Goal: Information Seeking & Learning: Learn about a topic

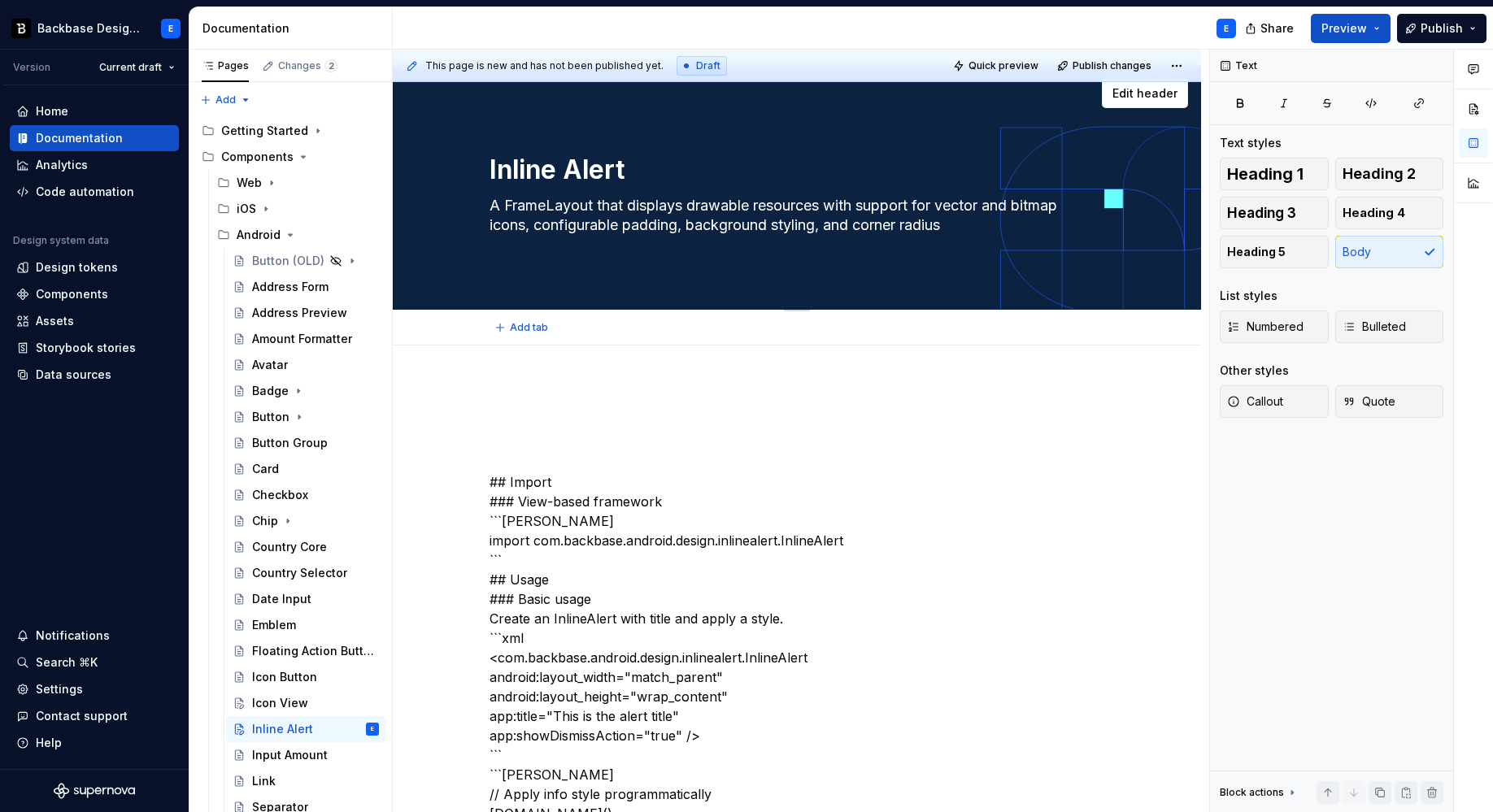
click at [584, 216] on textarea "A FrameLayout that displays drawable resources with support for vector and bitm…" at bounding box center [793, 215] width 615 height 46
paste textarea "custom view component that shows an alert with icon, title, subtitle, and dismi…"
type textarea "*"
type textarea "A custom view component that shows an alert with icon, title, subtitle, and dis…"
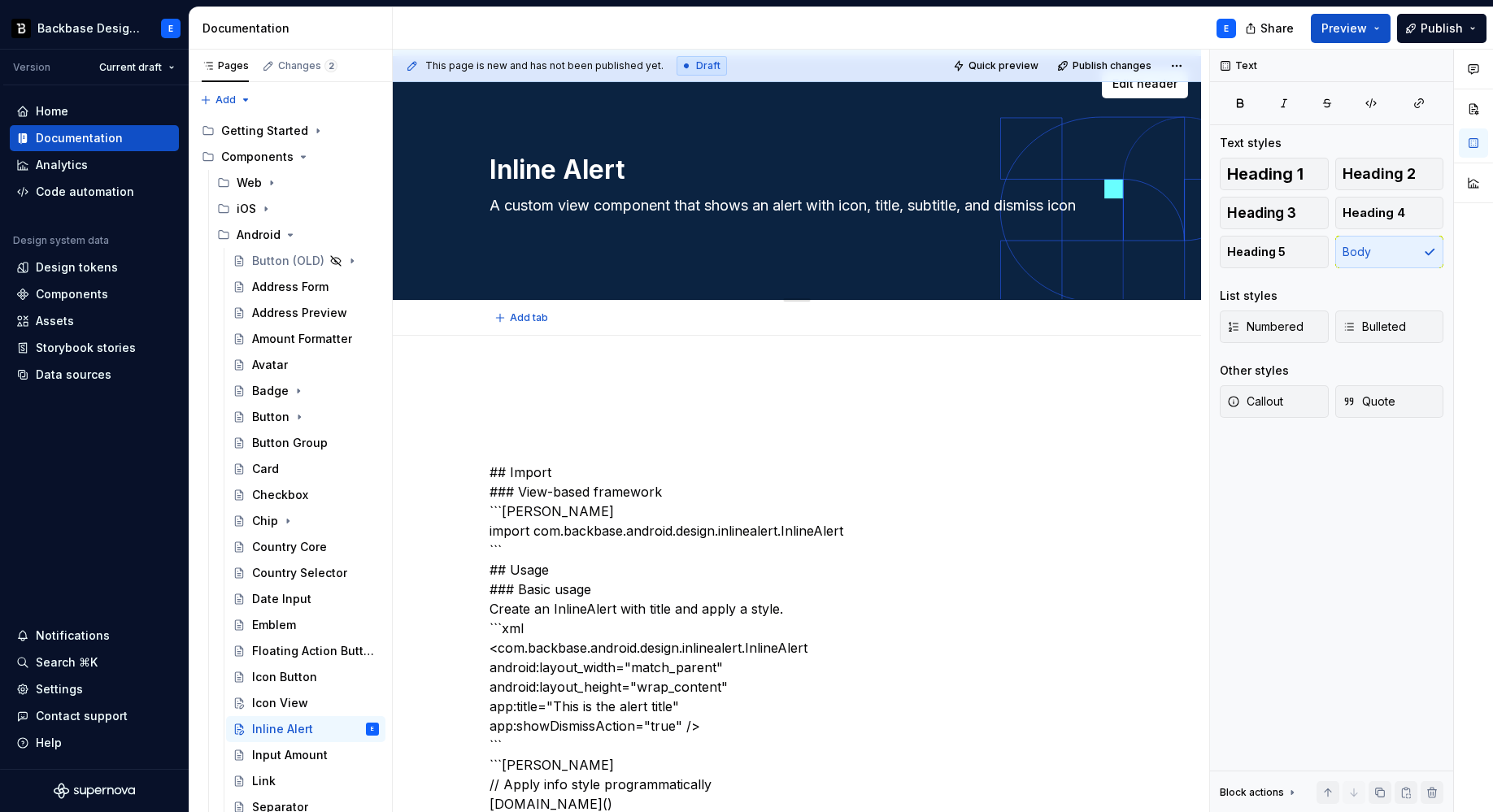
type textarea "*"
type textarea "A custom view component that shows an alert with icon, title, subtitle, and dis…"
click at [513, 421] on p at bounding box center [797, 414] width 615 height 20
type textarea "*"
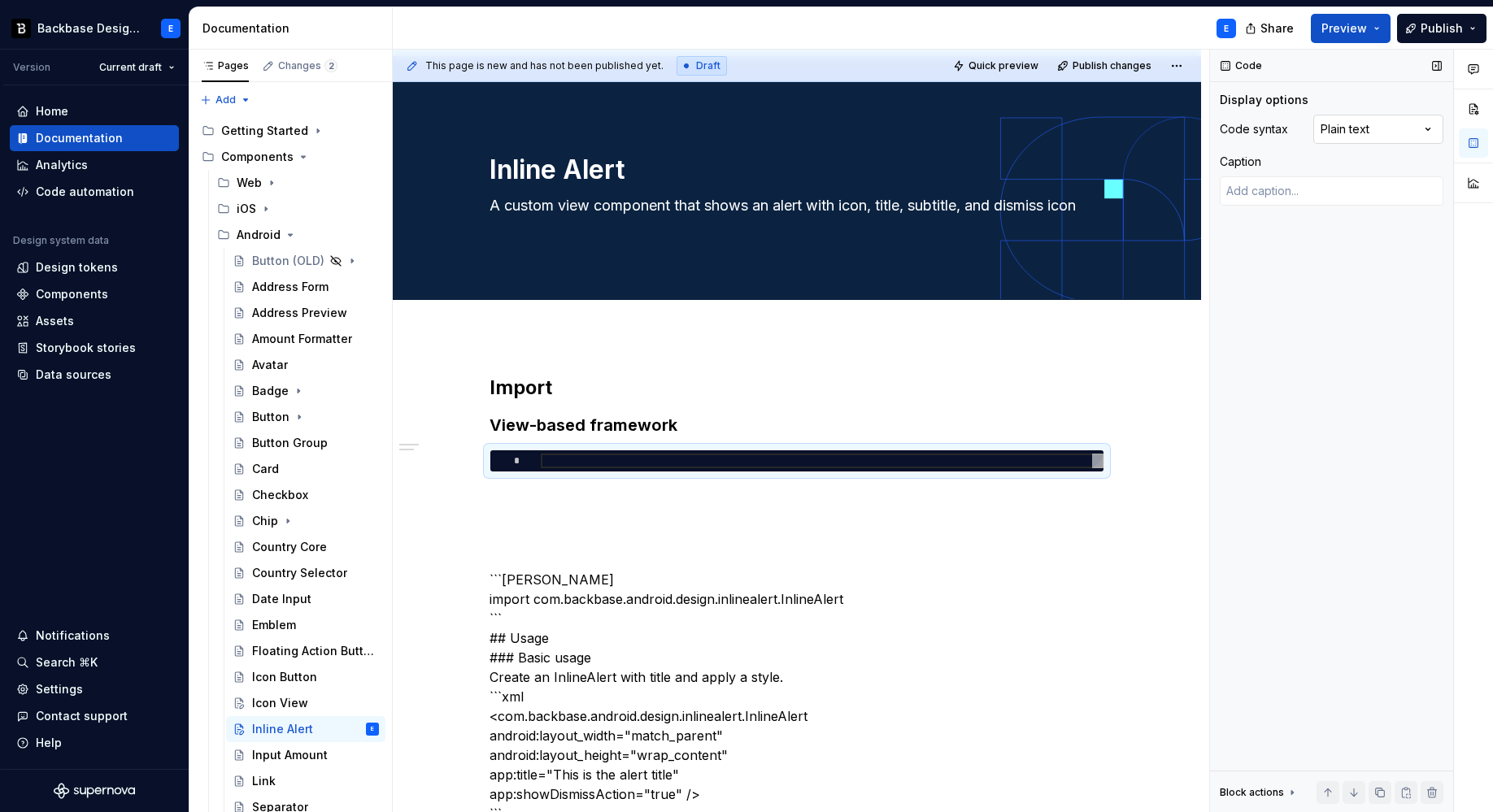
click at [1364, 122] on div "Comments Open comments No comments yet Select ‘Comment’ from the block context …" at bounding box center [1351, 431] width 283 height 763
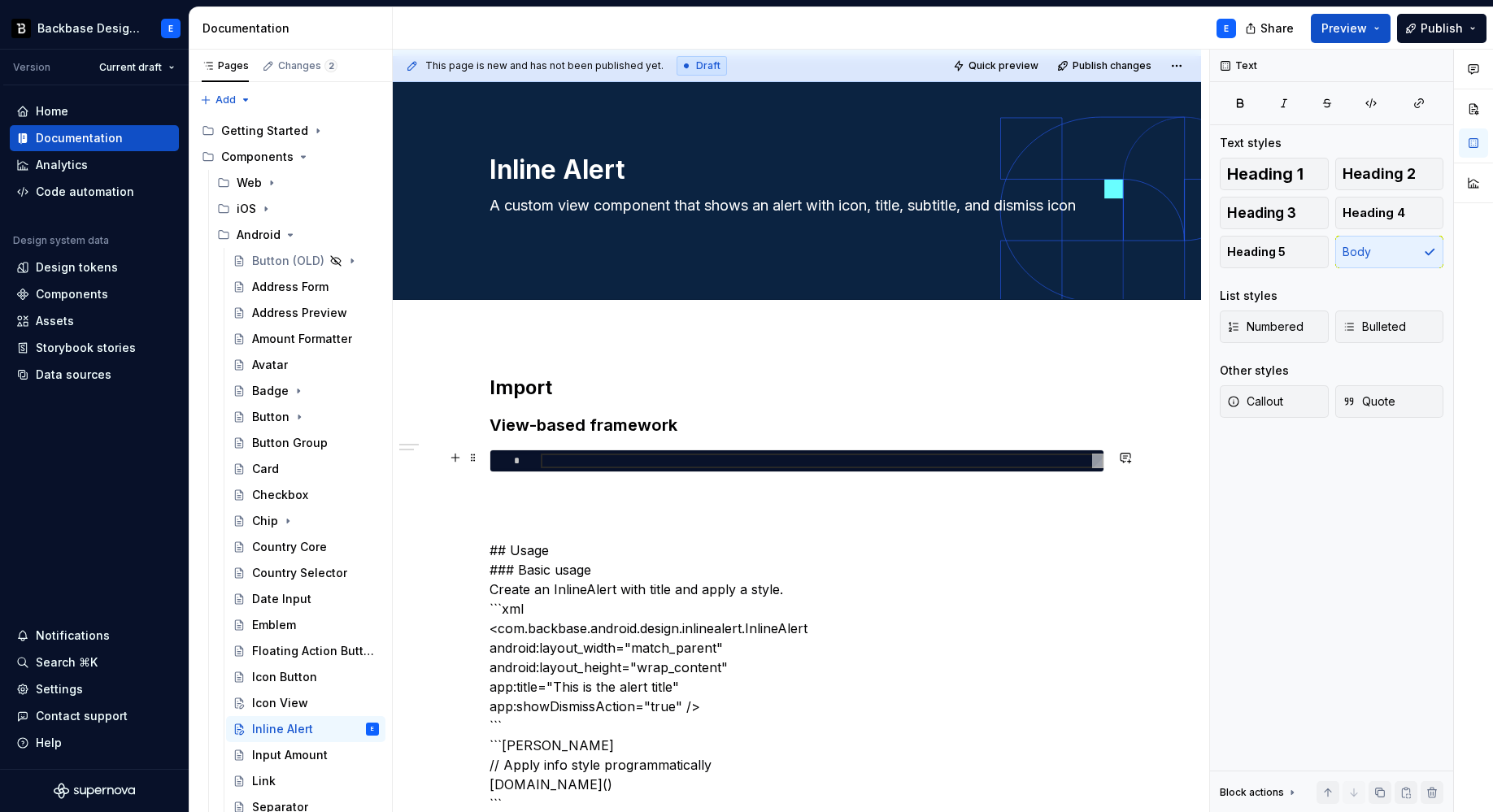
click at [614, 460] on div at bounding box center [822, 461] width 563 height 15
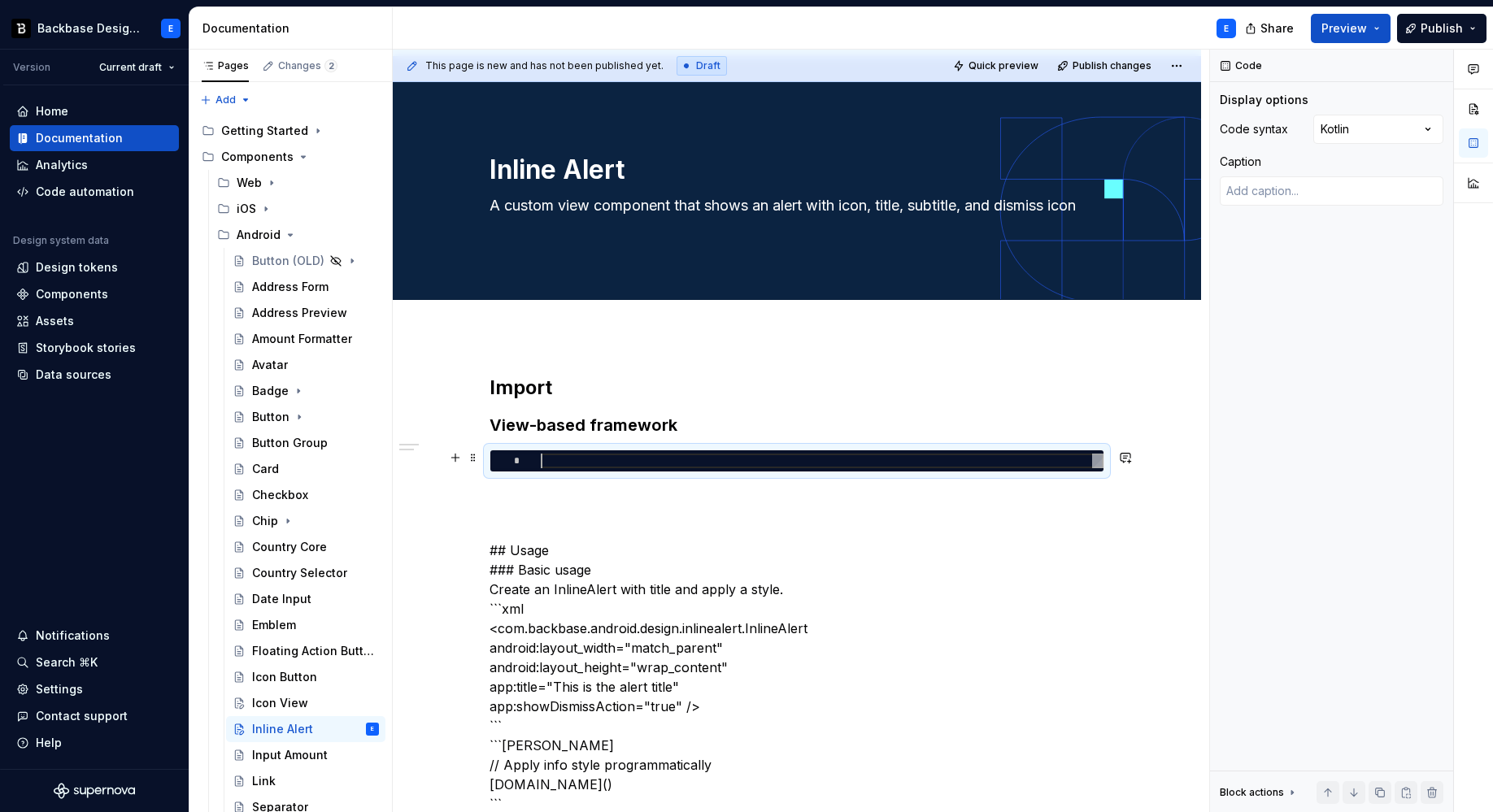
type textarea "*"
type textarea "**********"
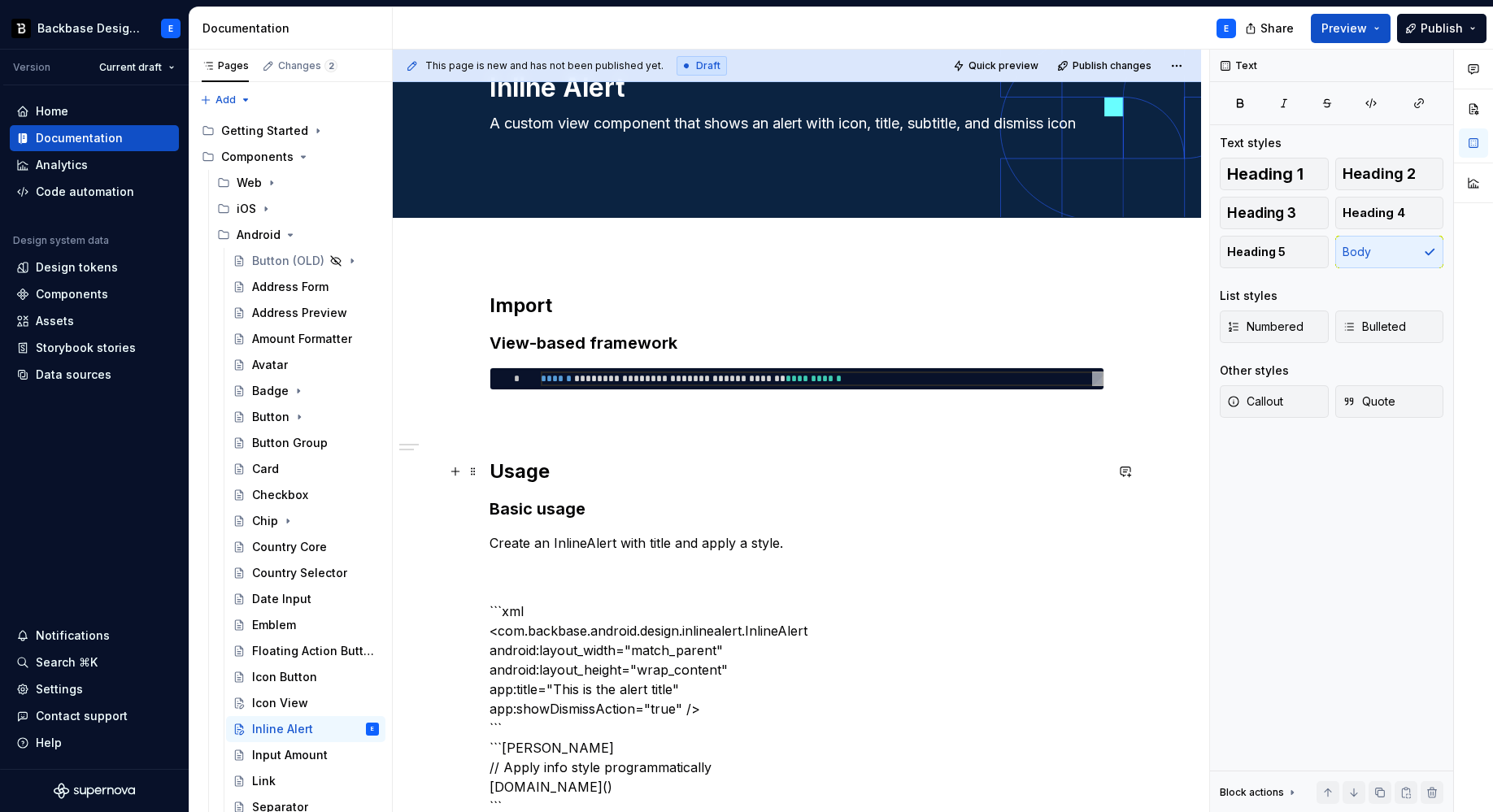
scroll to position [114, 0]
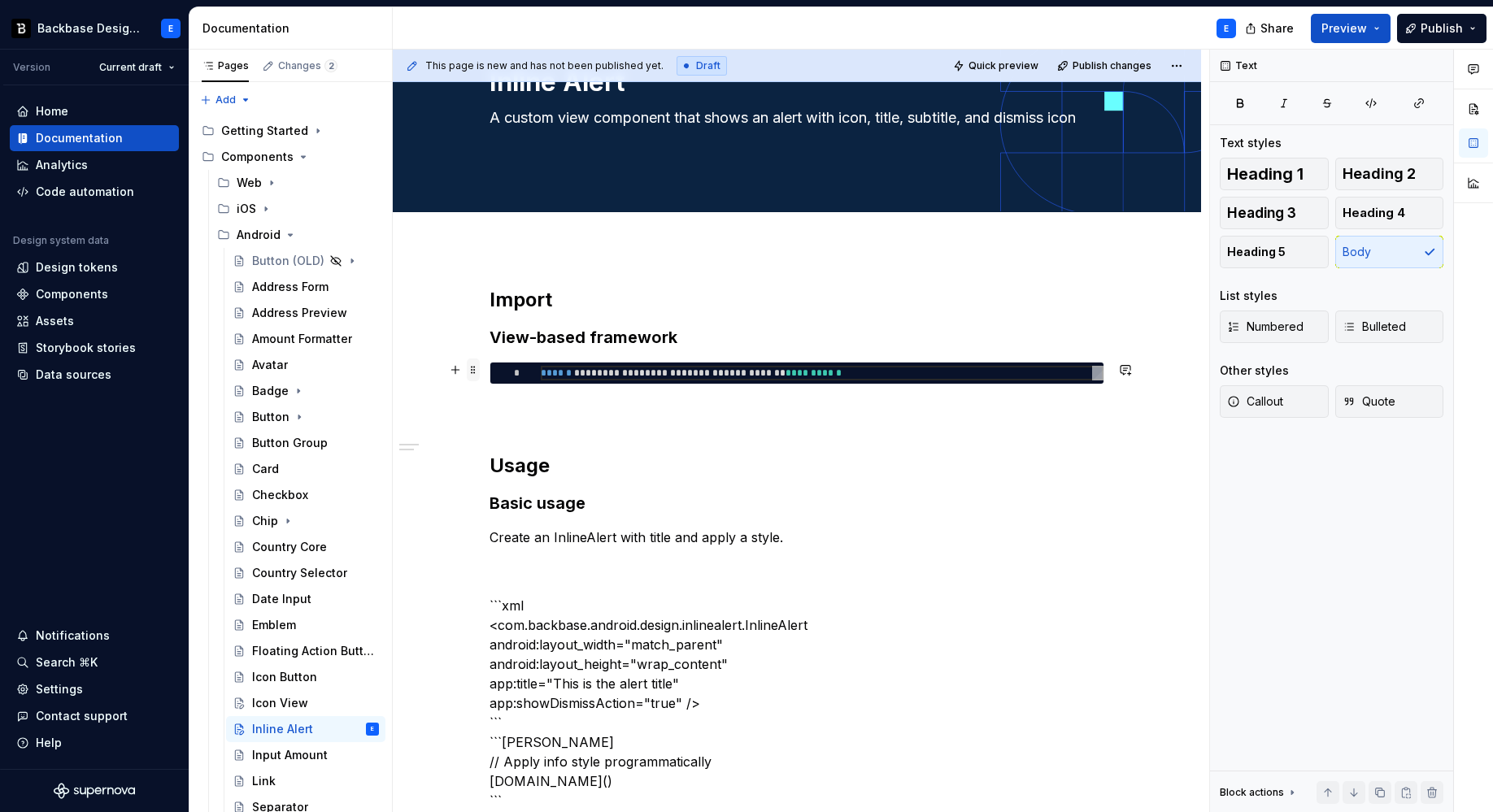
click at [475, 377] on span at bounding box center [473, 369] width 13 height 22
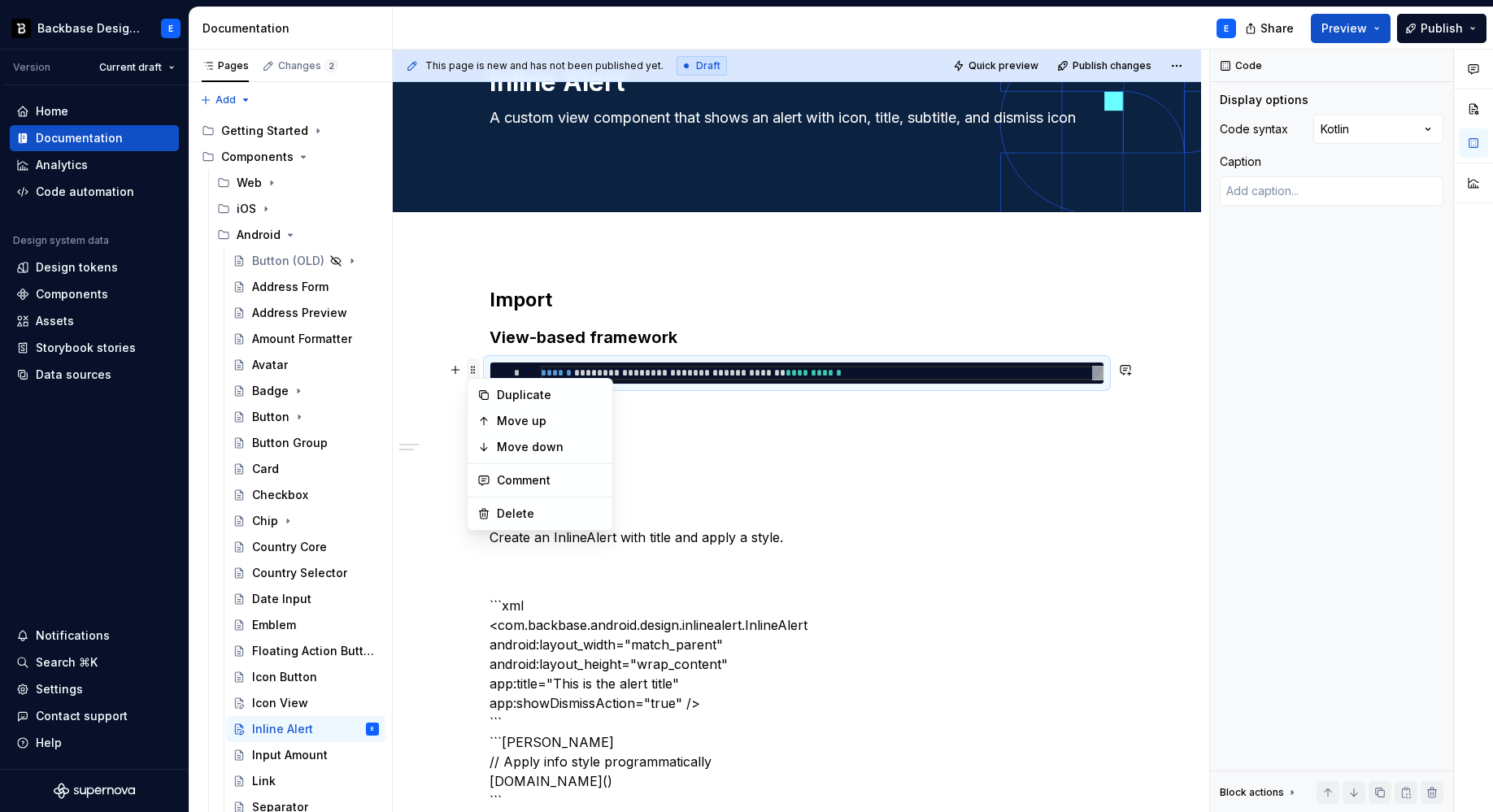
click at [475, 378] on div "Duplicate Move up Move down Comment Delete" at bounding box center [539, 455] width 146 height 153
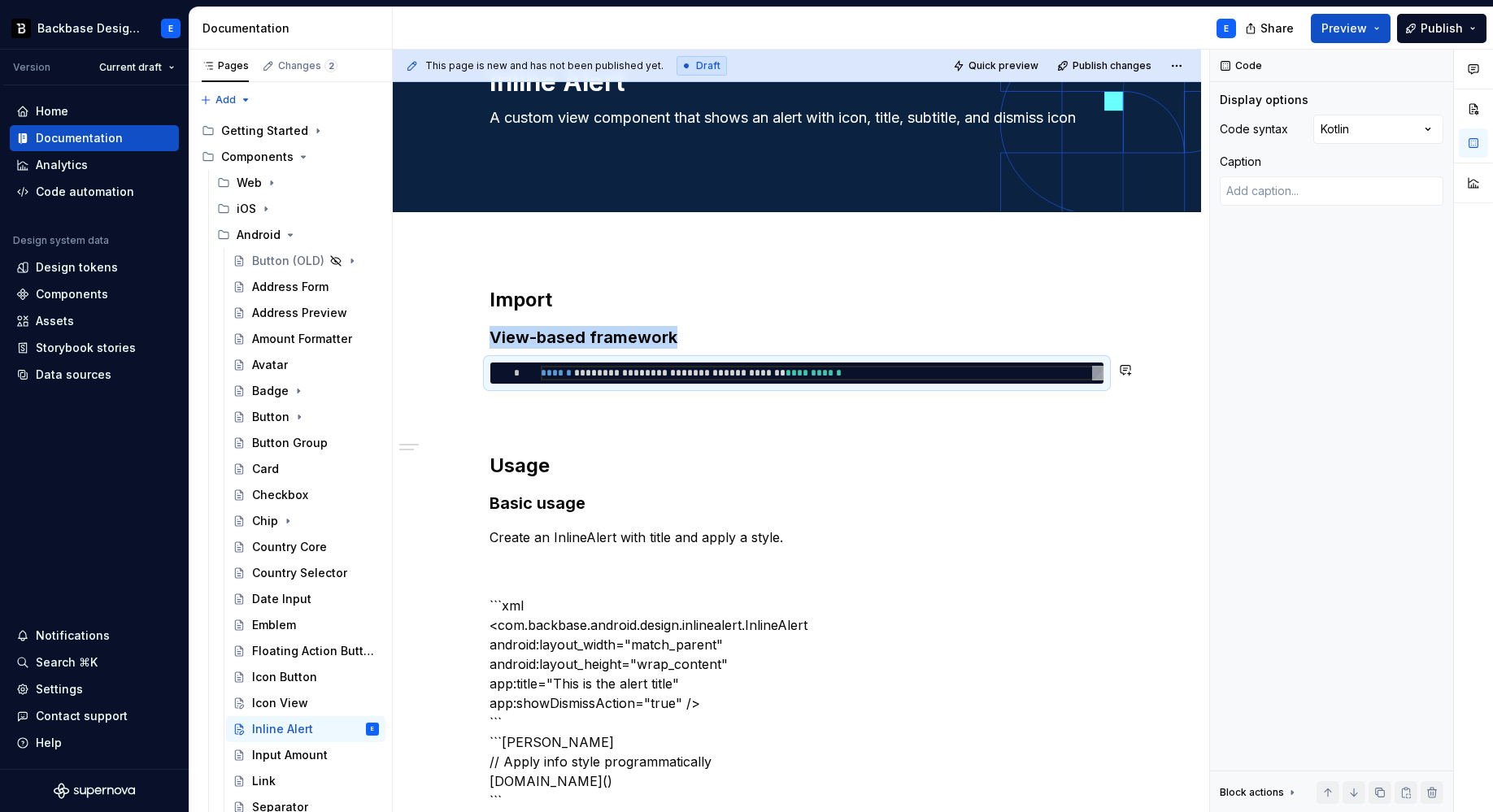
copy h3 "View-based framework"
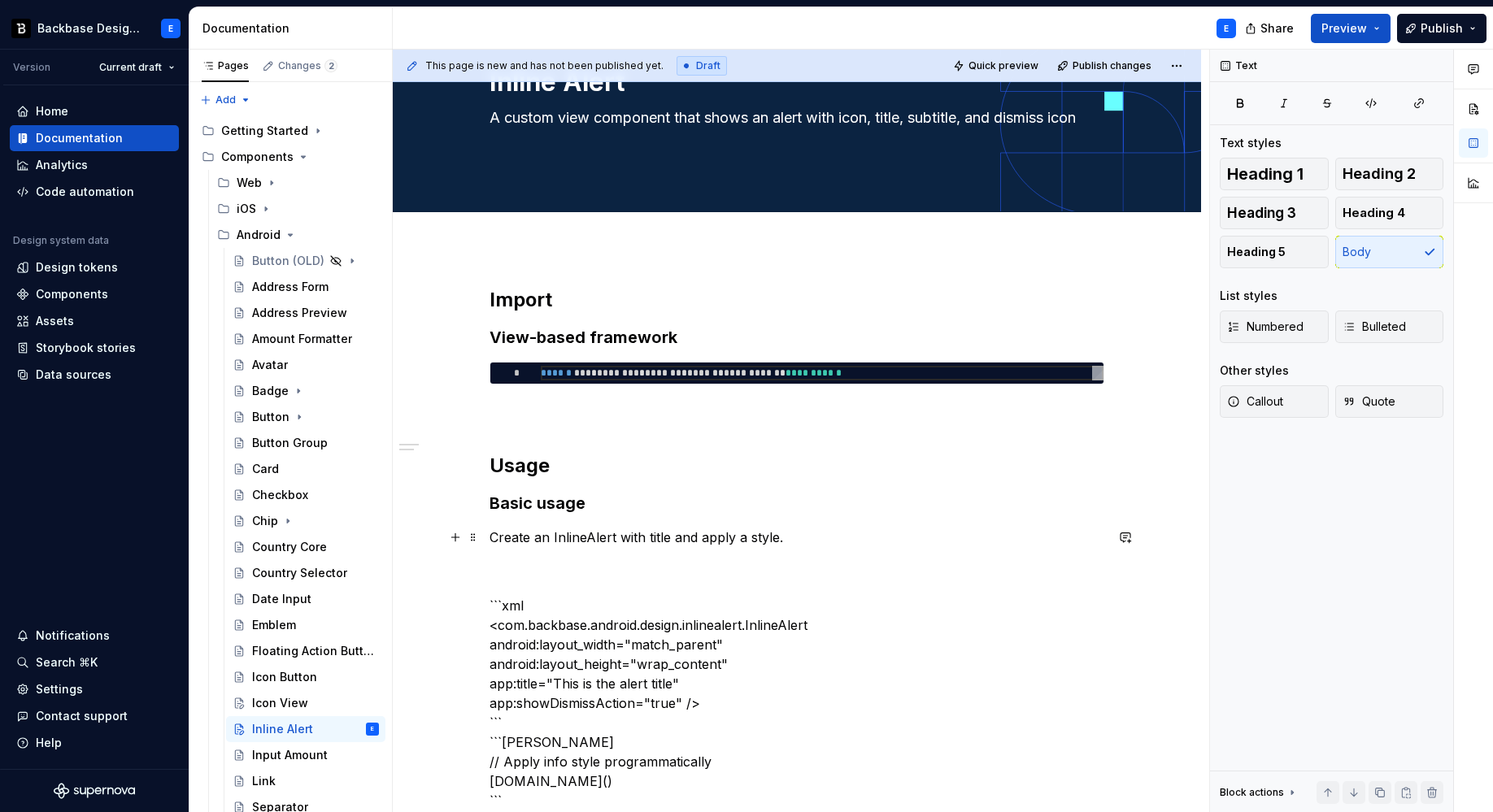
click at [801, 532] on p "Create an InlineAlert with title and apply a style." at bounding box center [797, 537] width 615 height 20
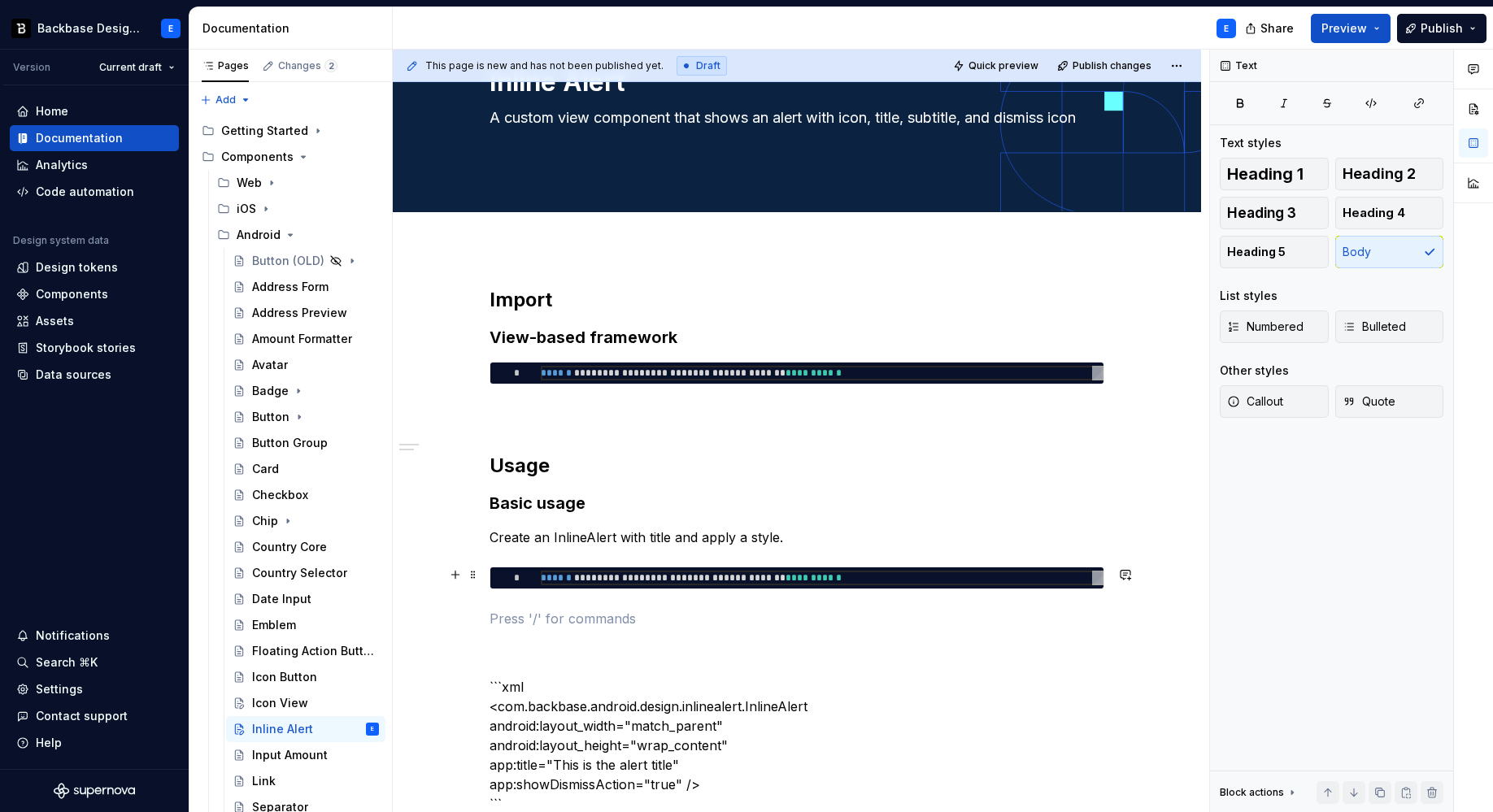
type textarea "*"
type textarea "**********"
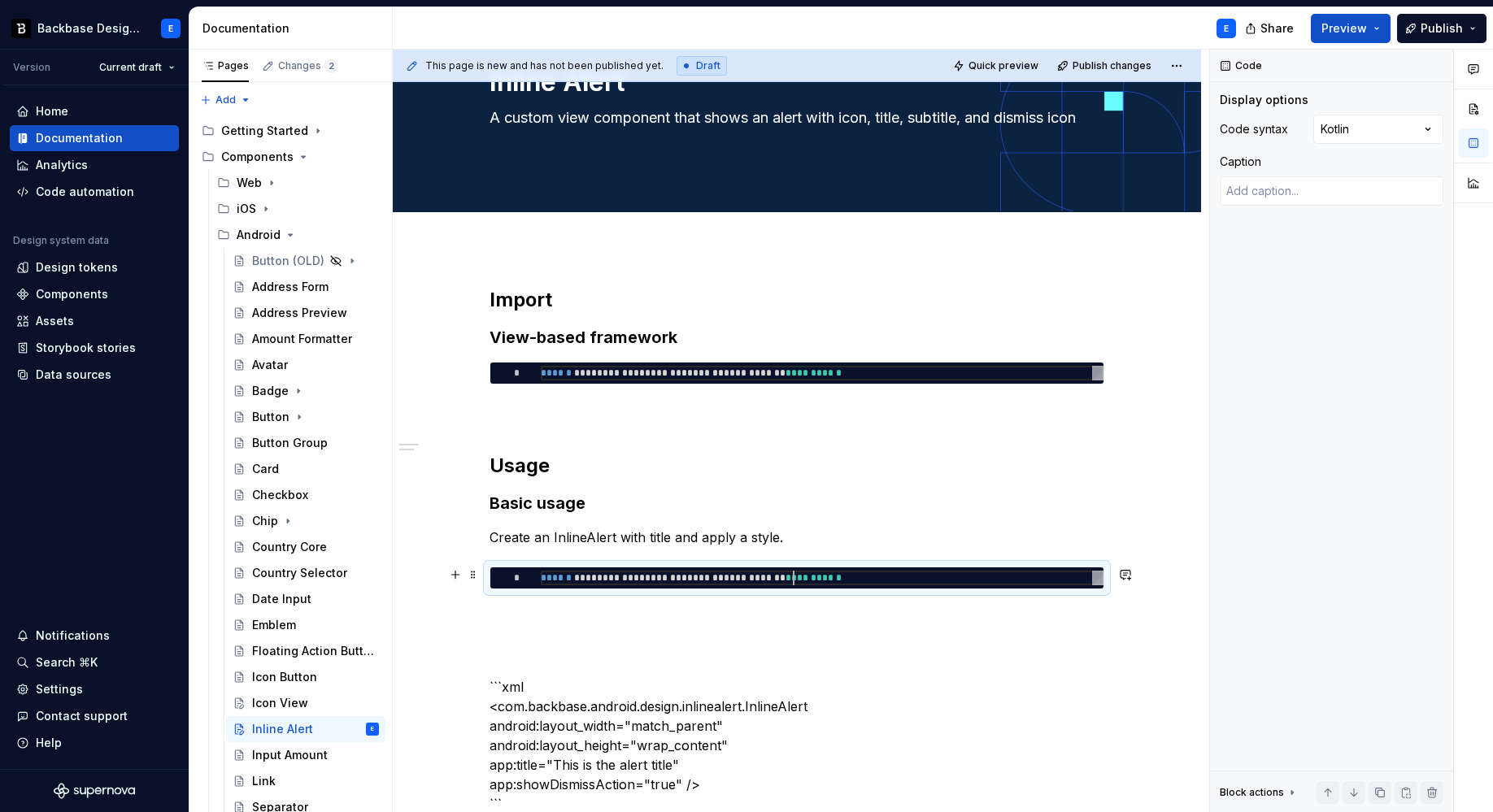
click at [793, 576] on div "**********" at bounding box center [822, 578] width 563 height 15
click at [1330, 137] on div "Comments Open comments No comments yet Select ‘Comment’ from the block context …" at bounding box center [1351, 431] width 283 height 763
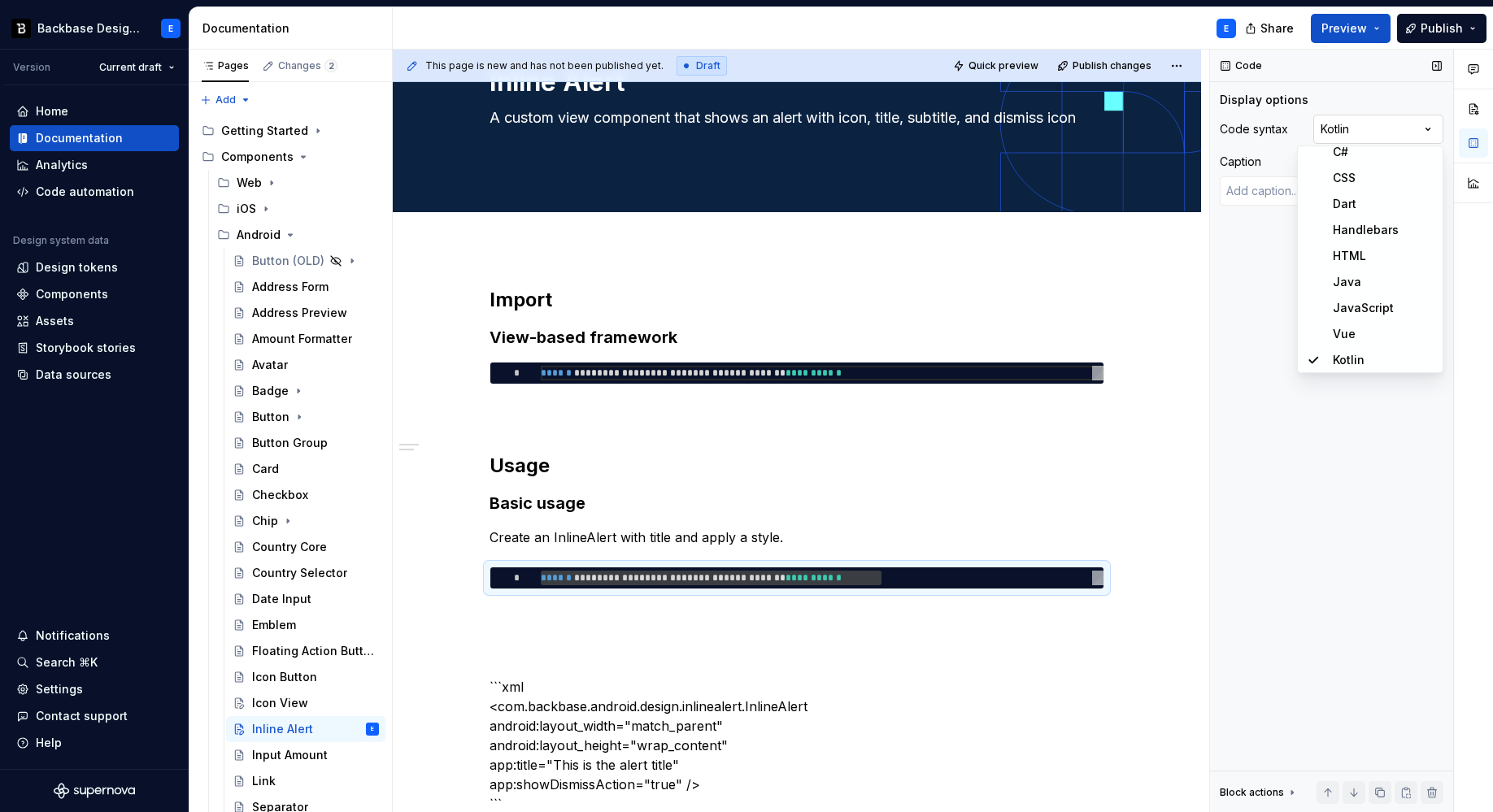
scroll to position [611, 0]
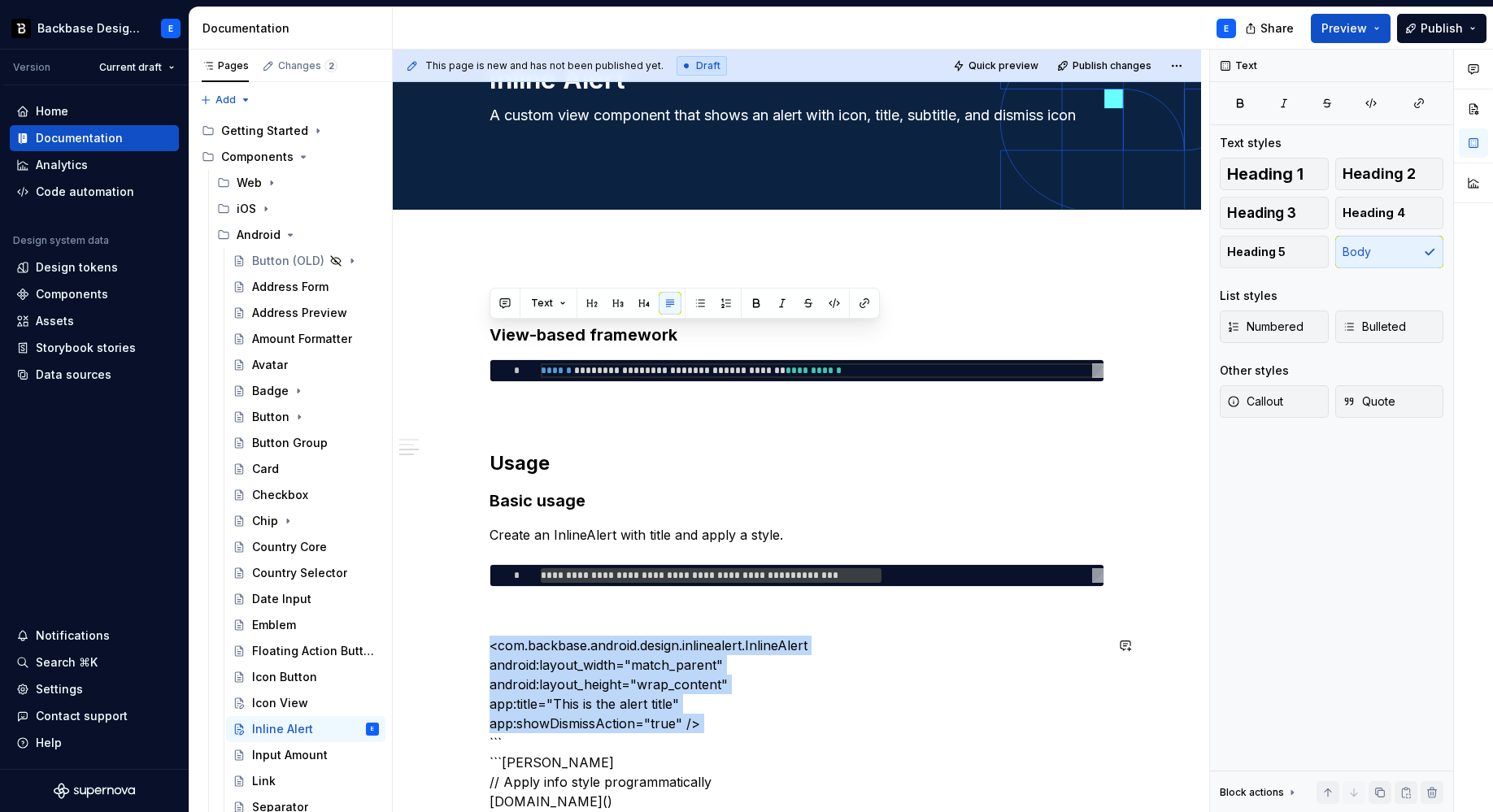
scroll to position [428, 0]
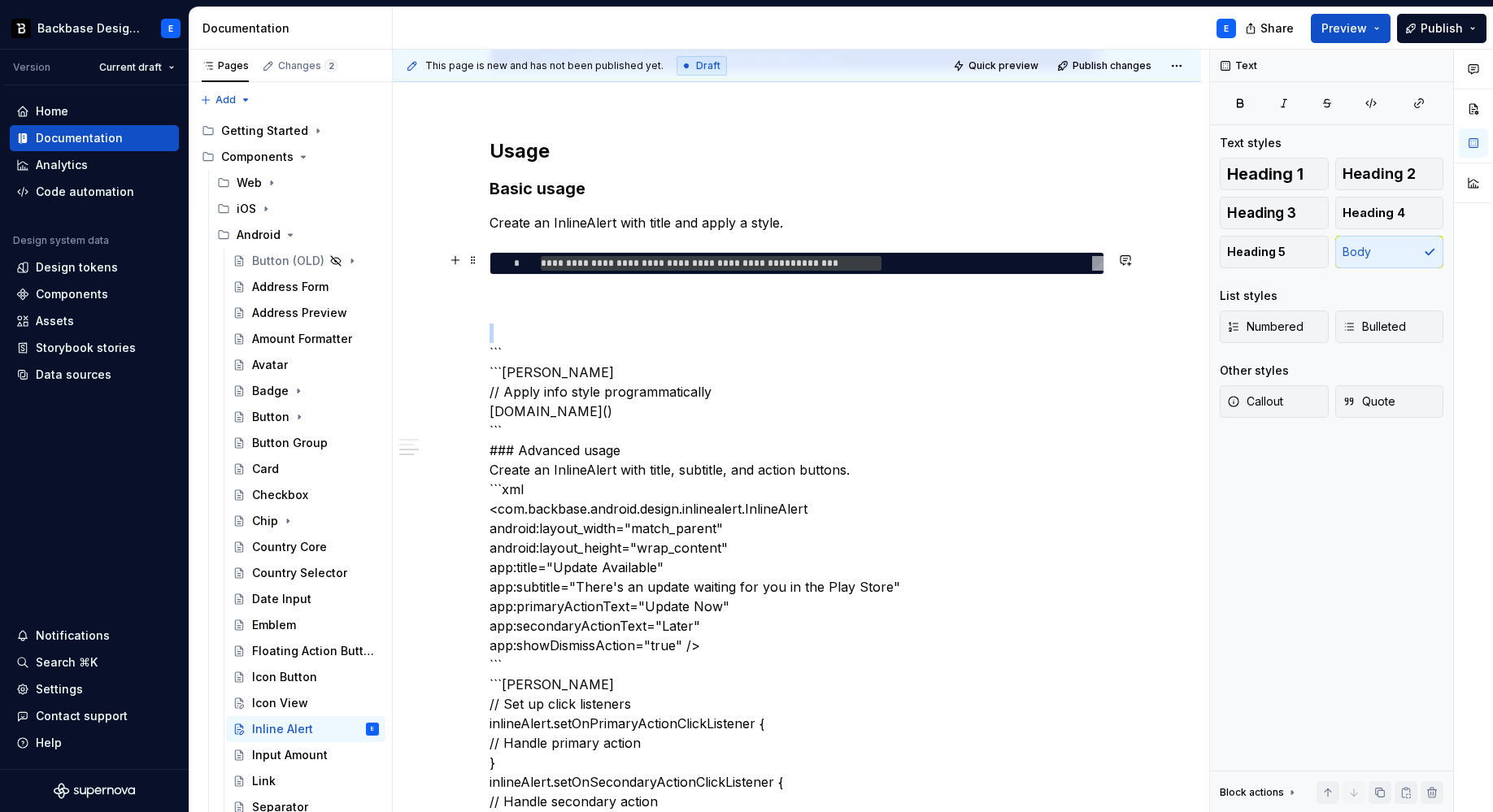
click at [665, 262] on div "**********" at bounding box center [822, 264] width 563 height 15
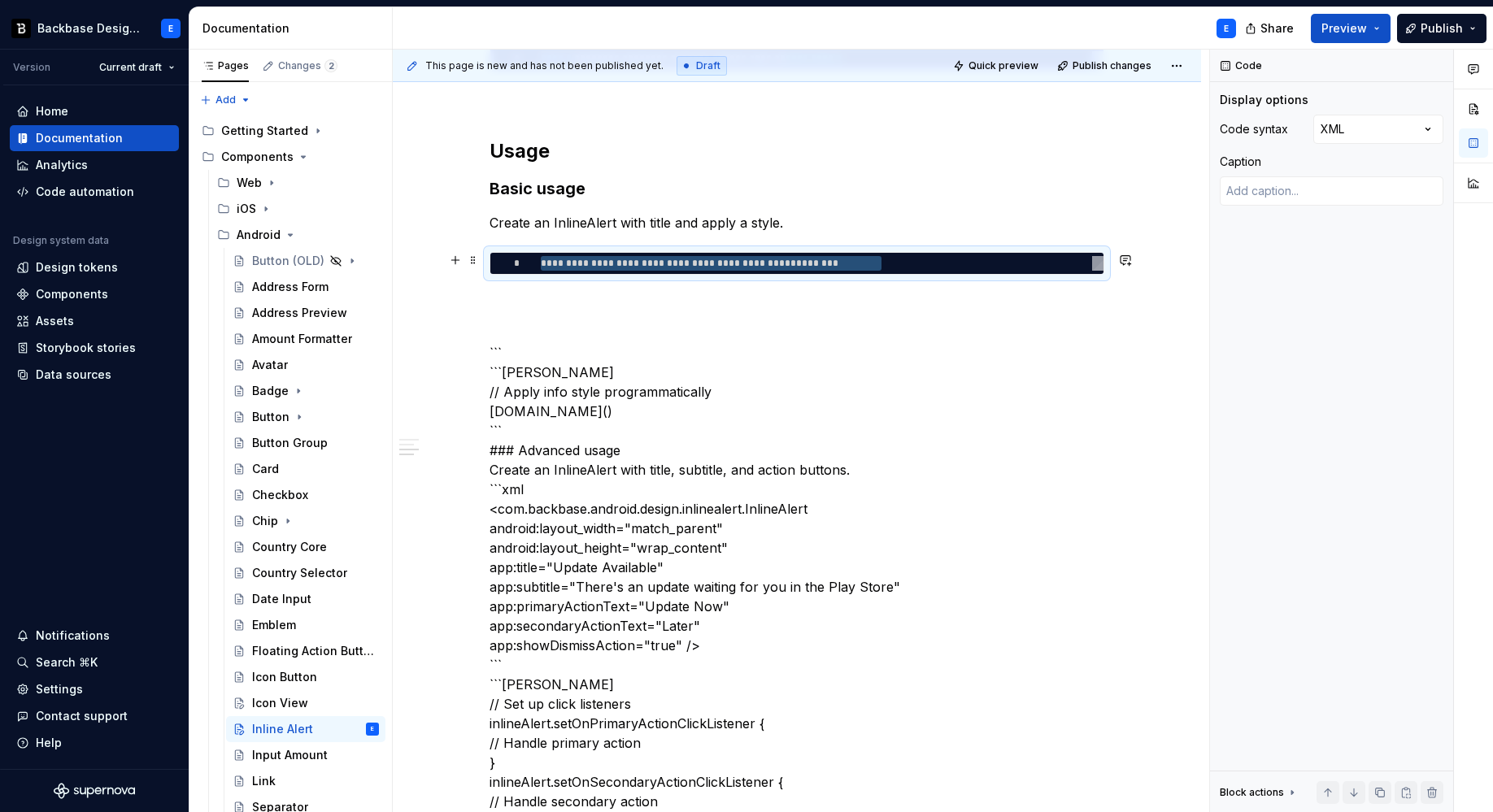
type textarea "*"
type textarea "**********"
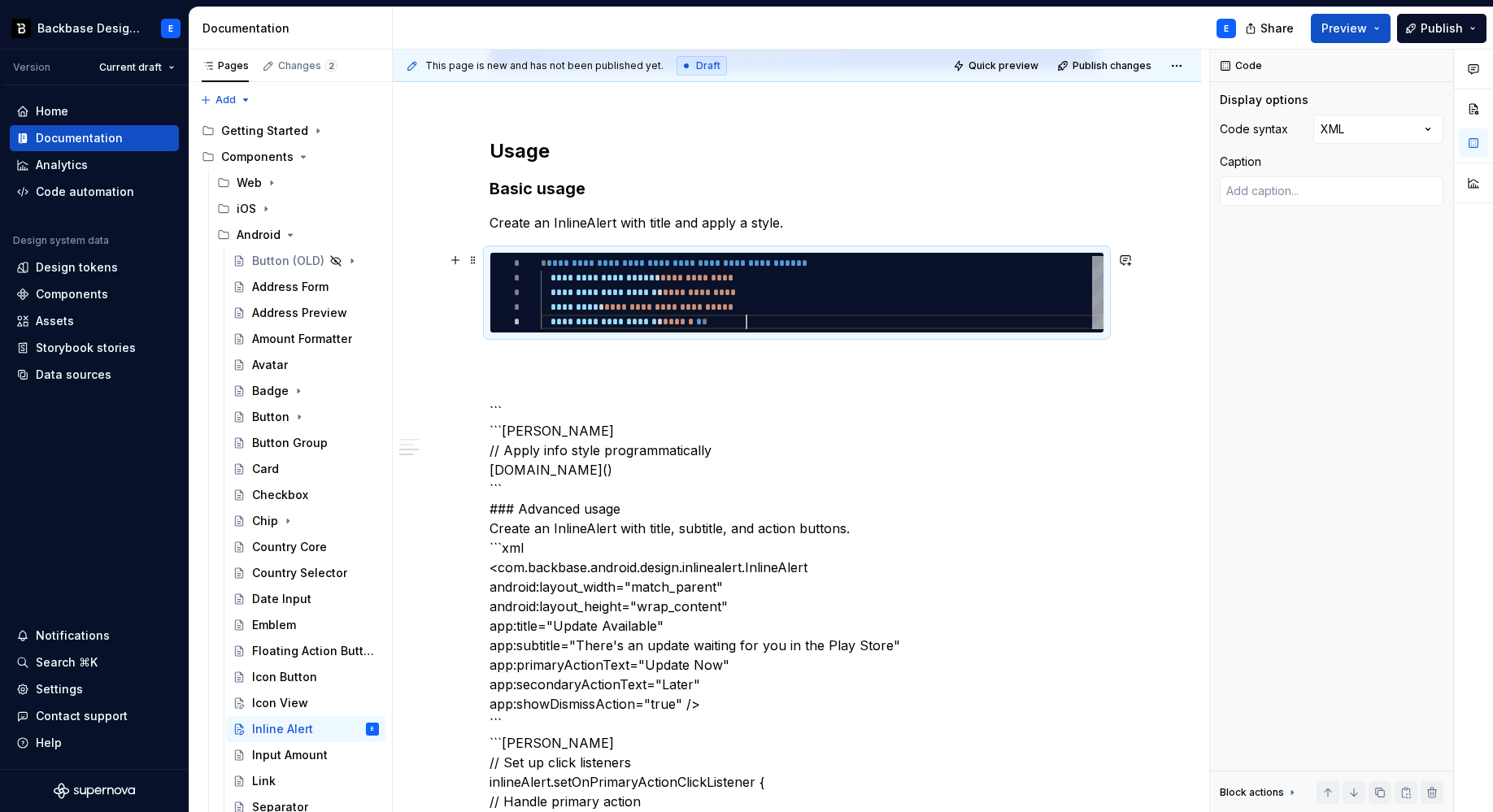
scroll to position [59, 206]
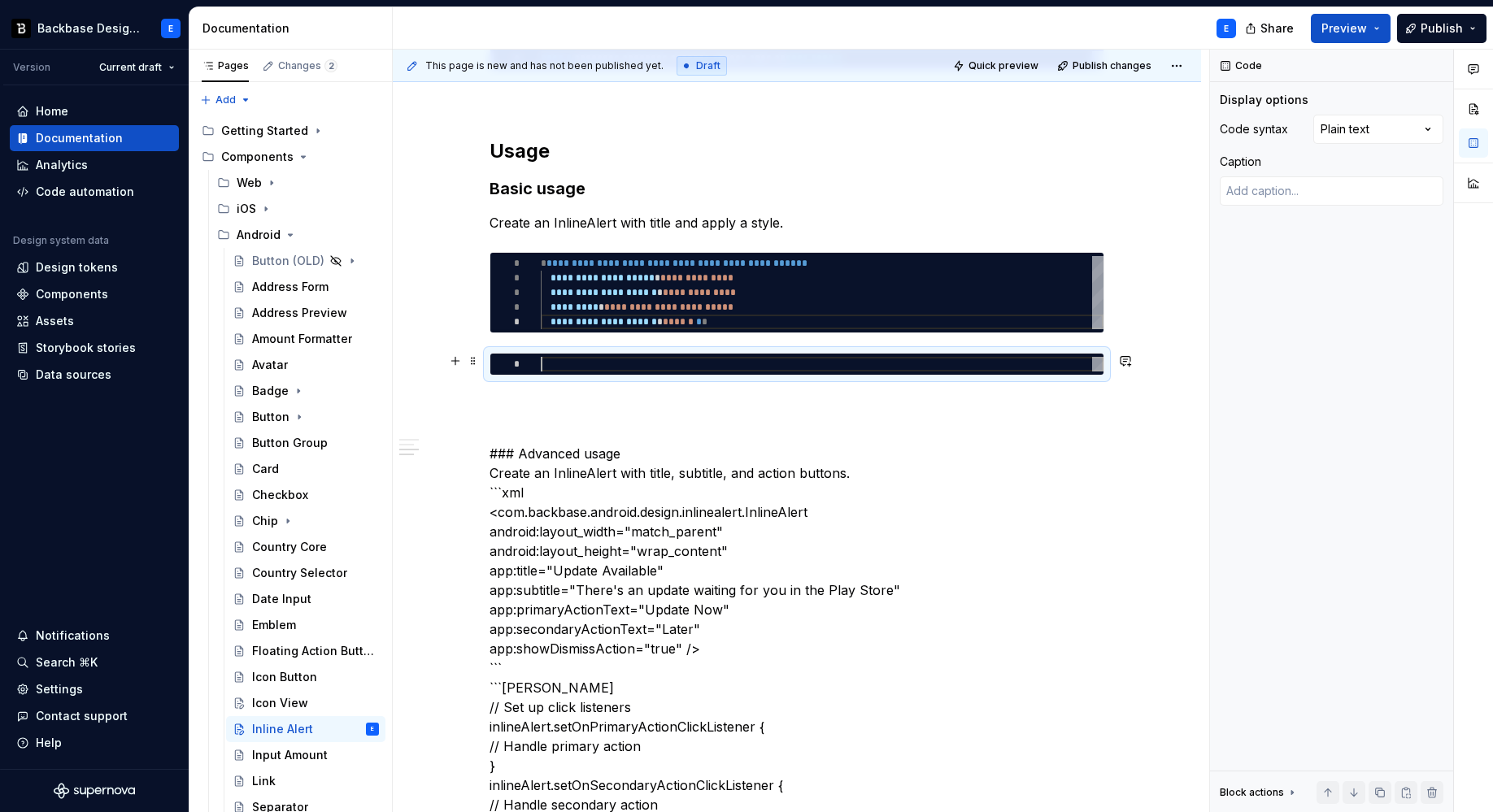
click at [614, 369] on div at bounding box center [822, 364] width 563 height 15
type textarea "*"
type textarea "**********"
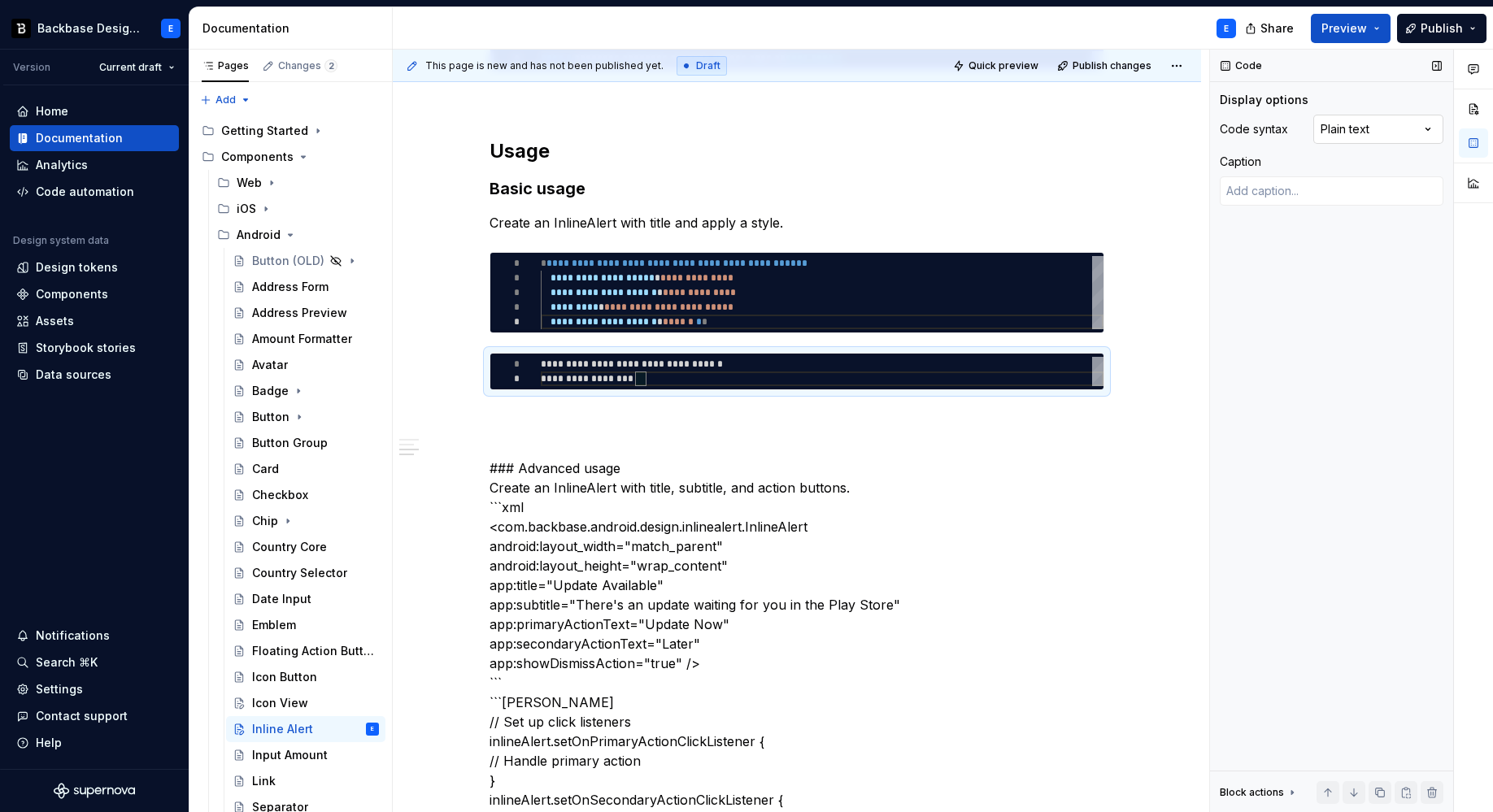
click at [1322, 133] on div "Comments Open comments No comments yet Select ‘Comment’ from the block context …" at bounding box center [1351, 431] width 283 height 763
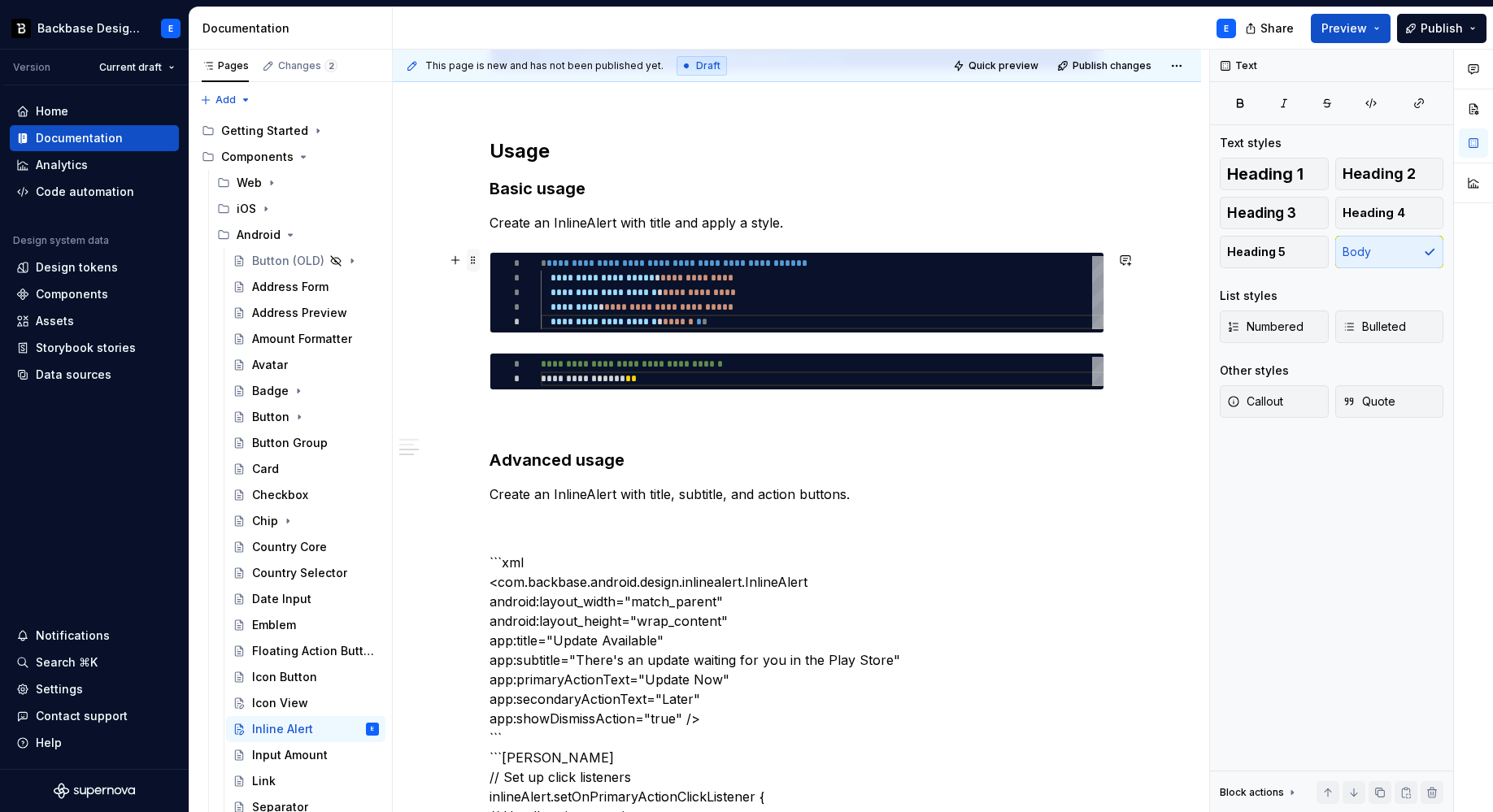
click at [471, 260] on span at bounding box center [473, 260] width 13 height 22
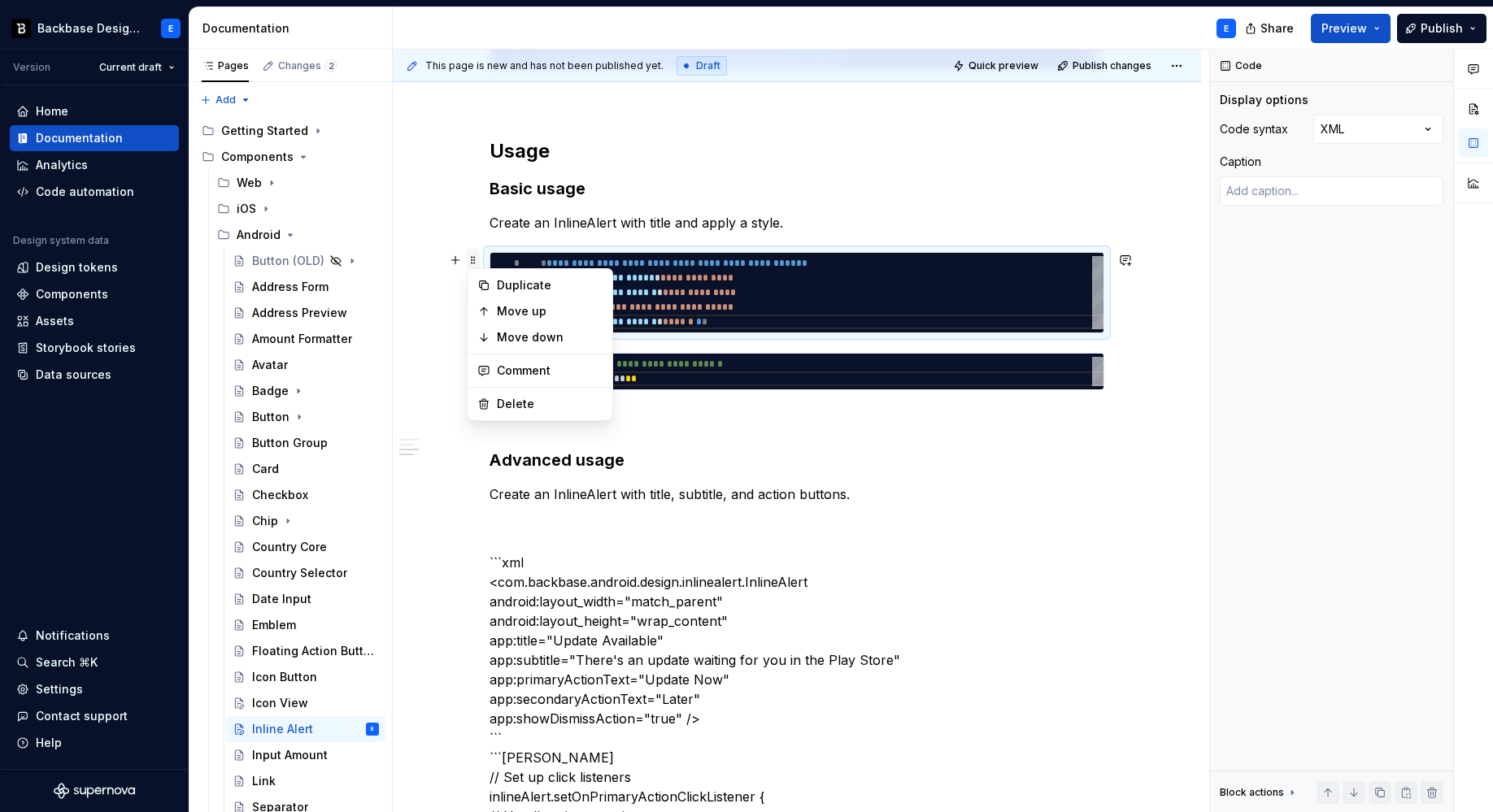
click at [471, 260] on span at bounding box center [473, 260] width 13 height 22
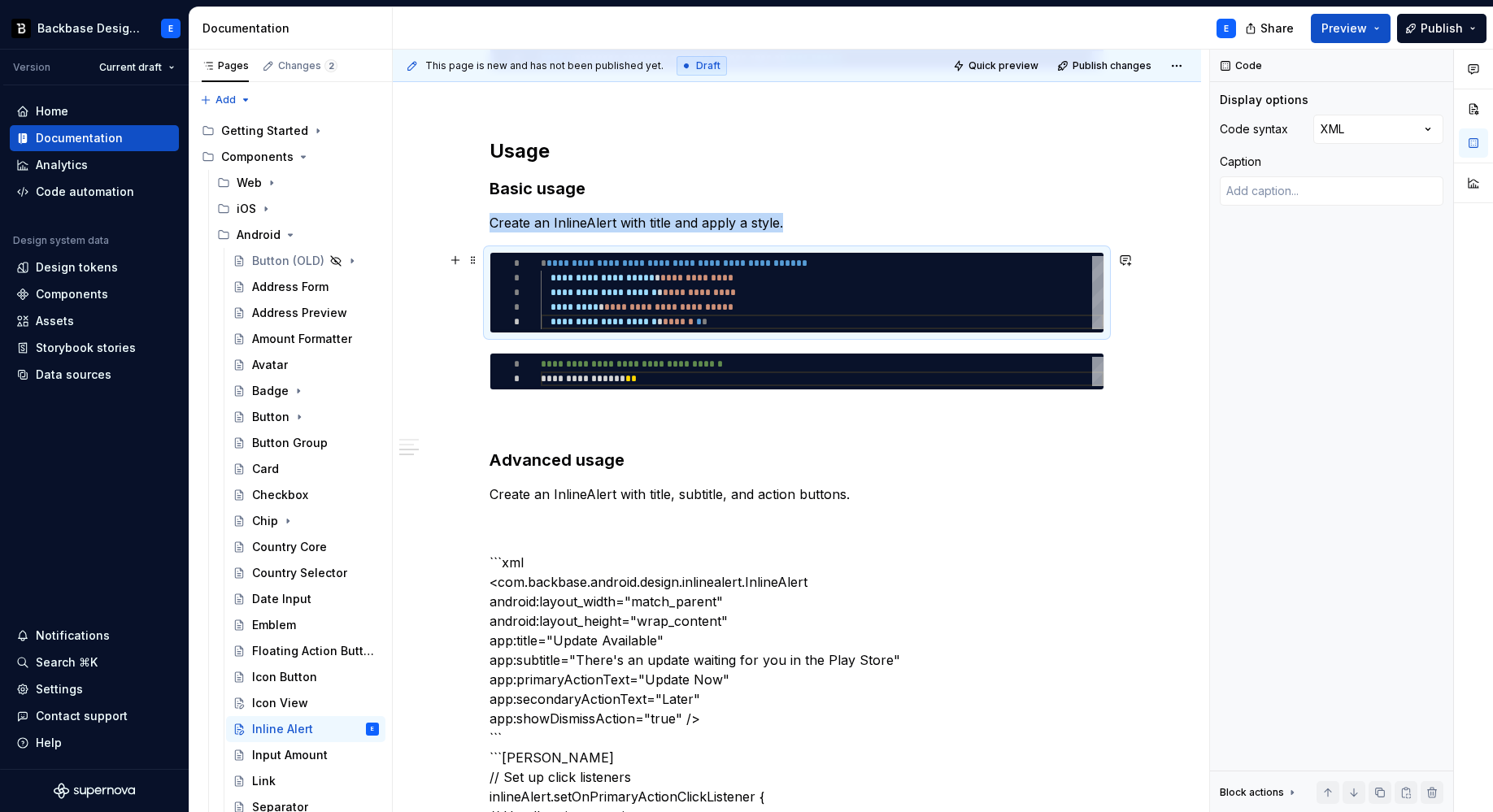
copy p "Create an InlineAlert with title and apply a style."
click at [872, 501] on p "Create an InlineAlert with title, subtitle, and action buttons." at bounding box center [797, 494] width 615 height 20
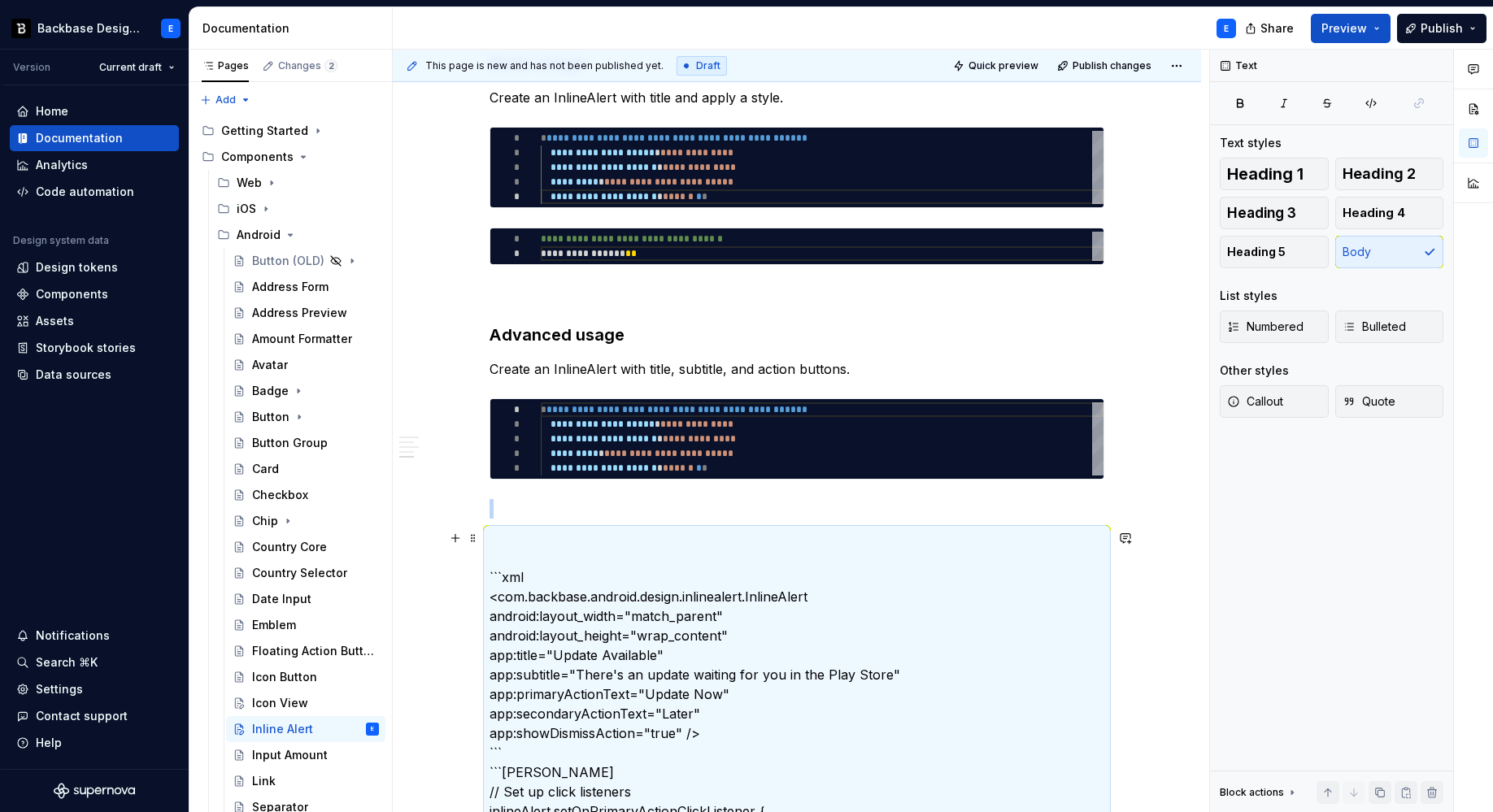
scroll to position [508, 0]
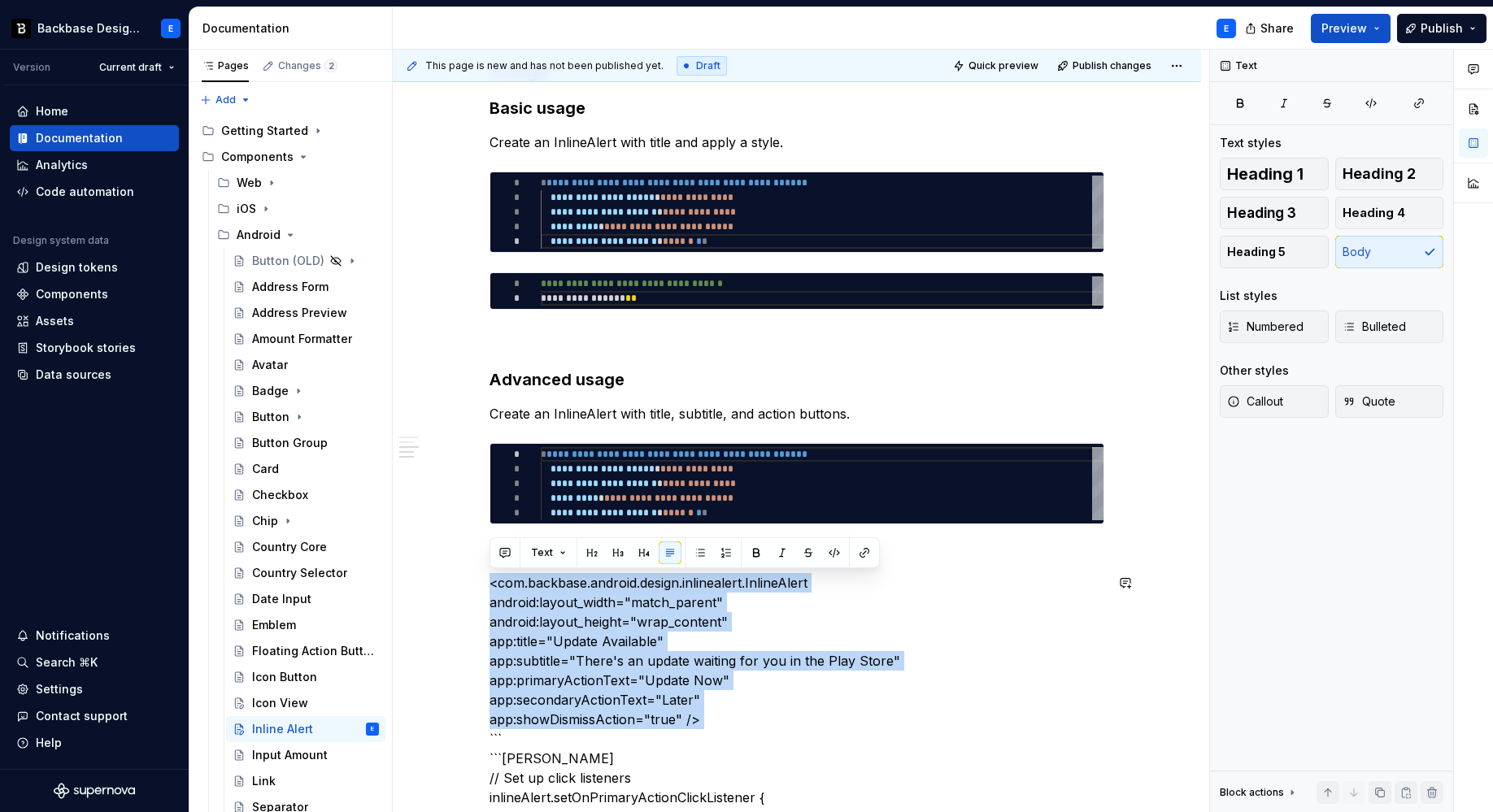
scroll to position [524, 0]
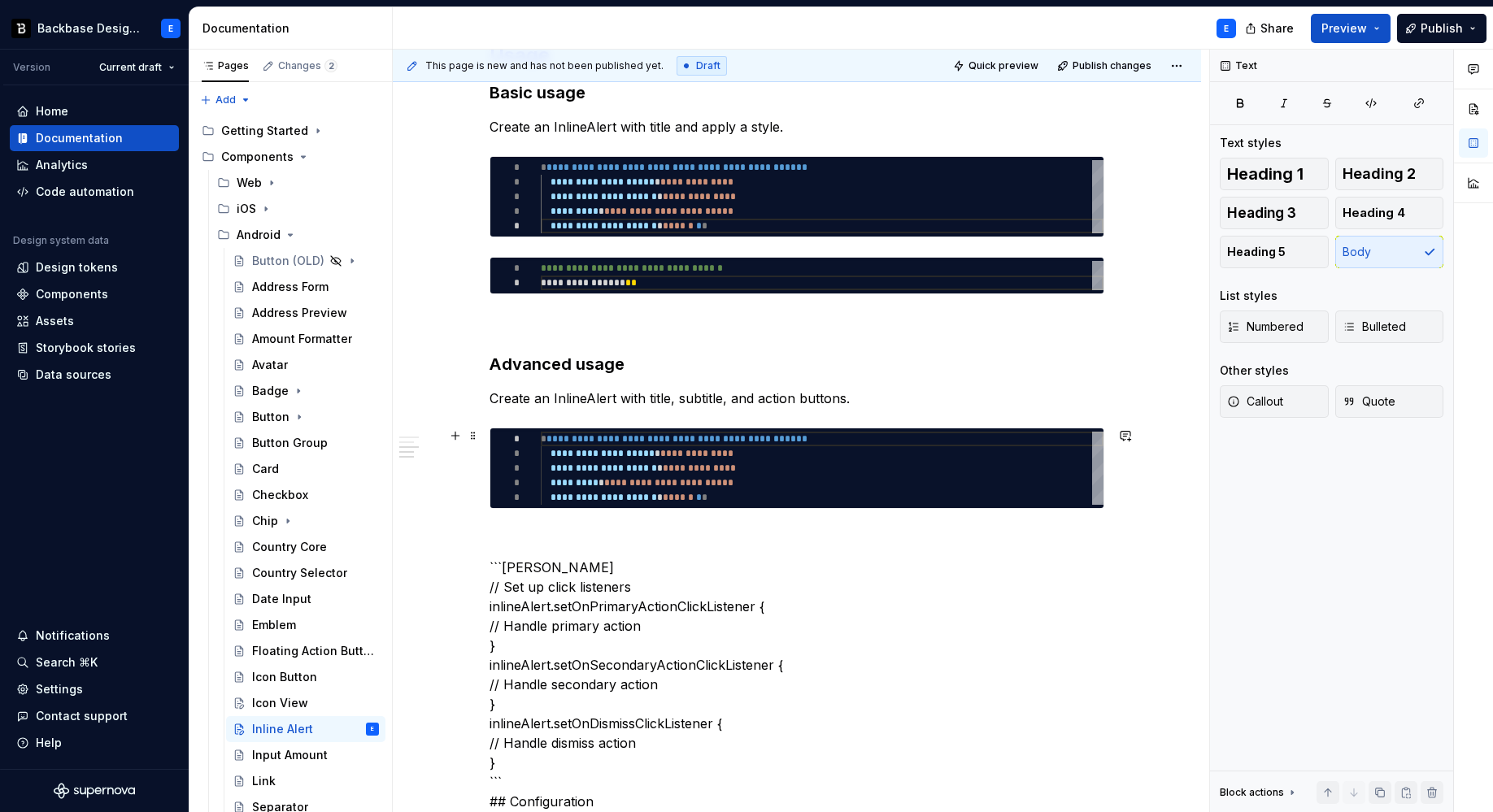
type textarea "*"
type textarea "**********"
click at [590, 439] on div "**********" at bounding box center [822, 468] width 563 height 73
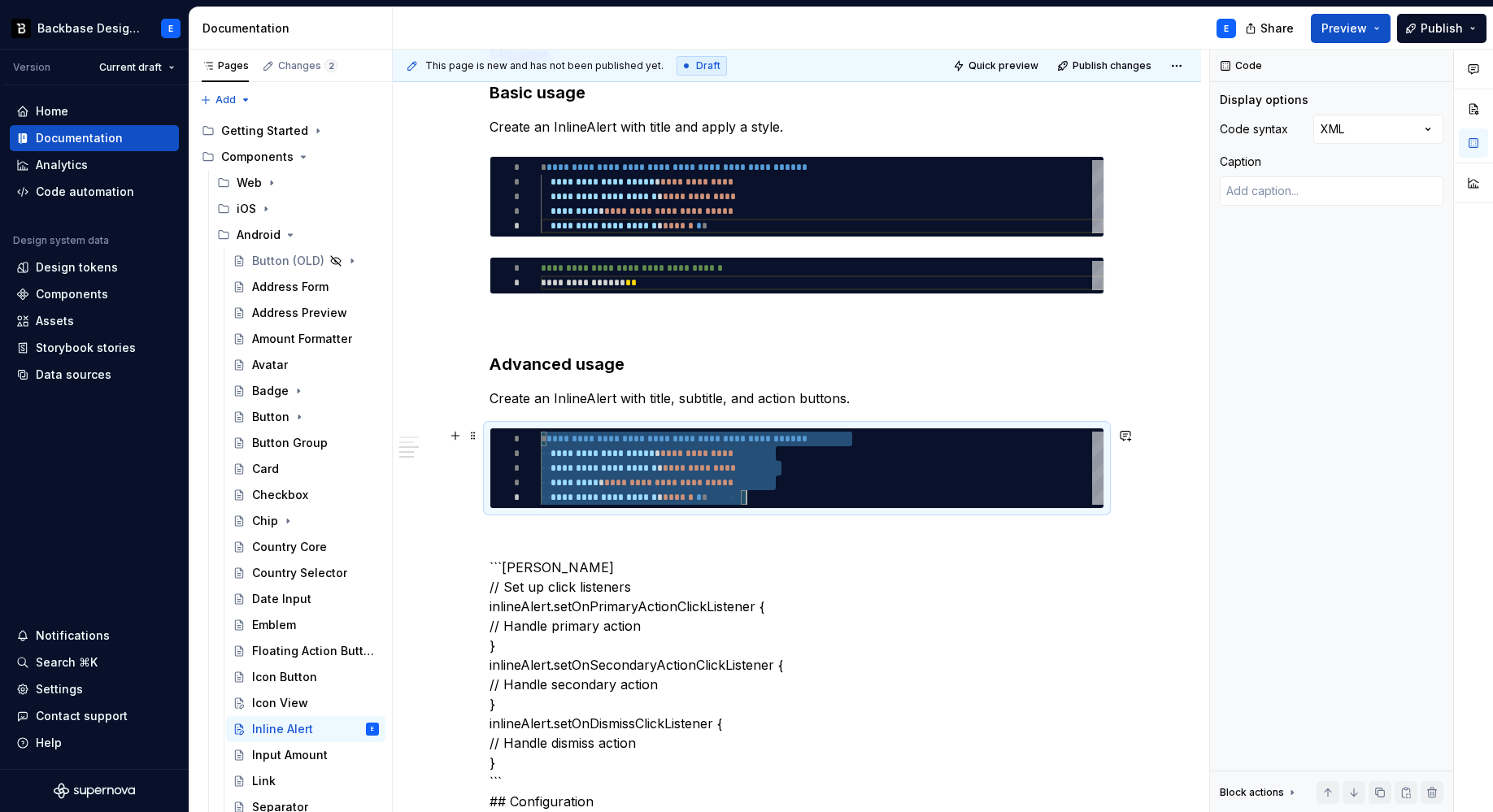
scroll to position [0, 206]
type textarea "*"
type textarea "**********"
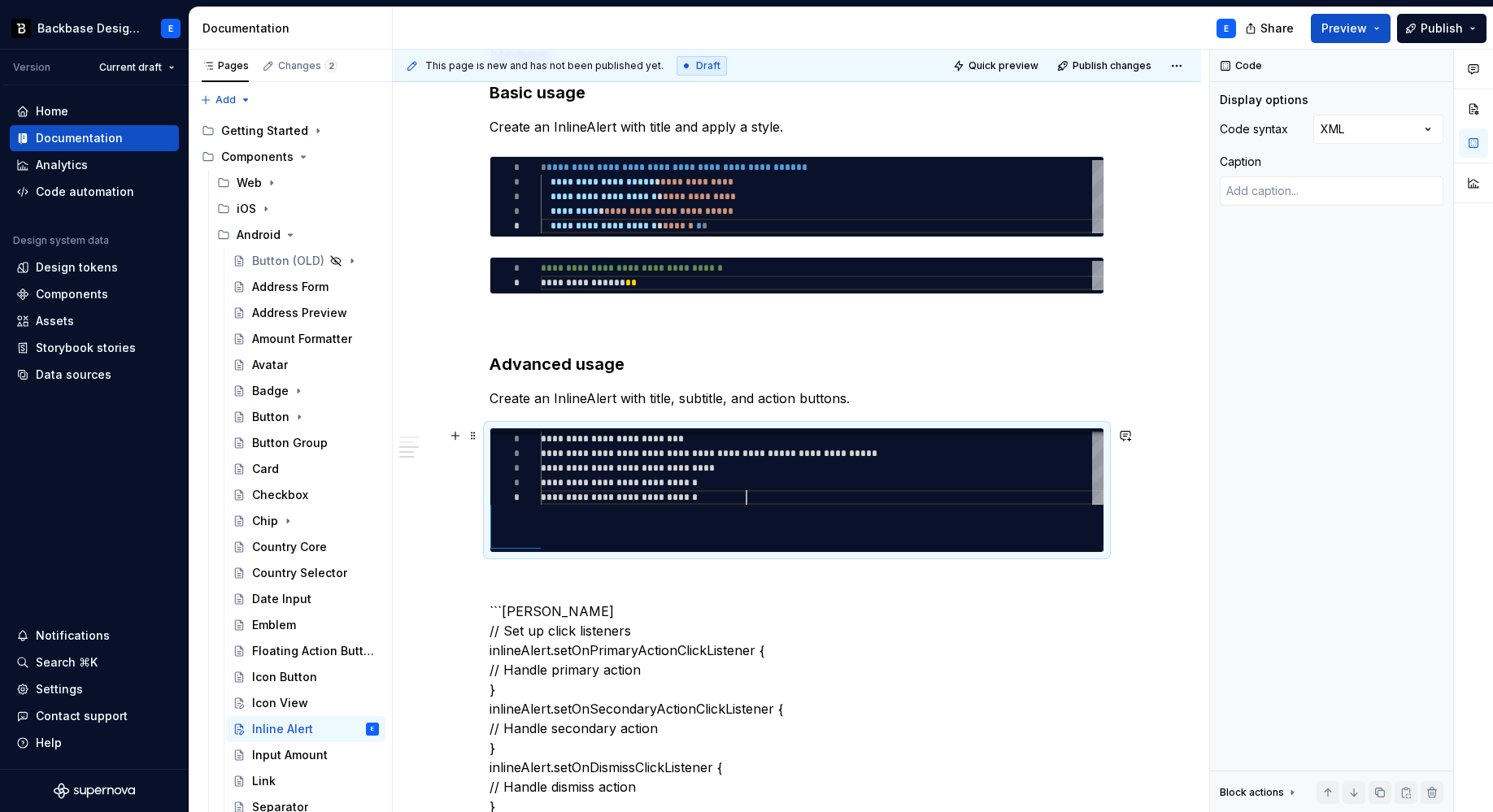
scroll to position [102, 206]
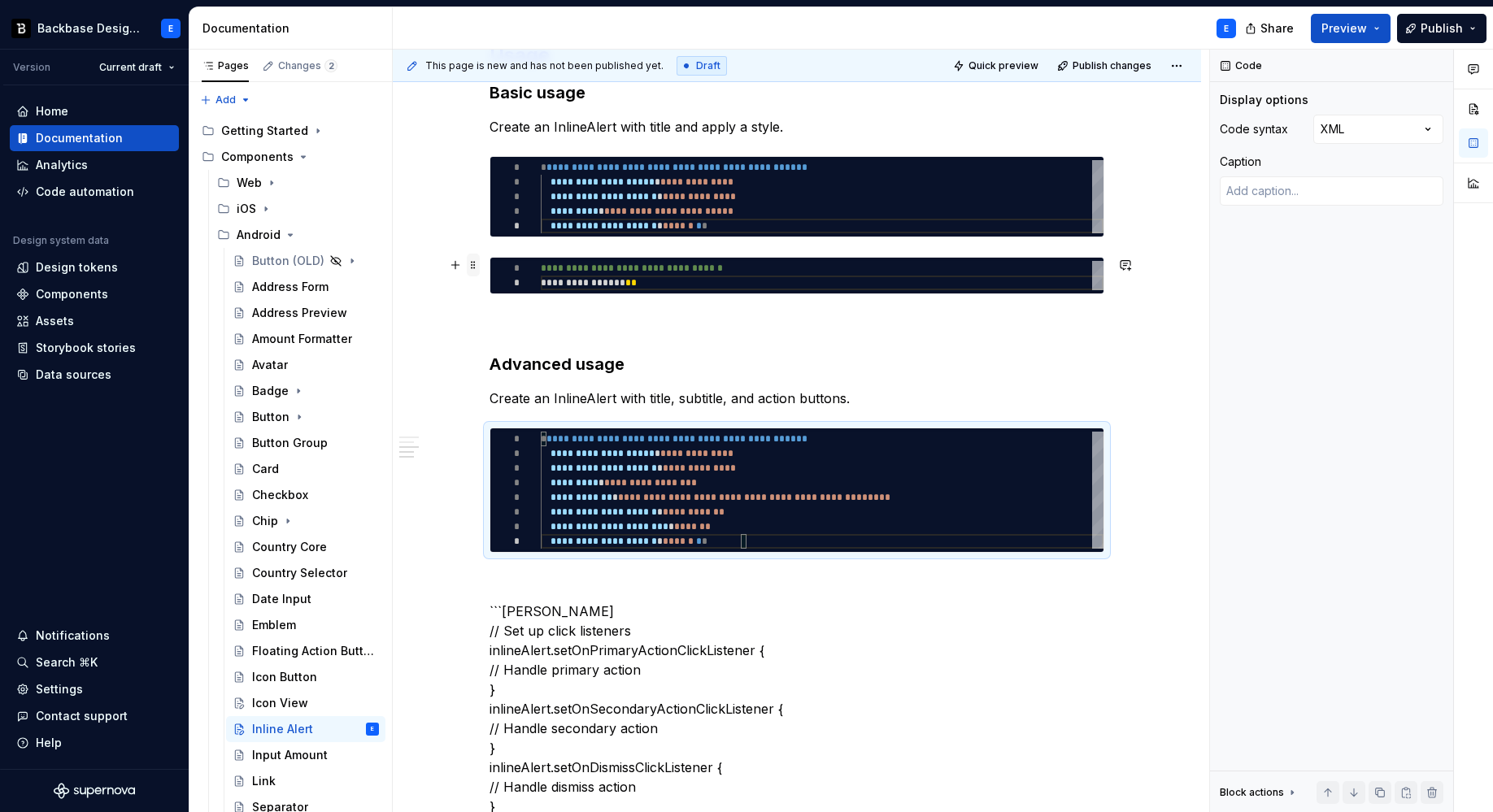
click at [472, 265] on span at bounding box center [473, 265] width 13 height 22
copy div "**********"
click at [624, 552] on div "**********" at bounding box center [797, 489] width 615 height 125
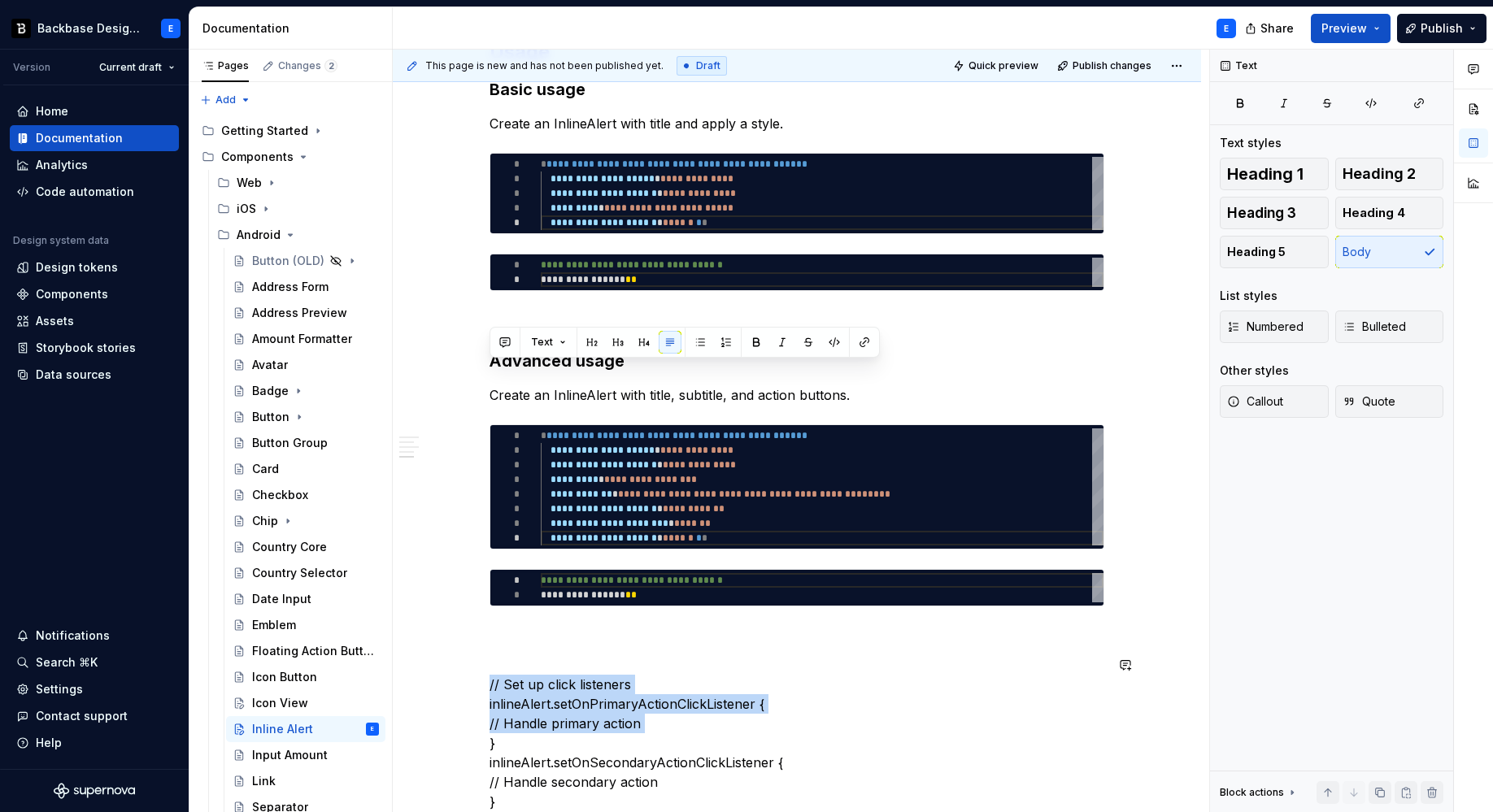
scroll to position [839, 0]
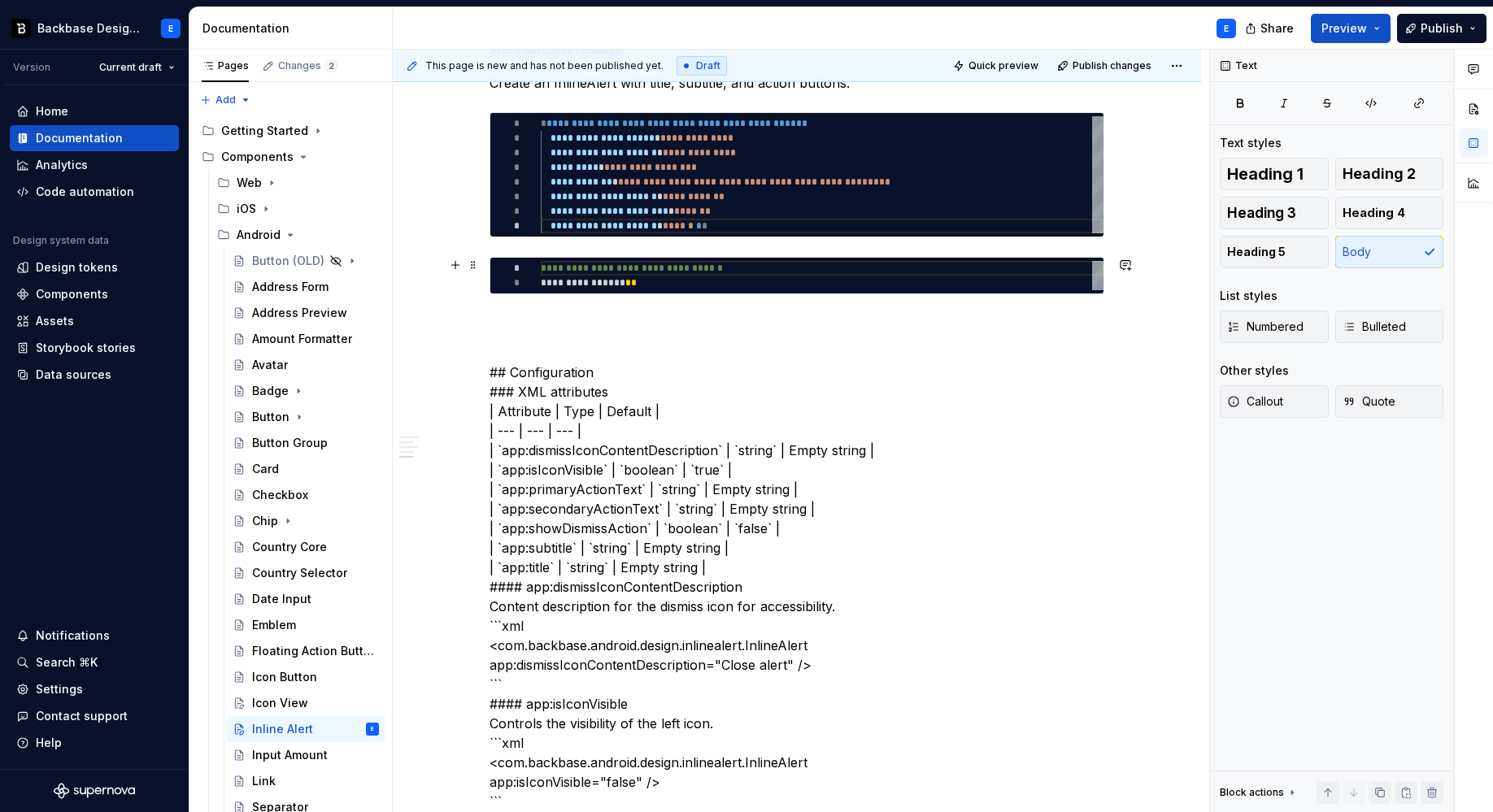
type textarea "*"
type textarea "**********"
click at [626, 270] on div "**********" at bounding box center [822, 275] width 563 height 29
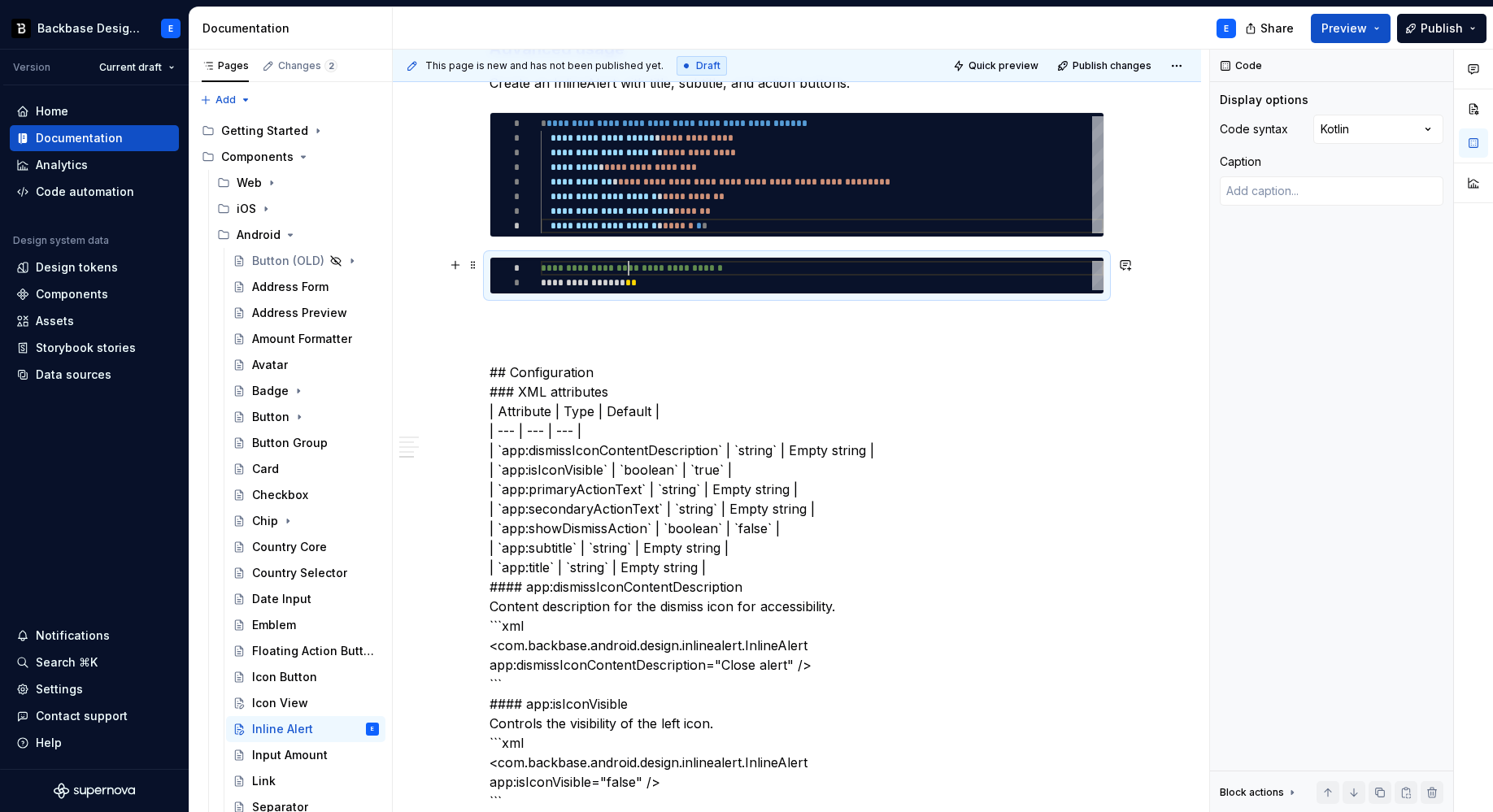
scroll to position [0, 105]
type textarea "*"
type textarea "**********"
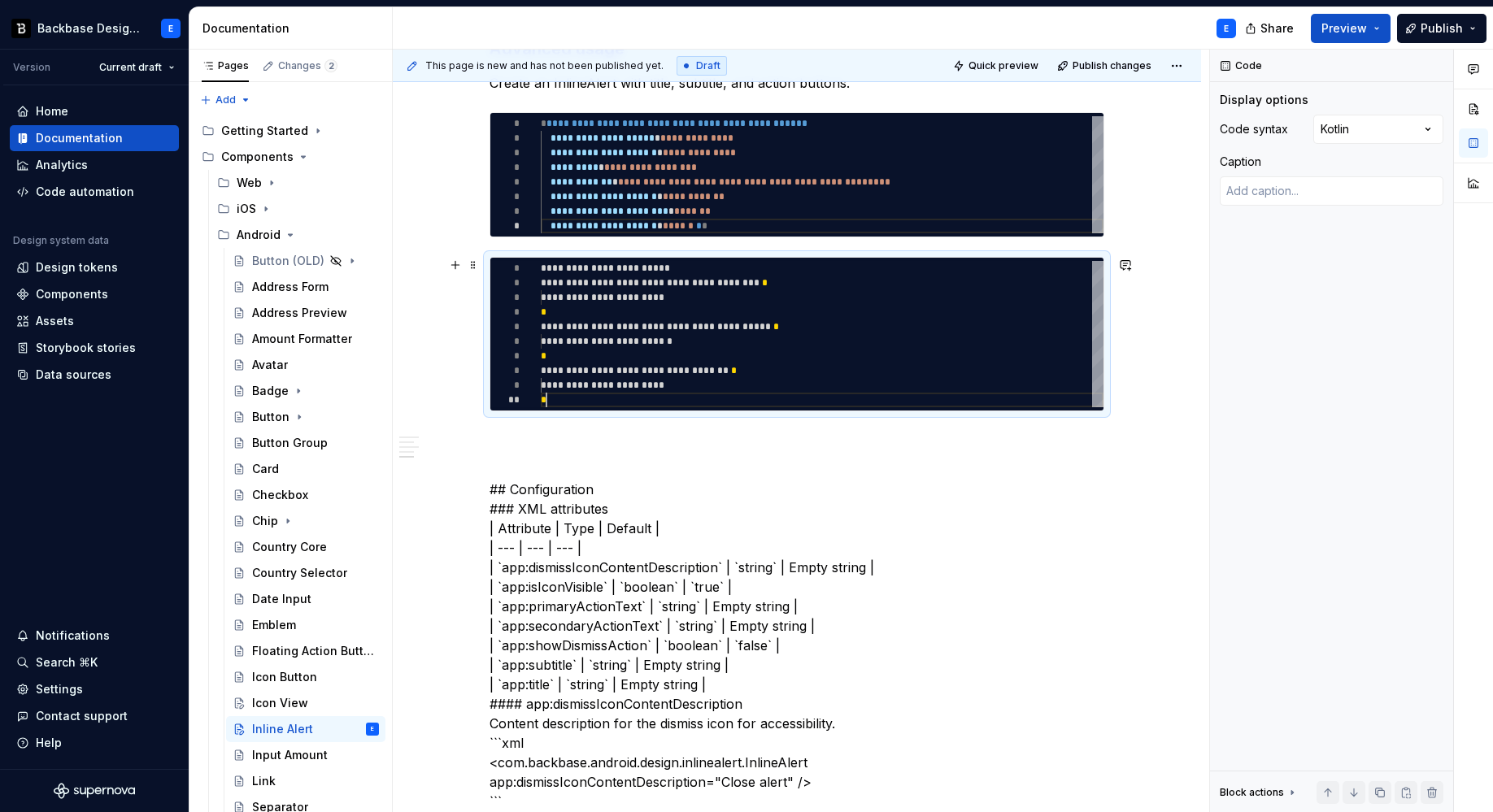
scroll to position [132, 6]
click at [576, 430] on p at bounding box center [797, 440] width 615 height 20
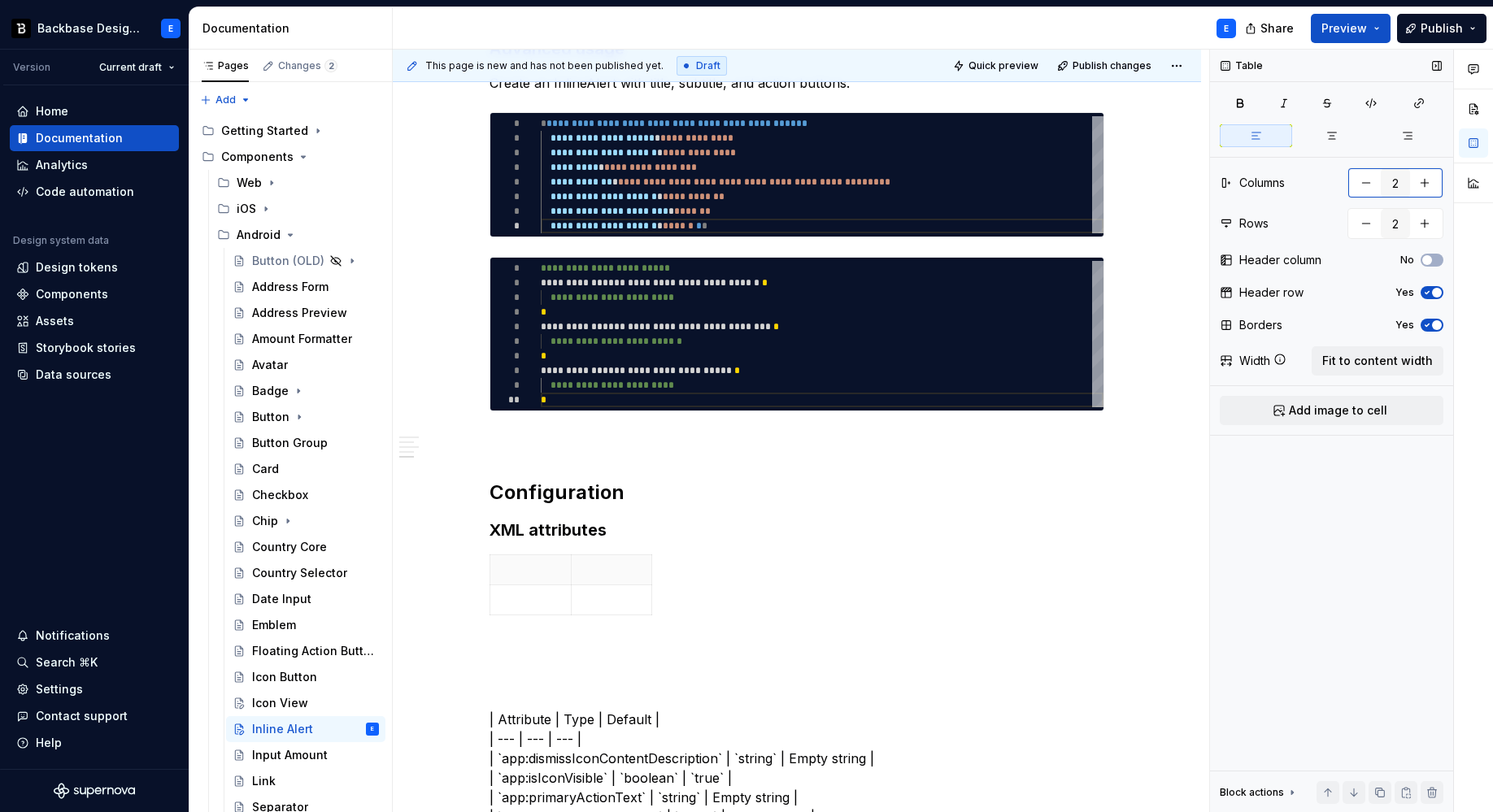
click at [1404, 182] on button "button" at bounding box center [1424, 182] width 29 height 29
type input "3"
click at [1366, 356] on span "Fit to content width" at bounding box center [1377, 361] width 110 height 17
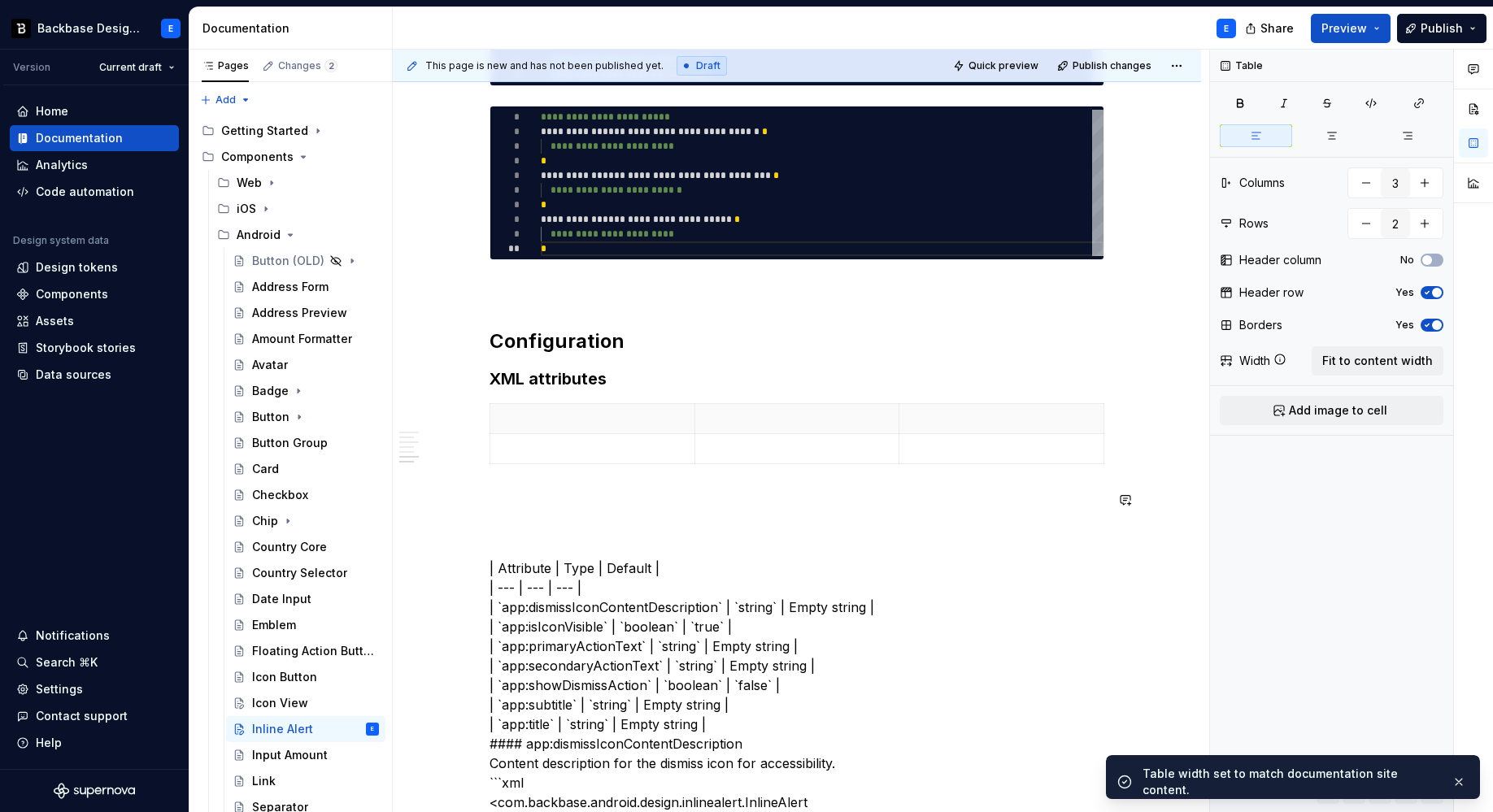
scroll to position [1018, 0]
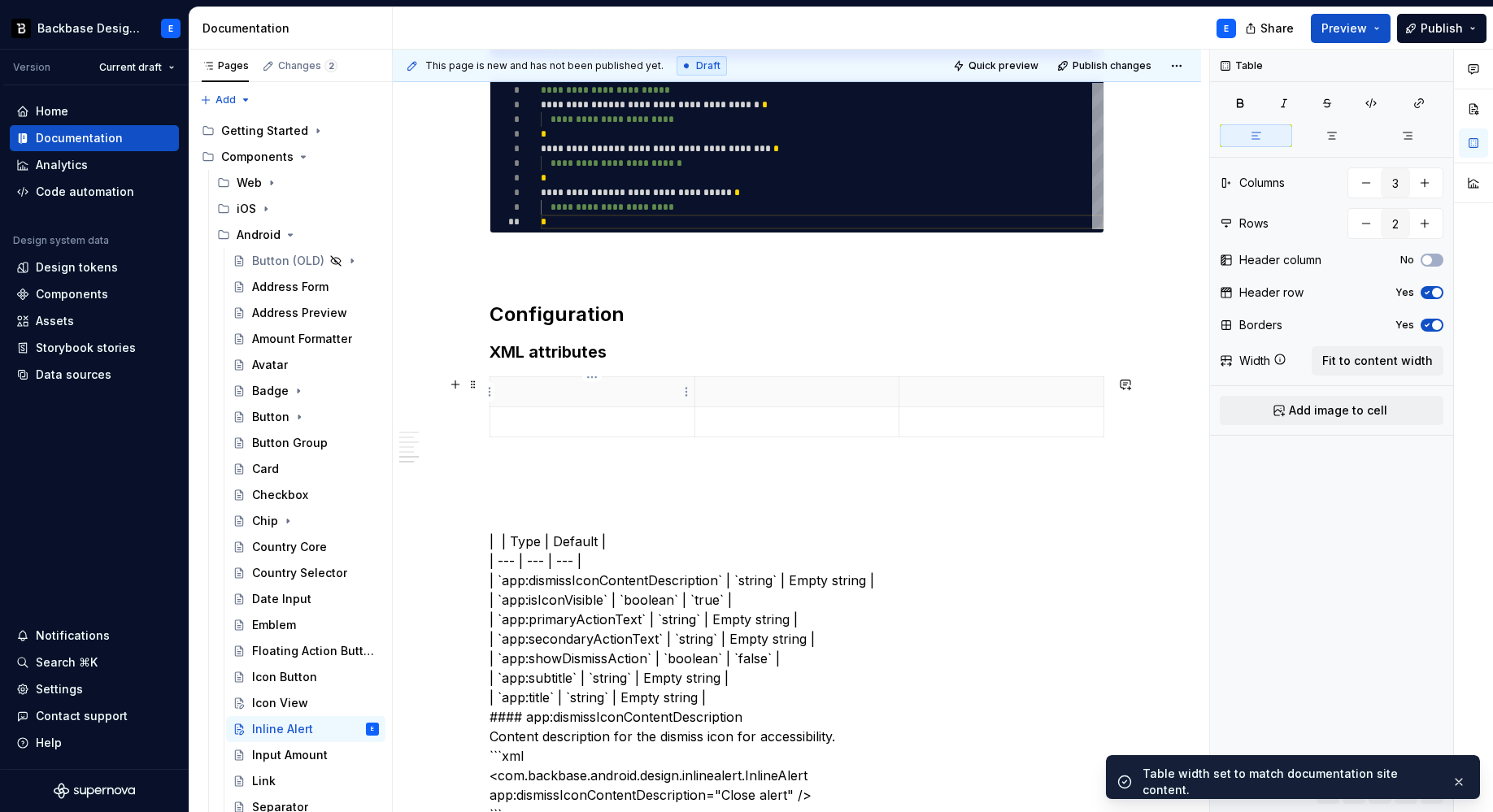
click at [534, 391] on p at bounding box center [593, 391] width 184 height 17
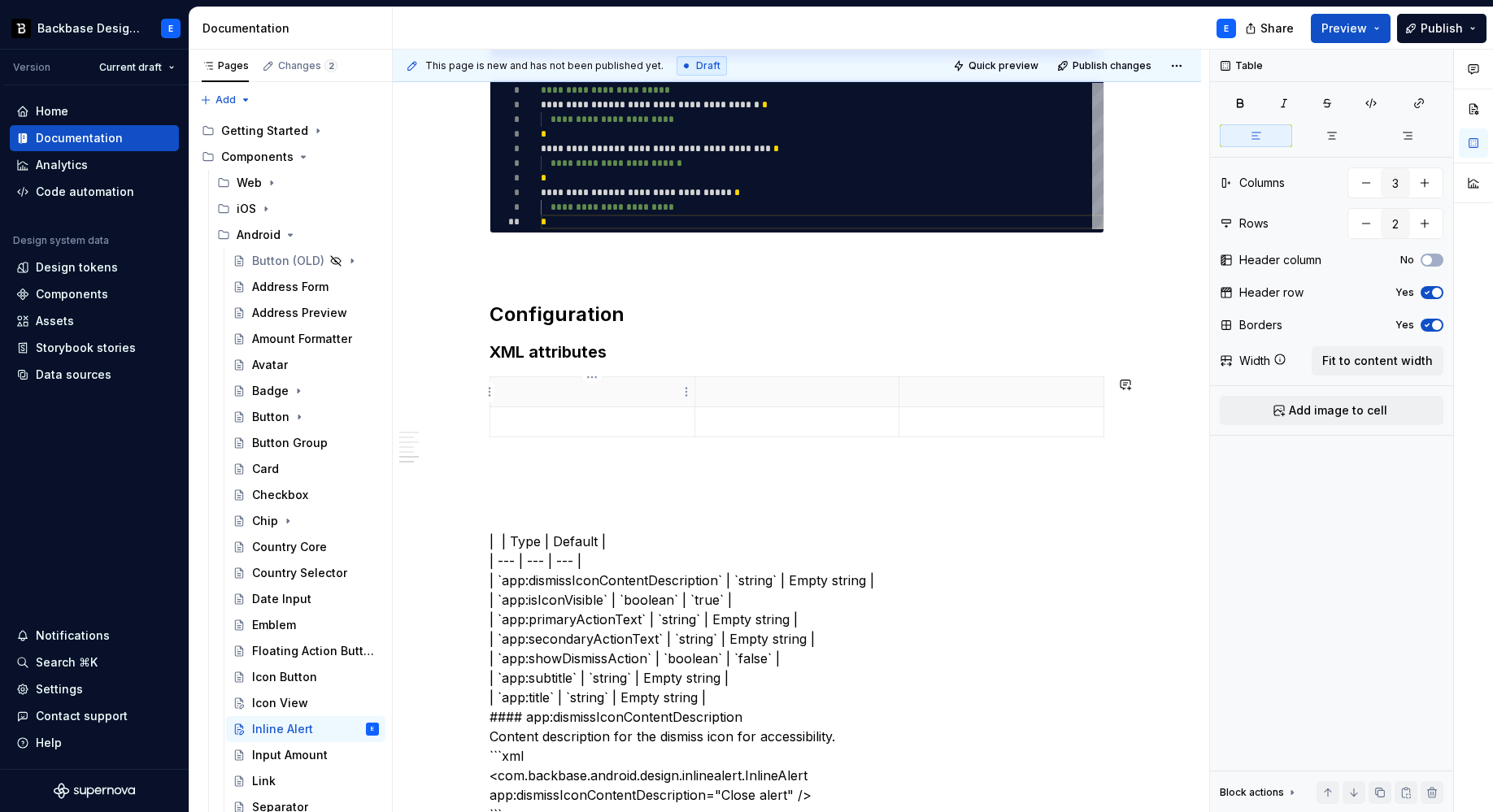
type textarea "*"
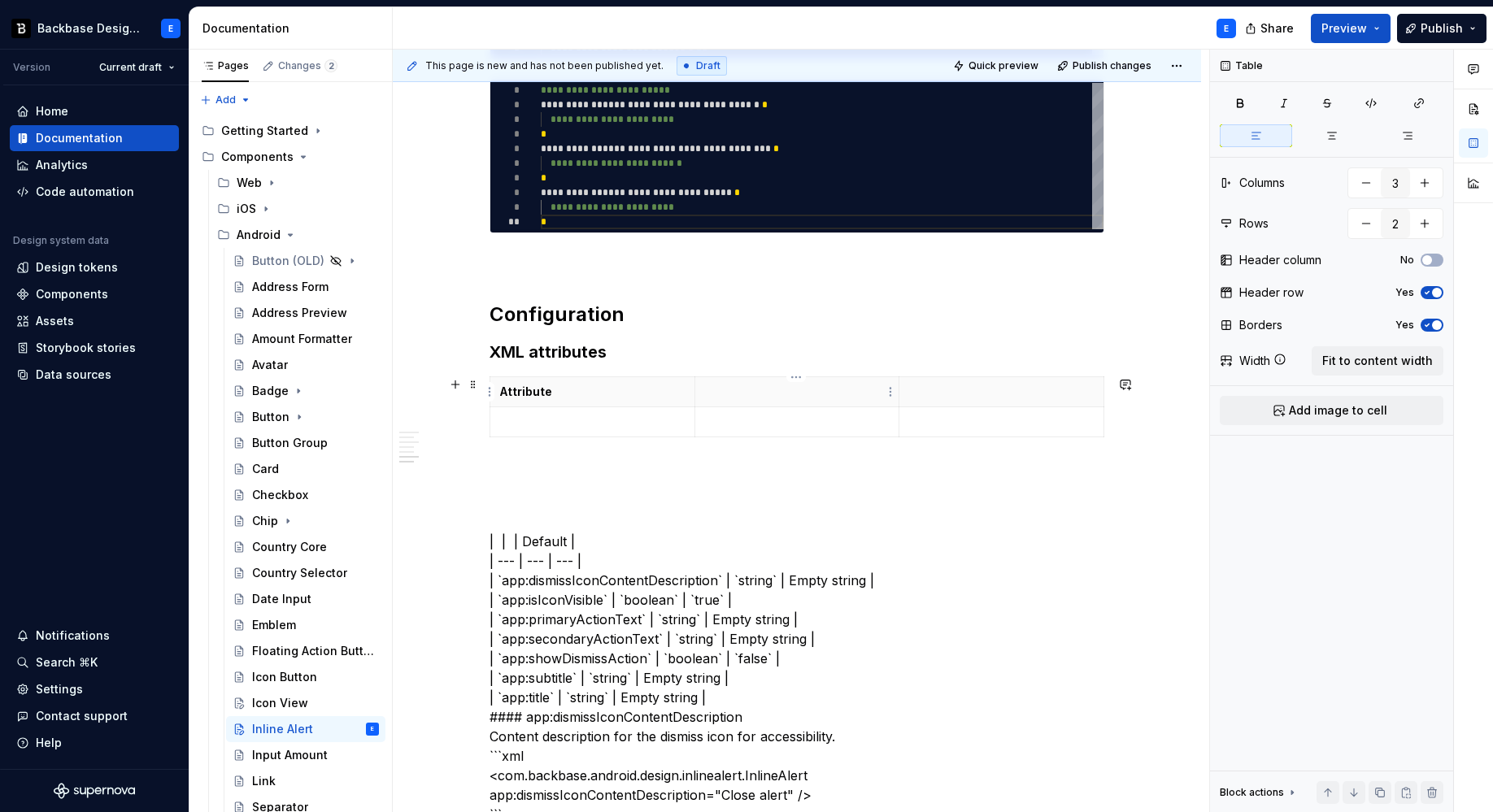
click at [718, 393] on p at bounding box center [797, 391] width 184 height 17
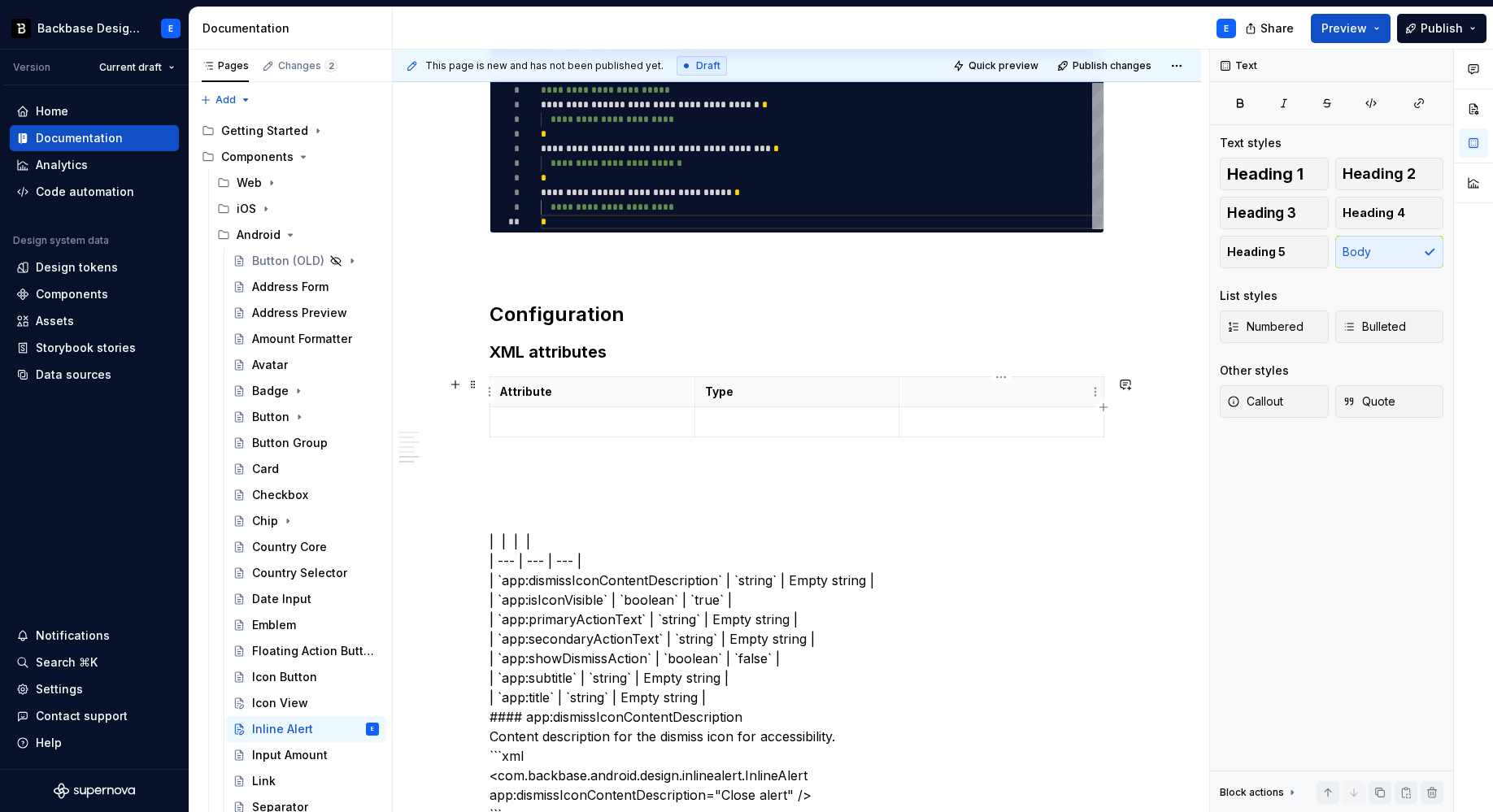
click at [925, 394] on p at bounding box center [1001, 391] width 184 height 17
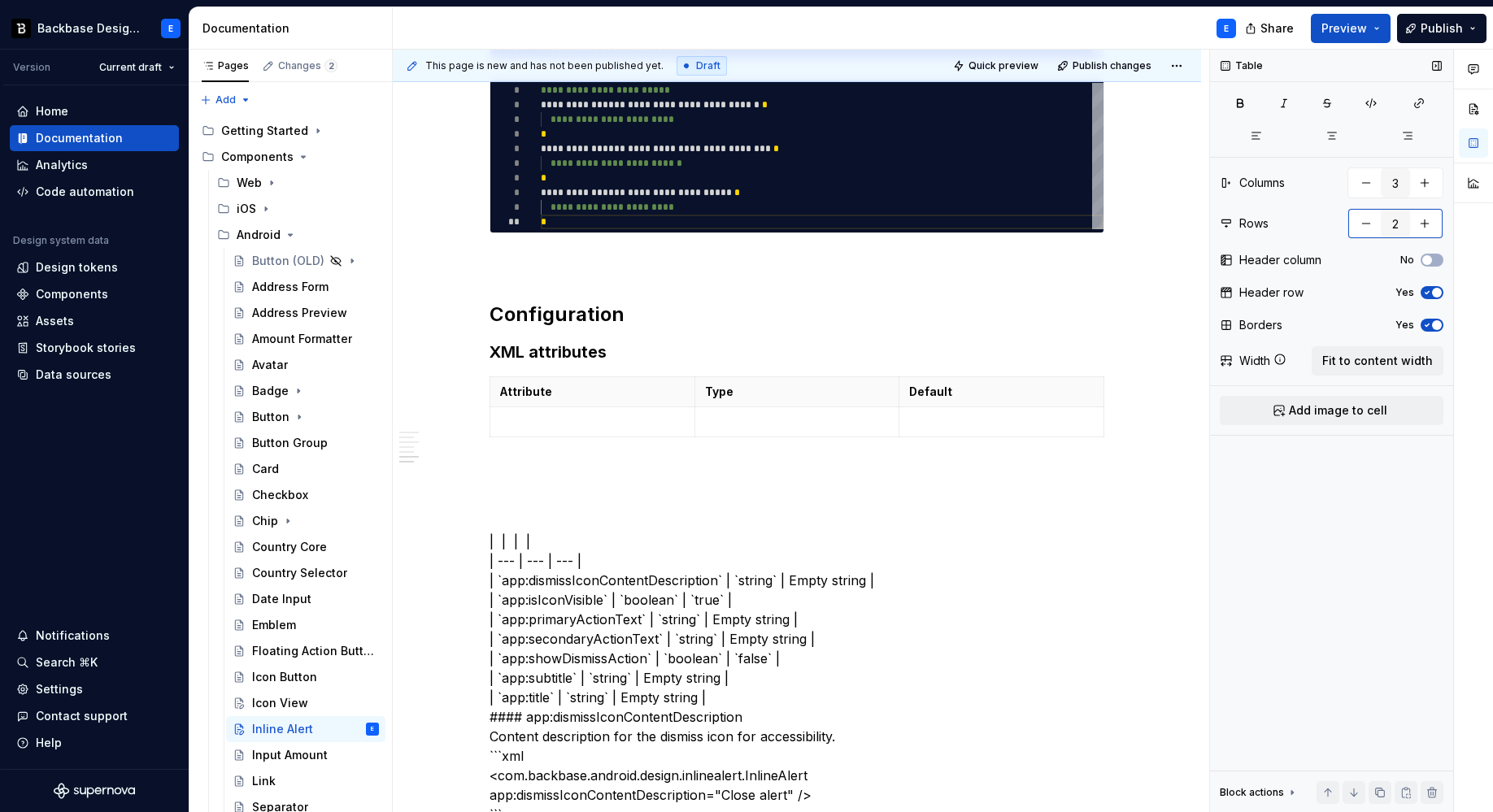
click at [1404, 221] on button "button" at bounding box center [1424, 223] width 29 height 29
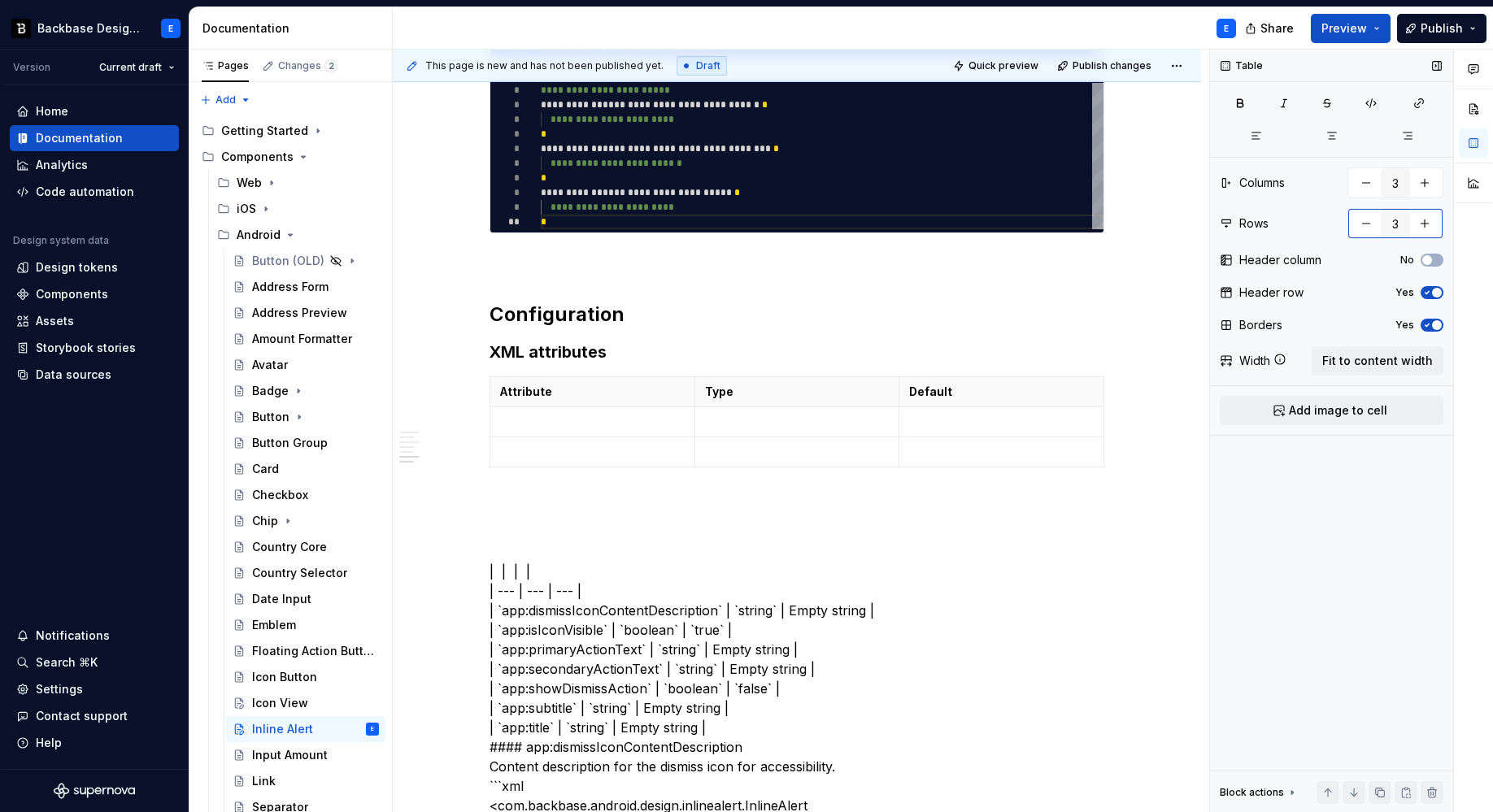
click at [1404, 221] on button "button" at bounding box center [1424, 223] width 29 height 29
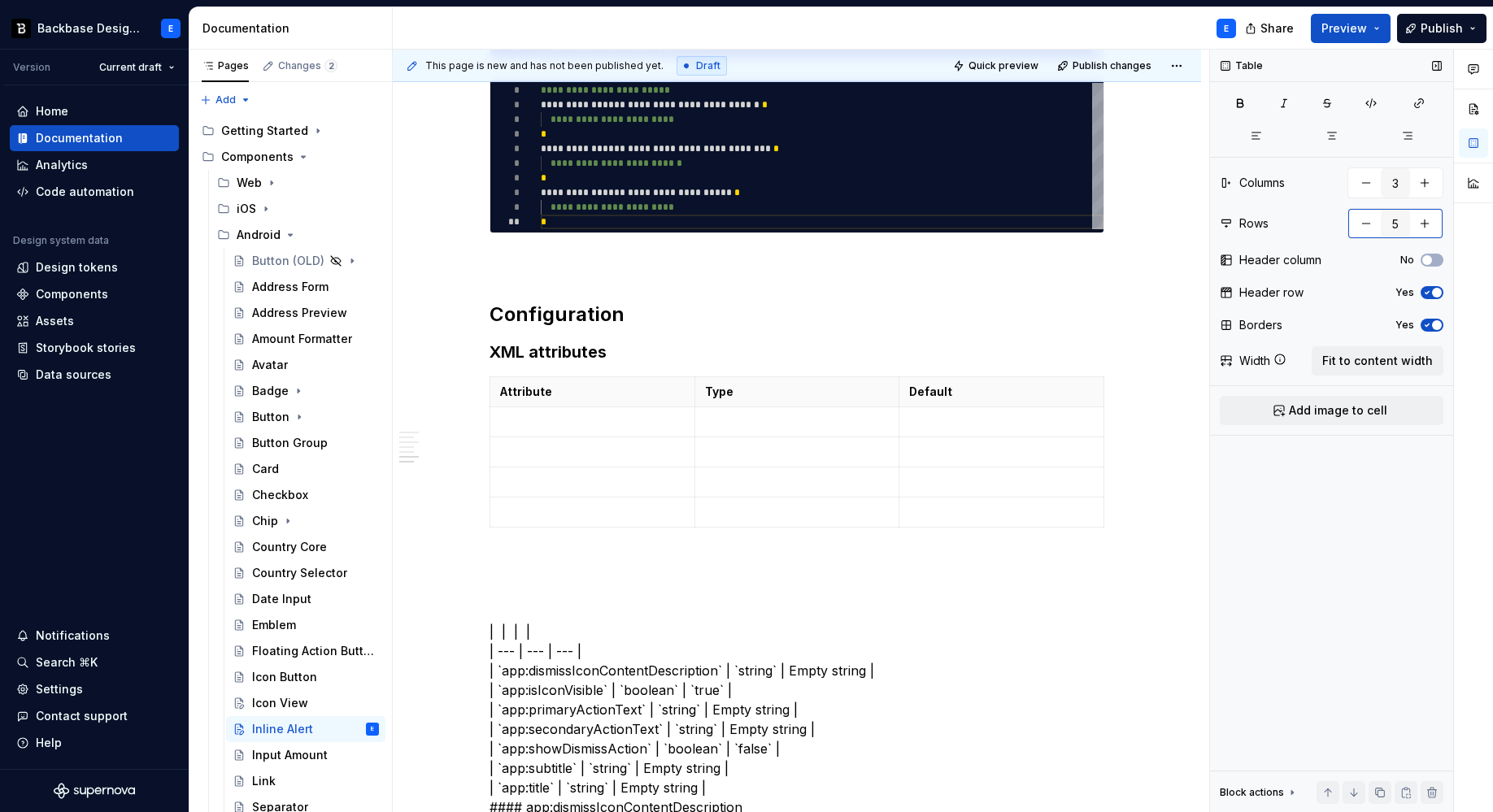
click at [1404, 221] on button "button" at bounding box center [1424, 223] width 29 height 29
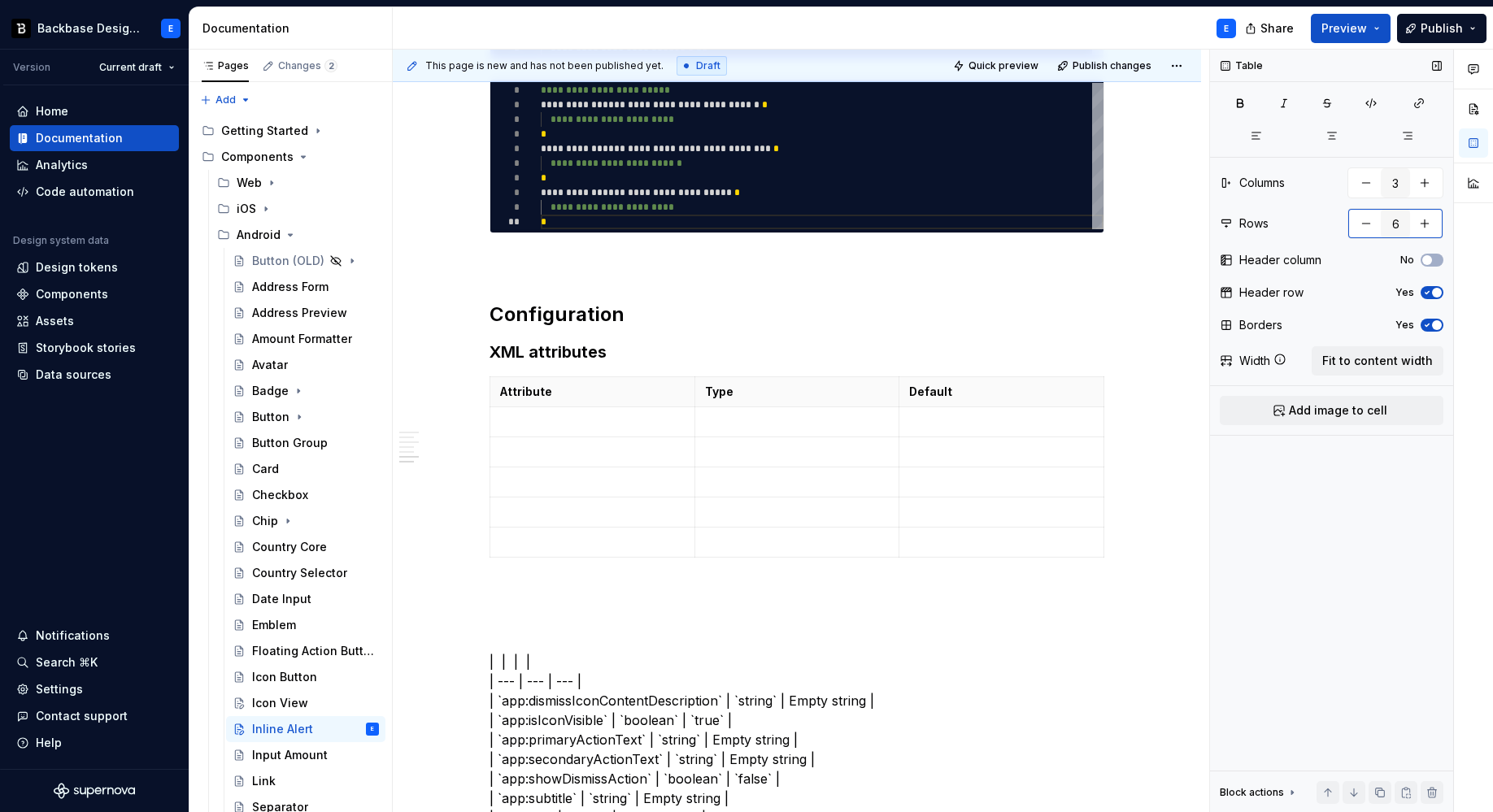
click at [1404, 221] on button "button" at bounding box center [1424, 223] width 29 height 29
type input "8"
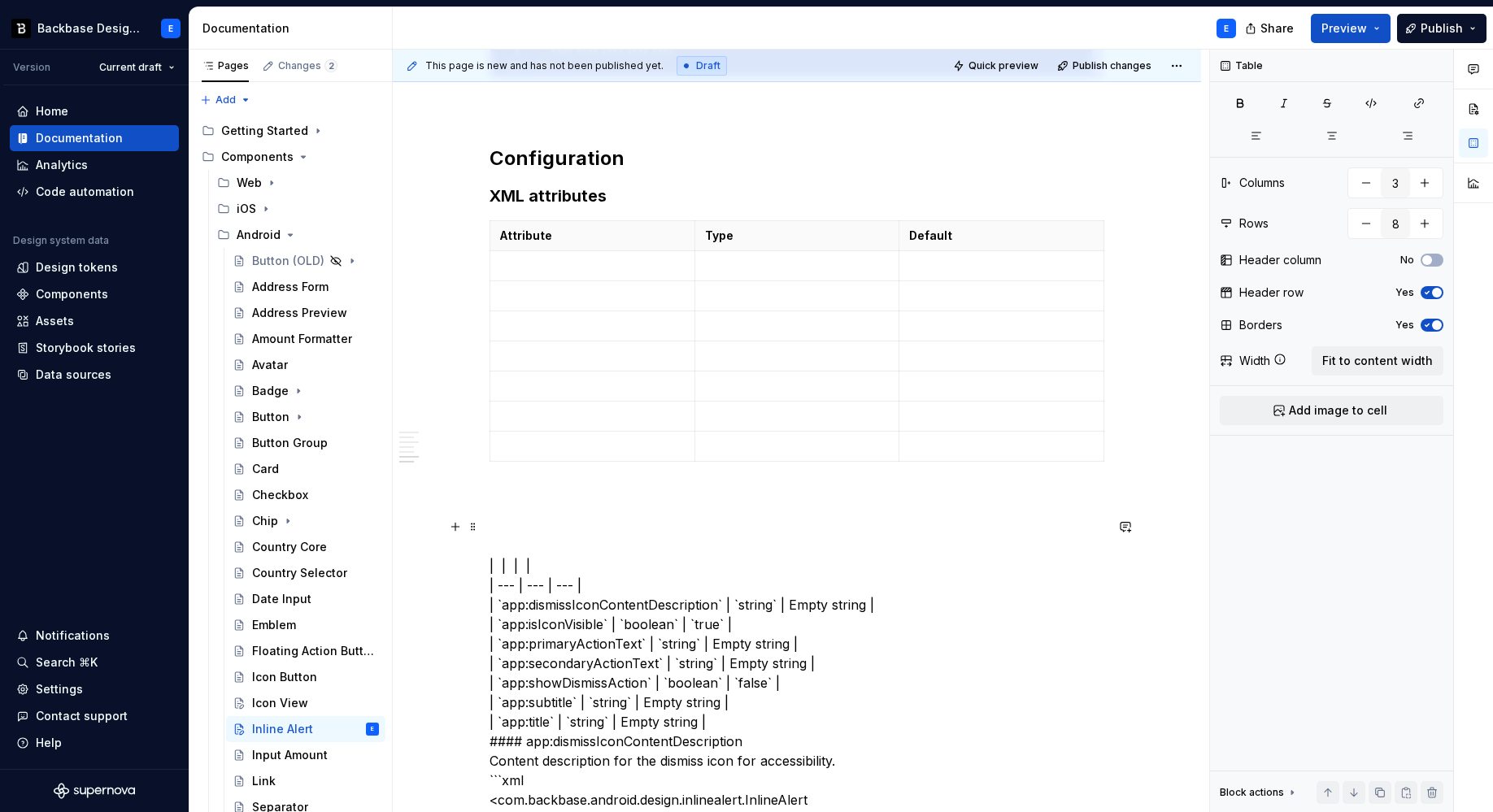
scroll to position [1184, 0]
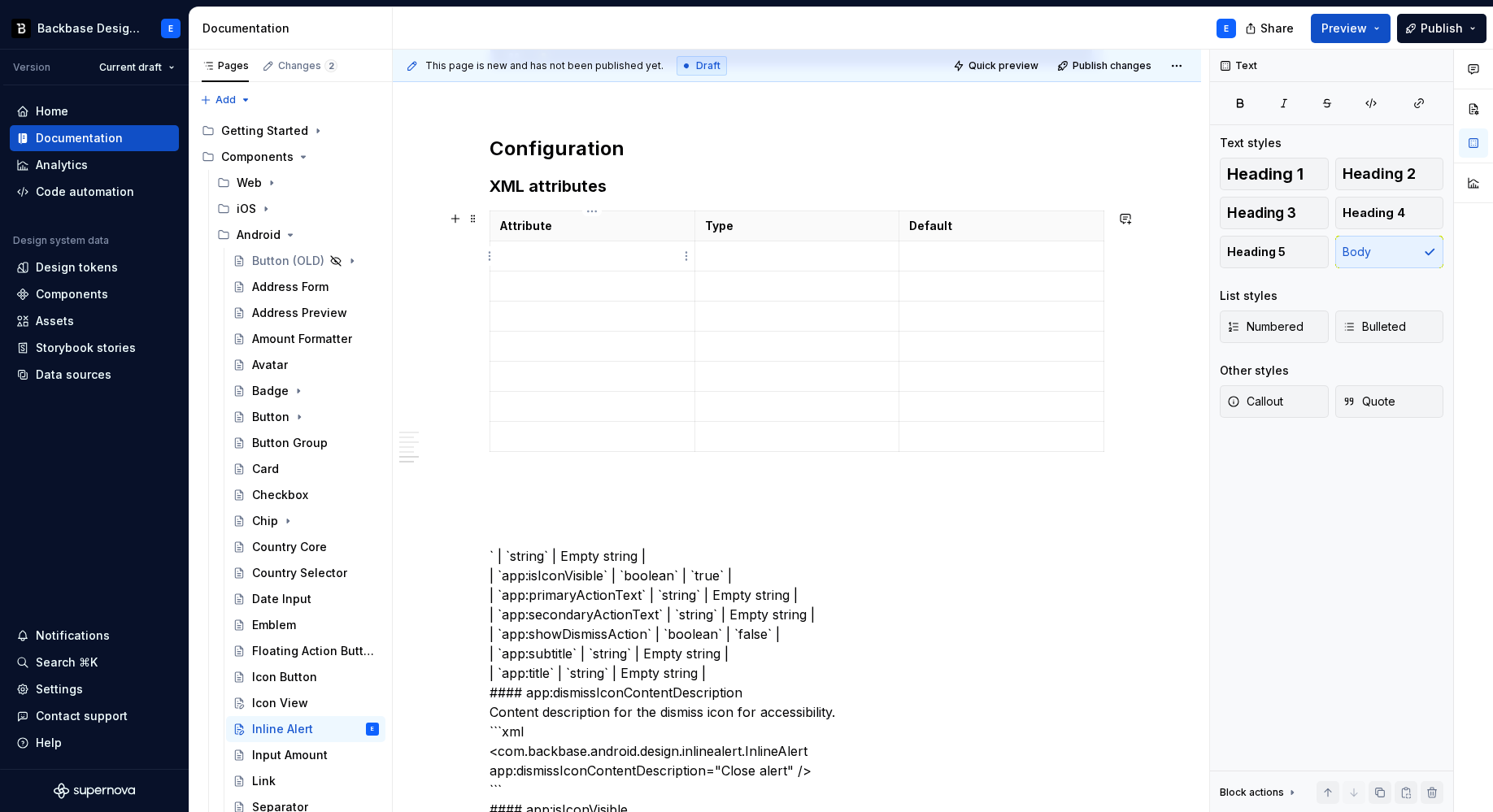
click at [602, 261] on p at bounding box center [593, 256] width 184 height 17
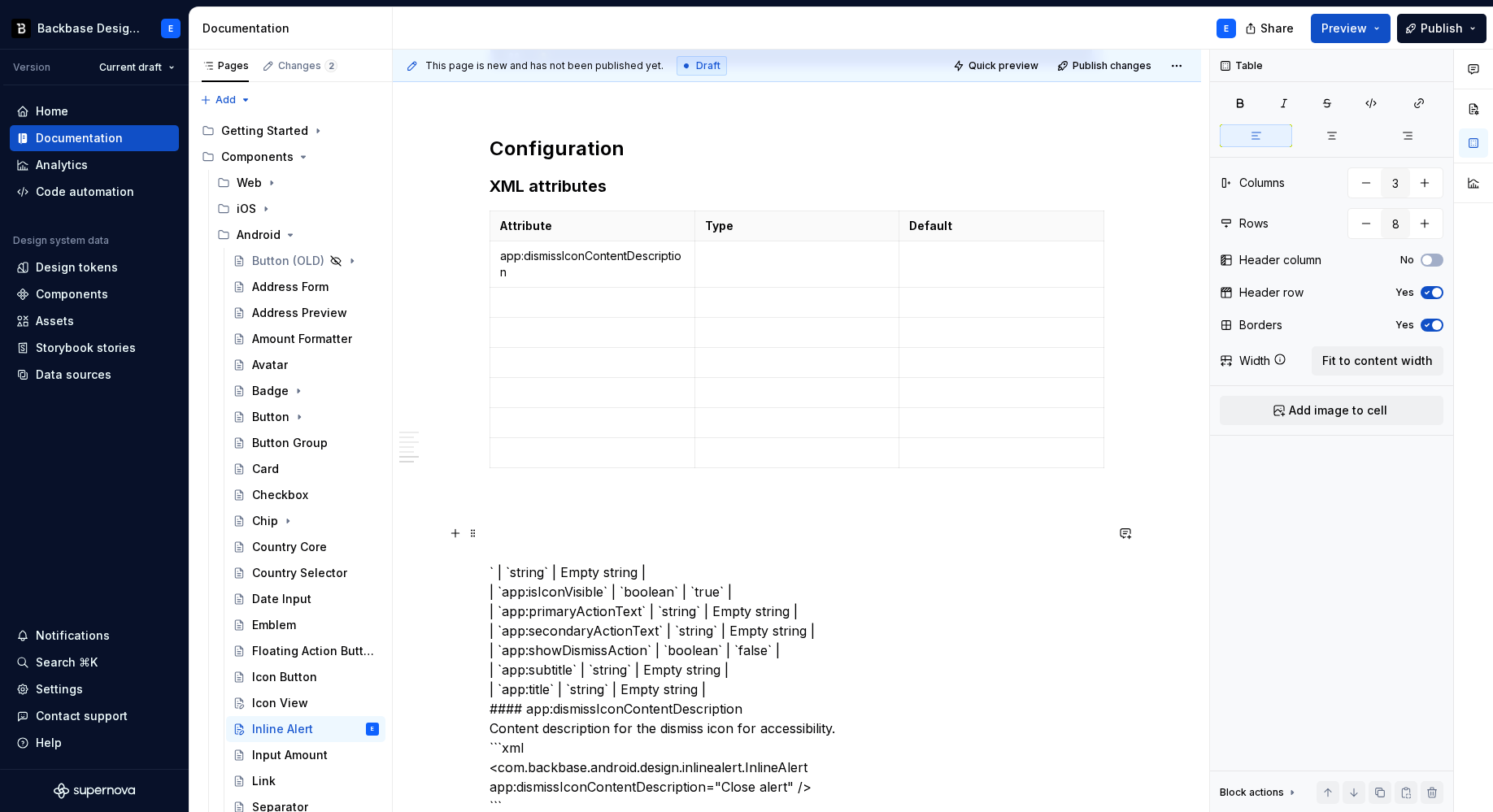
click at [750, 263] on td at bounding box center [797, 265] width 205 height 46
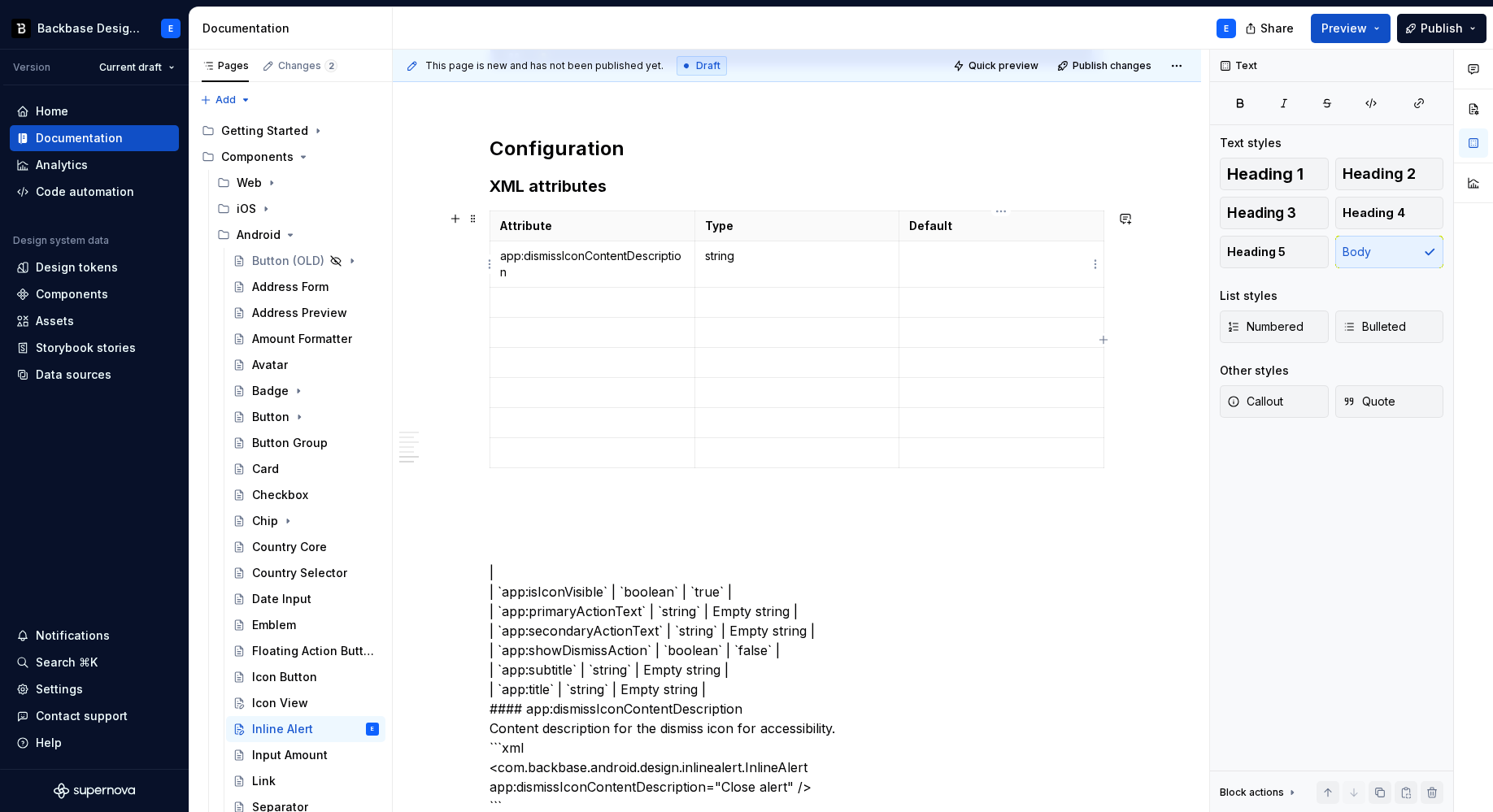
click at [937, 265] on td at bounding box center [1002, 265] width 205 height 46
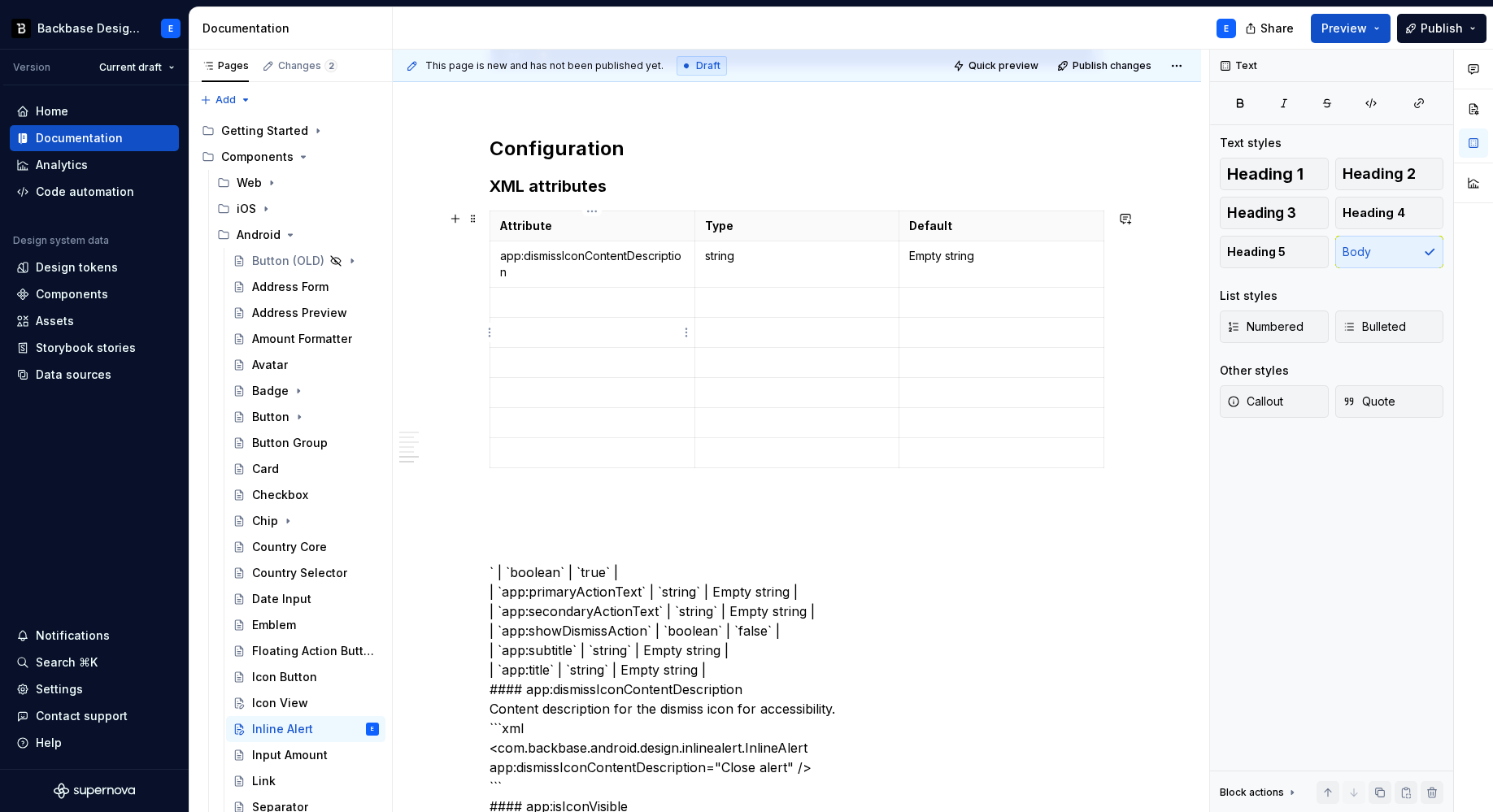
click at [587, 307] on p at bounding box center [593, 303] width 184 height 17
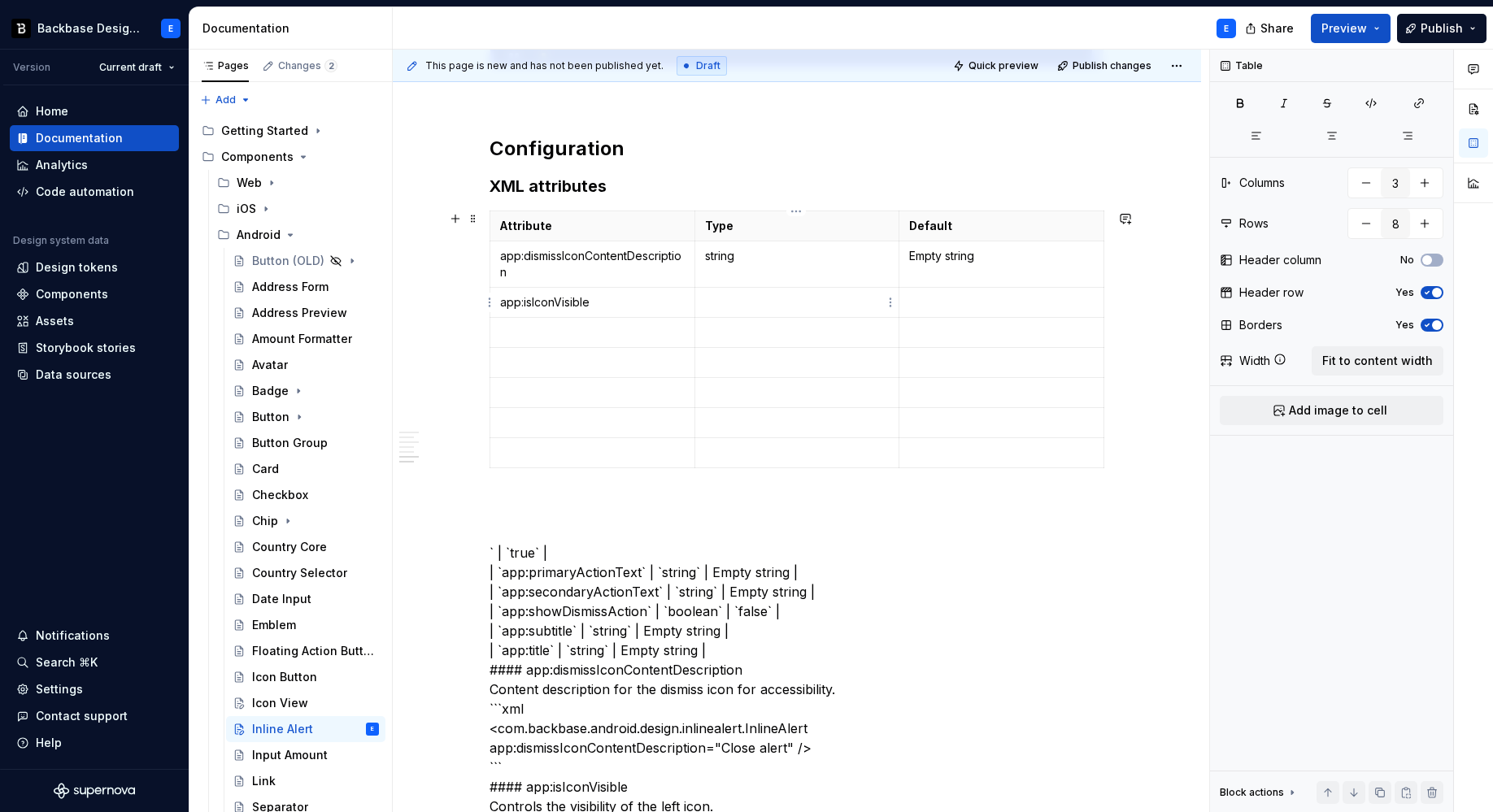
click at [777, 304] on p at bounding box center [797, 303] width 184 height 17
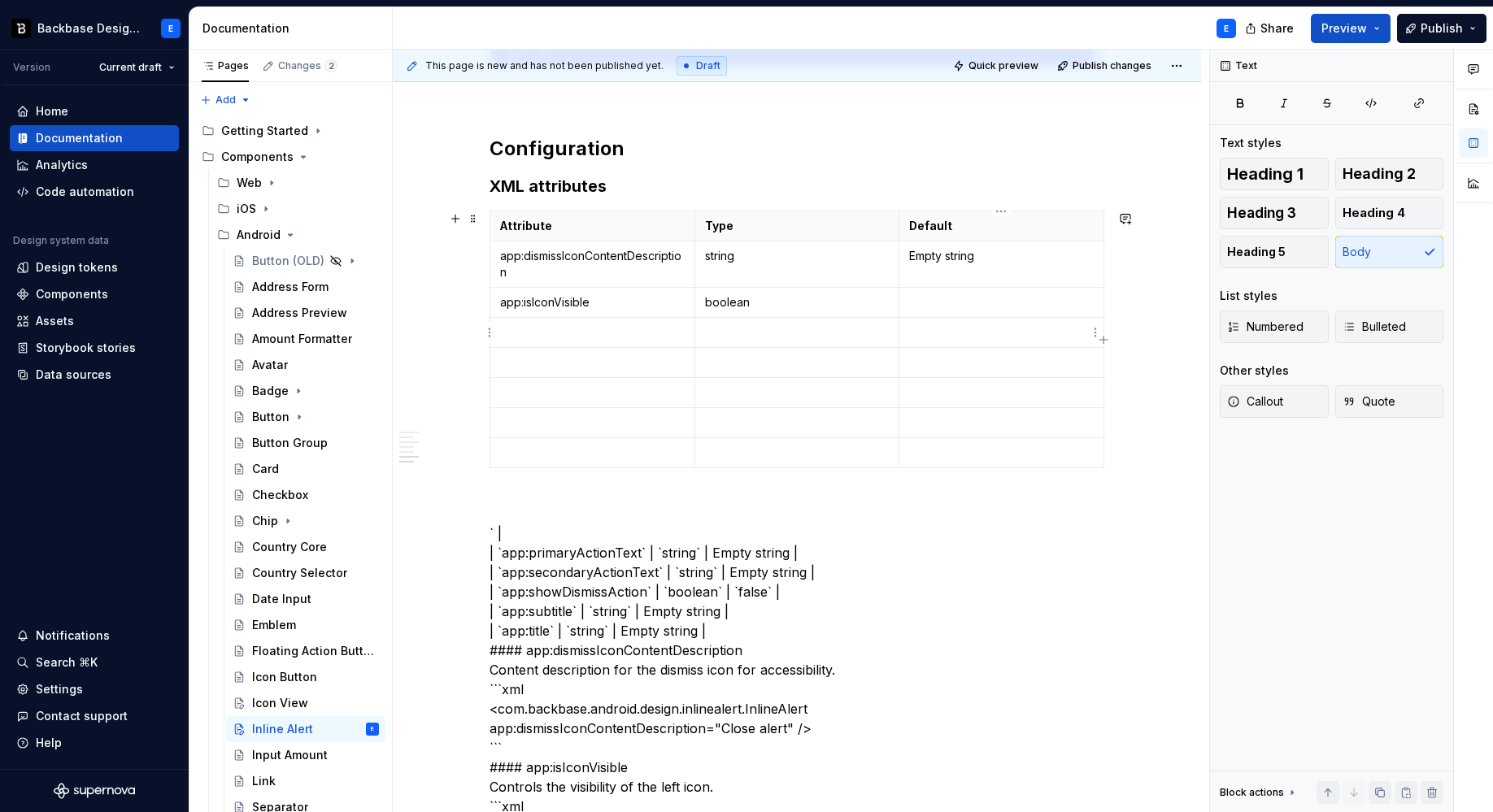
click at [931, 297] on p at bounding box center [1001, 303] width 184 height 17
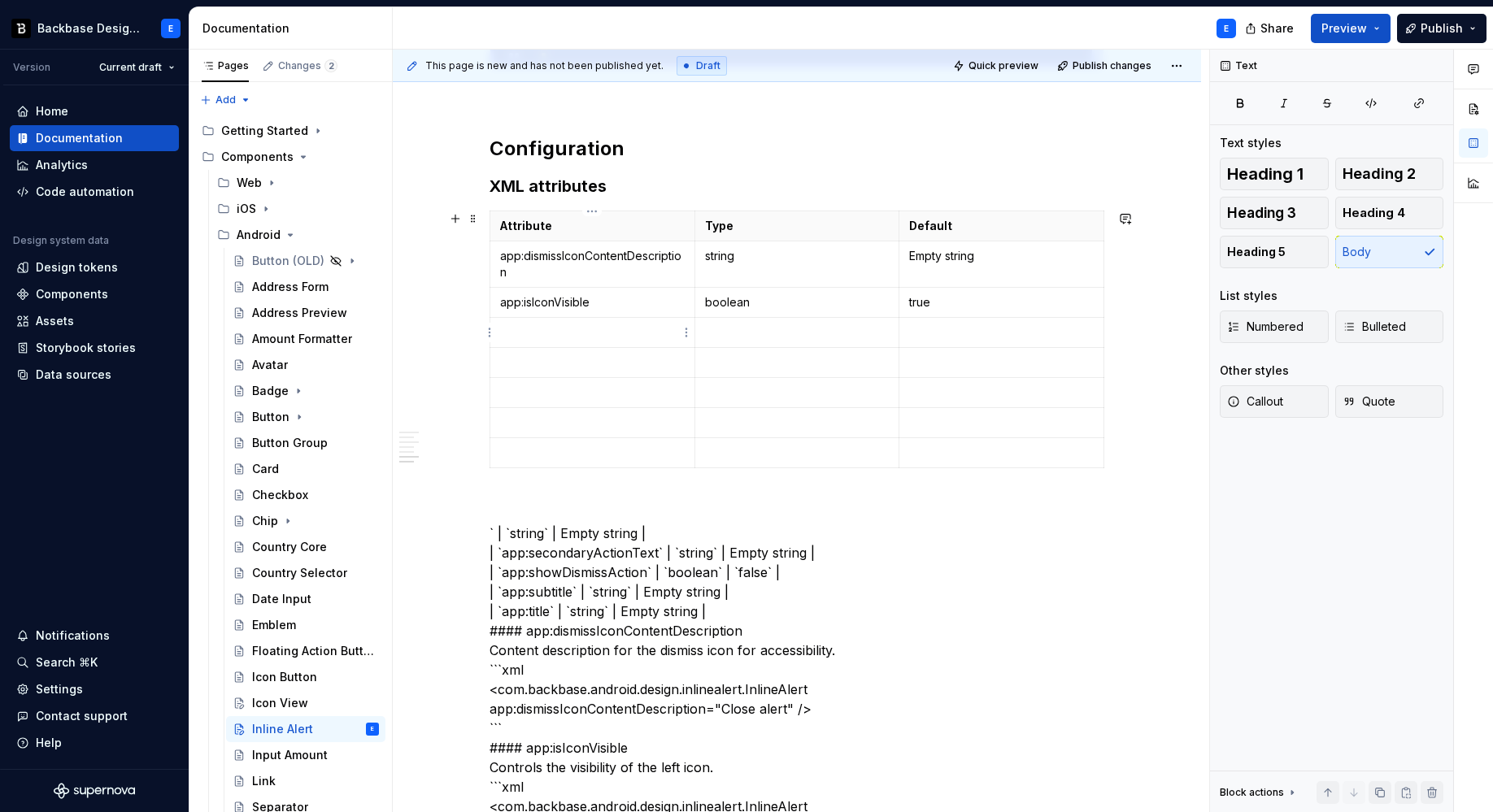
click at [581, 333] on p at bounding box center [593, 333] width 184 height 17
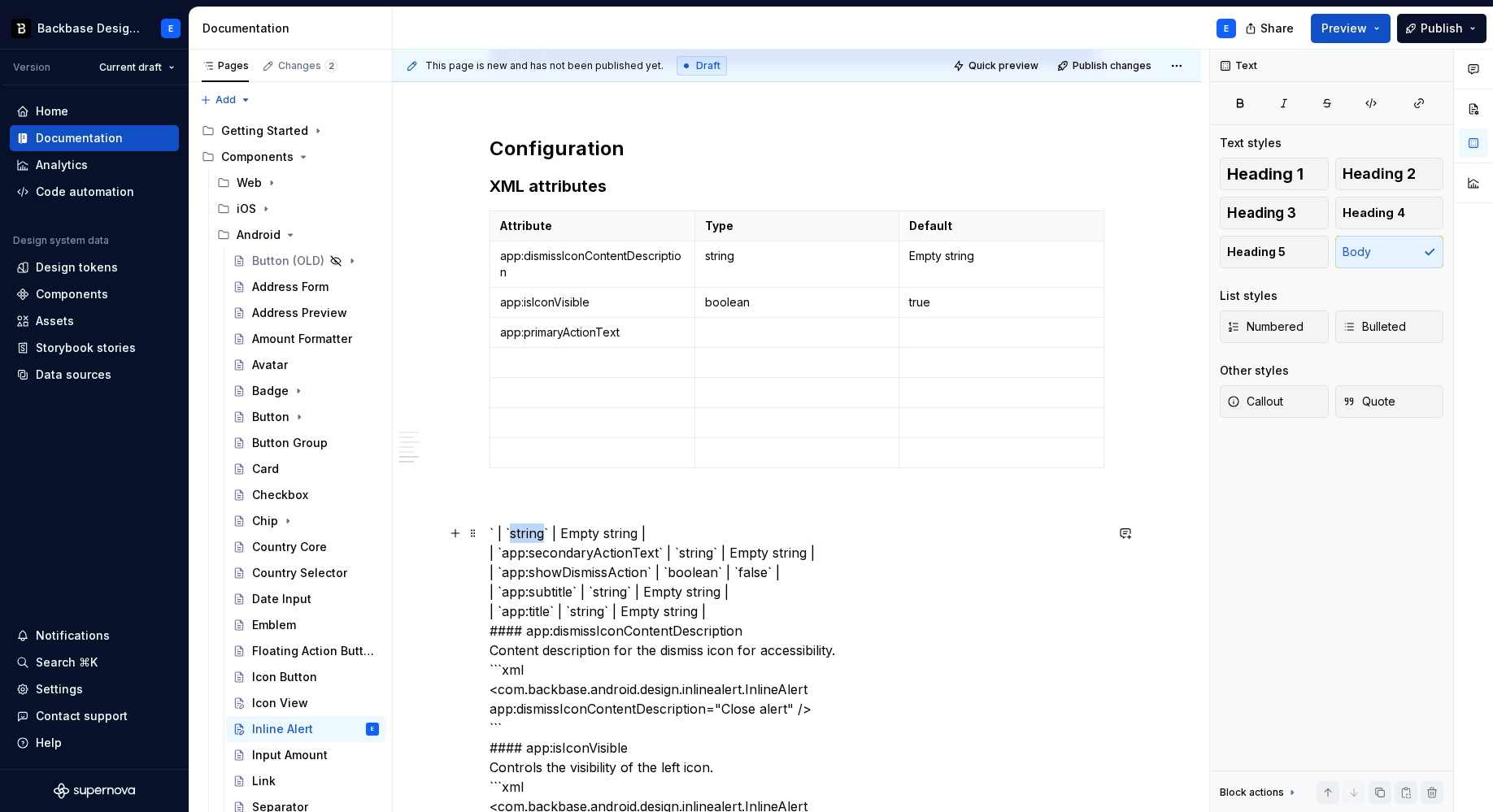
click at [760, 332] on p at bounding box center [797, 333] width 184 height 17
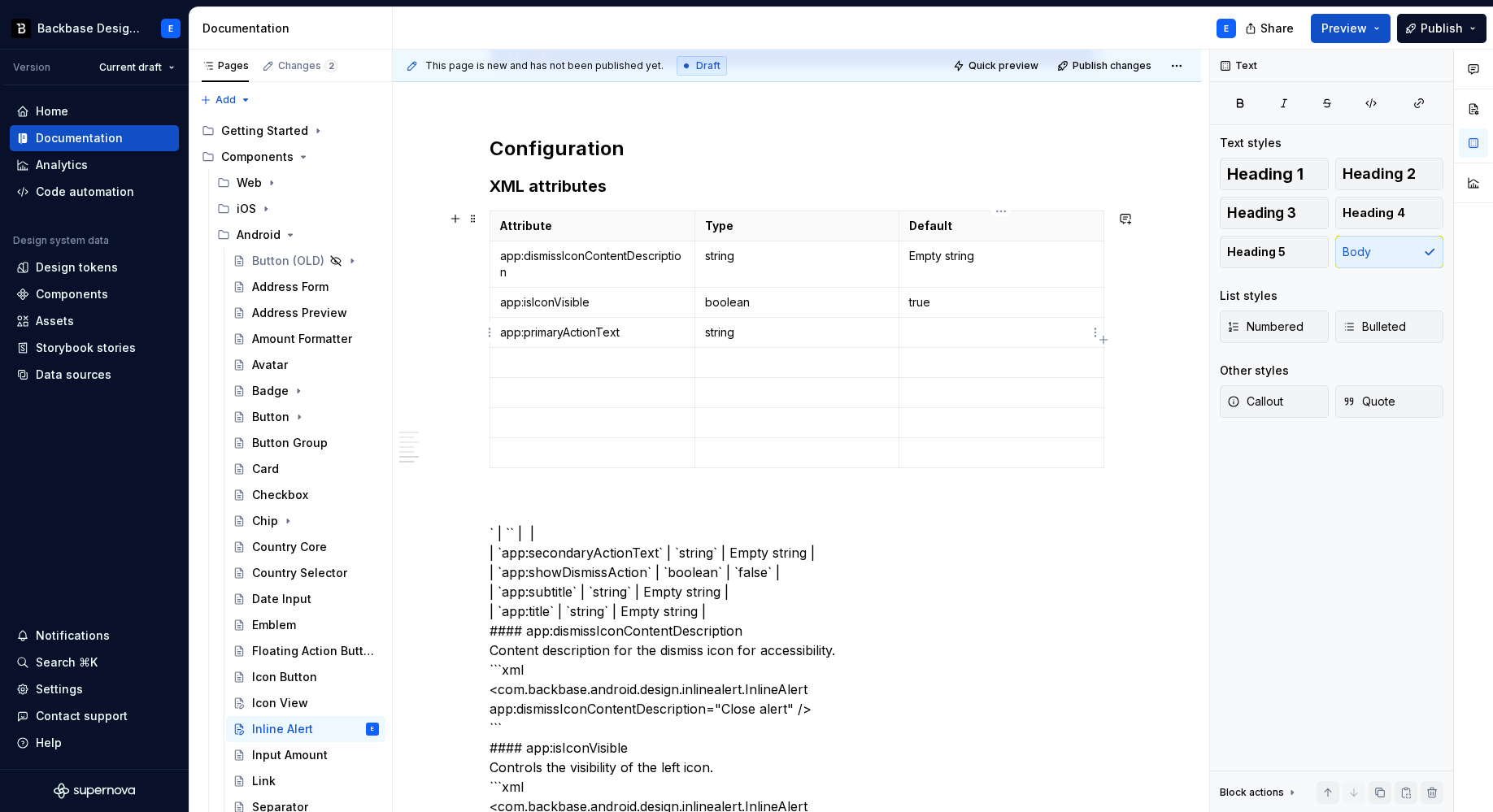
click at [1008, 333] on p at bounding box center [1001, 333] width 184 height 17
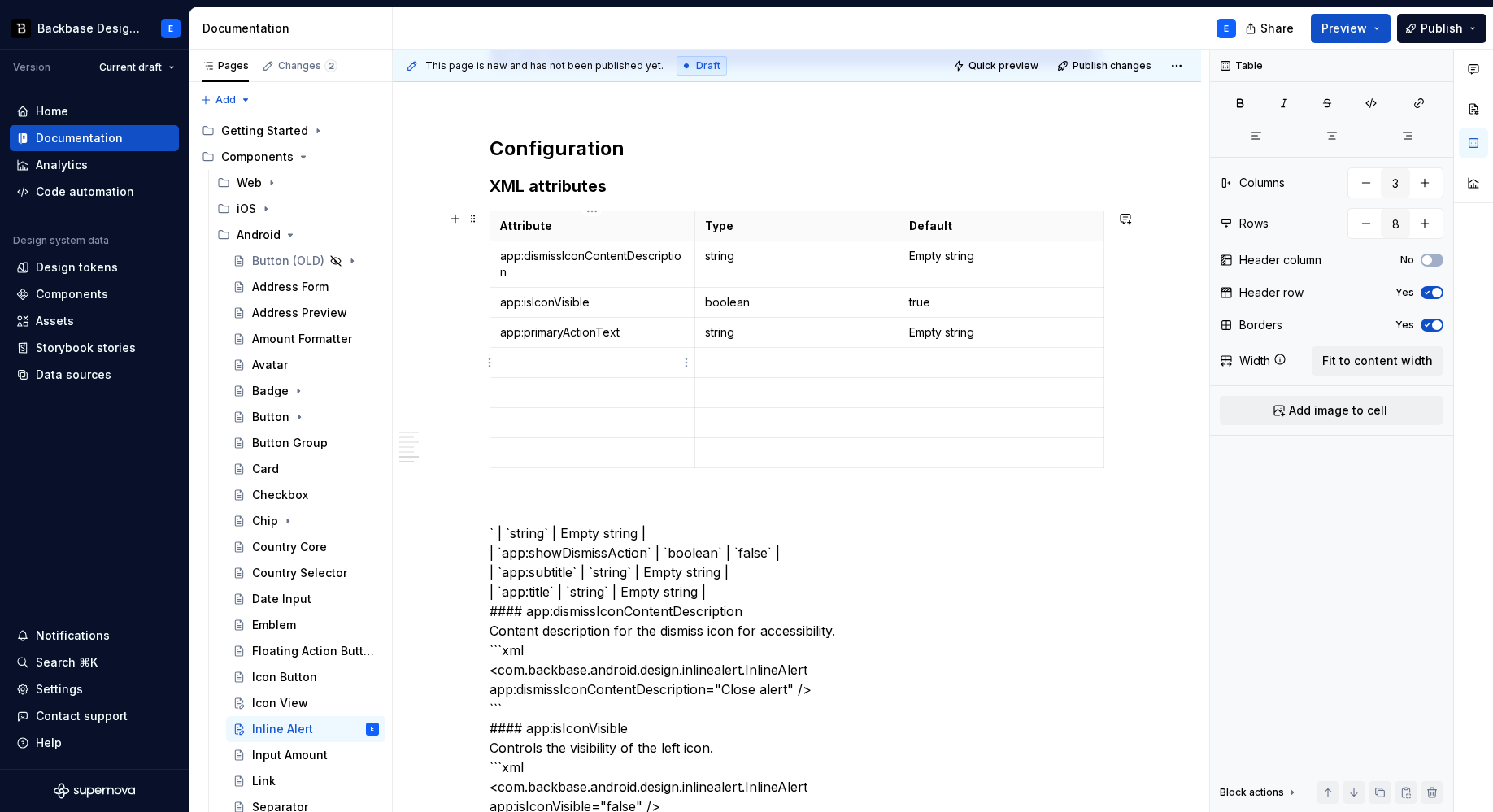
click at [597, 362] on p at bounding box center [593, 362] width 184 height 17
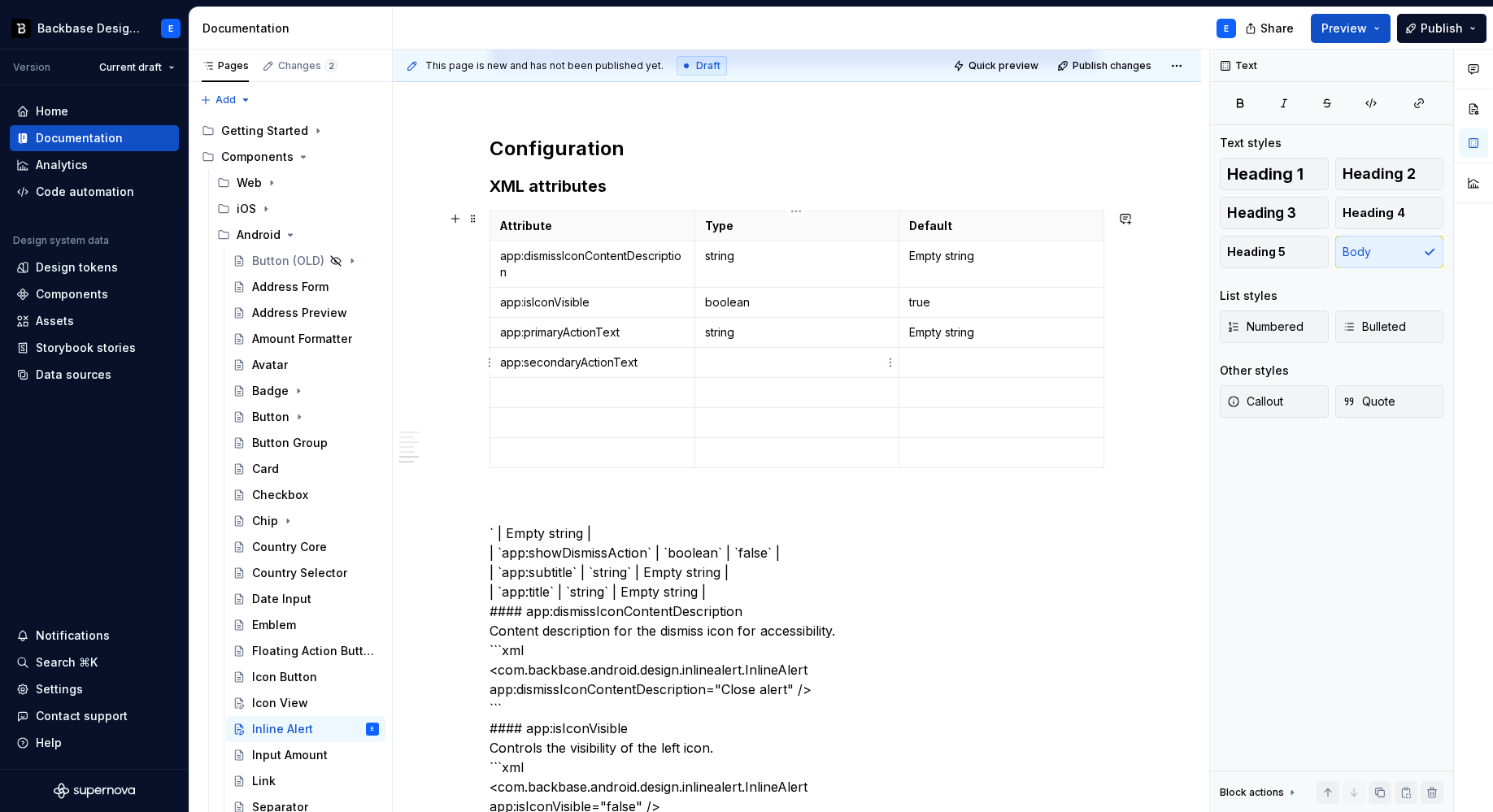
click at [777, 358] on p at bounding box center [797, 362] width 184 height 17
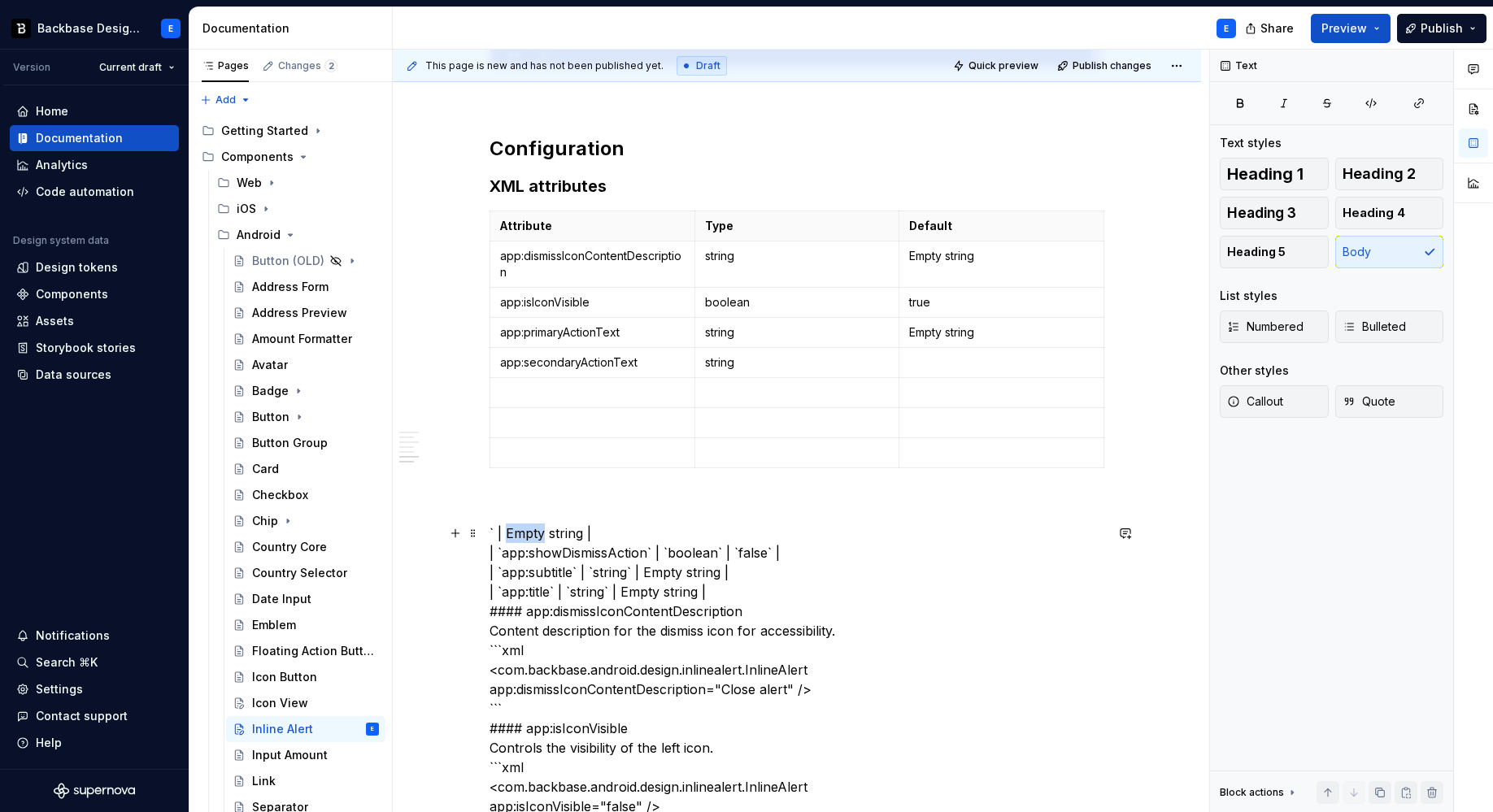
click at [968, 361] on p at bounding box center [1001, 362] width 184 height 17
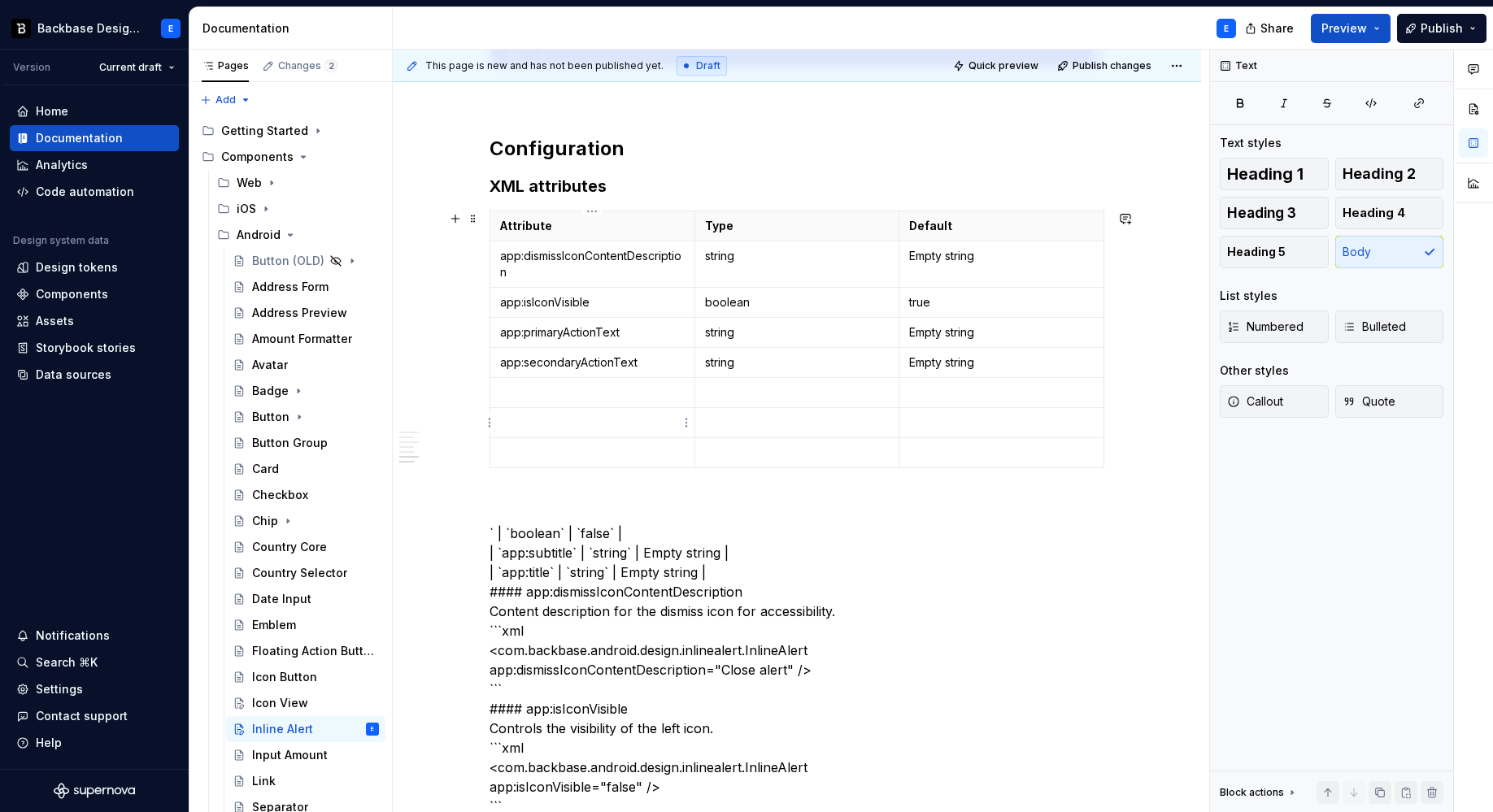
click at [554, 392] on p at bounding box center [593, 392] width 184 height 17
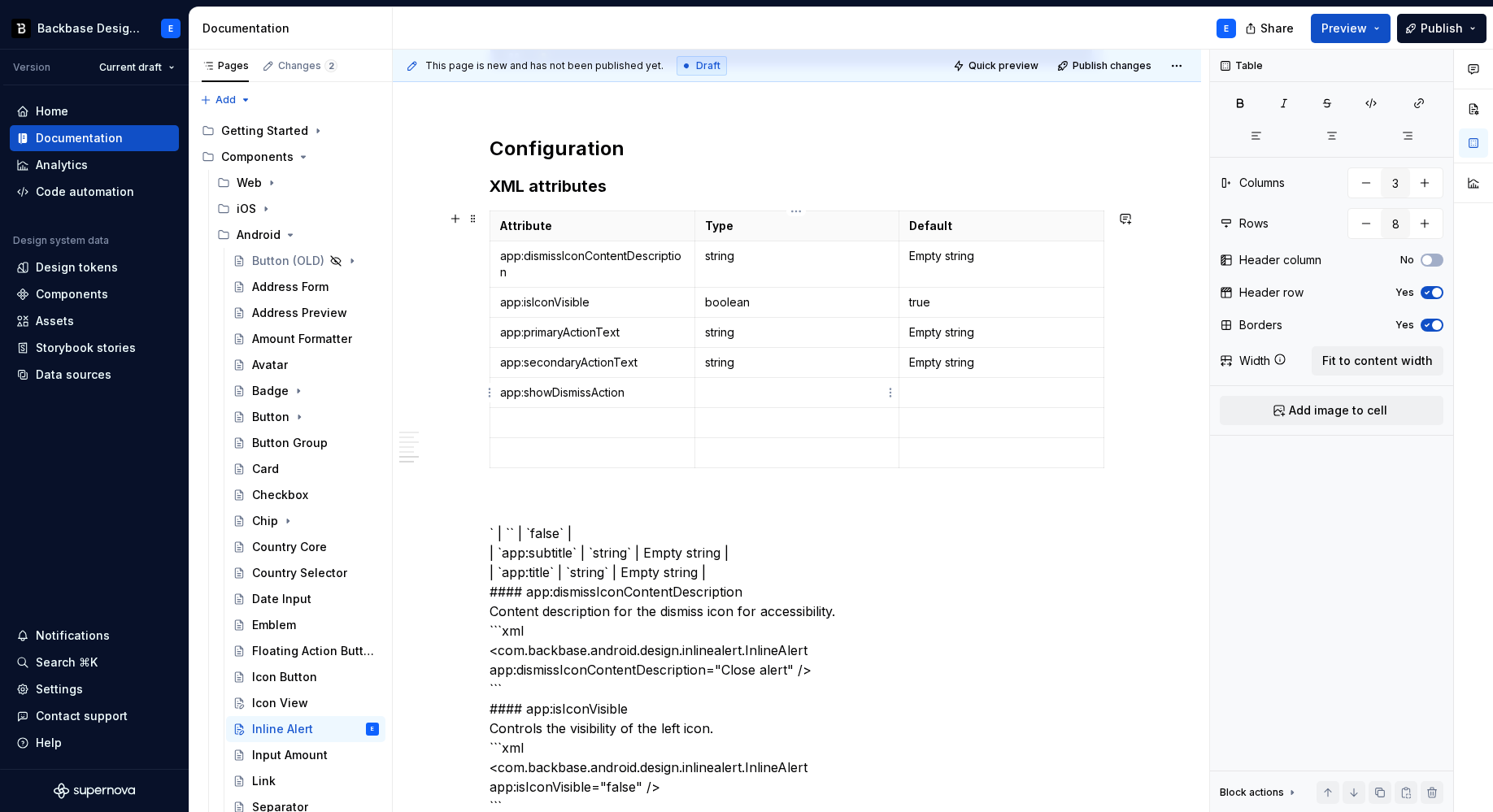
click at [734, 391] on p at bounding box center [797, 392] width 184 height 17
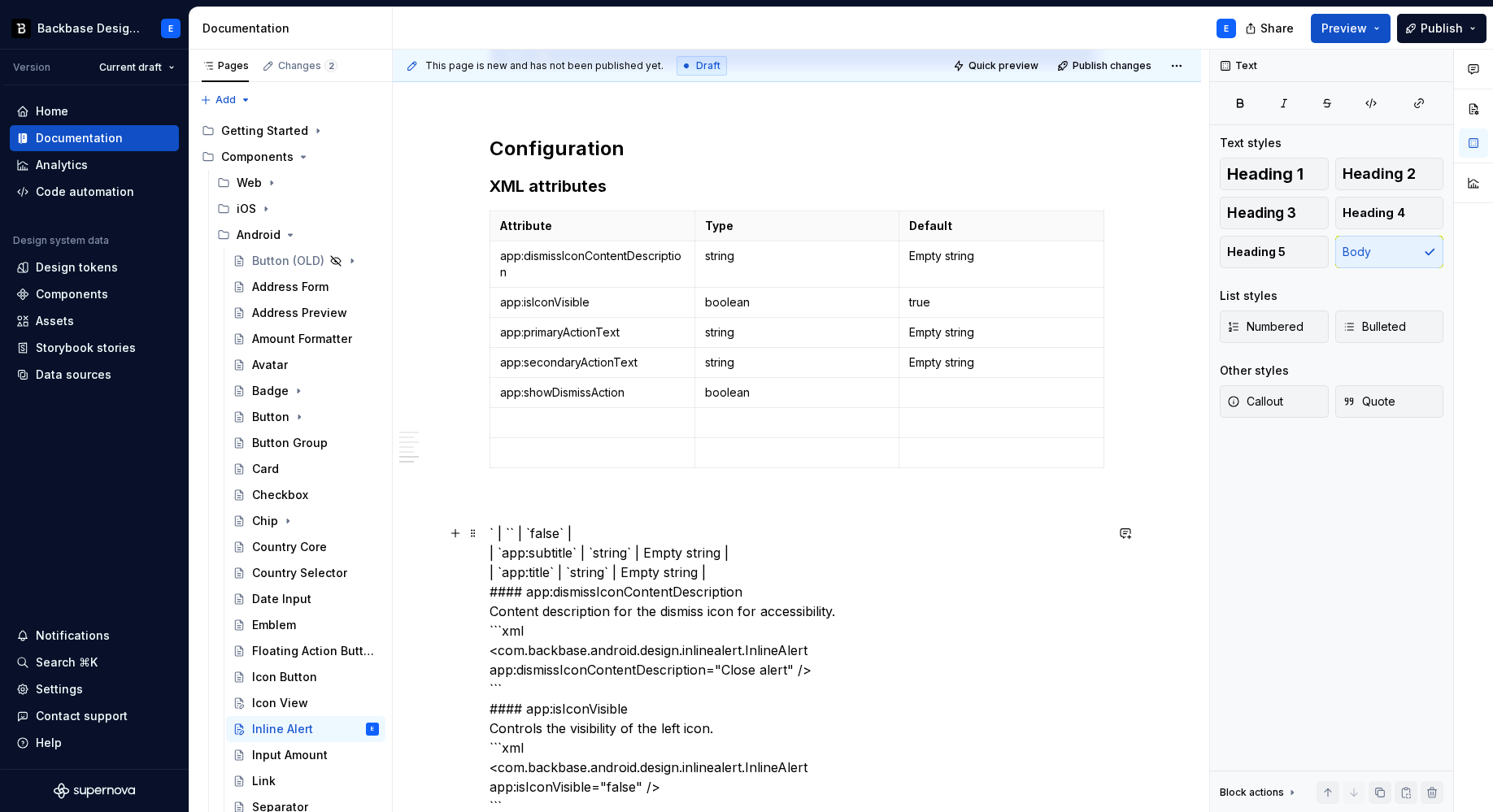
click at [920, 390] on p at bounding box center [1001, 392] width 184 height 17
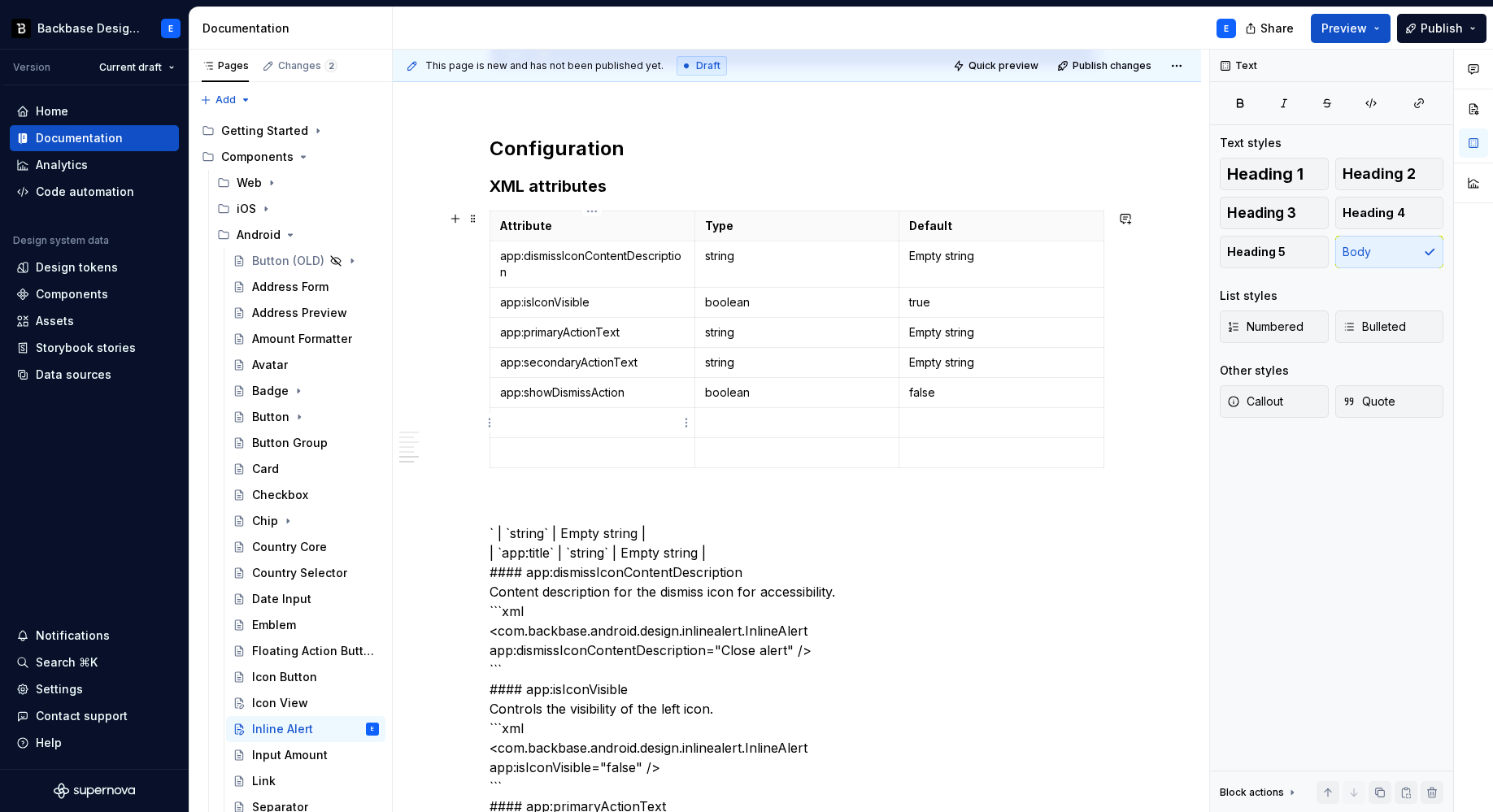
click at [595, 418] on p at bounding box center [593, 423] width 184 height 17
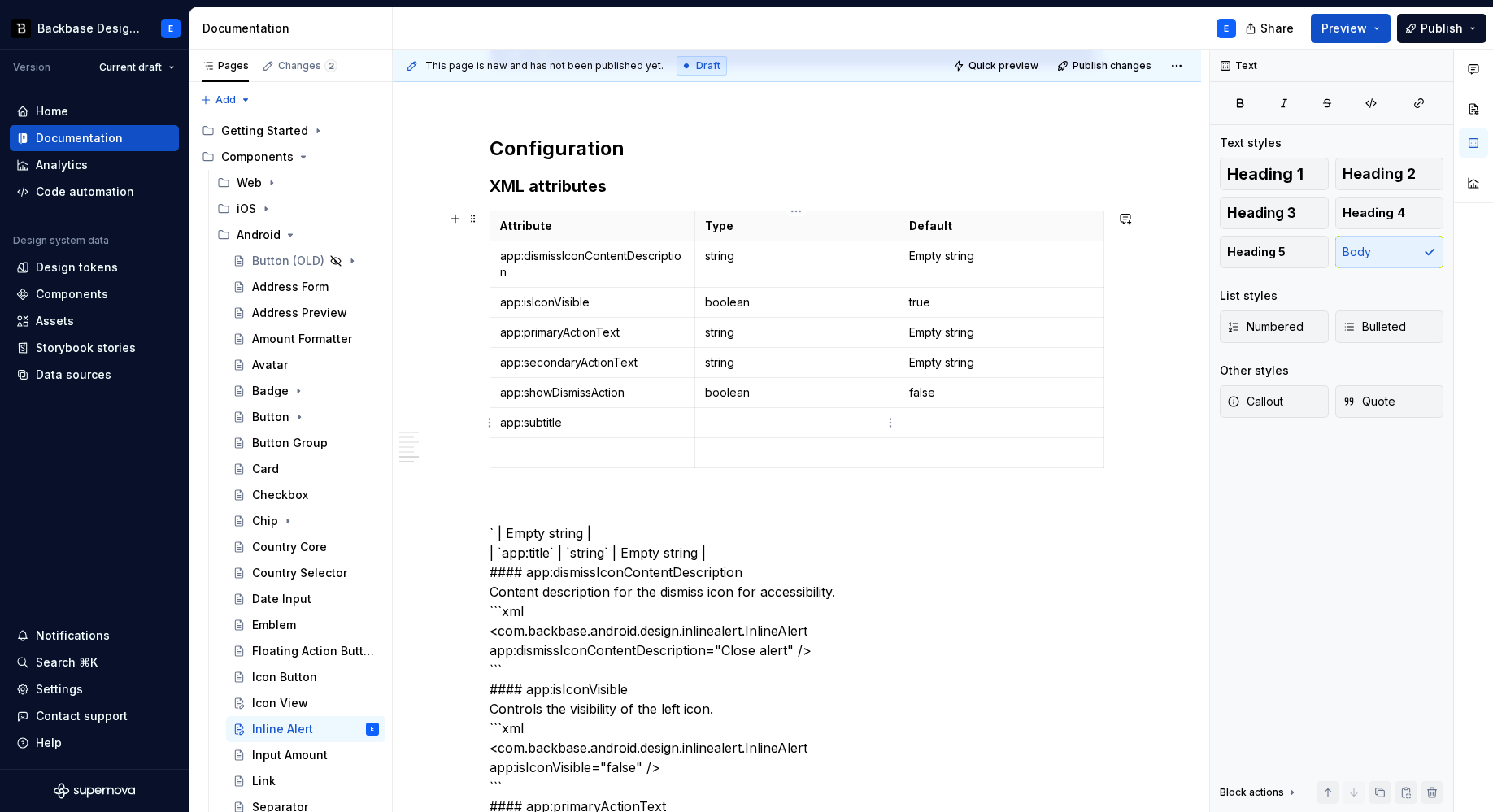
click at [736, 411] on td at bounding box center [797, 423] width 205 height 30
click at [928, 422] on p at bounding box center [1001, 423] width 184 height 17
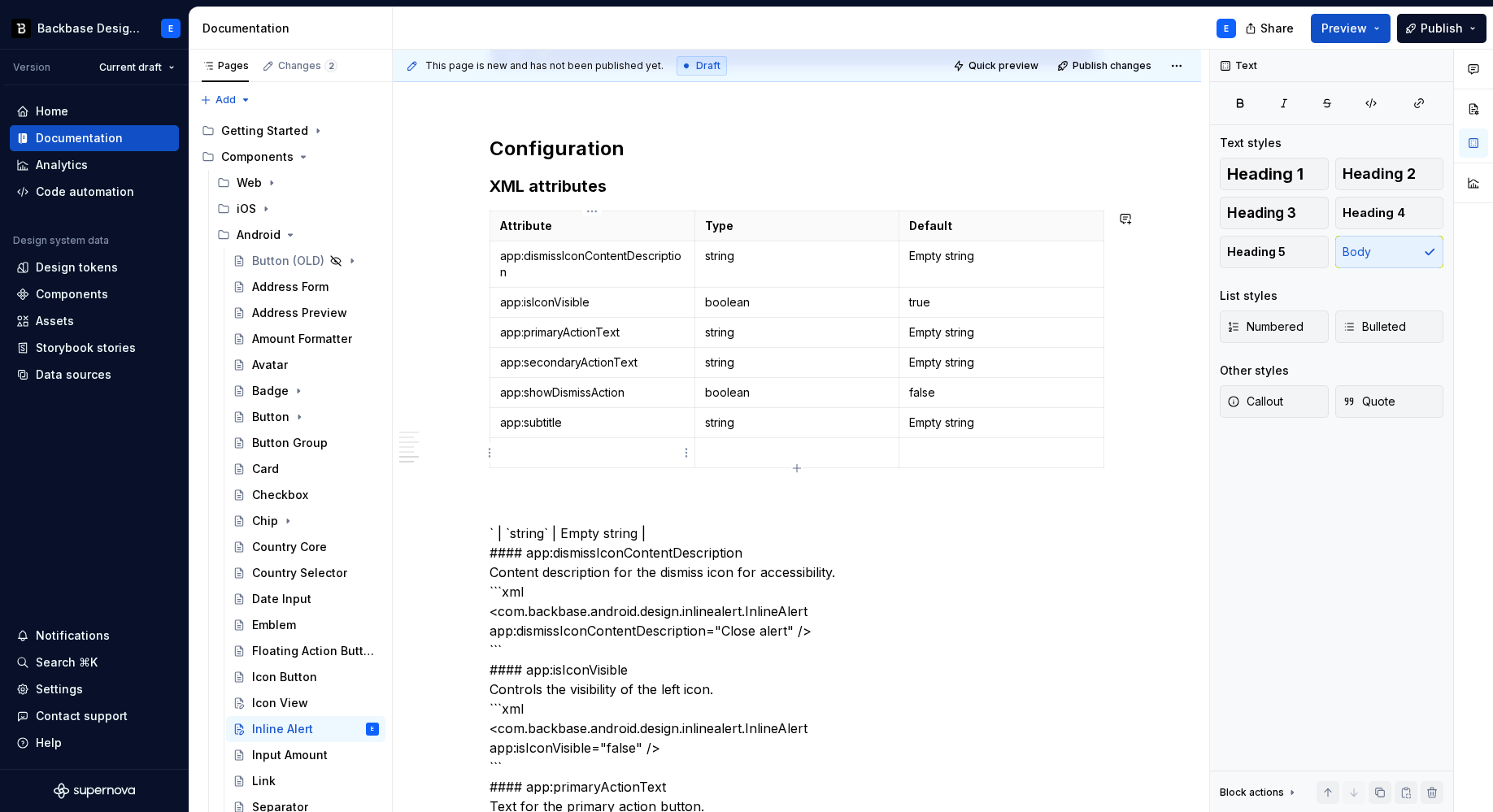
click at [633, 455] on p at bounding box center [593, 453] width 184 height 17
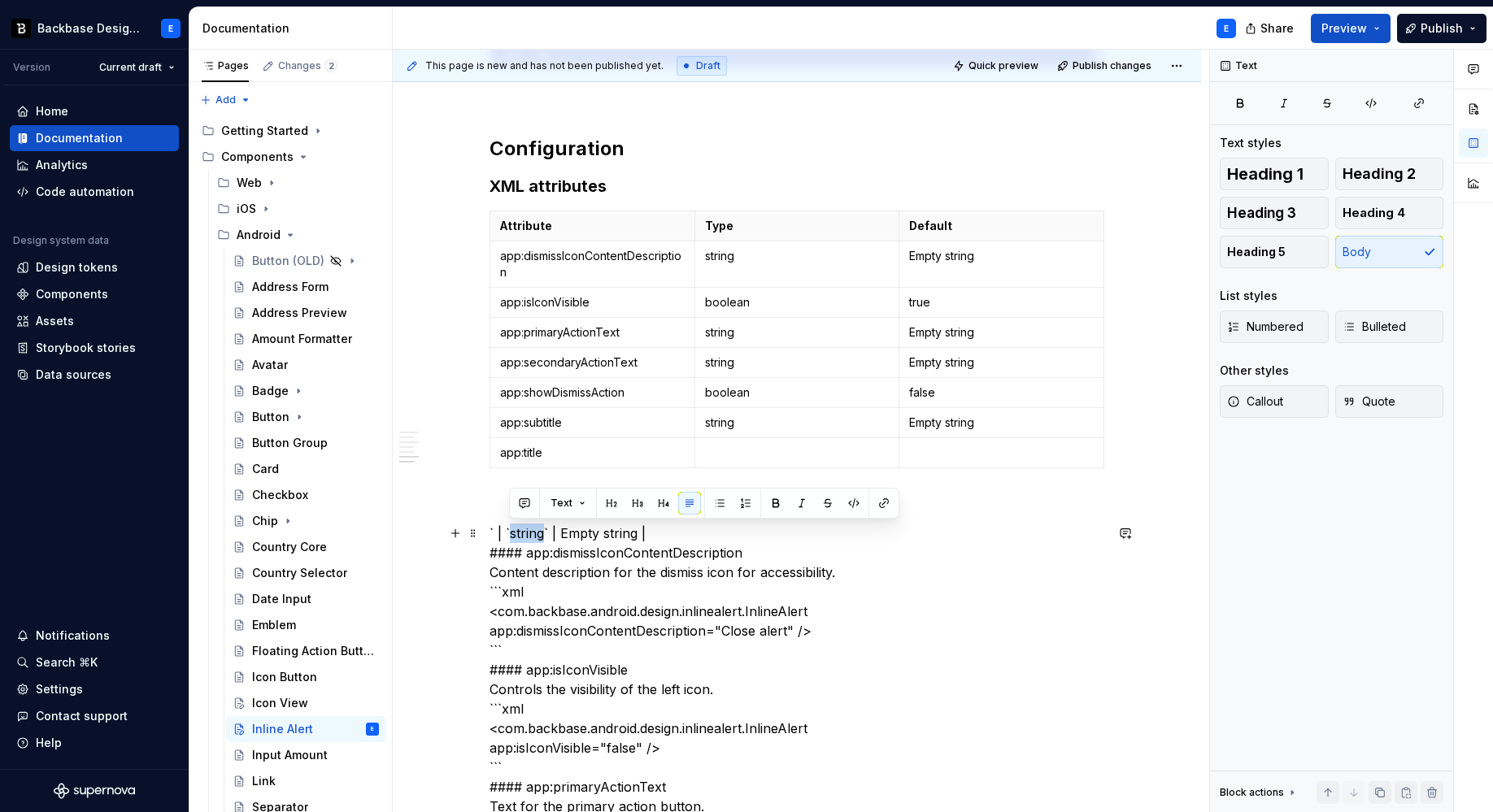
click at [728, 450] on p at bounding box center [797, 453] width 184 height 17
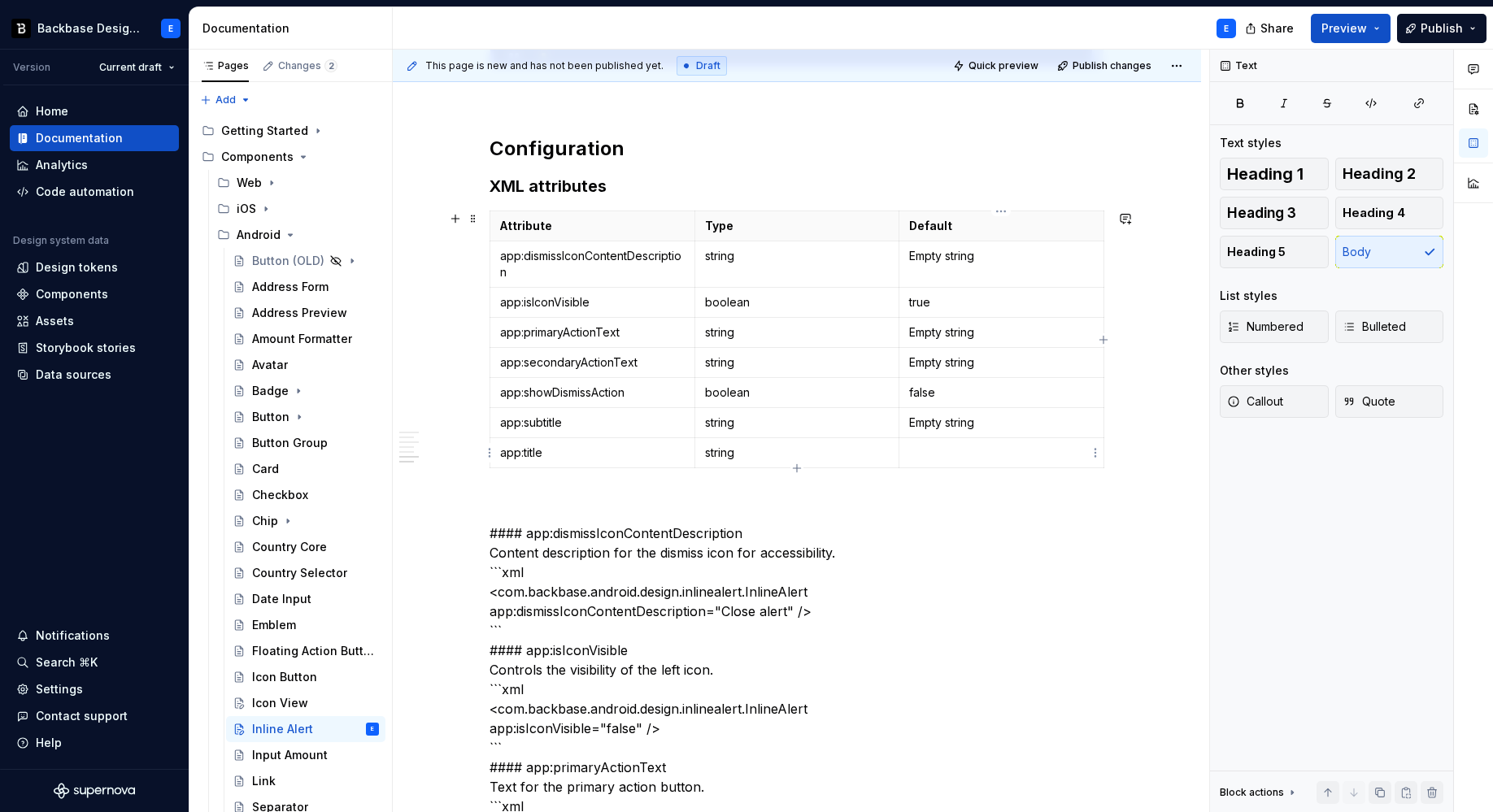
click at [929, 442] on td at bounding box center [1002, 453] width 205 height 30
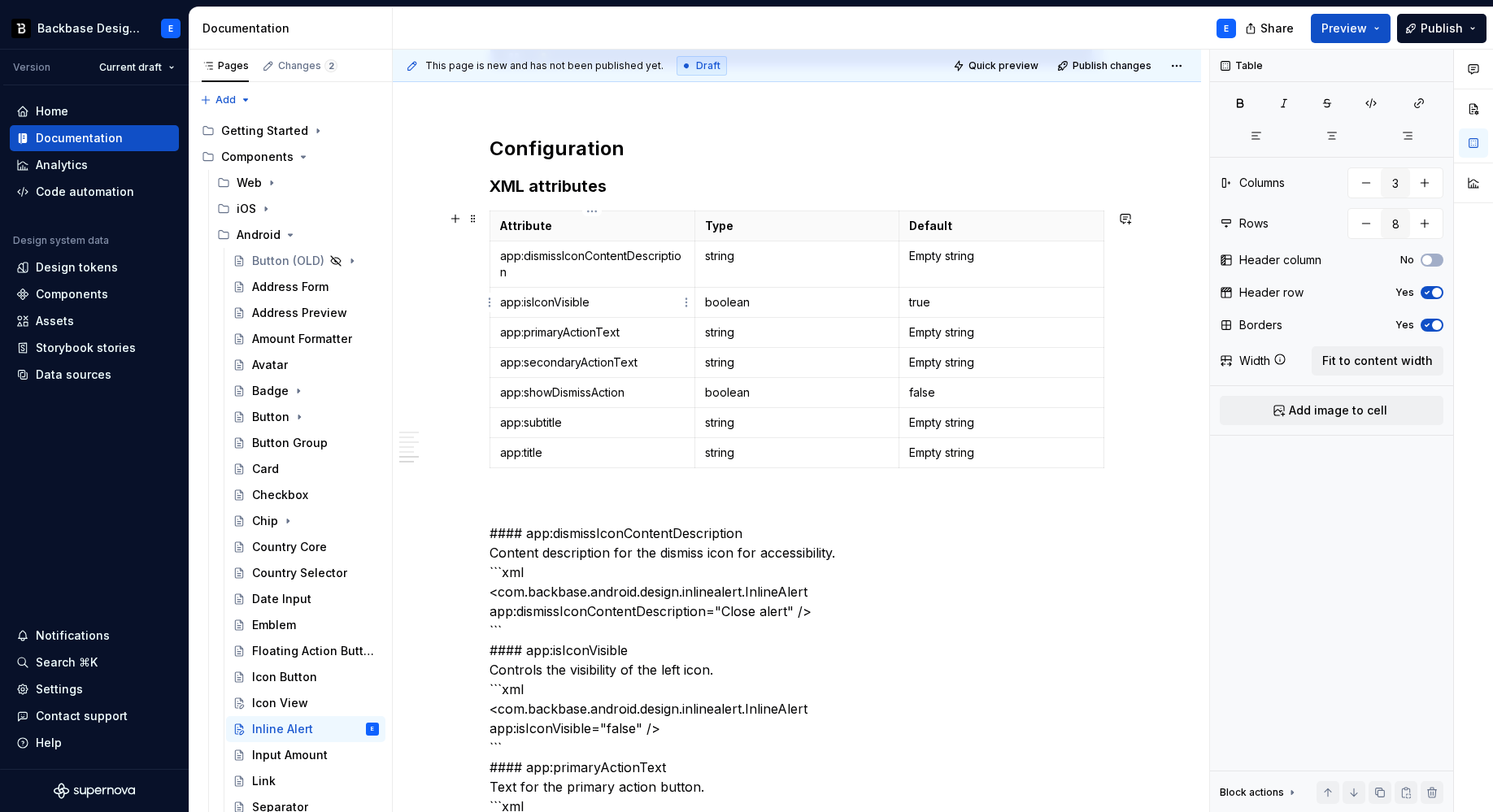
click at [662, 288] on td "app:isIconVisible" at bounding box center [593, 303] width 205 height 30
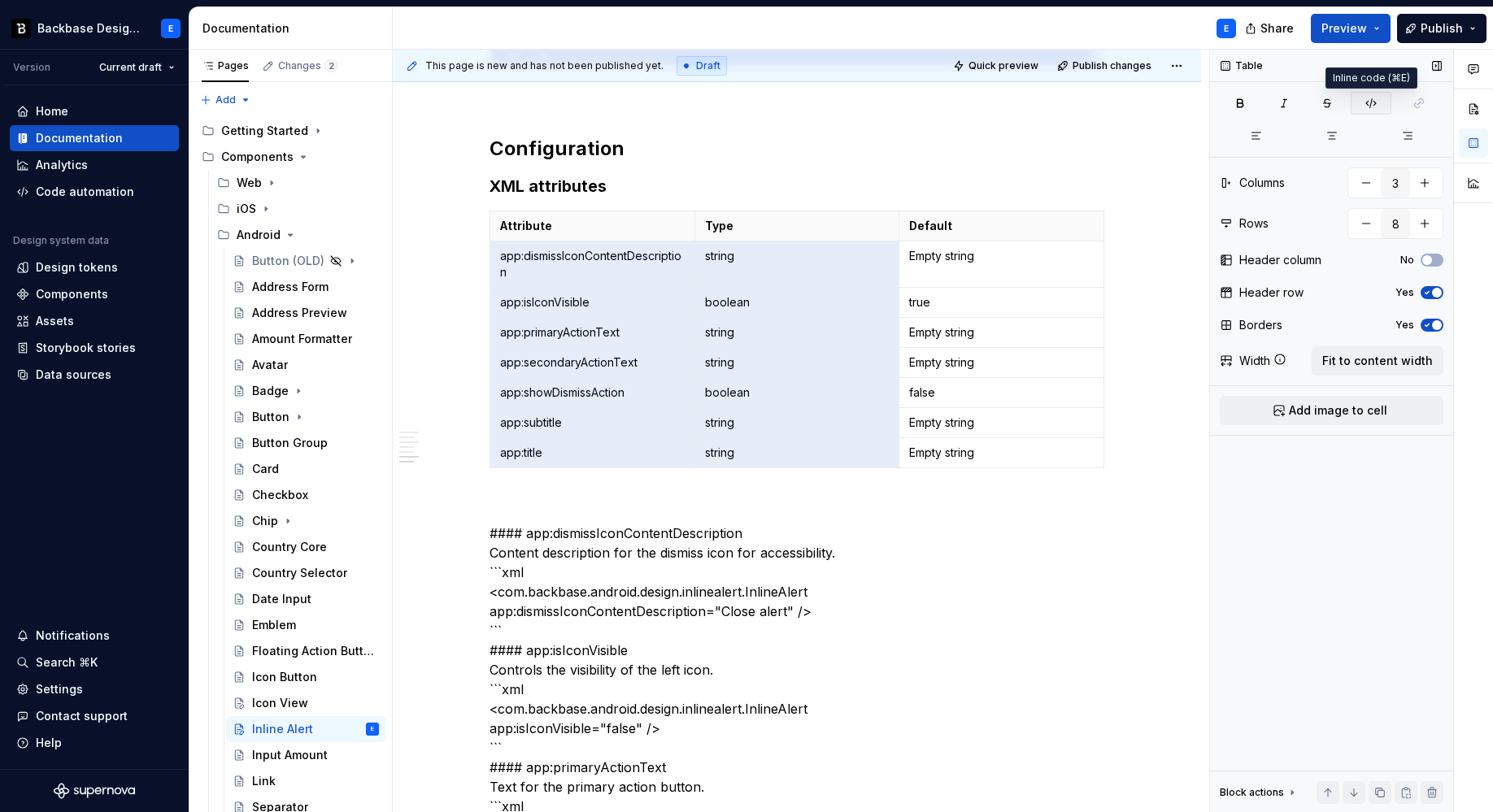
click at [1371, 100] on icon "button" at bounding box center [1371, 104] width 10 height 9
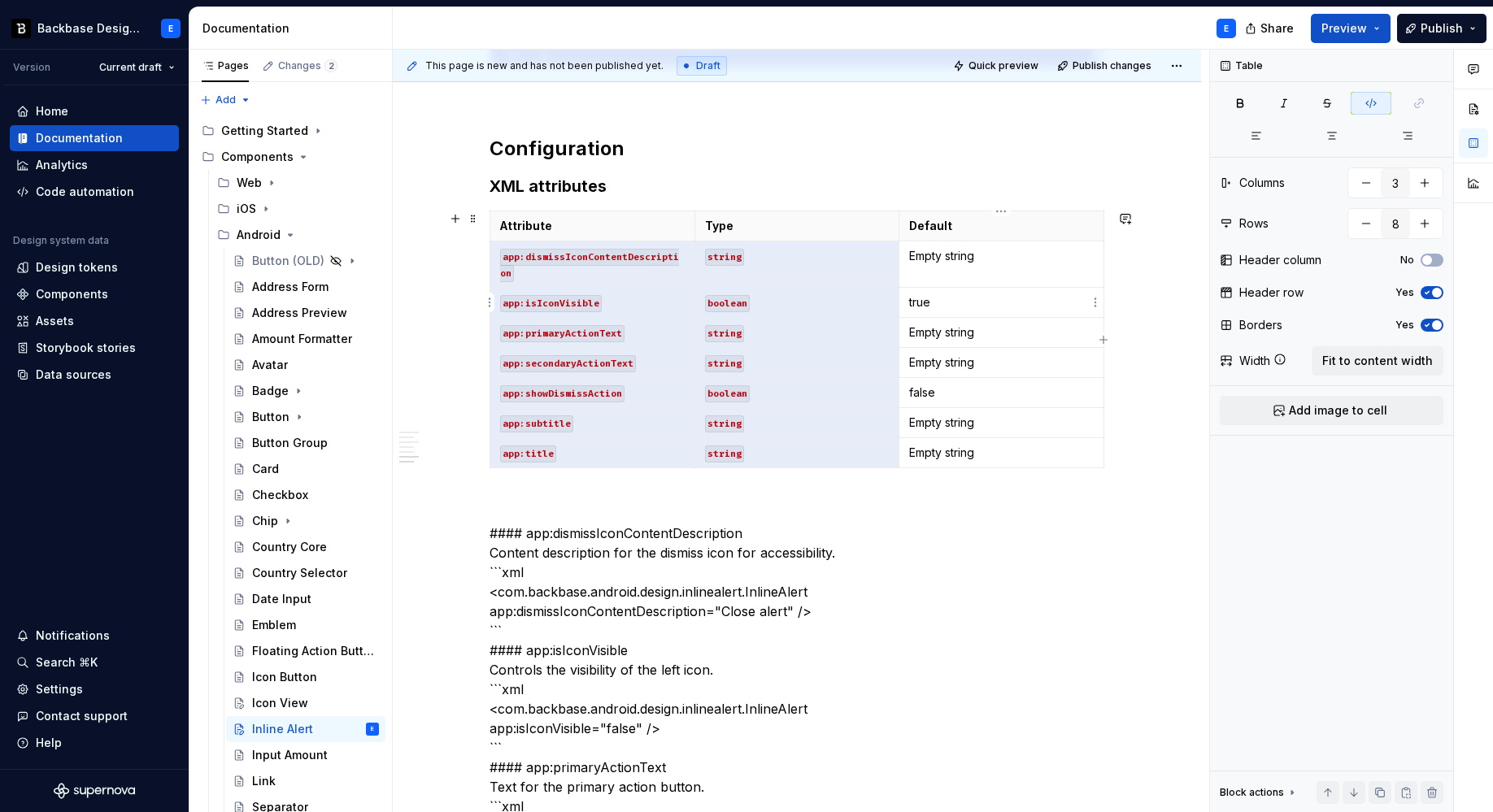
click at [1032, 304] on p "true" at bounding box center [1001, 303] width 184 height 17
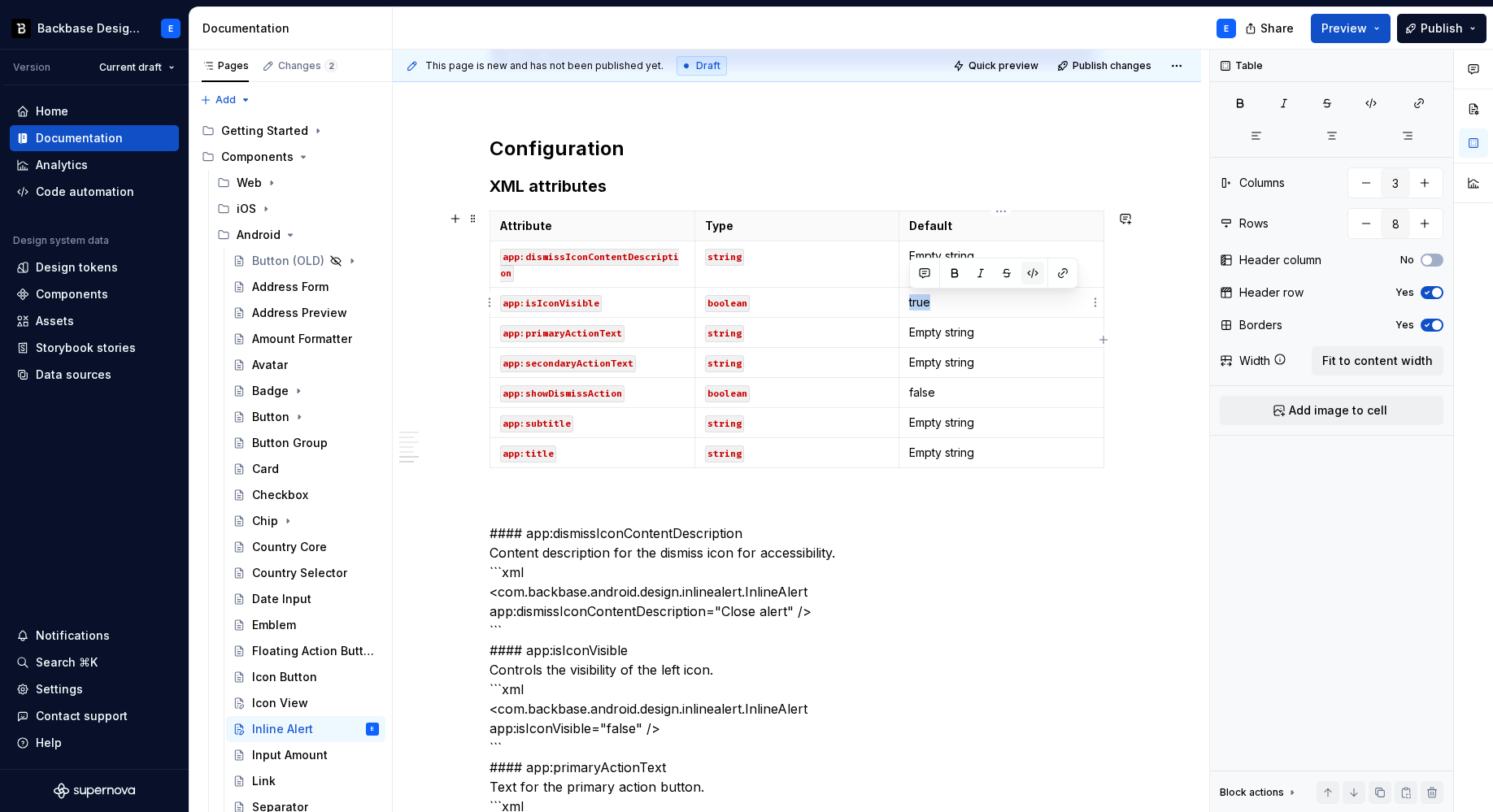
click at [1023, 280] on button "button" at bounding box center [1032, 272] width 22 height 22
click at [973, 392] on p "false" at bounding box center [1001, 392] width 184 height 17
click at [1032, 357] on button "button" at bounding box center [1032, 362] width 22 height 22
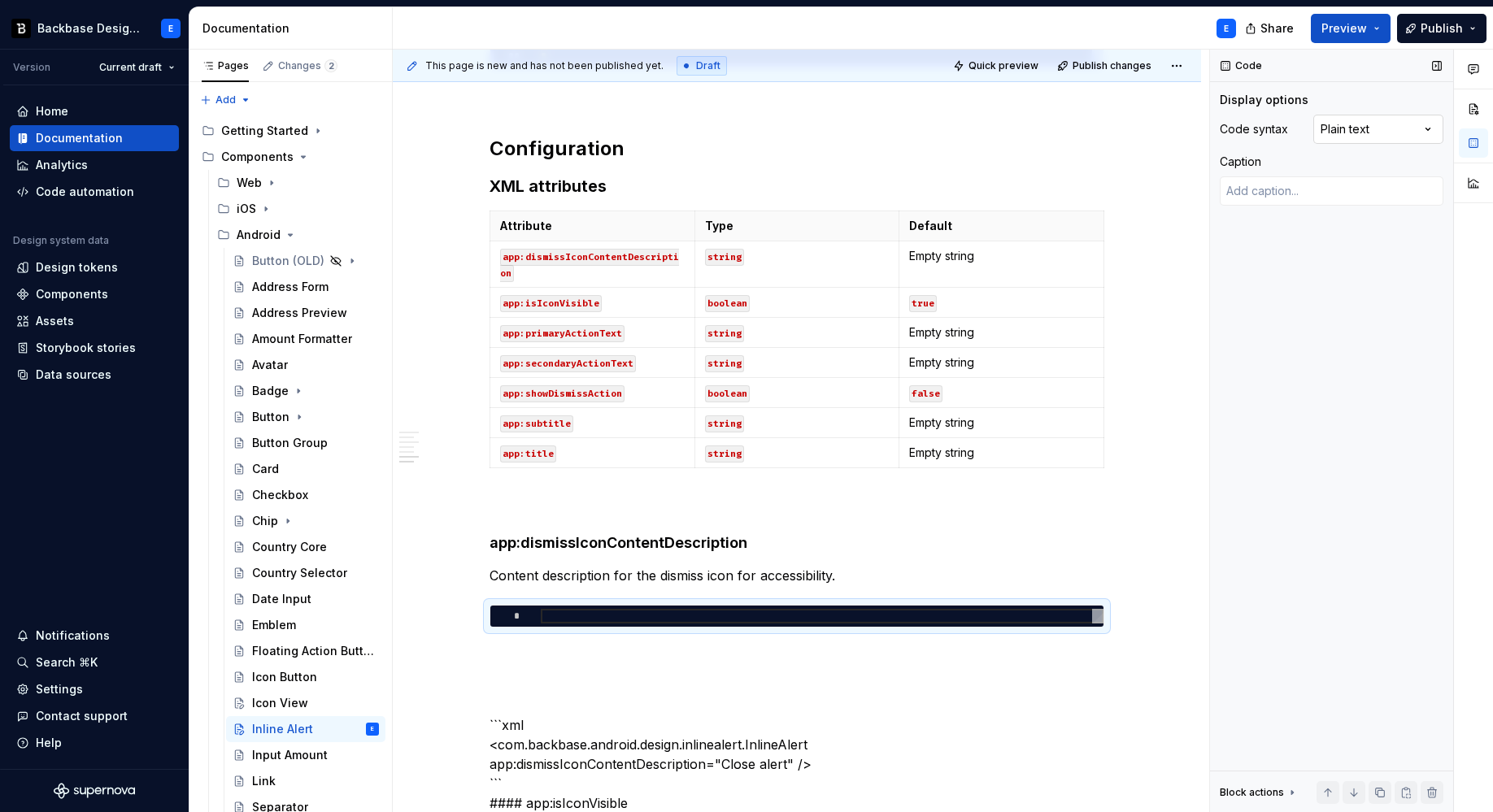
click at [1361, 133] on div "Comments Open comments No comments yet Select ‘Comment’ from the block context …" at bounding box center [1351, 431] width 283 height 763
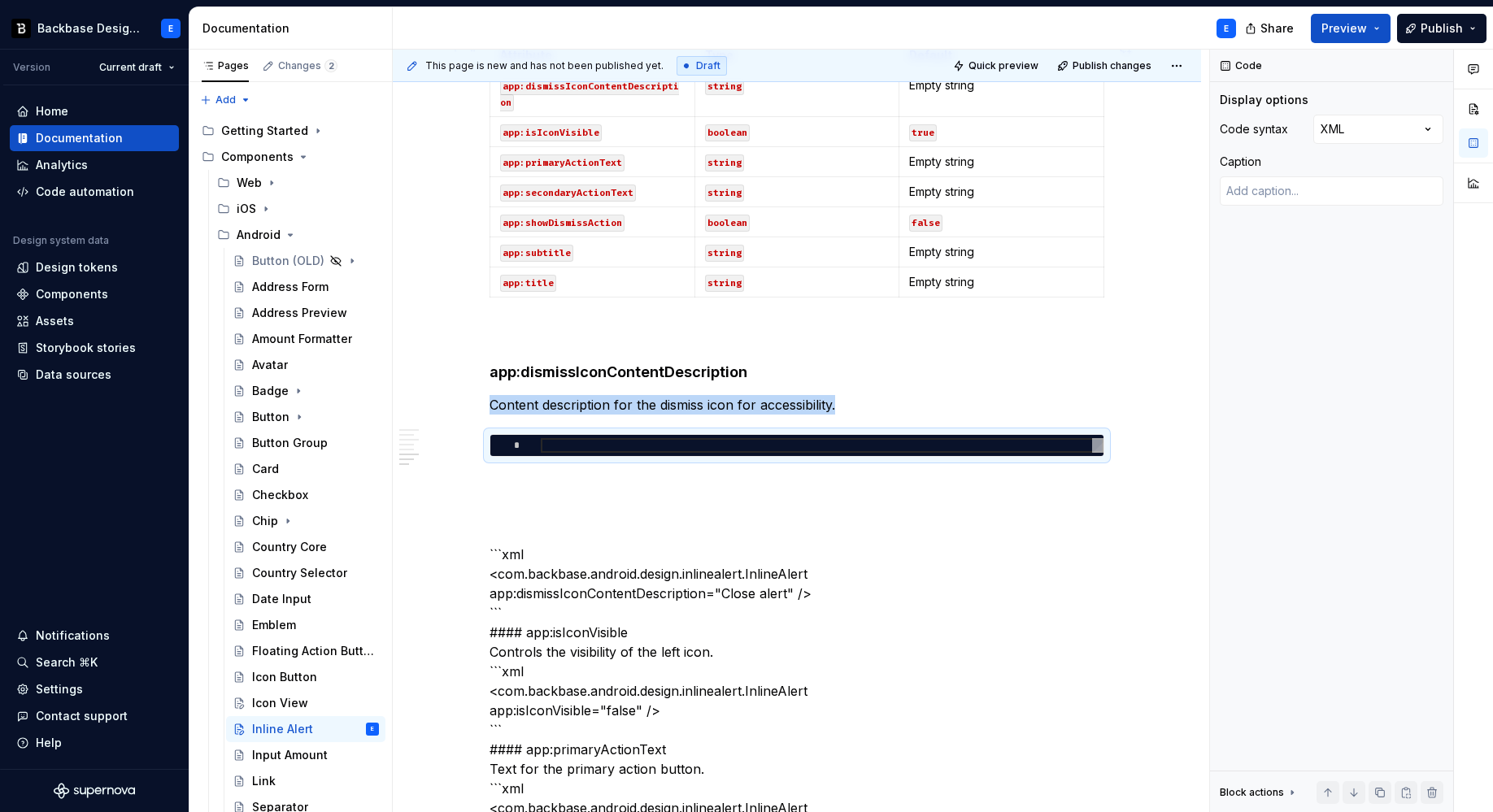
scroll to position [1403, 0]
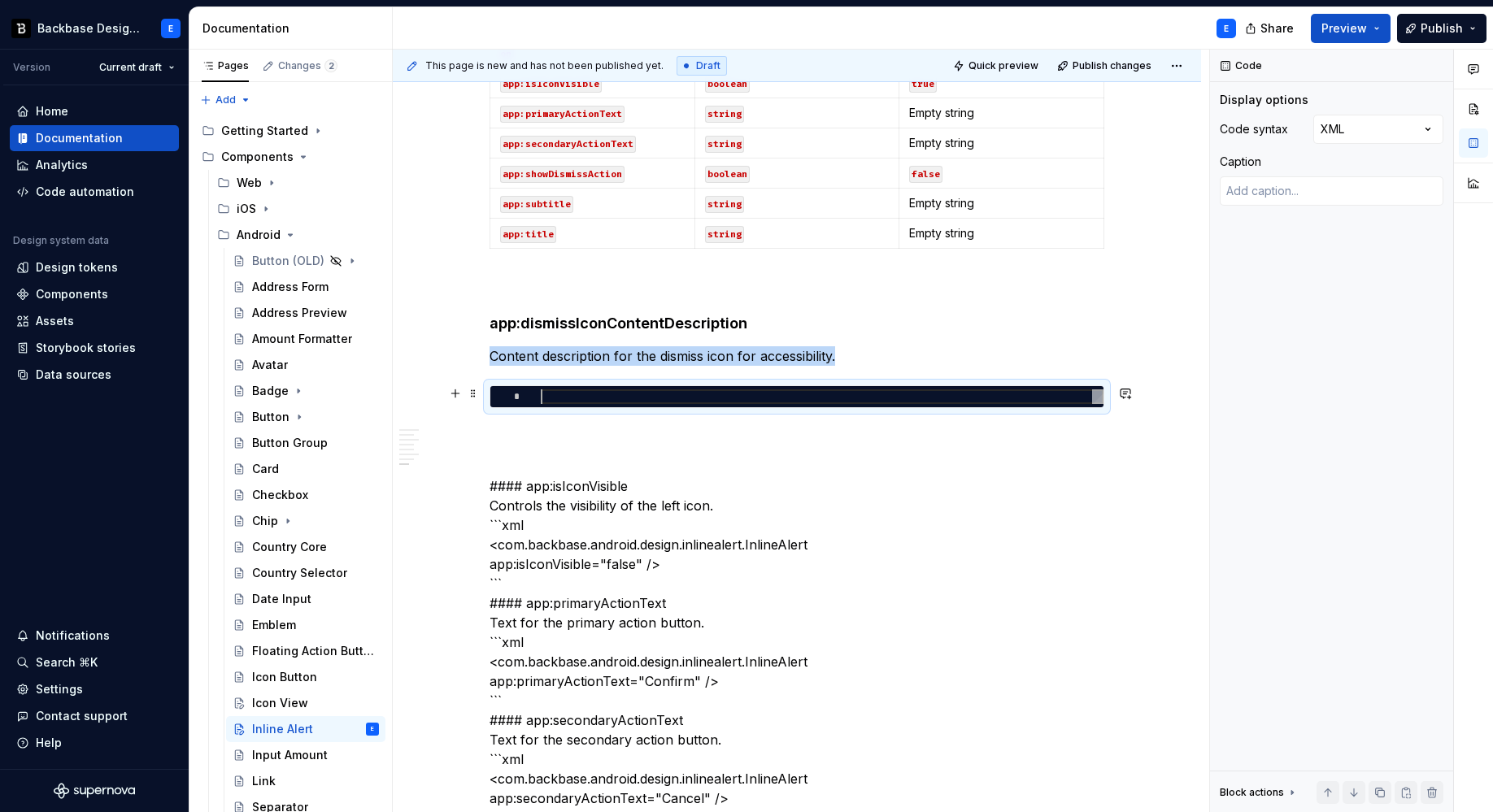
click at [607, 397] on div at bounding box center [822, 396] width 563 height 15
type textarea "*"
type textarea "**********"
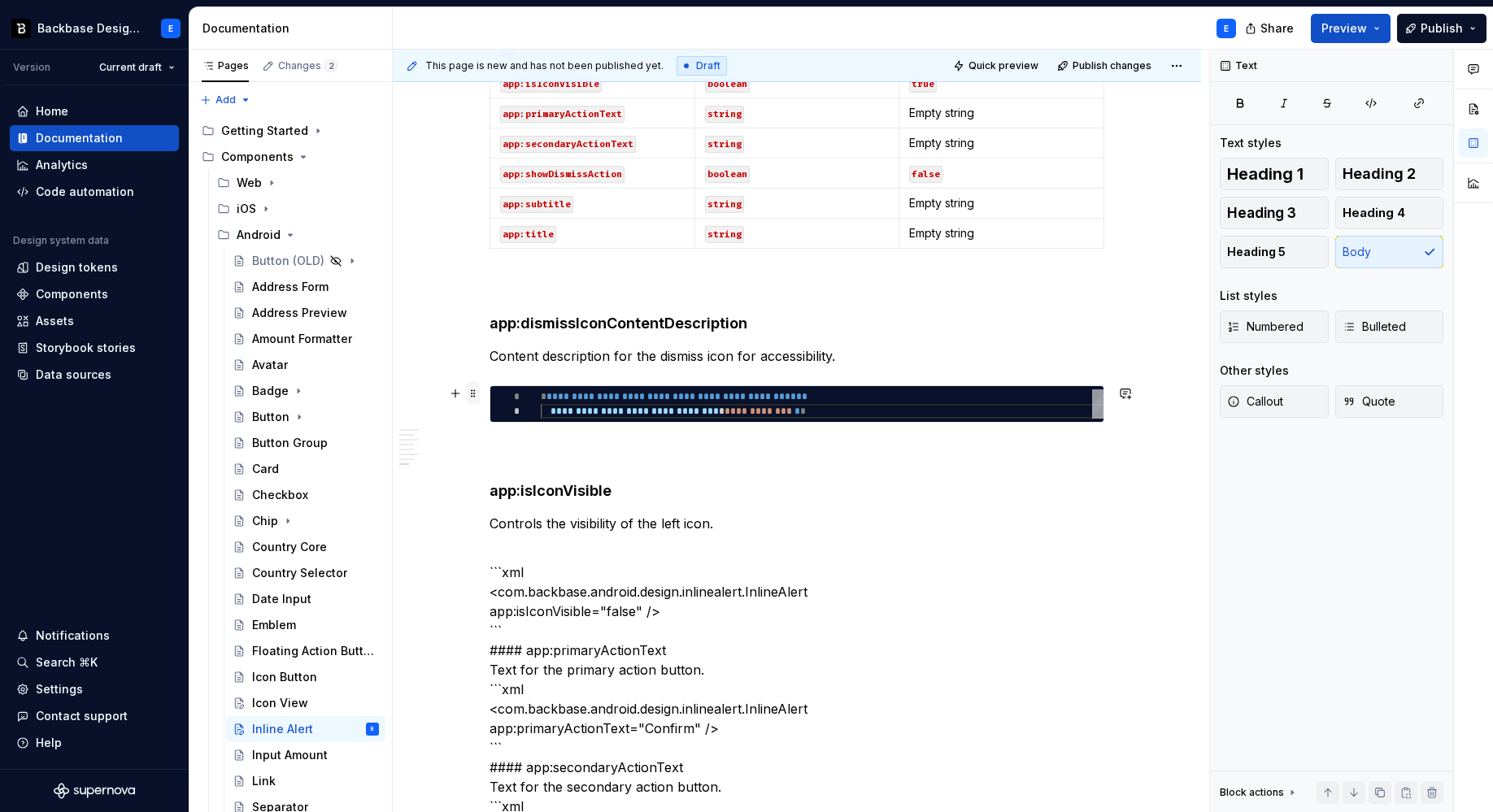
click at [471, 397] on span at bounding box center [473, 393] width 13 height 22
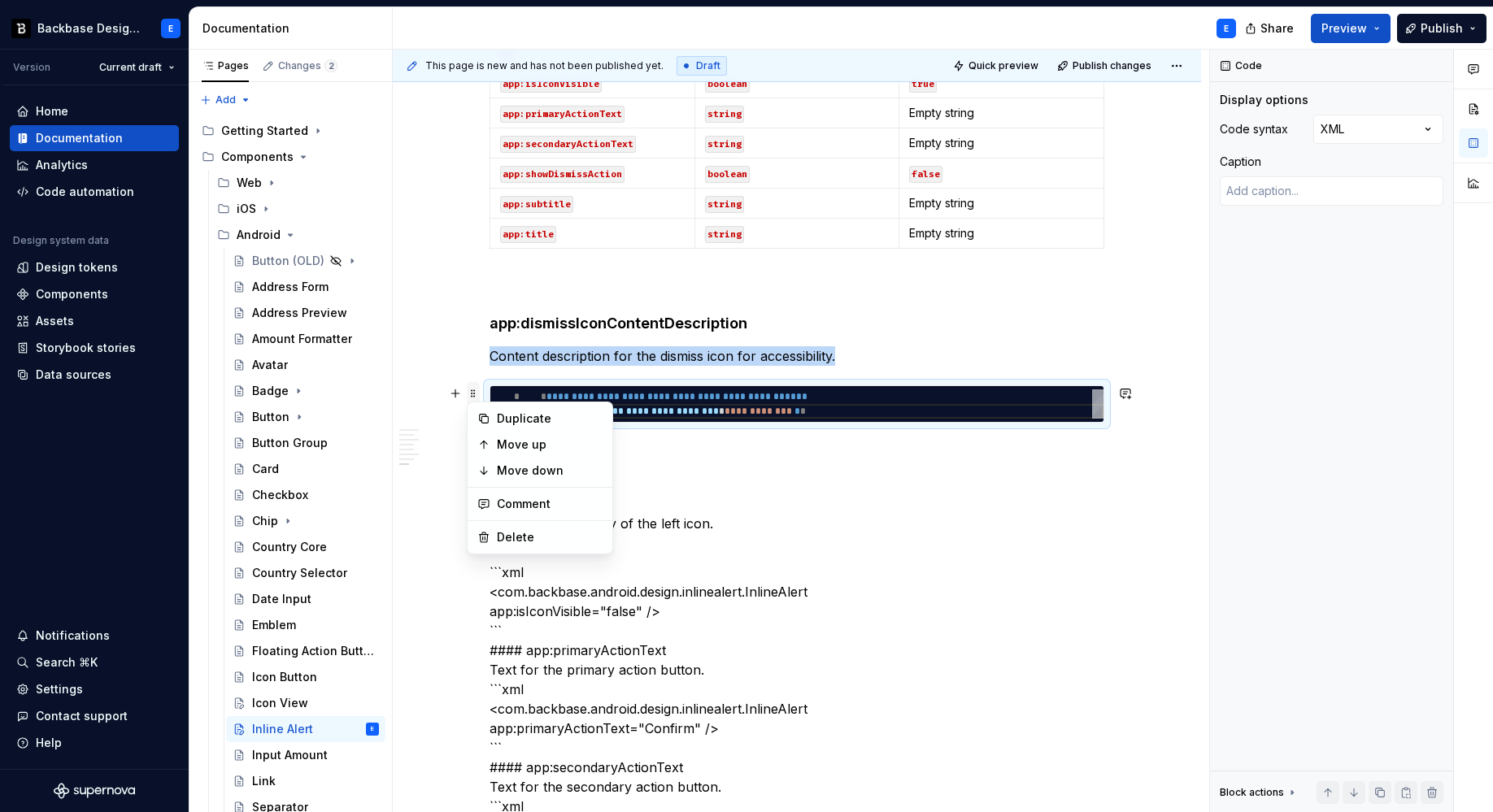
click at [471, 397] on span at bounding box center [473, 393] width 13 height 22
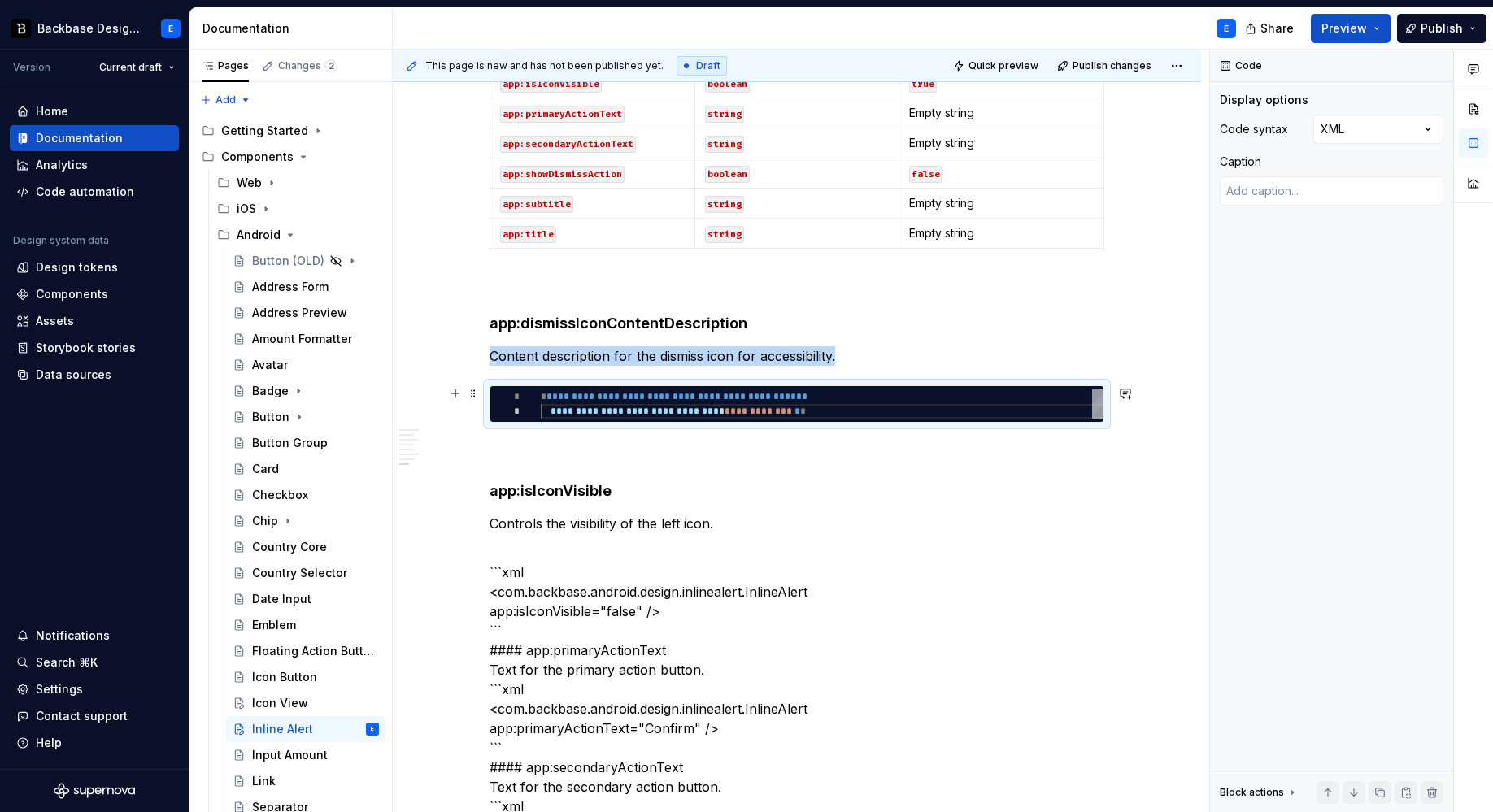
copy p "Content description for the dismiss icon for accessibility."
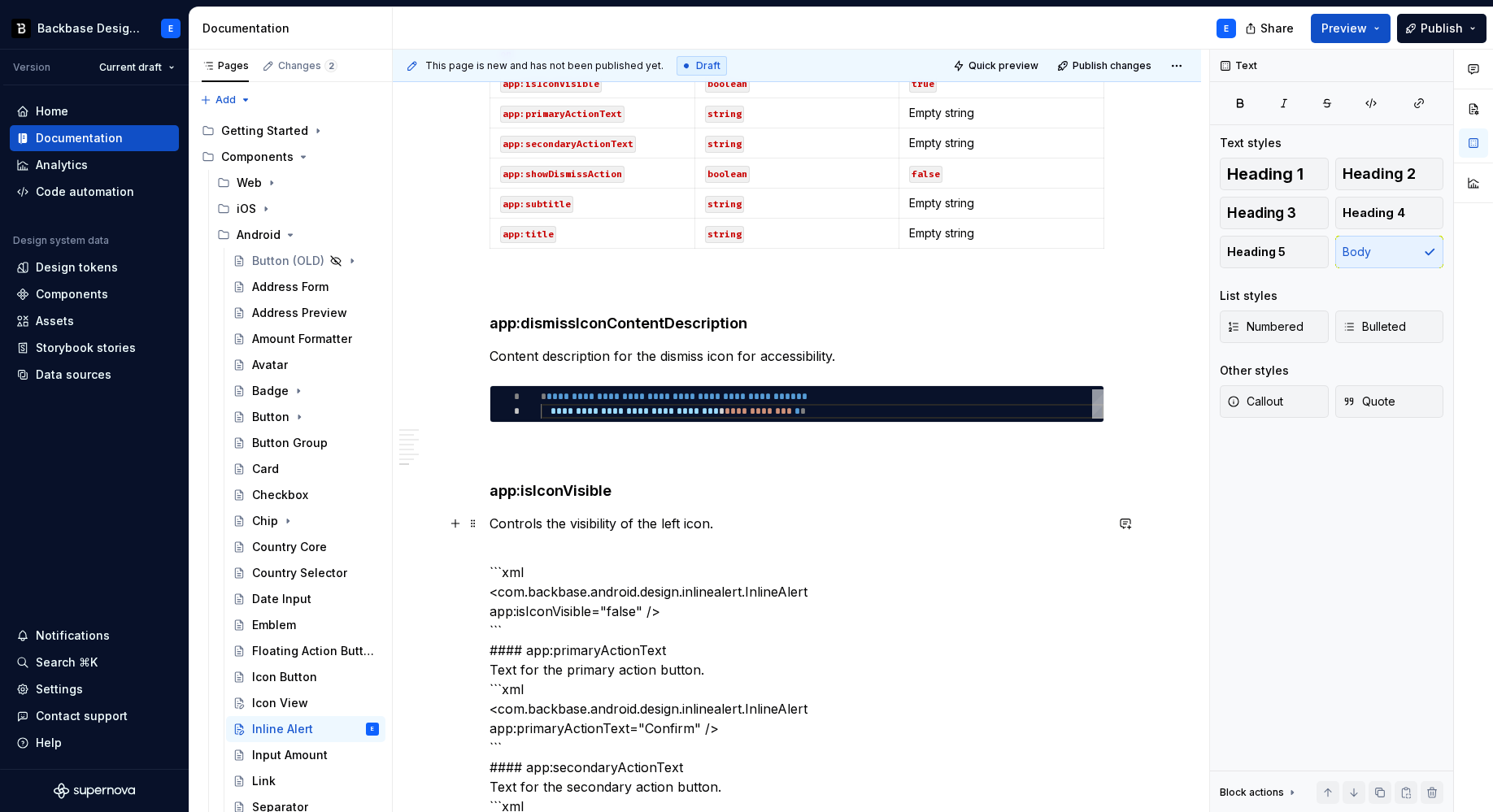
click at [764, 523] on p "Controls the visibility of the left icon." at bounding box center [797, 523] width 615 height 20
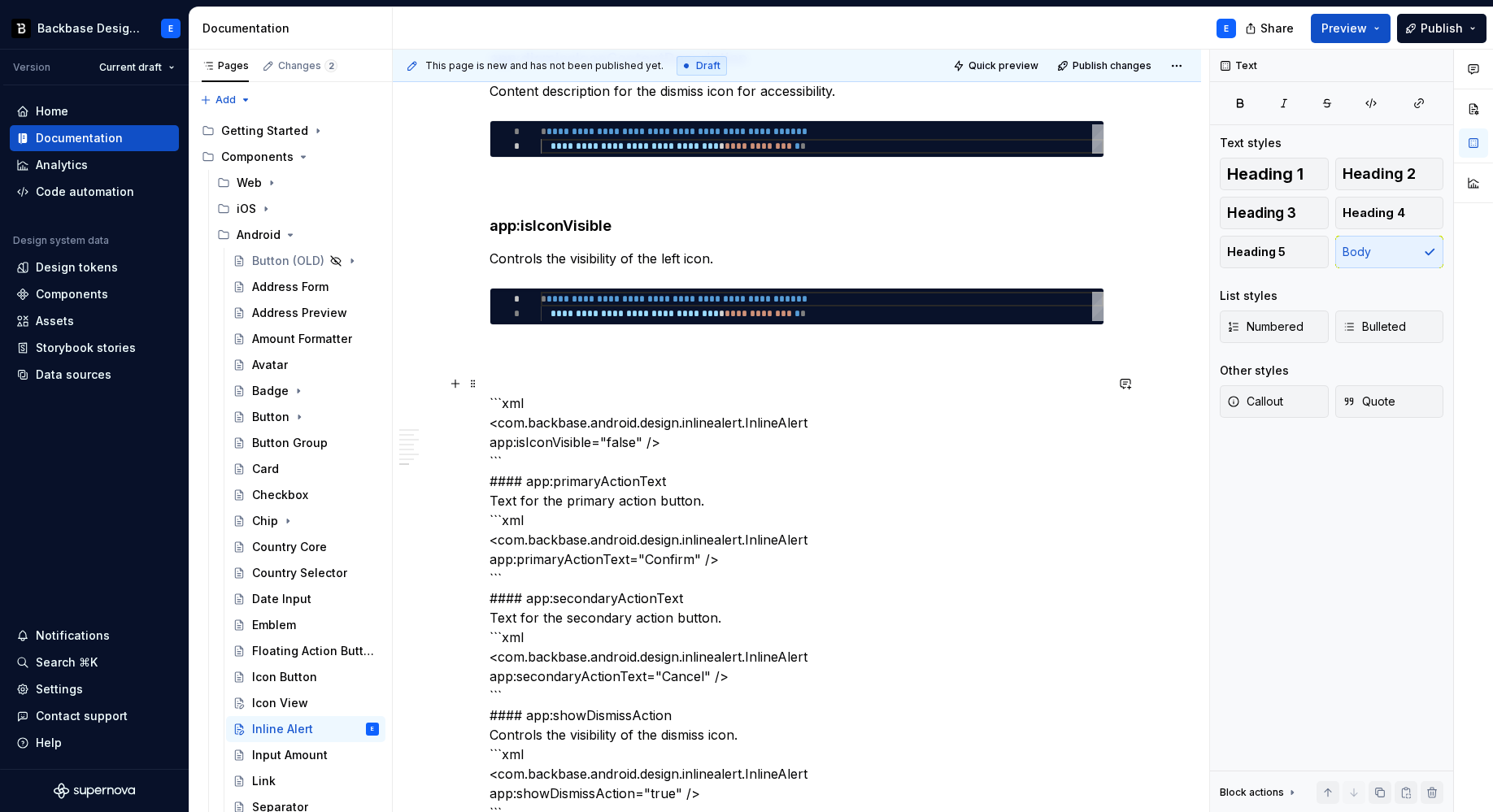
scroll to position [1670, 0]
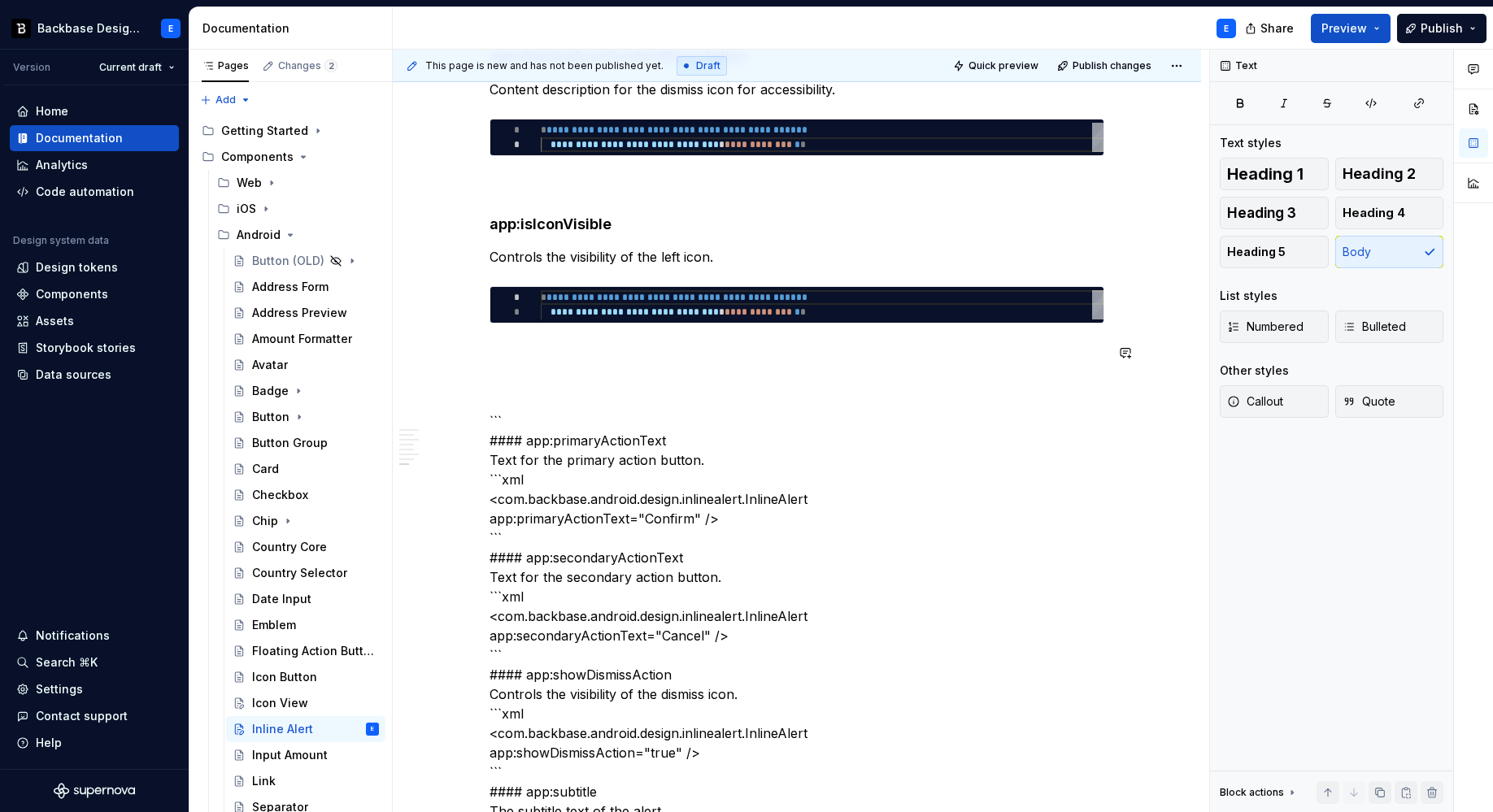
type textarea "*"
type textarea "**********"
click at [754, 304] on div "**********" at bounding box center [822, 304] width 563 height 29
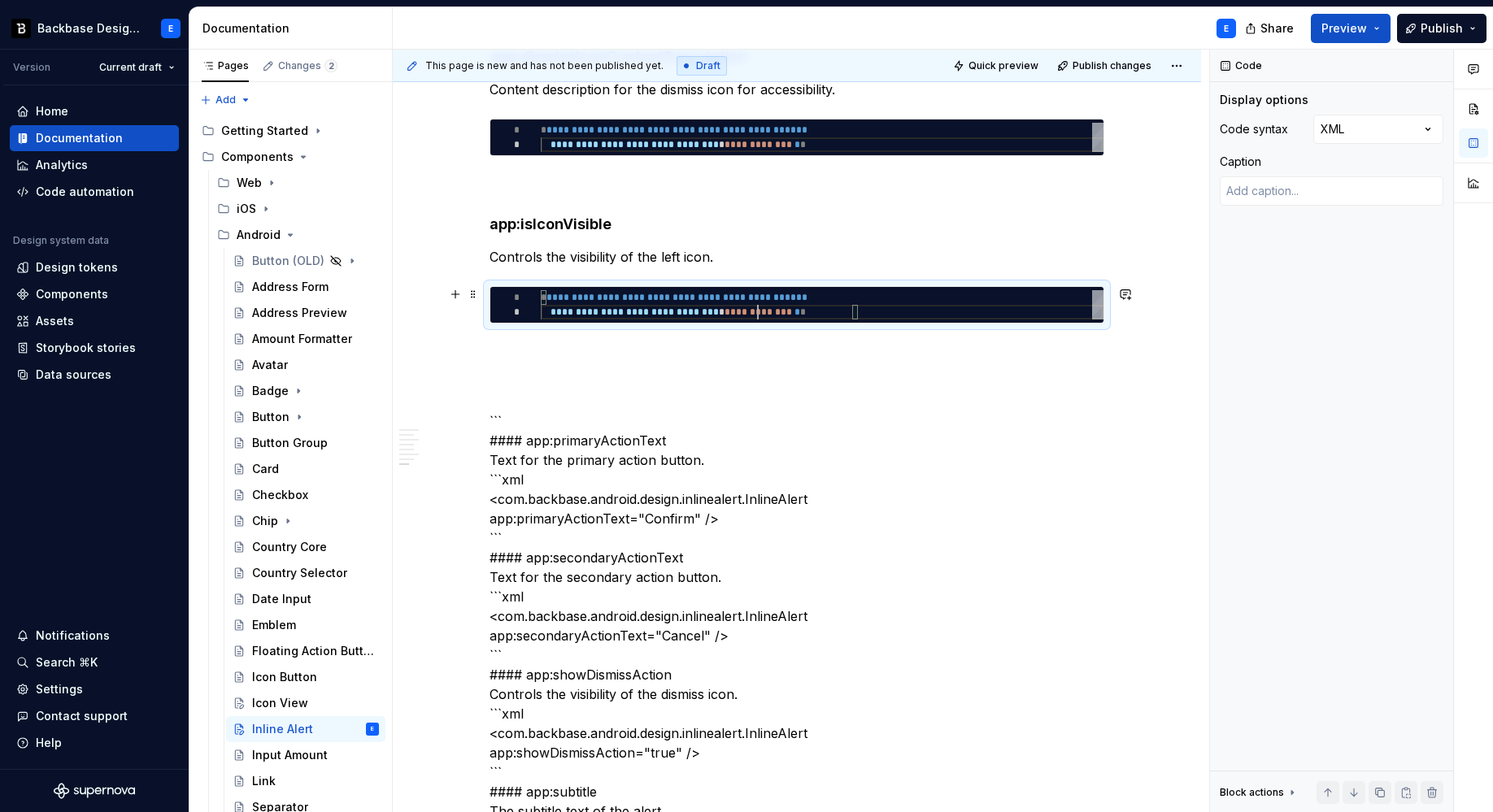
scroll to position [0, 316]
type textarea "*"
type textarea "**********"
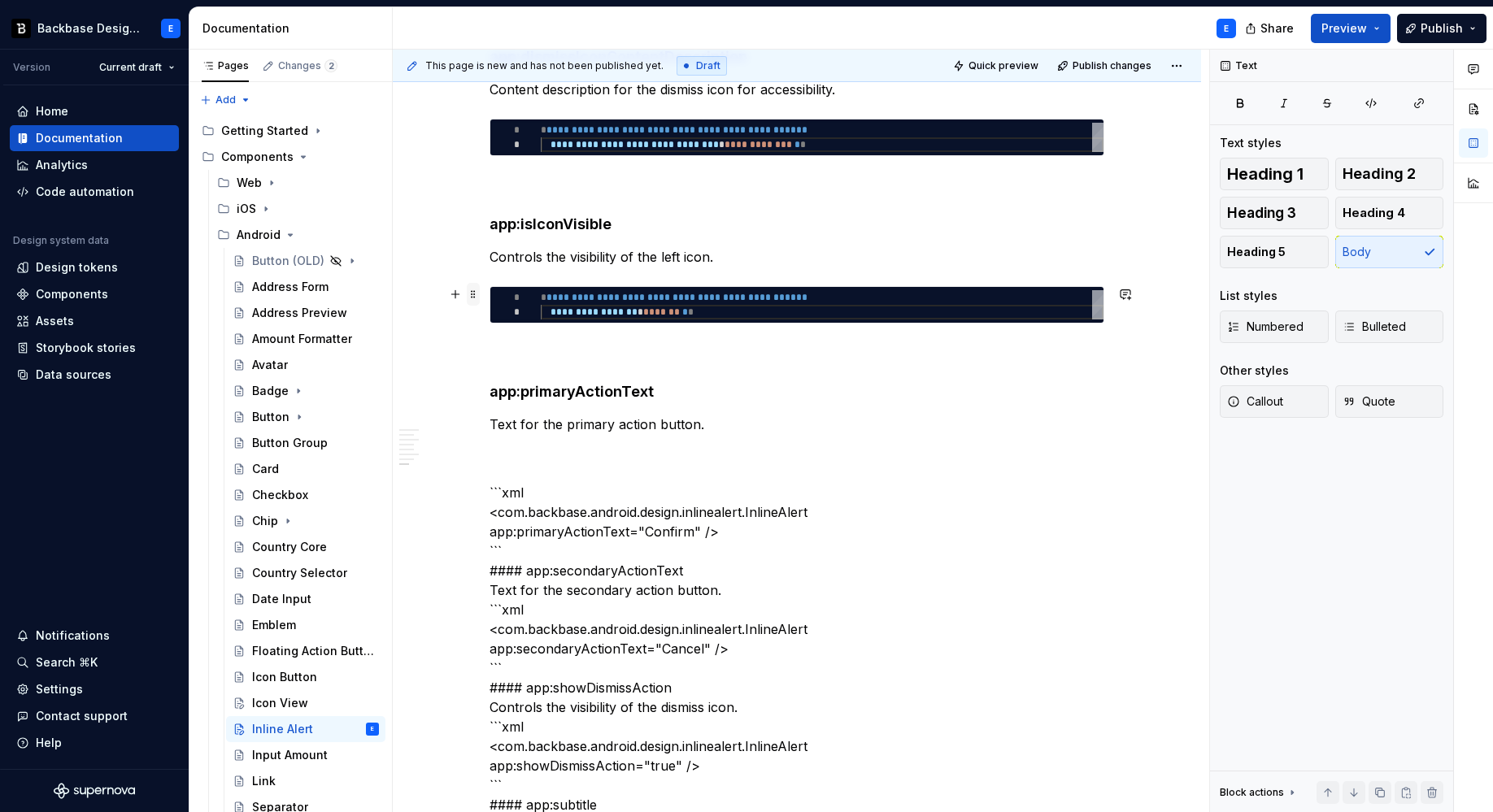
click at [472, 292] on span at bounding box center [473, 294] width 13 height 22
type textarea "*"
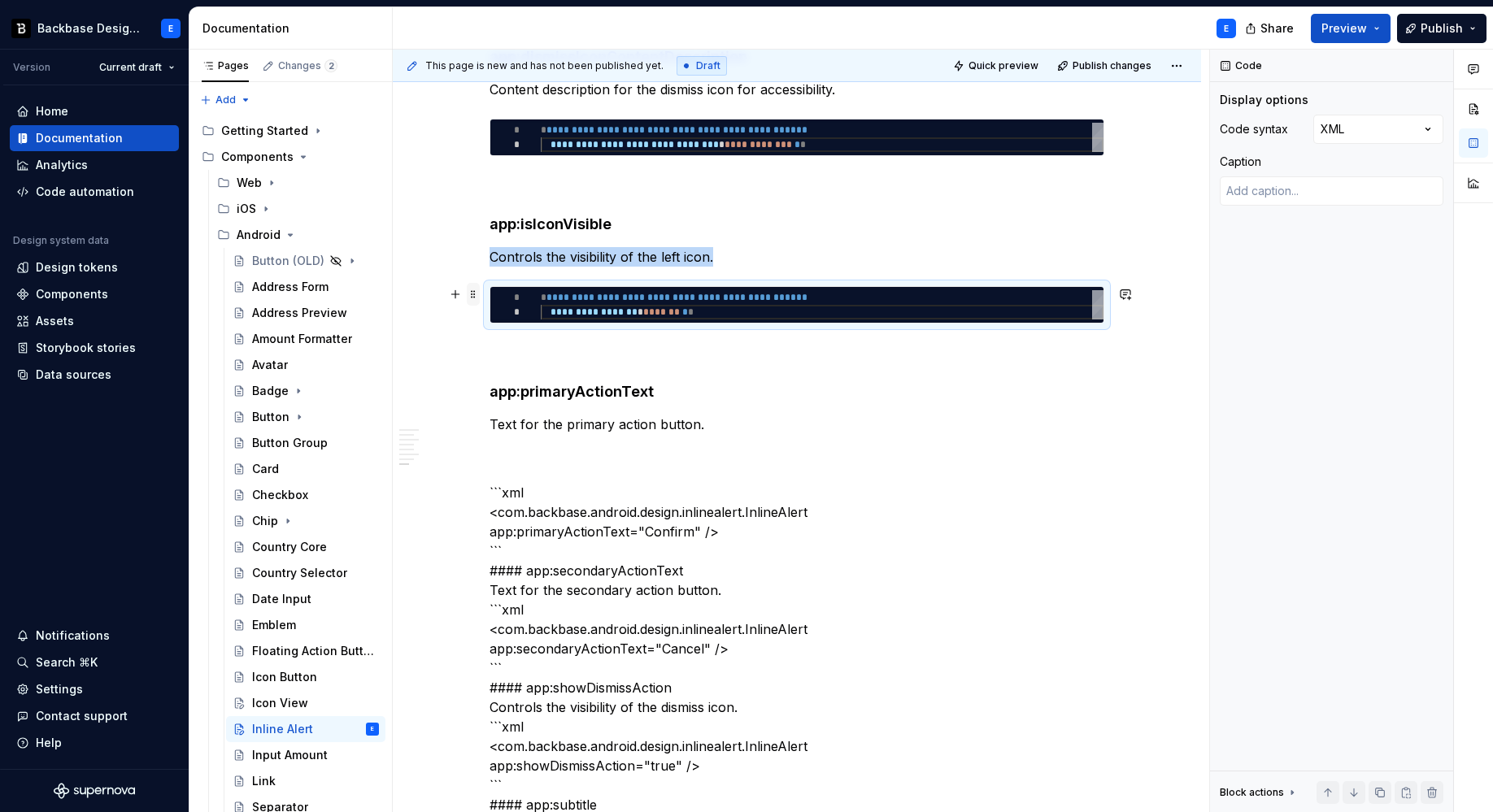
click at [472, 292] on span at bounding box center [473, 294] width 13 height 22
copy p "Controls the visibility of the left icon."
click at [715, 420] on p "Text for the primary action button." at bounding box center [797, 425] width 615 height 20
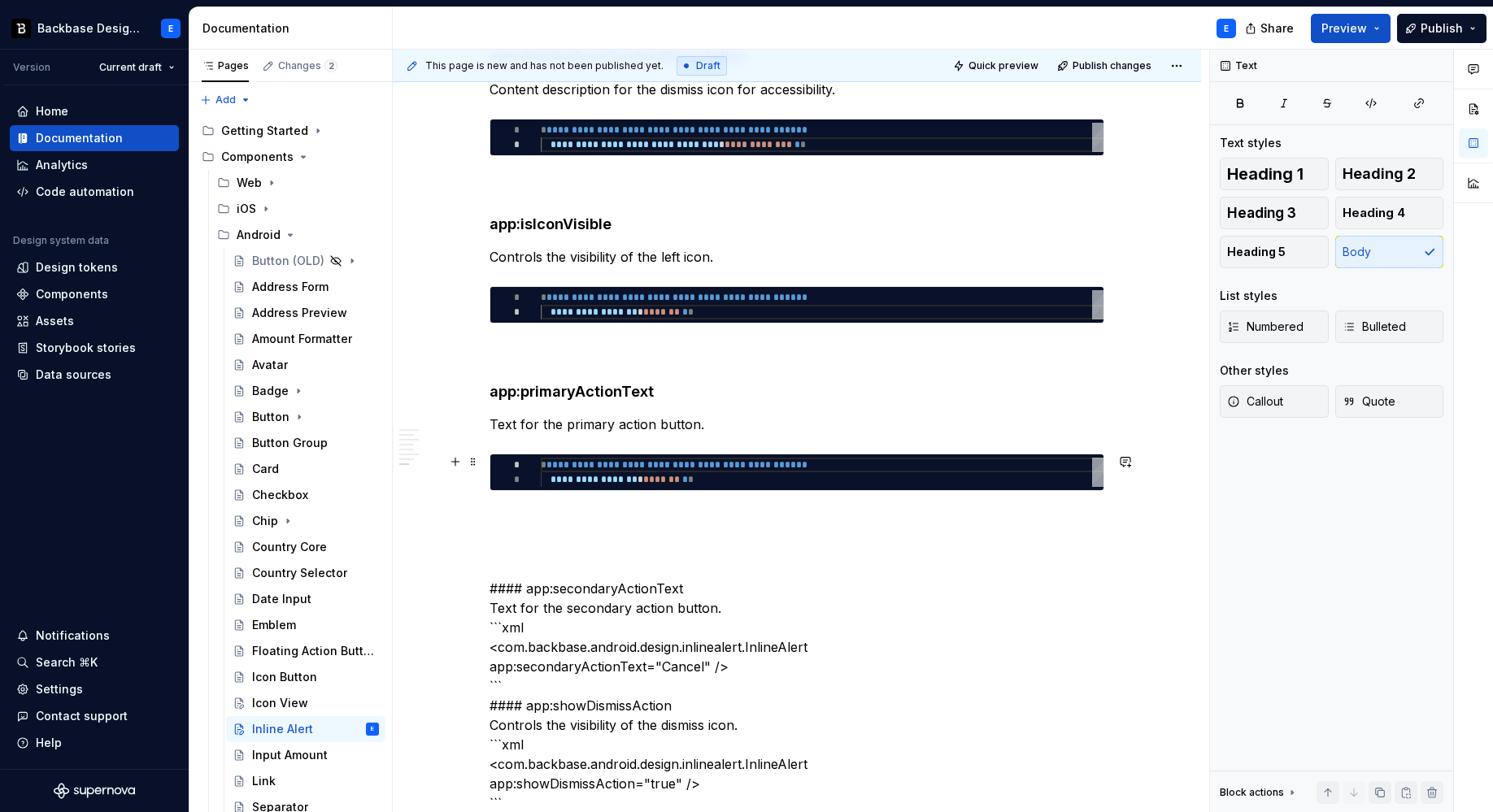
type textarea "**********"
click at [658, 463] on div "**********" at bounding box center [822, 472] width 563 height 29
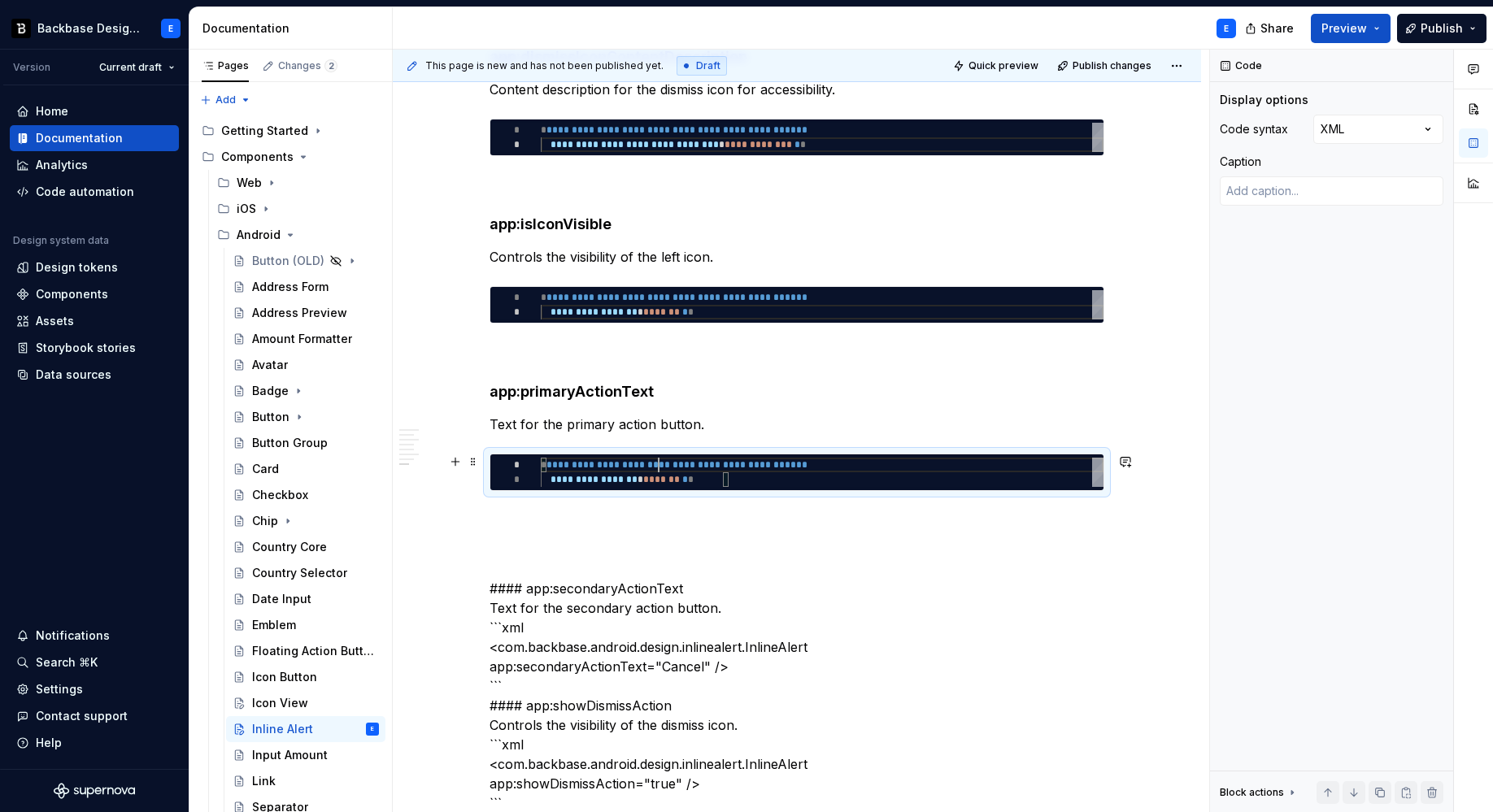
scroll to position [0, 188]
type textarea "*"
type textarea "**********"
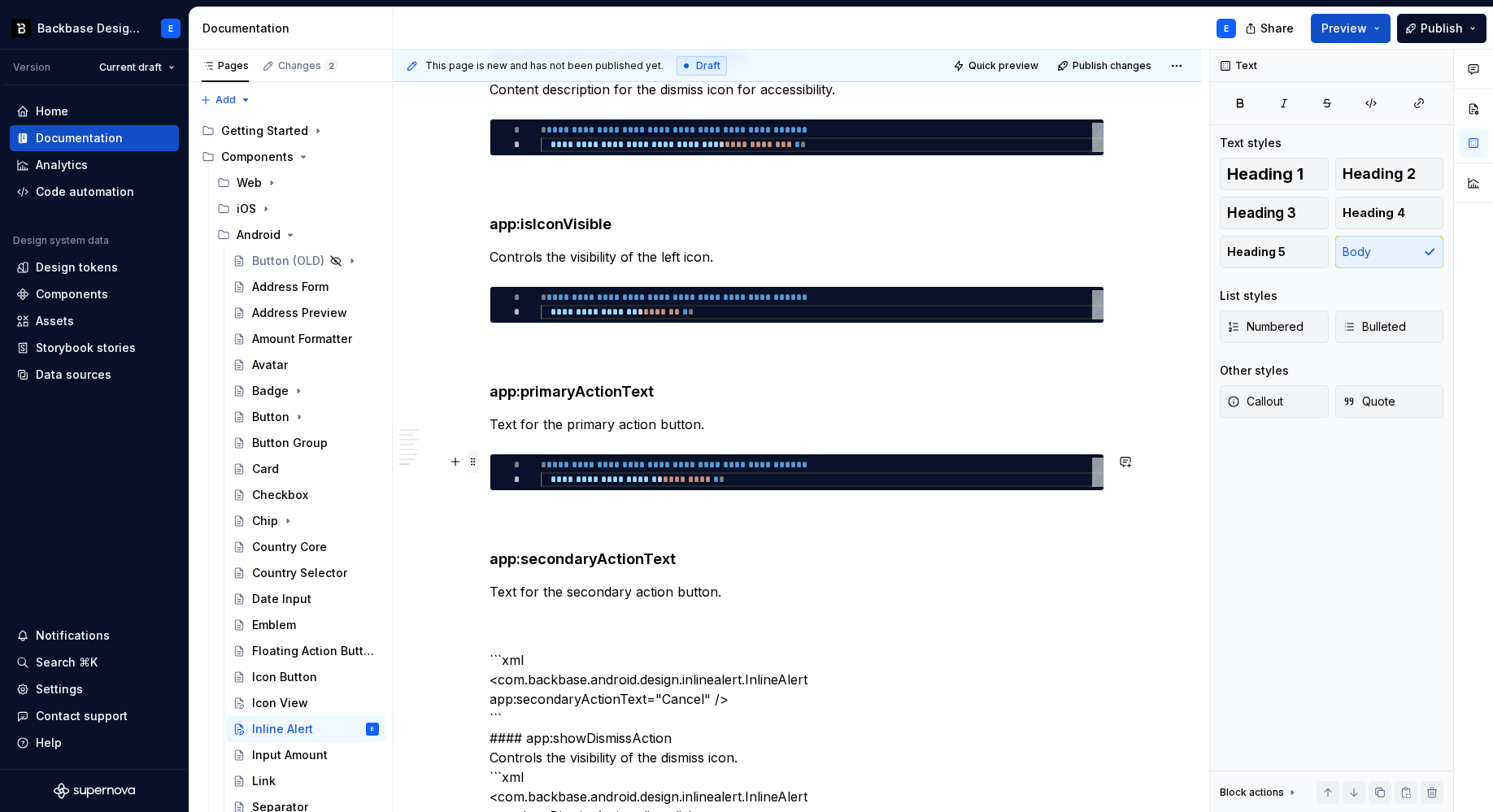
click at [472, 459] on span at bounding box center [473, 461] width 13 height 22
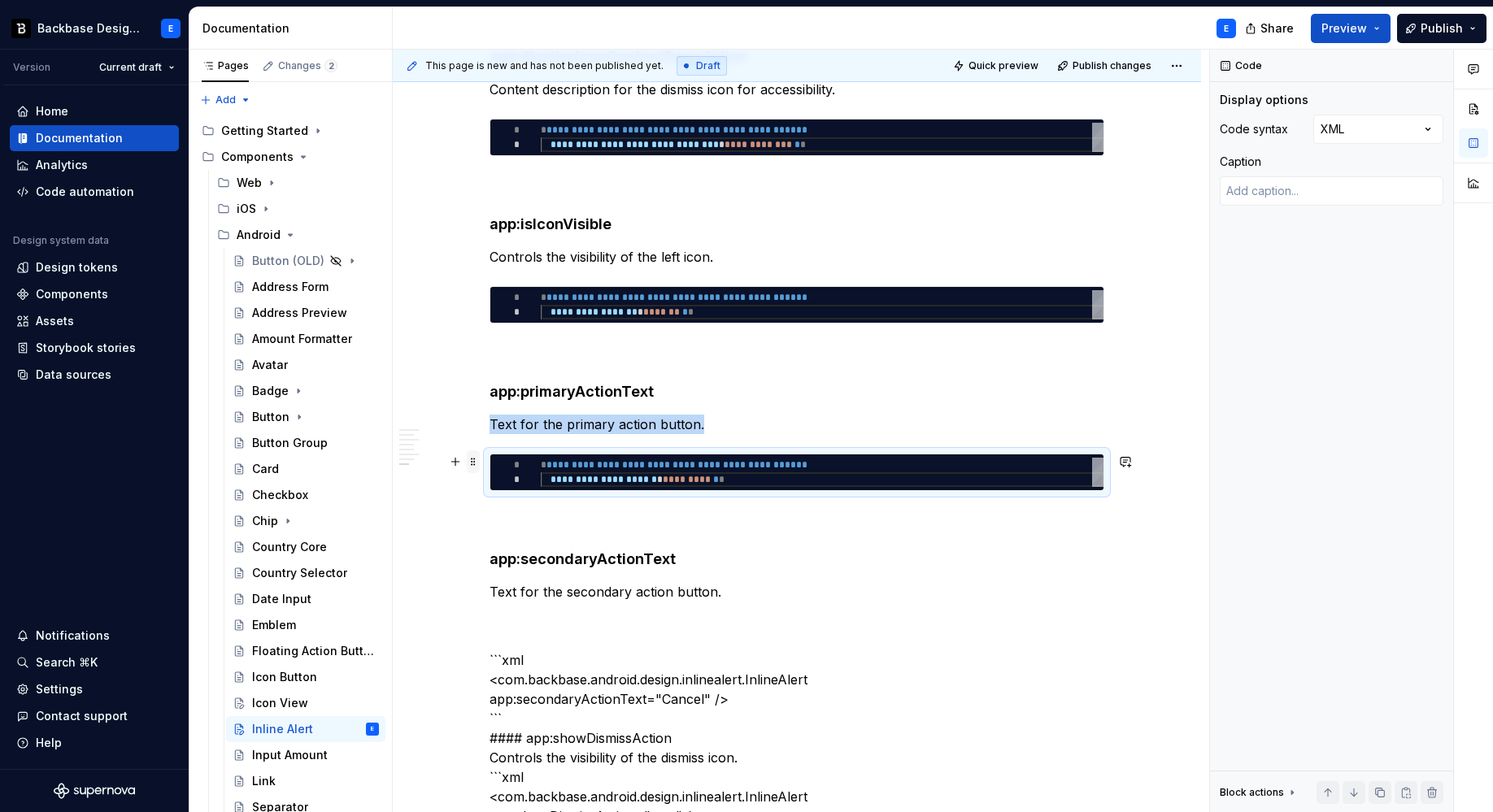
click at [472, 459] on span at bounding box center [473, 461] width 13 height 22
copy p "Text for the primary action button."
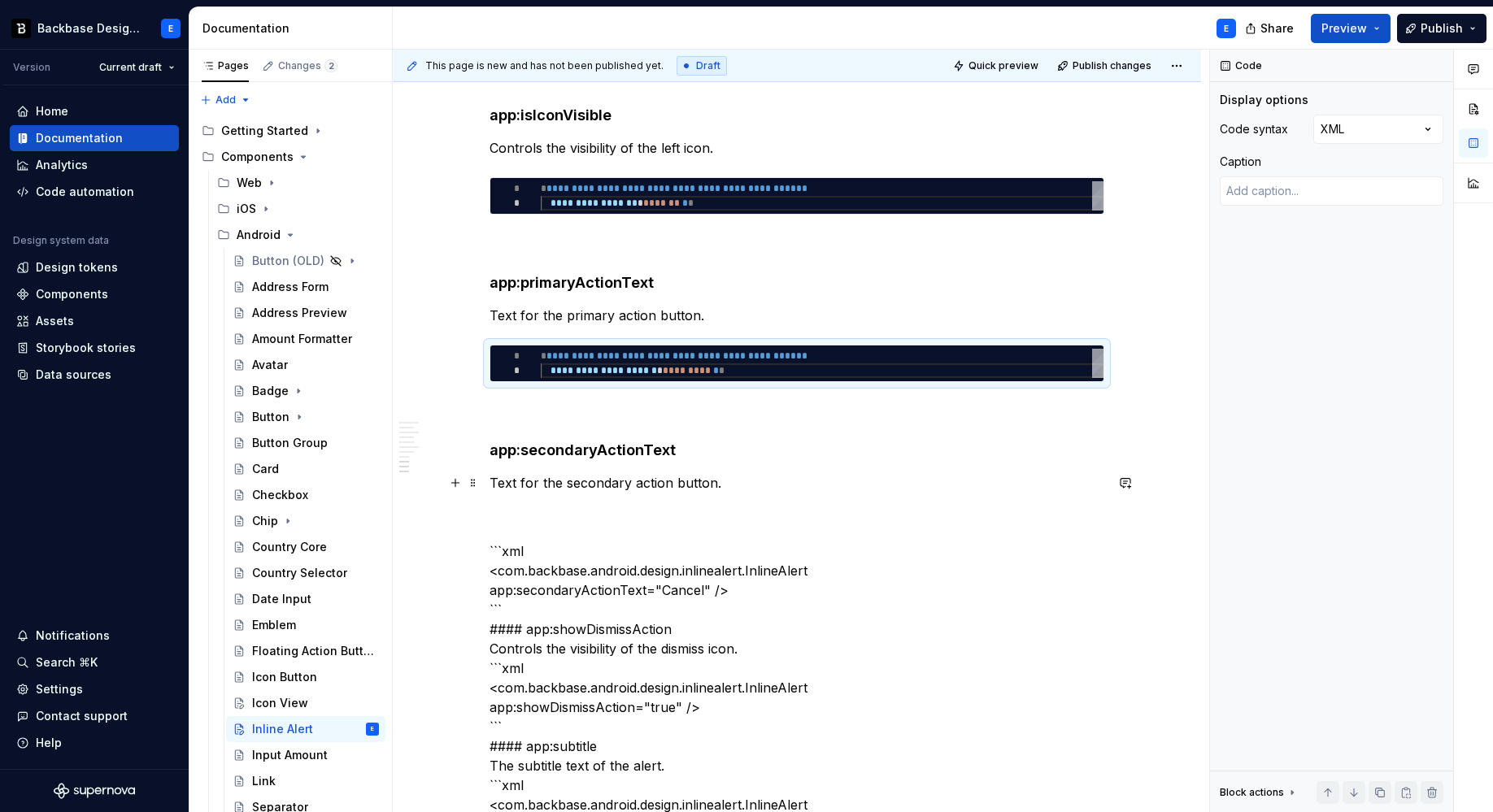
click at [734, 485] on p "Text for the secondary action button." at bounding box center [797, 483] width 615 height 20
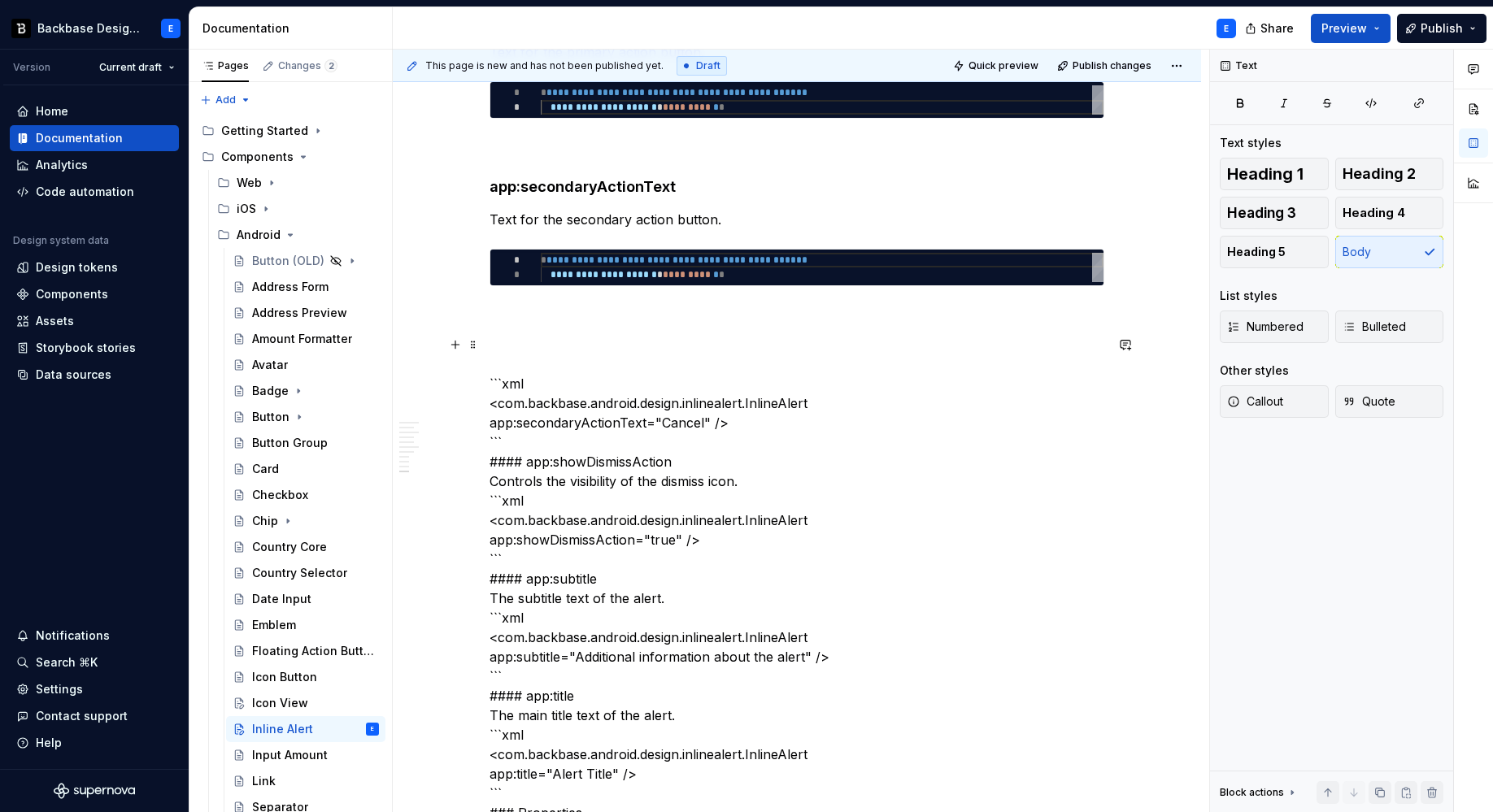
scroll to position [2047, 0]
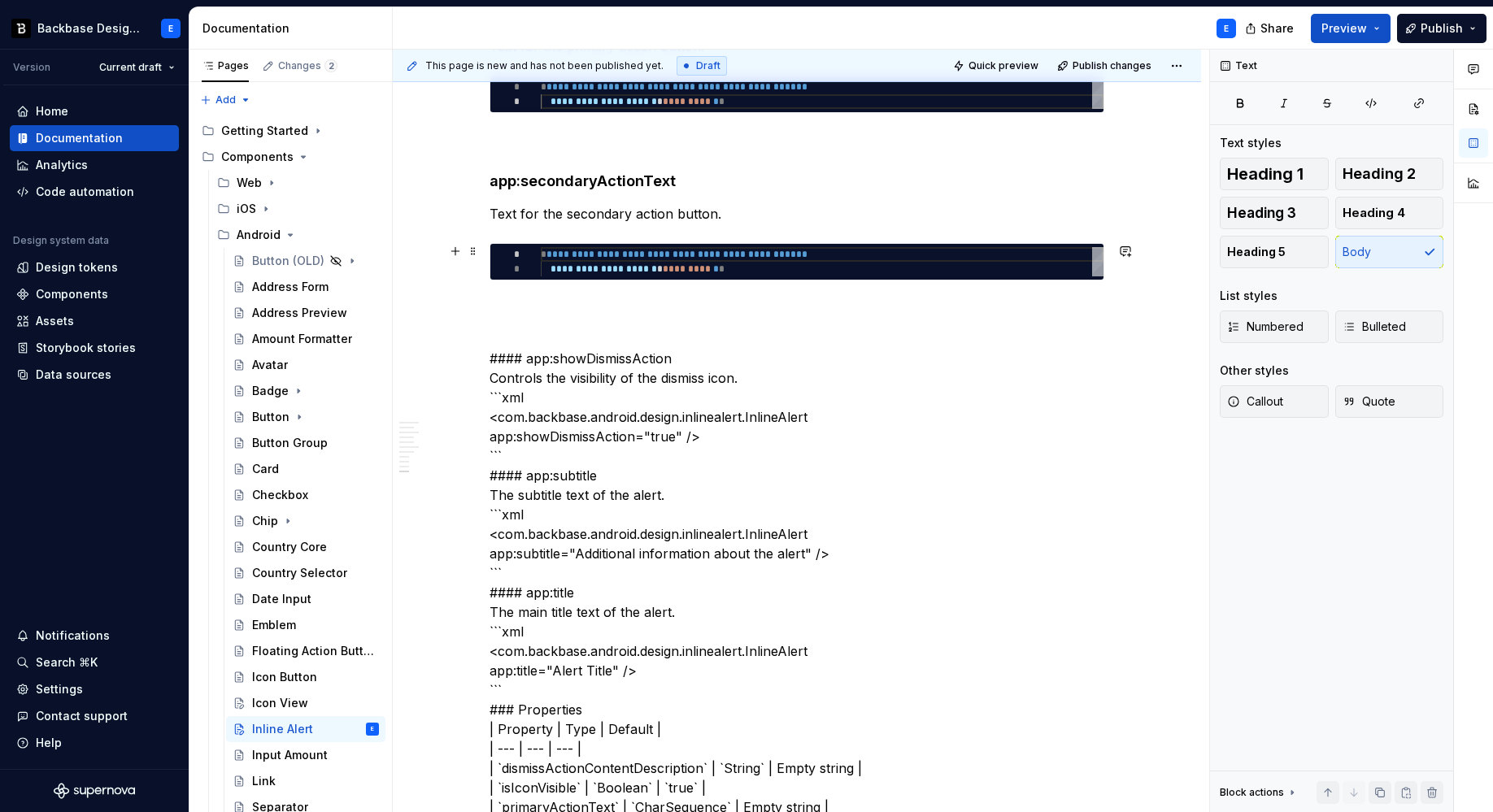
click at [707, 271] on div "**********" at bounding box center [822, 261] width 563 height 29
type textarea "*"
type textarea "**********"
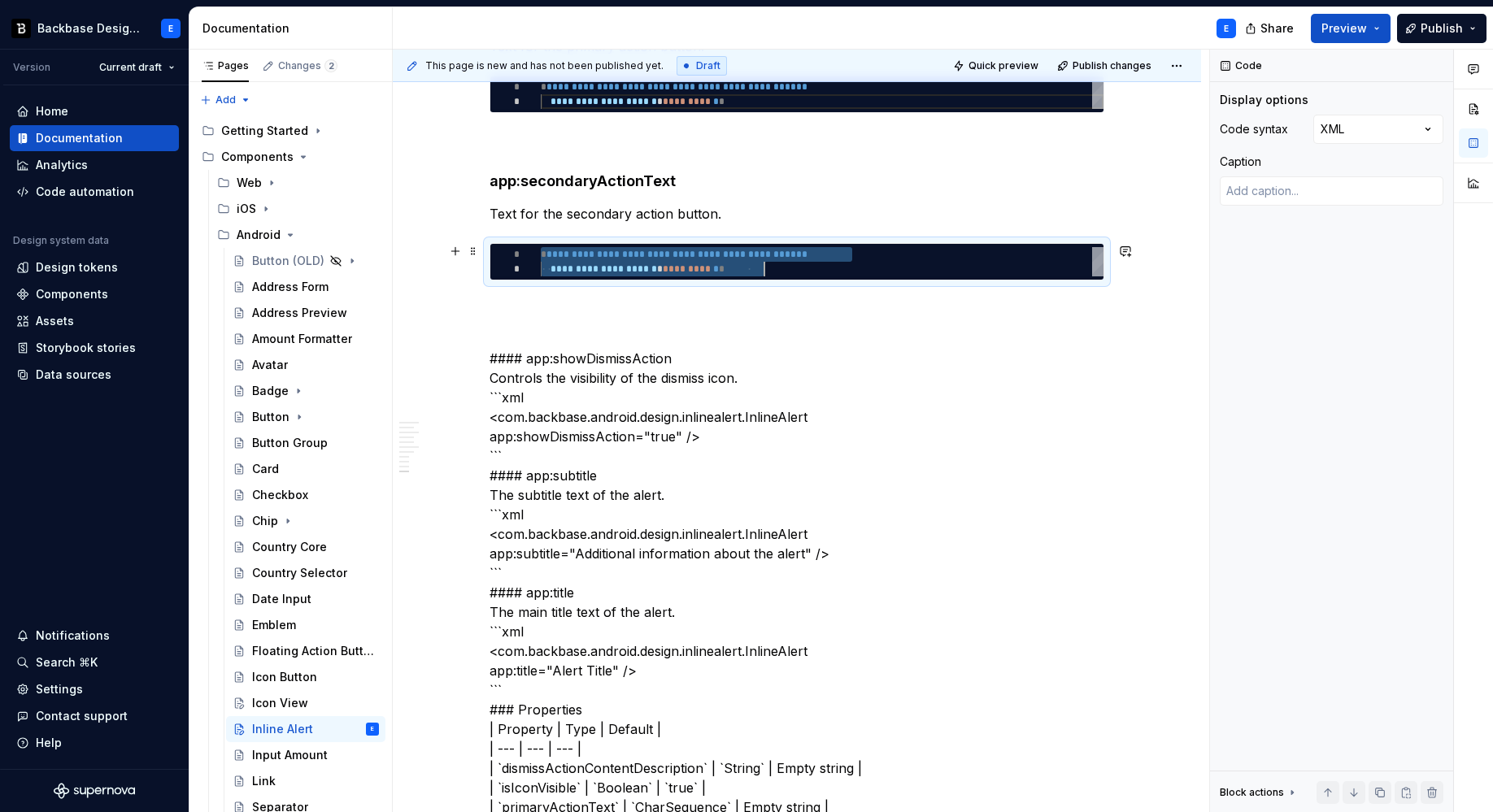
scroll to position [0, 223]
type textarea "*"
type textarea "**********"
click at [697, 300] on p at bounding box center [797, 310] width 615 height 20
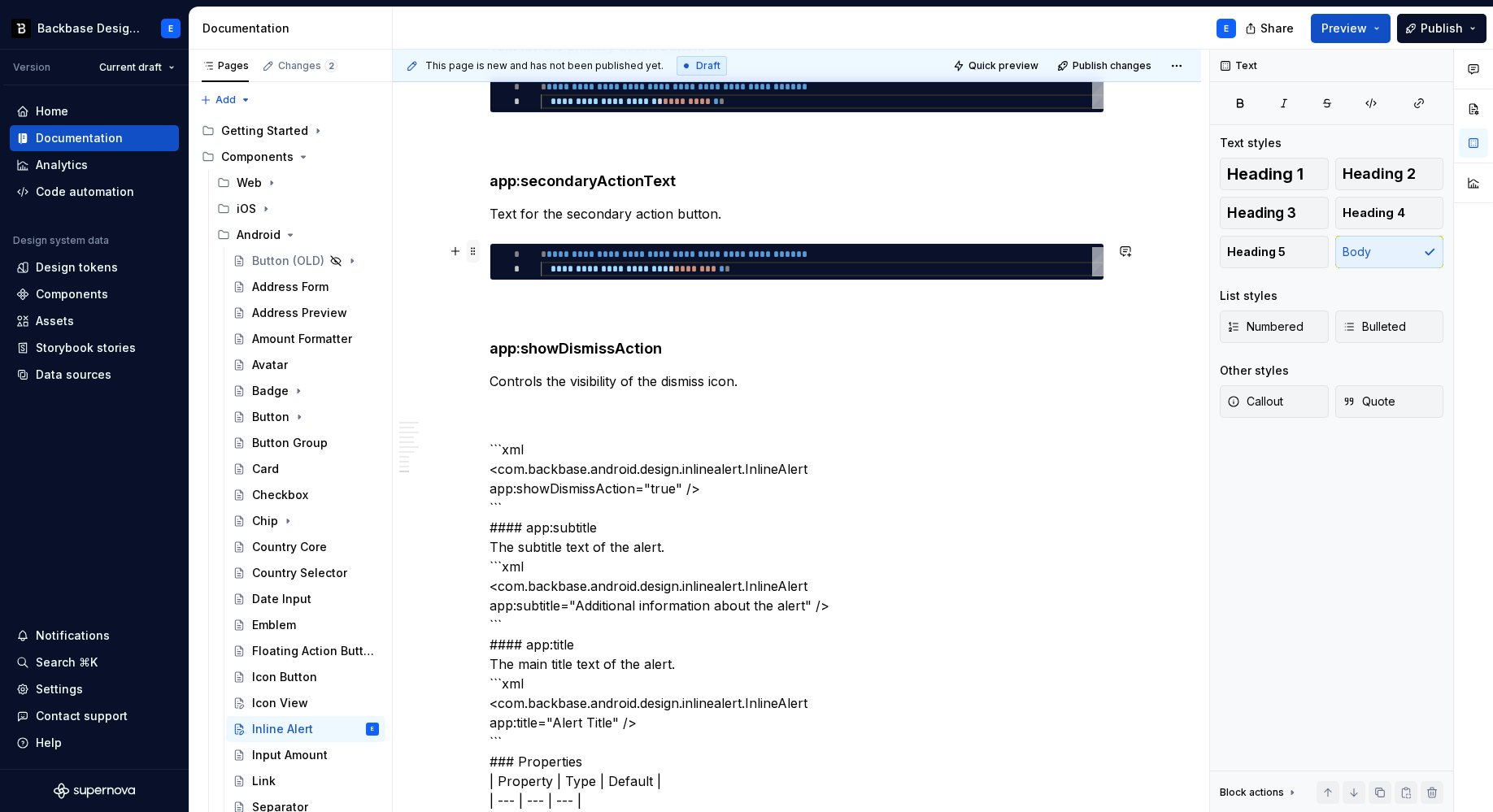
click at [473, 247] on span at bounding box center [473, 250] width 13 height 22
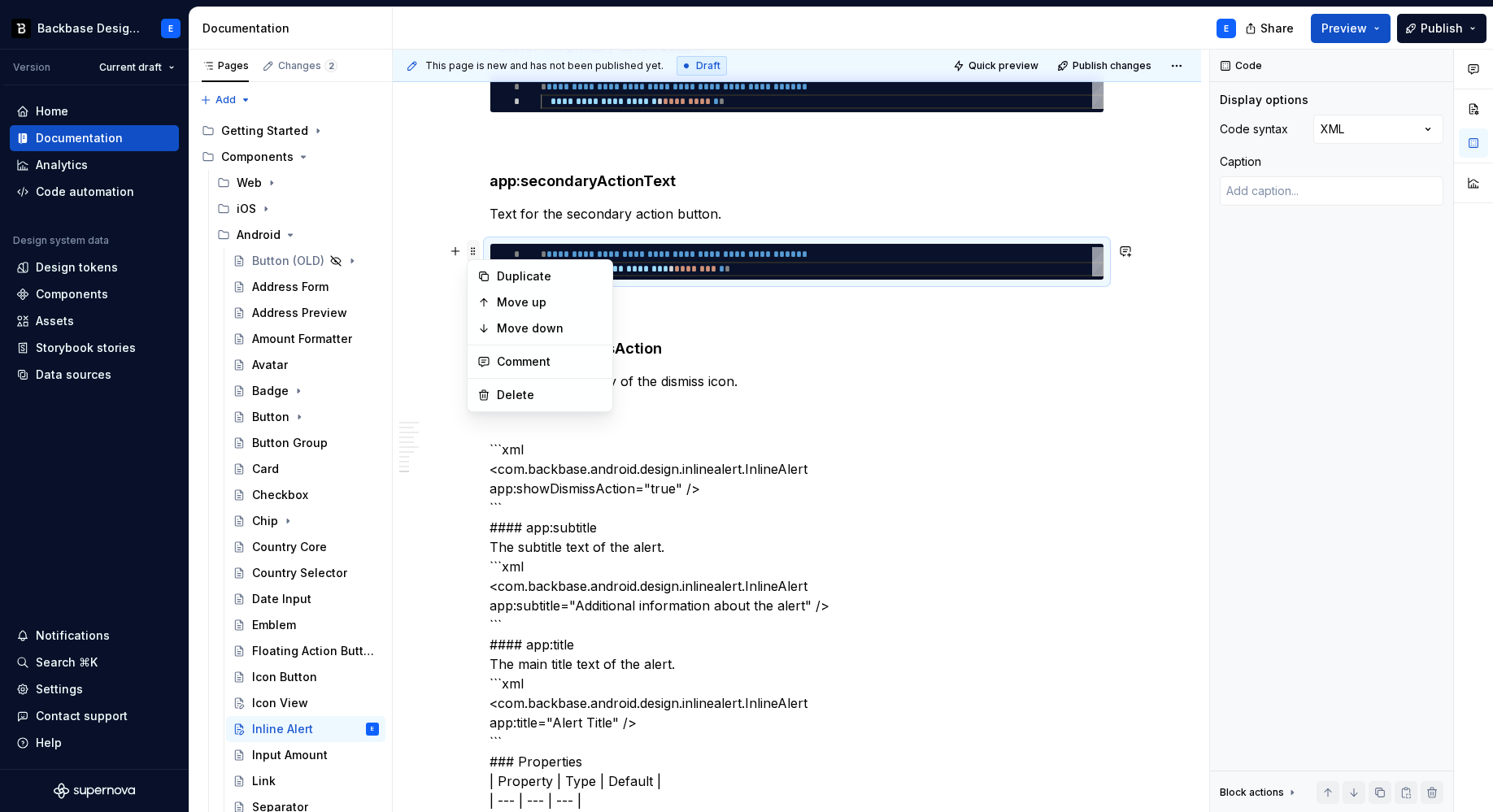
click at [473, 247] on span at bounding box center [473, 250] width 13 height 22
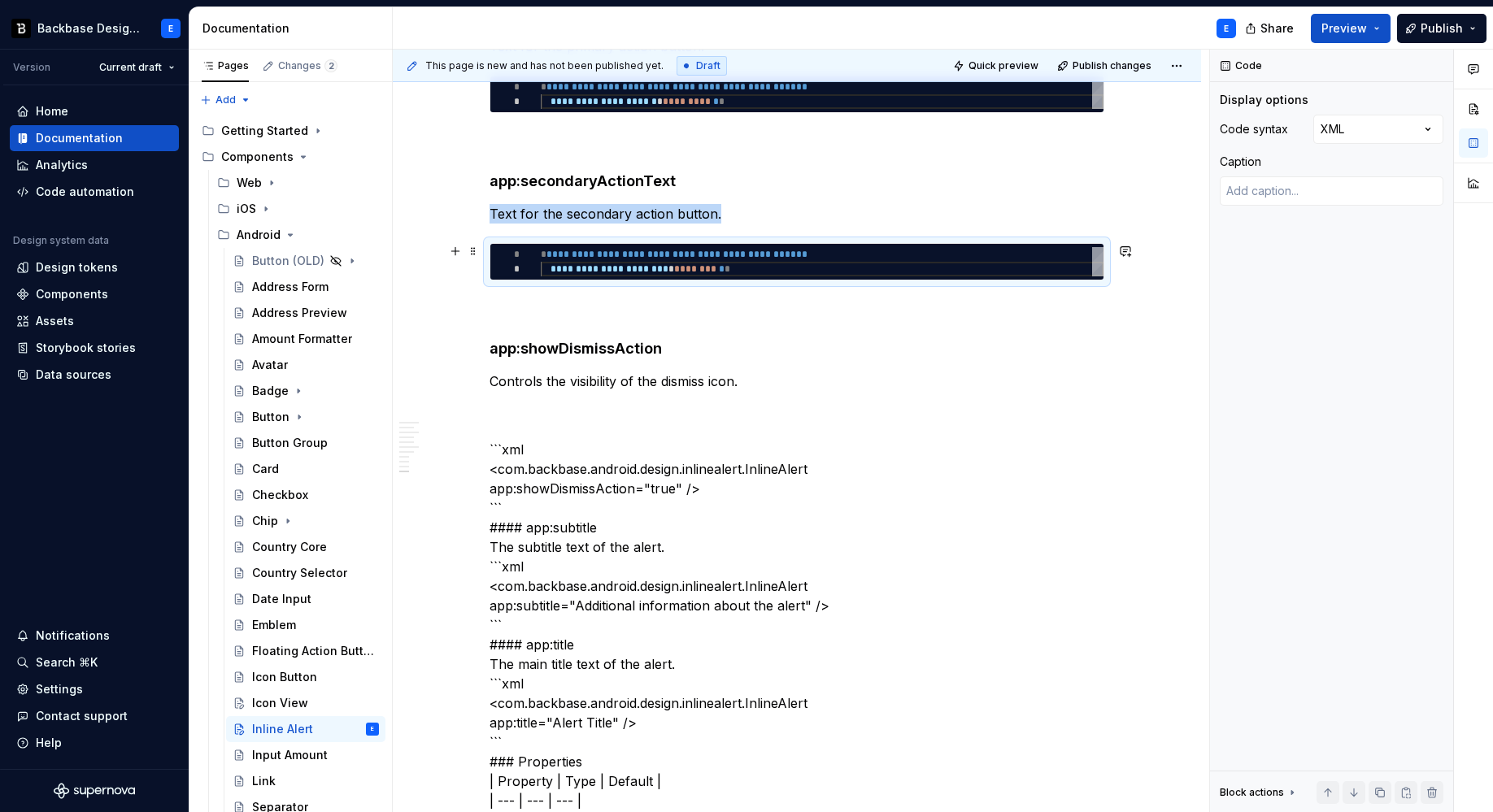
copy p "Text for the secondary action button."
click at [762, 380] on p "Controls the visibility of the dismiss icon." at bounding box center [797, 382] width 615 height 20
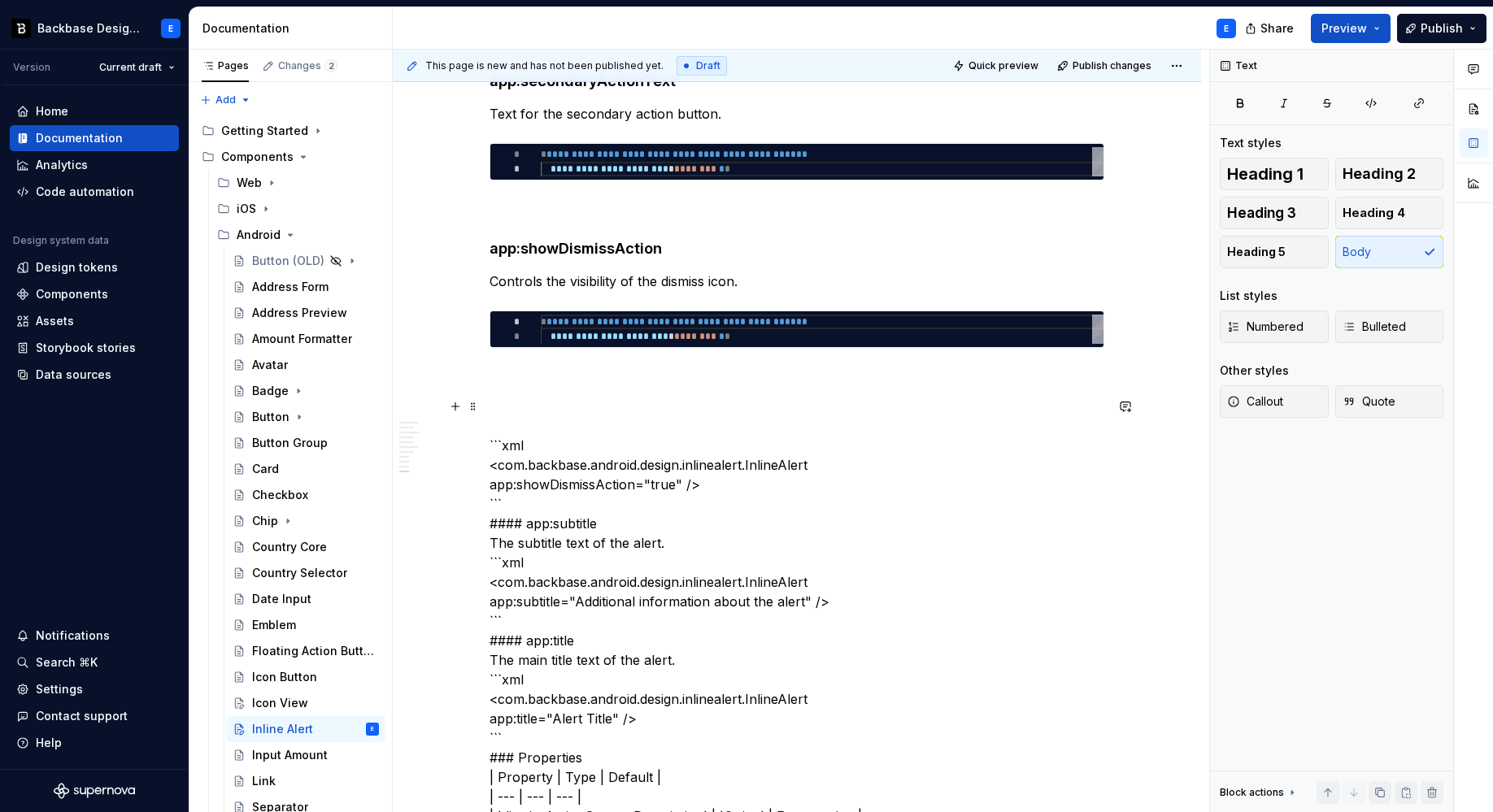
scroll to position [2156, 0]
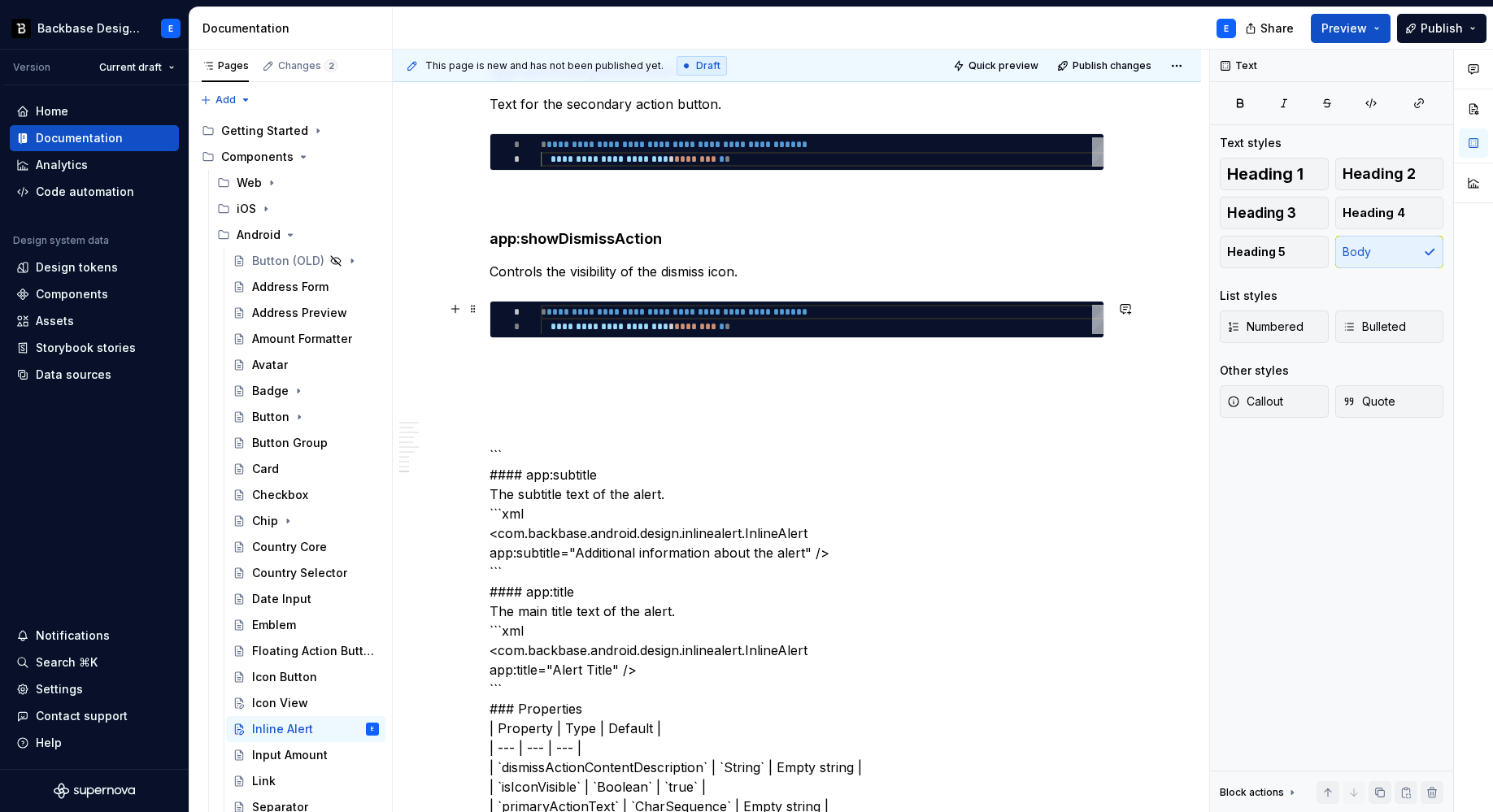
click at [643, 321] on div "**********" at bounding box center [822, 318] width 563 height 29
type textarea "*"
type textarea "**********"
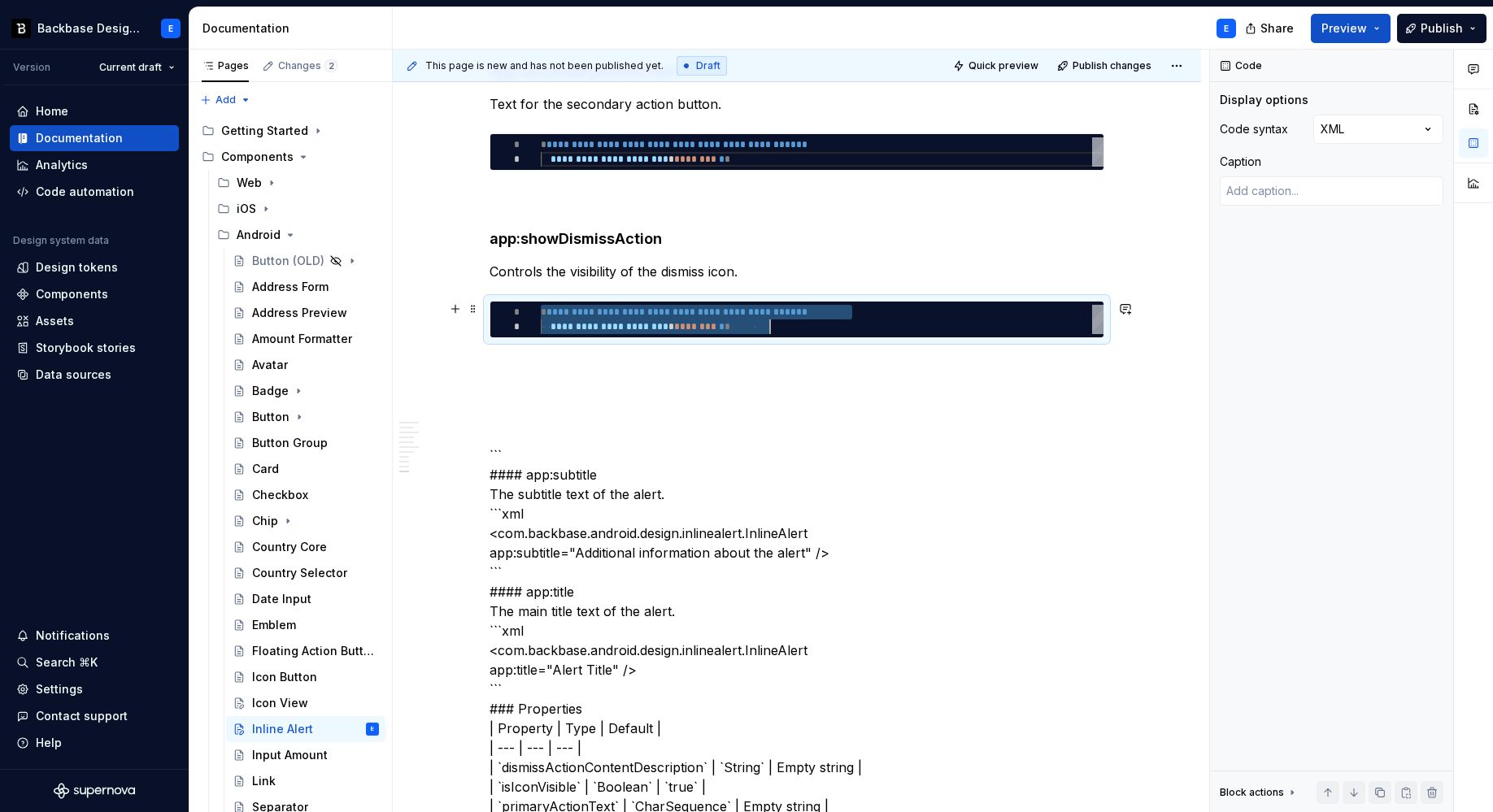
scroll to position [0, 229]
type textarea "*"
type textarea "**********"
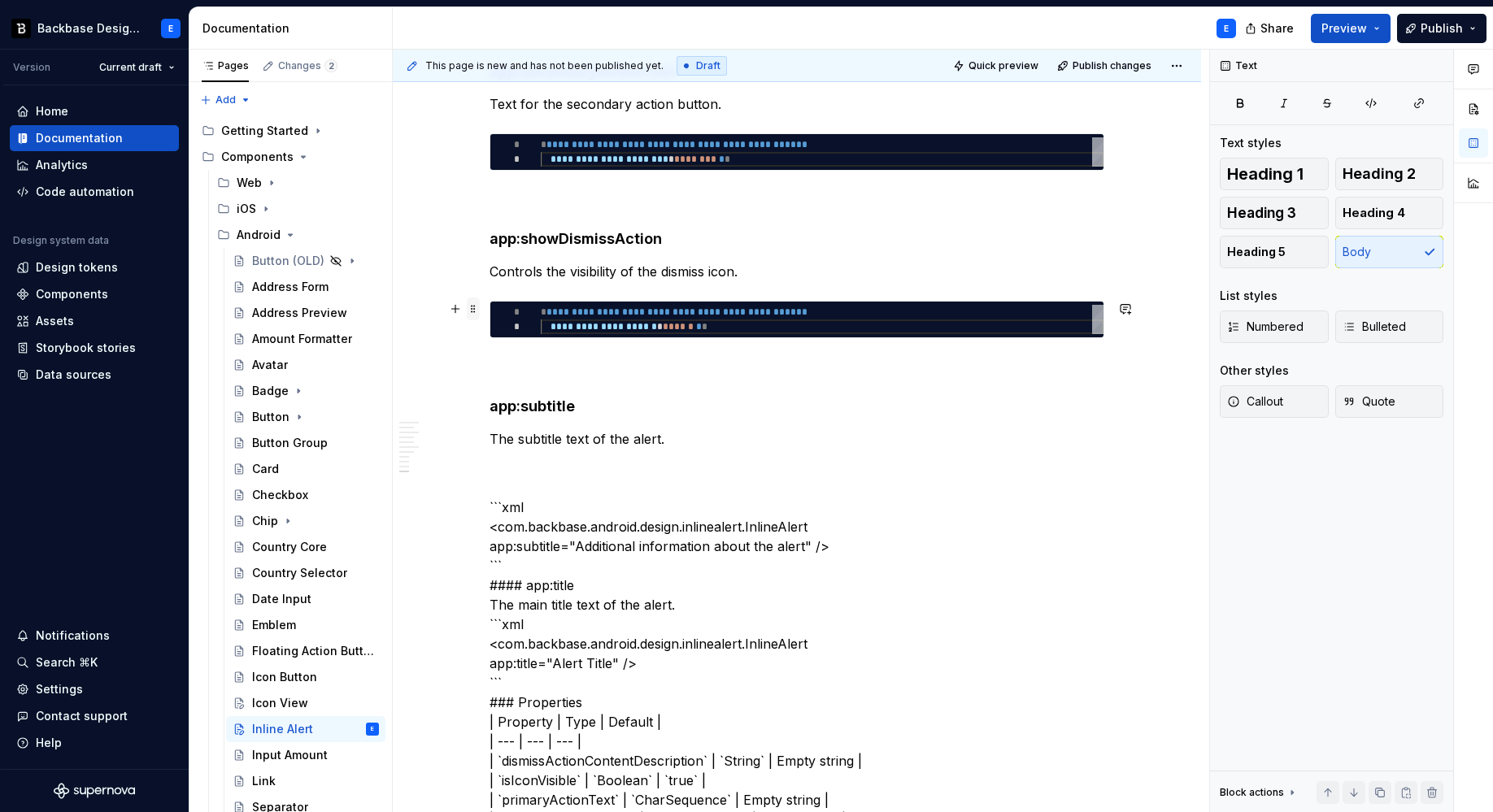
click at [475, 308] on span at bounding box center [473, 309] width 13 height 22
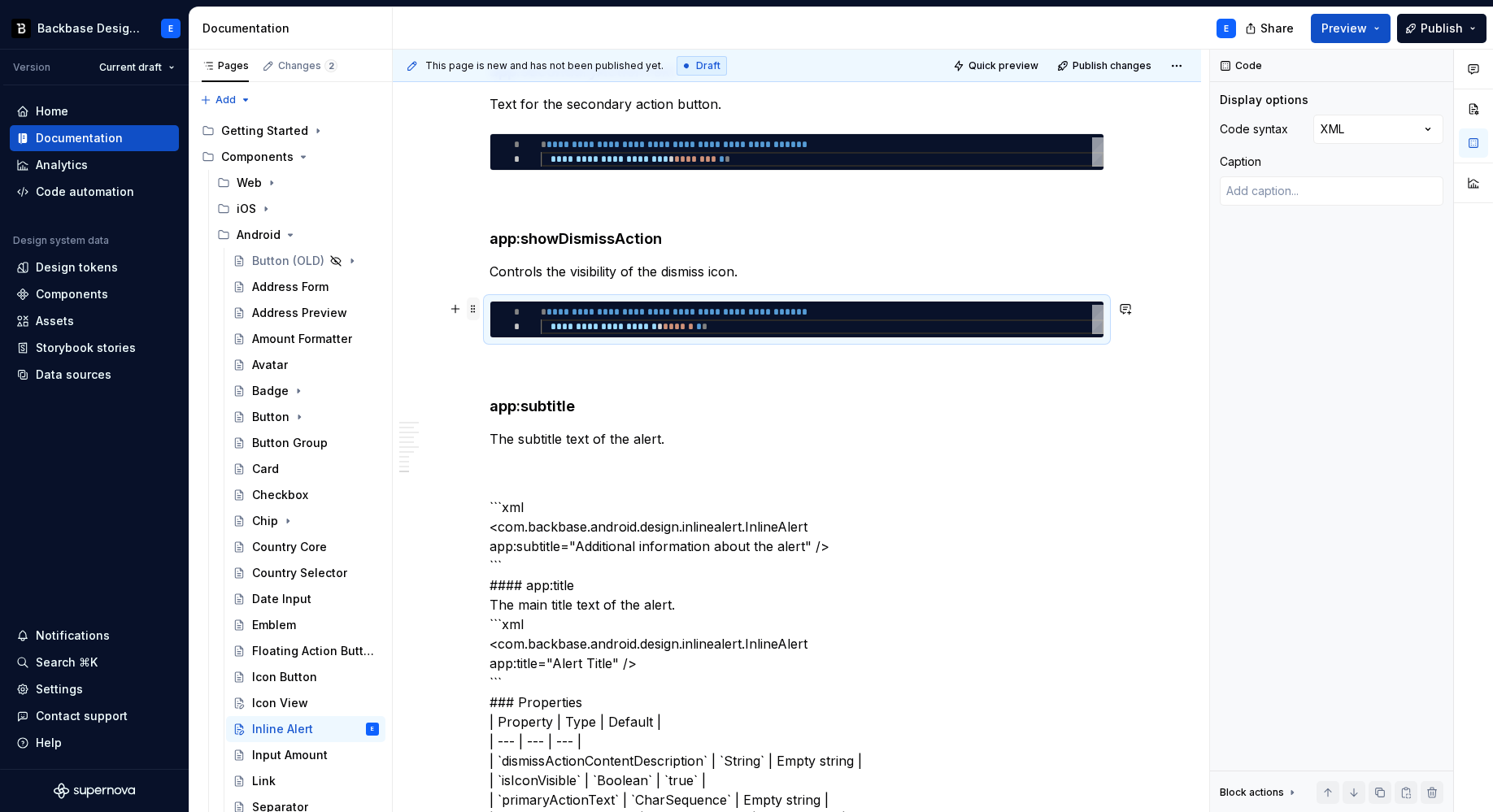
click at [475, 308] on span at bounding box center [473, 309] width 13 height 22
copy p "Controls the visibility of the dismiss icon."
click at [686, 440] on p "The subtitle text of the alert." at bounding box center [797, 439] width 615 height 20
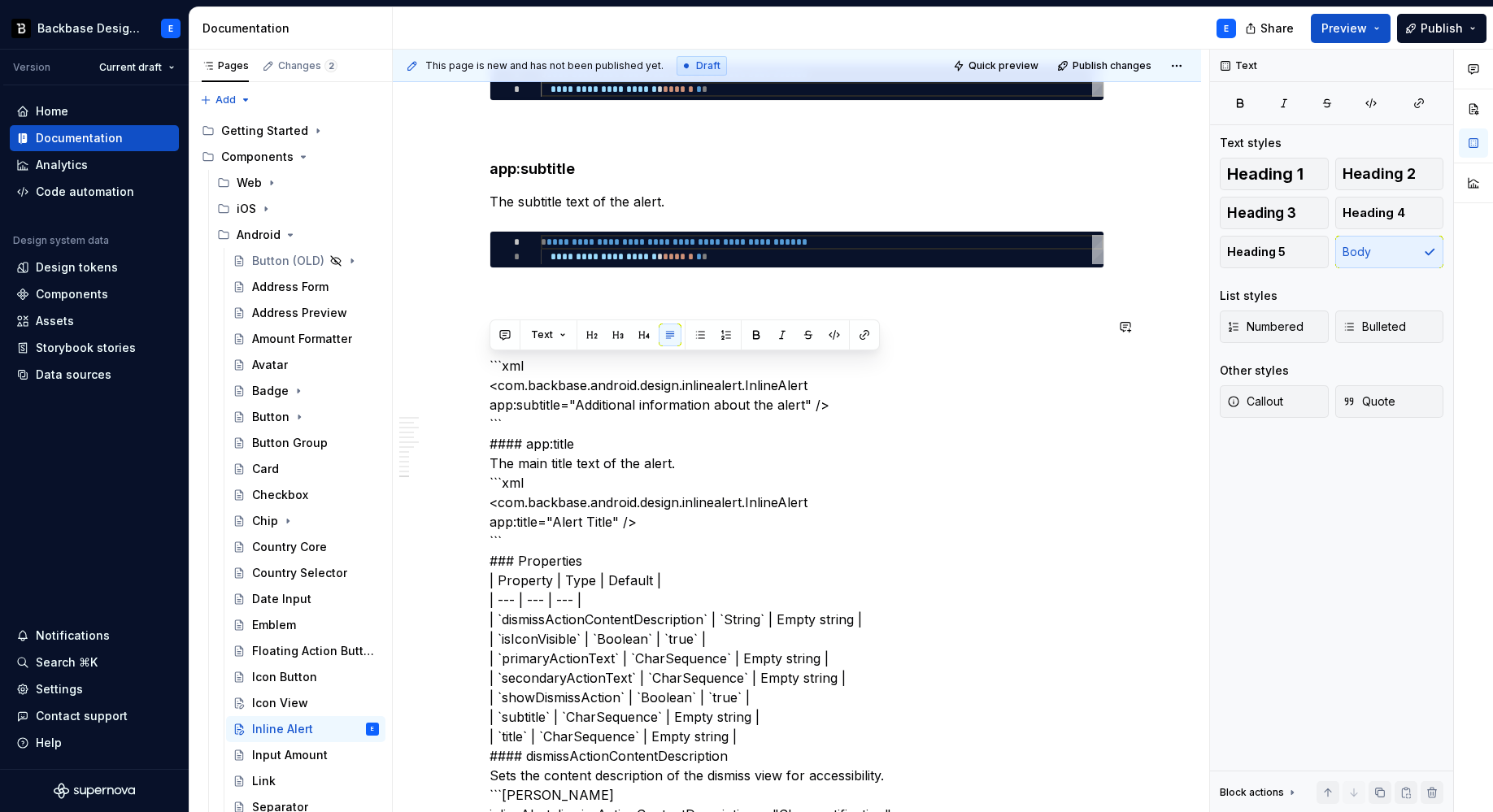
scroll to position [2395, 0]
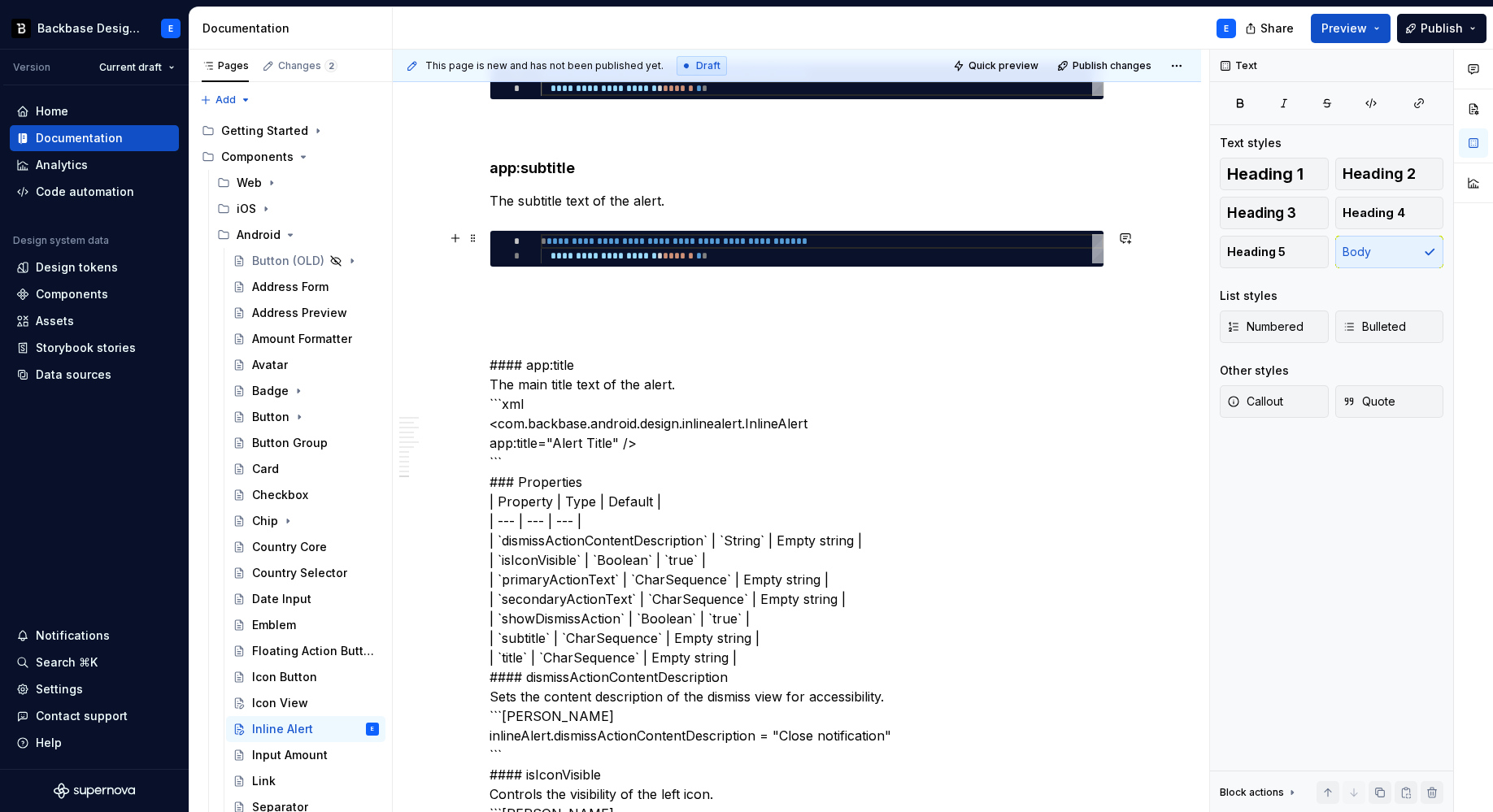
click at [670, 255] on div "**********" at bounding box center [822, 248] width 563 height 29
type textarea "*"
type textarea "**********"
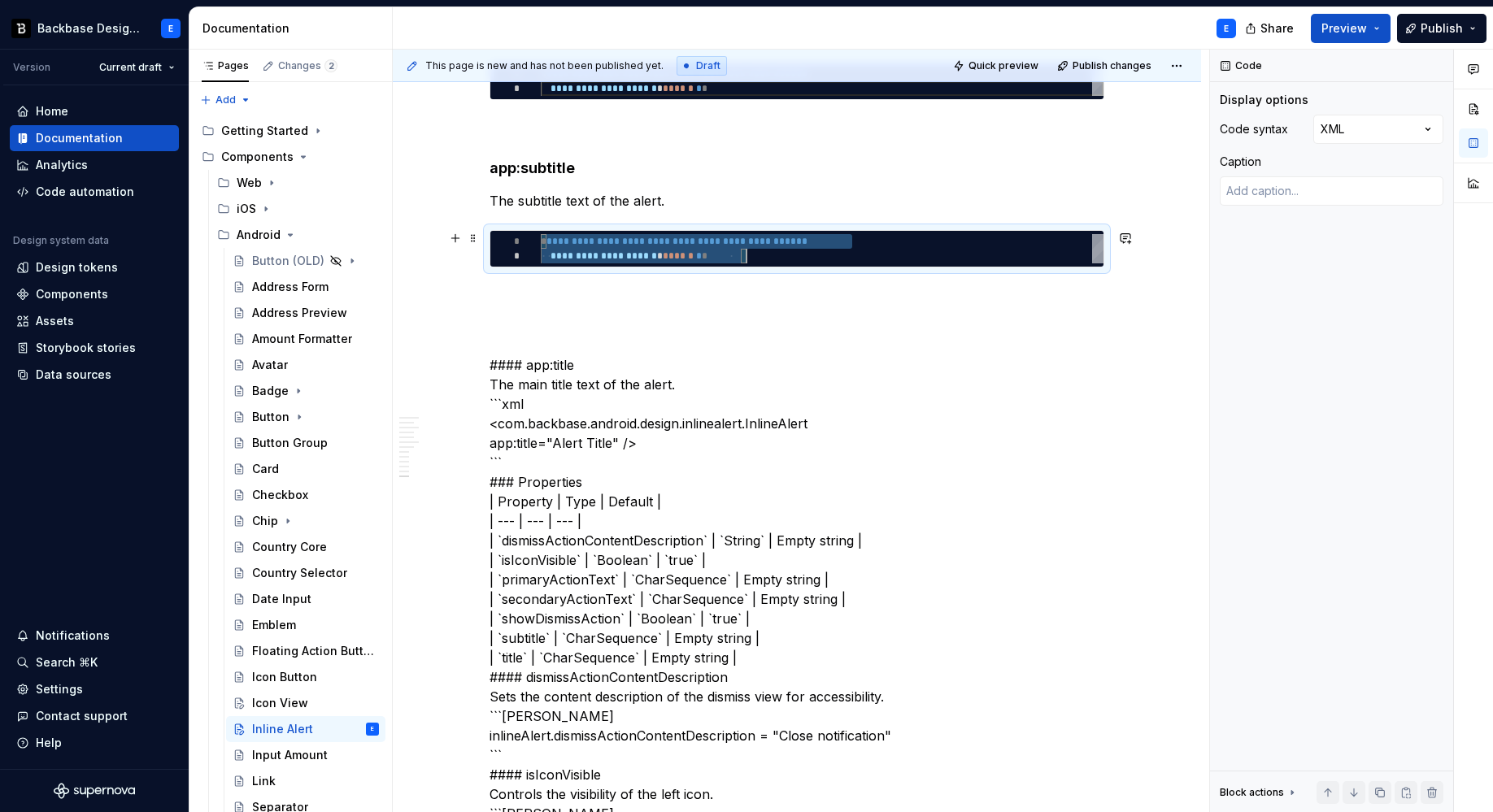
scroll to position [0, 206]
type textarea "*"
type textarea "**********"
click at [659, 290] on p at bounding box center [797, 297] width 615 height 20
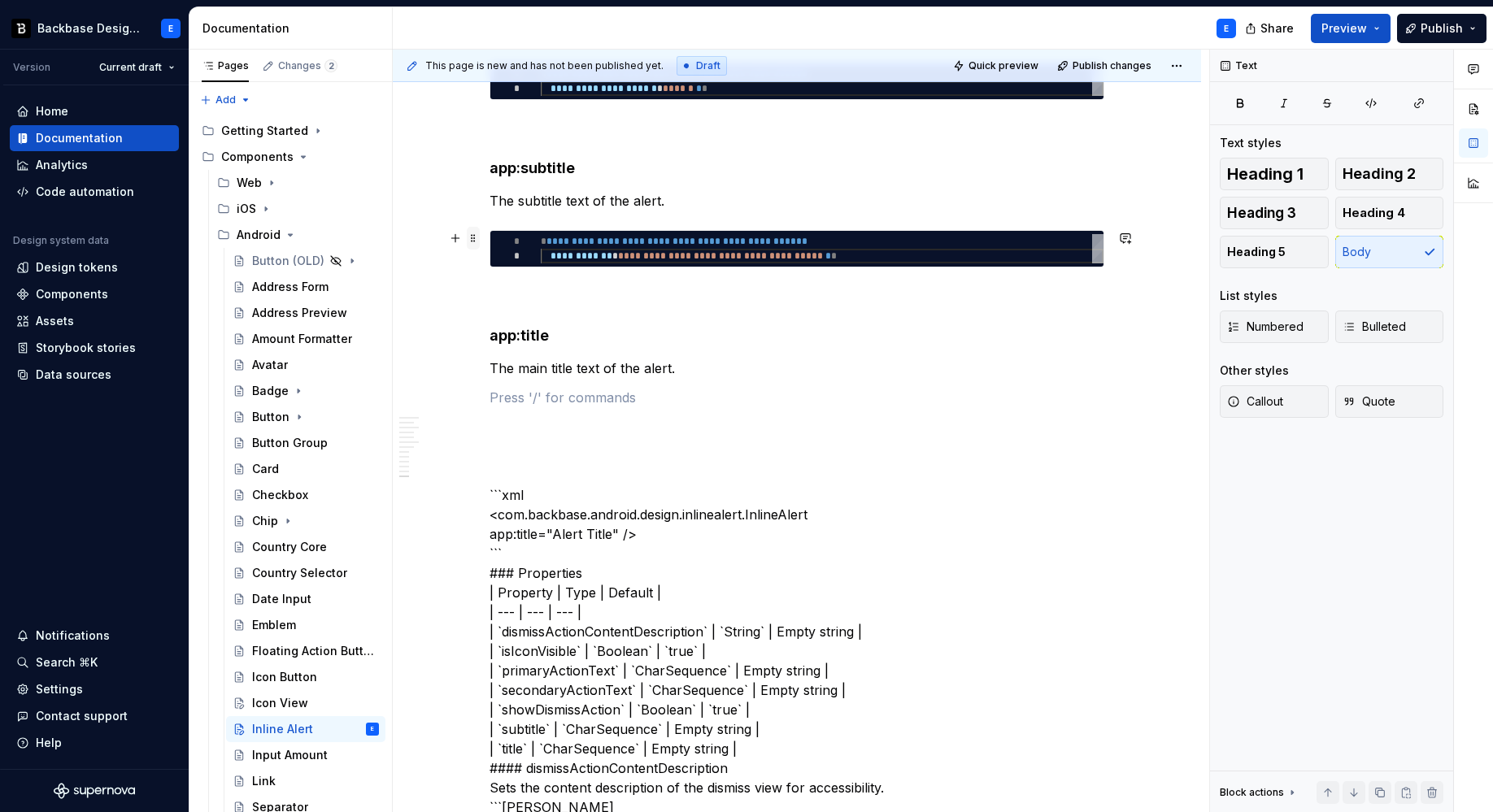
click at [472, 236] on span at bounding box center [473, 237] width 13 height 22
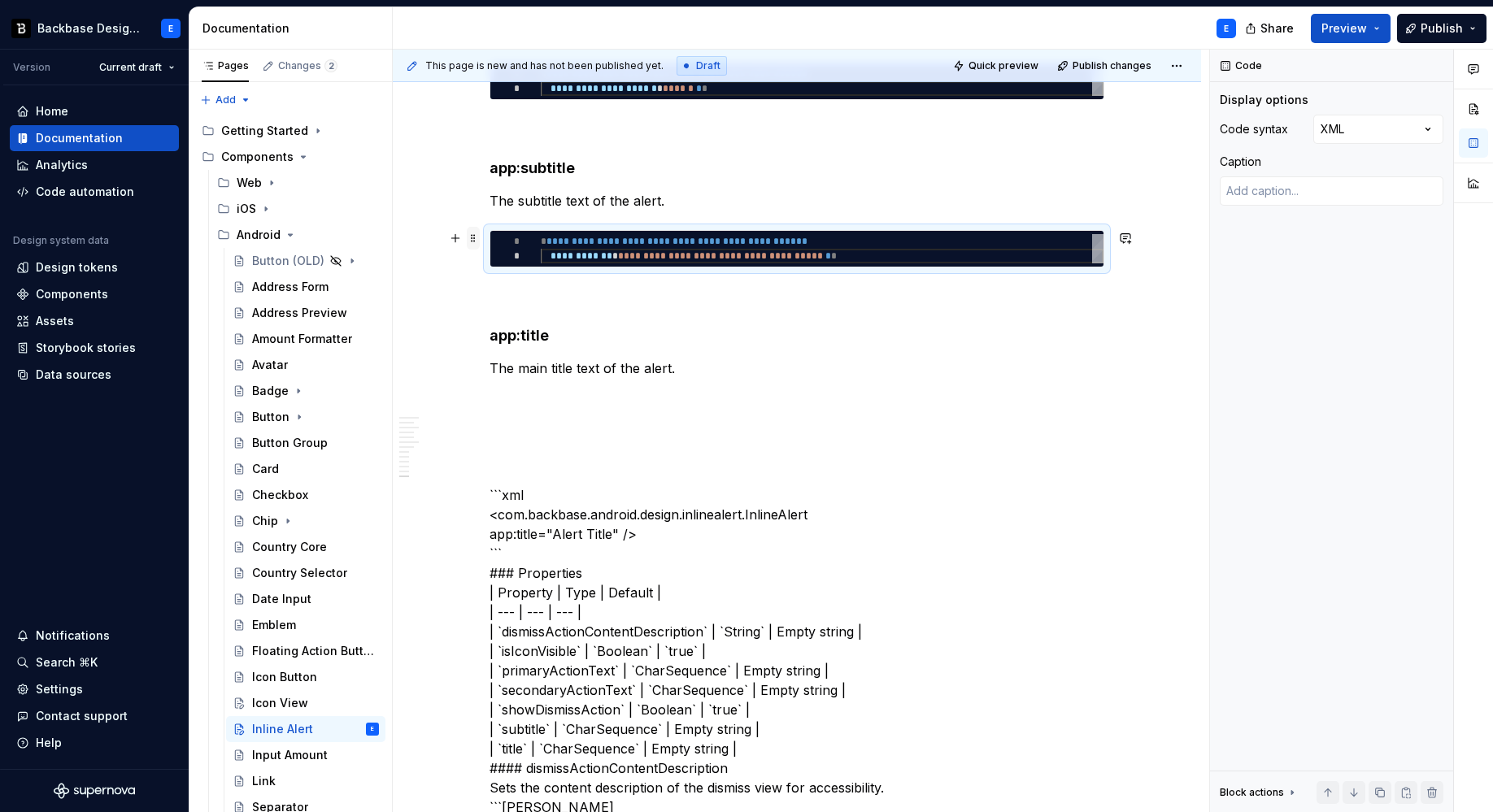
click at [472, 236] on span at bounding box center [473, 237] width 13 height 22
copy p "The subtitle text of the alert."
click at [515, 393] on p at bounding box center [797, 397] width 615 height 20
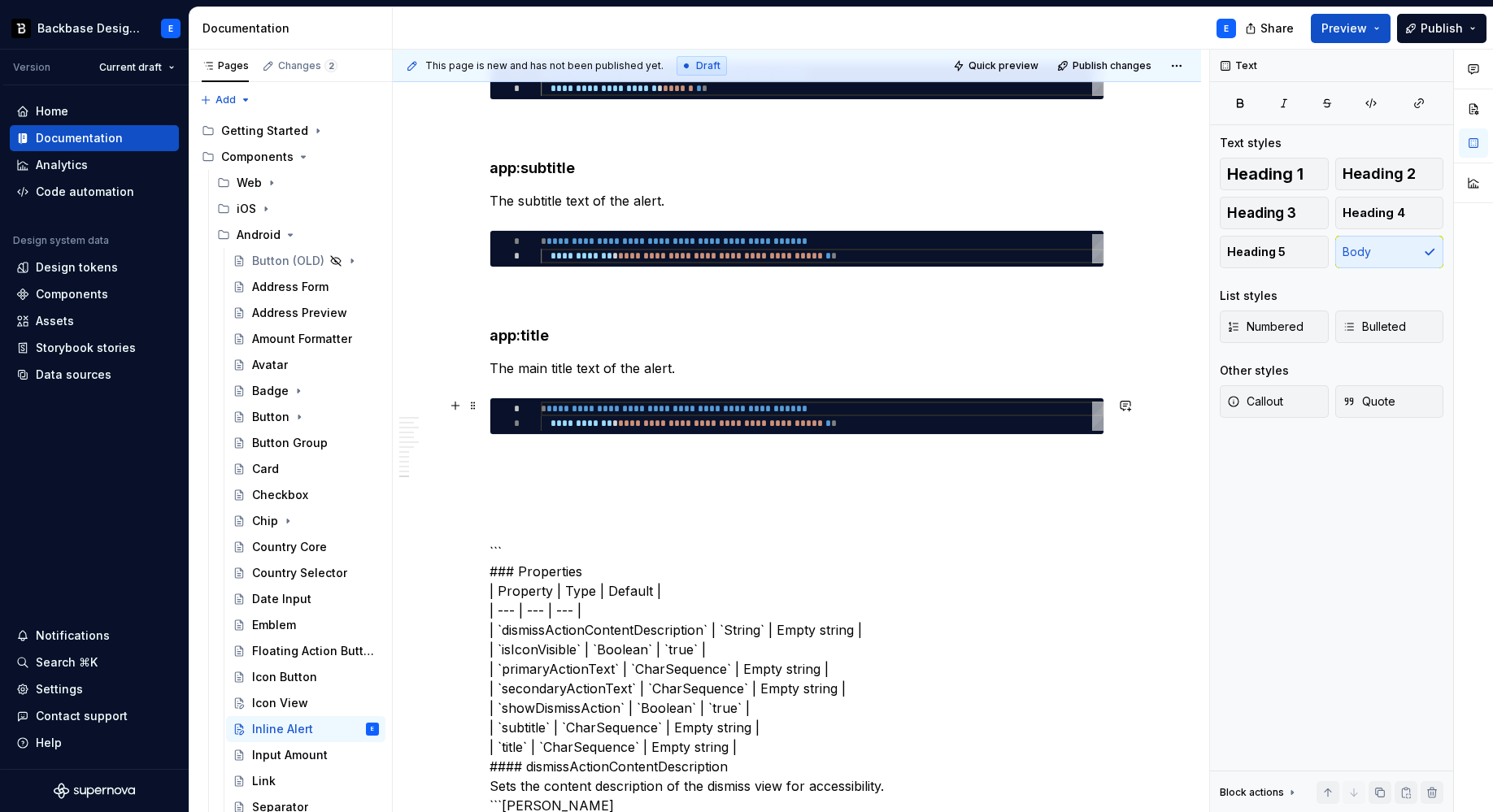
click at [606, 415] on div "**********" at bounding box center [822, 416] width 563 height 29
type textarea "*"
type textarea "**********"
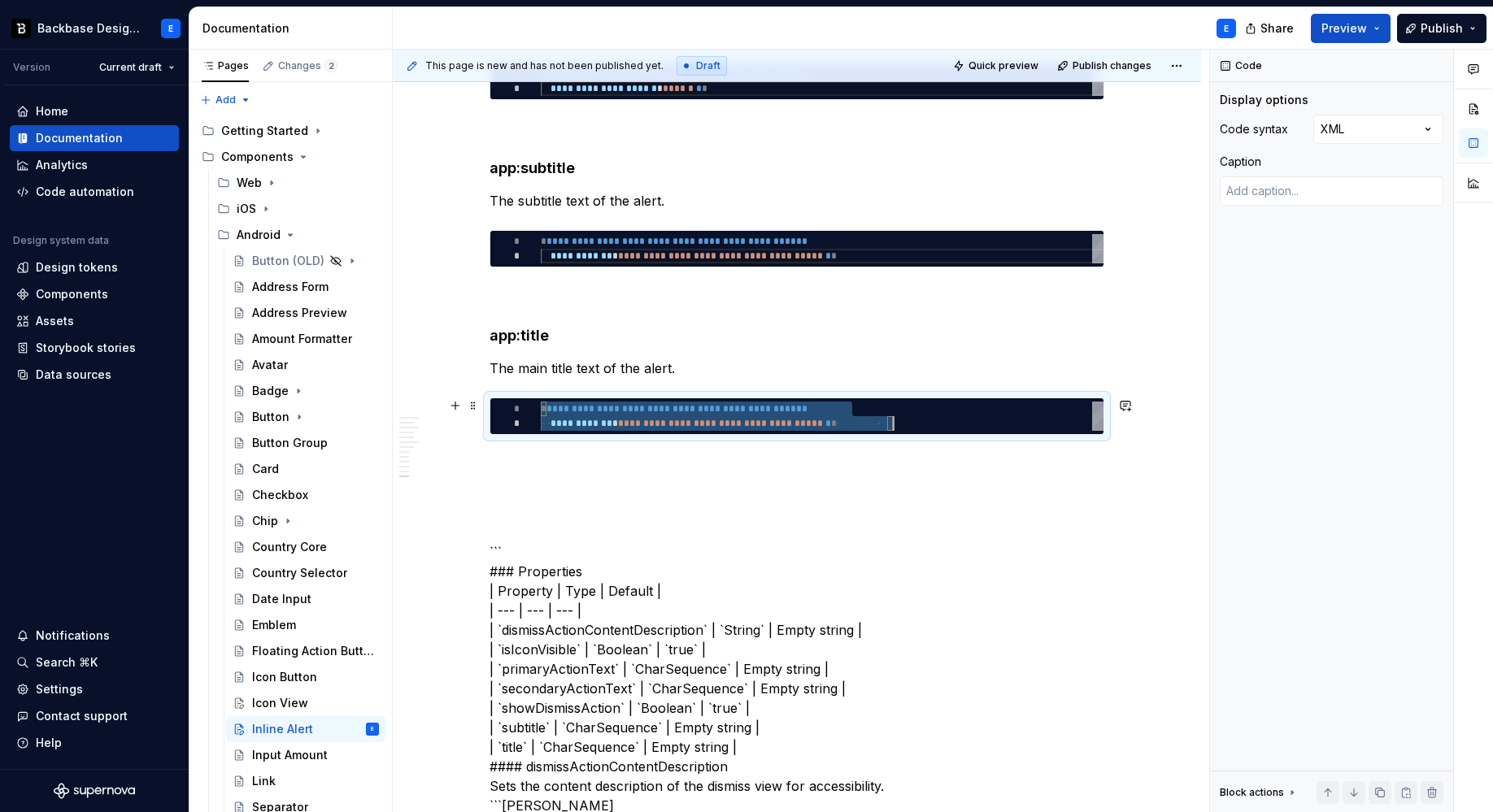
scroll to position [0, 351]
type textarea "*"
type textarea "**********"
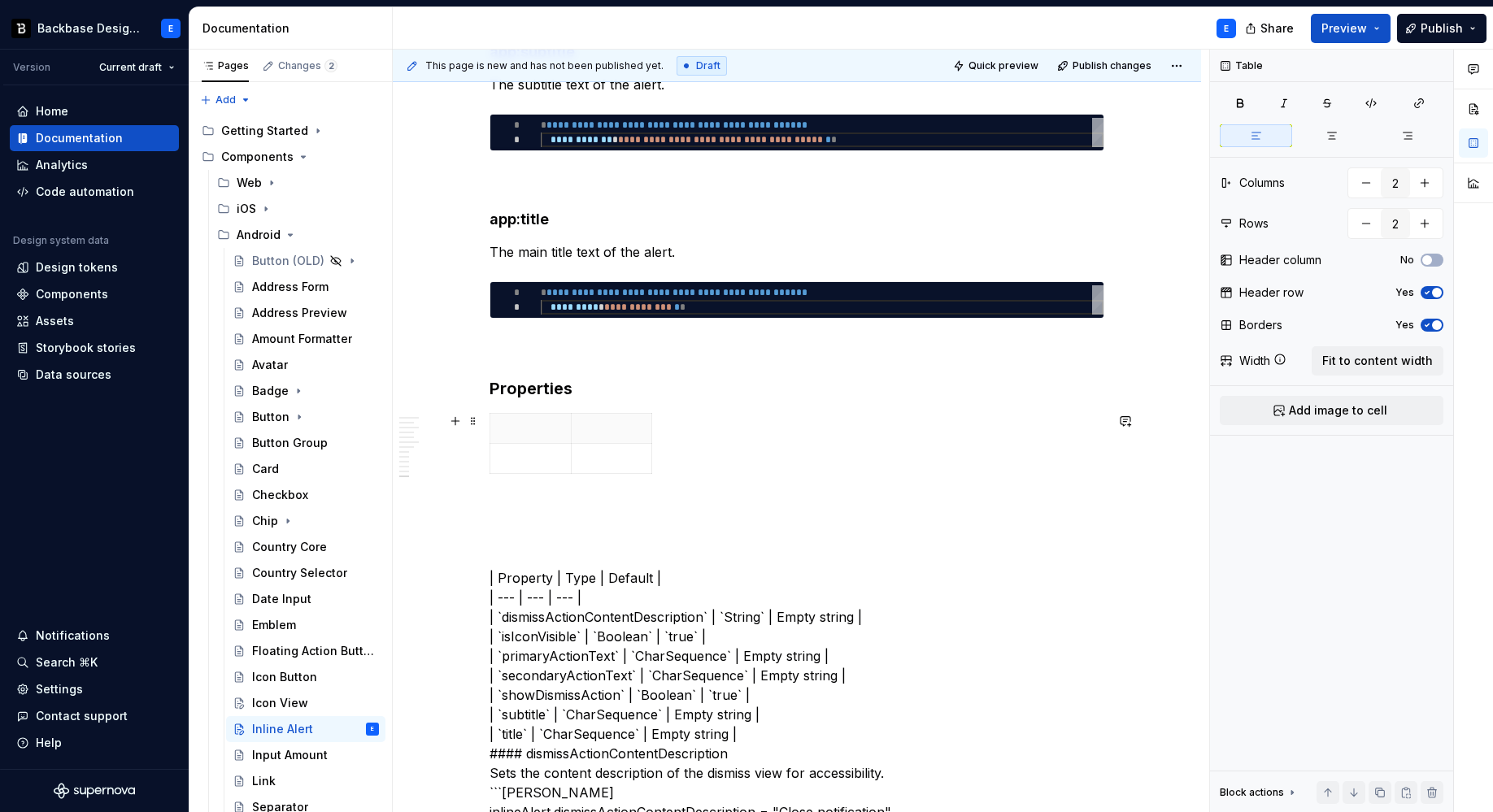
scroll to position [2545, 0]
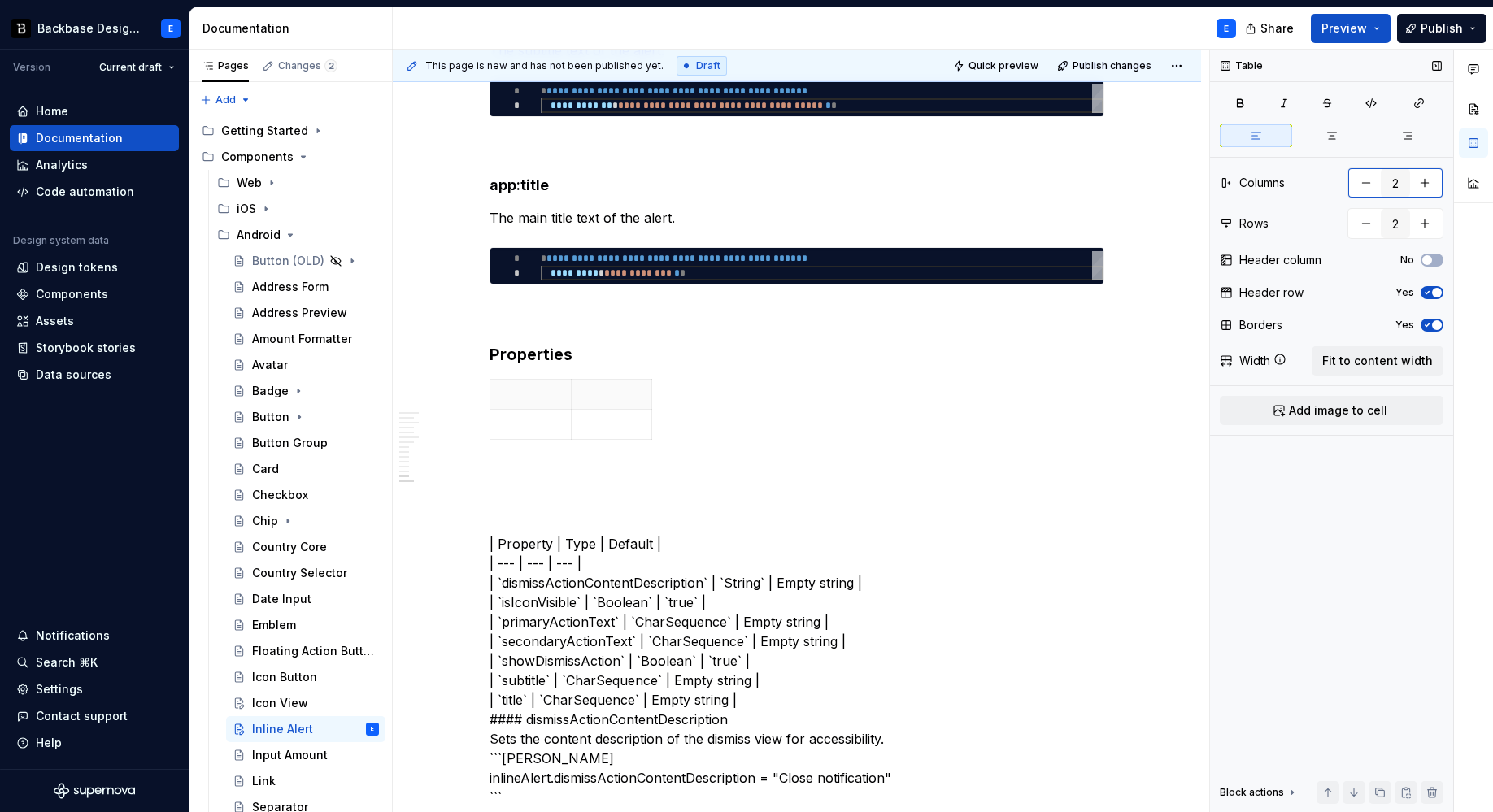
click at [1404, 189] on button "button" at bounding box center [1424, 182] width 29 height 29
type input "3"
click at [1404, 224] on button "button" at bounding box center [1424, 223] width 29 height 29
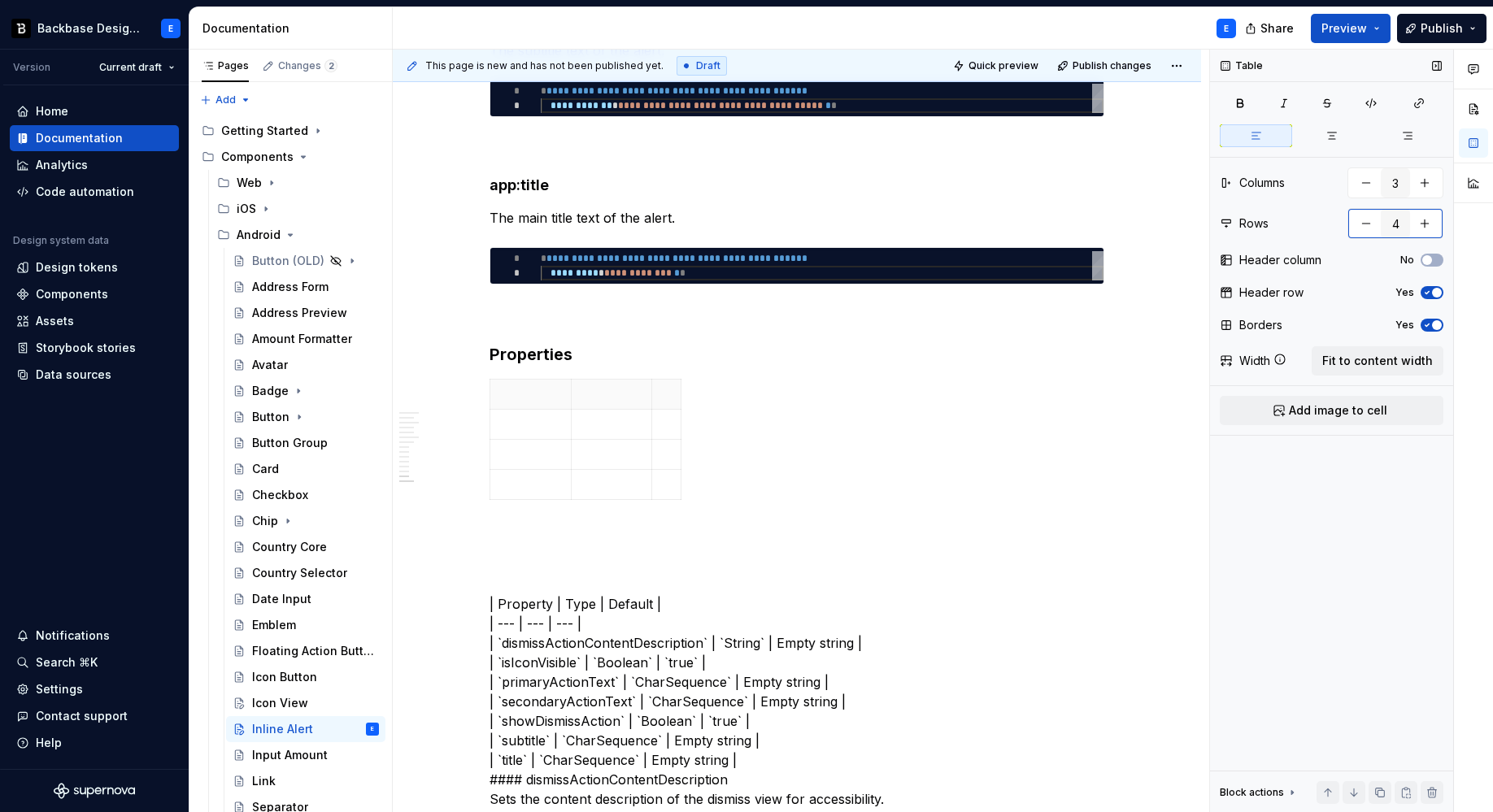
click at [1404, 224] on button "button" at bounding box center [1424, 223] width 29 height 29
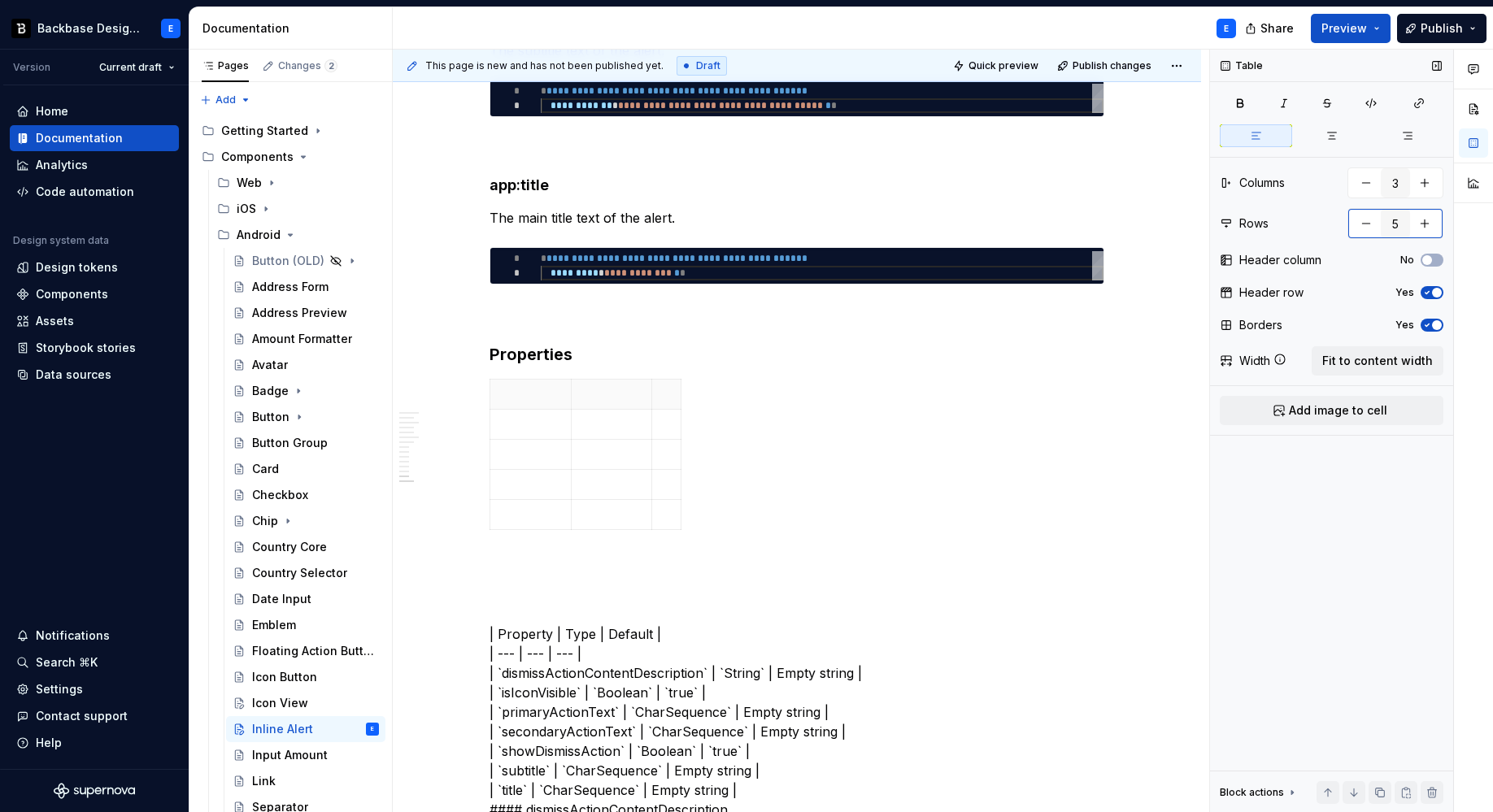
click at [1404, 224] on button "button" at bounding box center [1424, 223] width 29 height 29
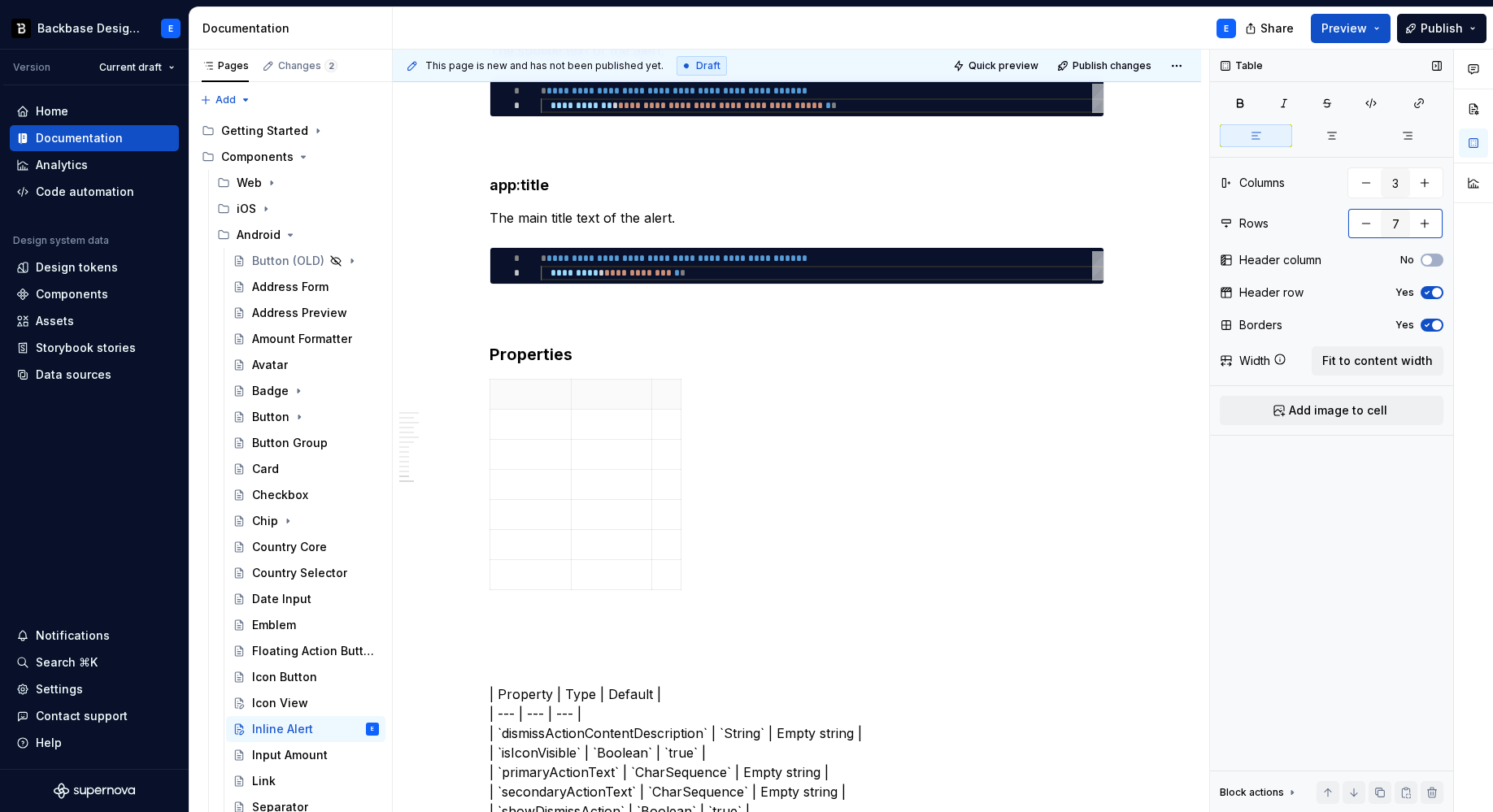
click at [1404, 224] on button "button" at bounding box center [1424, 223] width 29 height 29
type input "8"
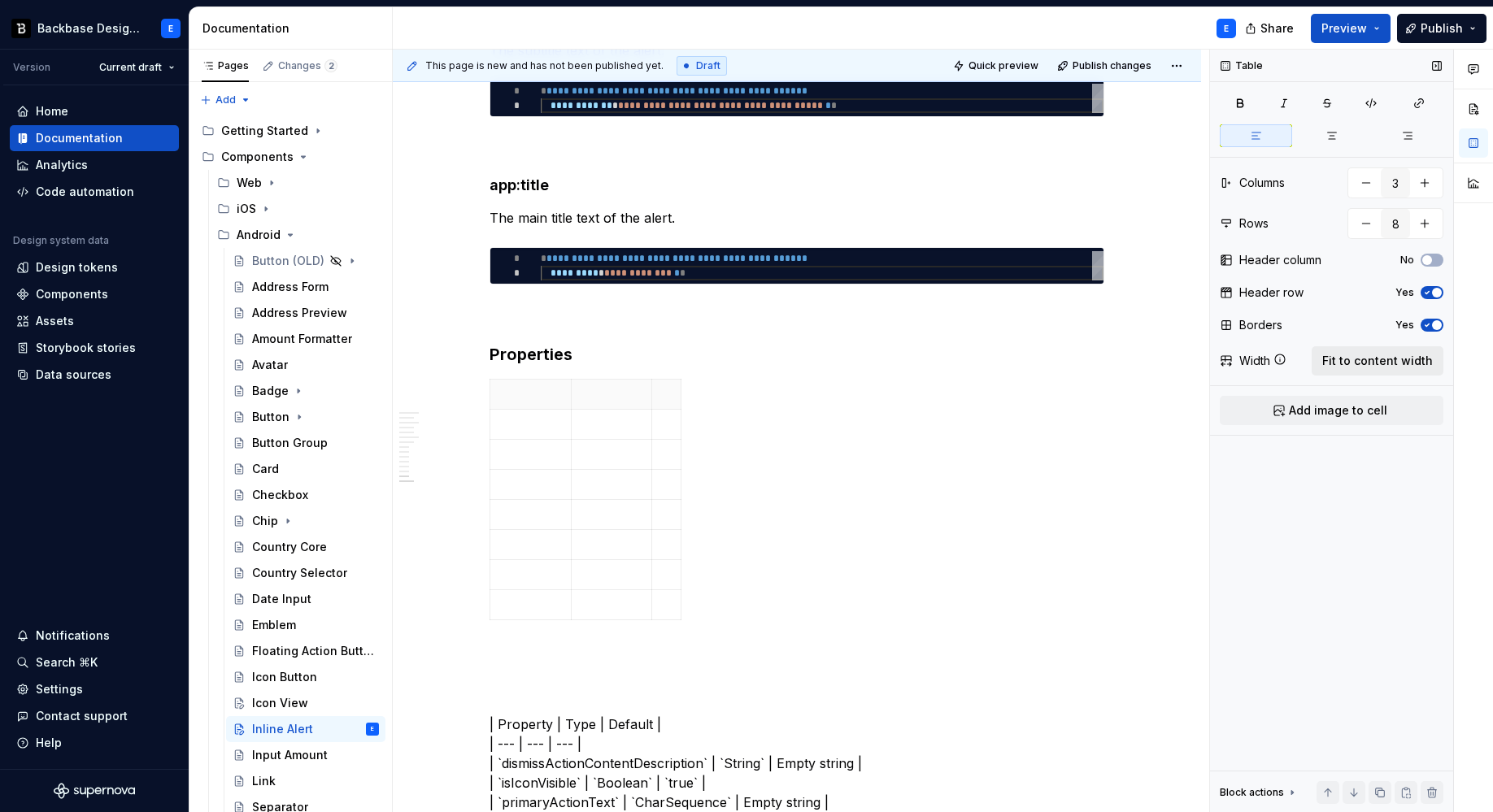
click at [1402, 359] on span "Fit to content width" at bounding box center [1377, 361] width 110 height 17
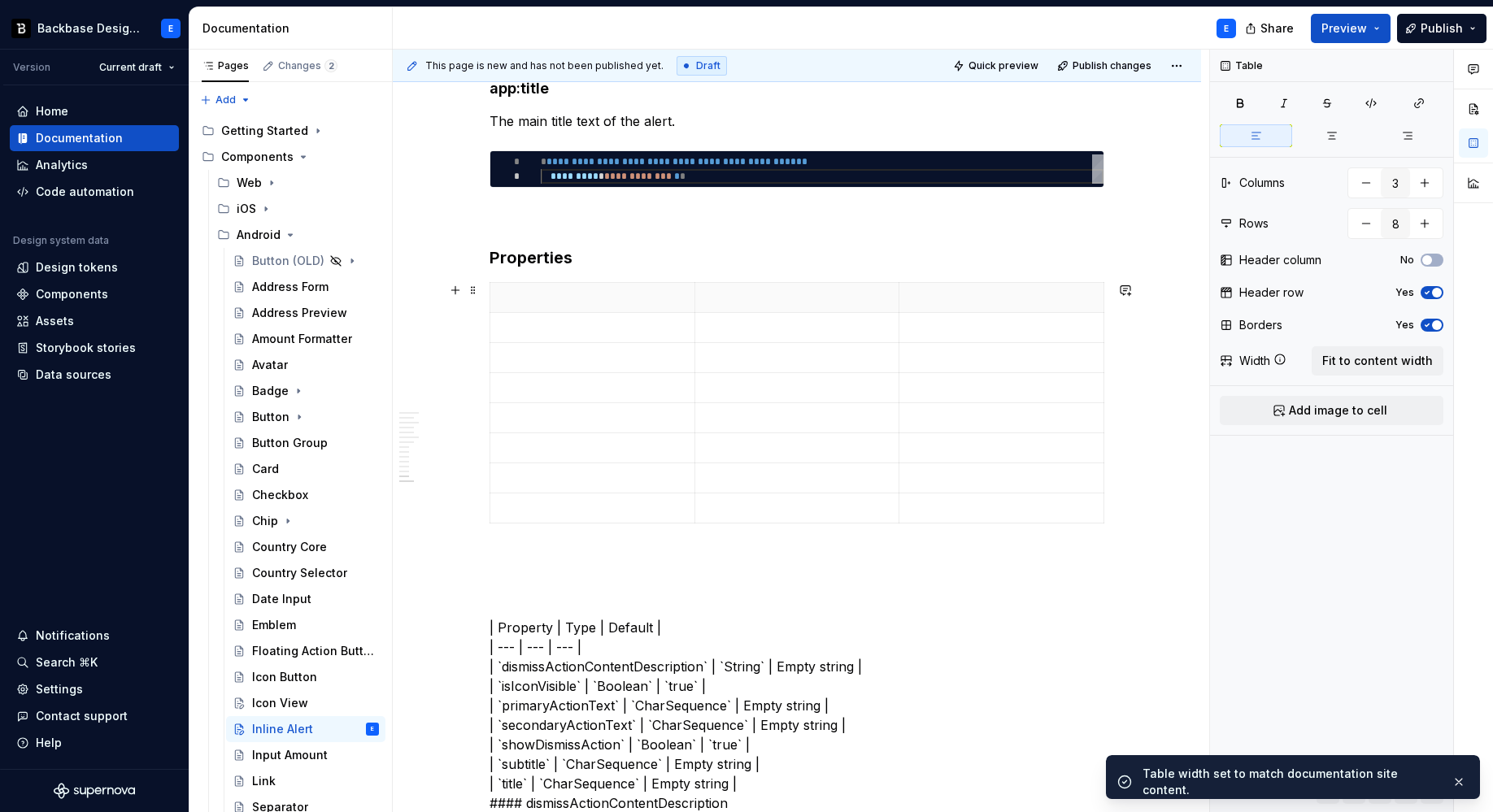
scroll to position [2671, 0]
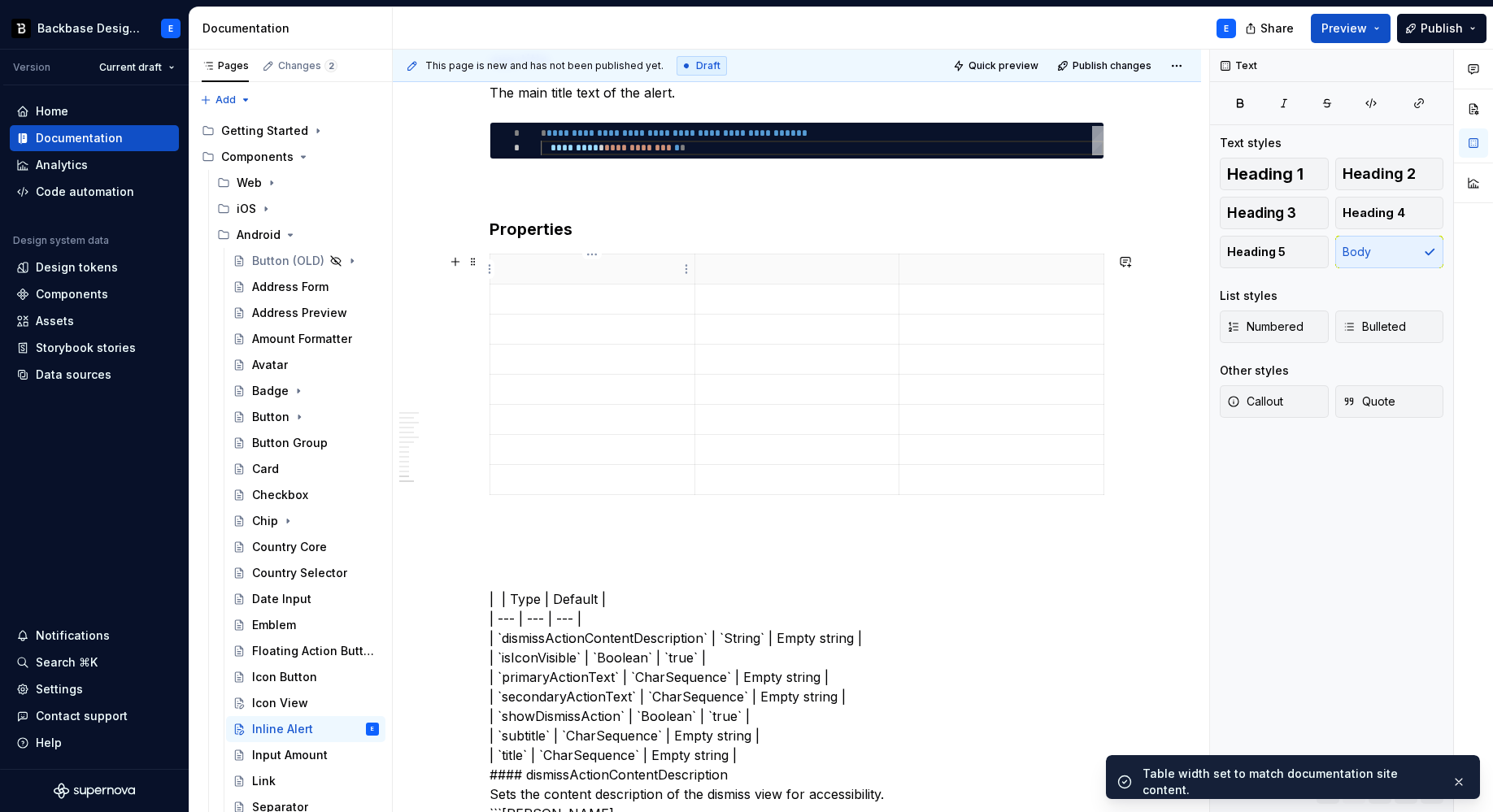
click at [578, 271] on p at bounding box center [593, 270] width 184 height 17
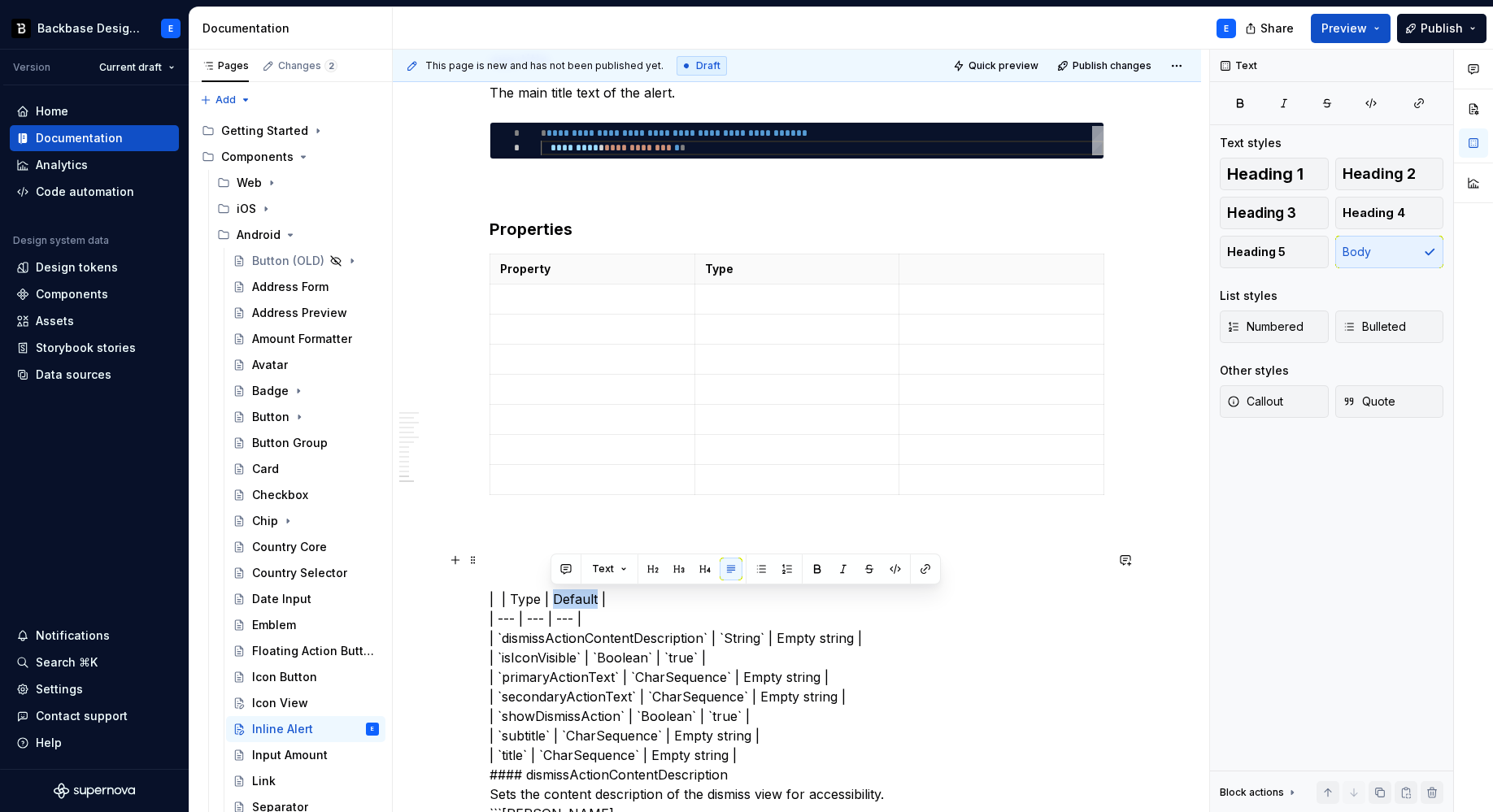
click at [939, 276] on p at bounding box center [1001, 270] width 184 height 17
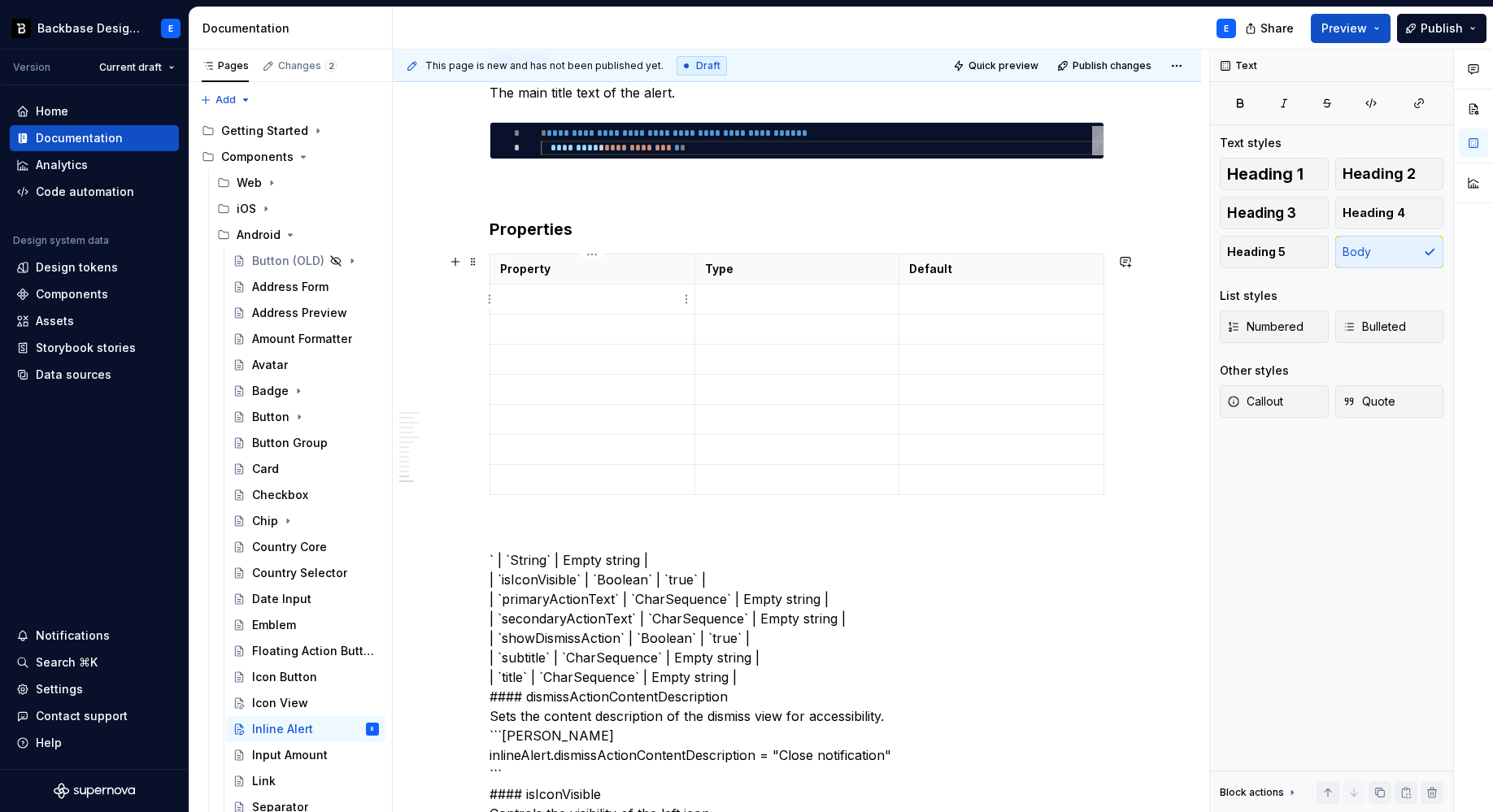
click at [582, 302] on p at bounding box center [593, 299] width 184 height 17
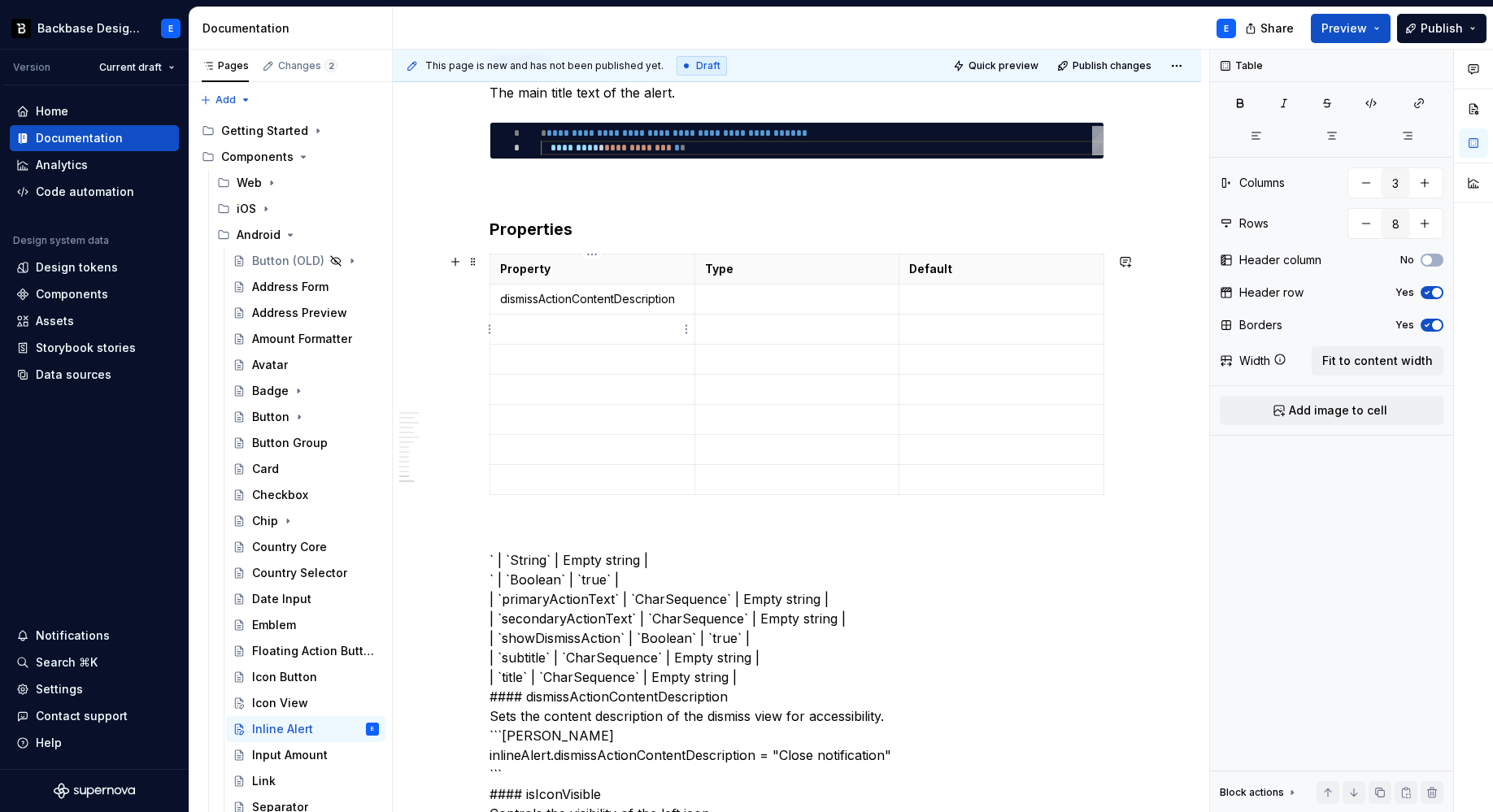
click at [602, 335] on p at bounding box center [593, 329] width 184 height 17
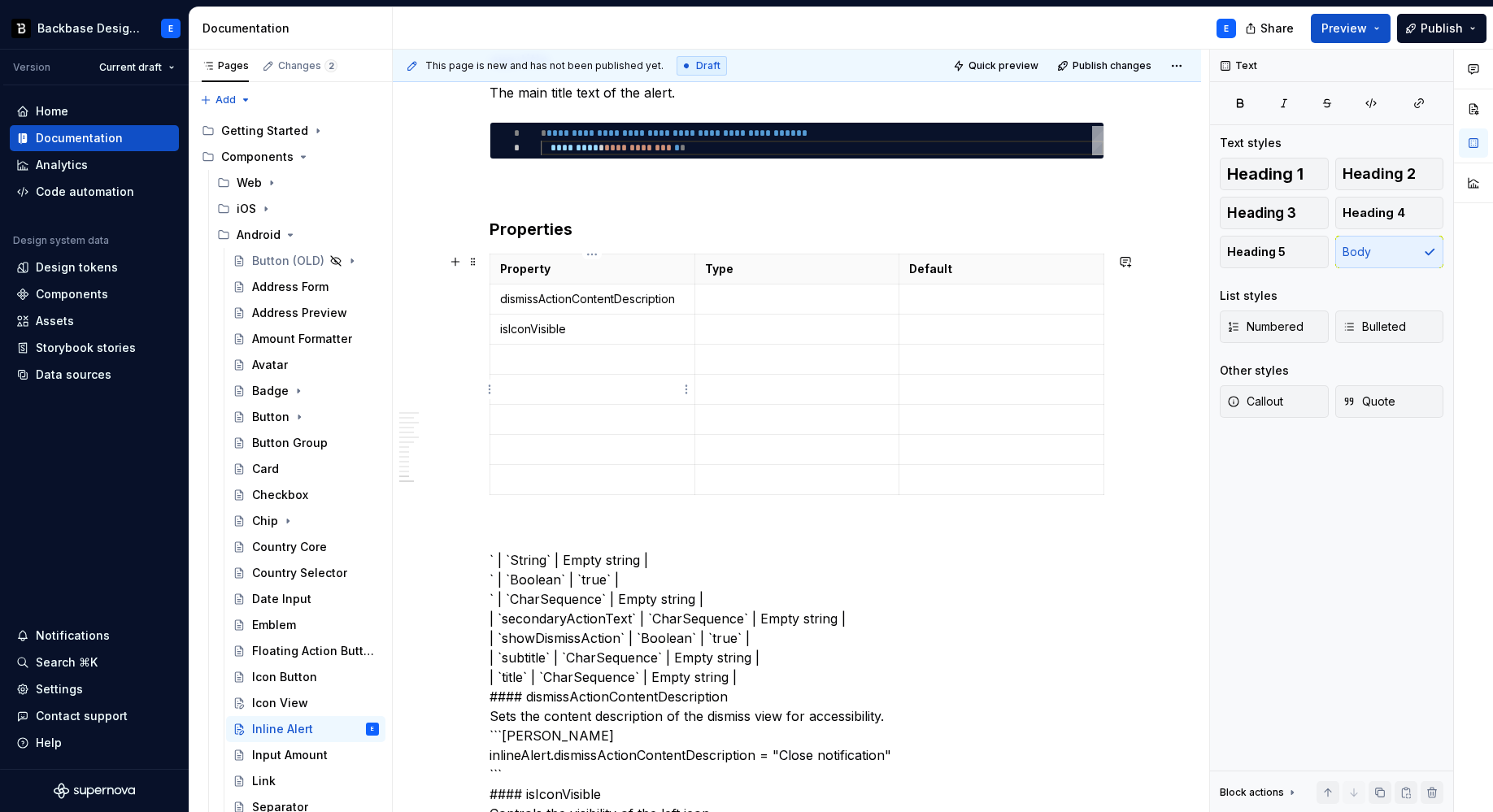
click at [556, 347] on td at bounding box center [593, 359] width 205 height 30
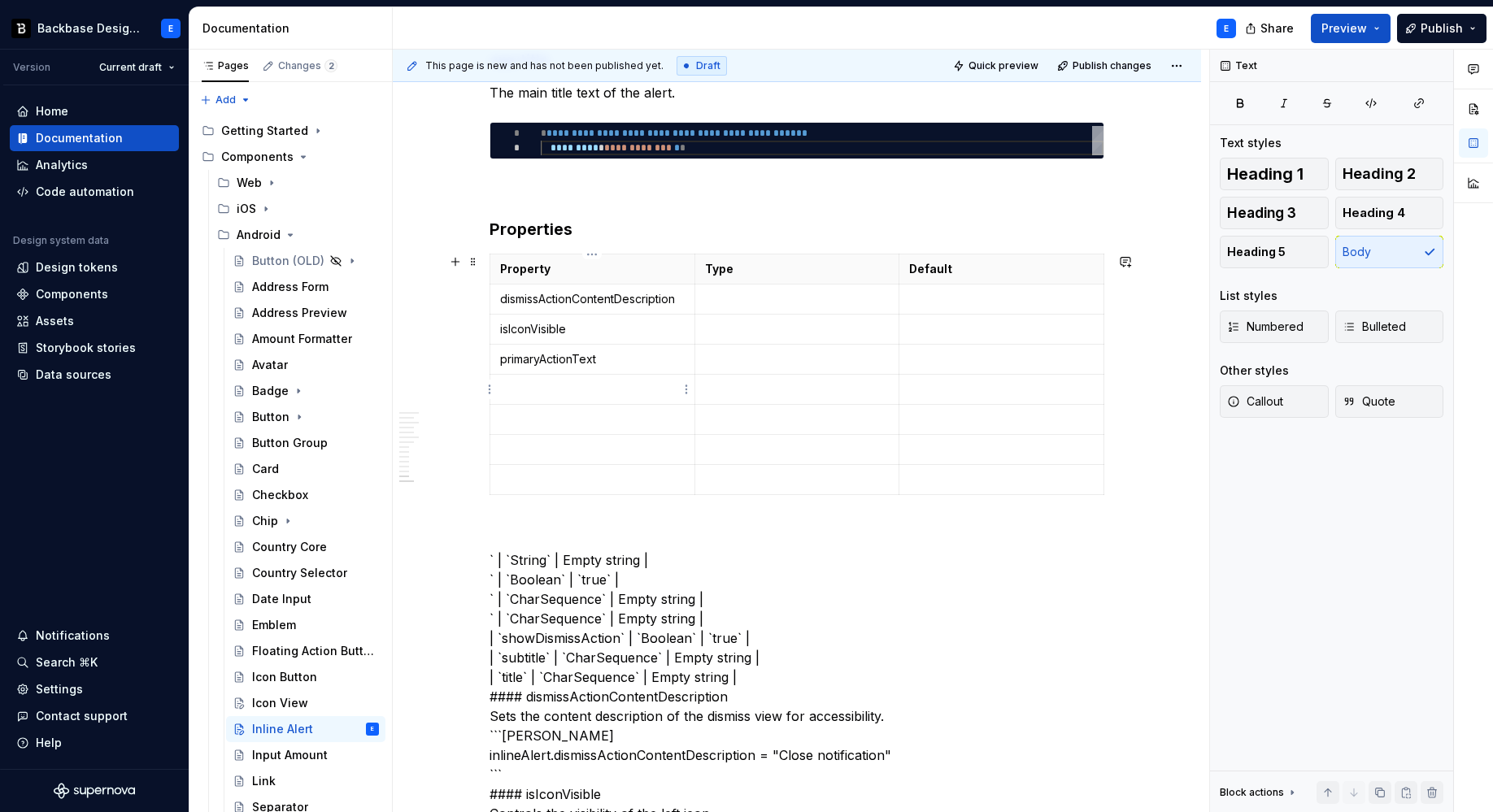
click at [578, 383] on p at bounding box center [593, 390] width 184 height 17
click at [569, 416] on p at bounding box center [593, 420] width 184 height 17
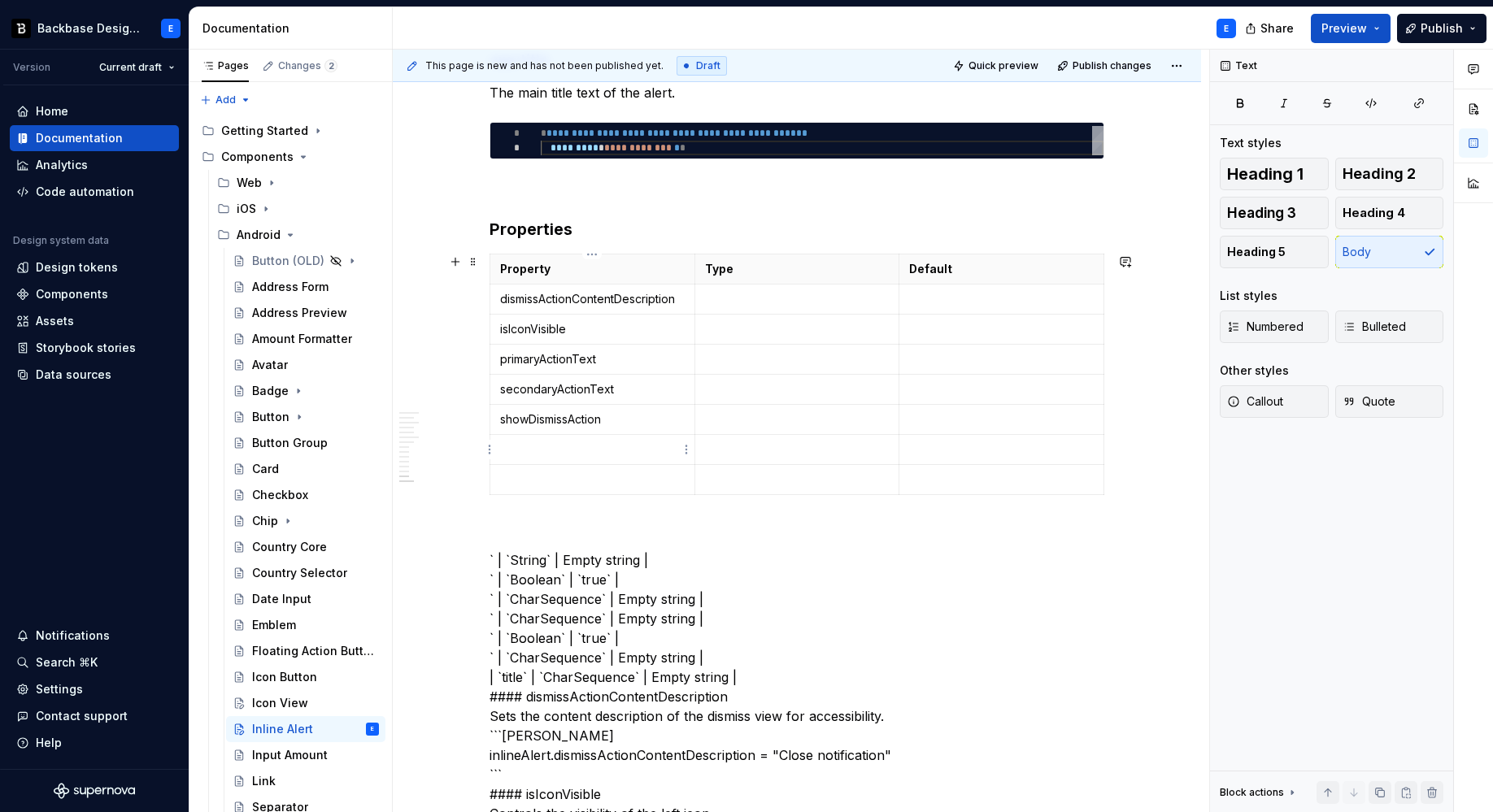
click at [613, 444] on p at bounding box center [593, 450] width 184 height 17
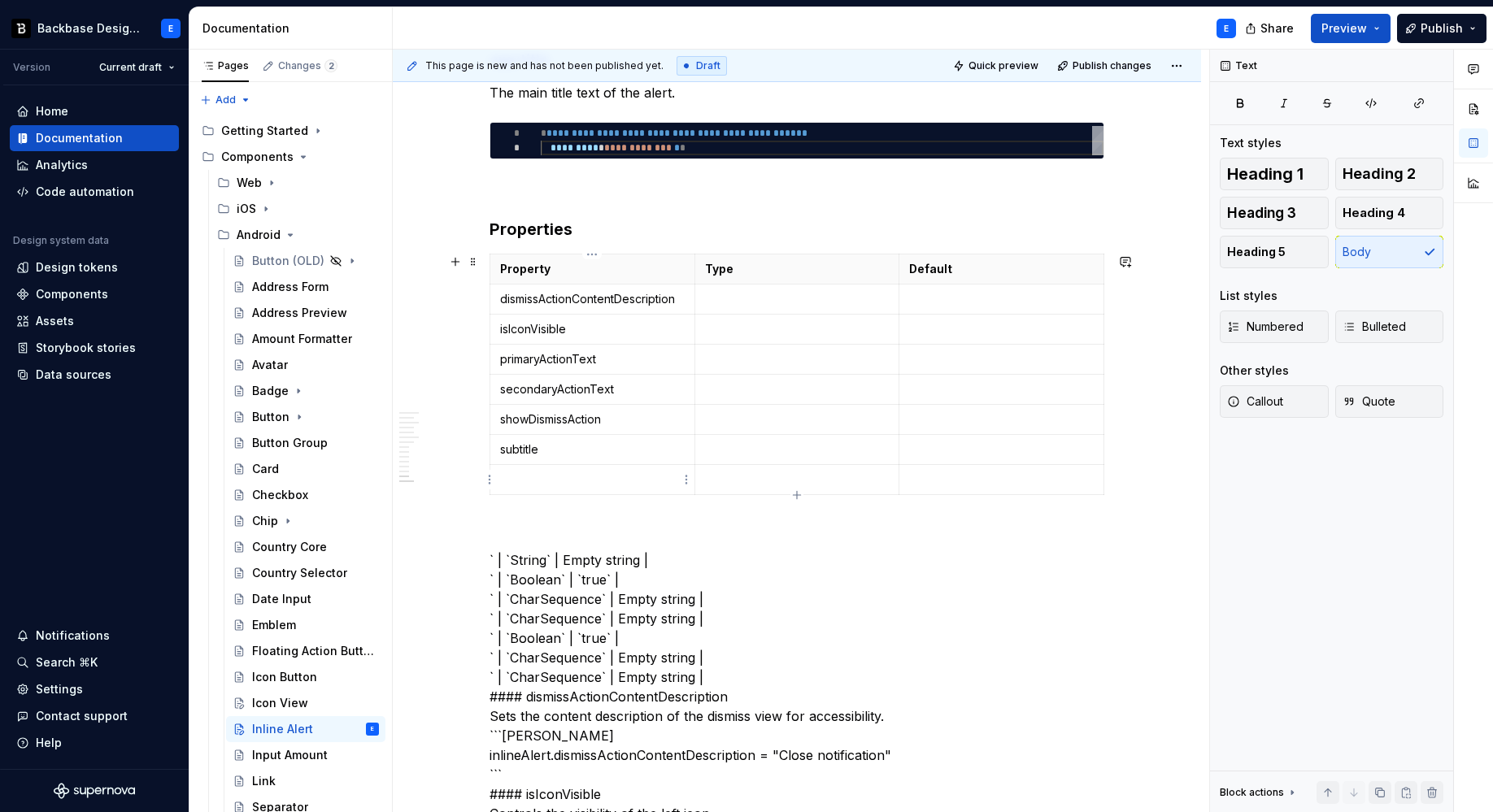
click at [608, 479] on p at bounding box center [593, 479] width 184 height 17
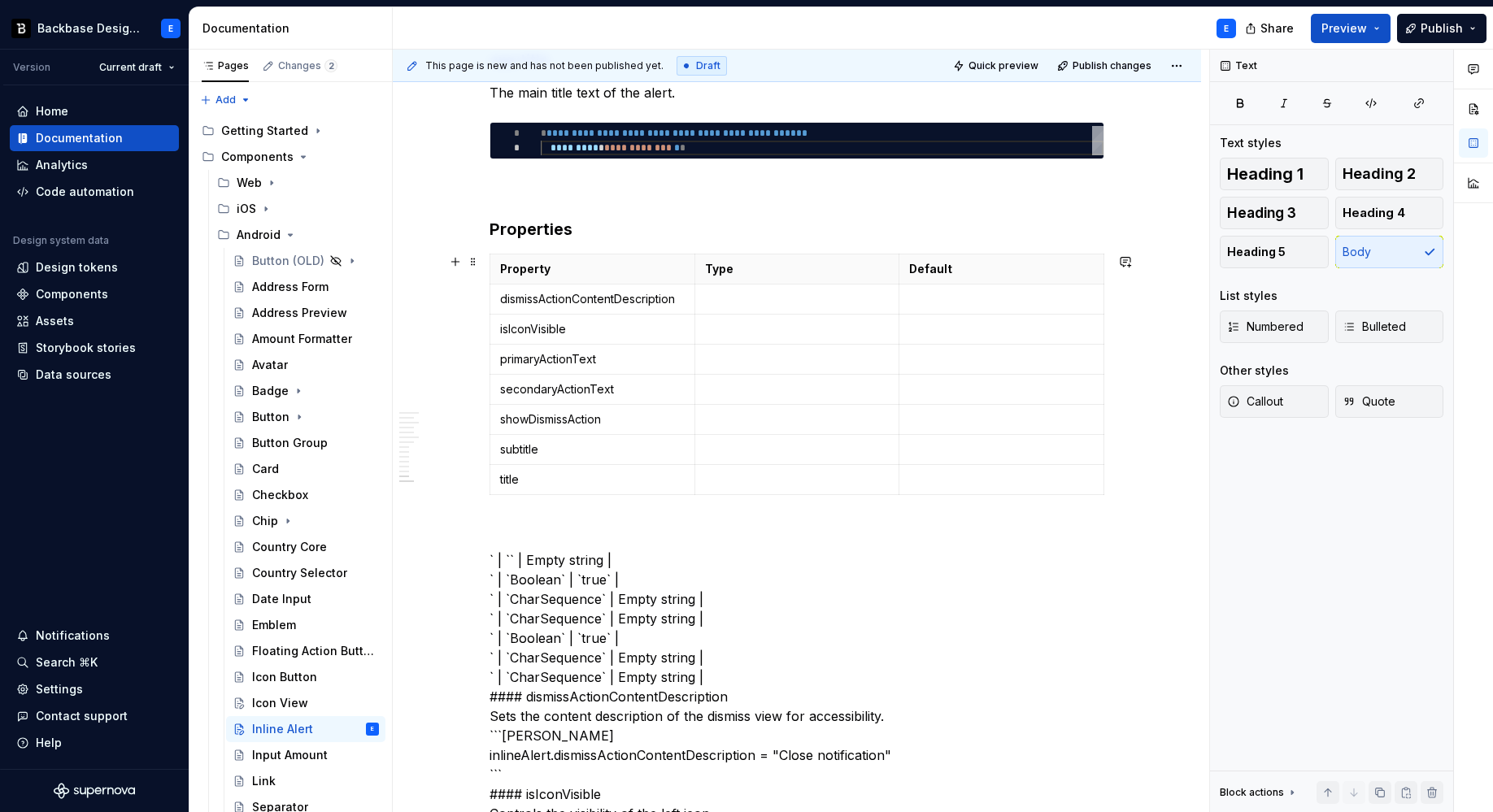
click at [759, 295] on p at bounding box center [797, 299] width 184 height 17
click at [727, 324] on p at bounding box center [797, 329] width 184 height 17
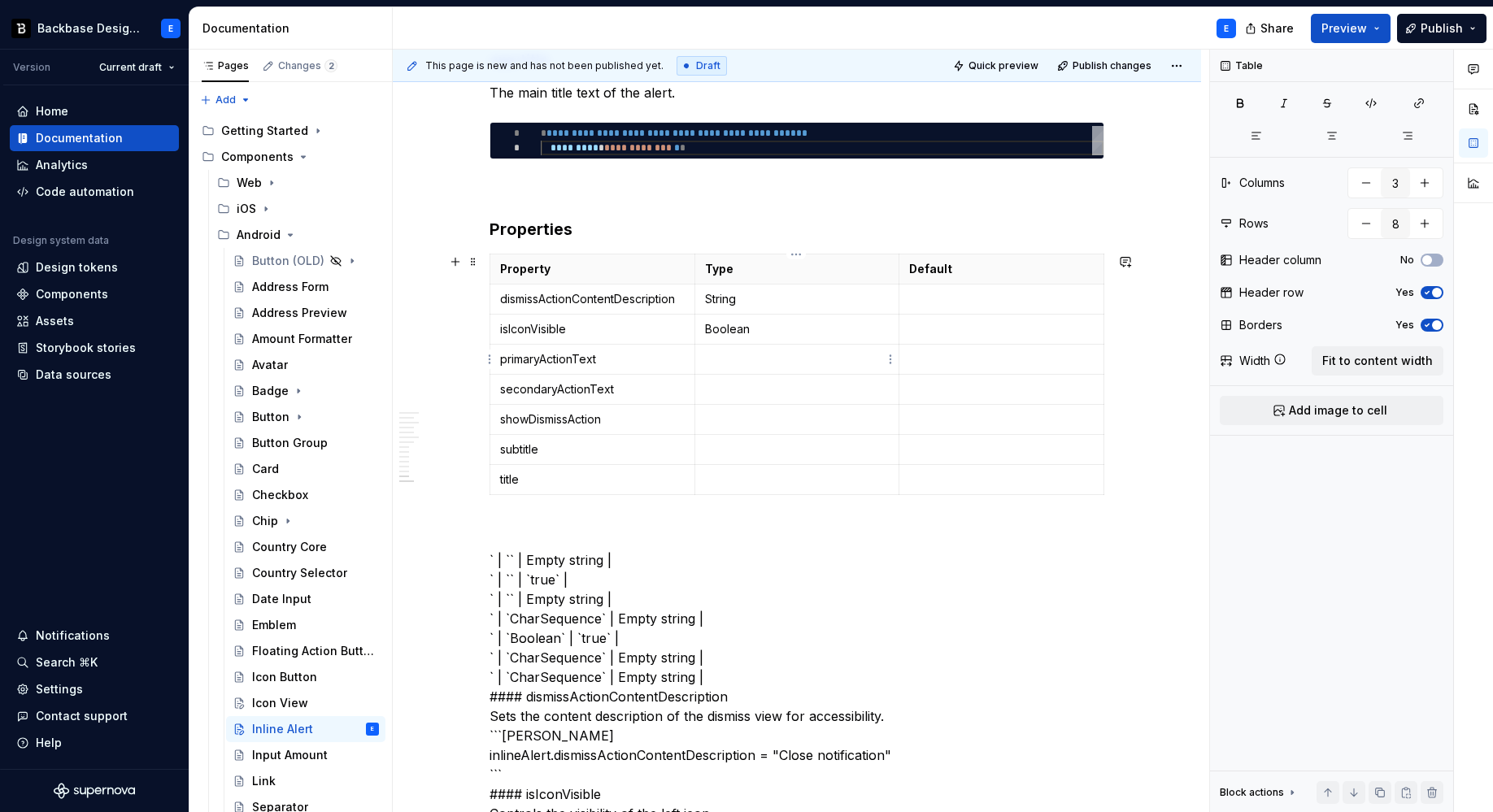
click at [725, 353] on p at bounding box center [797, 359] width 184 height 17
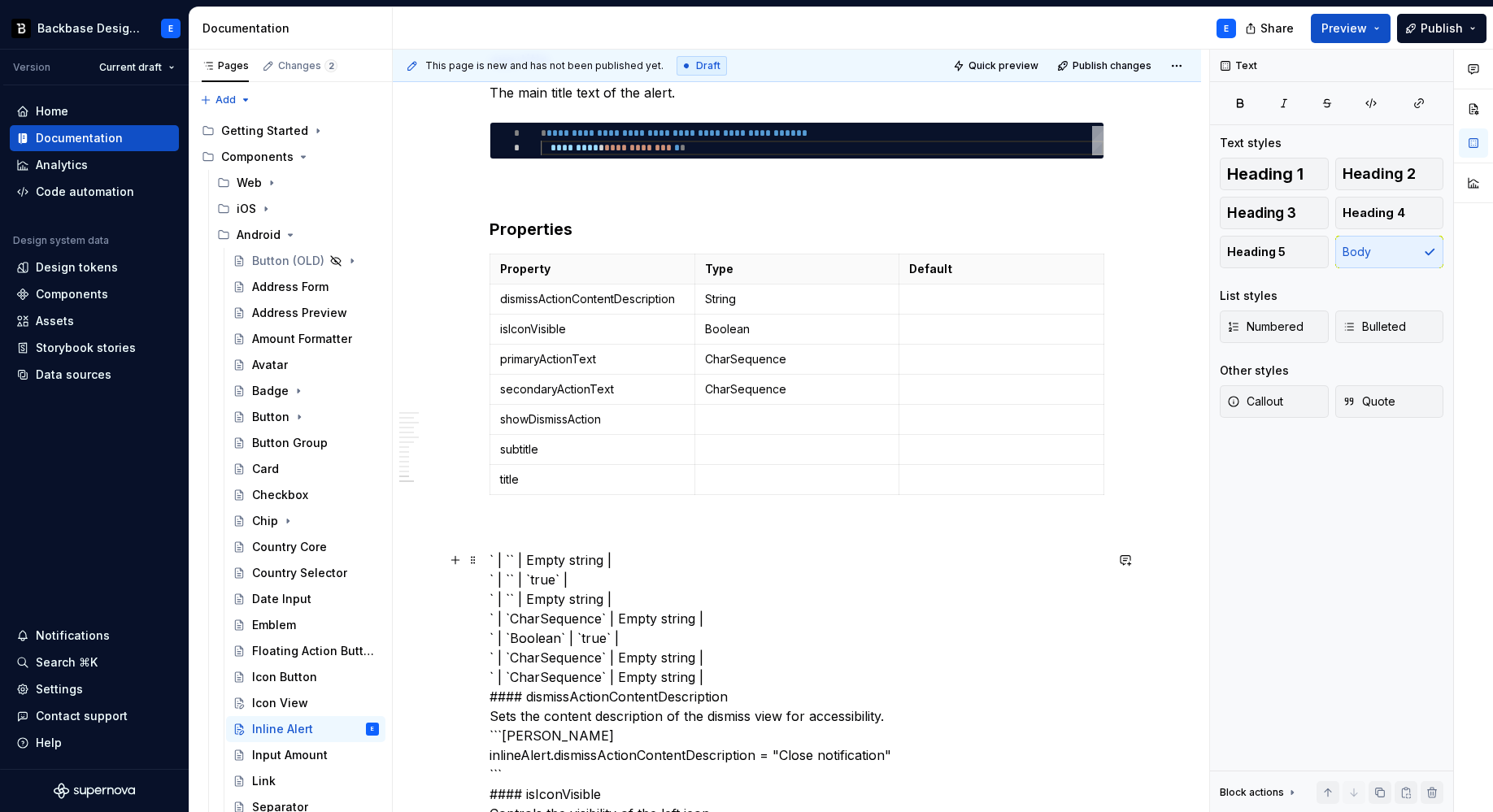
click at [710, 414] on p at bounding box center [797, 420] width 184 height 17
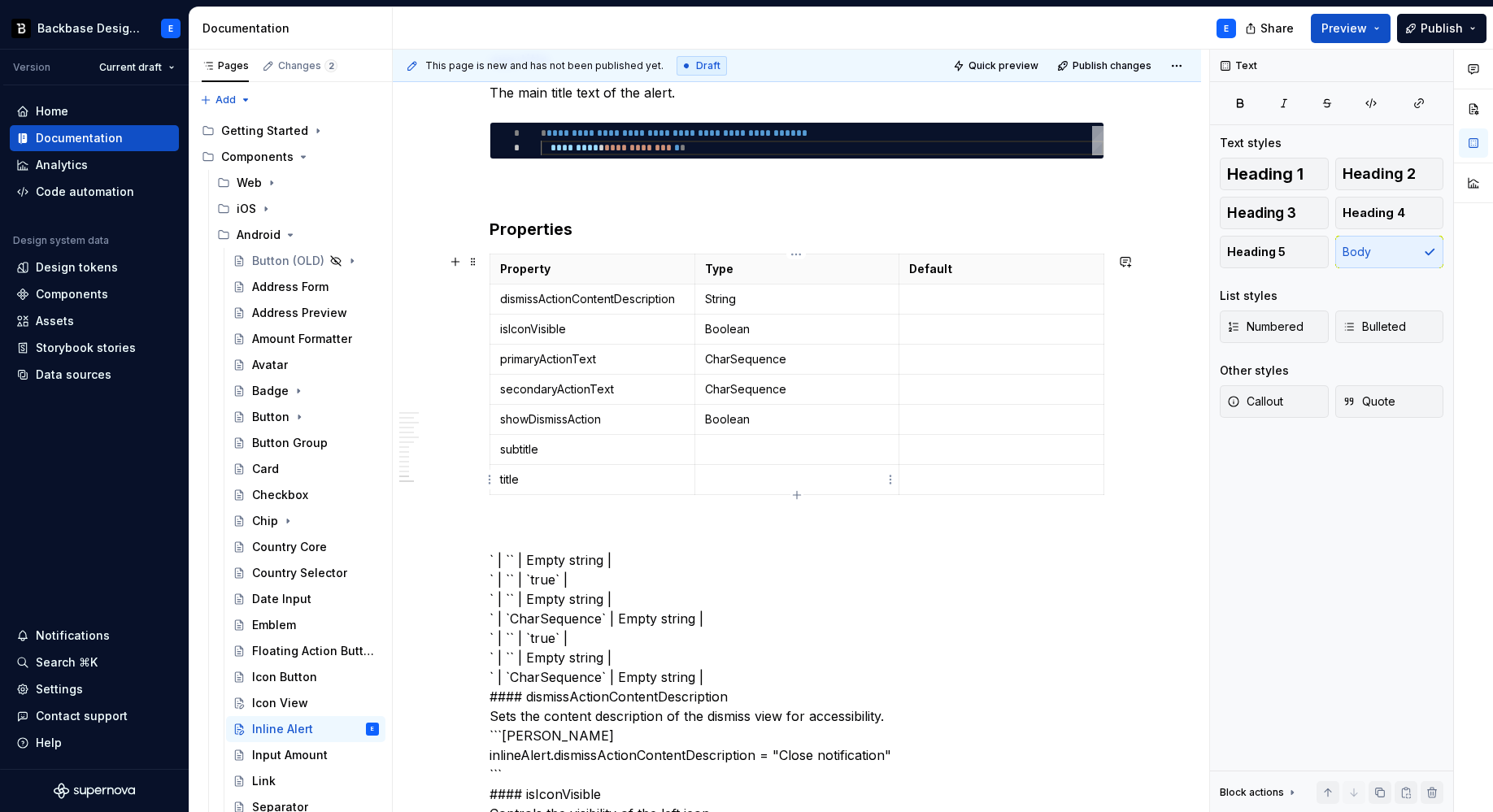
click at [737, 455] on p at bounding box center [797, 450] width 184 height 17
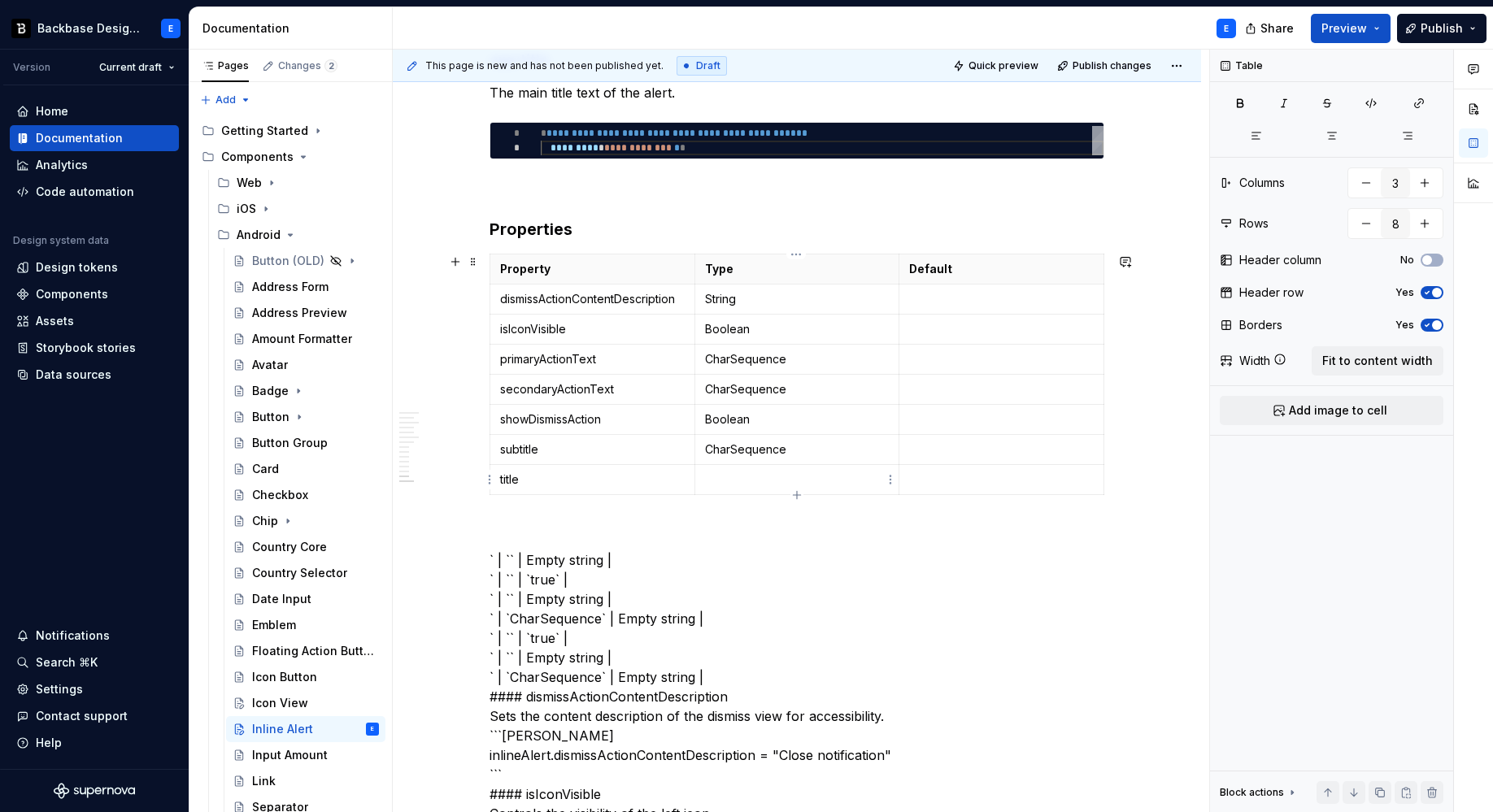
click at [742, 482] on p at bounding box center [797, 479] width 184 height 17
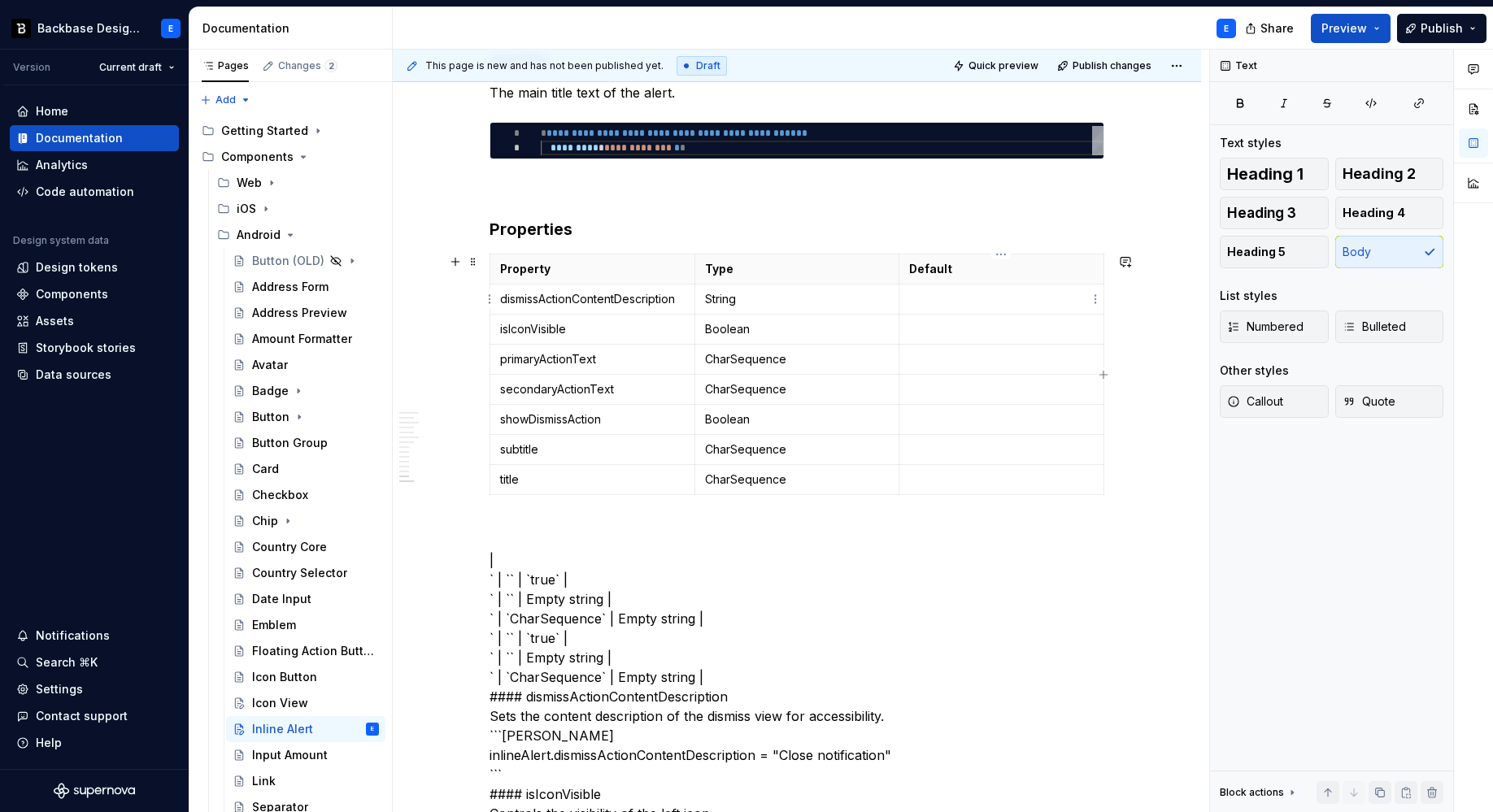
click at [946, 289] on td at bounding box center [1002, 299] width 205 height 30
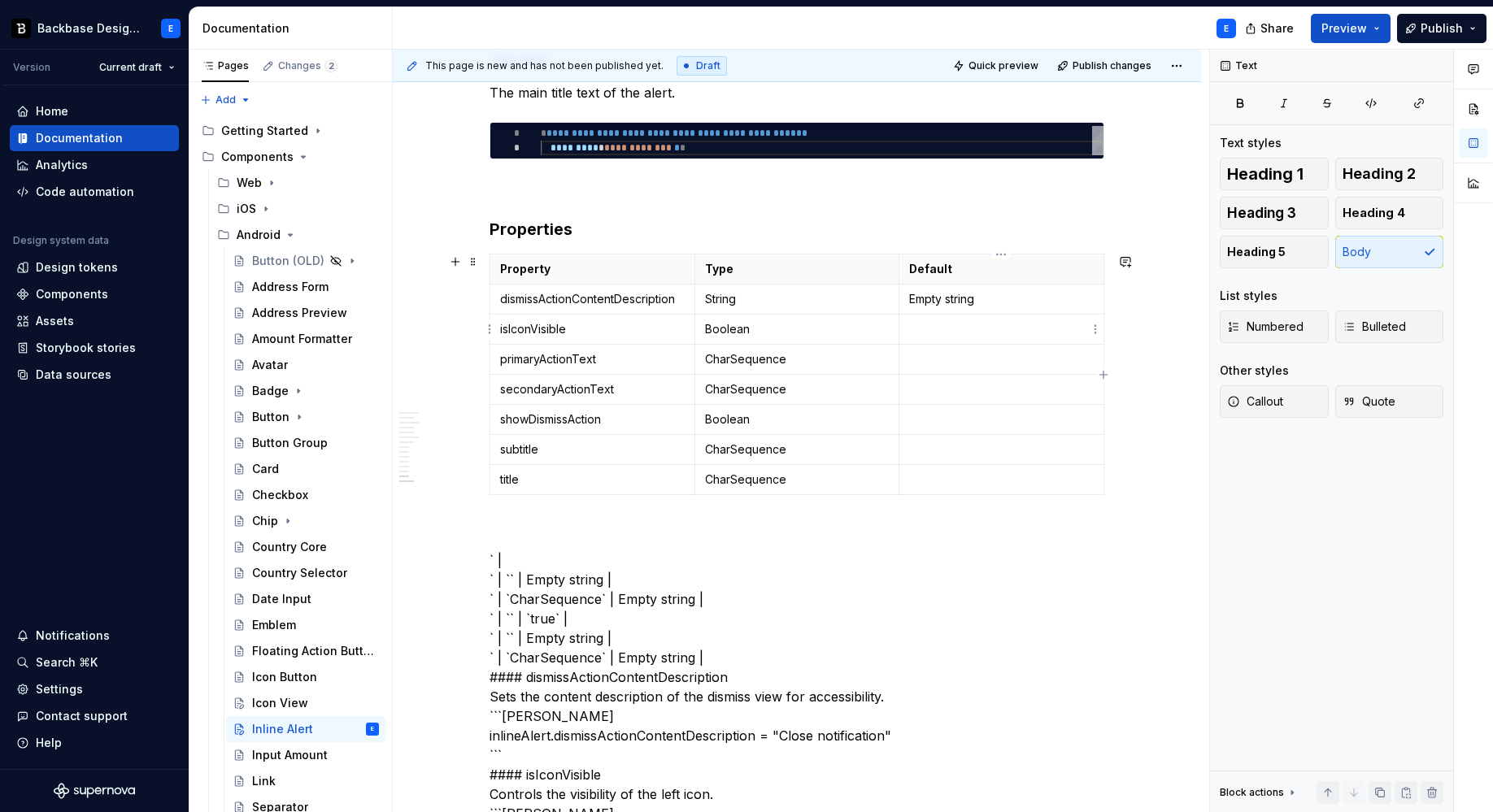
click at [915, 328] on p at bounding box center [1001, 329] width 184 height 17
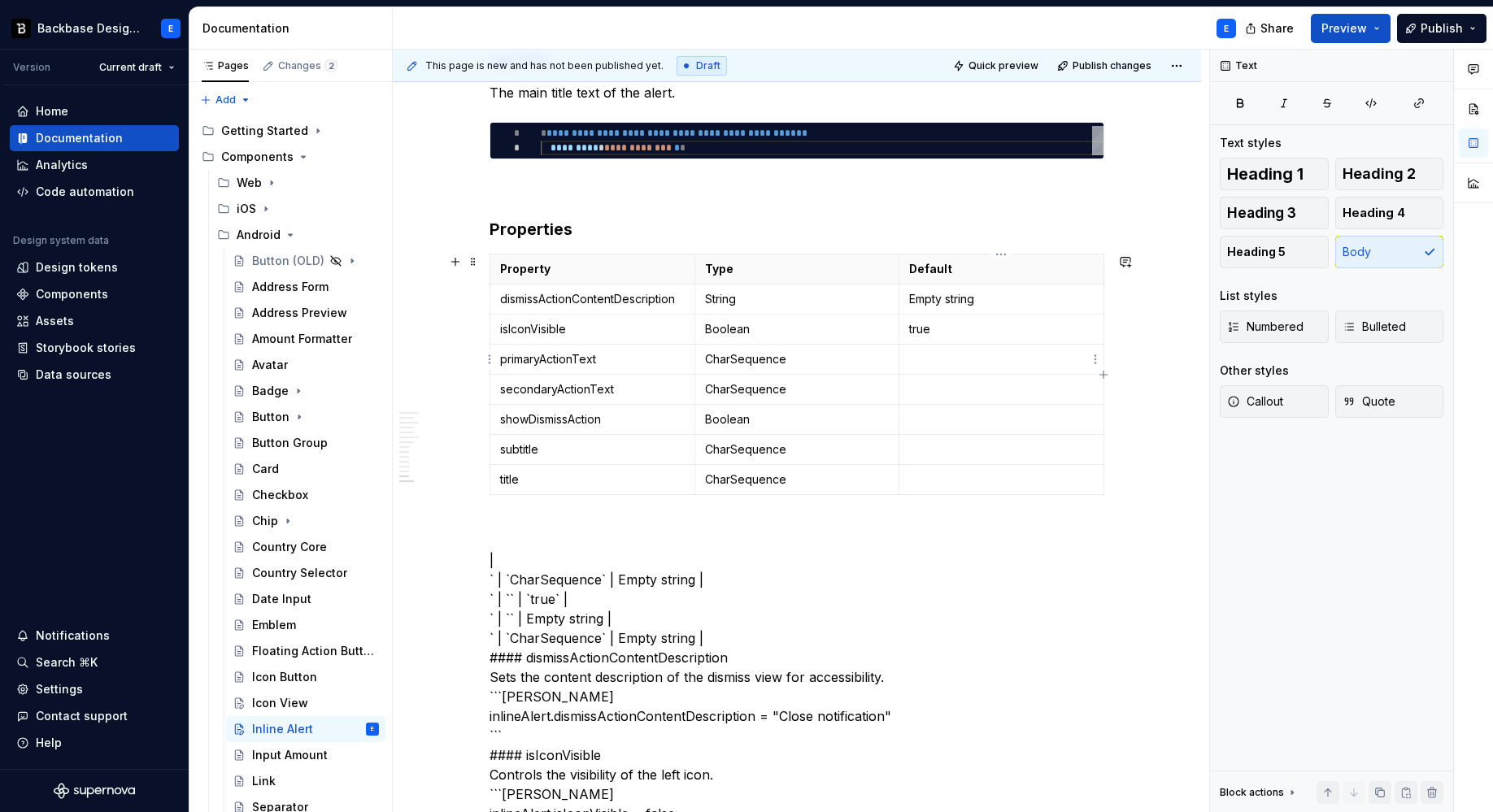
click at [928, 368] on td at bounding box center [1002, 359] width 205 height 30
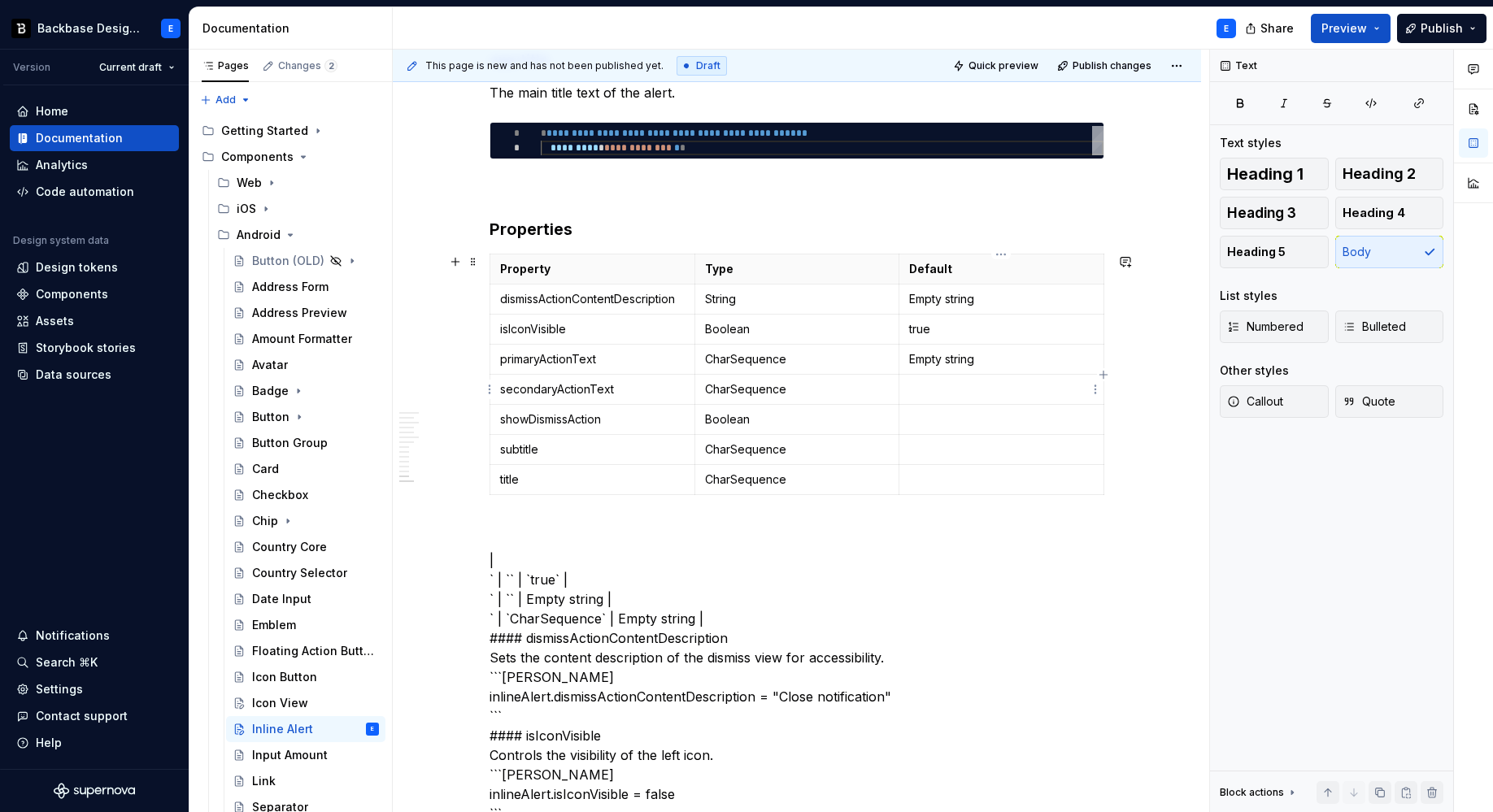
click at [979, 389] on p at bounding box center [1001, 390] width 184 height 17
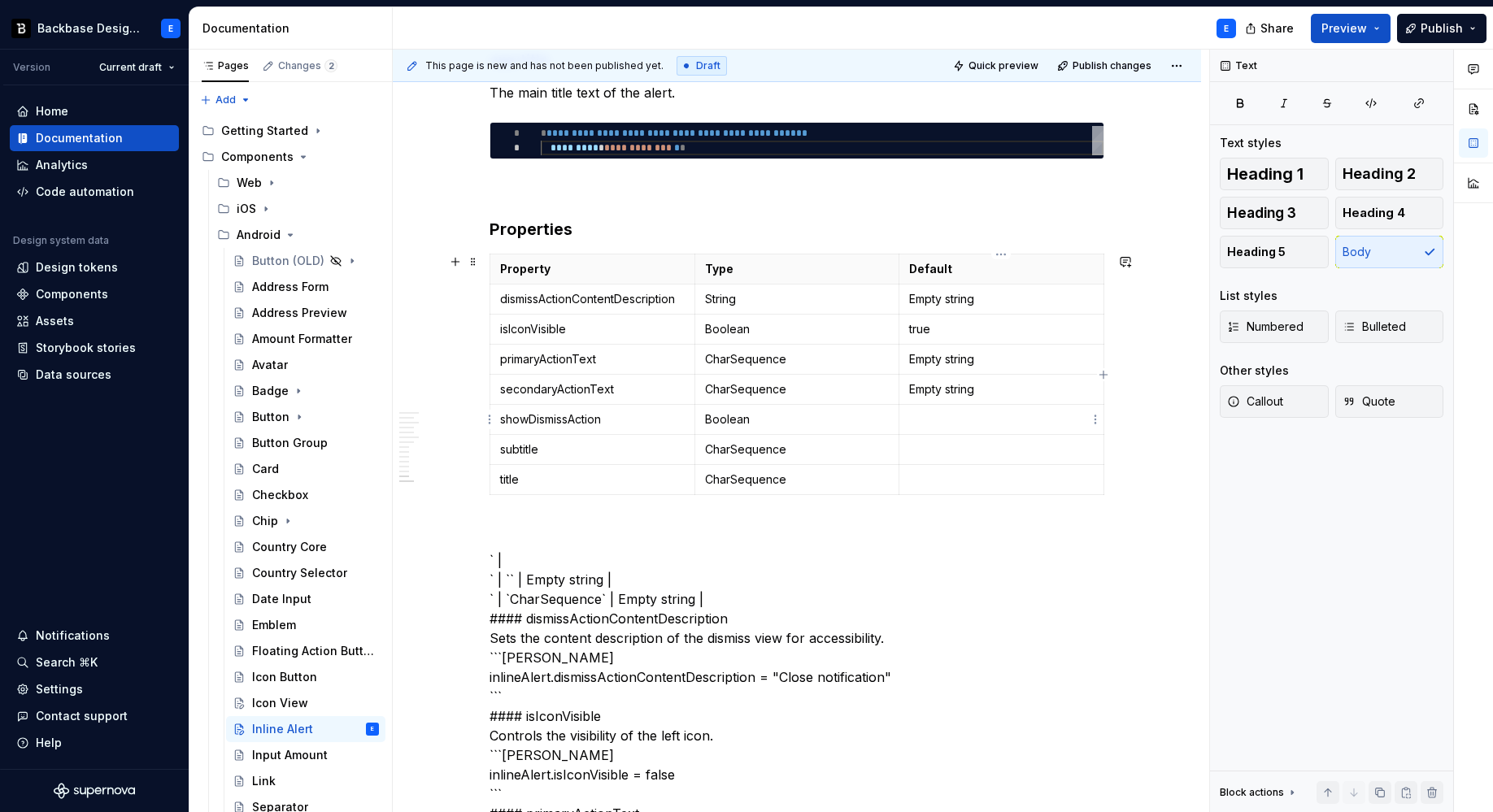
click at [920, 420] on p at bounding box center [1001, 420] width 184 height 17
click at [988, 449] on p at bounding box center [1001, 450] width 184 height 17
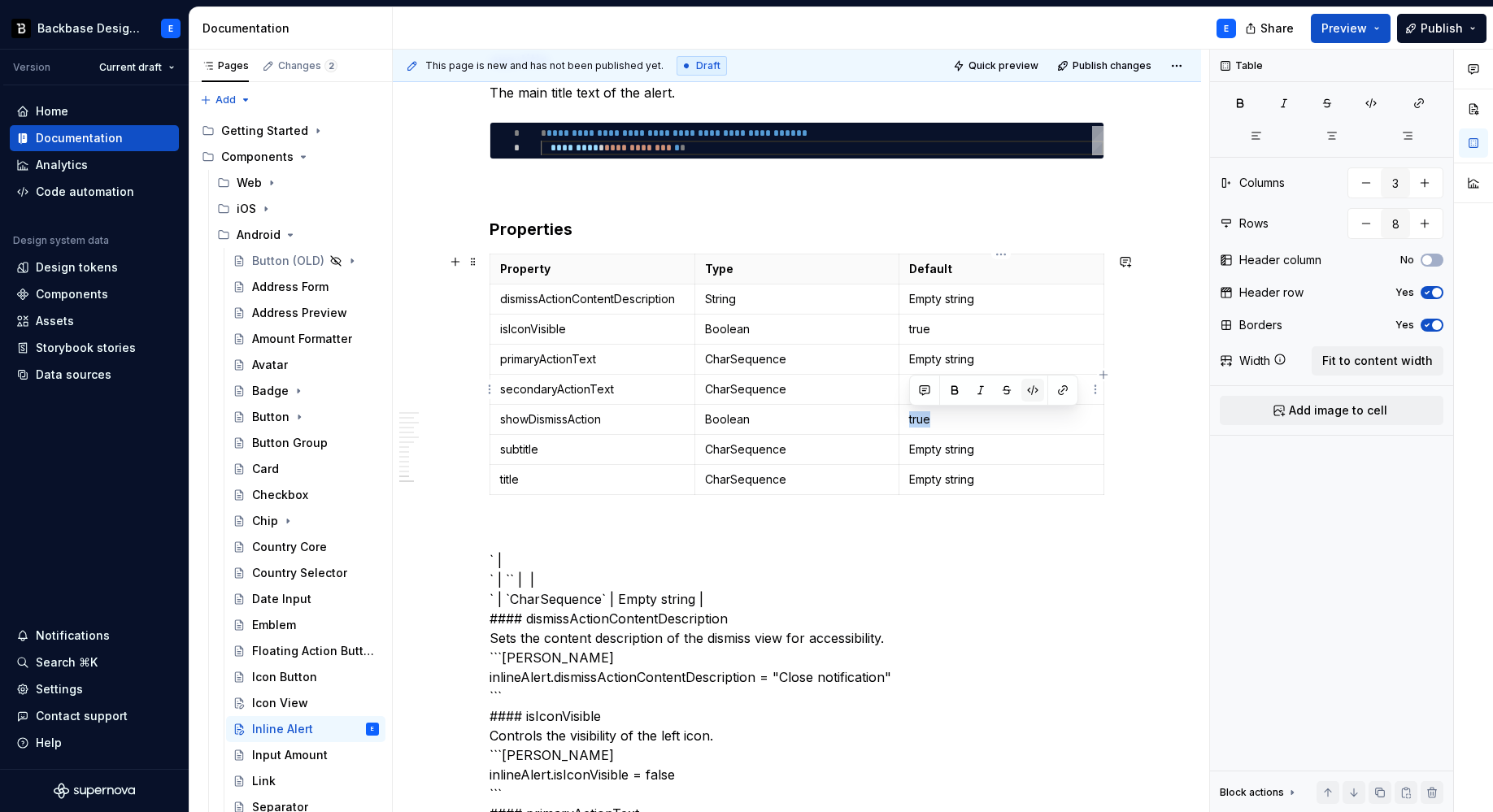
click at [1032, 383] on button "button" at bounding box center [1032, 390] width 22 height 22
click at [993, 326] on p "true" at bounding box center [1001, 329] width 184 height 17
click at [1027, 299] on button "button" at bounding box center [1032, 299] width 22 height 22
click at [817, 300] on p "String" at bounding box center [797, 299] width 184 height 17
click at [684, 293] on html "Backbase Design System E Version Current draft Home Documentation Analytics Cod…" at bounding box center [746, 406] width 1493 height 812
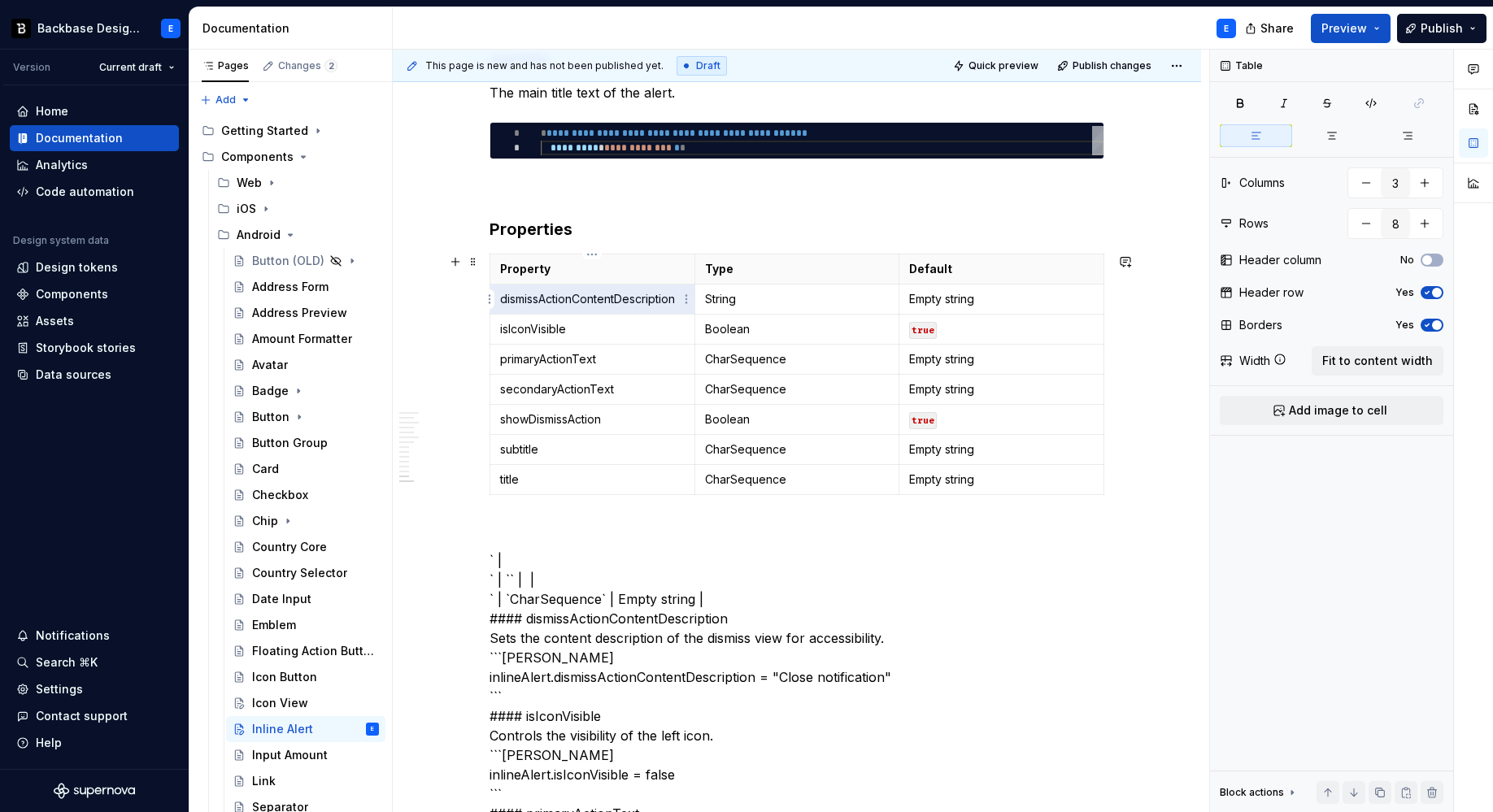
click at [628, 302] on p "dismissActionContentDescription" at bounding box center [593, 299] width 184 height 17
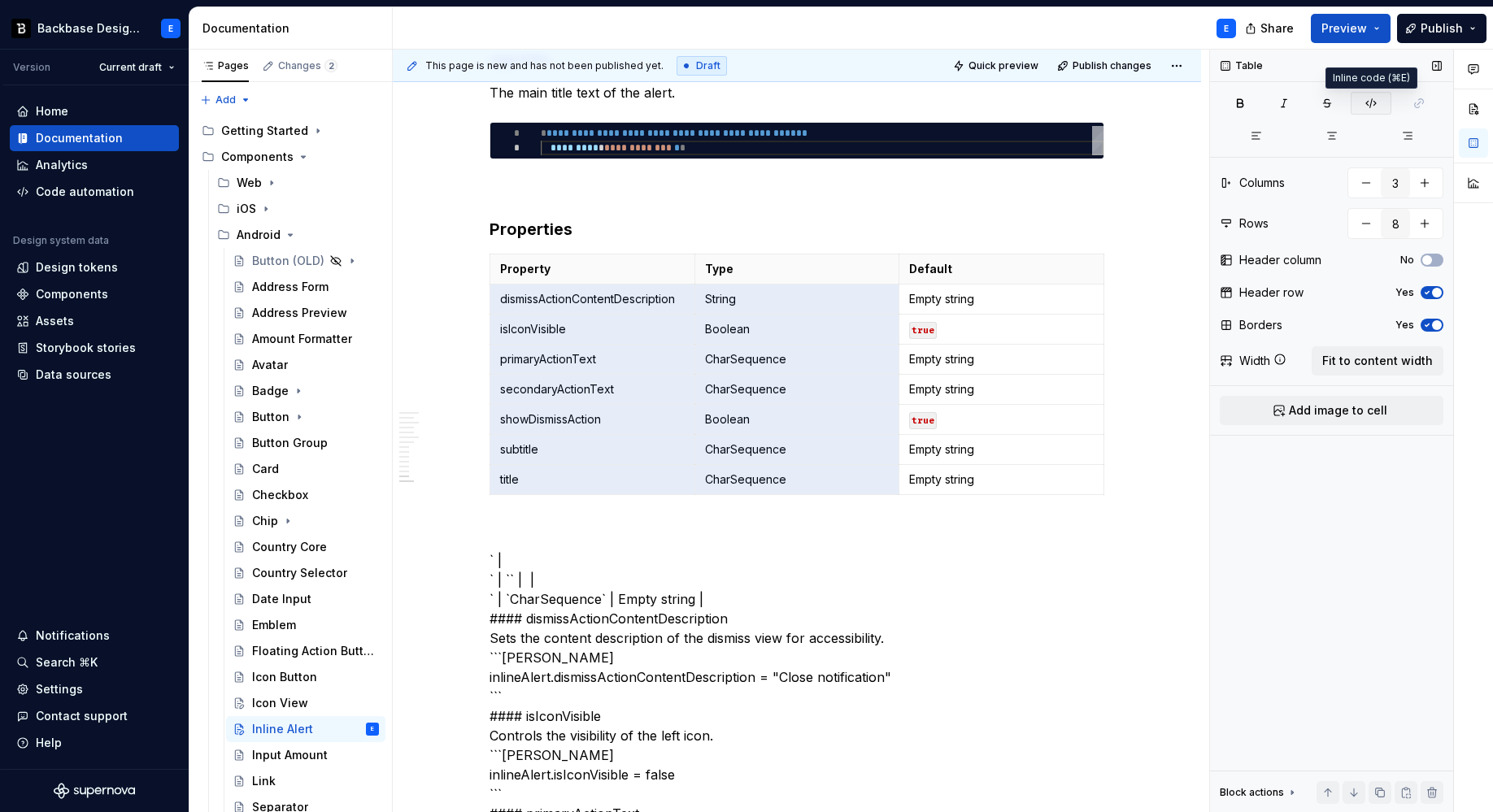
click at [1369, 103] on icon "button" at bounding box center [1371, 104] width 13 height 13
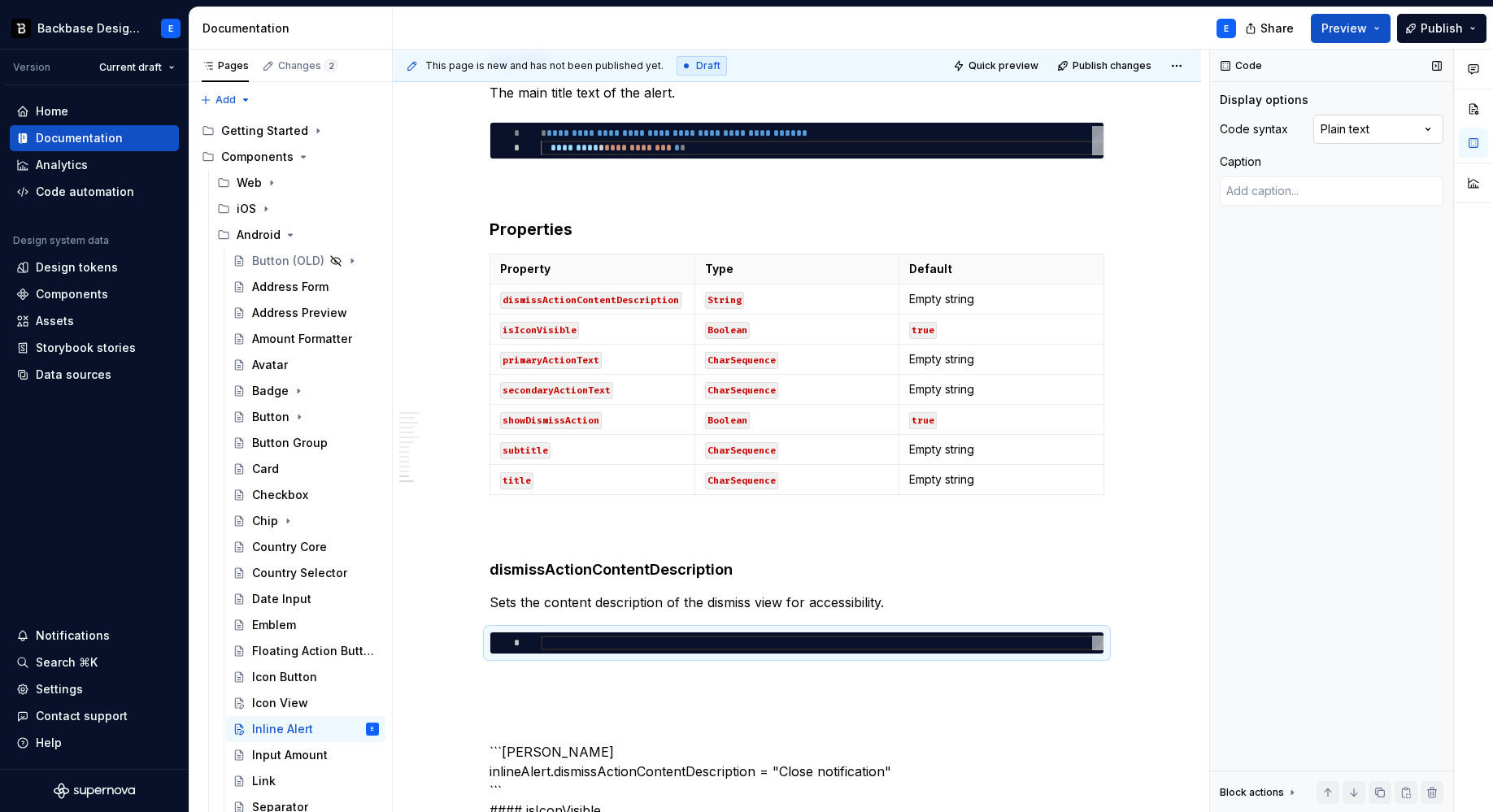
click at [1359, 124] on div "Comments Open comments No comments yet Select ‘Comment’ from the block context …" at bounding box center [1351, 431] width 283 height 763
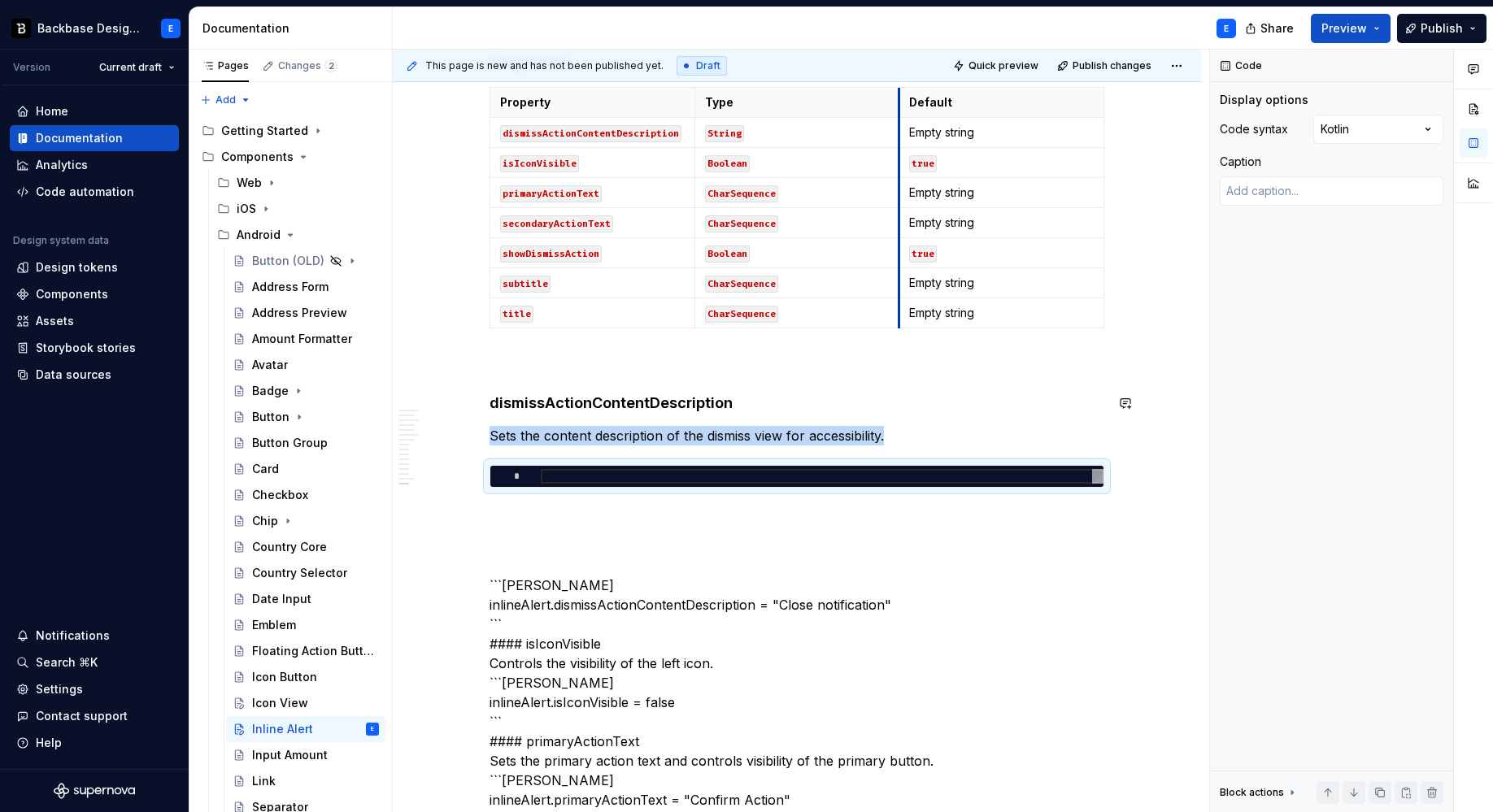
scroll to position [2885, 0]
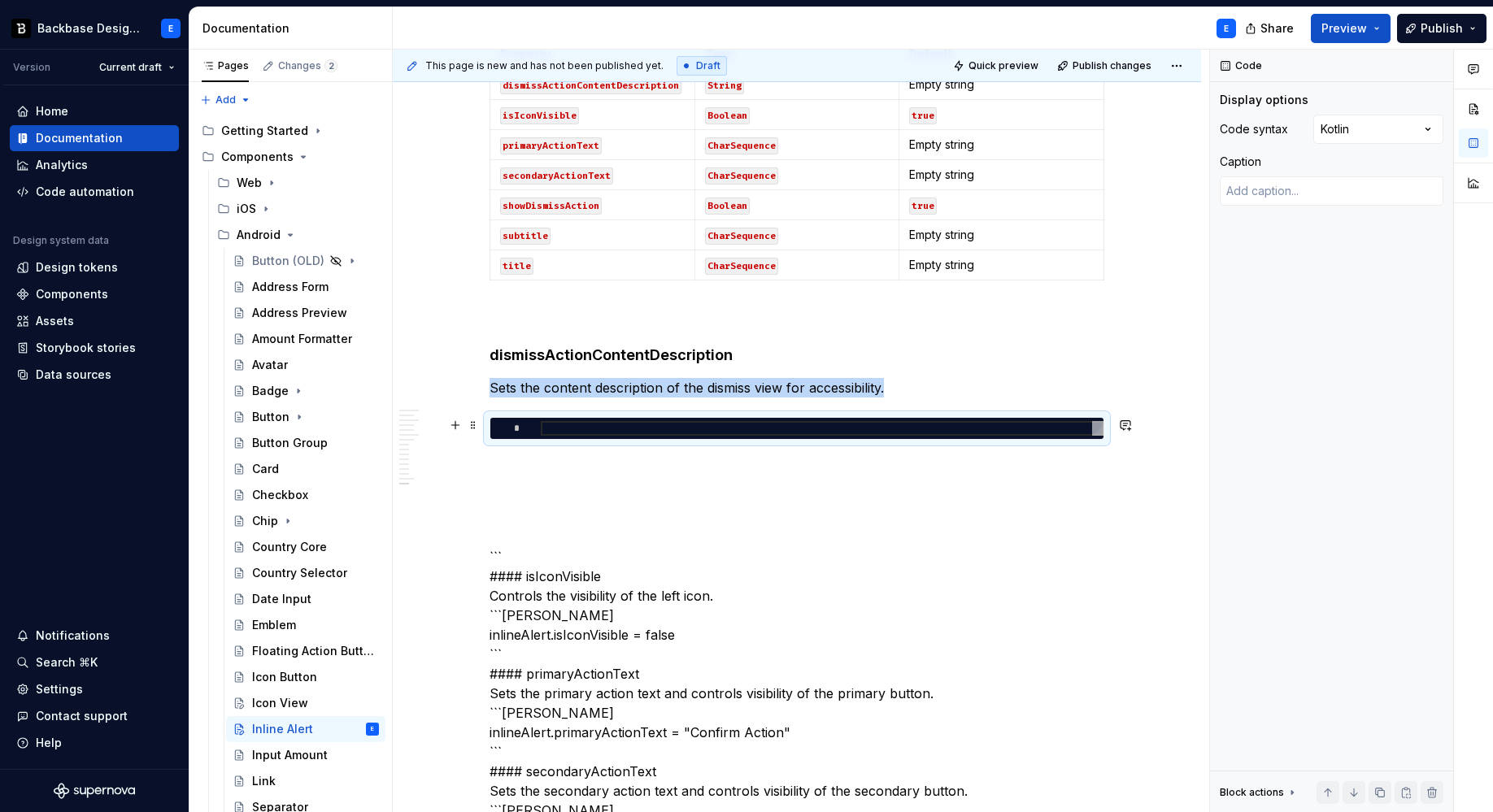
click at [547, 436] on div "*" at bounding box center [797, 428] width 613 height 21
click at [564, 431] on div at bounding box center [822, 429] width 563 height 15
type textarea "*"
type textarea "**********"
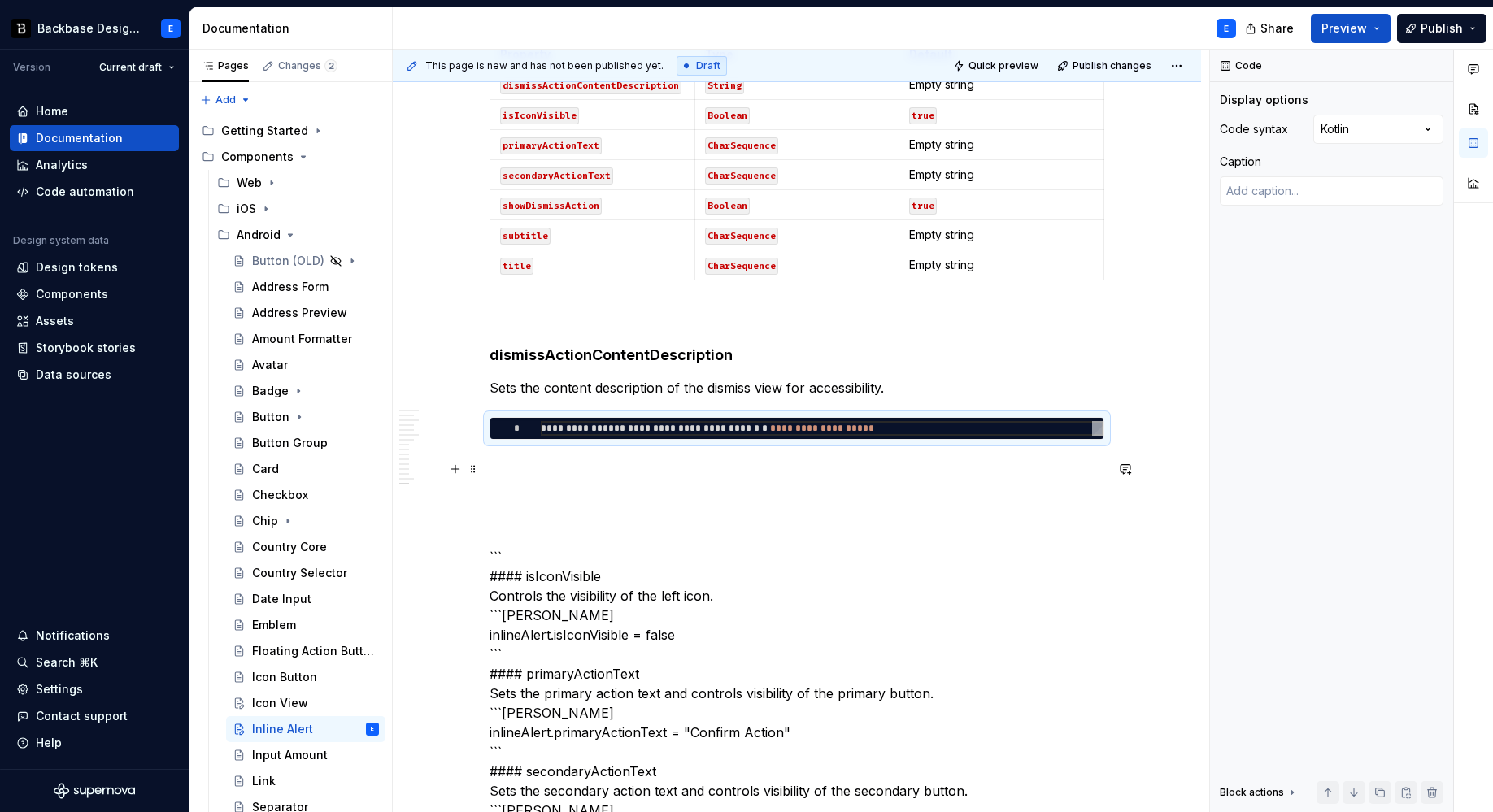
click at [564, 460] on p at bounding box center [797, 469] width 615 height 20
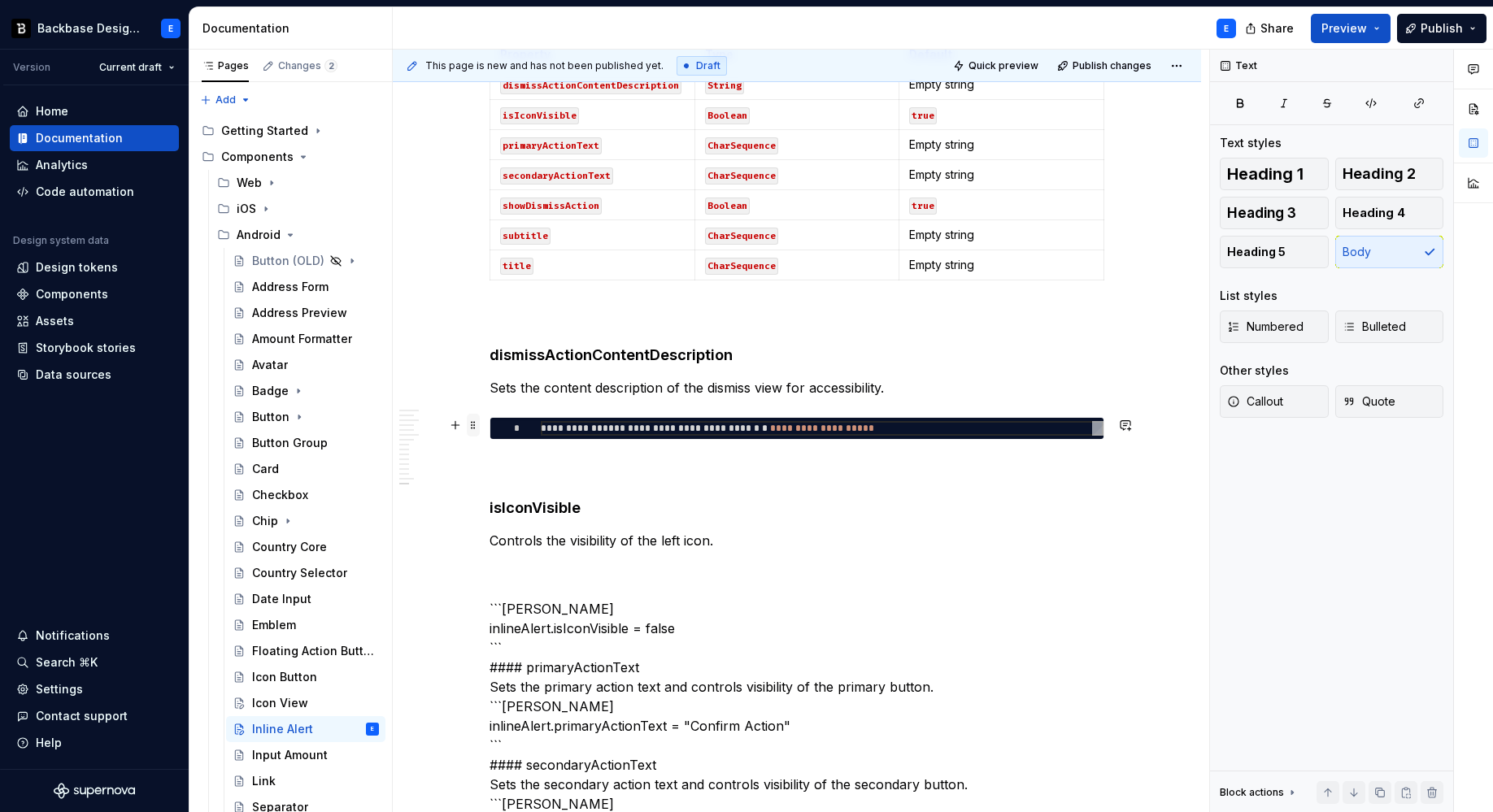
click at [475, 426] on span at bounding box center [473, 425] width 13 height 22
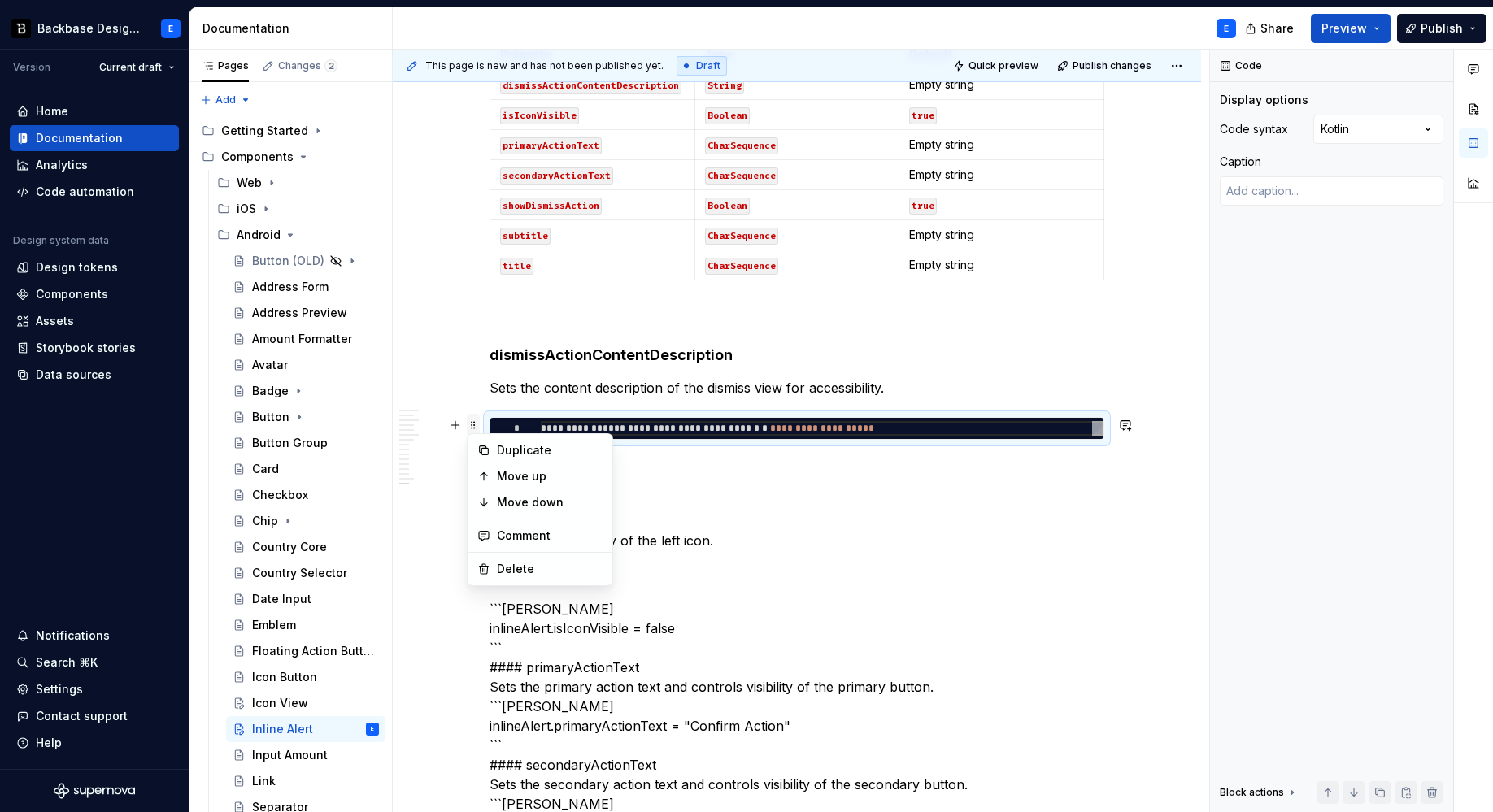
click at [475, 426] on span at bounding box center [473, 425] width 13 height 22
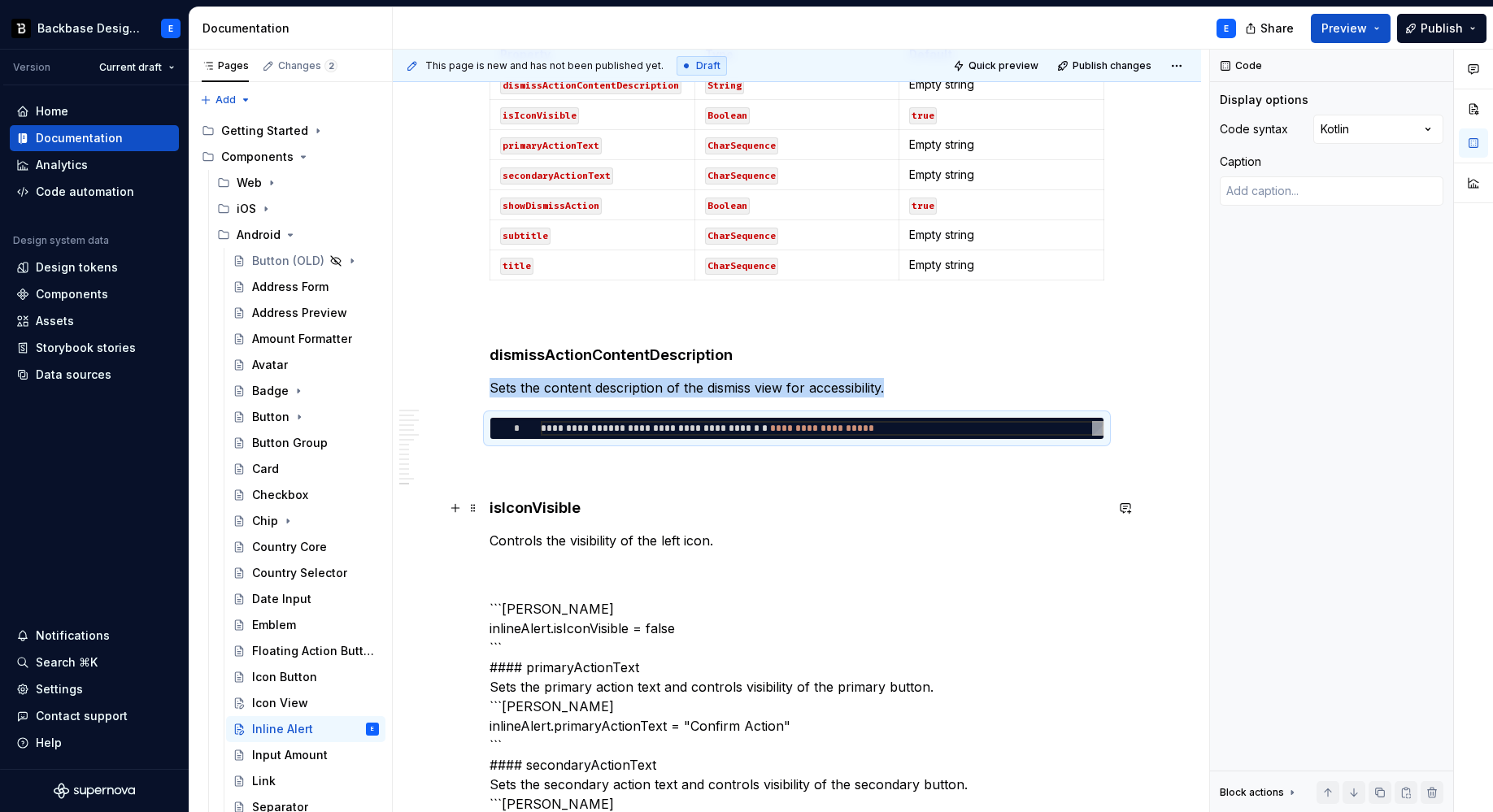
copy p "Sets the content description of the dismiss view for accessibility."
click at [734, 539] on p "Controls the visibility of the left icon." at bounding box center [797, 541] width 615 height 20
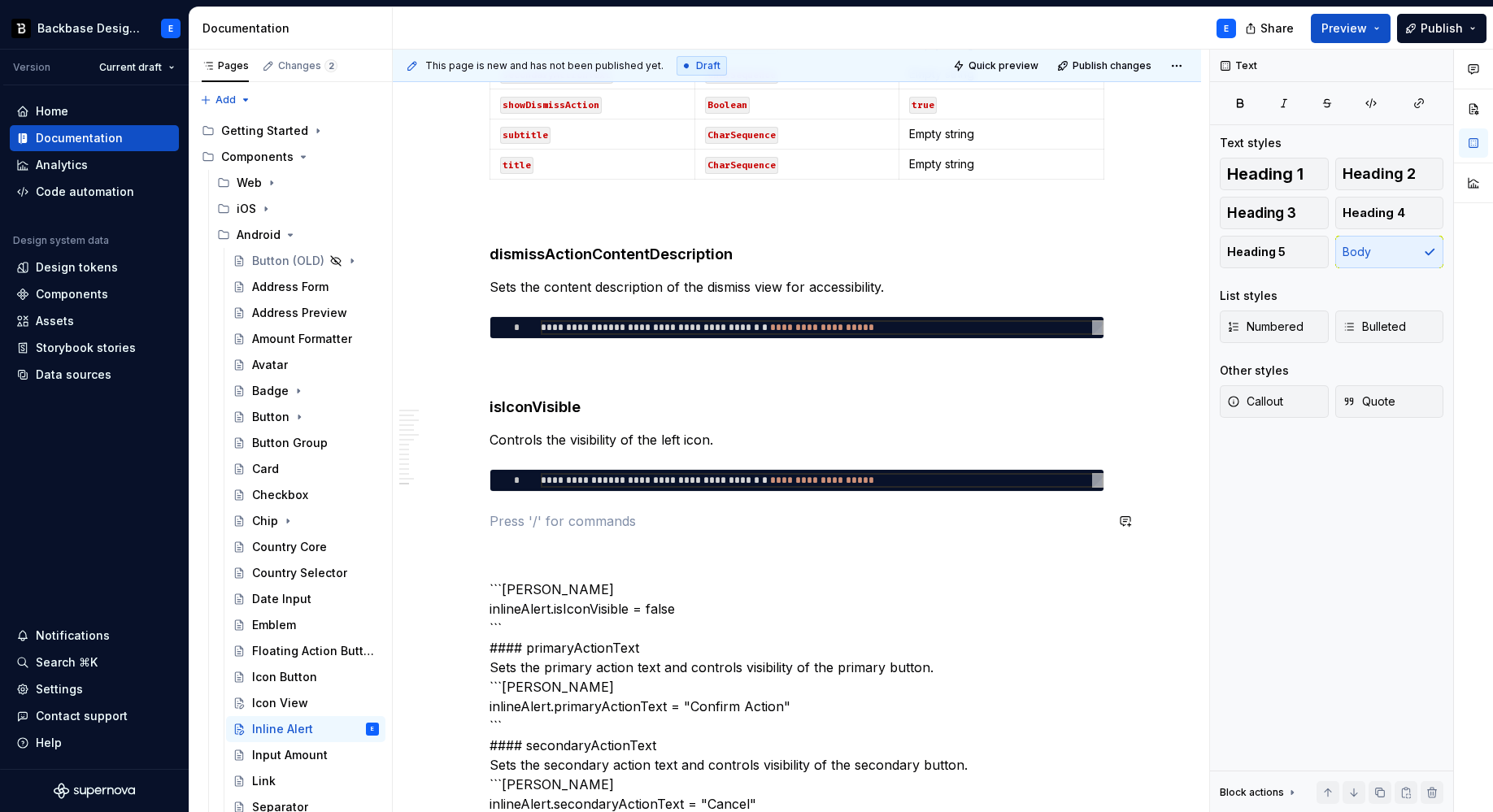
scroll to position [2989, 0]
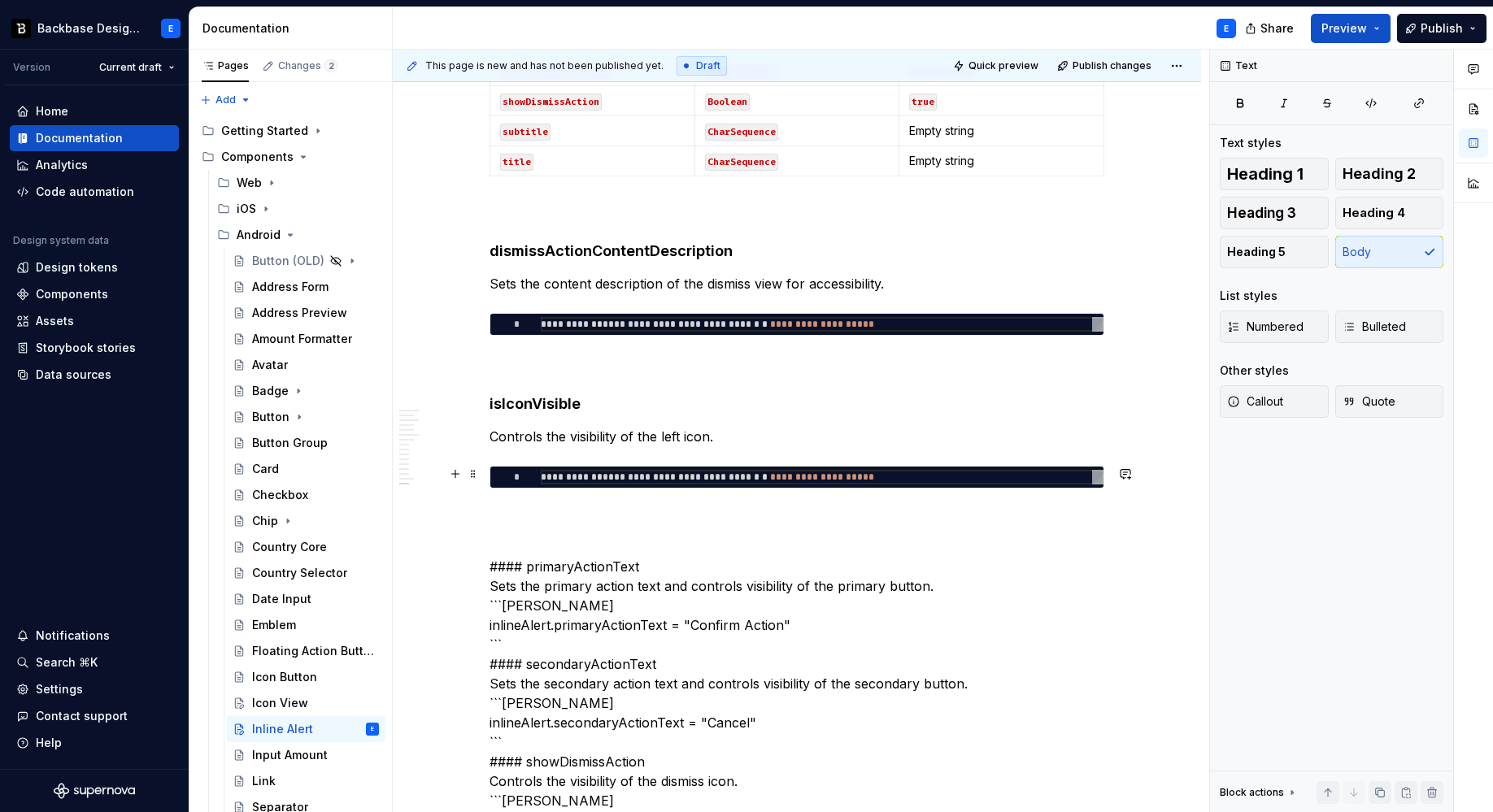
click at [666, 479] on div "**********" at bounding box center [822, 477] width 563 height 15
type textarea "*"
type textarea "**********"
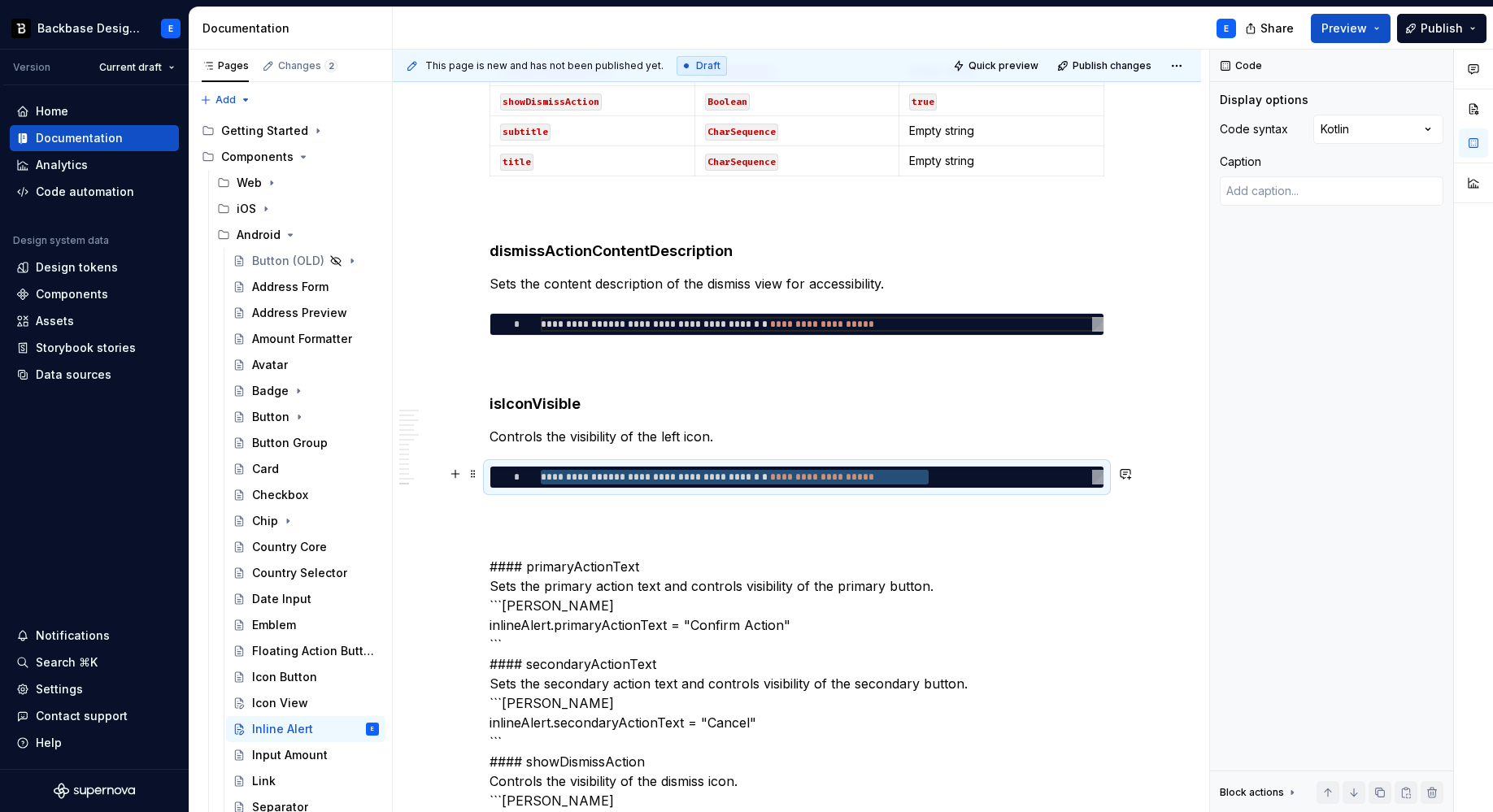
type textarea "*"
type textarea "**********"
click at [609, 495] on div "**********" at bounding box center [797, 573] width 615 height 6324
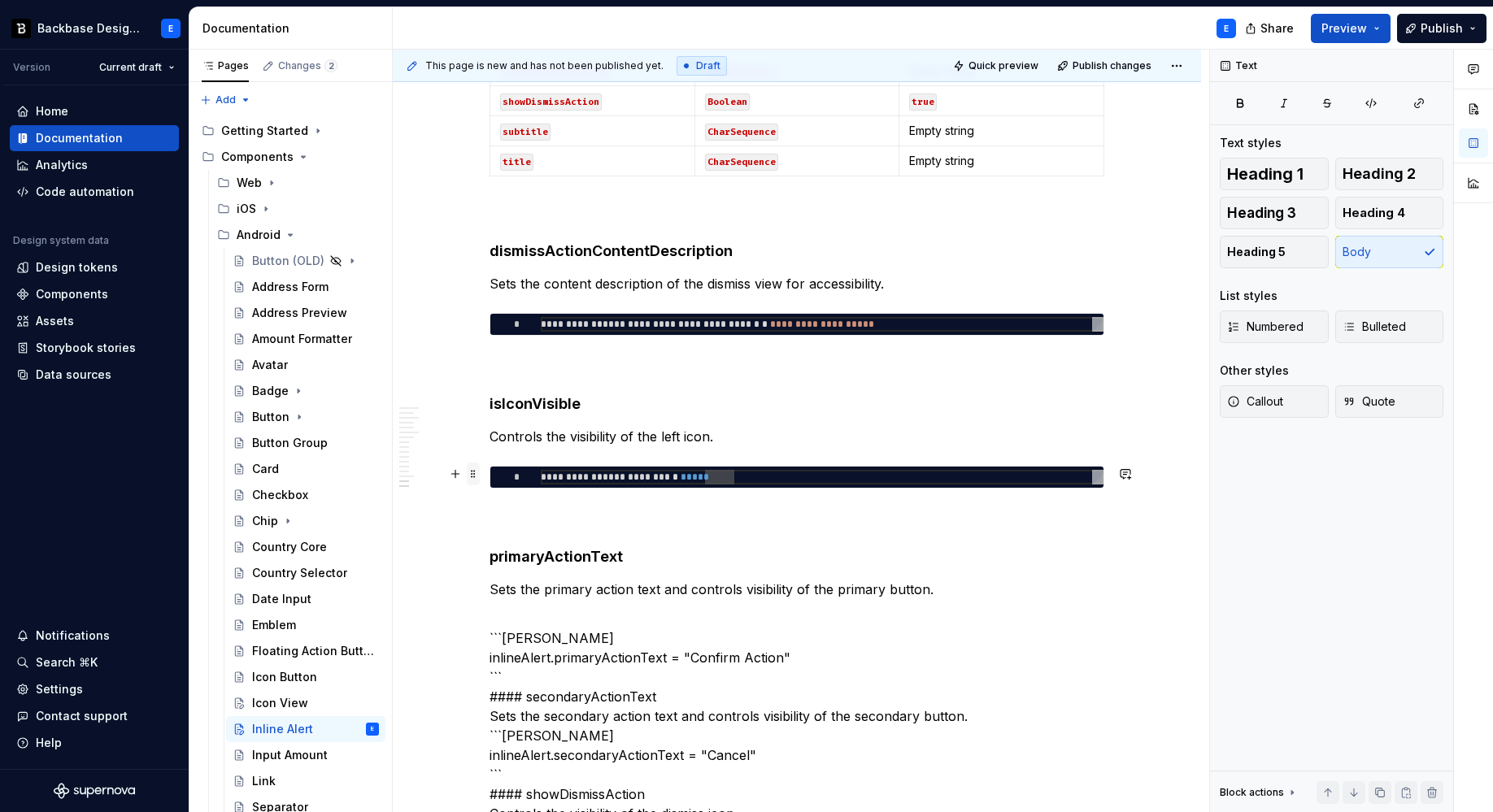
click at [476, 475] on span at bounding box center [473, 474] width 13 height 22
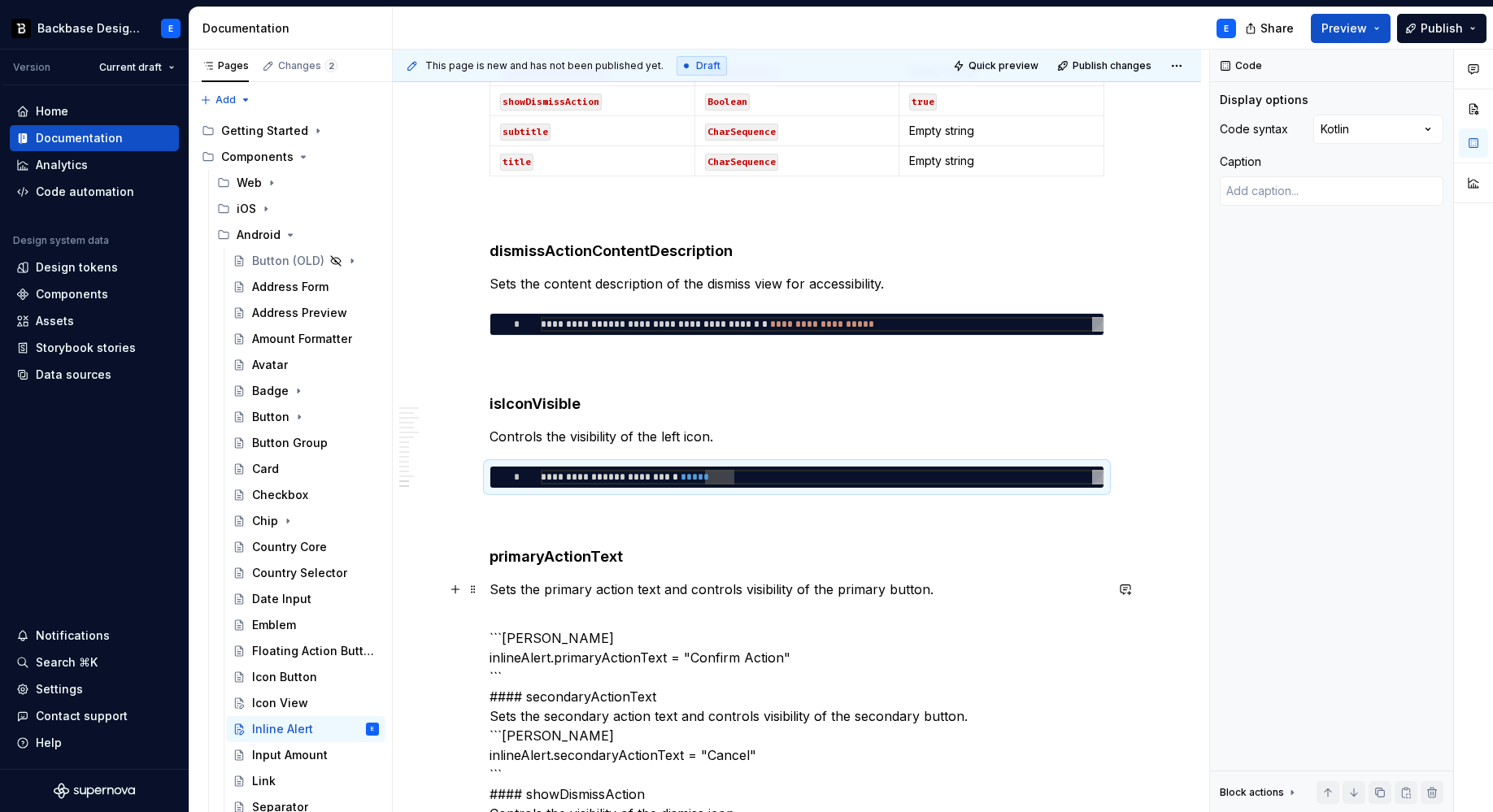
click at [964, 590] on p "Sets the primary action text and controls visibility of the primary button." at bounding box center [797, 590] width 615 height 20
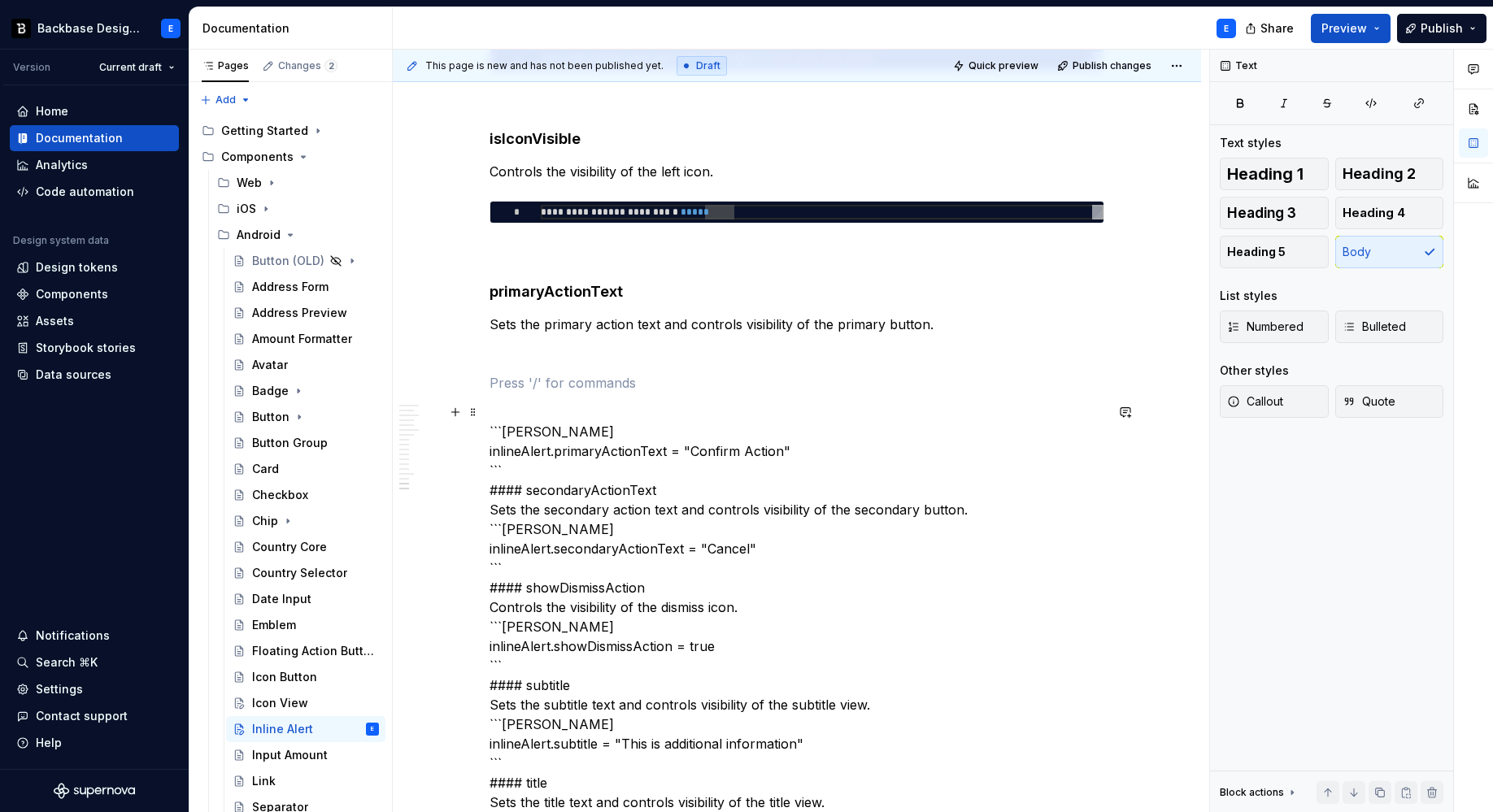
scroll to position [3255, 0]
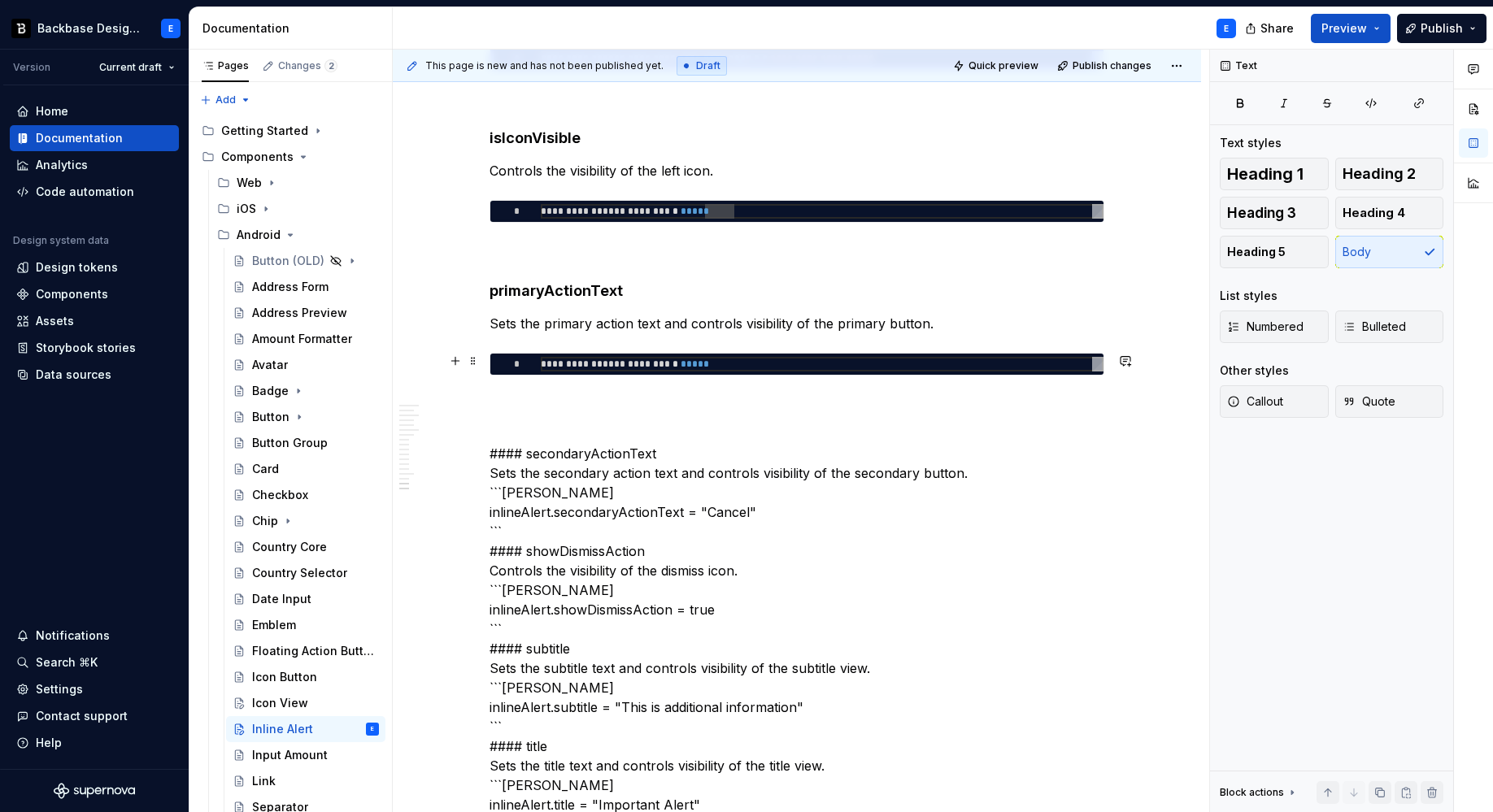
click at [584, 362] on div "**********" at bounding box center [822, 364] width 563 height 15
type textarea "*"
type textarea "**********"
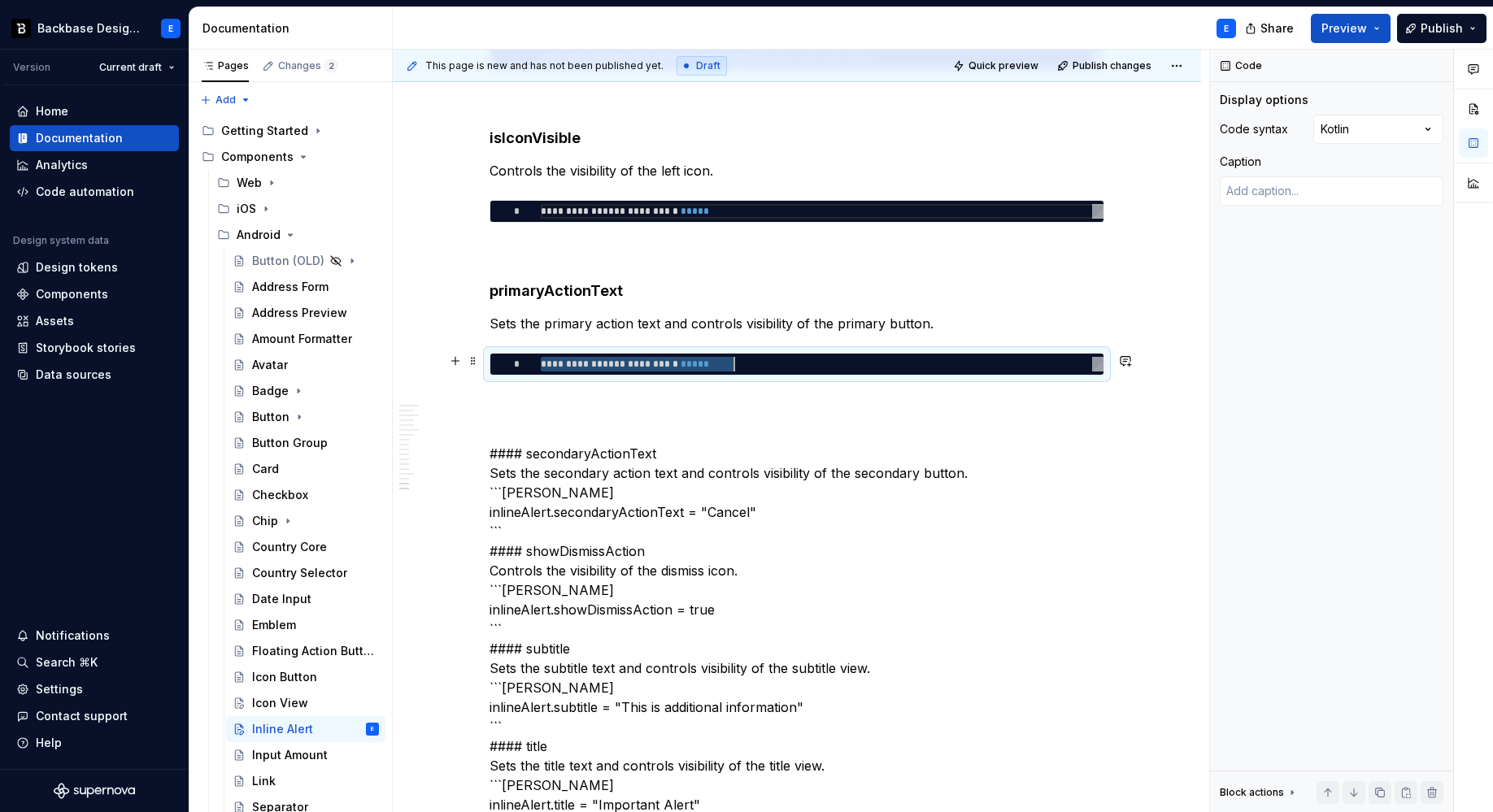
type textarea "*"
type textarea "**********"
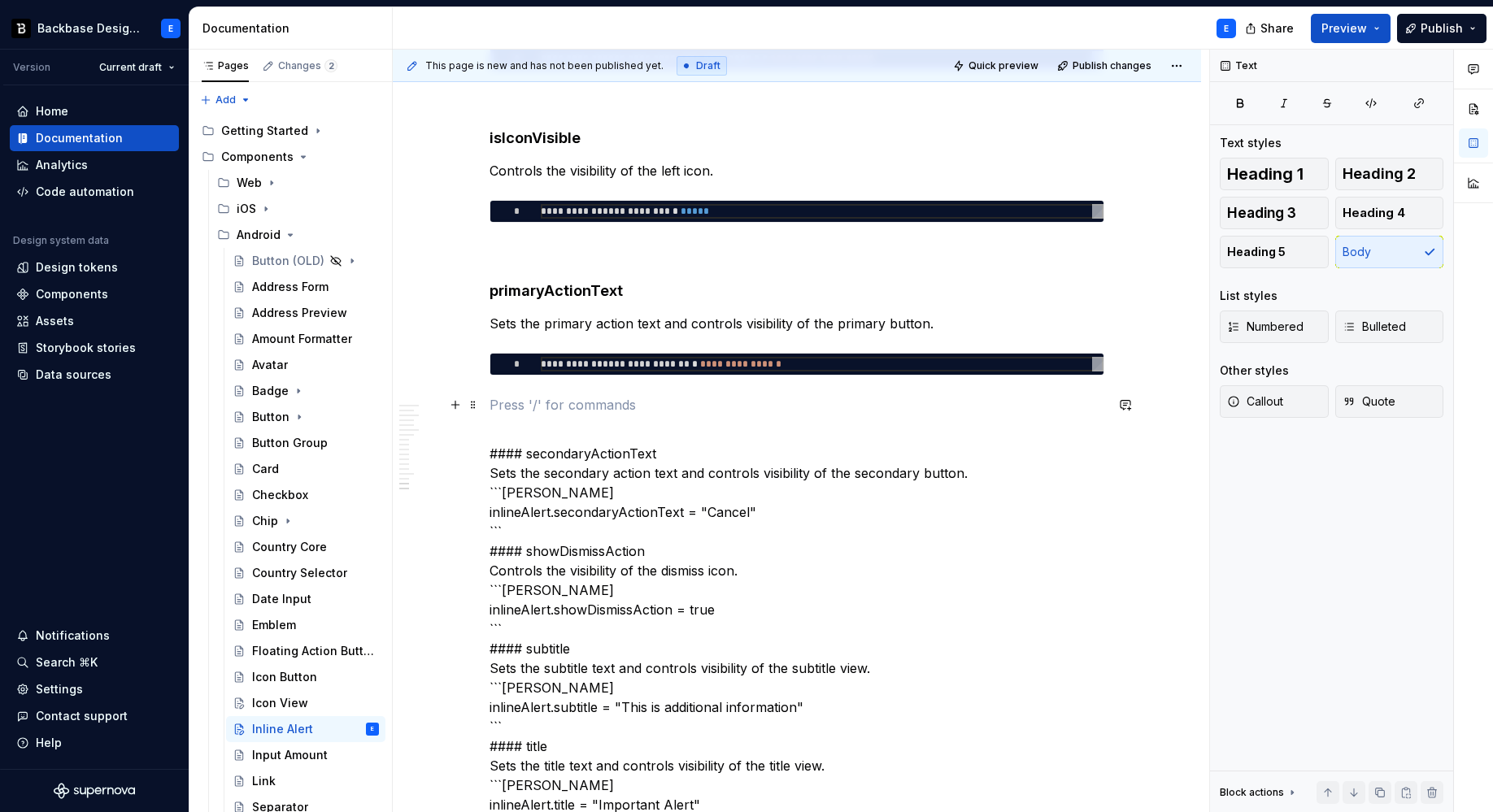
click at [570, 397] on p at bounding box center [797, 405] width 615 height 20
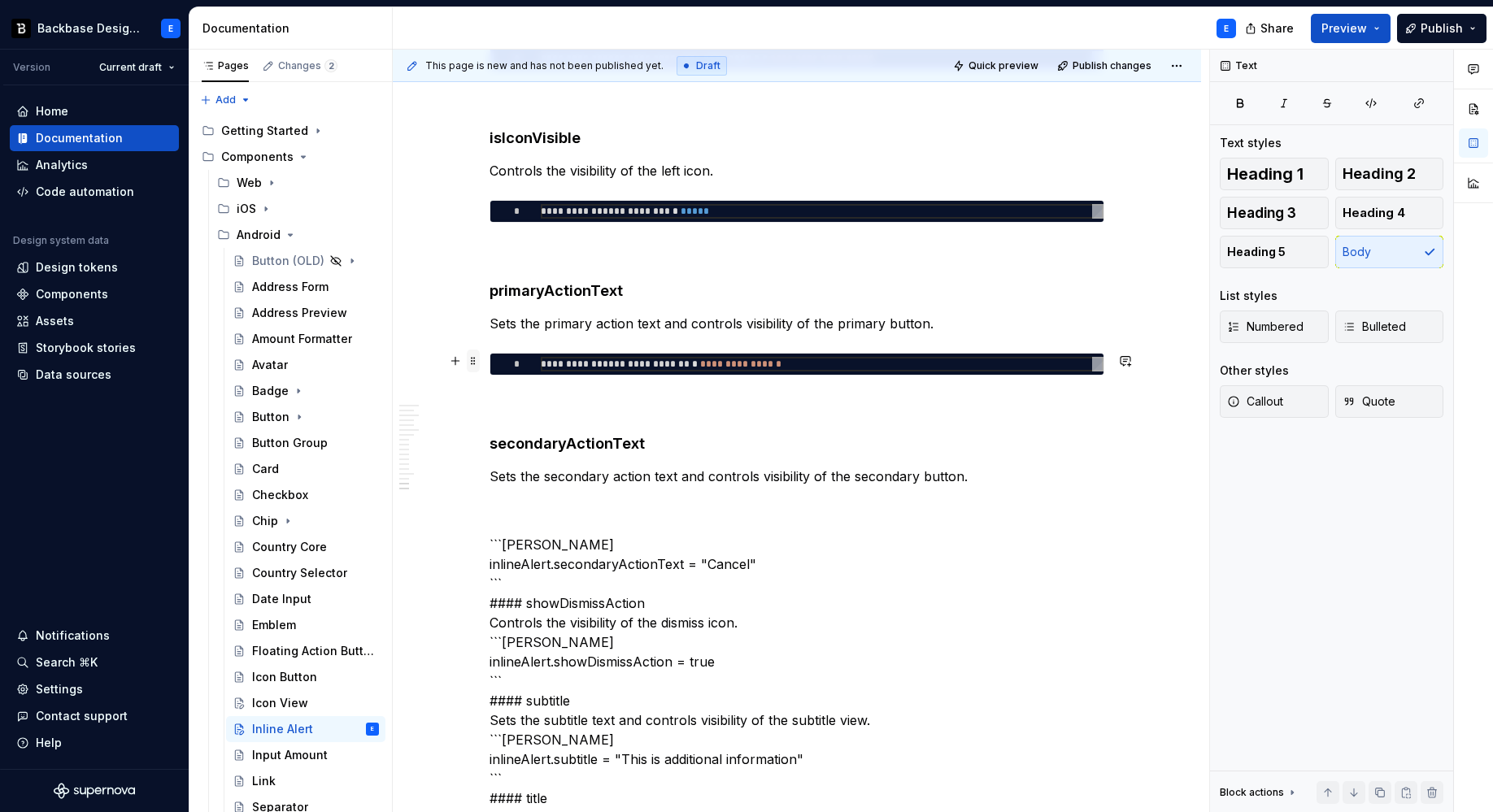
click at [473, 362] on span at bounding box center [473, 360] width 13 height 22
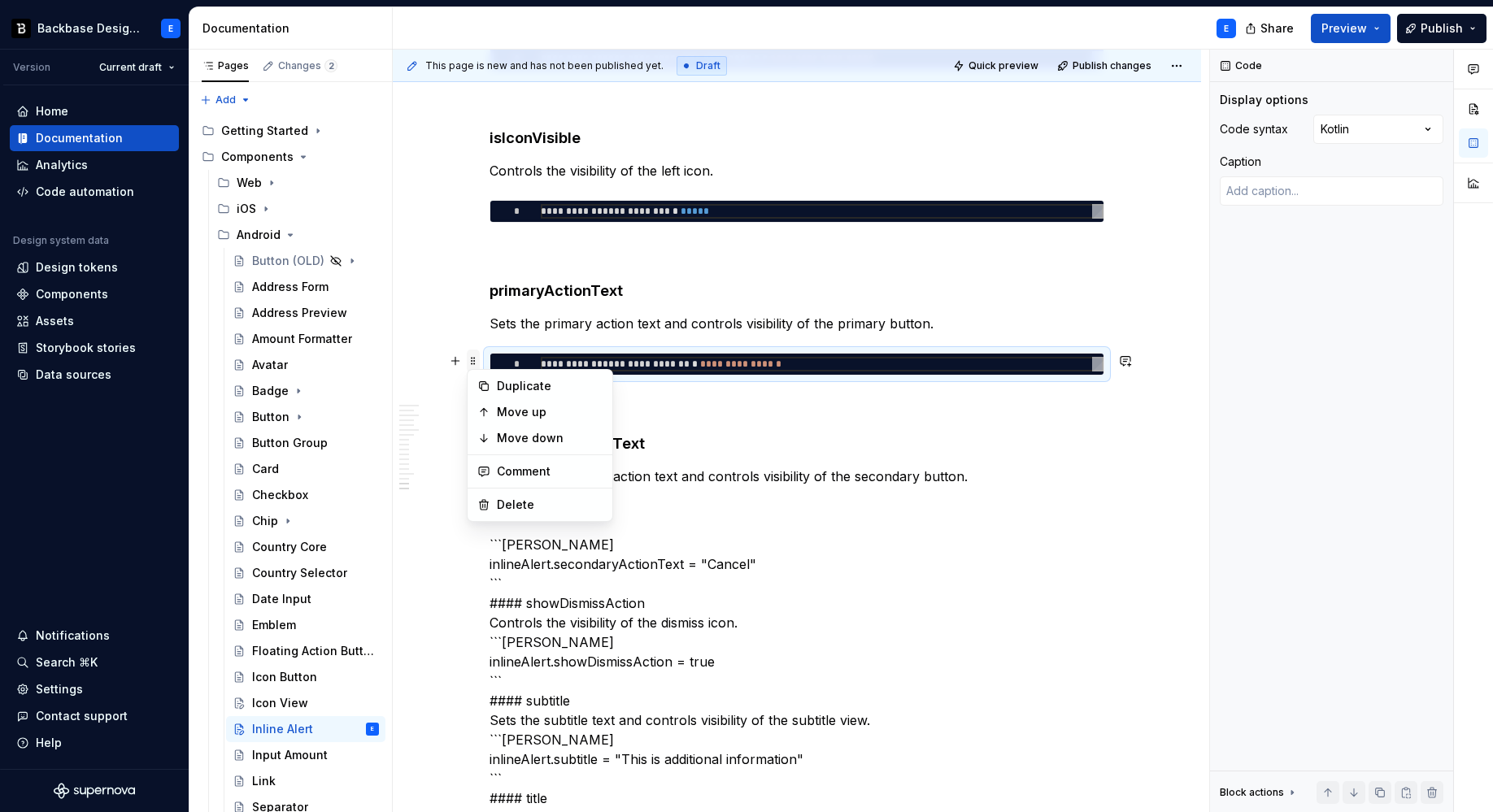
click at [473, 362] on span at bounding box center [473, 360] width 13 height 22
click at [767, 474] on p "Sets the secondary action text and controls visibility of the secondary button." at bounding box center [797, 476] width 615 height 20
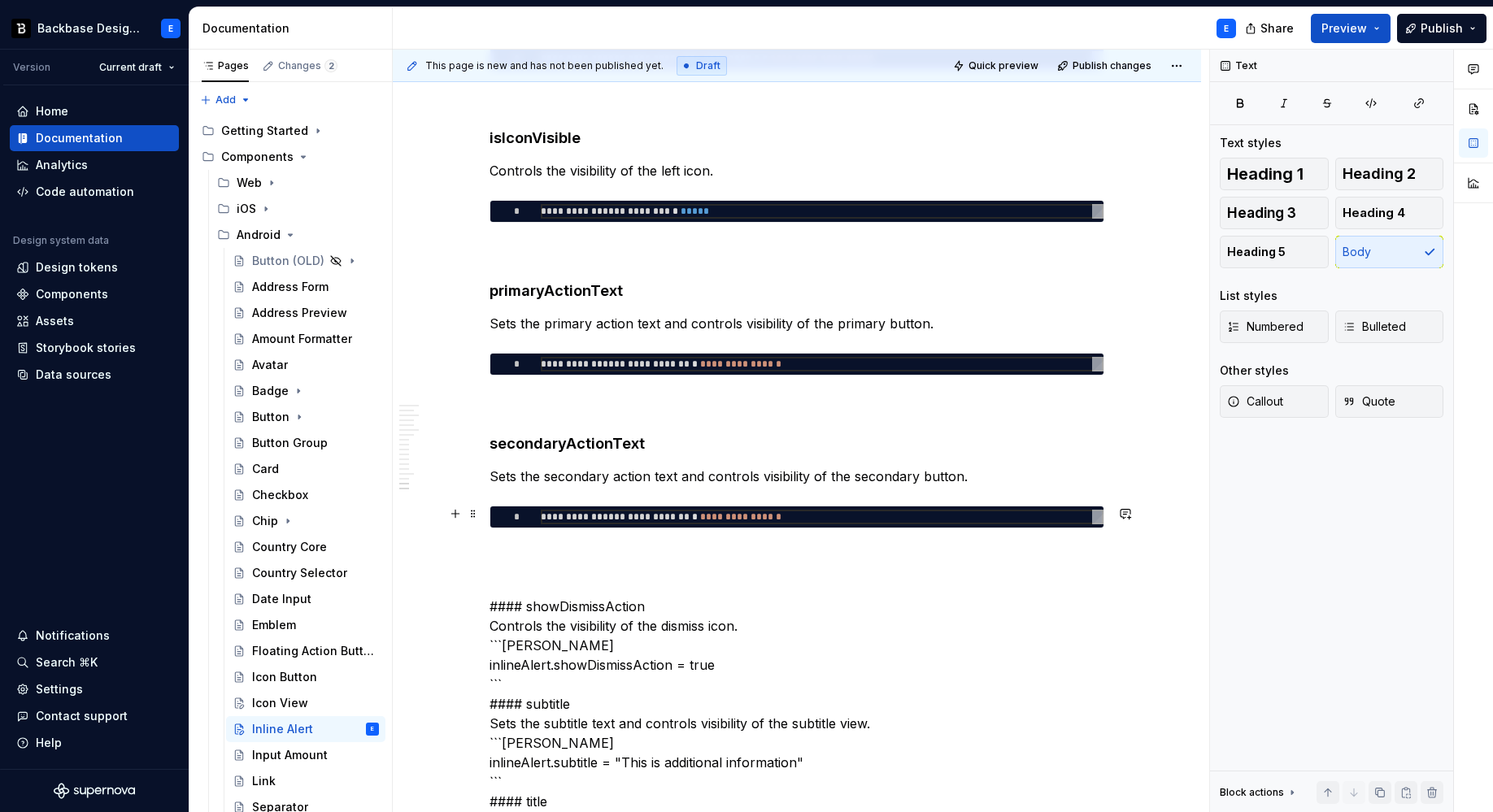
click at [700, 513] on div "**********" at bounding box center [822, 517] width 563 height 15
type textarea "*"
type textarea "**********"
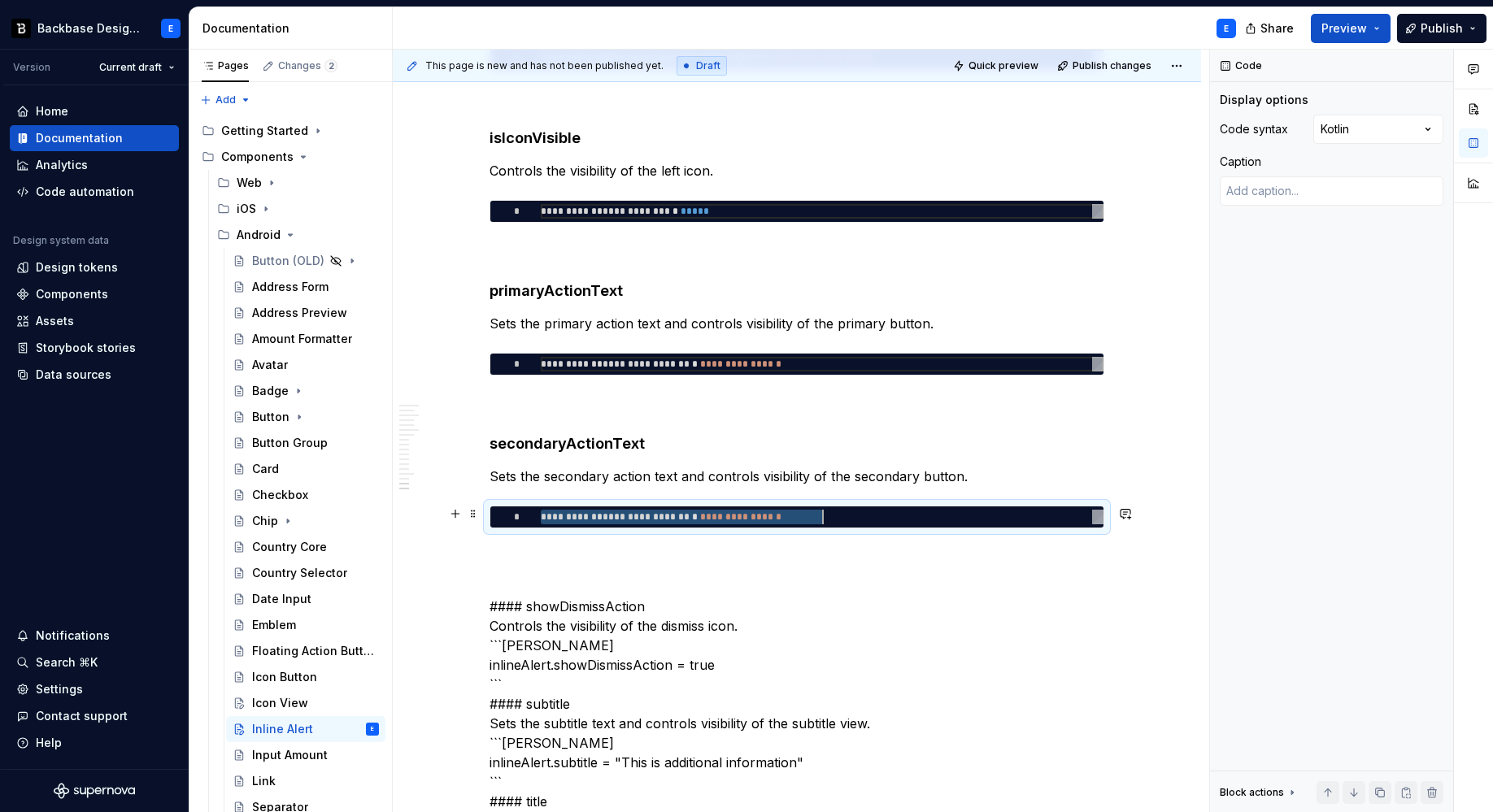
type textarea "*"
type textarea "**********"
click at [673, 557] on p at bounding box center [797, 557] width 615 height 20
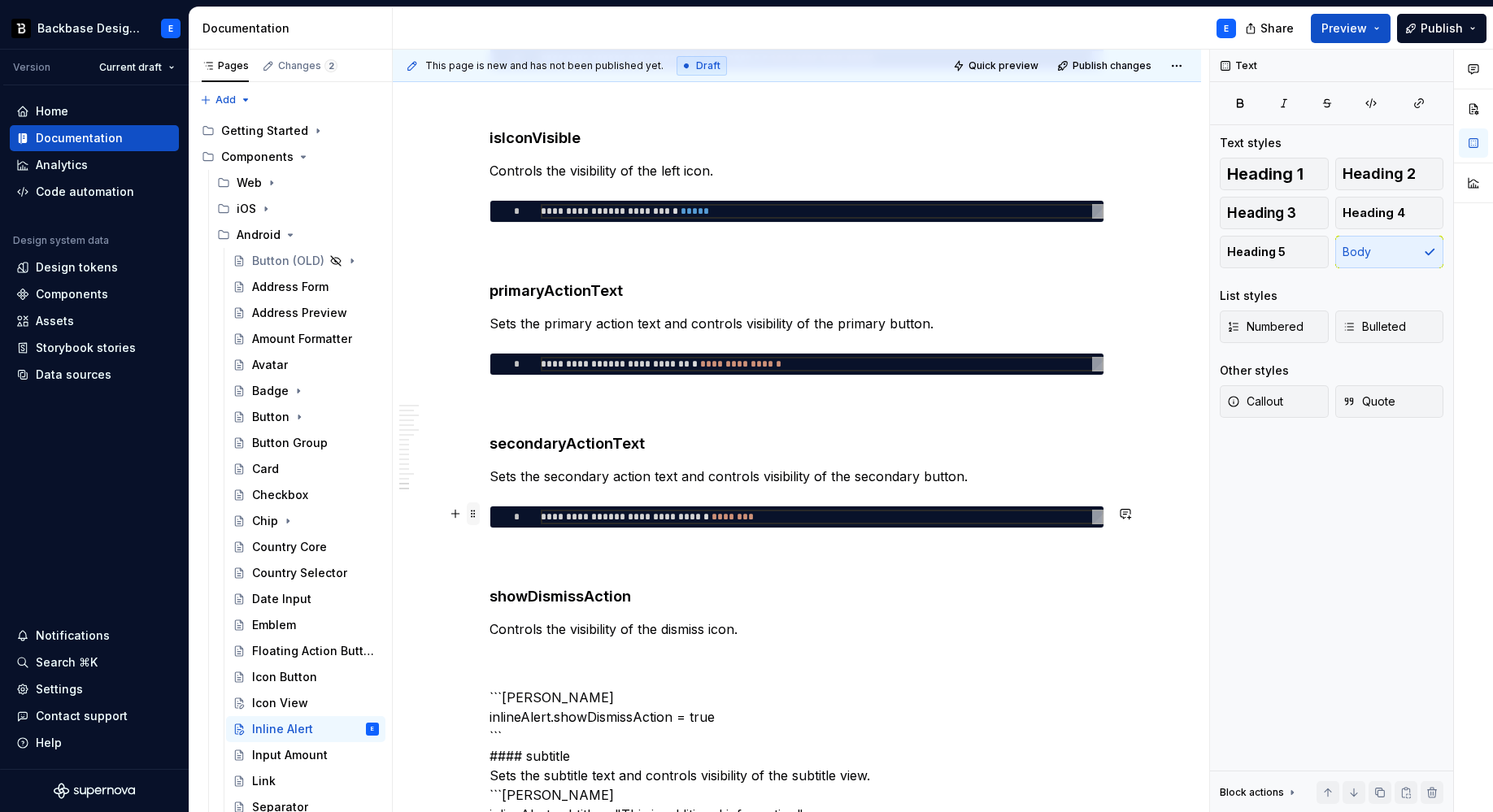
click at [474, 512] on span at bounding box center [473, 513] width 13 height 22
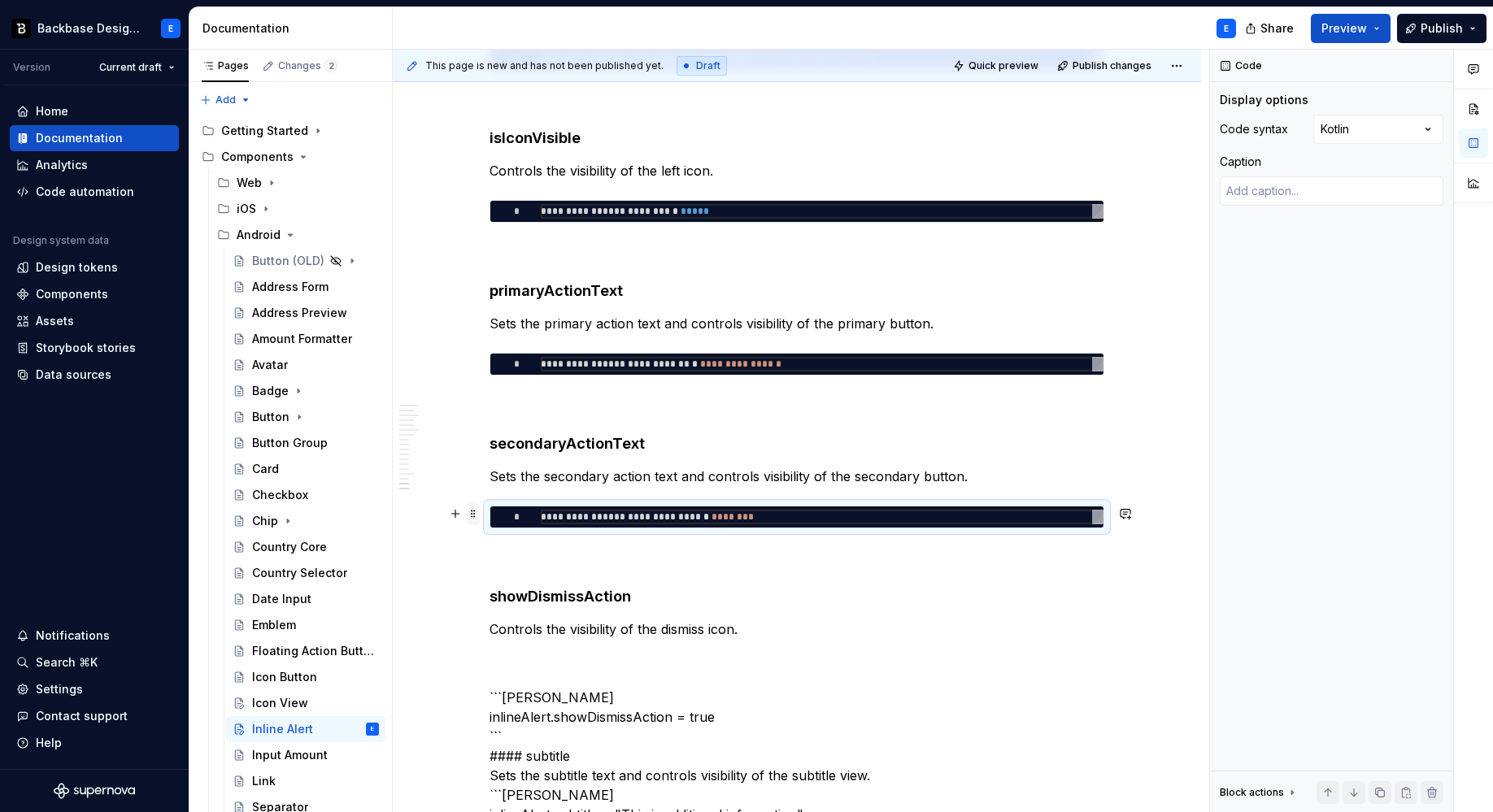
click at [474, 512] on span at bounding box center [473, 513] width 13 height 22
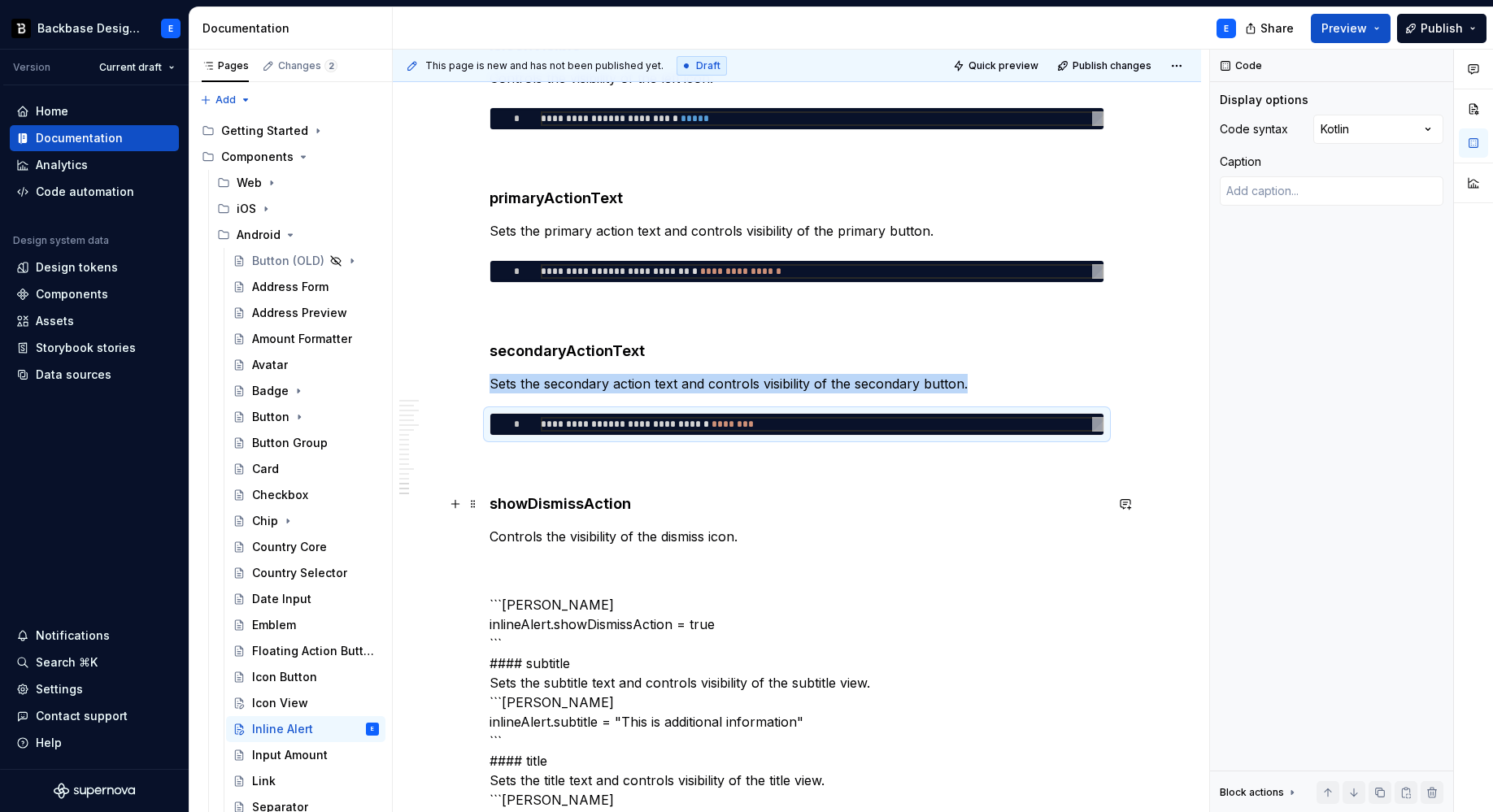
scroll to position [3427, 0]
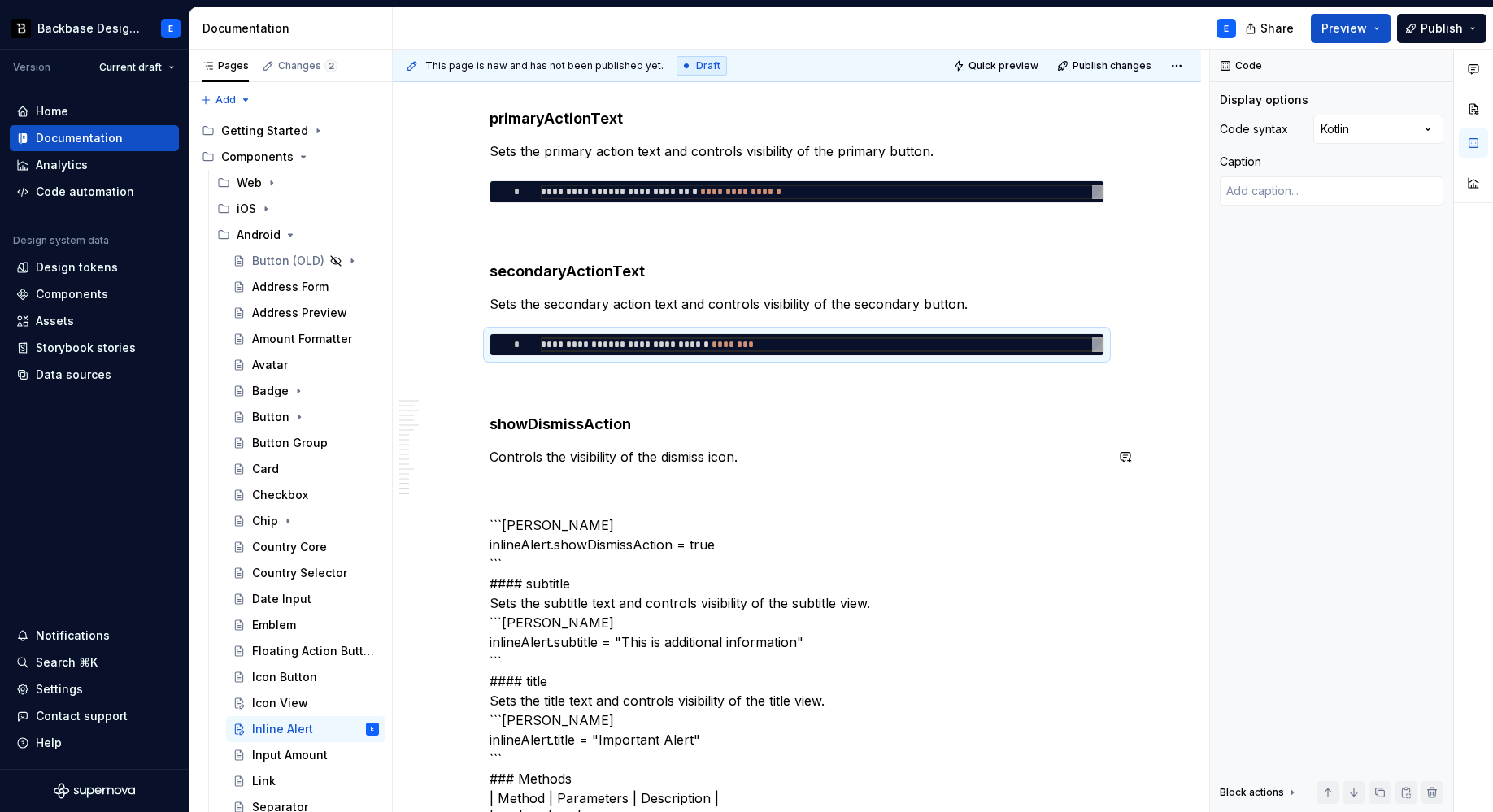
click at [753, 452] on p "Controls the visibility of the dismiss icon." at bounding box center [797, 457] width 615 height 20
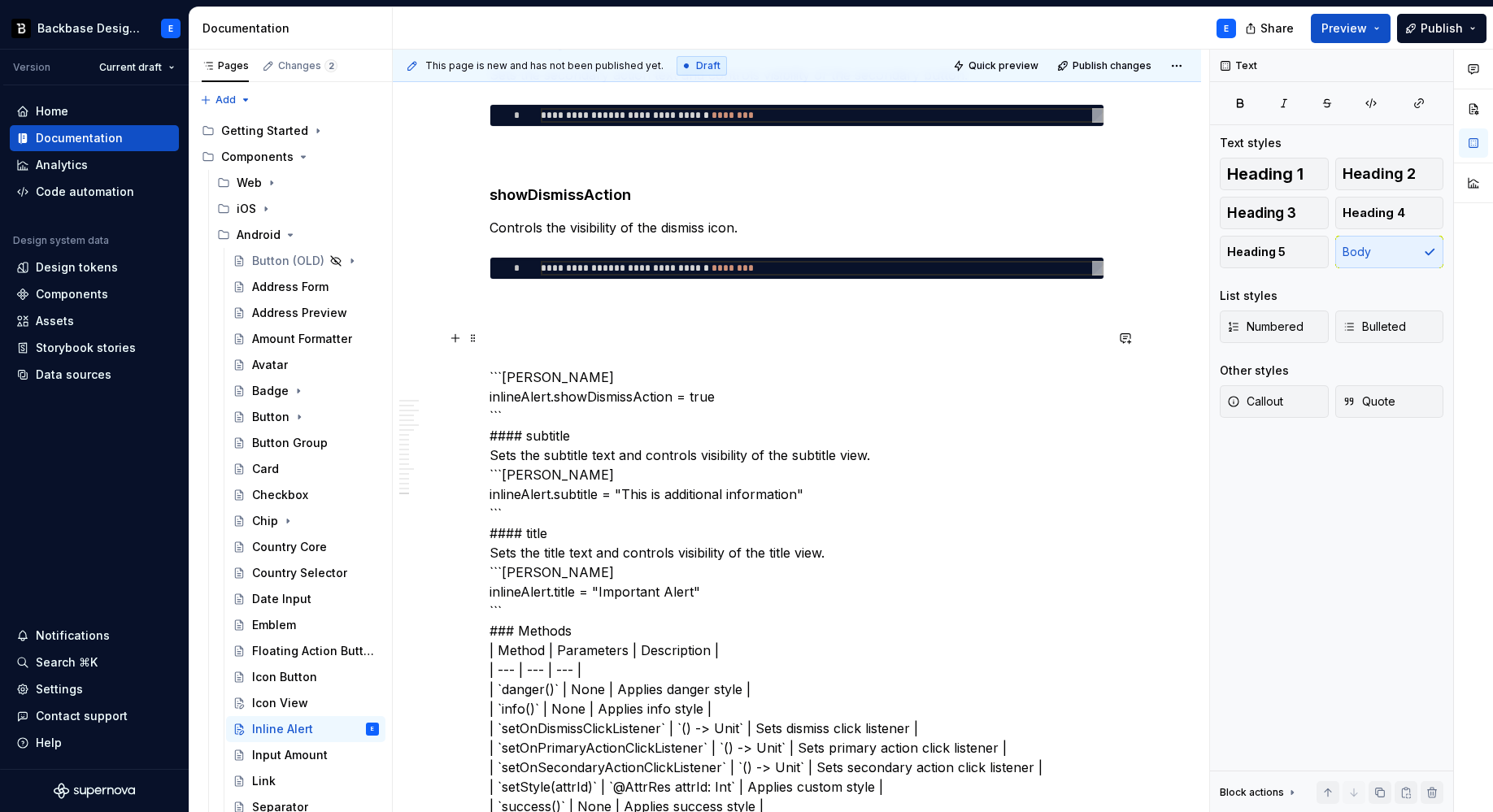
scroll to position [3660, 0]
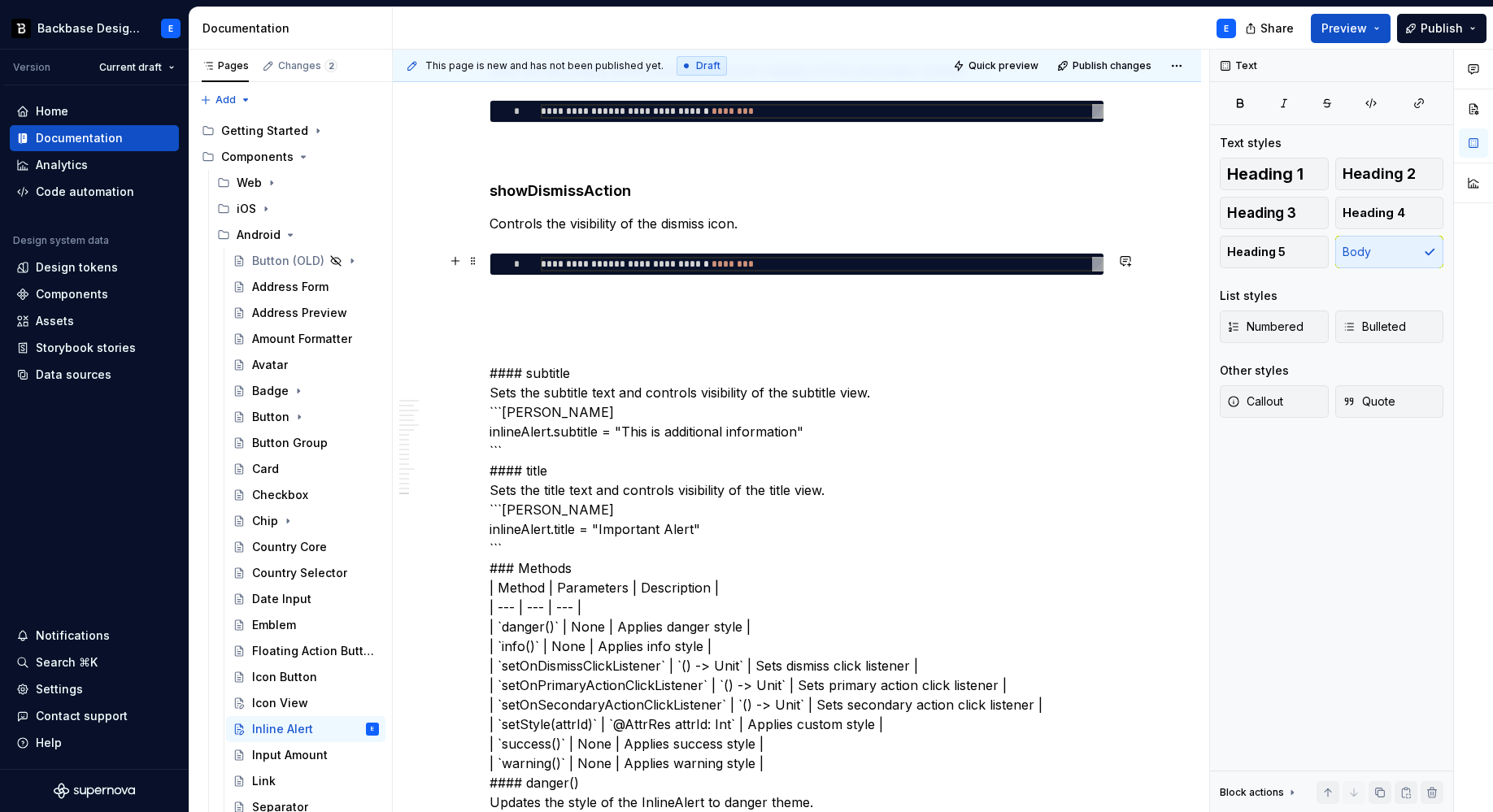
click at [721, 263] on div "**********" at bounding box center [822, 265] width 563 height 15
type textarea "*"
type textarea "**********"
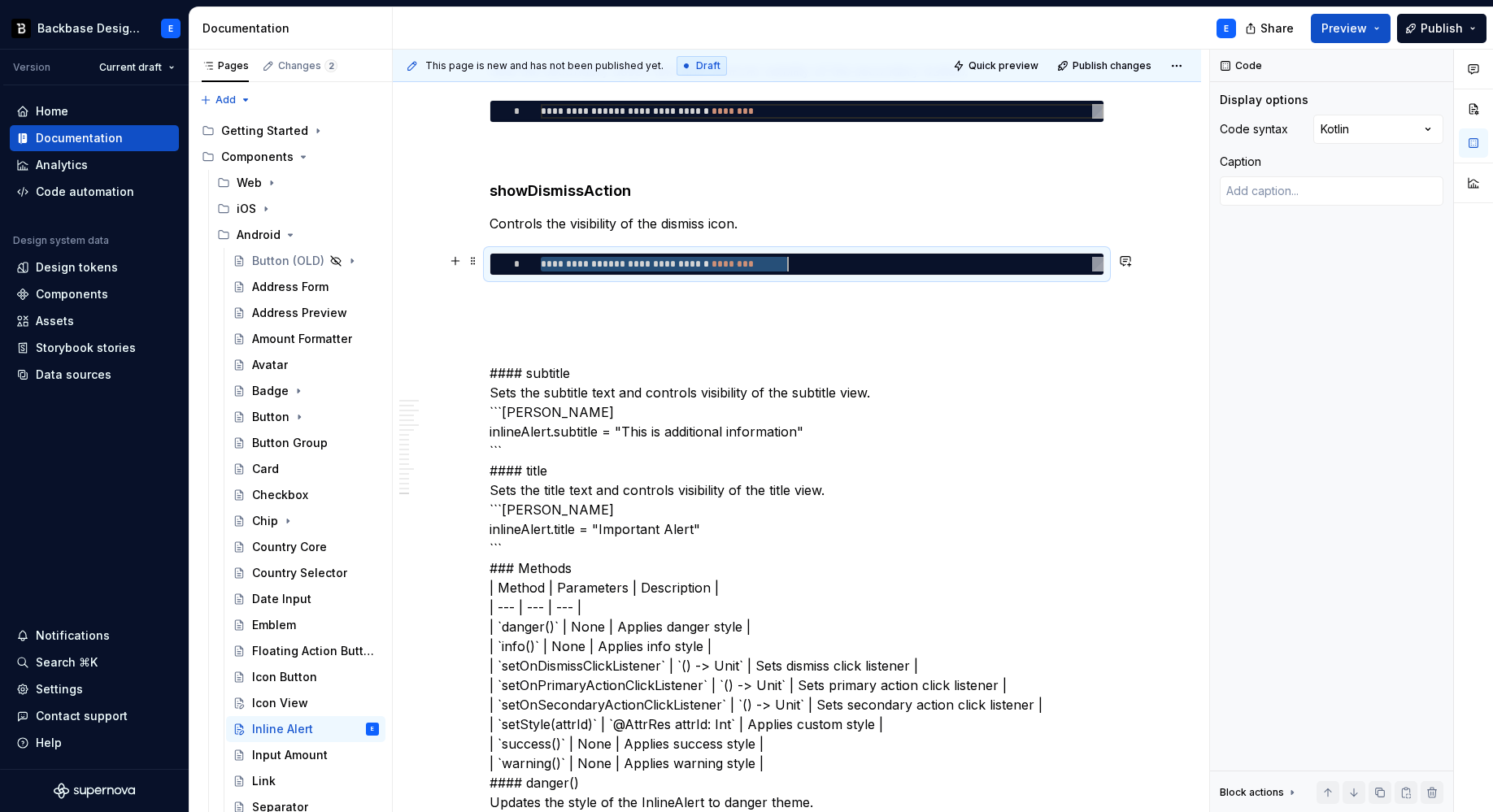
type textarea "*"
type textarea "**********"
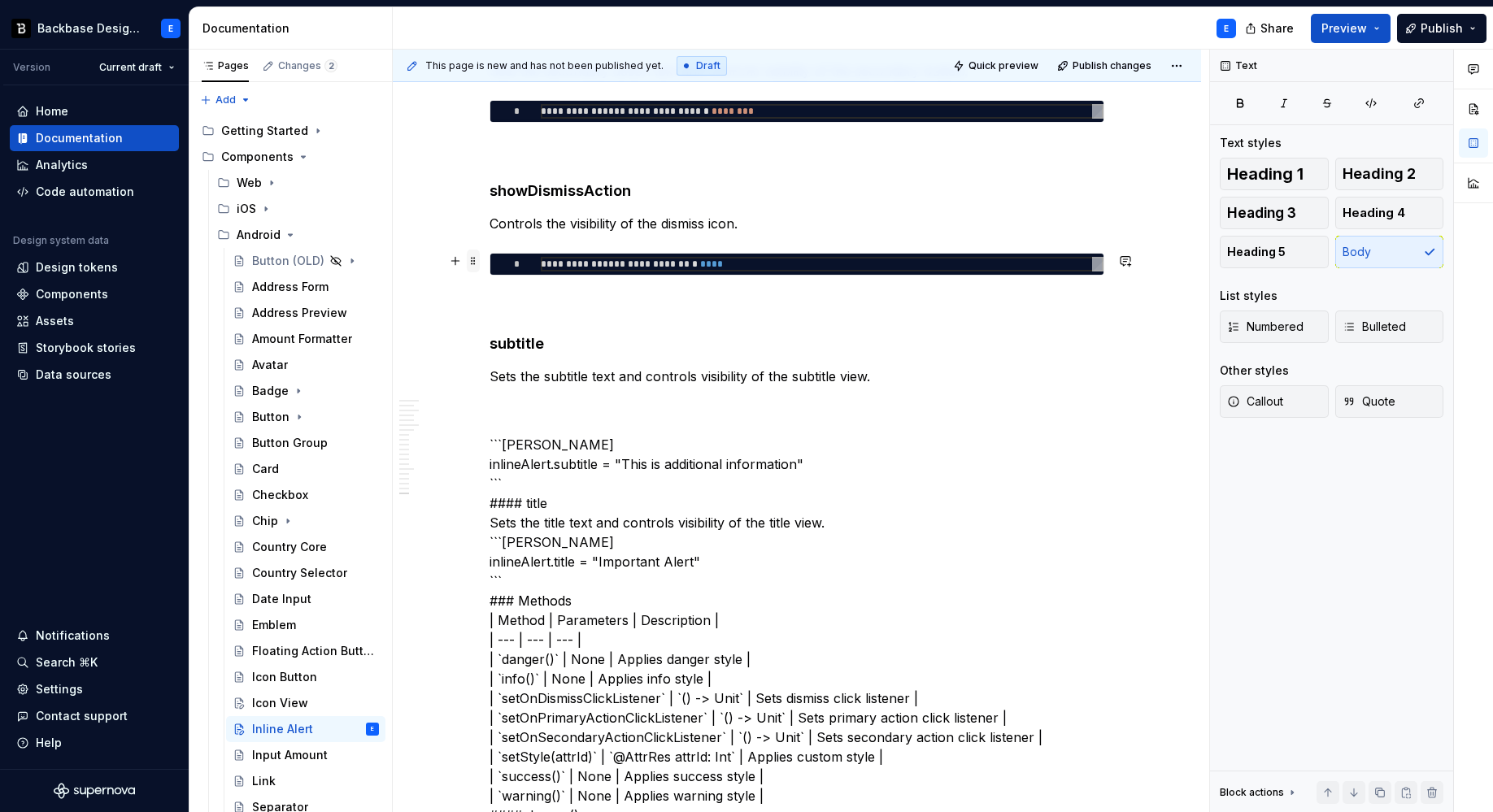
click at [467, 258] on span at bounding box center [473, 260] width 13 height 22
click at [903, 372] on p "Sets the subtitle text and controls visibility of the subtitle view." at bounding box center [797, 377] width 615 height 20
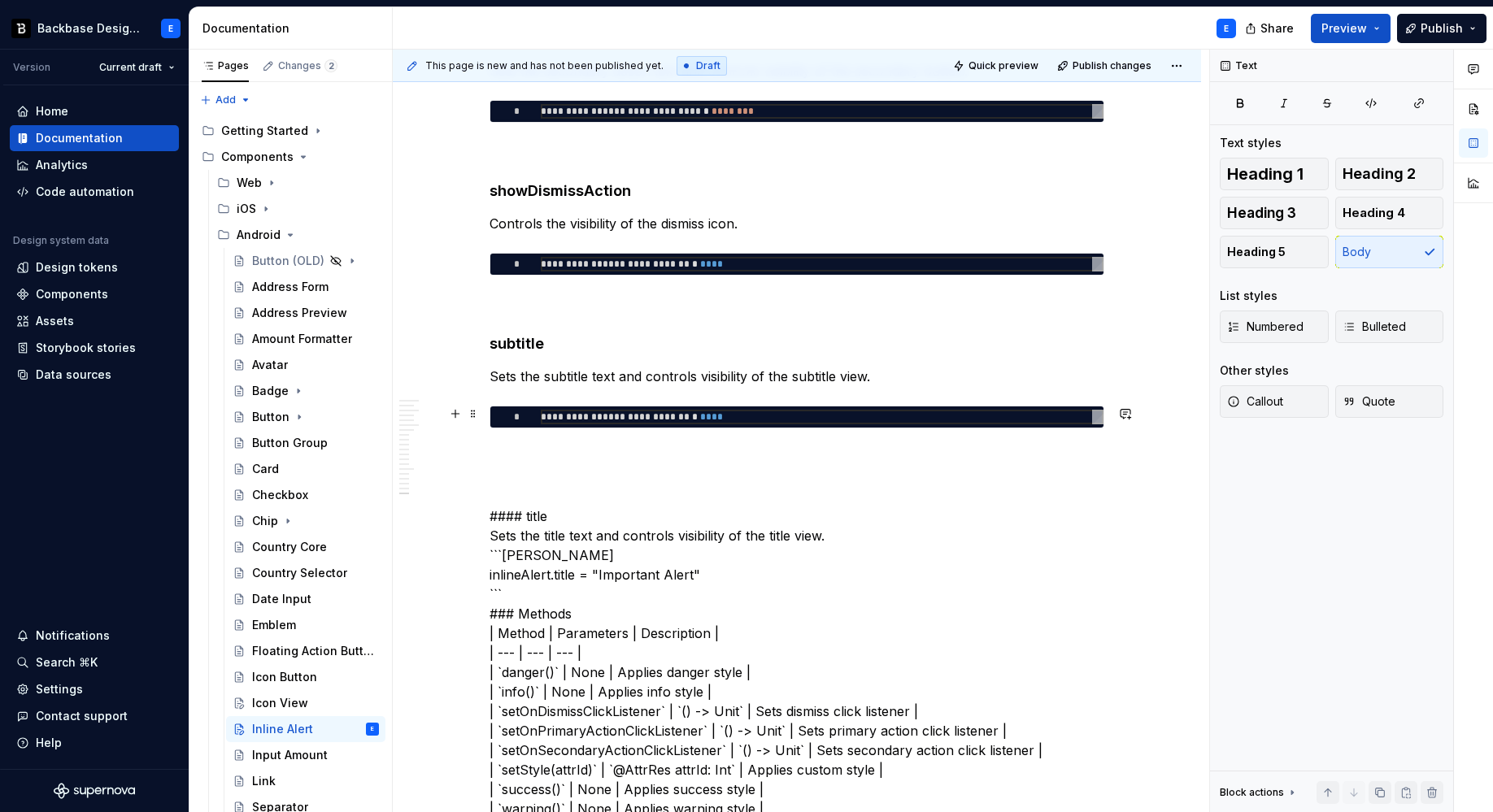
click at [690, 420] on div "**********" at bounding box center [822, 417] width 563 height 15
type textarea "*"
type textarea "**********"
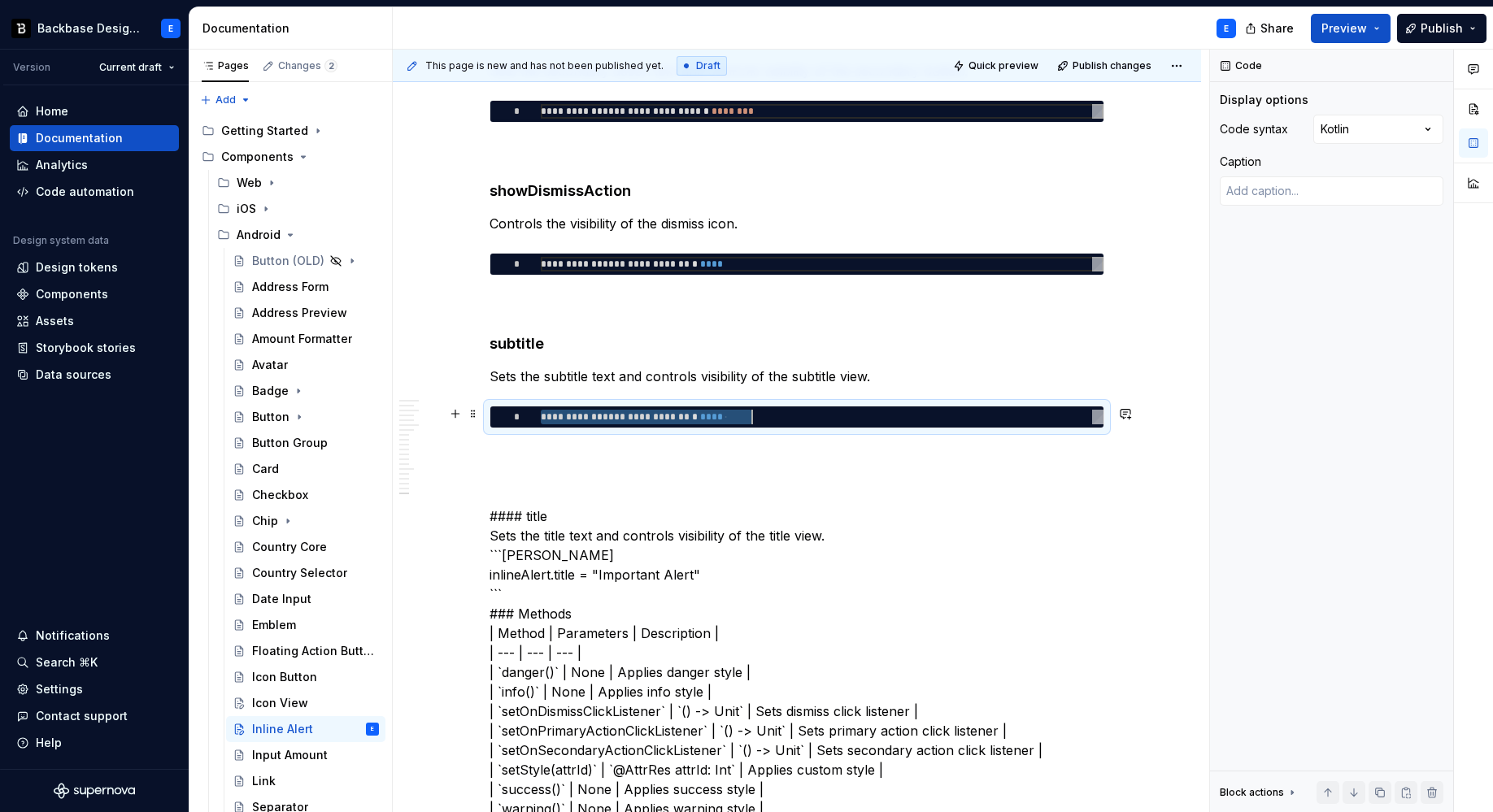
type textarea "*"
type textarea "**********"
click at [661, 449] on p at bounding box center [797, 458] width 615 height 20
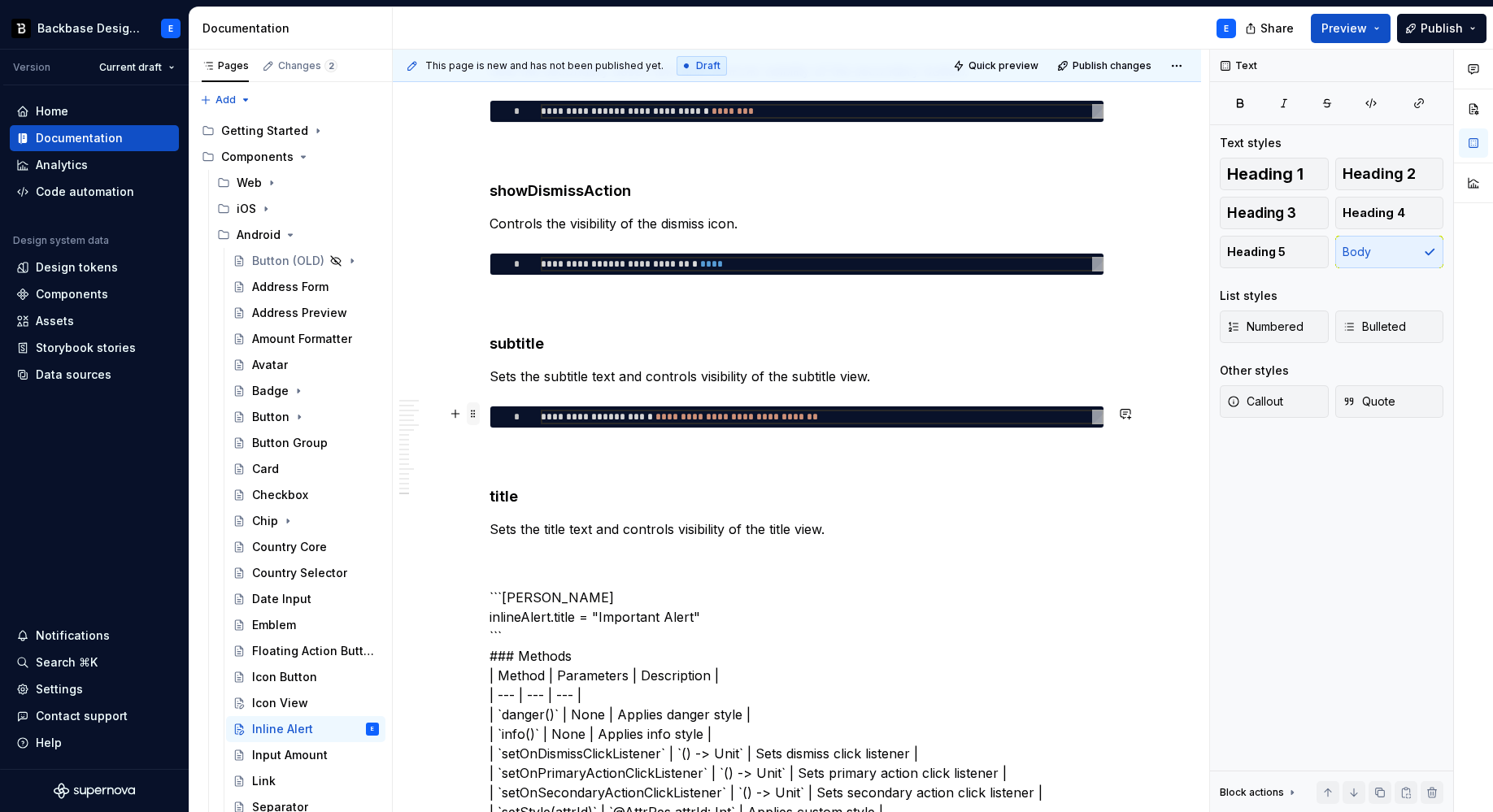
click at [472, 411] on span at bounding box center [473, 413] width 13 height 22
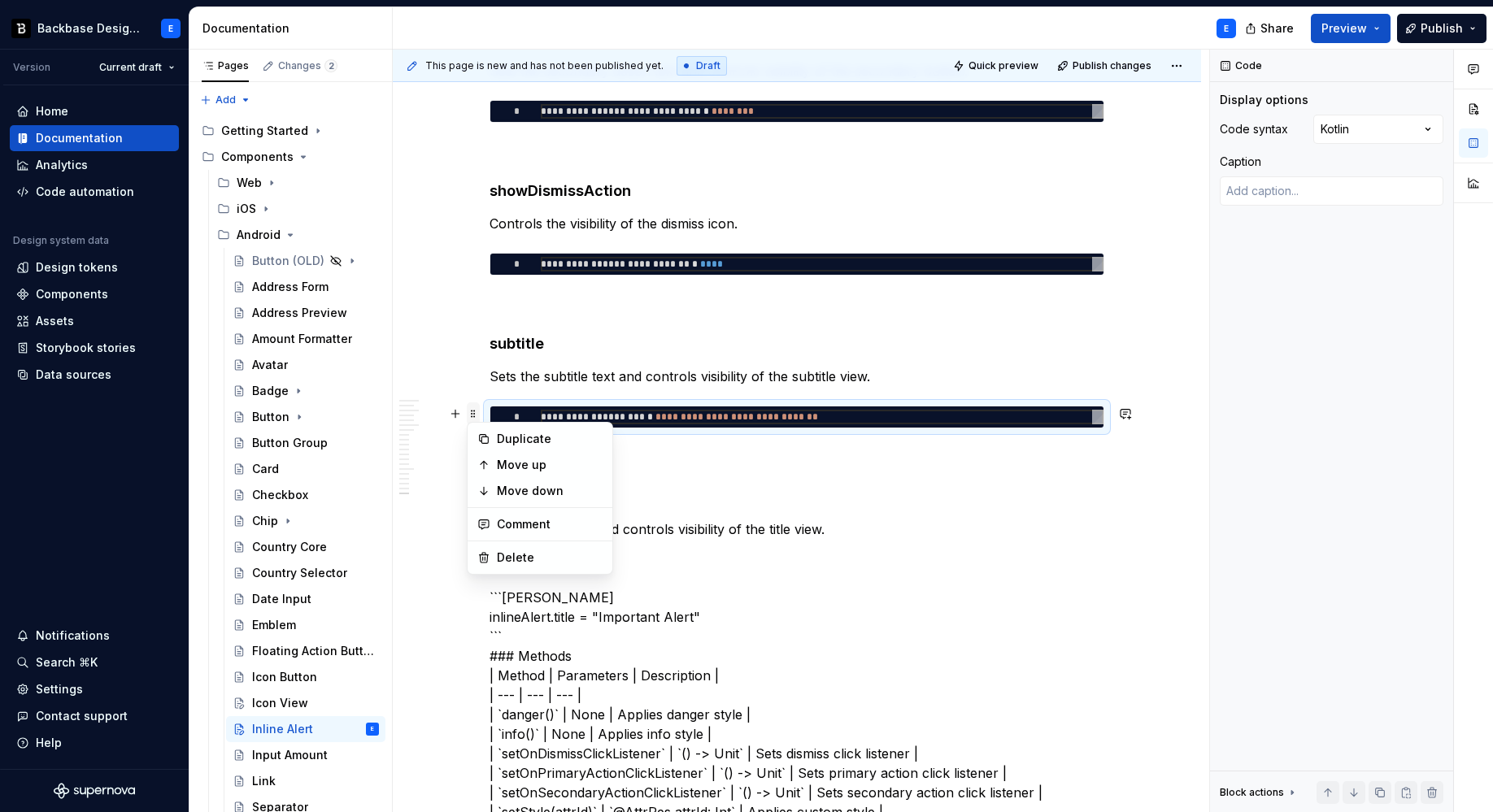
click at [472, 411] on span at bounding box center [473, 413] width 13 height 22
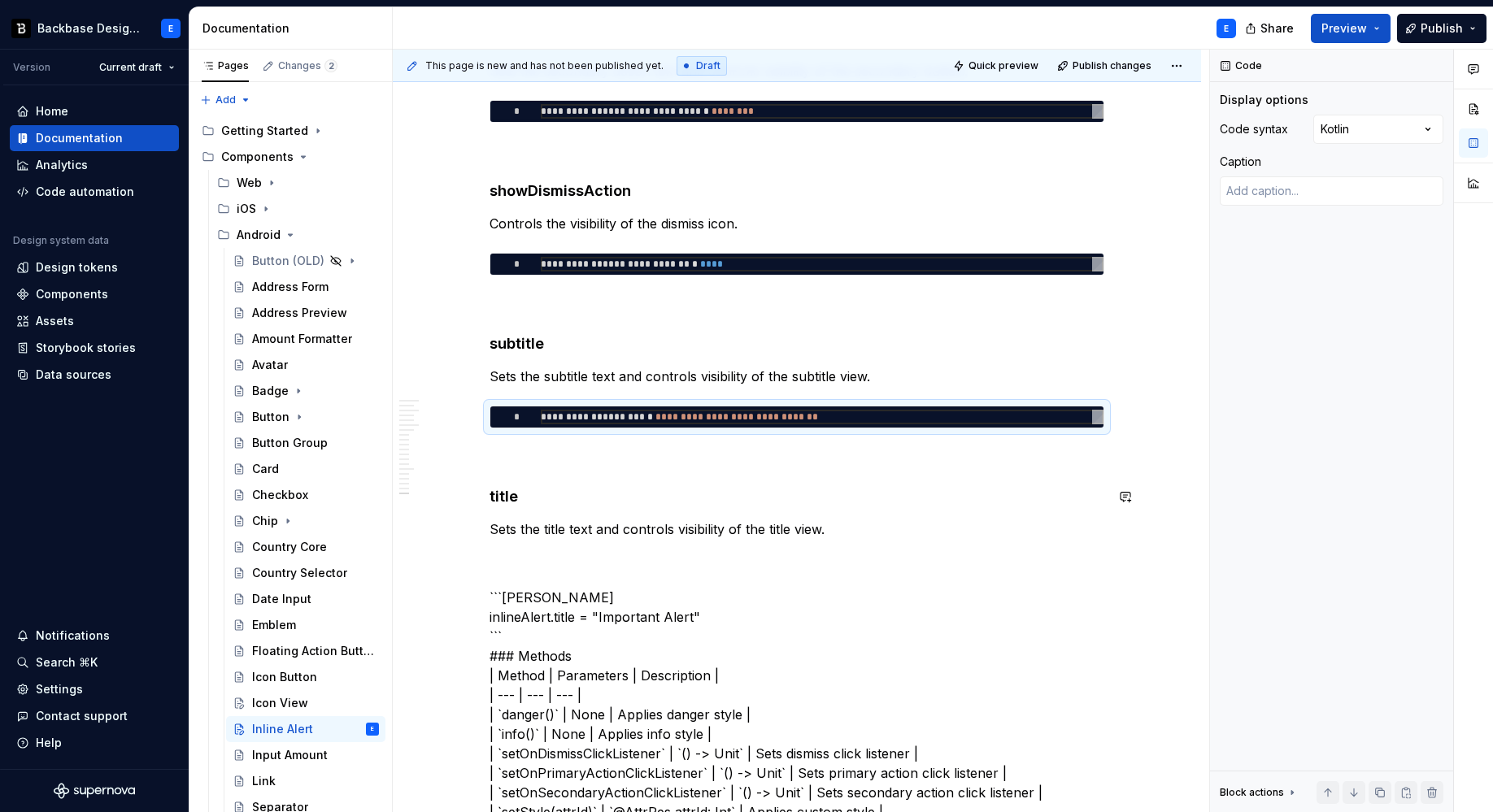
click at [837, 532] on p "Sets the title text and controls visibility of the title view." at bounding box center [797, 529] width 615 height 20
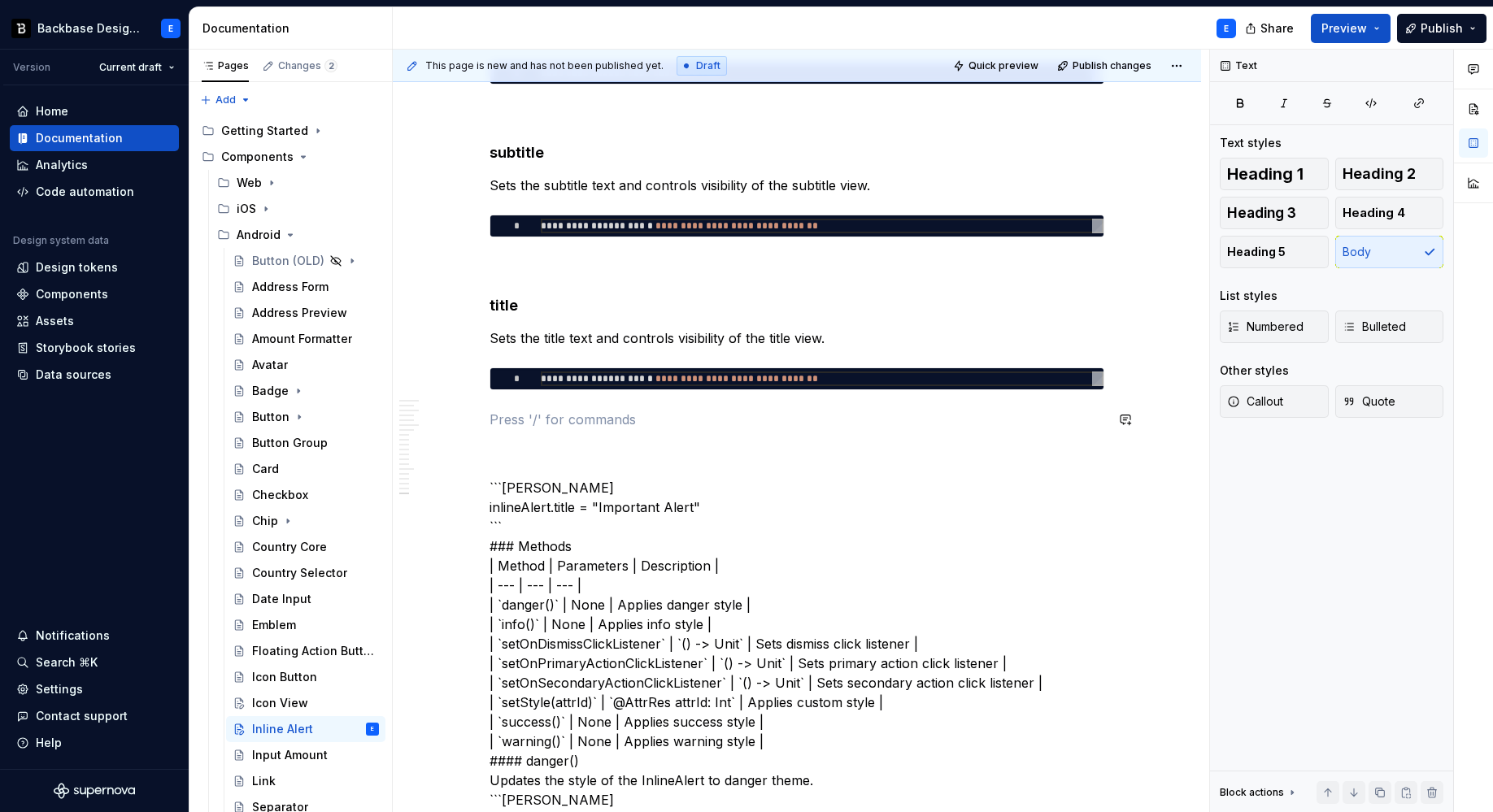
scroll to position [3916, 0]
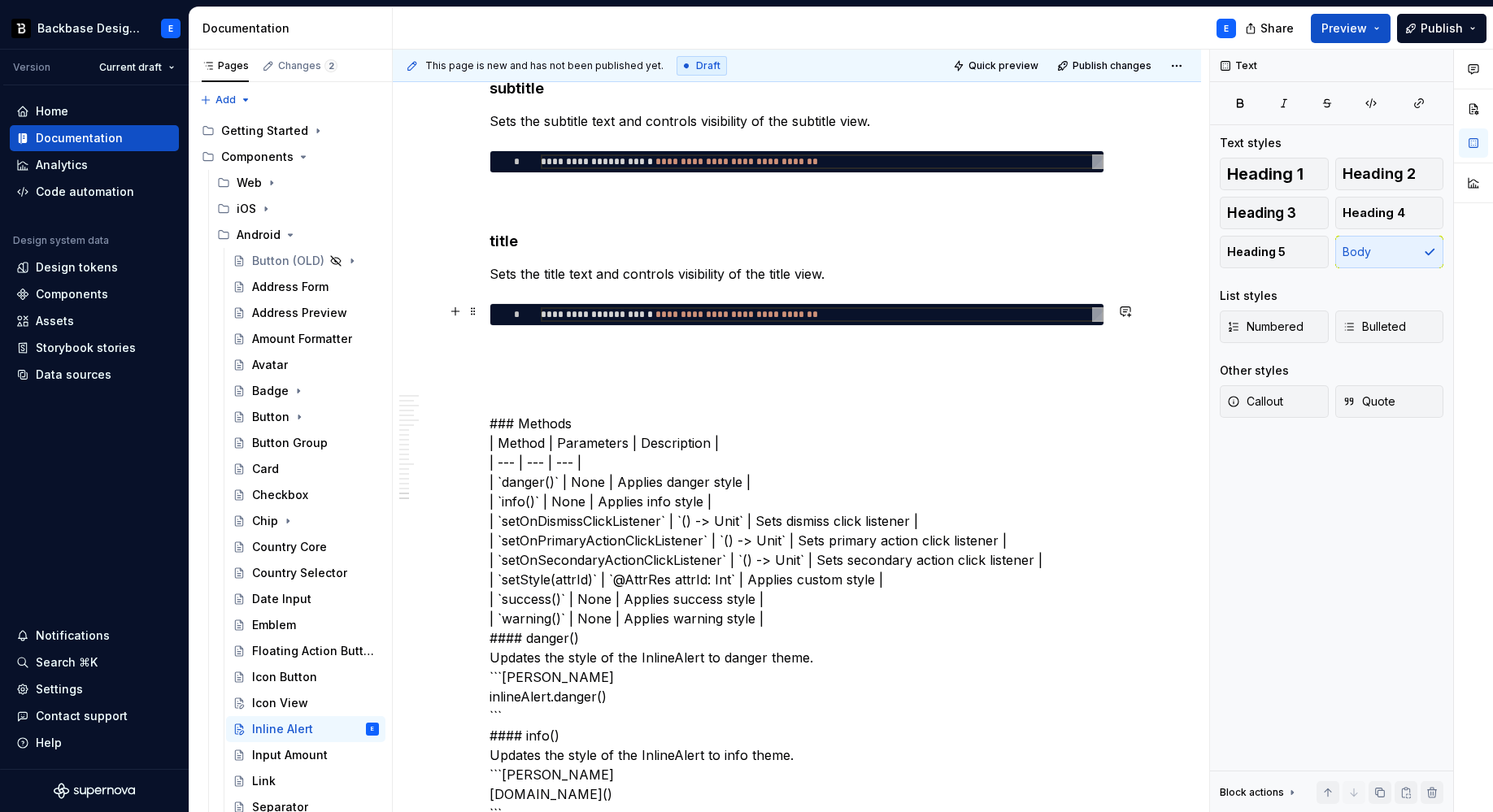
click at [699, 314] on div "**********" at bounding box center [822, 314] width 563 height 15
type textarea "*"
type textarea "**********"
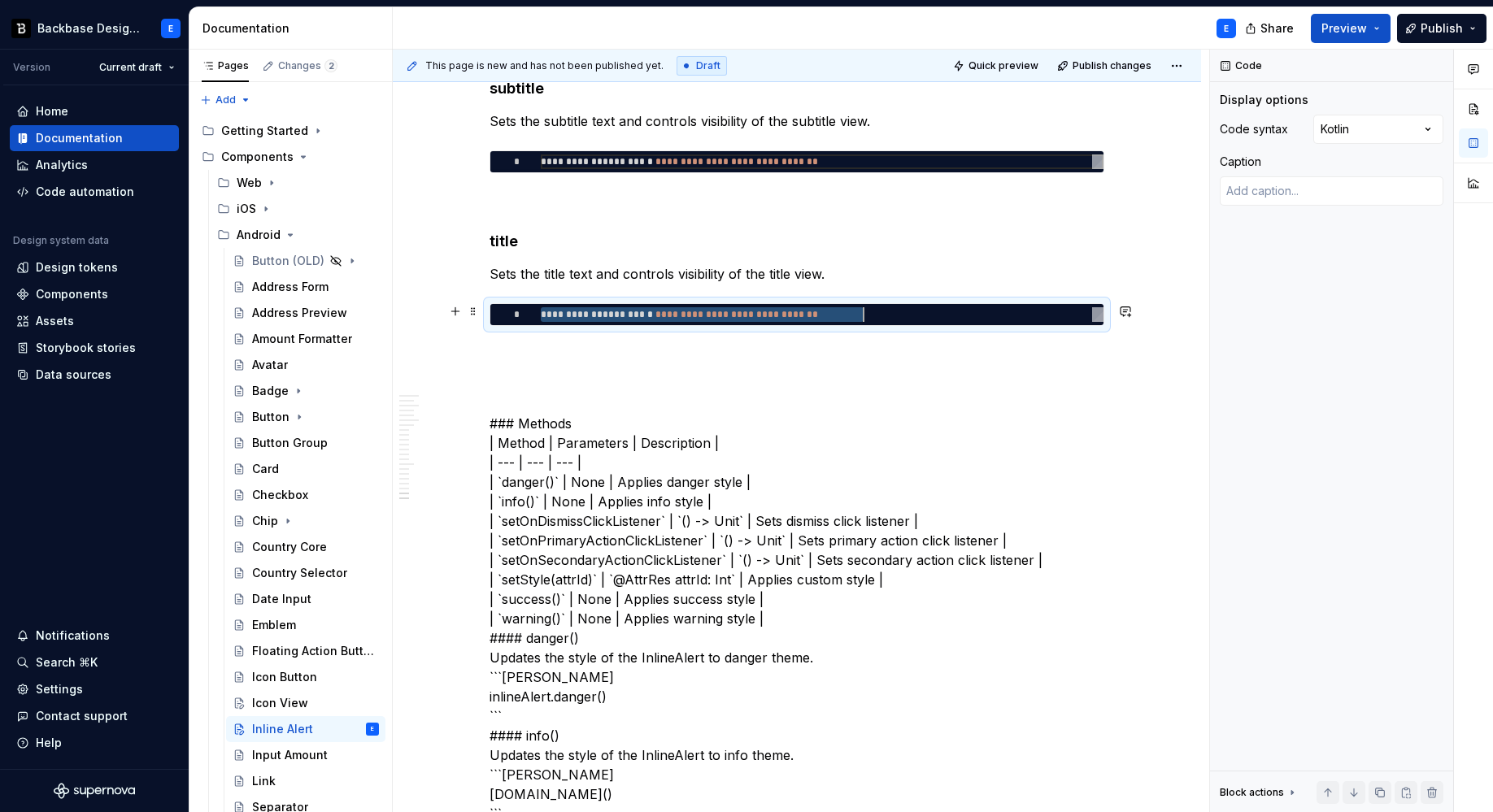
type textarea "*"
type textarea "**********"
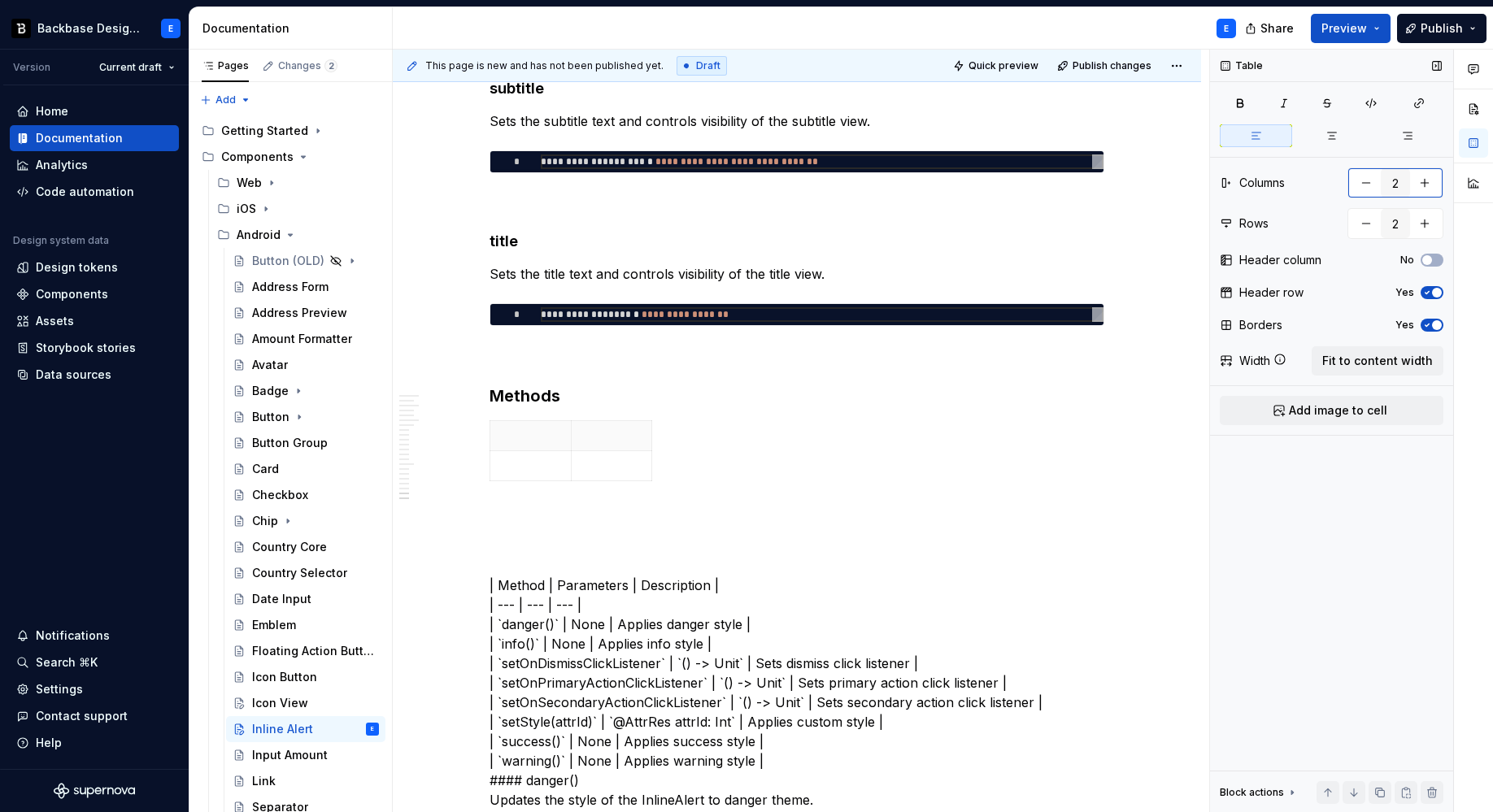
click at [1404, 174] on button "button" at bounding box center [1424, 182] width 29 height 29
type input "3"
click at [1394, 358] on span "Fit to content width" at bounding box center [1377, 361] width 110 height 17
type textarea "*"
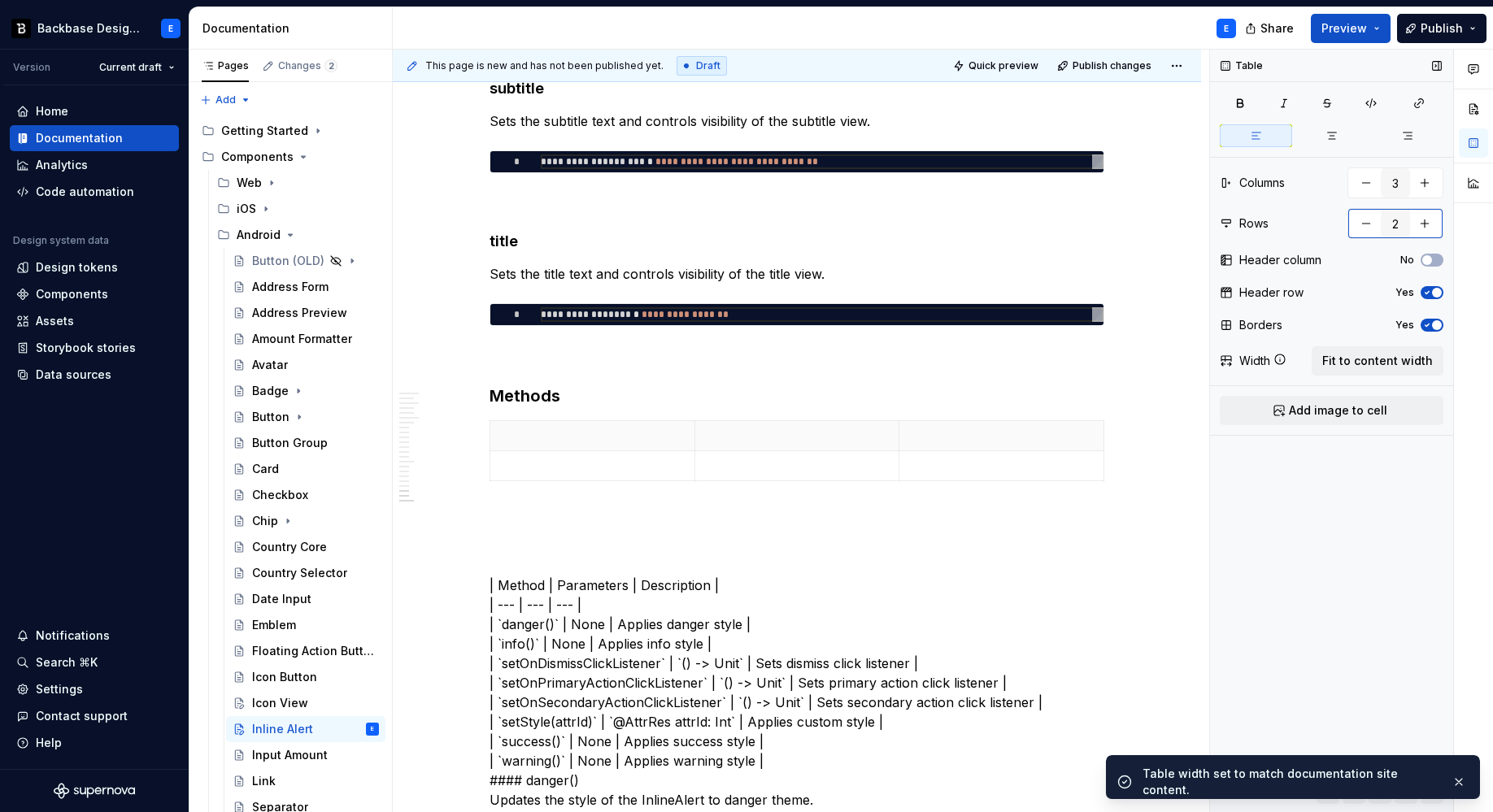
click at [1404, 216] on button "button" at bounding box center [1424, 223] width 29 height 29
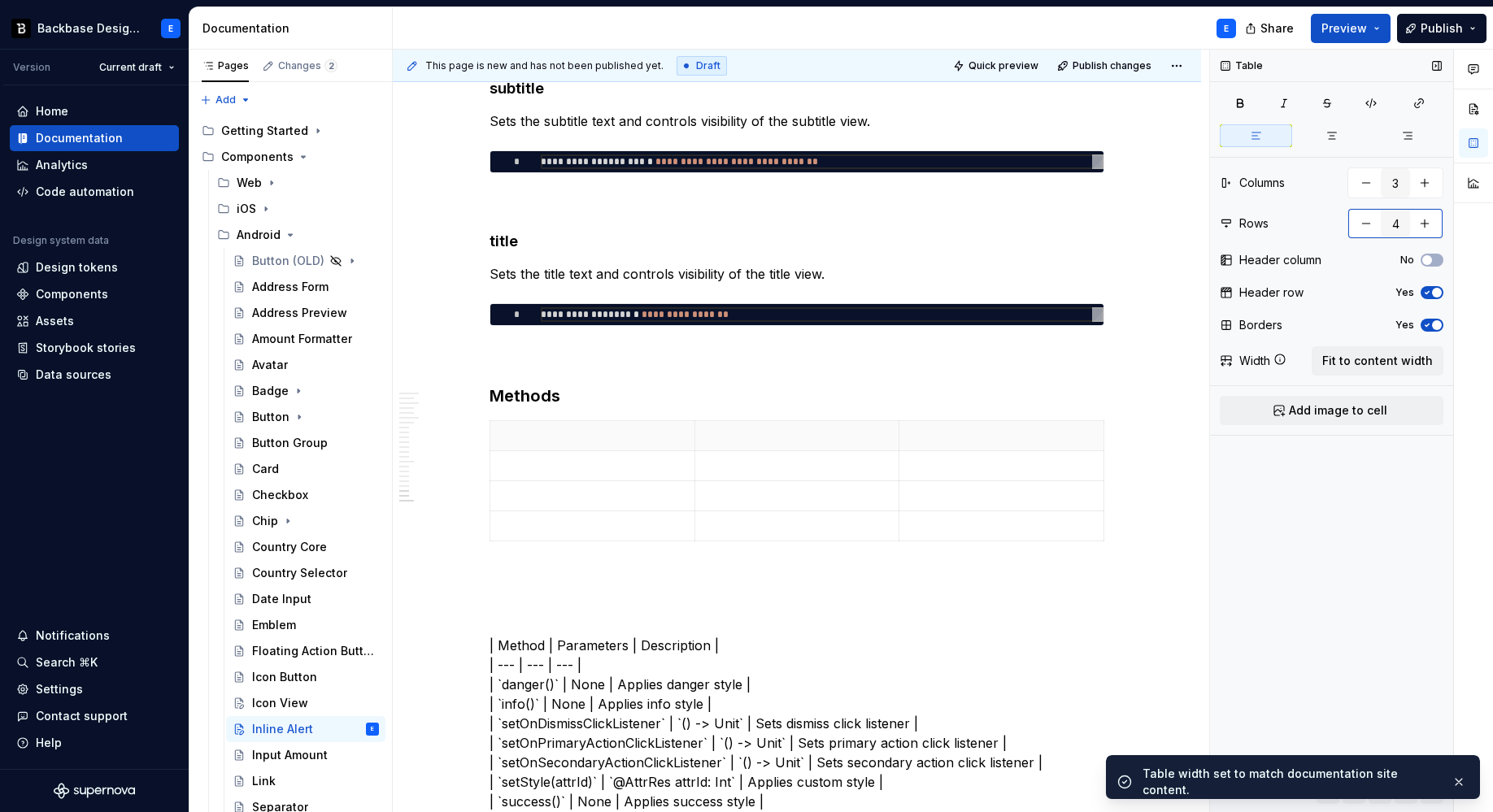
click at [1404, 216] on button "button" at bounding box center [1424, 223] width 29 height 29
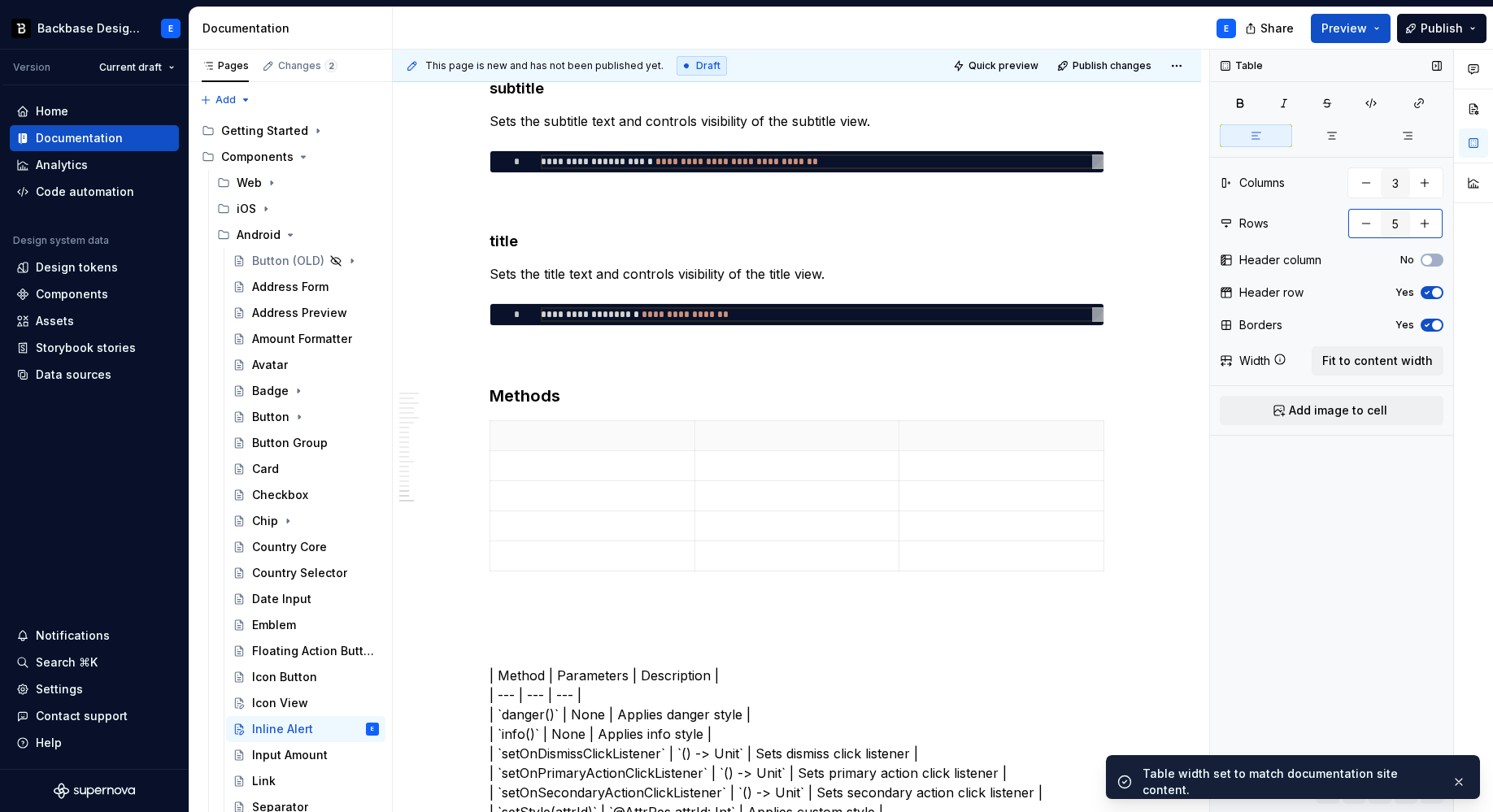
click at [1404, 216] on button "button" at bounding box center [1424, 223] width 29 height 29
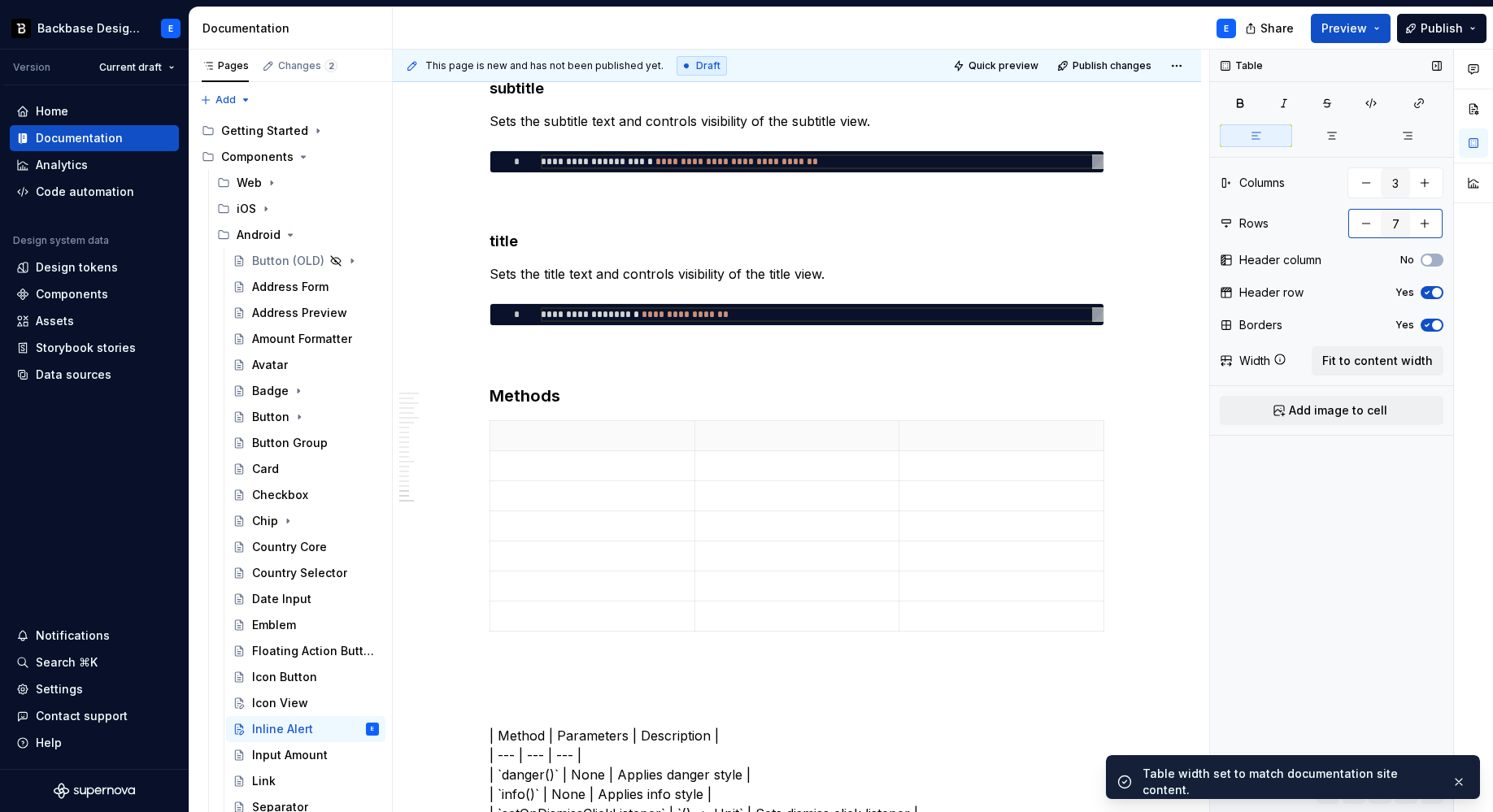
click at [1404, 216] on button "button" at bounding box center [1424, 223] width 29 height 29
type input "8"
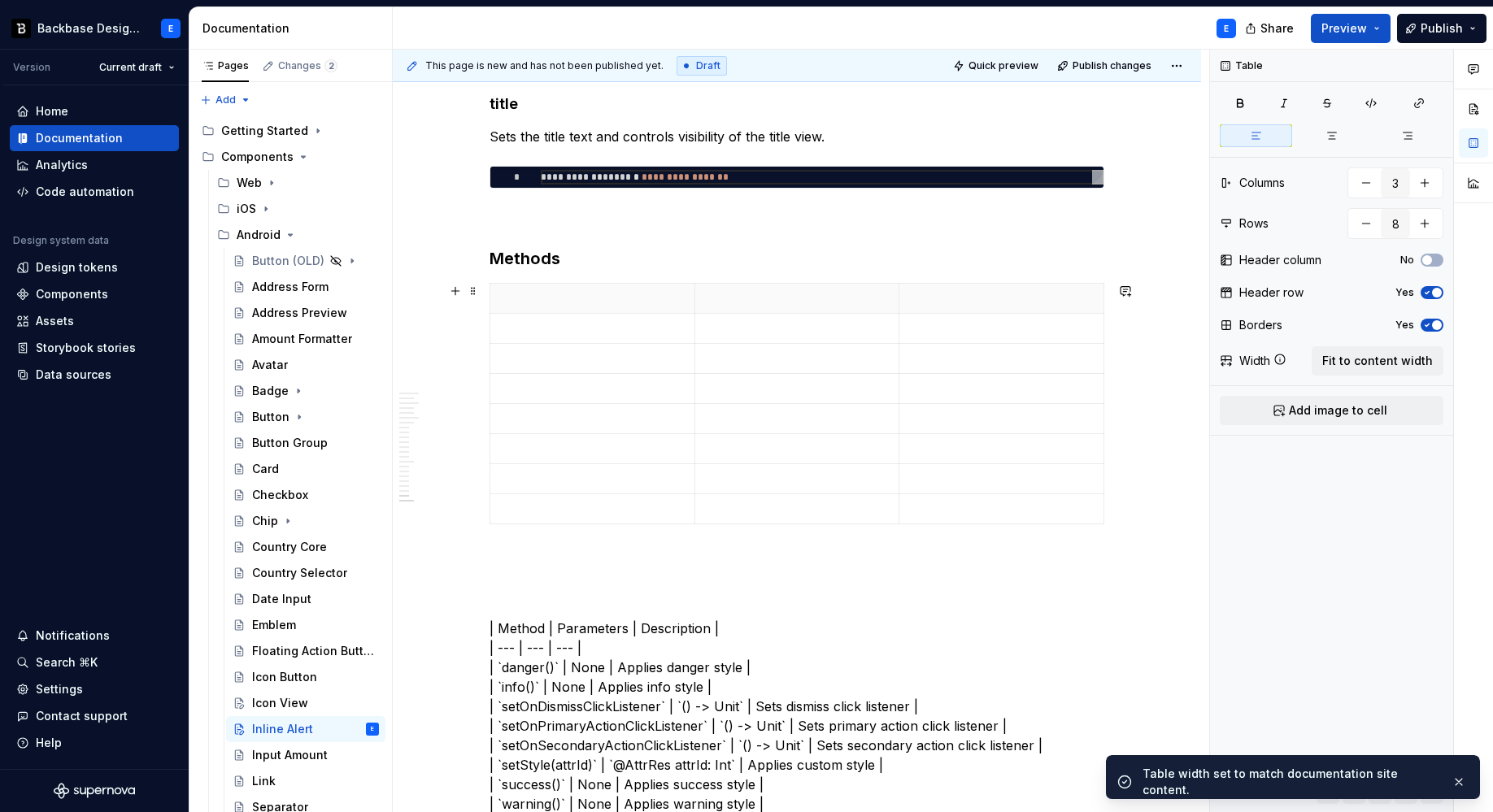
scroll to position [4101, 0]
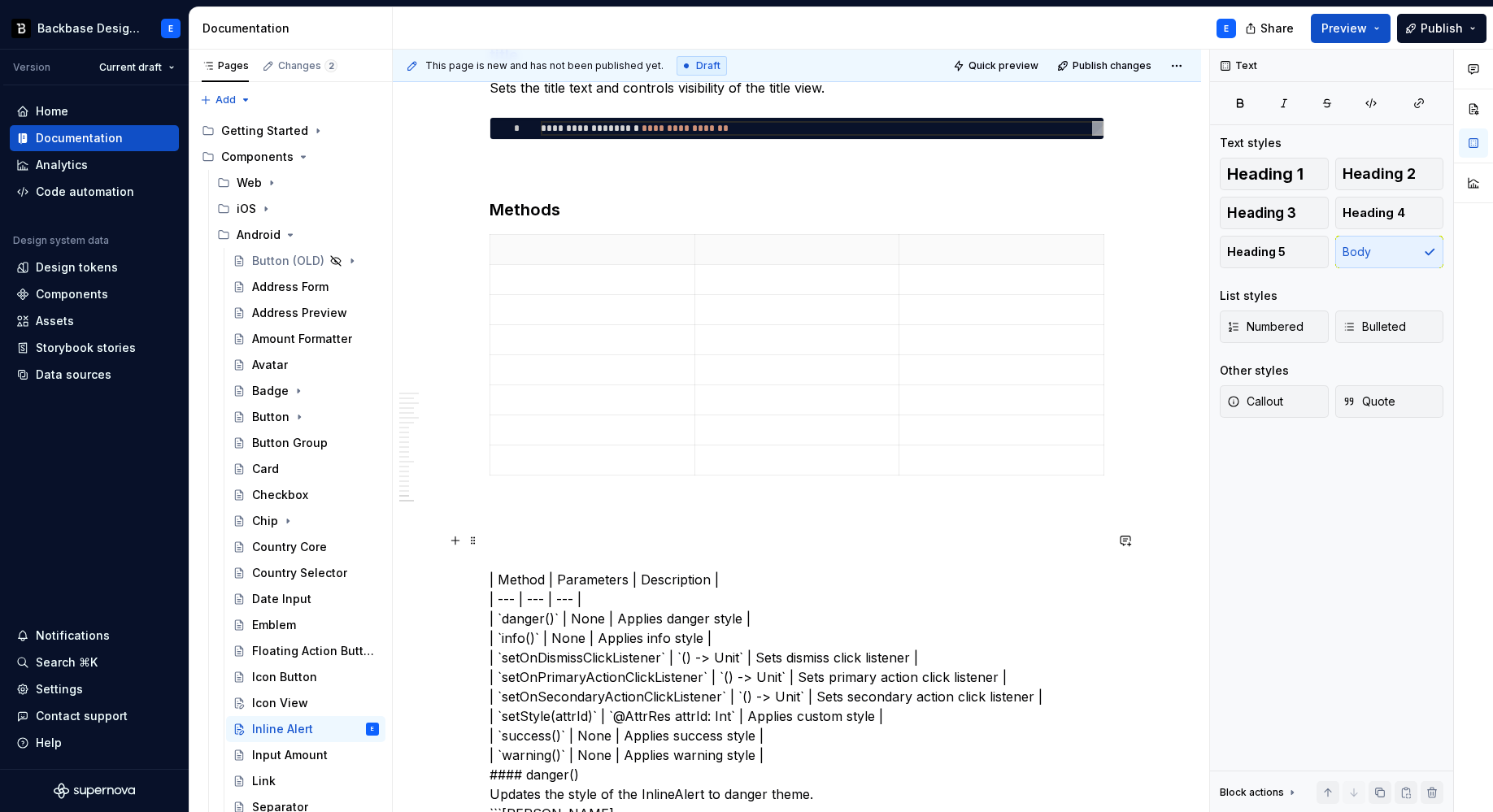
type textarea "*"
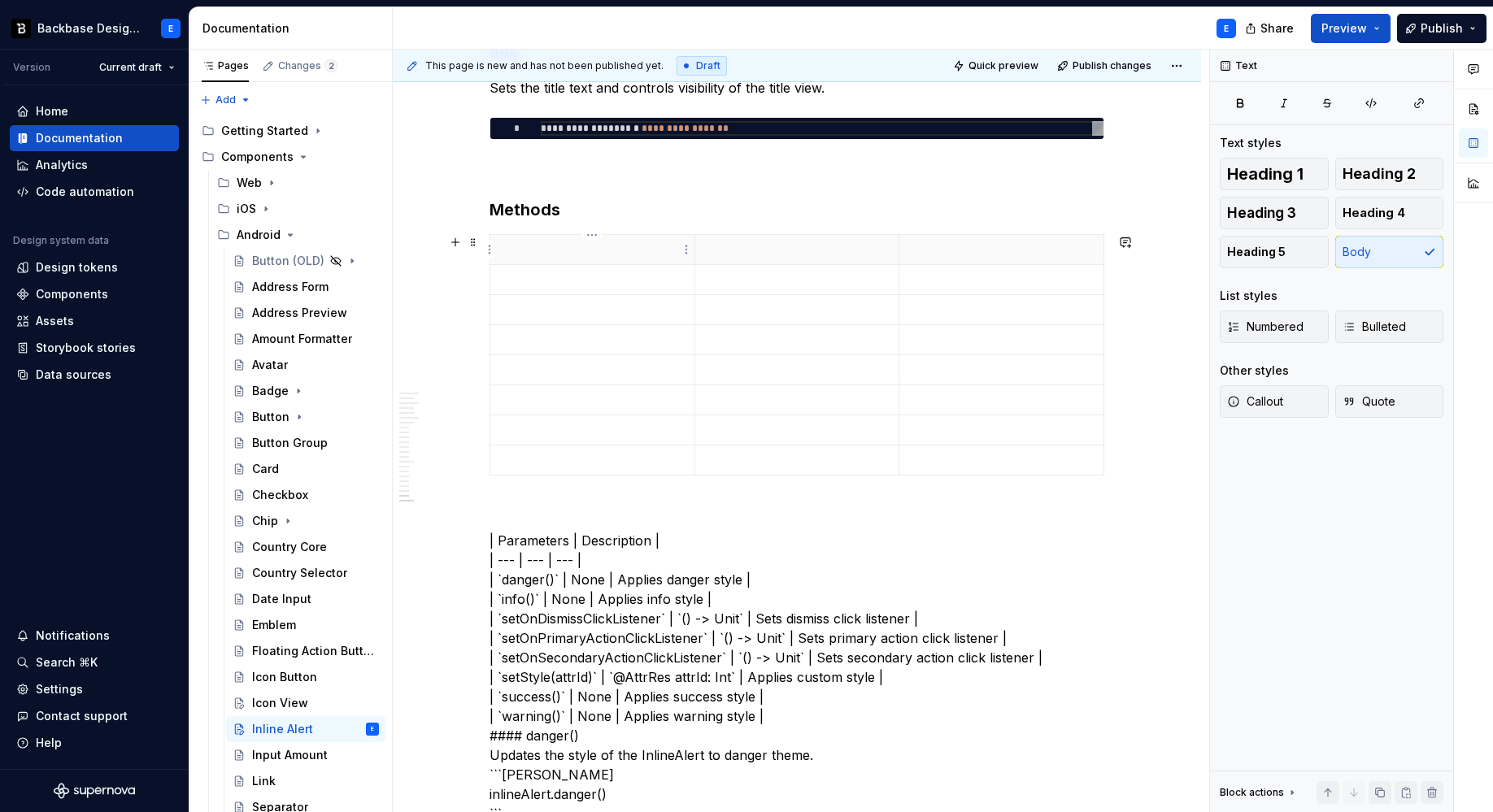
click at [549, 251] on p at bounding box center [593, 250] width 184 height 17
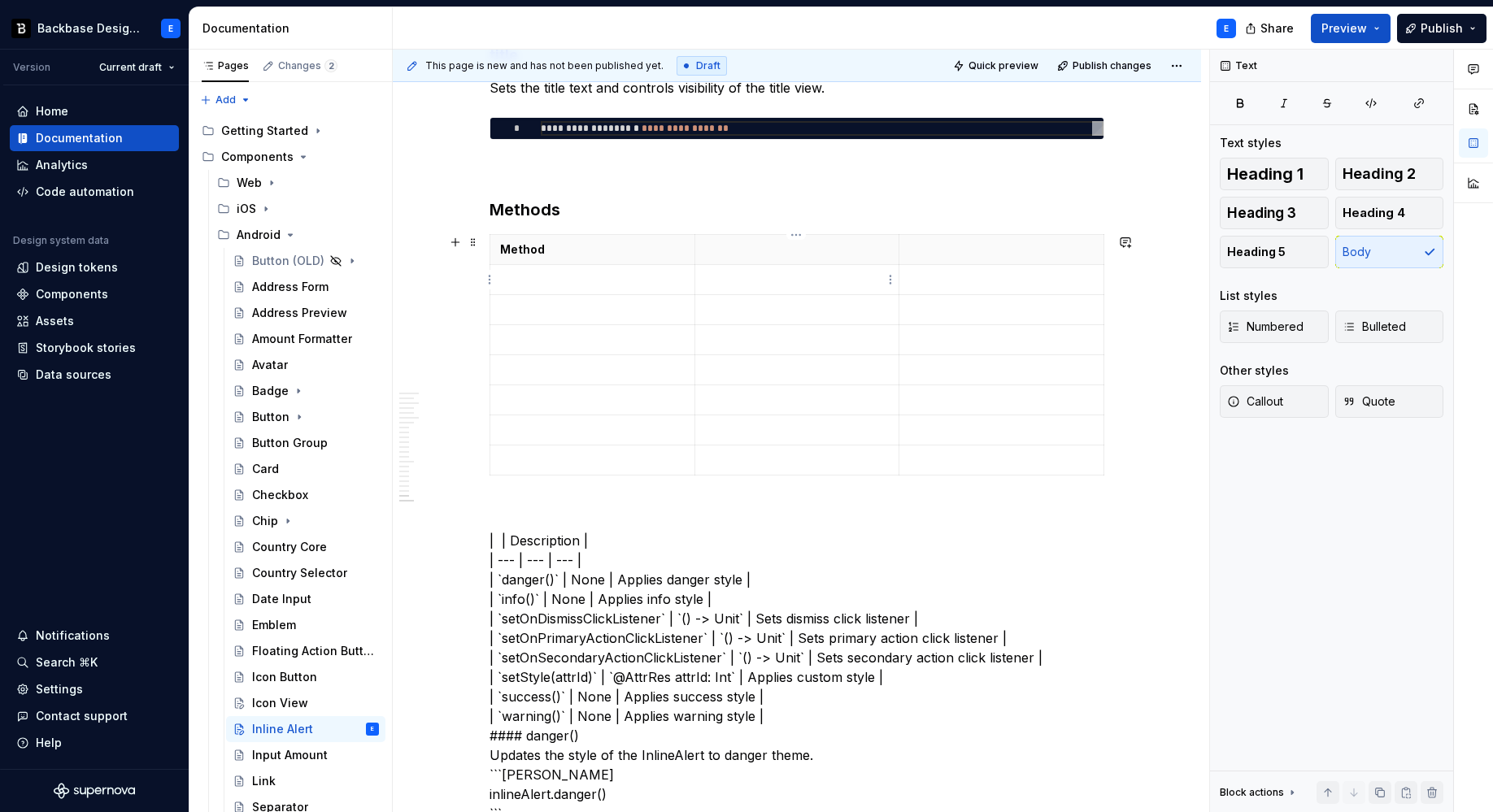
click at [749, 252] on p at bounding box center [797, 250] width 184 height 17
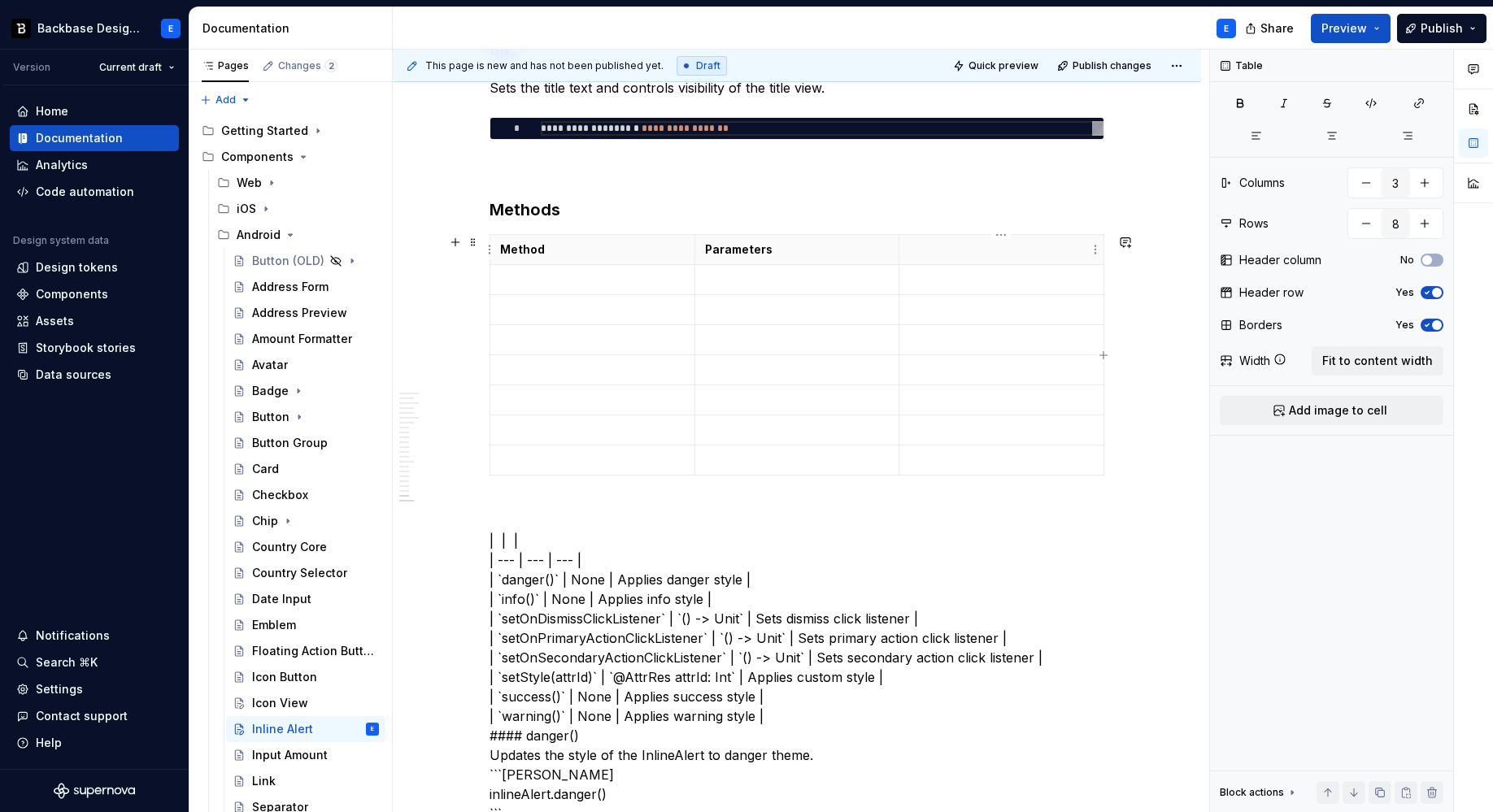
click at [952, 246] on p at bounding box center [1001, 250] width 184 height 17
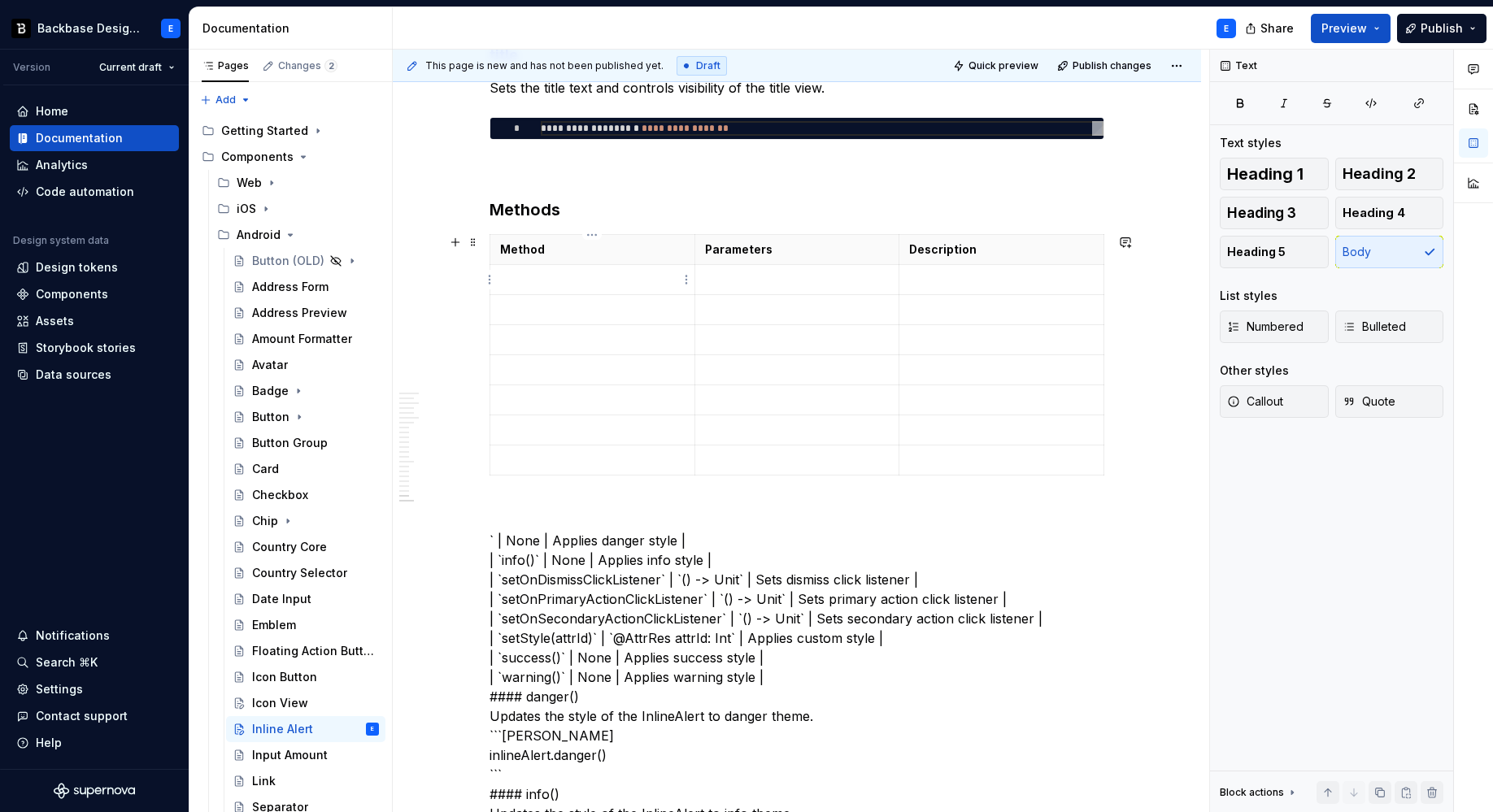
click at [552, 276] on p at bounding box center [593, 280] width 184 height 17
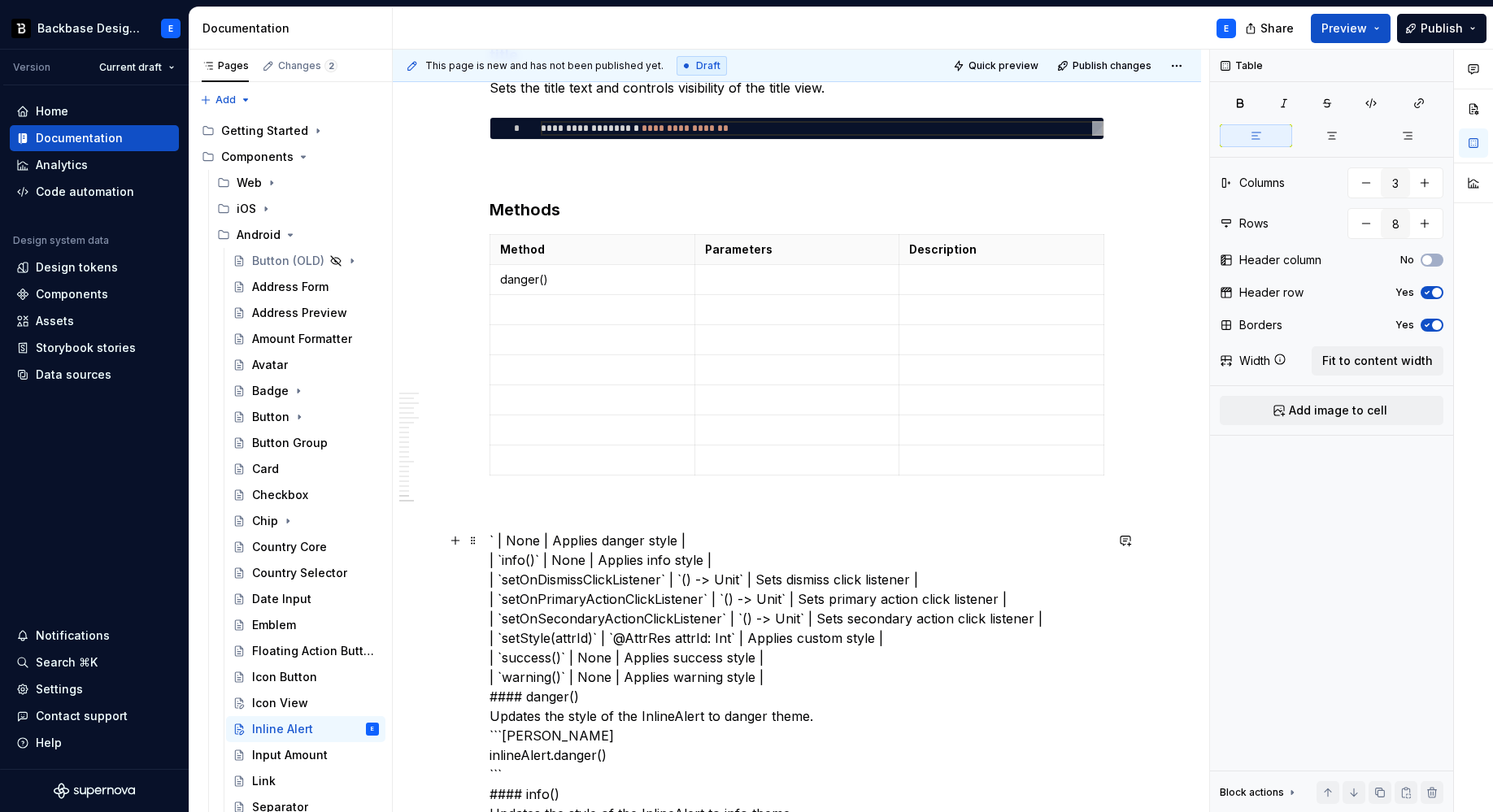
click at [744, 281] on p at bounding box center [797, 280] width 184 height 17
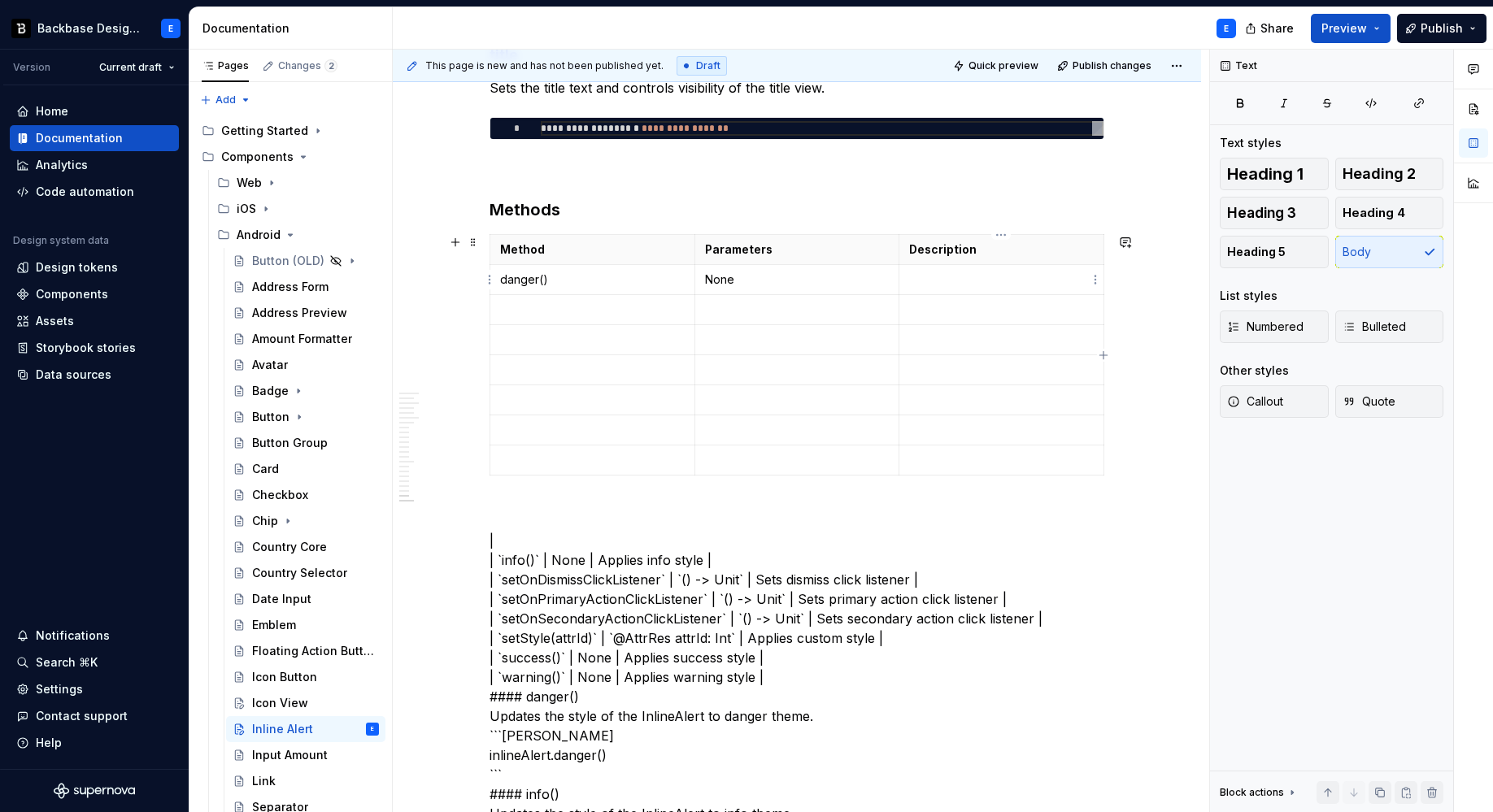
click at [920, 279] on p at bounding box center [1001, 280] width 184 height 17
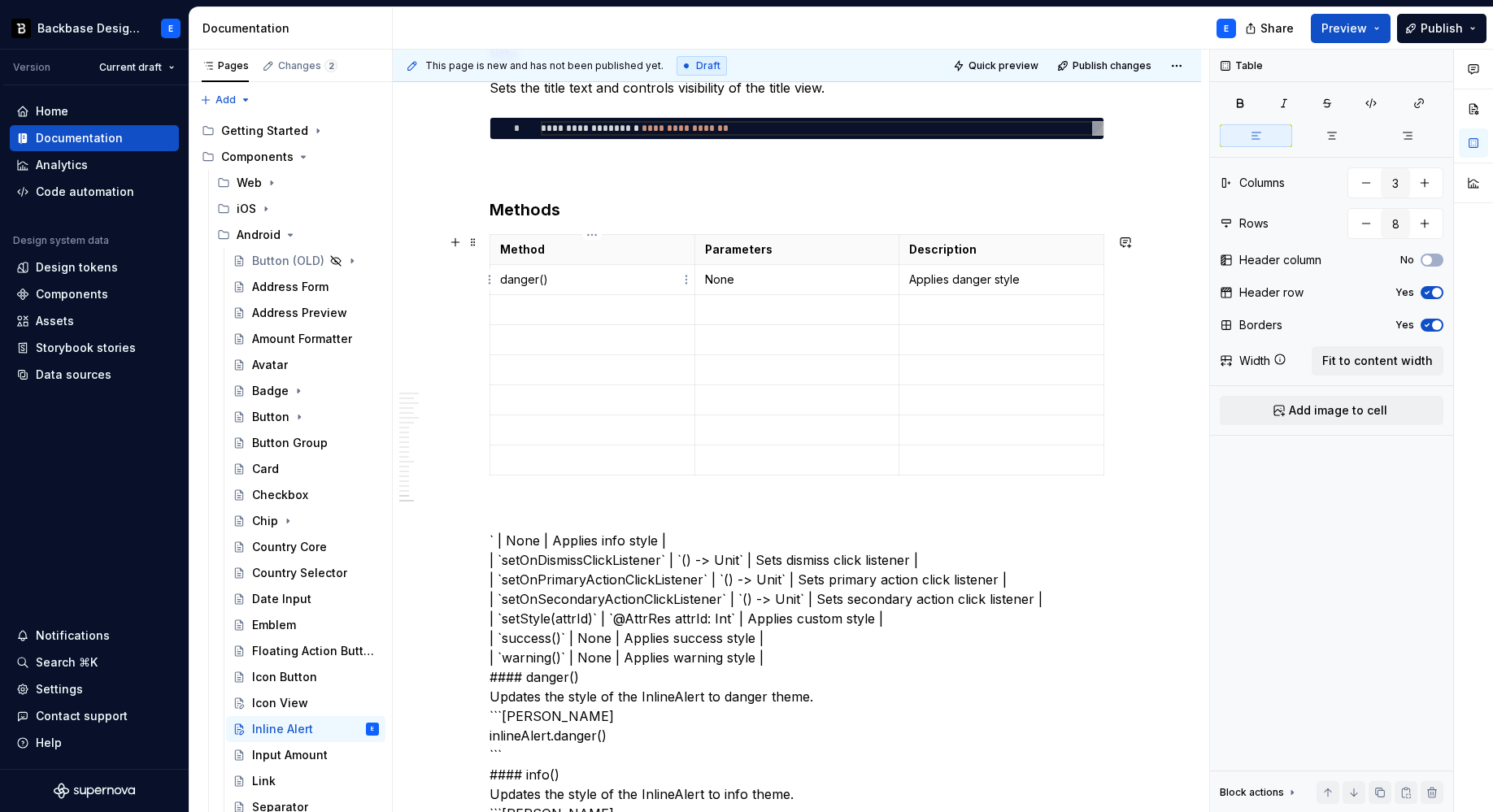
click at [550, 288] on td "danger()" at bounding box center [593, 280] width 205 height 30
click at [551, 304] on p at bounding box center [593, 310] width 184 height 17
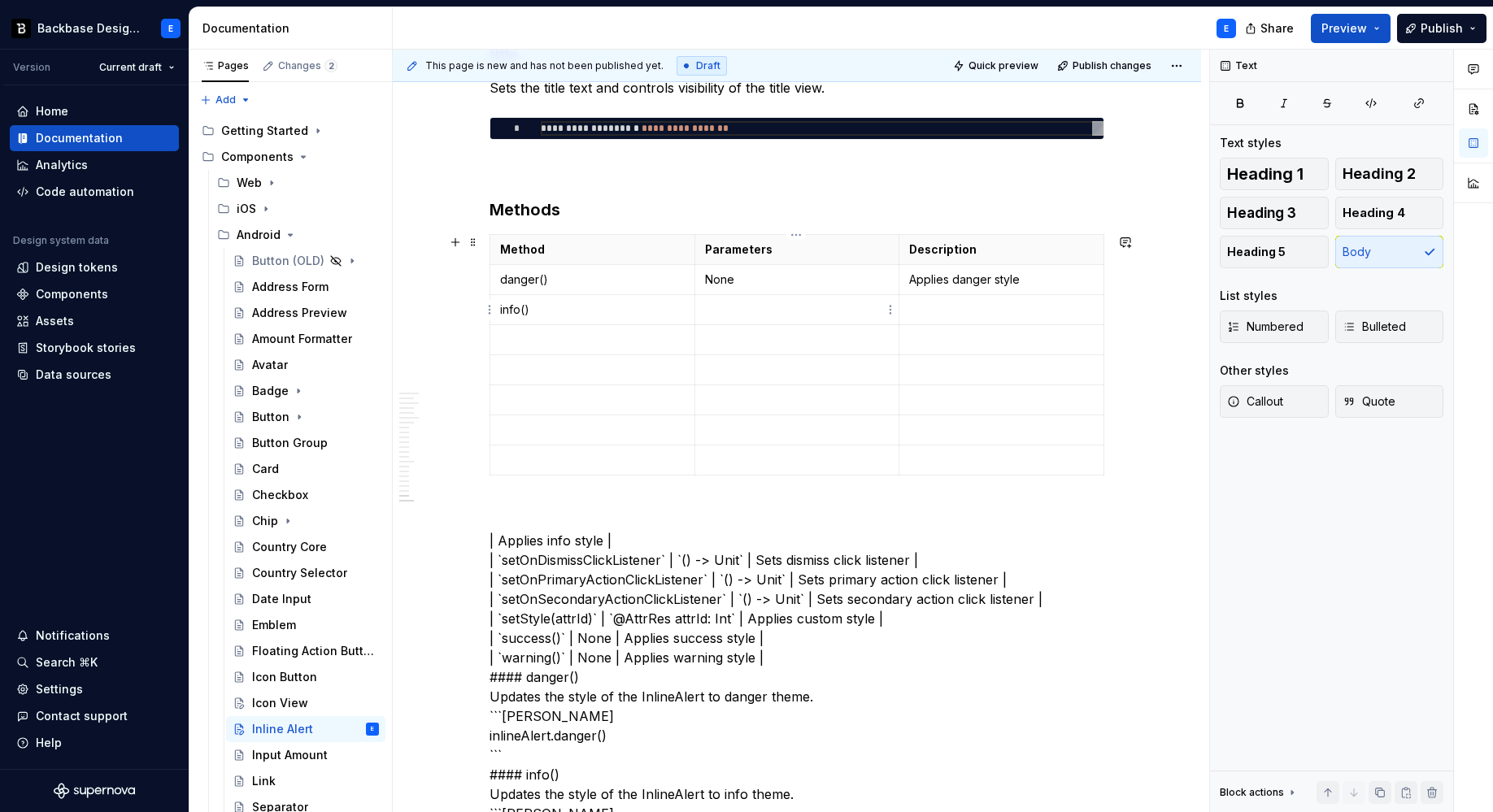
click at [751, 310] on p at bounding box center [797, 310] width 184 height 17
click at [936, 302] on p at bounding box center [1001, 310] width 184 height 17
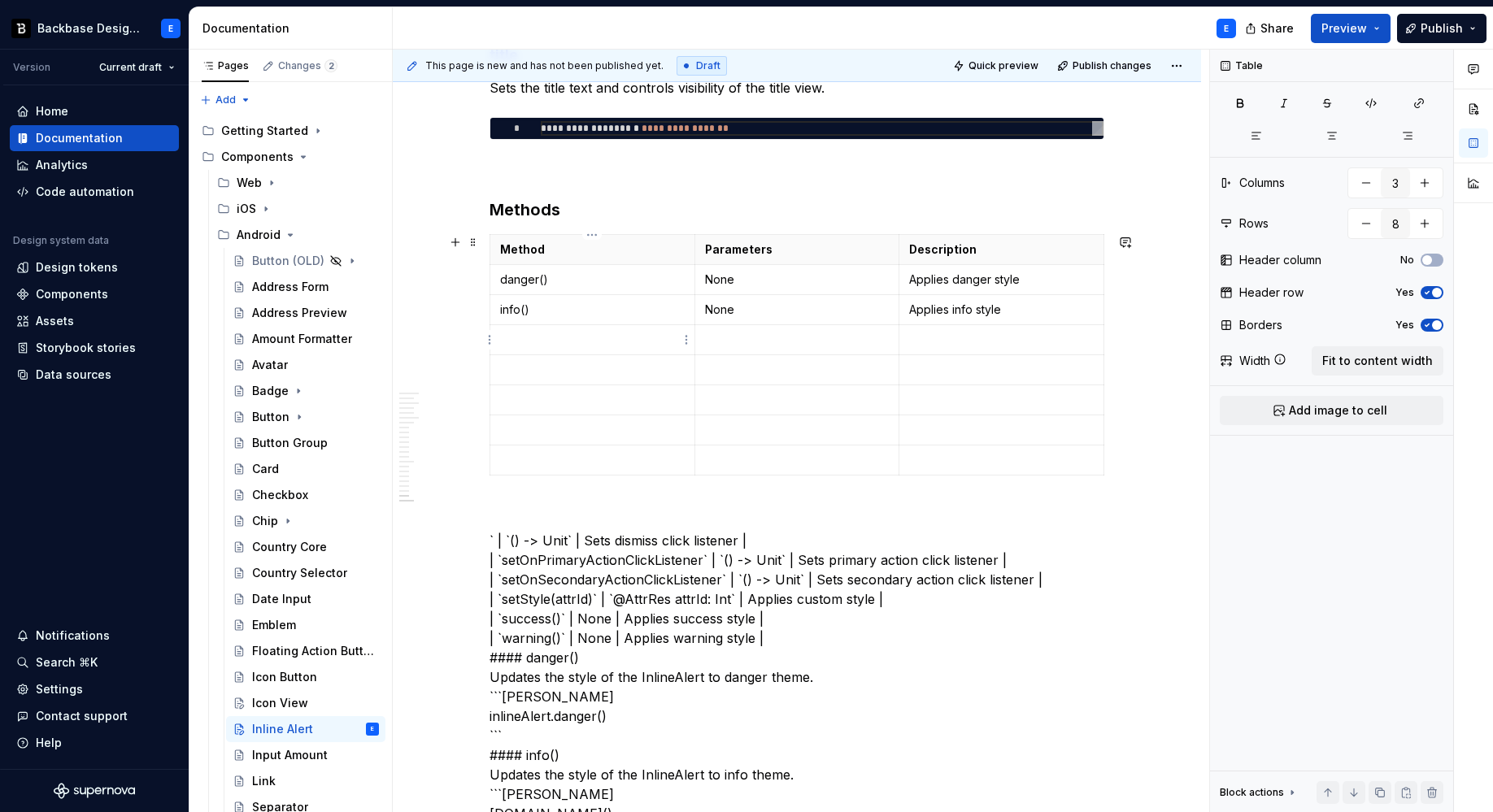
click at [548, 339] on p at bounding box center [593, 340] width 184 height 17
click at [835, 341] on p at bounding box center [797, 340] width 184 height 17
click at [973, 342] on p at bounding box center [1001, 340] width 184 height 17
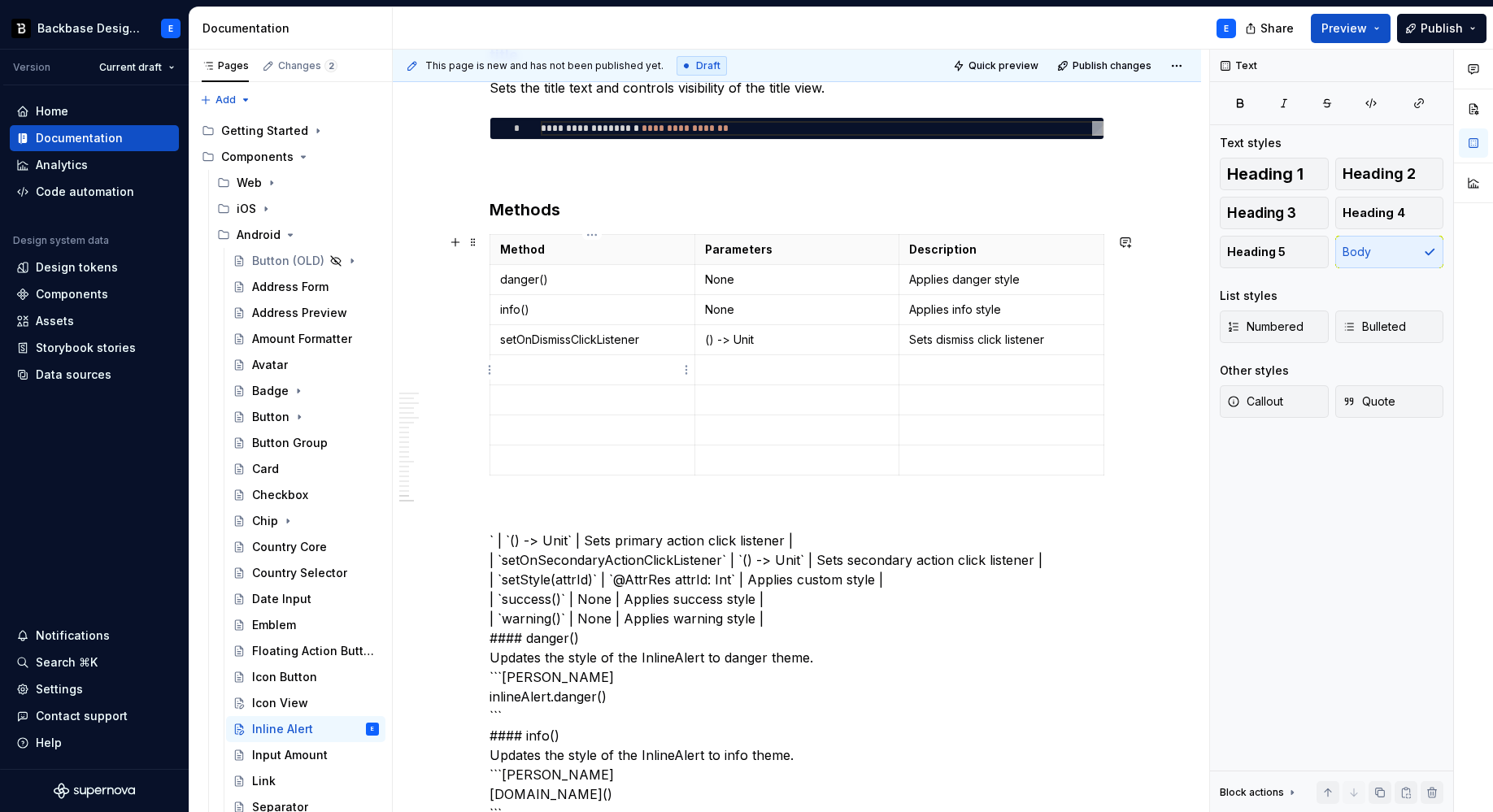
click at [577, 366] on p at bounding box center [593, 370] width 184 height 17
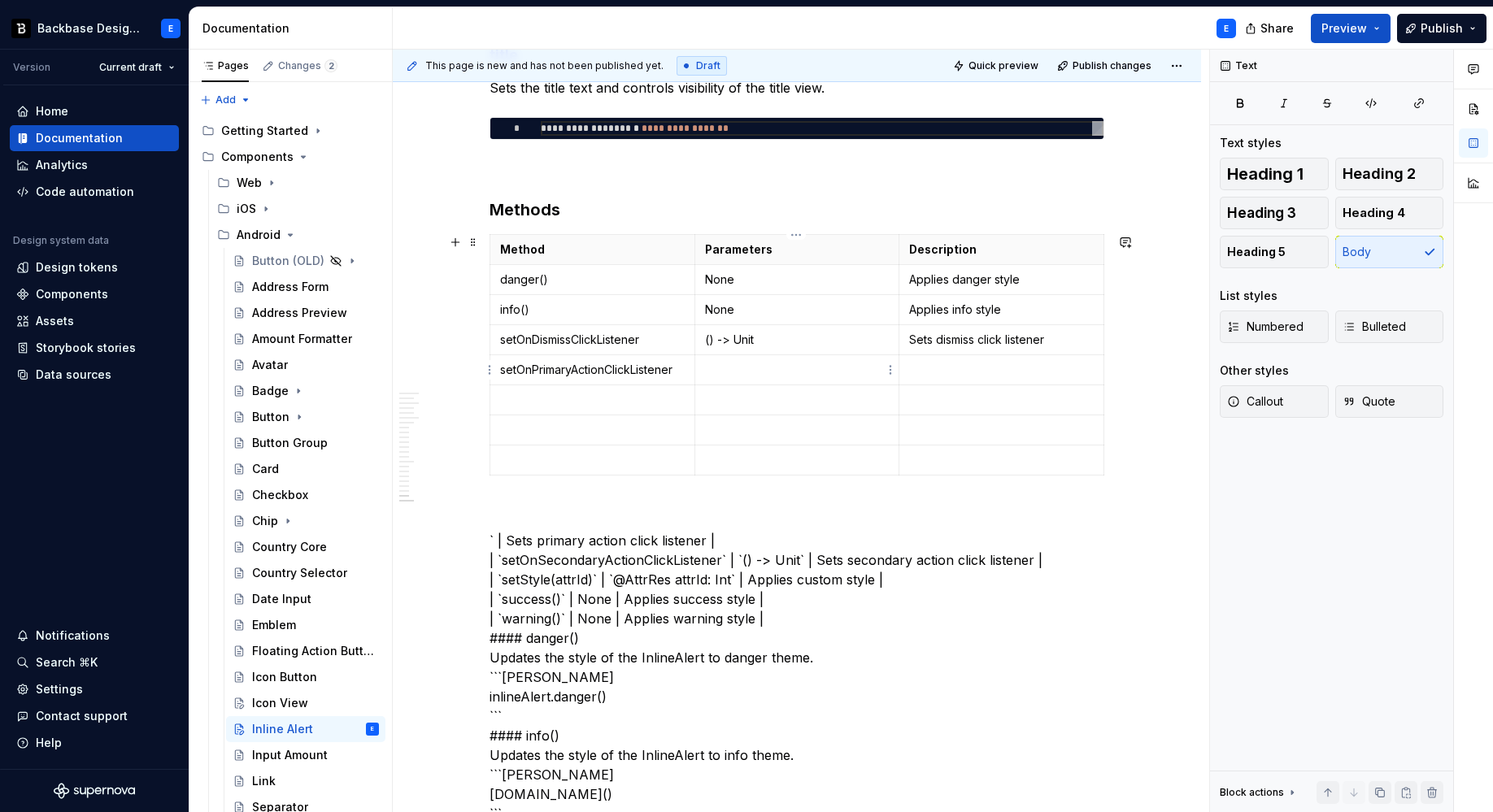
click at [740, 377] on p at bounding box center [797, 370] width 184 height 17
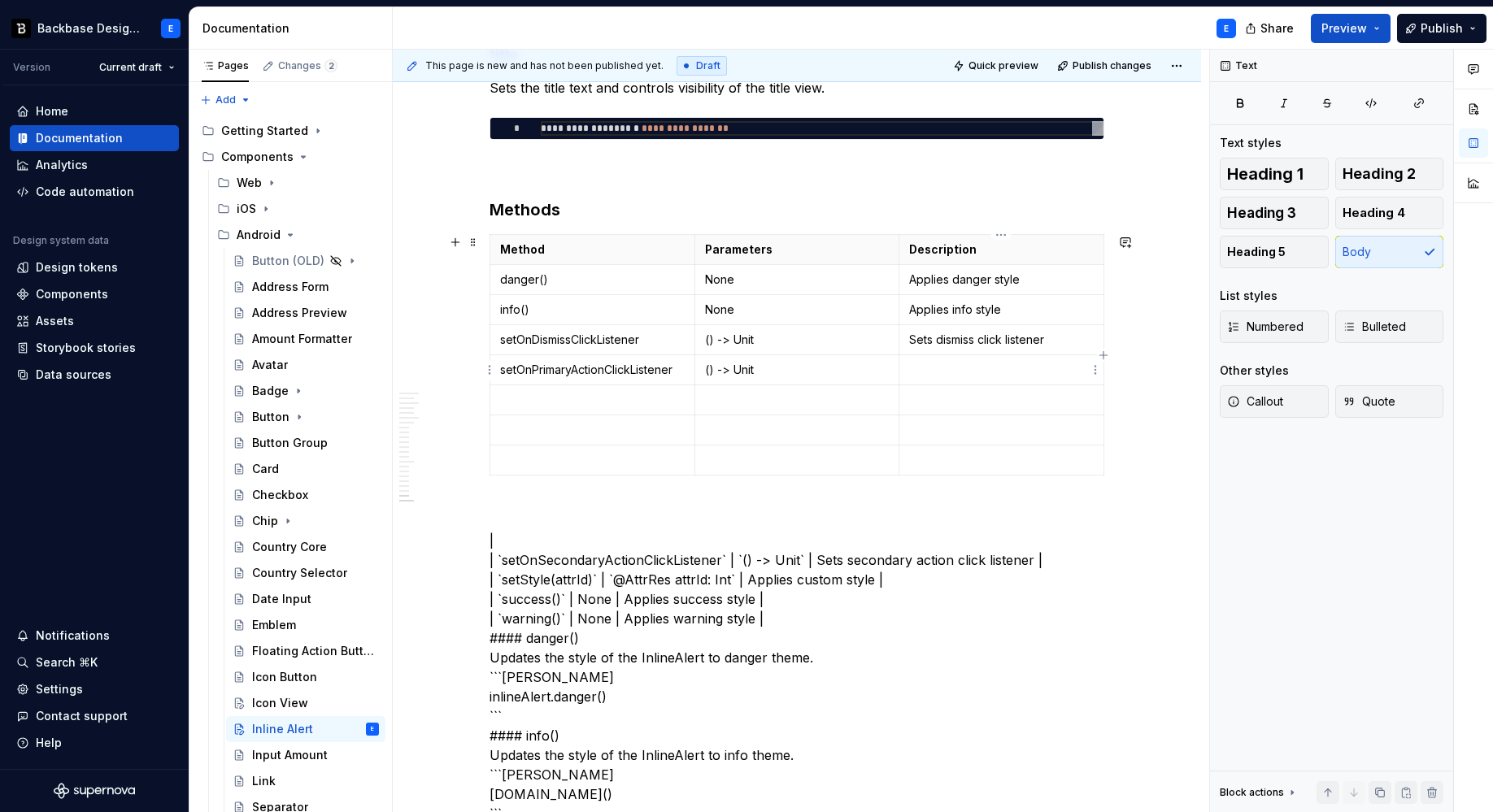
click at [925, 366] on p at bounding box center [1001, 370] width 184 height 17
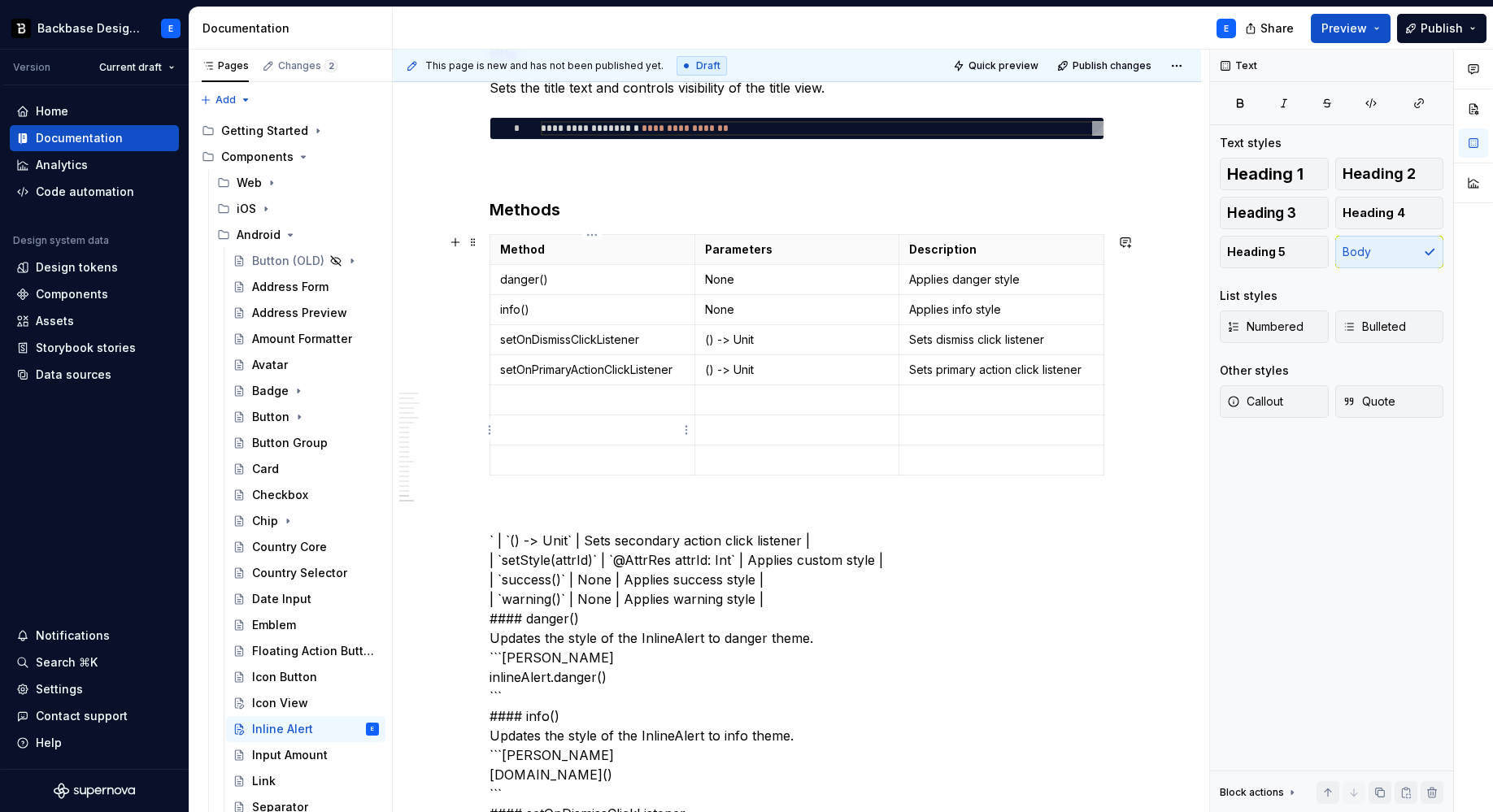
click at [547, 403] on p at bounding box center [593, 400] width 184 height 17
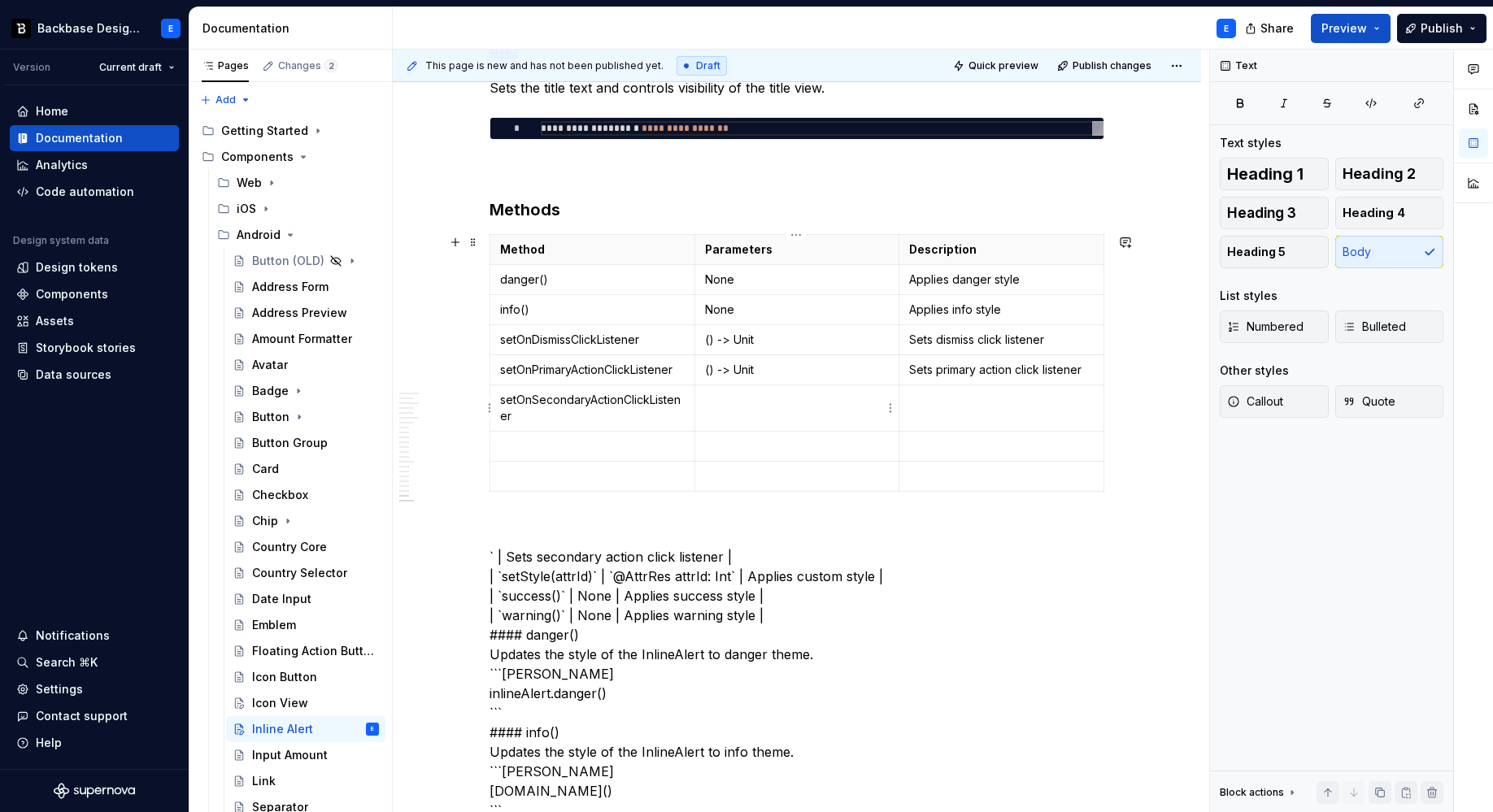
click at [752, 399] on p at bounding box center [797, 400] width 184 height 17
click at [925, 409] on td at bounding box center [1002, 408] width 205 height 46
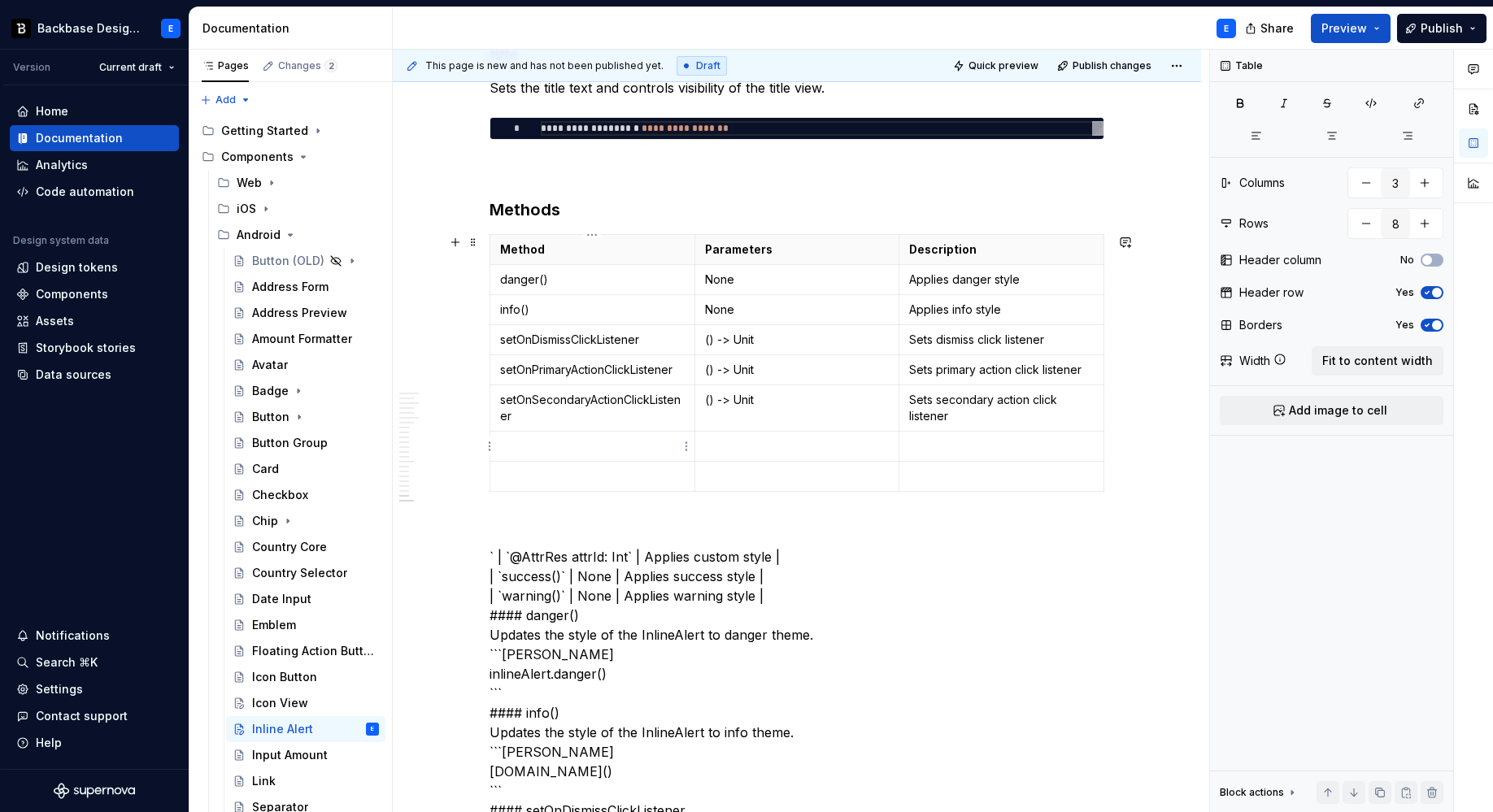
click at [541, 441] on p at bounding box center [593, 446] width 184 height 17
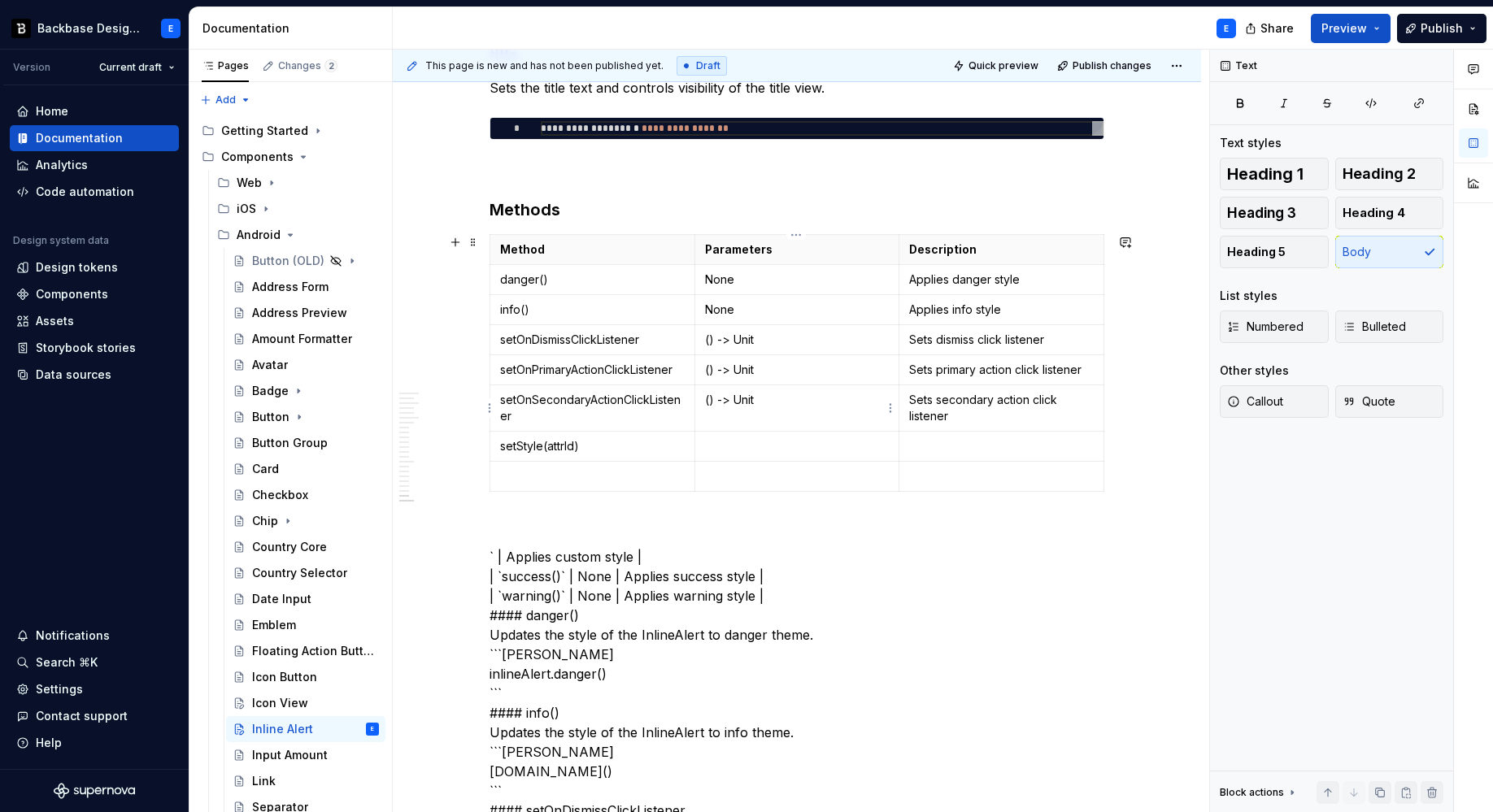
click at [724, 426] on td "() -> Unit" at bounding box center [797, 408] width 205 height 46
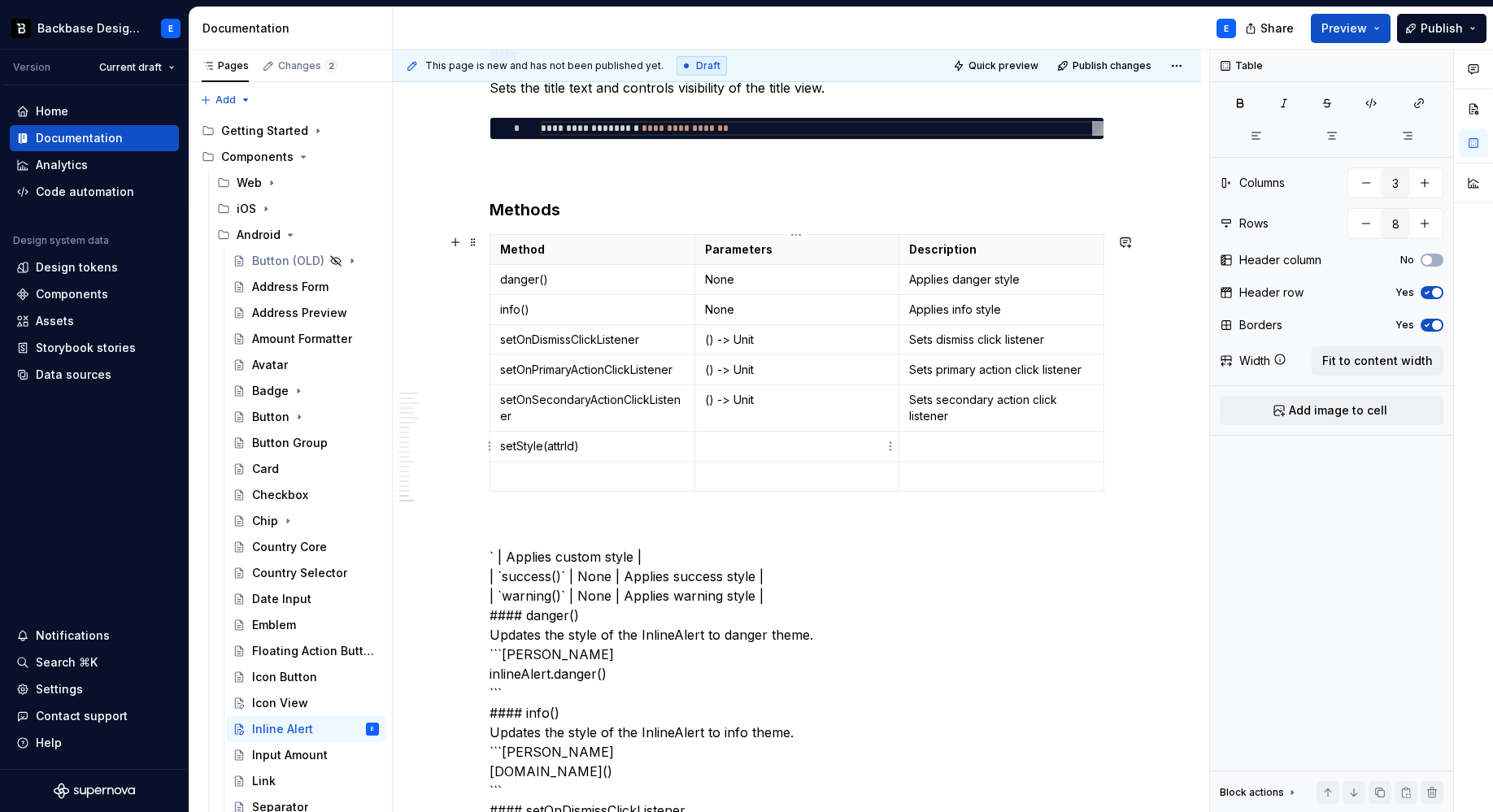
click at [727, 445] on p at bounding box center [797, 446] width 184 height 17
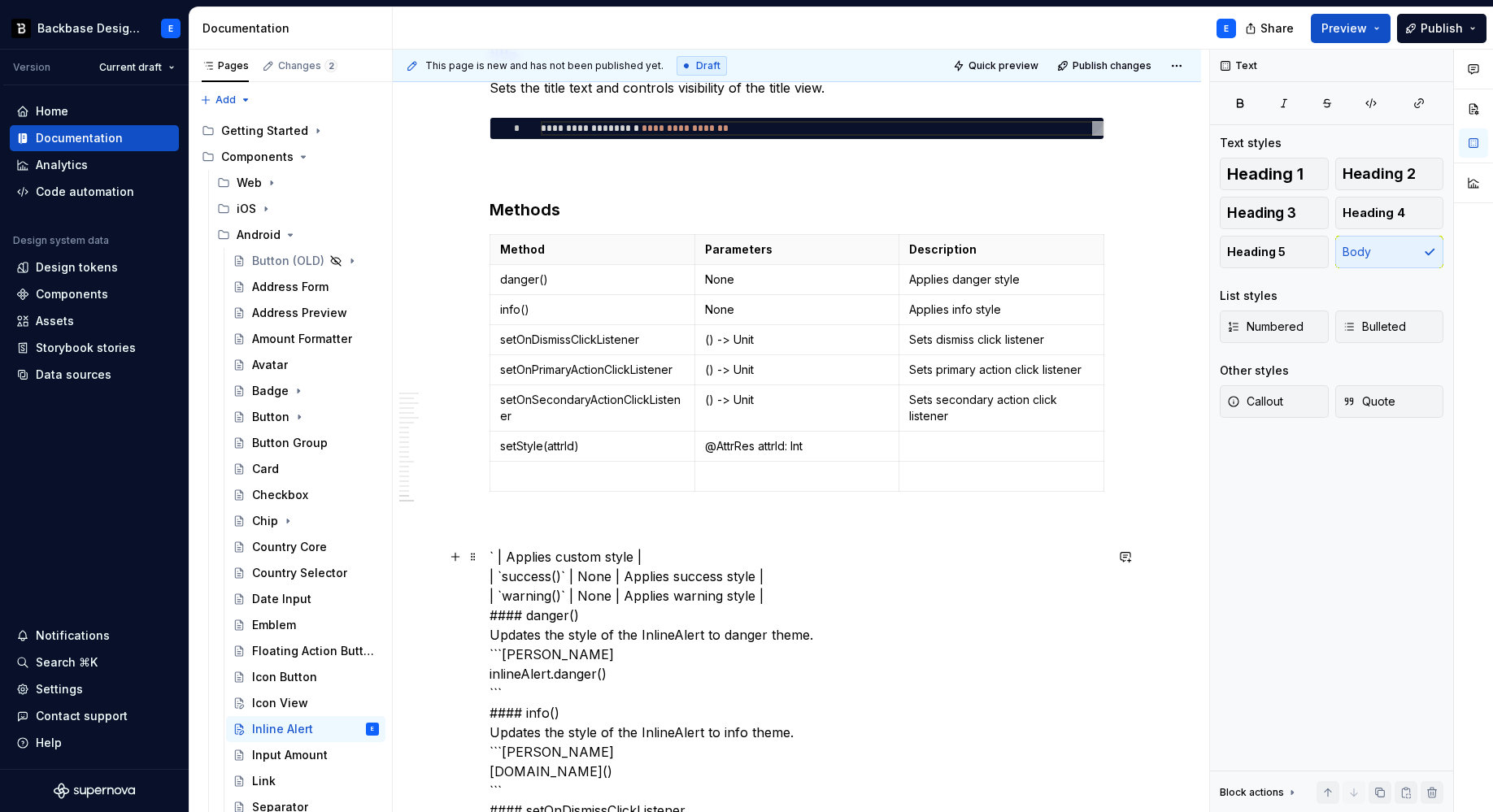
click at [961, 445] on p at bounding box center [1001, 446] width 184 height 17
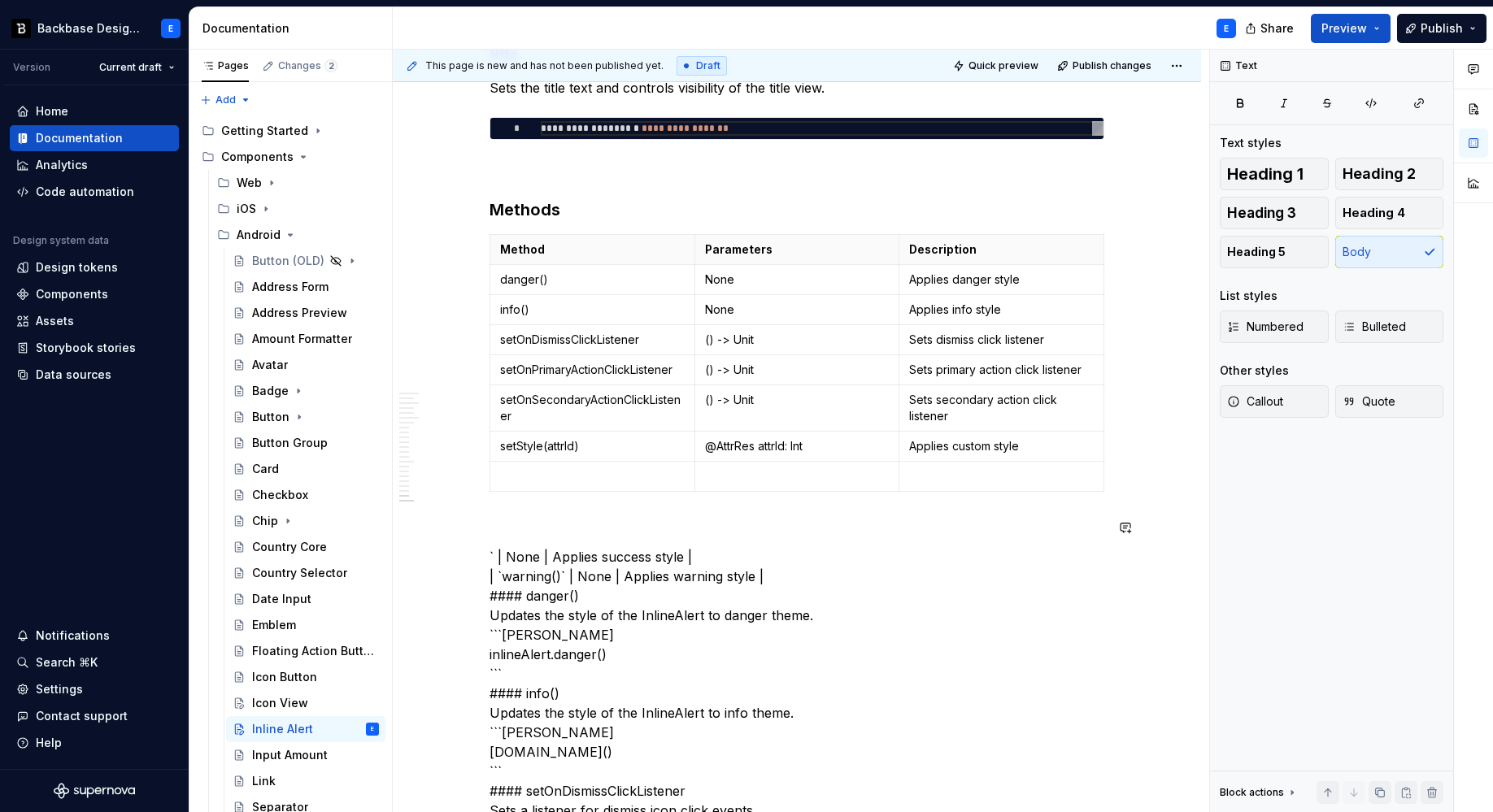
click at [566, 469] on p at bounding box center [593, 476] width 184 height 17
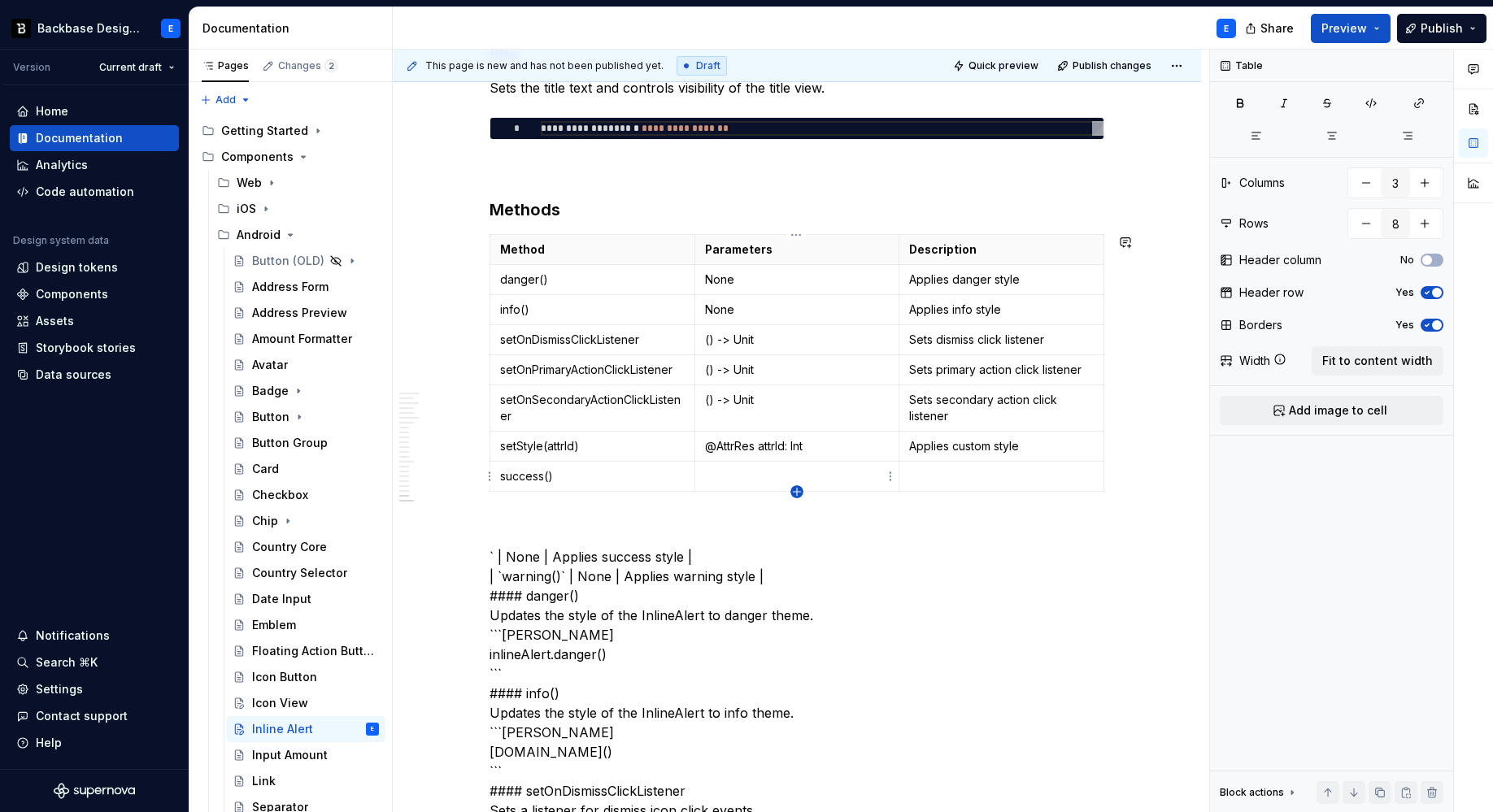
click at [798, 492] on icon "button" at bounding box center [797, 492] width 13 height 13
type input "9"
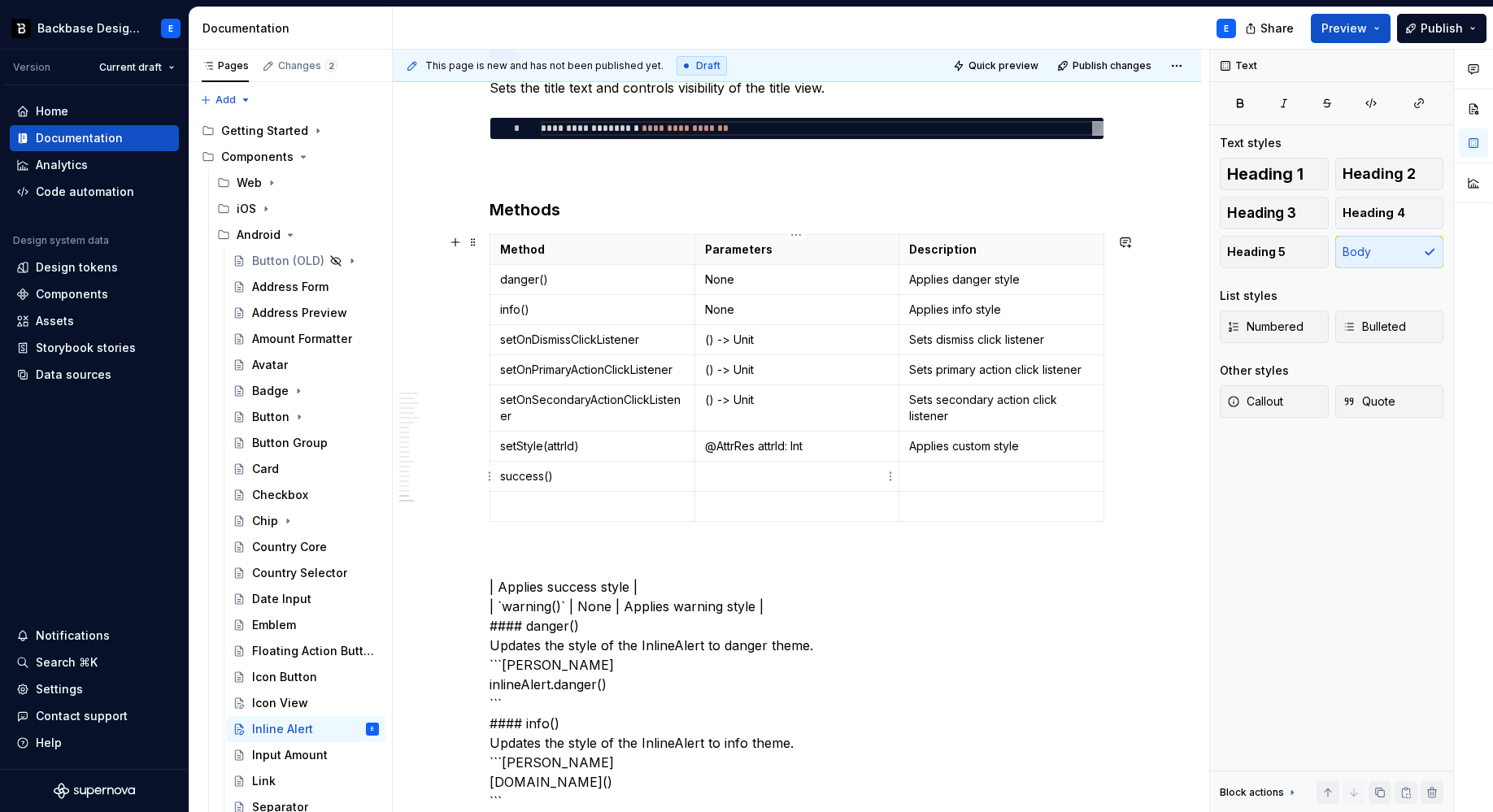
click at [761, 473] on p at bounding box center [797, 476] width 184 height 17
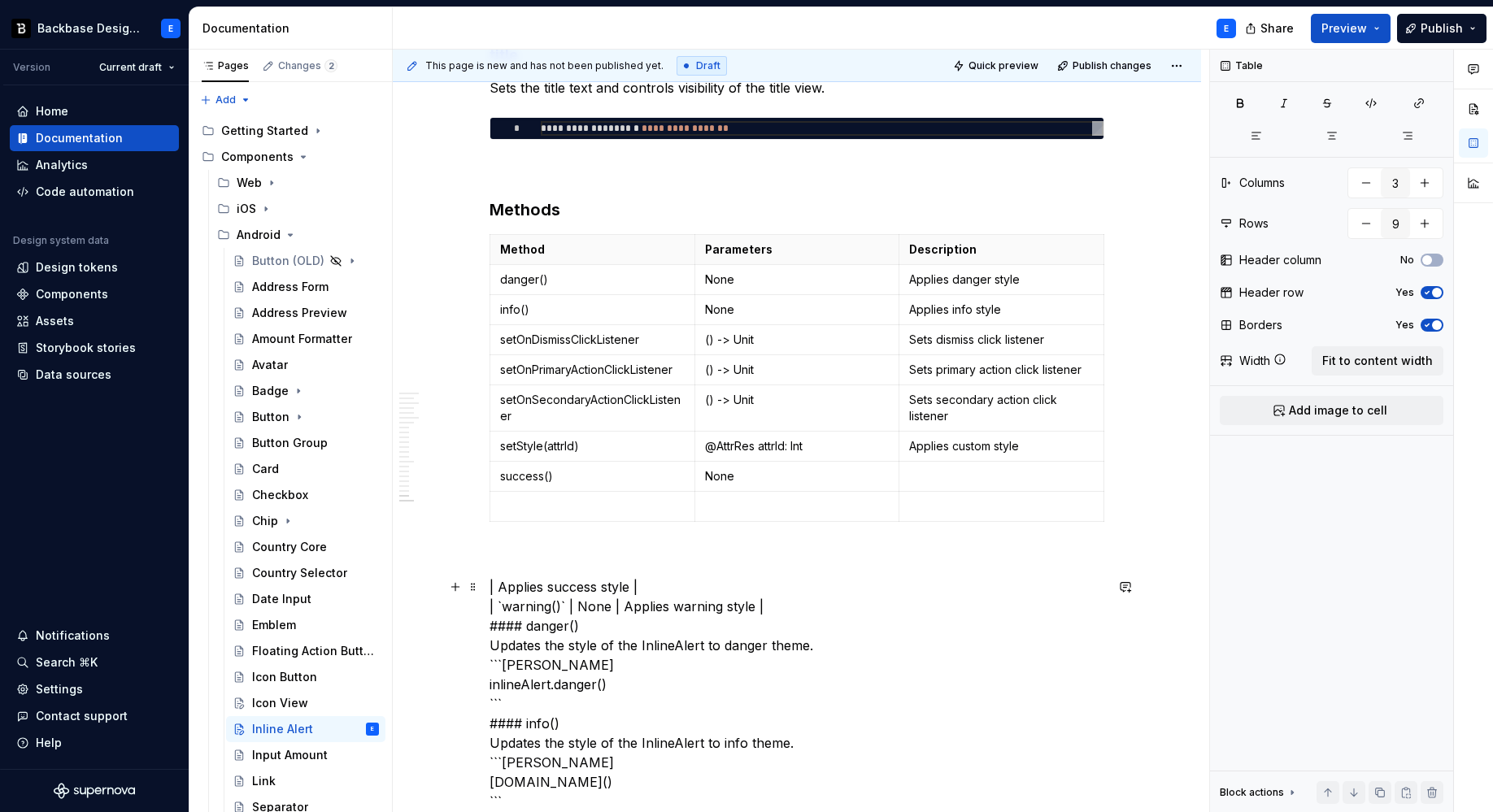
click at [934, 473] on p at bounding box center [1001, 476] width 184 height 17
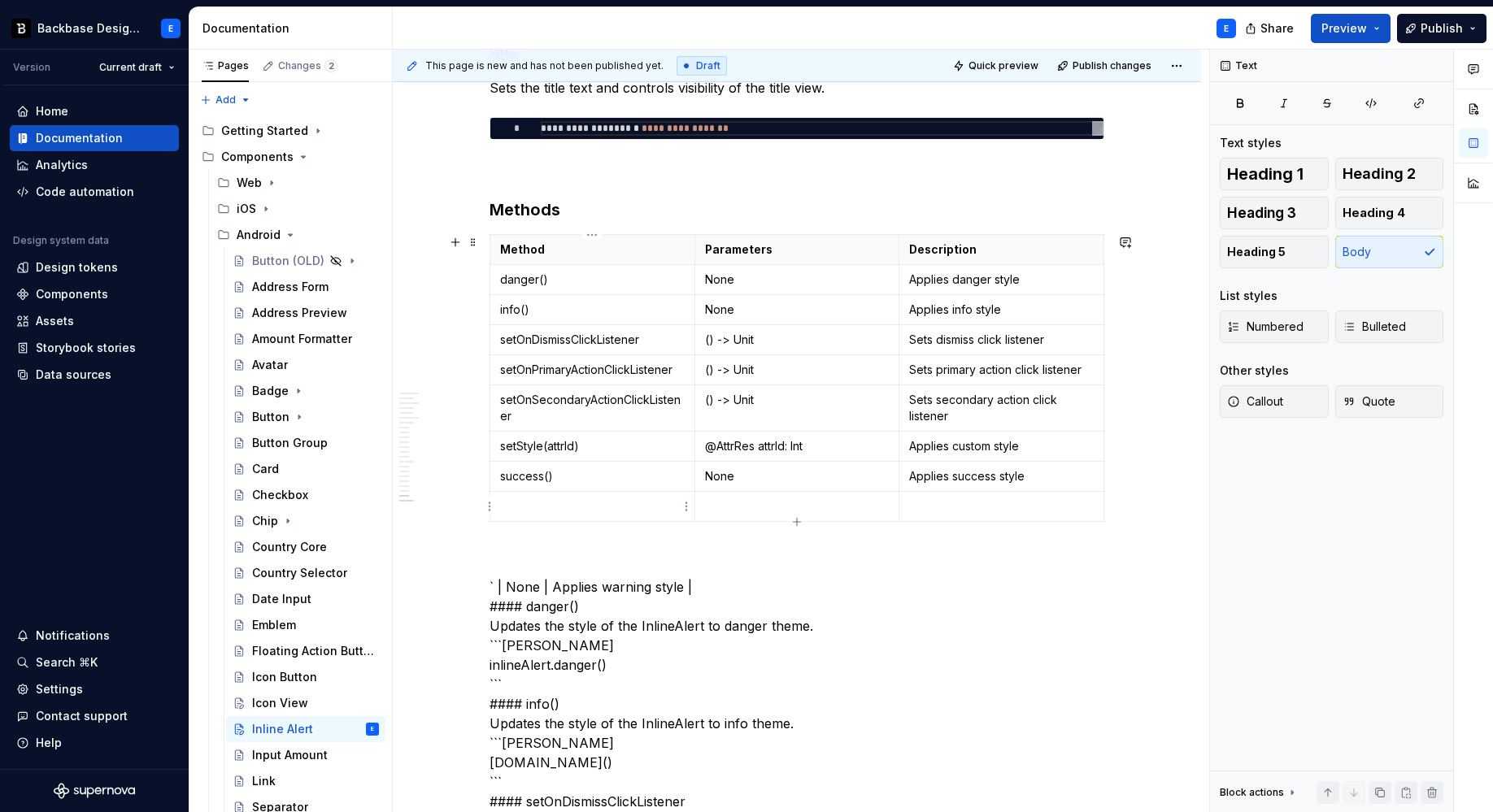
click at [554, 498] on p at bounding box center [593, 507] width 184 height 17
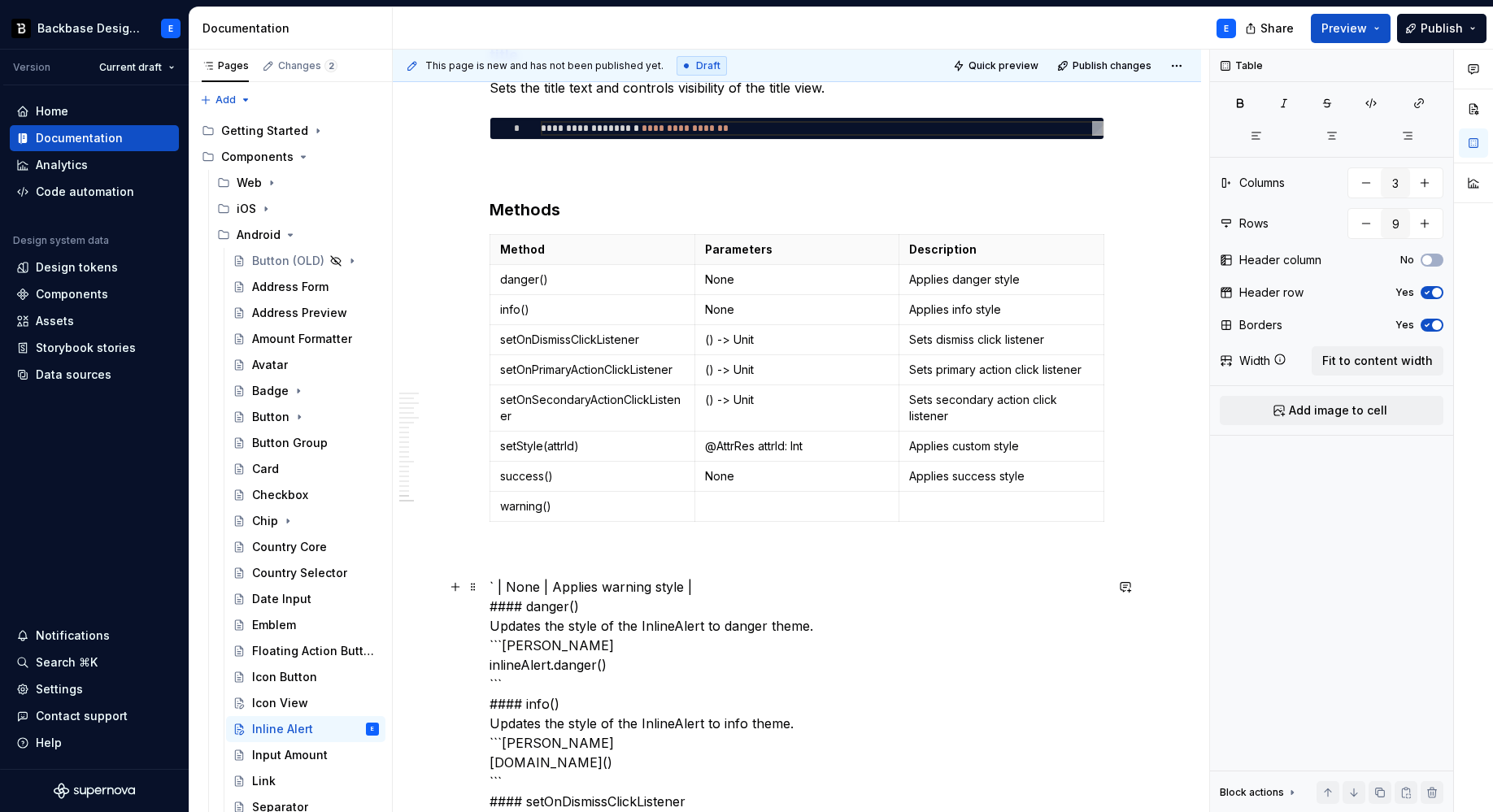
click at [739, 498] on p at bounding box center [797, 507] width 184 height 17
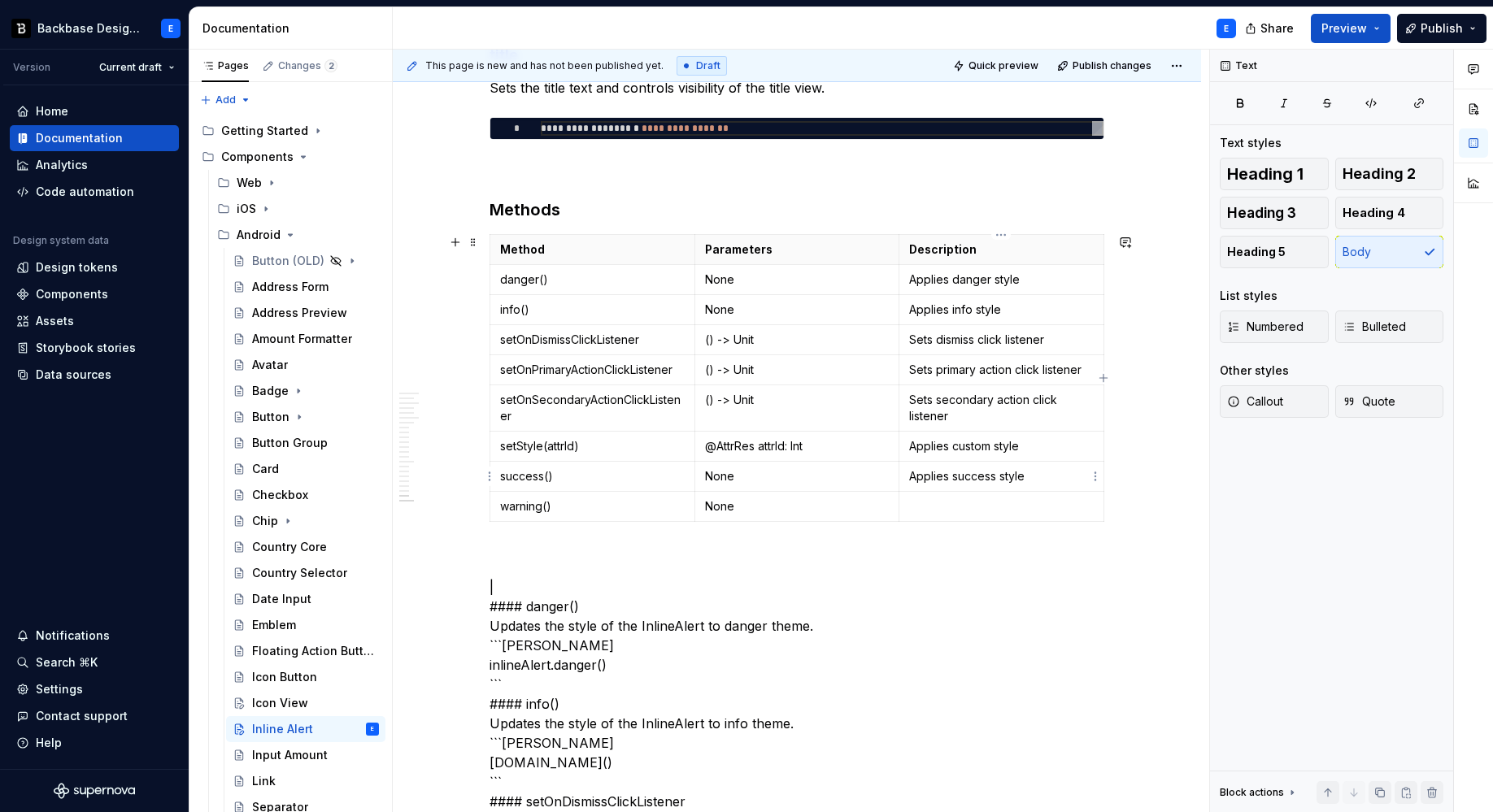
click at [958, 503] on p at bounding box center [1001, 507] width 184 height 17
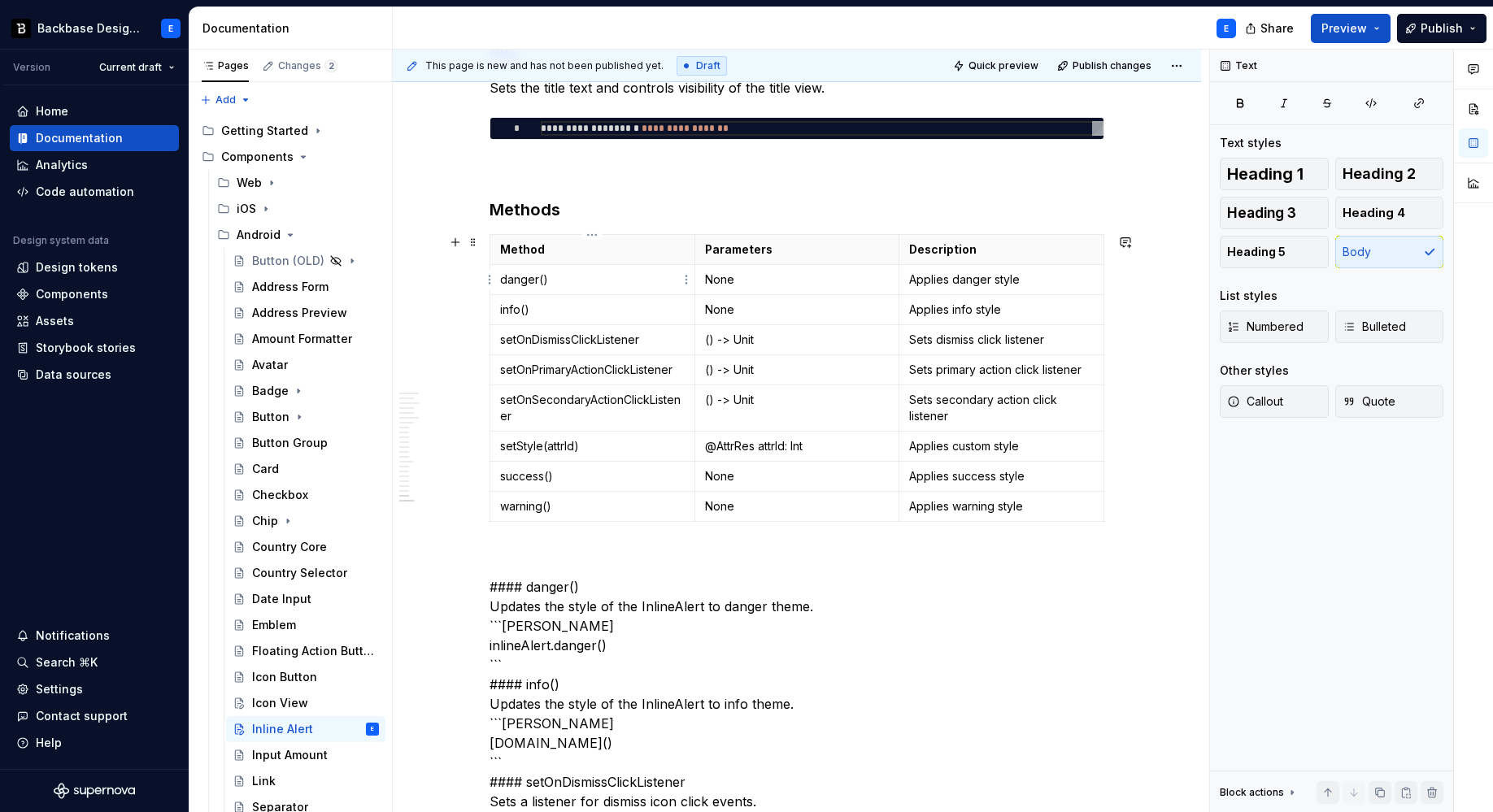
click at [564, 280] on p "danger()" at bounding box center [593, 280] width 184 height 17
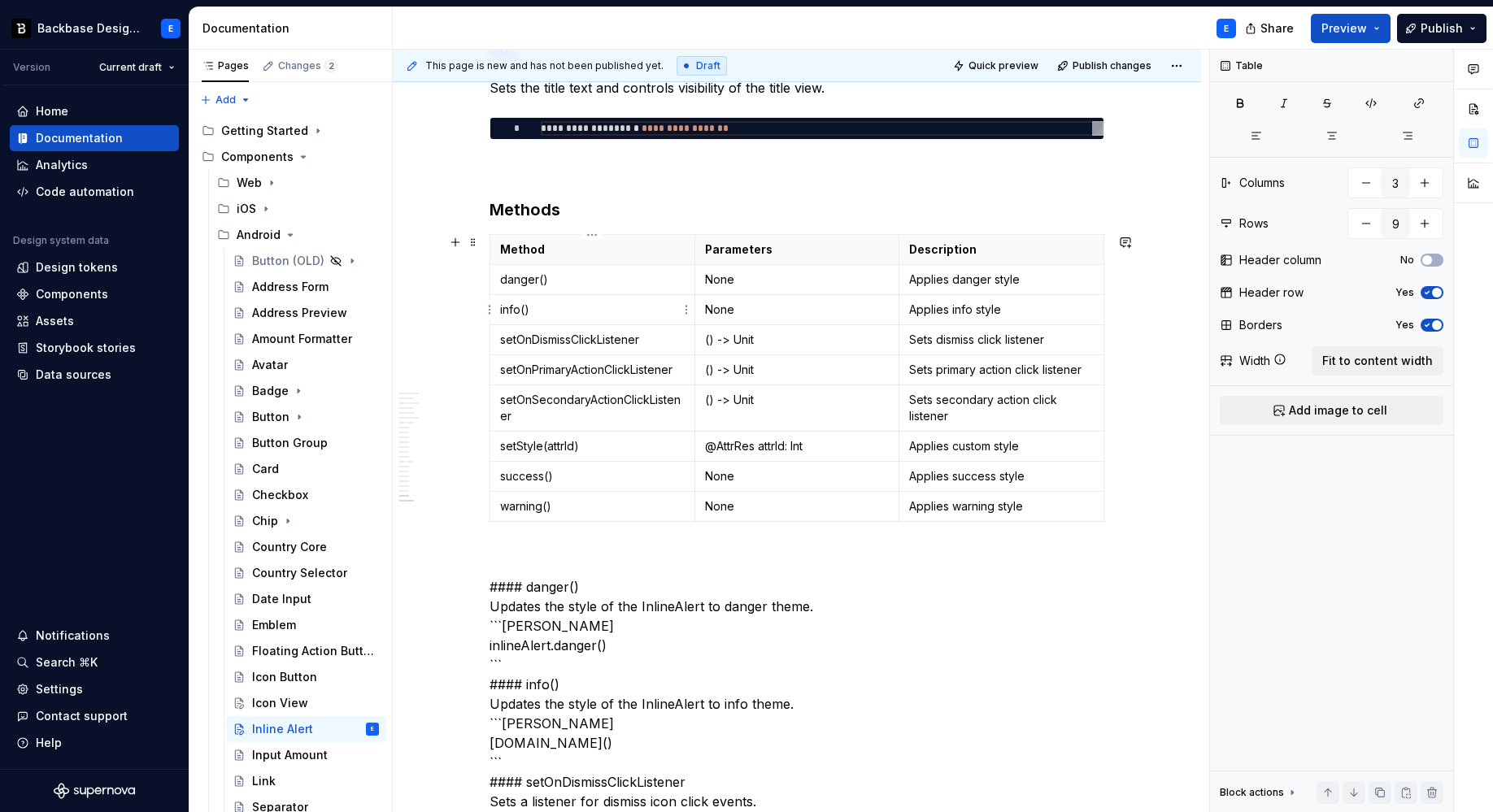
click at [614, 294] on td "danger()" at bounding box center [593, 280] width 205 height 30
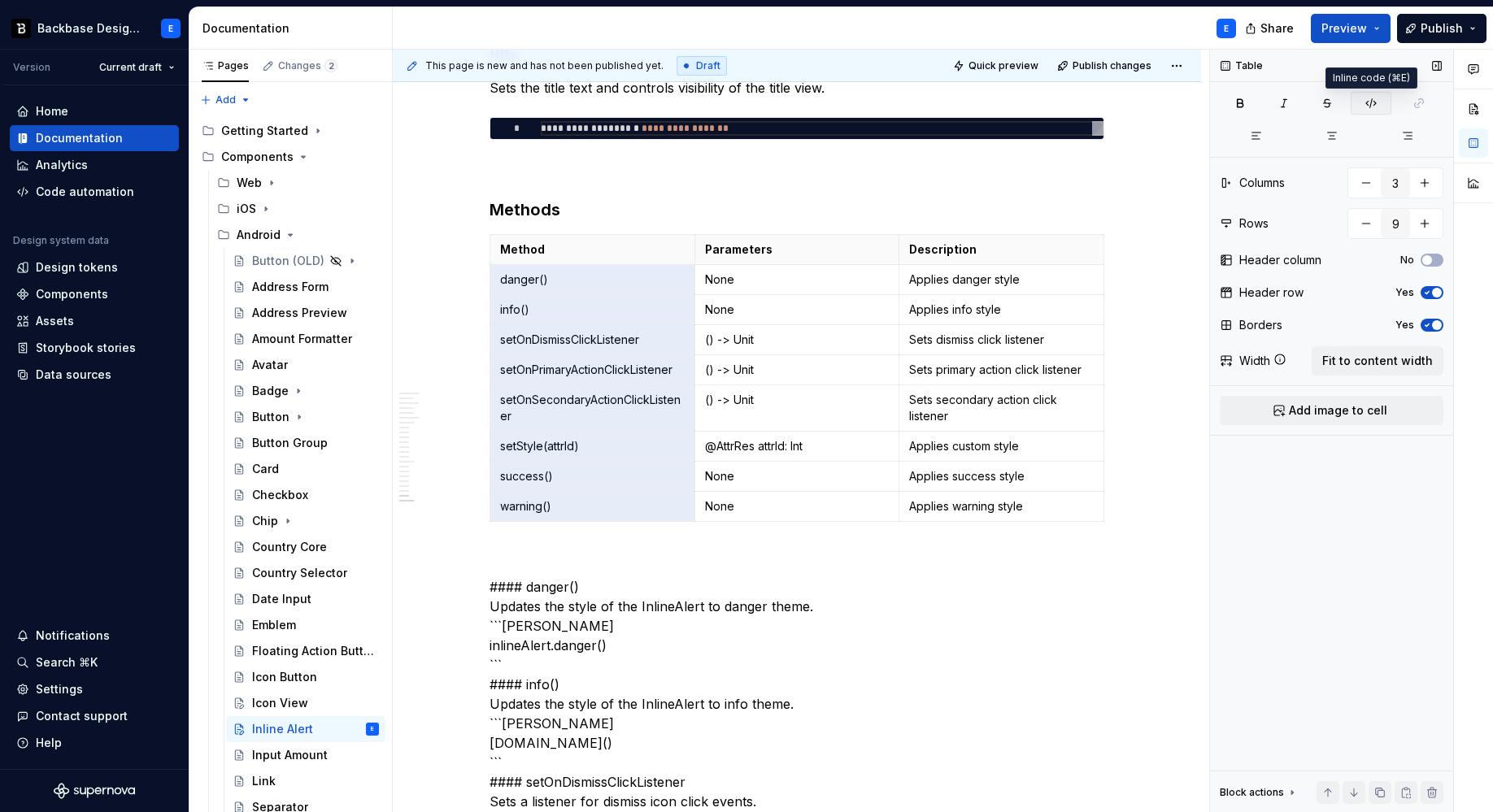
click at [1368, 97] on icon "button" at bounding box center [1371, 104] width 13 height 13
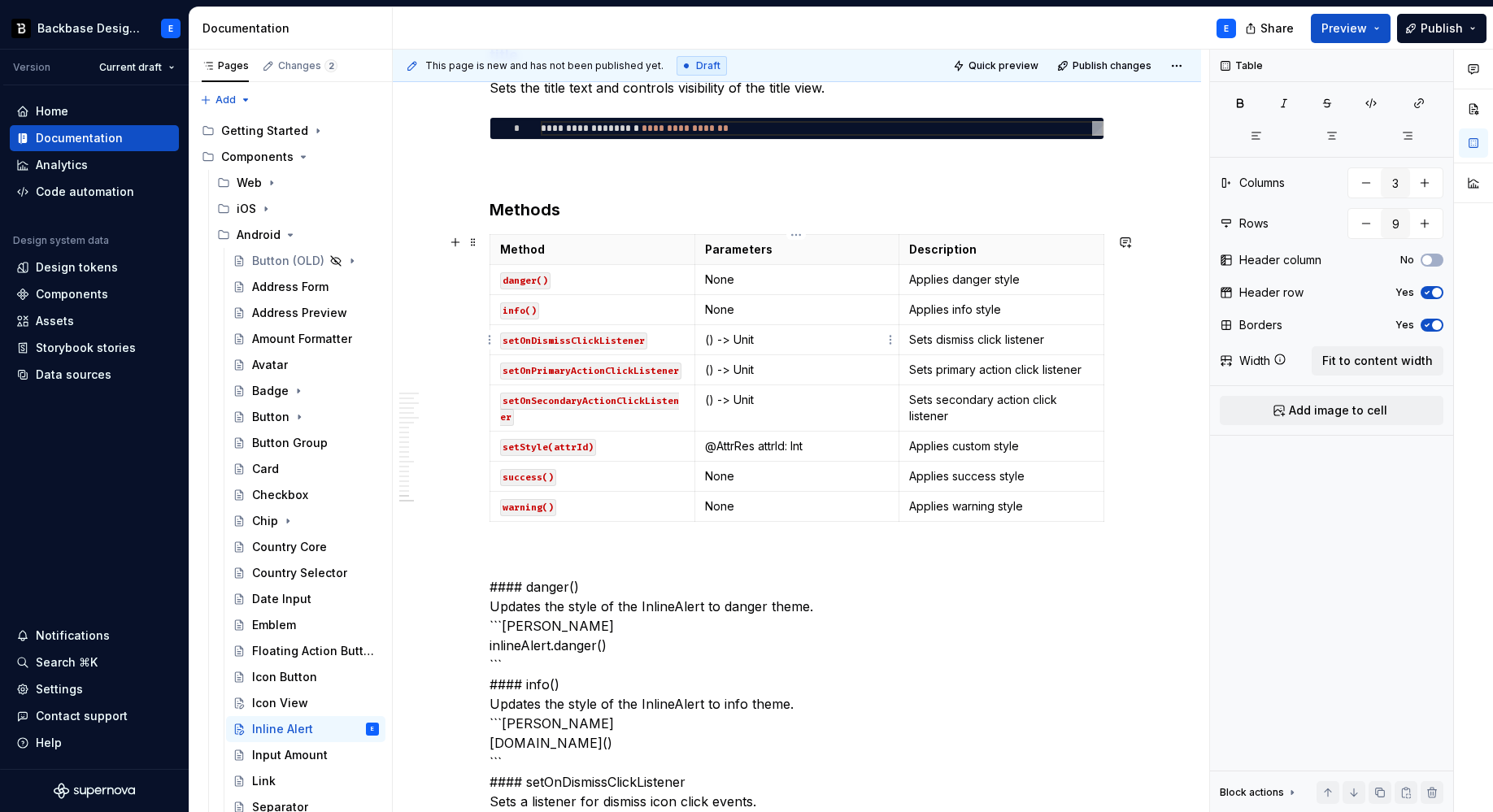
click at [784, 338] on p "() -> Unit" at bounding box center [797, 340] width 184 height 17
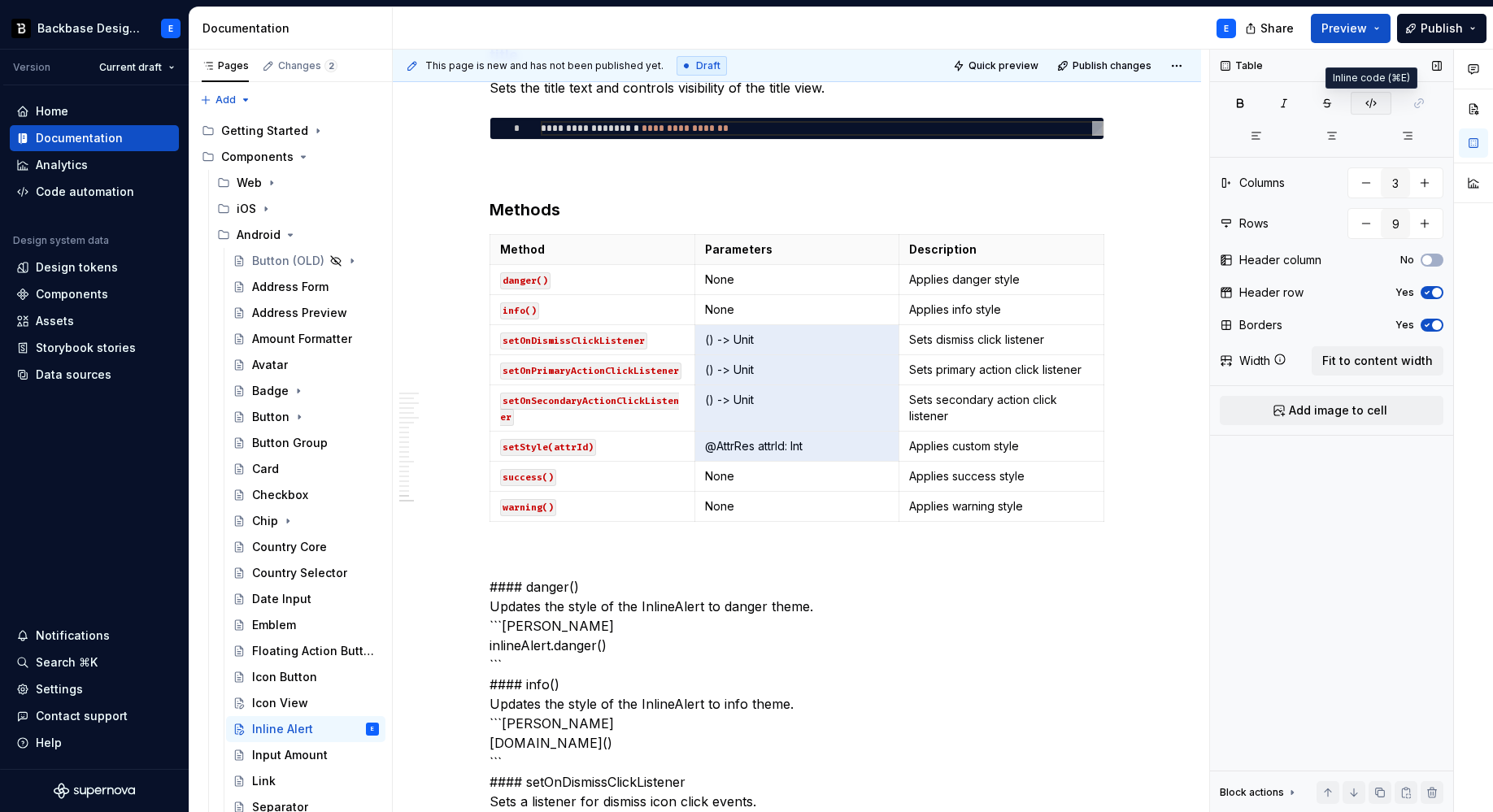
click at [1367, 106] on icon "button" at bounding box center [1371, 104] width 13 height 13
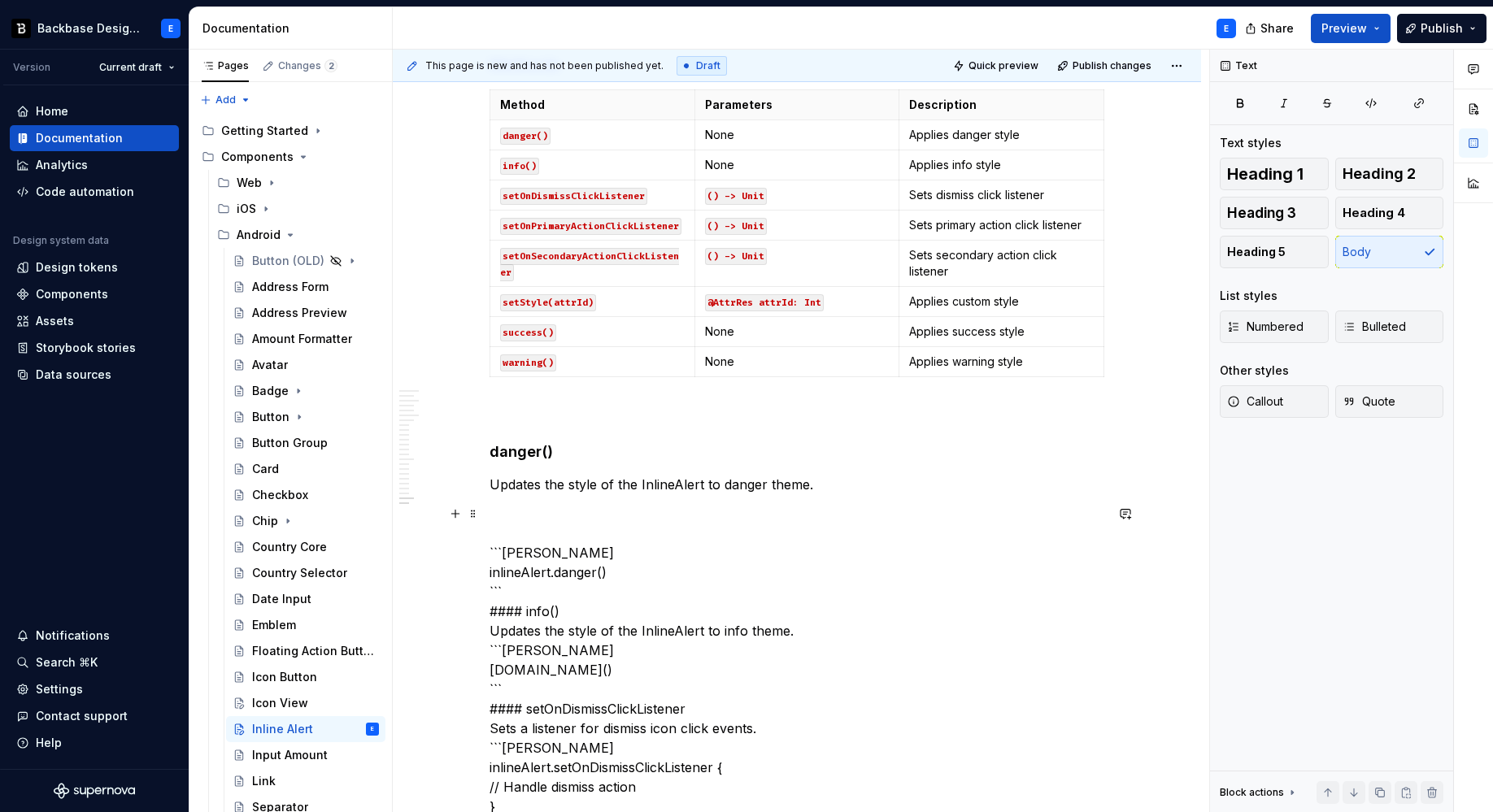
scroll to position [4248, 0]
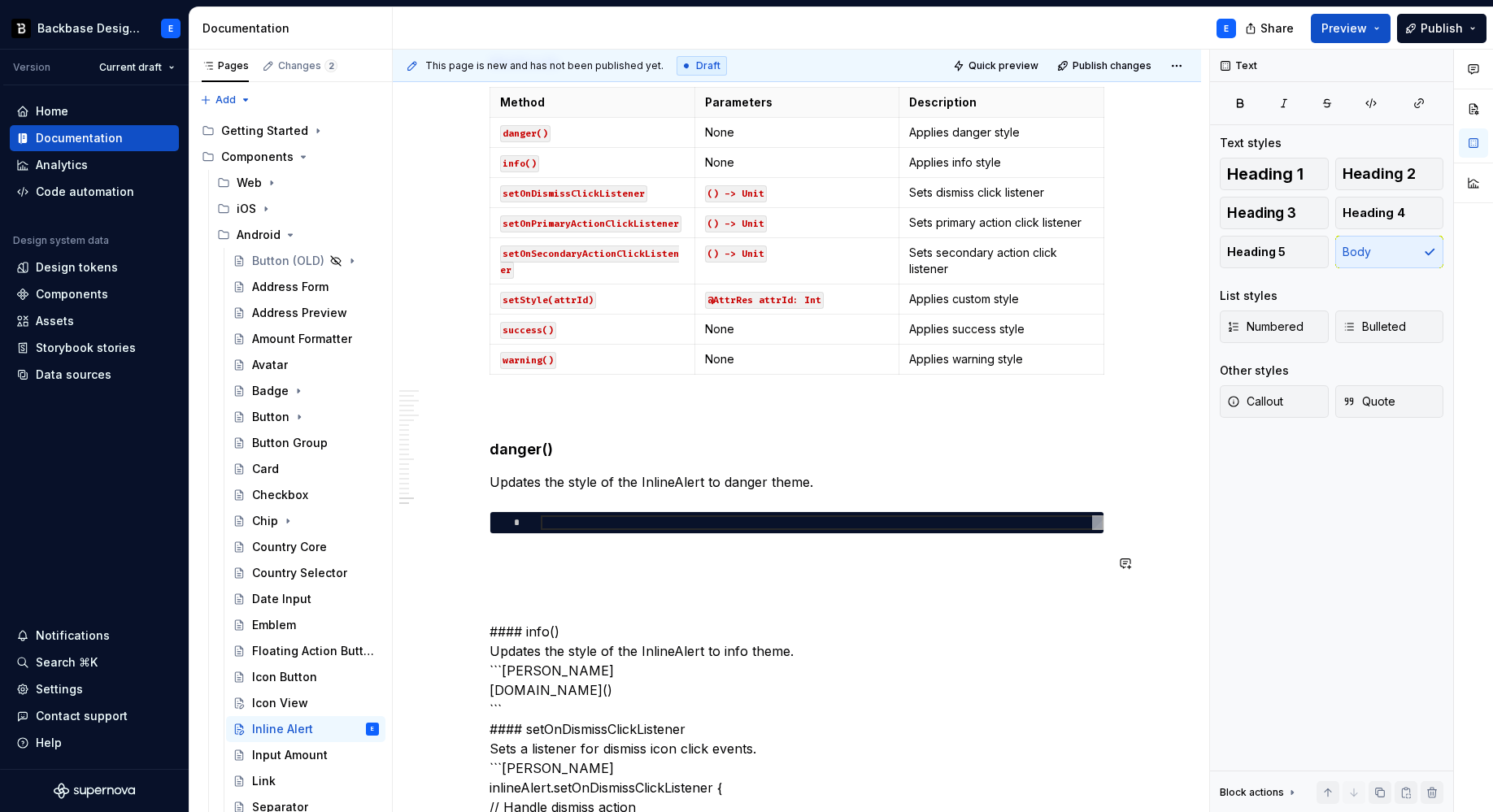
click at [559, 527] on div at bounding box center [822, 523] width 563 height 15
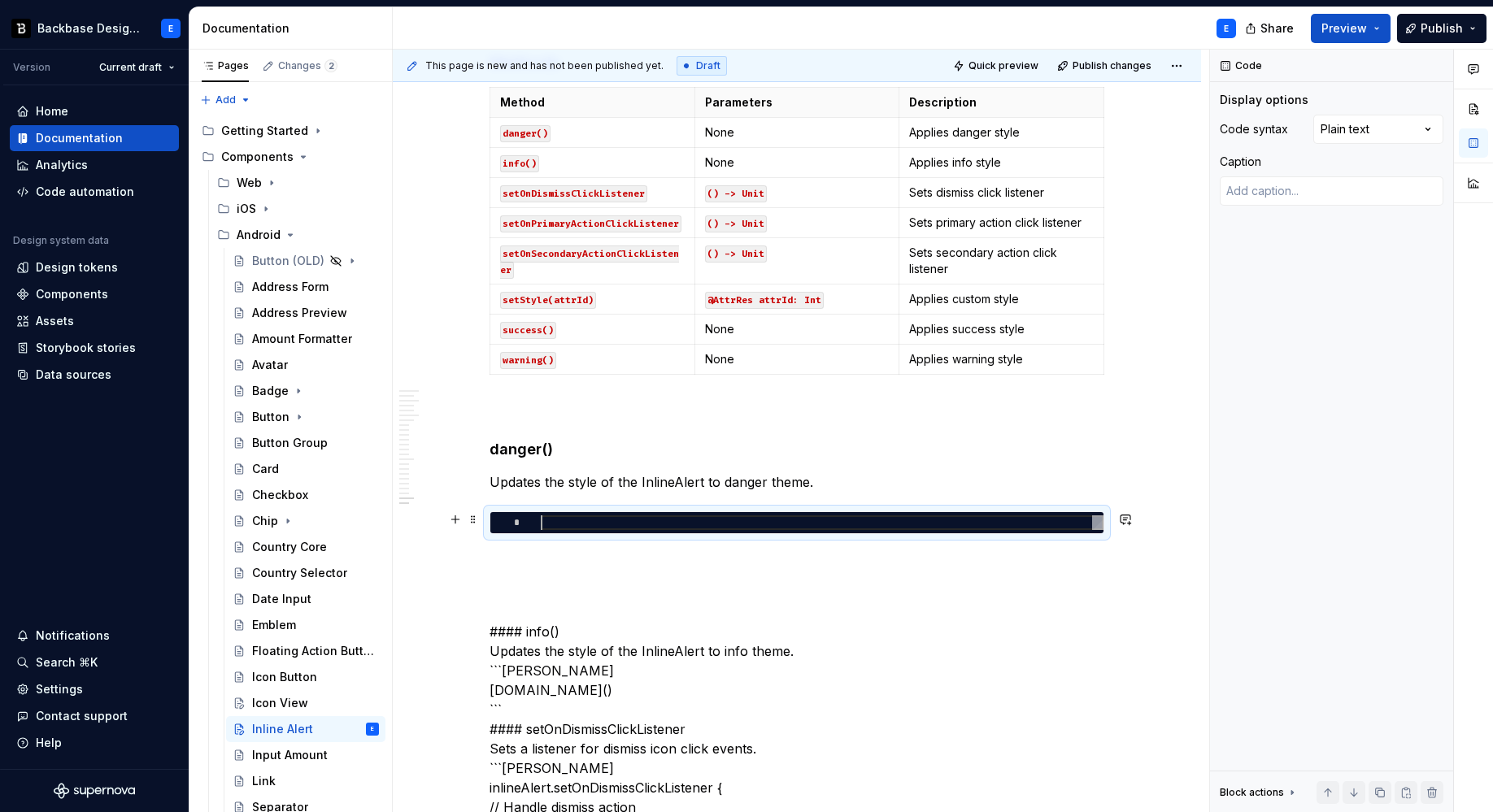
type textarea "*"
type textarea "**********"
click at [1378, 129] on div "Comments Open comments No comments yet Select ‘Comment’ from the block context …" at bounding box center [1351, 431] width 283 height 763
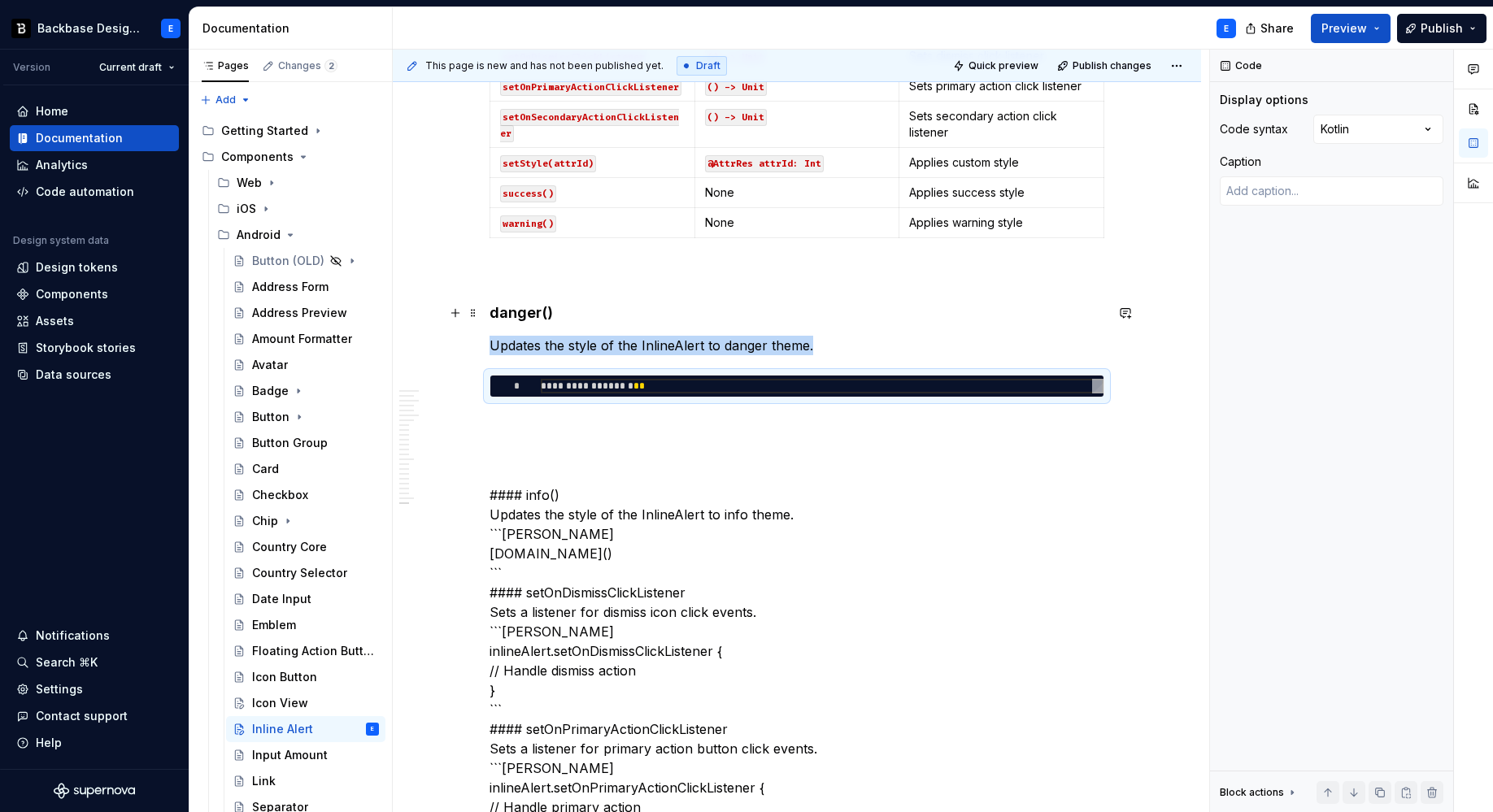
scroll to position [4466, 0]
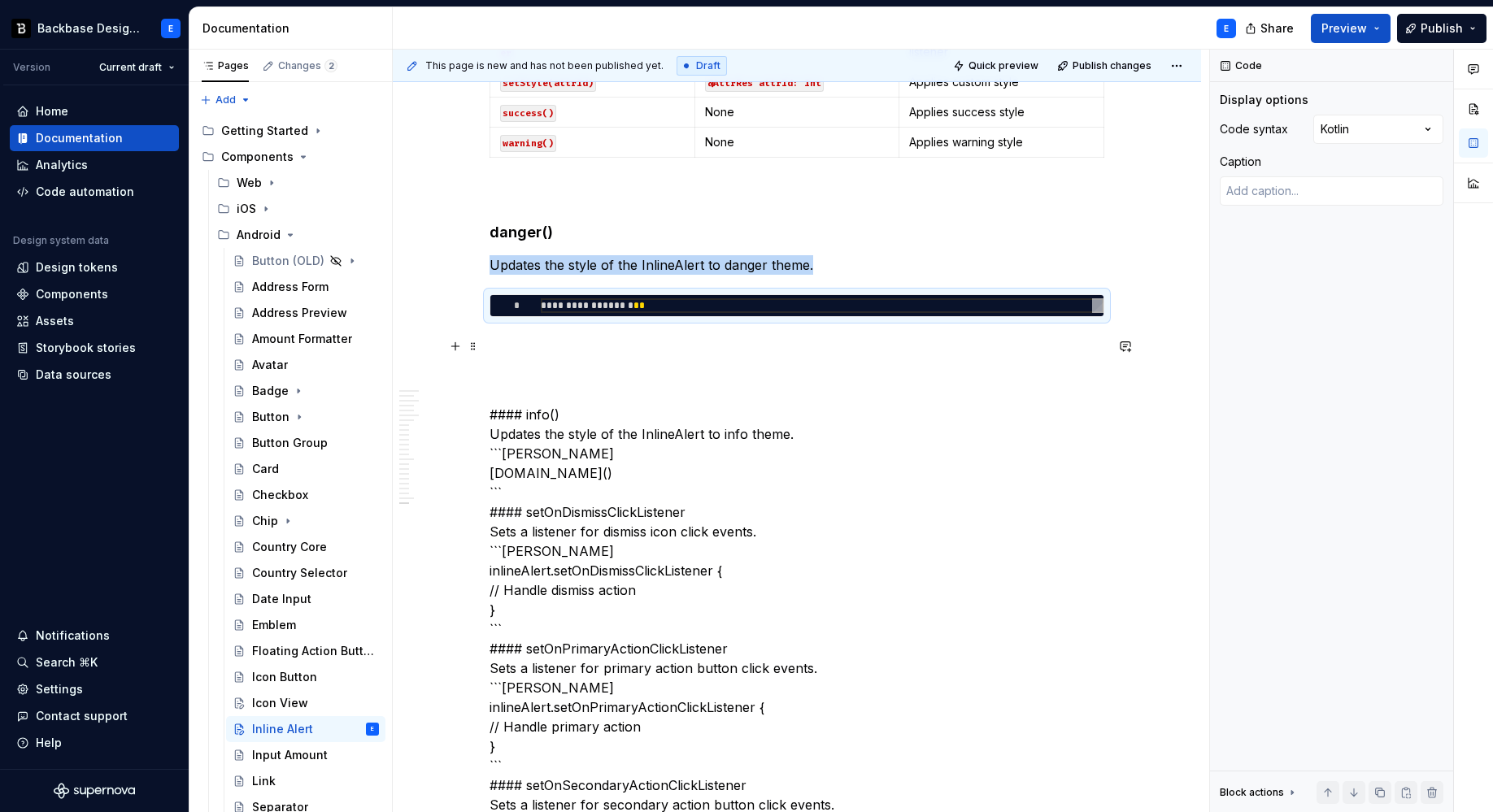
click at [538, 343] on p at bounding box center [797, 347] width 615 height 20
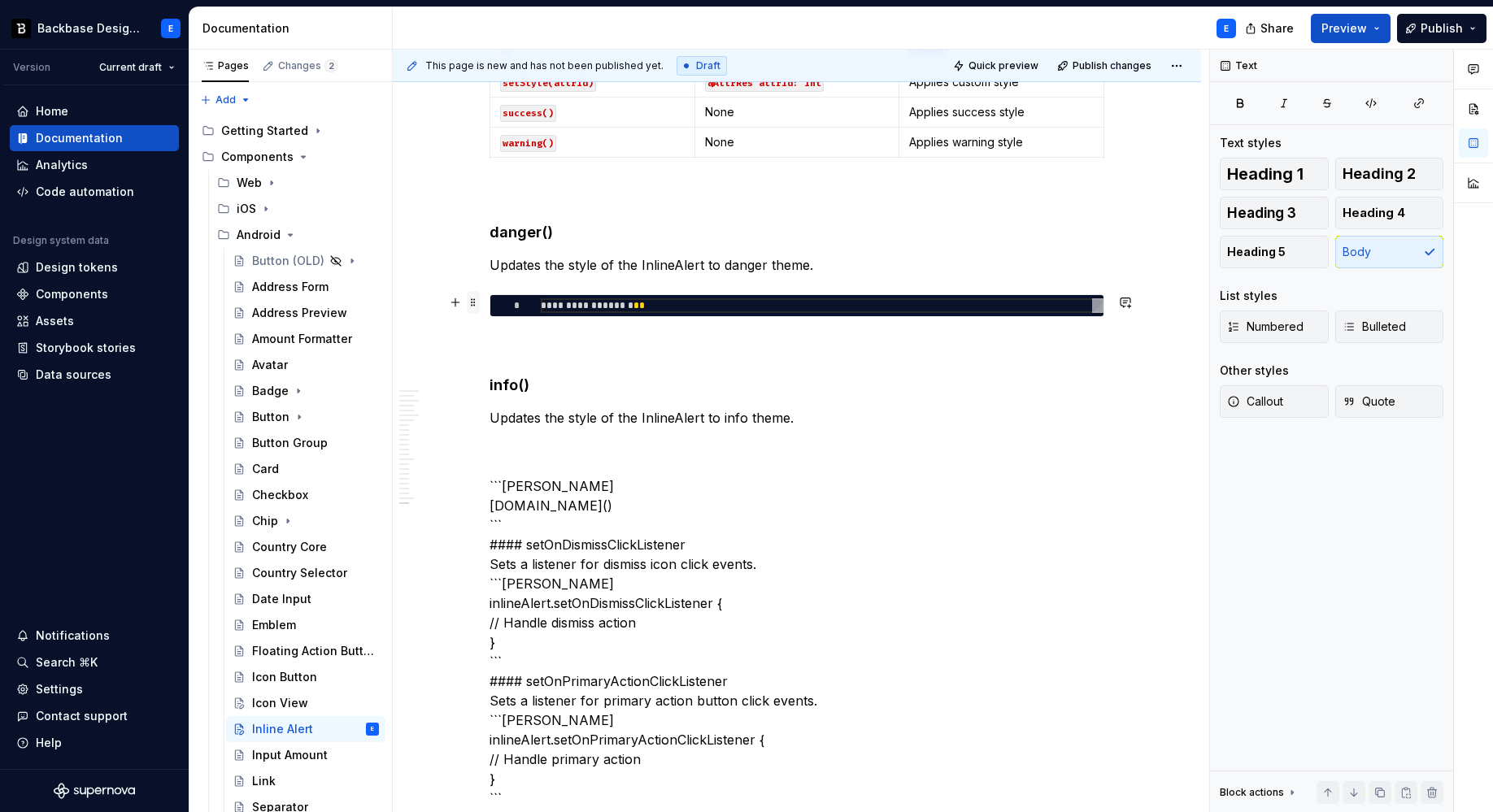
click at [474, 302] on span at bounding box center [473, 302] width 13 height 22
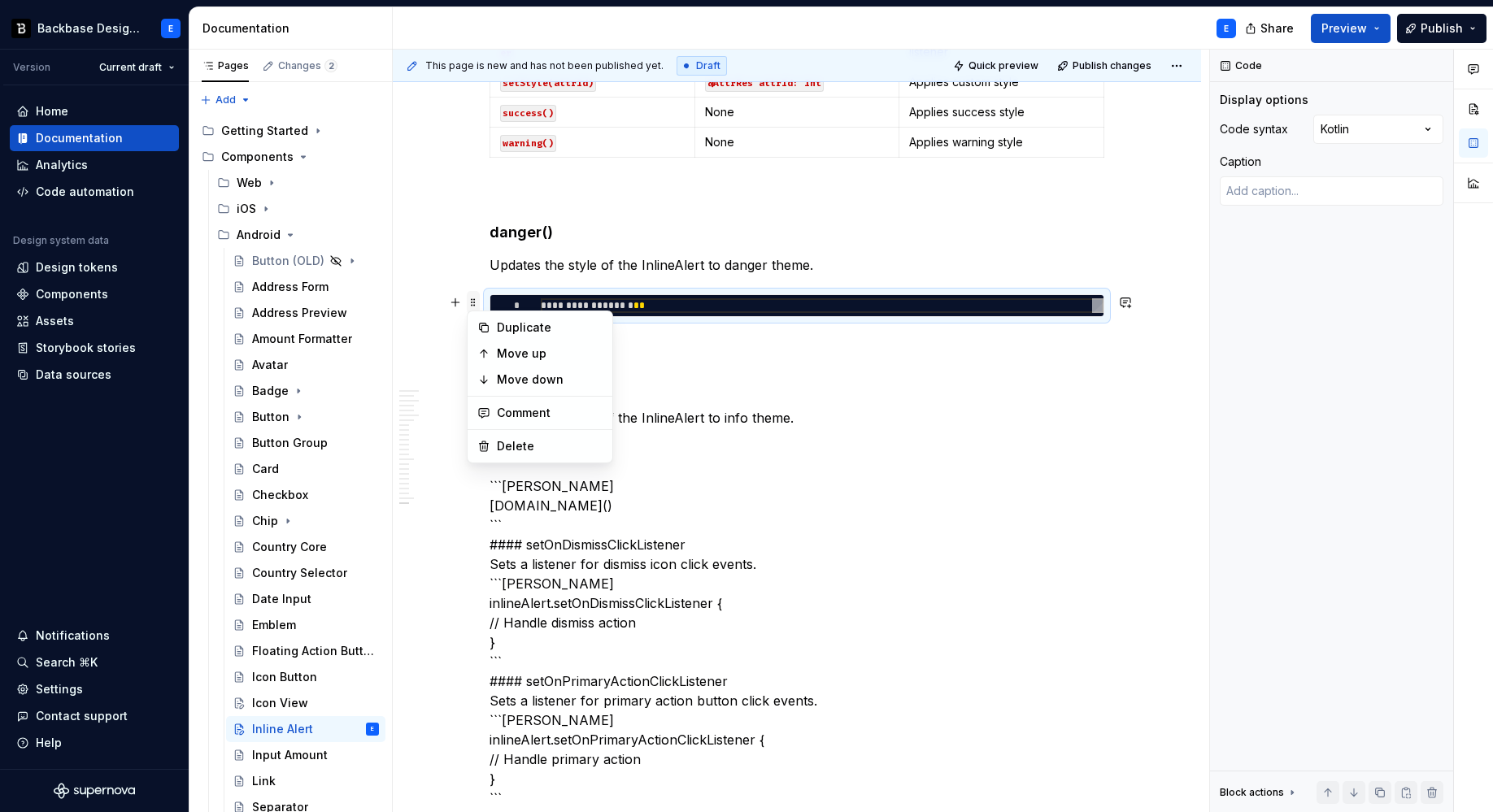
click at [474, 302] on span at bounding box center [473, 302] width 13 height 22
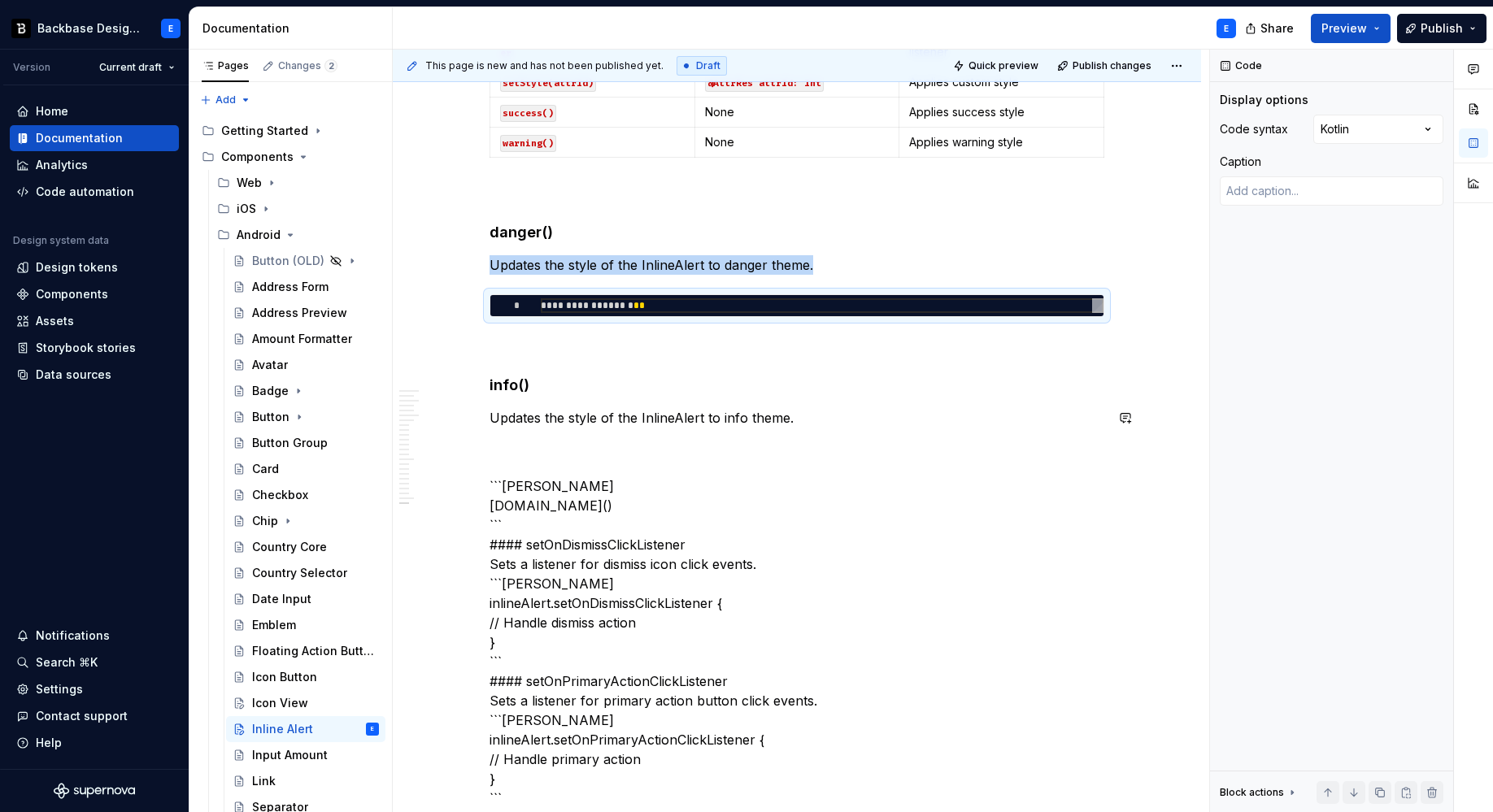
click at [817, 417] on p "Updates the style of the InlineAlert to info theme." at bounding box center [797, 418] width 615 height 20
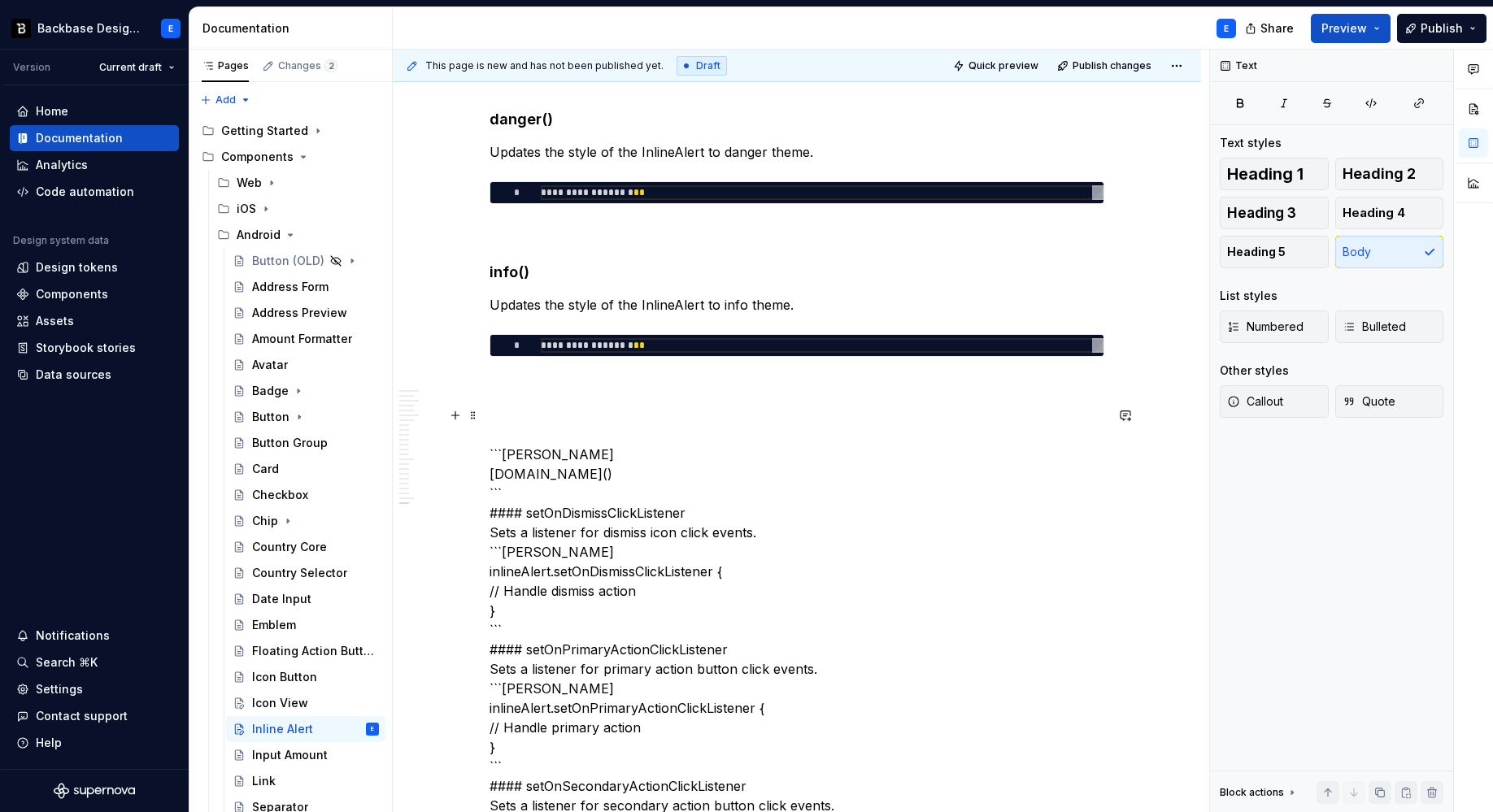
scroll to position [4591, 0]
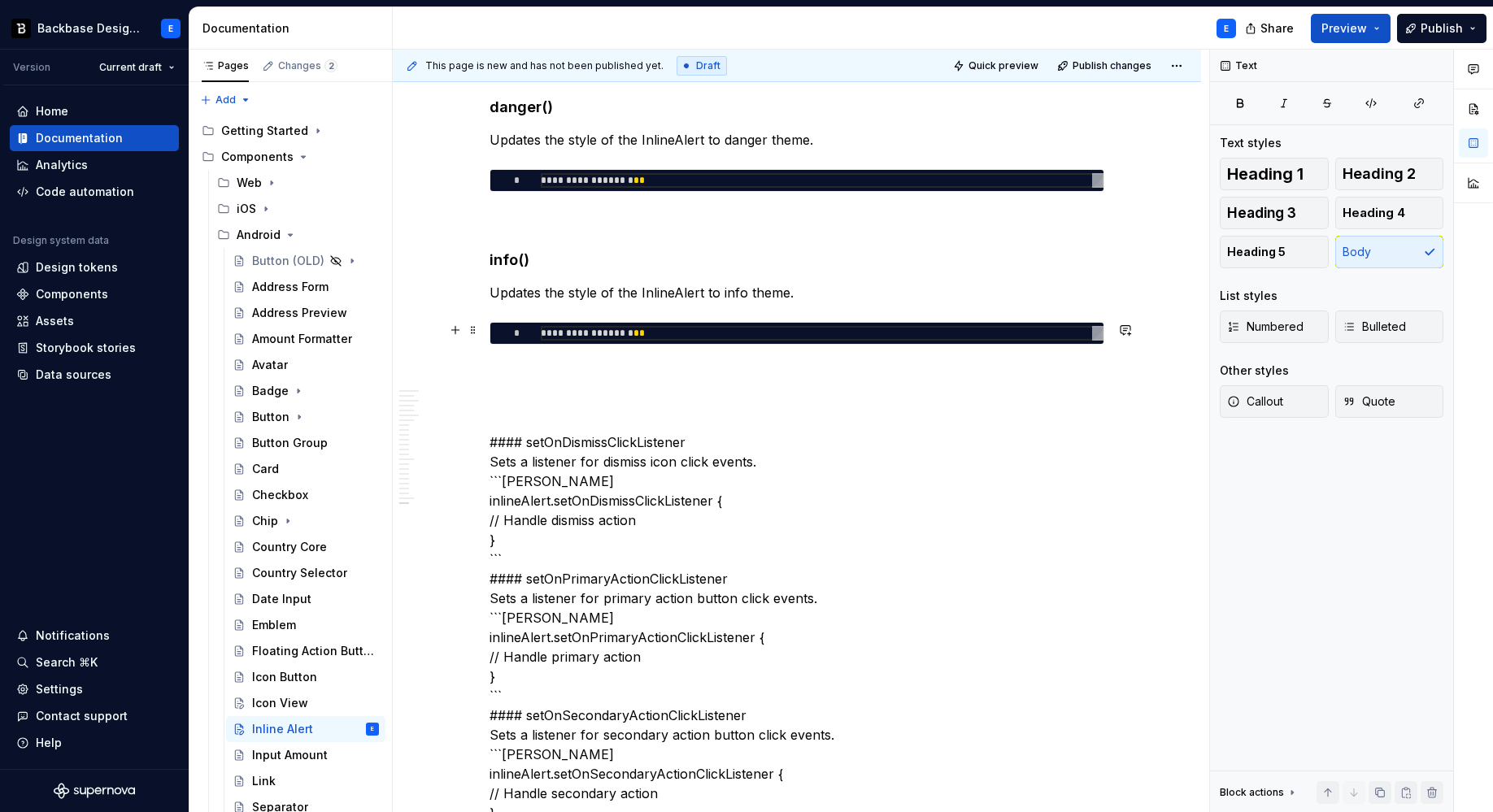
type textarea "*"
type textarea "**********"
click at [595, 332] on div "**********" at bounding box center [822, 333] width 563 height 15
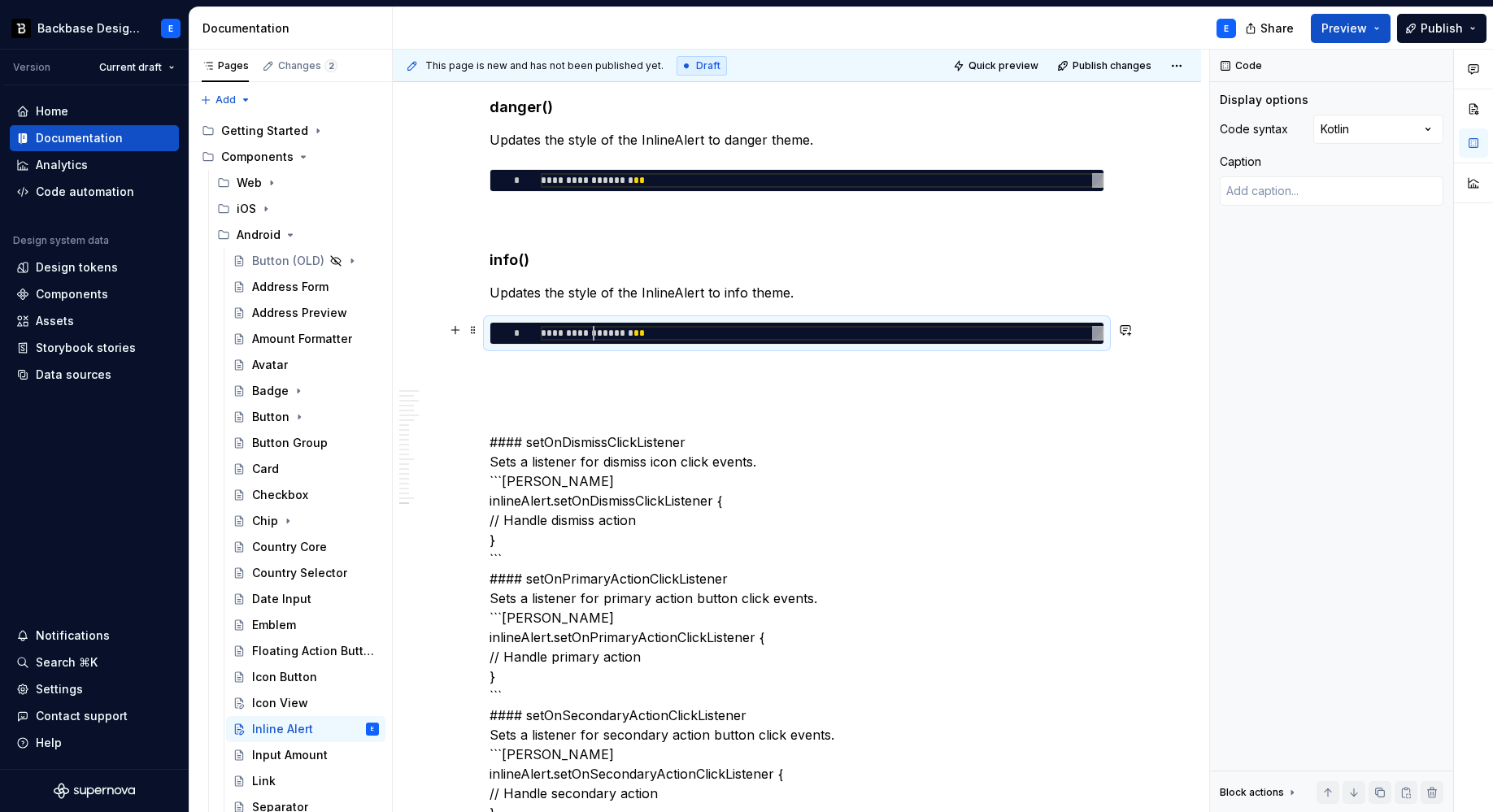
scroll to position [0, 117]
type textarea "*"
type textarea "**********"
click at [588, 368] on p at bounding box center [797, 374] width 615 height 20
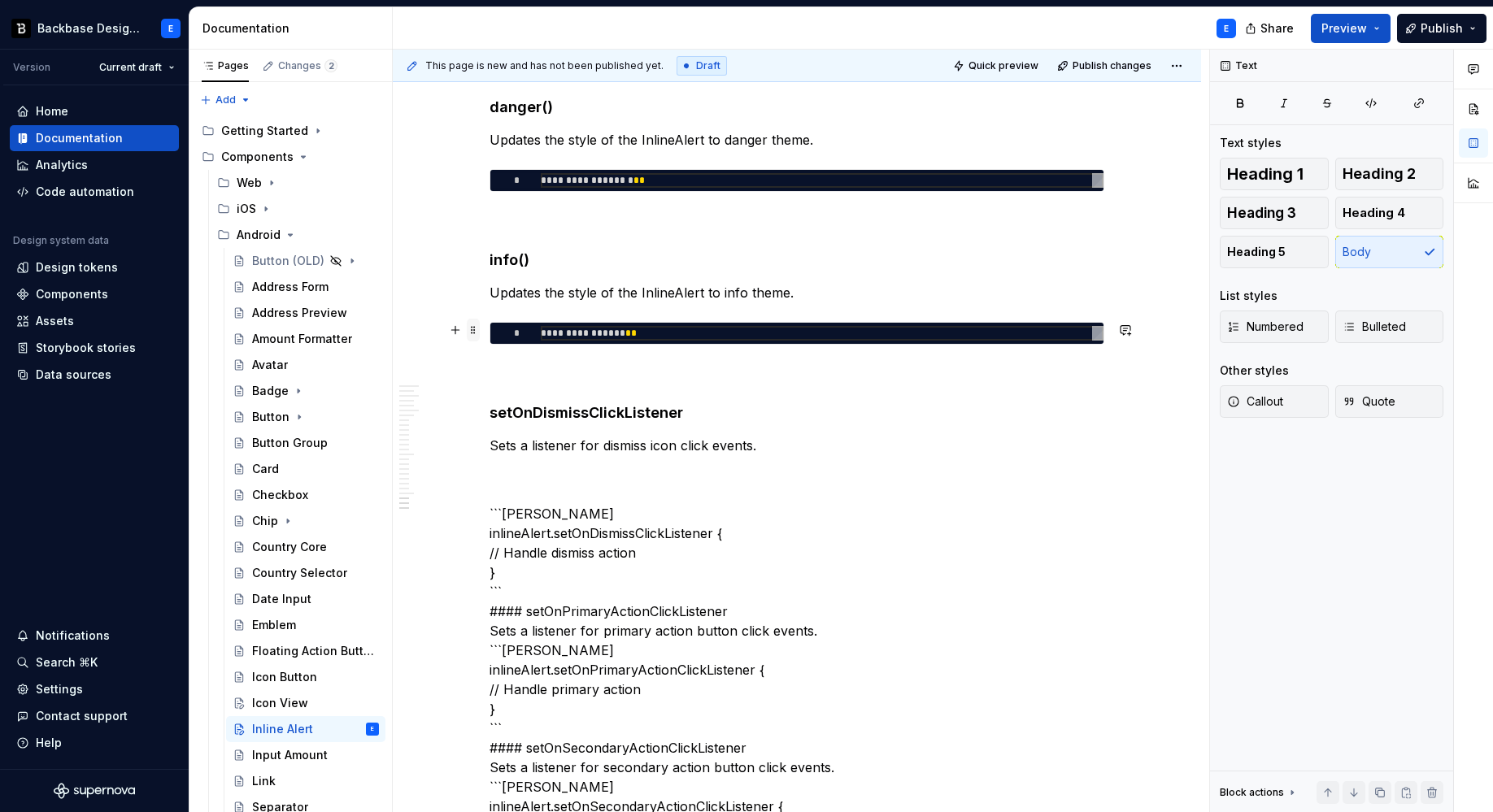
click at [472, 332] on span at bounding box center [473, 329] width 13 height 22
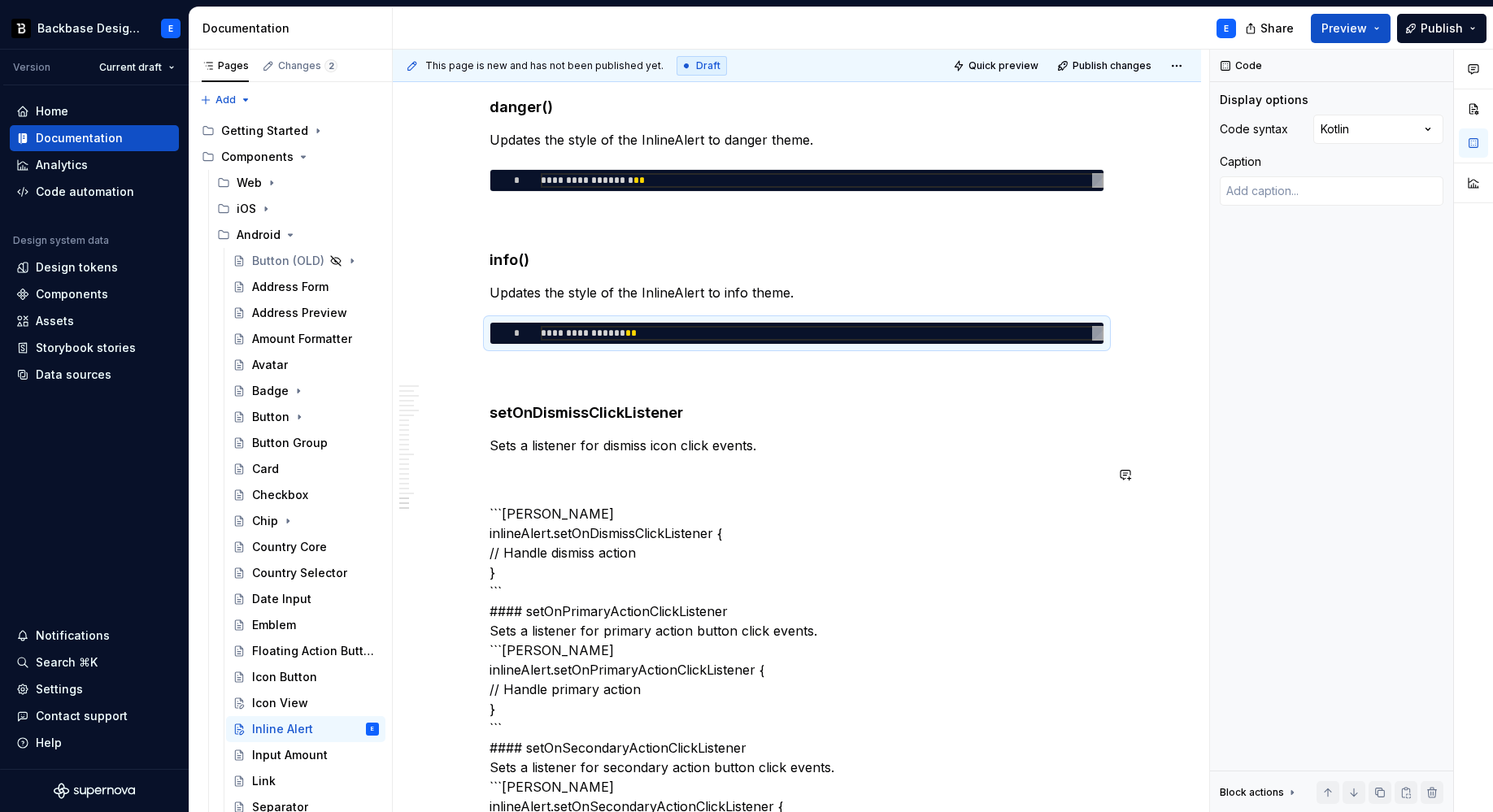
click at [782, 446] on p "Sets a listener for dismiss icon click events." at bounding box center [797, 445] width 615 height 20
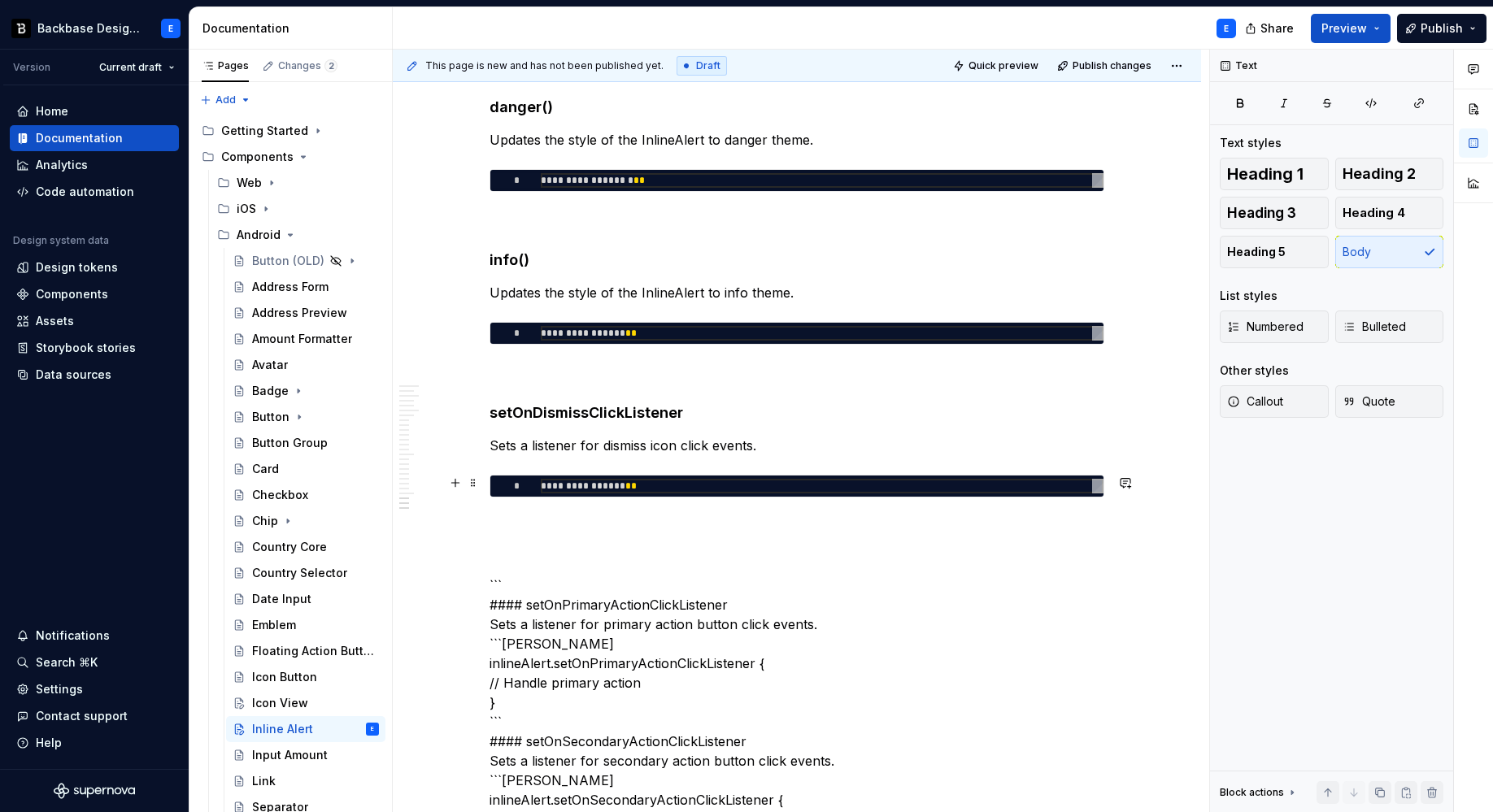
click at [651, 479] on div "**********" at bounding box center [822, 486] width 563 height 15
type textarea "*"
type textarea "**********"
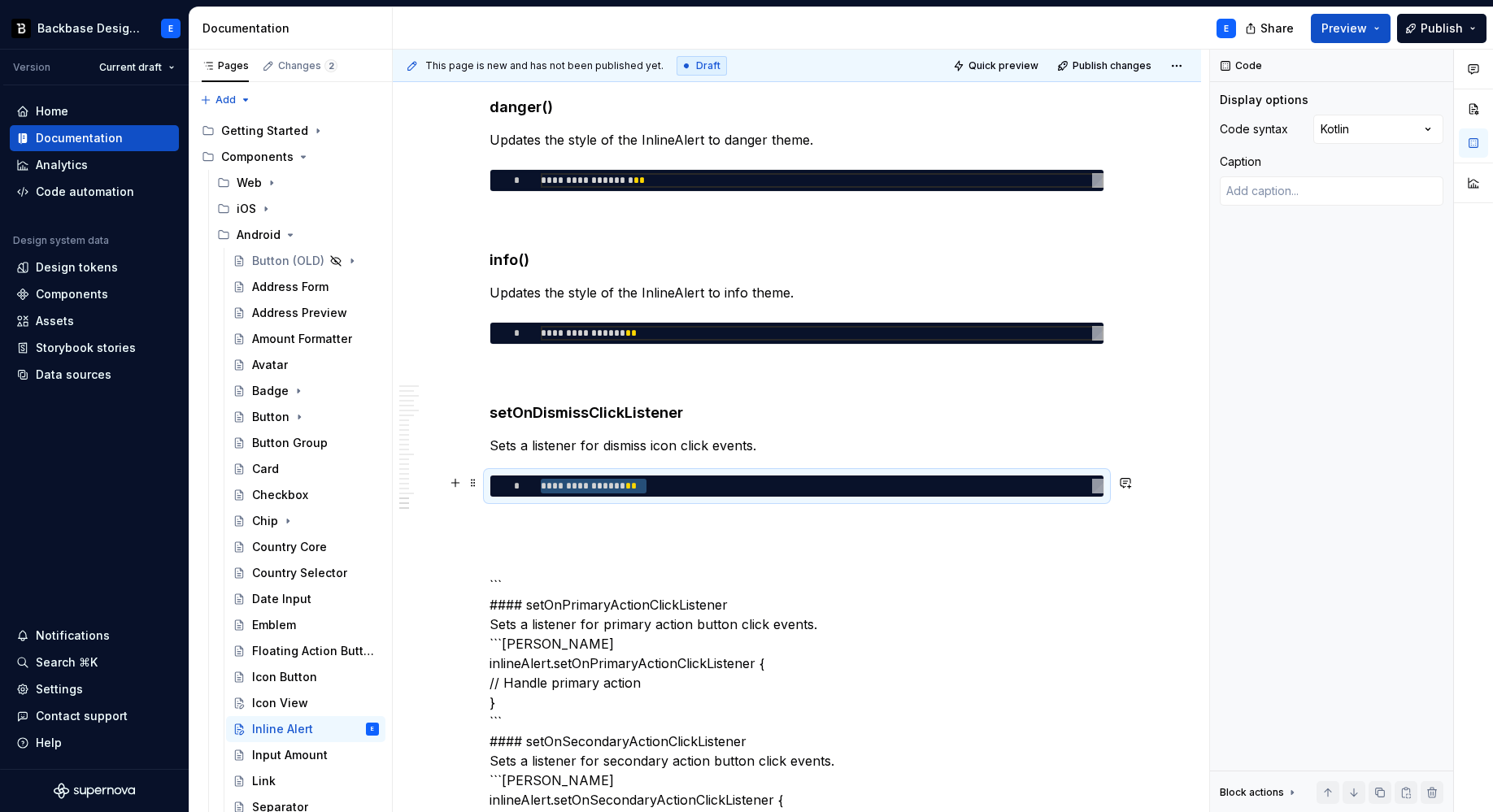
type textarea "*"
type textarea "**********"
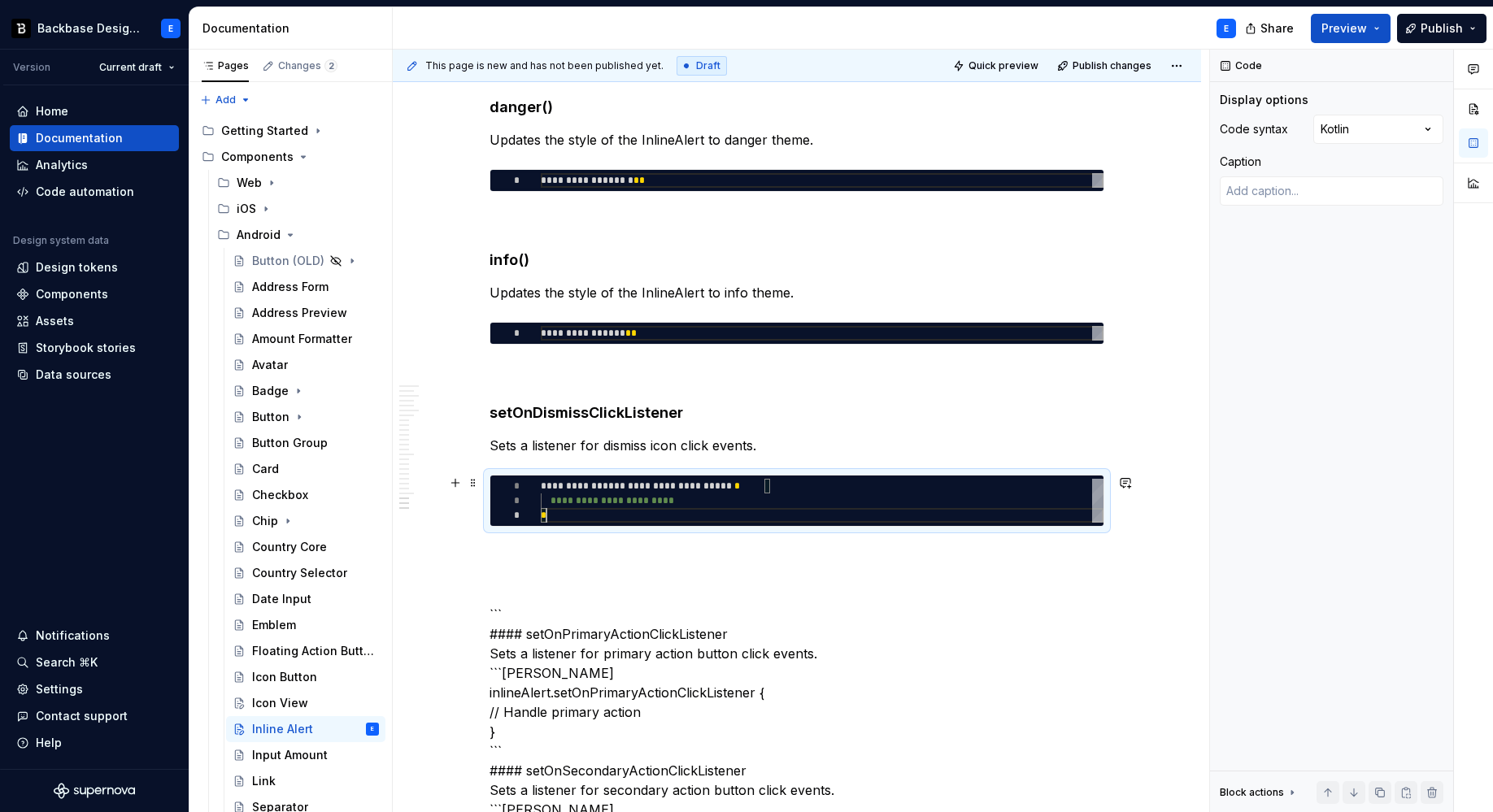
scroll to position [29, 6]
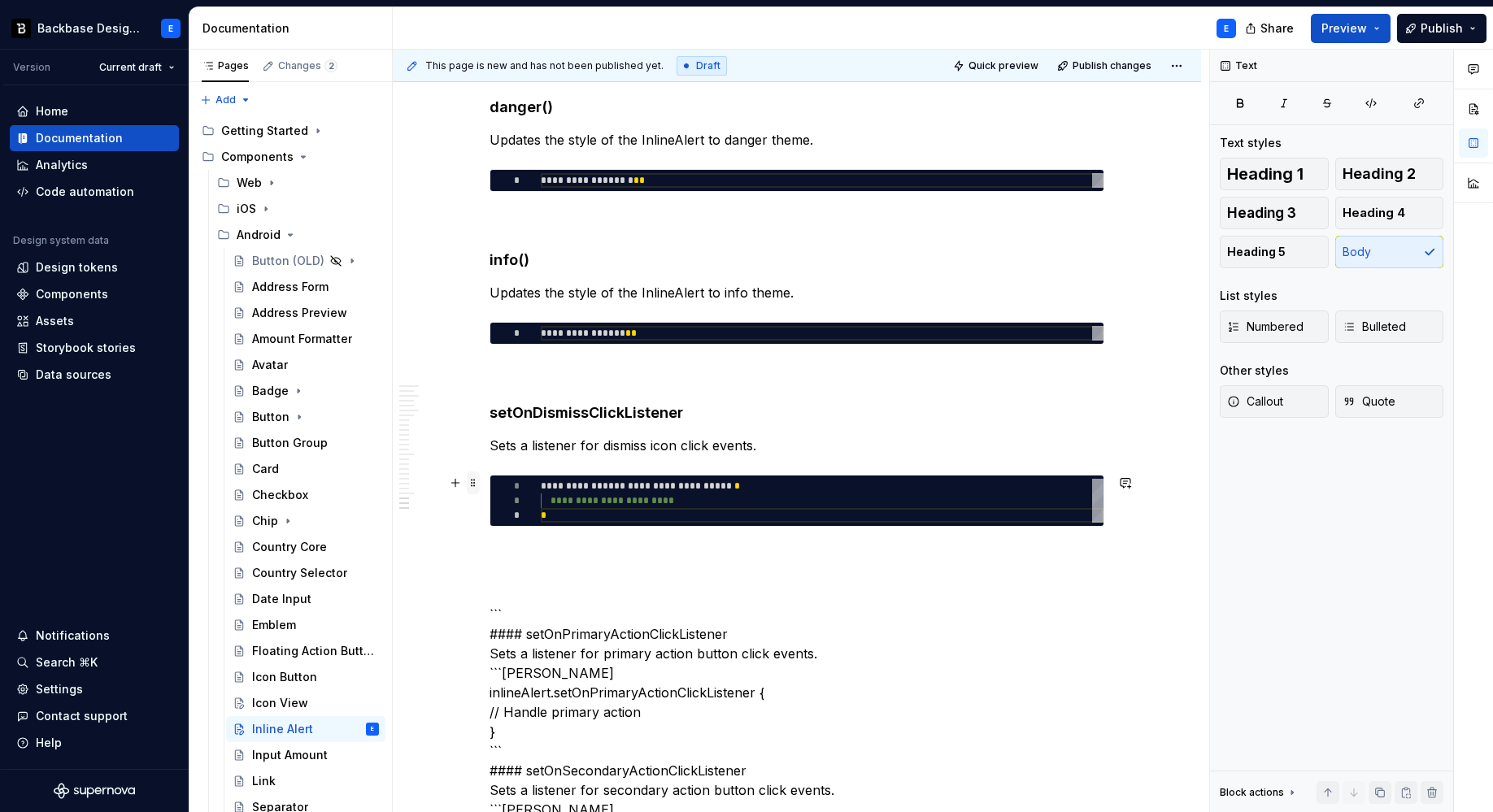
click at [472, 479] on span at bounding box center [473, 482] width 13 height 22
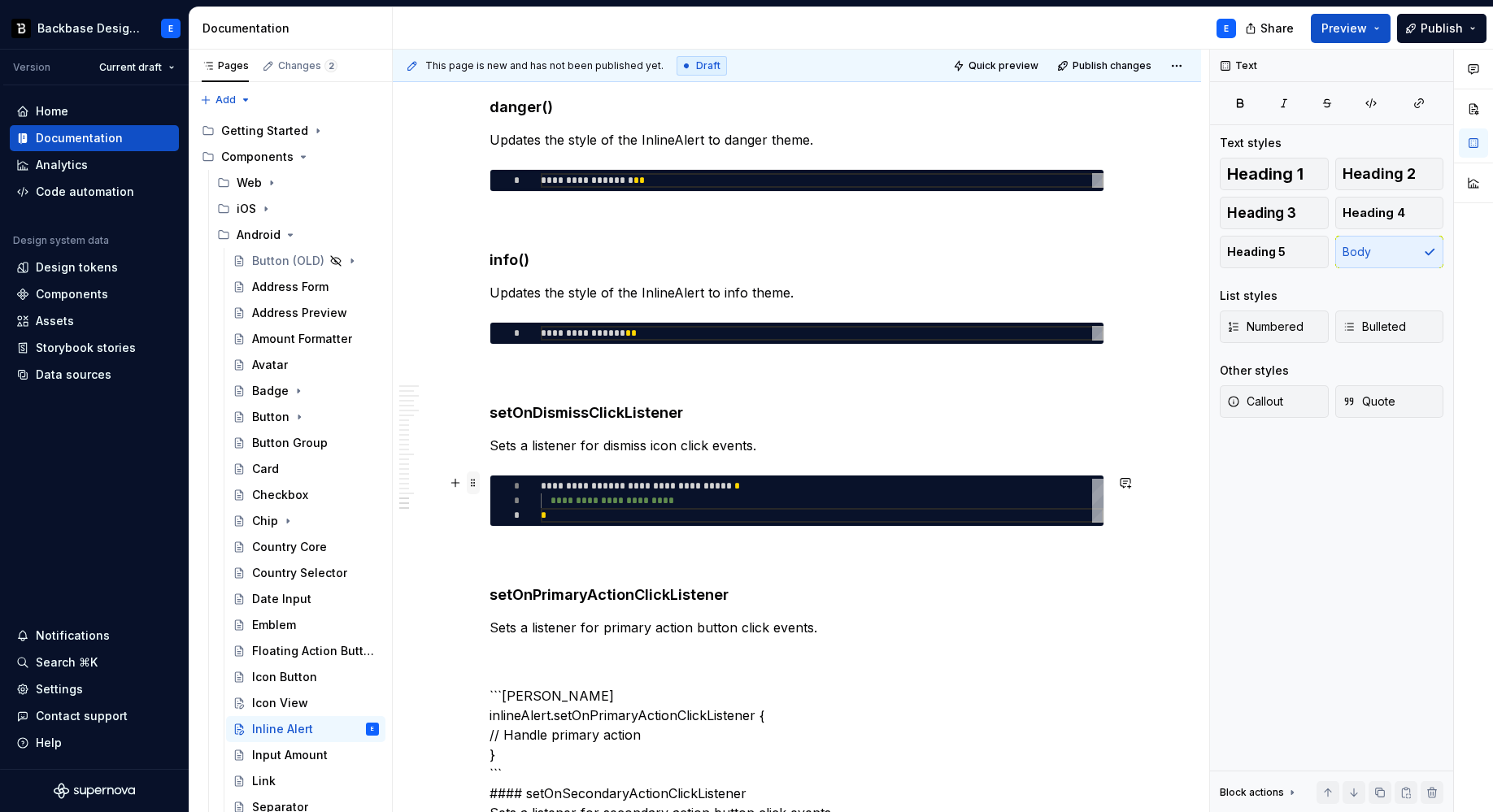
click at [472, 484] on span at bounding box center [473, 482] width 13 height 22
type textarea "*"
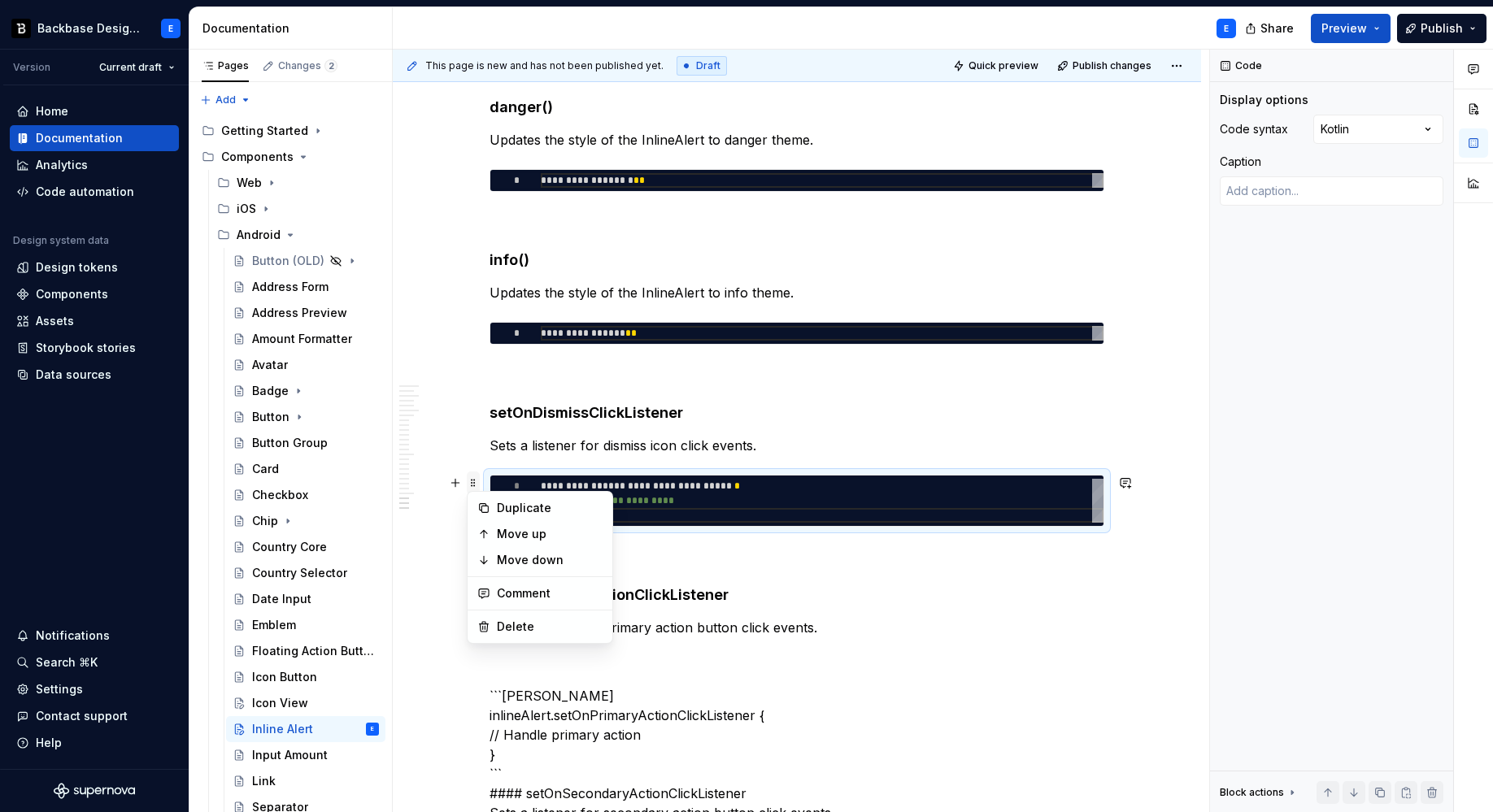
click at [472, 484] on span at bounding box center [473, 482] width 13 height 22
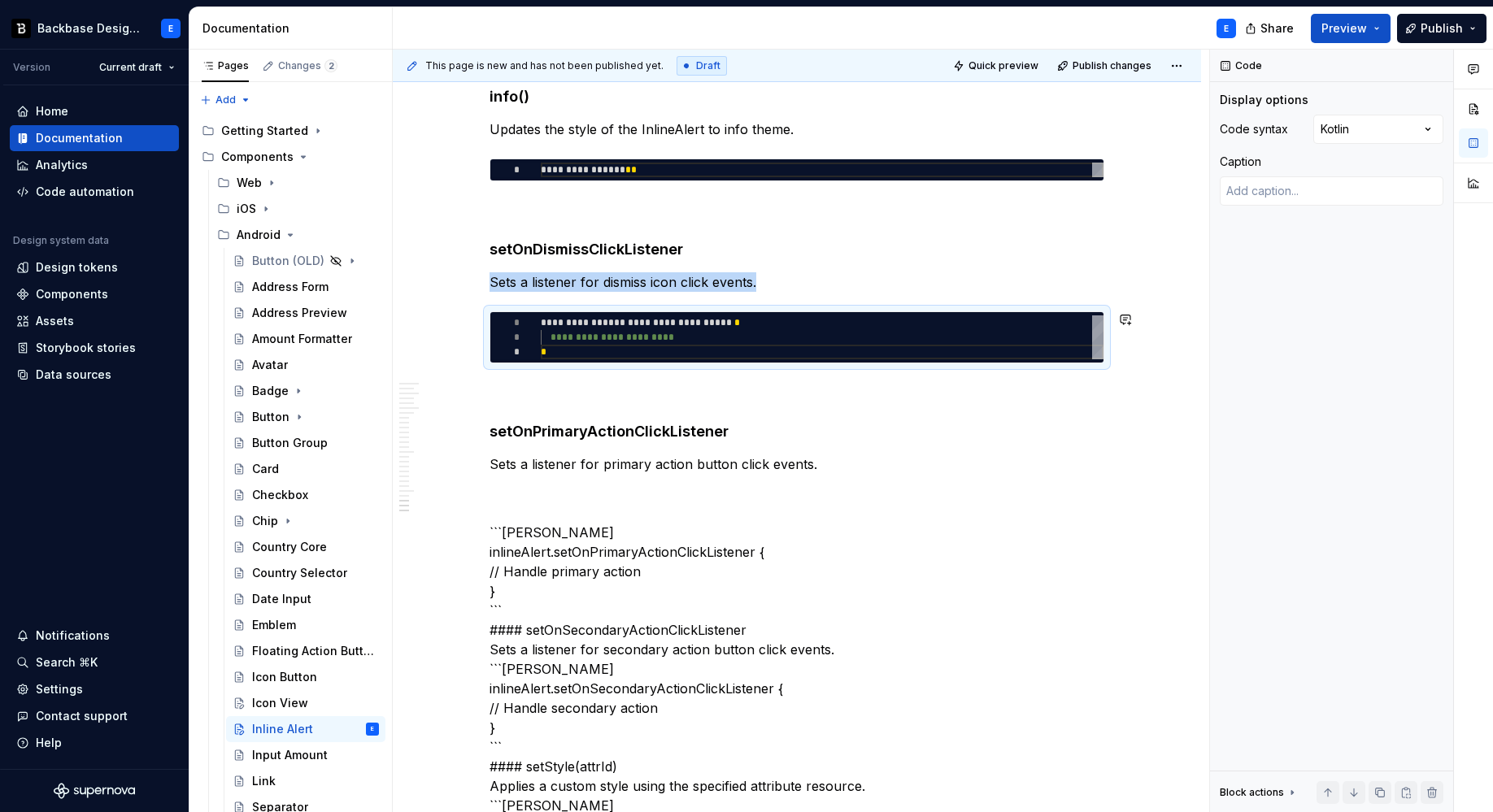
scroll to position [4793, 0]
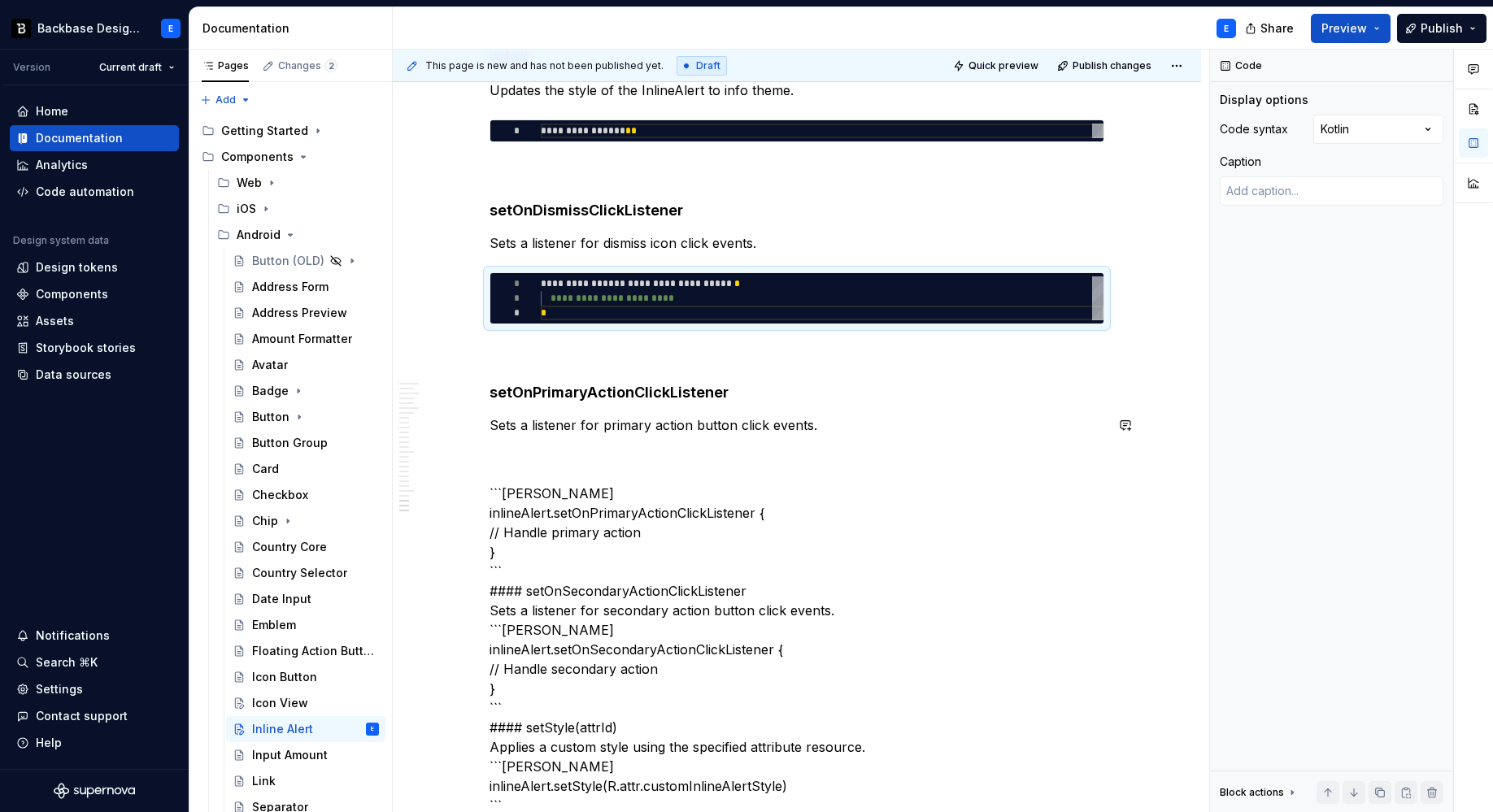
click at [823, 430] on p "Sets a listener for primary action button click events." at bounding box center [797, 425] width 615 height 20
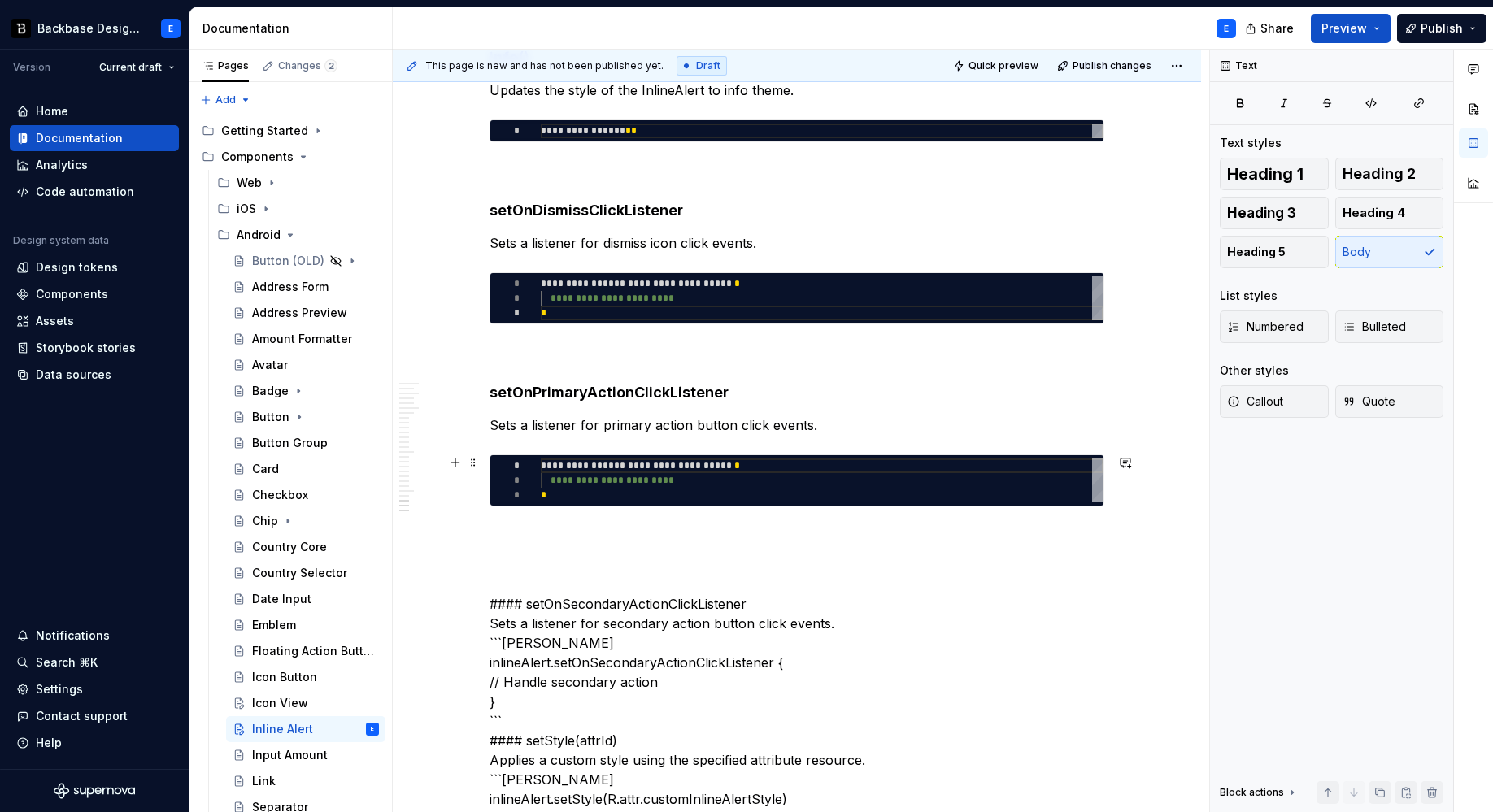
click at [606, 481] on div "**********" at bounding box center [822, 480] width 563 height 44
type textarea "**********"
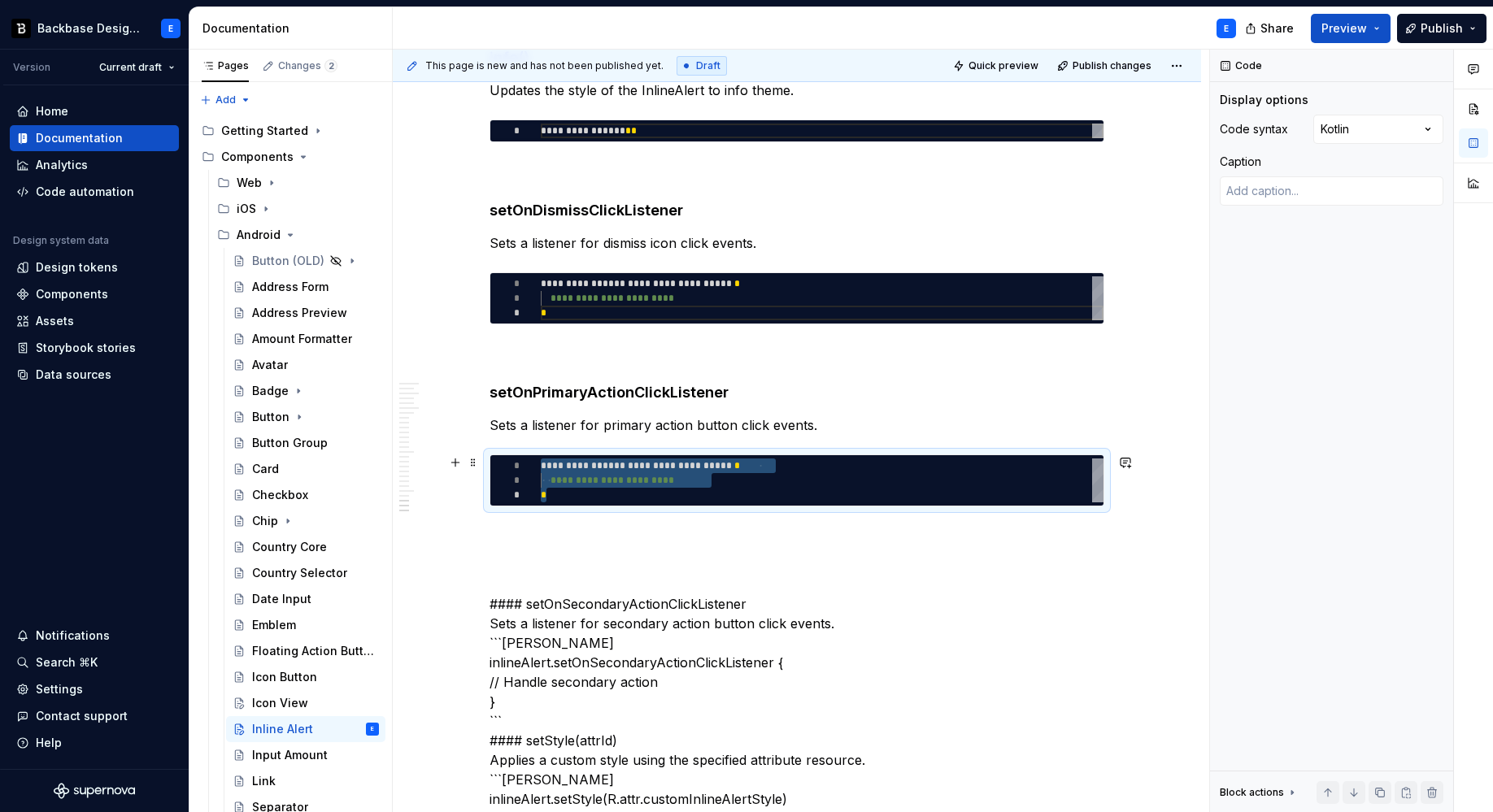
type textarea "*"
type textarea "**********"
click at [593, 537] on p at bounding box center [797, 536] width 615 height 20
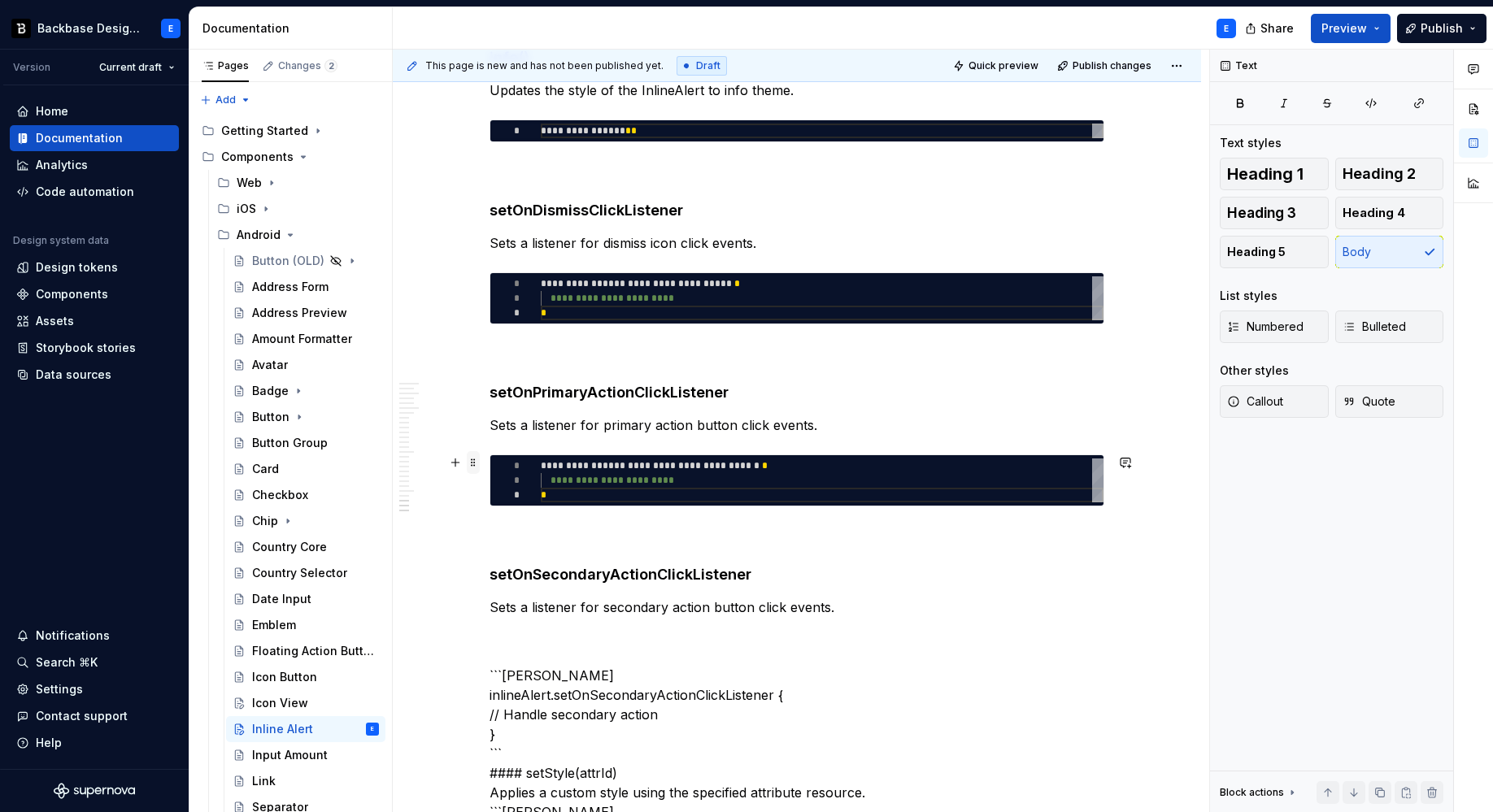
click at [473, 464] on span at bounding box center [473, 462] width 13 height 22
type textarea "*"
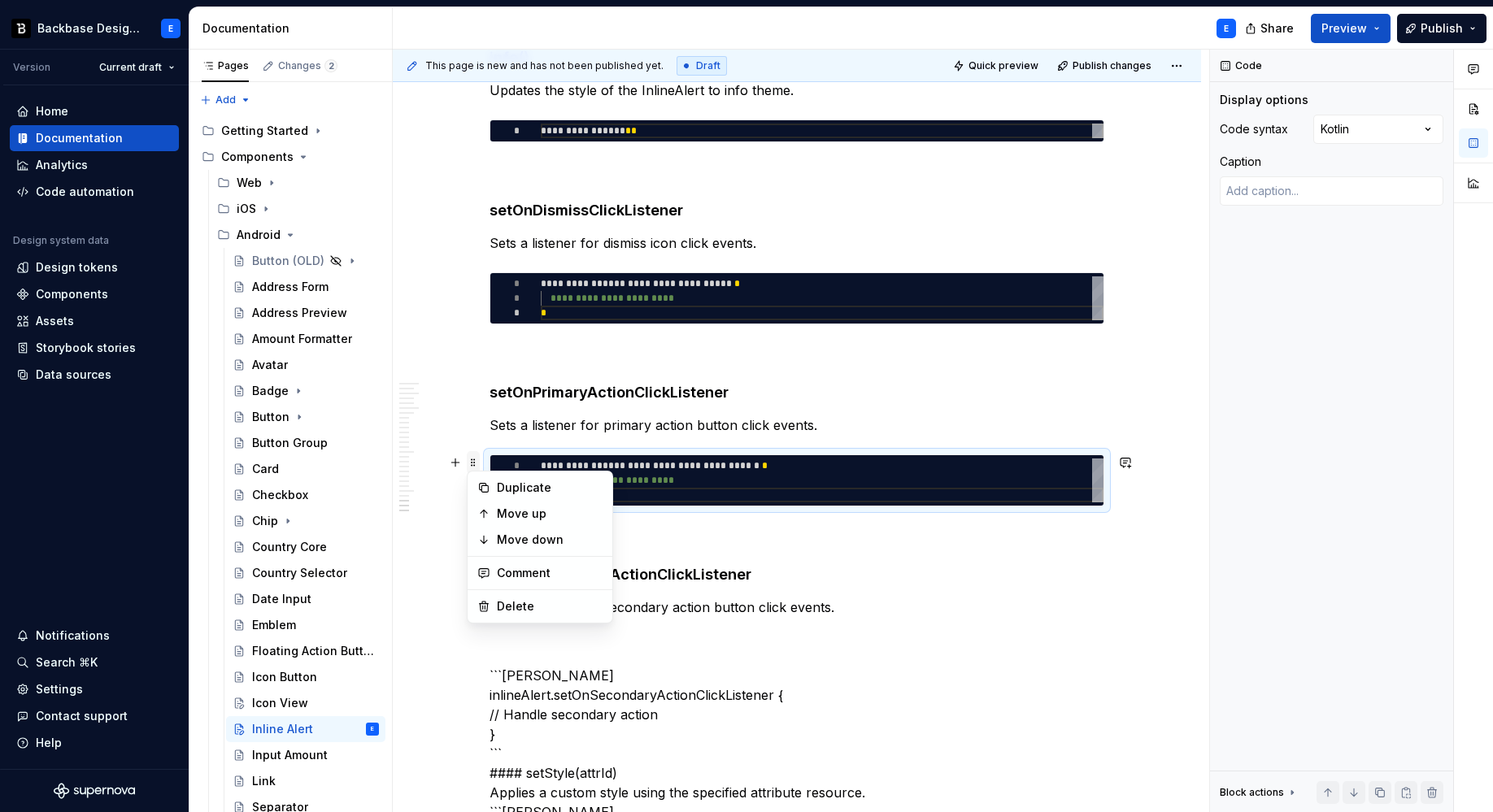
click at [473, 464] on span at bounding box center [473, 462] width 13 height 22
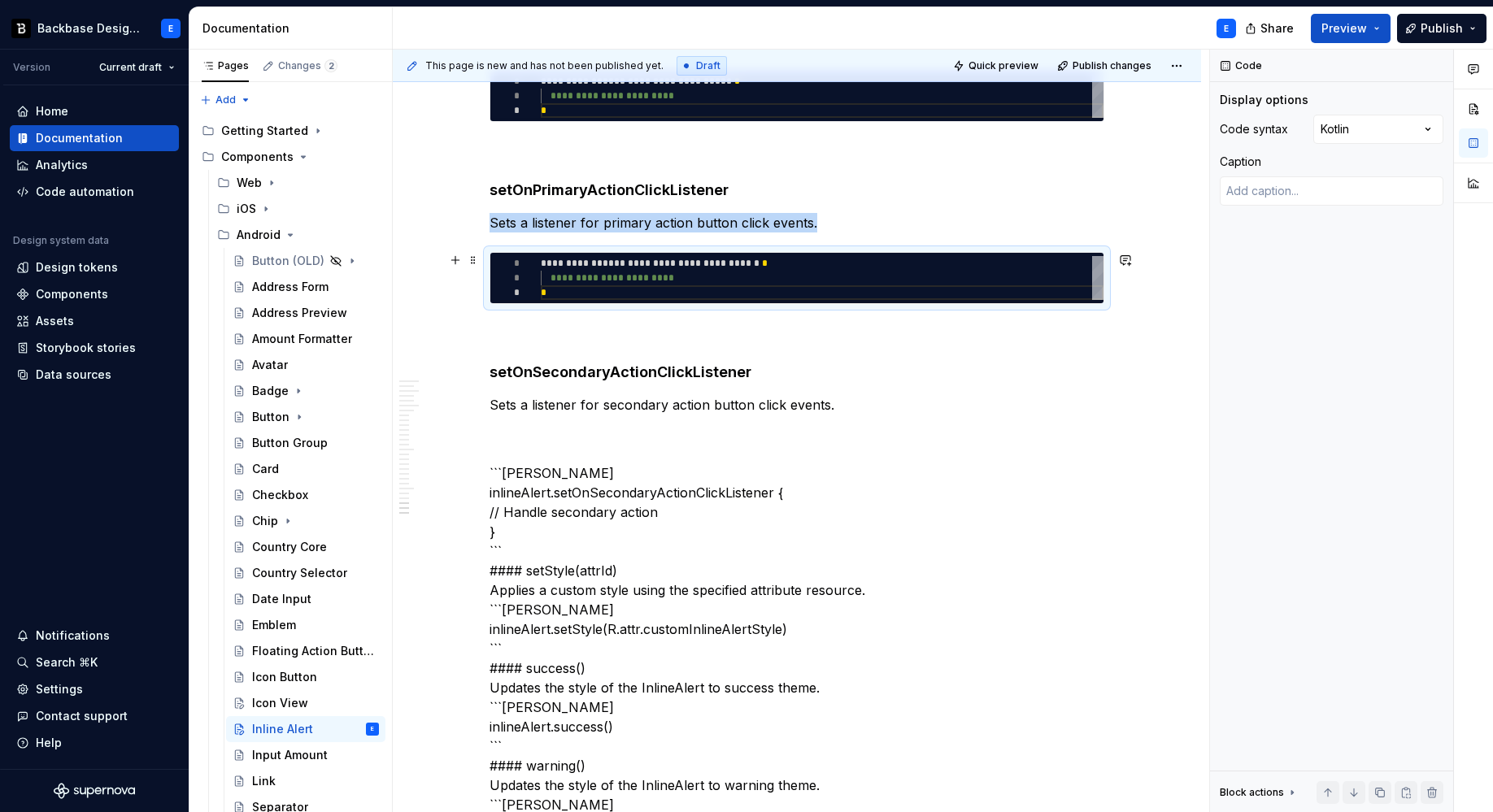
scroll to position [5072, 0]
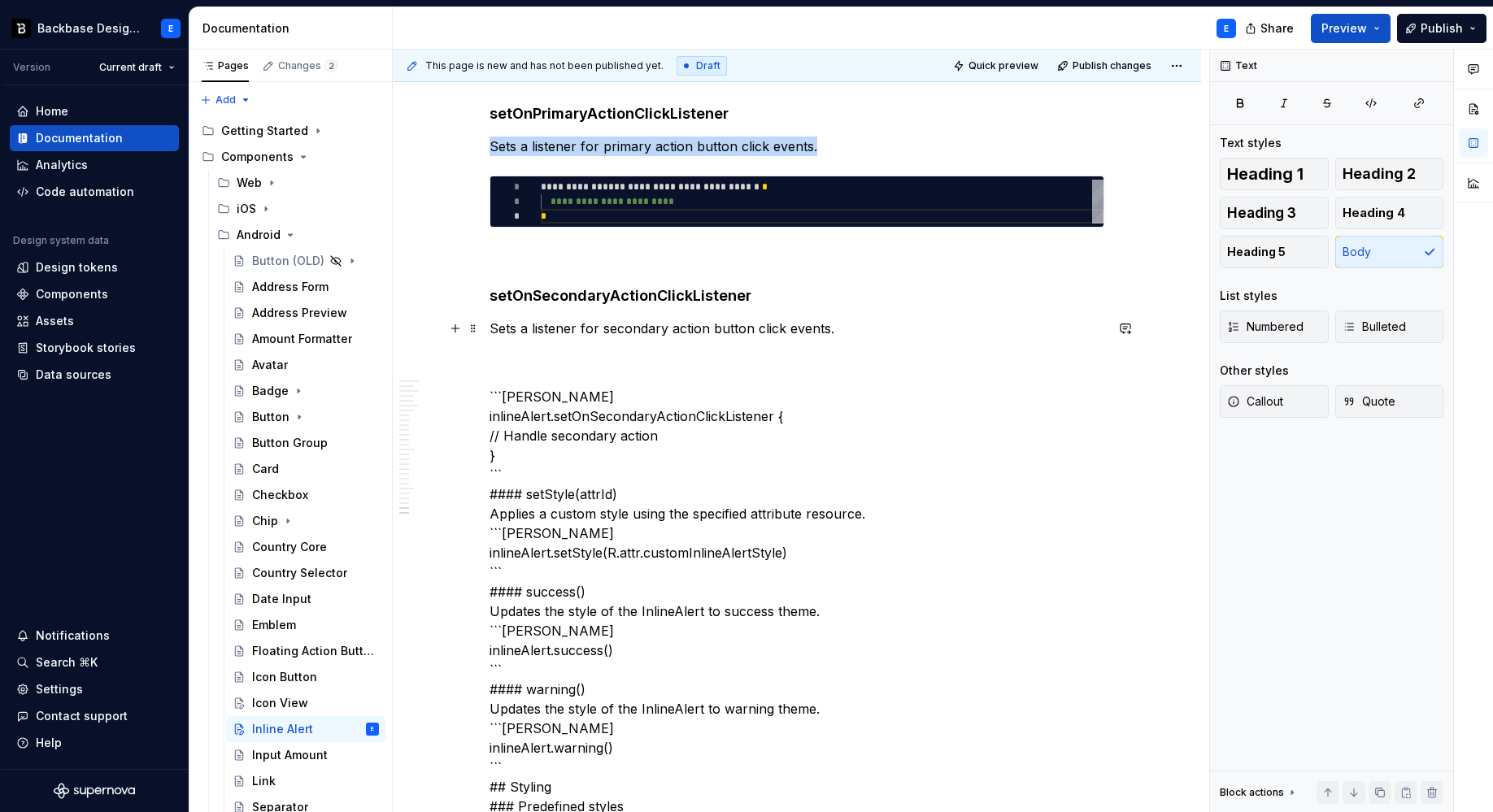
click at [669, 333] on p "Sets a listener for secondary action button click events." at bounding box center [797, 328] width 615 height 20
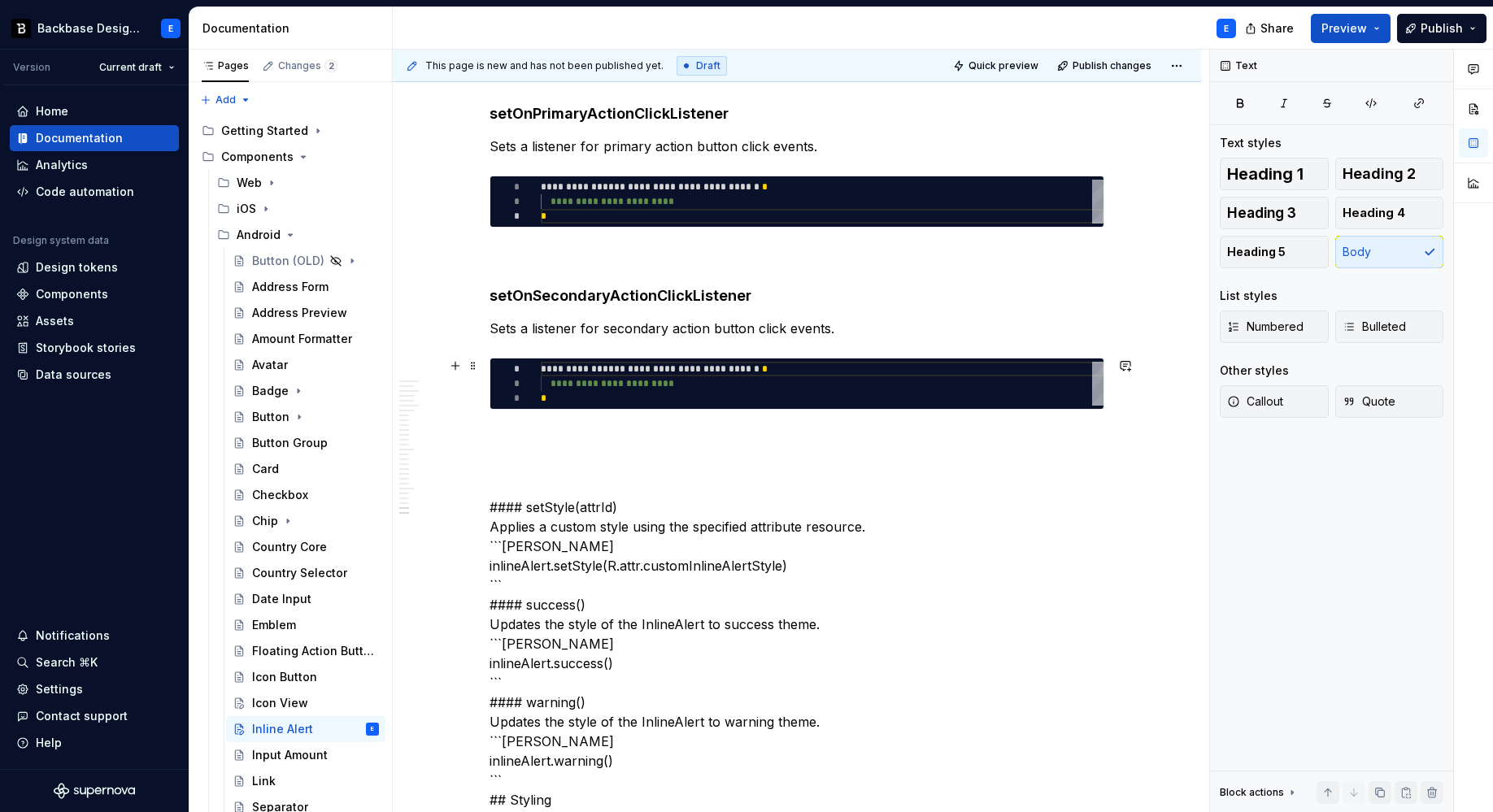
click at [632, 373] on div "**********" at bounding box center [822, 383] width 563 height 44
type textarea "**********"
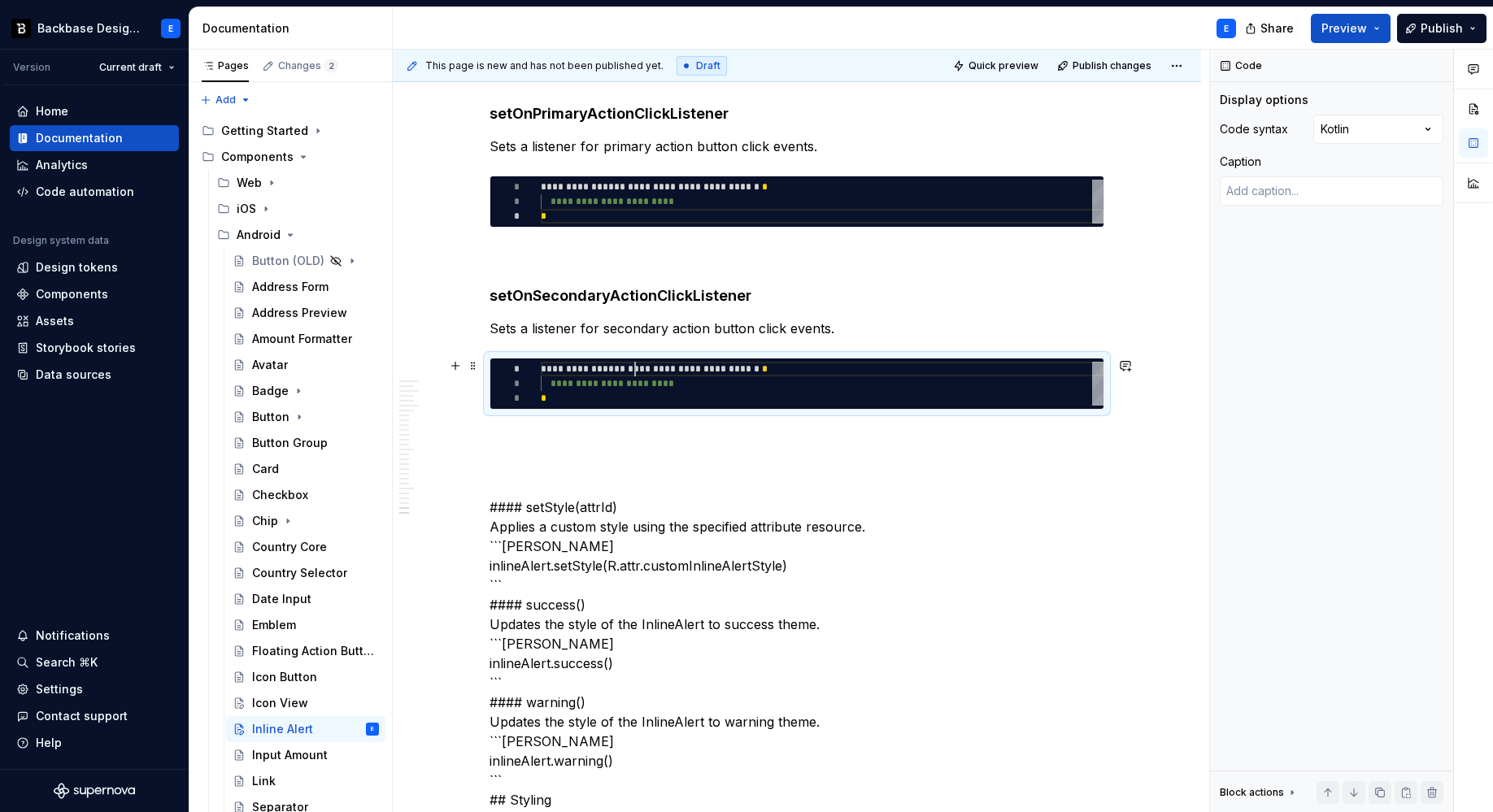
scroll to position [0, 6]
type textarea "*"
type textarea "**********"
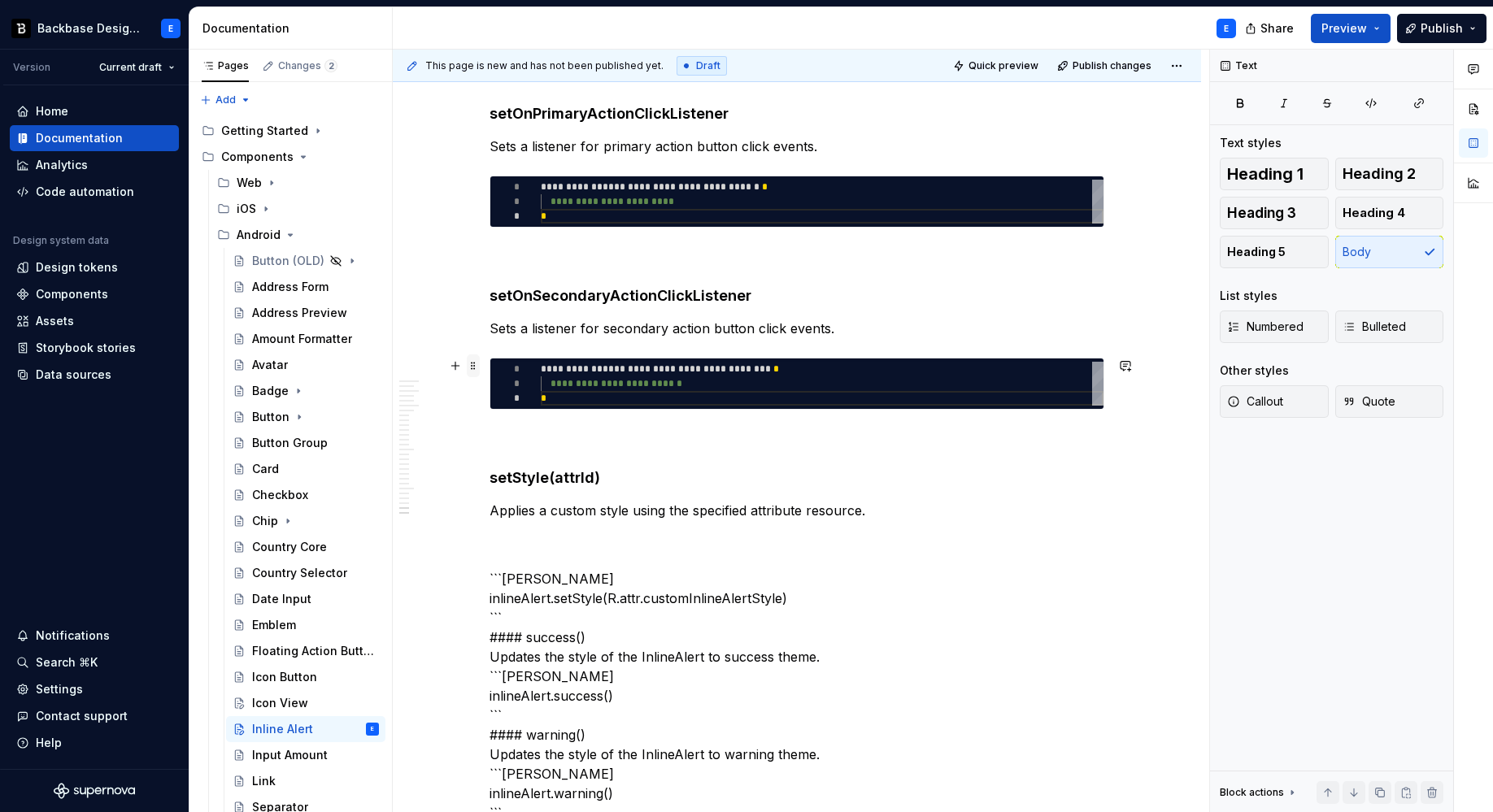
click at [473, 370] on span at bounding box center [473, 365] width 13 height 22
click at [695, 508] on p "Applies a custom style using the specified attribute resource." at bounding box center [797, 511] width 615 height 20
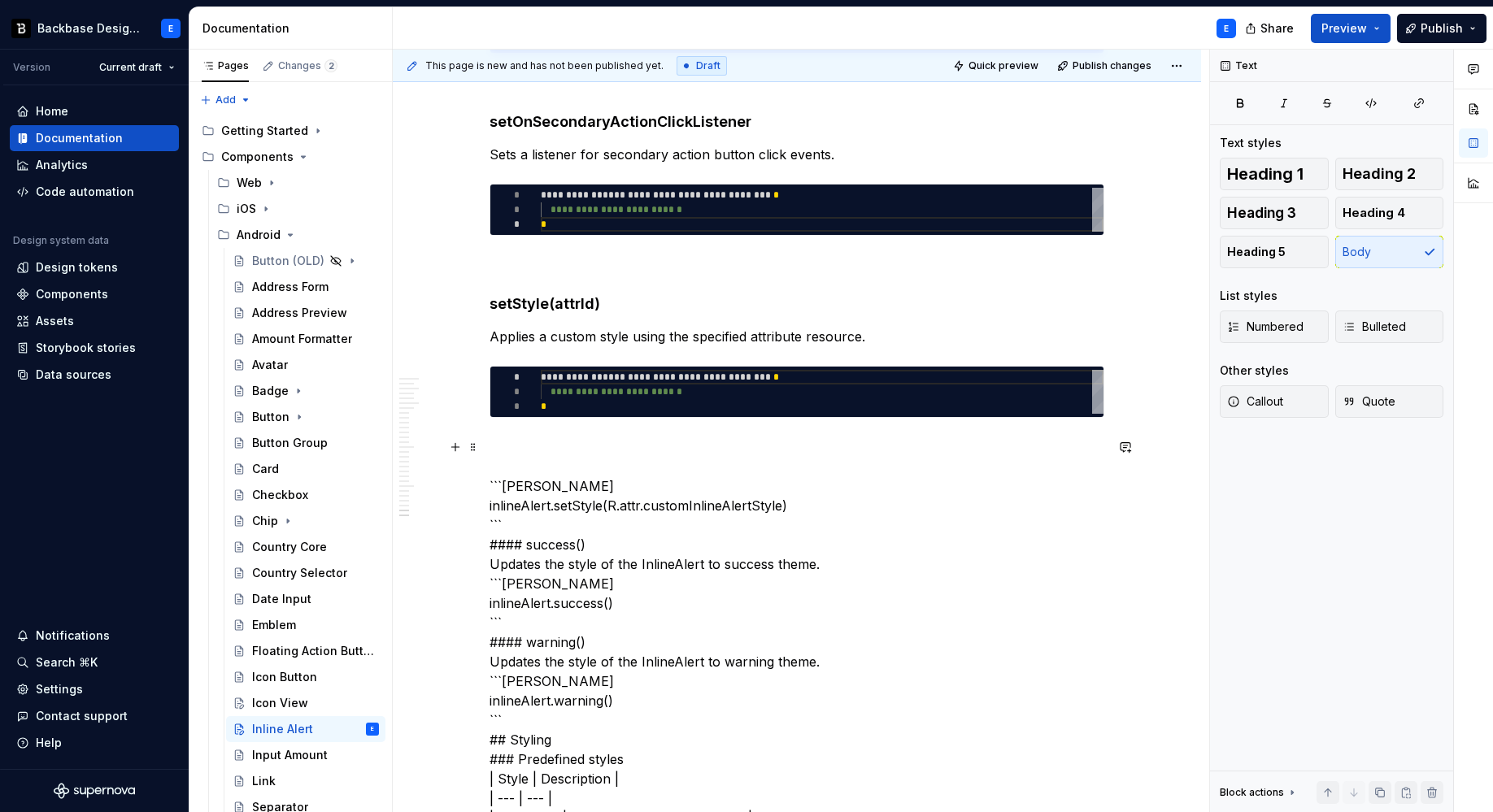
type textarea "*"
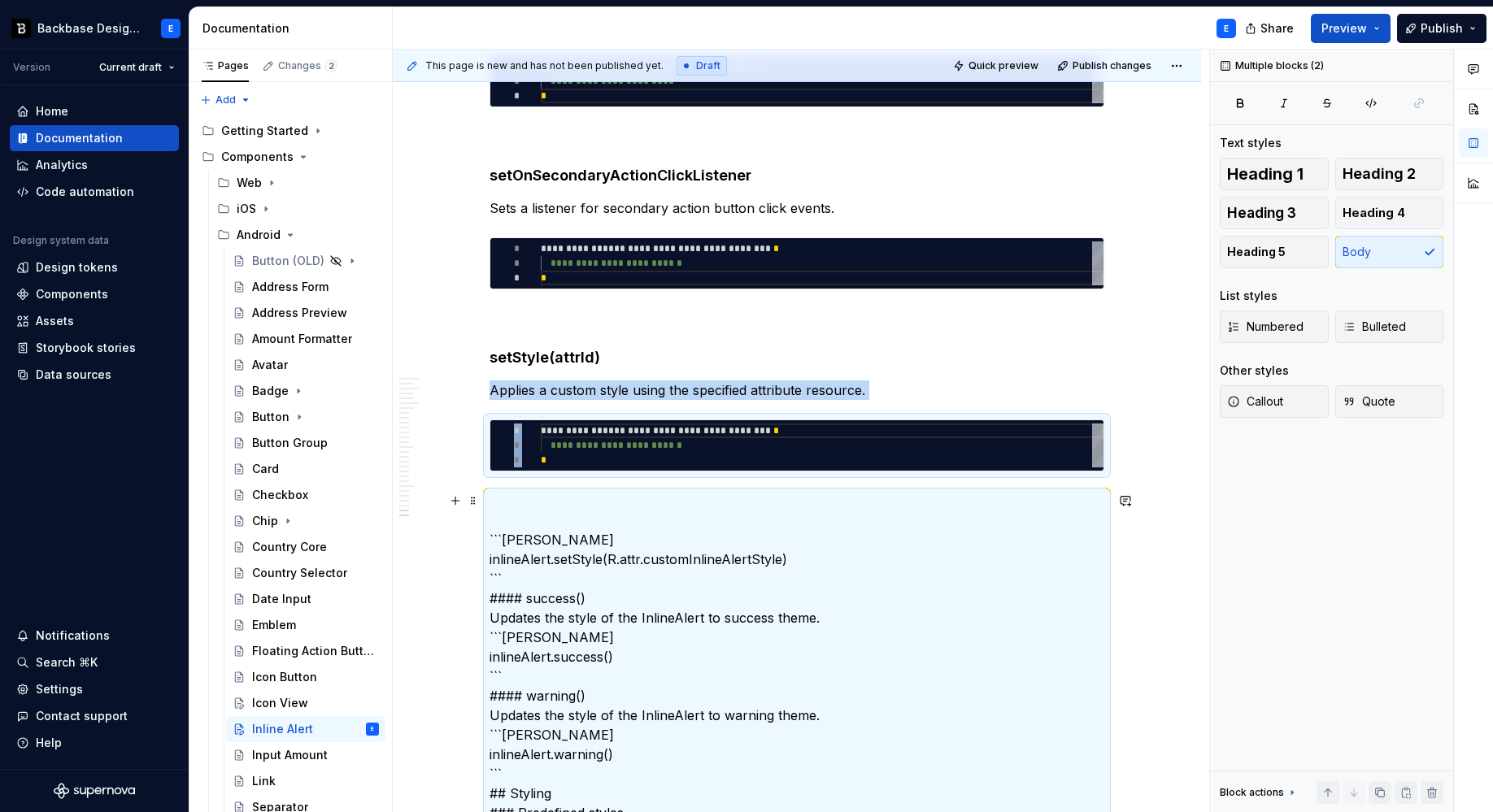
scroll to position [5191, 0]
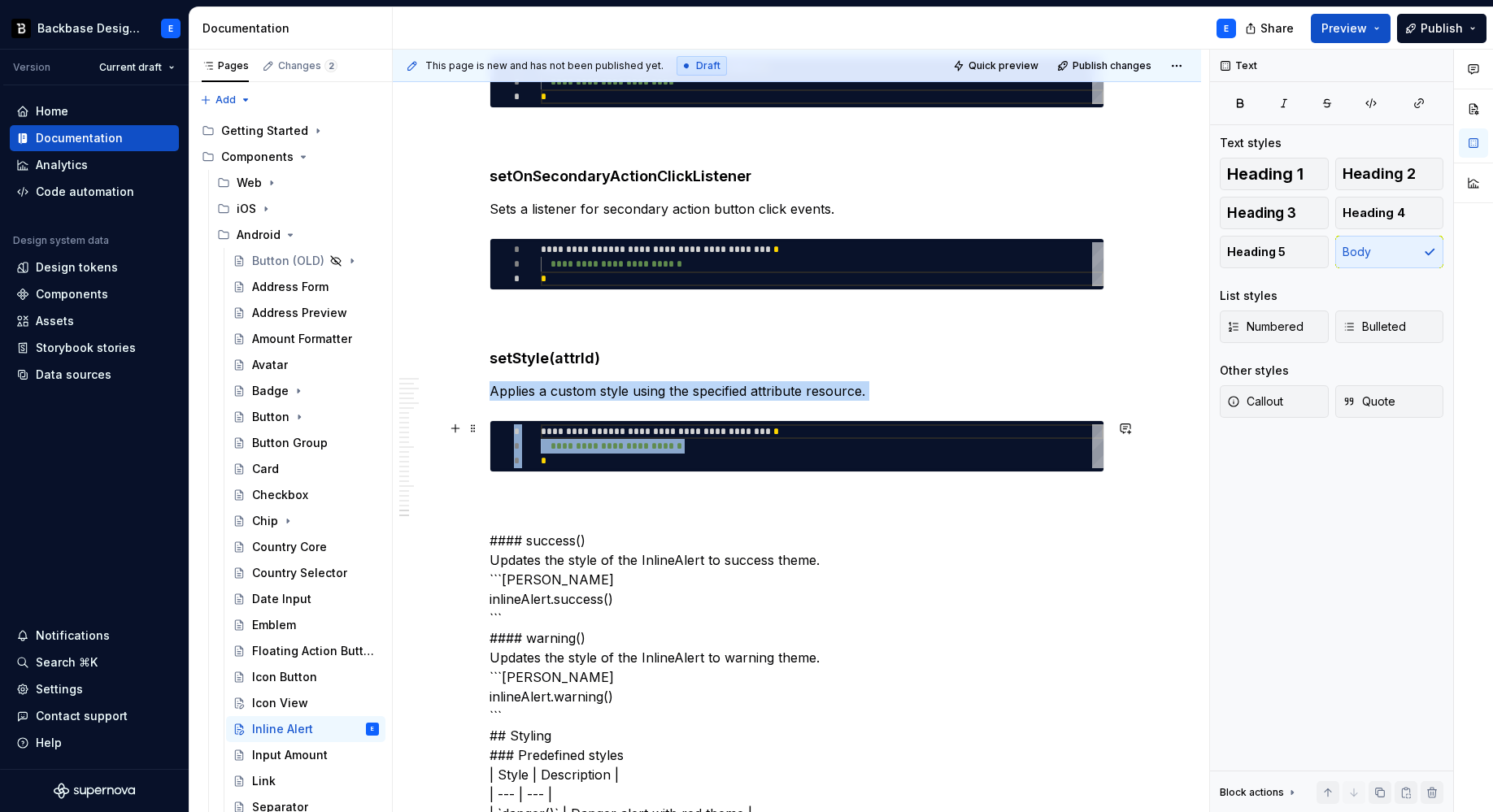
click at [588, 440] on div "**********" at bounding box center [822, 445] width 563 height 44
type textarea "**********"
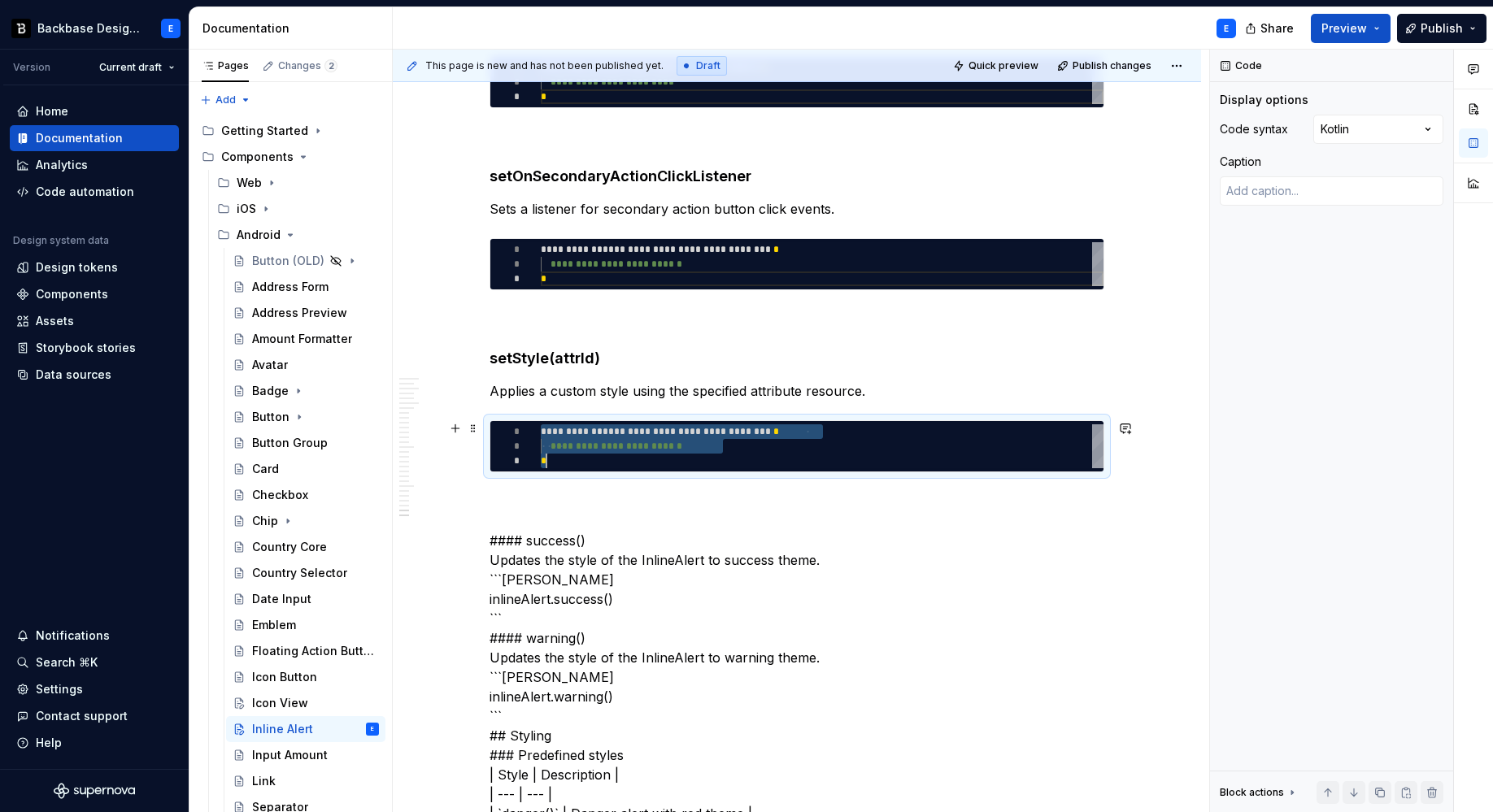
type textarea "*"
type textarea "**********"
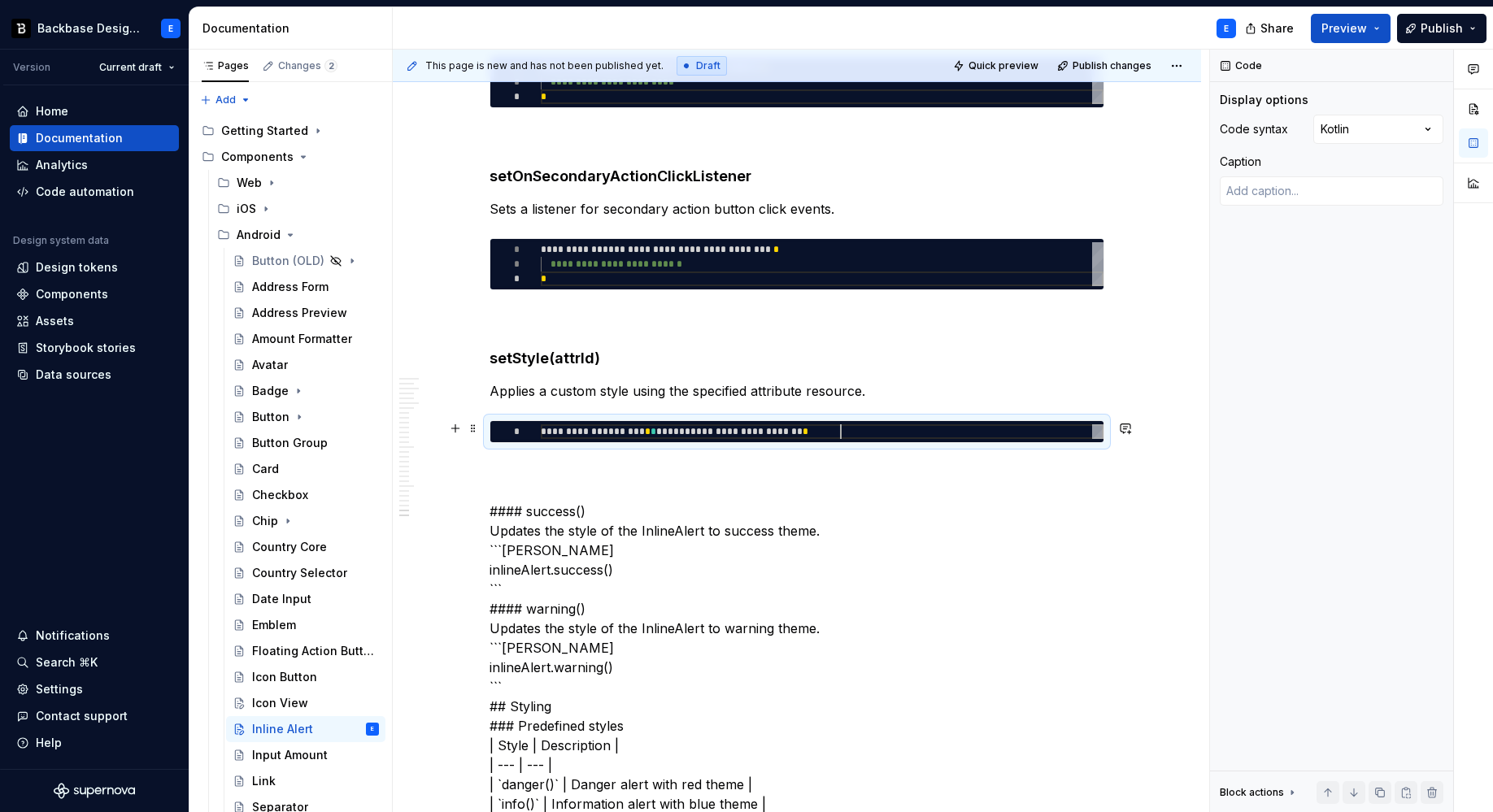
scroll to position [0, 299]
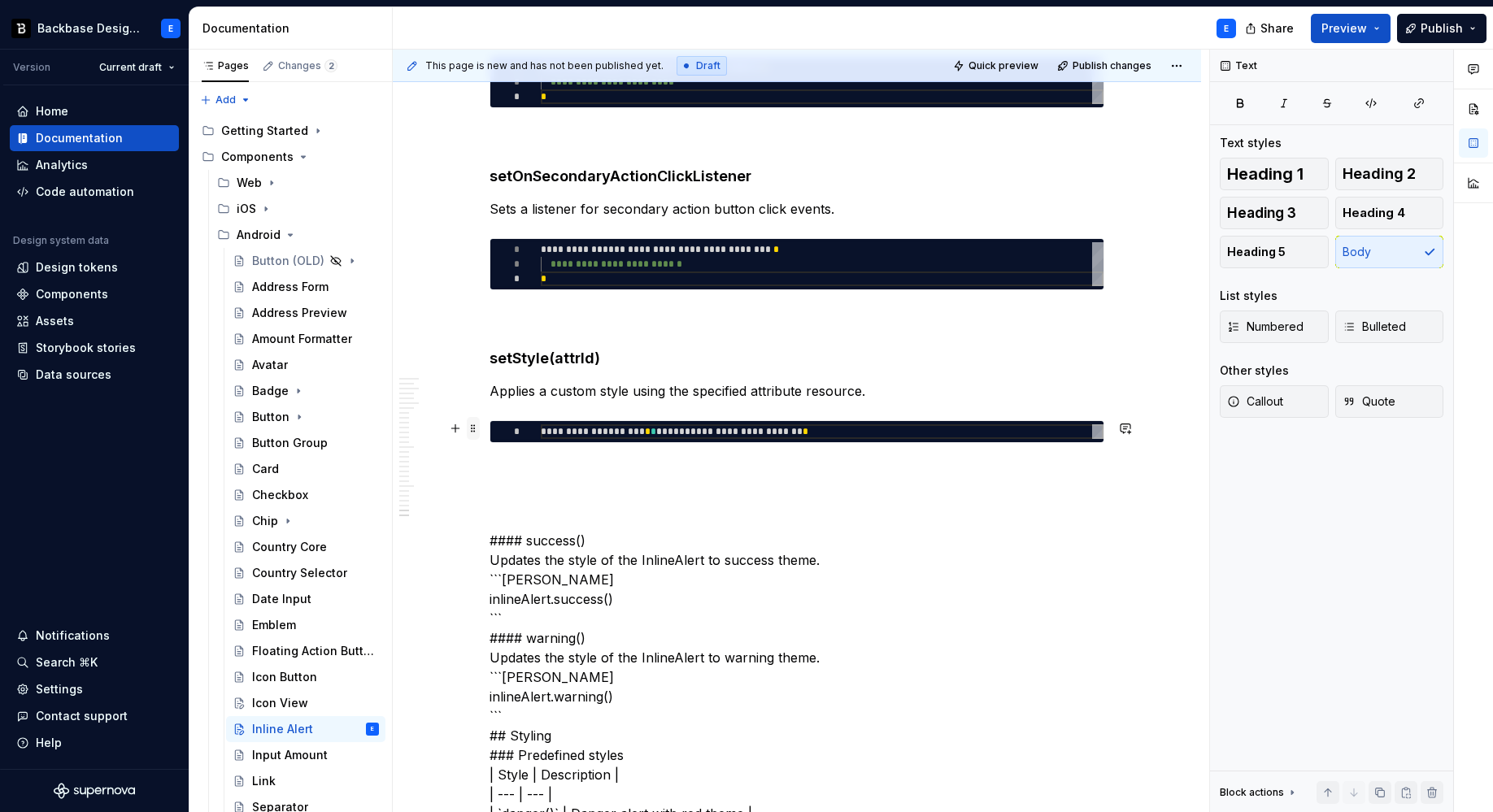
click at [474, 431] on span at bounding box center [473, 428] width 13 height 22
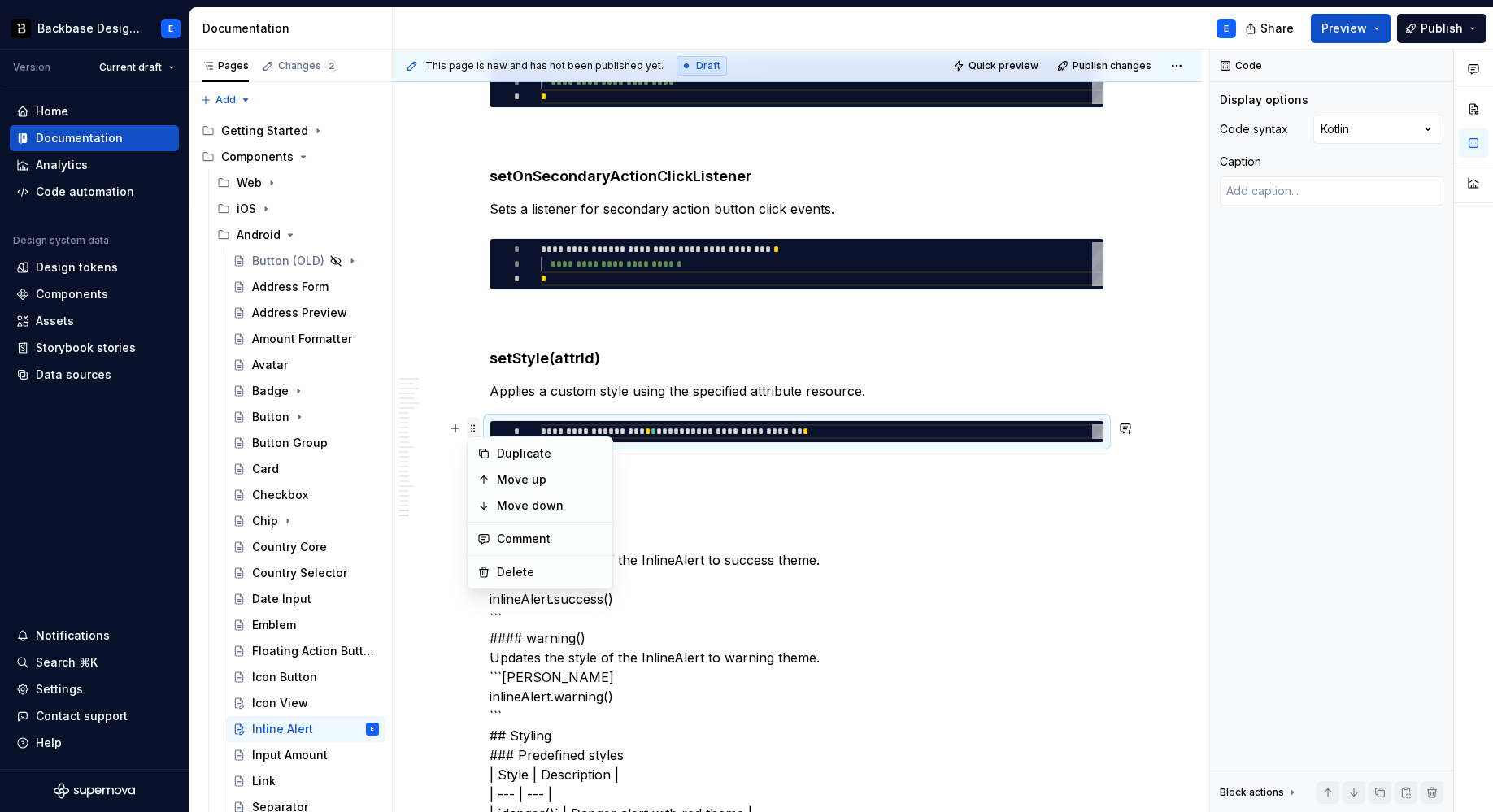
click at [474, 427] on span at bounding box center [473, 428] width 13 height 22
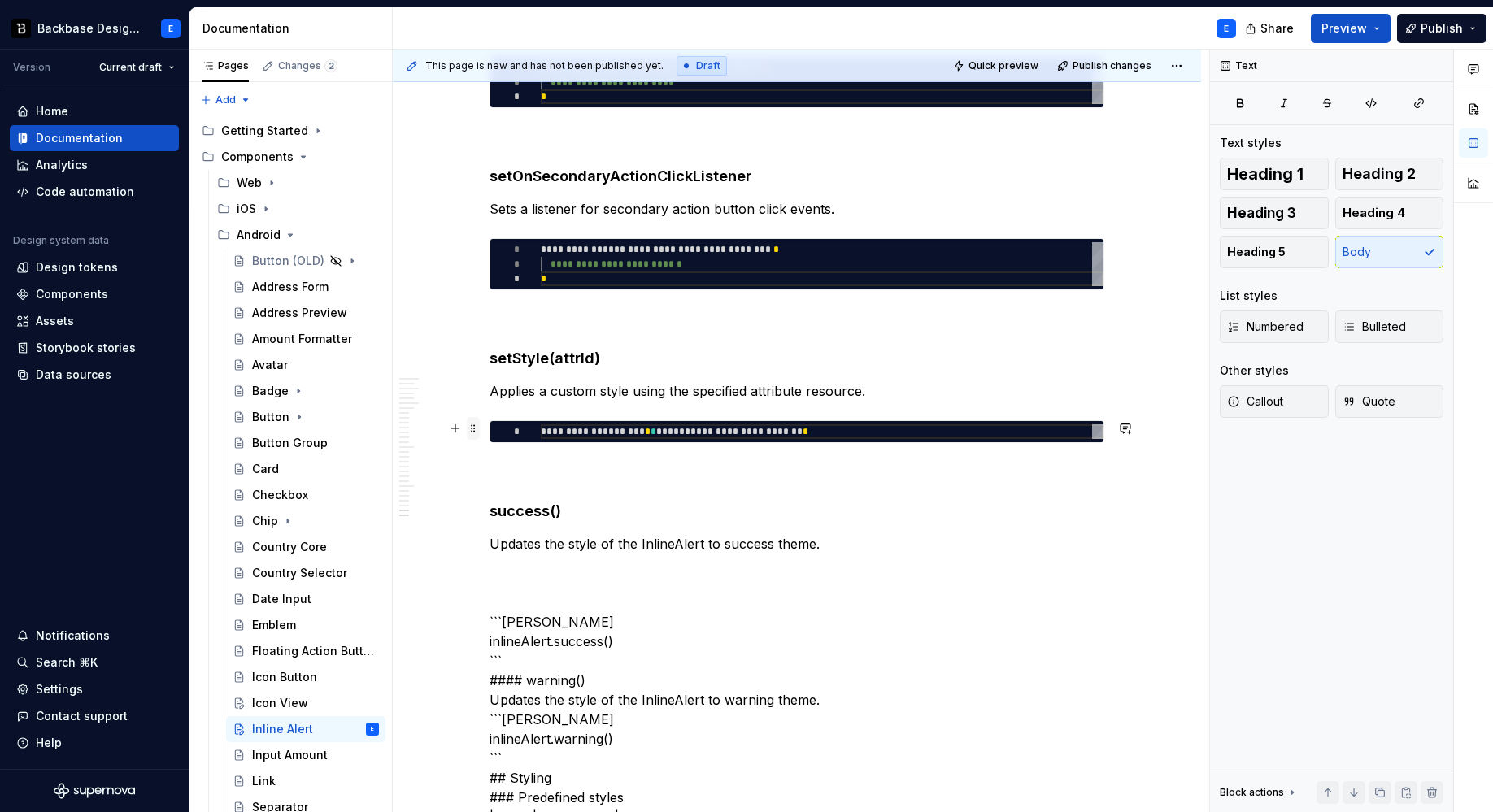
click at [471, 430] on span at bounding box center [473, 428] width 13 height 22
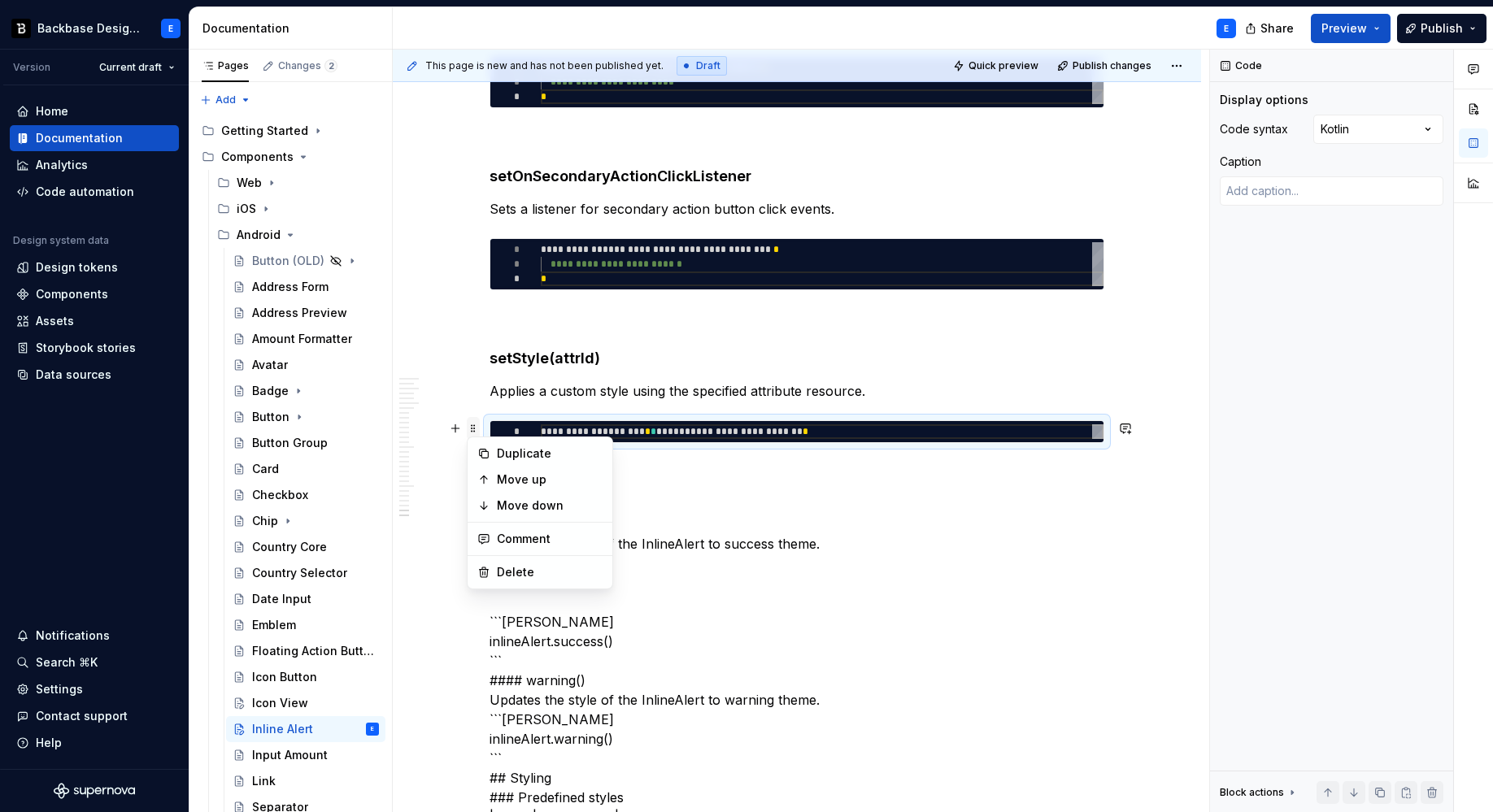
click at [471, 430] on span at bounding box center [473, 428] width 13 height 22
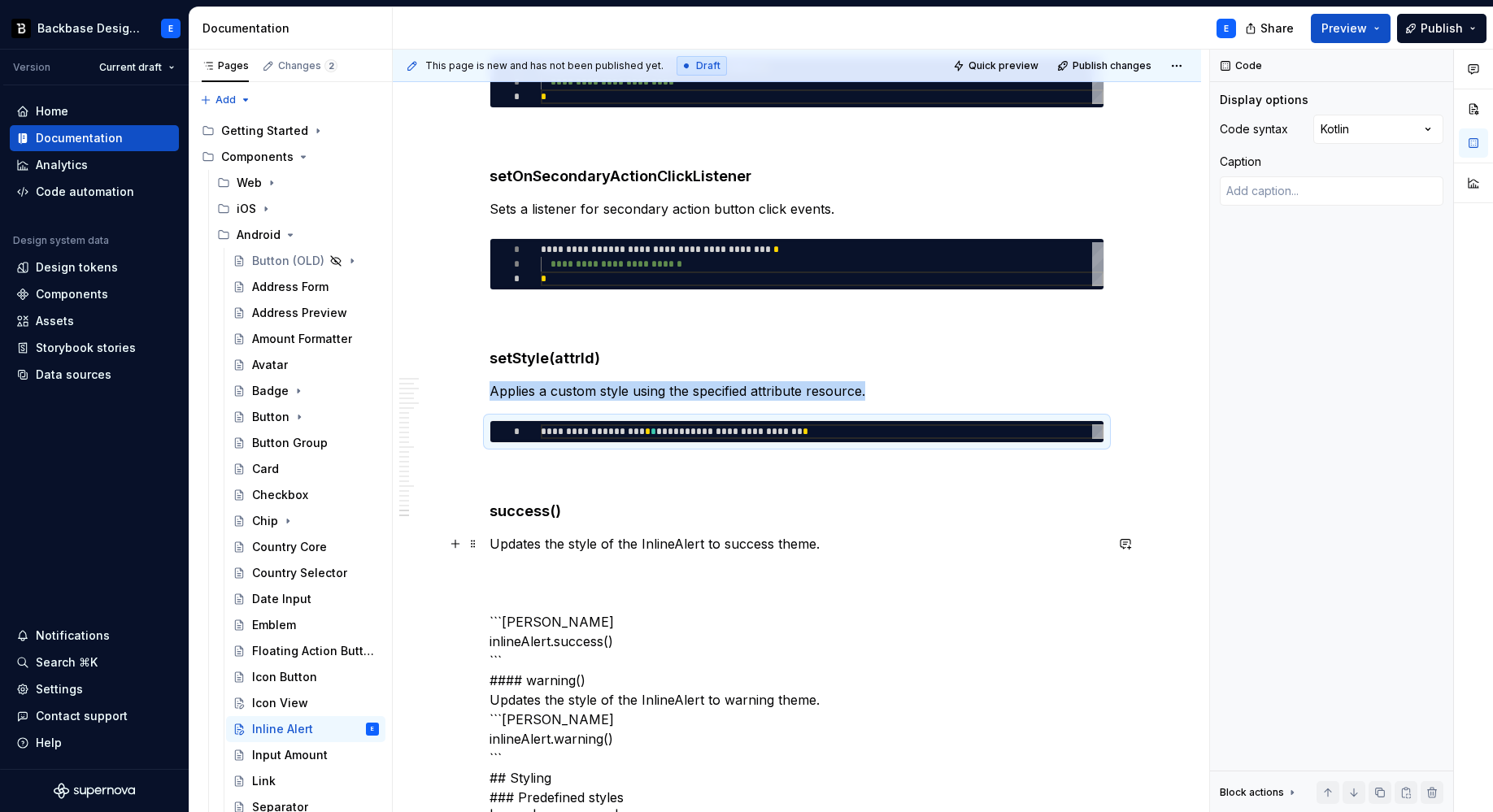
click at [860, 543] on p "Updates the style of the InlineAlert to success theme." at bounding box center [797, 544] width 615 height 20
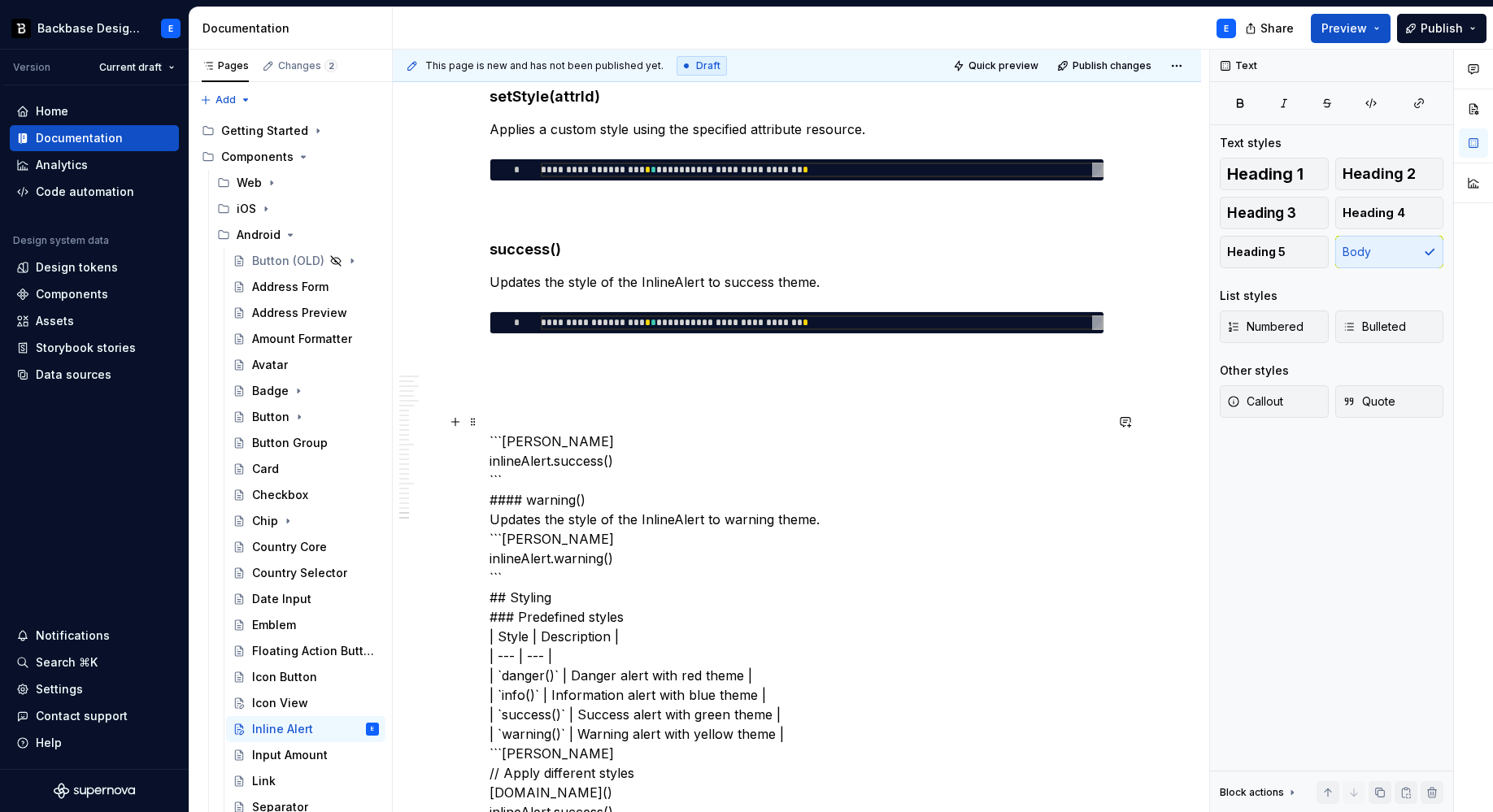
scroll to position [5455, 0]
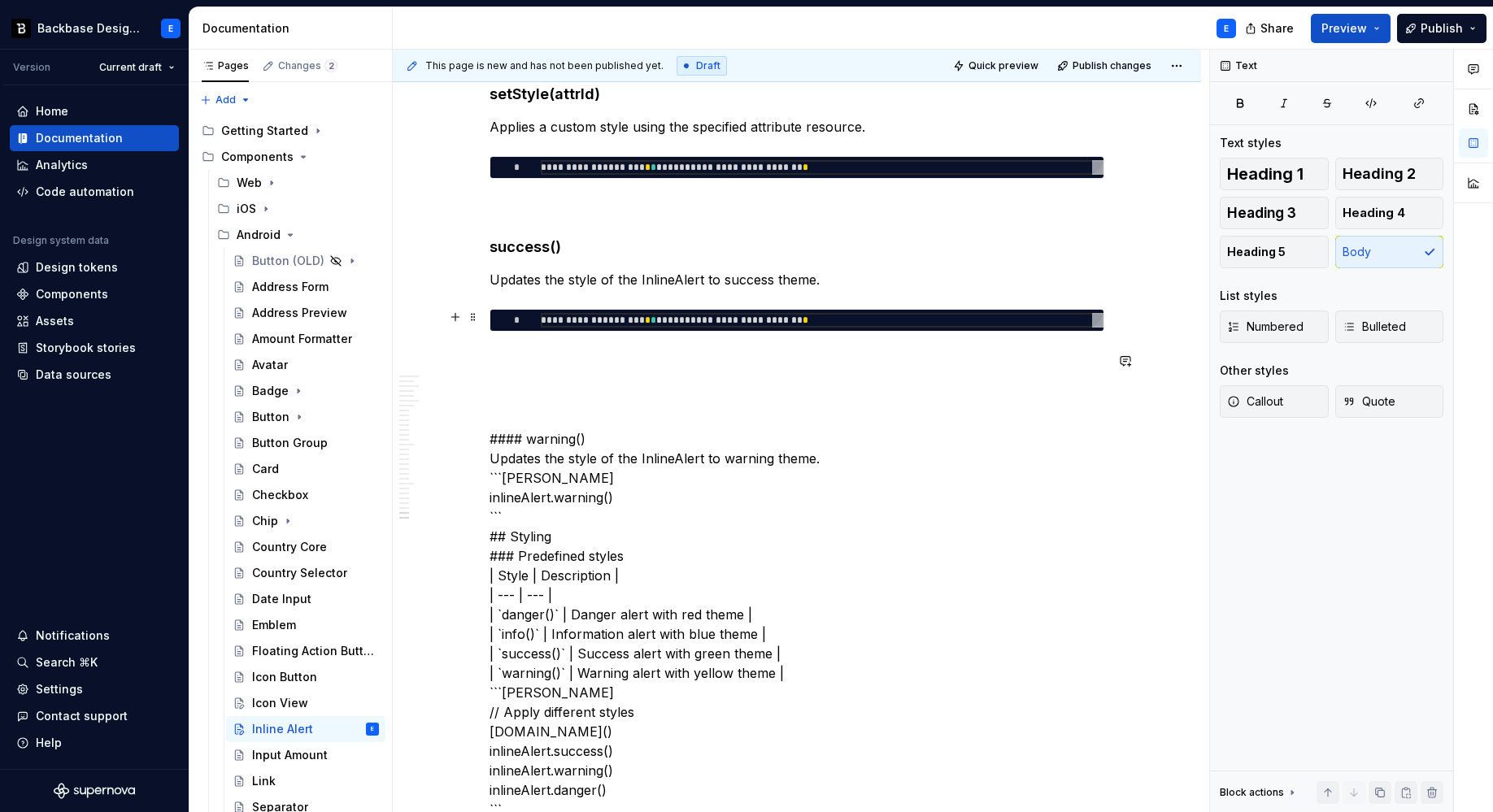
click at [721, 322] on div "**********" at bounding box center [822, 320] width 563 height 15
type textarea "*"
type textarea "**********"
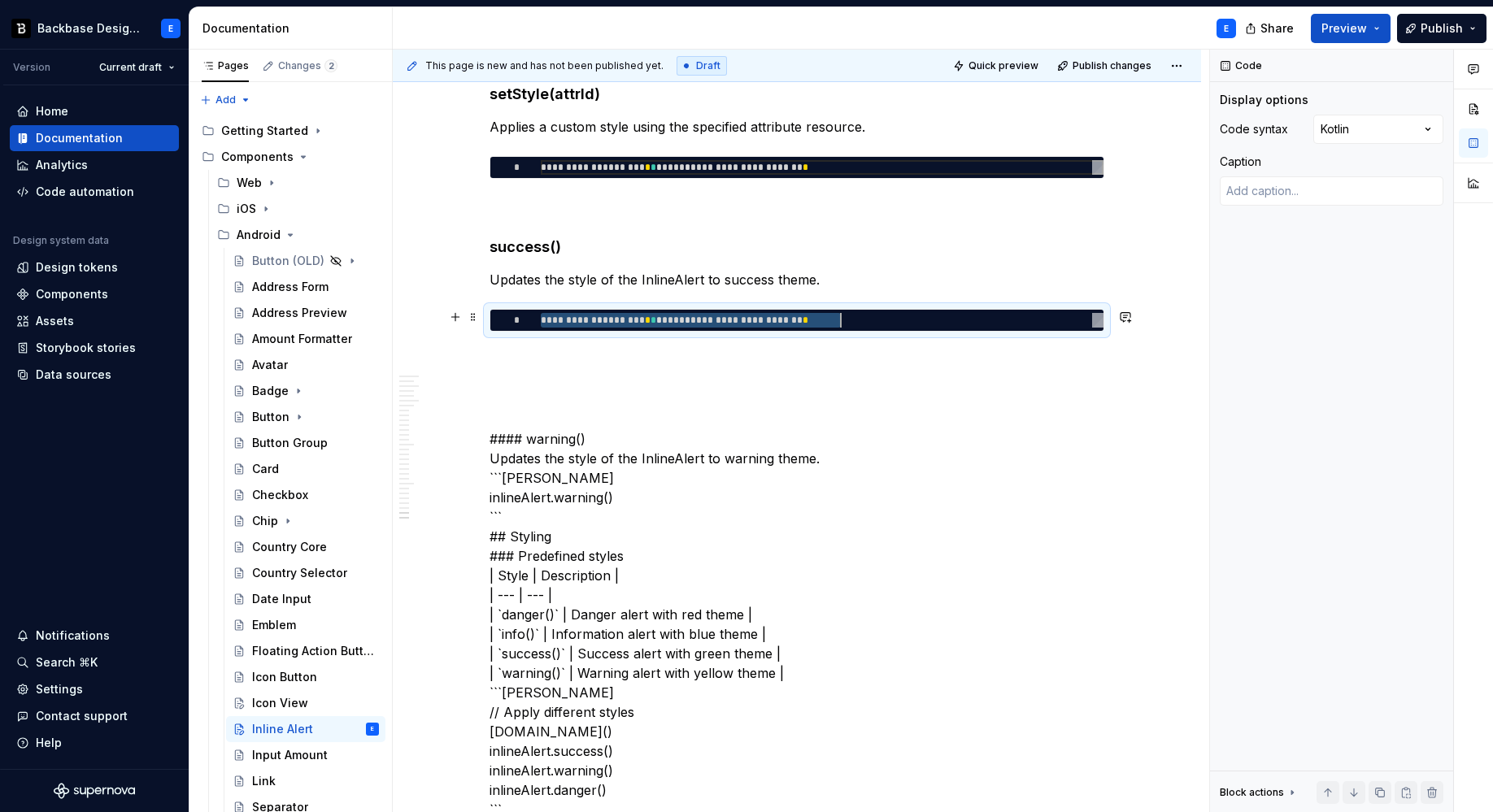
type textarea "*"
type textarea "**********"
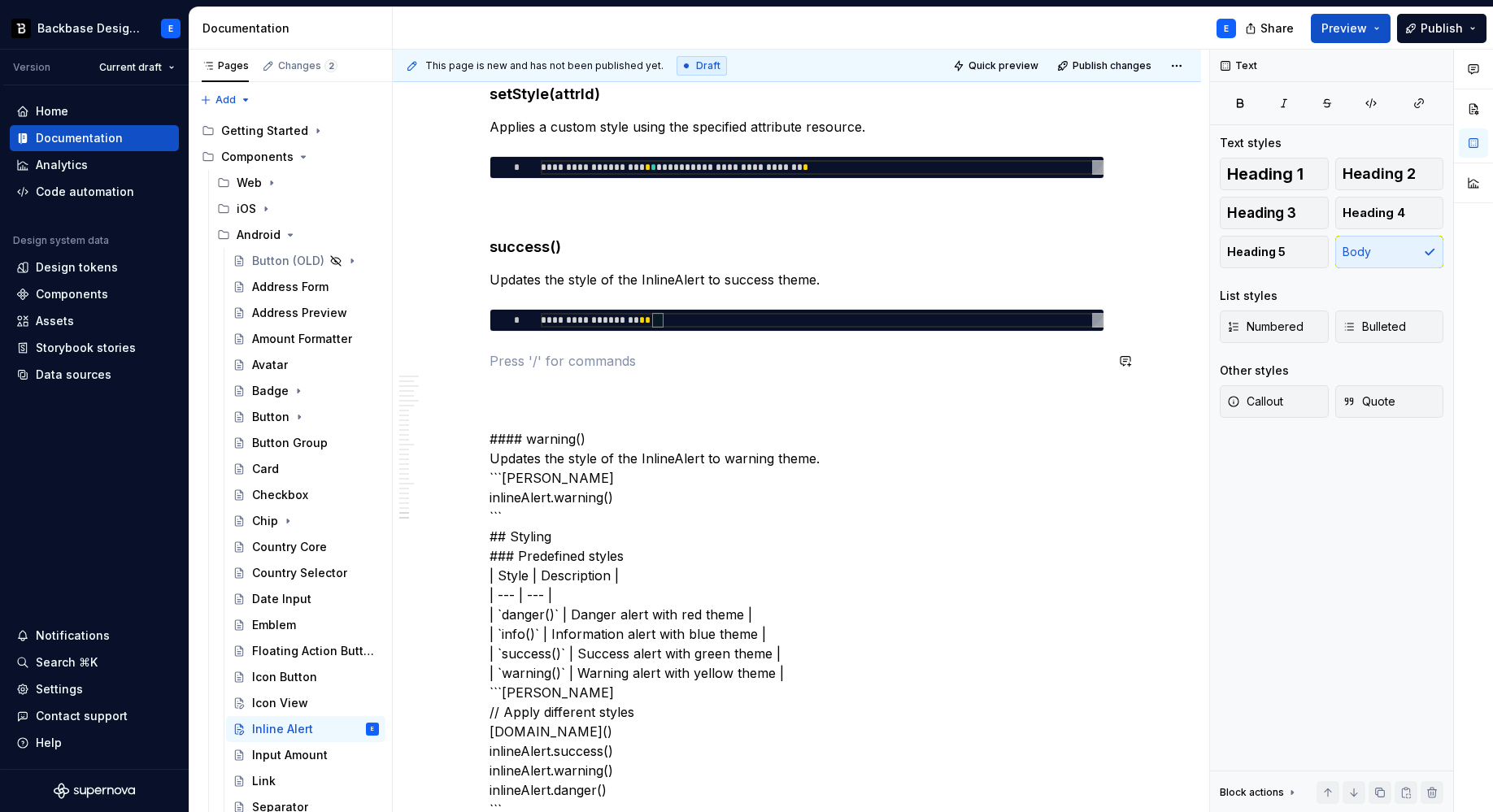
click at [685, 351] on p at bounding box center [797, 361] width 615 height 20
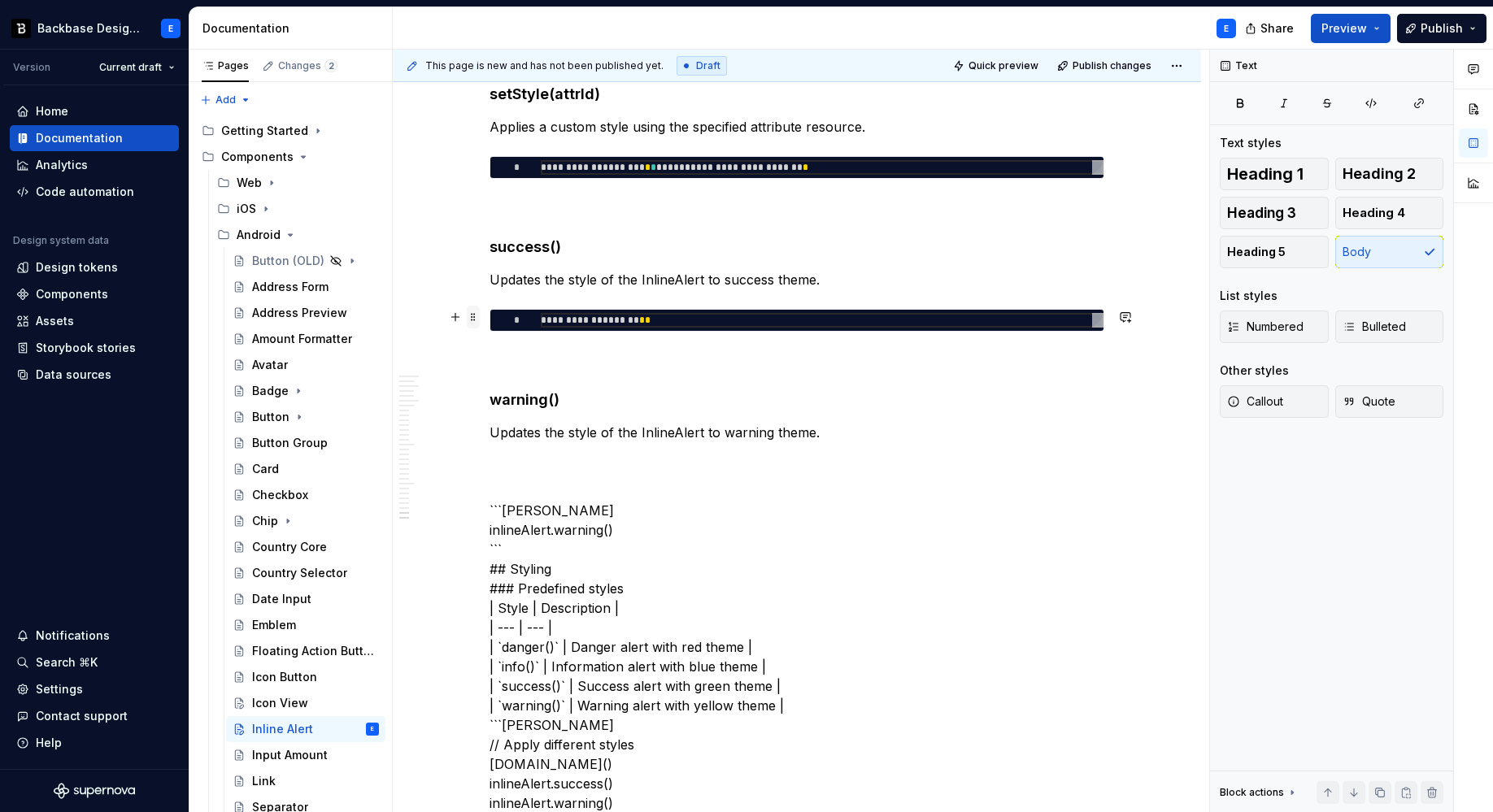
click at [472, 317] on span at bounding box center [473, 316] width 13 height 22
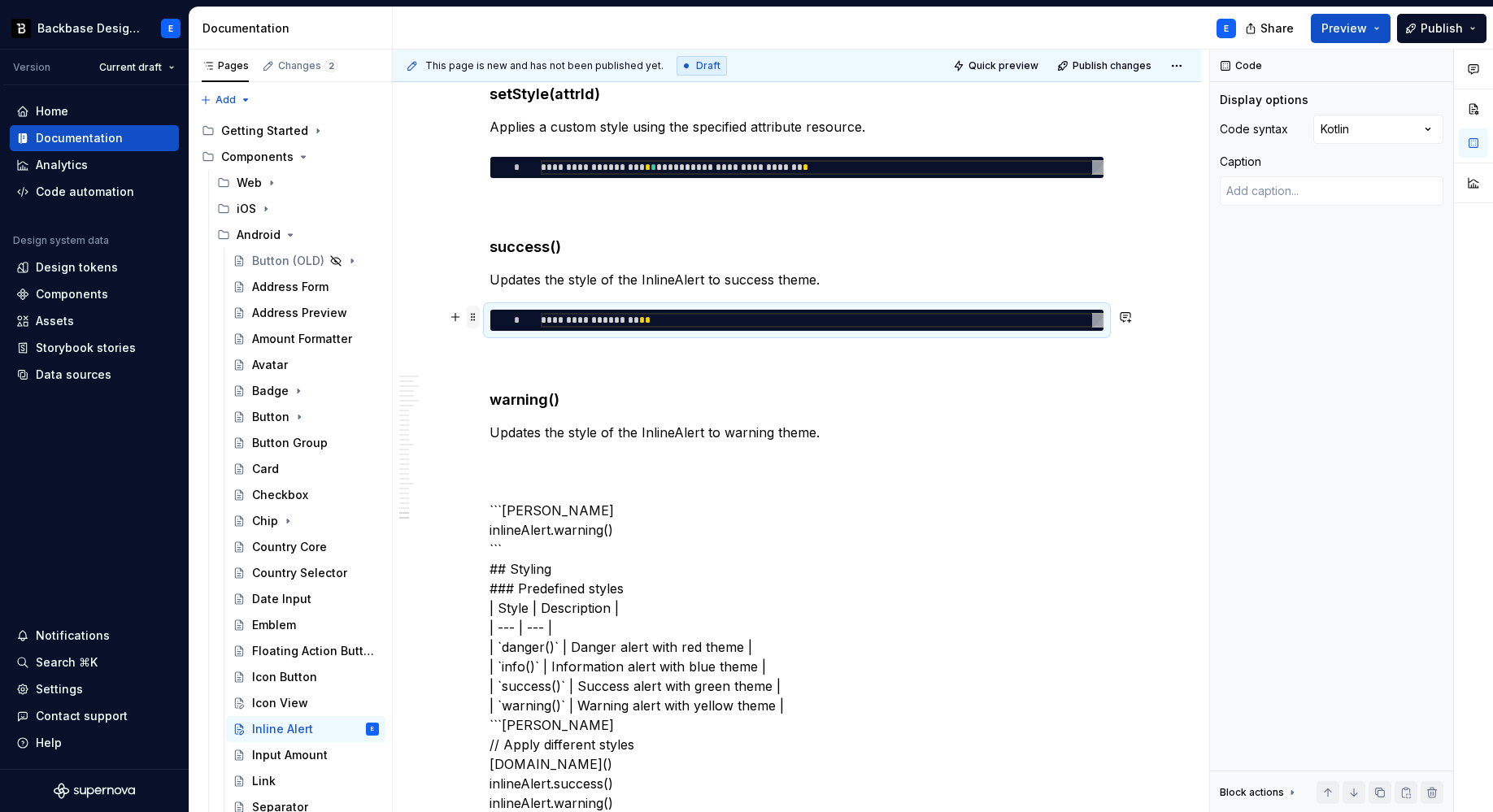
click at [472, 317] on span at bounding box center [473, 316] width 13 height 22
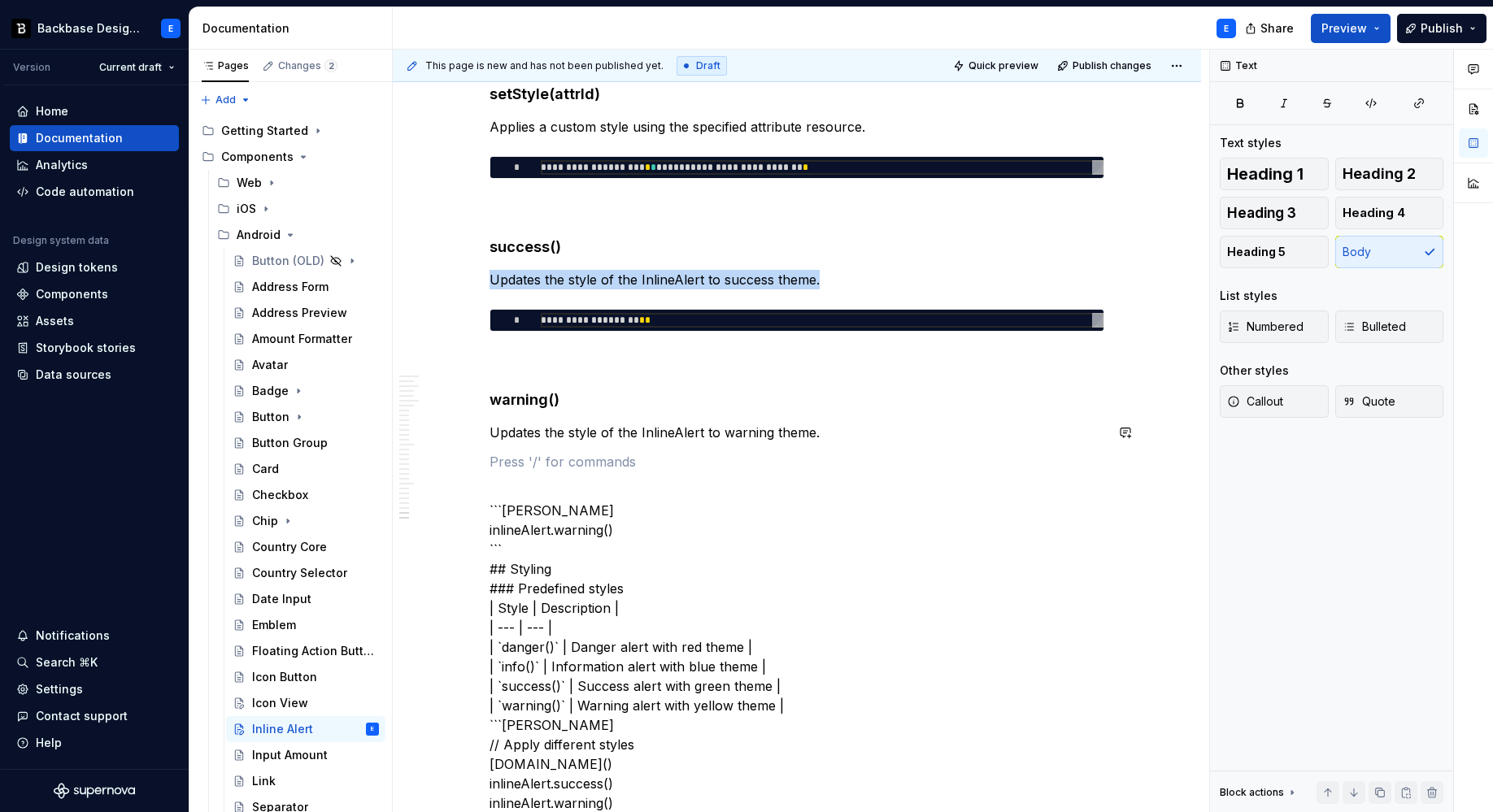
click at [900, 441] on p "Updates the style of the InlineAlert to warning theme." at bounding box center [797, 432] width 615 height 20
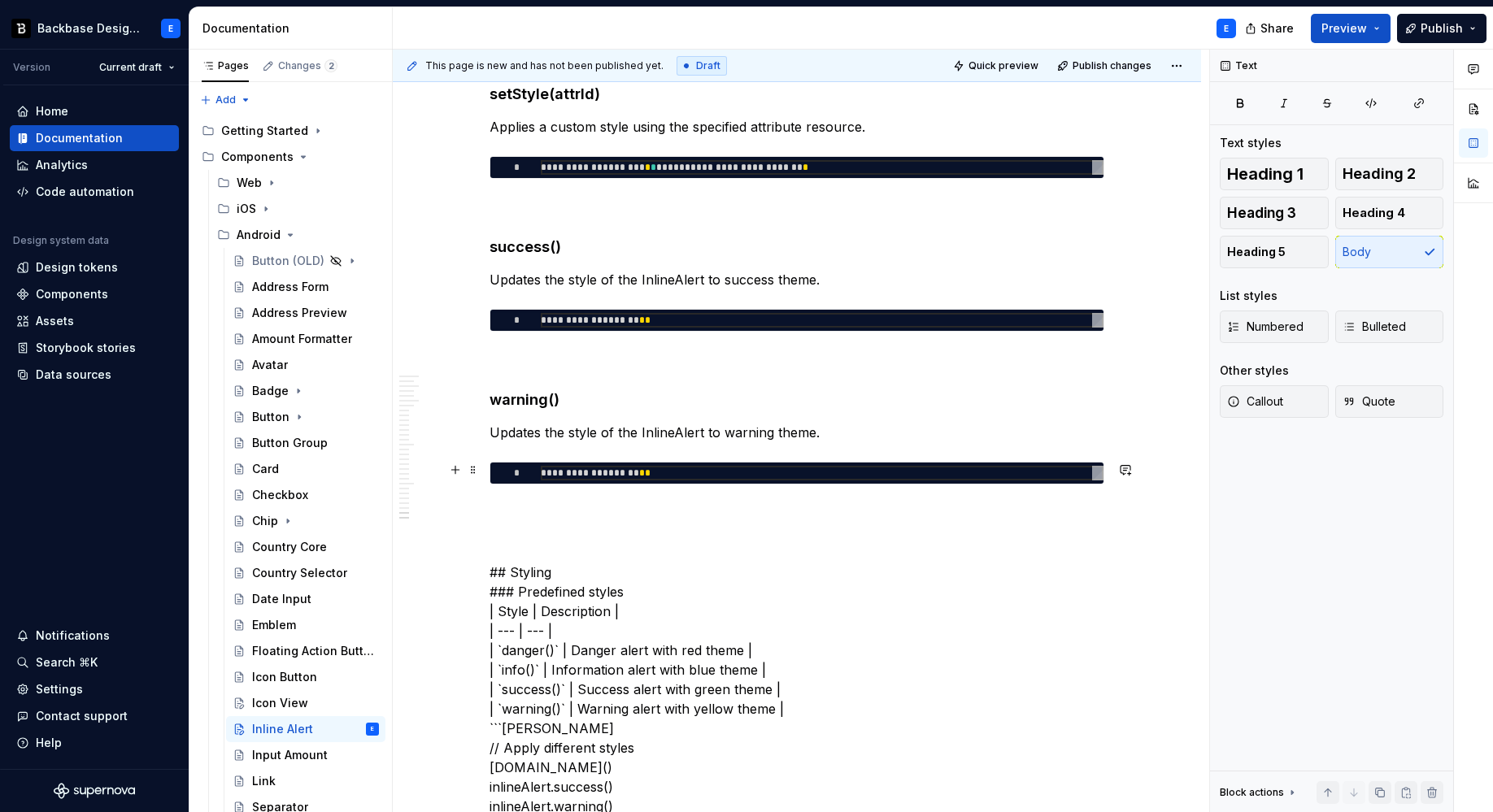
click at [580, 472] on div "**********" at bounding box center [822, 473] width 563 height 15
type textarea "*"
type textarea "**********"
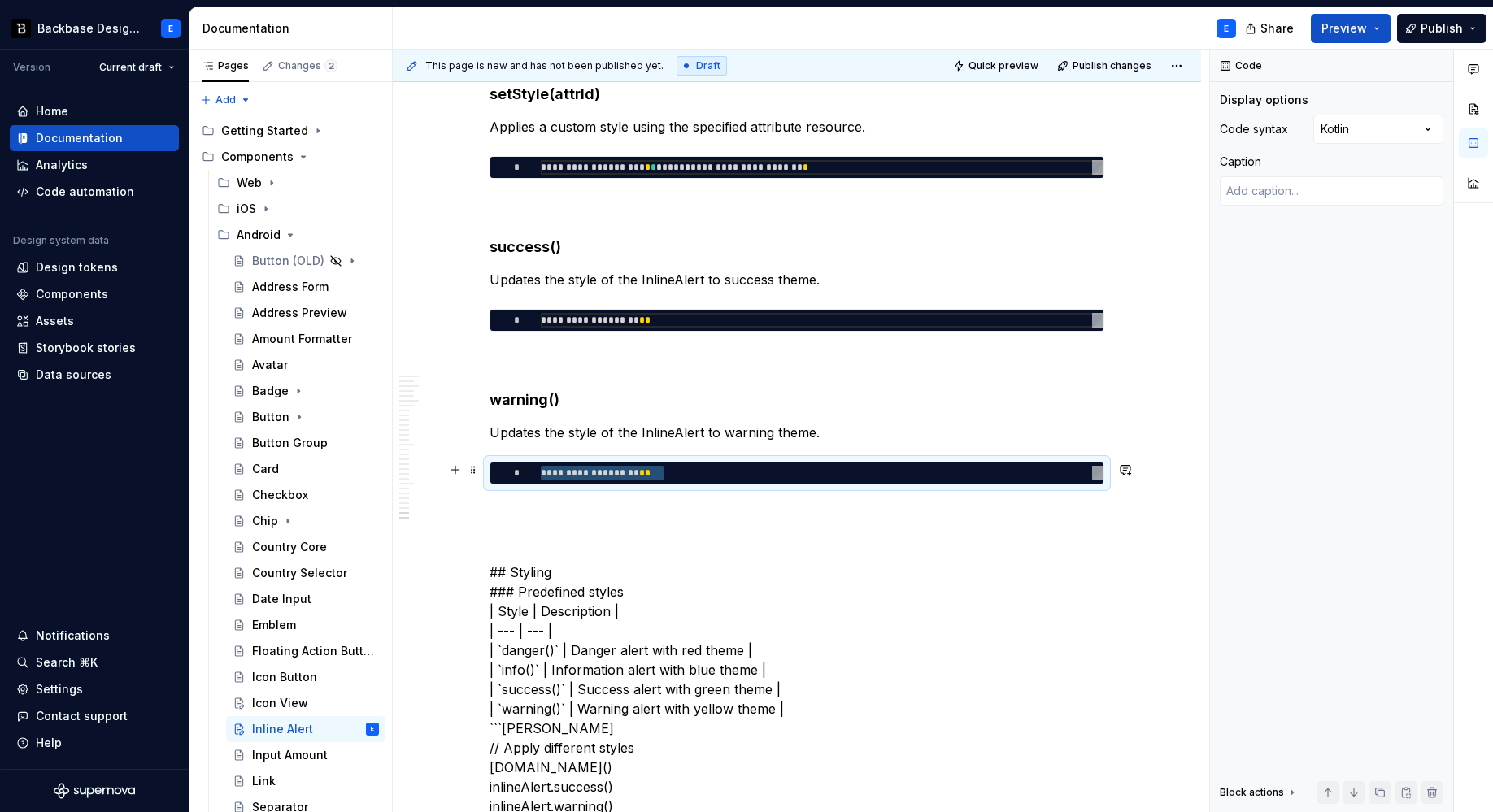
type textarea "*"
type textarea "**********"
click at [580, 506] on p at bounding box center [797, 513] width 615 height 20
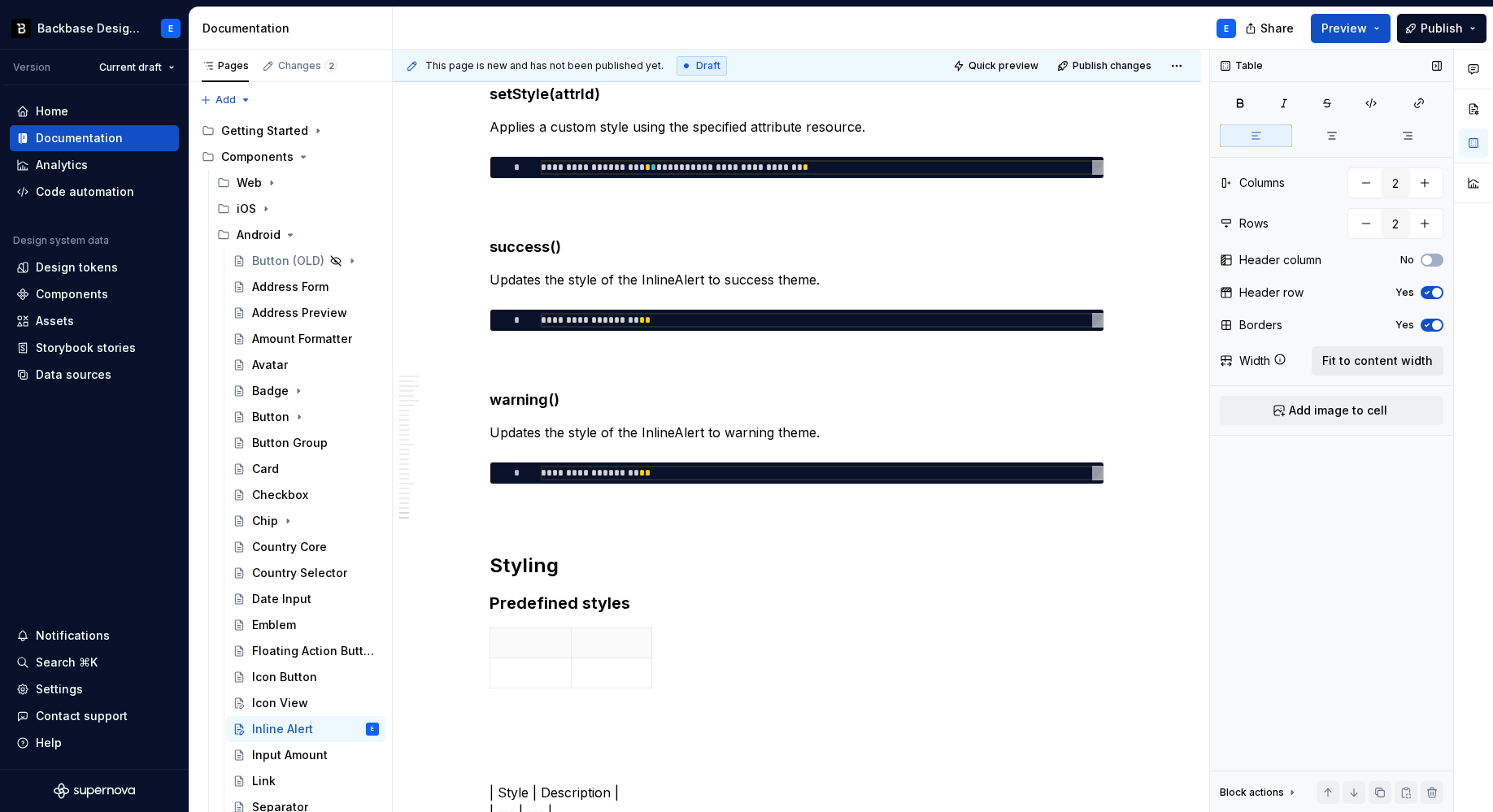
click at [1396, 357] on span "Fit to content width" at bounding box center [1377, 361] width 110 height 17
type textarea "*"
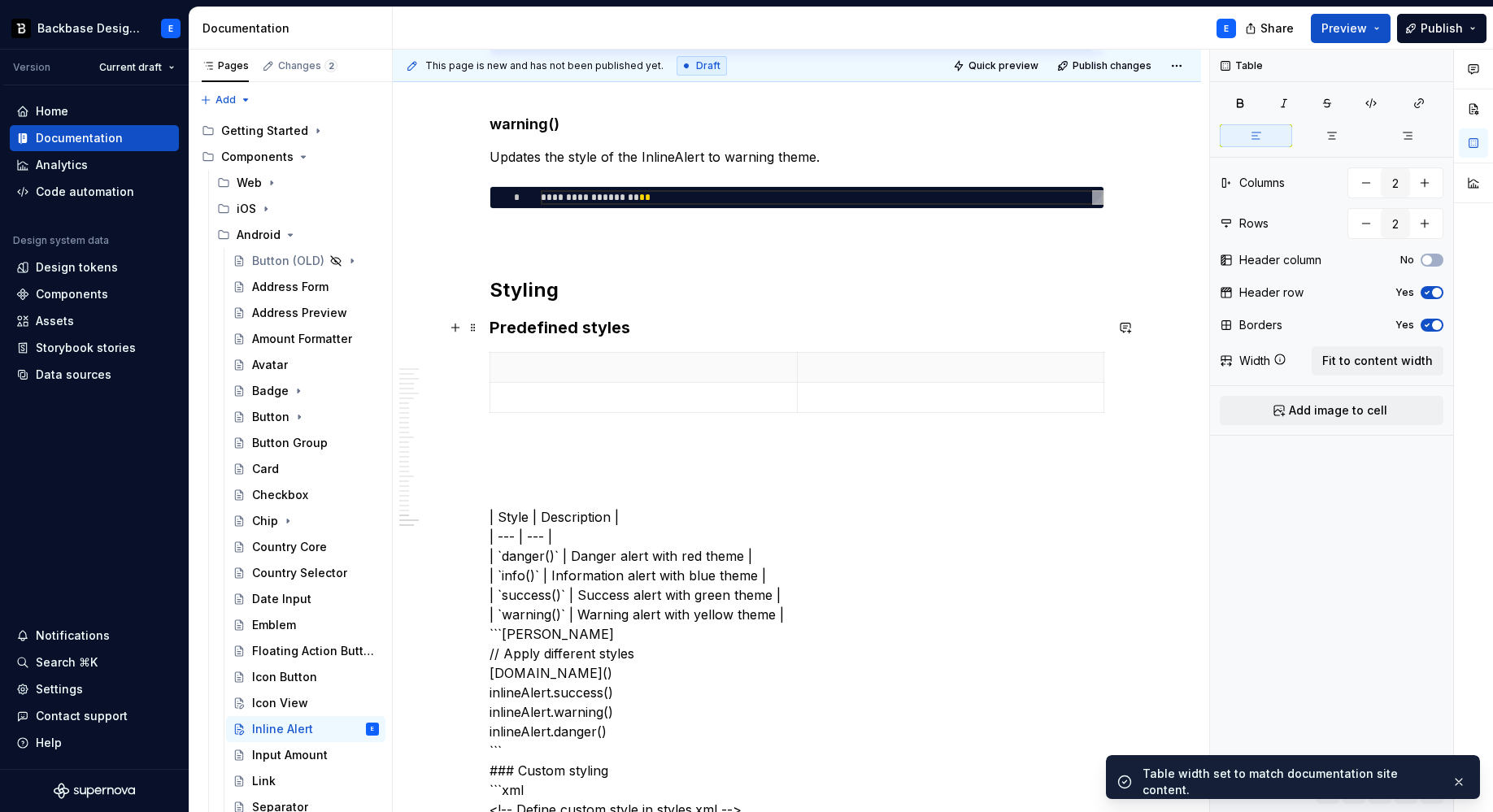
scroll to position [5750, 0]
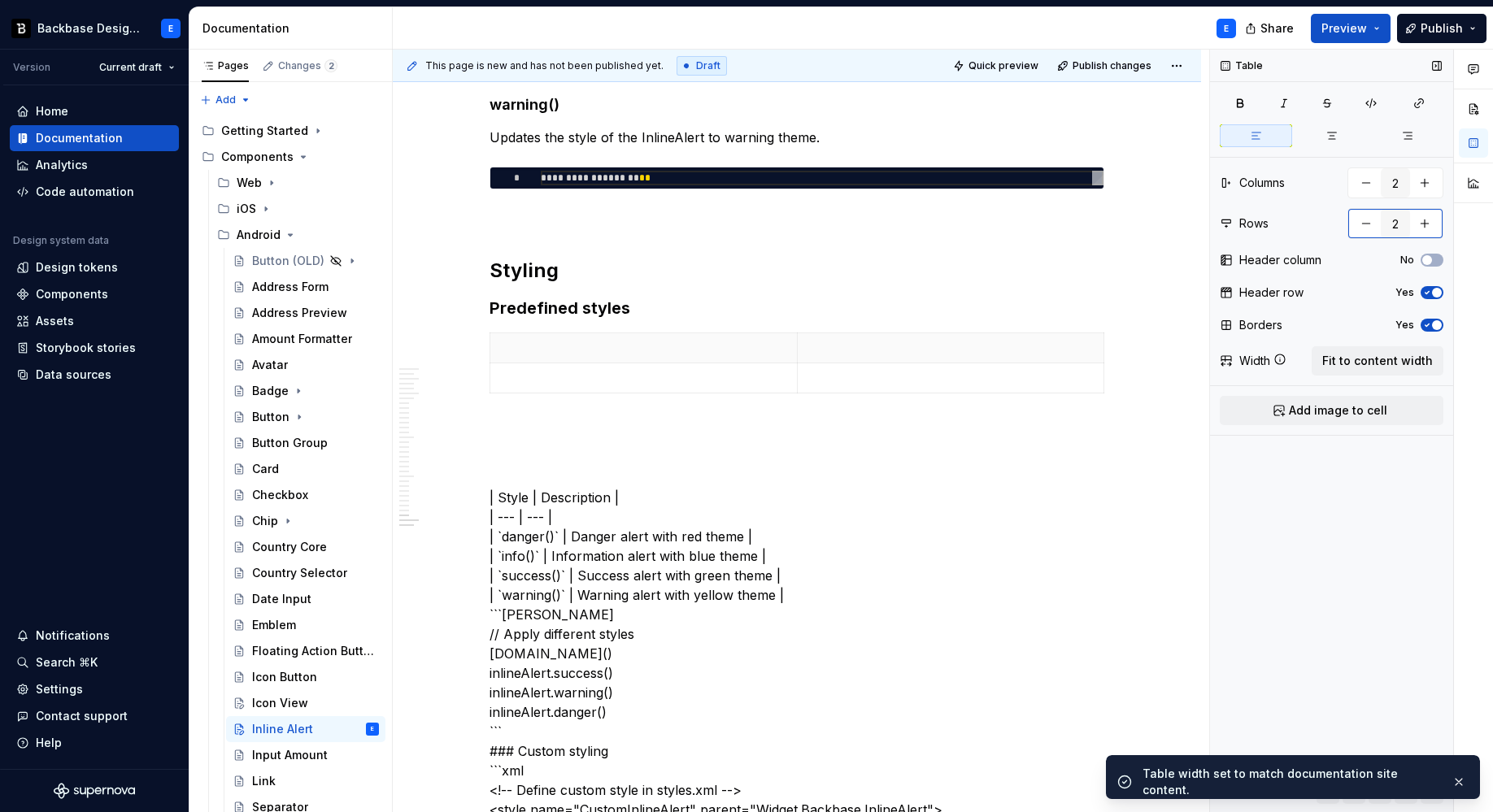
click at [1404, 223] on button "button" at bounding box center [1424, 223] width 29 height 29
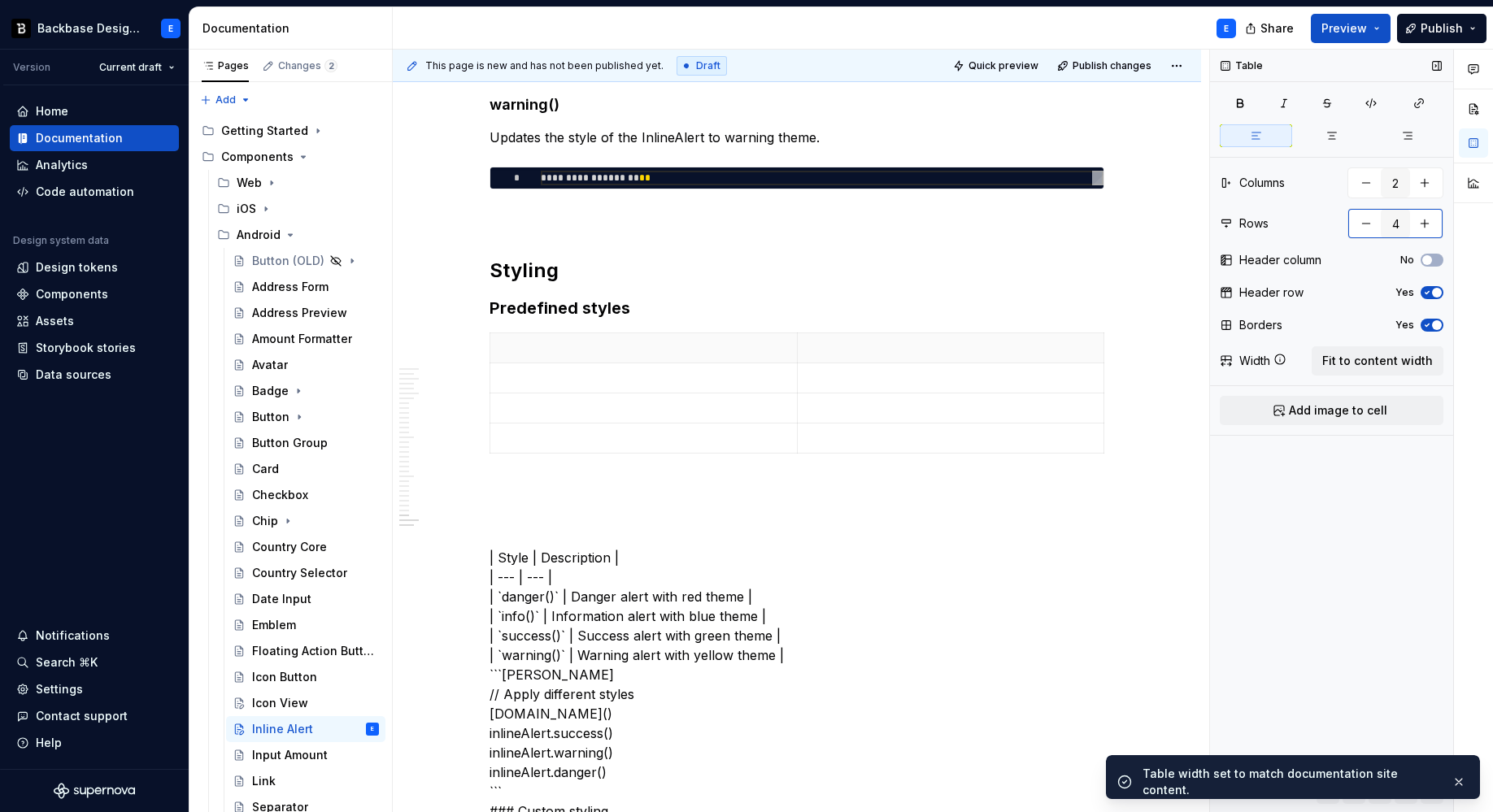
click at [1404, 223] on button "button" at bounding box center [1424, 223] width 29 height 29
type input "5"
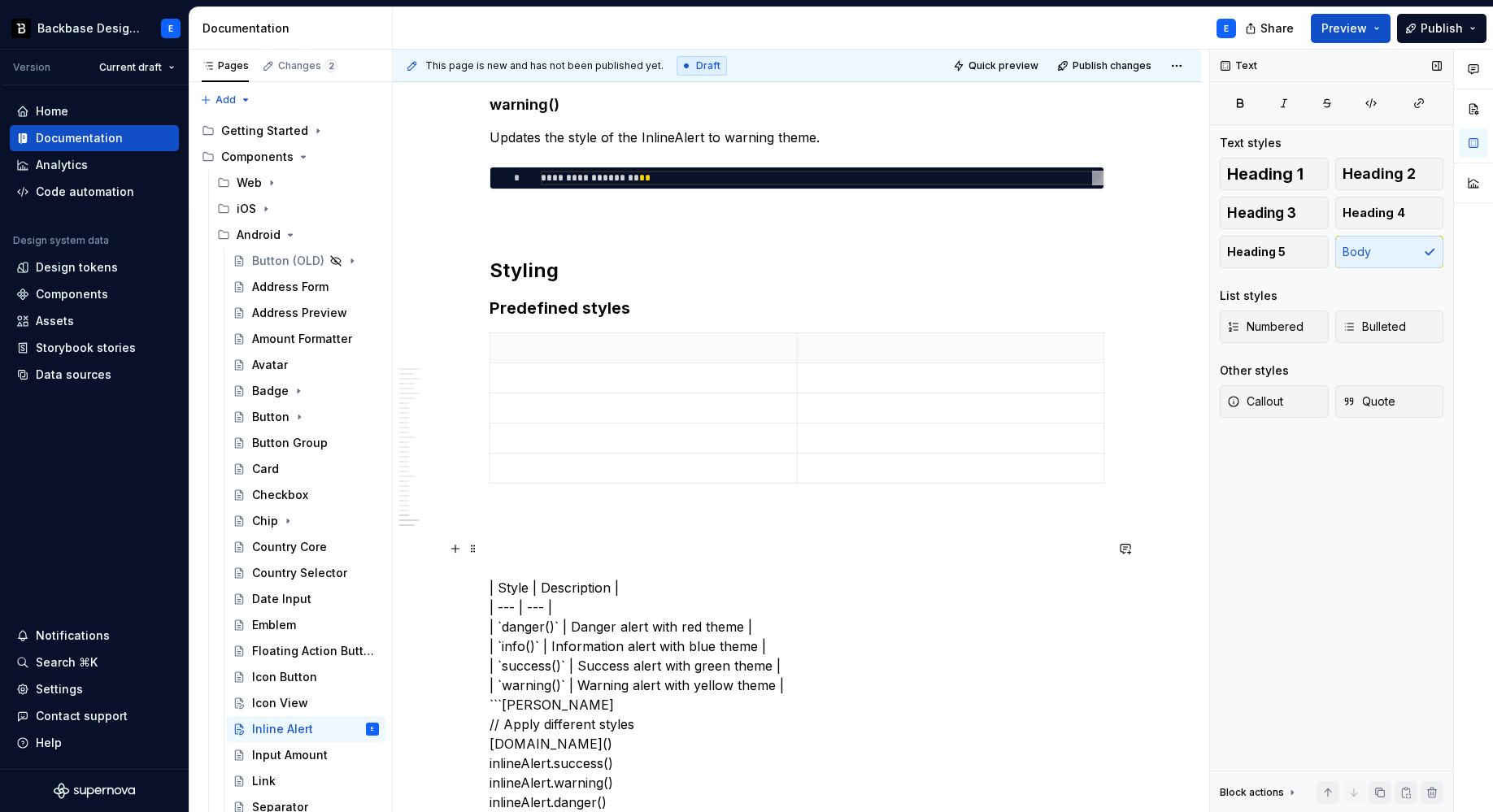
click at [569, 353] on p at bounding box center [644, 348] width 287 height 17
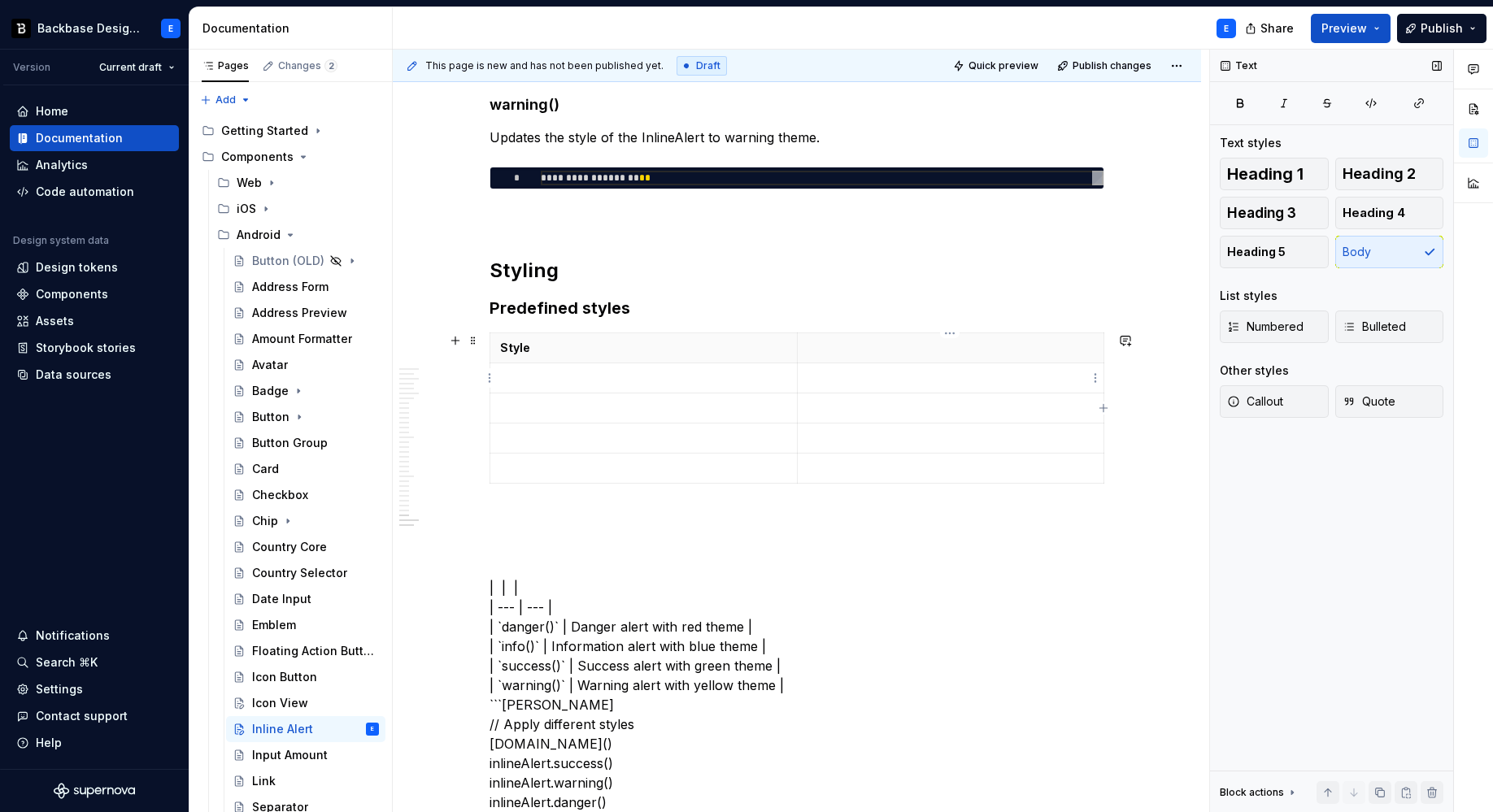
click at [897, 345] on p at bounding box center [951, 348] width 287 height 17
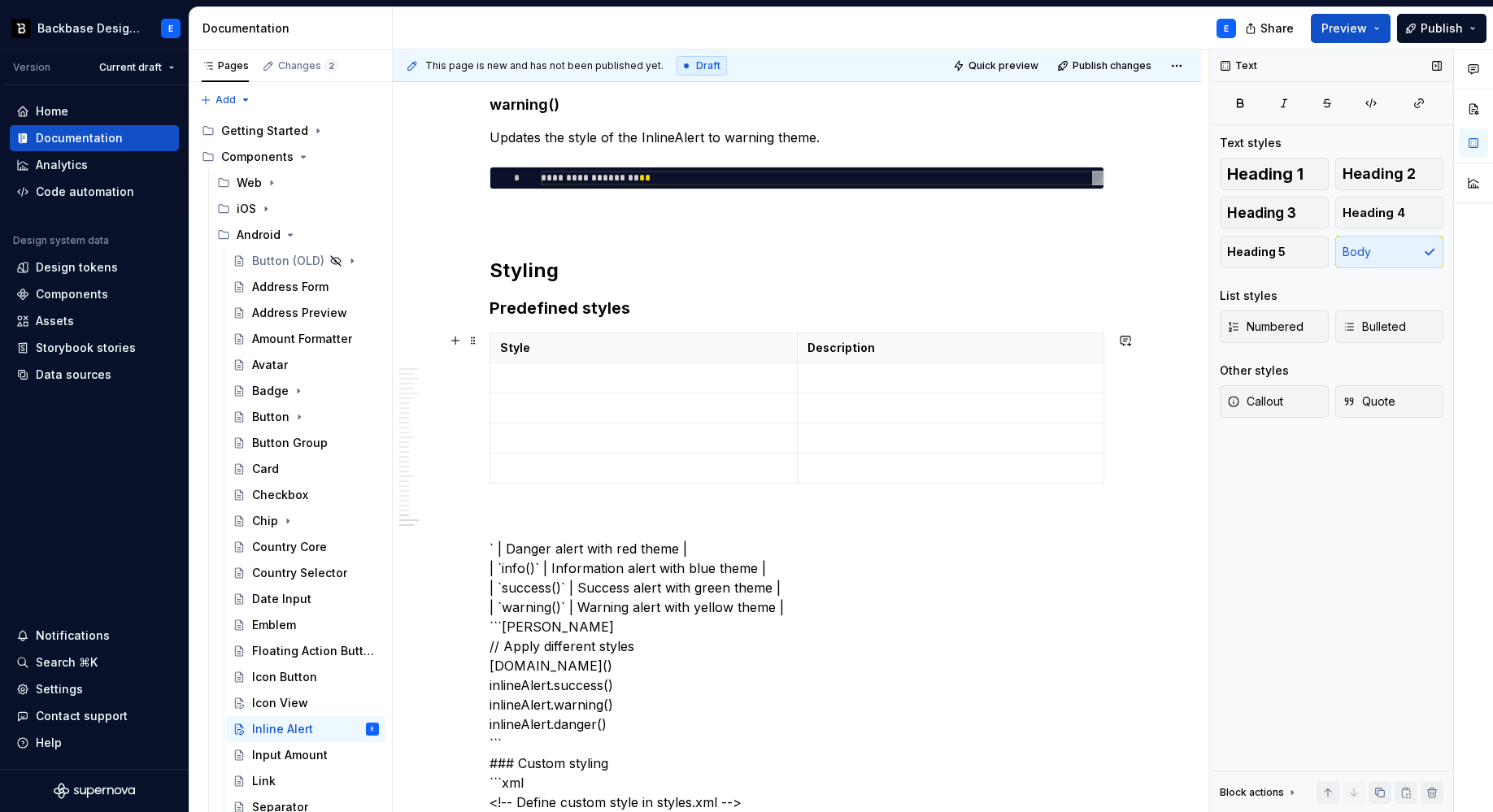
click at [542, 377] on p at bounding box center [644, 378] width 287 height 17
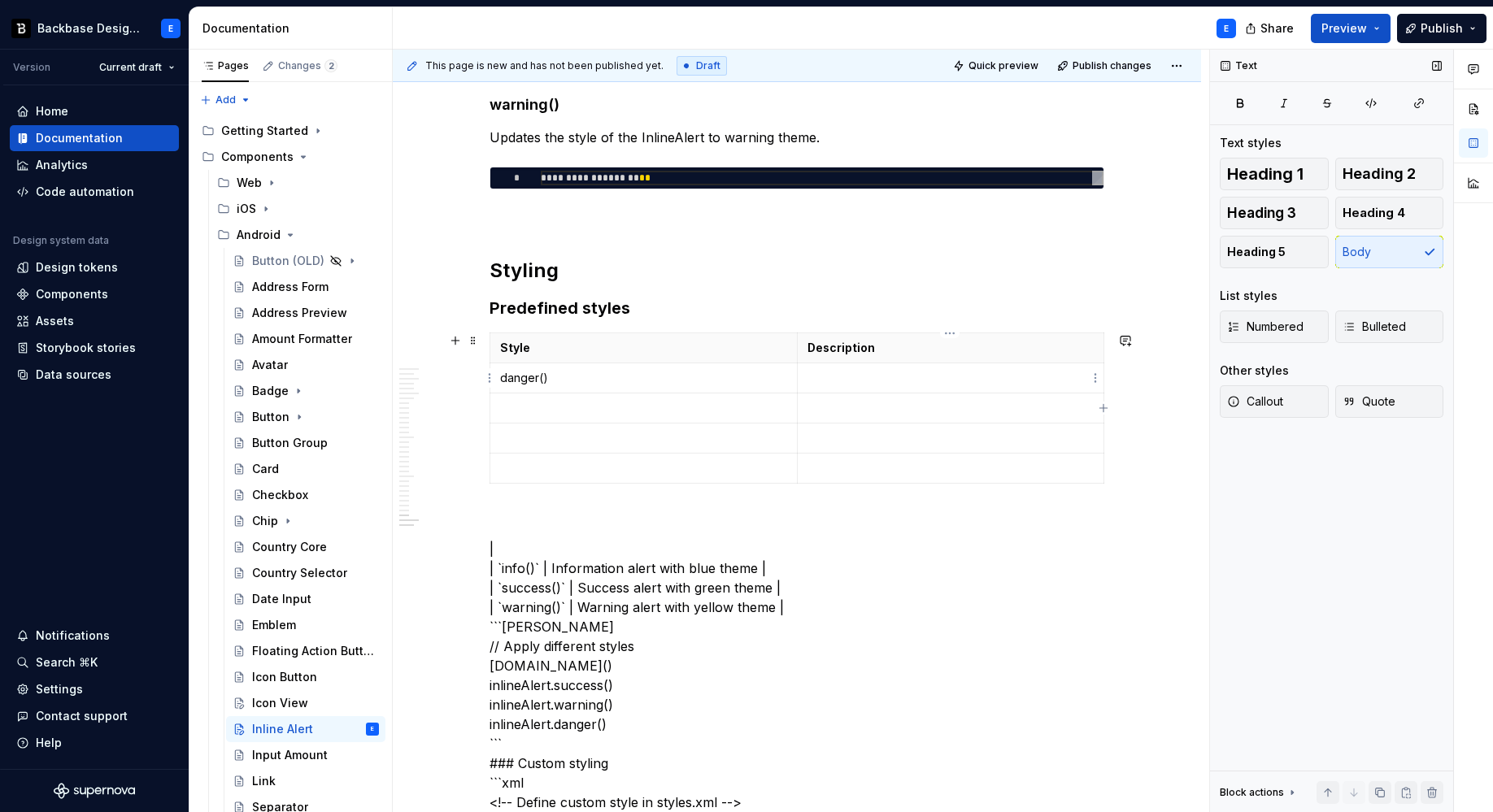
click at [838, 372] on p at bounding box center [951, 378] width 287 height 17
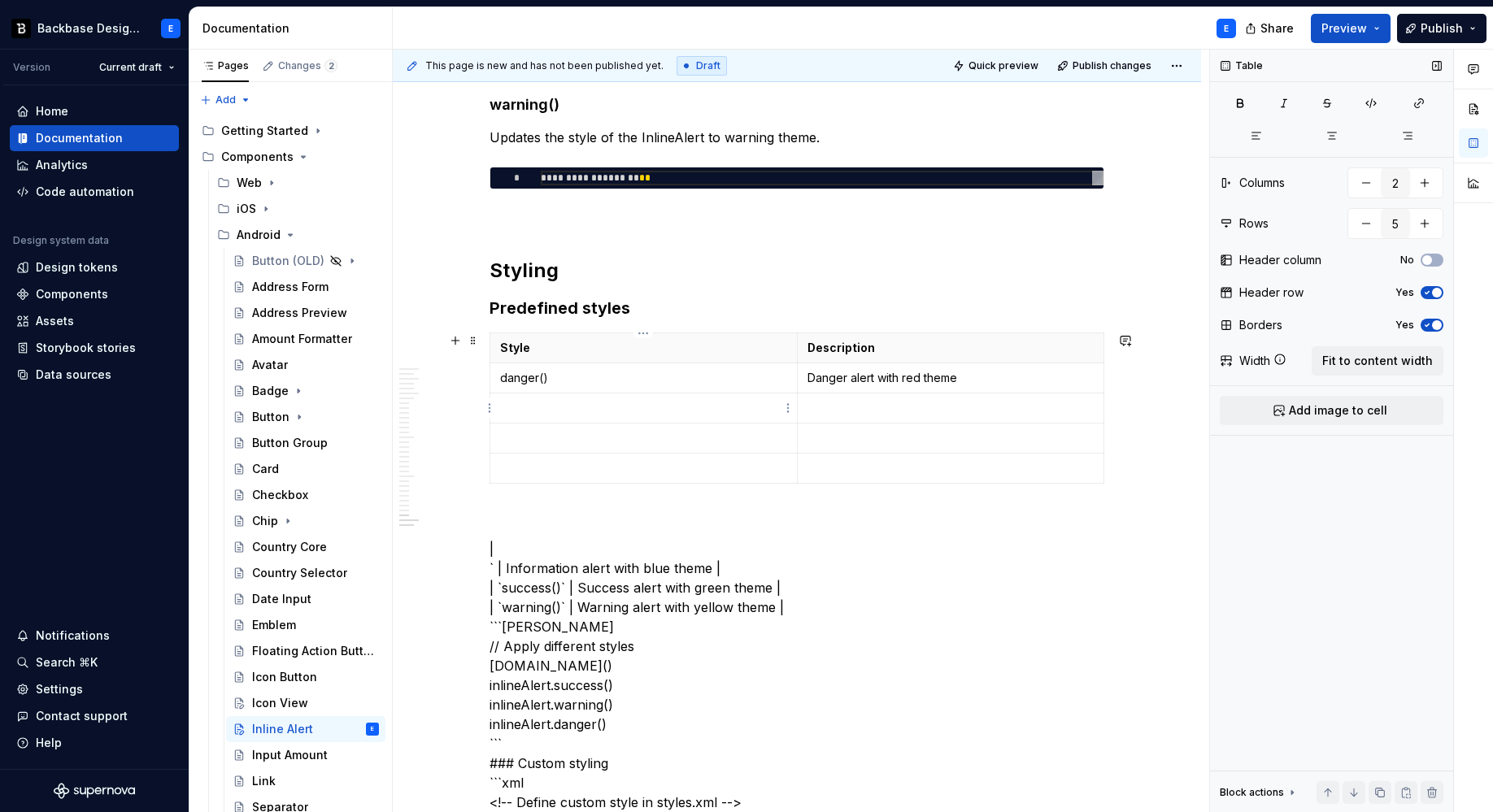
click at [564, 411] on p at bounding box center [644, 408] width 287 height 17
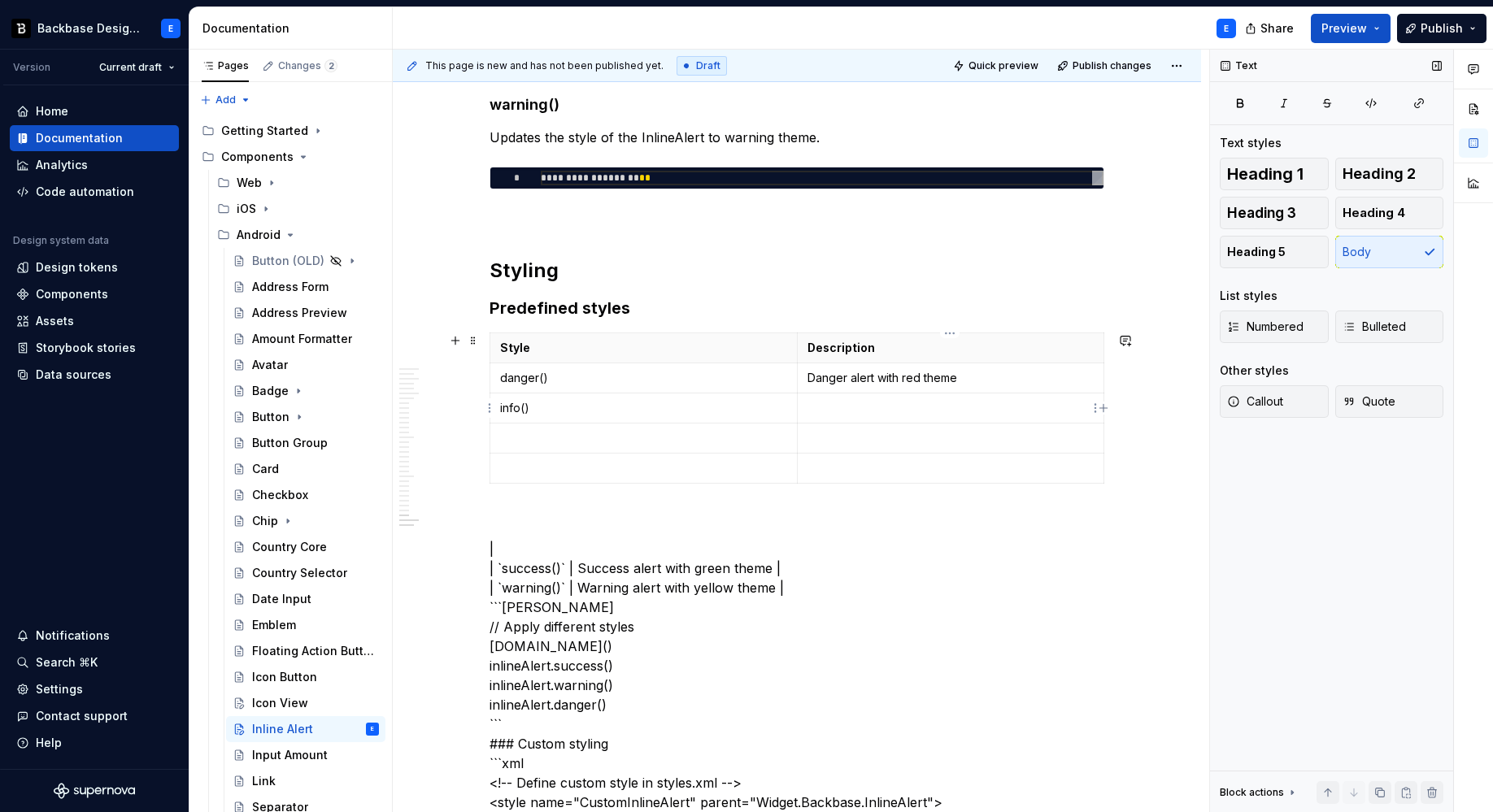
click at [827, 412] on p at bounding box center [951, 408] width 287 height 17
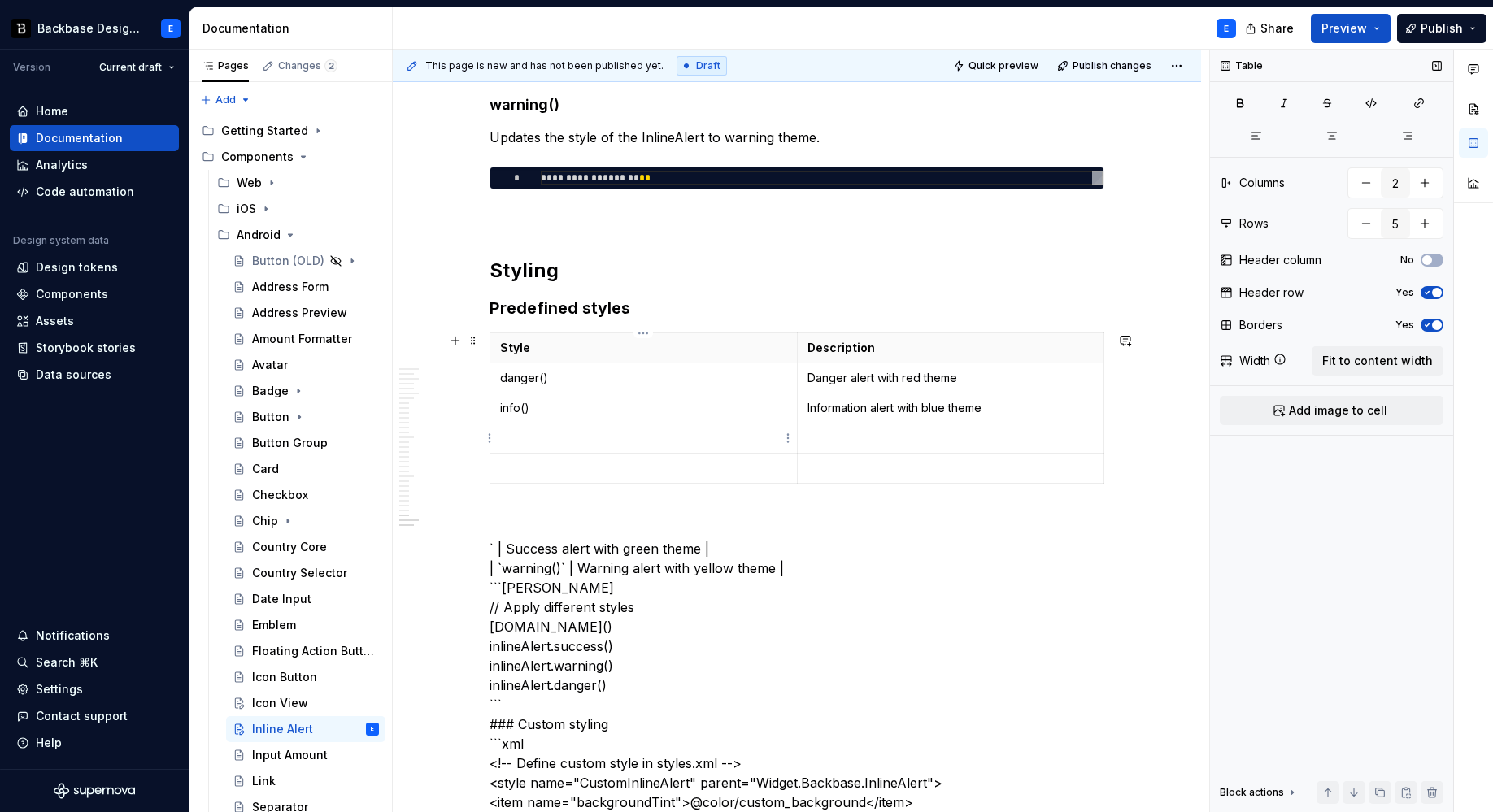
click at [543, 428] on td at bounding box center [644, 438] width 307 height 30
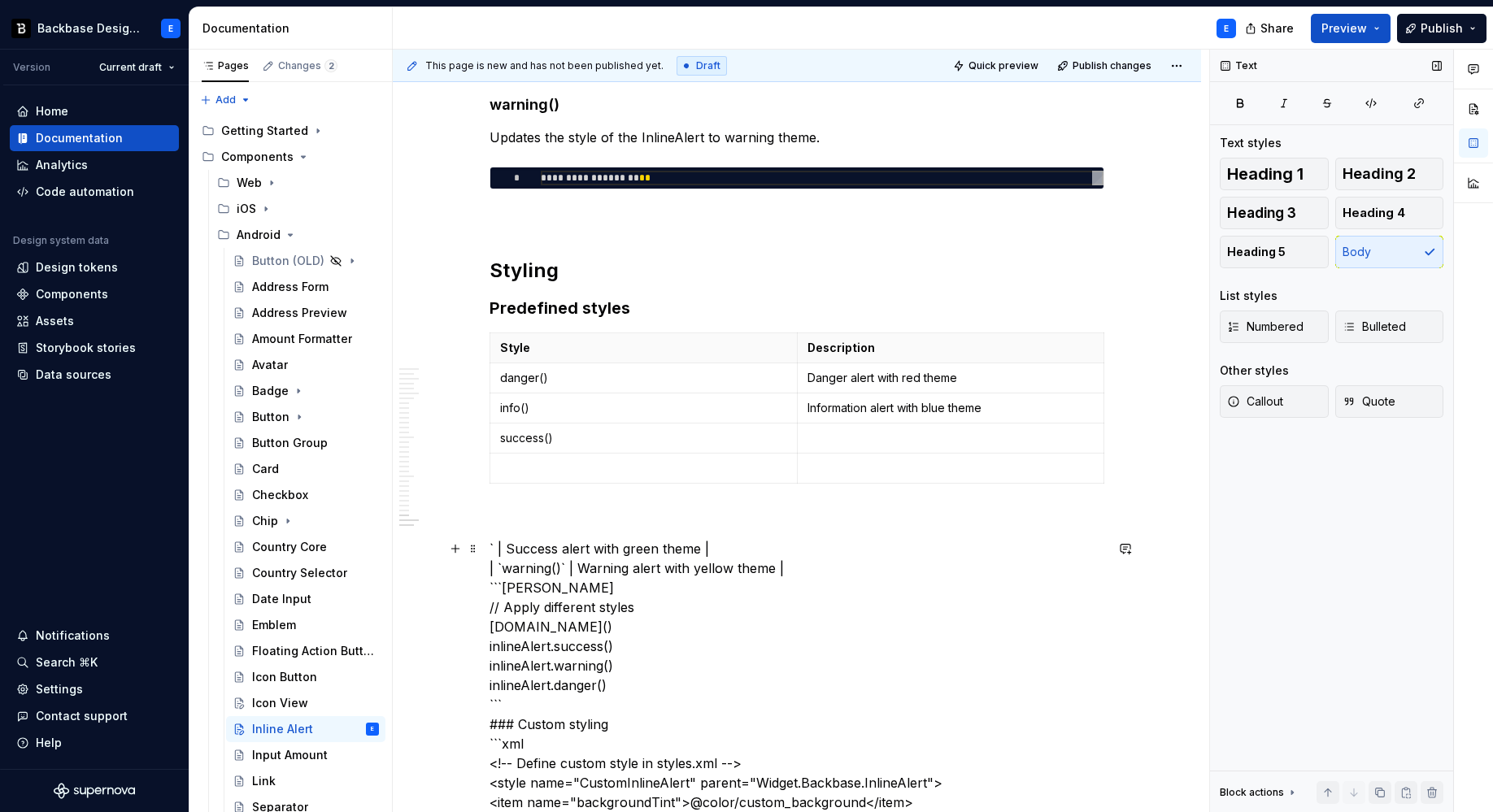
click at [832, 431] on p at bounding box center [951, 438] width 287 height 17
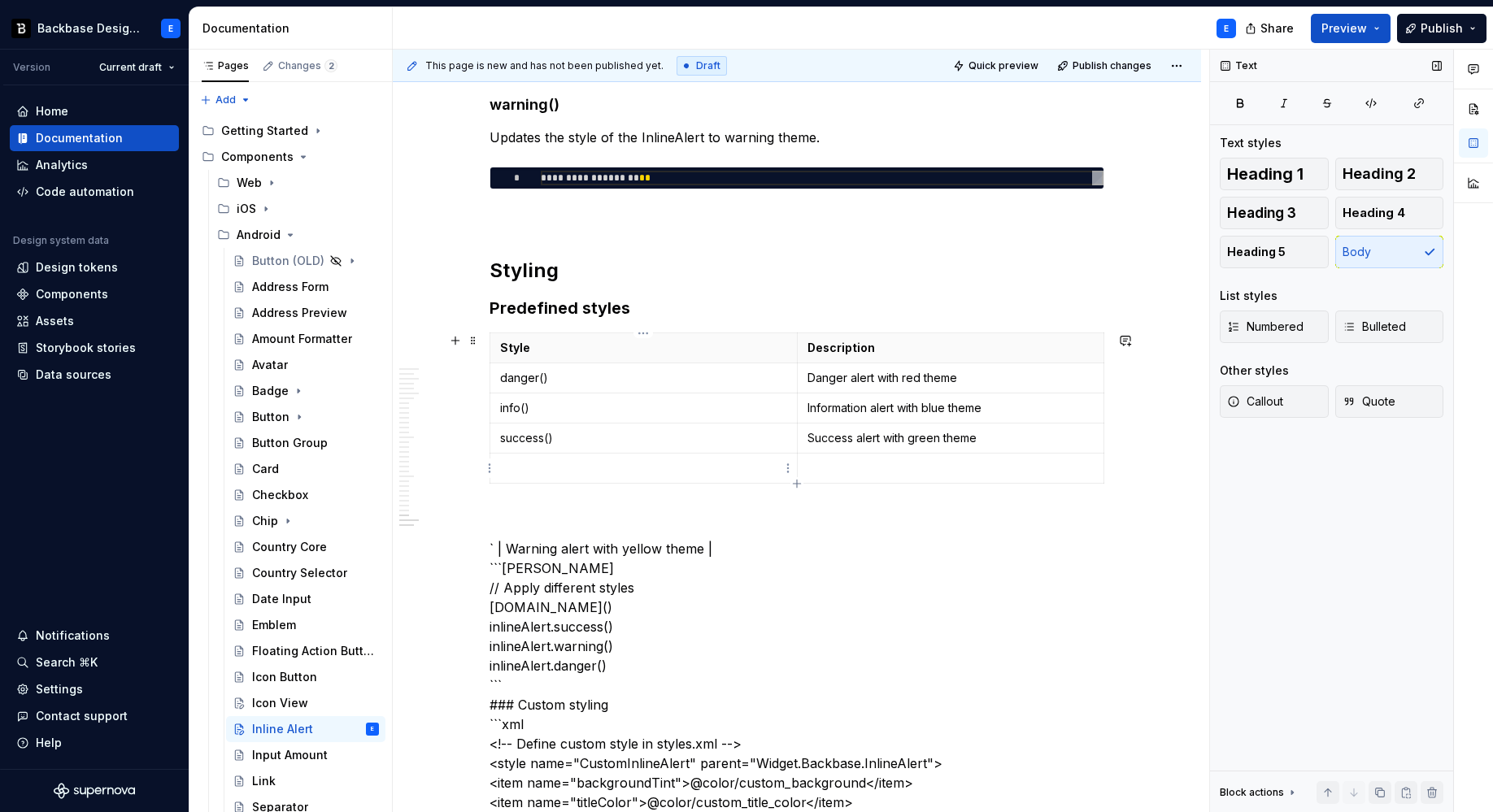
click at [552, 464] on p at bounding box center [644, 469] width 287 height 17
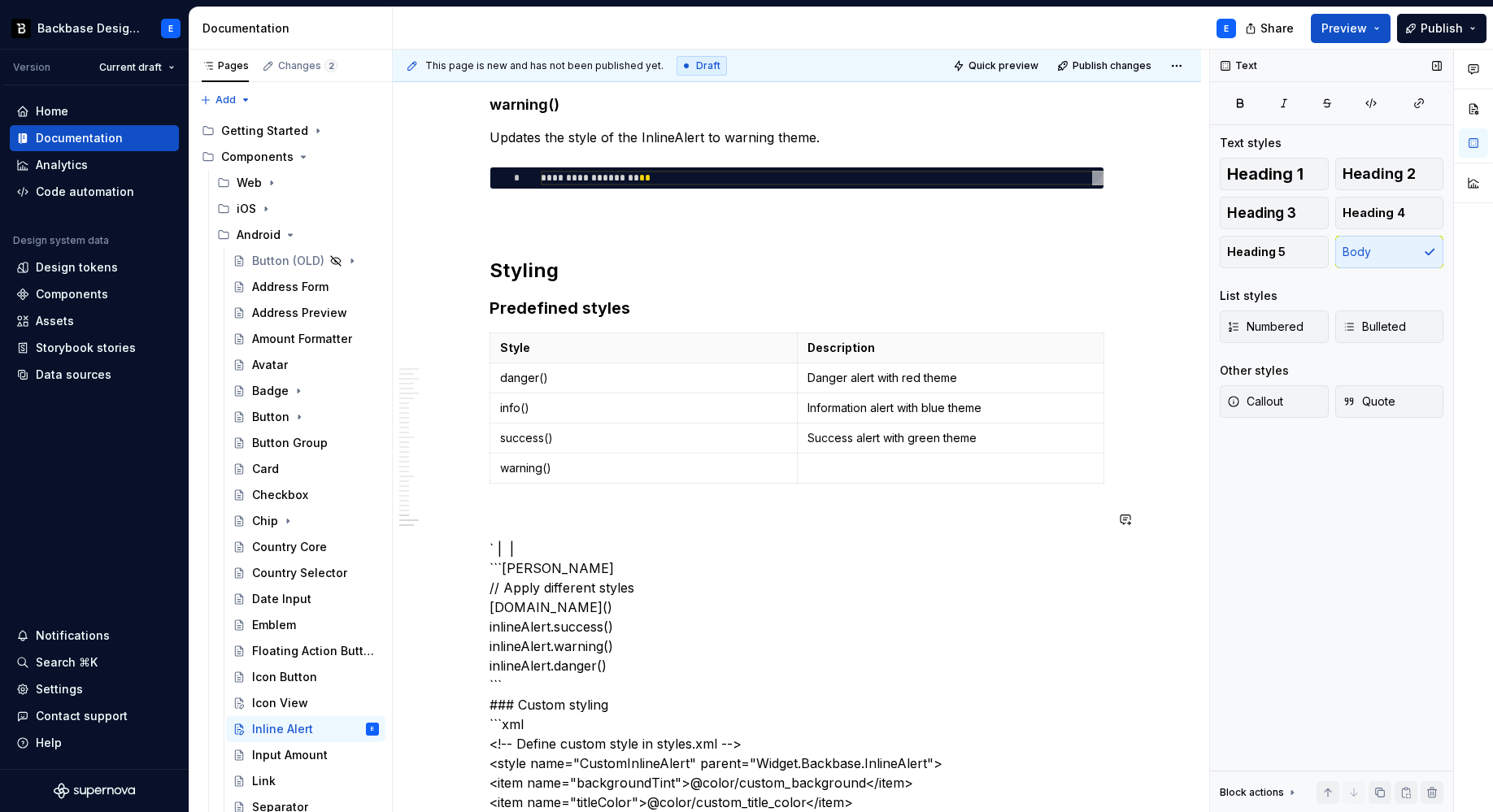
click at [841, 470] on p at bounding box center [951, 469] width 287 height 17
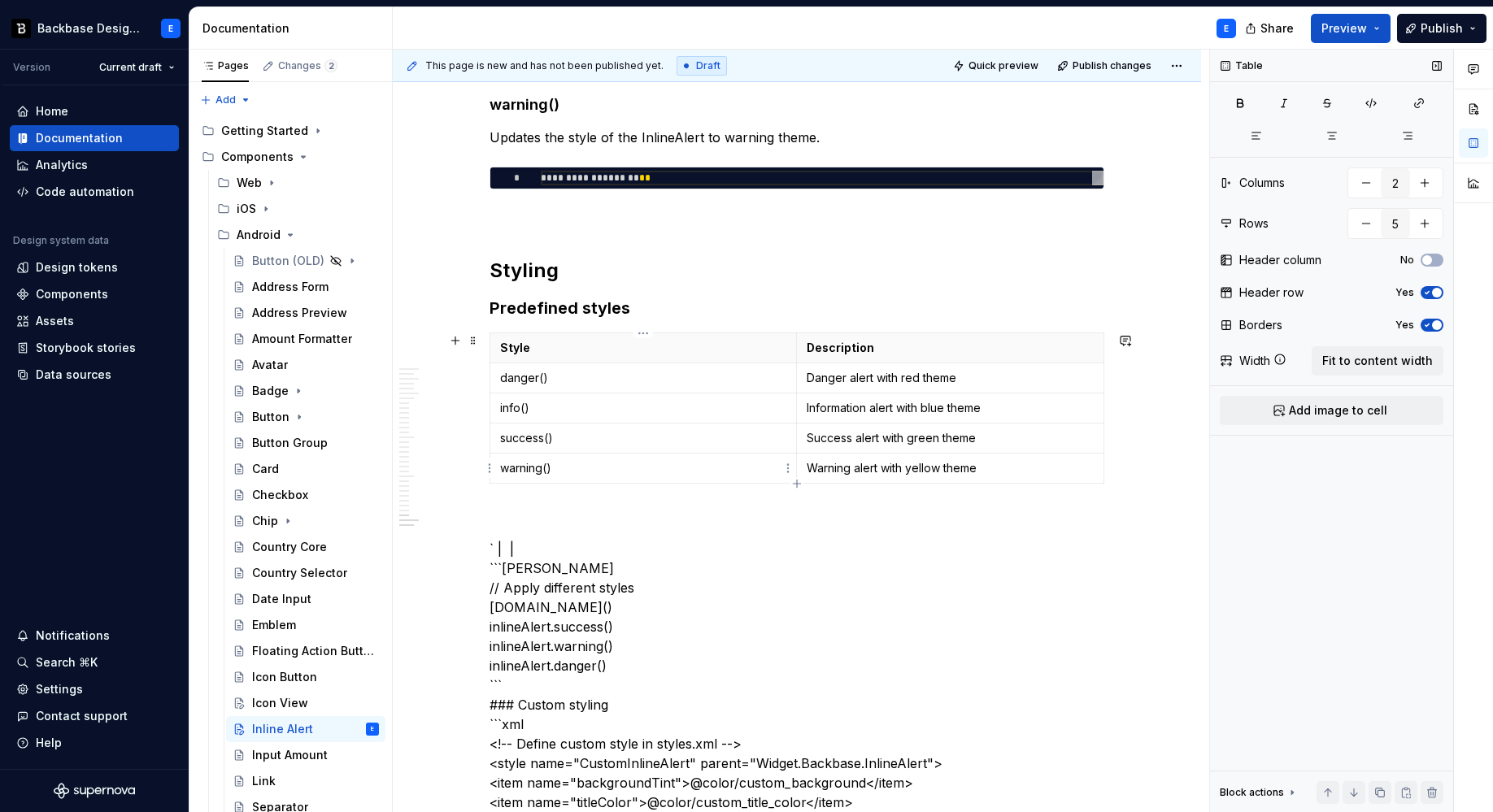
click at [686, 473] on p "warning()" at bounding box center [643, 469] width 286 height 17
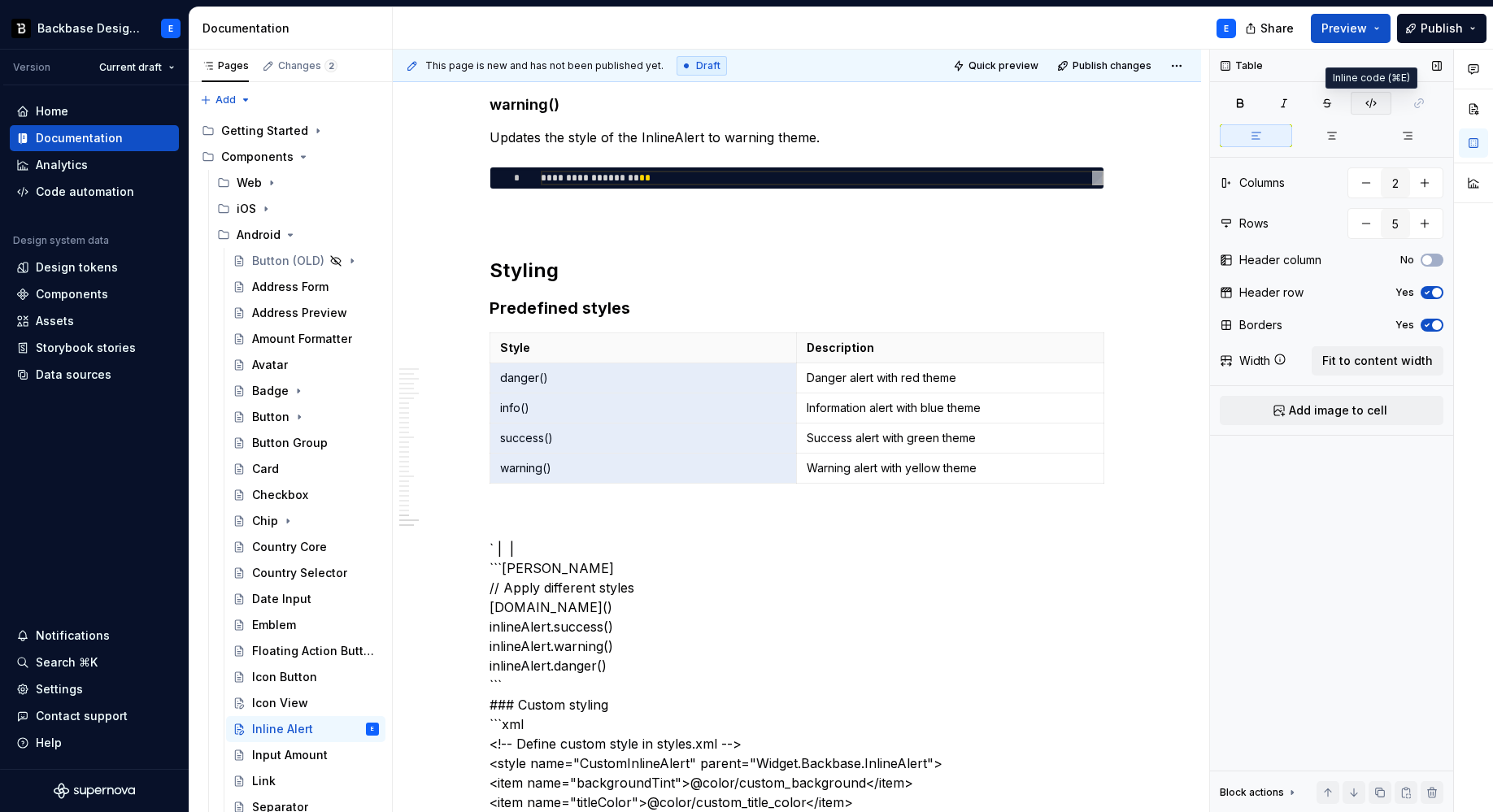
click at [1369, 100] on icon "button" at bounding box center [1371, 104] width 13 height 13
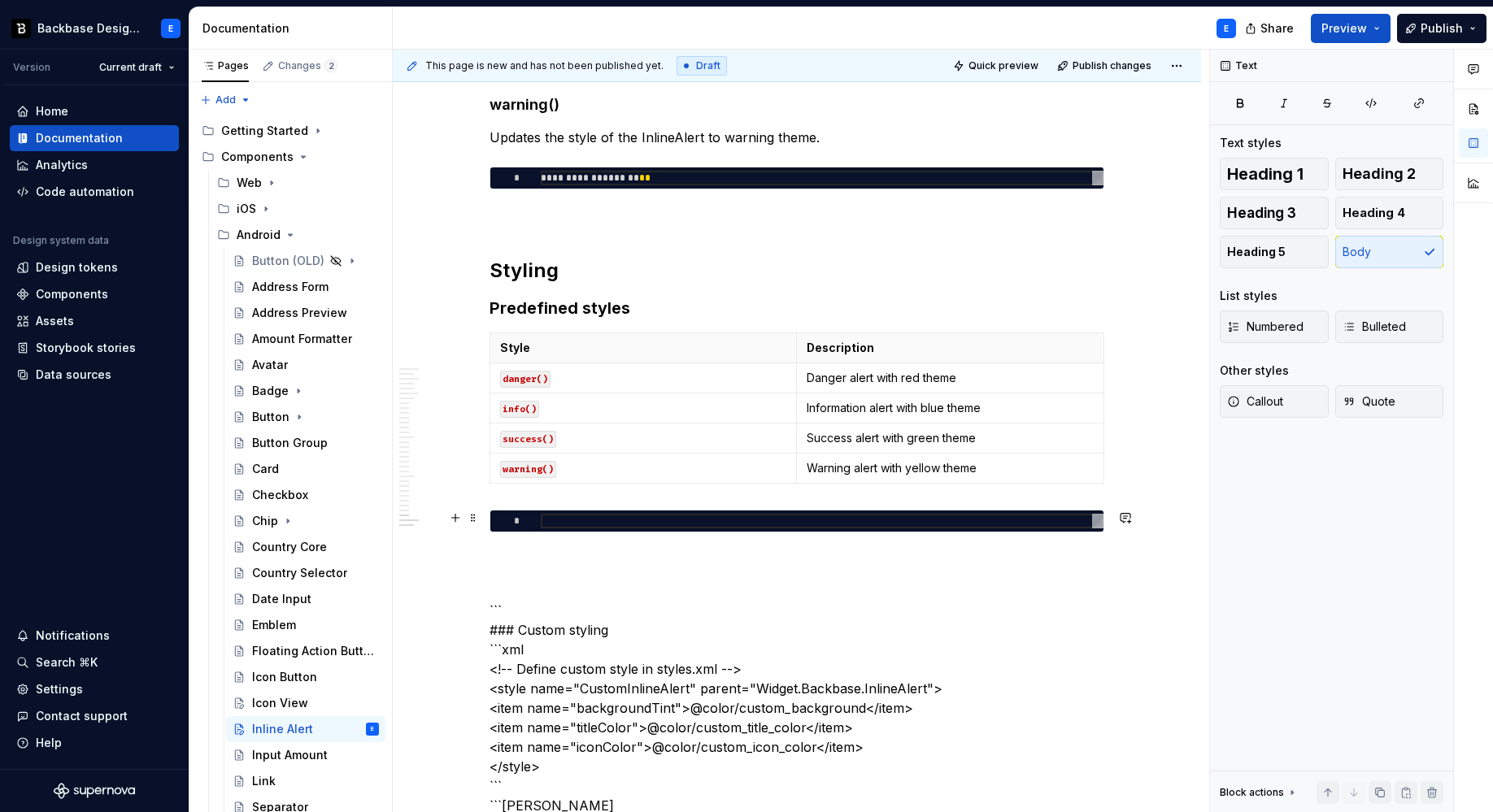
click at [608, 515] on div at bounding box center [822, 521] width 563 height 15
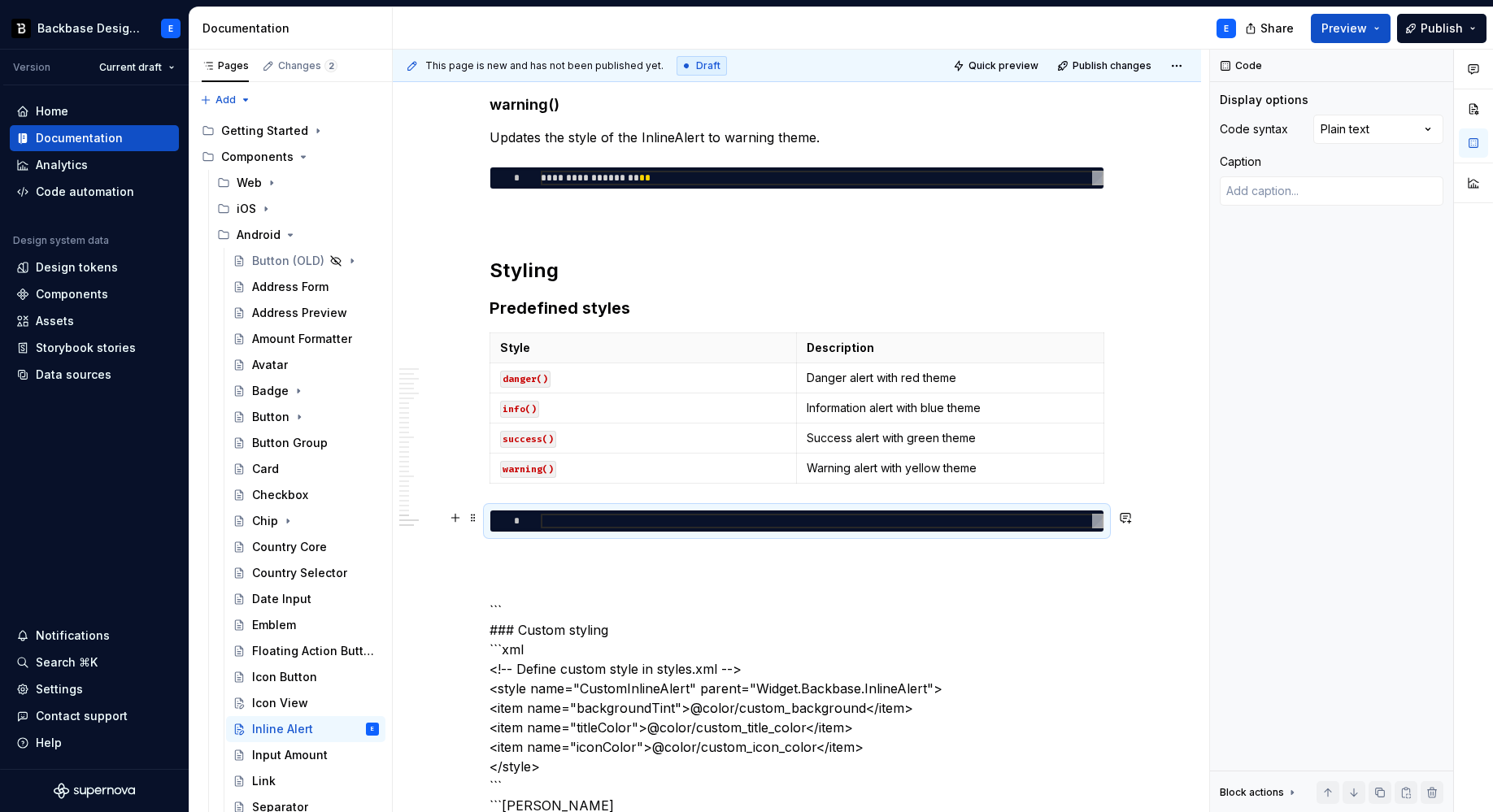
type textarea "*"
type textarea "**********"
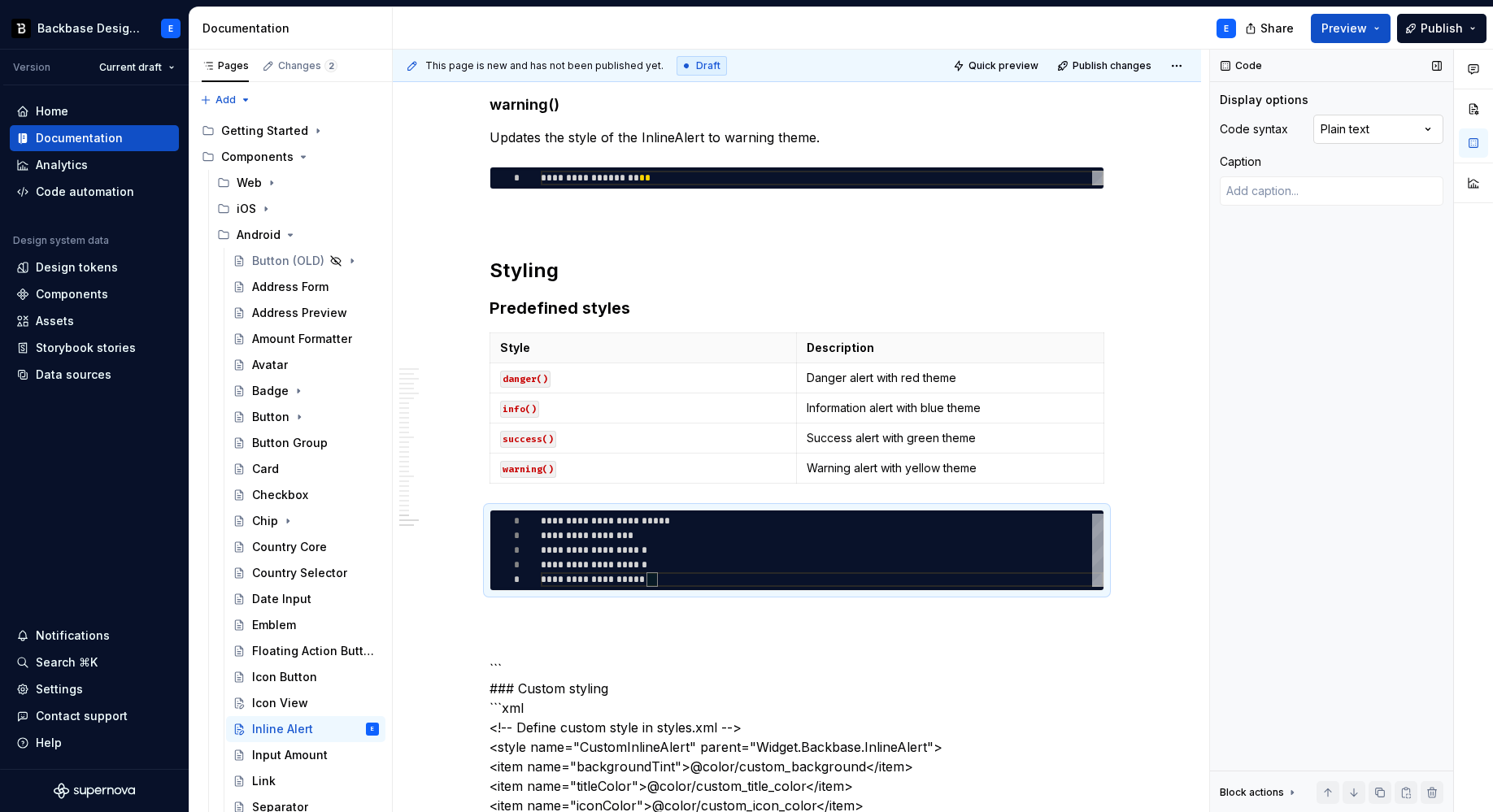
click at [1336, 124] on div "Comments Open comments No comments yet Select ‘Comment’ from the block context …" at bounding box center [1351, 431] width 283 height 763
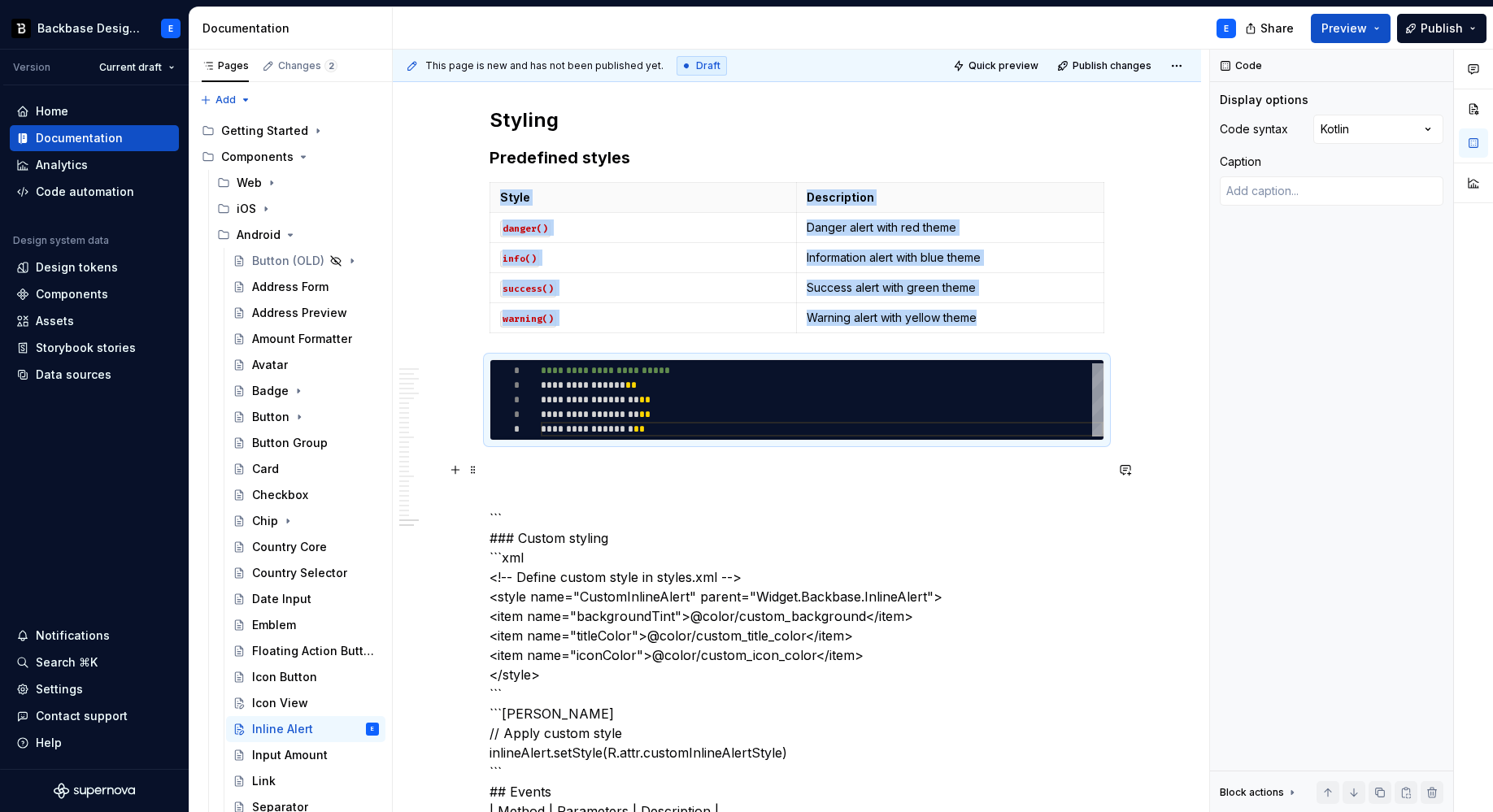
scroll to position [5959, 0]
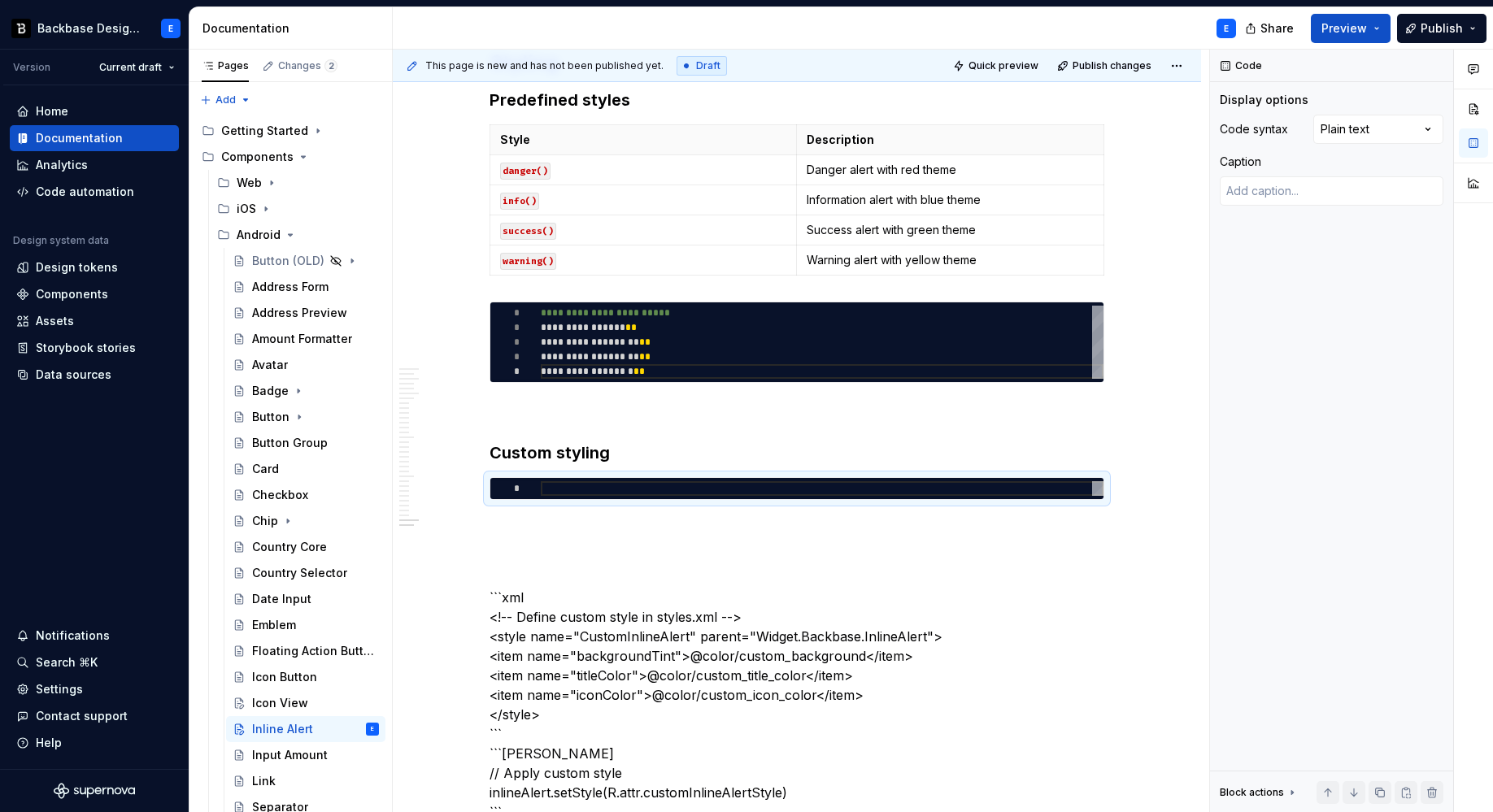
click at [1338, 133] on div "Comments Open comments No comments yet Select ‘Comment’ from the block context …" at bounding box center [1351, 431] width 283 height 763
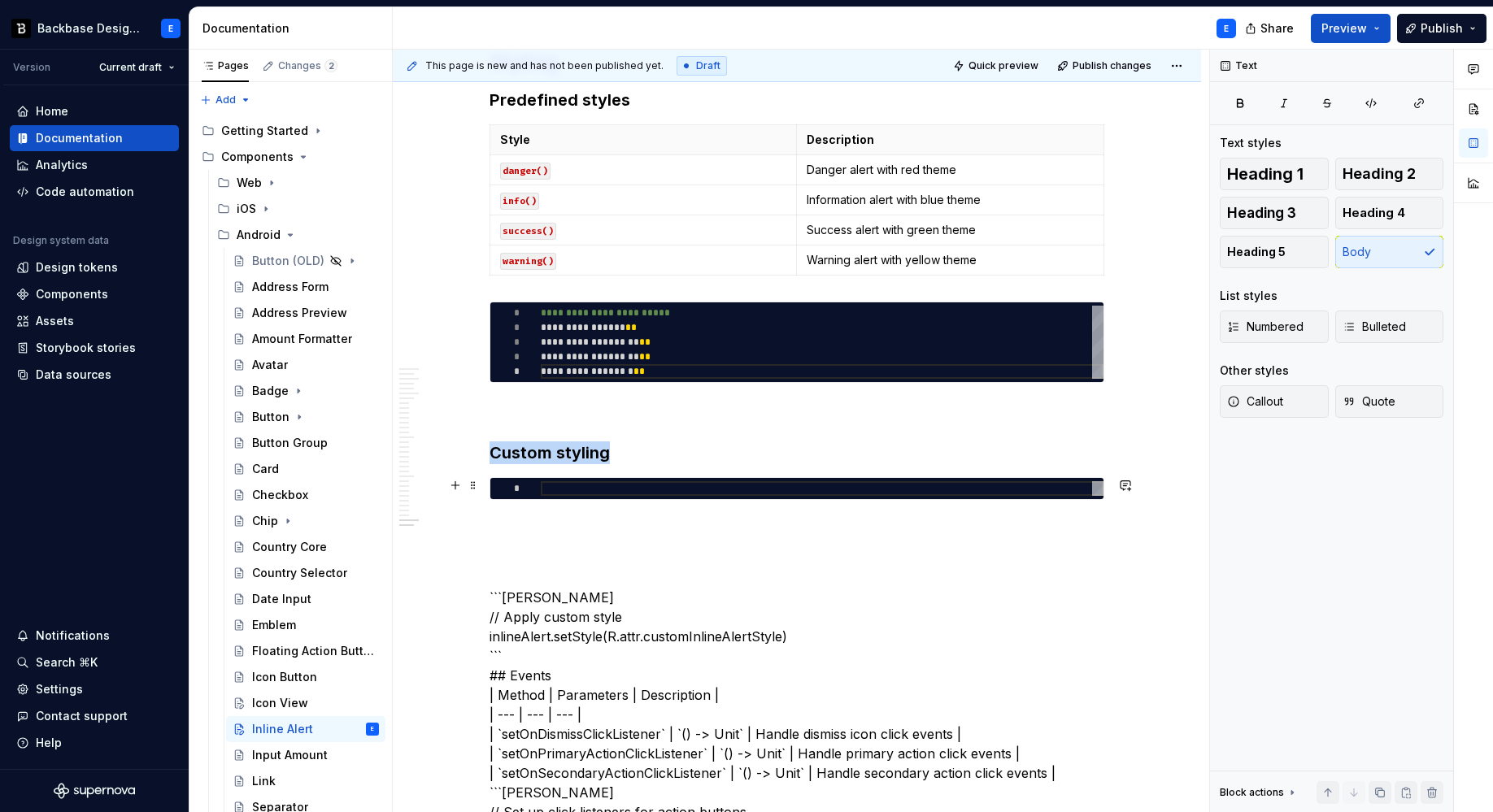
click at [588, 492] on div at bounding box center [822, 489] width 563 height 15
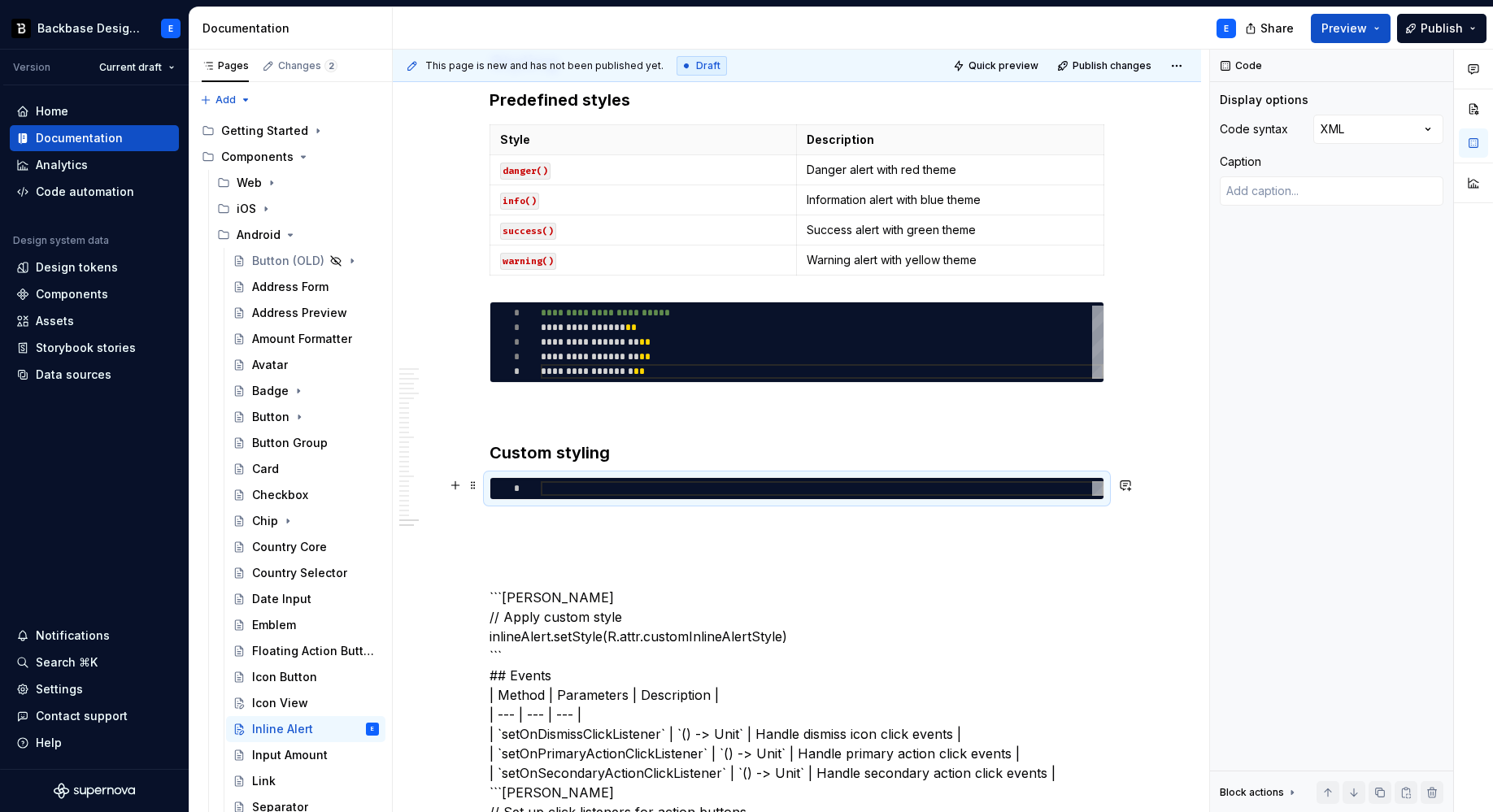
type textarea "*"
type textarea "**********"
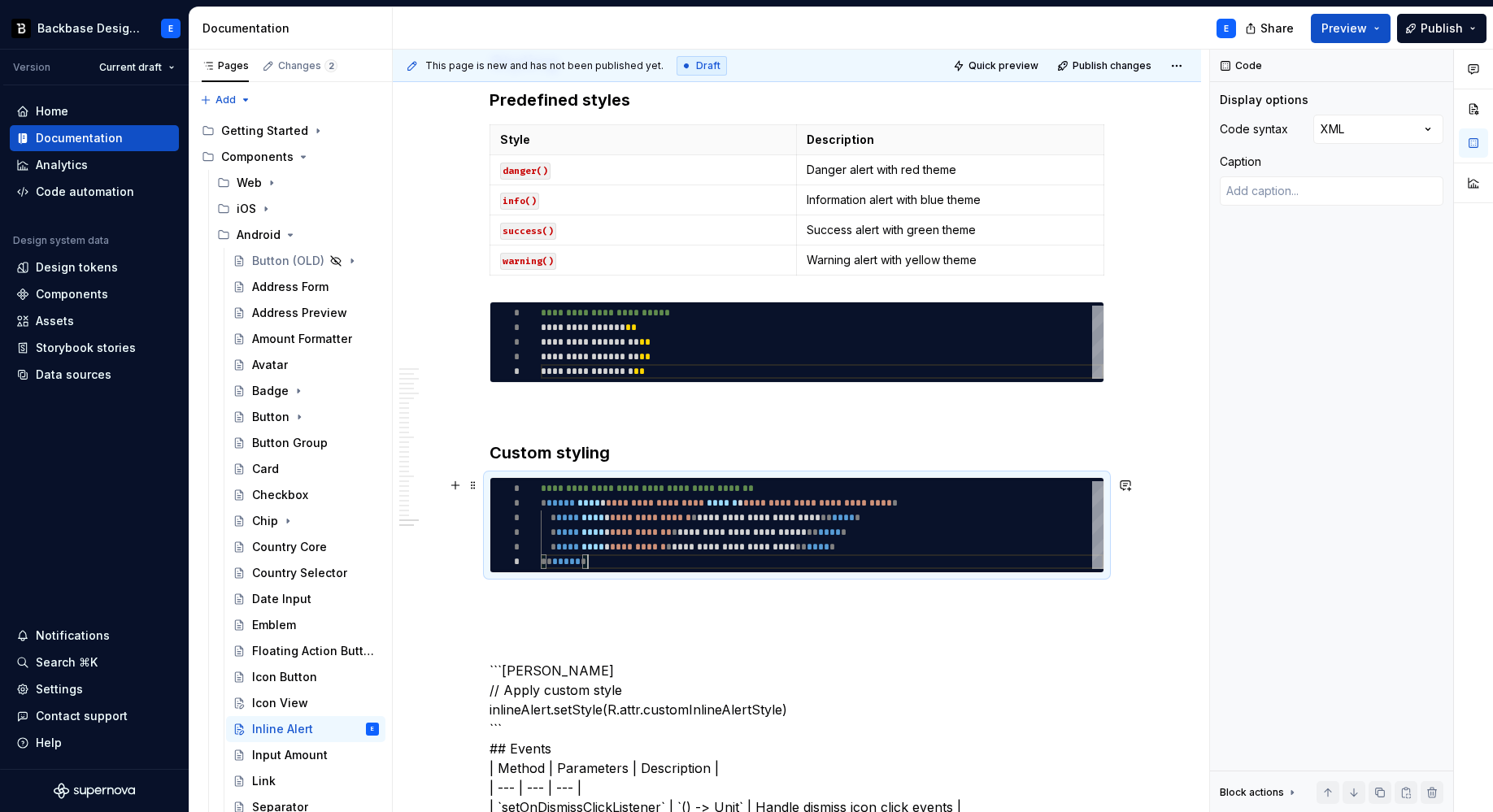
click at [520, 477] on div "**********" at bounding box center [797, 525] width 615 height 96
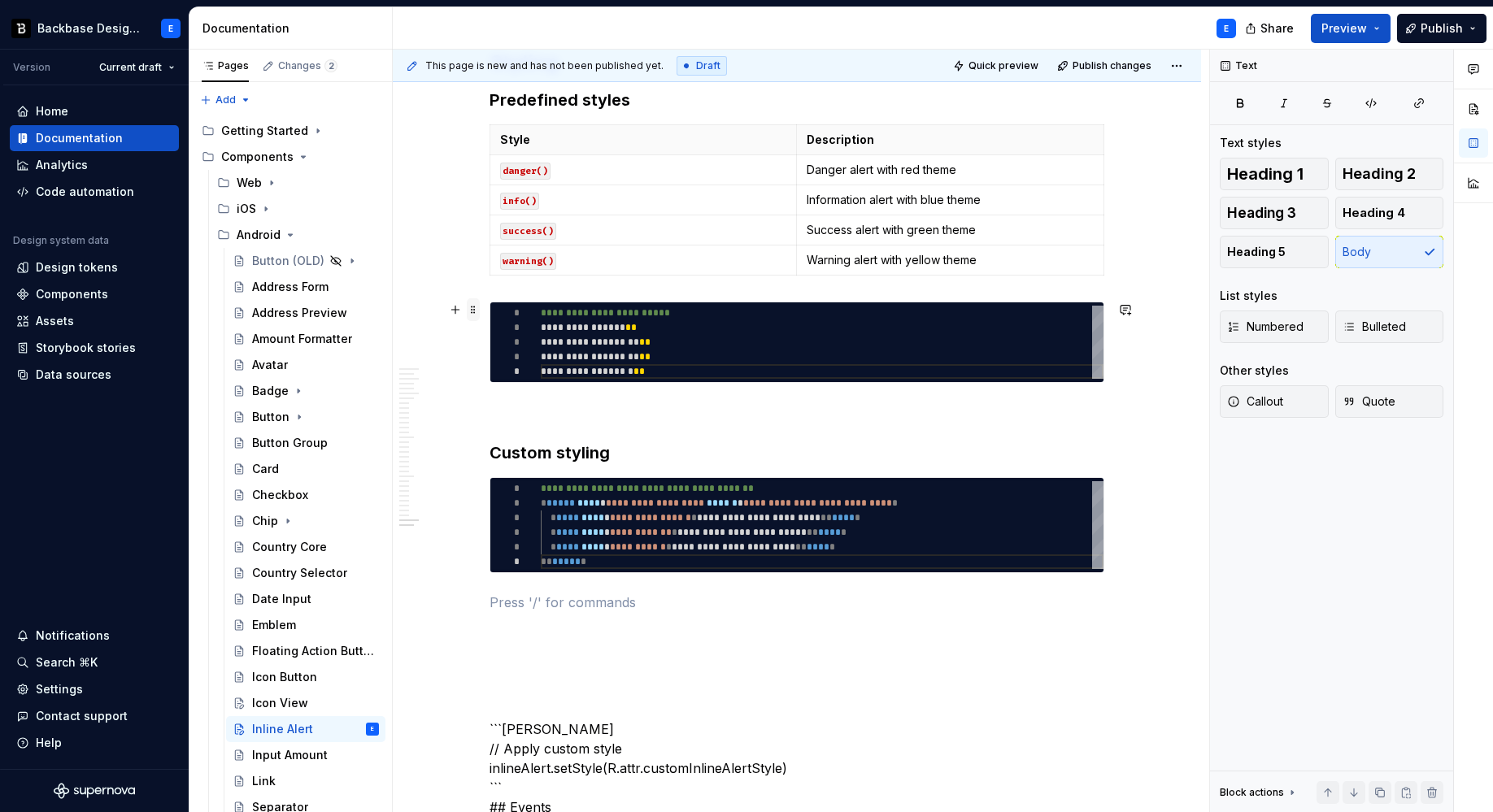
click at [471, 307] on span at bounding box center [473, 309] width 13 height 22
type textarea "*"
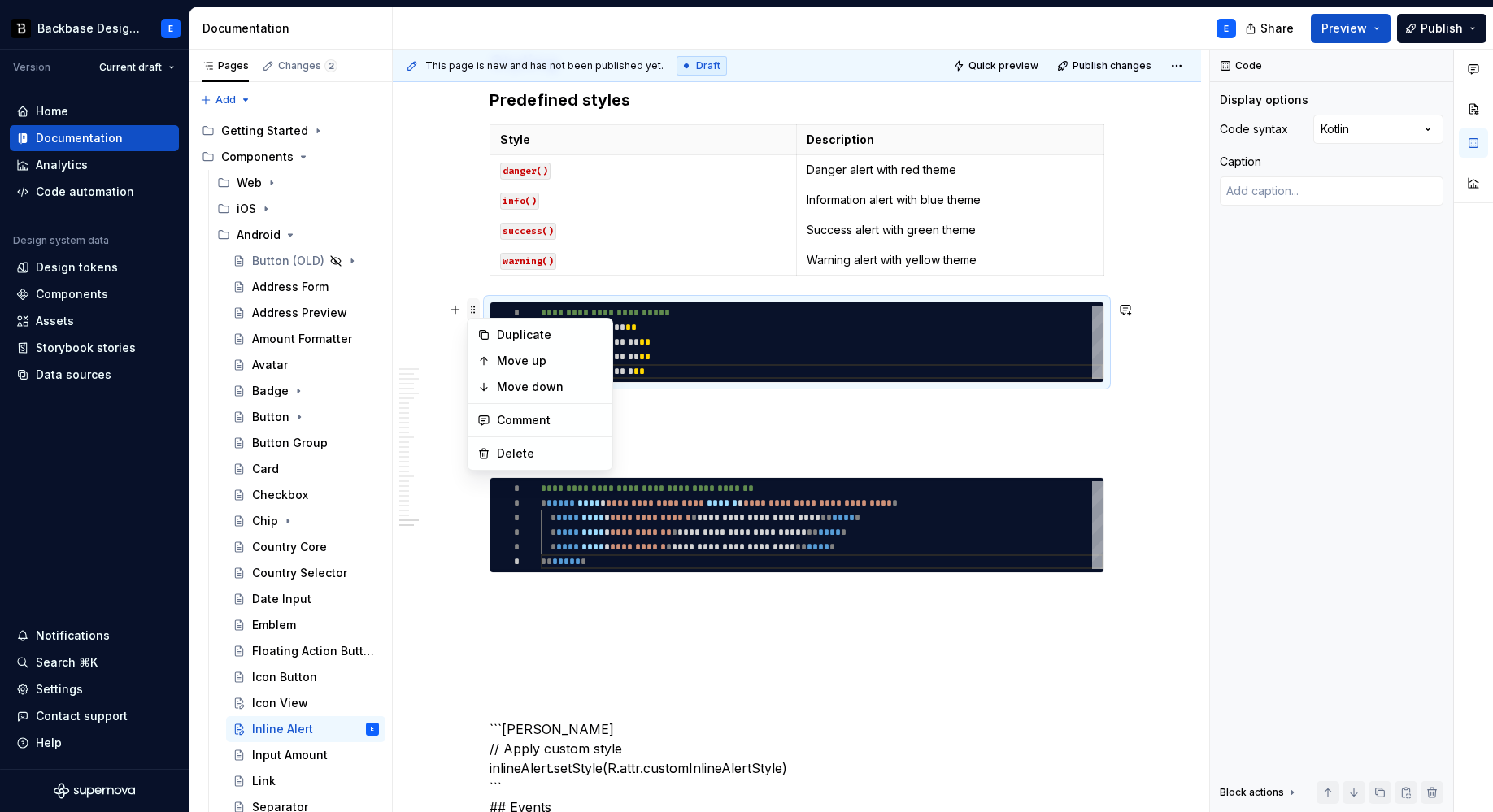
click at [471, 307] on span at bounding box center [473, 309] width 13 height 22
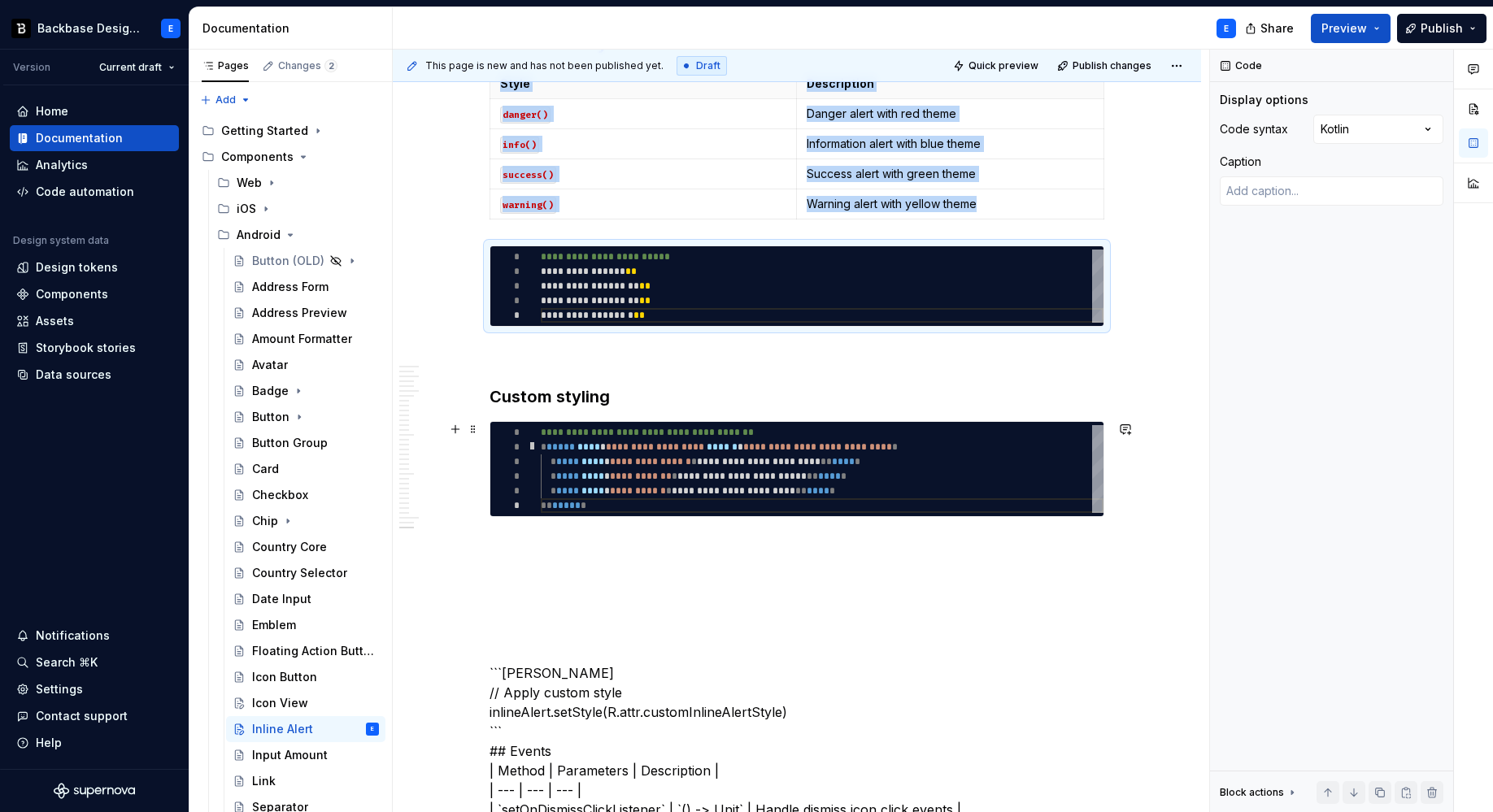
scroll to position [6057, 0]
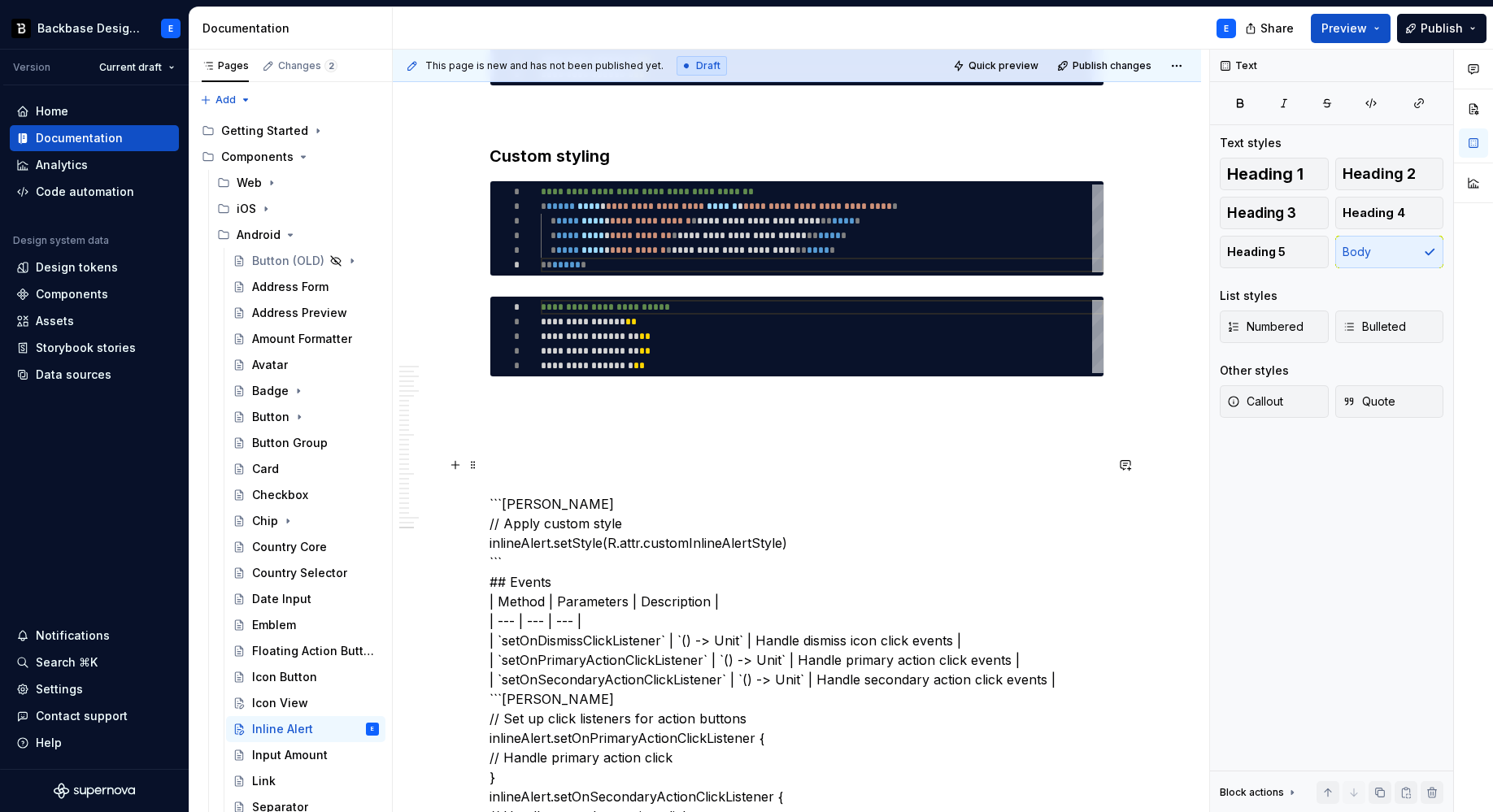
scroll to position [6257, 0]
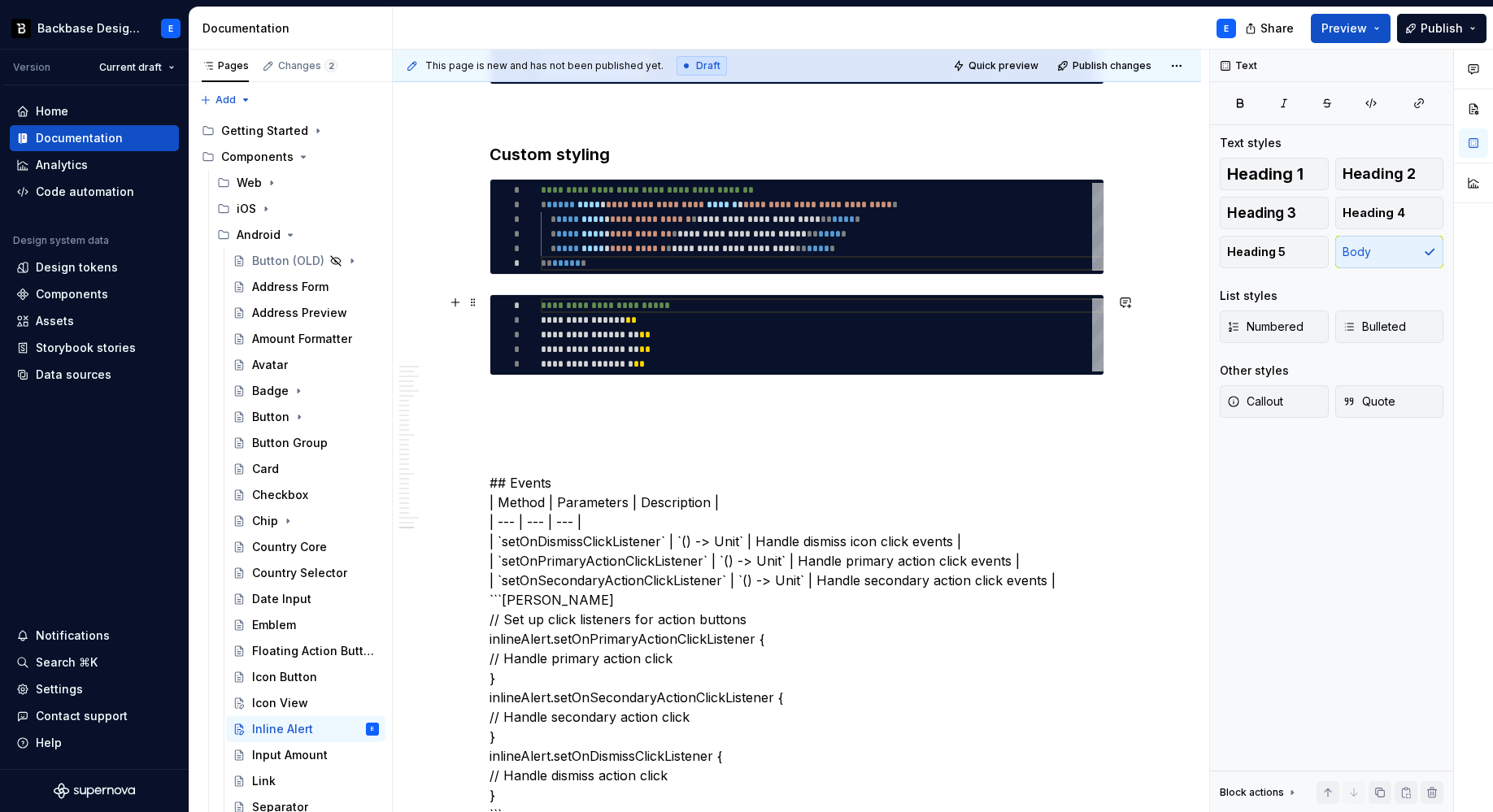
click at [601, 341] on div "**********" at bounding box center [822, 335] width 563 height 73
type textarea "**********"
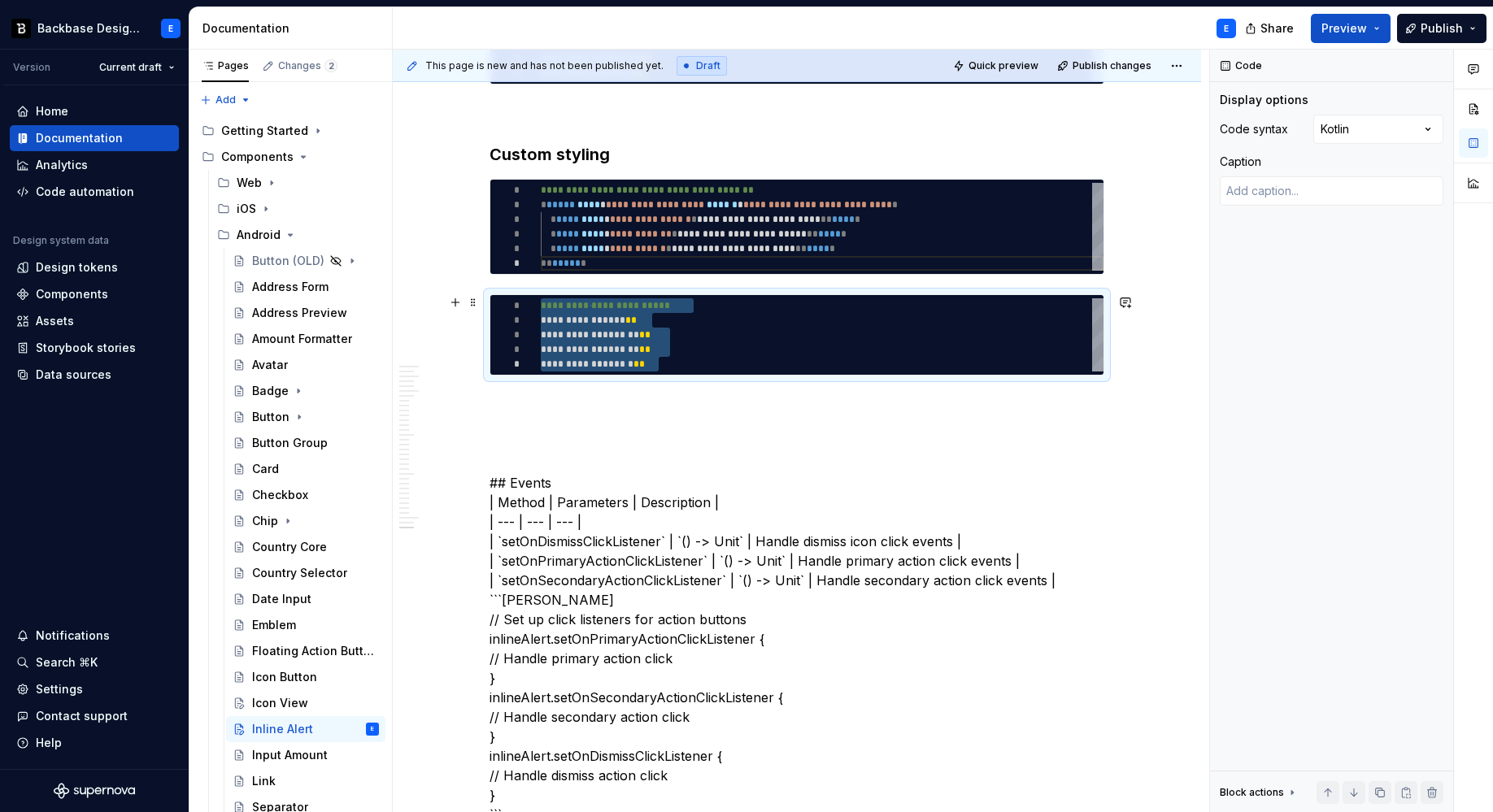
type textarea "*"
type textarea "**********"
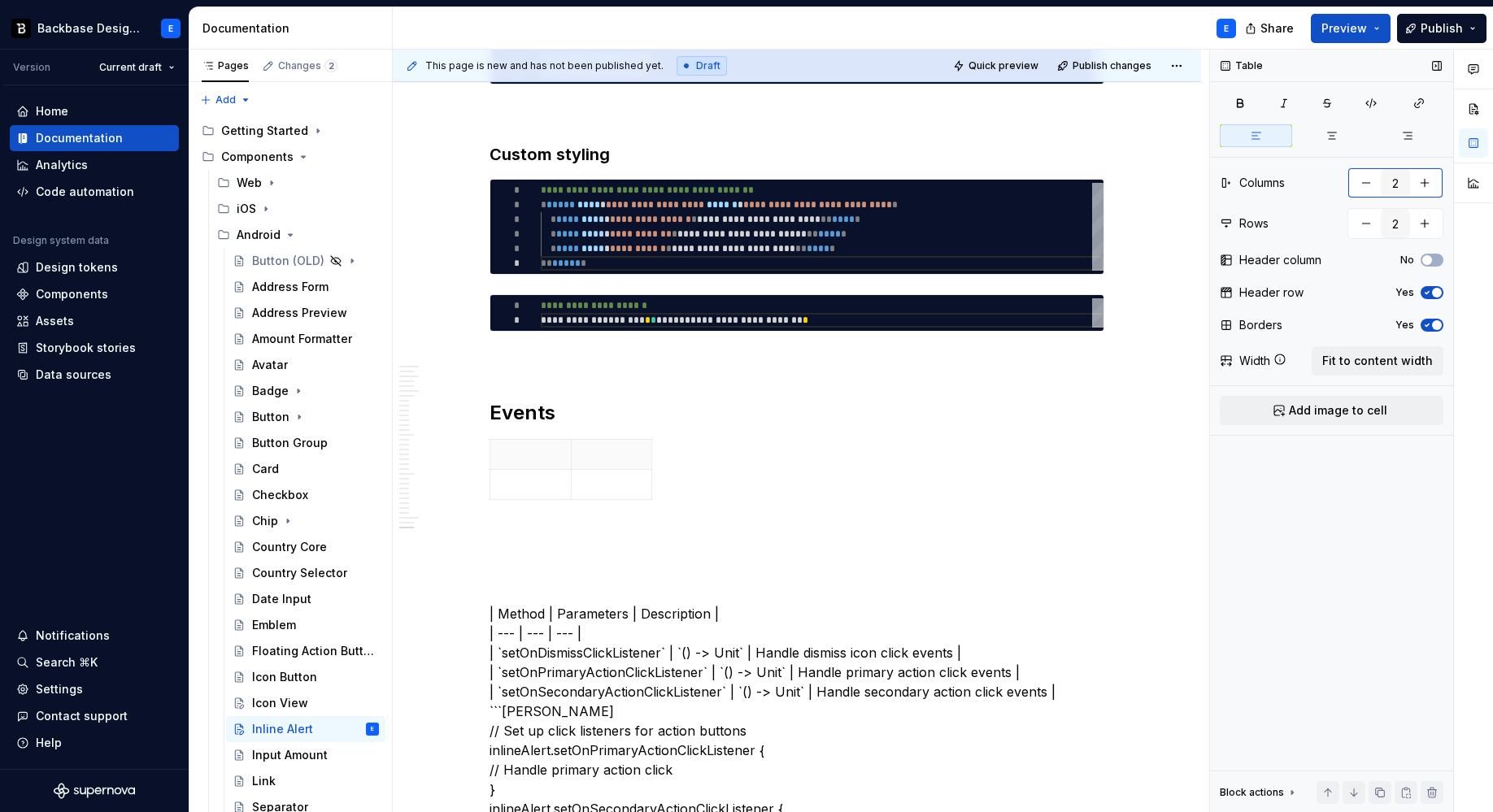
click at [1404, 178] on button "button" at bounding box center [1424, 182] width 29 height 29
type input "3"
click at [1404, 216] on button "button" at bounding box center [1424, 223] width 29 height 29
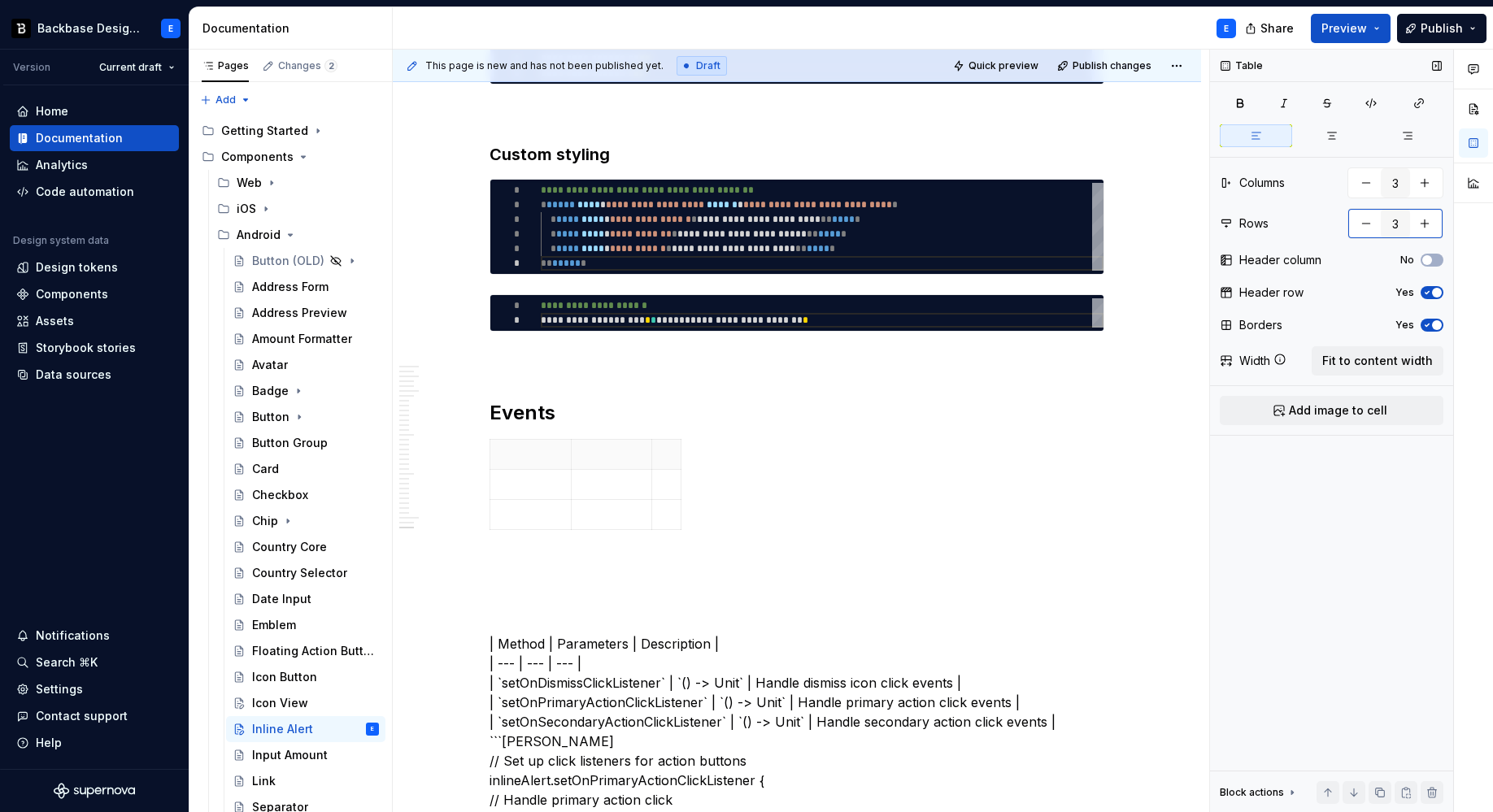
click at [1404, 216] on button "button" at bounding box center [1424, 223] width 29 height 29
type input "4"
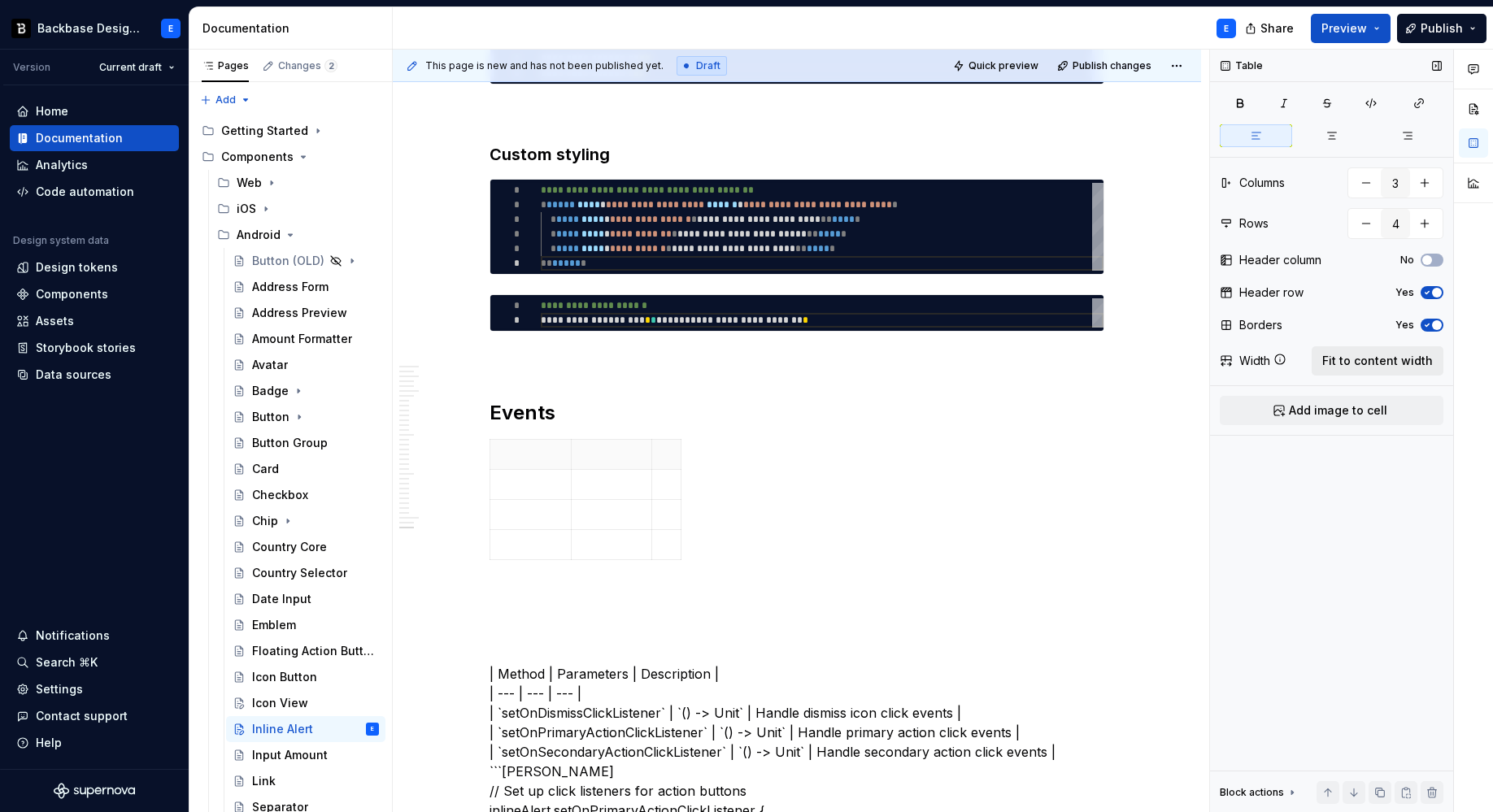
click at [1361, 361] on span "Fit to content width" at bounding box center [1377, 361] width 110 height 17
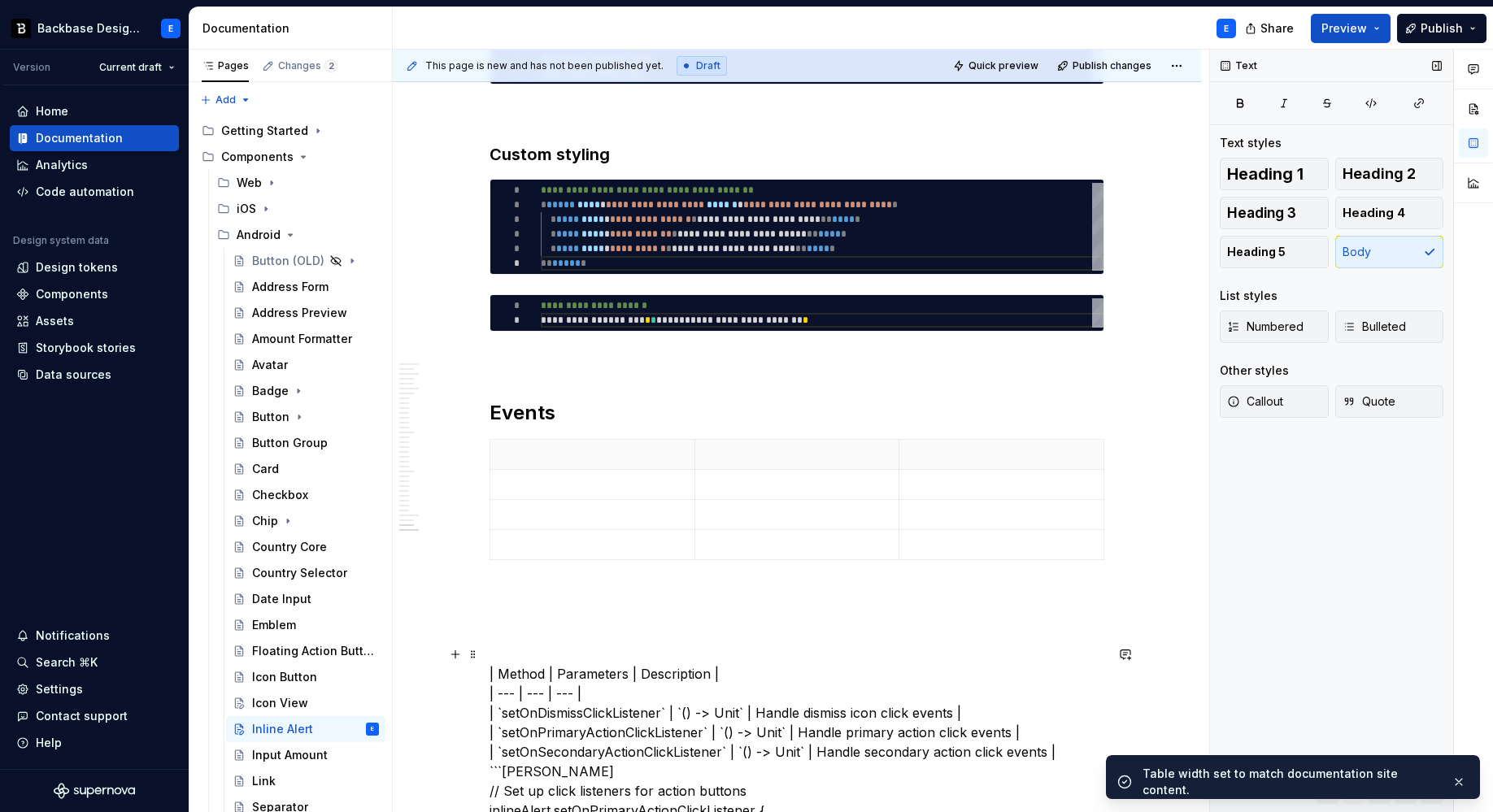
click at [544, 463] on th at bounding box center [593, 455] width 205 height 30
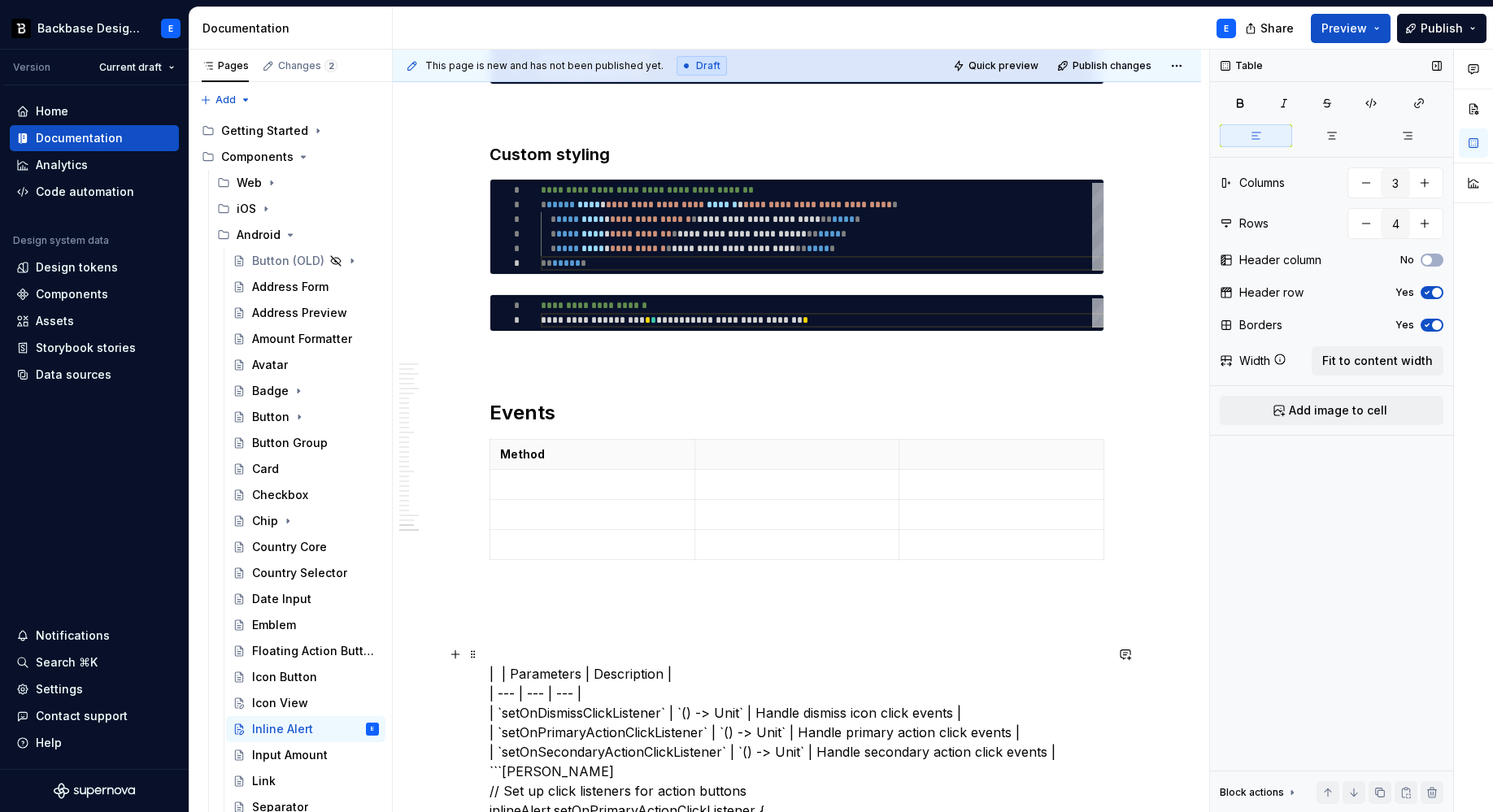
type textarea "*"
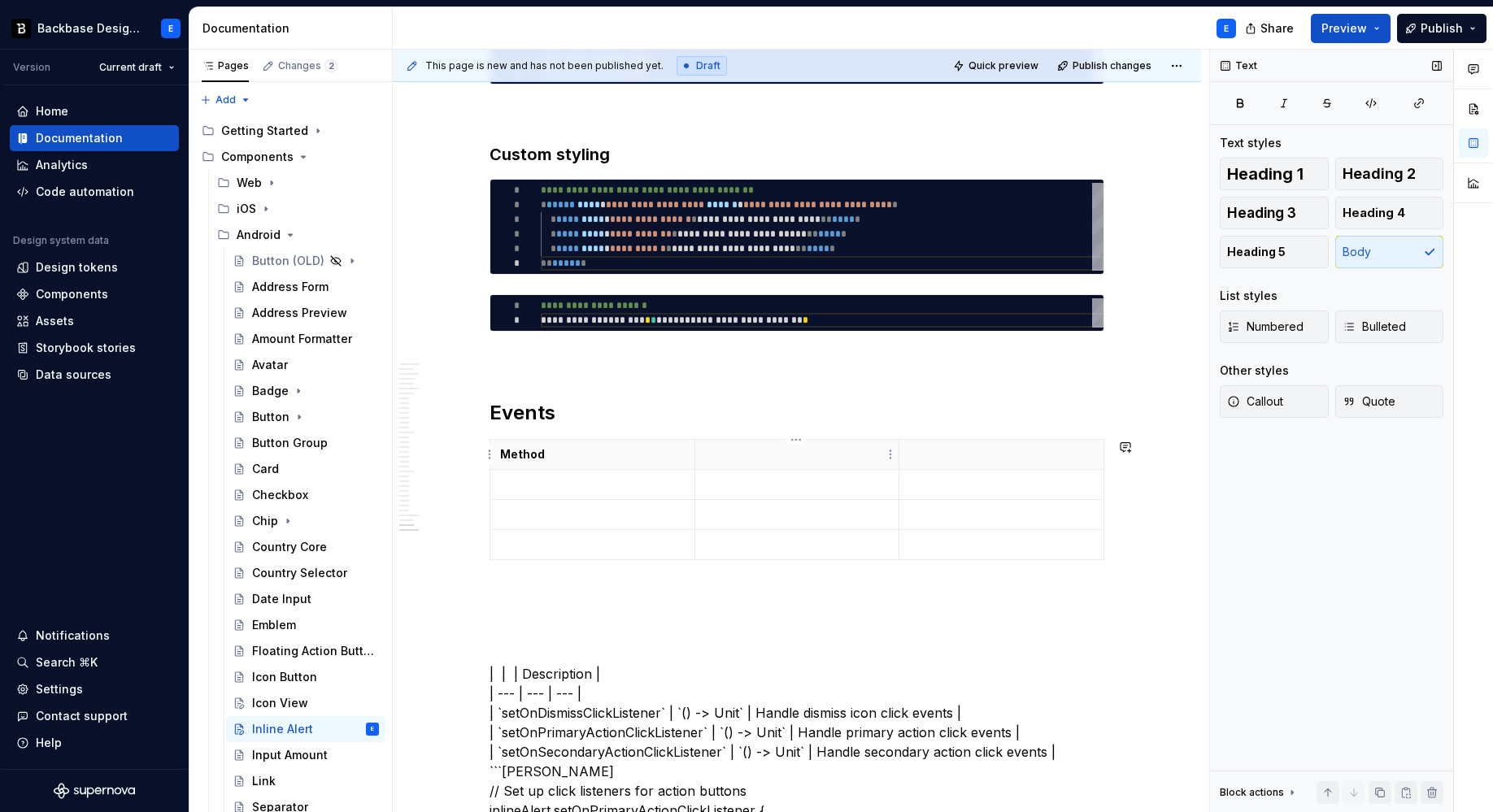
click at [784, 450] on p at bounding box center [797, 455] width 184 height 17
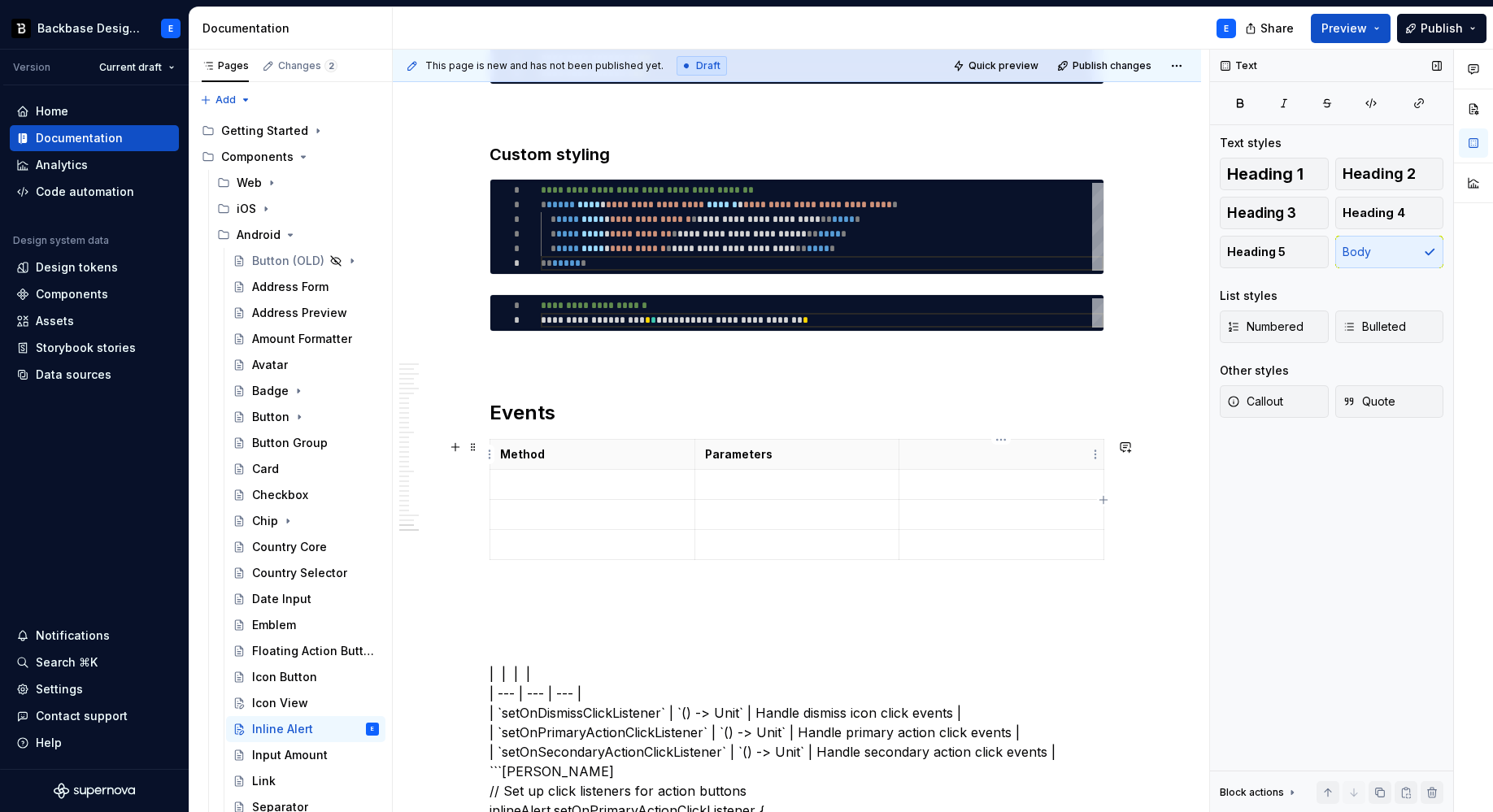
click at [1000, 448] on p at bounding box center [1001, 455] width 184 height 17
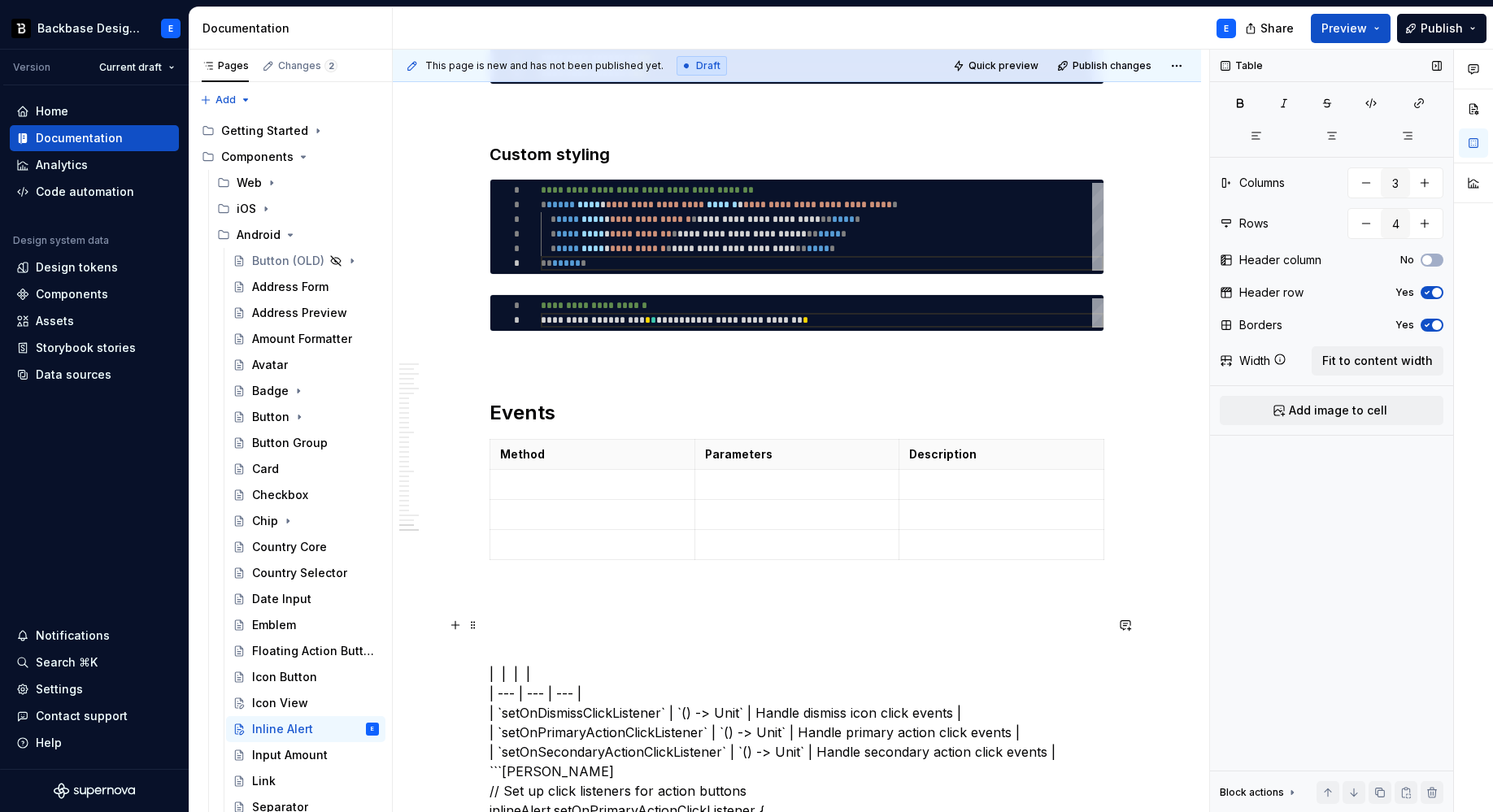
click at [599, 629] on p at bounding box center [797, 625] width 615 height 20
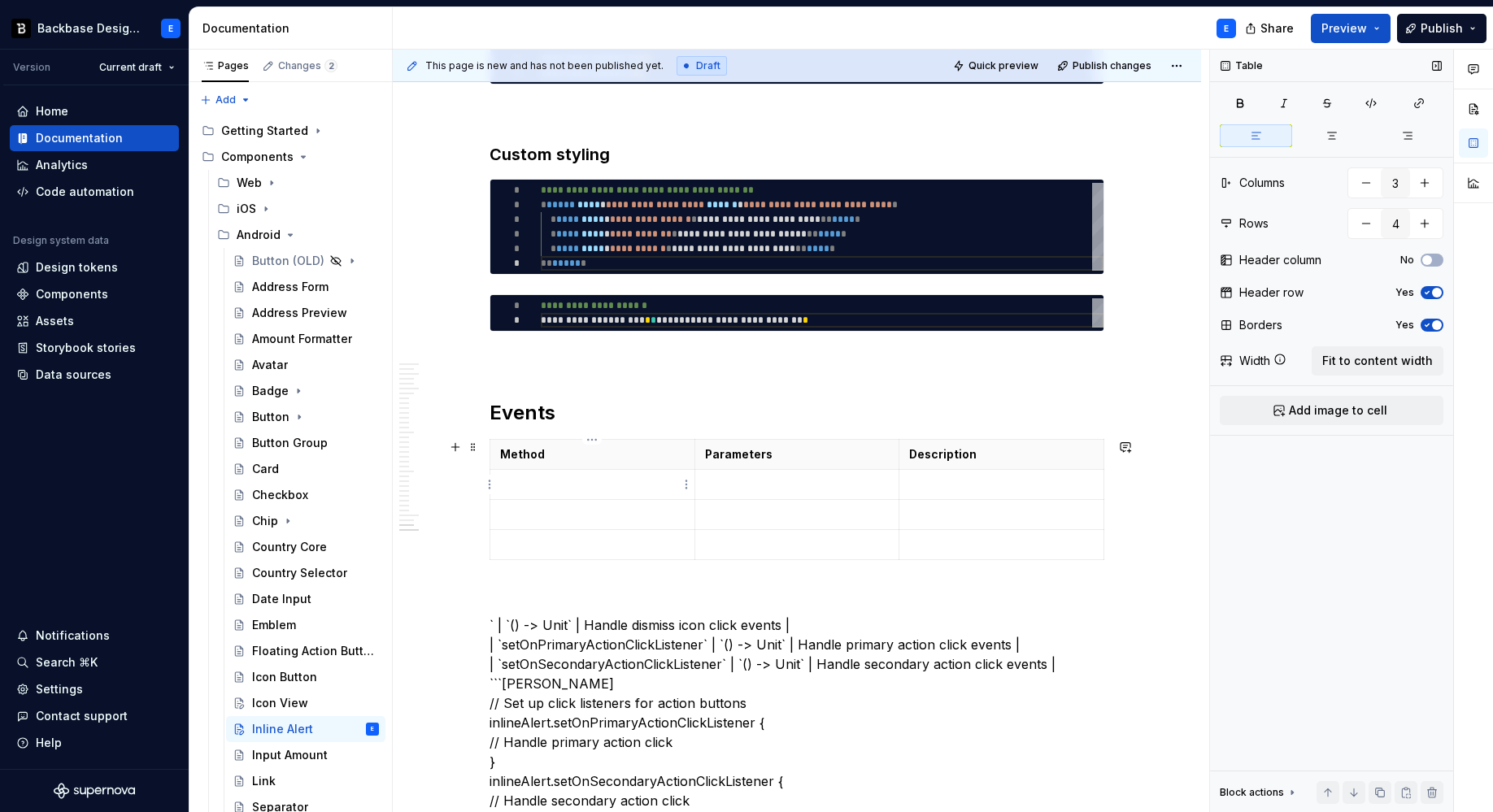
click at [541, 490] on p at bounding box center [593, 484] width 184 height 17
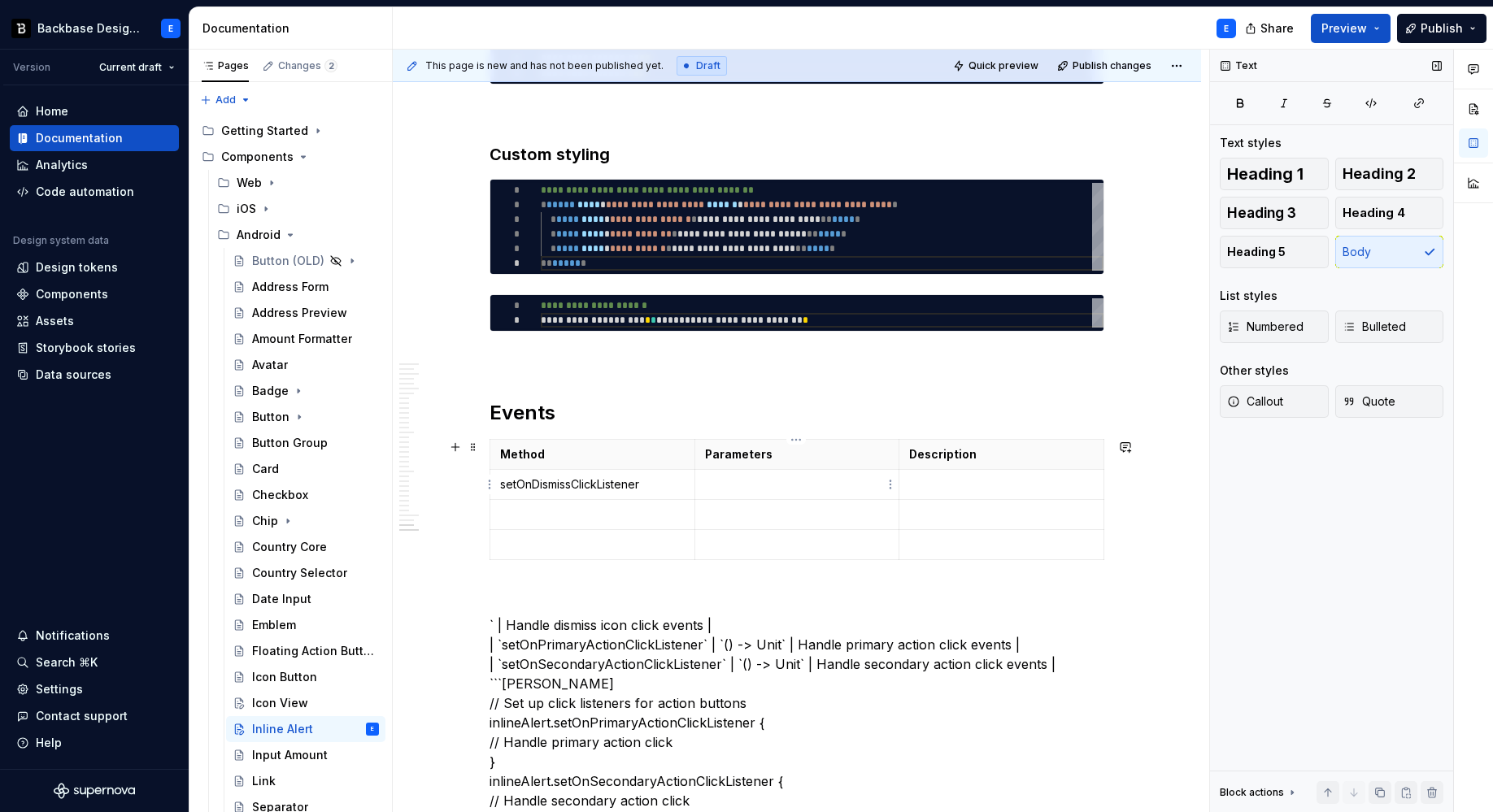
click at [734, 488] on p at bounding box center [797, 484] width 184 height 17
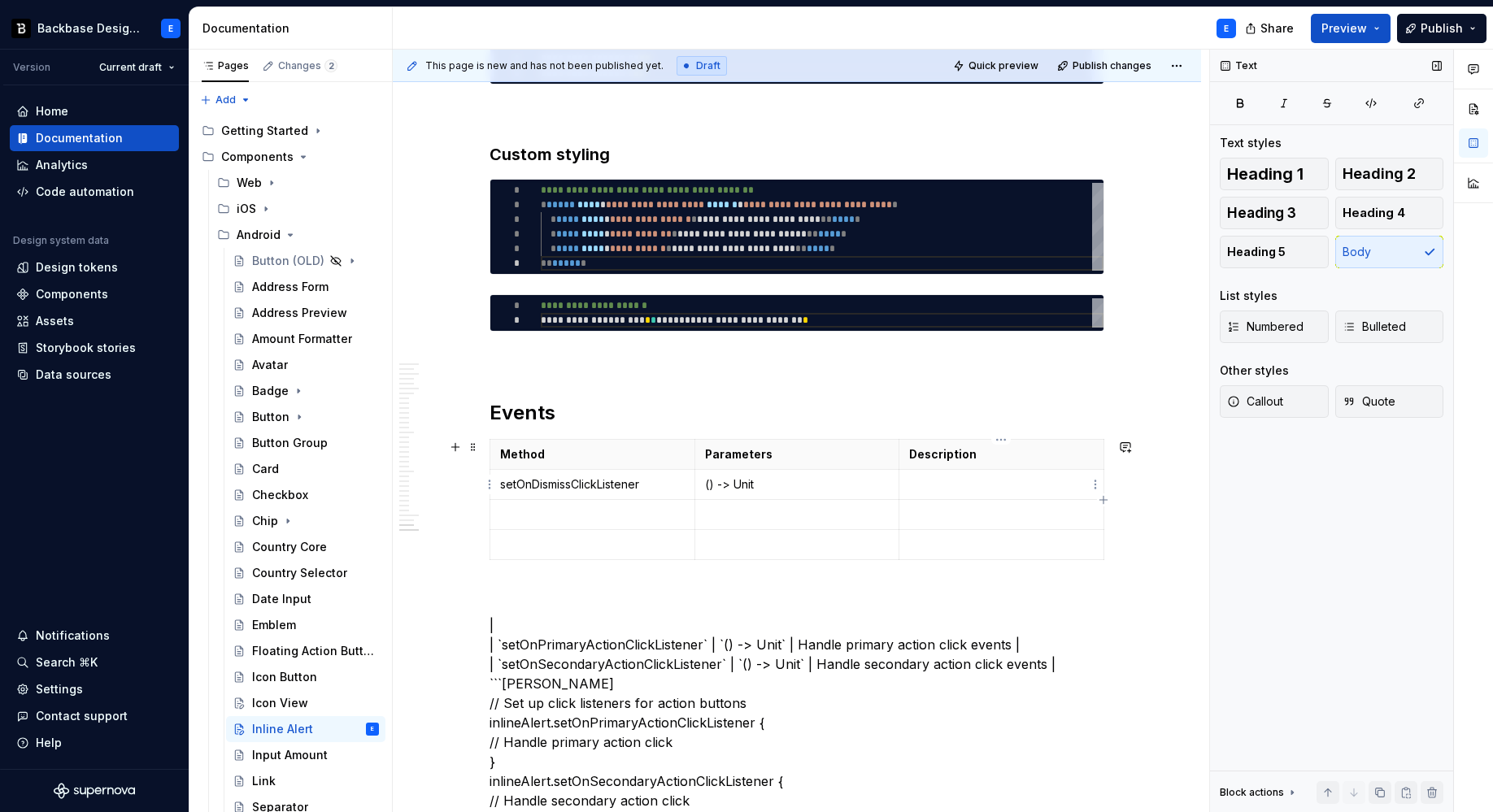
click at [940, 479] on p at bounding box center [1001, 484] width 184 height 17
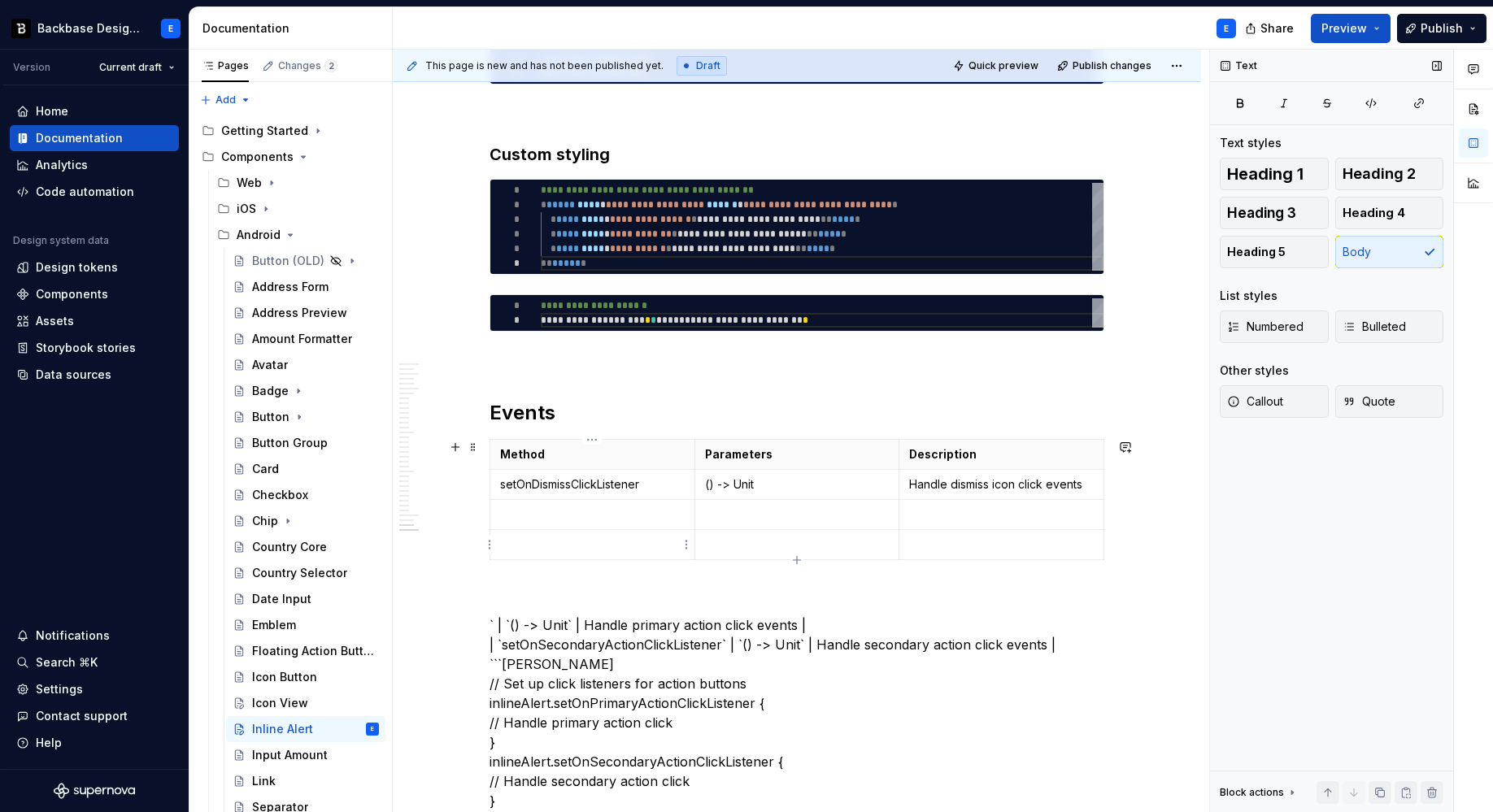
click at [609, 509] on p at bounding box center [593, 514] width 184 height 17
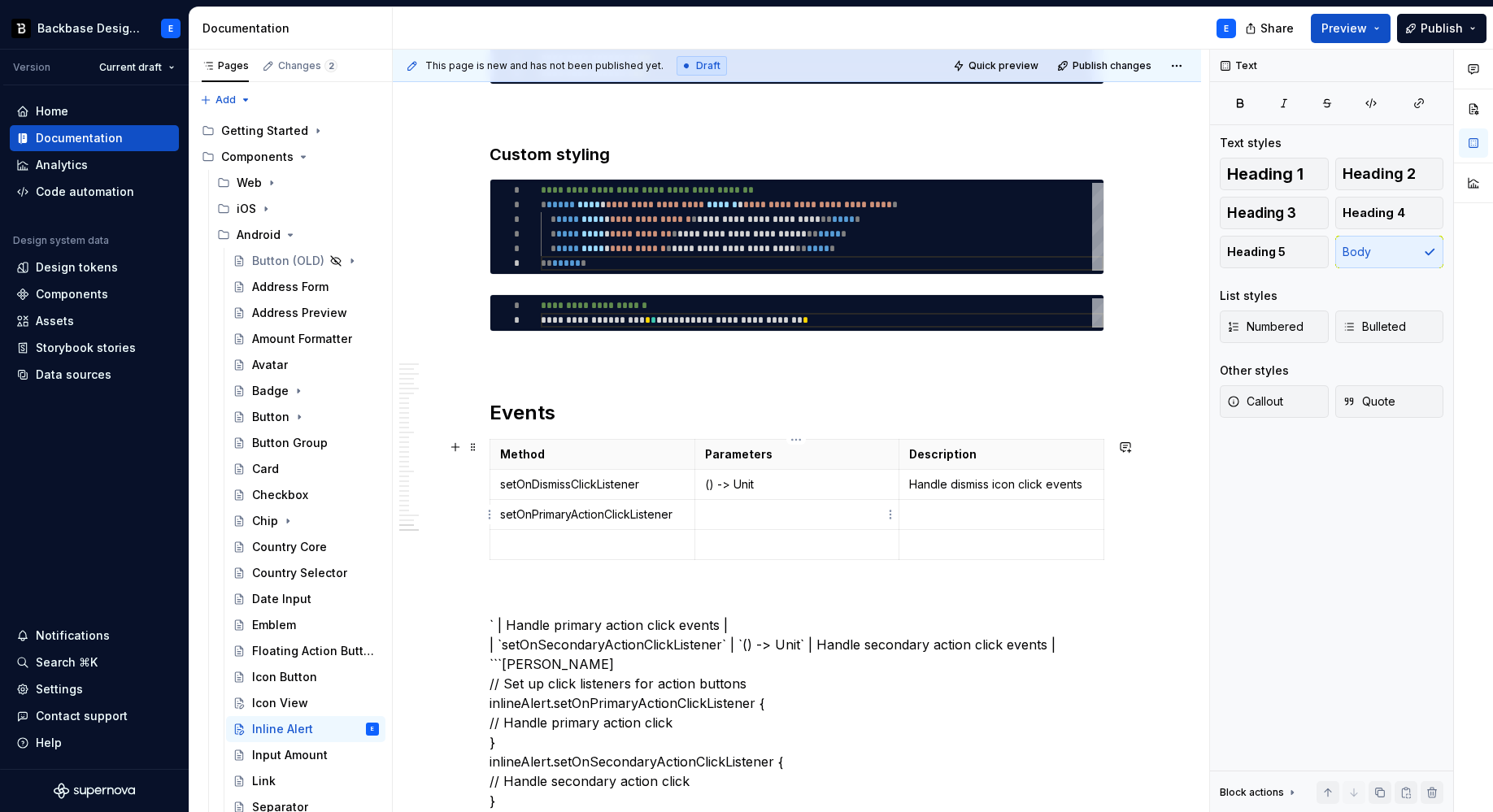
click at [743, 518] on p at bounding box center [797, 514] width 184 height 17
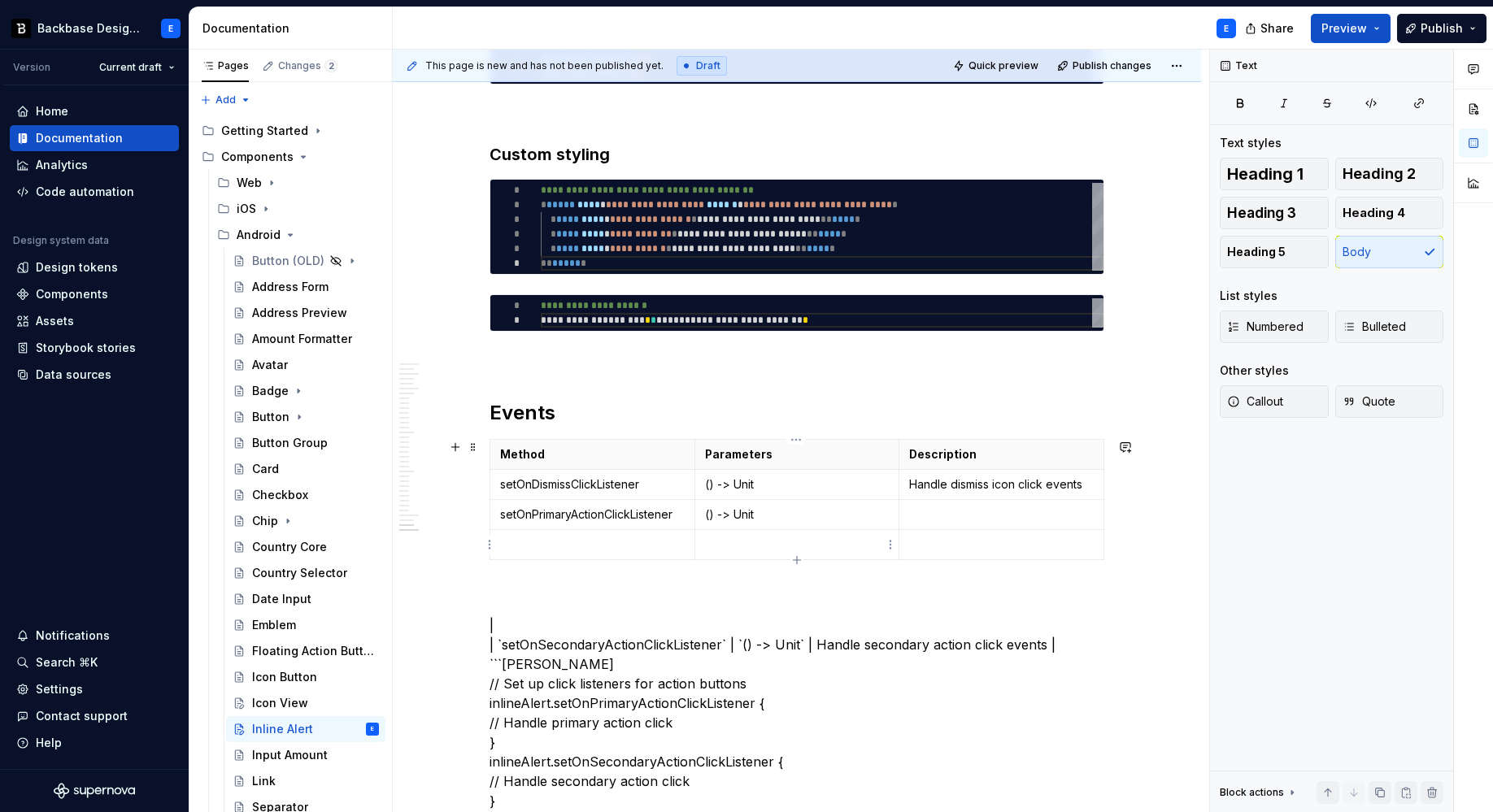
click at [921, 510] on p at bounding box center [1001, 514] width 184 height 17
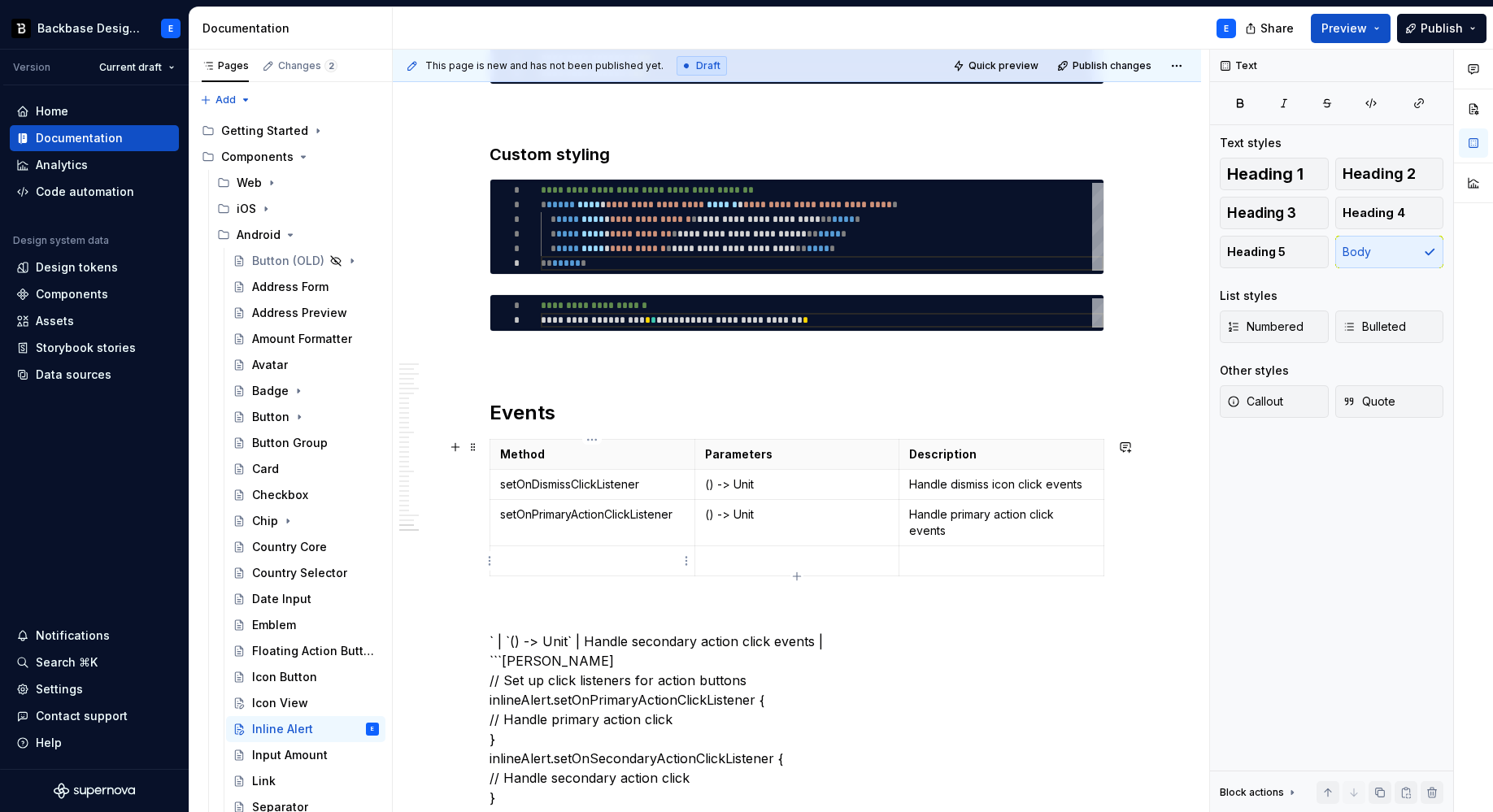
click at [596, 546] on td at bounding box center [593, 561] width 205 height 30
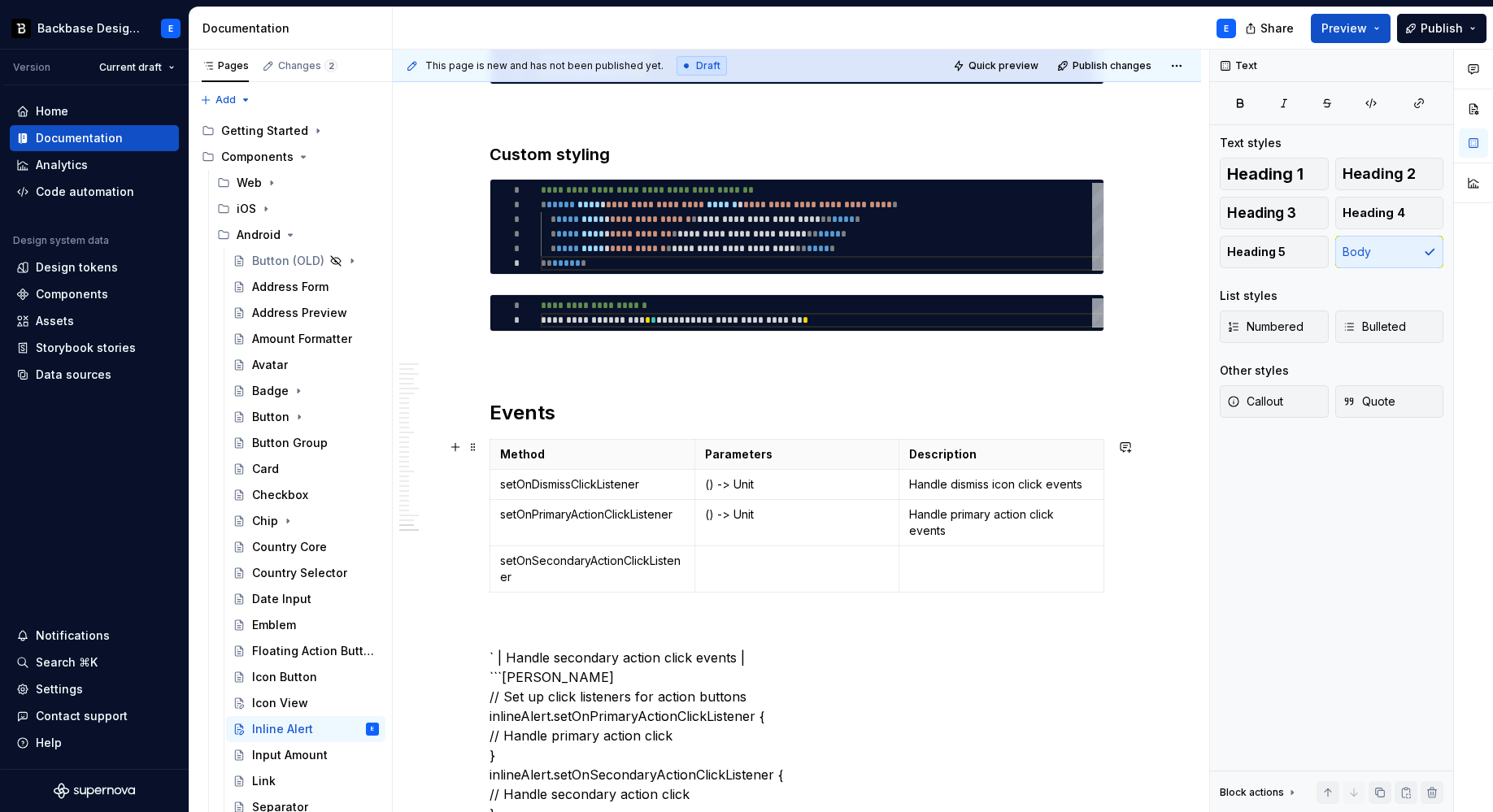
click at [733, 572] on td at bounding box center [797, 569] width 205 height 46
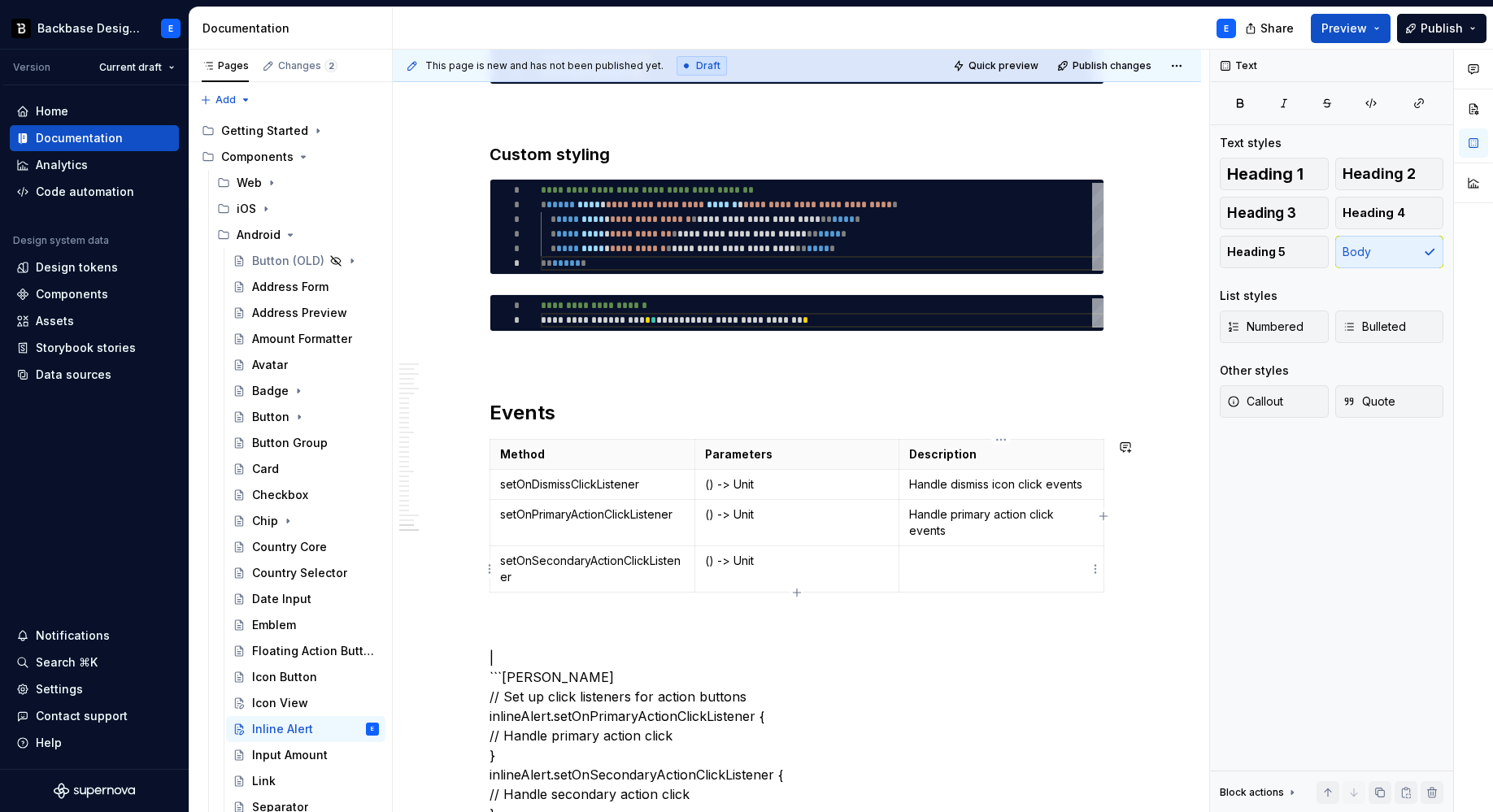
click at [929, 582] on td at bounding box center [1002, 569] width 205 height 46
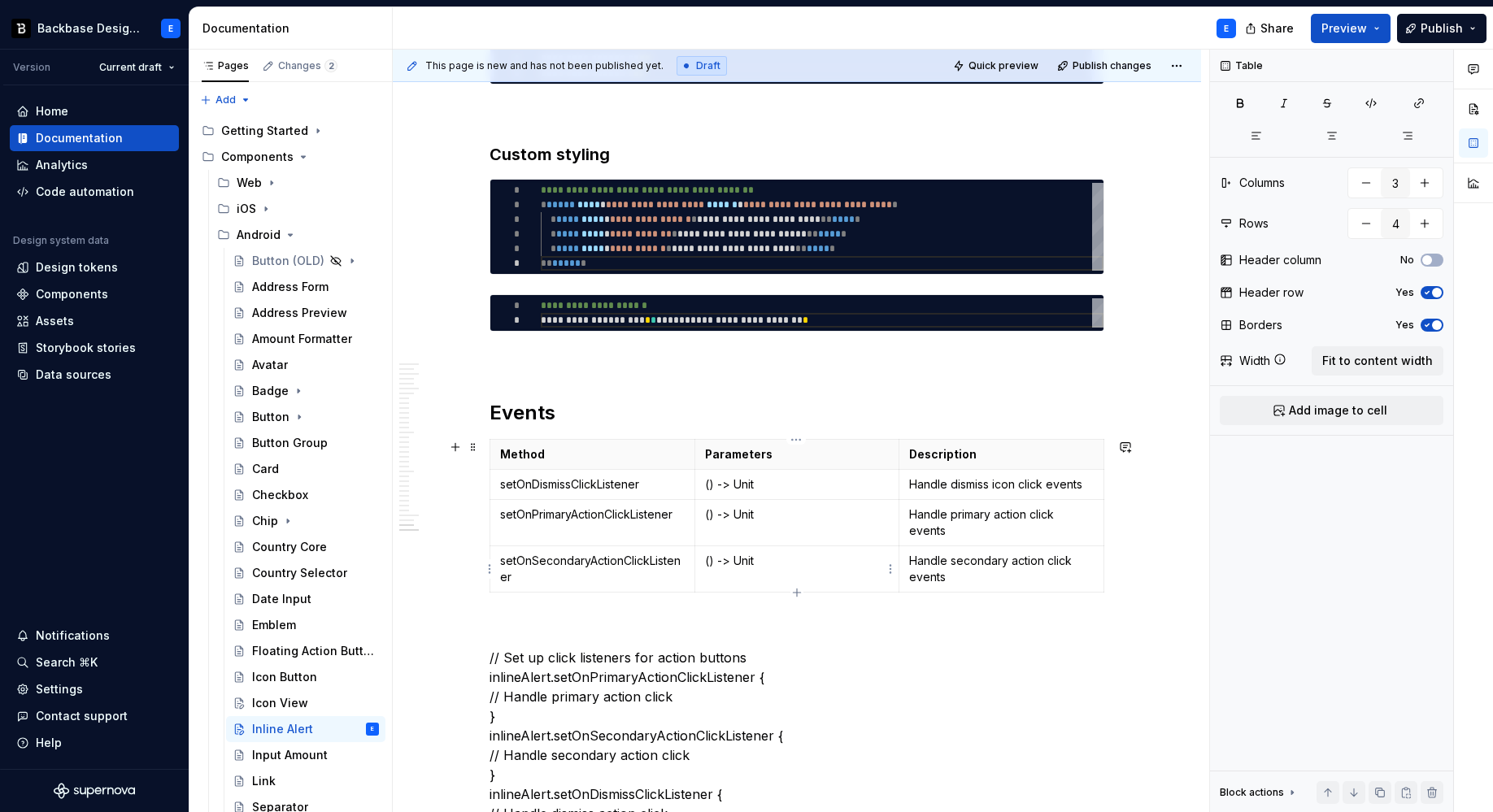
click at [792, 561] on p "() -> Unit" at bounding box center [797, 561] width 184 height 17
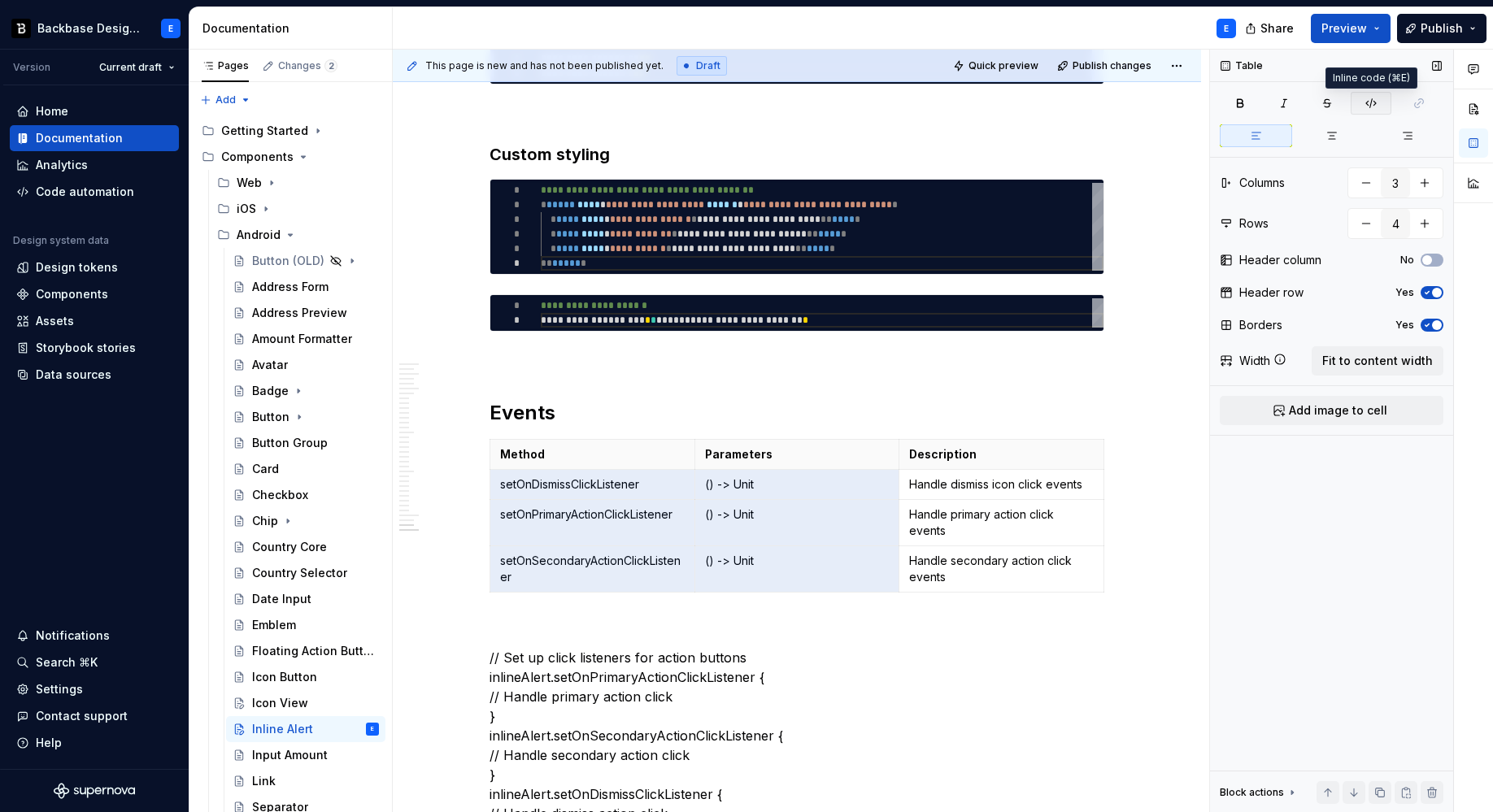
click at [1375, 103] on icon "button" at bounding box center [1371, 104] width 10 height 9
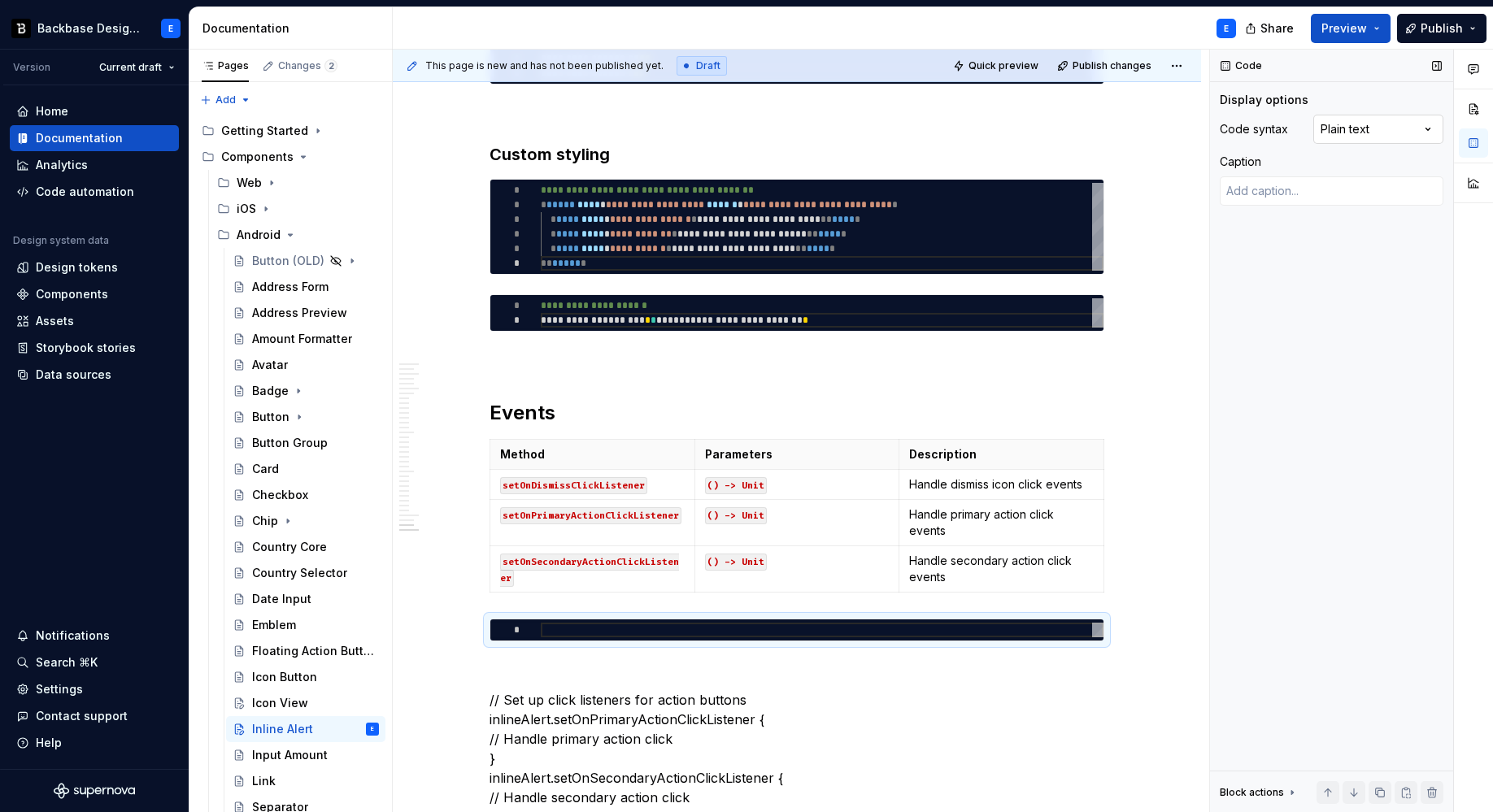
click at [1344, 132] on div "Comments Open comments No comments yet Select ‘Comment’ from the block context …" at bounding box center [1351, 431] width 283 height 763
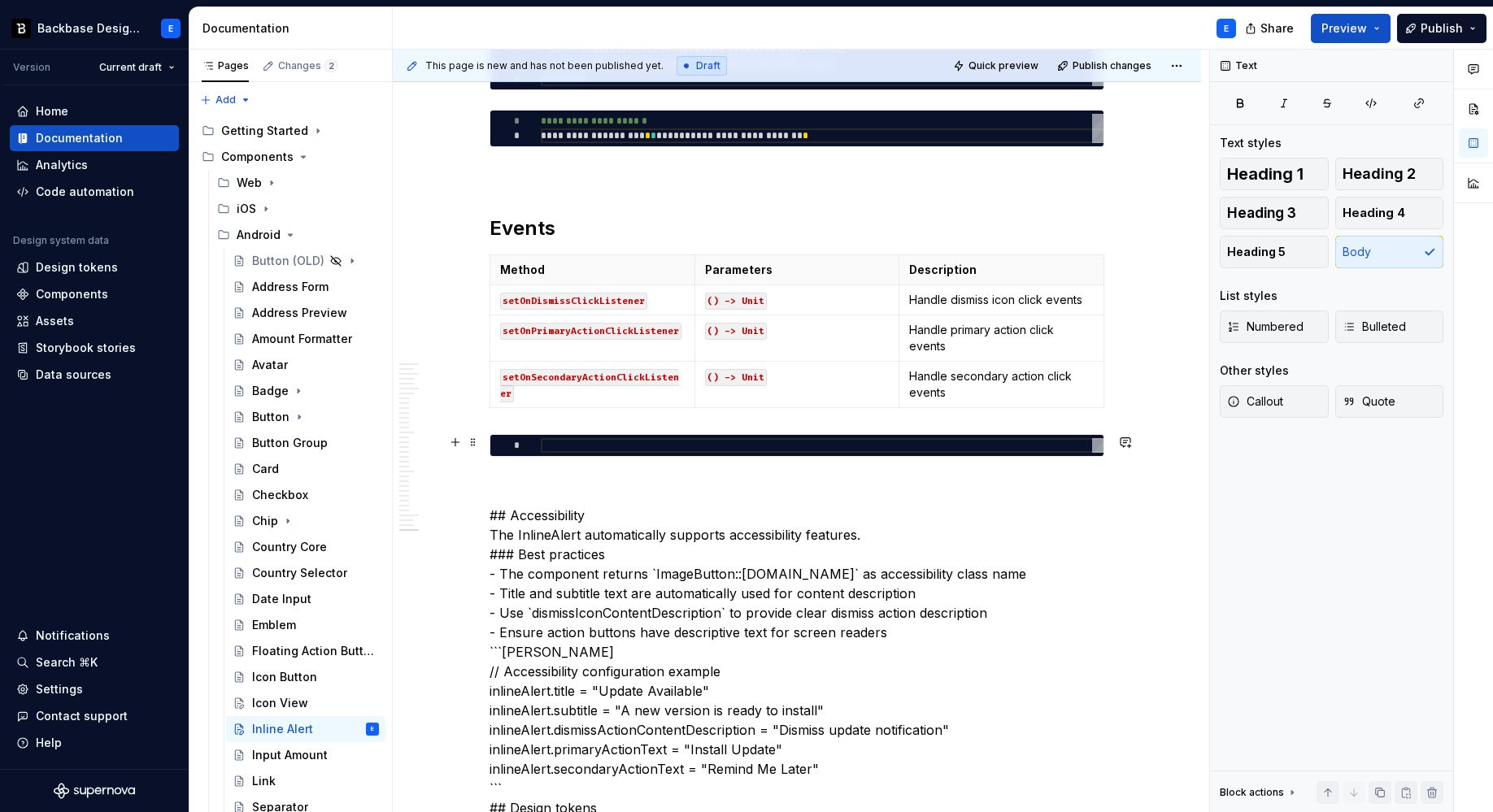
click at [638, 450] on div at bounding box center [822, 445] width 563 height 15
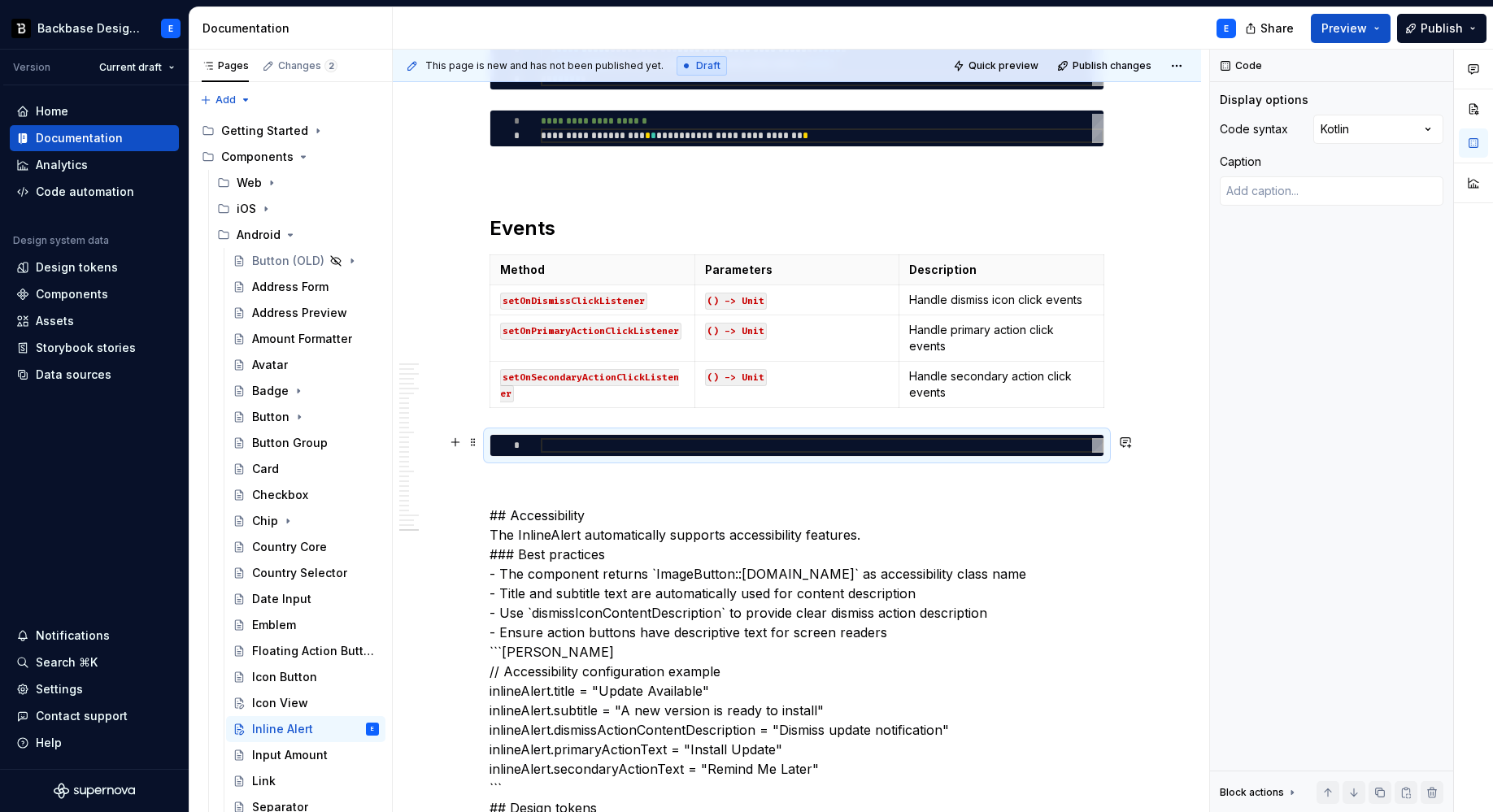
type textarea "*"
type textarea "**********"
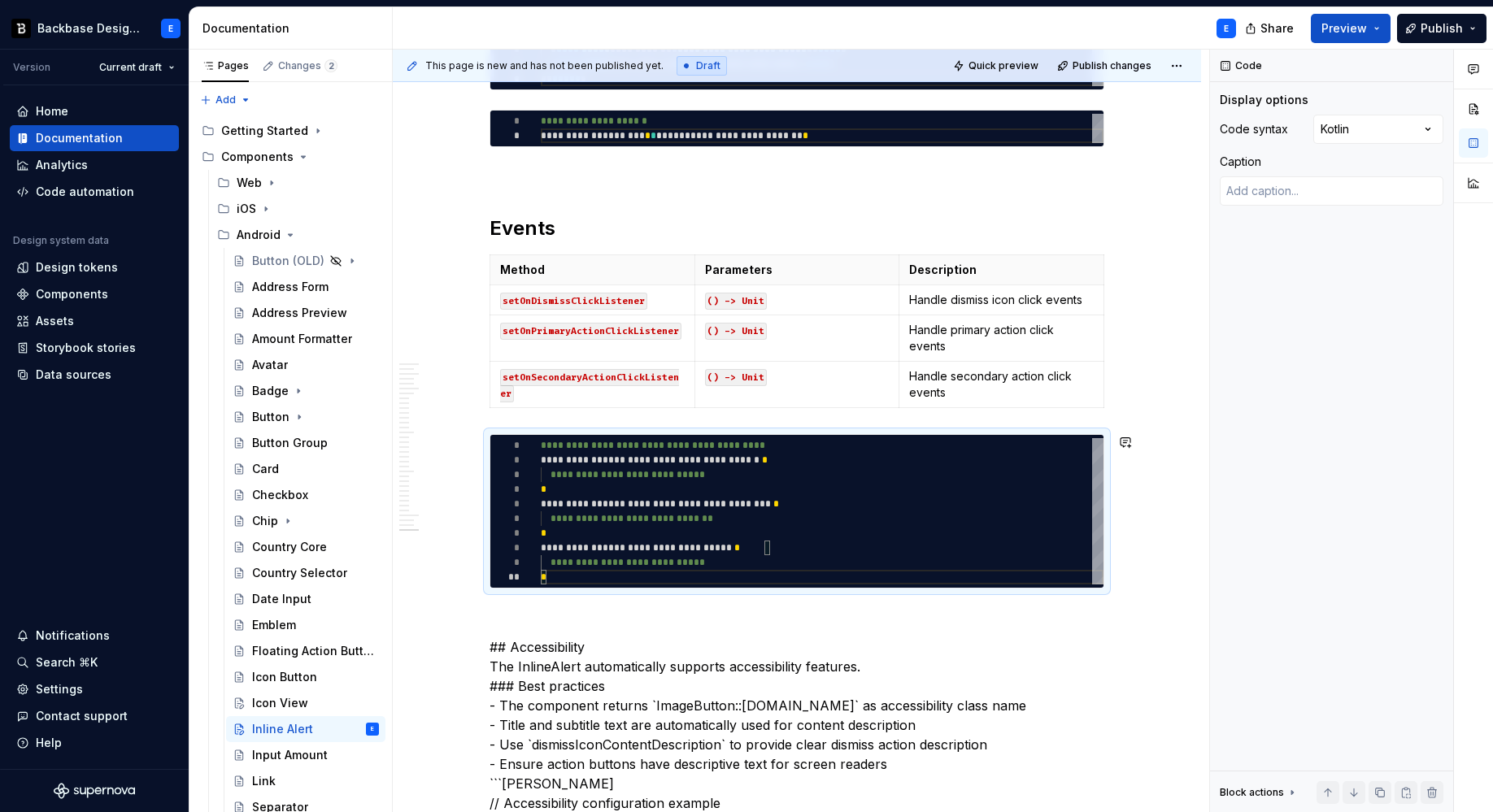
click at [552, 610] on p at bounding box center [797, 618] width 615 height 20
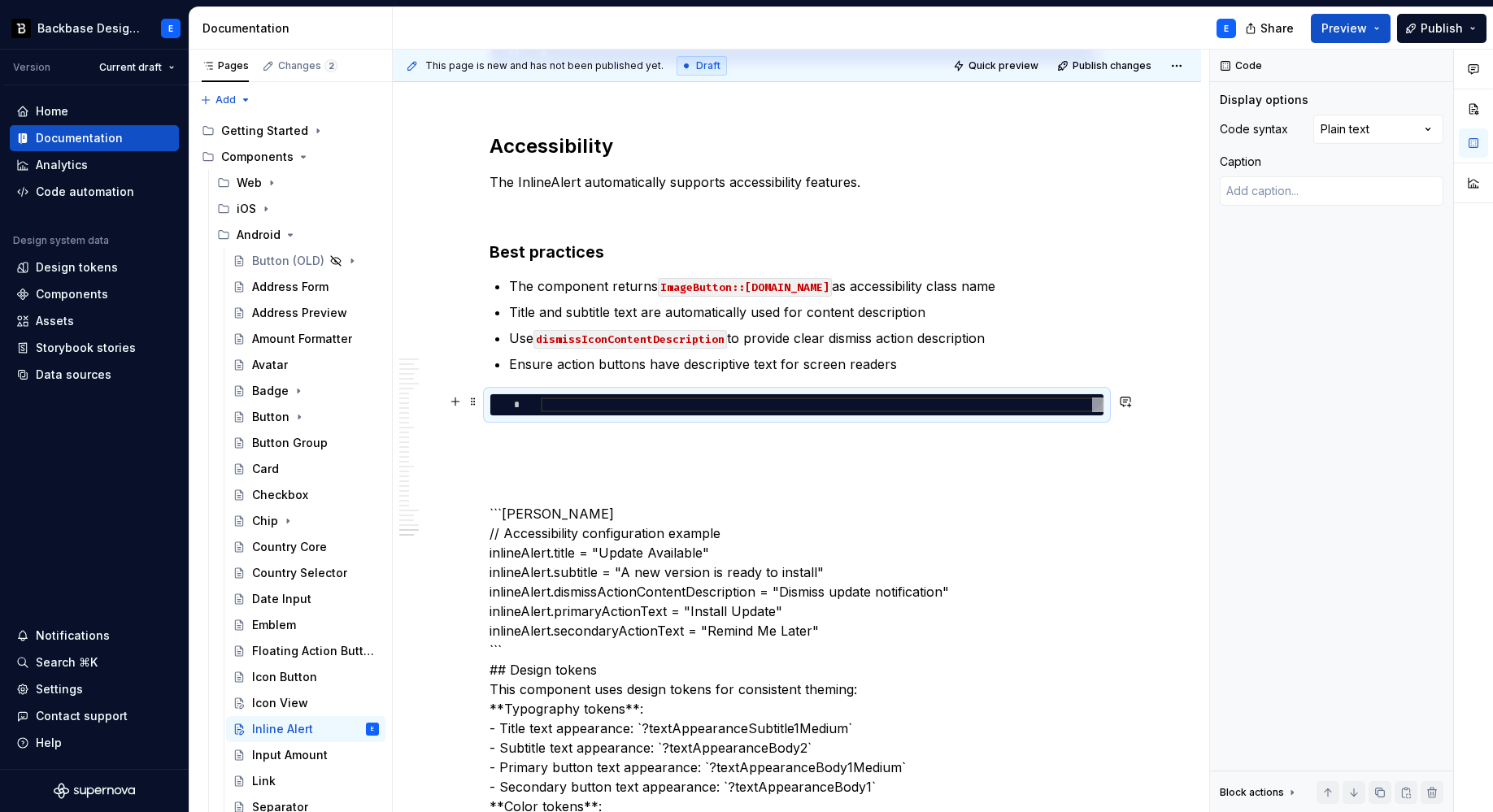
scroll to position [7045, 0]
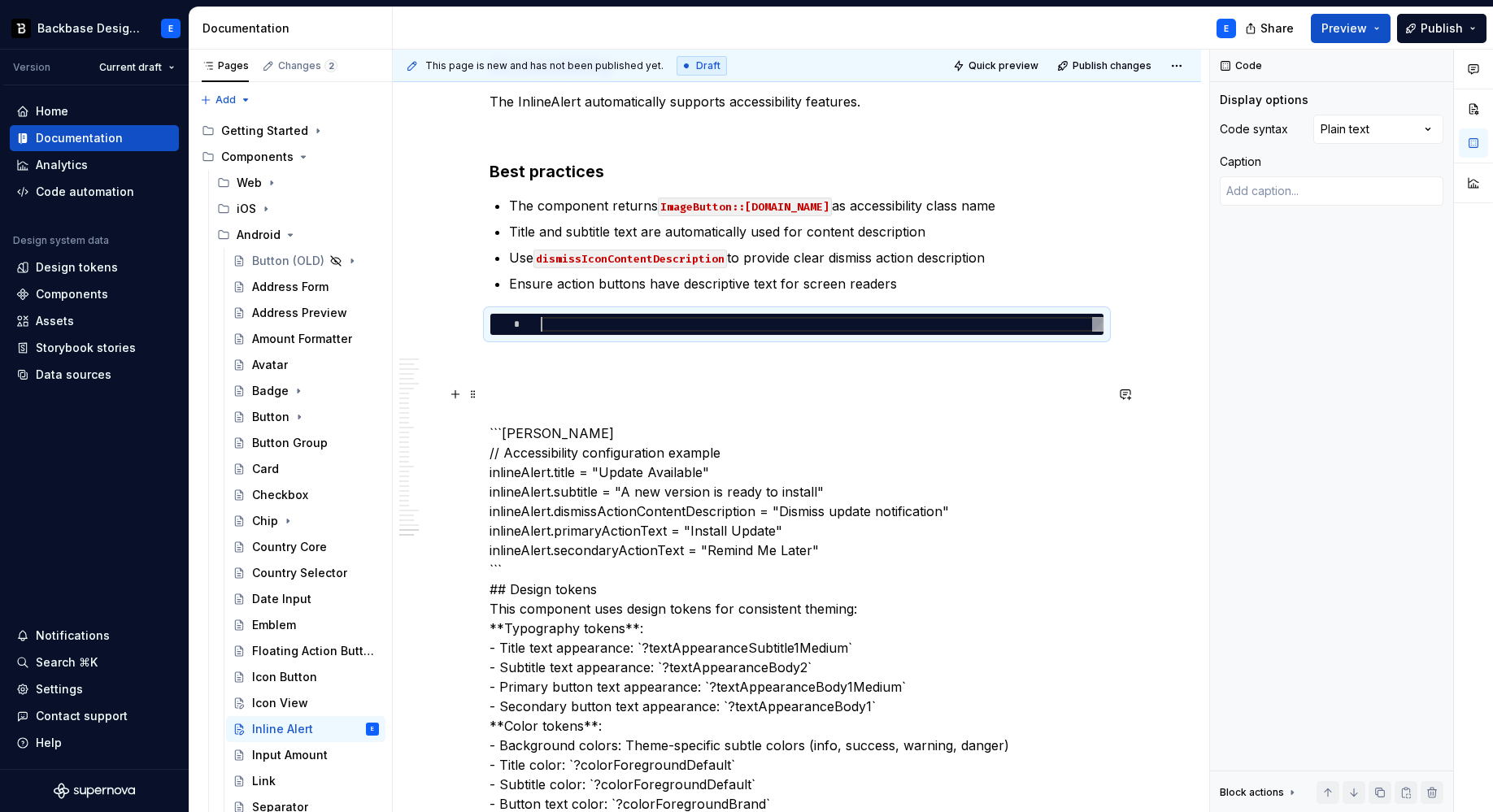
click at [548, 436] on p "```kotlin // Accessibility configuration example inlineAlert.title = "Update Av…" at bounding box center [797, 676] width 615 height 585
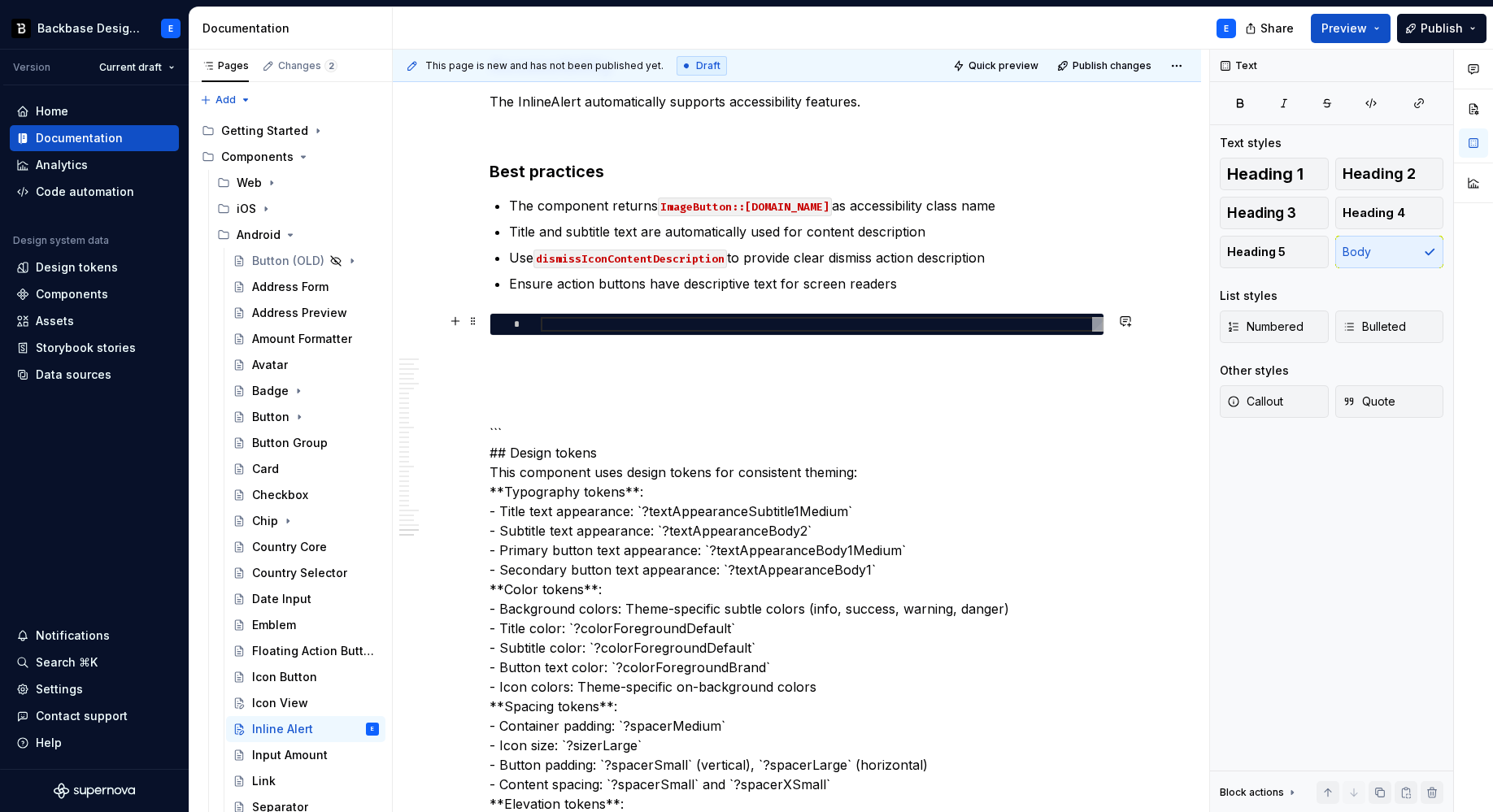
click at [582, 323] on div at bounding box center [822, 324] width 563 height 15
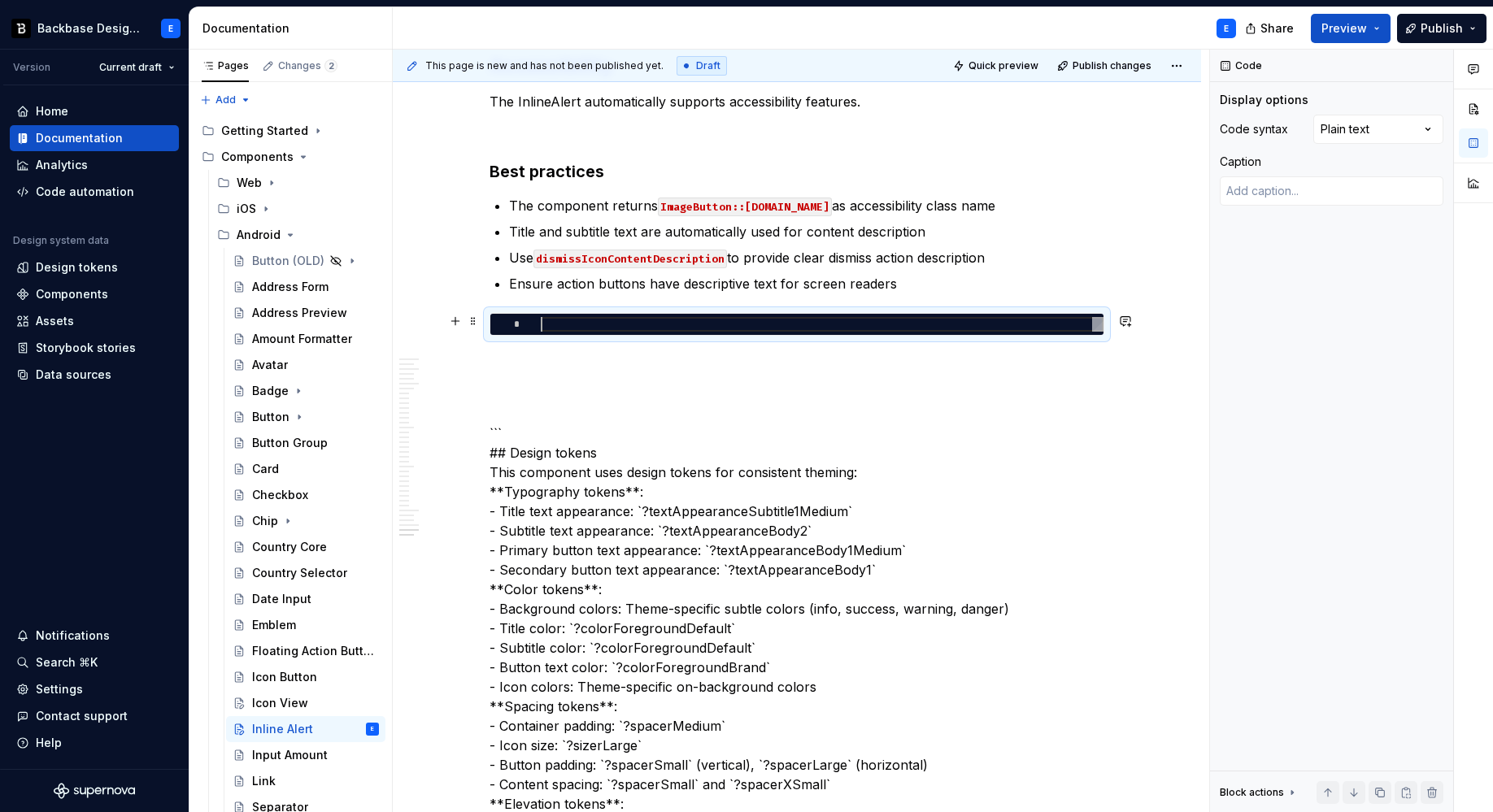
type textarea "*"
type textarea "**********"
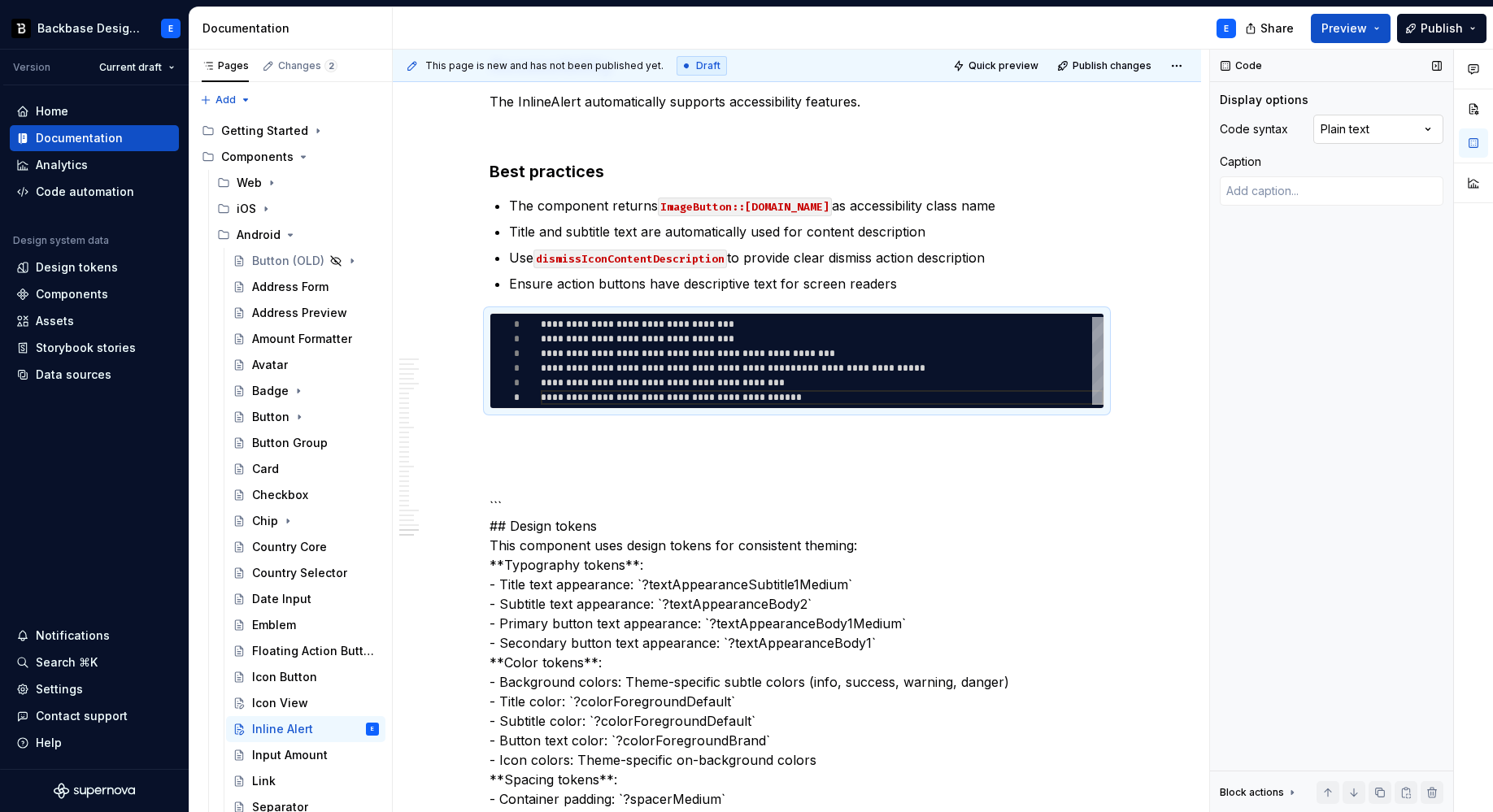
click at [1369, 130] on div "Comments Open comments No comments yet Select ‘Comment’ from the block context …" at bounding box center [1351, 431] width 283 height 763
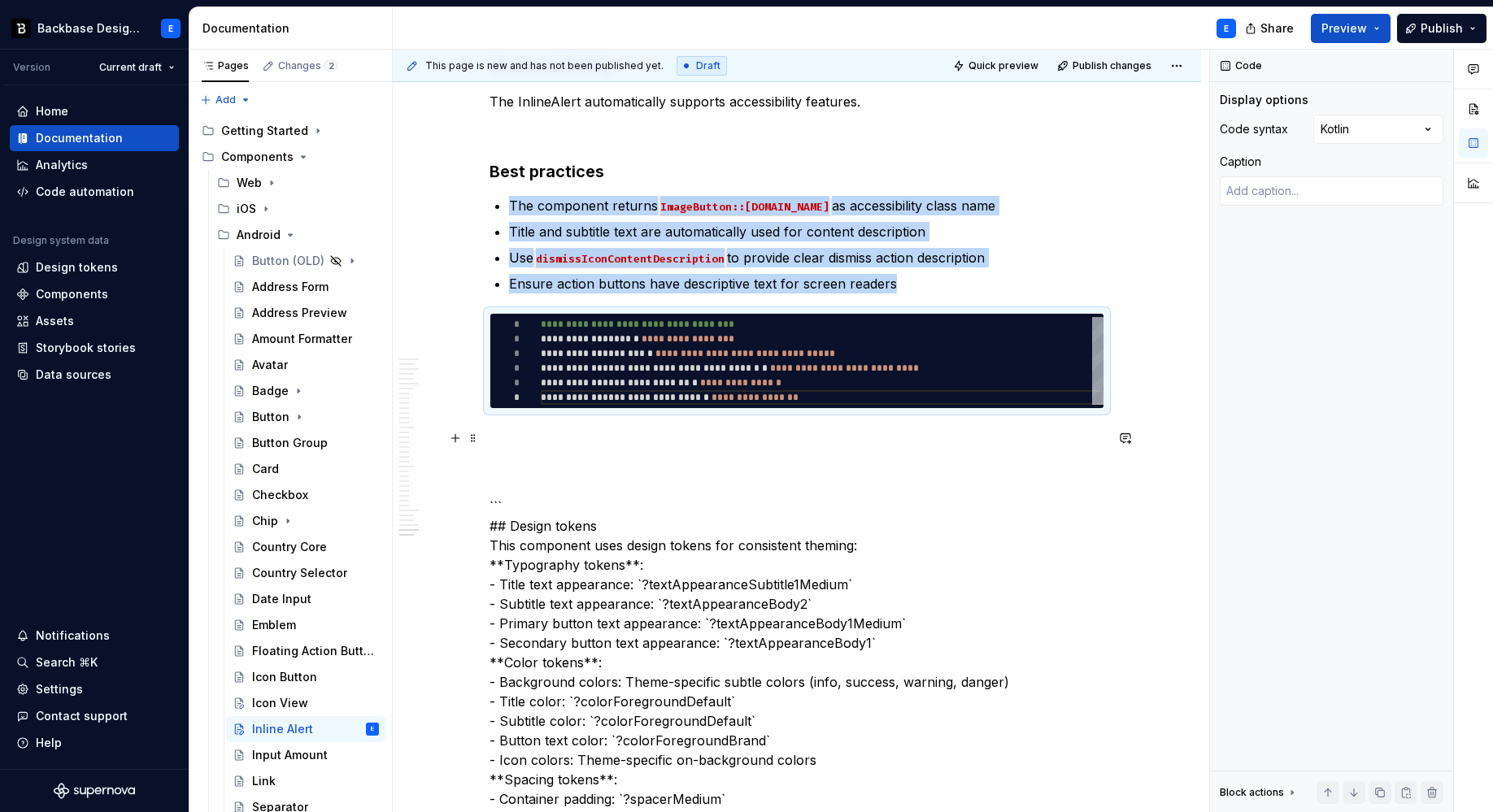
click at [674, 428] on p at bounding box center [797, 438] width 615 height 20
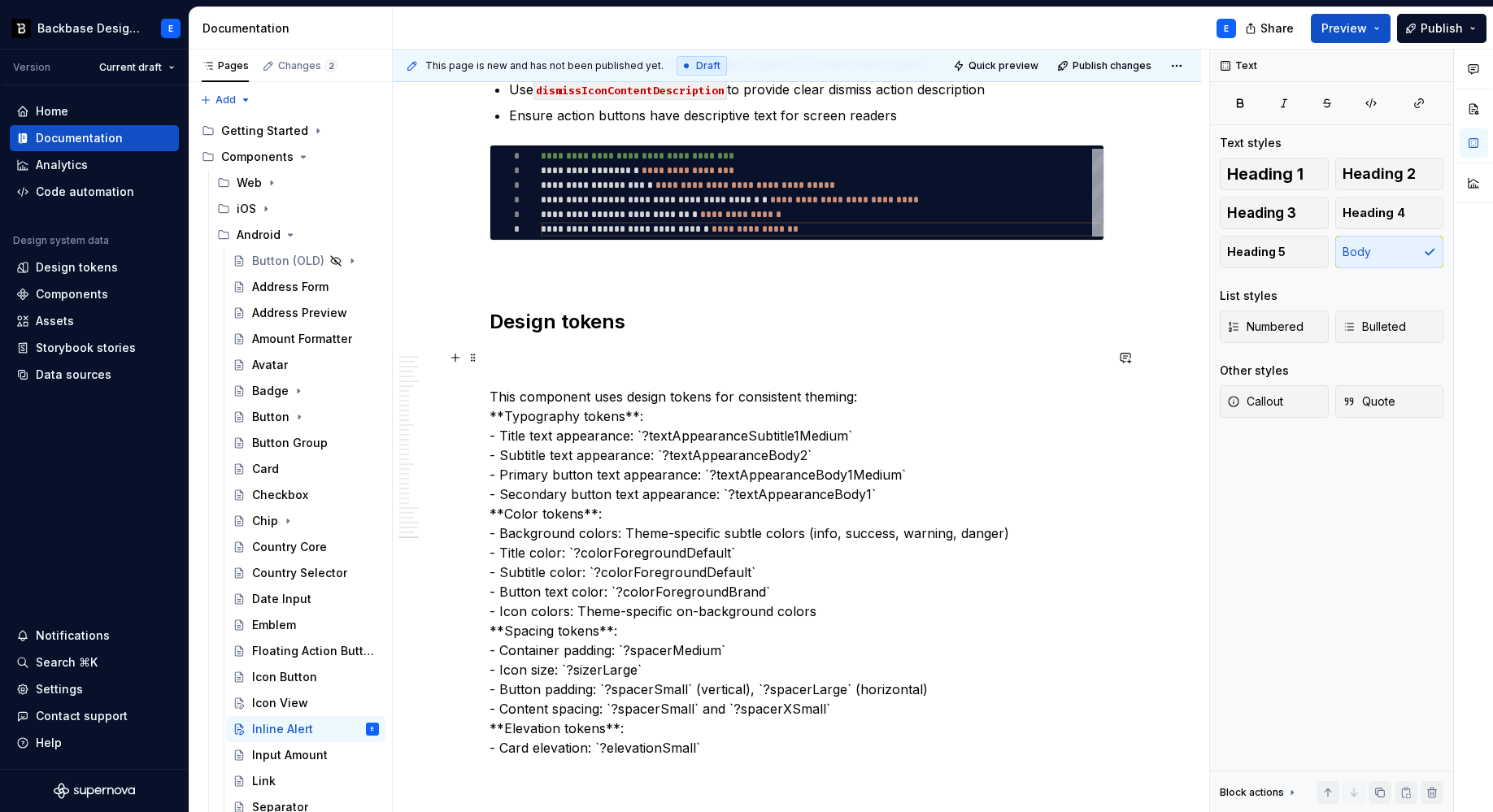
scroll to position [7215, 0]
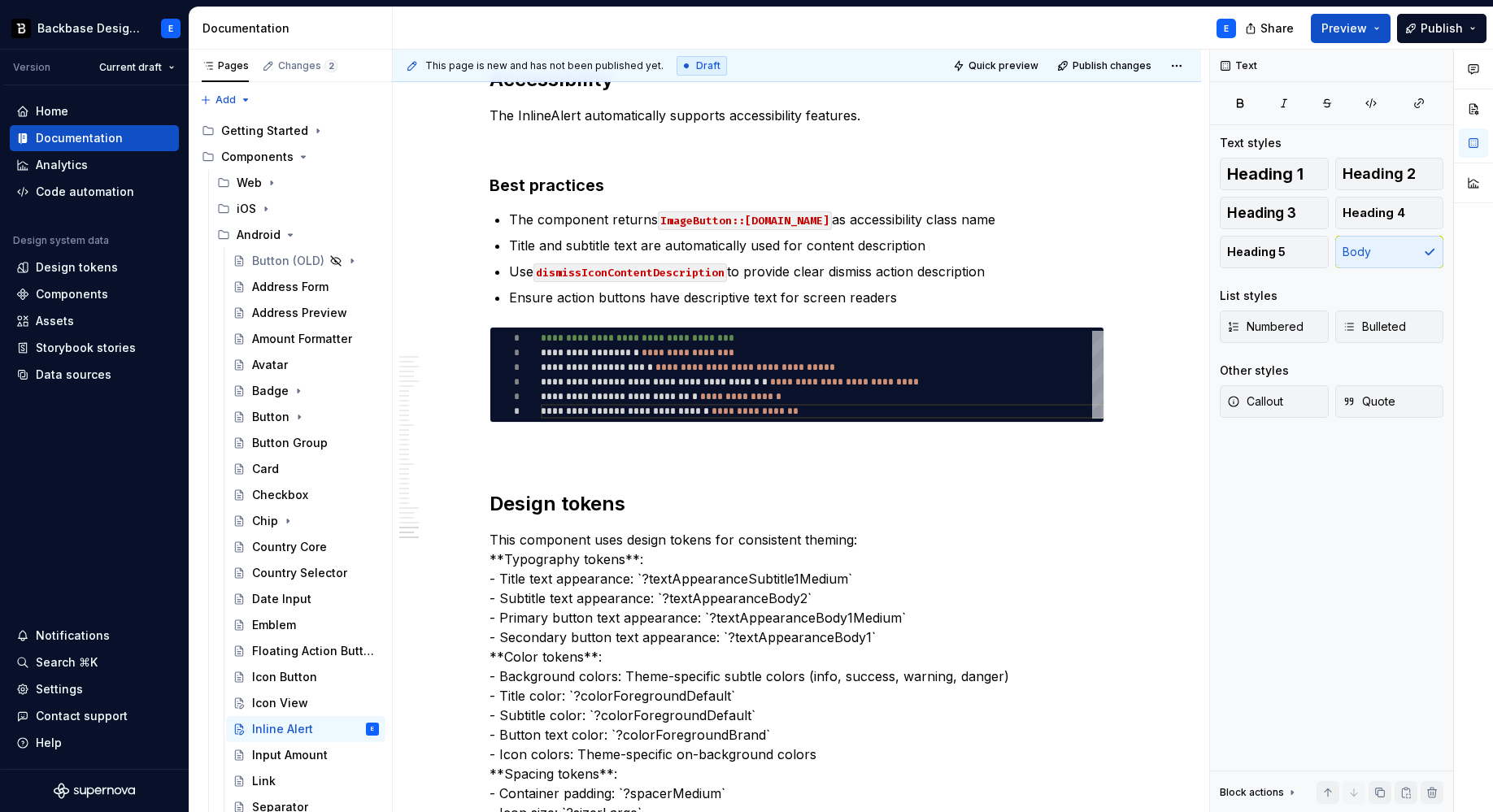
scroll to position [7244, 0]
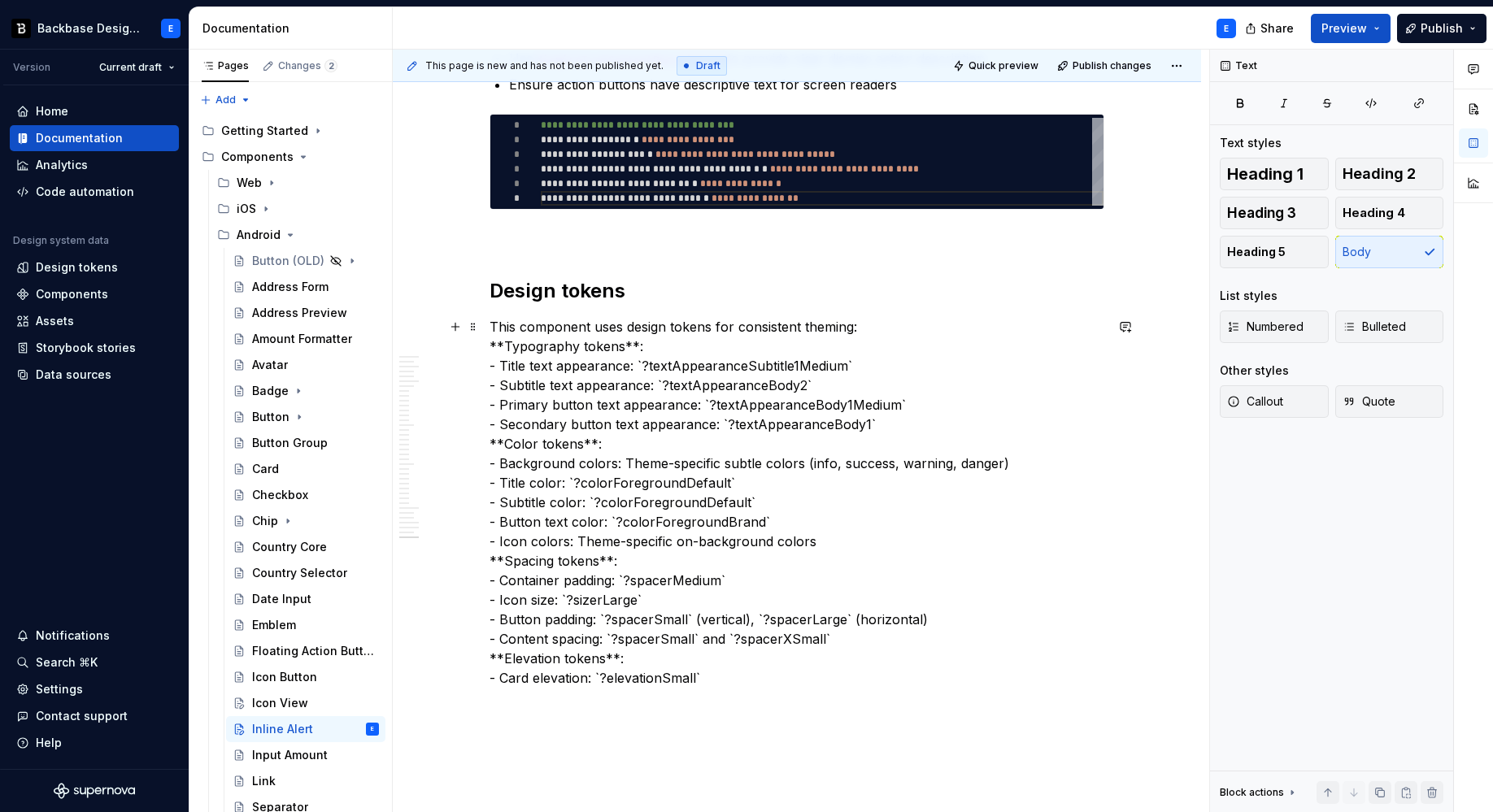
click at [748, 332] on p "This component uses design tokens for consistent theming: **Typography tokens**…" at bounding box center [797, 502] width 615 height 371
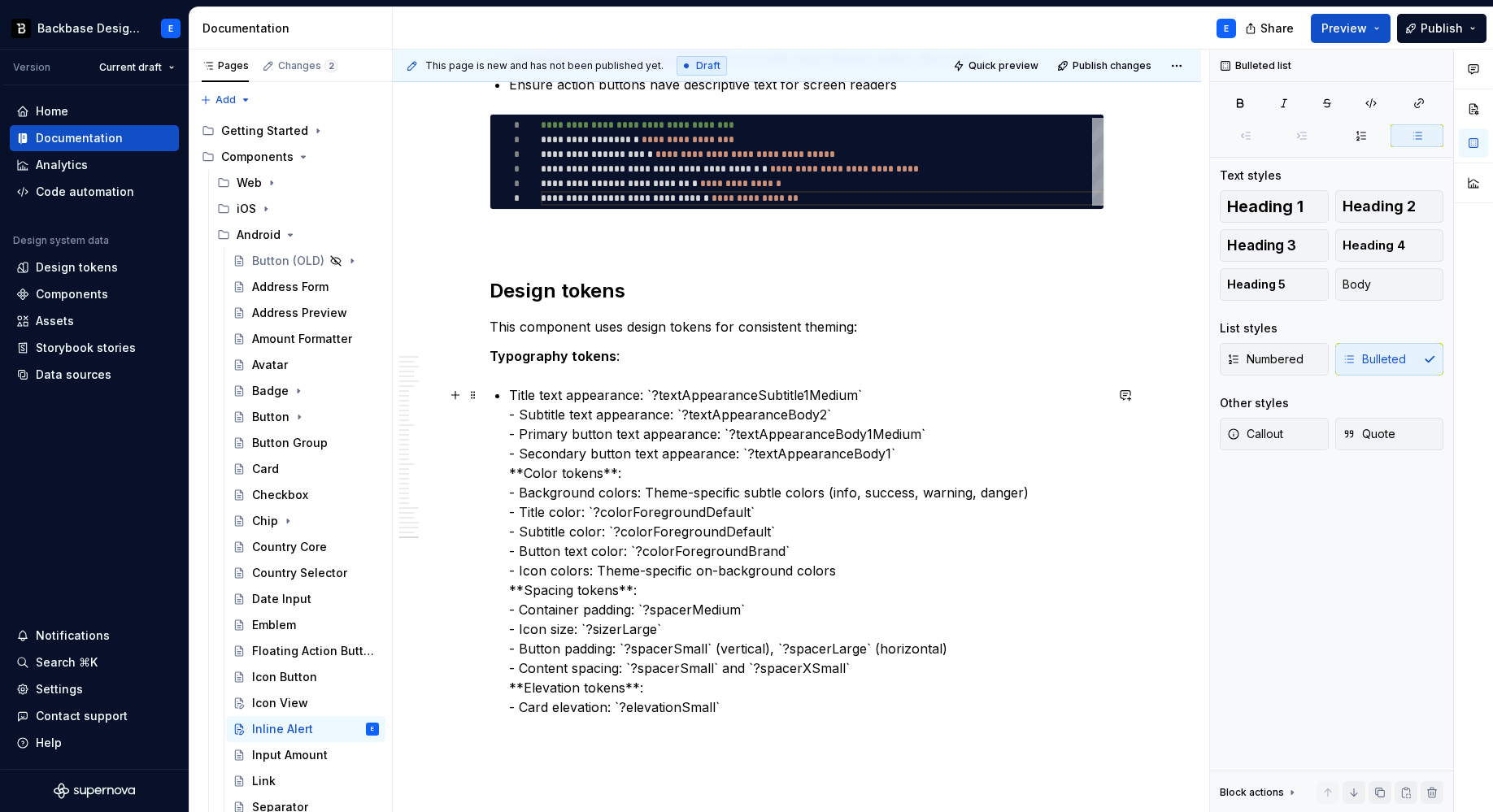
click at [866, 392] on p "Title text appearance: `?textAppearanceSubtitle1Medium` - Subtitle text appeara…" at bounding box center [806, 551] width 595 height 332
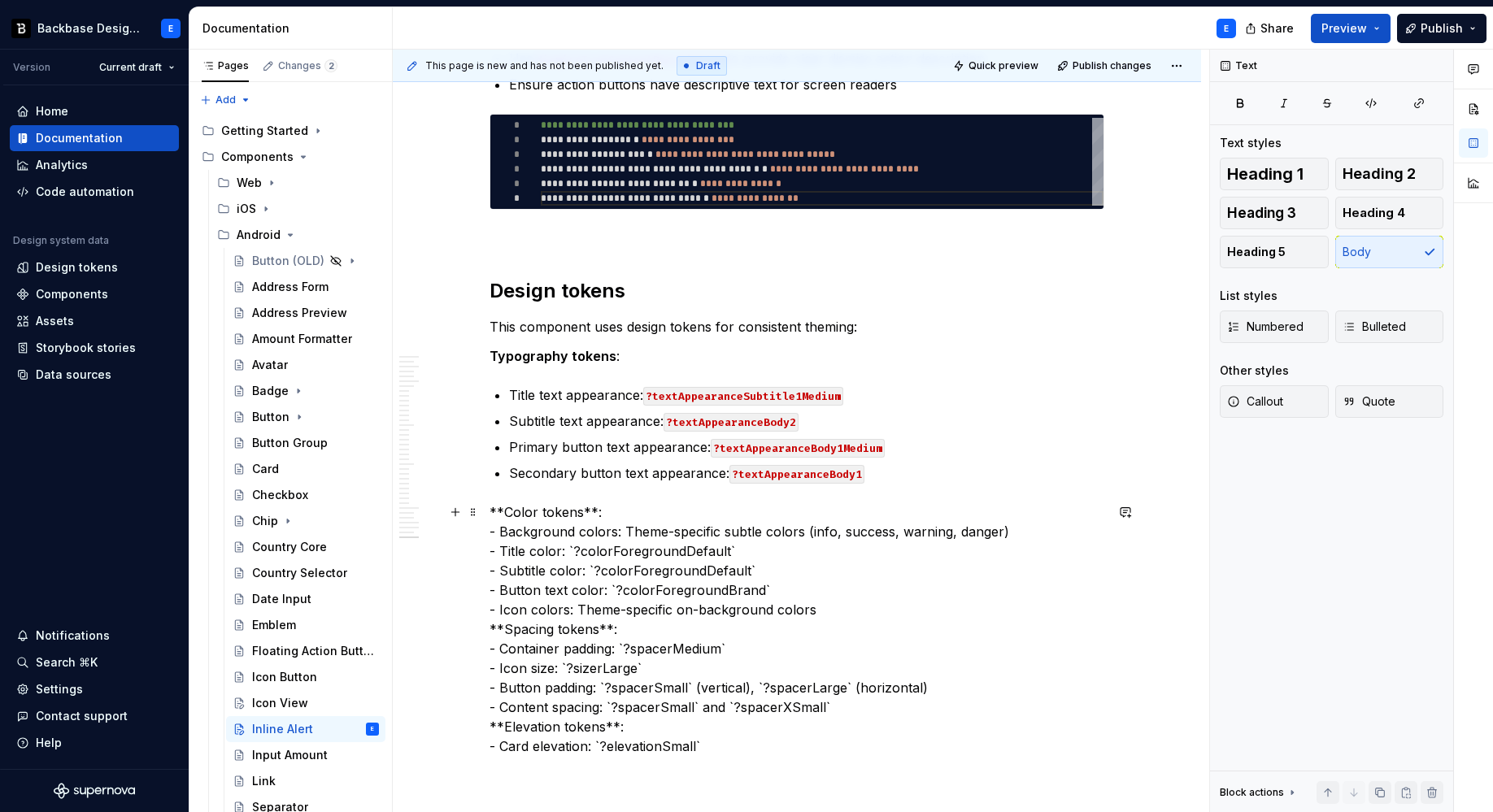
click at [617, 522] on p "**Color tokens**: - Background colors: Theme-specific subtle colors (info, succ…" at bounding box center [797, 630] width 615 height 254
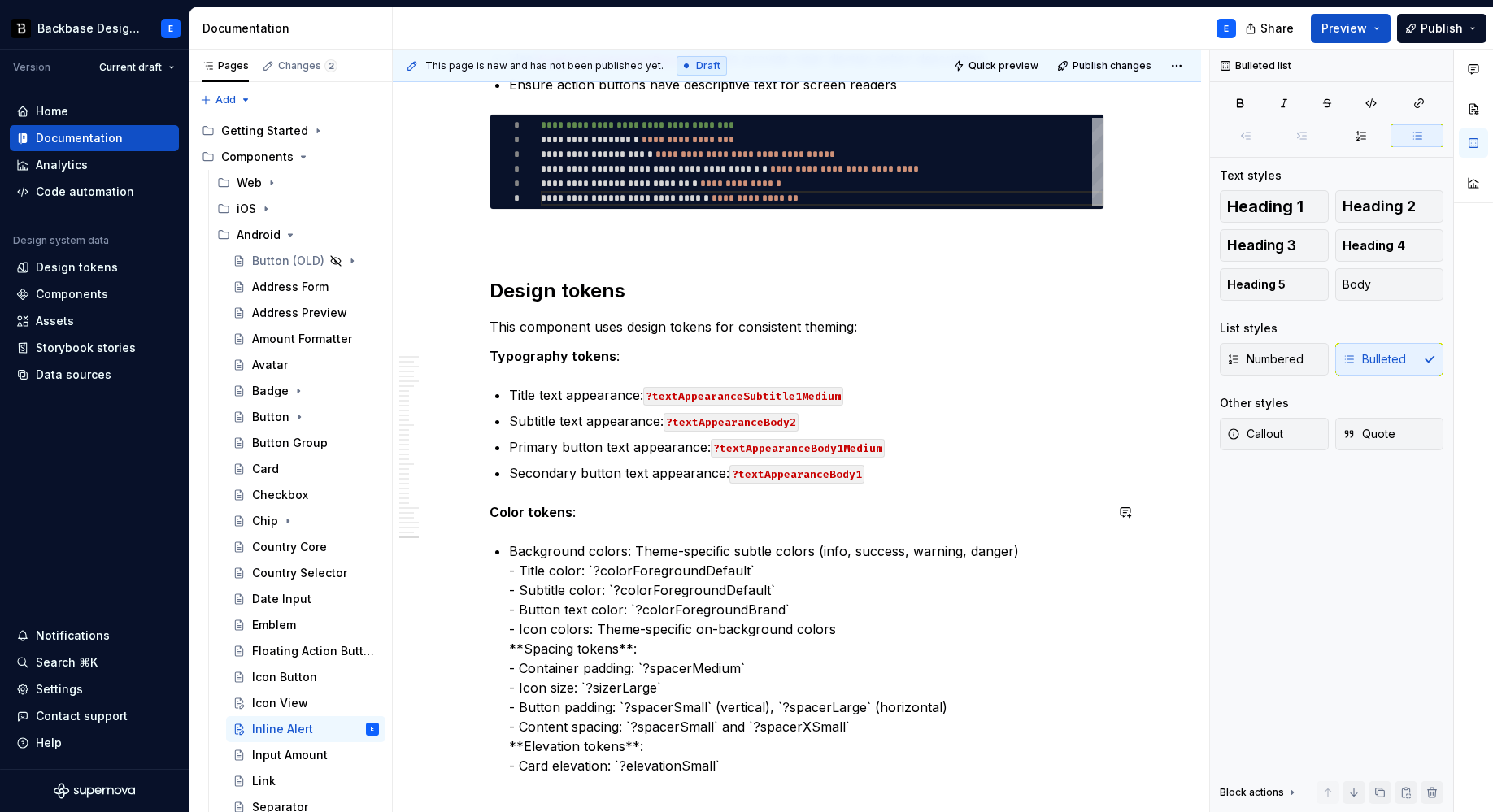
scroll to position [7286, 0]
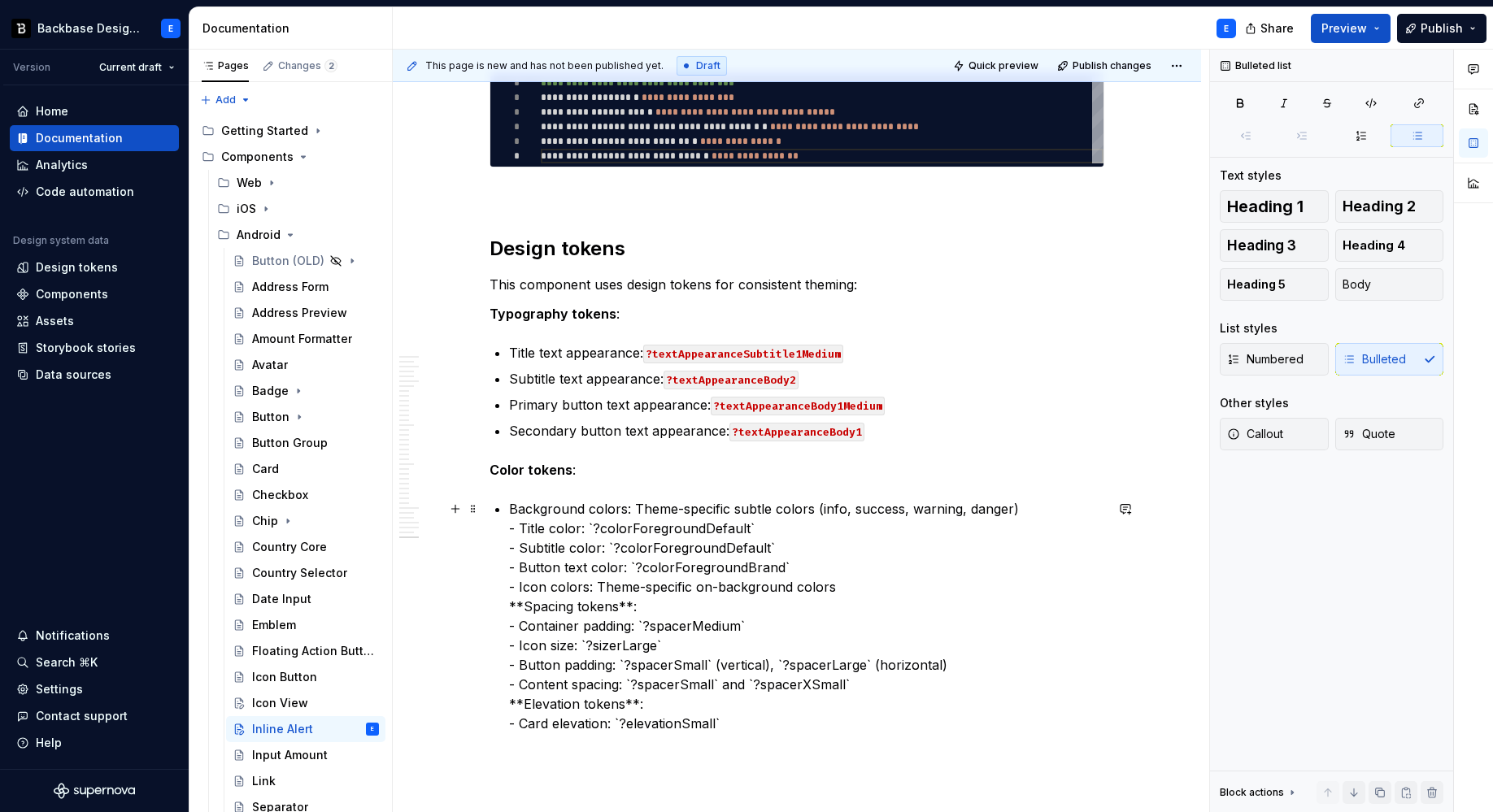
click at [1020, 512] on p "Background colors: Theme-specific subtle colors (info, success, warning, danger…" at bounding box center [806, 616] width 595 height 234
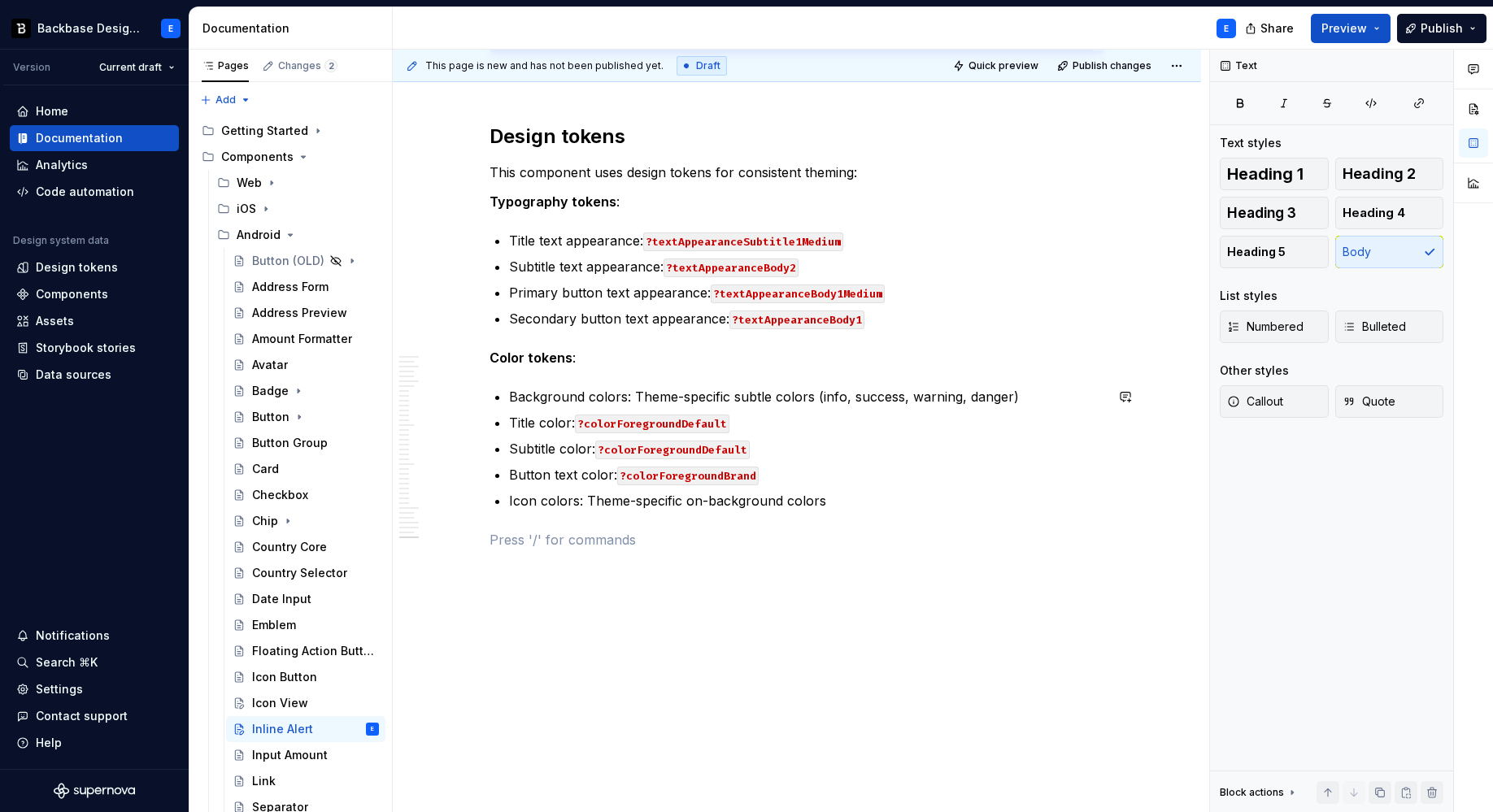
scroll to position [7496, 0]
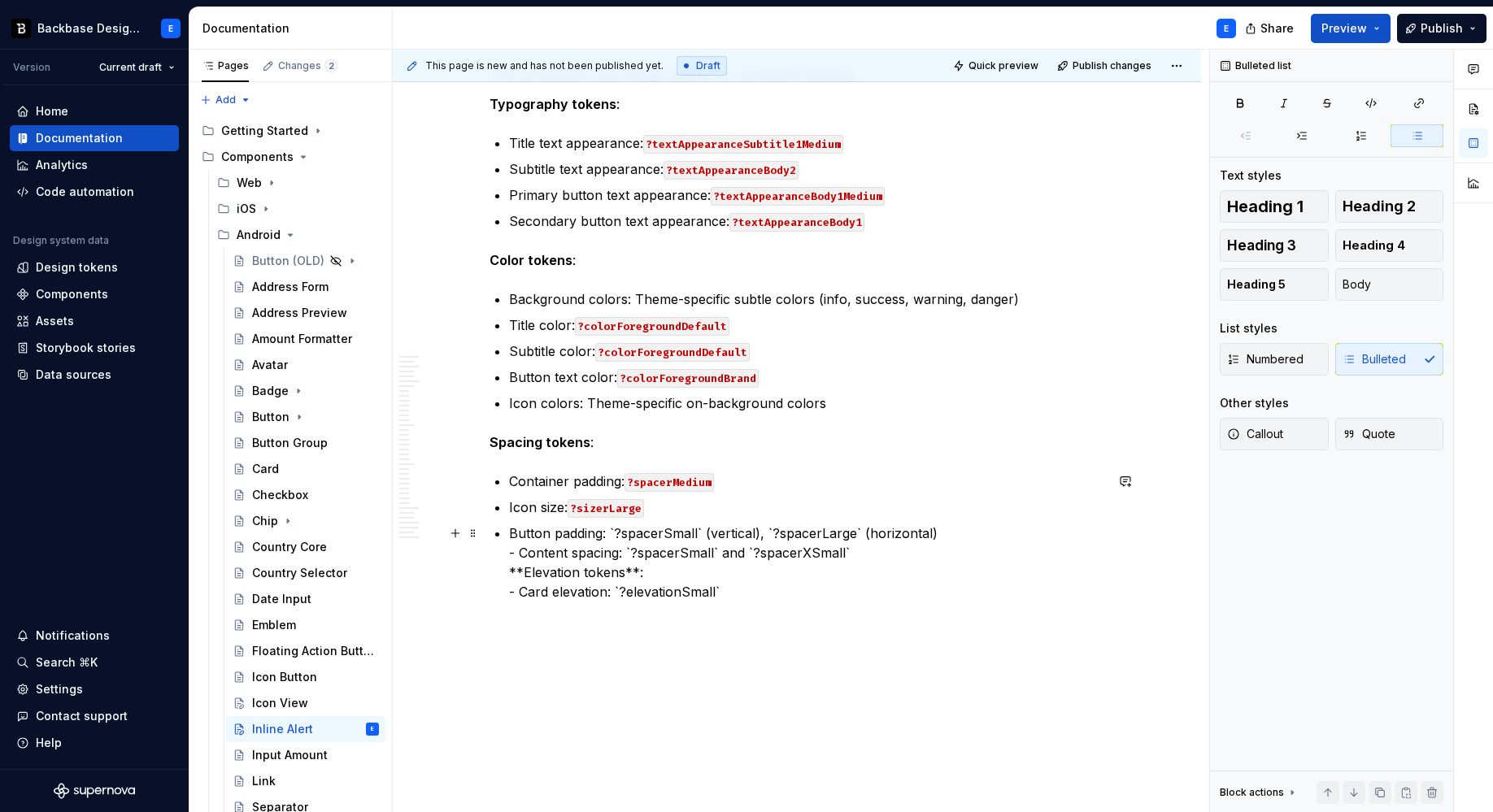
click at [700, 529] on p "Button padding: `?spacerSmall` (vertical), `?spacerLarge` (horizontal) - Conten…" at bounding box center [806, 562] width 595 height 78
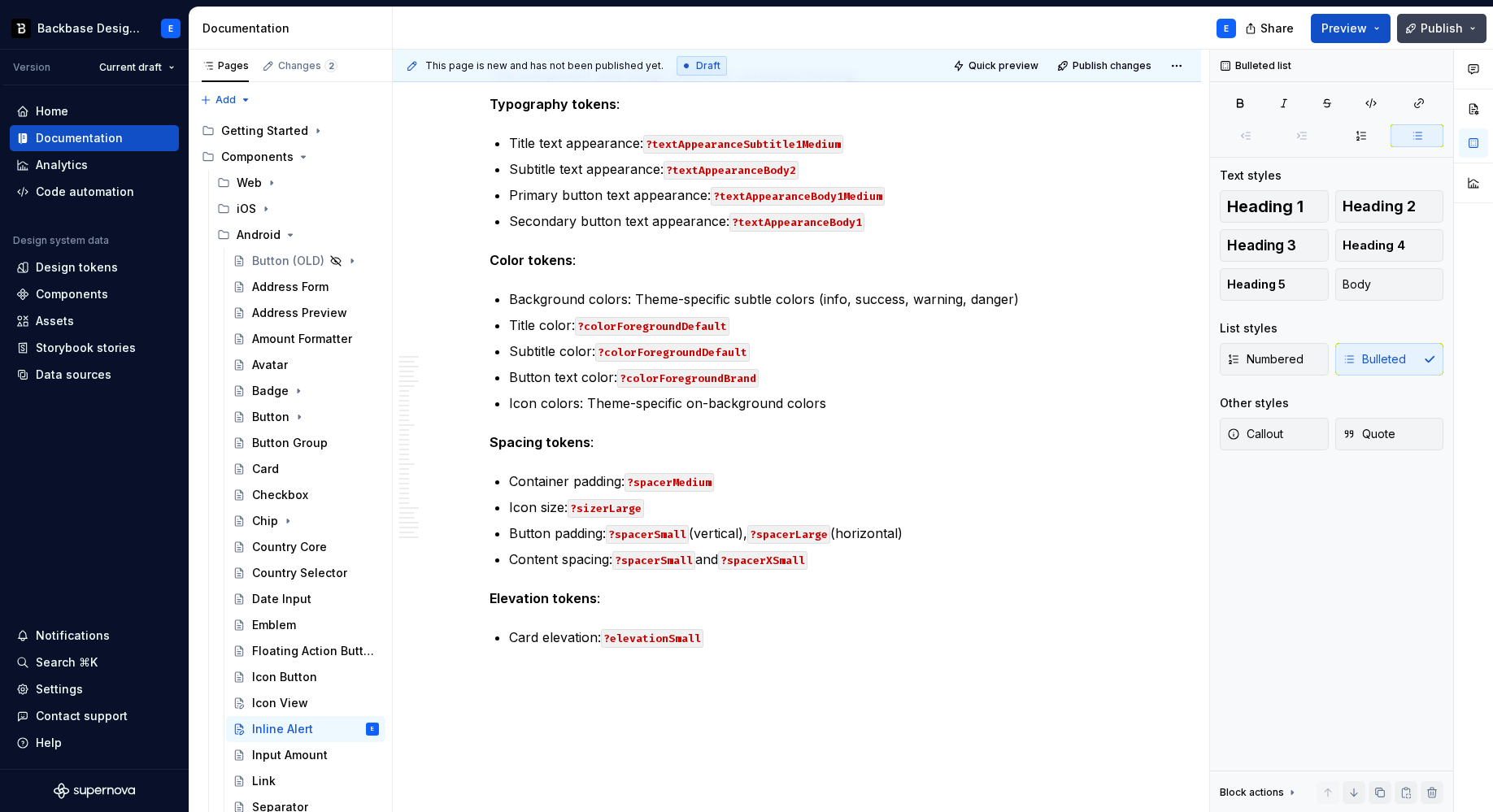
click at [1426, 36] on button "Publish" at bounding box center [1442, 28] width 90 height 29
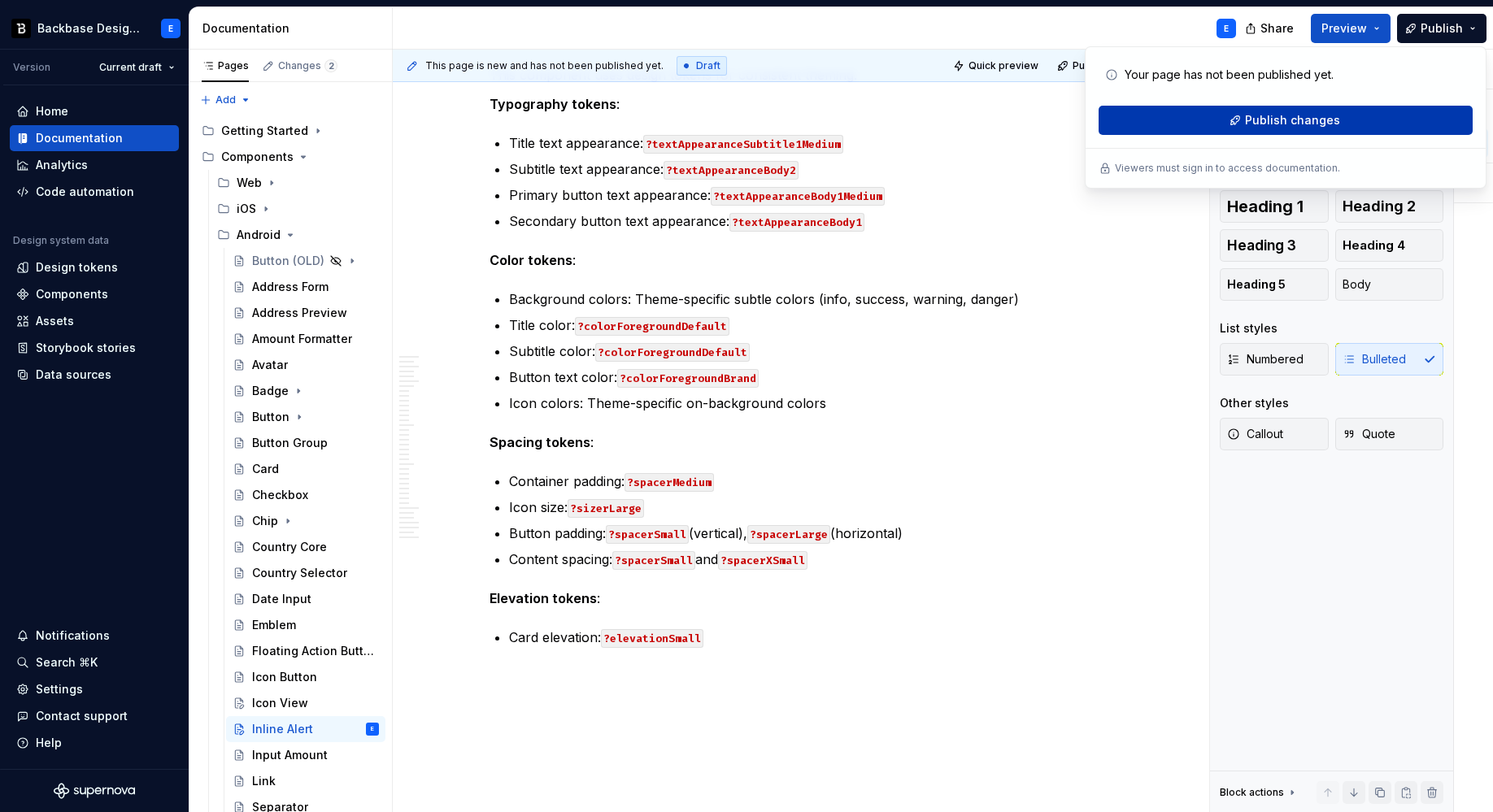
click at [1310, 115] on span "Publish changes" at bounding box center [1292, 120] width 95 height 17
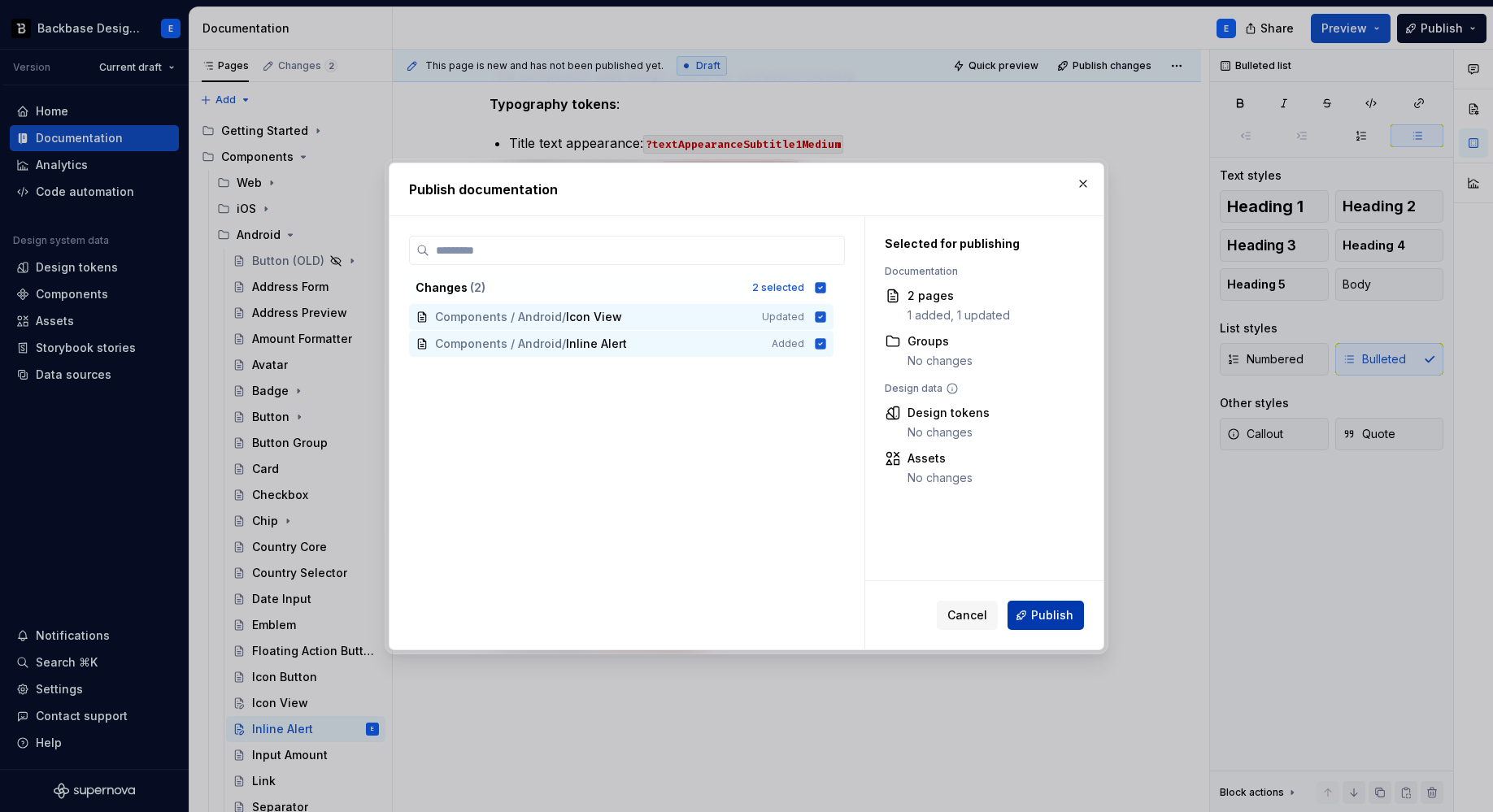
click at [1038, 615] on span "Publish" at bounding box center [1051, 615] width 42 height 17
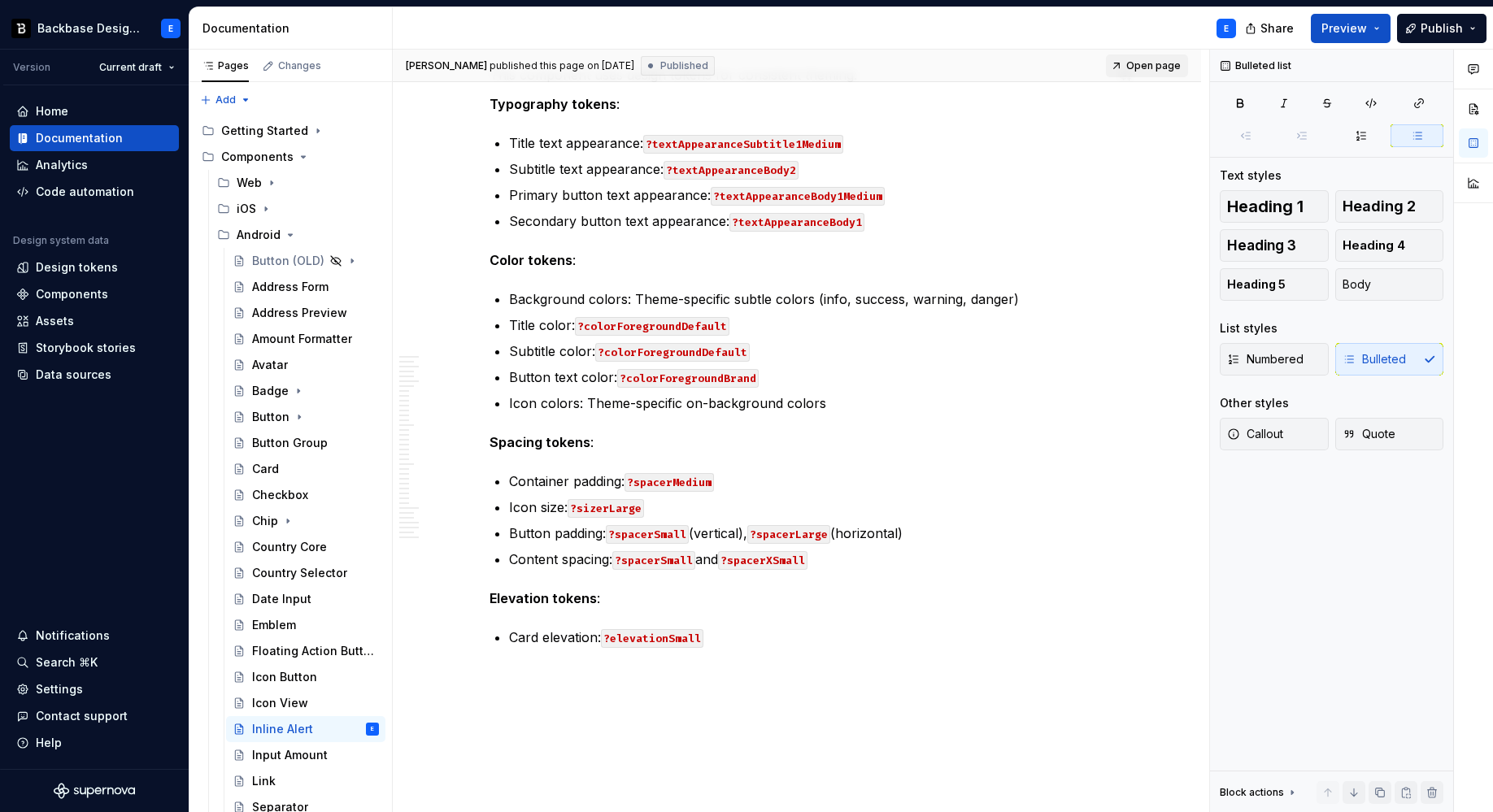
click at [1159, 66] on span "Open page" at bounding box center [1154, 66] width 55 height 13
click at [178, 48] on button "Collapse sidebar" at bounding box center [177, 49] width 22 height 22
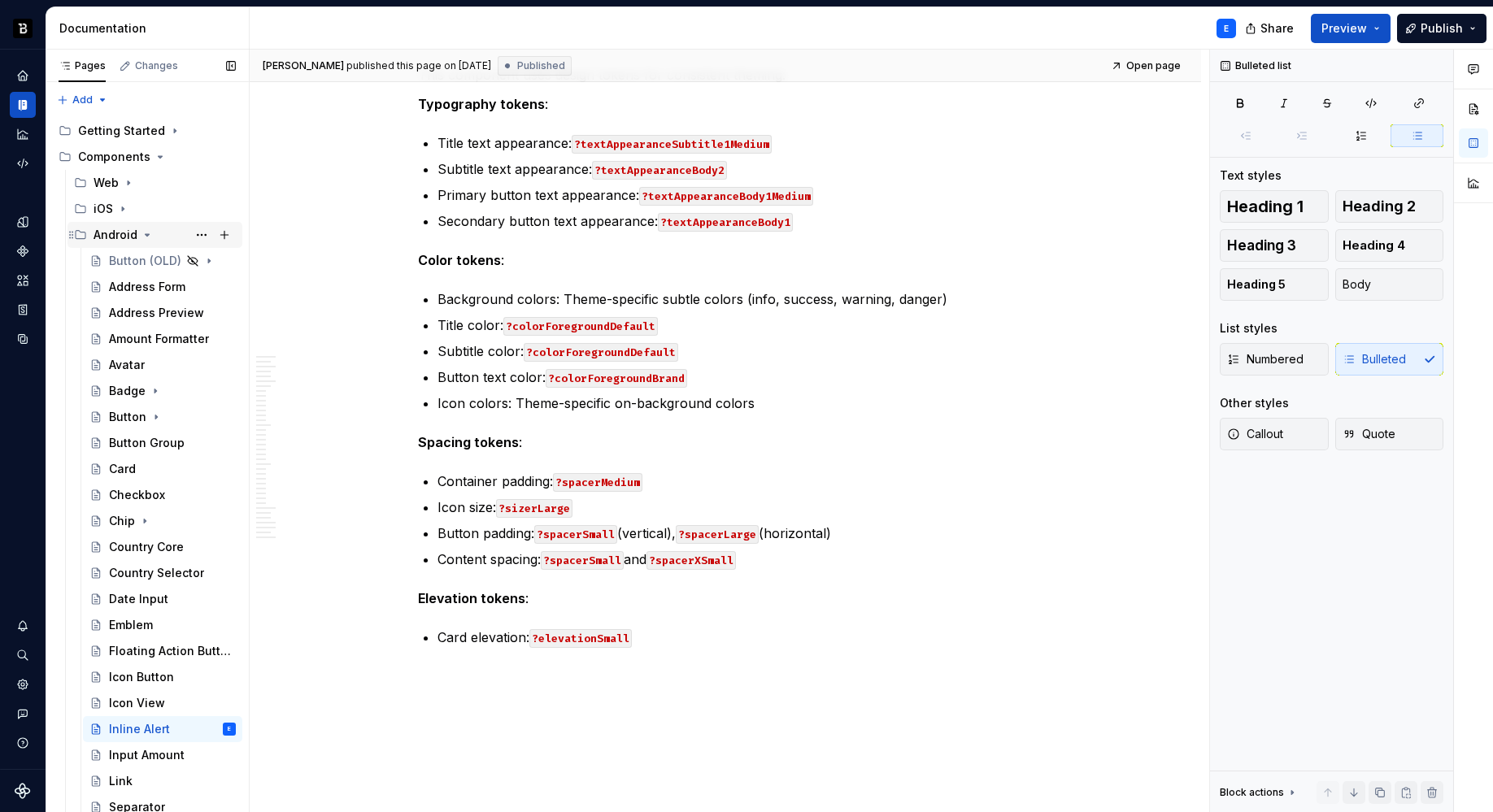
click at [143, 232] on icon "Page tree" at bounding box center [148, 235] width 13 height 13
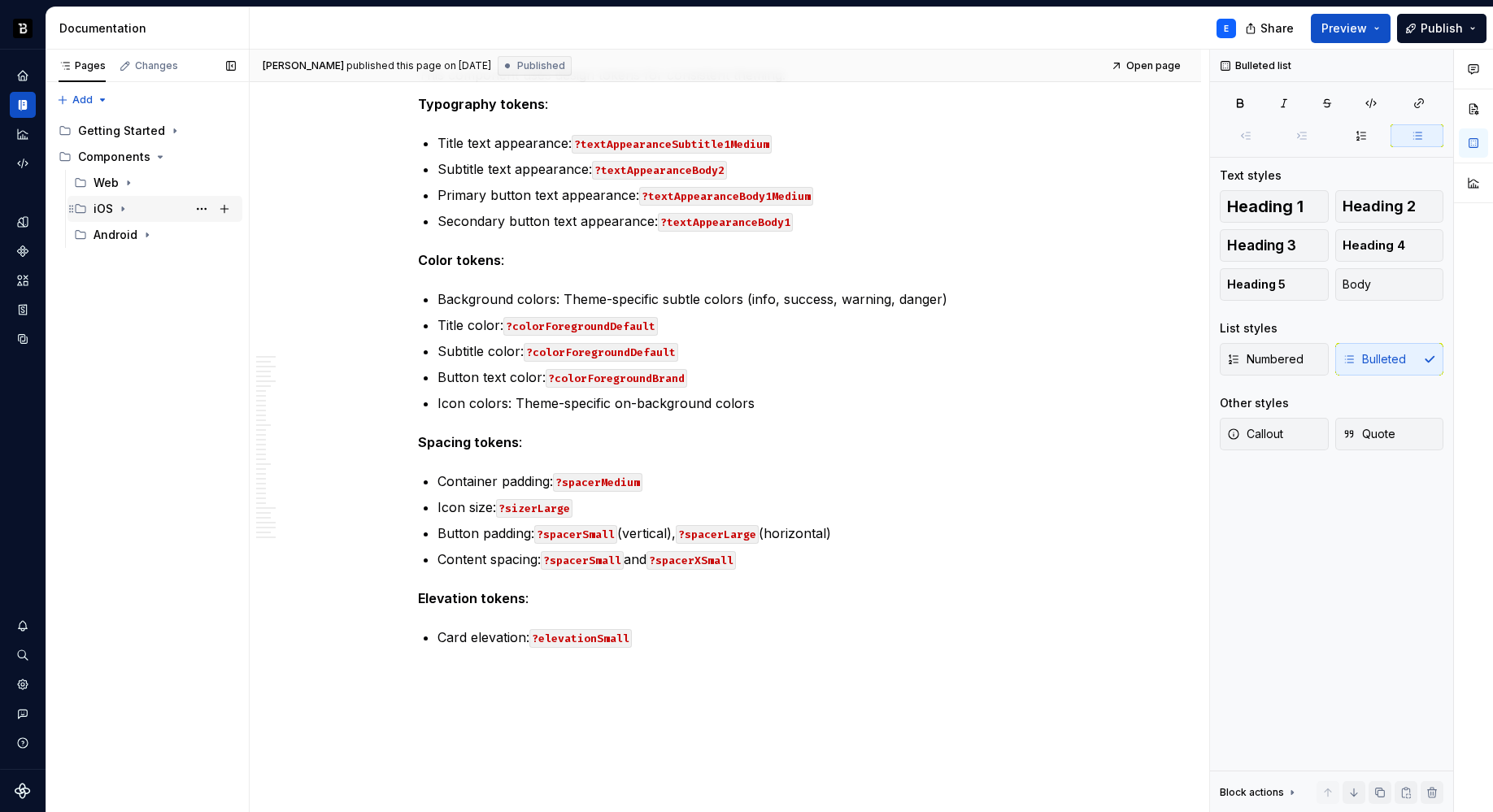
click at [120, 208] on icon "Page tree" at bounding box center [123, 209] width 13 height 13
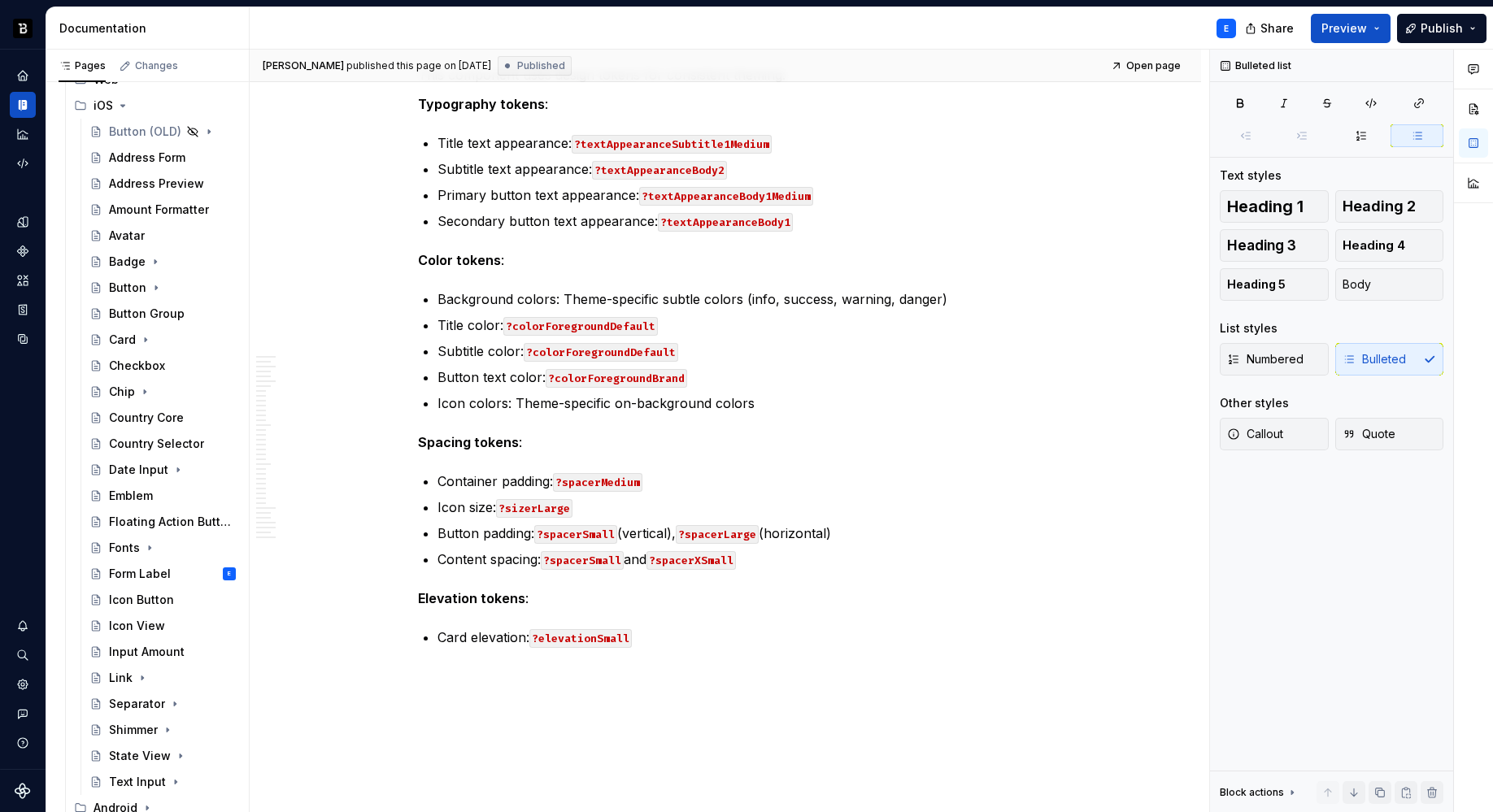
scroll to position [108, 0]
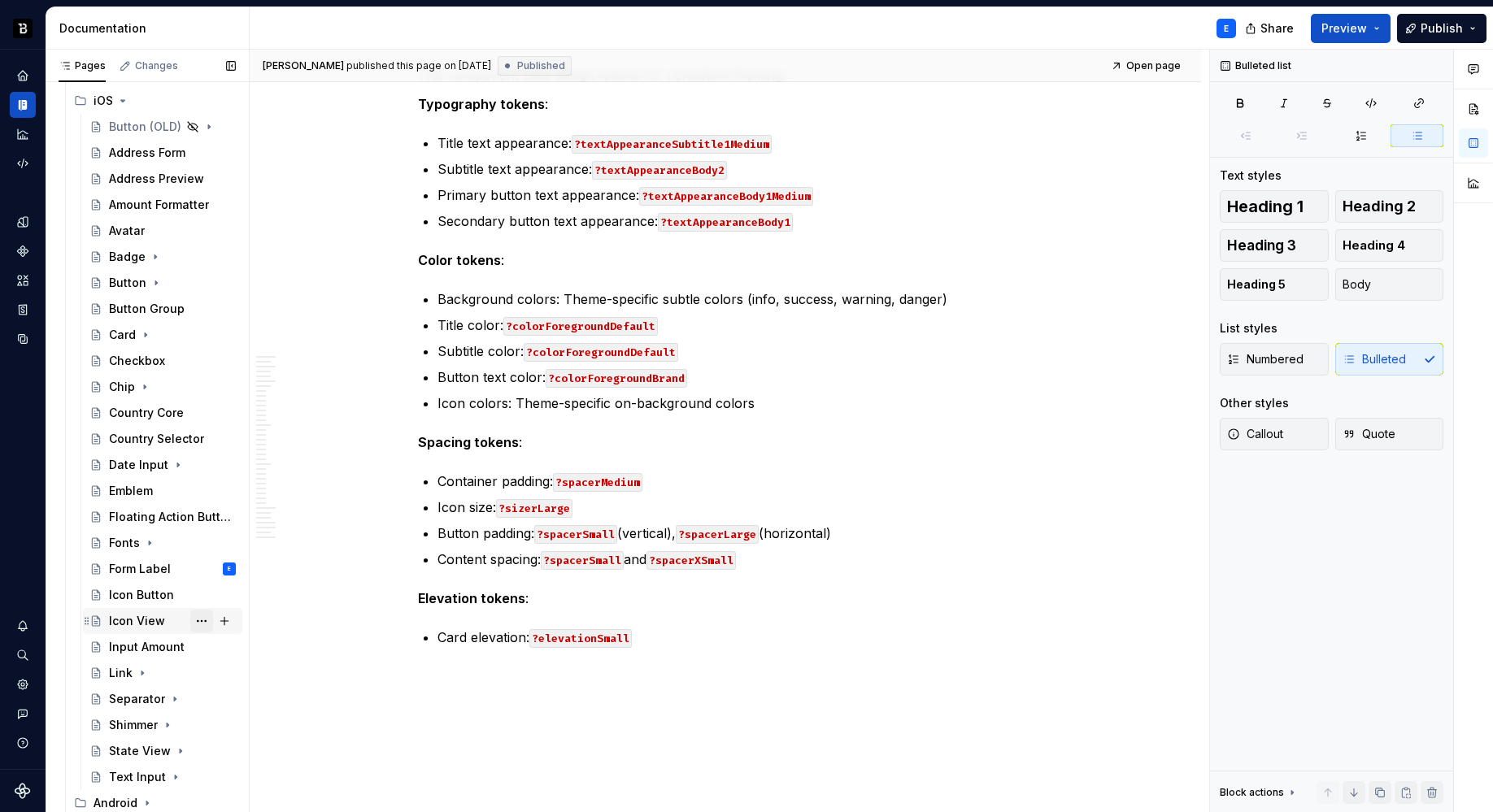
click at [190, 620] on button "Page tree" at bounding box center [201, 620] width 22 height 22
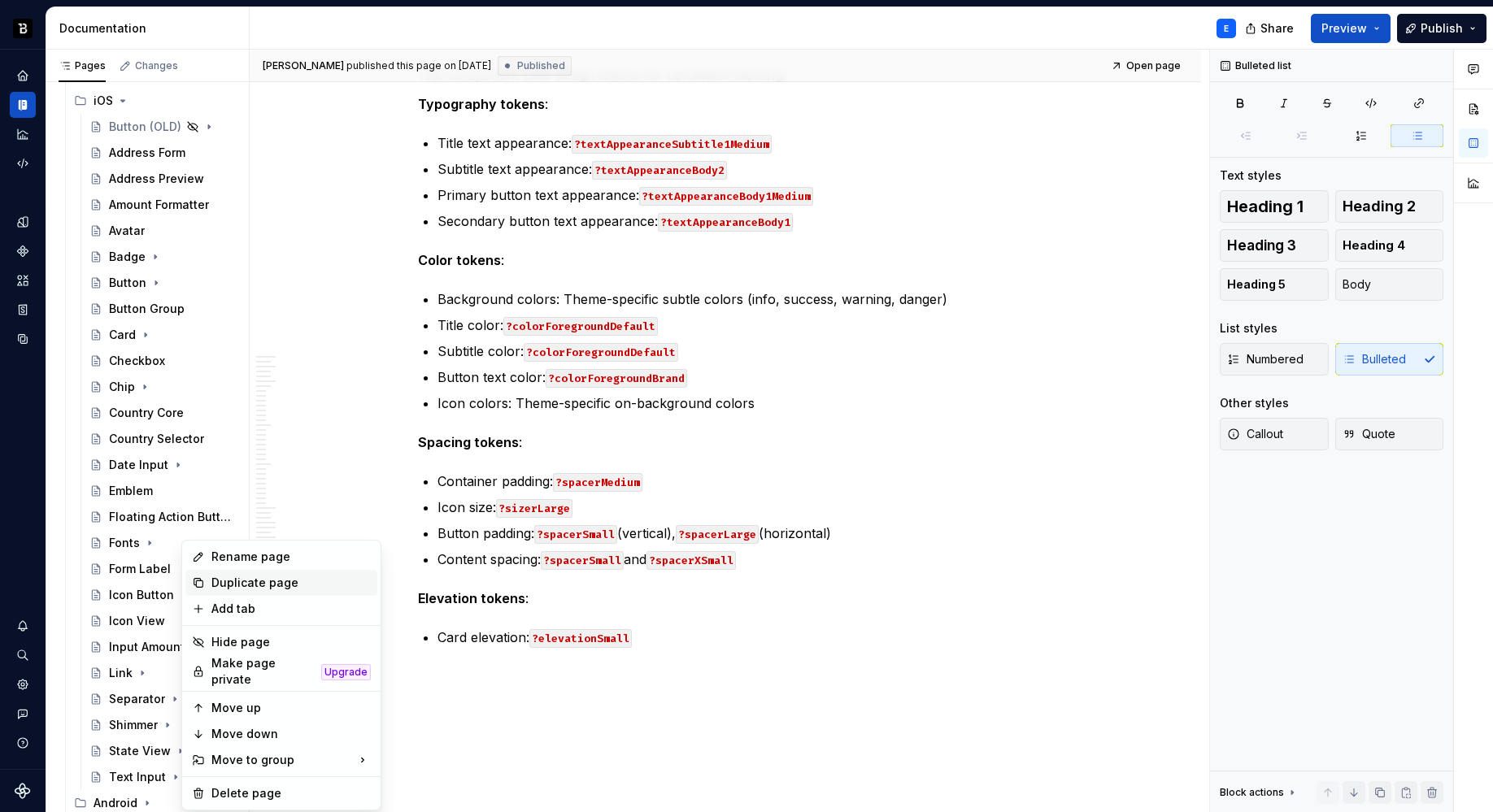
click at [227, 581] on div "Duplicate page" at bounding box center [291, 583] width 159 height 17
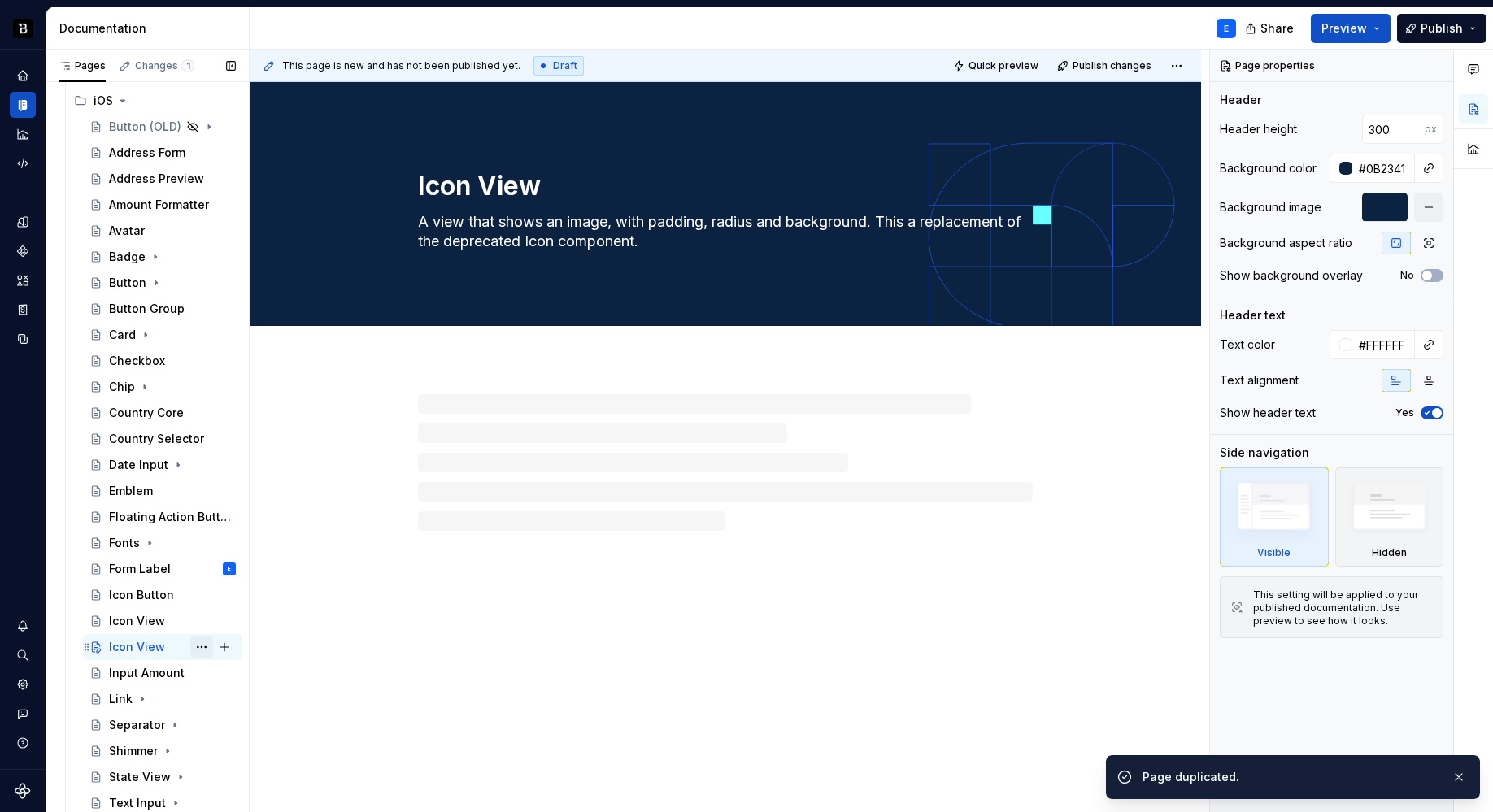
click at [190, 648] on button "Page tree" at bounding box center [201, 646] width 22 height 22
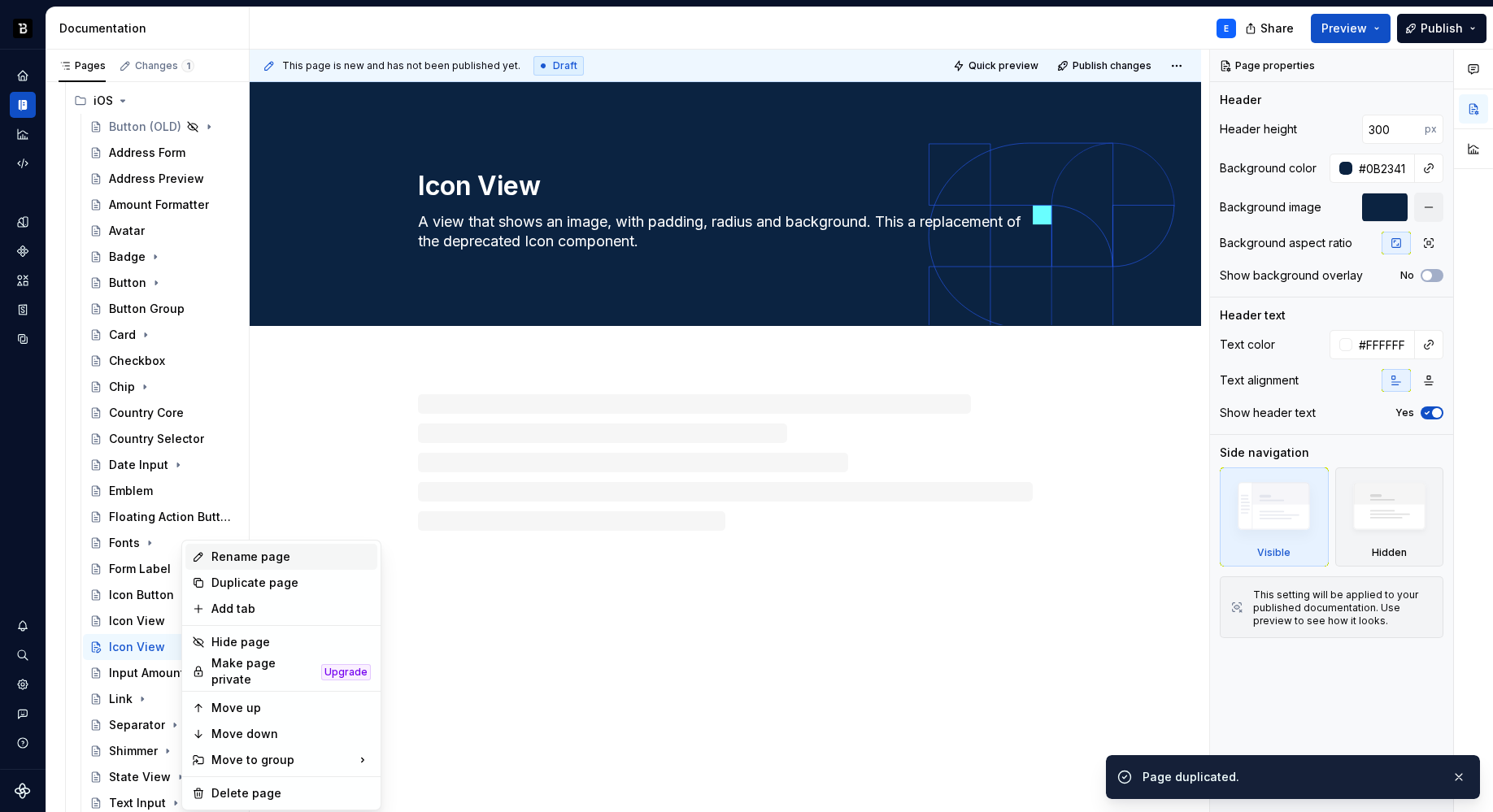
click at [237, 555] on div "Rename page" at bounding box center [291, 557] width 159 height 17
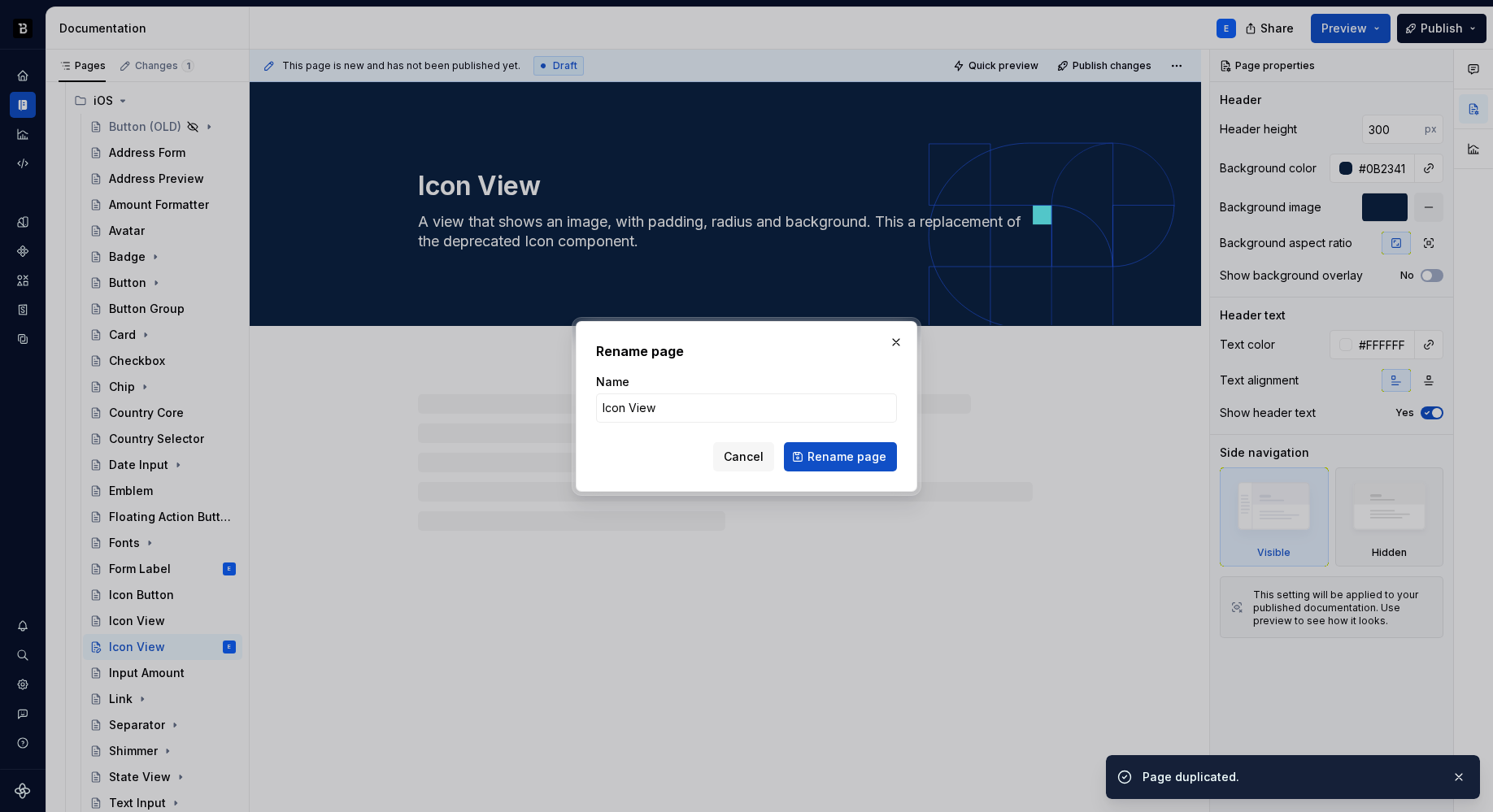
type textarea "*"
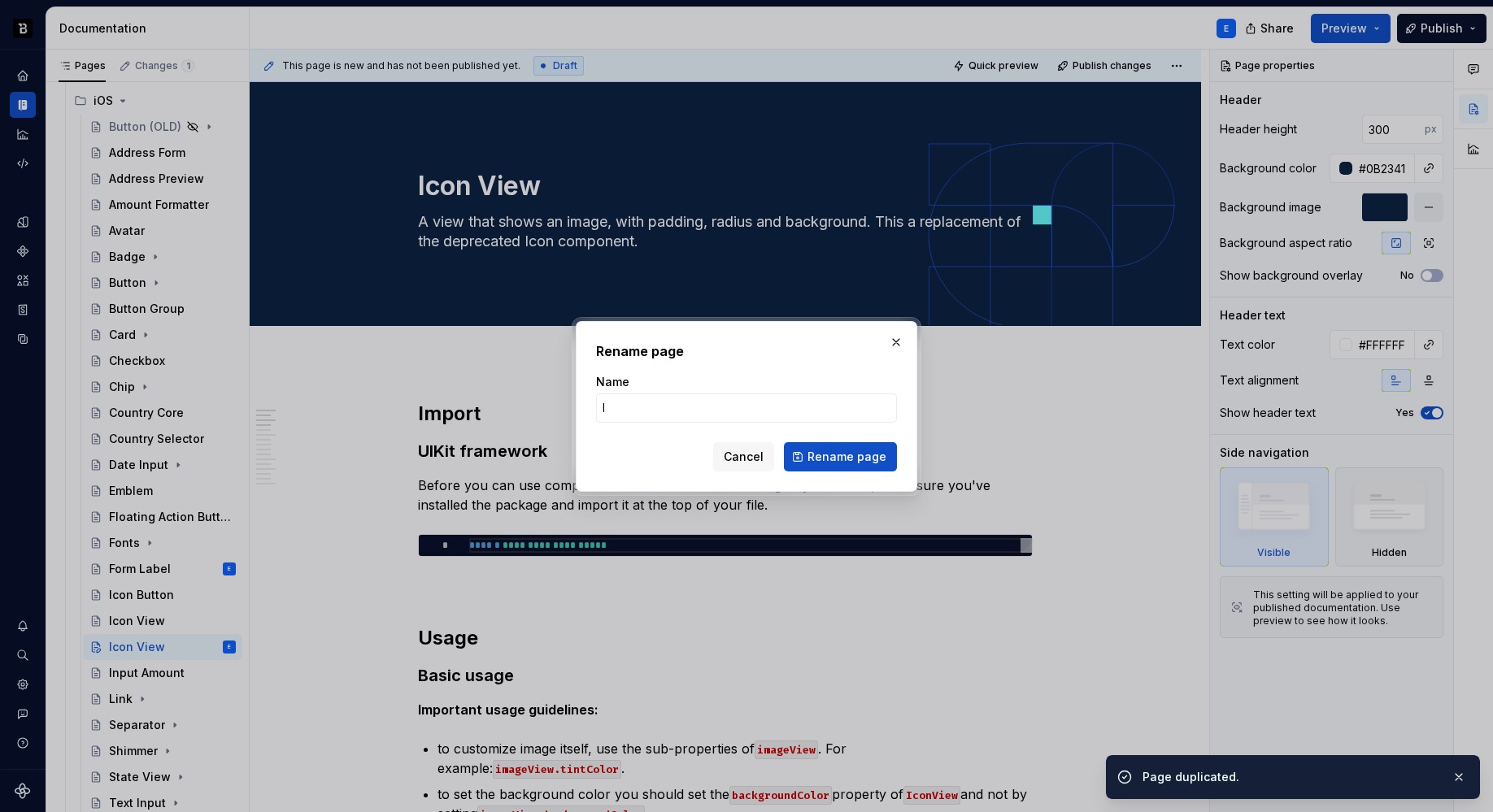
type input "In"
type textarea "*"
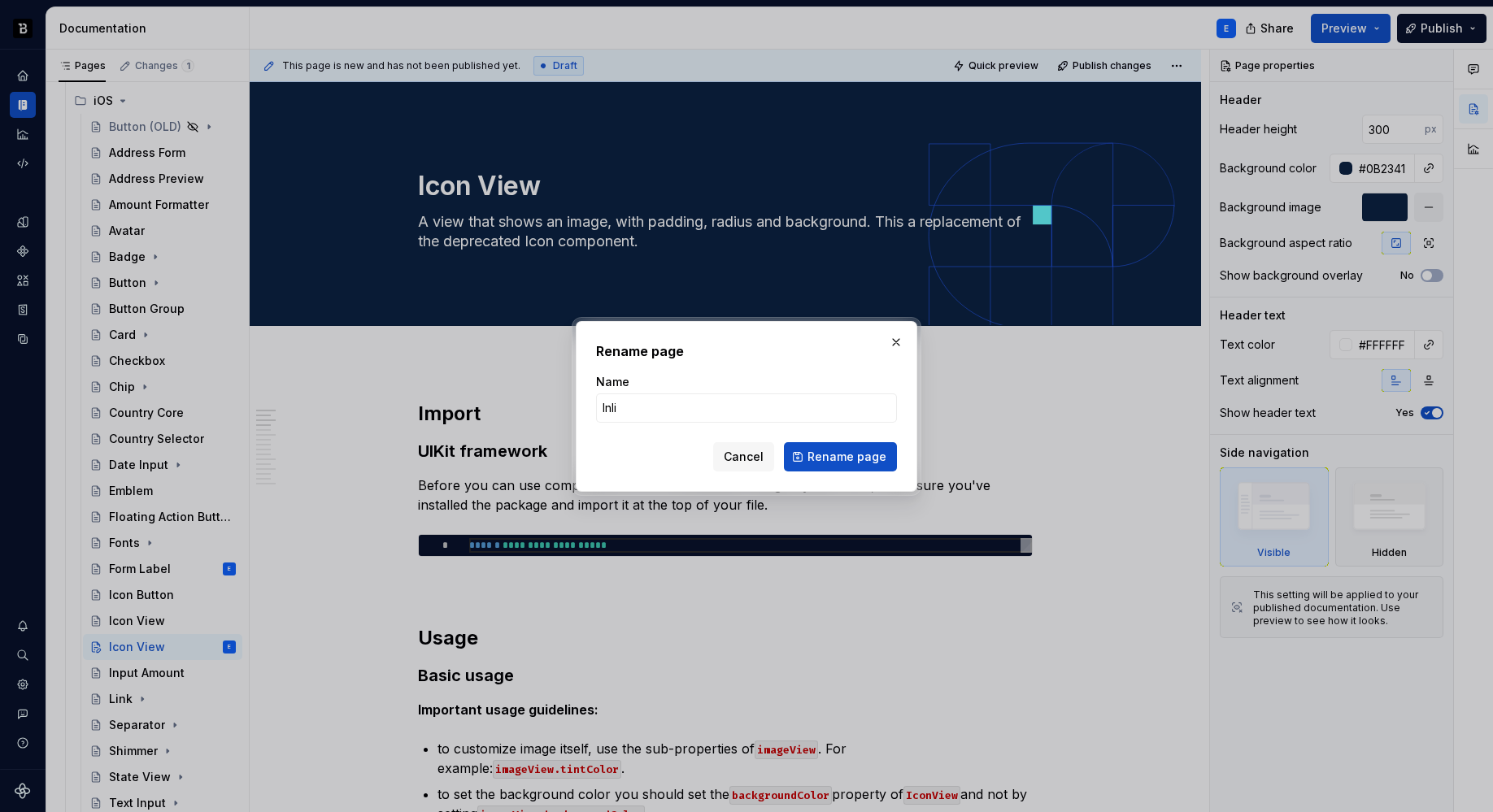
type input "Inlin"
type textarea "*"
type input "Inline Alert"
click at [831, 456] on span "Rename page" at bounding box center [847, 457] width 79 height 17
type textarea "*"
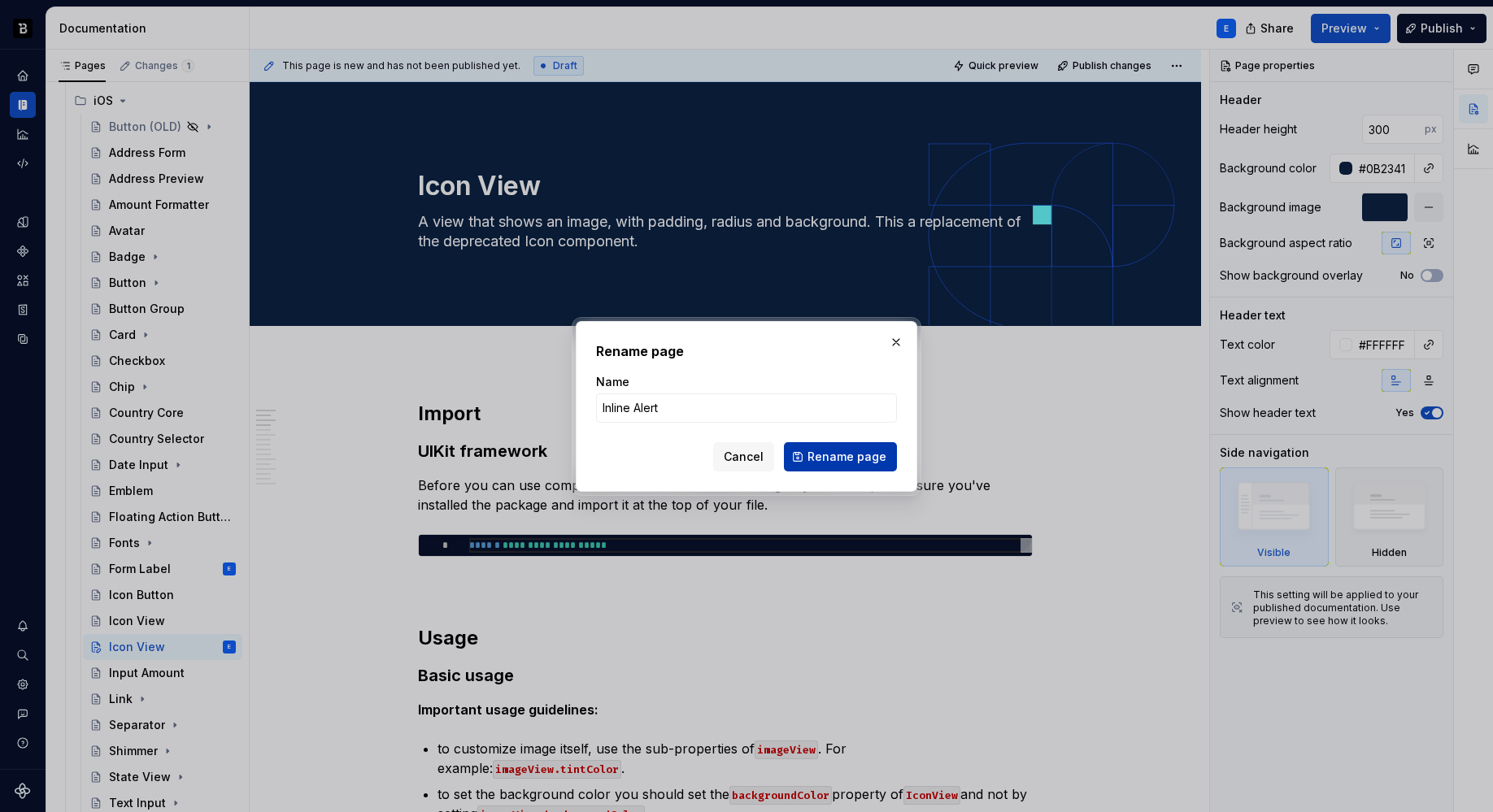
type textarea "Inline Alert"
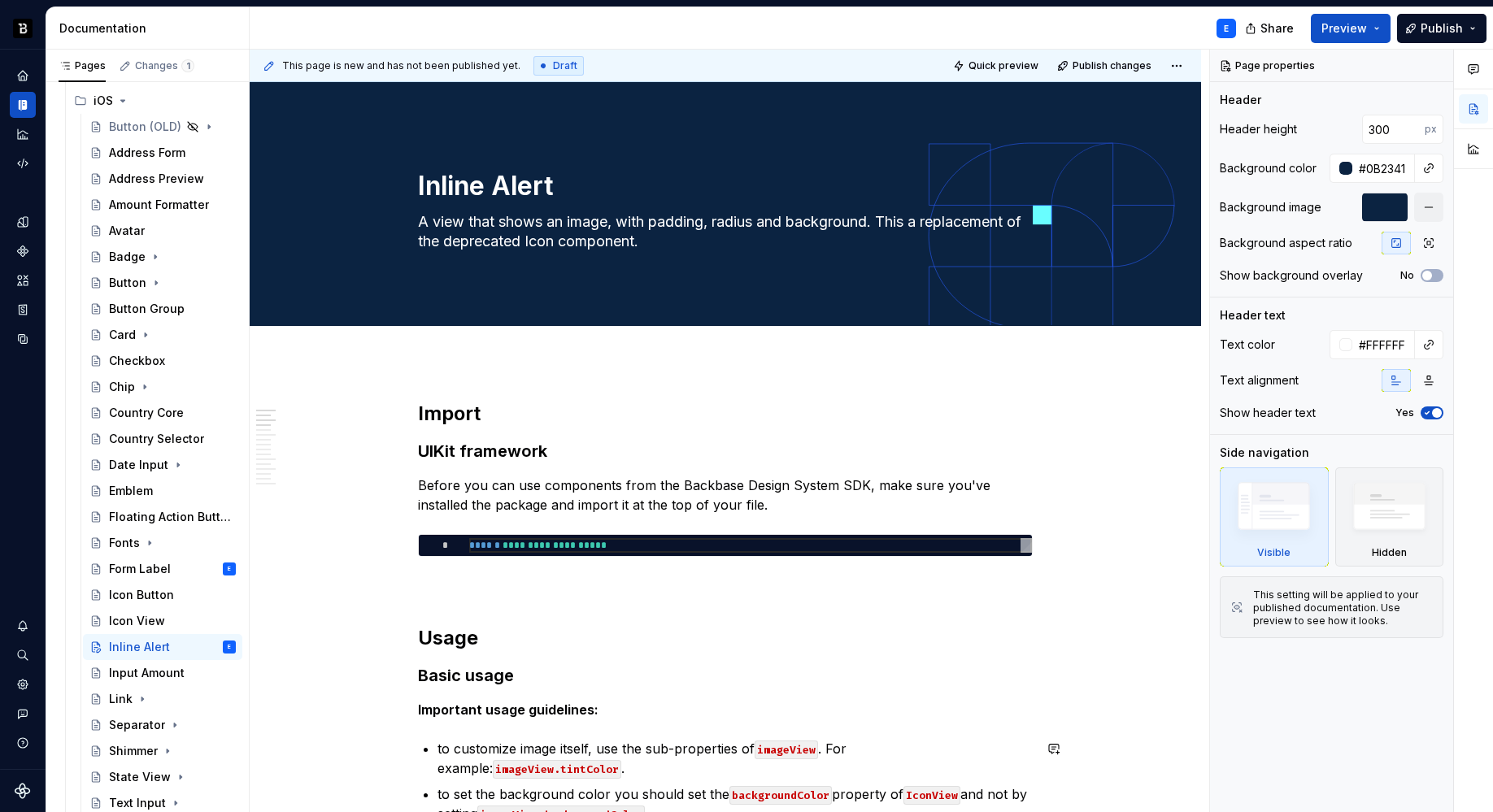
click at [448, 445] on h3 "UIKit framework" at bounding box center [725, 450] width 615 height 22
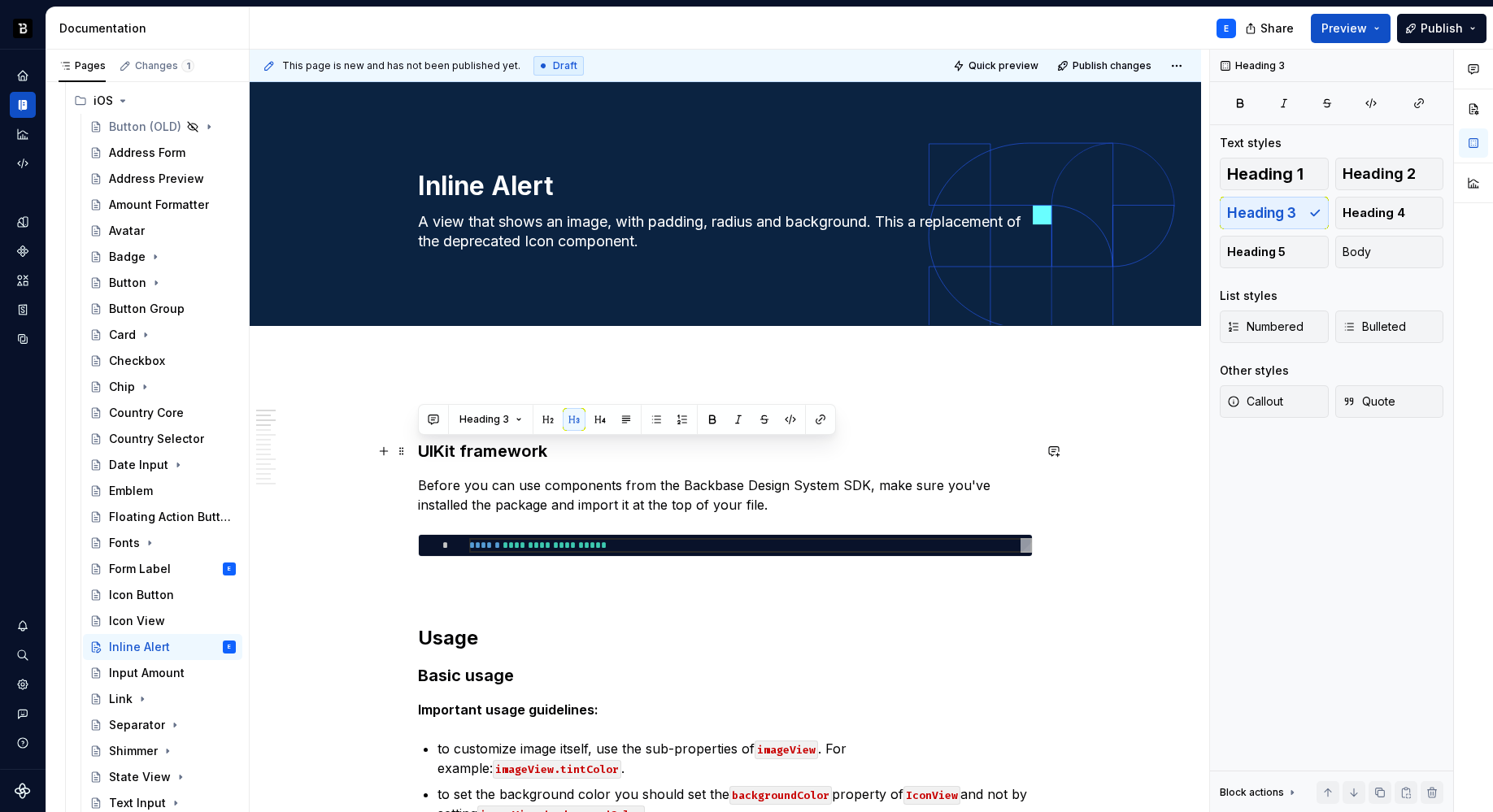
click at [426, 448] on h3 "UIKit framework" at bounding box center [725, 450] width 615 height 22
click at [403, 449] on span at bounding box center [402, 450] width 13 height 22
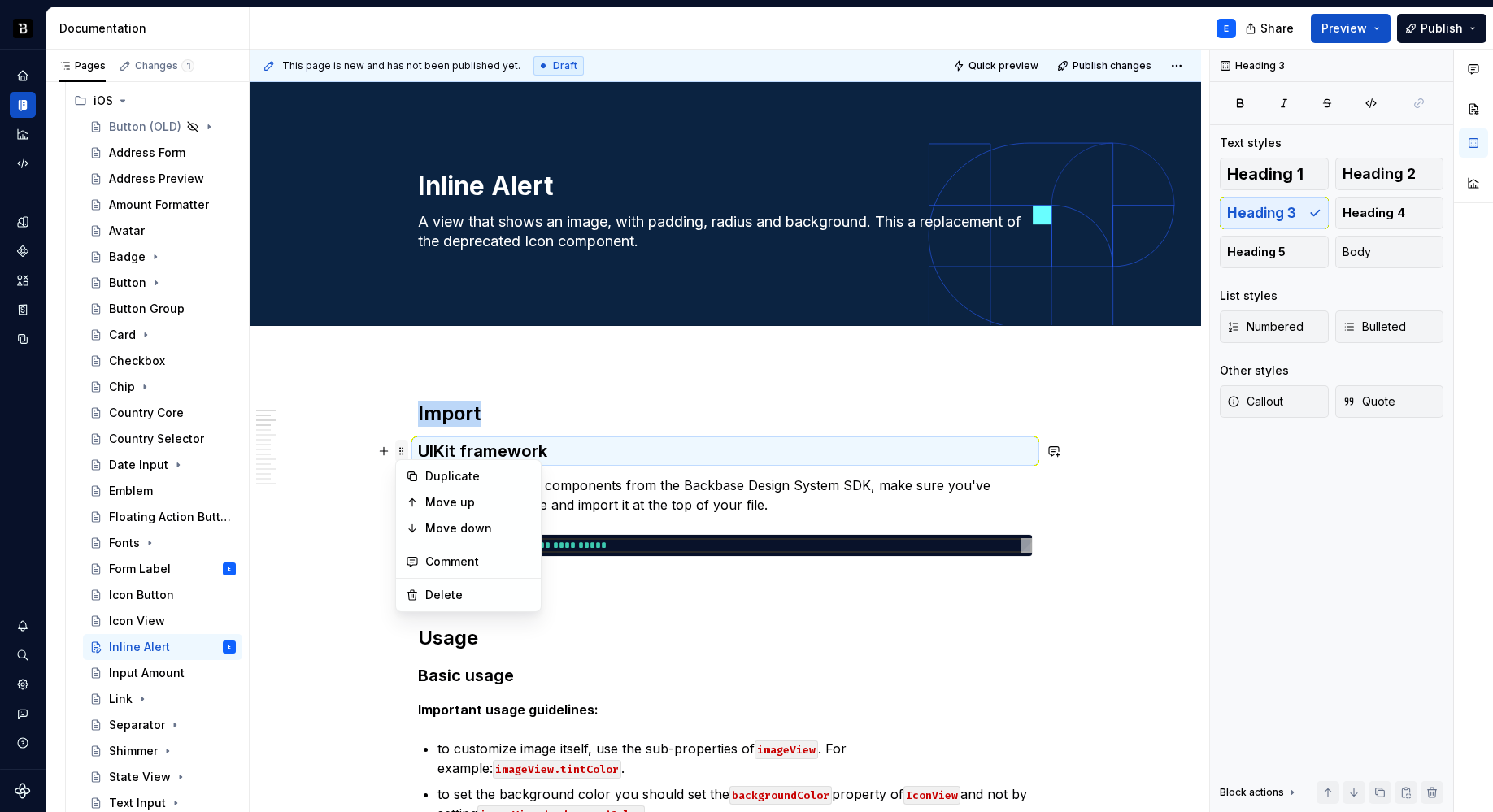
click at [403, 449] on span at bounding box center [402, 450] width 13 height 22
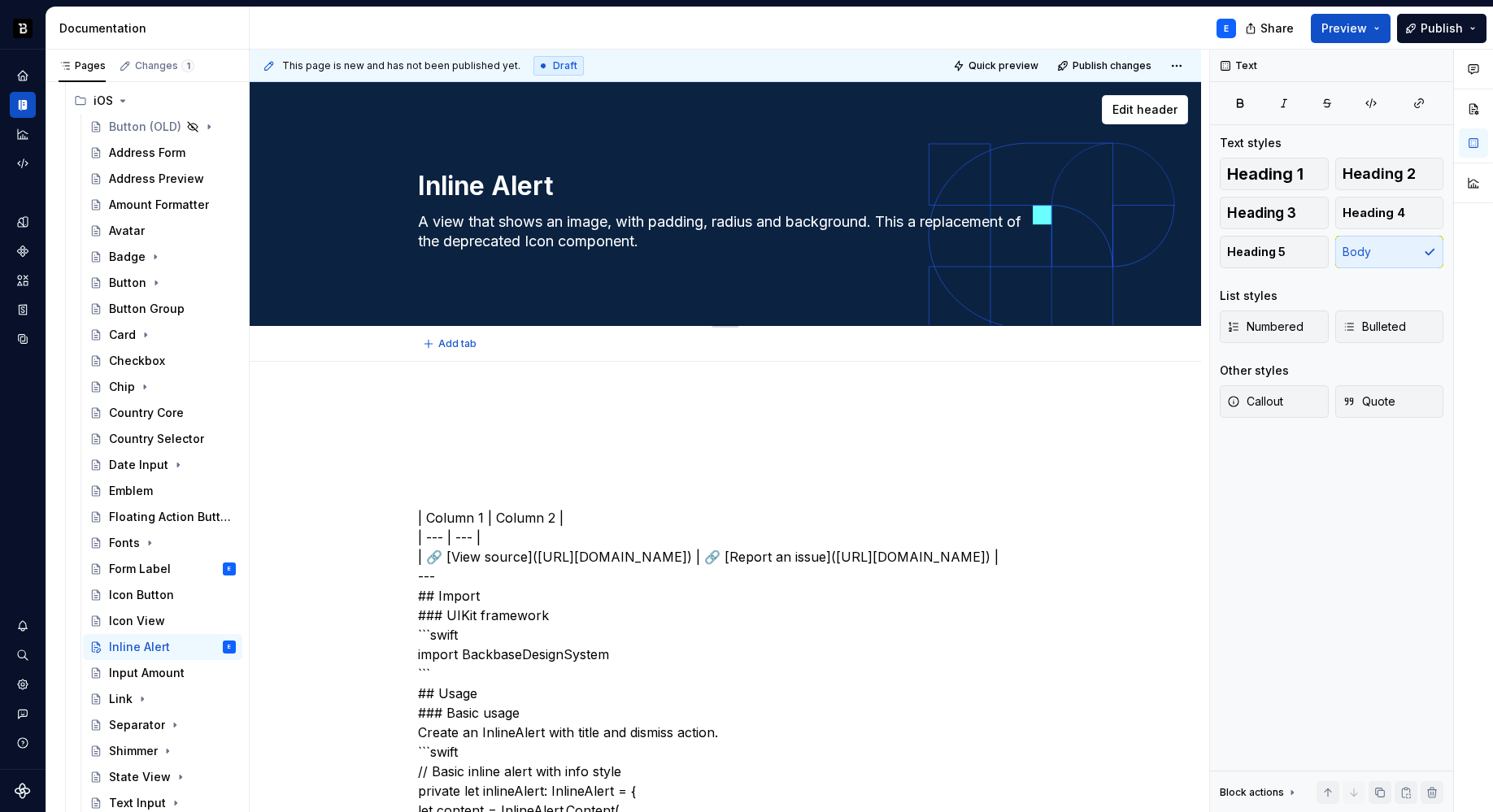
click at [520, 239] on textarea "A view that shows an image, with padding, radius and background. This a replace…" at bounding box center [722, 231] width 615 height 46
paste textarea "component that creates an alert that can be shown inline"
type textarea "*"
type textarea "A component that creates an alert that can be shown inline"
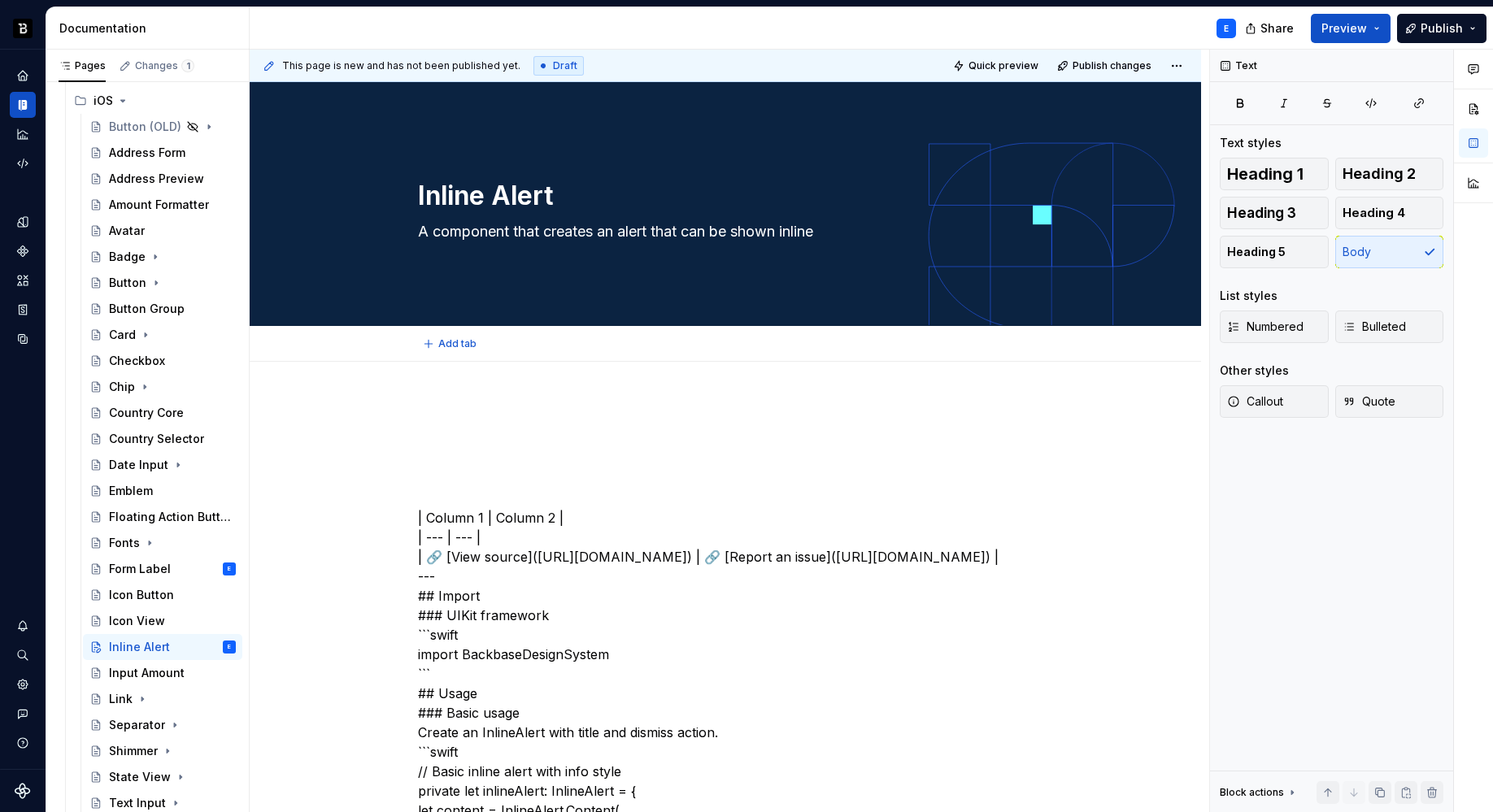
type textarea "*"
type textarea "A component that creates an alert that can be shown inline"
type textarea "*"
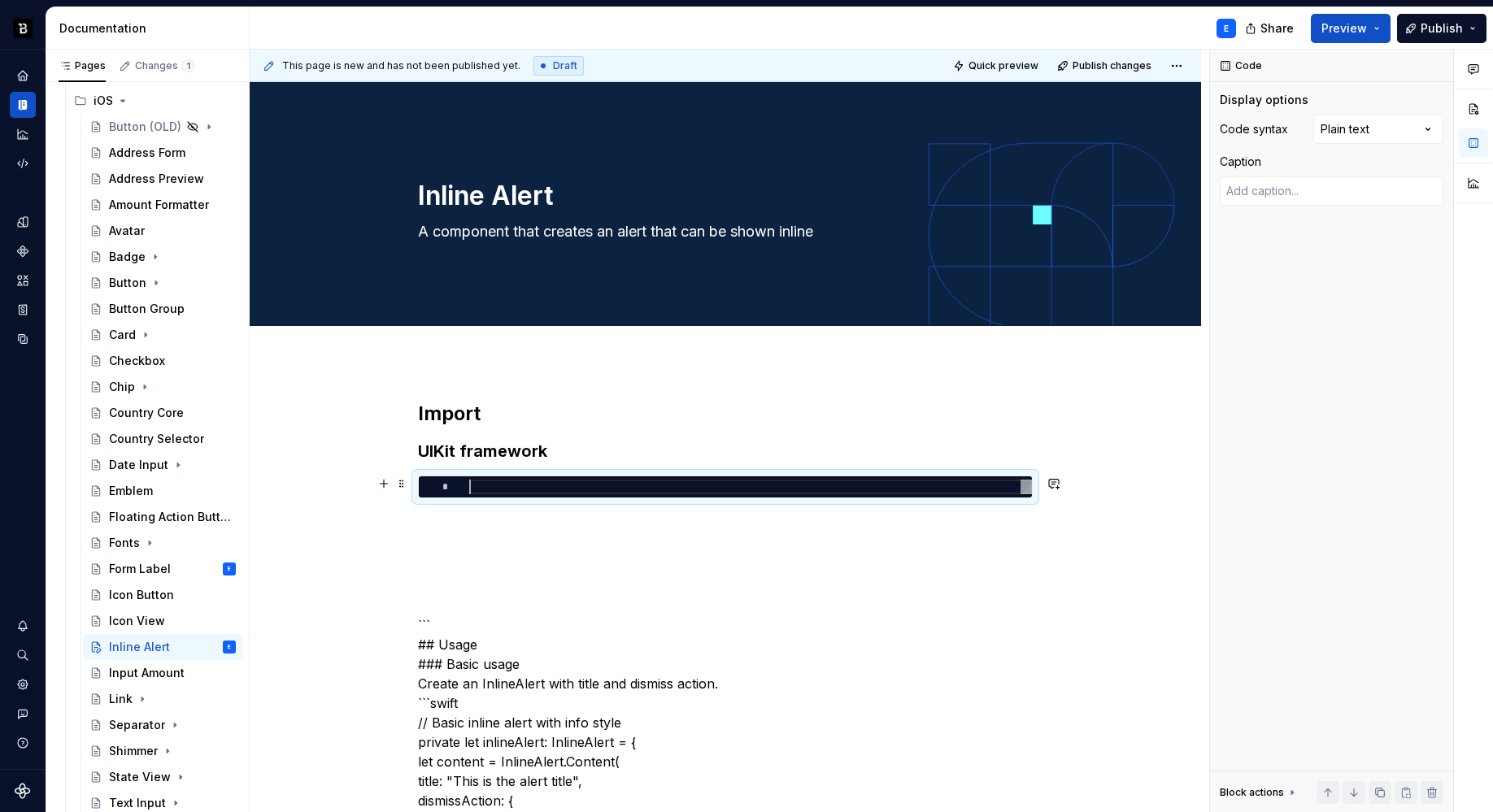
click at [504, 494] on div at bounding box center [750, 487] width 563 height 15
type textarea "*"
type textarea "**********"
click at [1406, 126] on div "Comments Open comments No comments yet Select ‘Comment’ from the block context …" at bounding box center [1351, 431] width 283 height 763
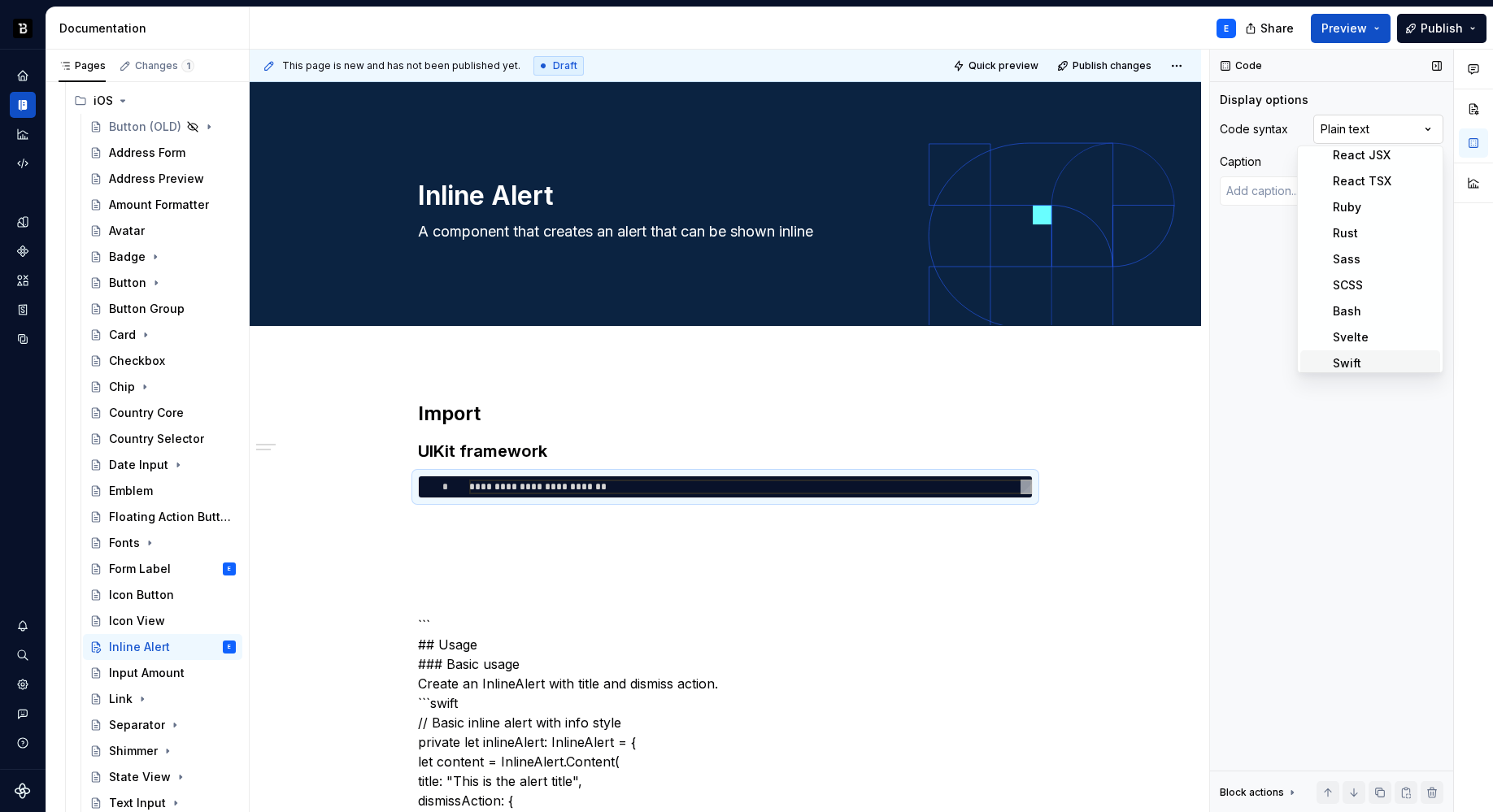
scroll to position [478, 0]
type textarea "*"
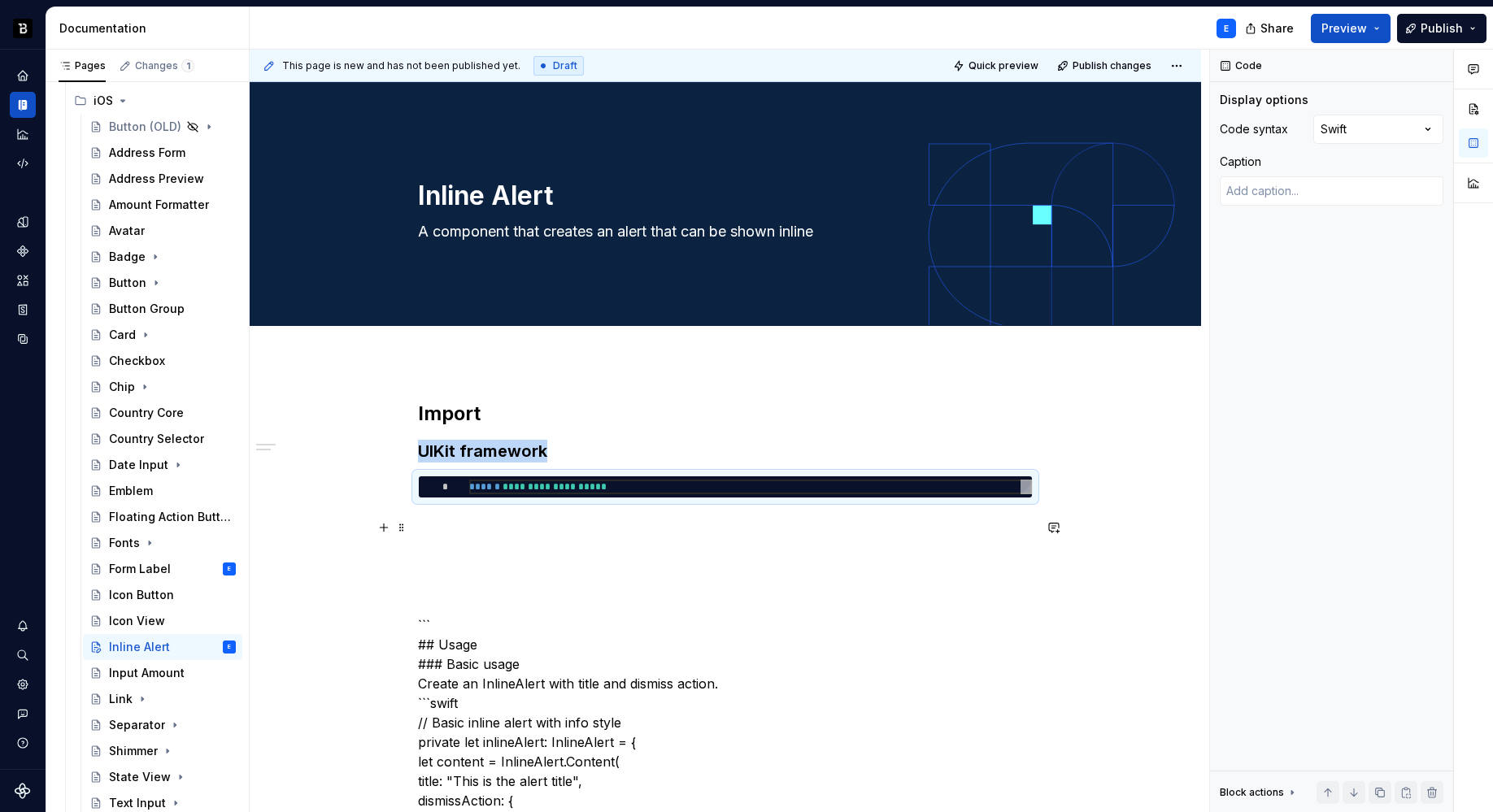
click at [570, 518] on p at bounding box center [725, 528] width 615 height 20
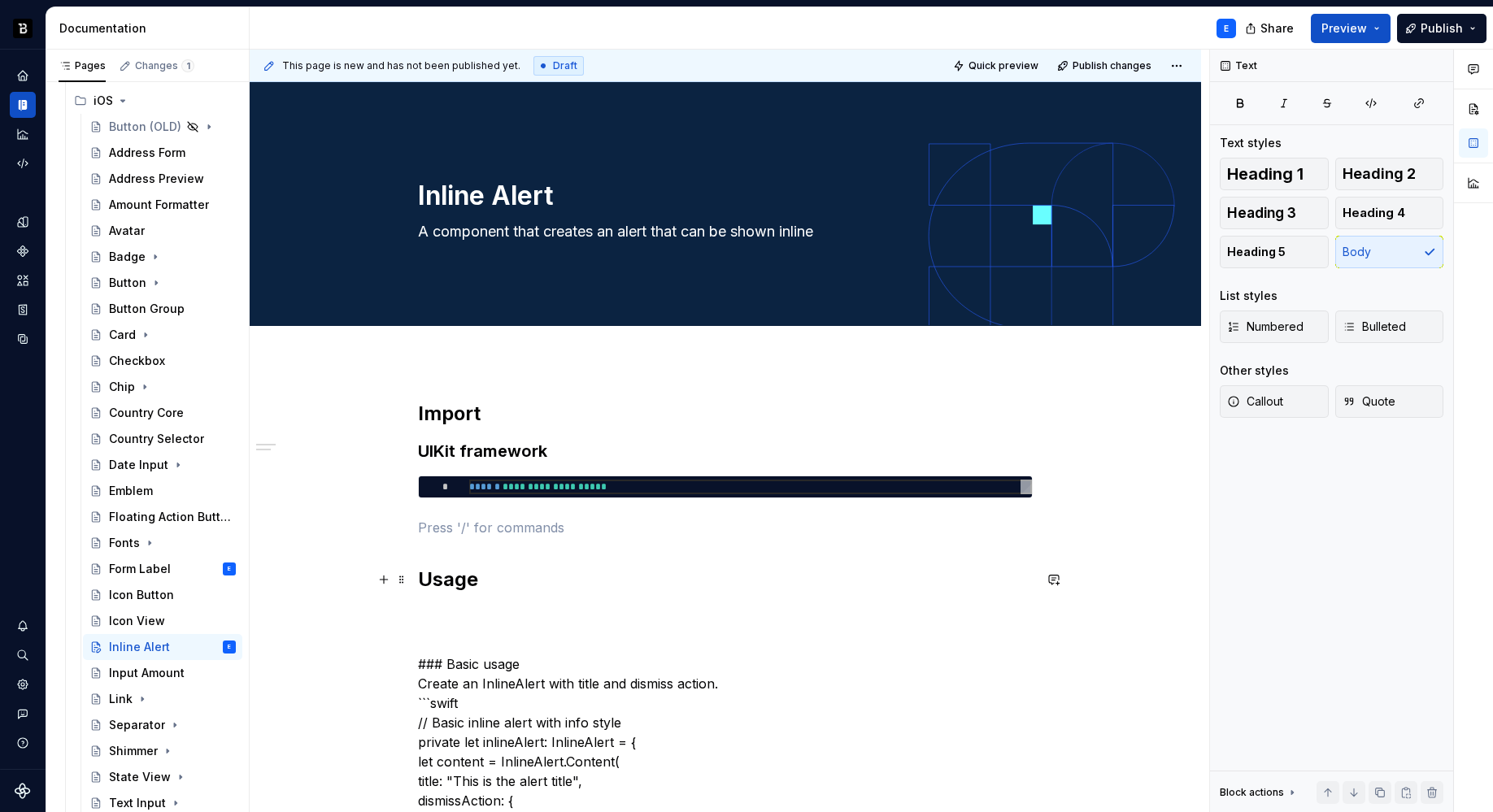
click at [519, 572] on h2 "Usage" at bounding box center [725, 579] width 615 height 26
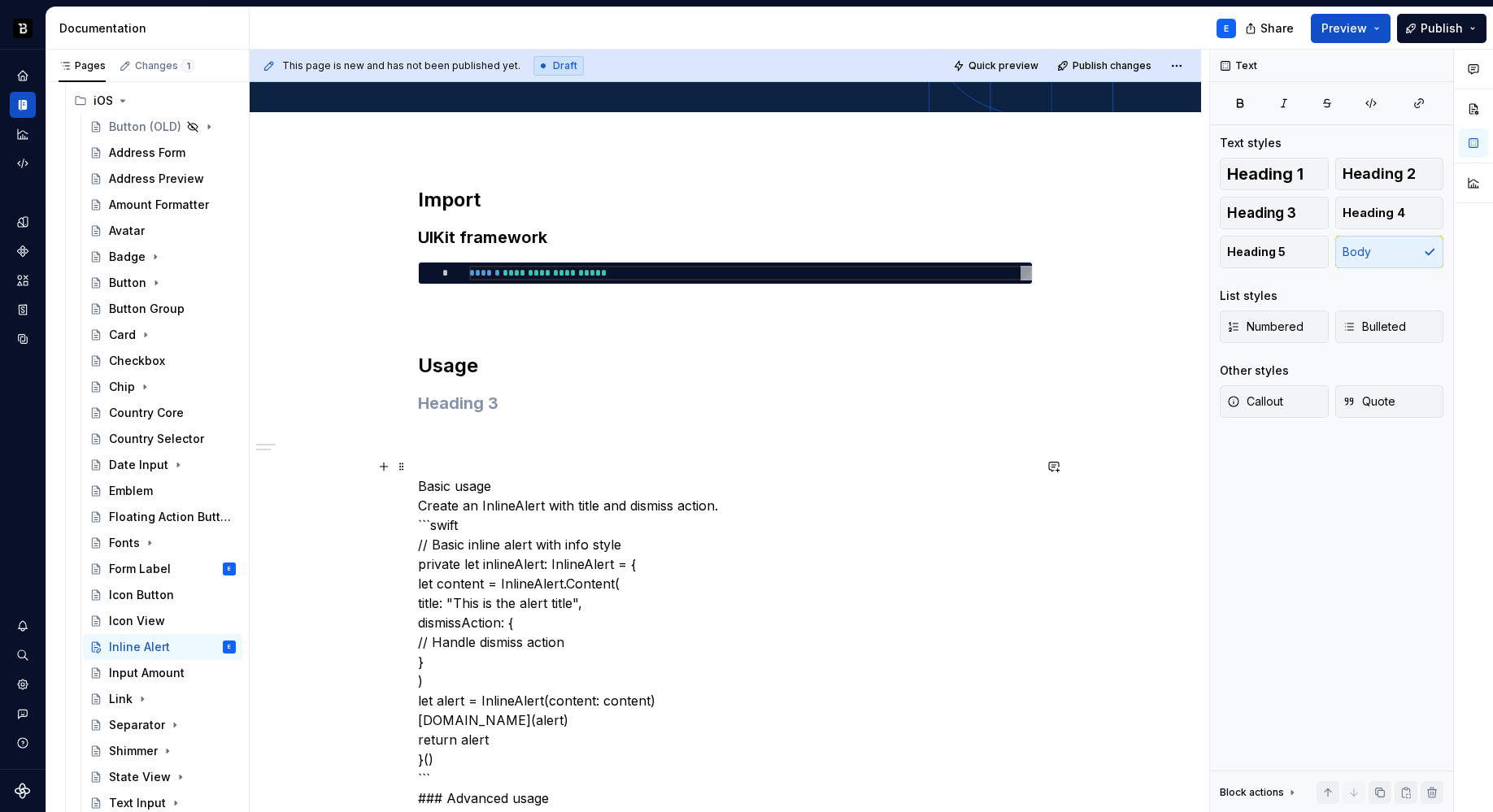
scroll to position [255, 0]
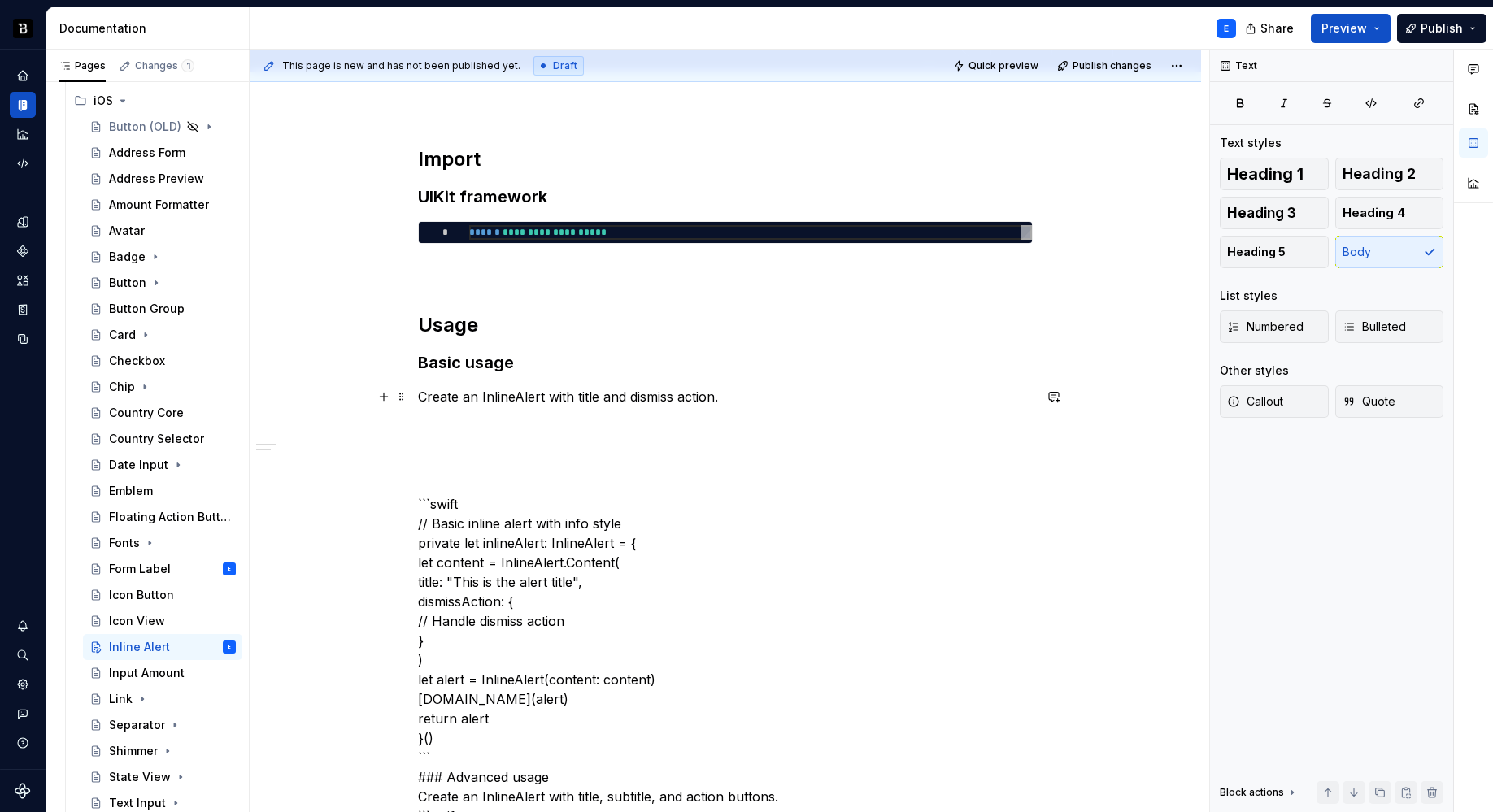
click at [738, 394] on p "Create an InlineAlert with title and dismiss action." at bounding box center [725, 396] width 615 height 20
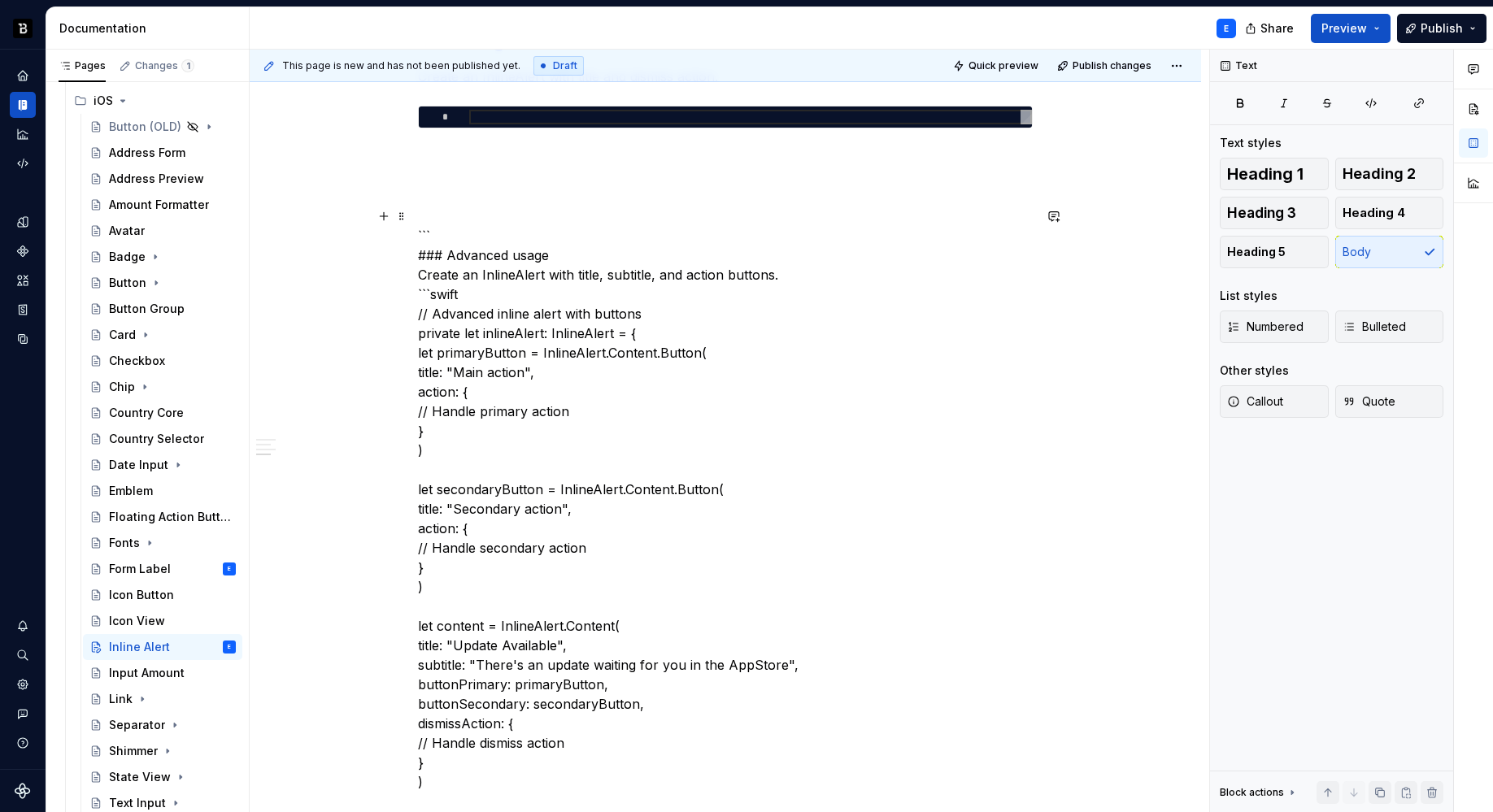
scroll to position [376, 0]
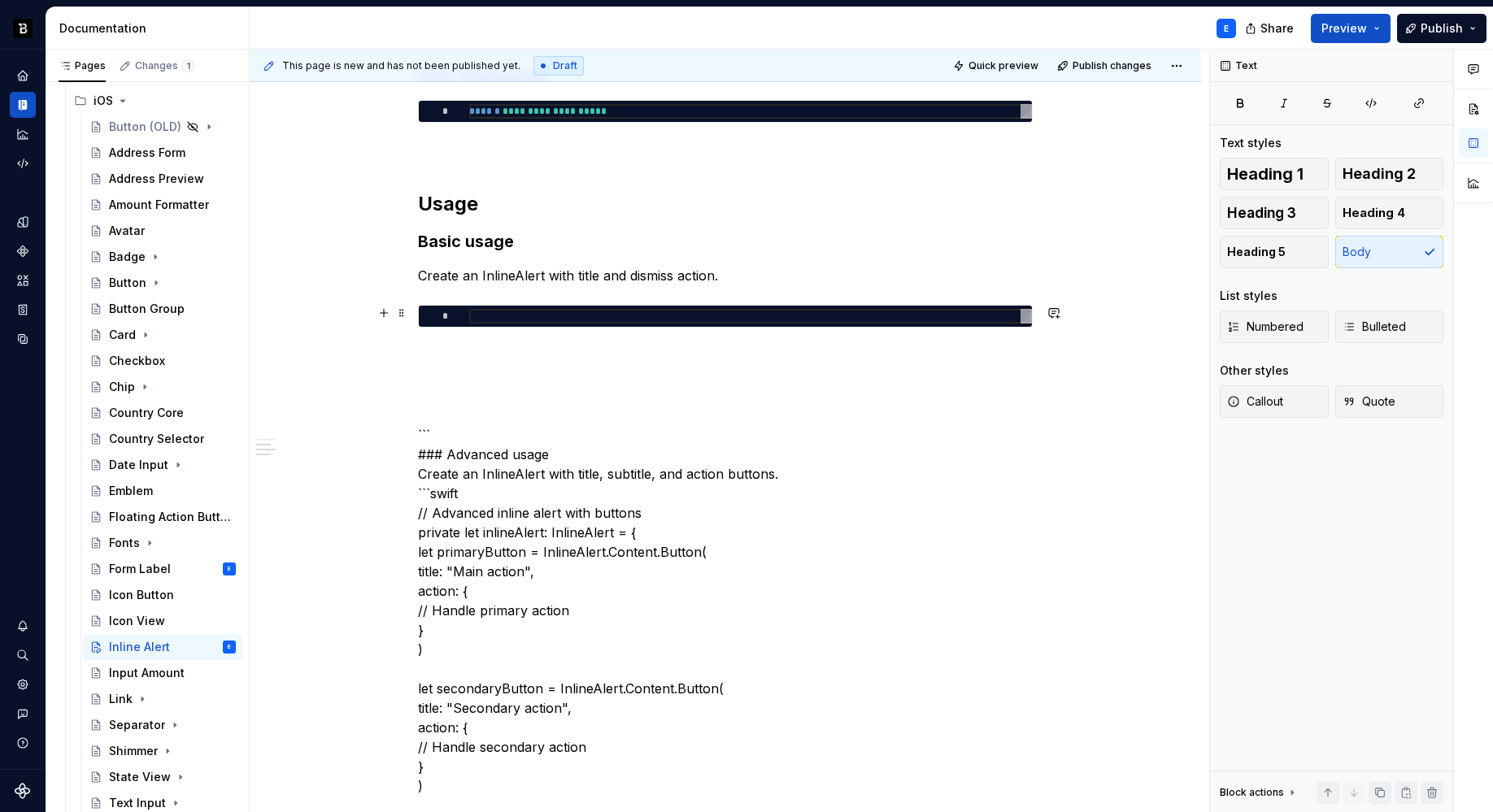
click at [539, 318] on div at bounding box center [750, 316] width 563 height 15
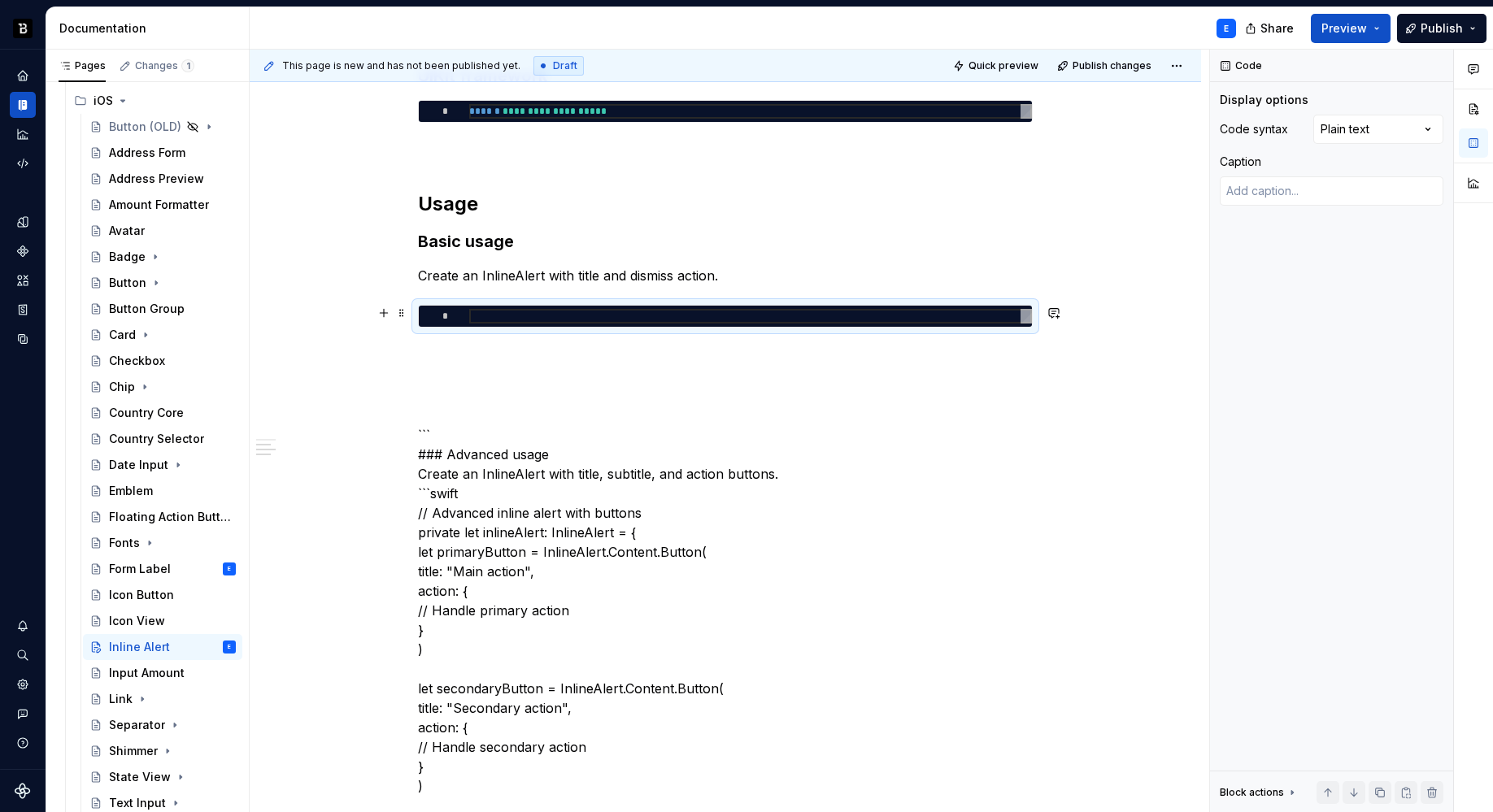
type textarea "*"
type textarea "**********"
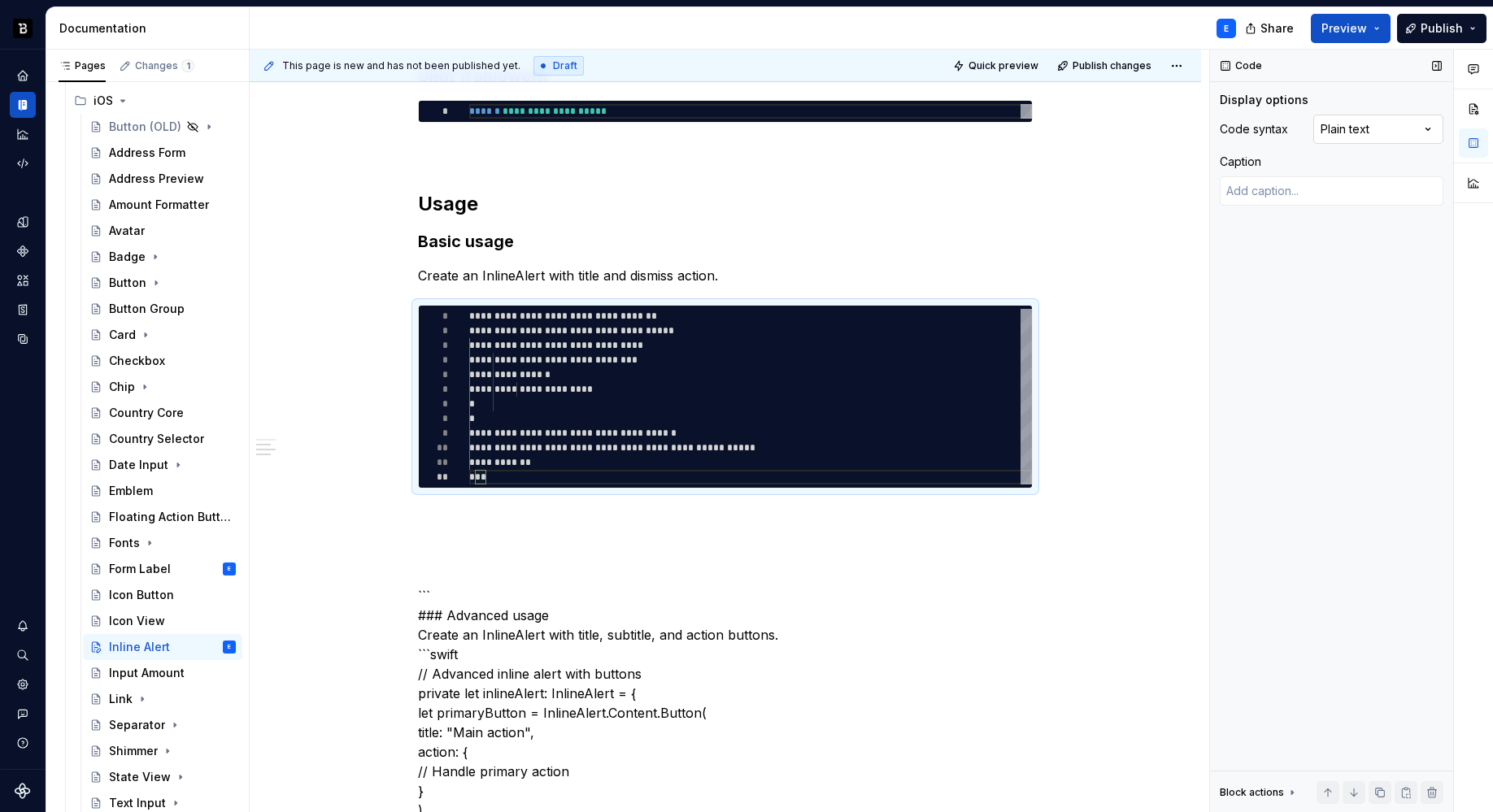
click at [1364, 131] on div "Comments Open comments No comments yet Select ‘Comment’ from the block context …" at bounding box center [1351, 431] width 283 height 763
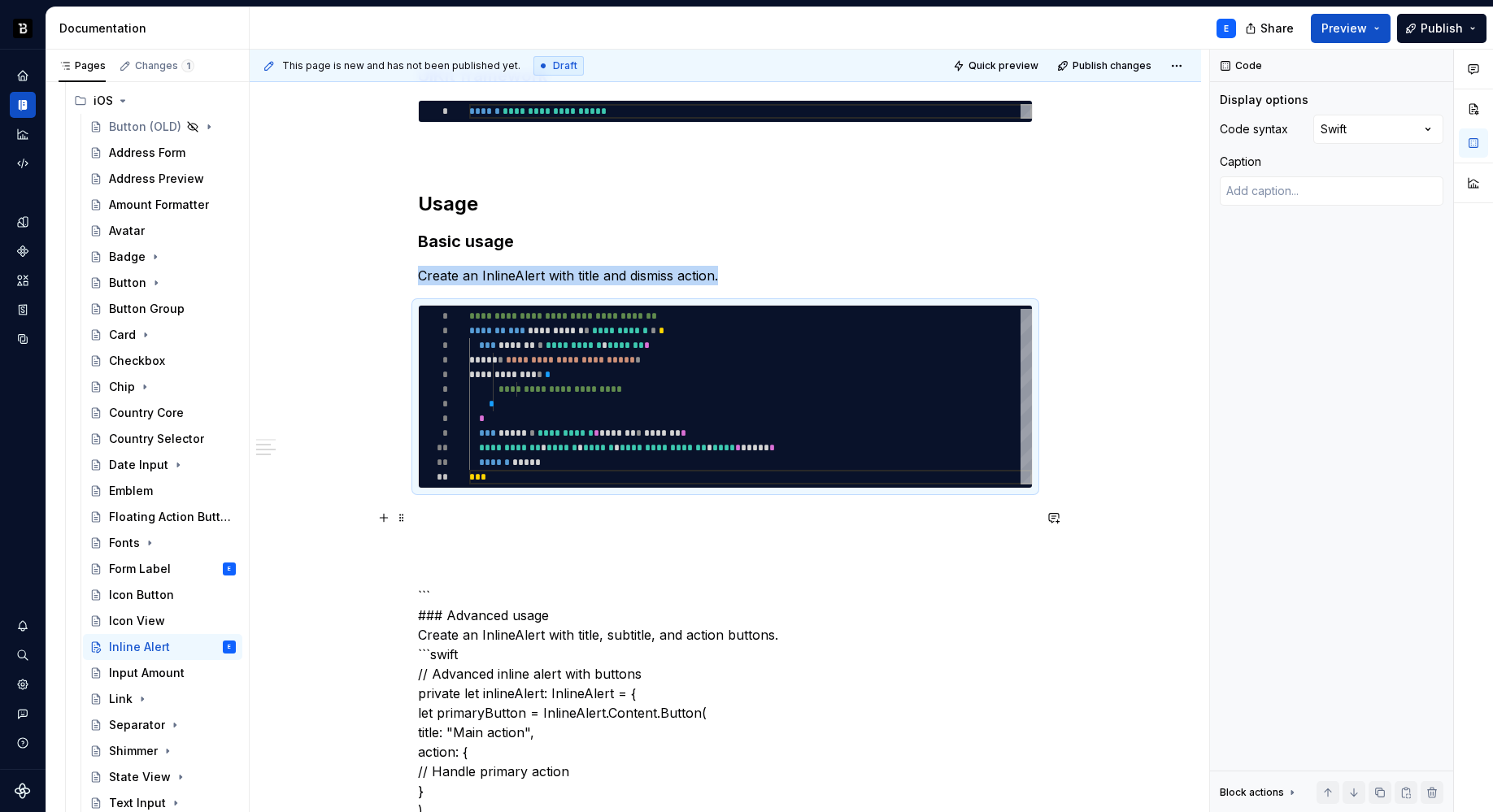
click at [522, 508] on p at bounding box center [725, 518] width 615 height 20
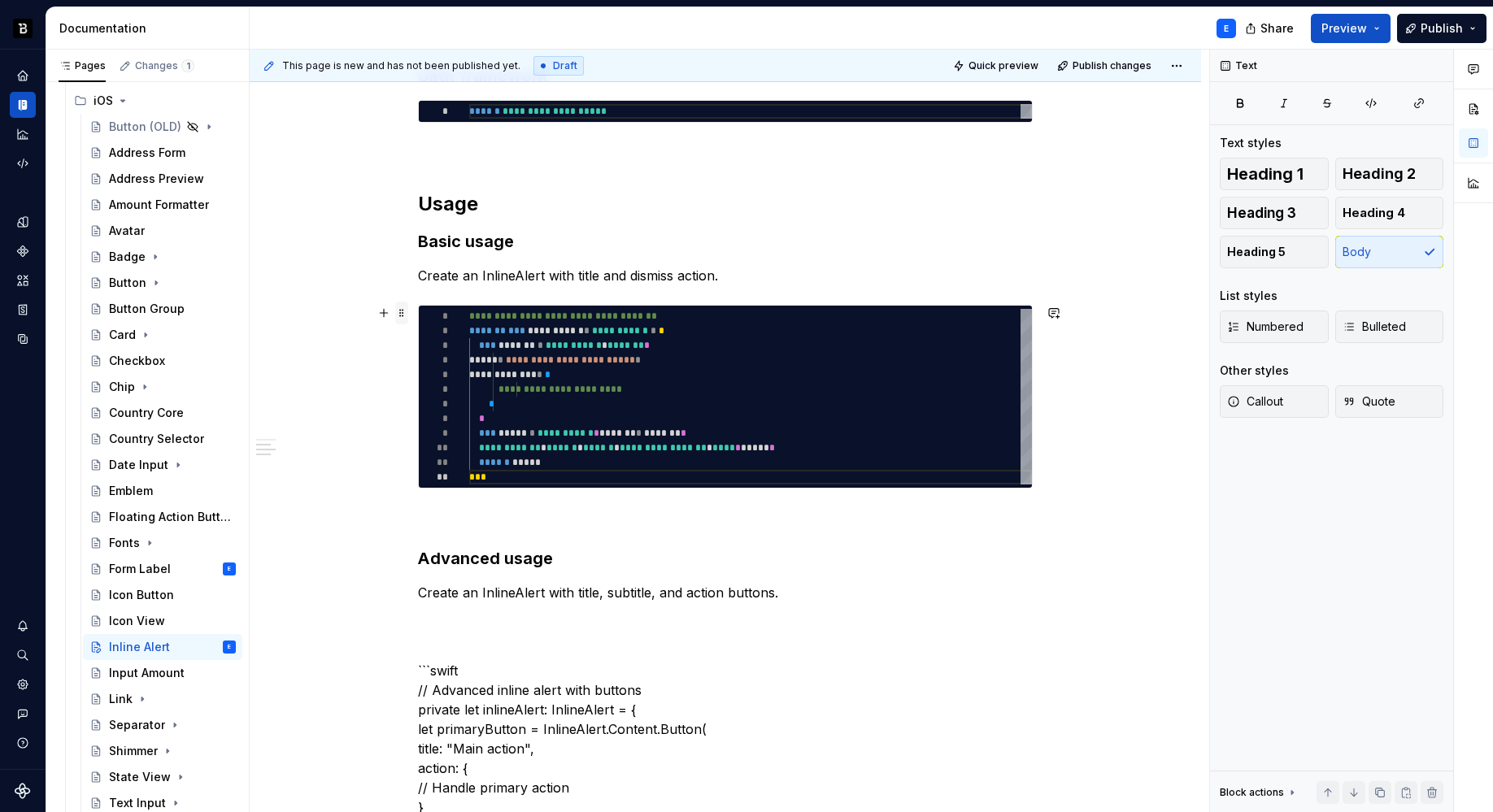
click at [403, 314] on span at bounding box center [402, 313] width 13 height 22
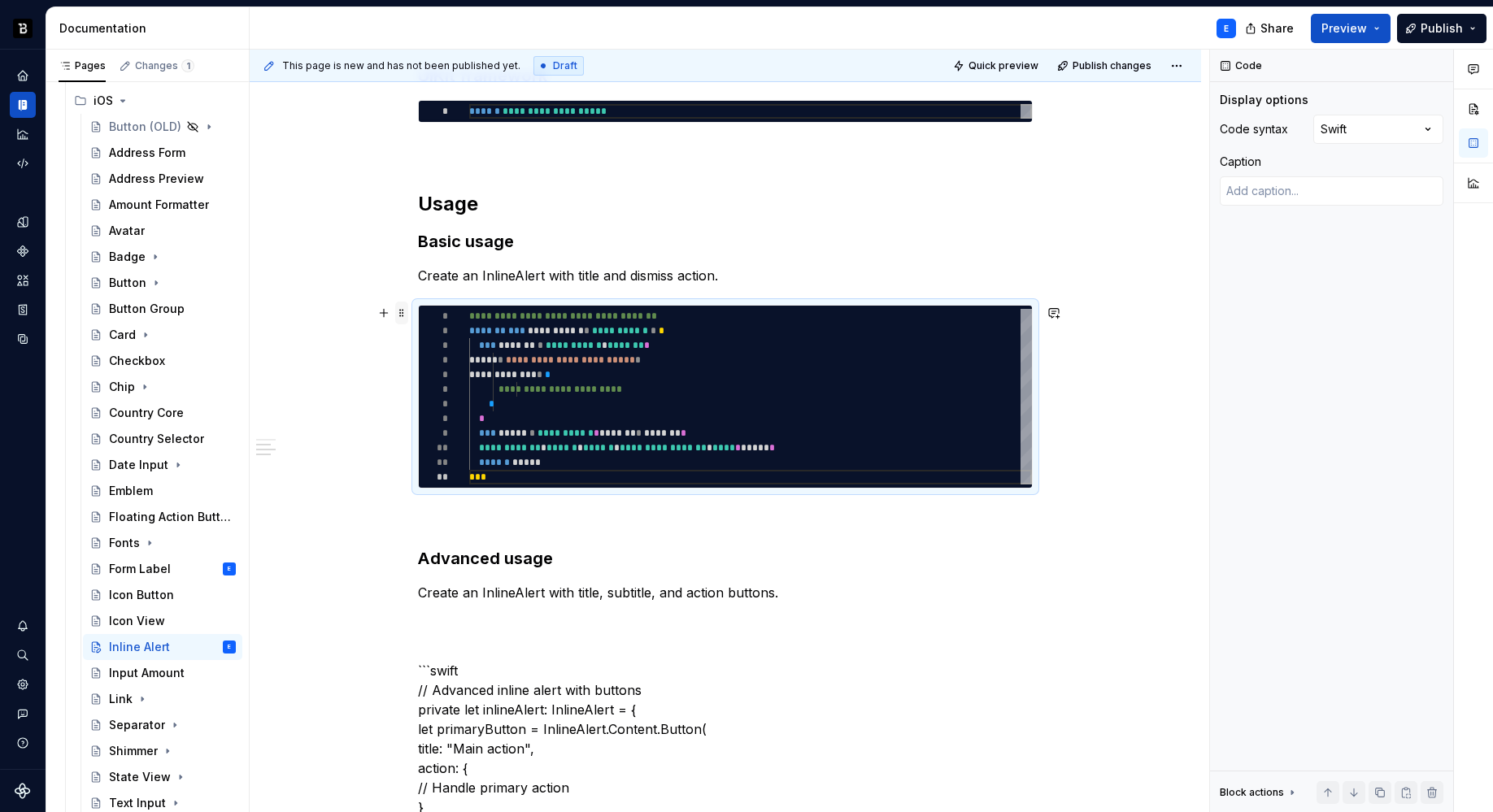
click at [403, 314] on span at bounding box center [402, 313] width 13 height 22
copy p "Create an InlineAlert with title and dismiss action."
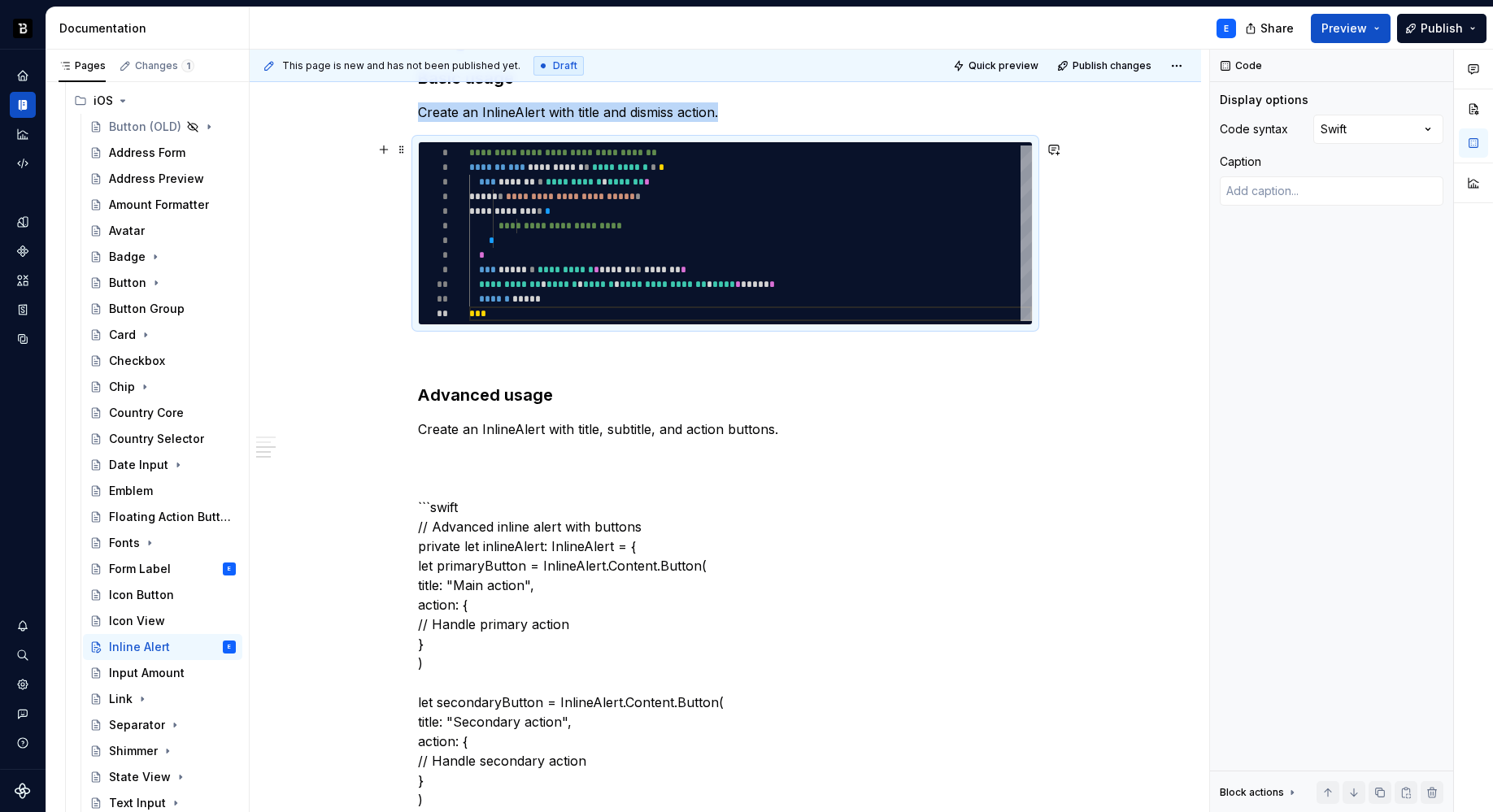
scroll to position [589, 0]
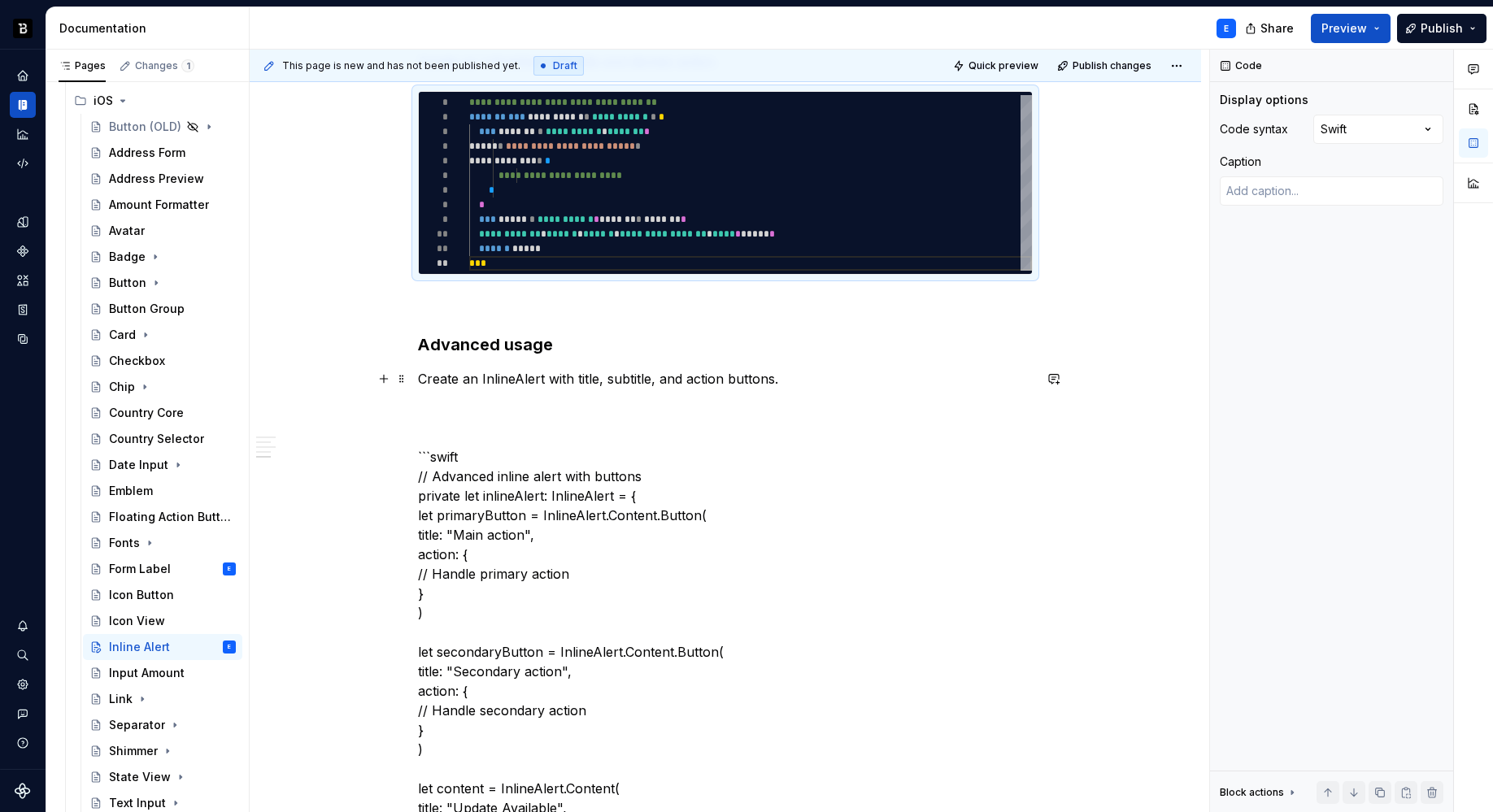
click at [645, 381] on p "Create an InlineAlert with title, subtitle, and action buttons." at bounding box center [725, 379] width 615 height 20
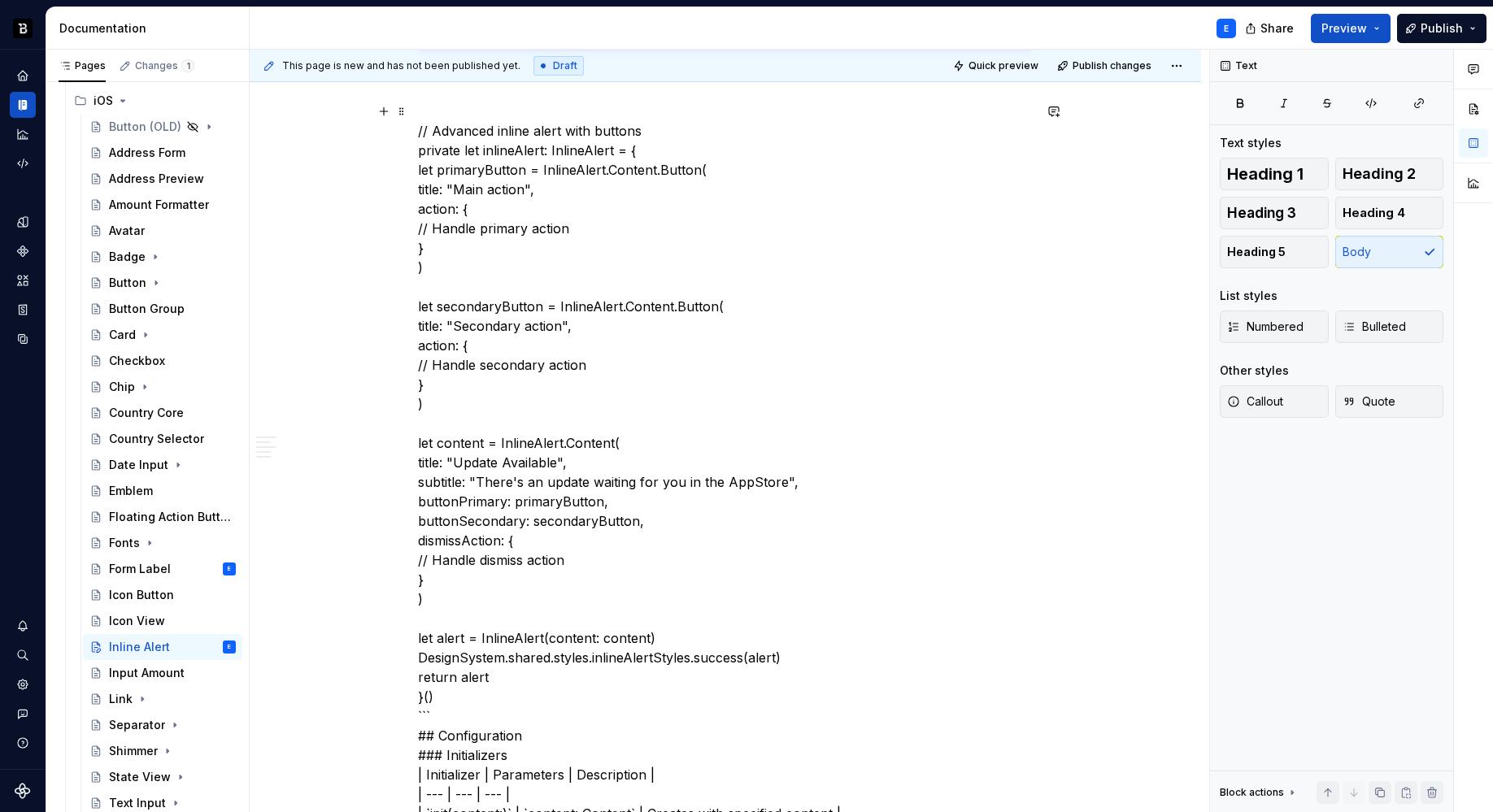
scroll to position [1154, 0]
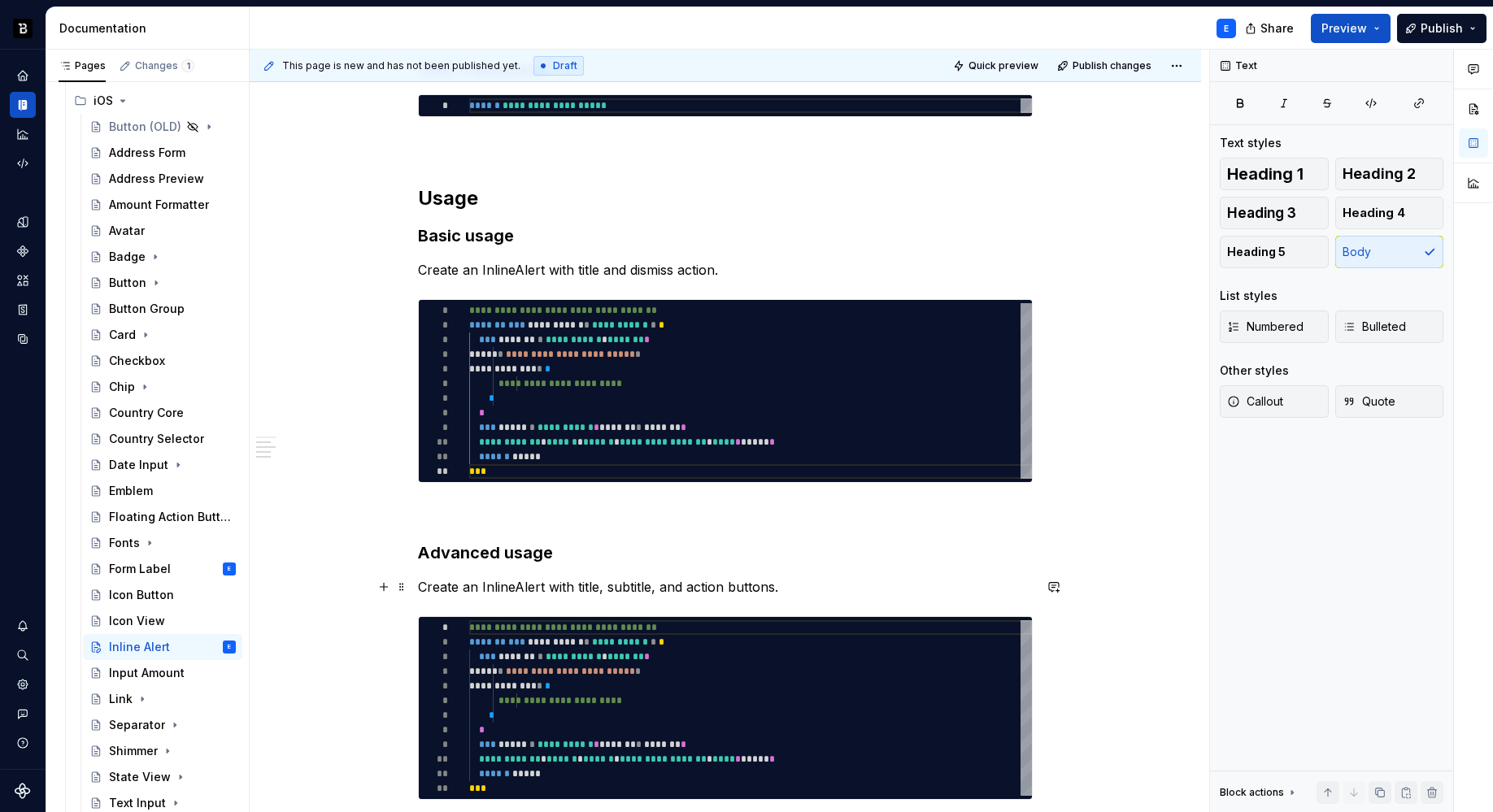
scroll to position [443, 0]
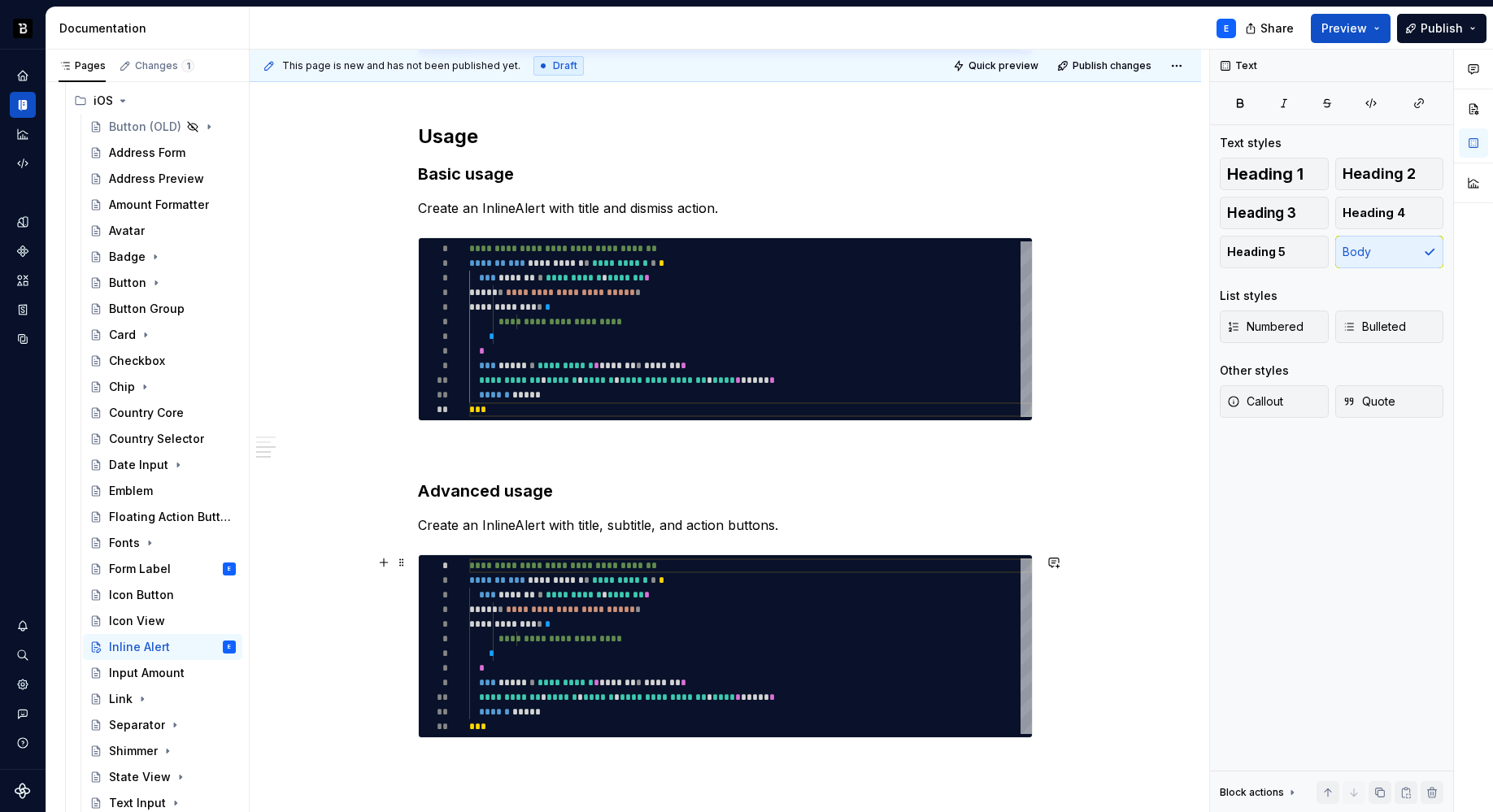
type textarea "*"
click at [544, 590] on div "**********" at bounding box center [750, 646] width 563 height 176
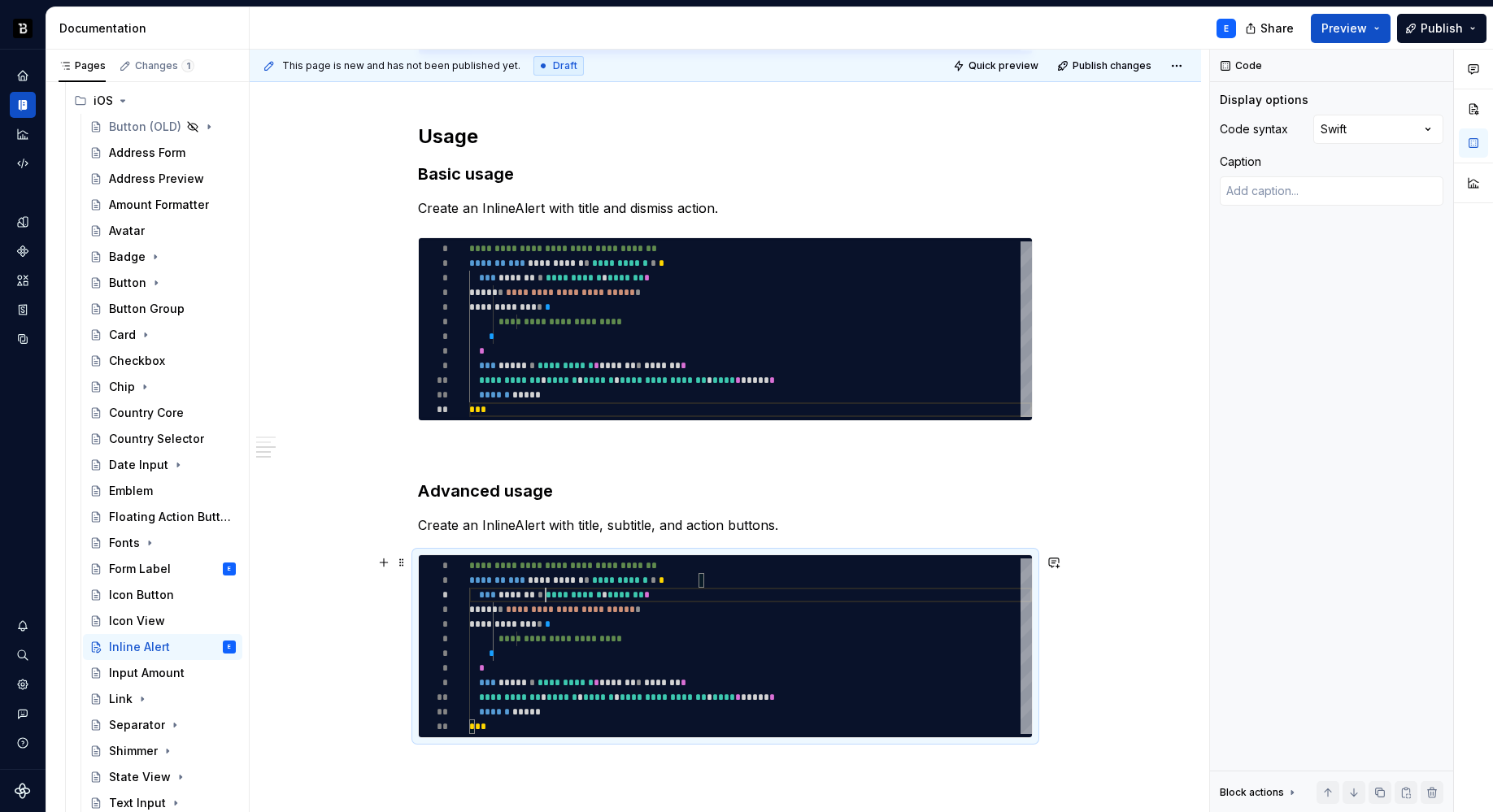
type textarea "**********"
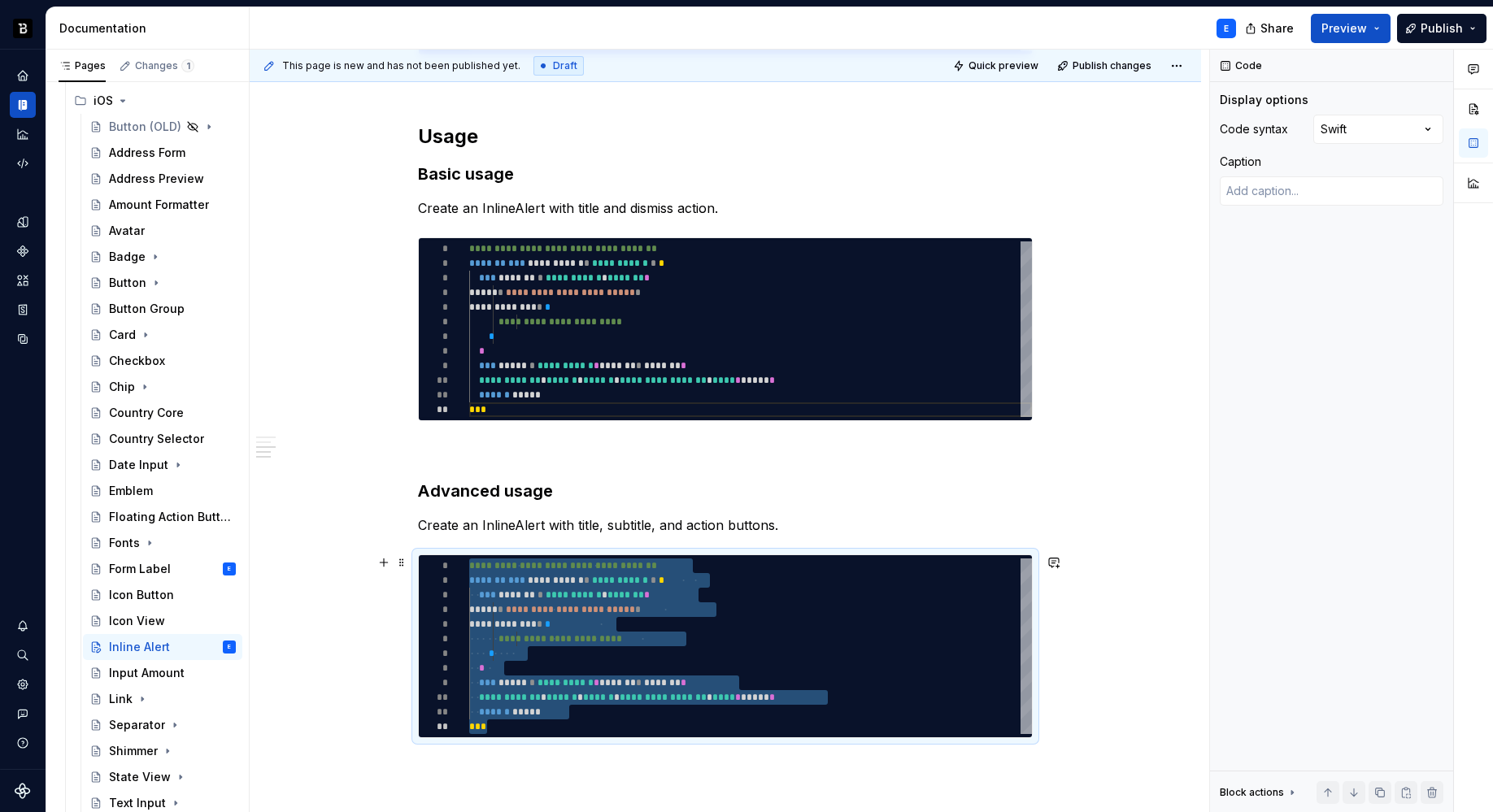
type textarea "*"
type textarea "**********"
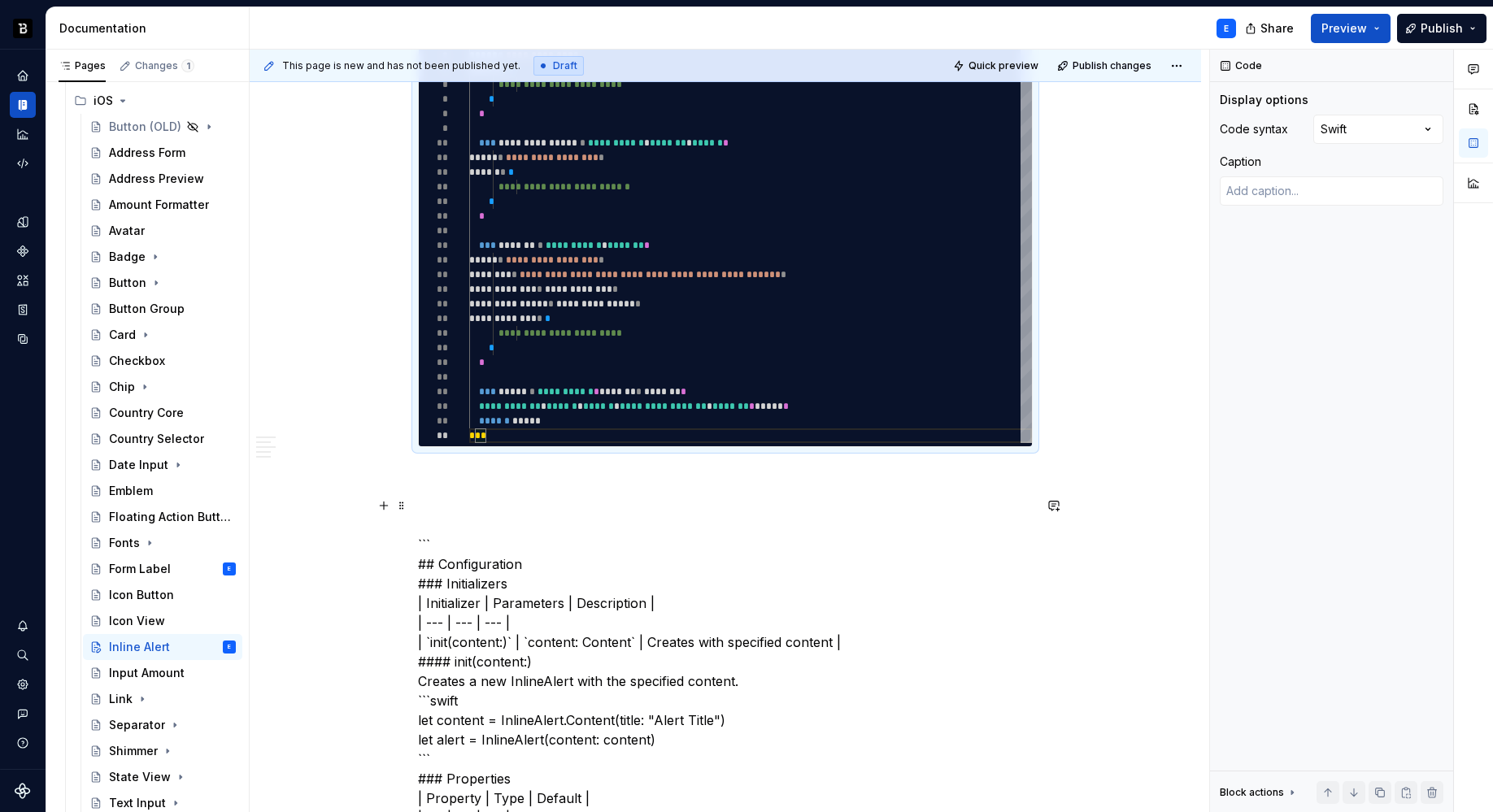
scroll to position [1007, 0]
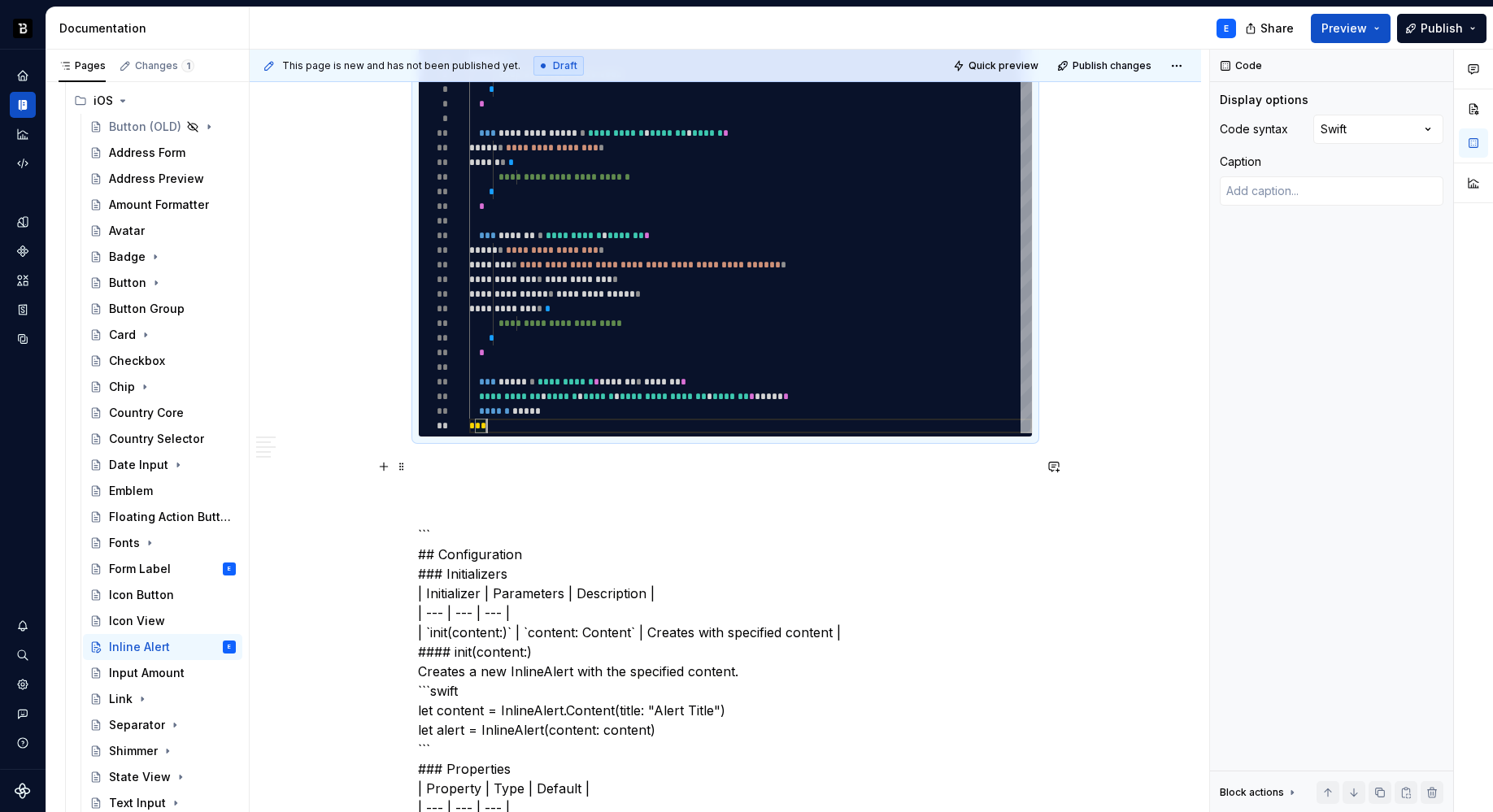
click at [461, 459] on p at bounding box center [725, 467] width 615 height 20
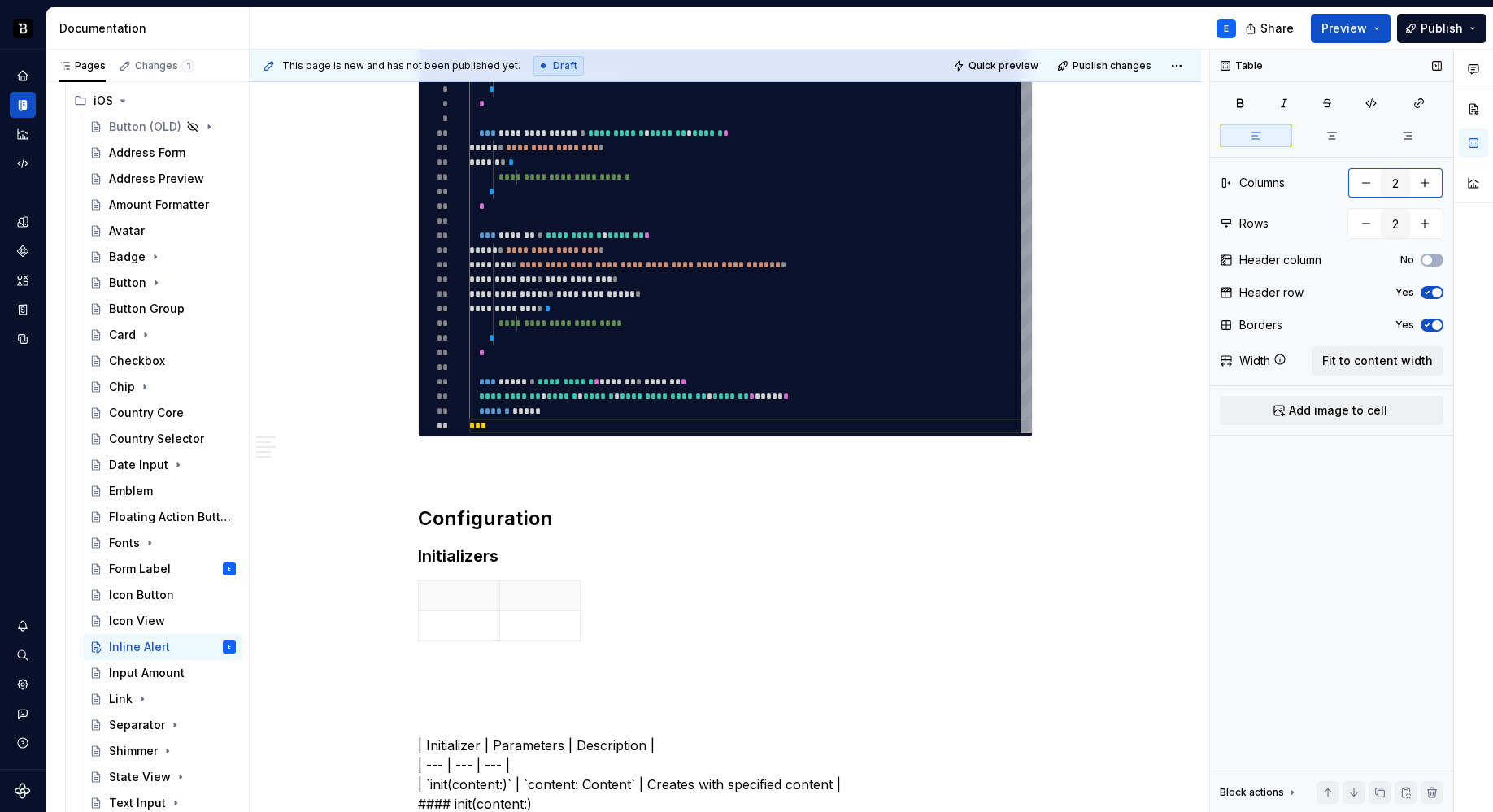
click at [1437, 175] on button "button" at bounding box center [1424, 182] width 29 height 29
type input "3"
click at [1359, 353] on span "Fit to content width" at bounding box center [1377, 361] width 110 height 17
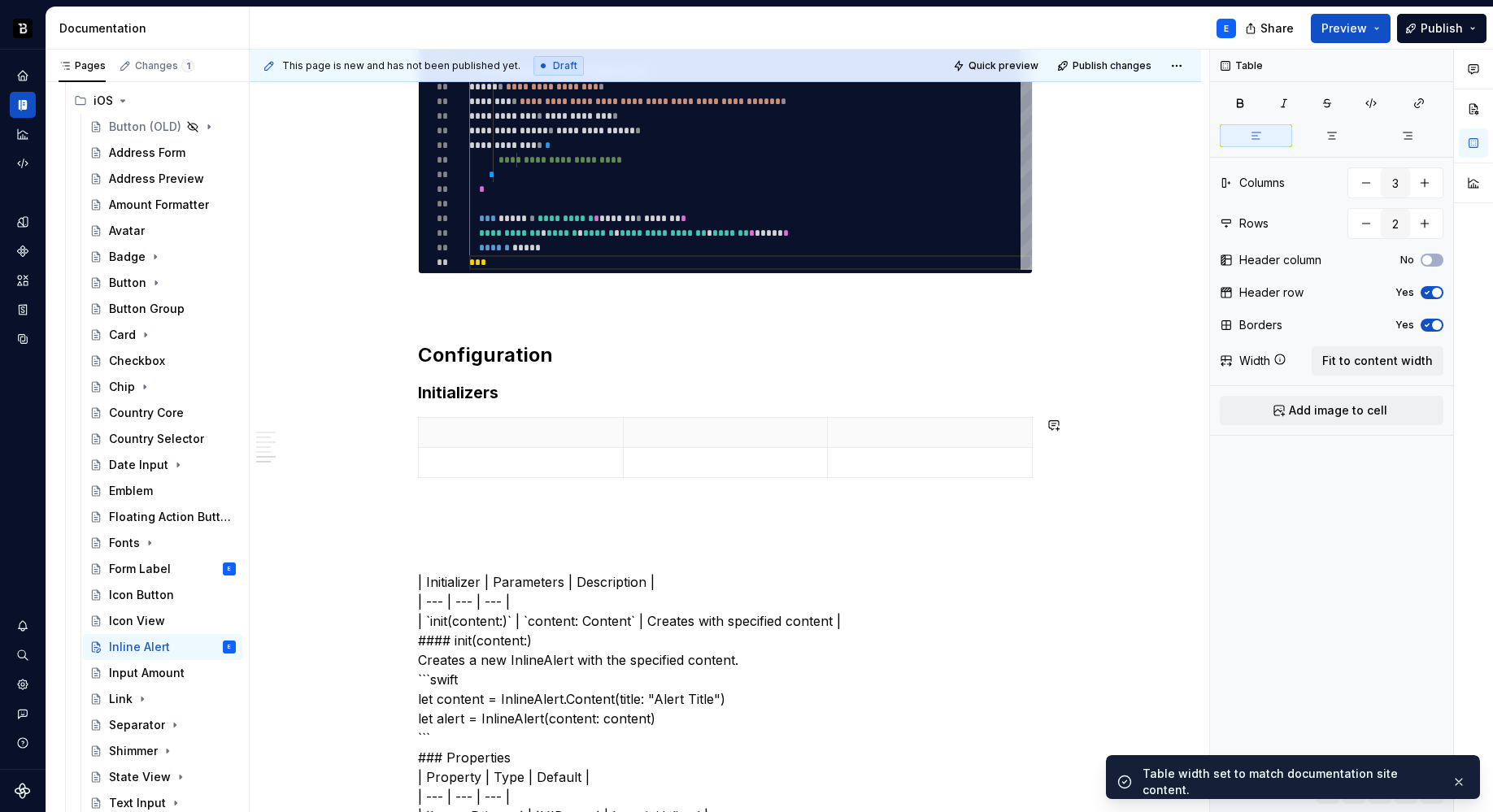
scroll to position [1179, 0]
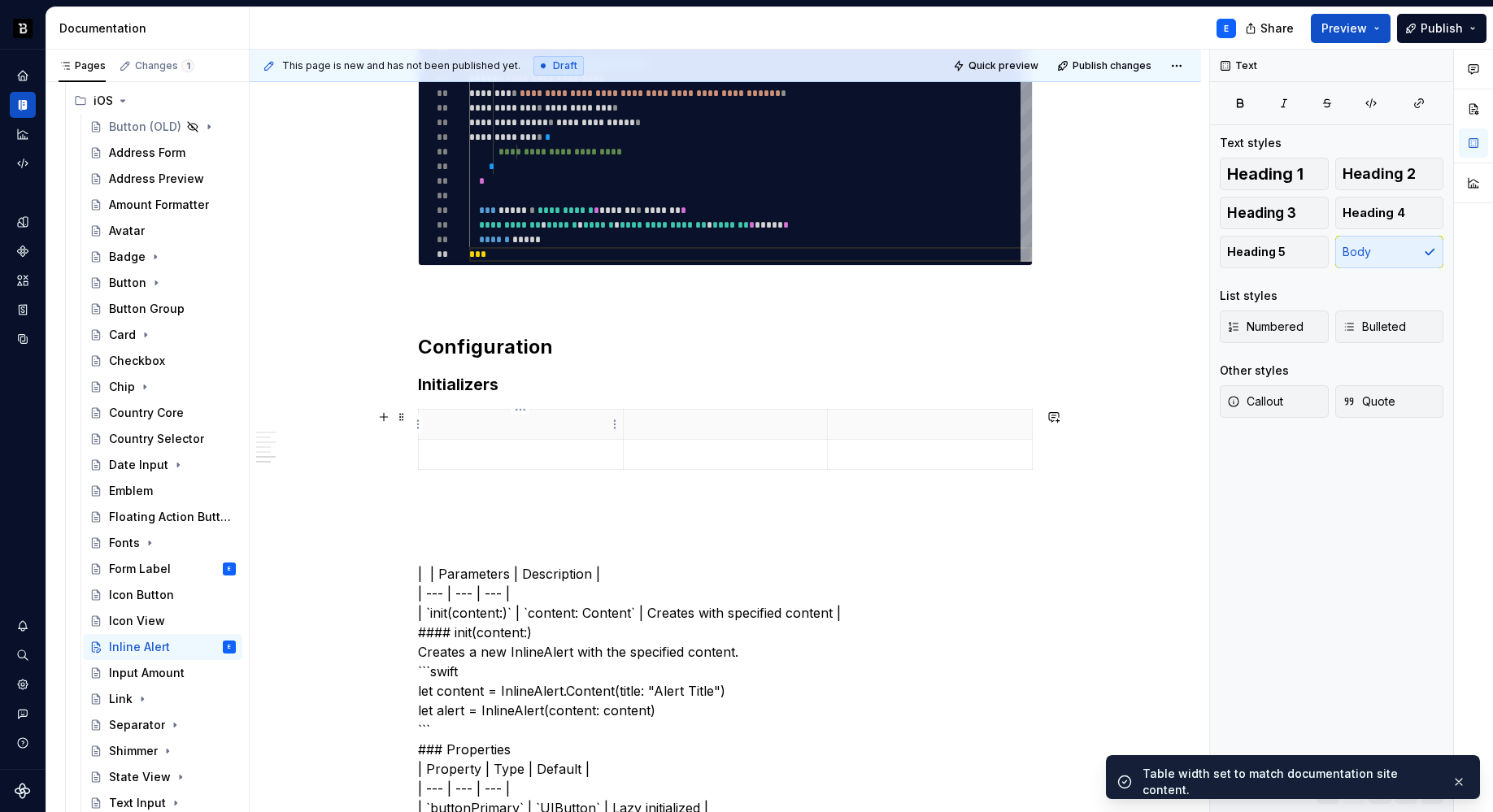
click at [490, 422] on p at bounding box center [520, 425] width 184 height 17
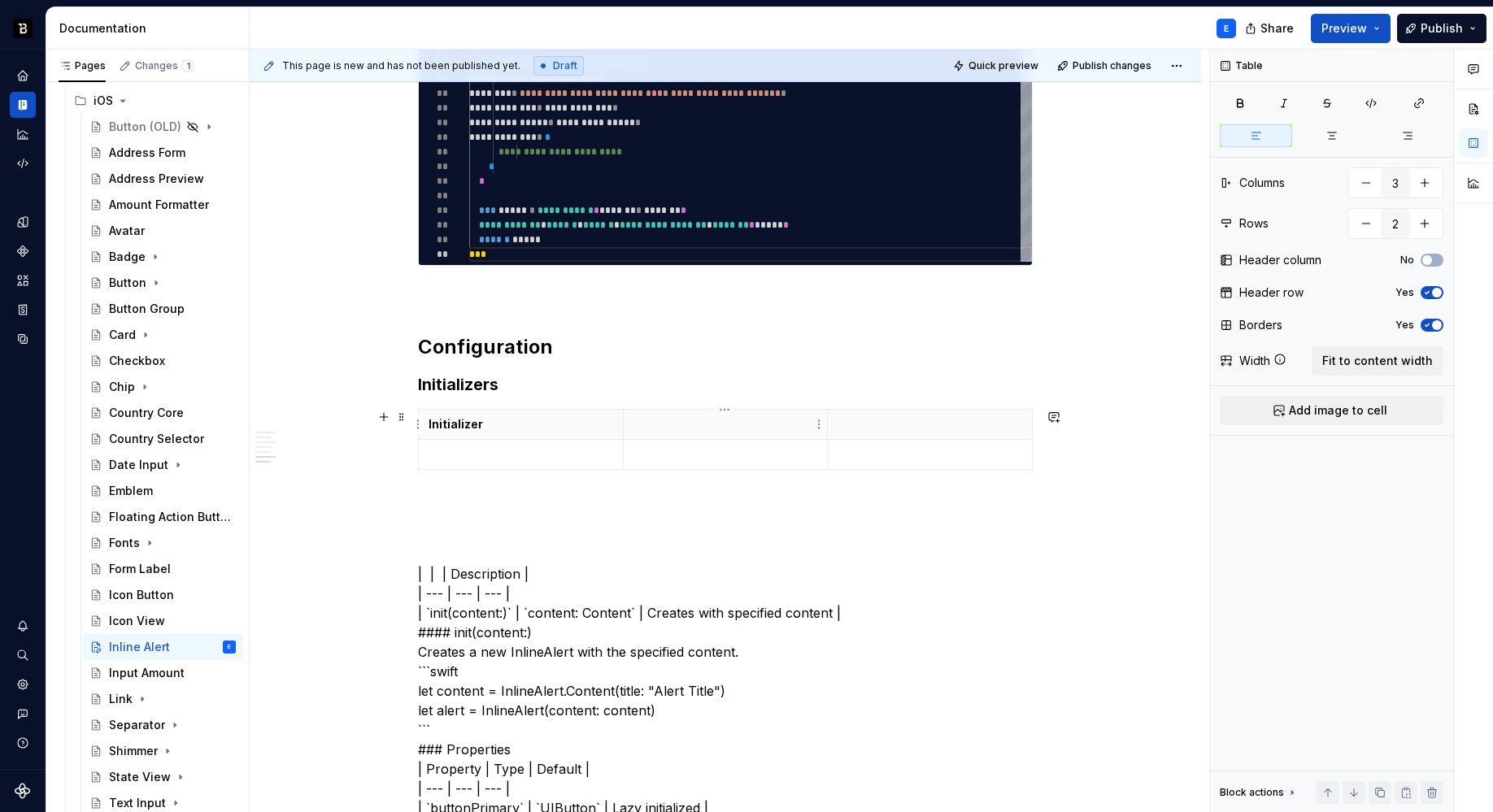
click at [707, 423] on p at bounding box center [725, 425] width 184 height 17
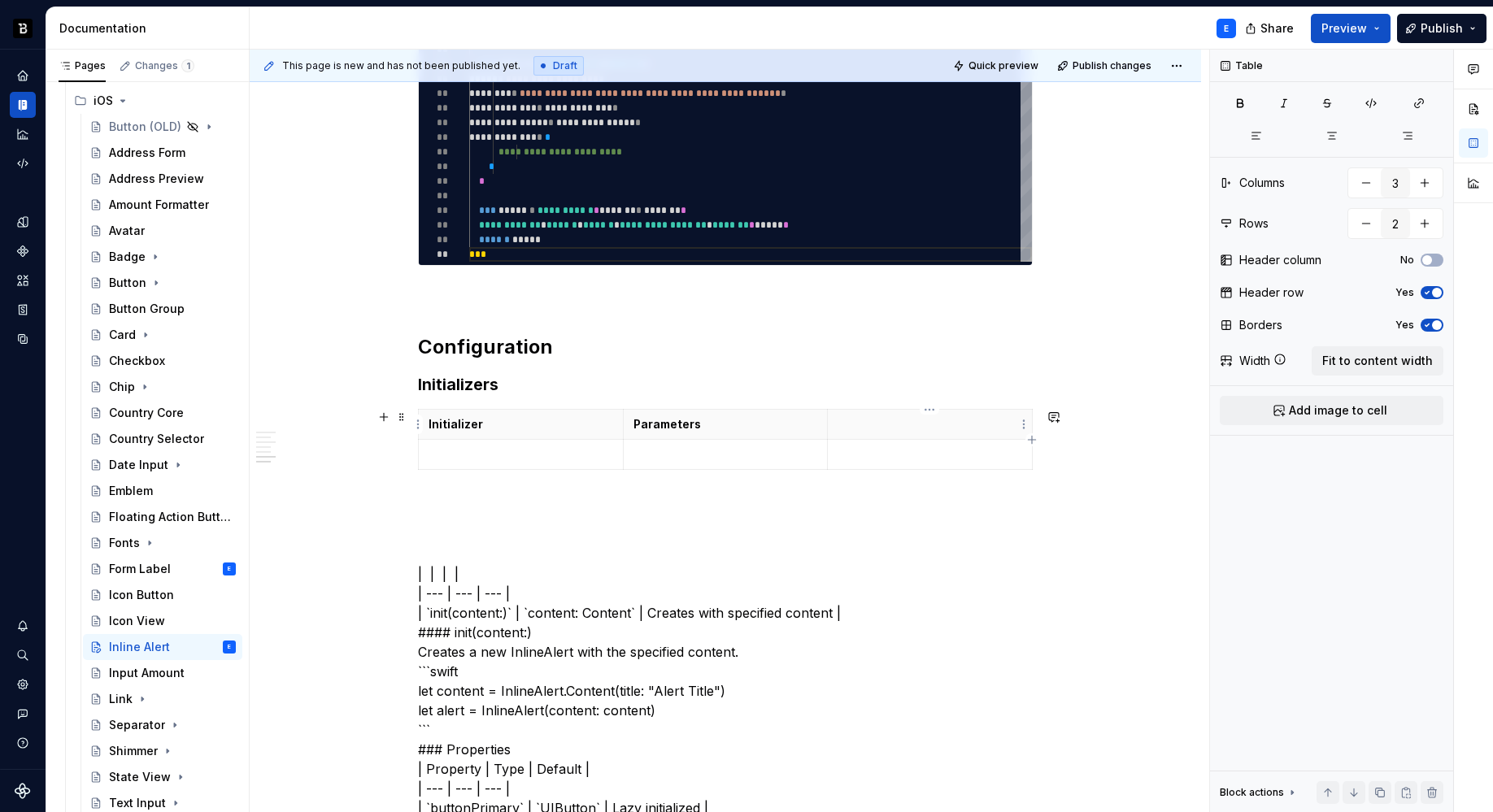
click at [887, 424] on p at bounding box center [929, 425] width 184 height 17
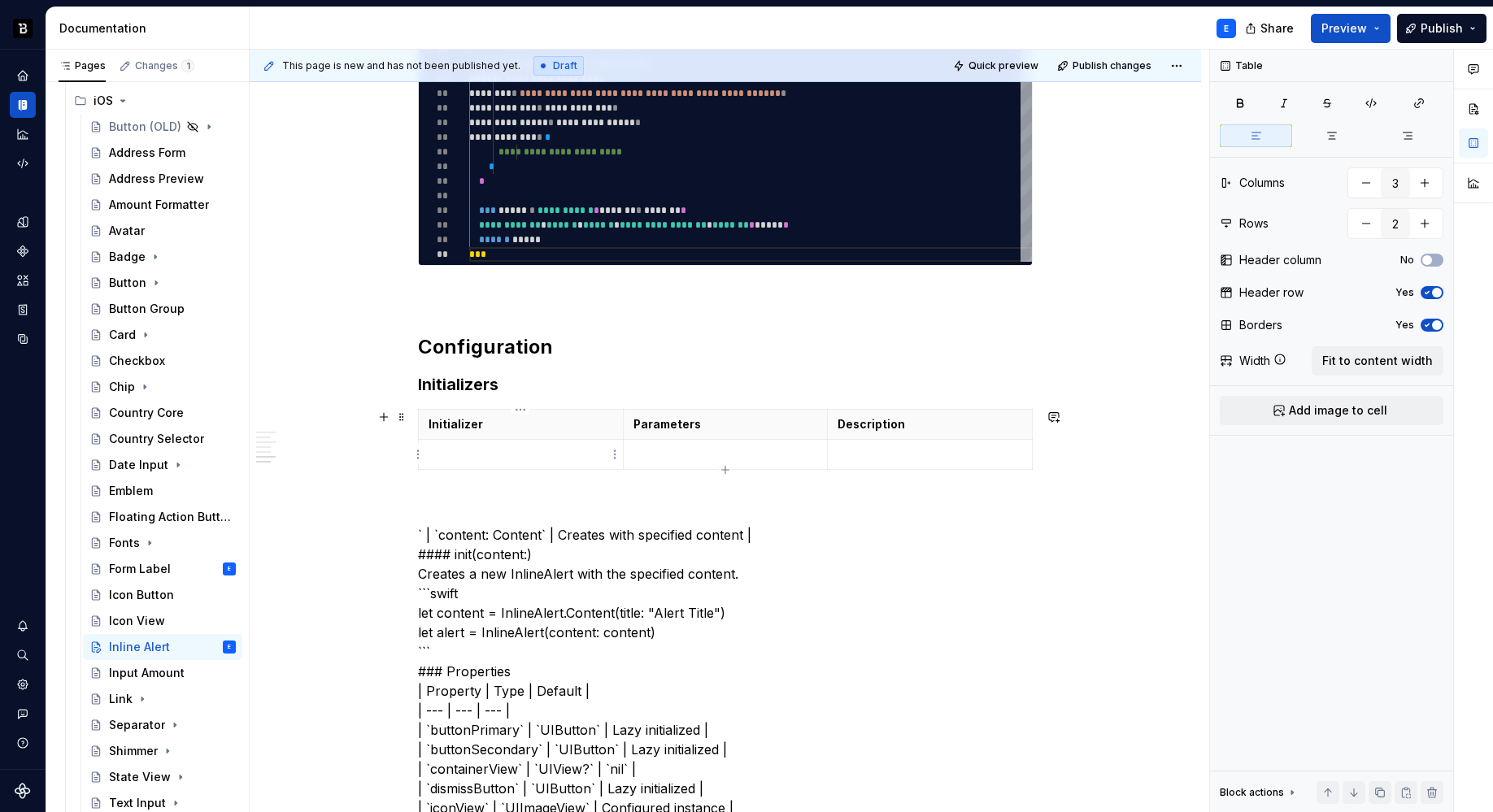
click at [471, 457] on p at bounding box center [520, 455] width 184 height 17
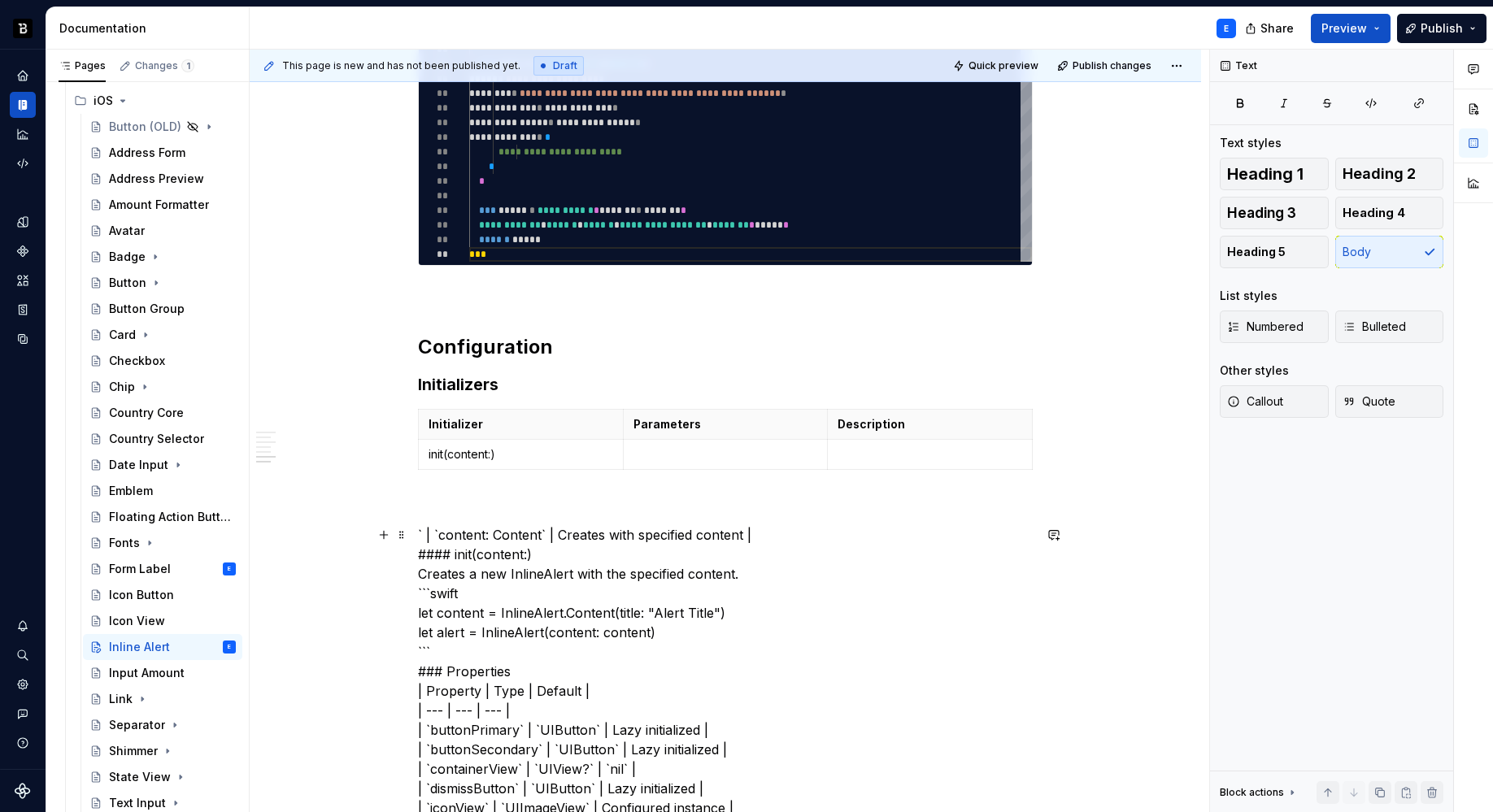
click at [665, 450] on p at bounding box center [725, 455] width 184 height 17
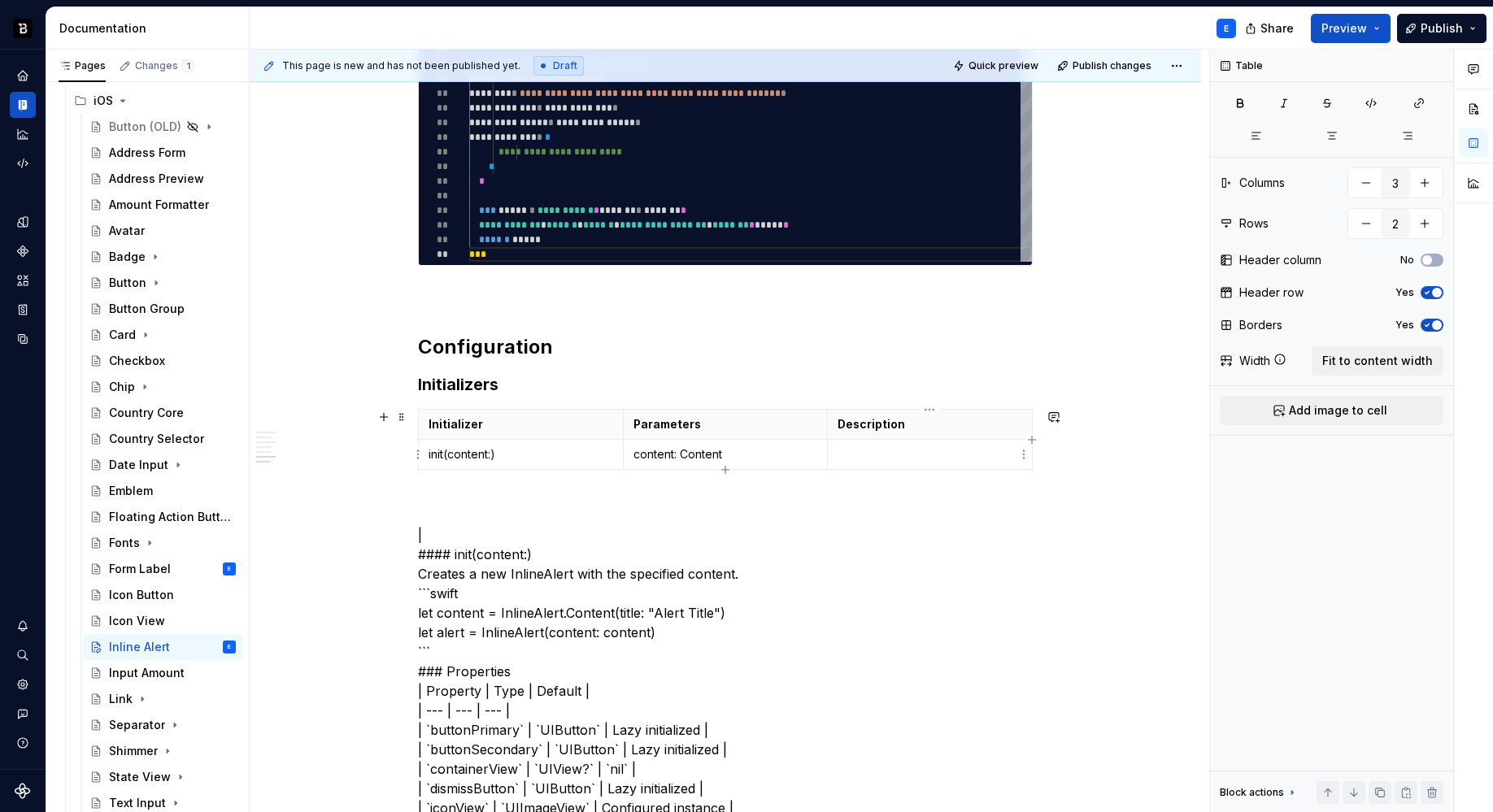
click at [866, 445] on td at bounding box center [929, 455] width 205 height 30
click at [501, 451] on p "init(content:)" at bounding box center [520, 455] width 184 height 17
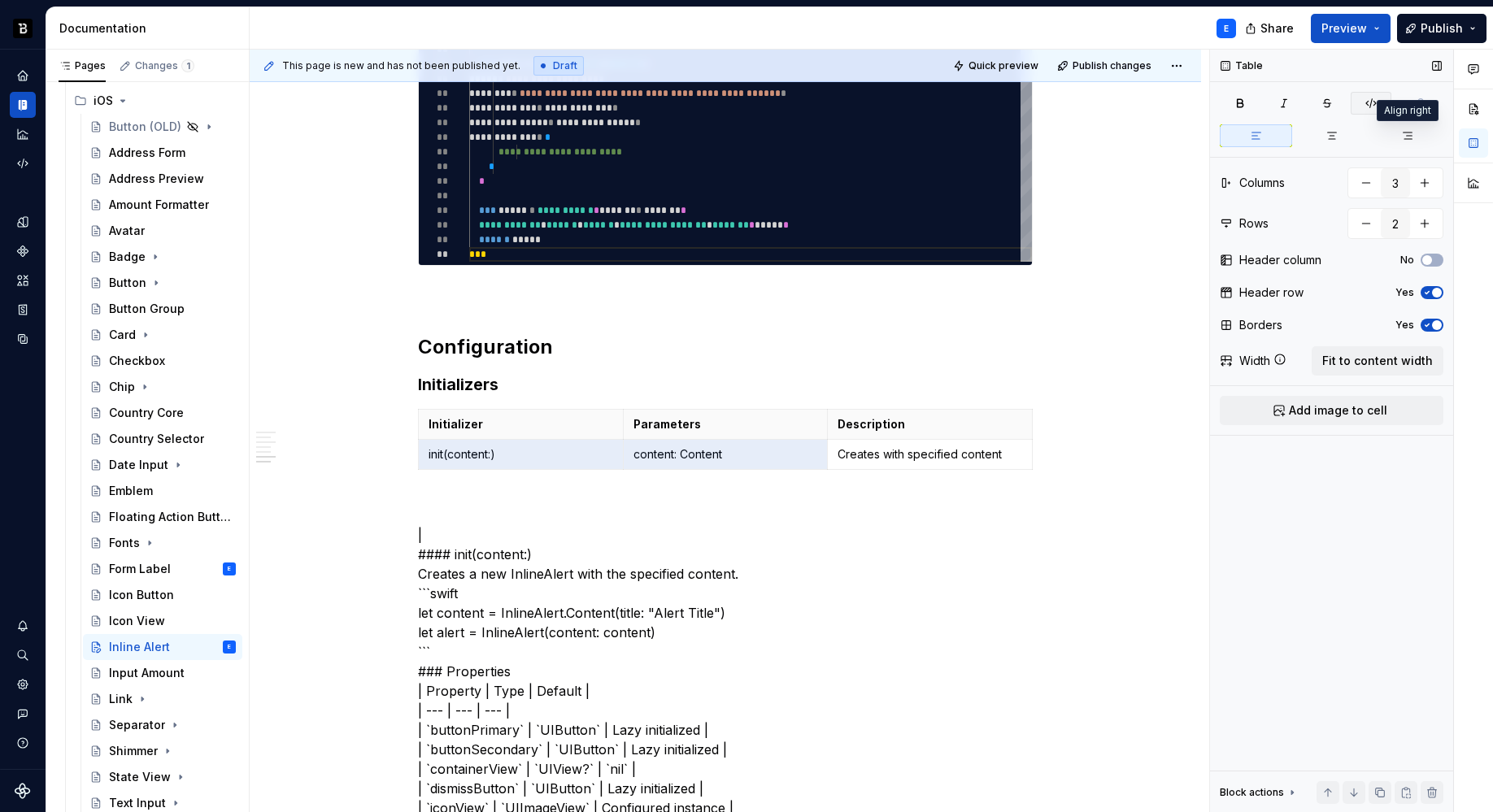
click at [1373, 102] on icon "button" at bounding box center [1371, 104] width 13 height 13
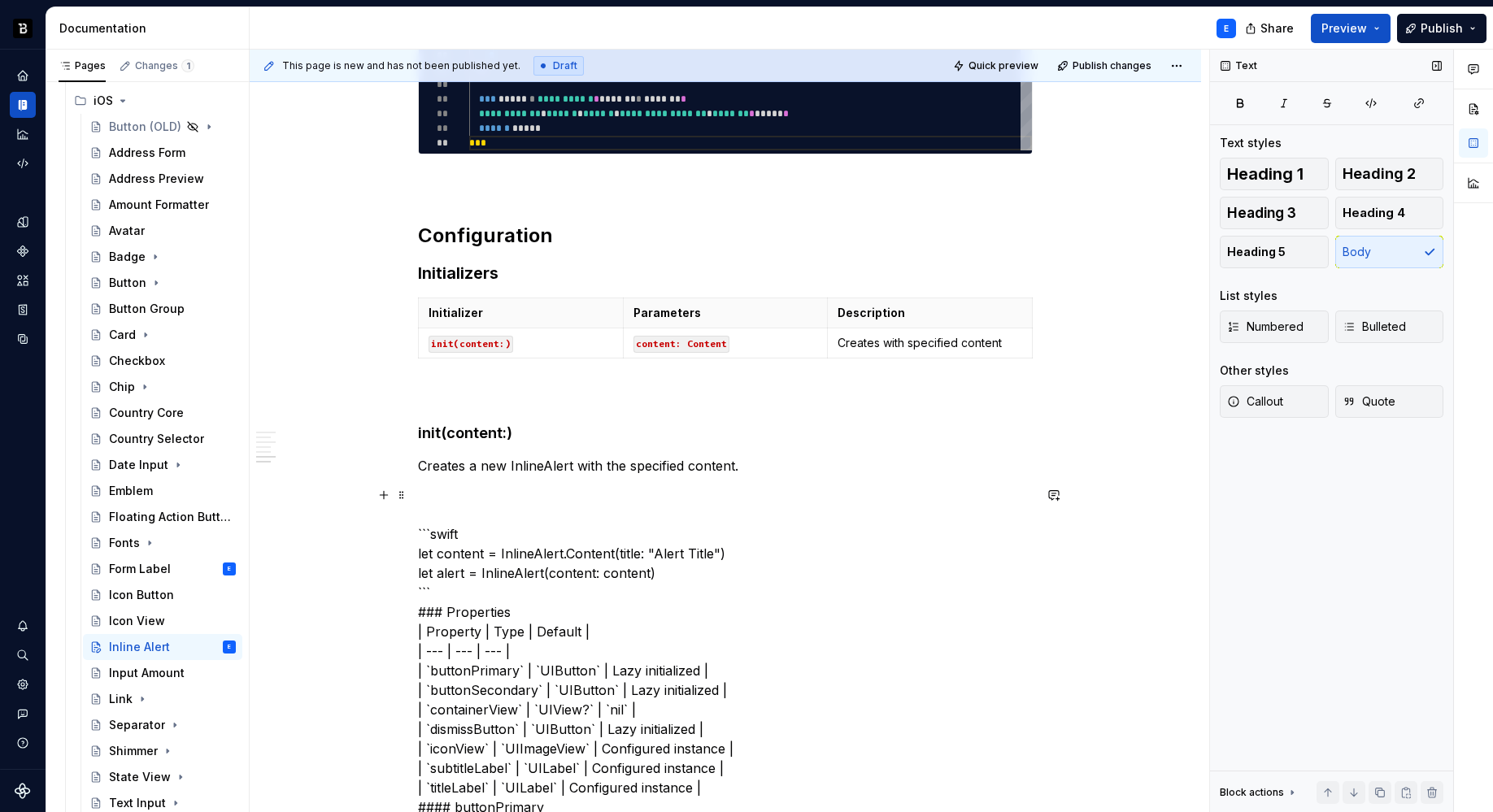
scroll to position [1304, 0]
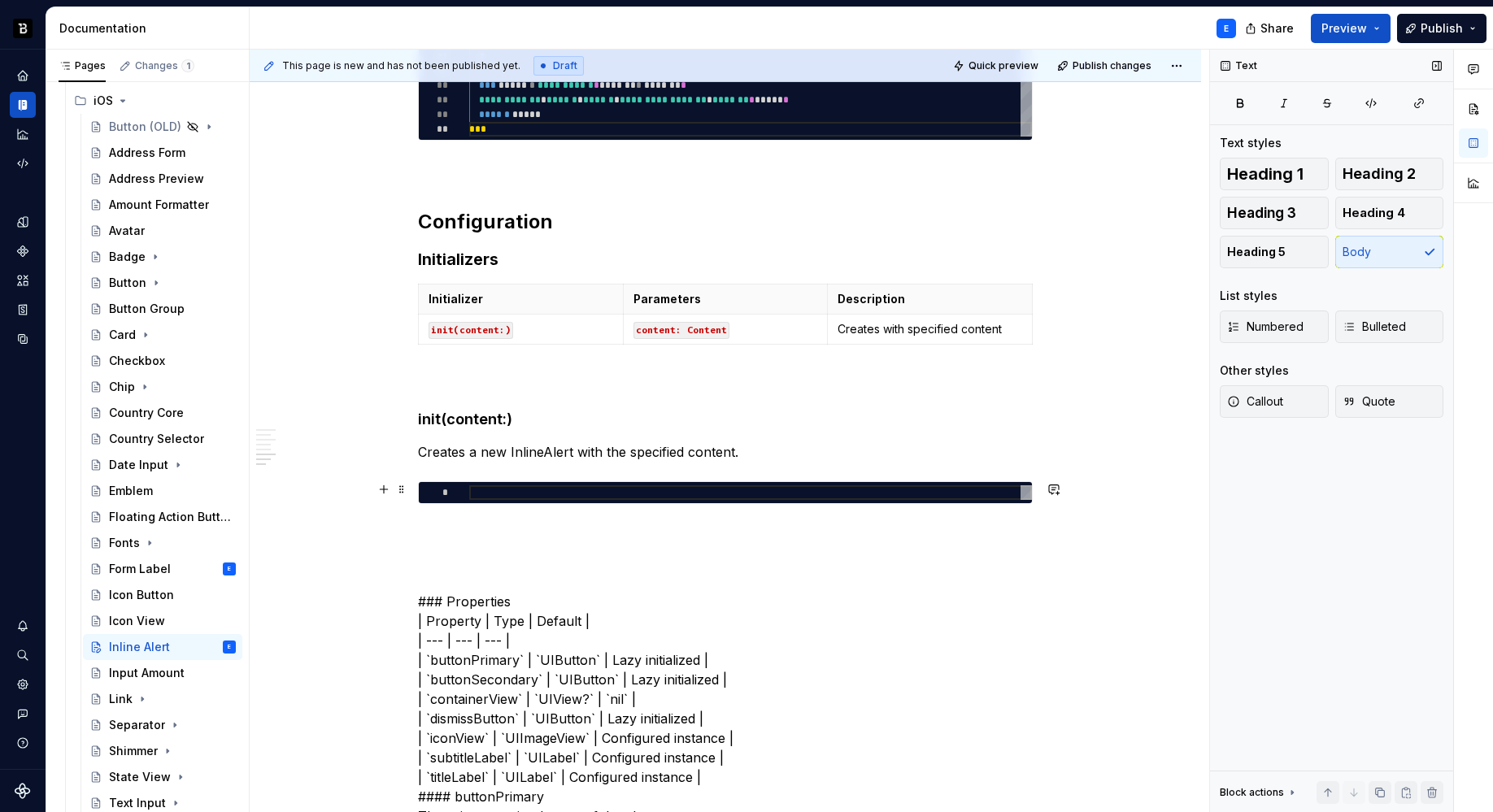
click at [501, 491] on div at bounding box center [750, 493] width 563 height 15
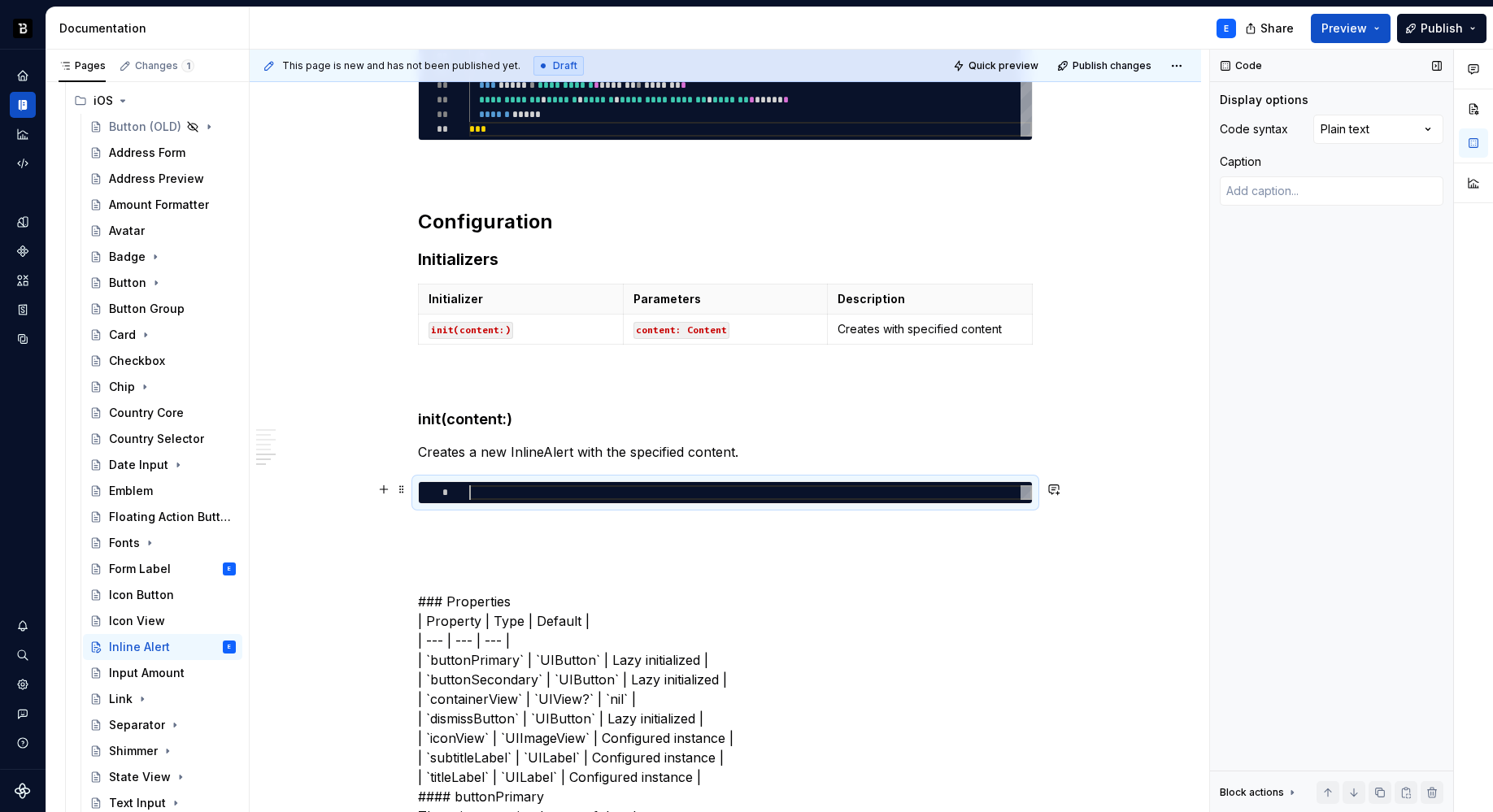
type textarea "*"
type textarea "**********"
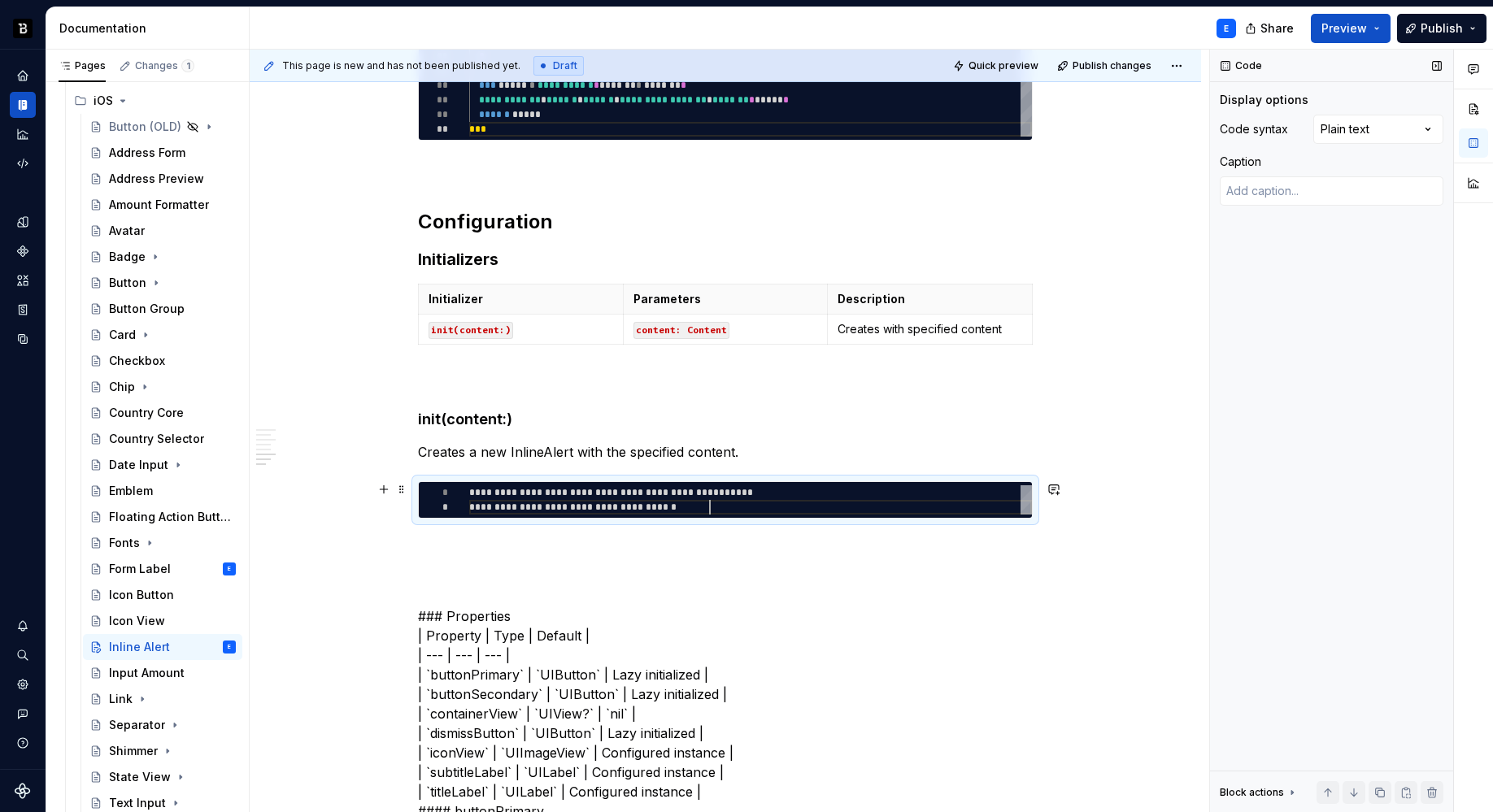
scroll to position [15, 241]
click at [1378, 135] on div "Comments Open comments No comments yet Select ‘Comment’ from the block context …" at bounding box center [1351, 431] width 283 height 763
type textarea "*"
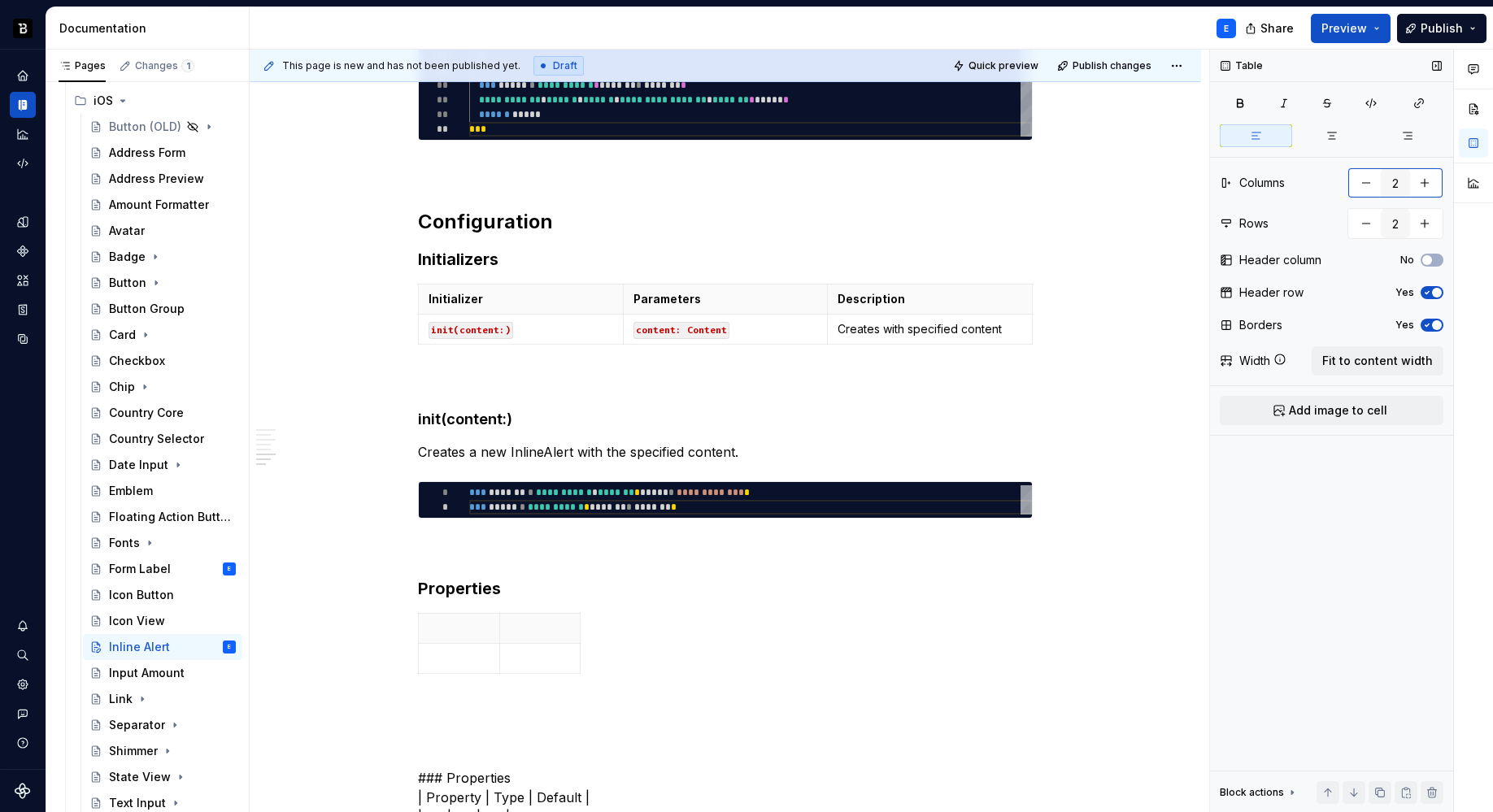
click at [1428, 189] on button "button" at bounding box center [1424, 182] width 29 height 29
type input "3"
click at [1389, 353] on span "Fit to content width" at bounding box center [1377, 361] width 110 height 17
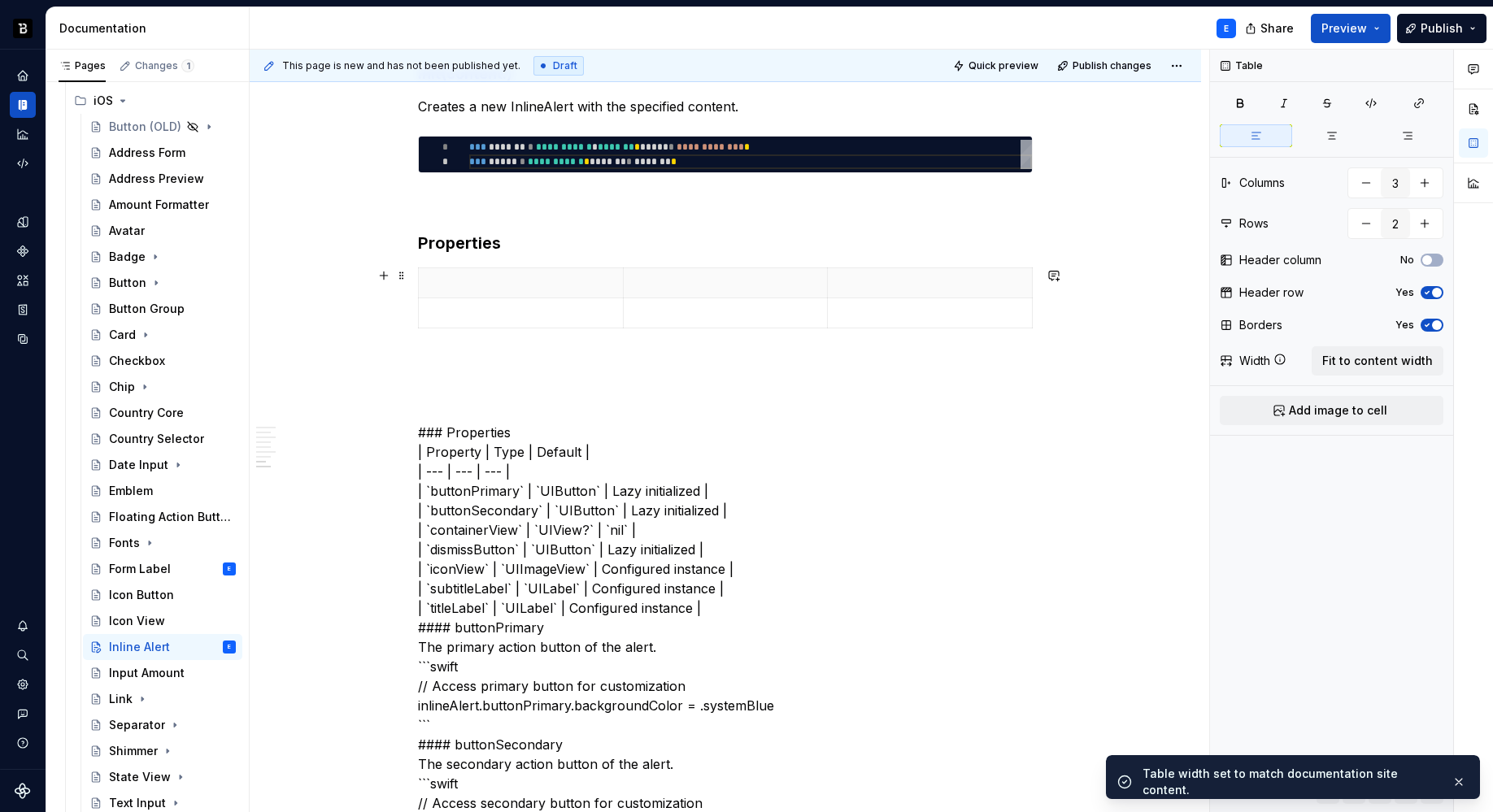
scroll to position [1685, 0]
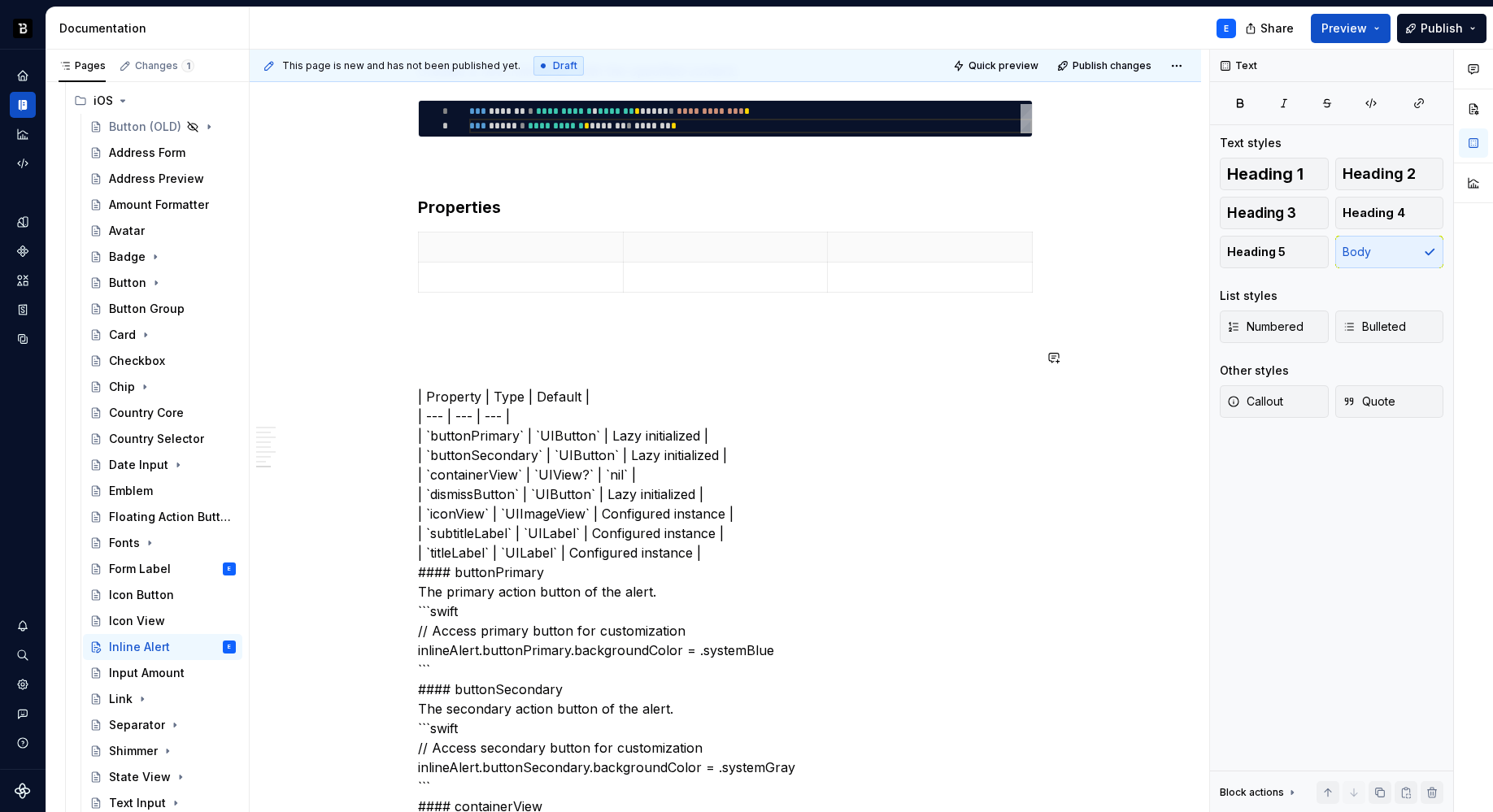
type textarea "*"
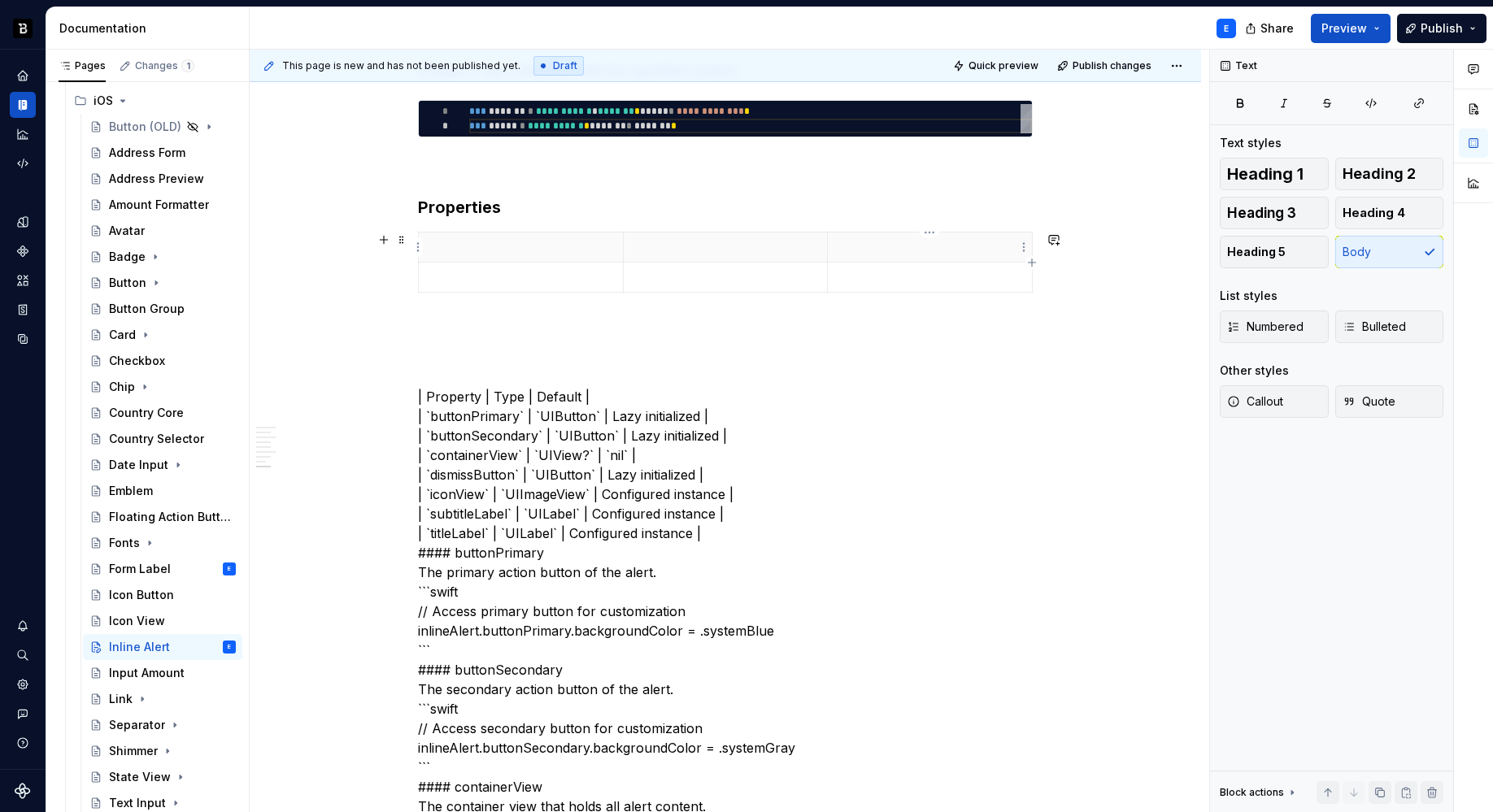
click at [886, 248] on p at bounding box center [929, 247] width 184 height 17
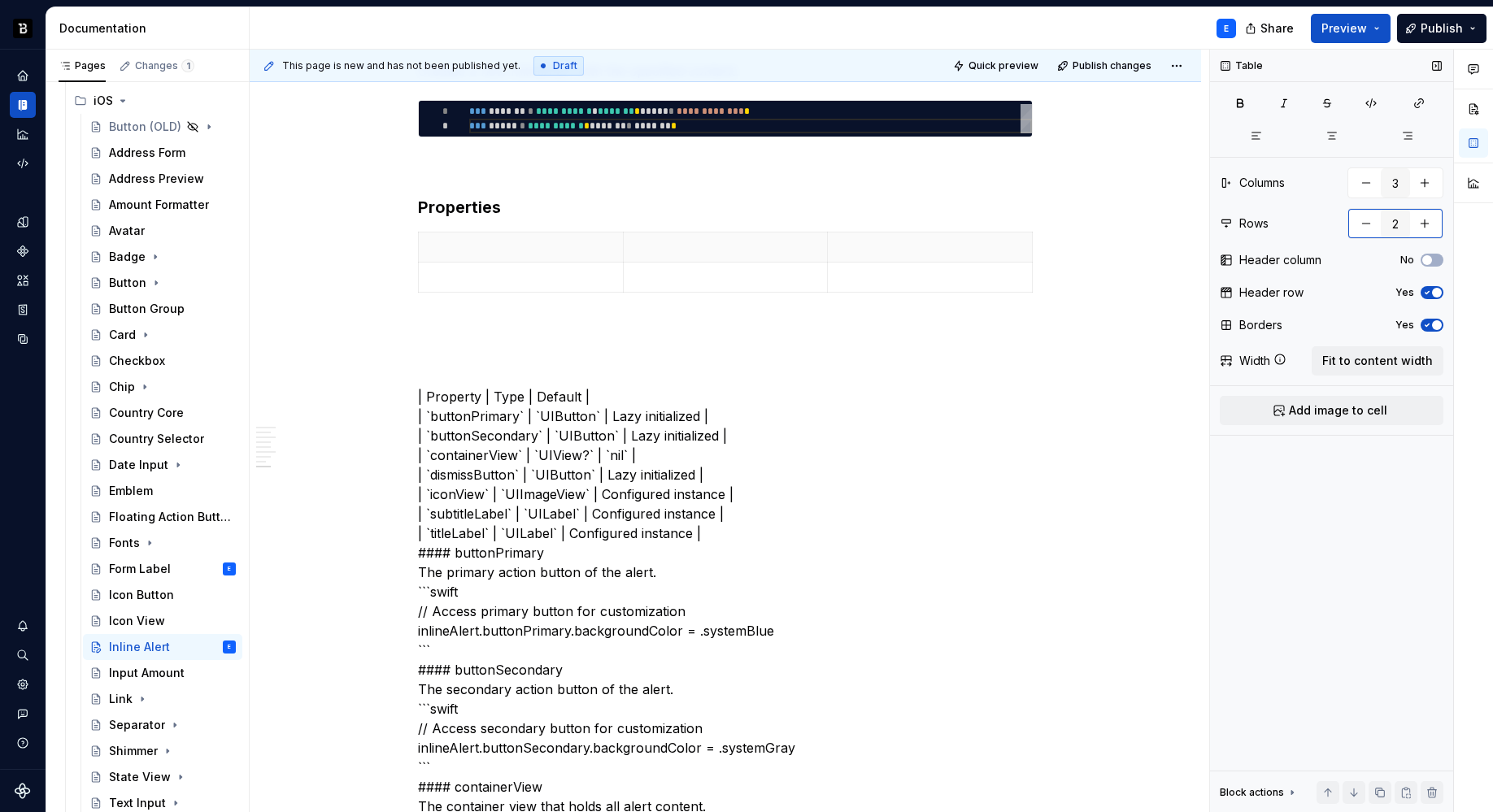
click at [1432, 224] on button "button" at bounding box center [1424, 223] width 29 height 29
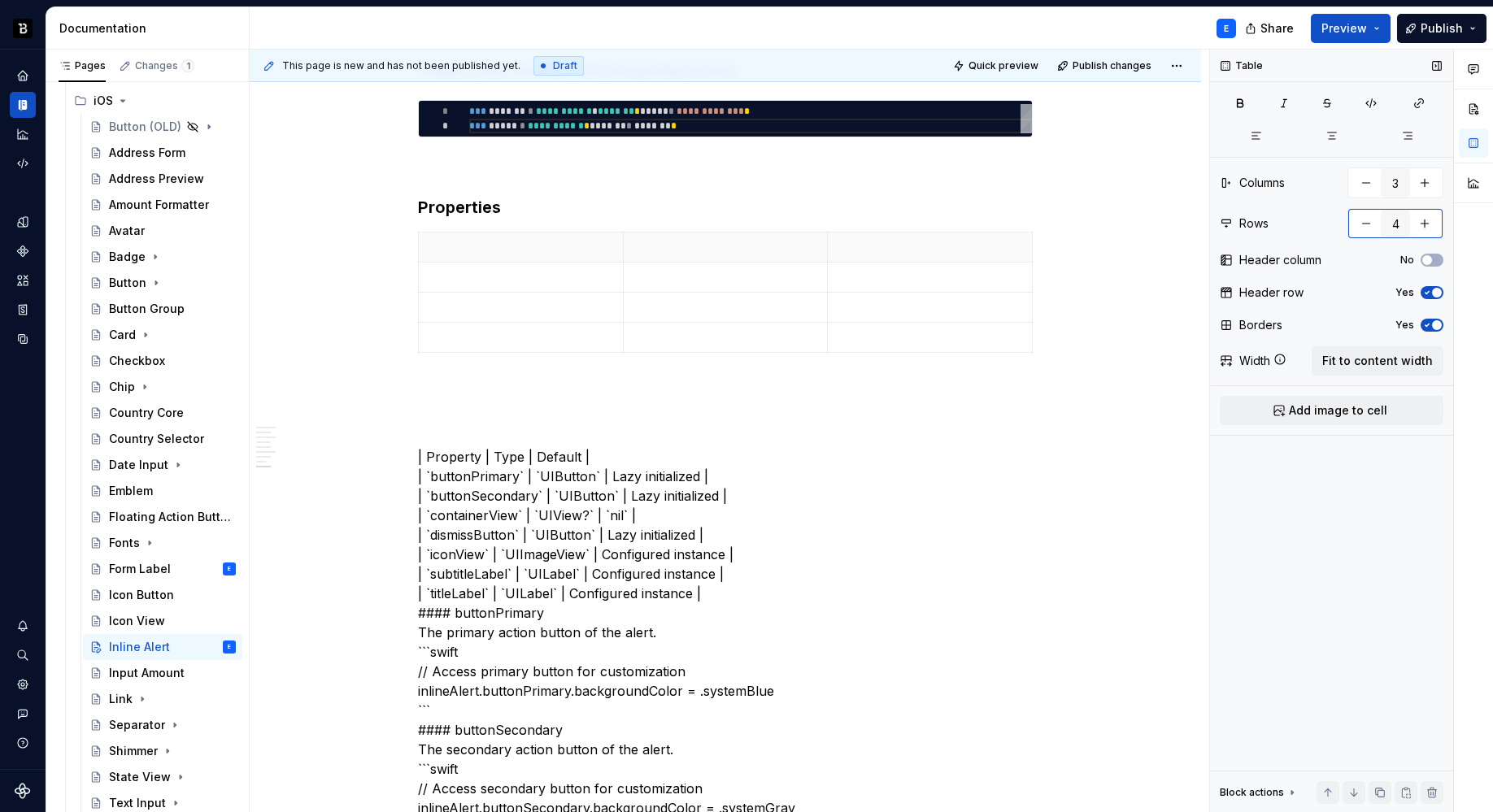
click at [1432, 224] on button "button" at bounding box center [1424, 223] width 29 height 29
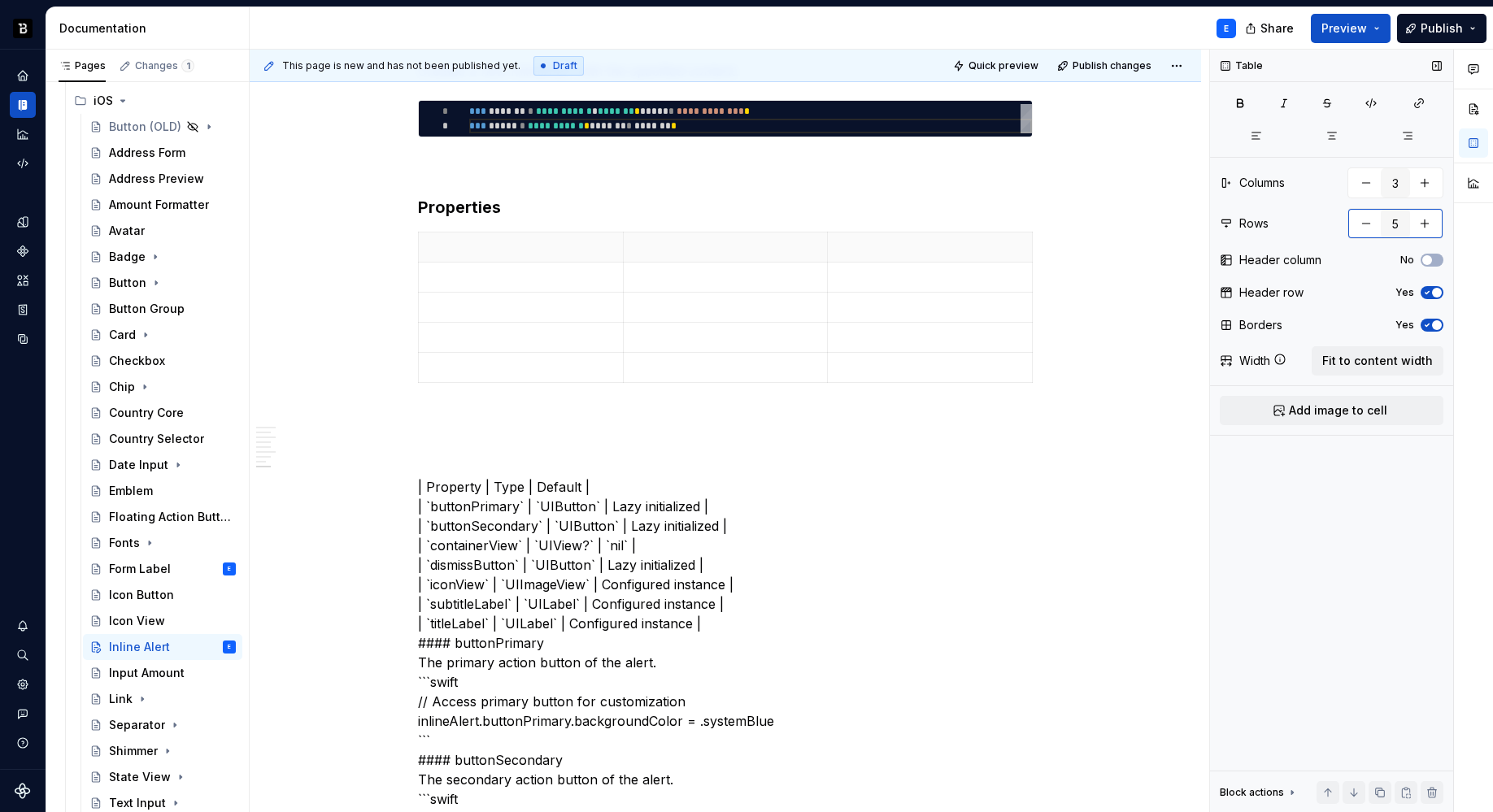
click at [1432, 224] on button "button" at bounding box center [1424, 223] width 29 height 29
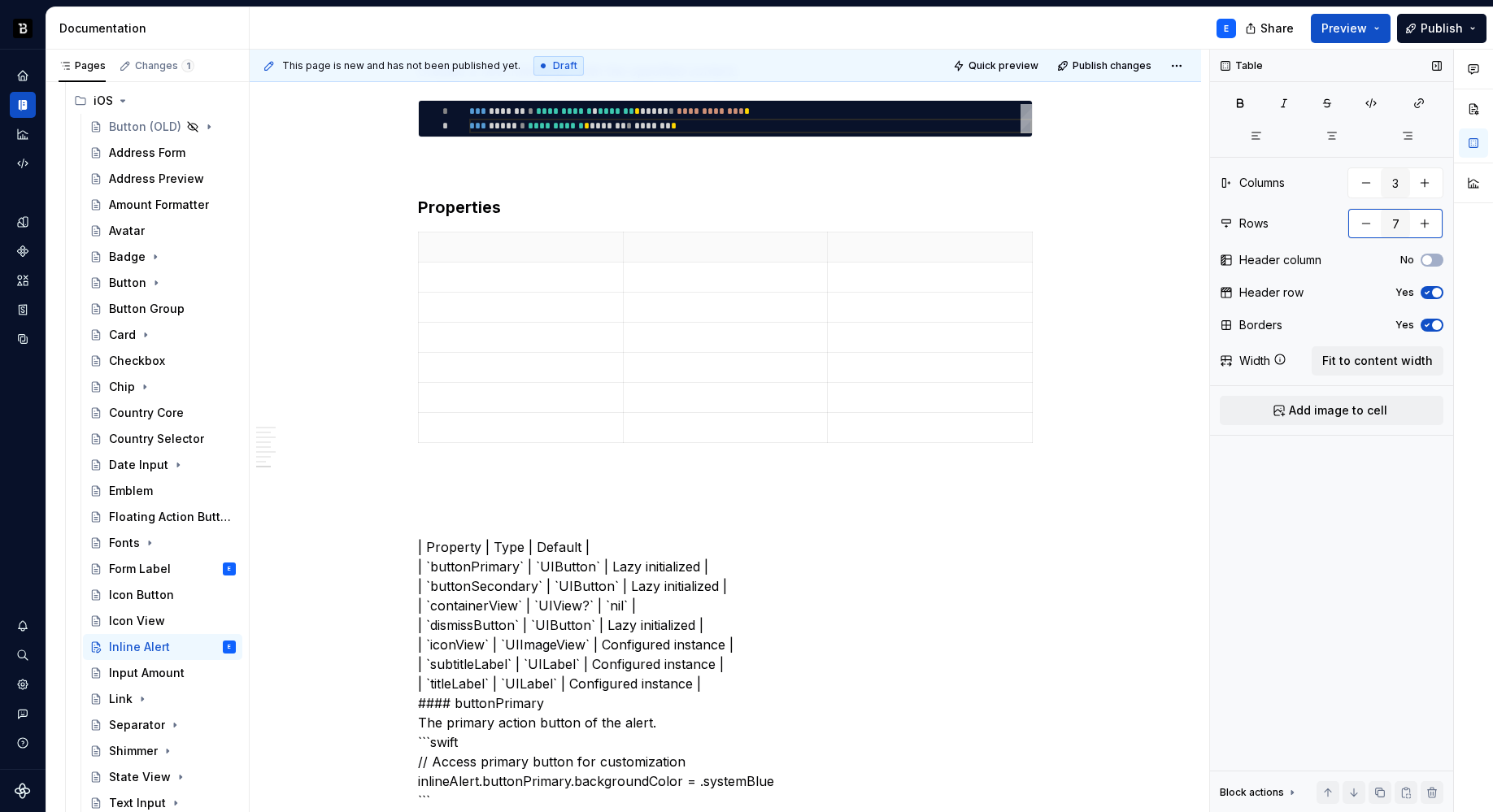
click at [1432, 224] on button "button" at bounding box center [1424, 223] width 29 height 29
type input "8"
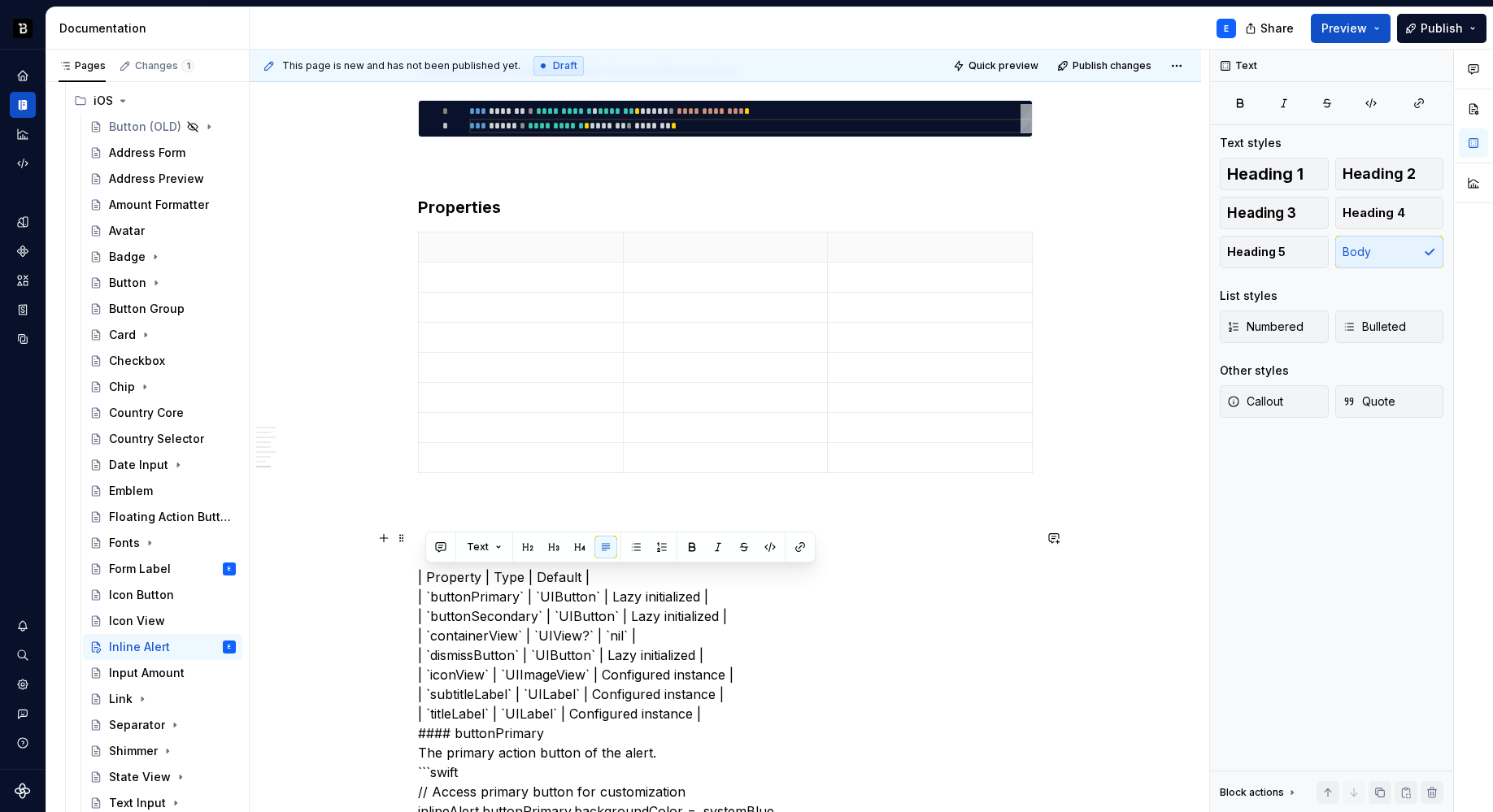
click at [509, 248] on p at bounding box center [520, 247] width 184 height 17
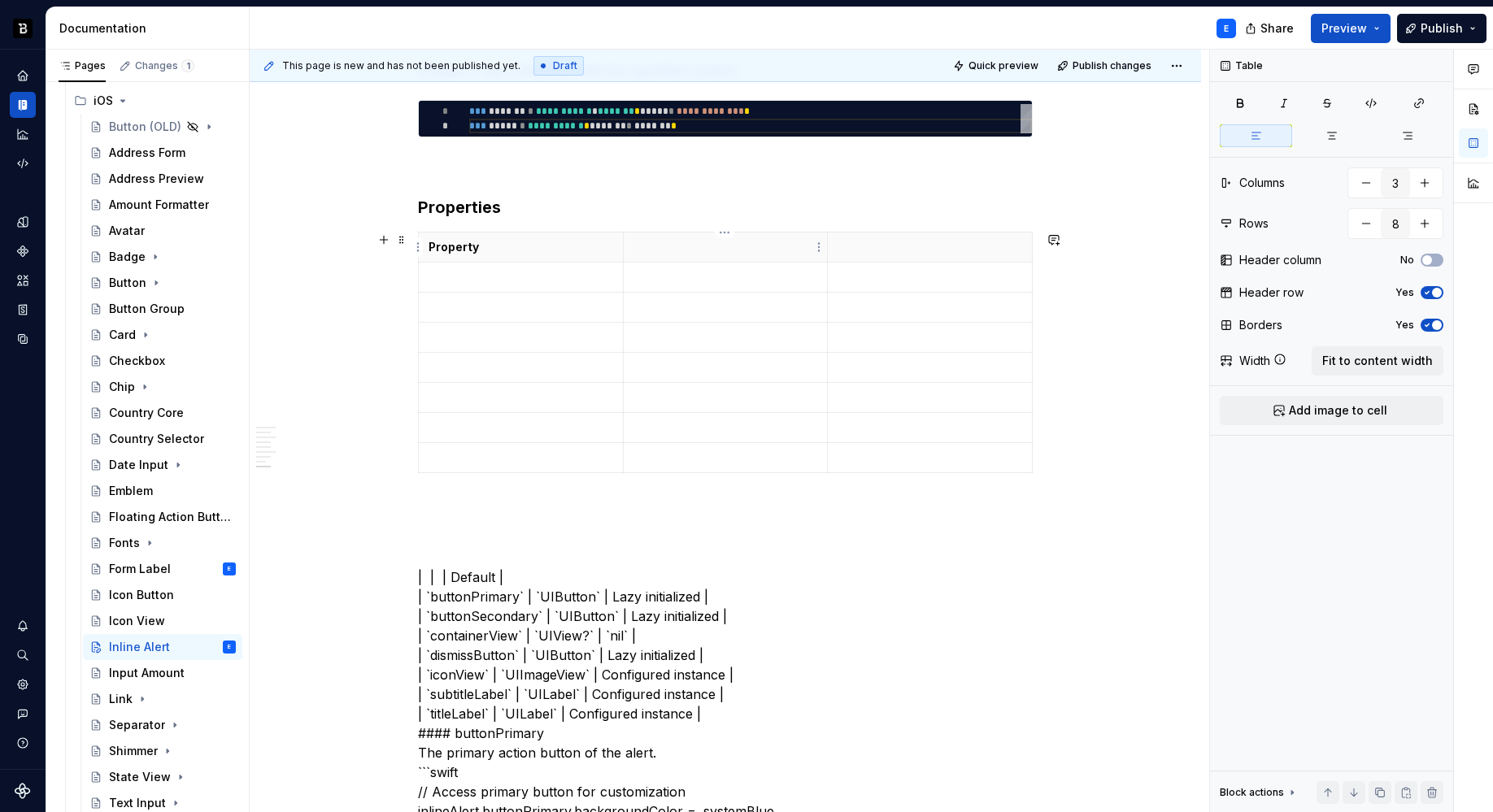
click at [650, 240] on p at bounding box center [725, 247] width 184 height 17
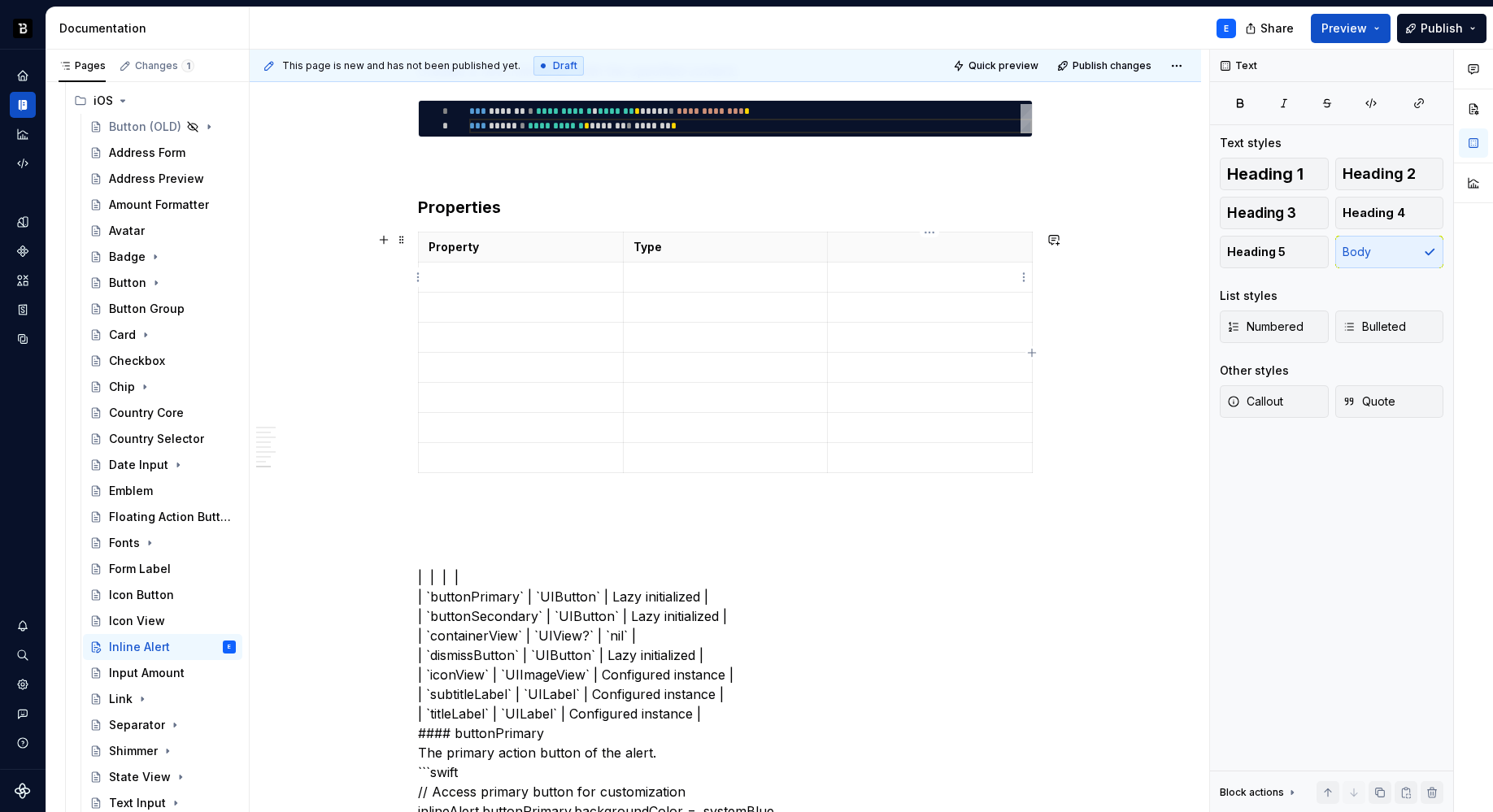
click at [853, 258] on th at bounding box center [929, 247] width 205 height 30
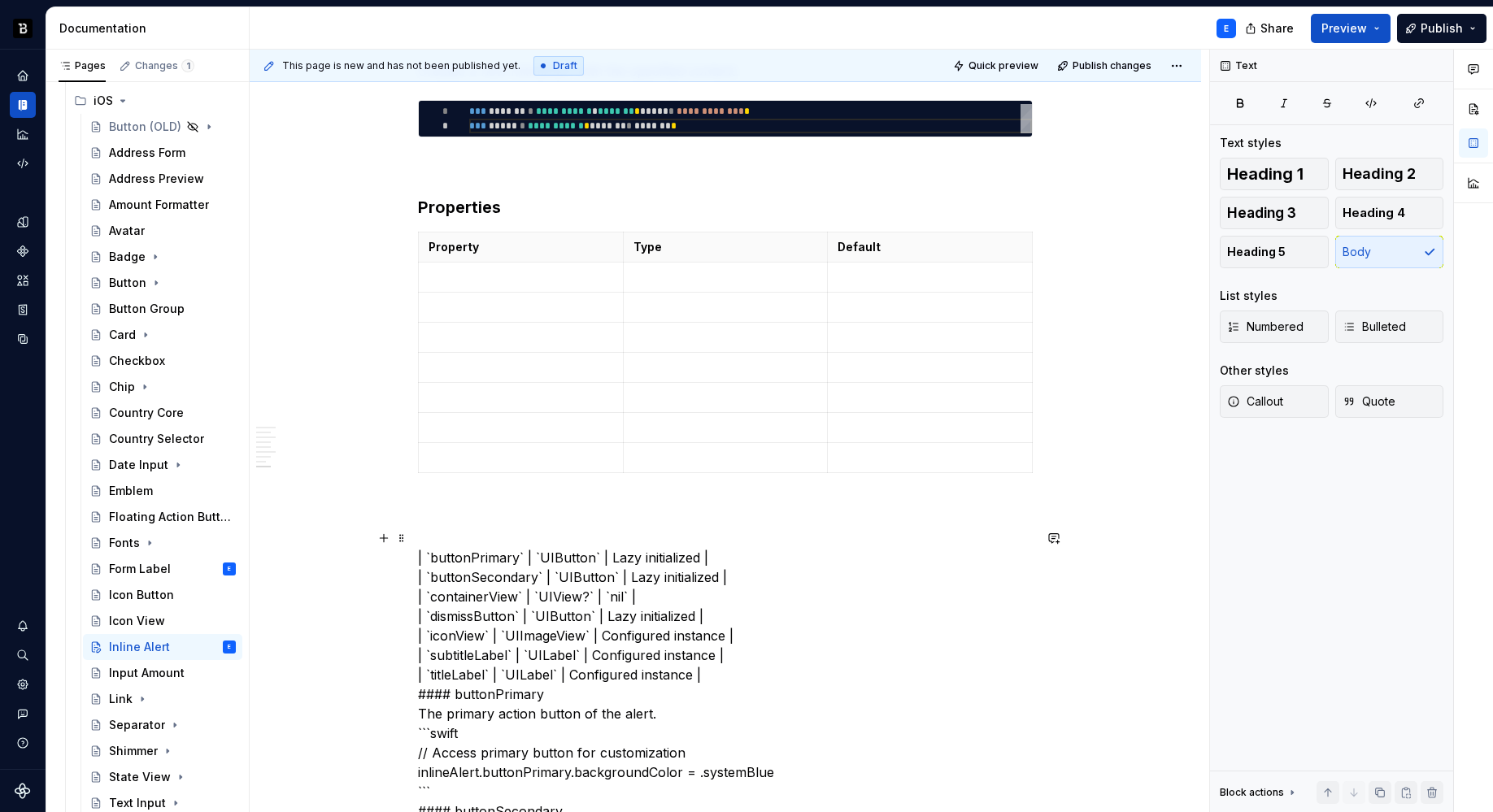
click at [485, 262] on td at bounding box center [521, 277] width 205 height 30
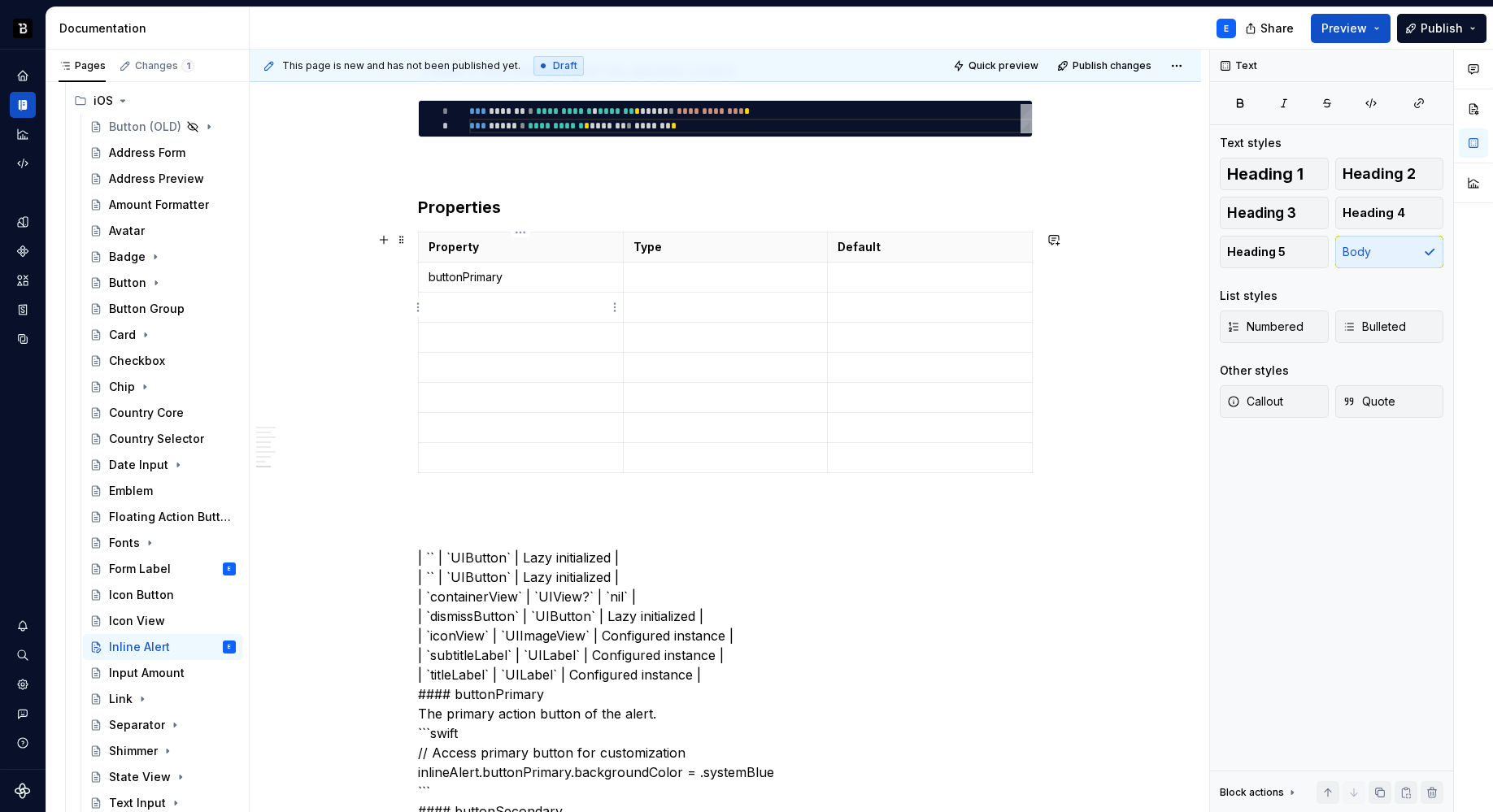
click at [481, 301] on p at bounding box center [520, 308] width 184 height 17
click at [455, 333] on p at bounding box center [520, 338] width 184 height 17
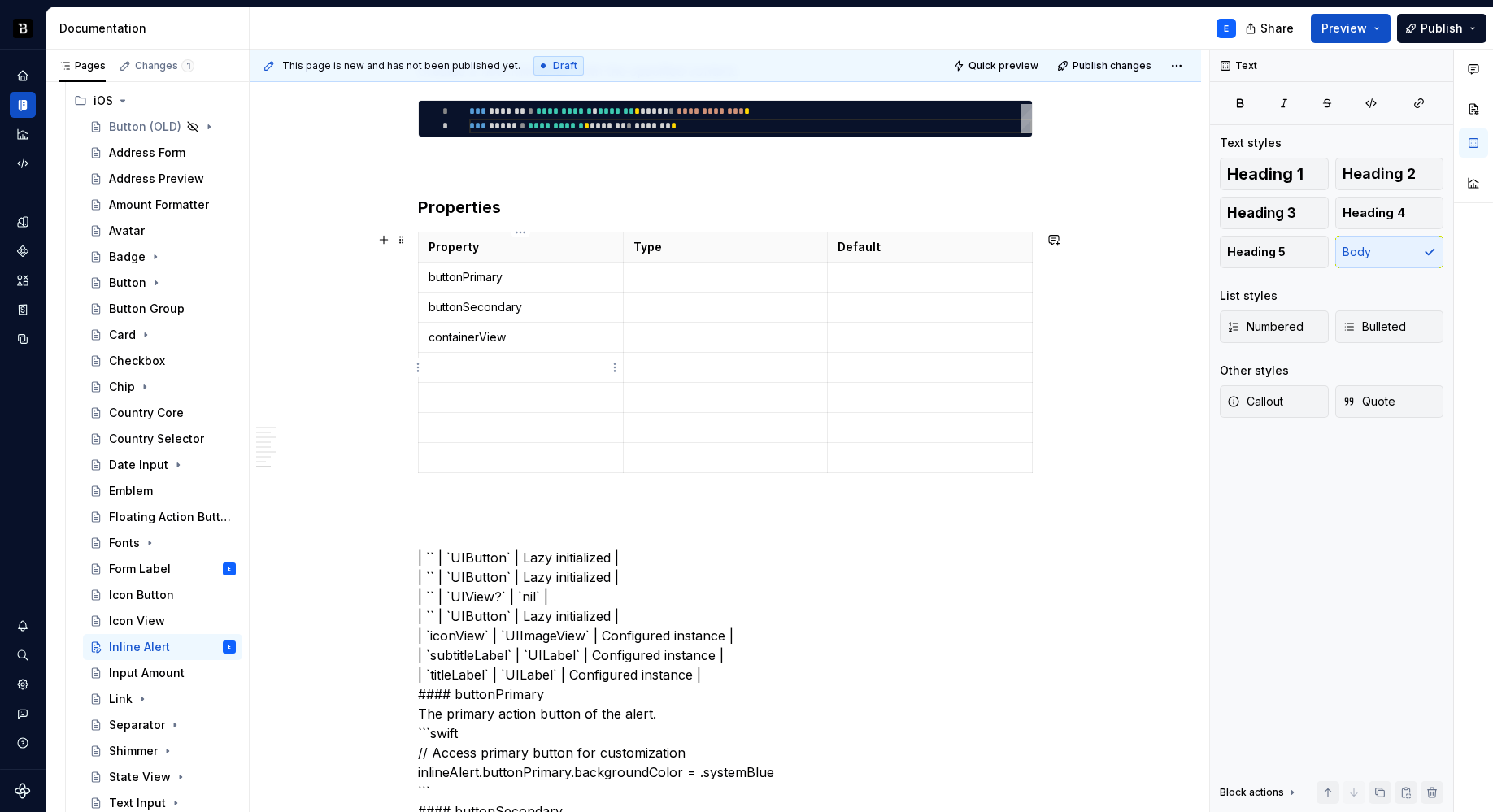
click at [480, 354] on td at bounding box center [521, 367] width 205 height 30
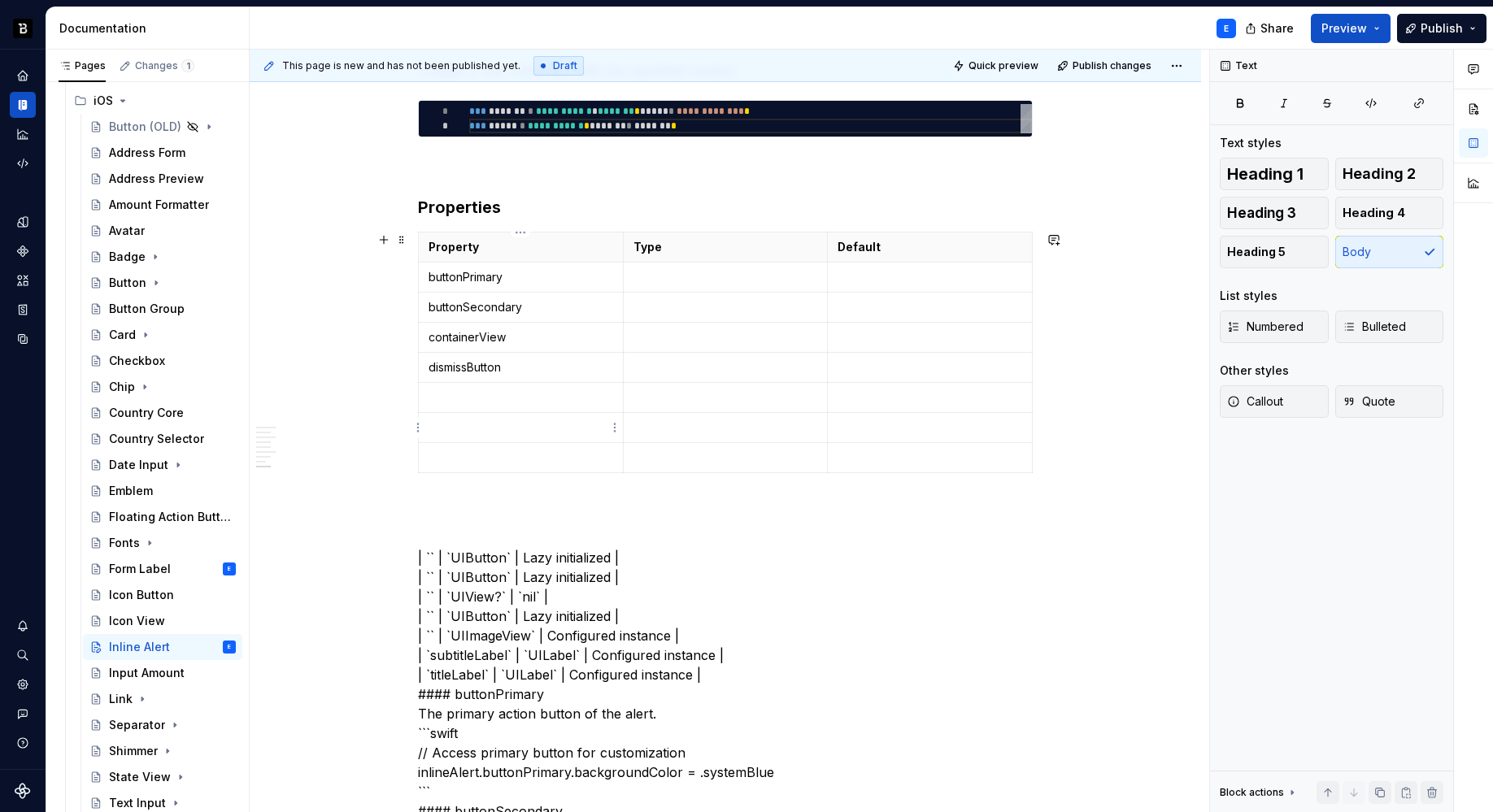
click at [485, 393] on p at bounding box center [520, 397] width 184 height 17
click at [477, 422] on p at bounding box center [520, 428] width 184 height 17
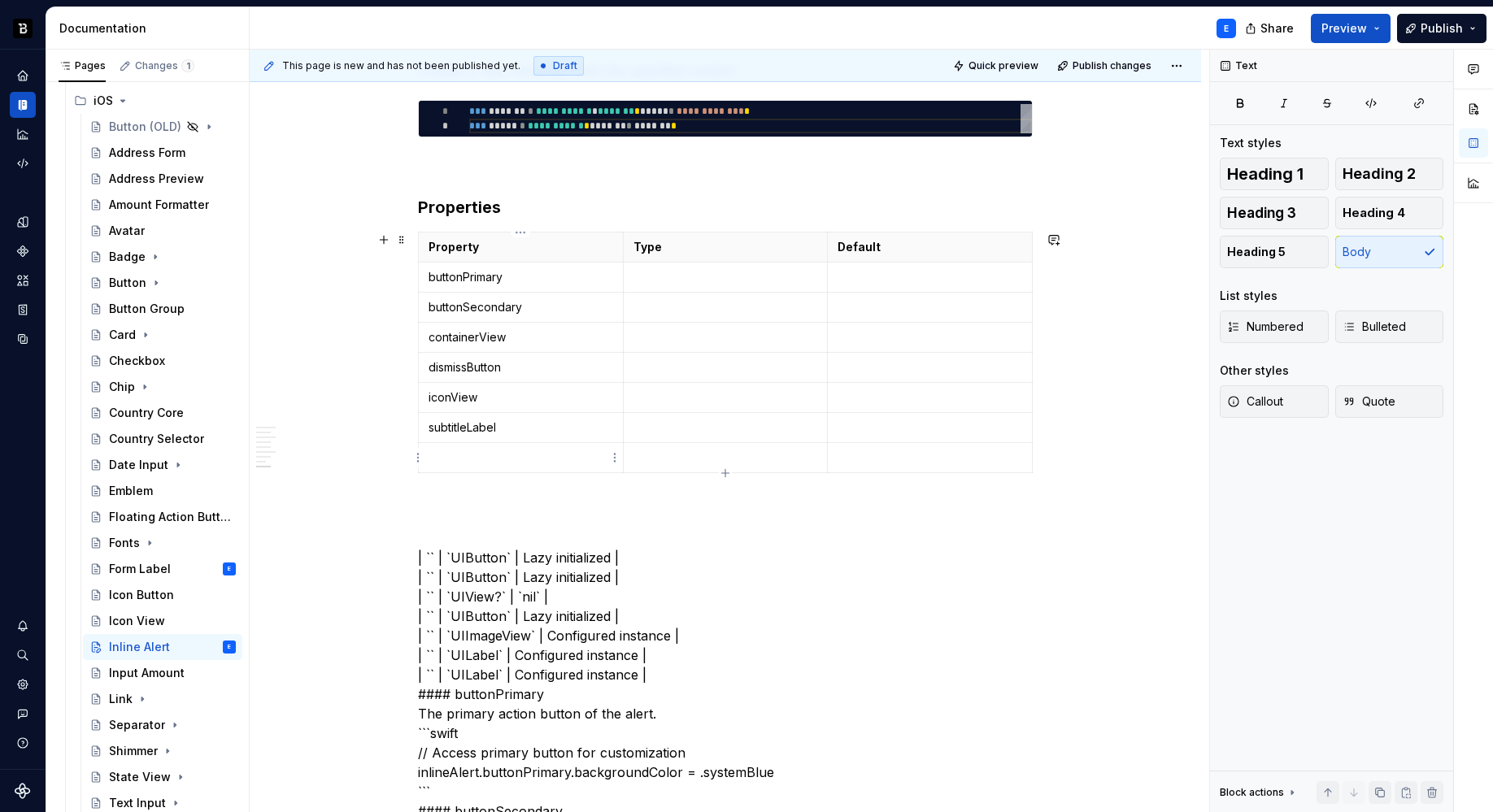
click at [495, 464] on p at bounding box center [520, 458] width 184 height 17
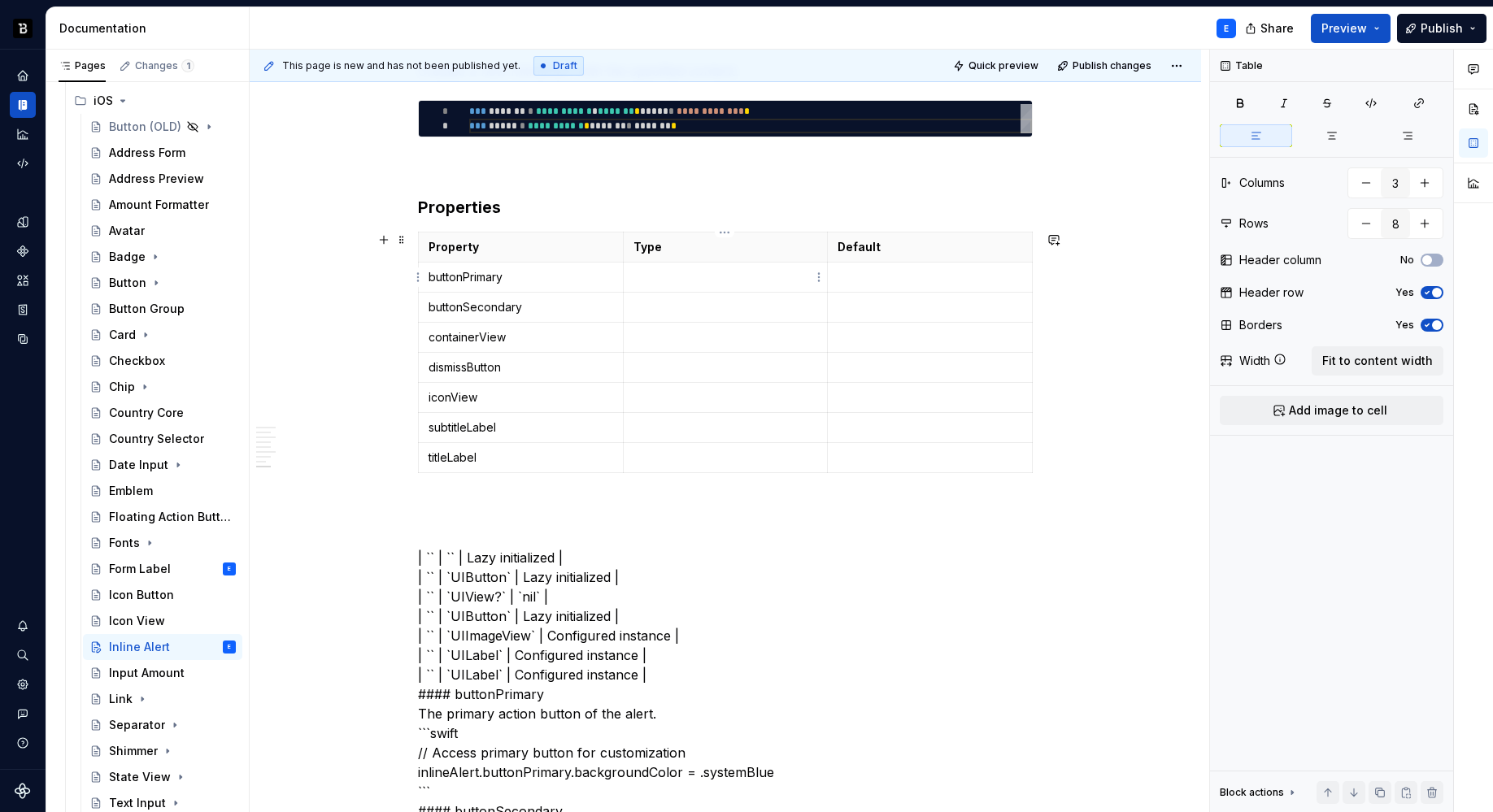
click at [664, 275] on p at bounding box center [725, 277] width 184 height 17
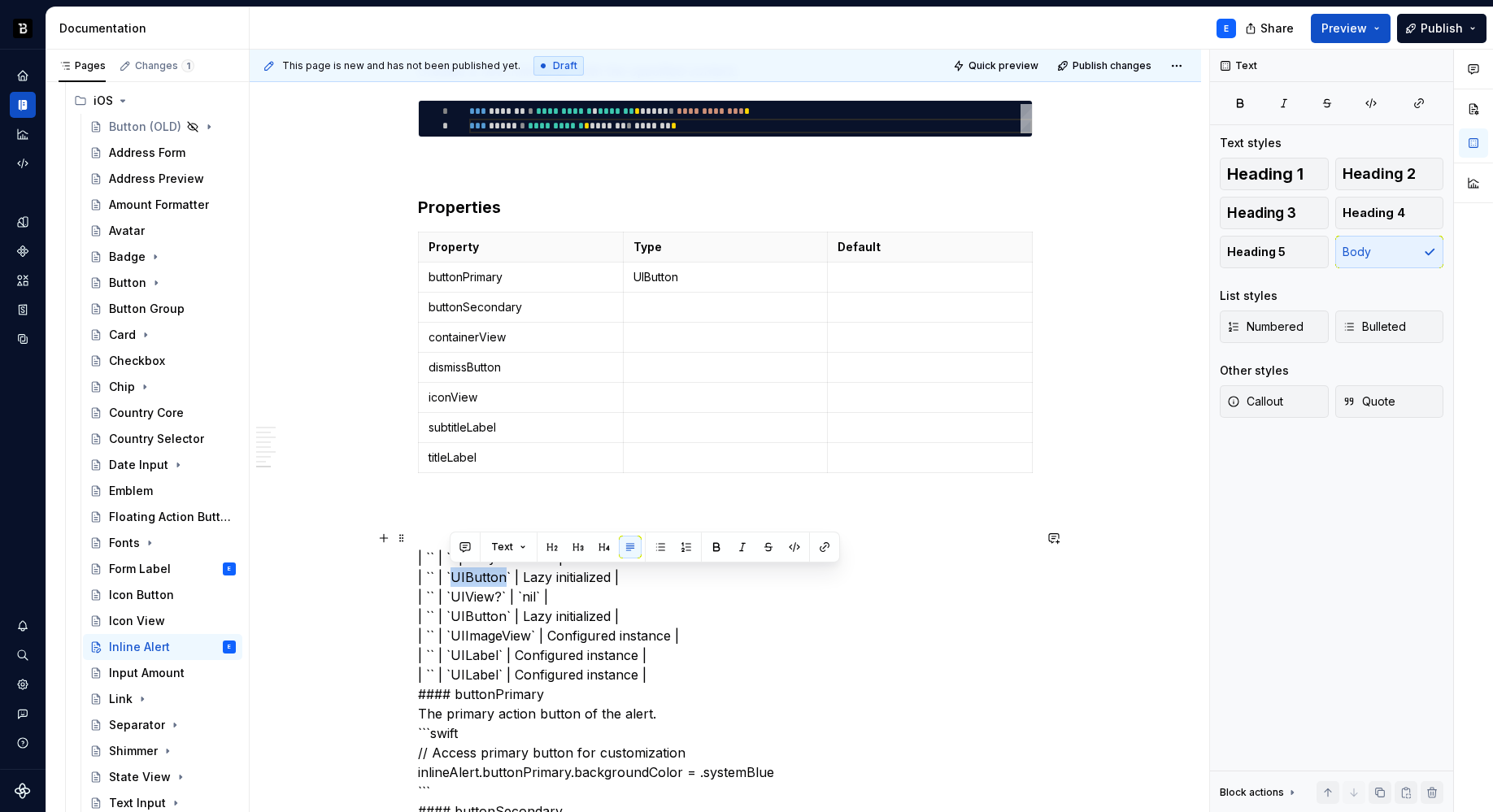
click at [670, 306] on p at bounding box center [725, 308] width 184 height 17
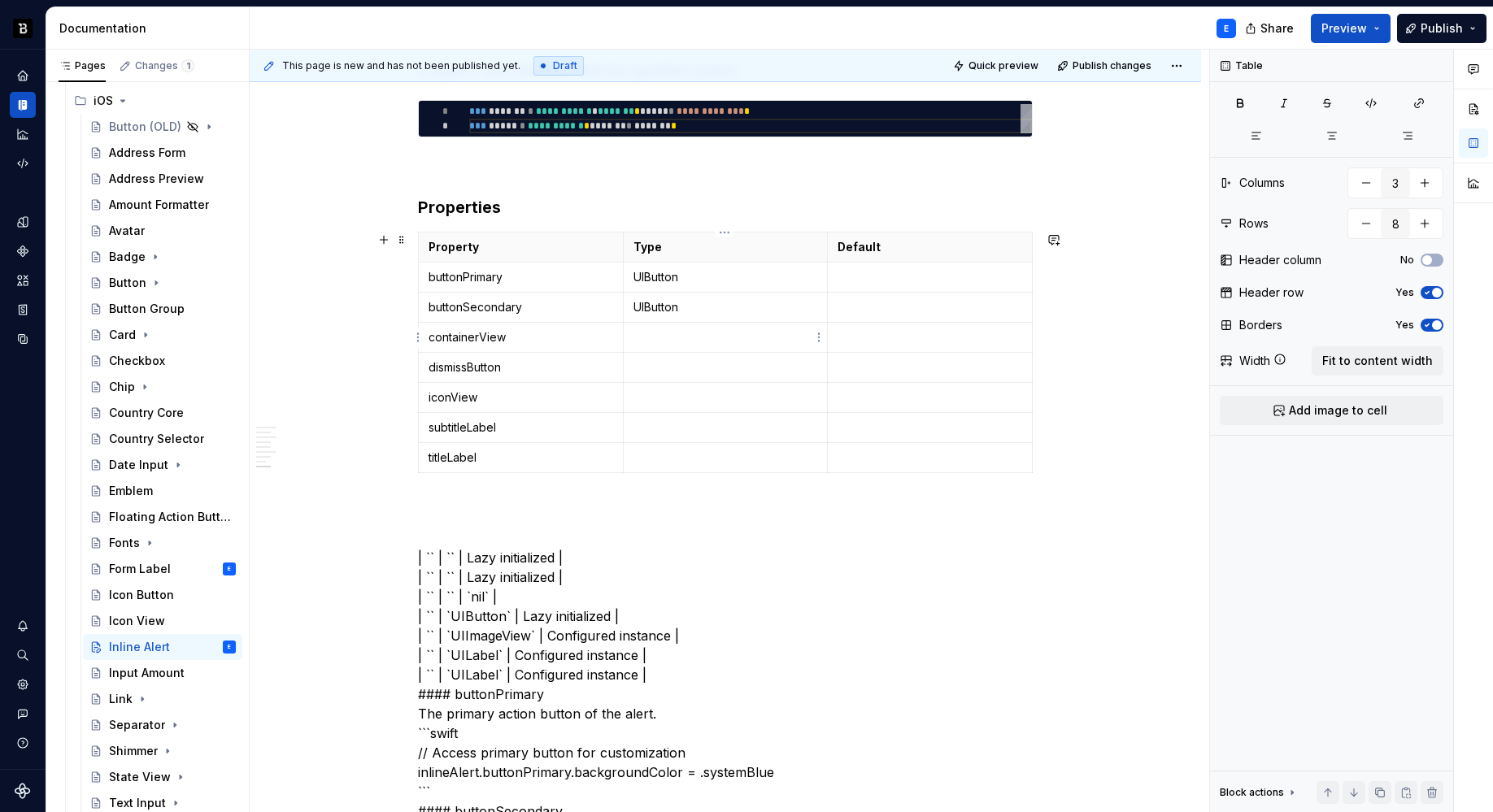
click at [673, 332] on p at bounding box center [725, 338] width 184 height 17
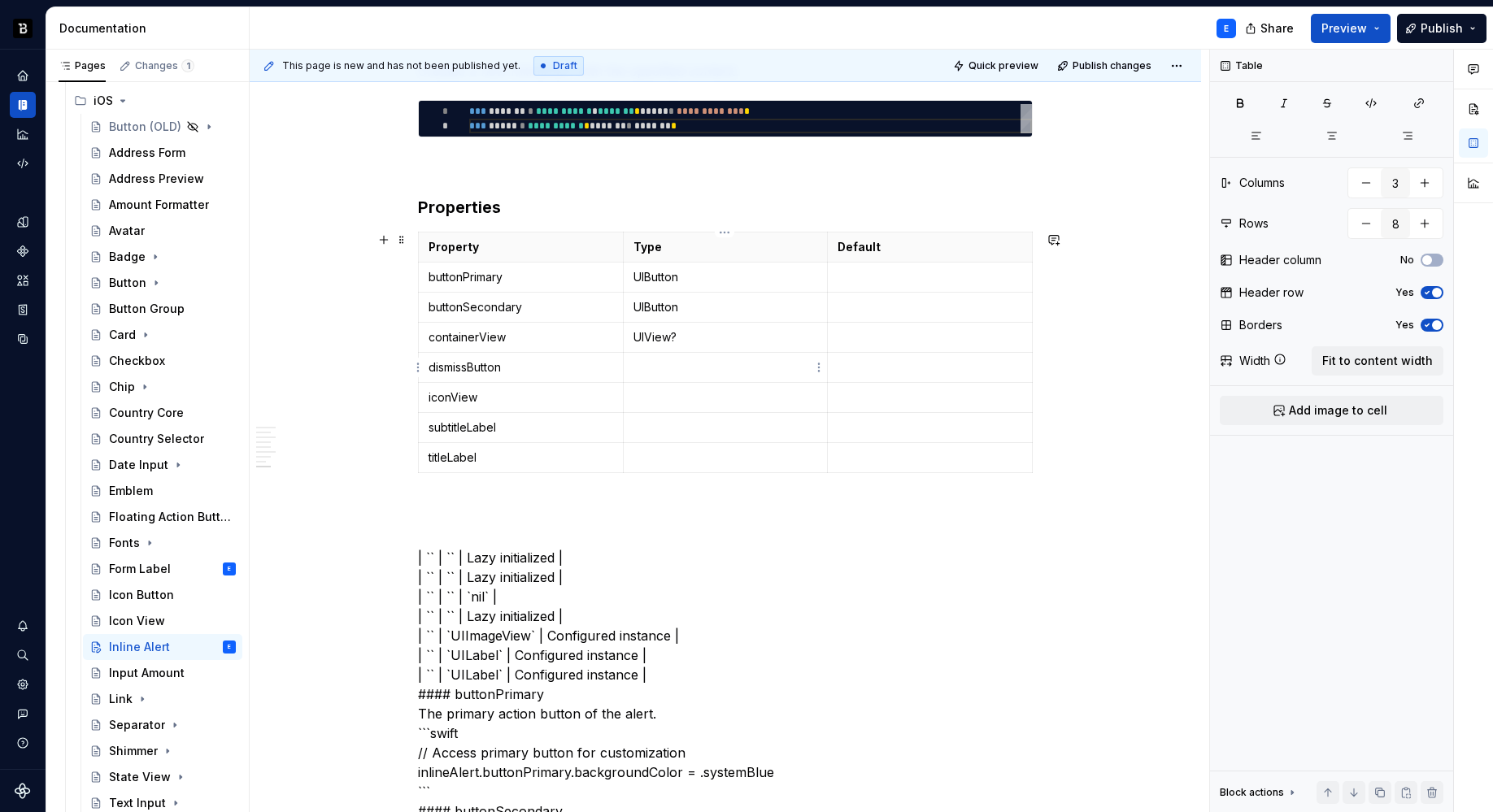
click at [653, 368] on p at bounding box center [725, 367] width 184 height 17
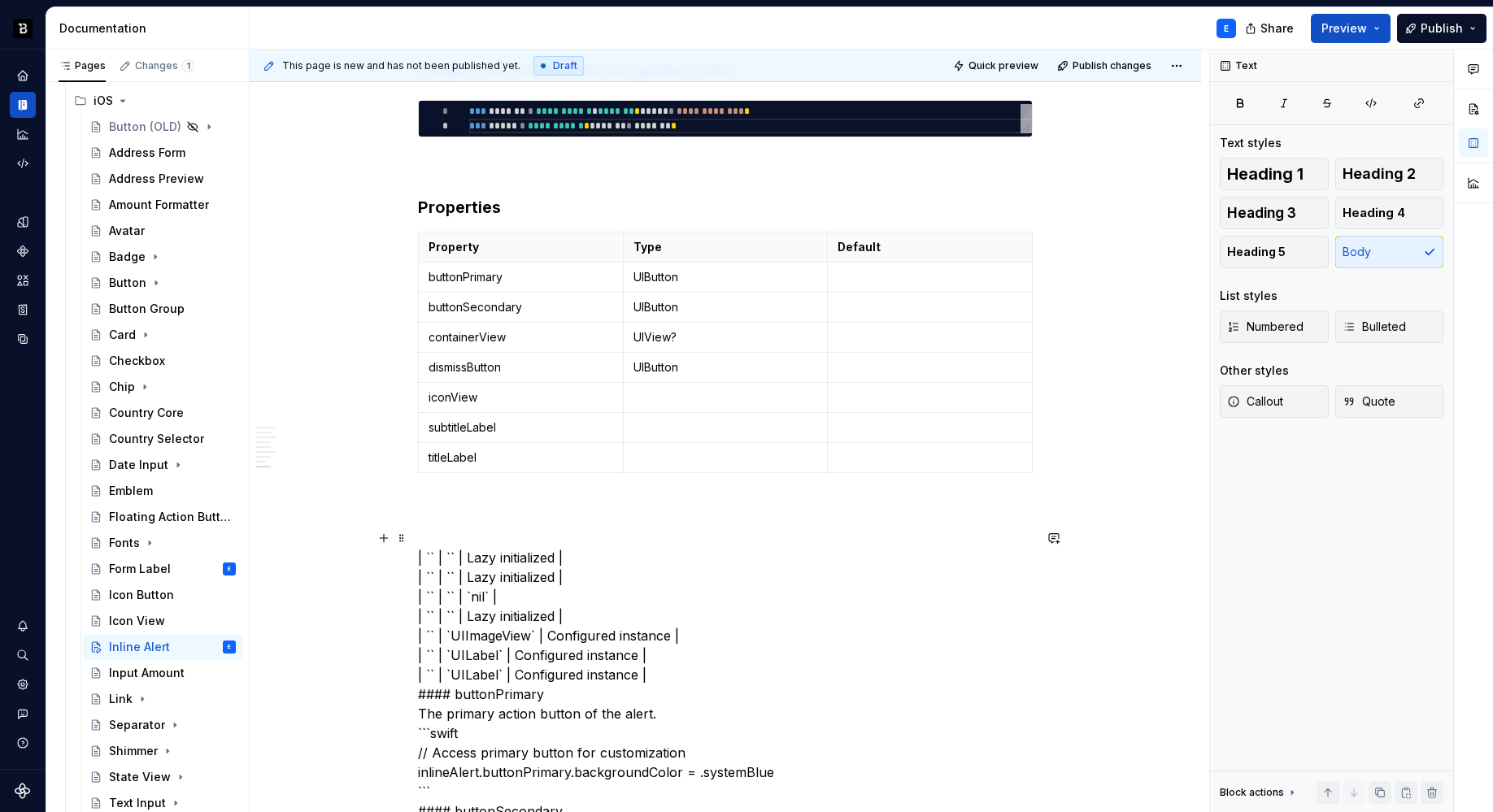
click at [648, 383] on td at bounding box center [725, 397] width 205 height 30
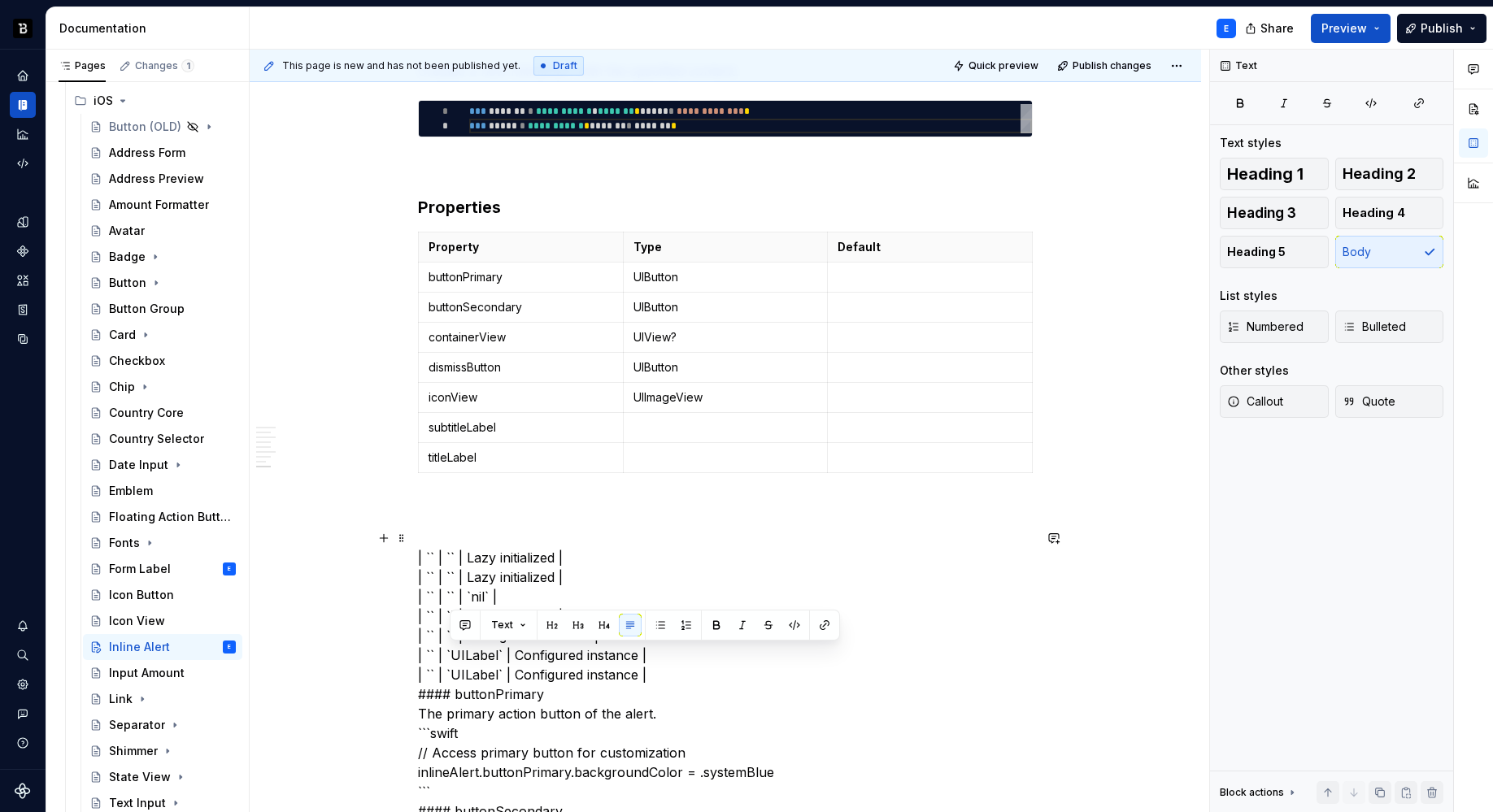
click at [655, 423] on p at bounding box center [725, 428] width 184 height 17
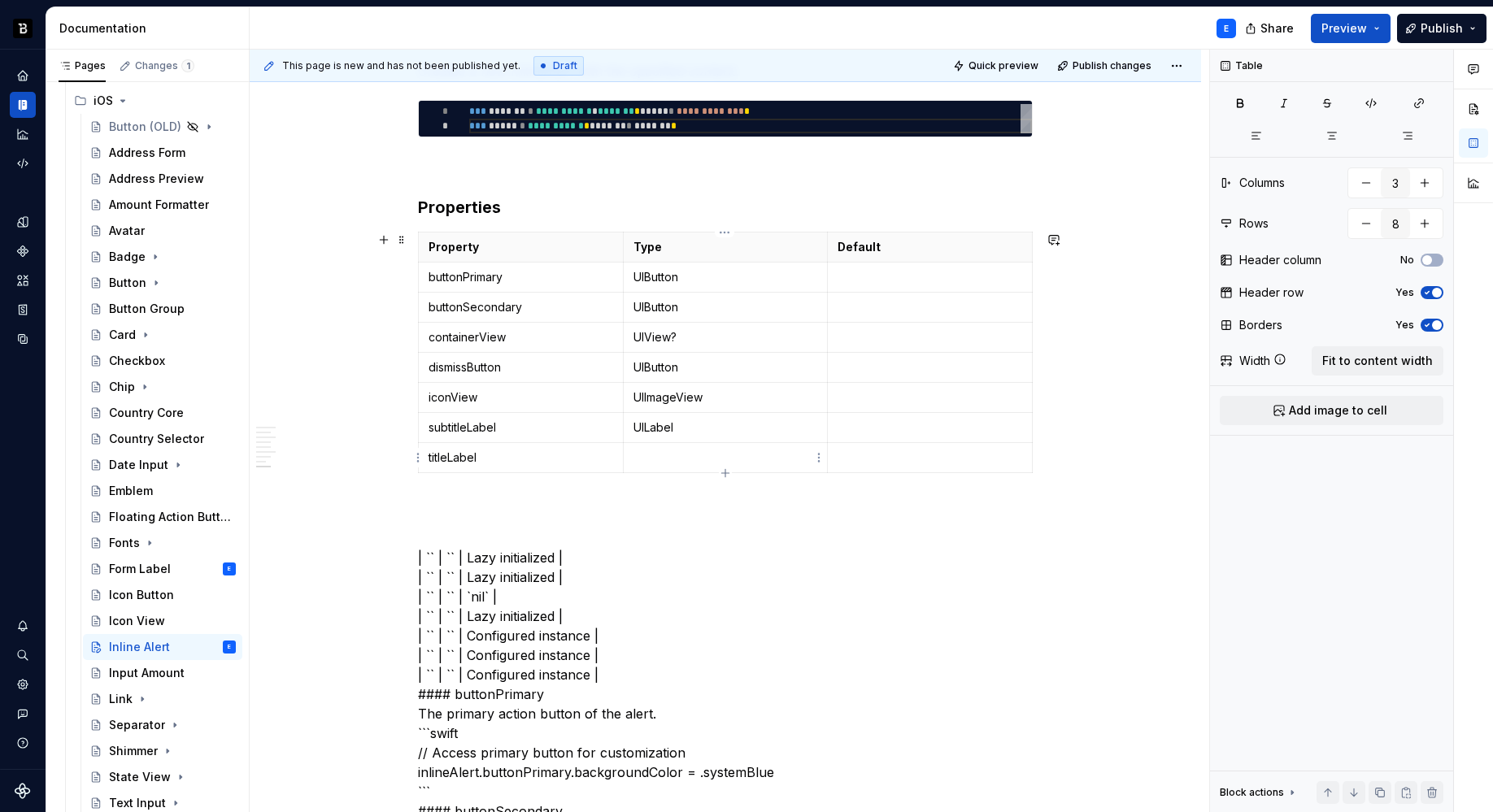
click at [648, 454] on p at bounding box center [725, 458] width 184 height 17
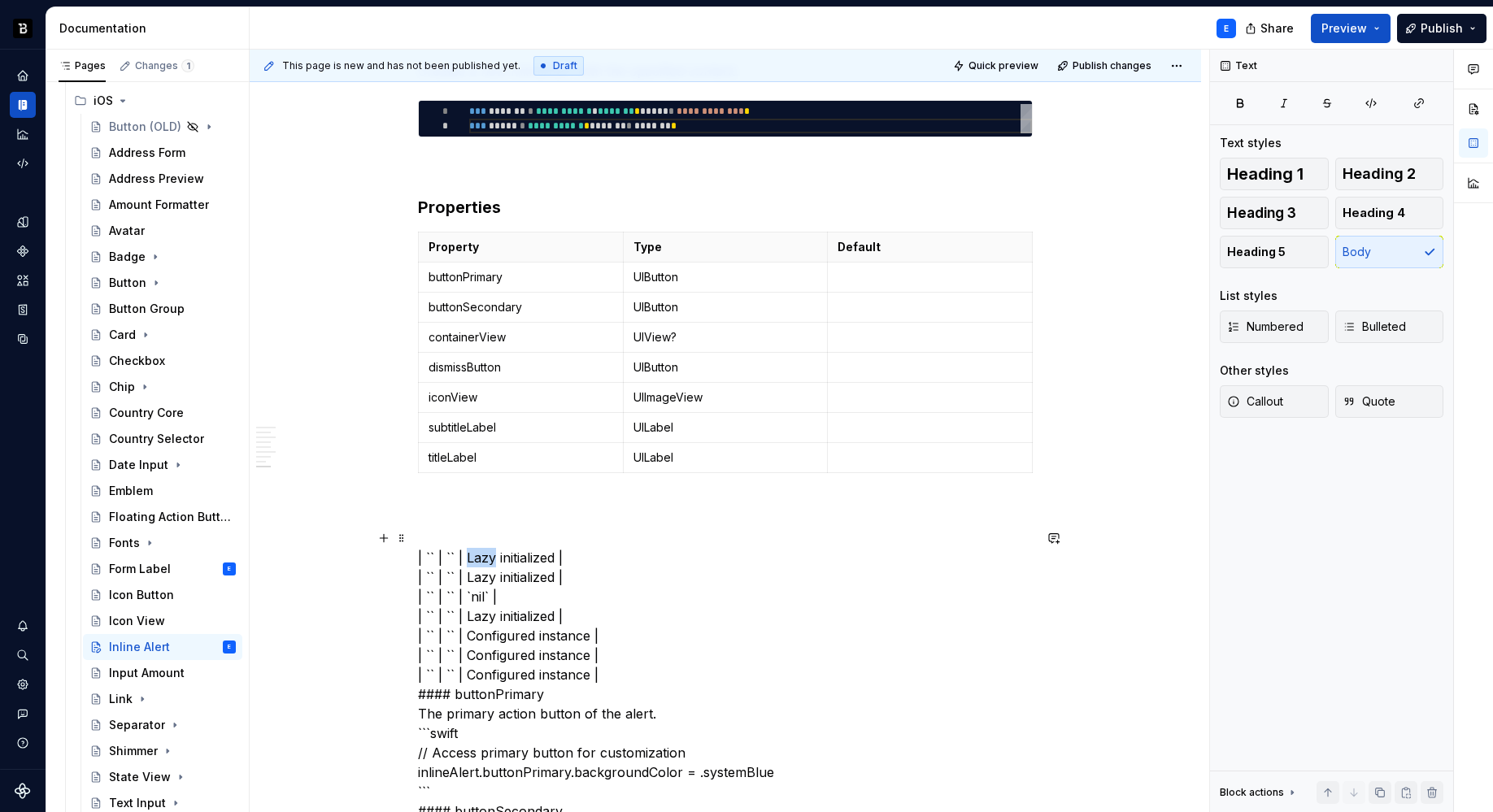
click at [866, 280] on p at bounding box center [929, 277] width 184 height 17
click at [856, 306] on p at bounding box center [929, 308] width 184 height 17
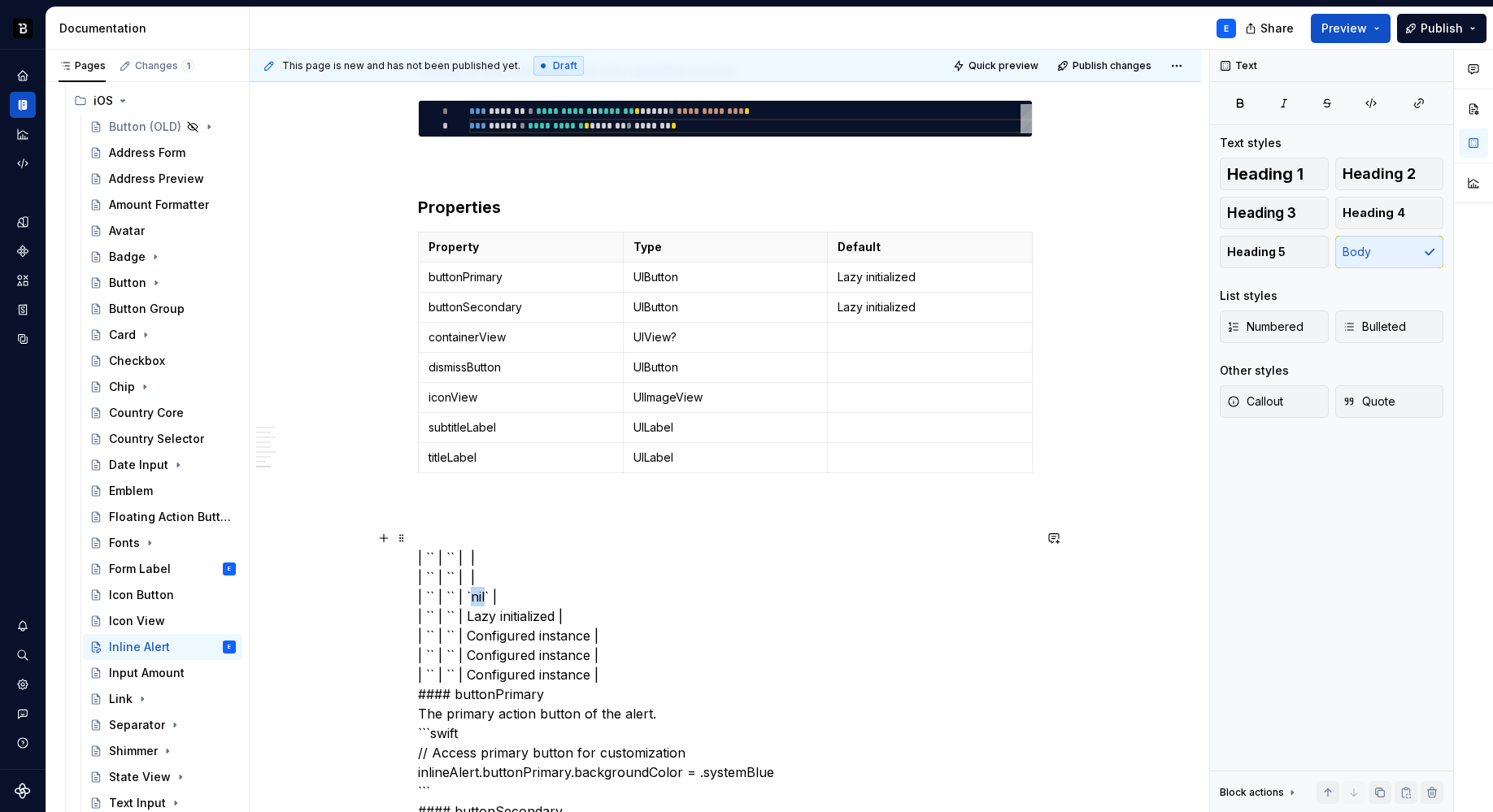
click at [867, 336] on p at bounding box center [929, 338] width 184 height 17
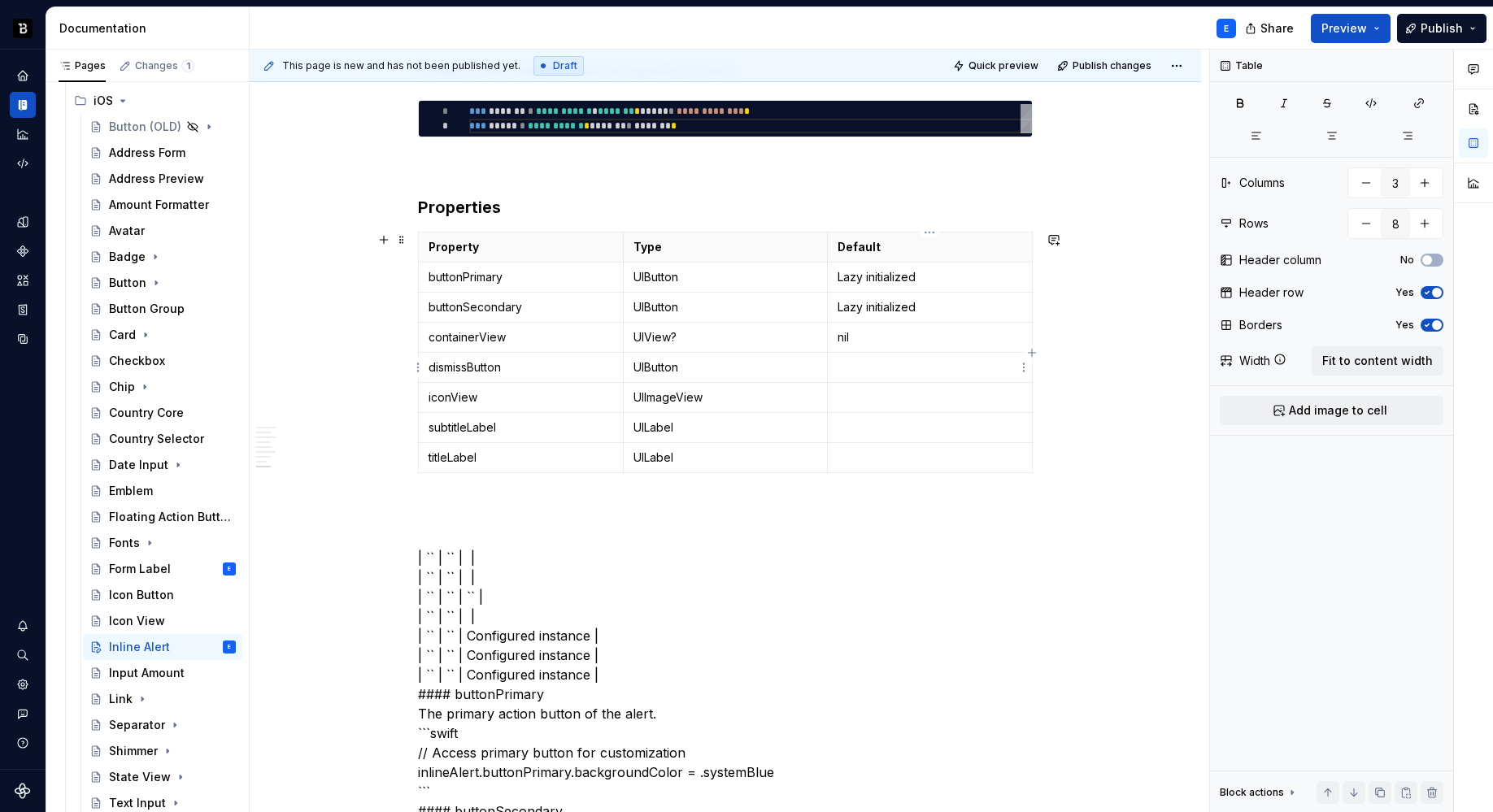
click at [856, 372] on p at bounding box center [929, 367] width 184 height 17
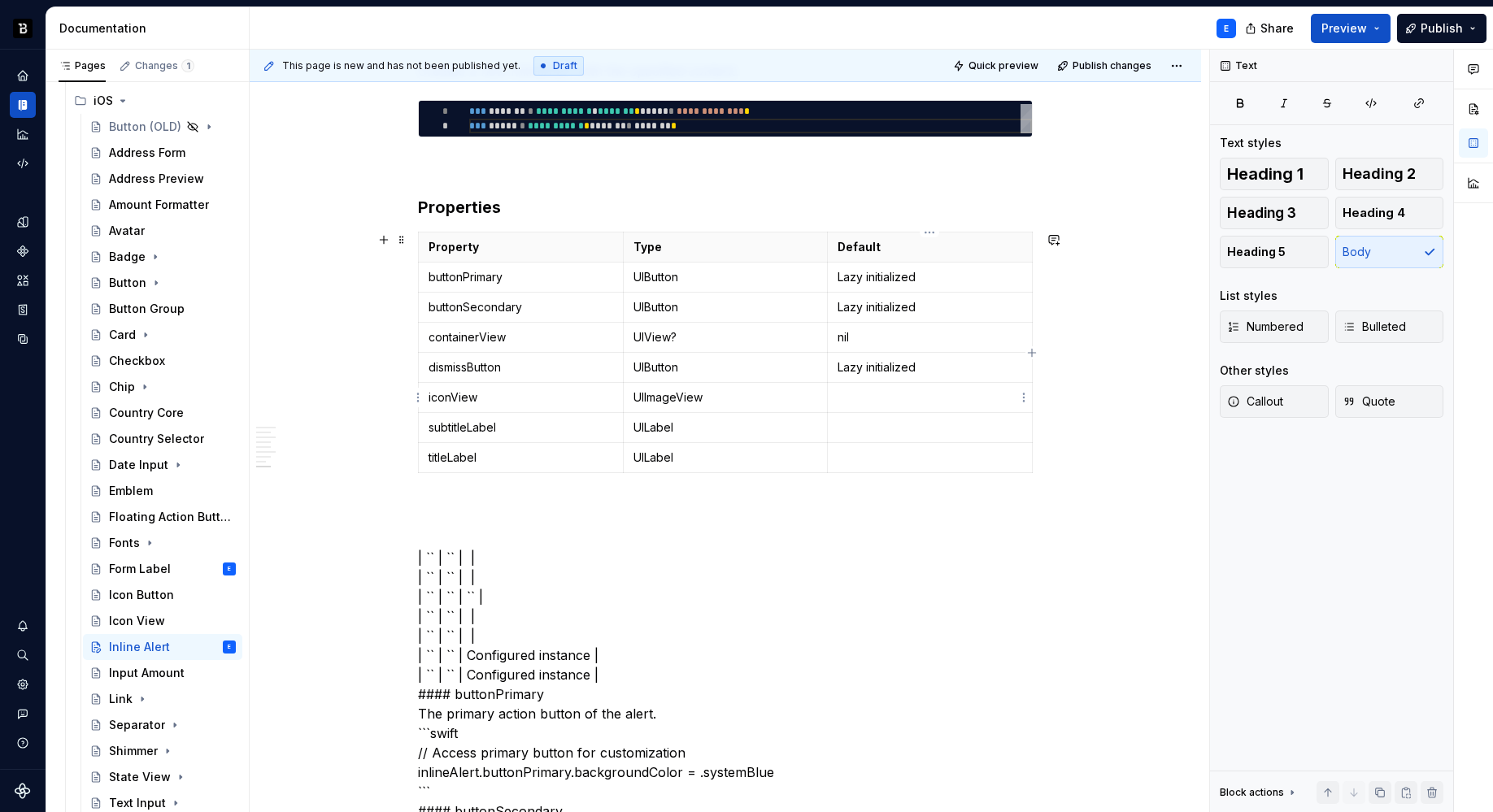
click at [857, 389] on p at bounding box center [929, 397] width 184 height 17
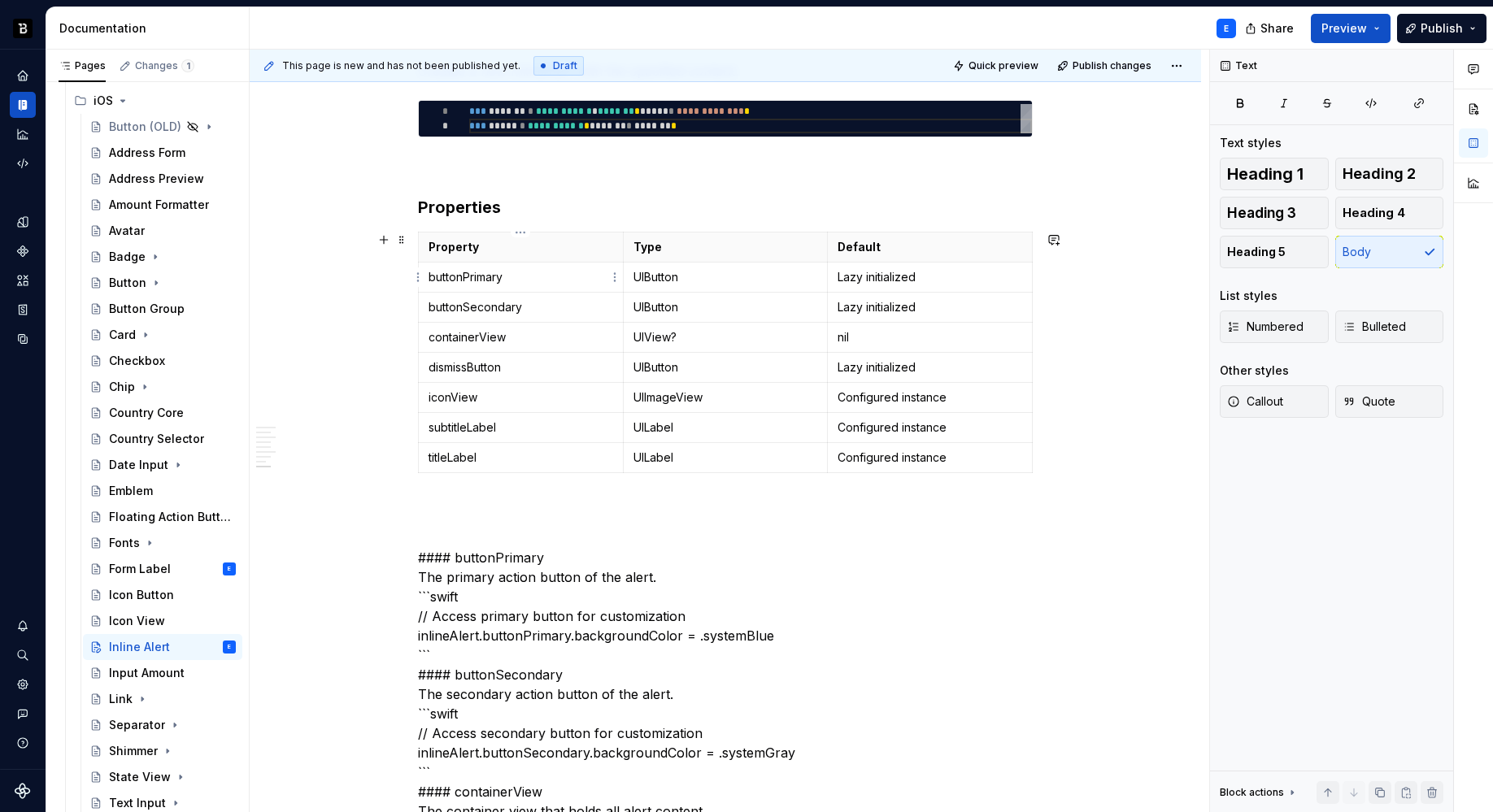
click at [532, 281] on p "buttonPrimary" at bounding box center [520, 277] width 184 height 17
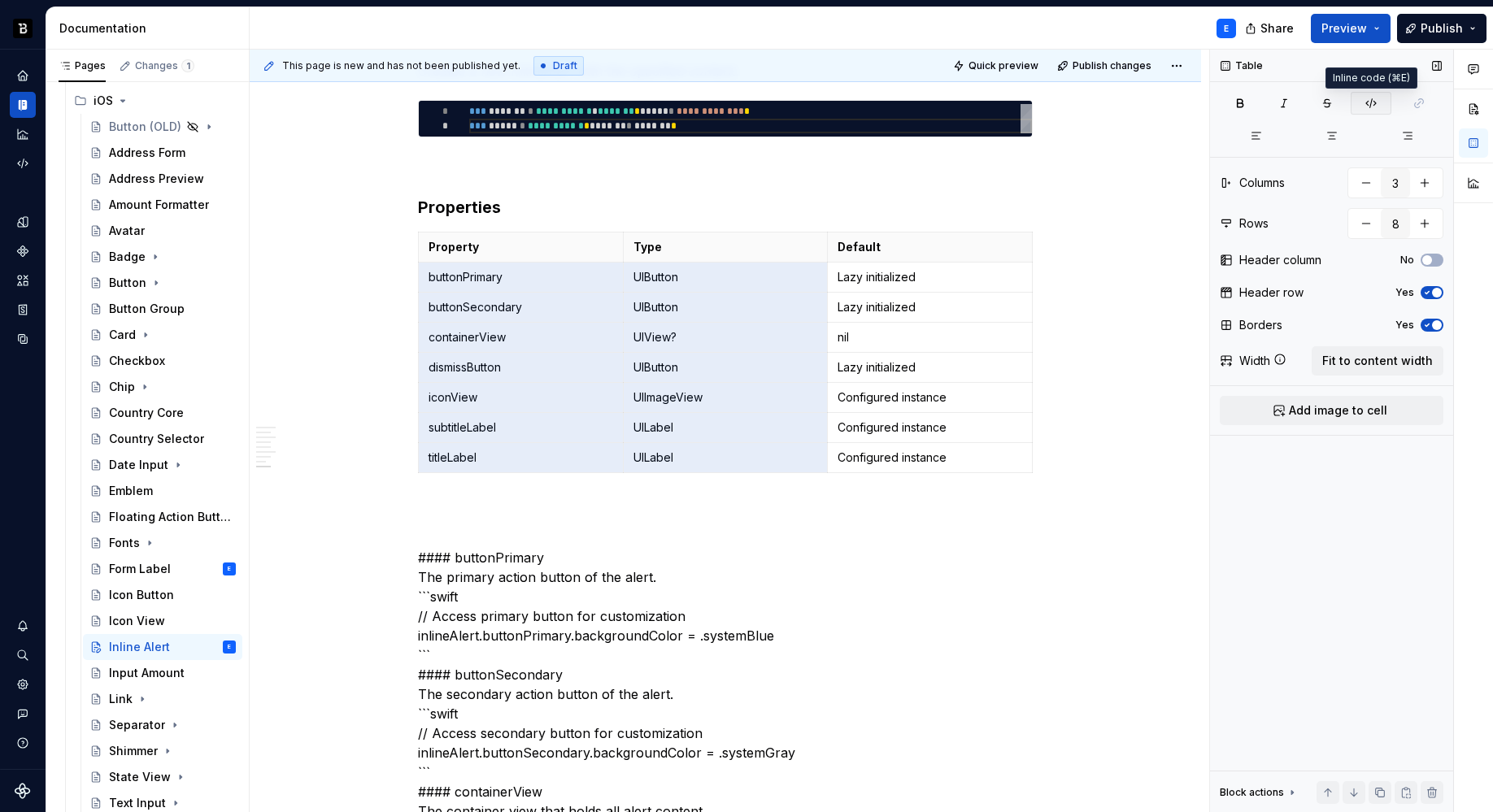
click at [1364, 100] on icon "button" at bounding box center [1371, 104] width 13 height 13
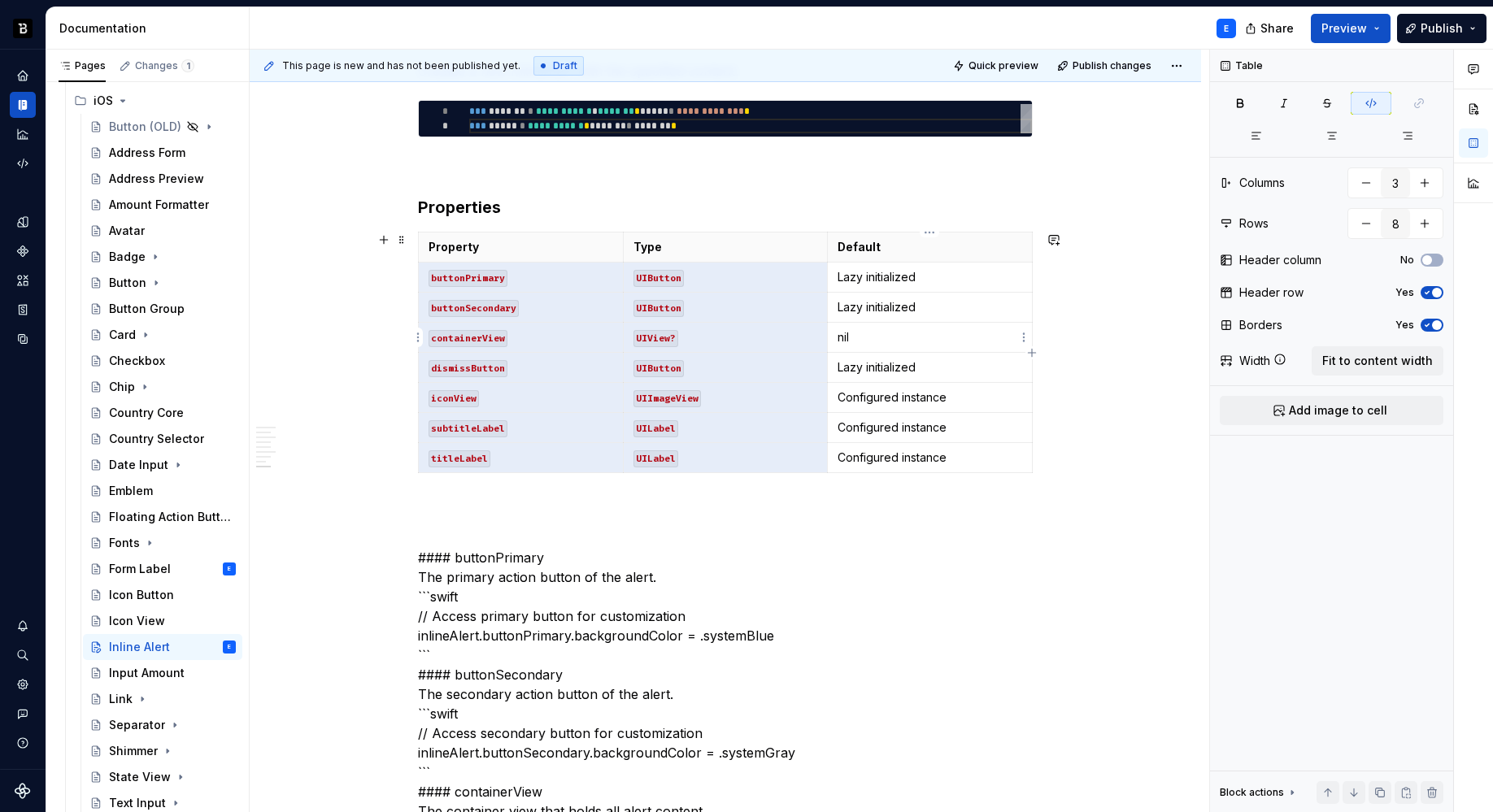
click at [905, 340] on p "nil" at bounding box center [929, 338] width 184 height 17
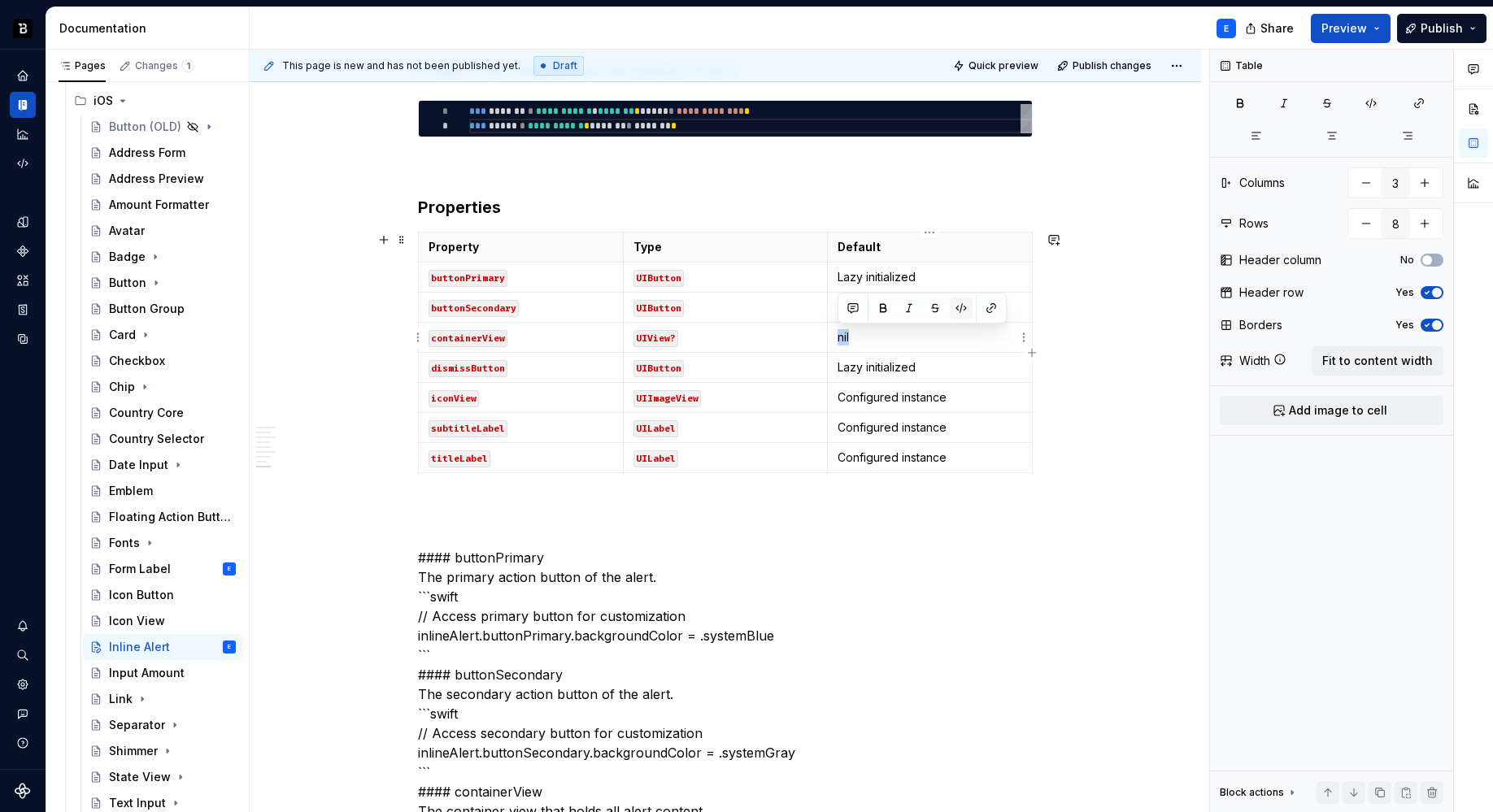
click at [954, 303] on button "button" at bounding box center [960, 308] width 22 height 22
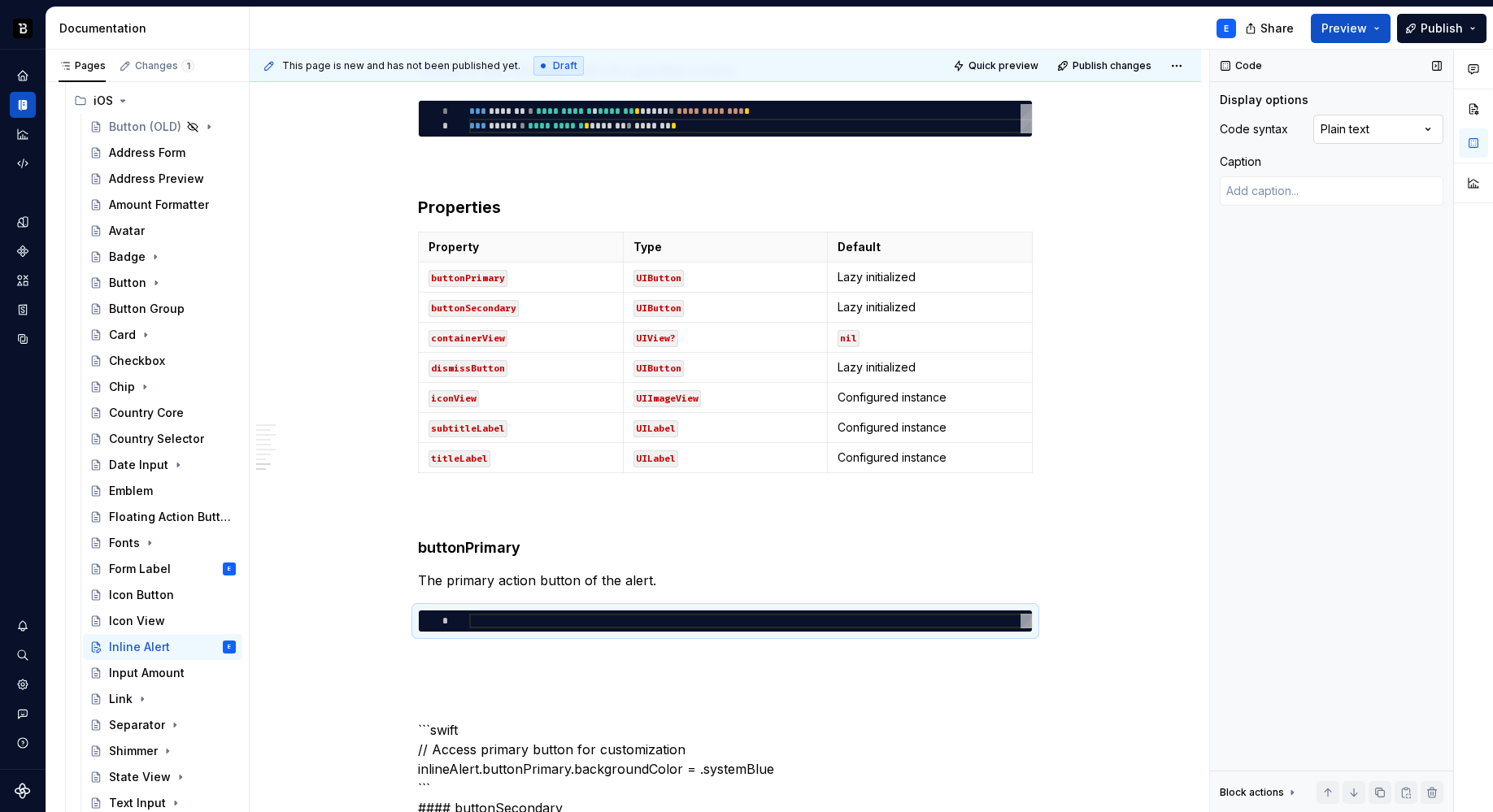
click at [1348, 119] on div "Comments Open comments No comments yet Select ‘Comment’ from the block context …" at bounding box center [1351, 431] width 283 height 763
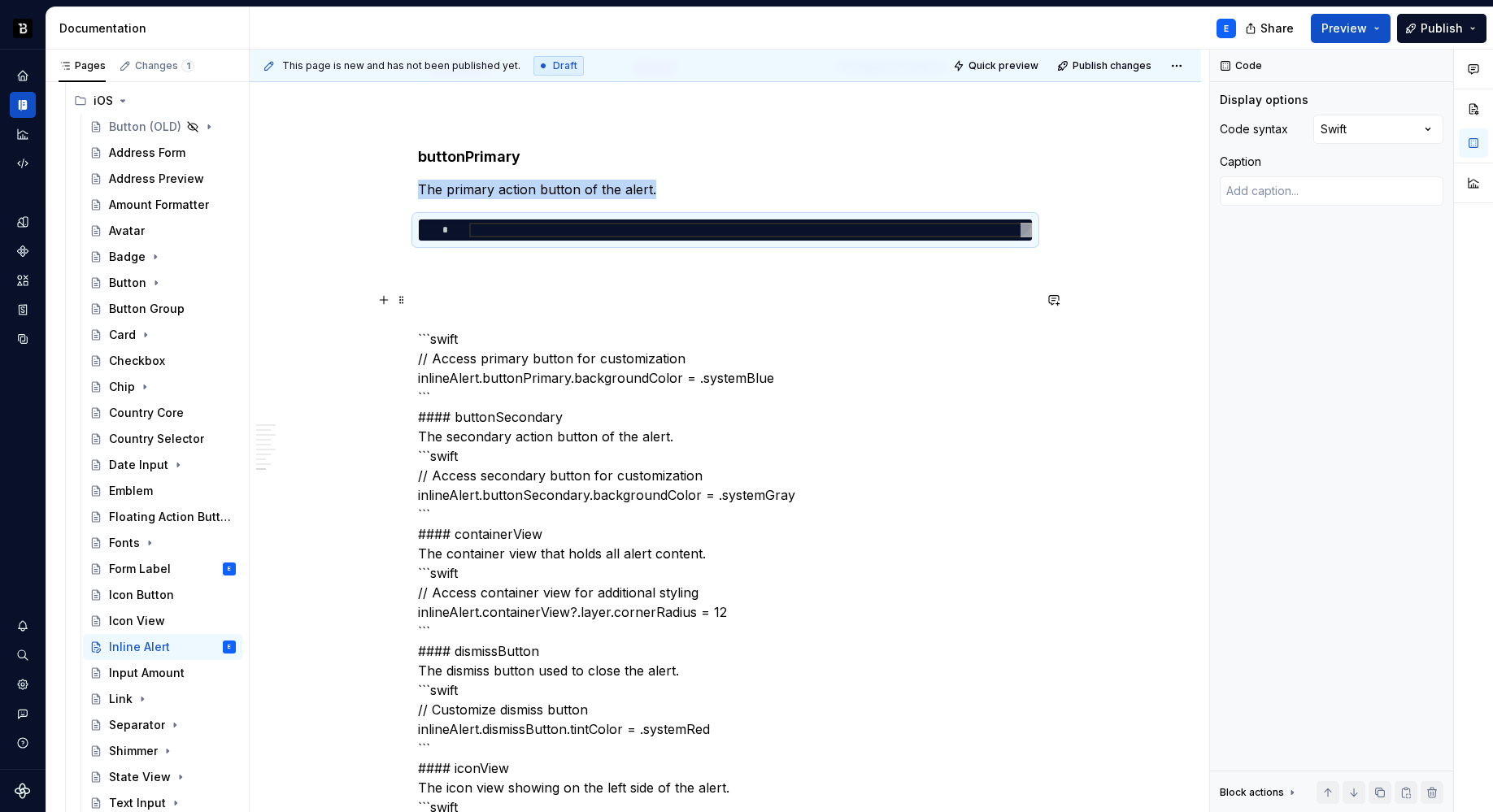
scroll to position [2103, 0]
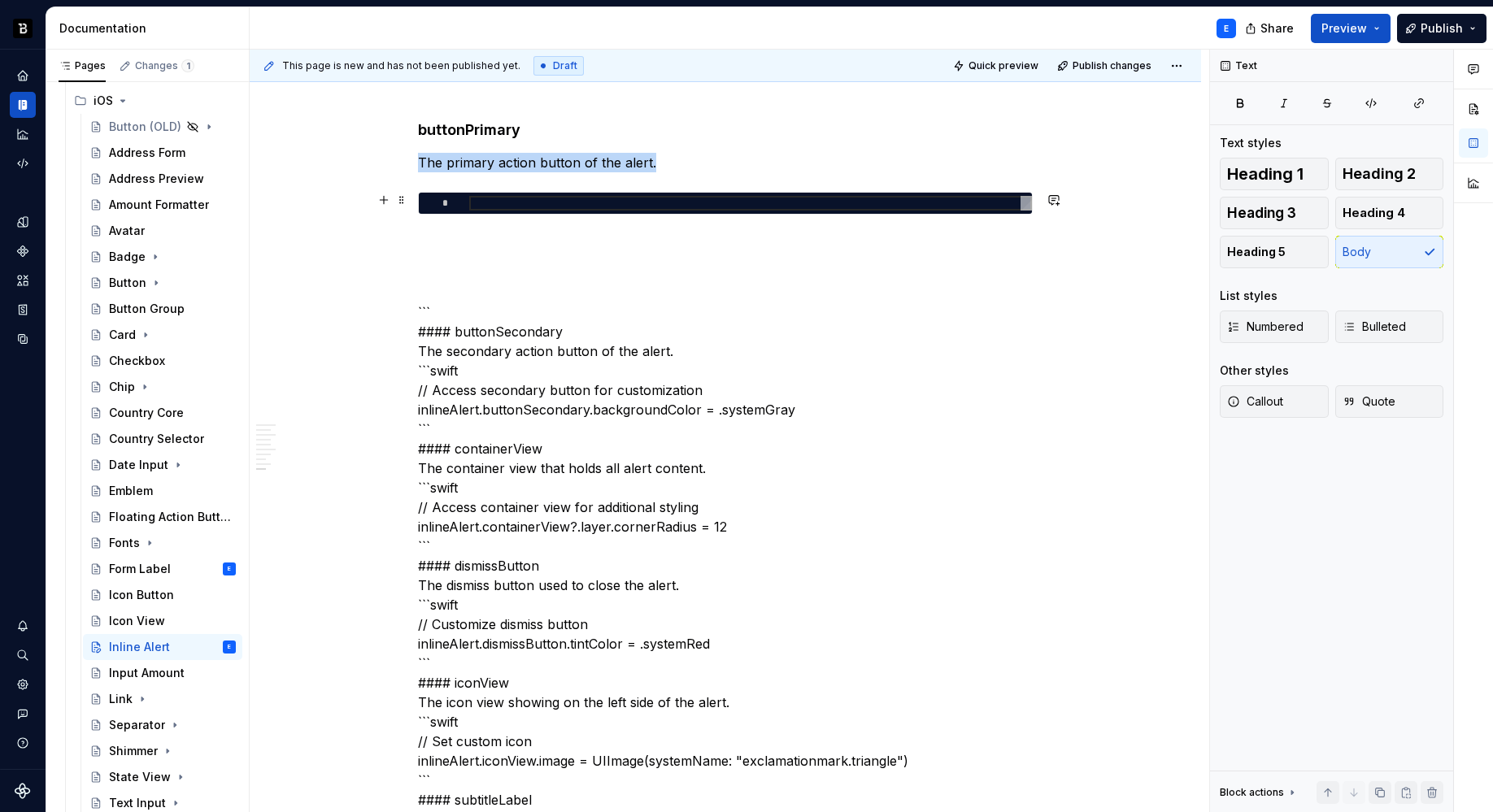
click at [539, 205] on div at bounding box center [750, 203] width 563 height 15
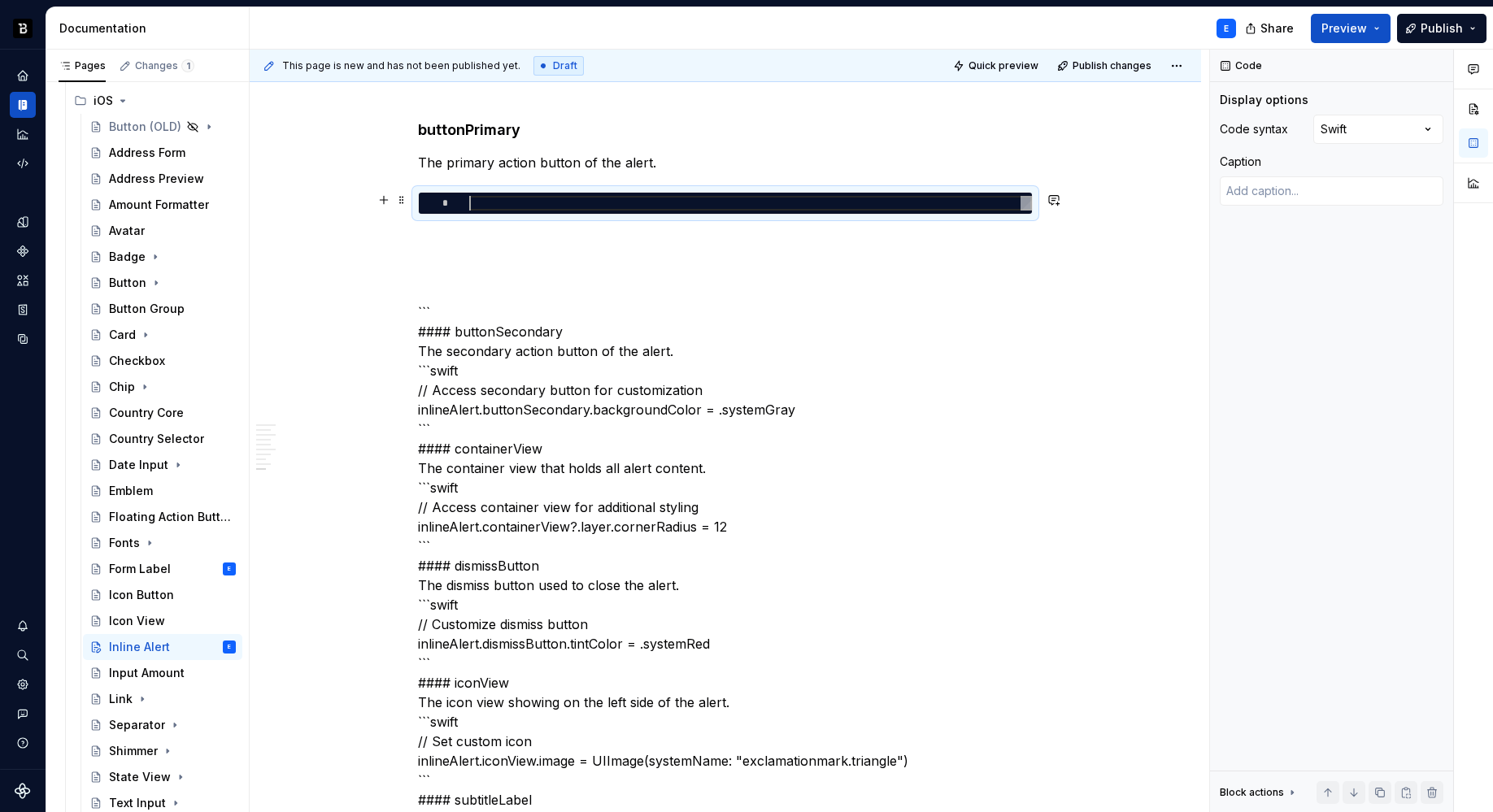
type textarea "*"
type textarea "**********"
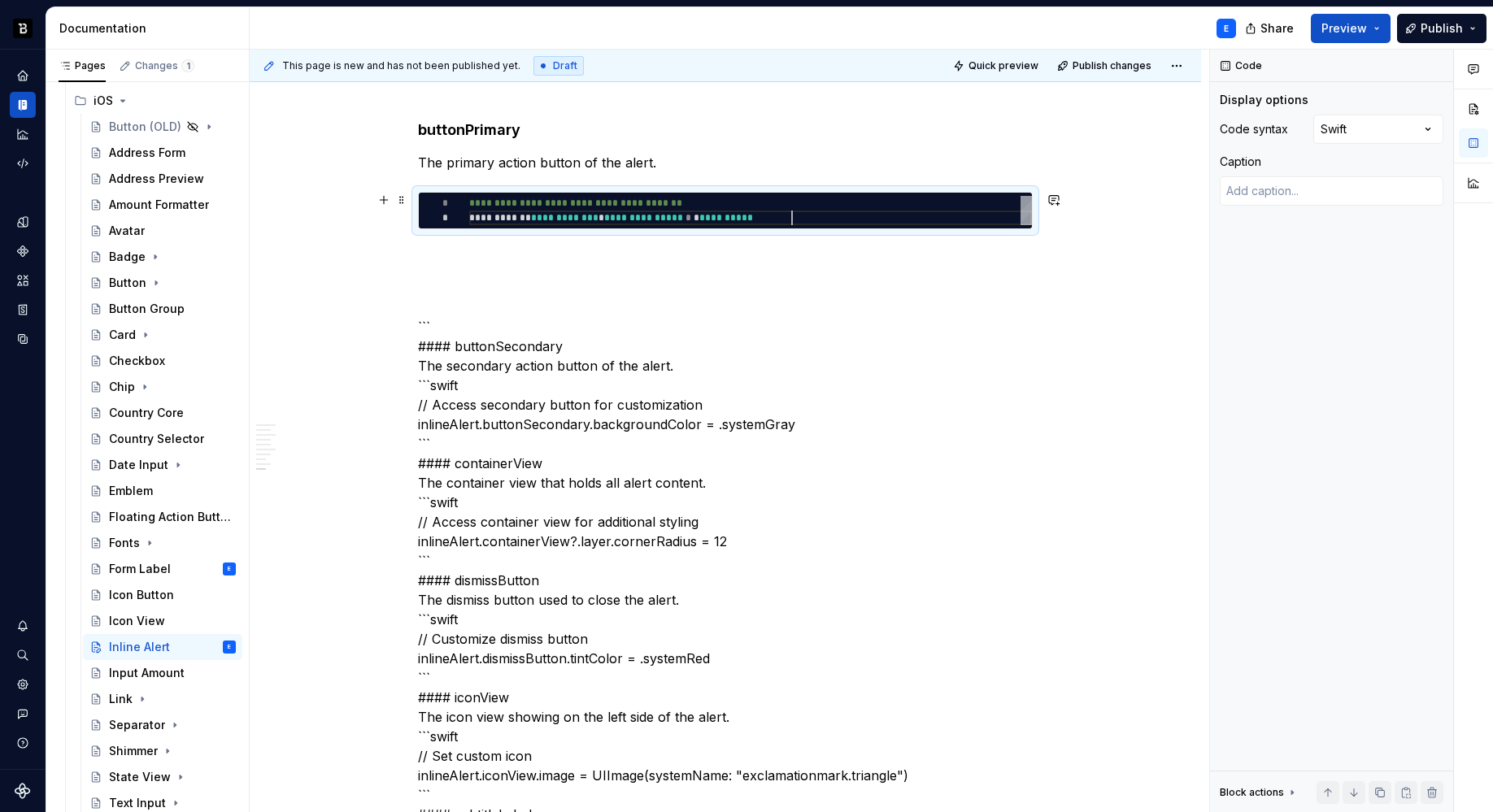
scroll to position [15, 322]
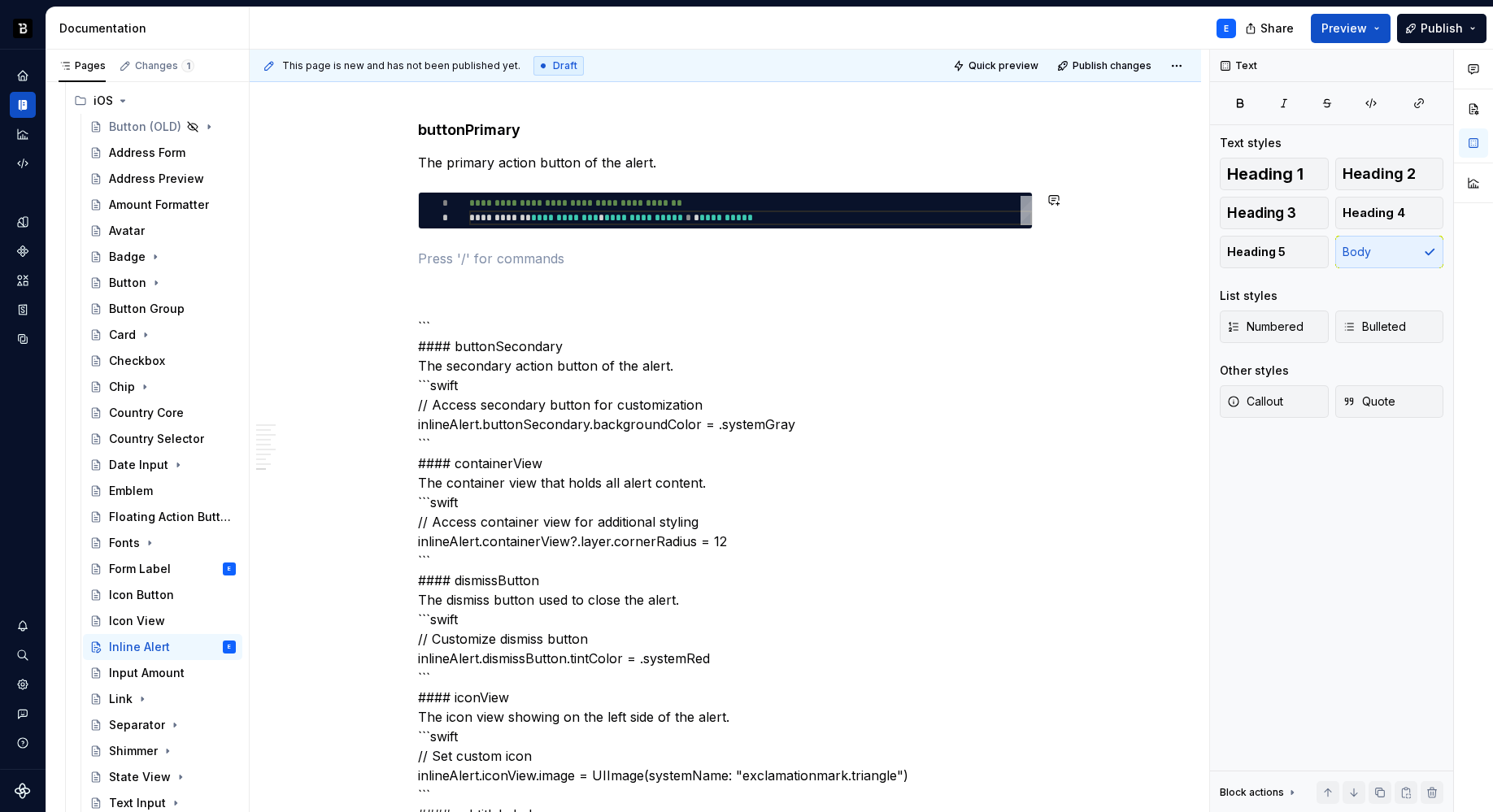
click at [532, 241] on div "**********" at bounding box center [725, 575] width 615 height 4554
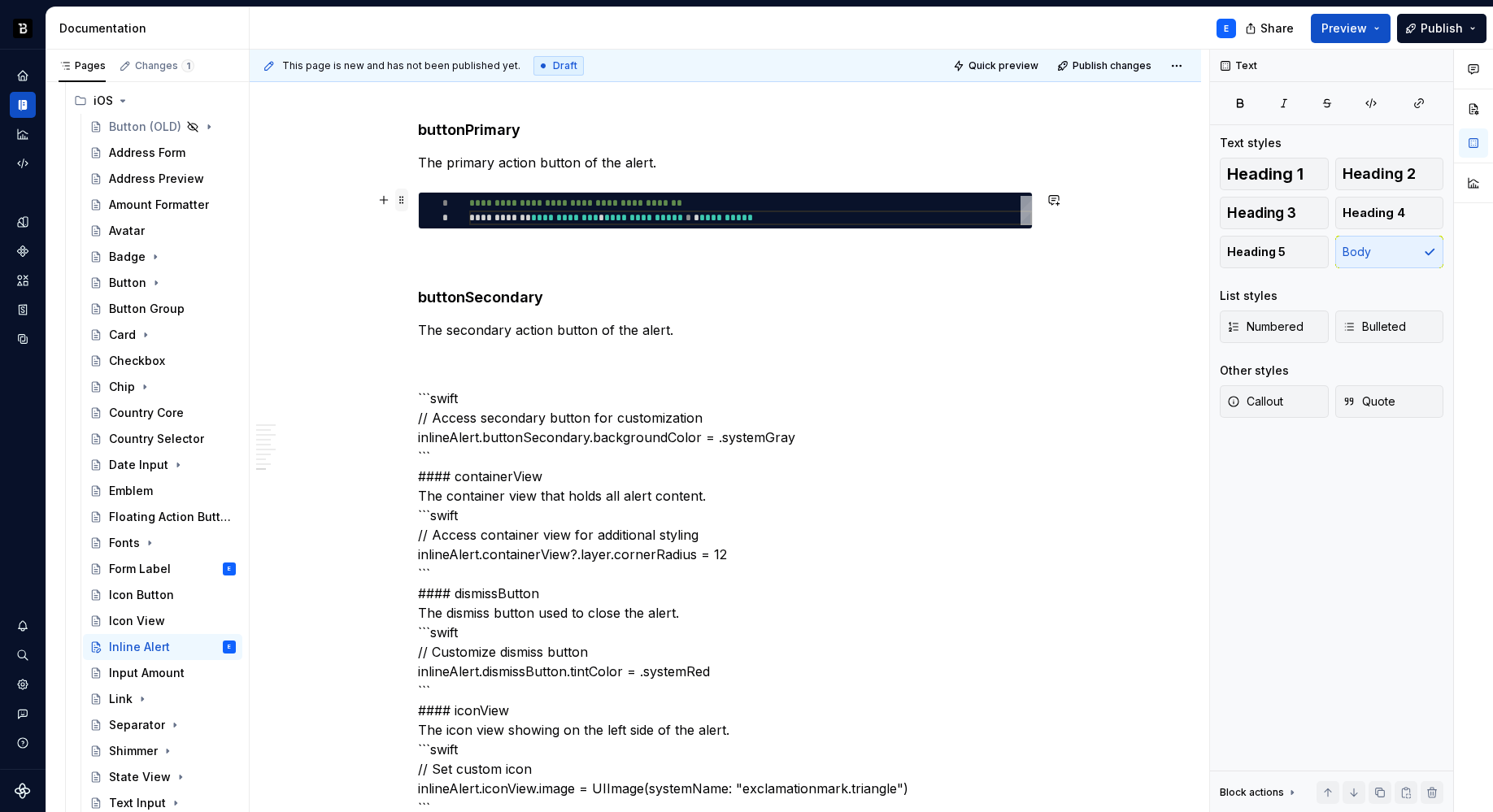
click at [403, 200] on span at bounding box center [402, 199] width 13 height 22
type textarea "*"
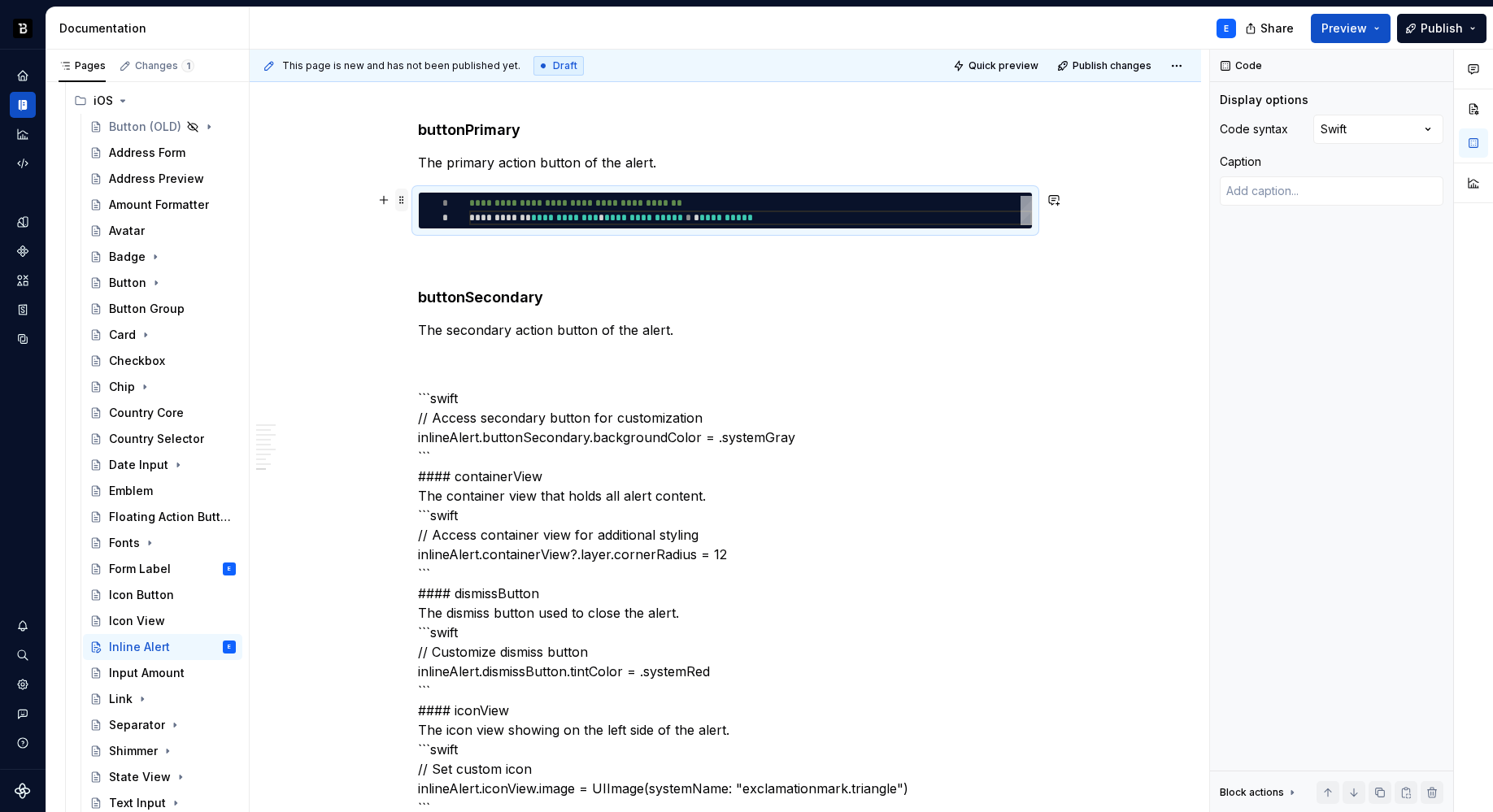
click at [403, 200] on span at bounding box center [402, 199] width 13 height 22
copy p "The primary action button of the alert."
click at [714, 333] on p "The secondary action button of the alert." at bounding box center [725, 330] width 615 height 20
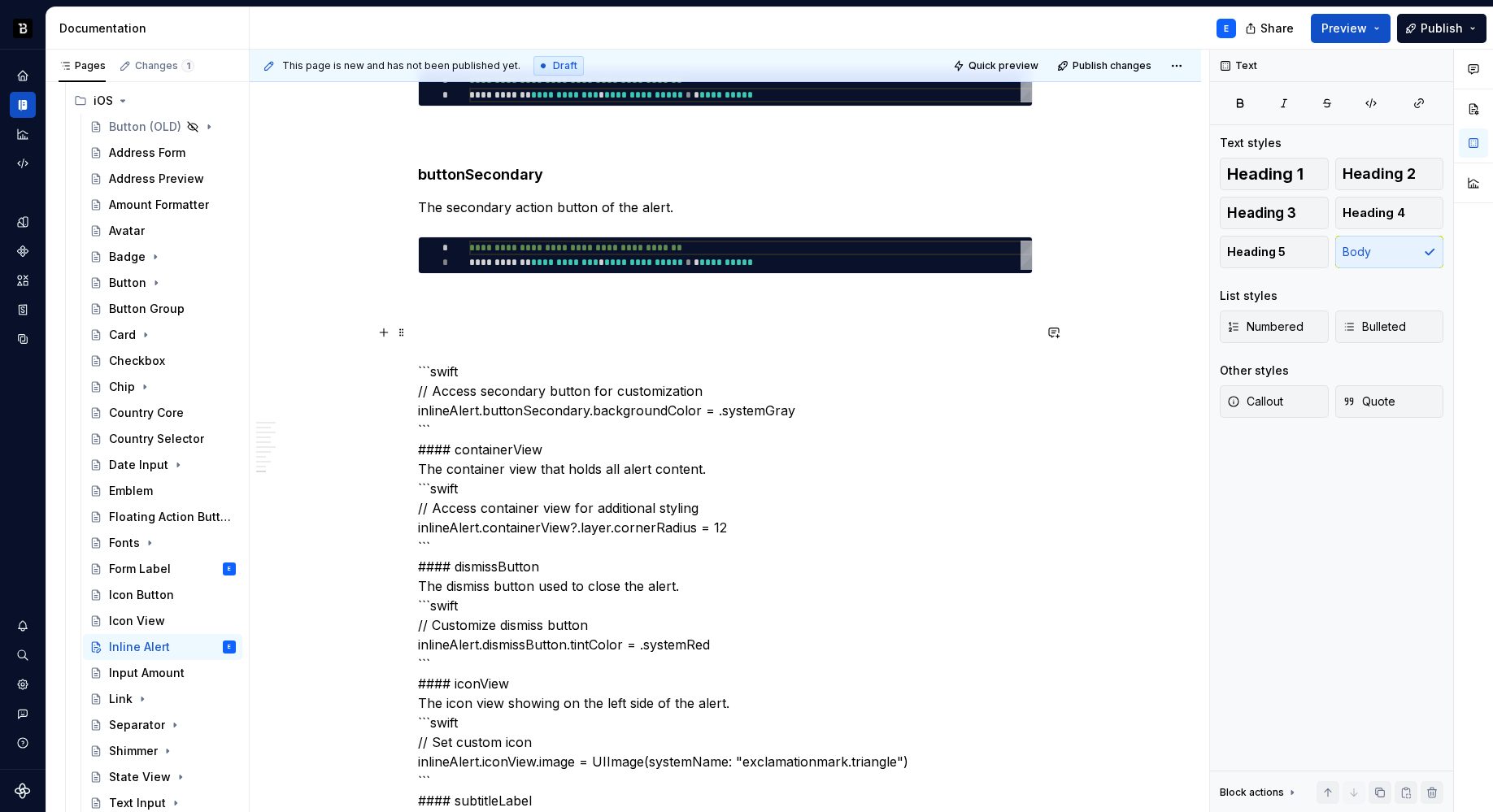
scroll to position [2226, 0]
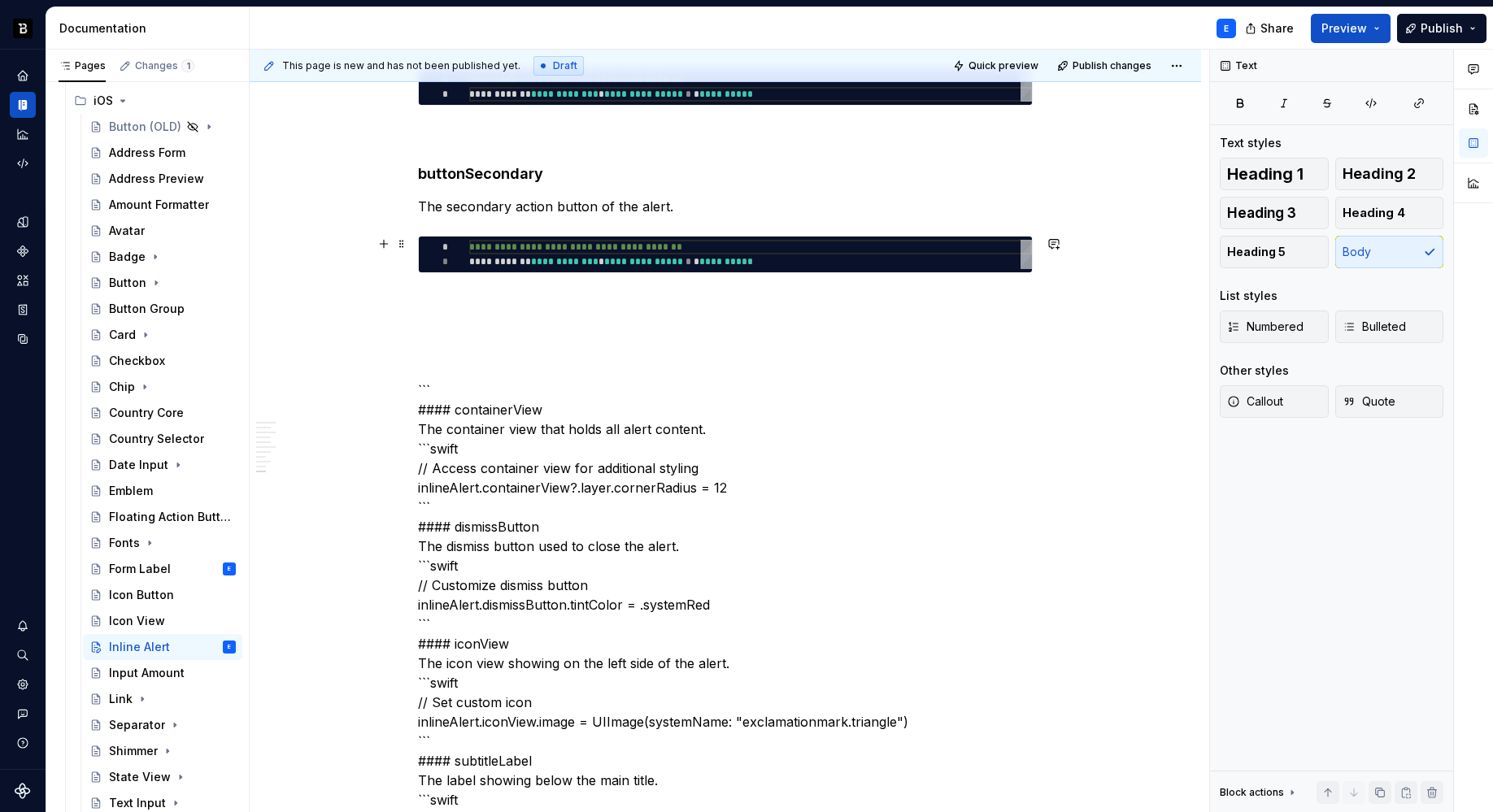
type textarea "**********"
click at [611, 259] on div "**********" at bounding box center [750, 254] width 563 height 29
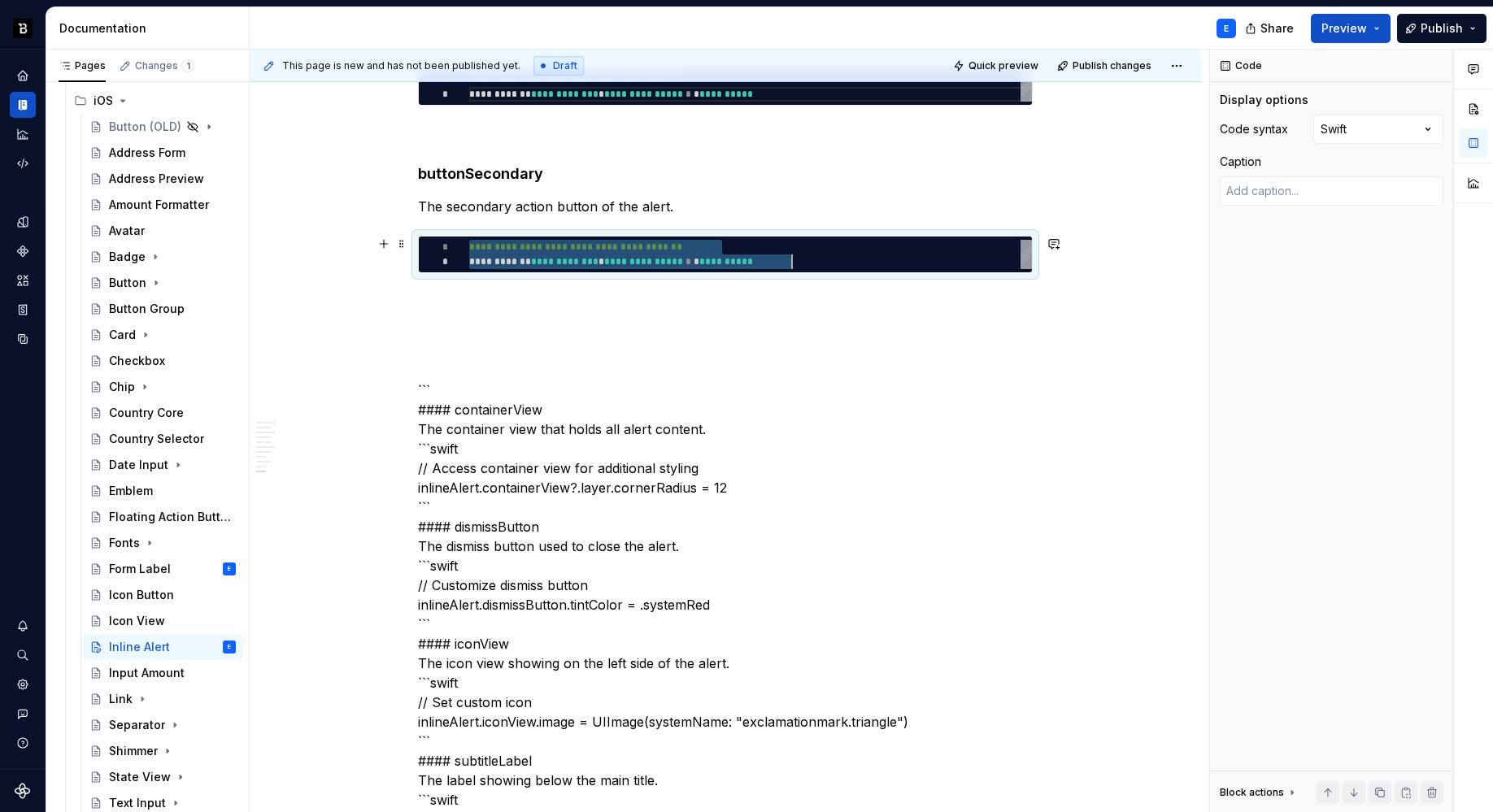
type textarea "*"
type textarea "**********"
click at [614, 293] on p at bounding box center [725, 303] width 615 height 20
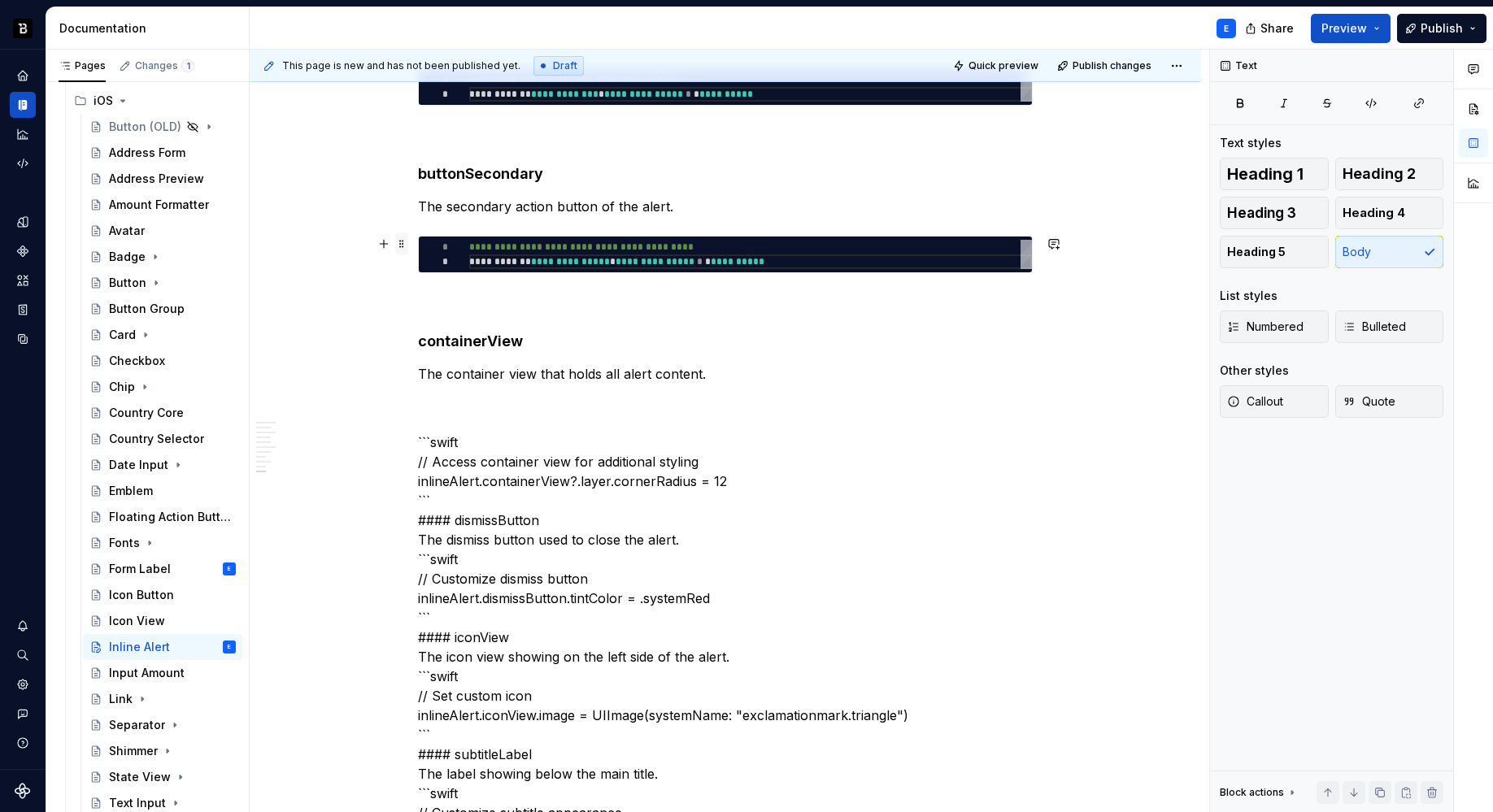
click at [401, 245] on span at bounding box center [402, 243] width 13 height 22
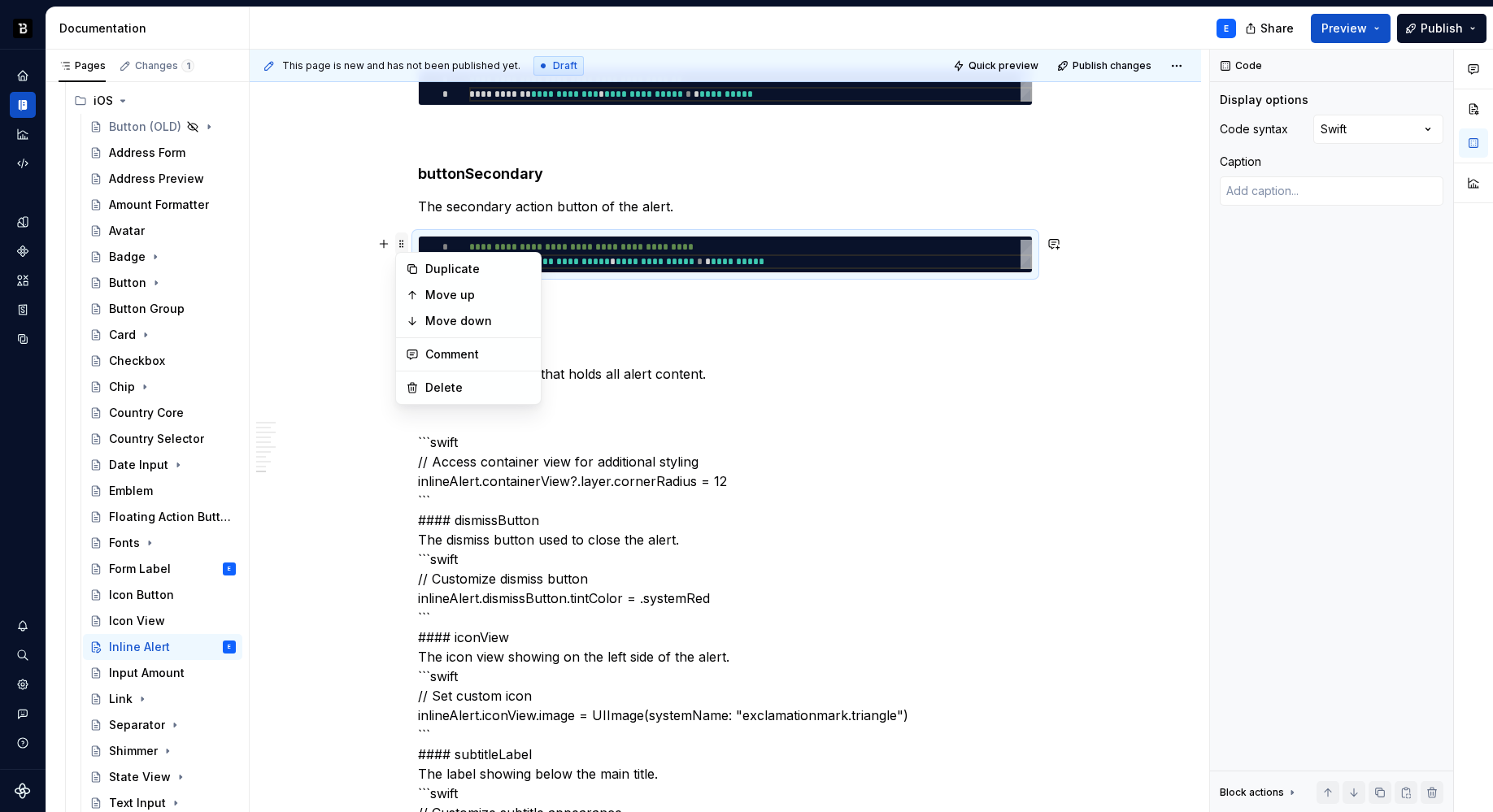
click at [401, 245] on span at bounding box center [402, 243] width 13 height 22
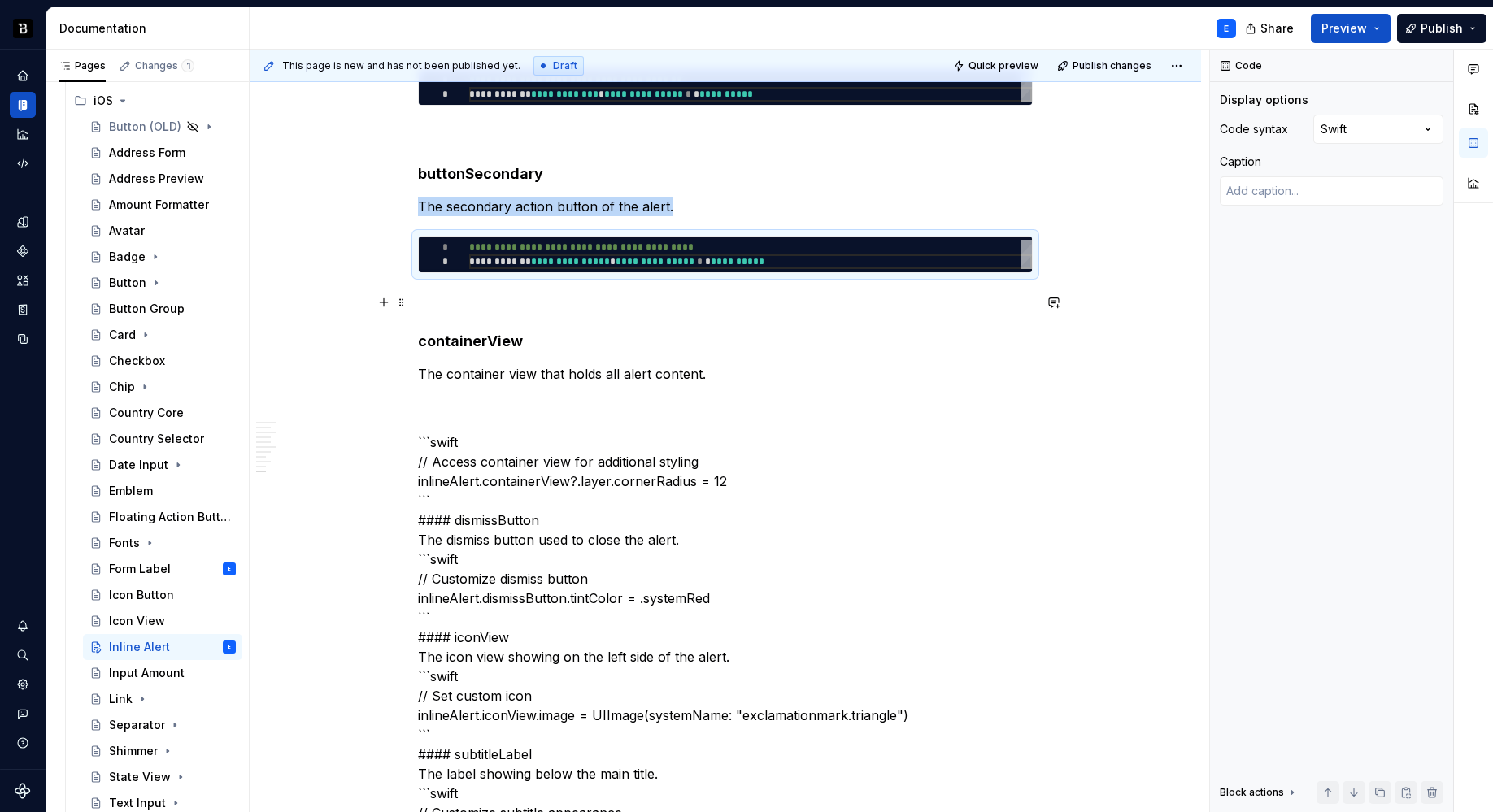
copy p "The secondary action button of the alert."
click at [730, 368] on p "The container view that holds all alert content." at bounding box center [725, 374] width 615 height 20
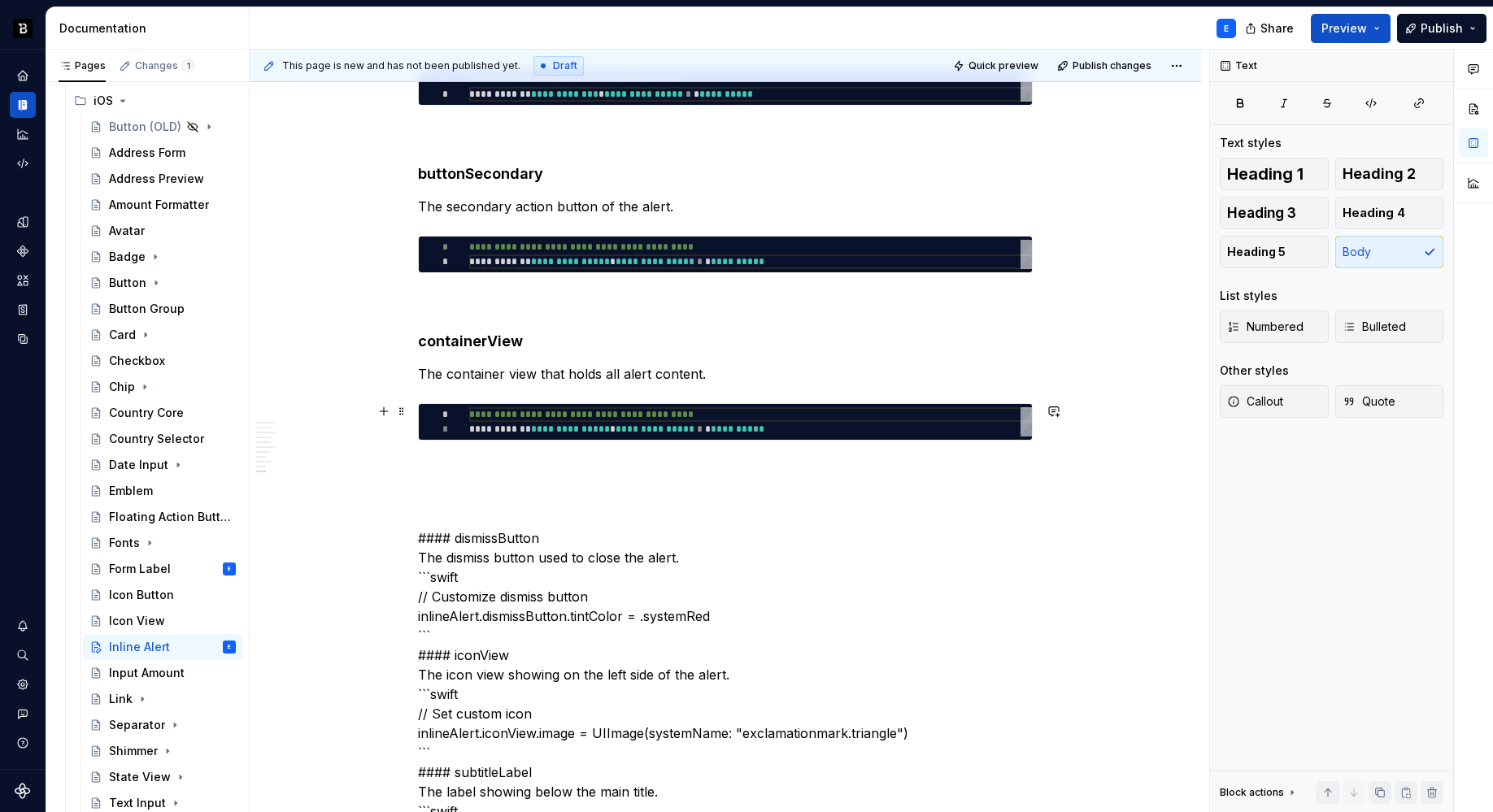
type textarea "*"
type textarea "**********"
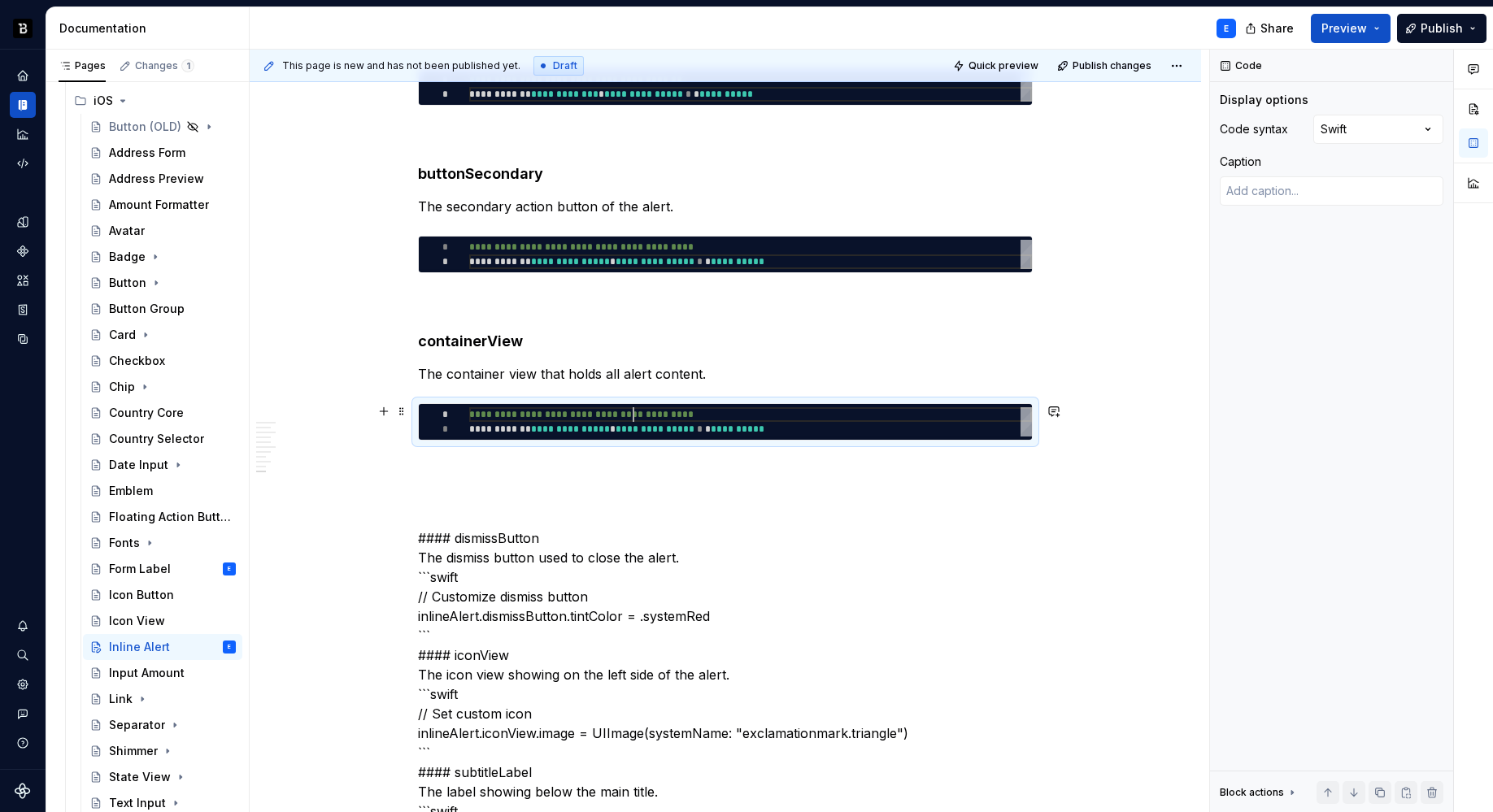
click at [632, 418] on div "**********" at bounding box center [750, 421] width 563 height 29
type textarea "*"
type textarea "**********"
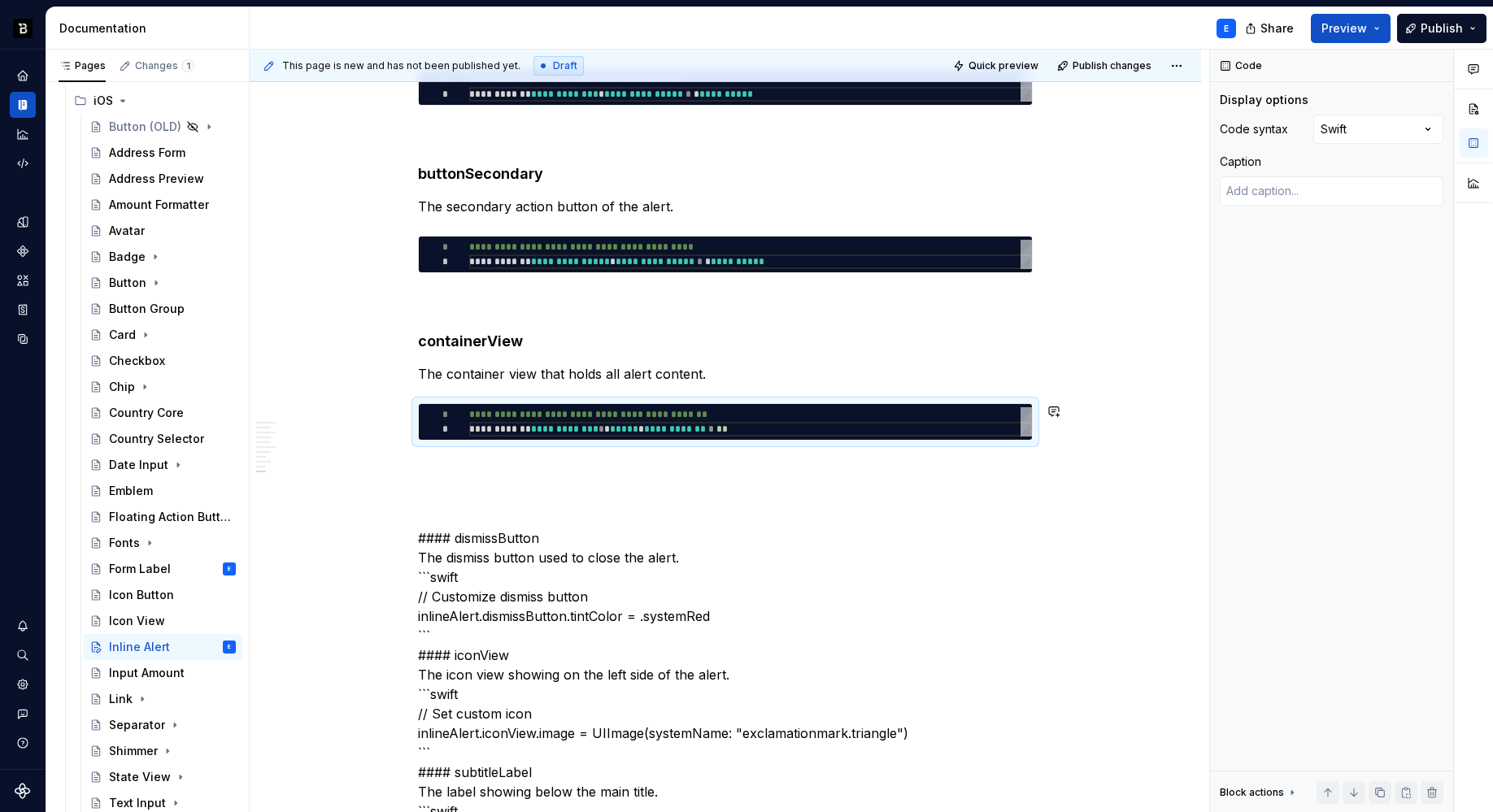
click at [613, 455] on div "**********" at bounding box center [725, 492] width 615 height 4636
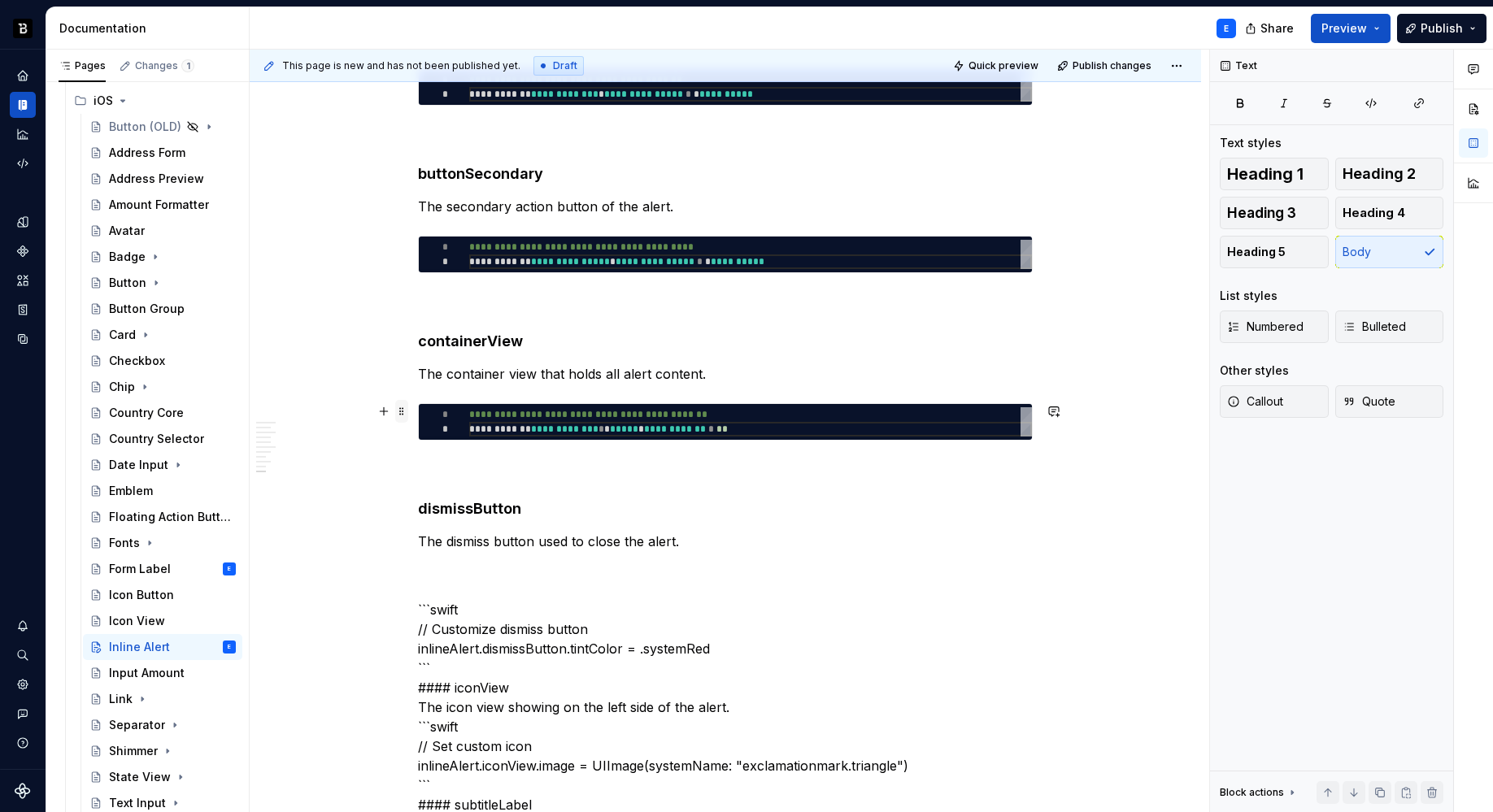
click at [400, 417] on span at bounding box center [402, 411] width 13 height 22
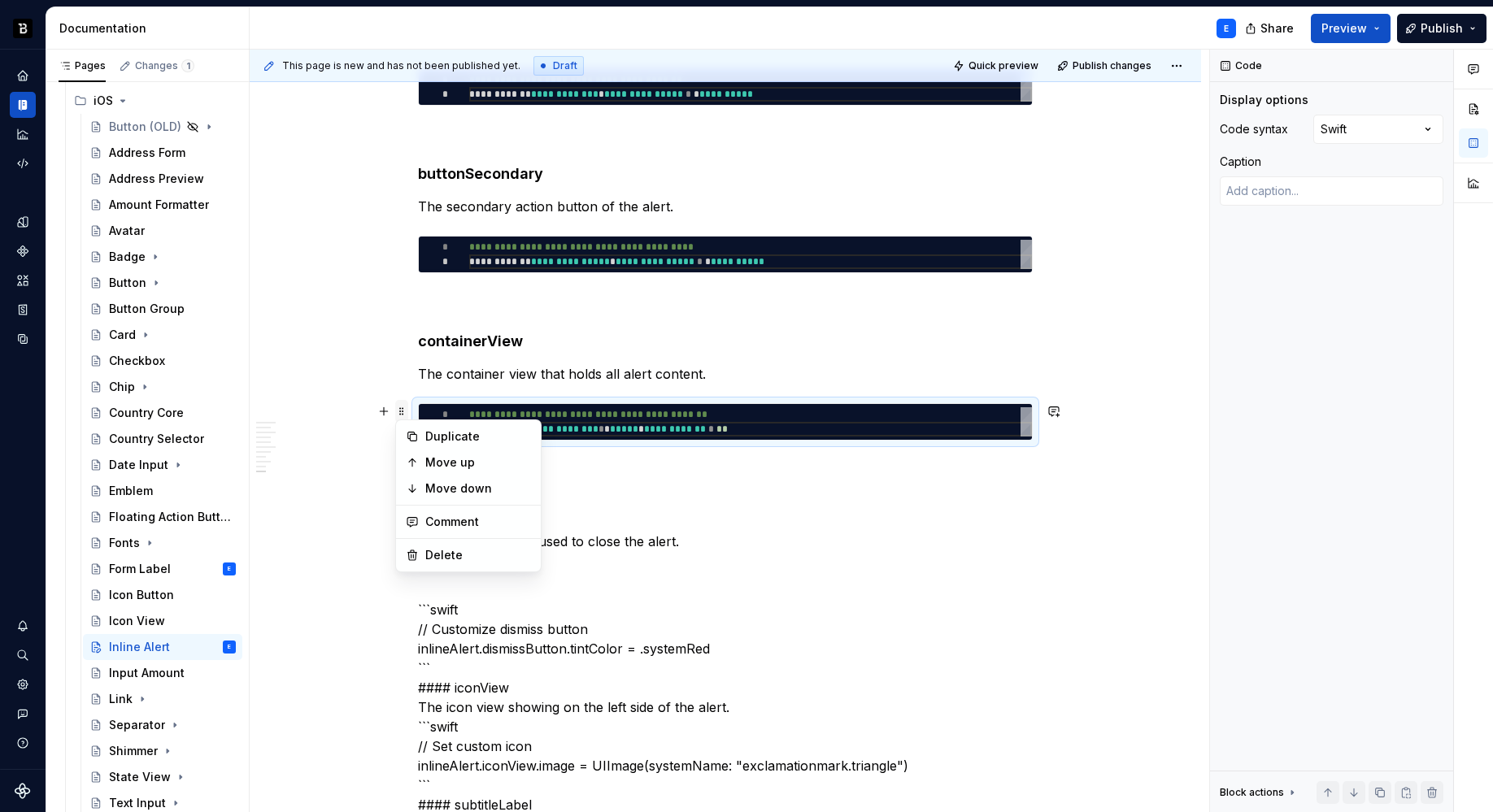
click at [400, 417] on span at bounding box center [402, 411] width 13 height 22
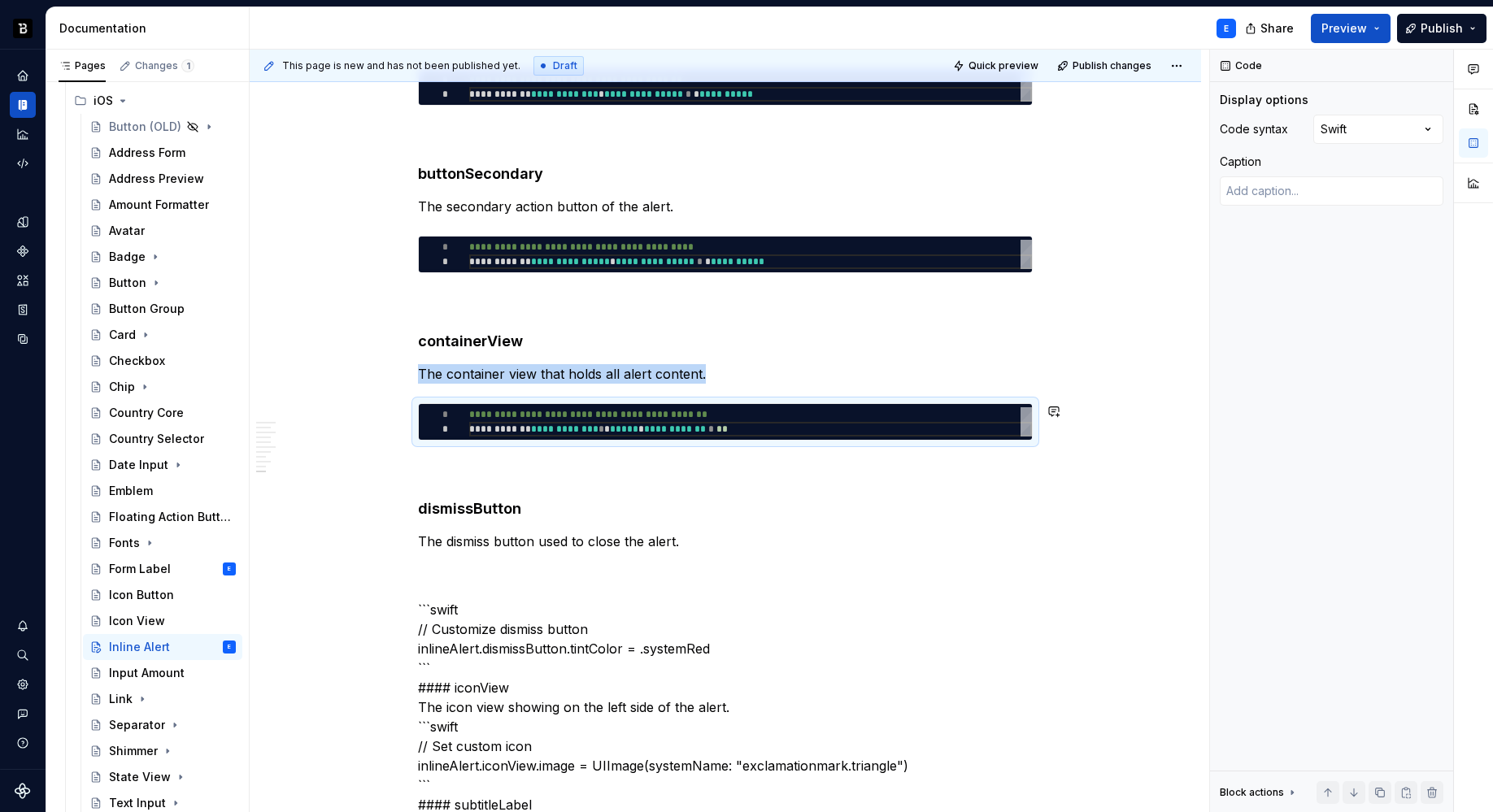
copy p "The container view that holds all alert content."
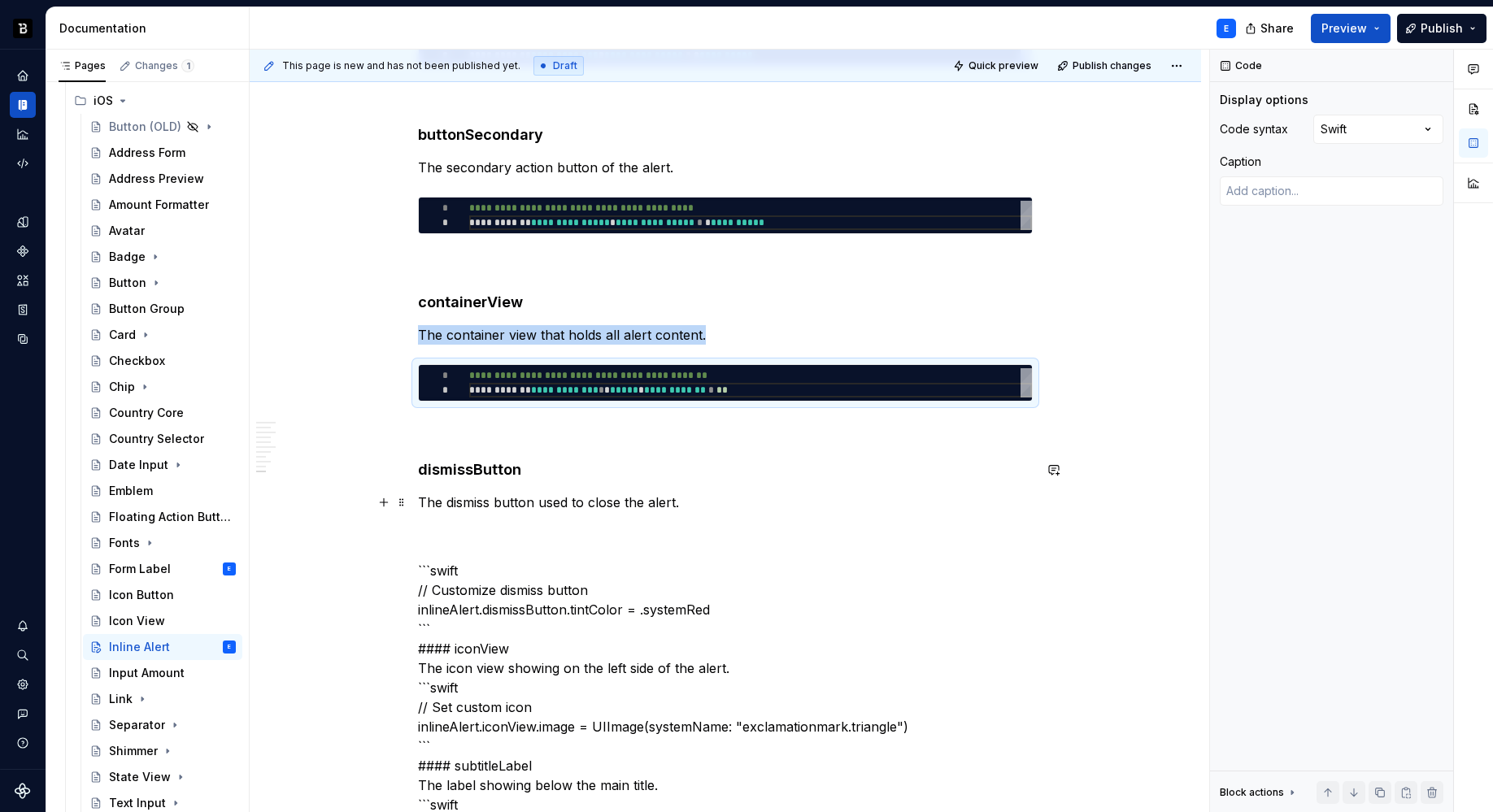
scroll to position [2313, 0]
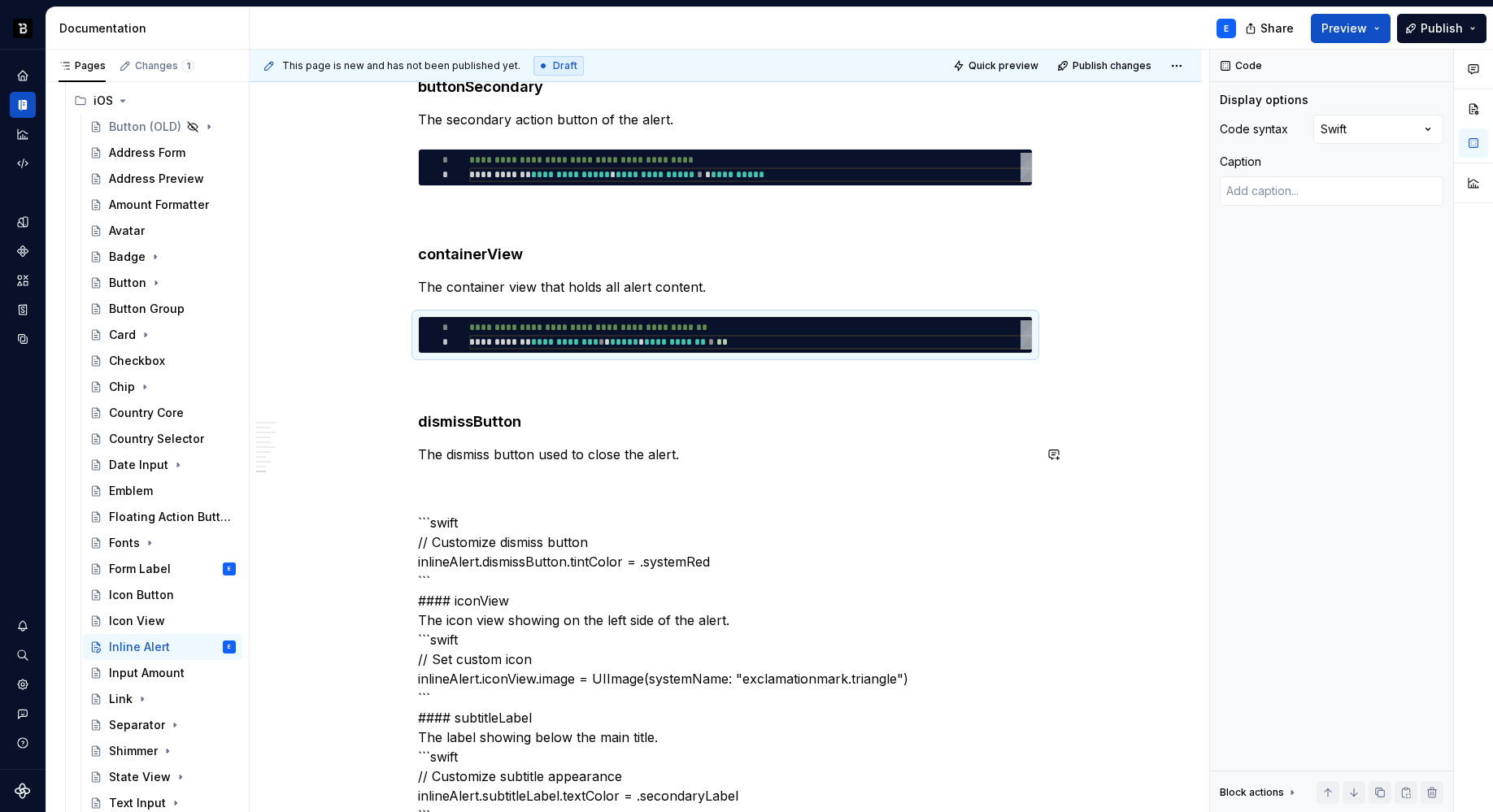
click at [702, 449] on p "The dismiss button used to close the alert." at bounding box center [725, 455] width 615 height 20
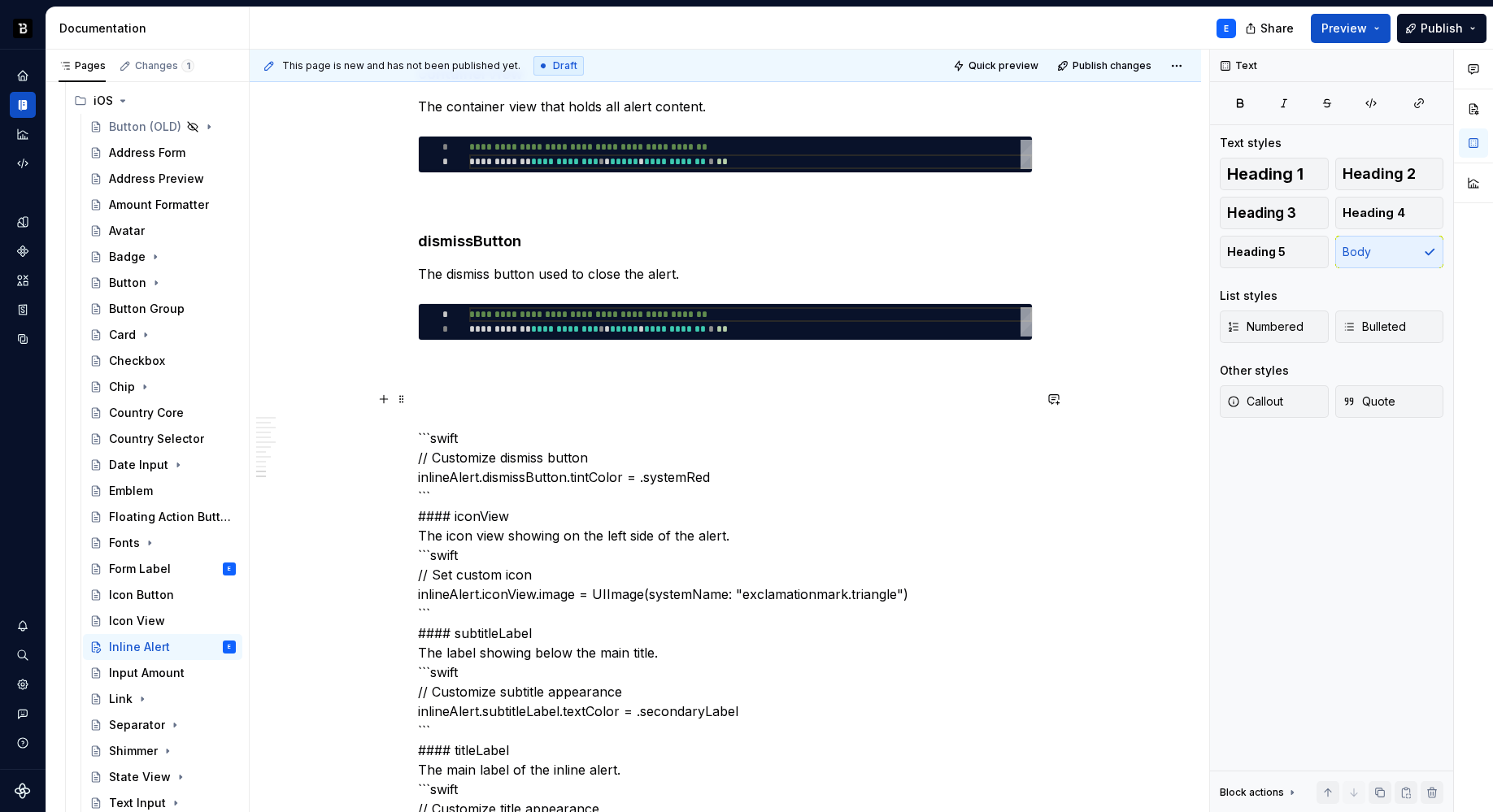
scroll to position [2496, 0]
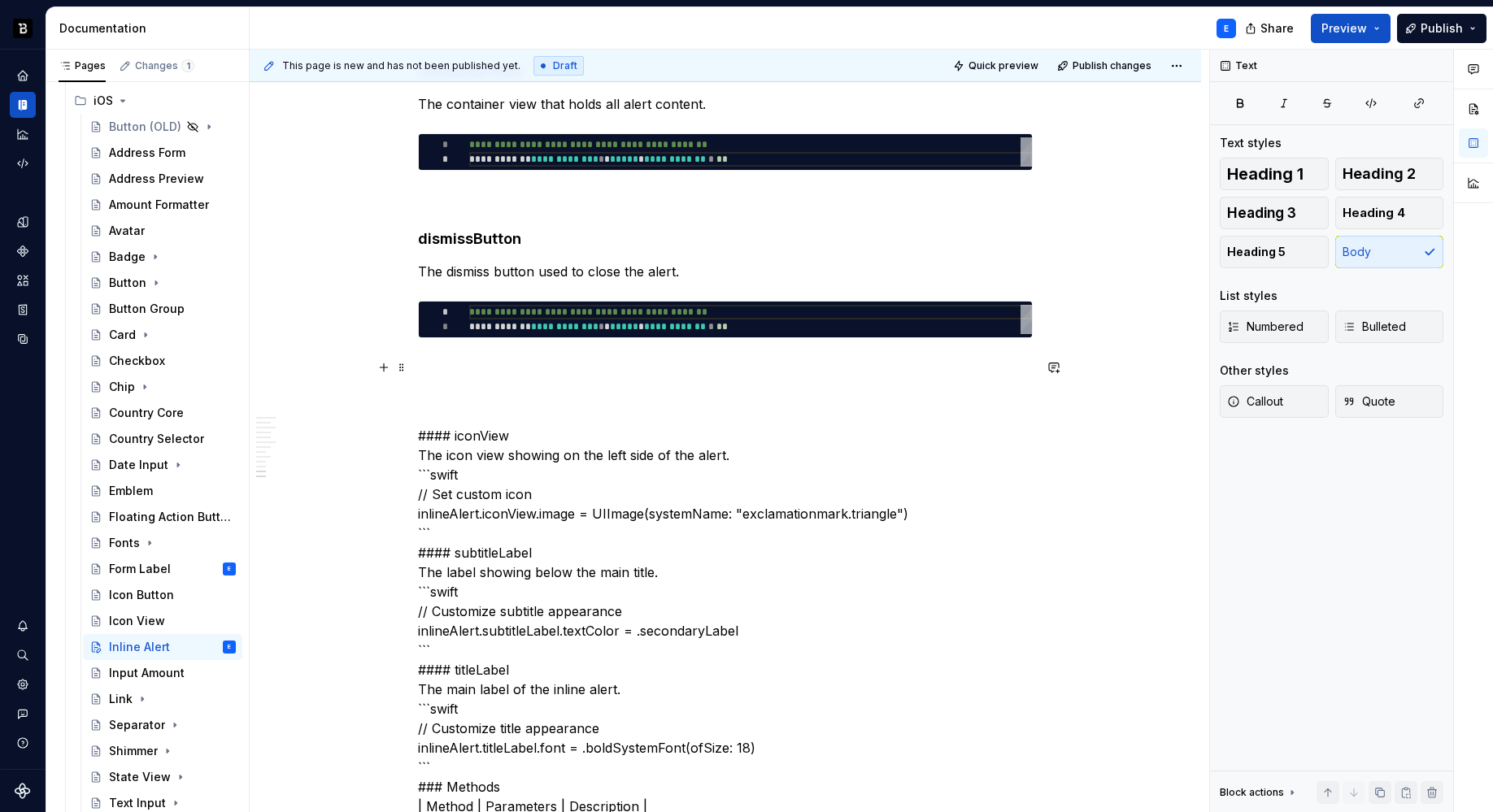
click at [642, 327] on div "**********" at bounding box center [750, 318] width 563 height 29
type textarea "*"
type textarea "**********"
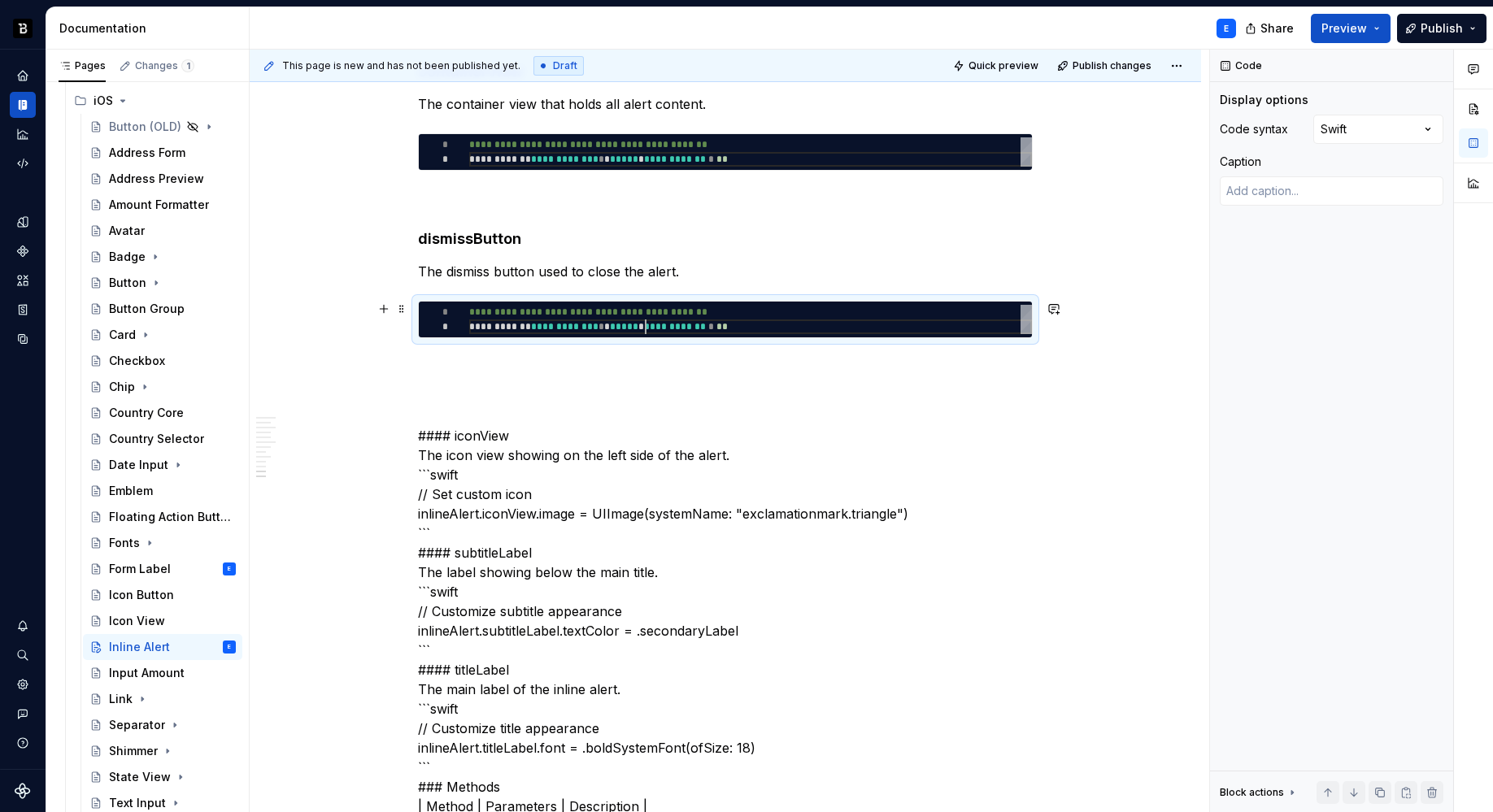
scroll to position [0, 293]
type textarea "*"
type textarea "**********"
click at [632, 347] on div "**********" at bounding box center [725, 248] width 615 height 4686
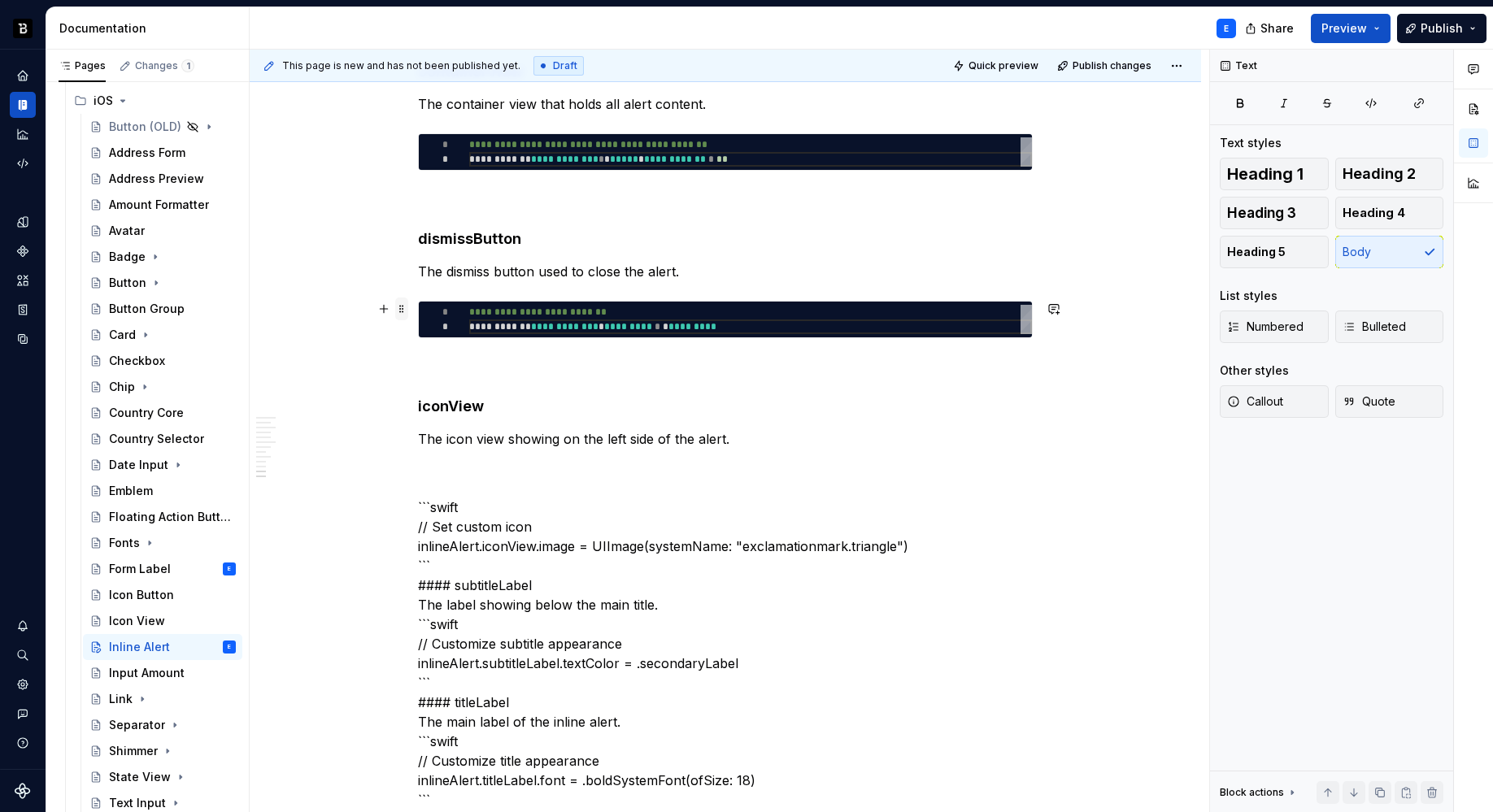
click at [403, 312] on span at bounding box center [402, 309] width 13 height 22
type textarea "*"
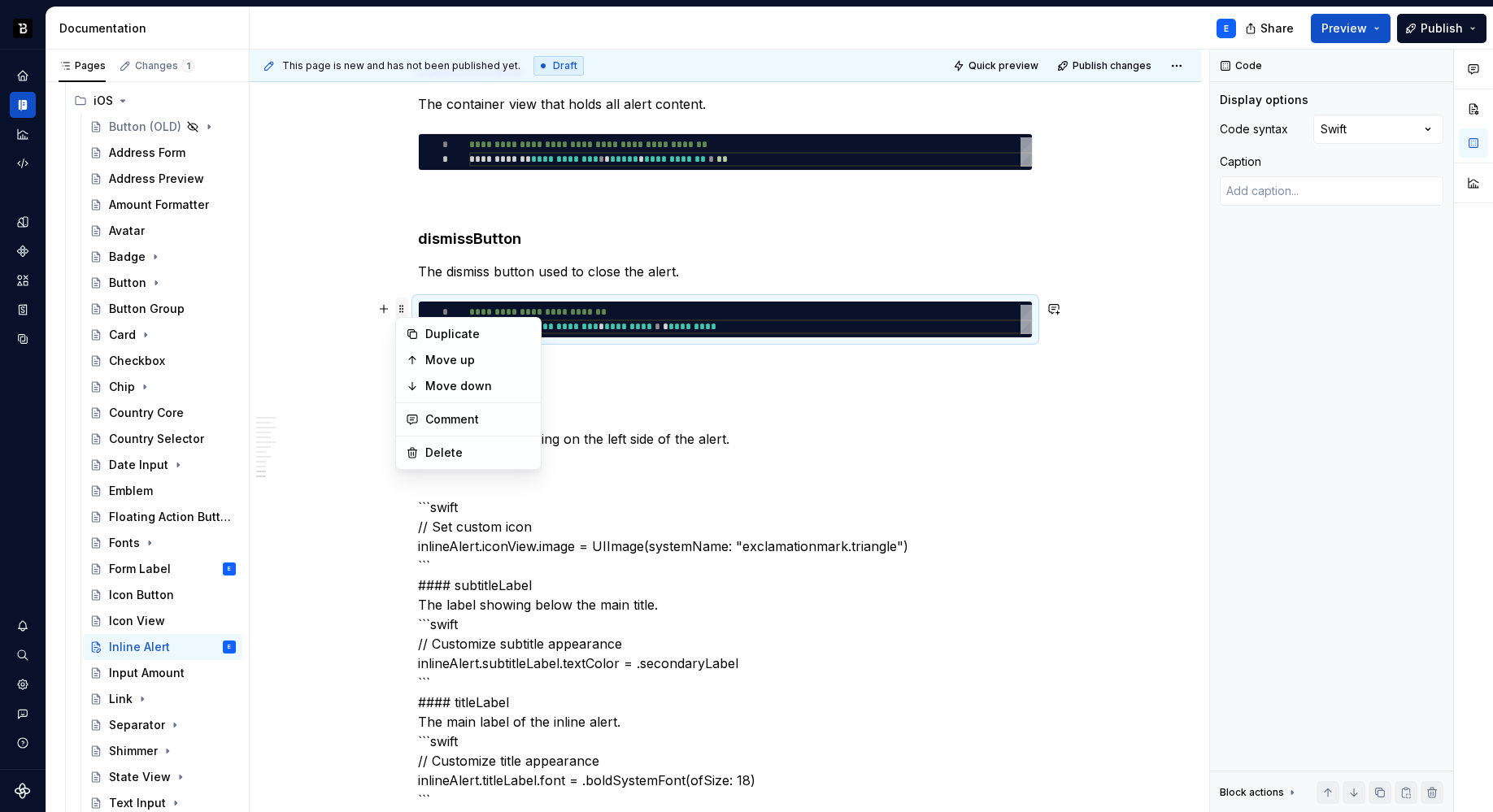
click at [403, 312] on span at bounding box center [402, 309] width 13 height 22
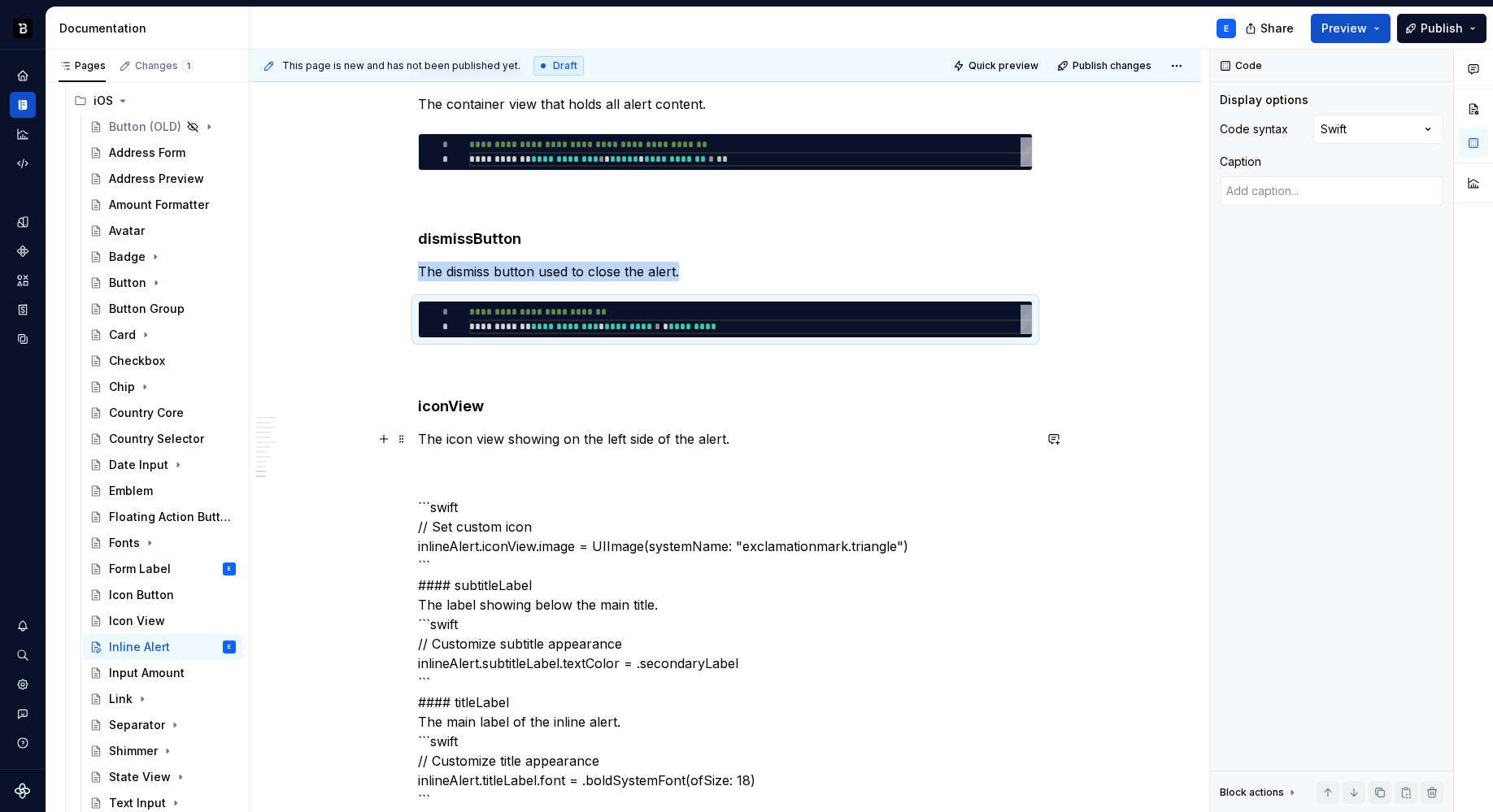
copy p "The dismiss button used to close the alert."
click at [646, 441] on p "The icon view showing on the left side of the alert." at bounding box center [725, 439] width 615 height 20
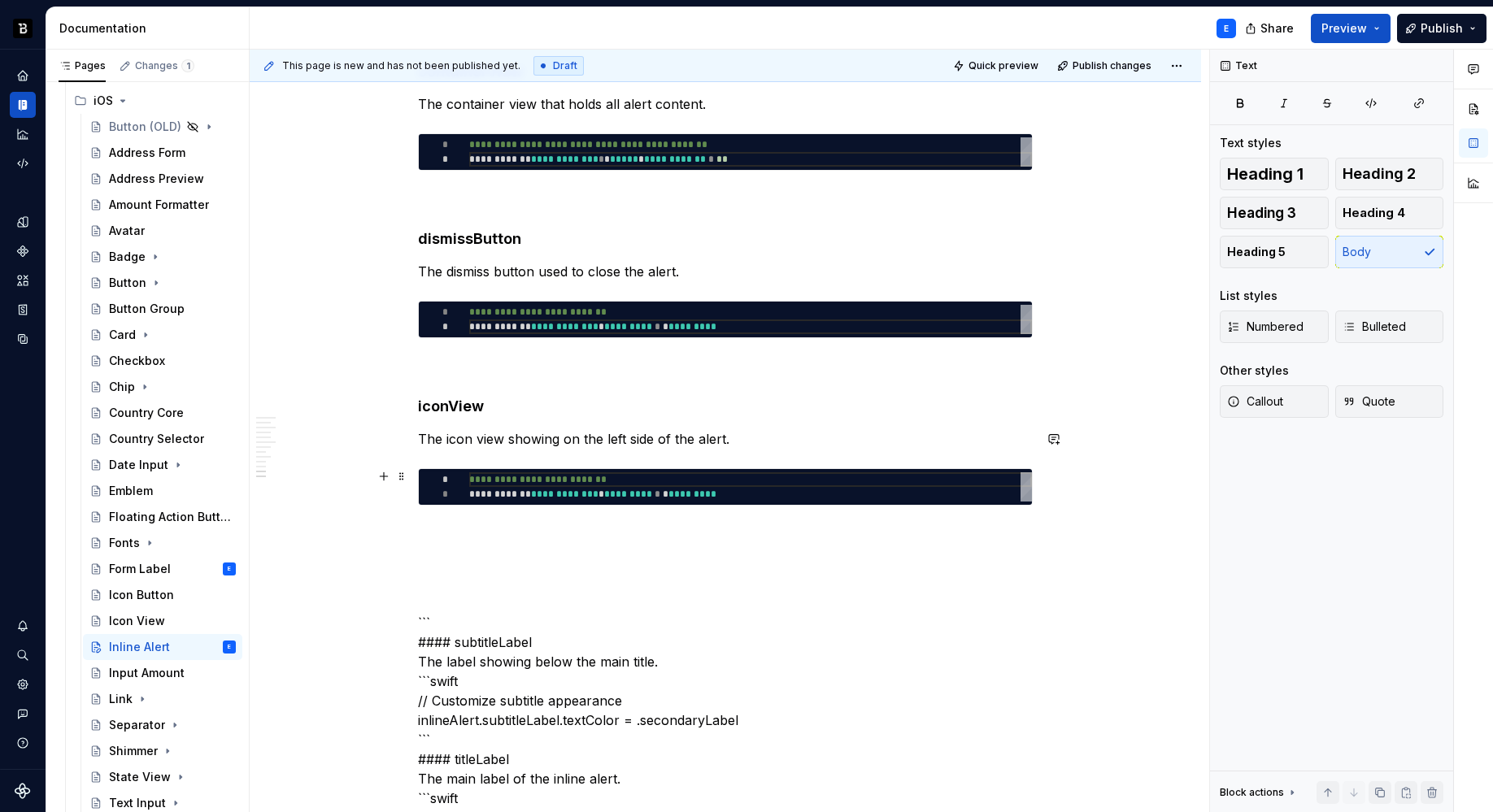
type textarea "**********"
click at [558, 484] on div "**********" at bounding box center [750, 486] width 563 height 29
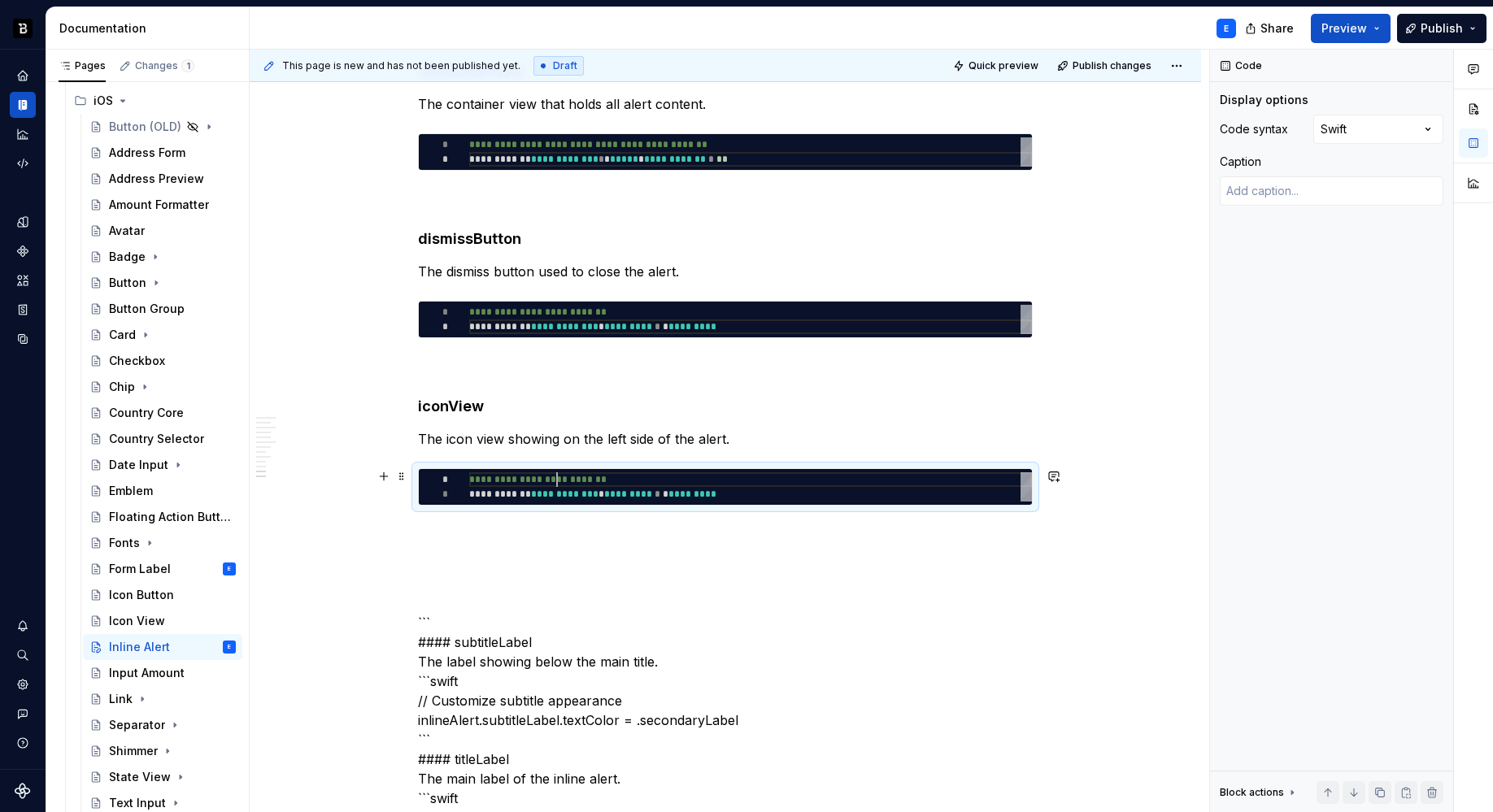
scroll to position [0, 281]
type textarea "*"
type textarea "**********"
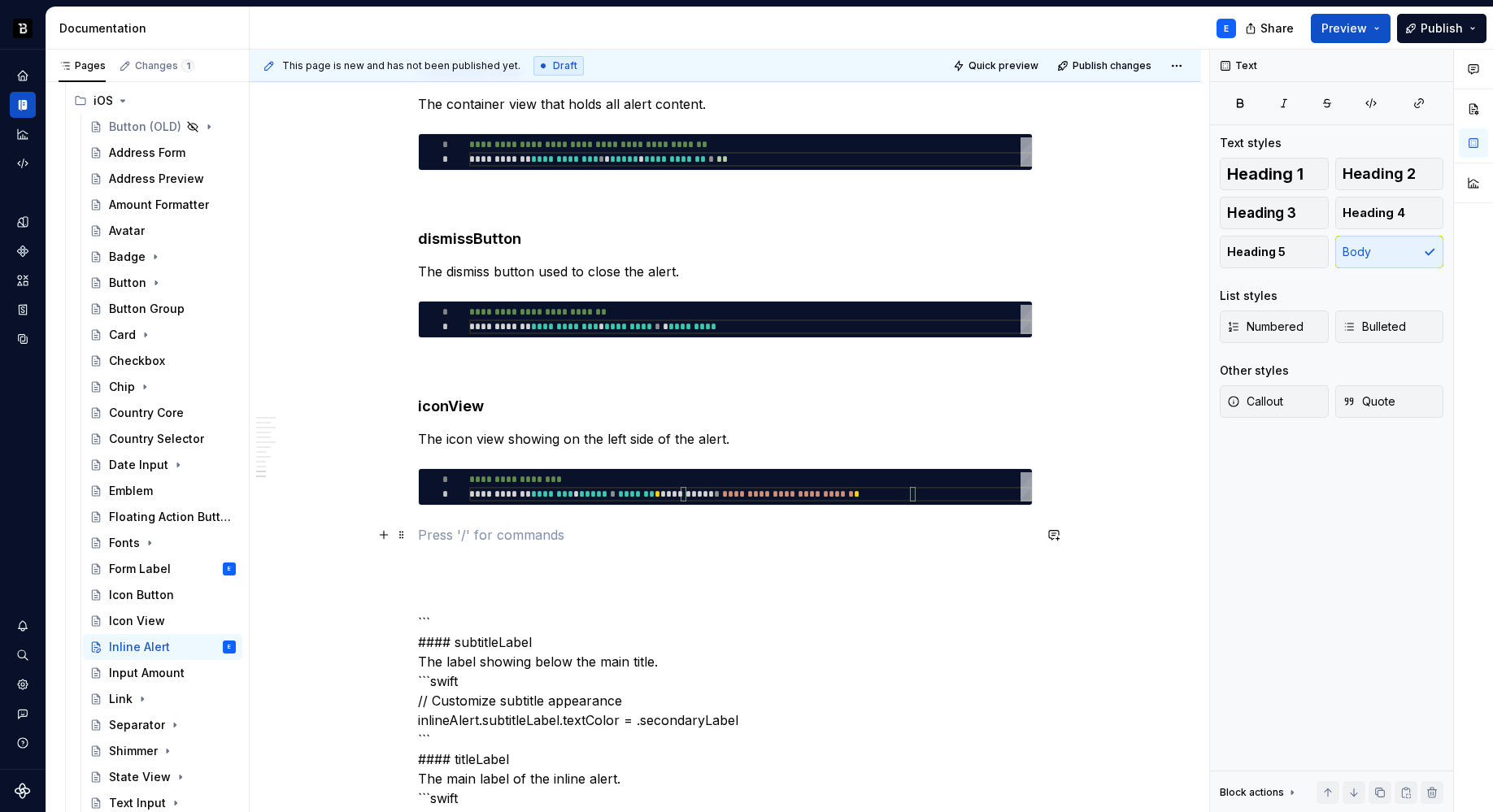
click at [541, 528] on p at bounding box center [725, 535] width 615 height 20
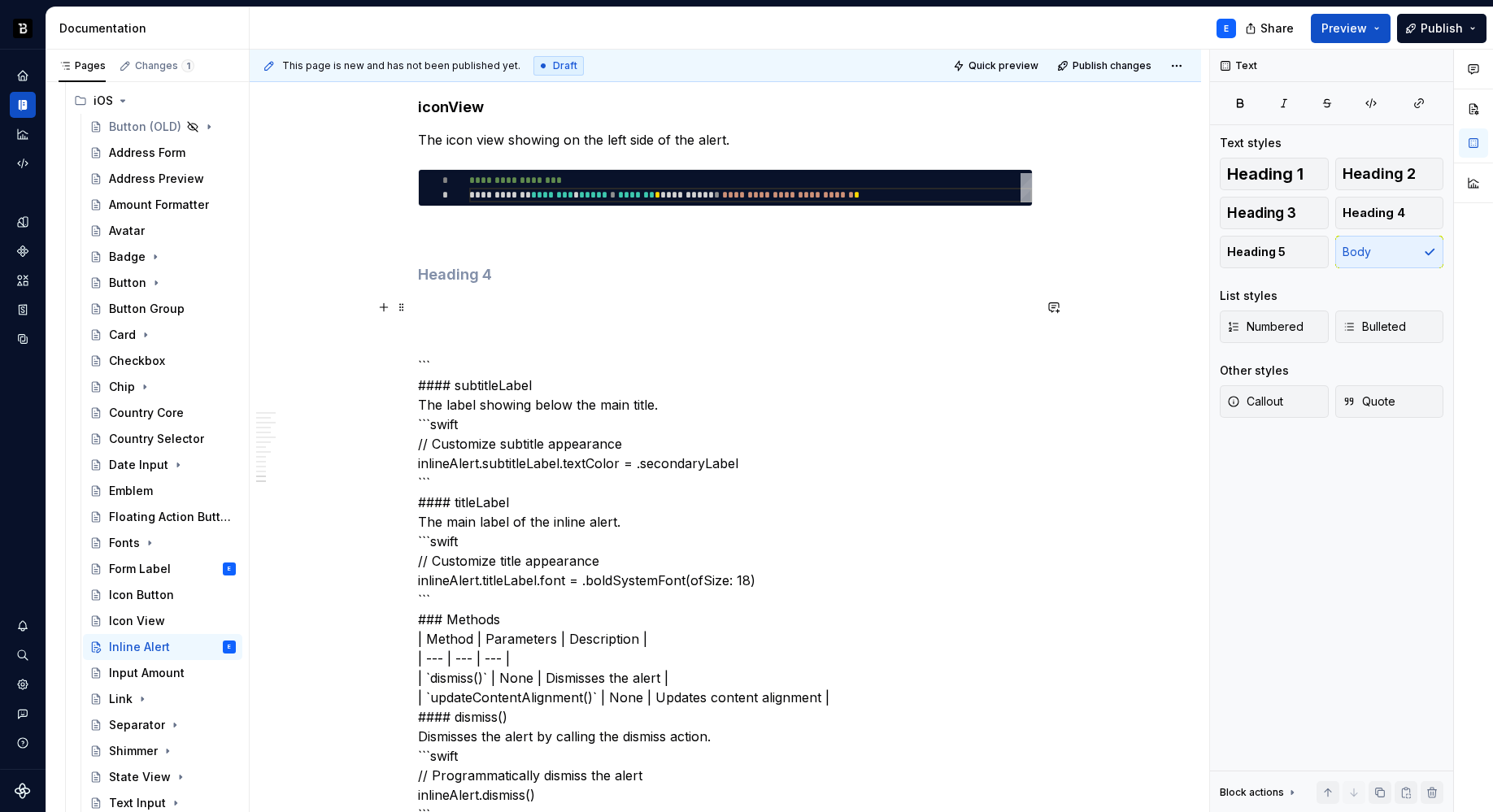
scroll to position [2801, 0]
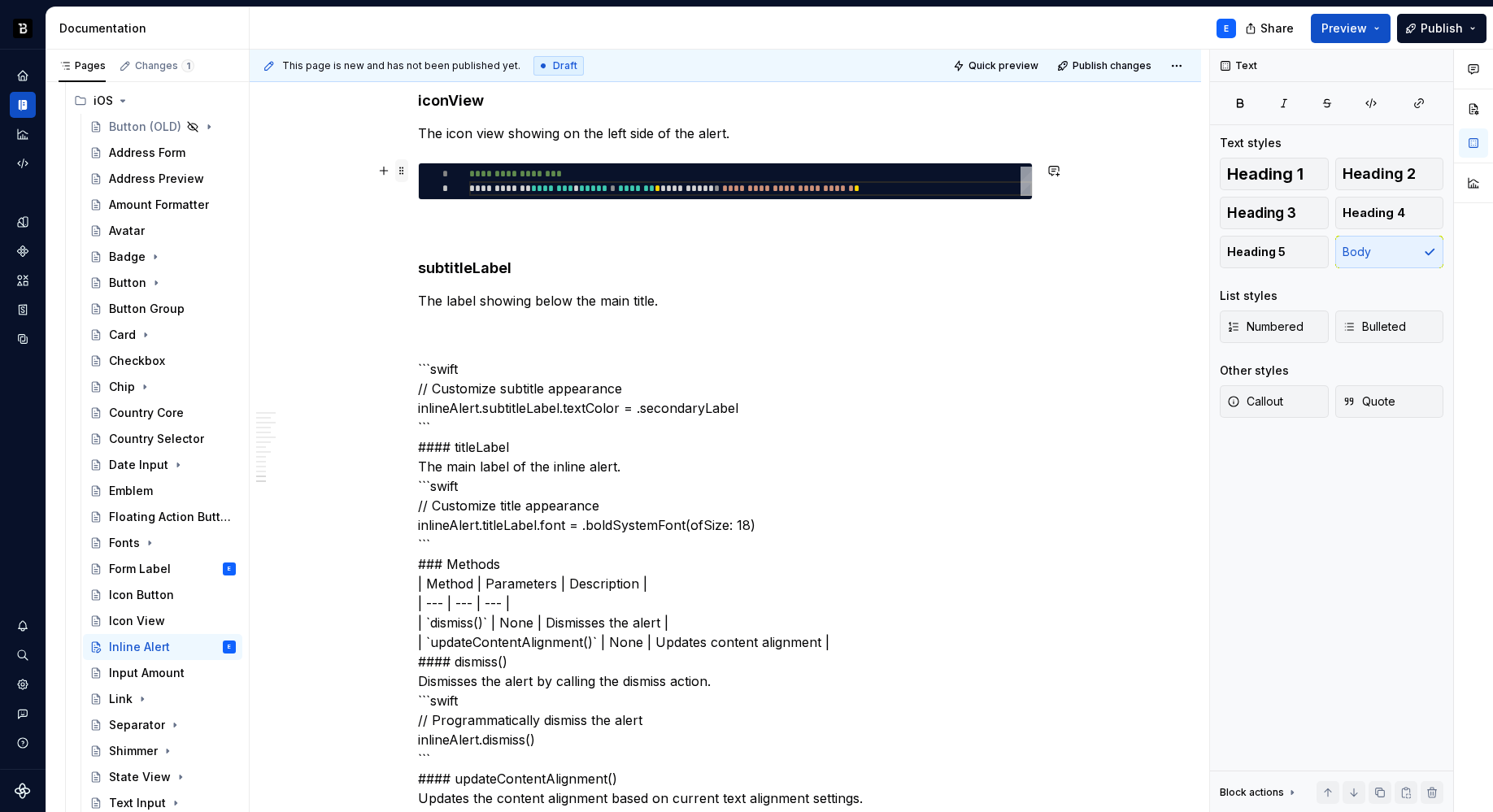
click at [402, 168] on span at bounding box center [402, 170] width 13 height 22
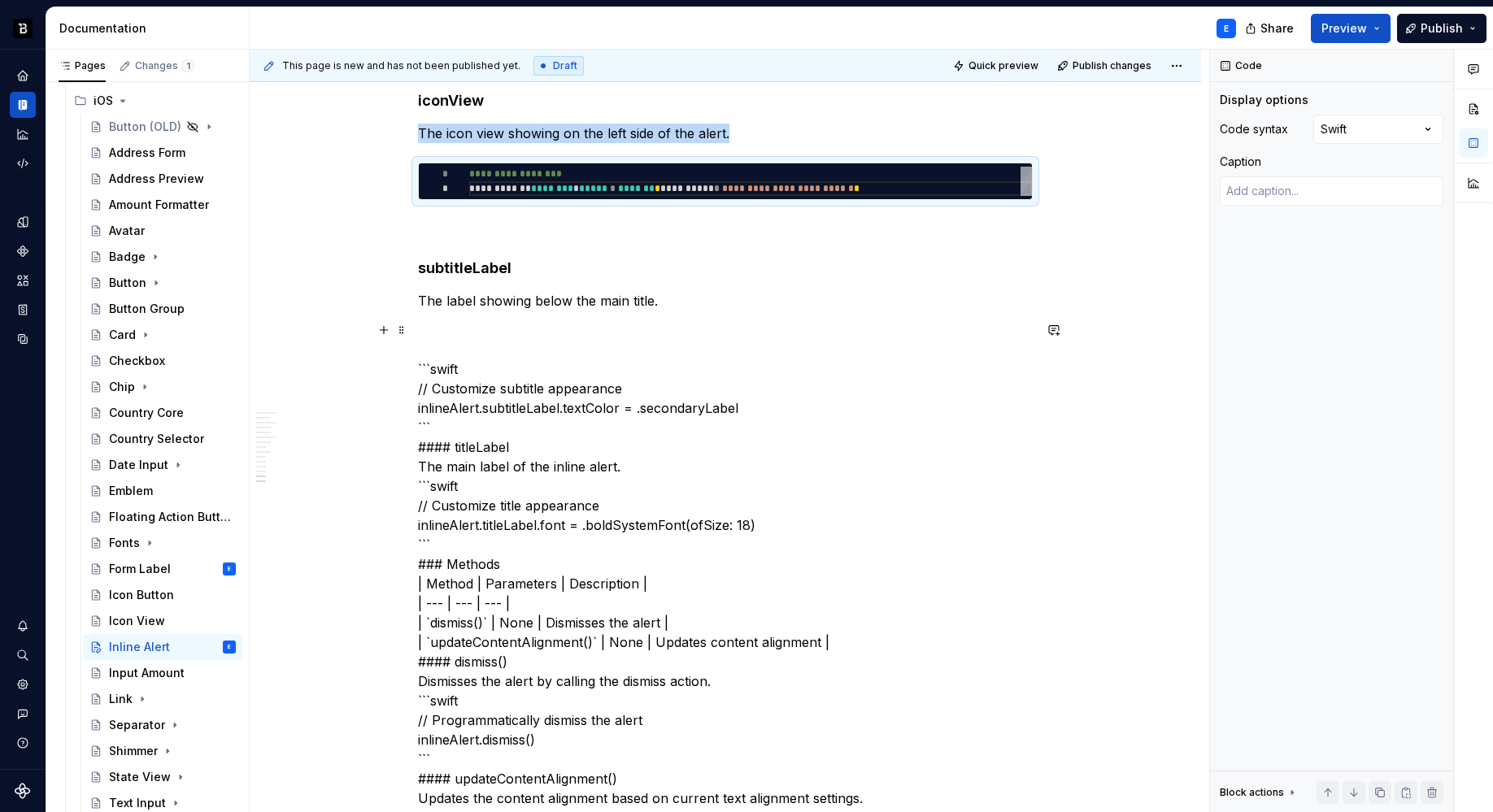
copy p "The icon view showing on the left side of the alert."
click at [624, 296] on p "The label showing below the main title." at bounding box center [725, 301] width 615 height 20
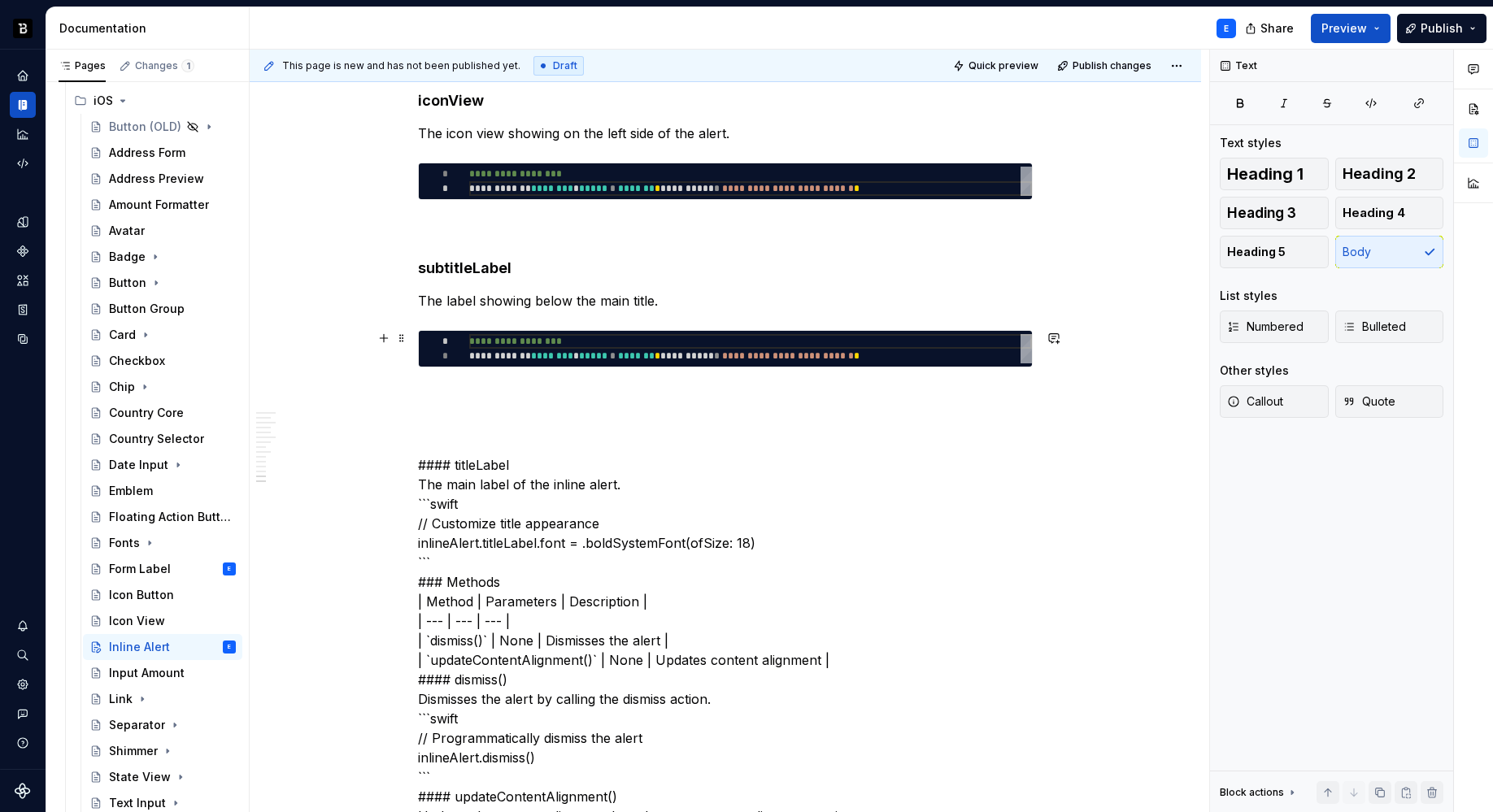
type textarea "*"
type textarea "**********"
click at [525, 351] on div "**********" at bounding box center [750, 348] width 563 height 29
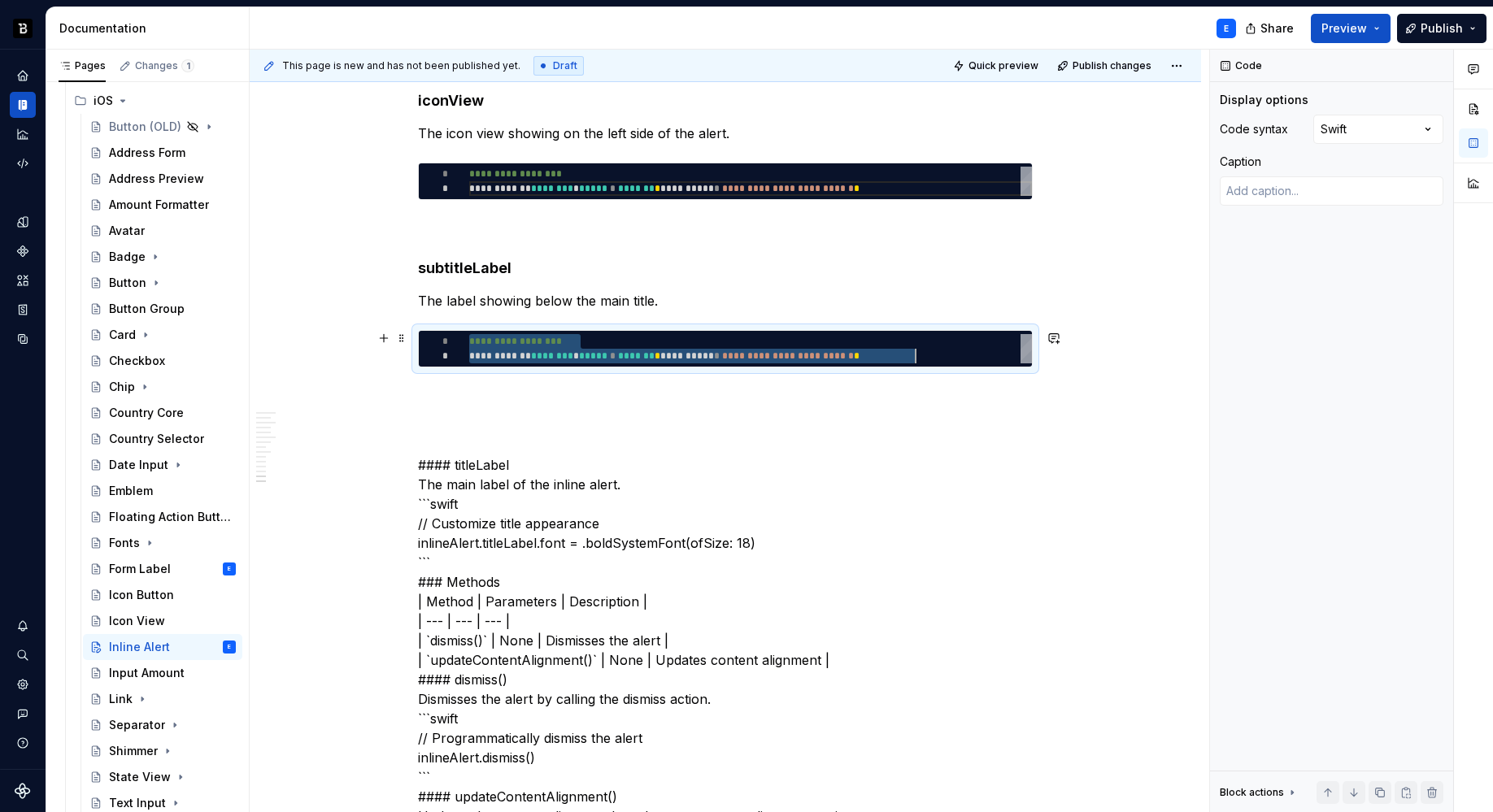
scroll to position [0, 446]
type textarea "*"
type textarea "**********"
click at [508, 391] on p at bounding box center [725, 396] width 615 height 20
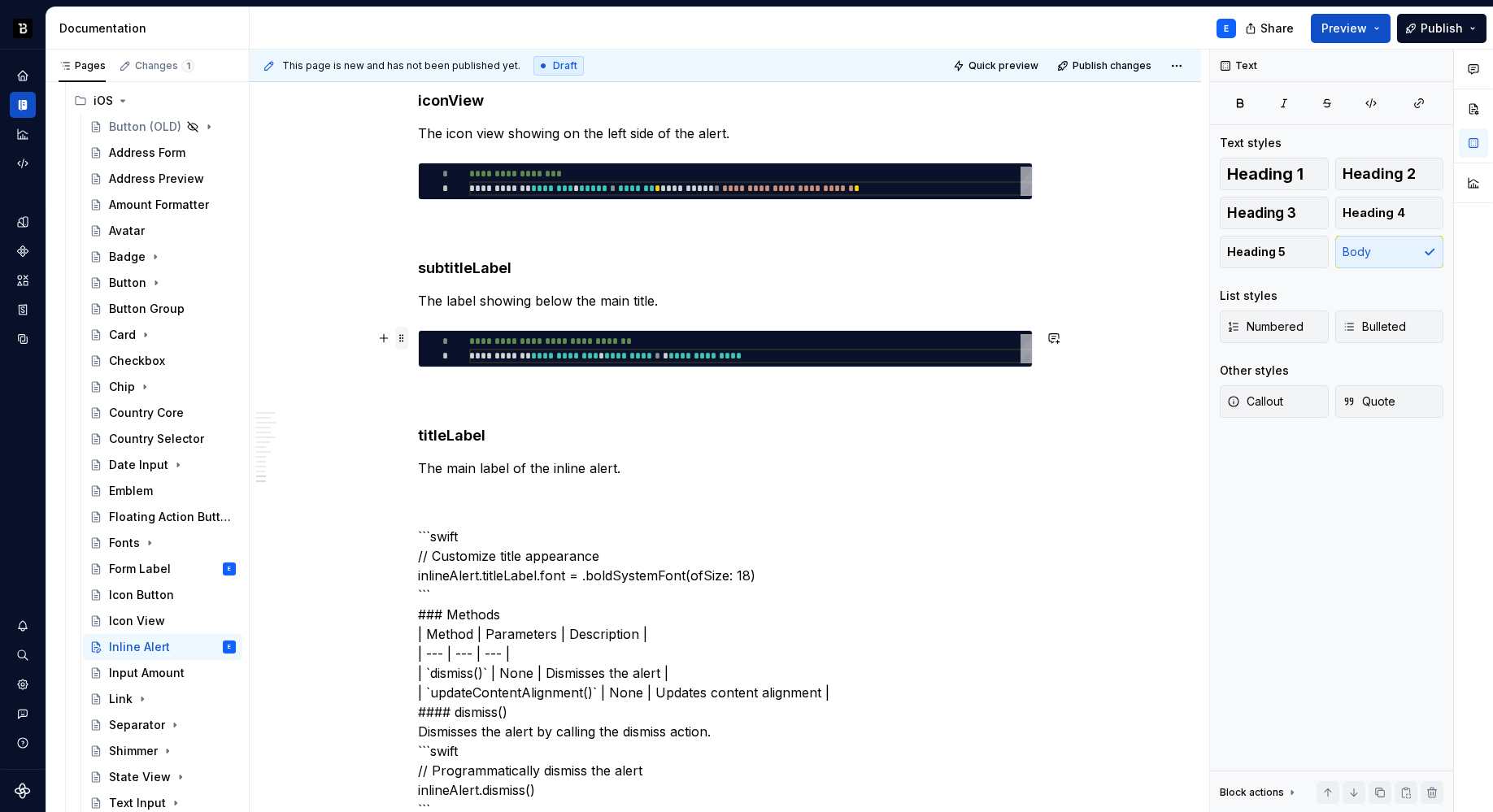
click at [403, 335] on span at bounding box center [402, 338] width 13 height 22
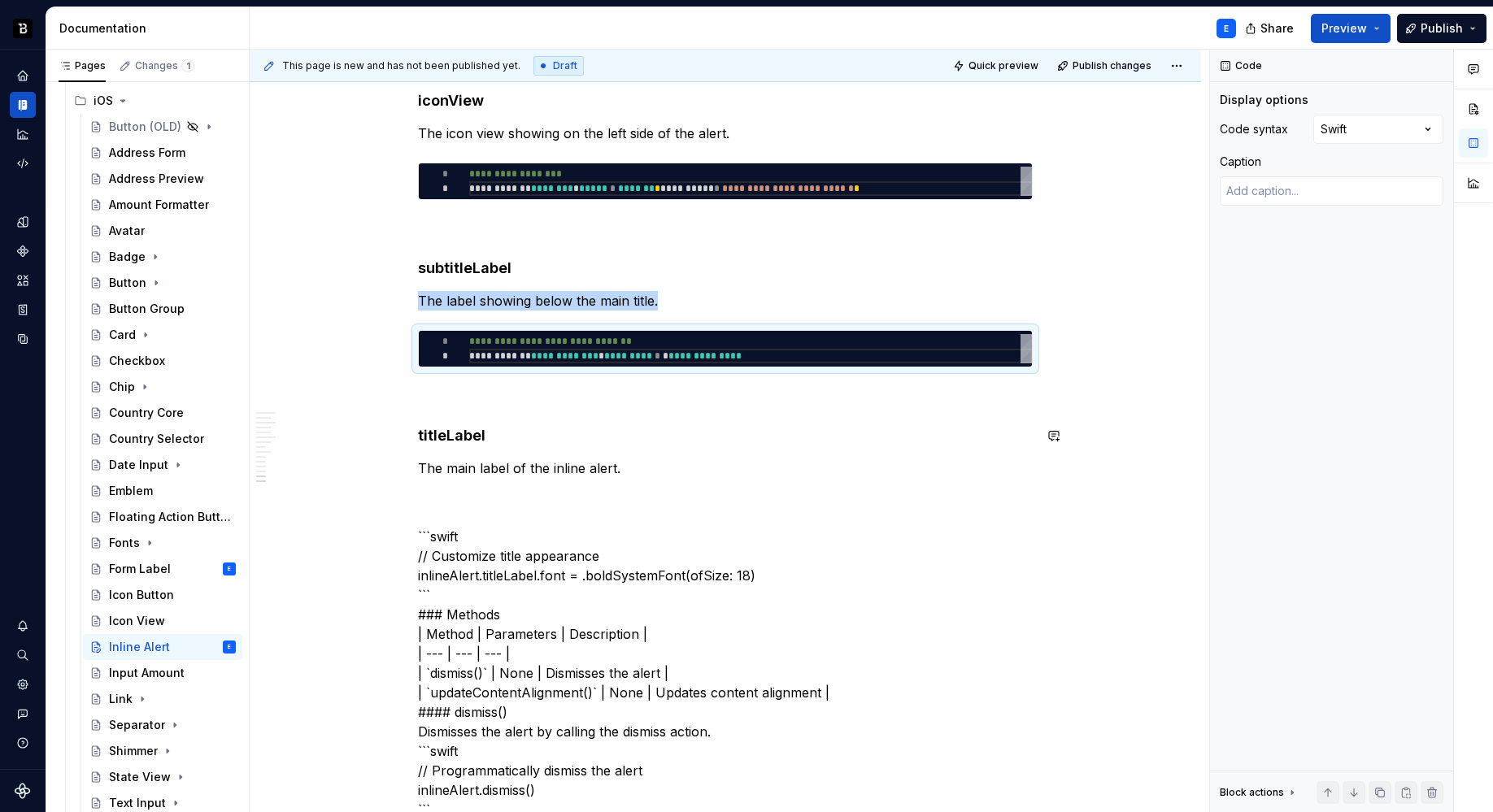
copy p "The label showing below the main title."
click at [646, 464] on p "The main label of the inline alert." at bounding box center [725, 469] width 615 height 20
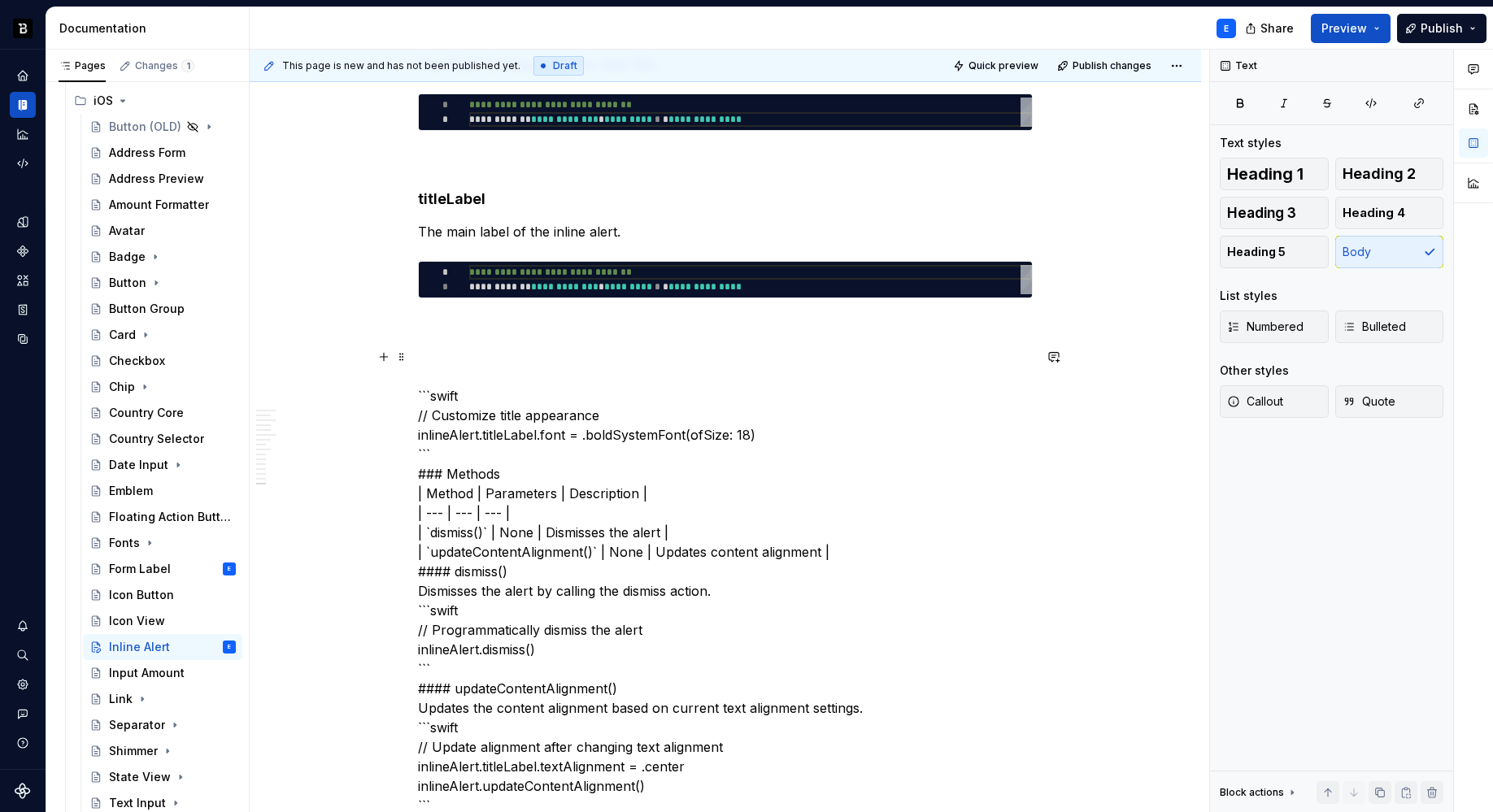
scroll to position [3039, 0]
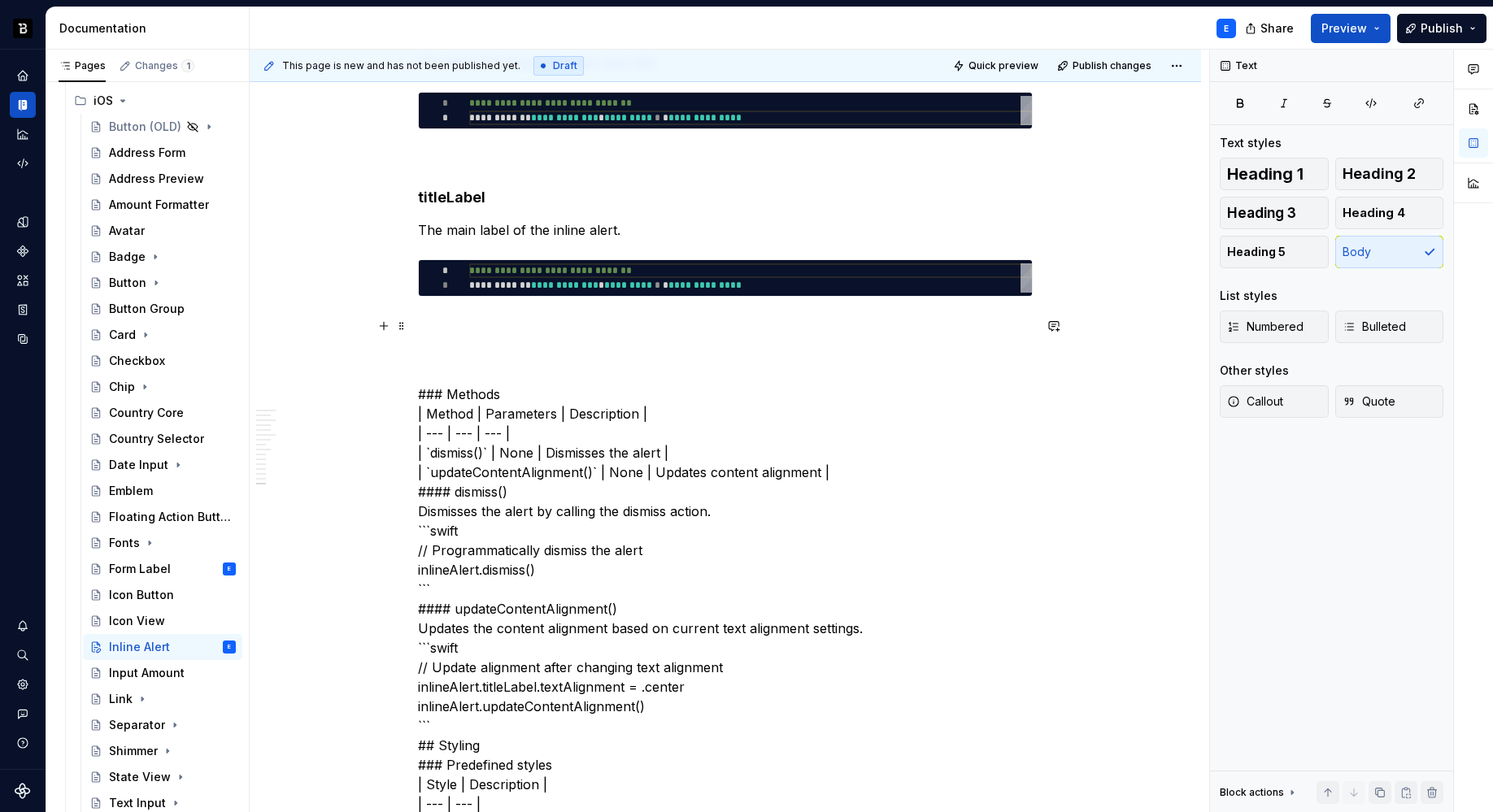
type textarea "*"
type textarea "**********"
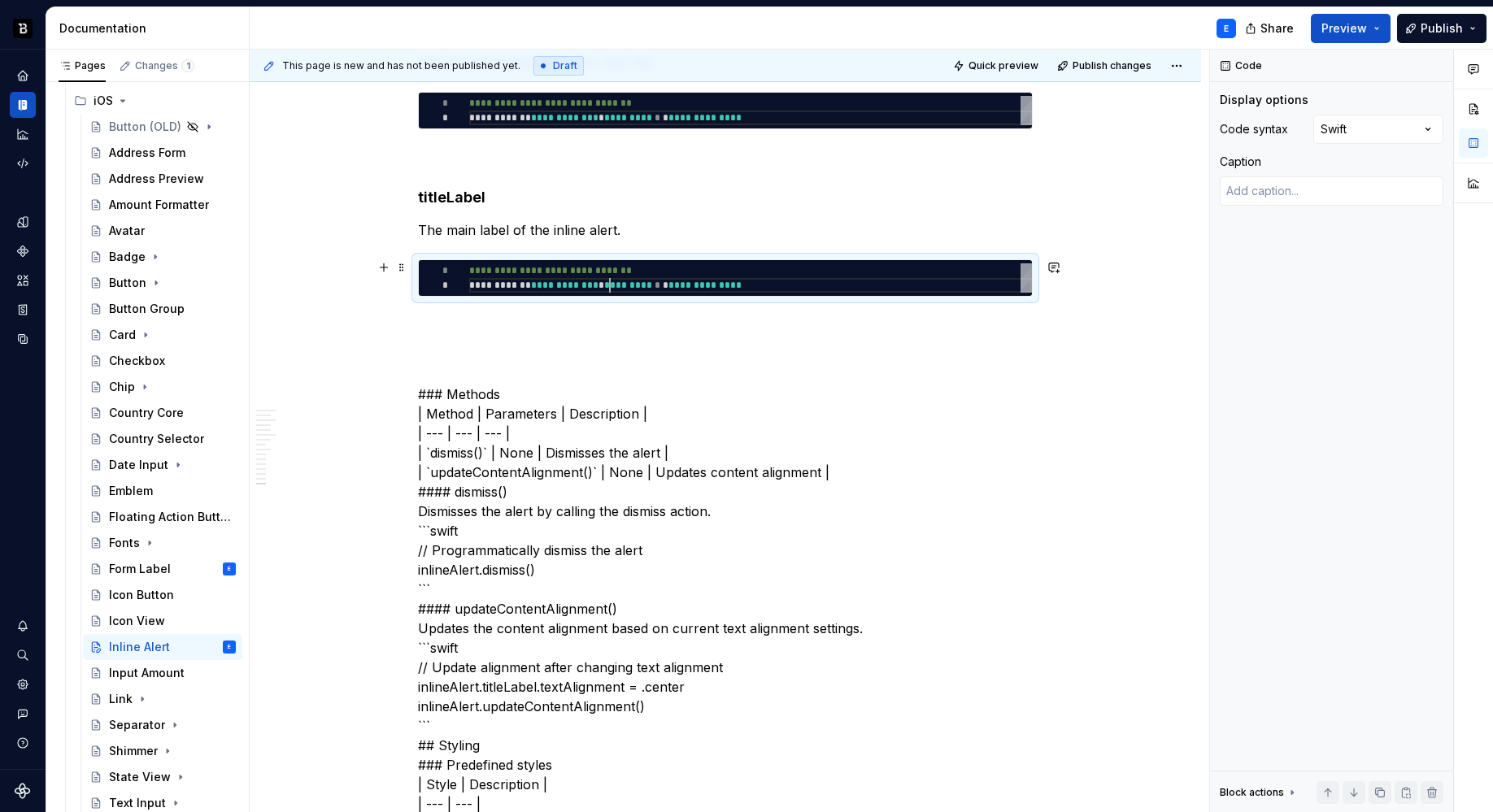
click at [608, 280] on div "**********" at bounding box center [750, 277] width 563 height 29
type textarea "*"
type textarea "**********"
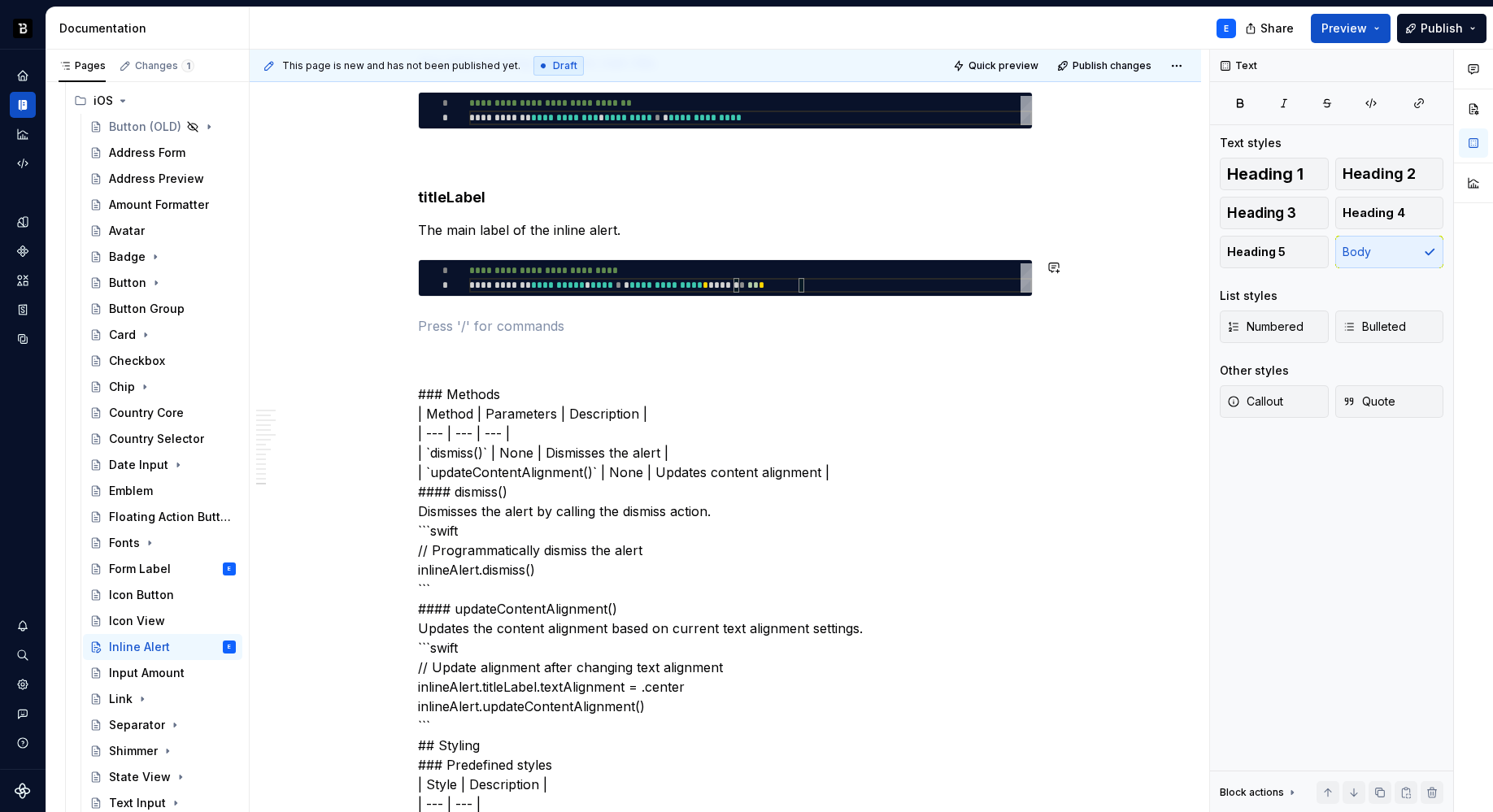
click at [593, 316] on p at bounding box center [725, 326] width 615 height 20
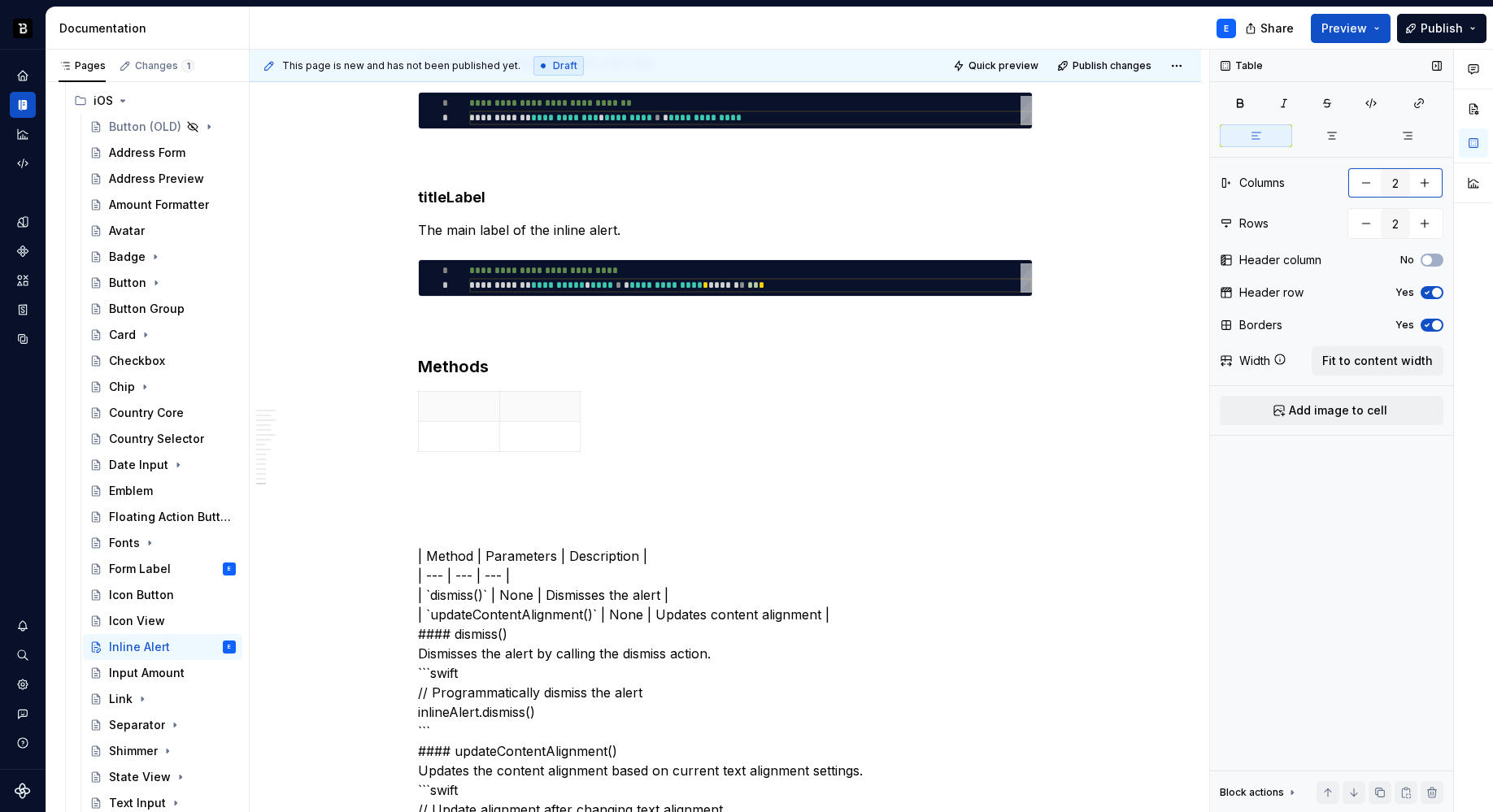
click at [1428, 181] on button "button" at bounding box center [1424, 182] width 29 height 29
type input "3"
click at [1421, 236] on button "button" at bounding box center [1424, 223] width 29 height 29
type input "3"
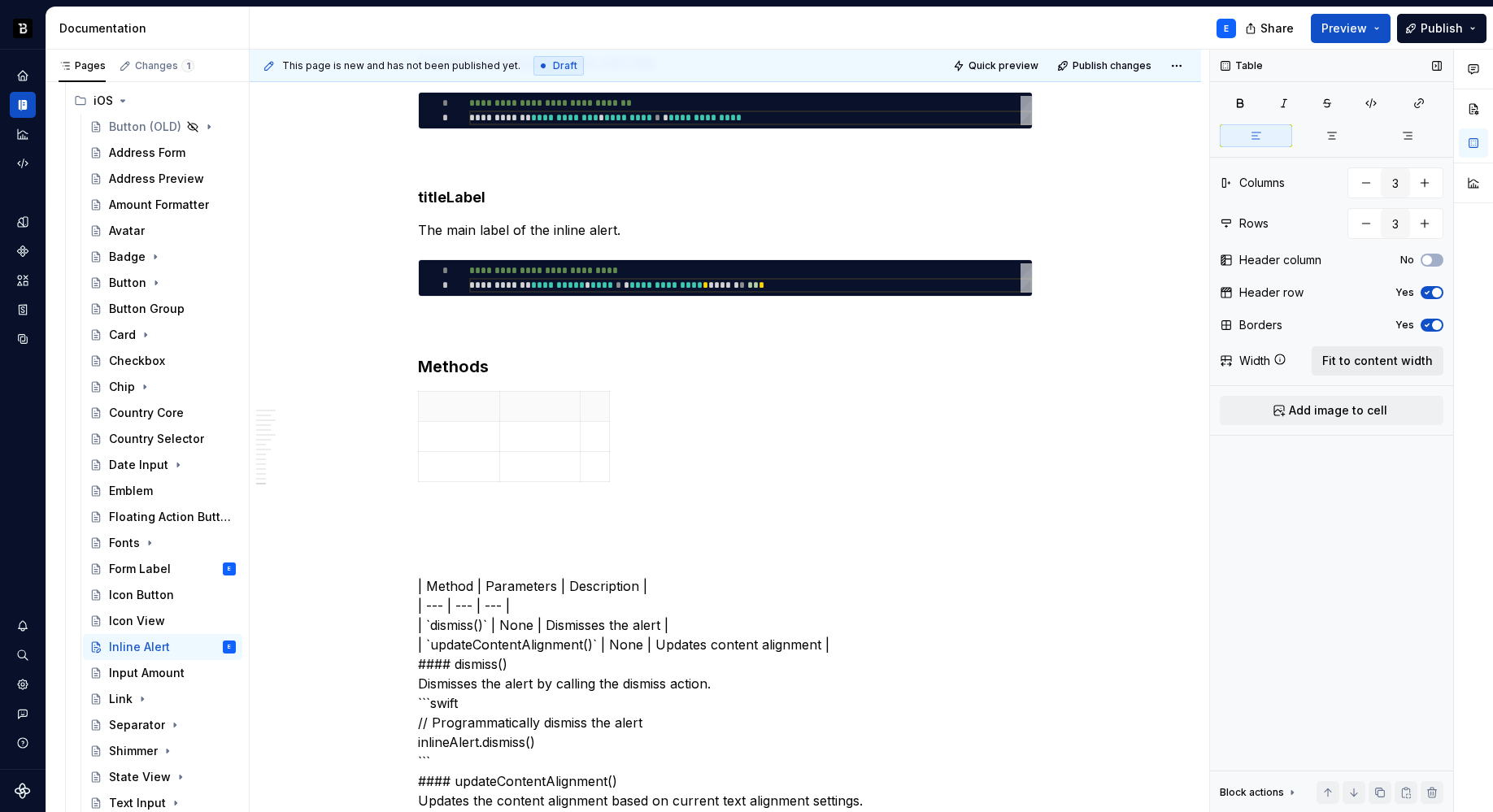
click at [1382, 364] on span "Fit to content width" at bounding box center [1377, 361] width 110 height 17
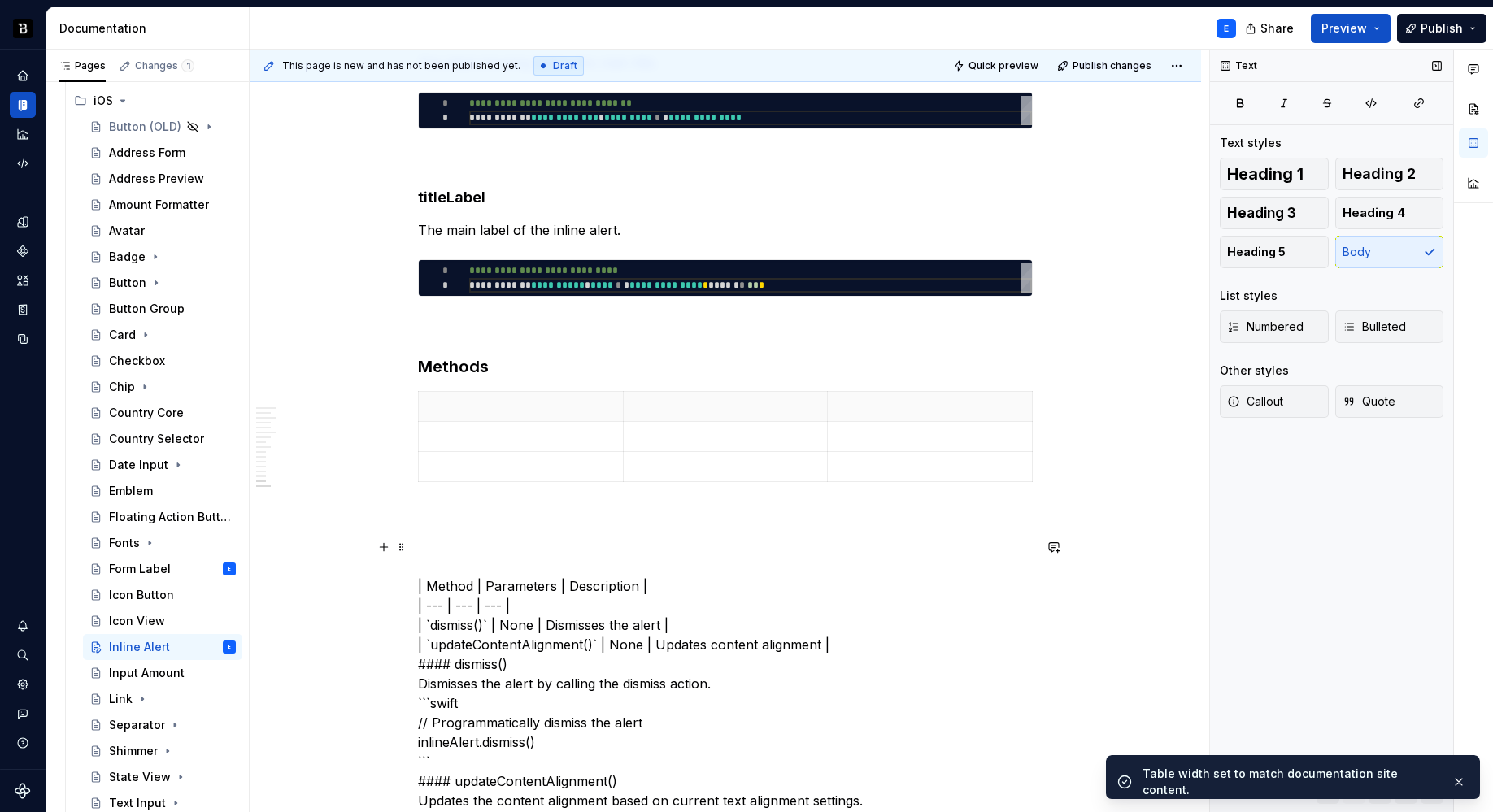
click at [466, 401] on p at bounding box center [520, 406] width 184 height 17
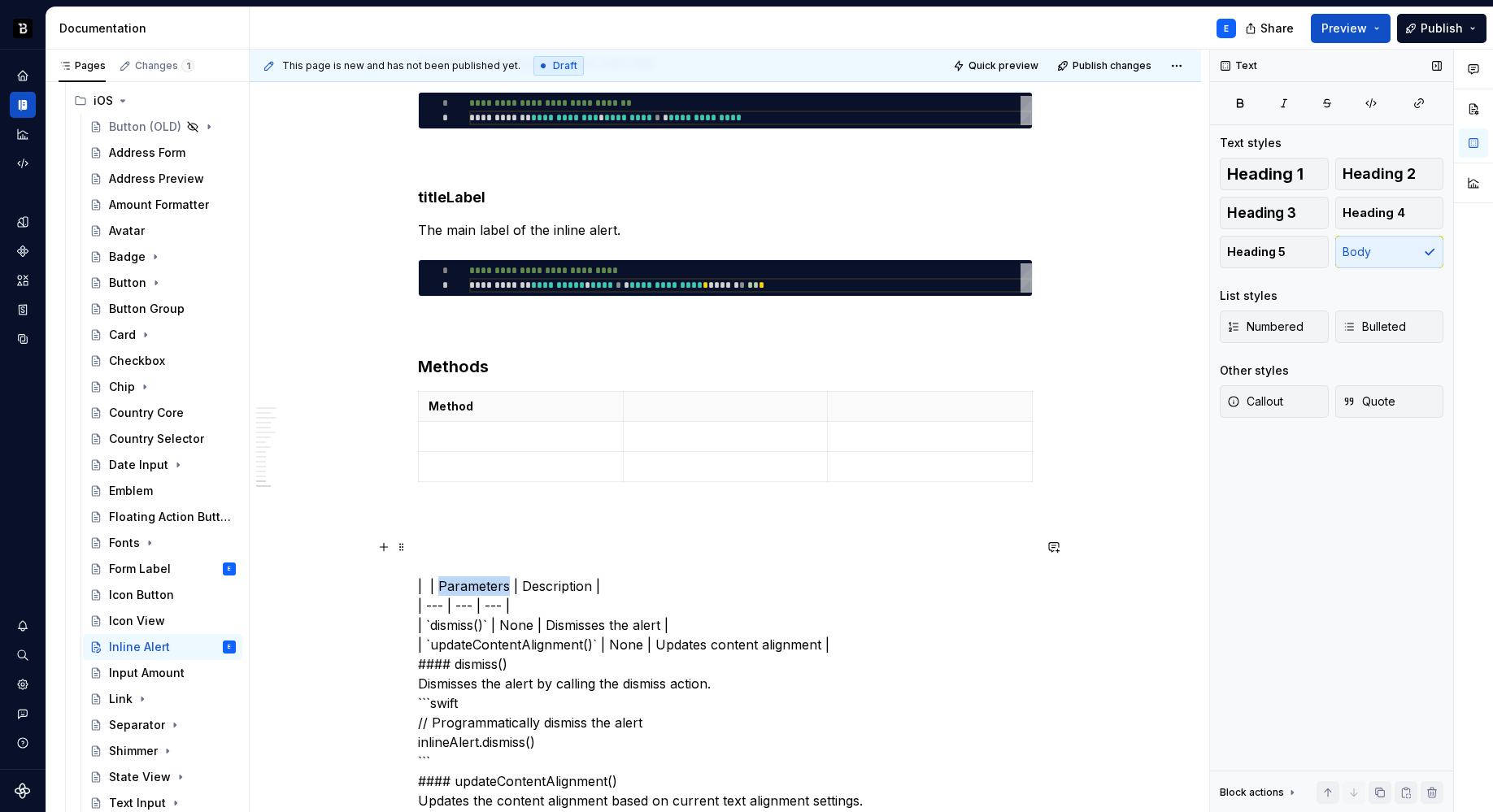
click at [671, 411] on p at bounding box center [725, 406] width 184 height 17
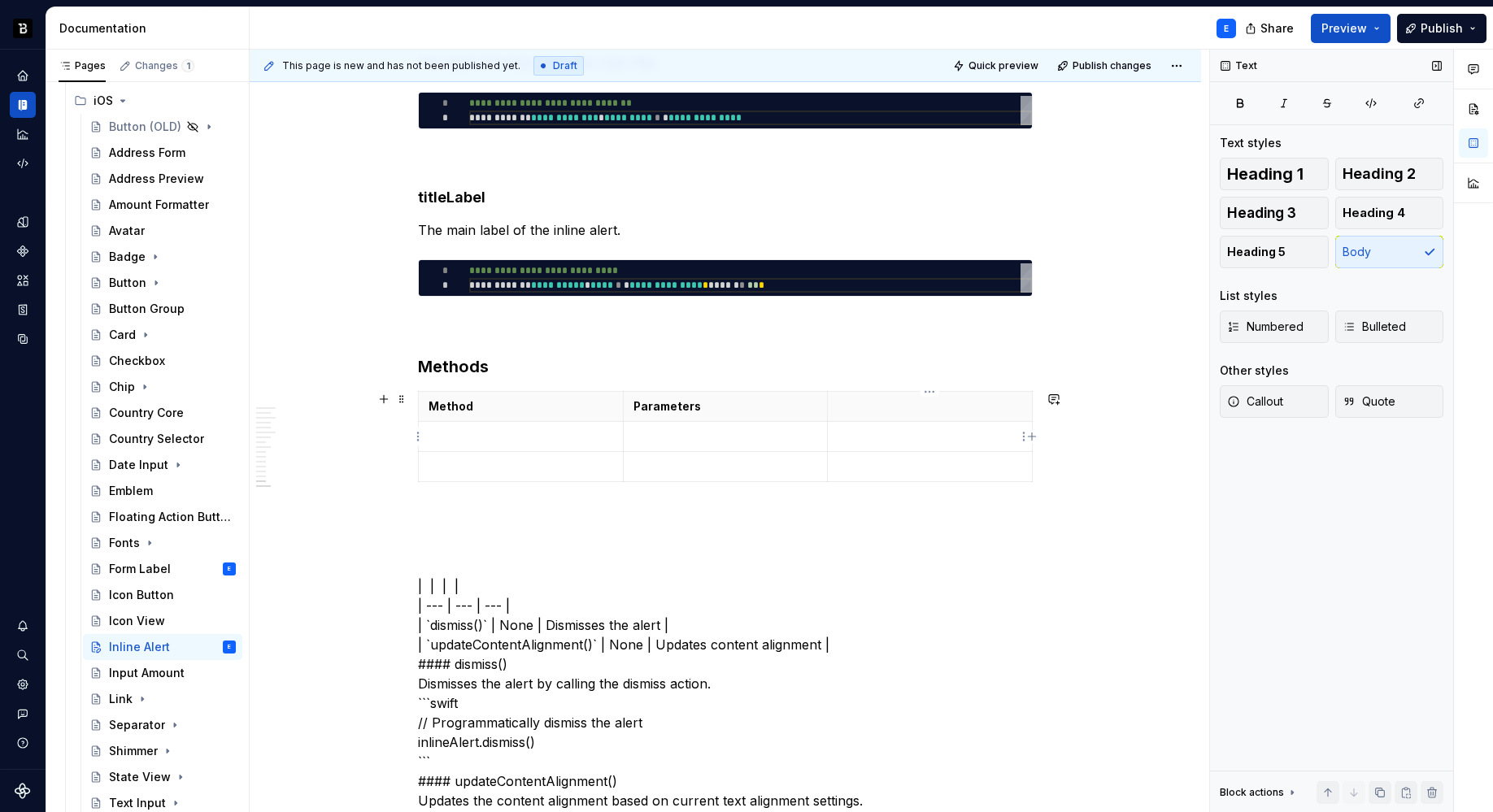
click at [844, 416] on th at bounding box center [929, 406] width 205 height 30
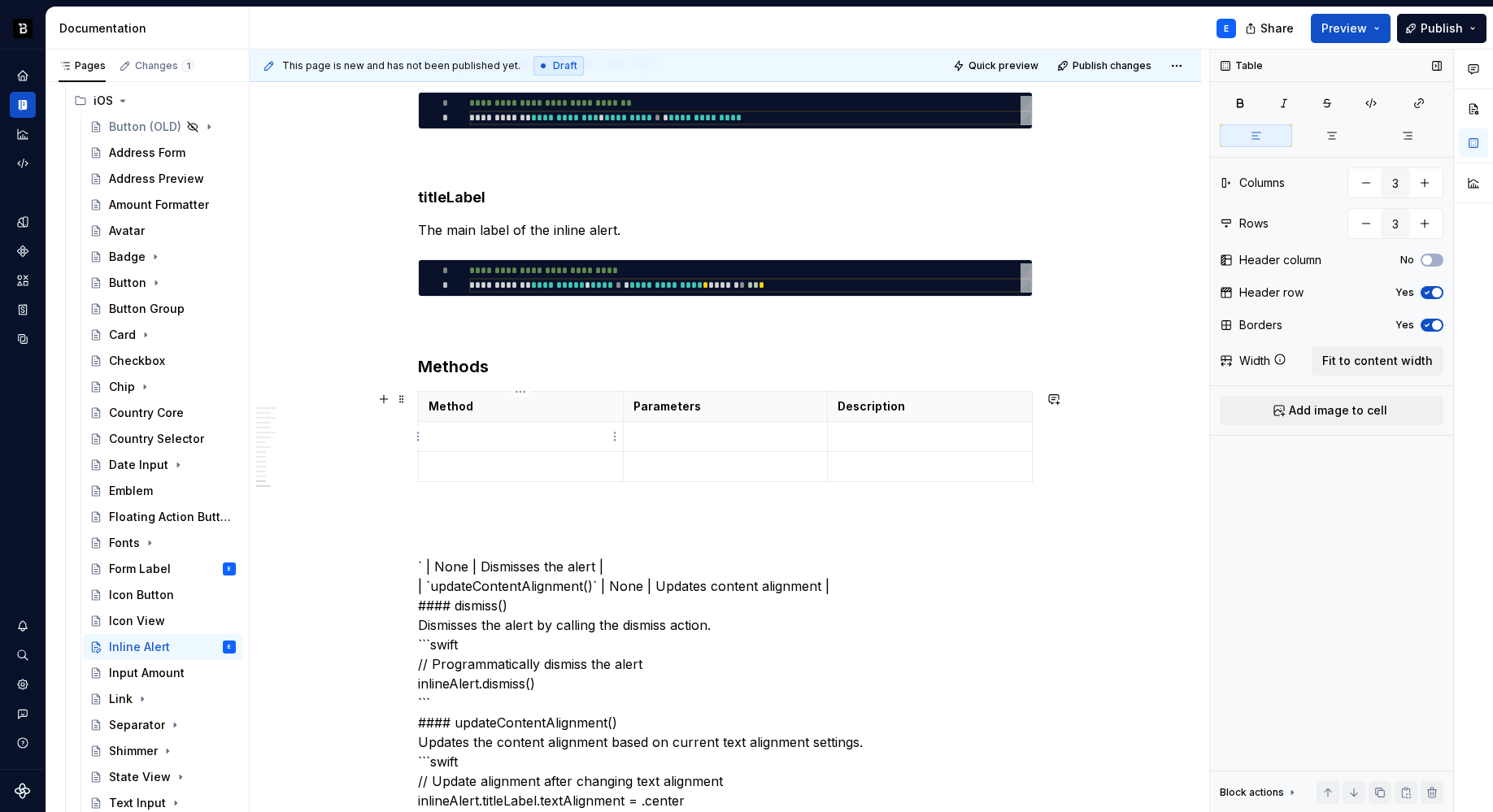
click at [473, 446] on td at bounding box center [521, 437] width 205 height 30
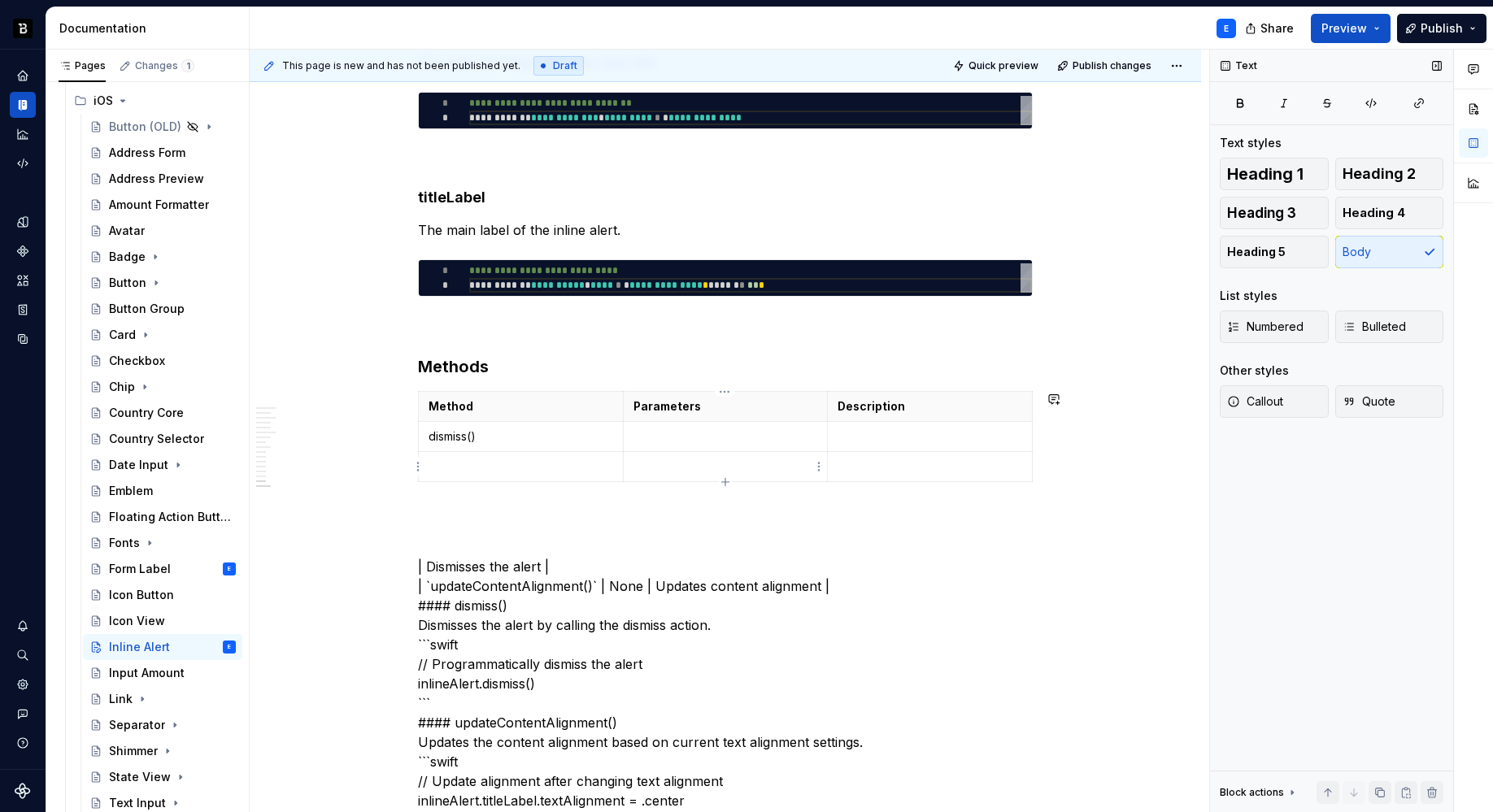
click at [674, 431] on p at bounding box center [725, 436] width 184 height 17
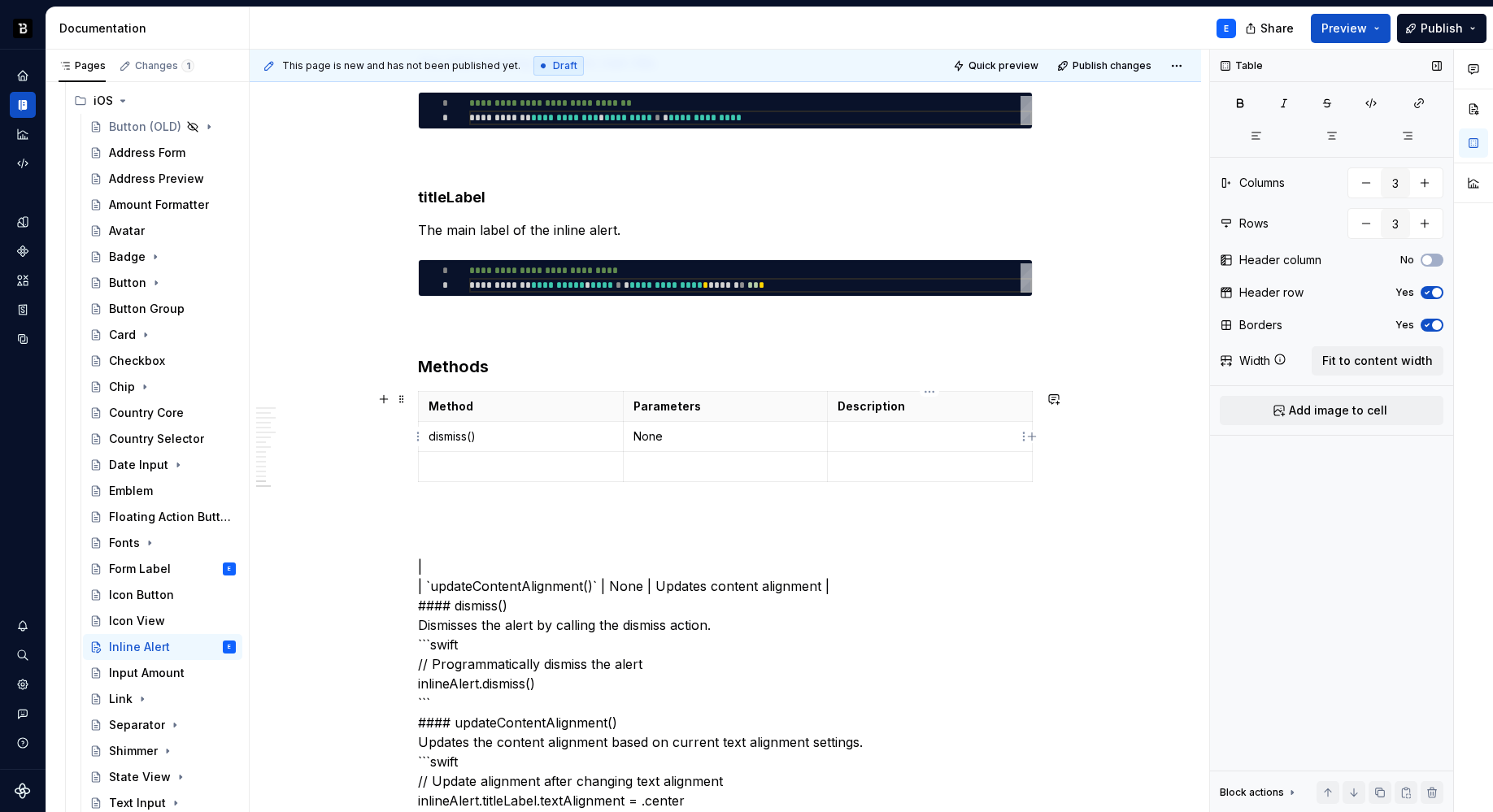
click at [864, 435] on p at bounding box center [929, 436] width 184 height 17
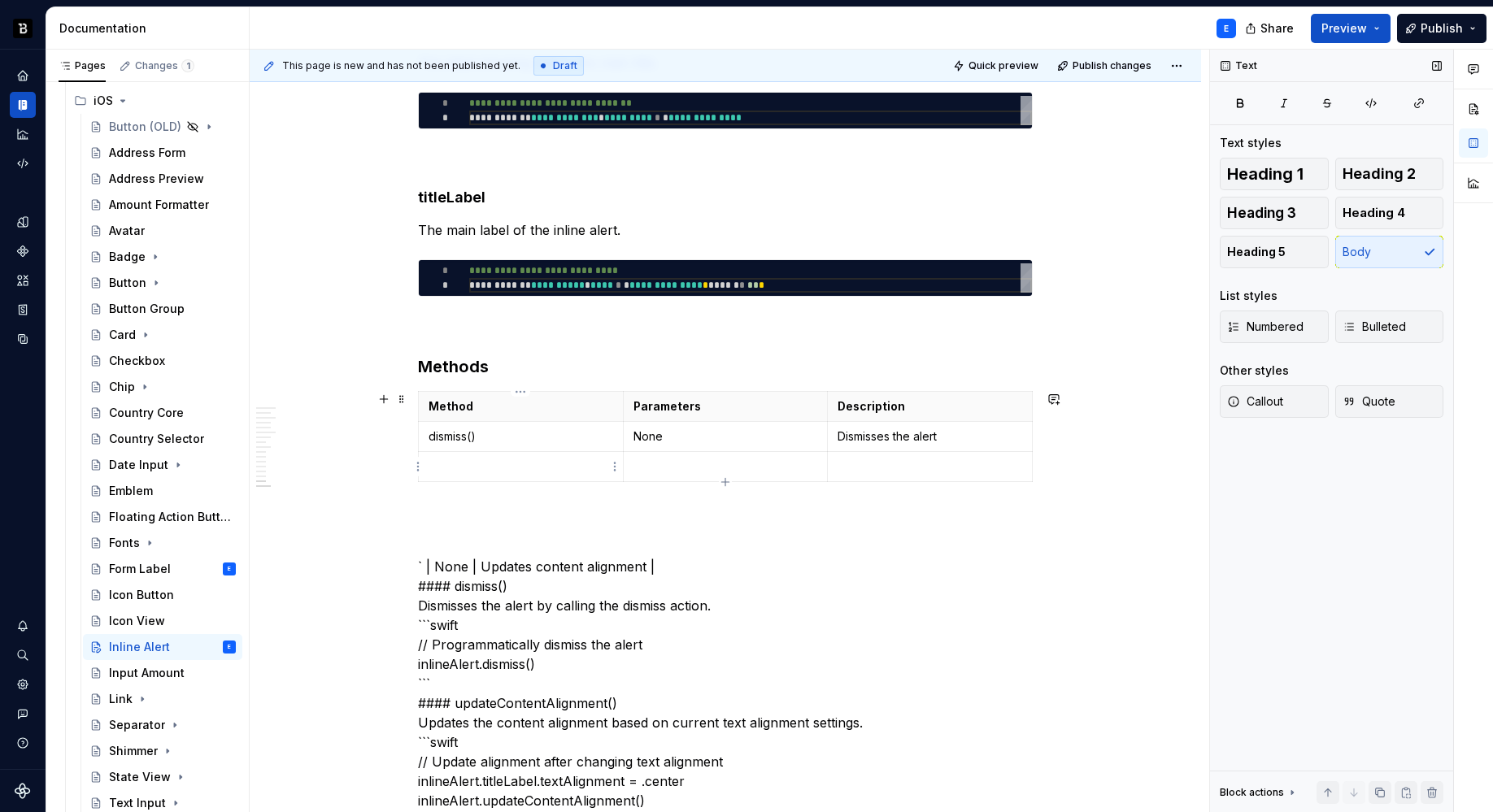
click at [495, 467] on p at bounding box center [520, 467] width 184 height 17
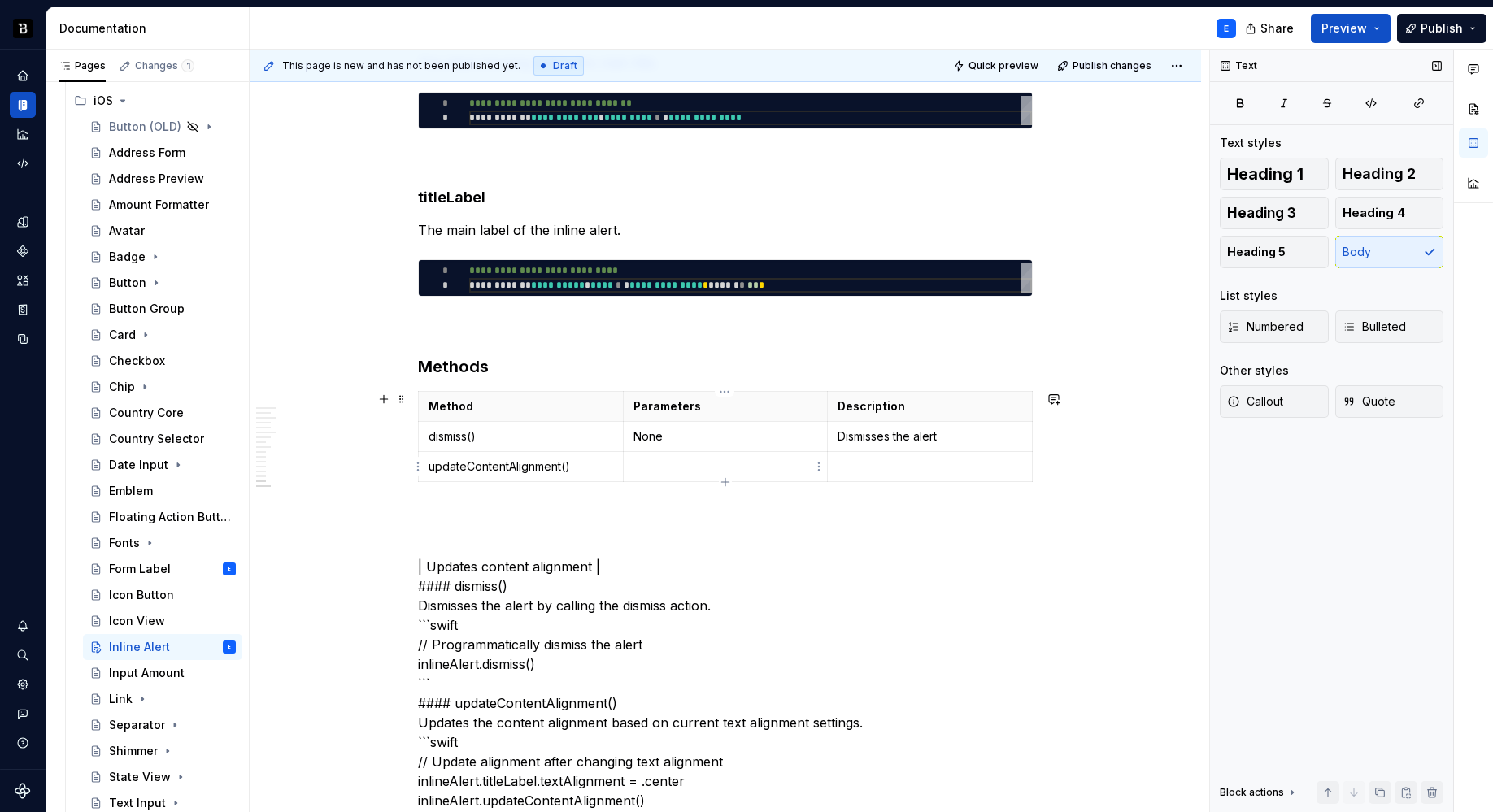
click at [707, 466] on p at bounding box center [725, 467] width 184 height 17
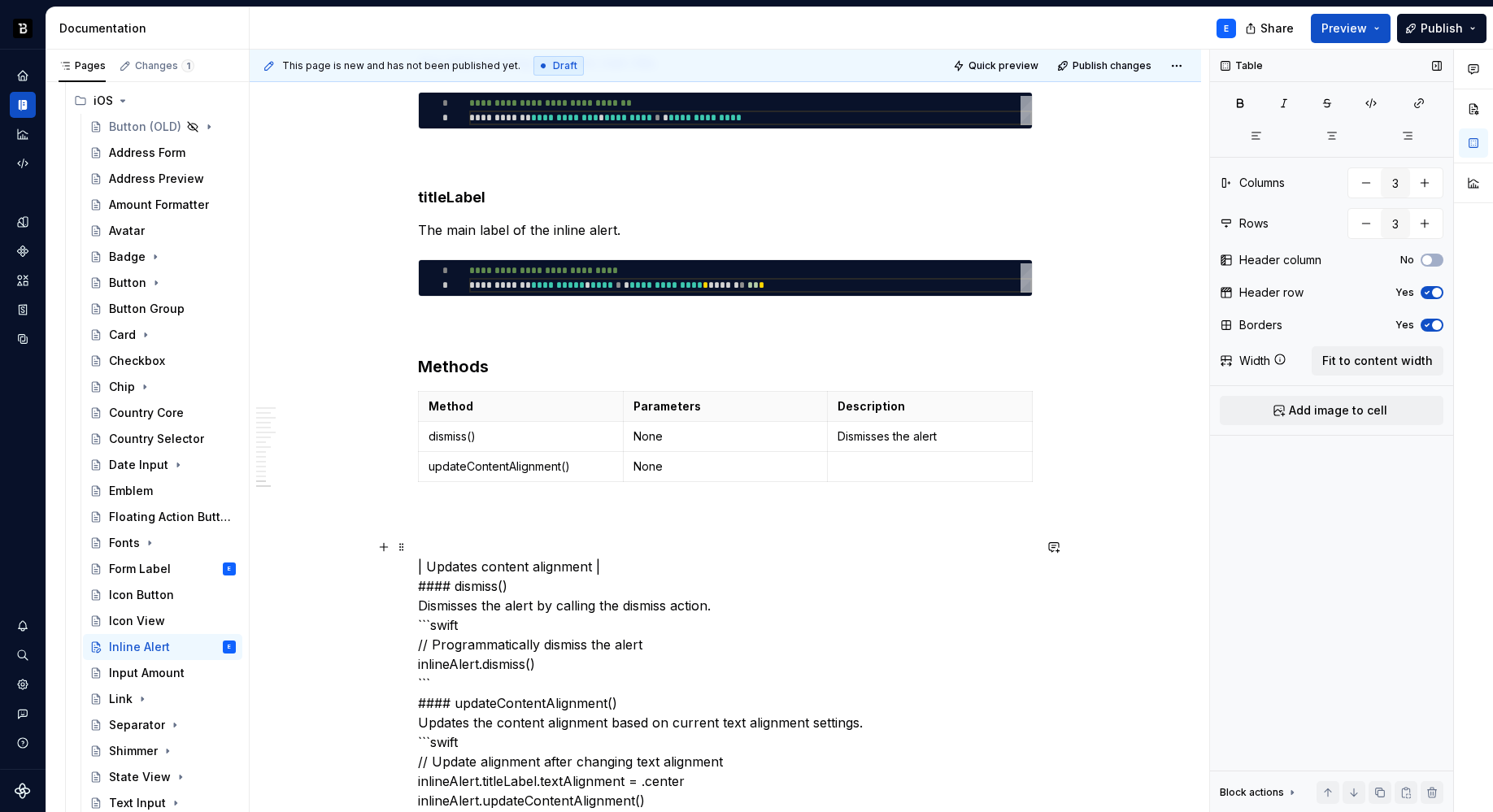
click at [856, 464] on p at bounding box center [929, 467] width 184 height 17
click at [555, 440] on p "dismiss()" at bounding box center [520, 436] width 184 height 17
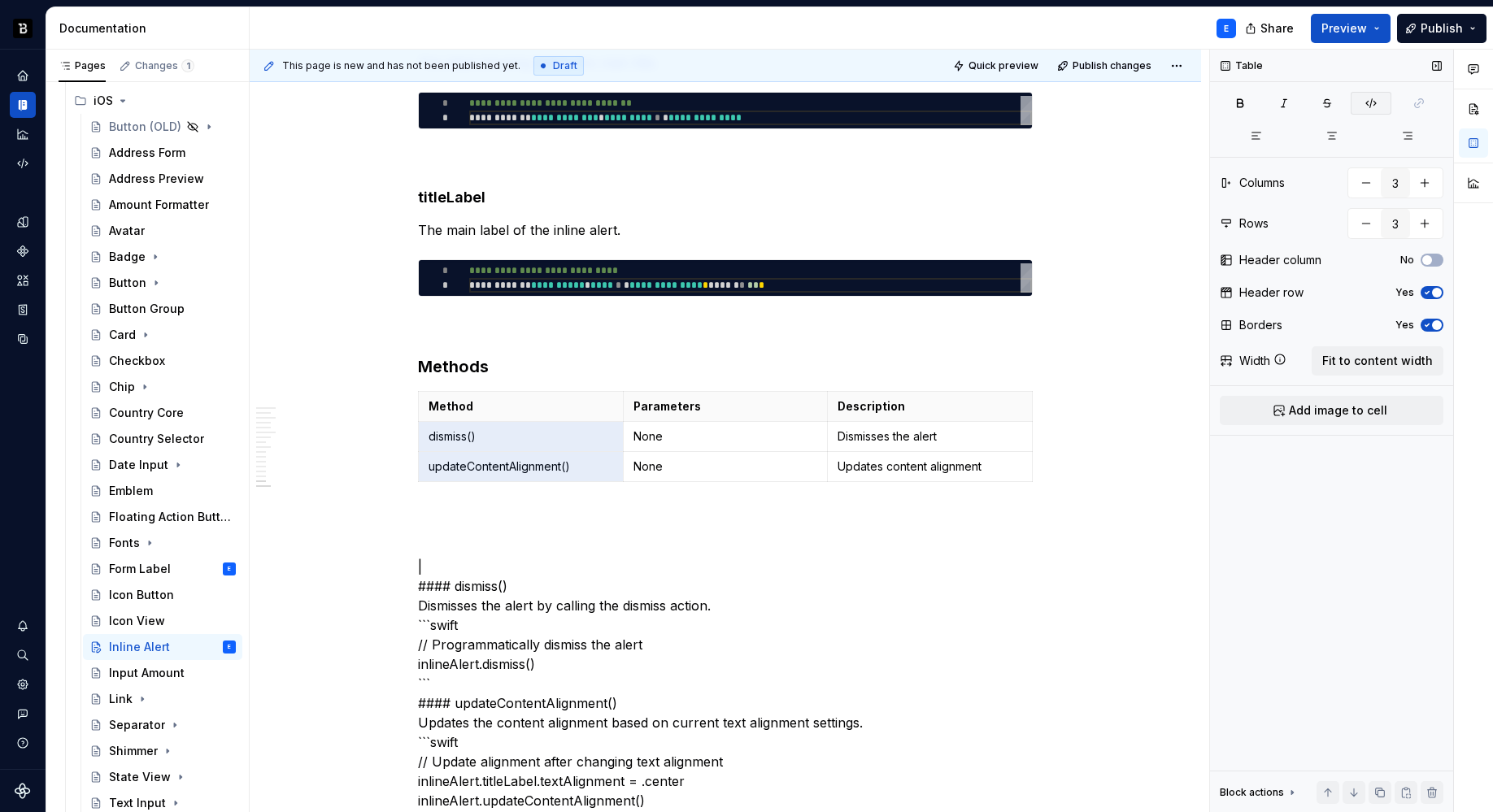
click at [1371, 109] on button "button" at bounding box center [1370, 103] width 41 height 22
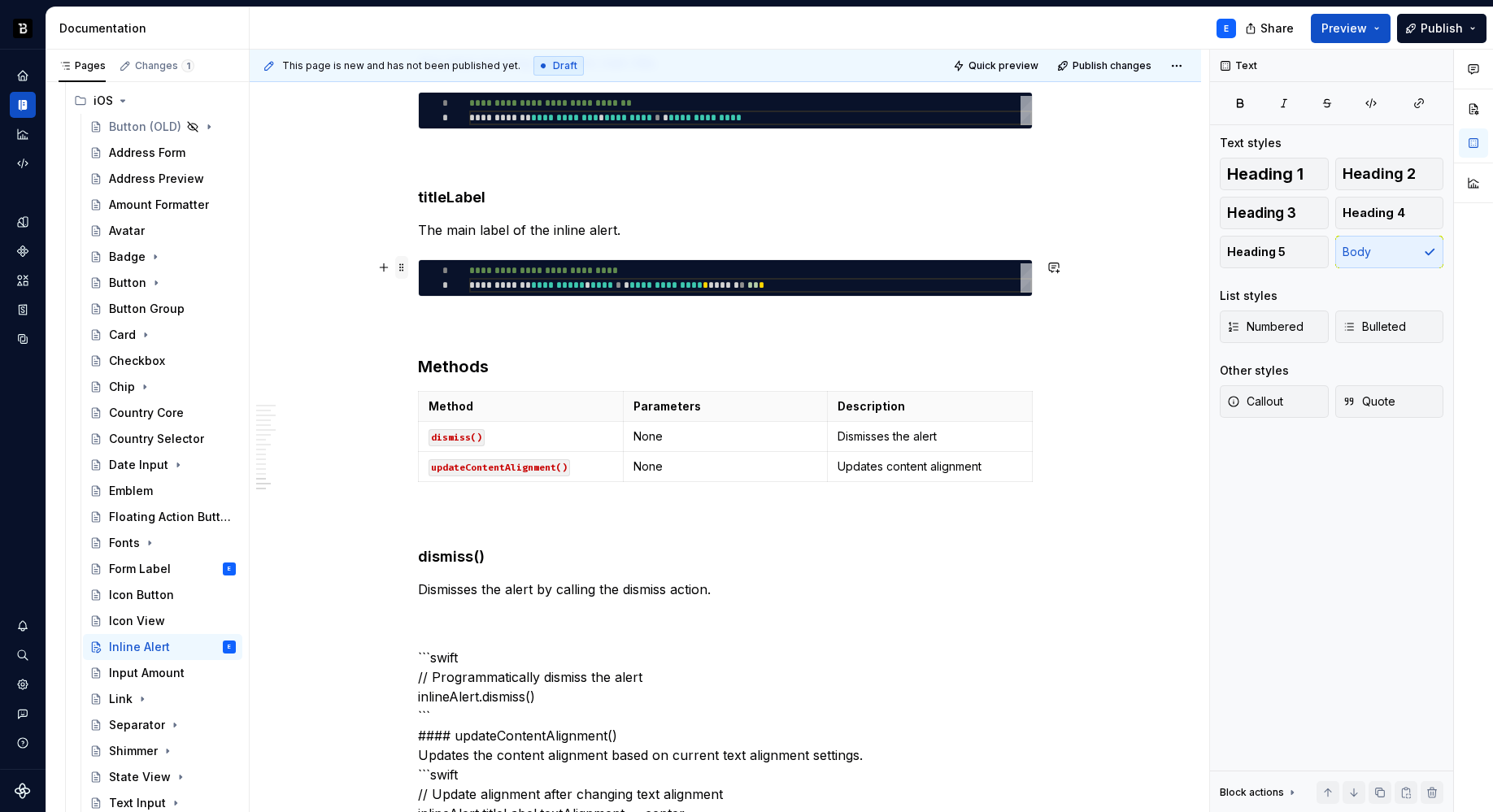
click at [402, 265] on span at bounding box center [402, 267] width 13 height 22
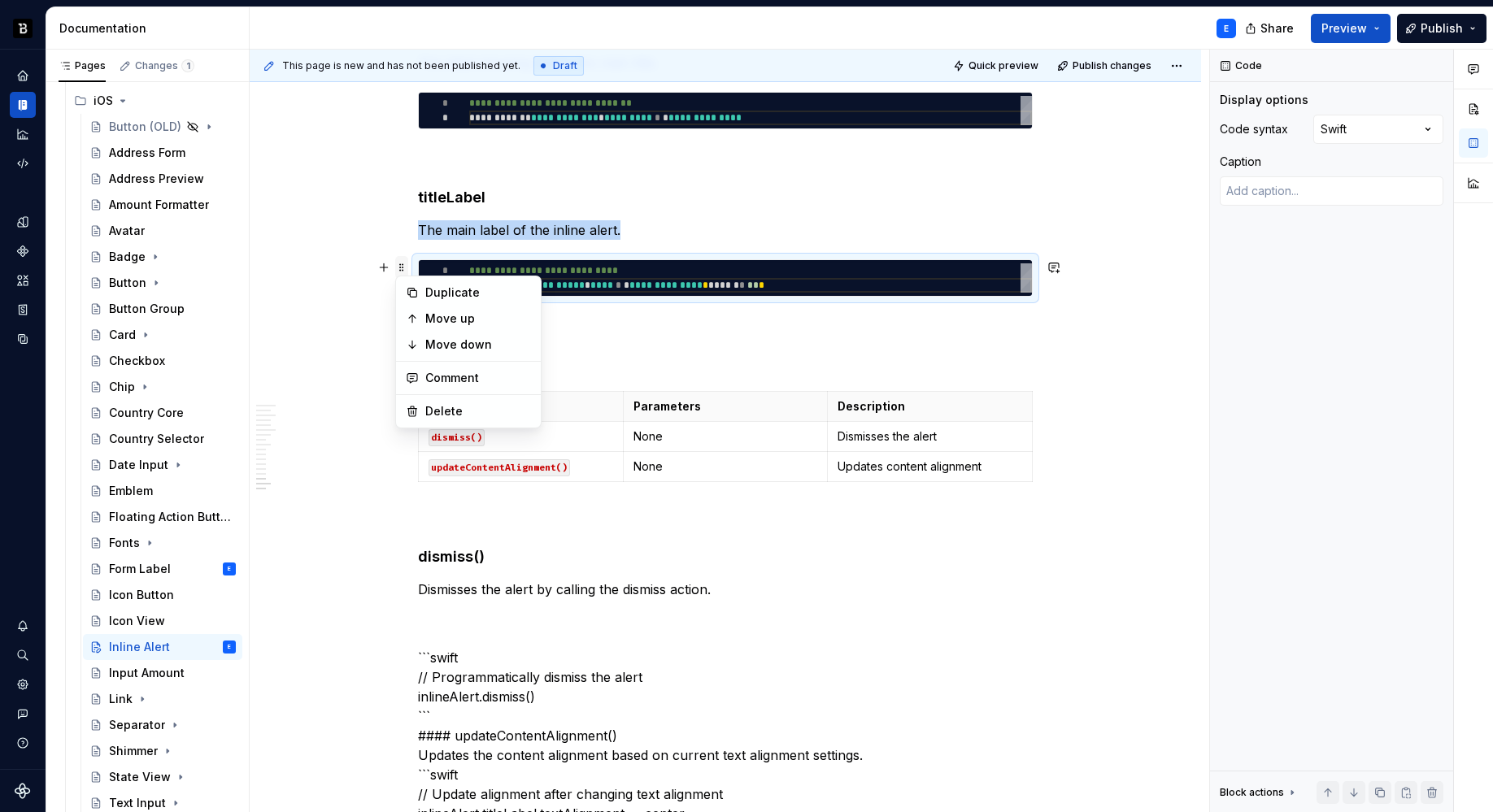
click at [402, 265] on span at bounding box center [402, 267] width 13 height 22
copy p "The main label of the inline alert."
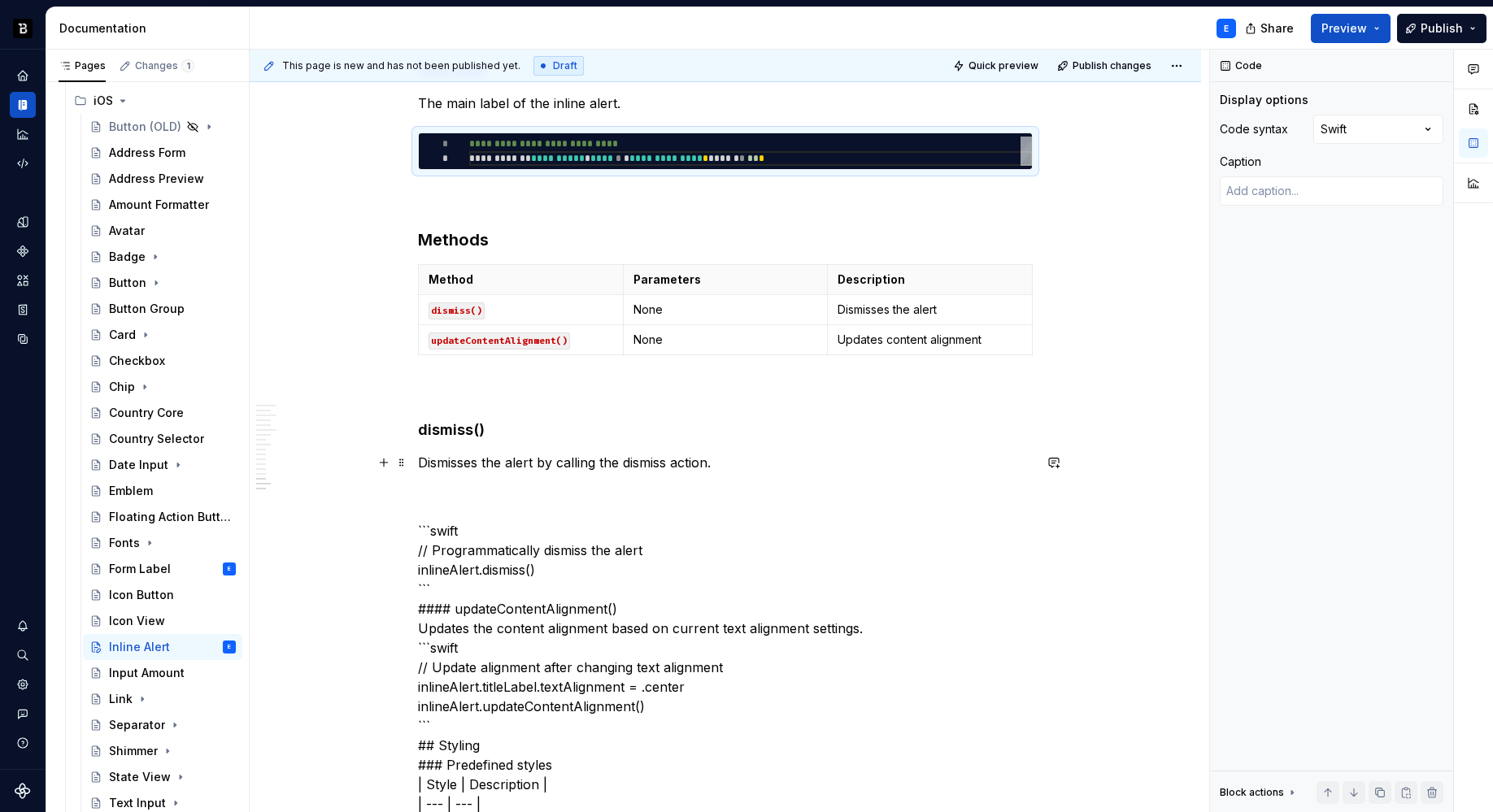
click at [625, 466] on p "Dismisses the alert by calling the dismiss action." at bounding box center [725, 463] width 615 height 20
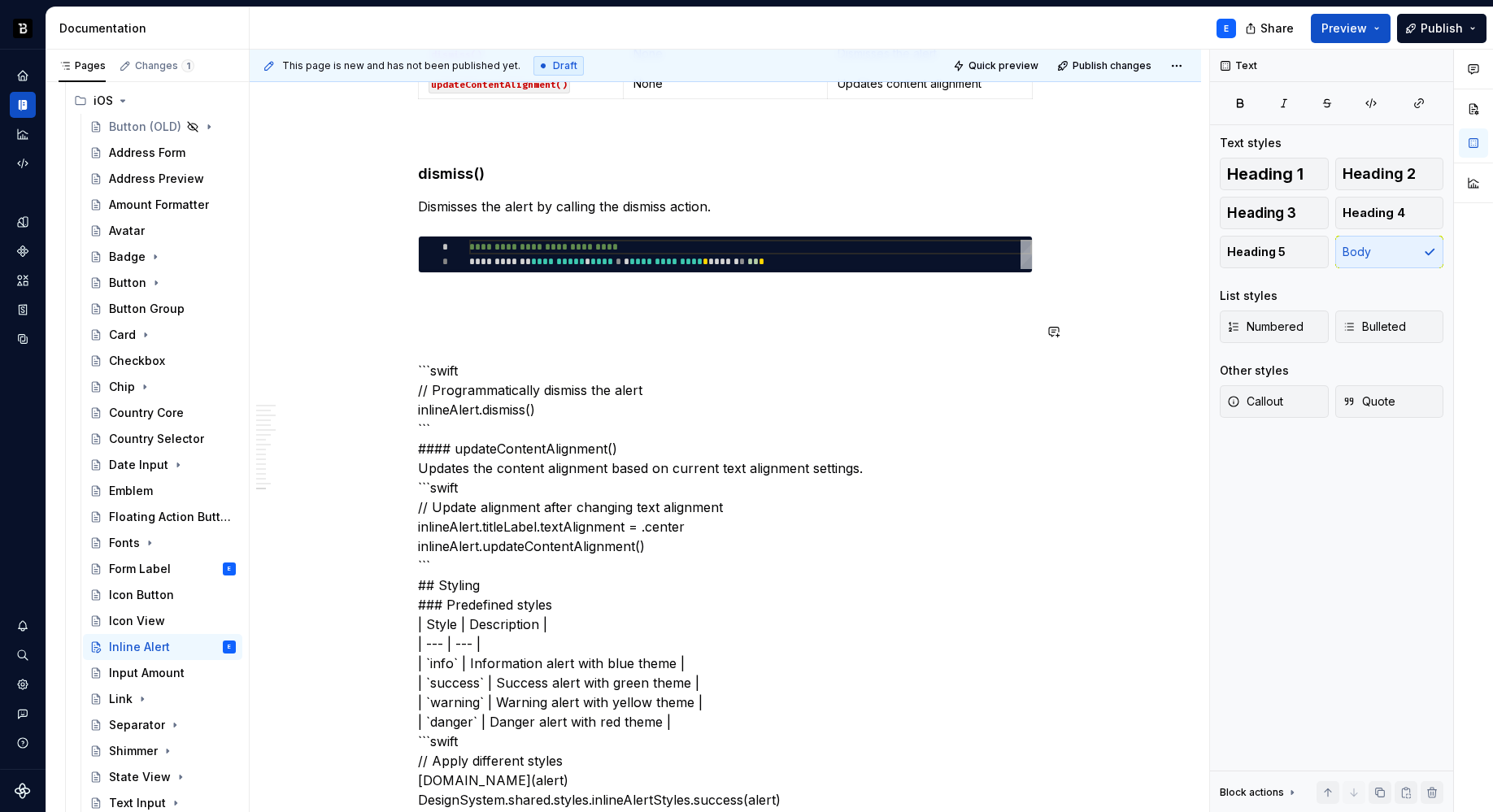
scroll to position [3427, 0]
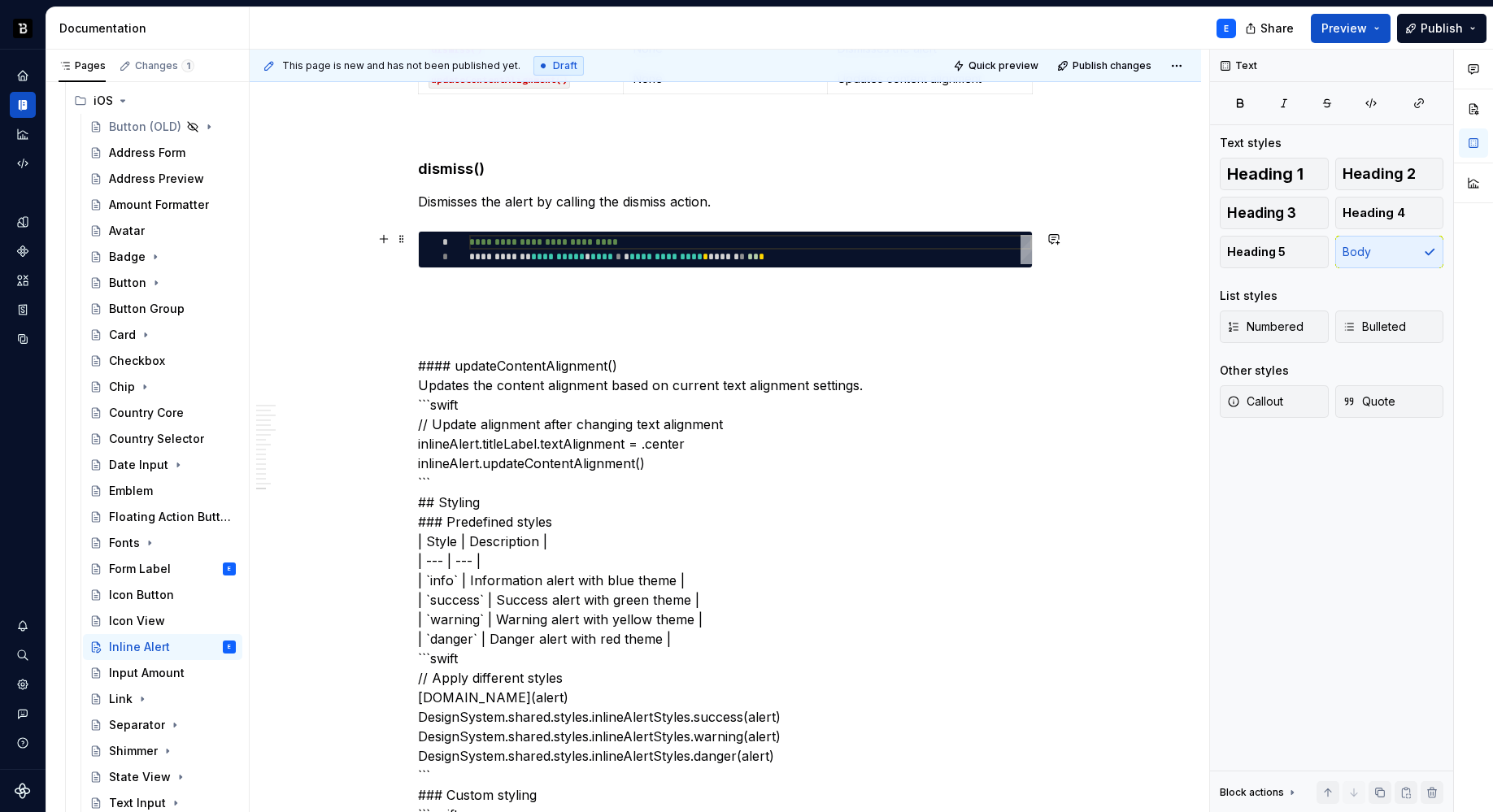
click at [582, 260] on div "**********" at bounding box center [750, 249] width 563 height 29
type textarea "*"
type textarea "**********"
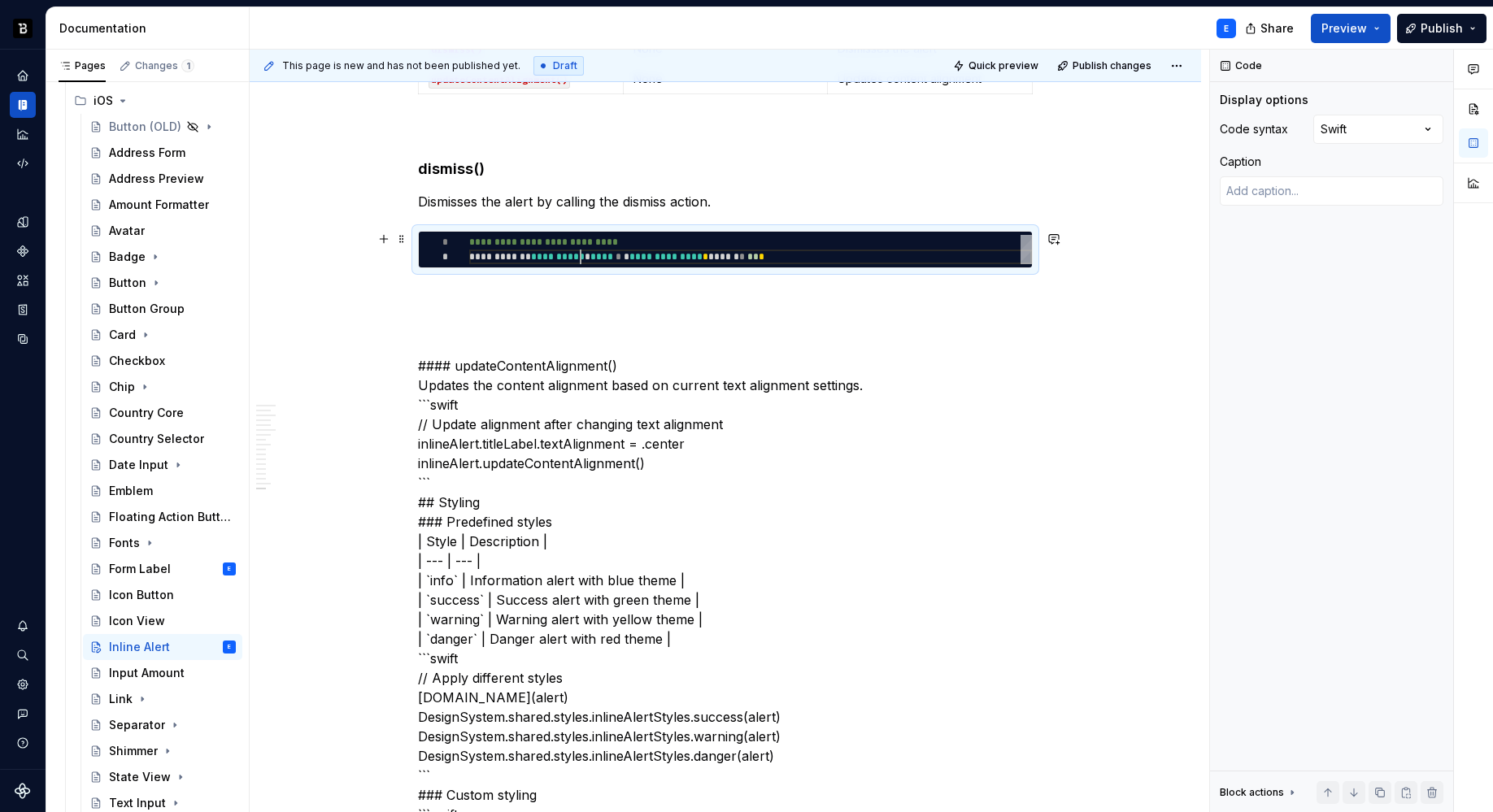
scroll to position [0, 334]
type textarea "*"
type textarea "**********"
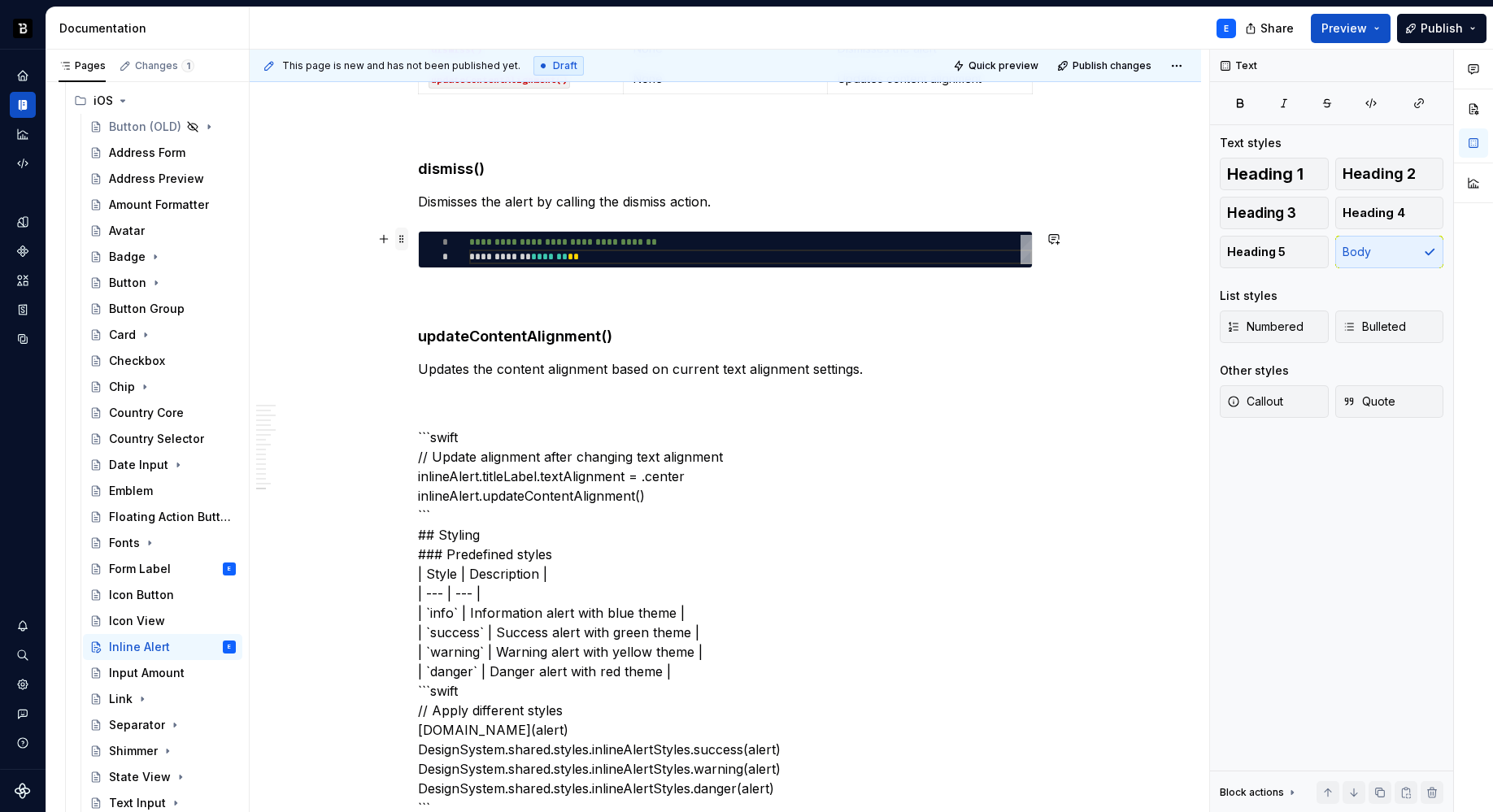
click at [402, 237] on span at bounding box center [402, 238] width 13 height 22
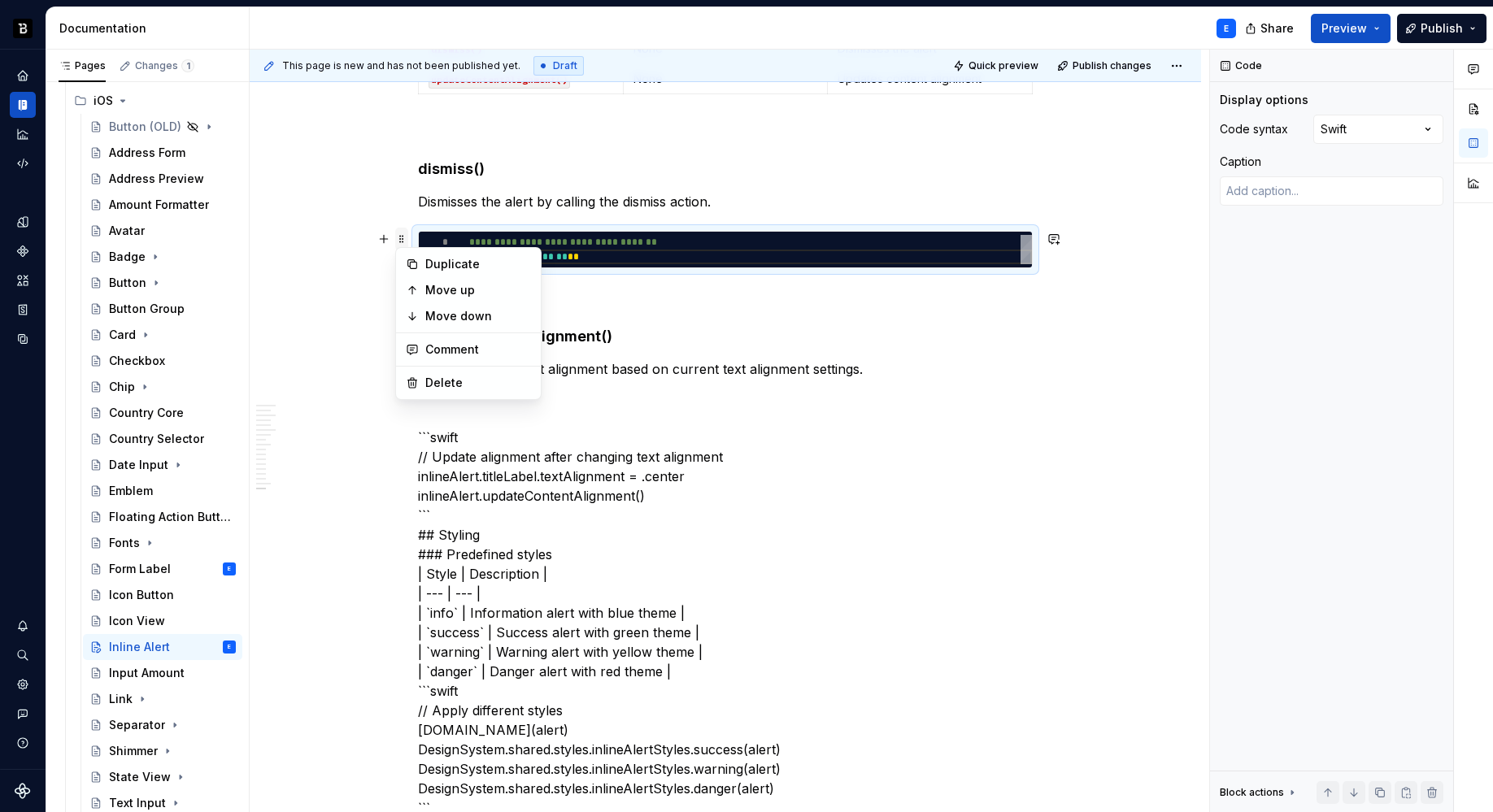
click at [402, 237] on span at bounding box center [402, 238] width 13 height 22
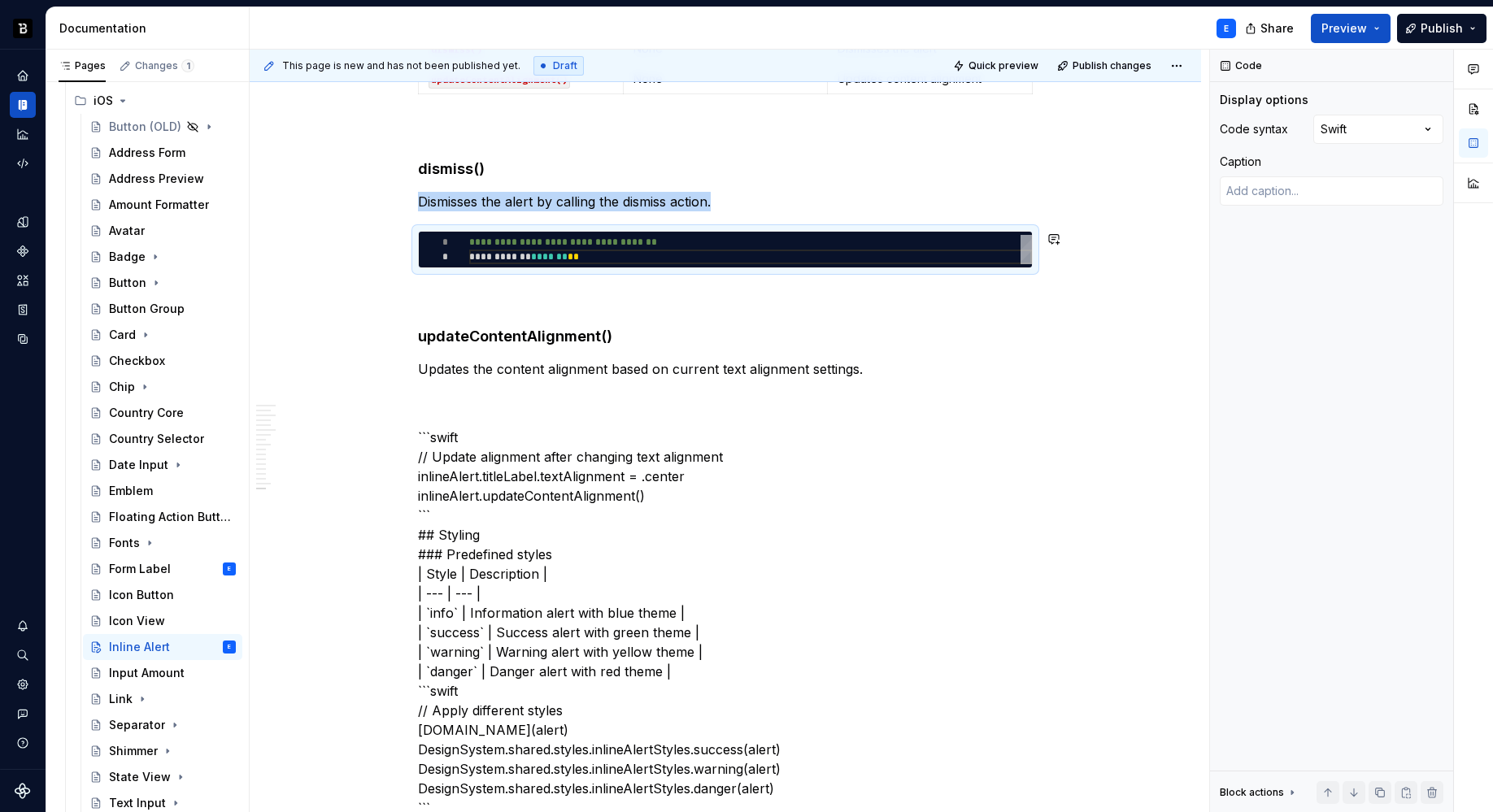
copy p "Dismisses the alert by calling the dismiss action."
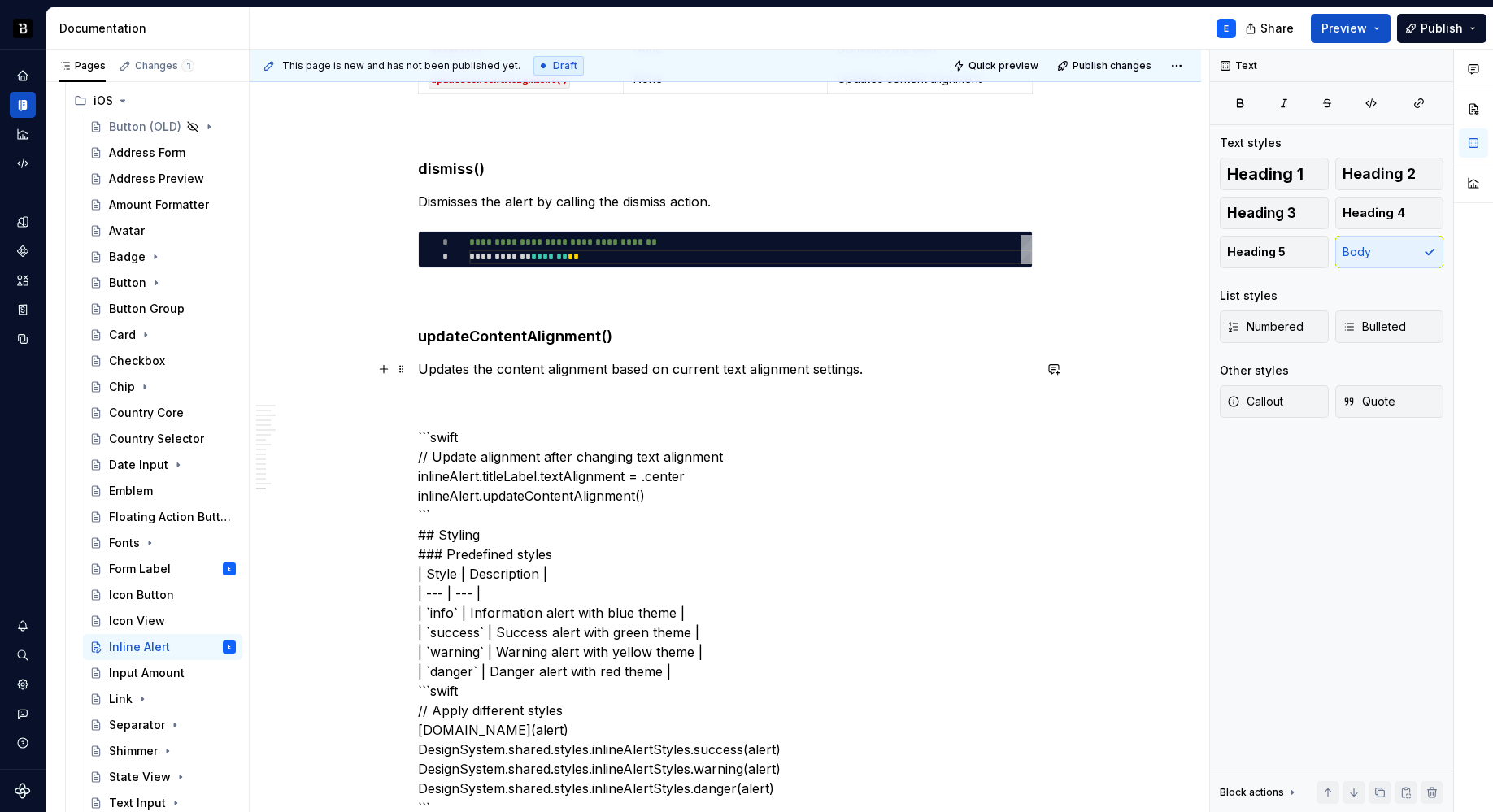
click at [598, 367] on p "Updates the content alignment based on current text alignment settings." at bounding box center [725, 369] width 615 height 20
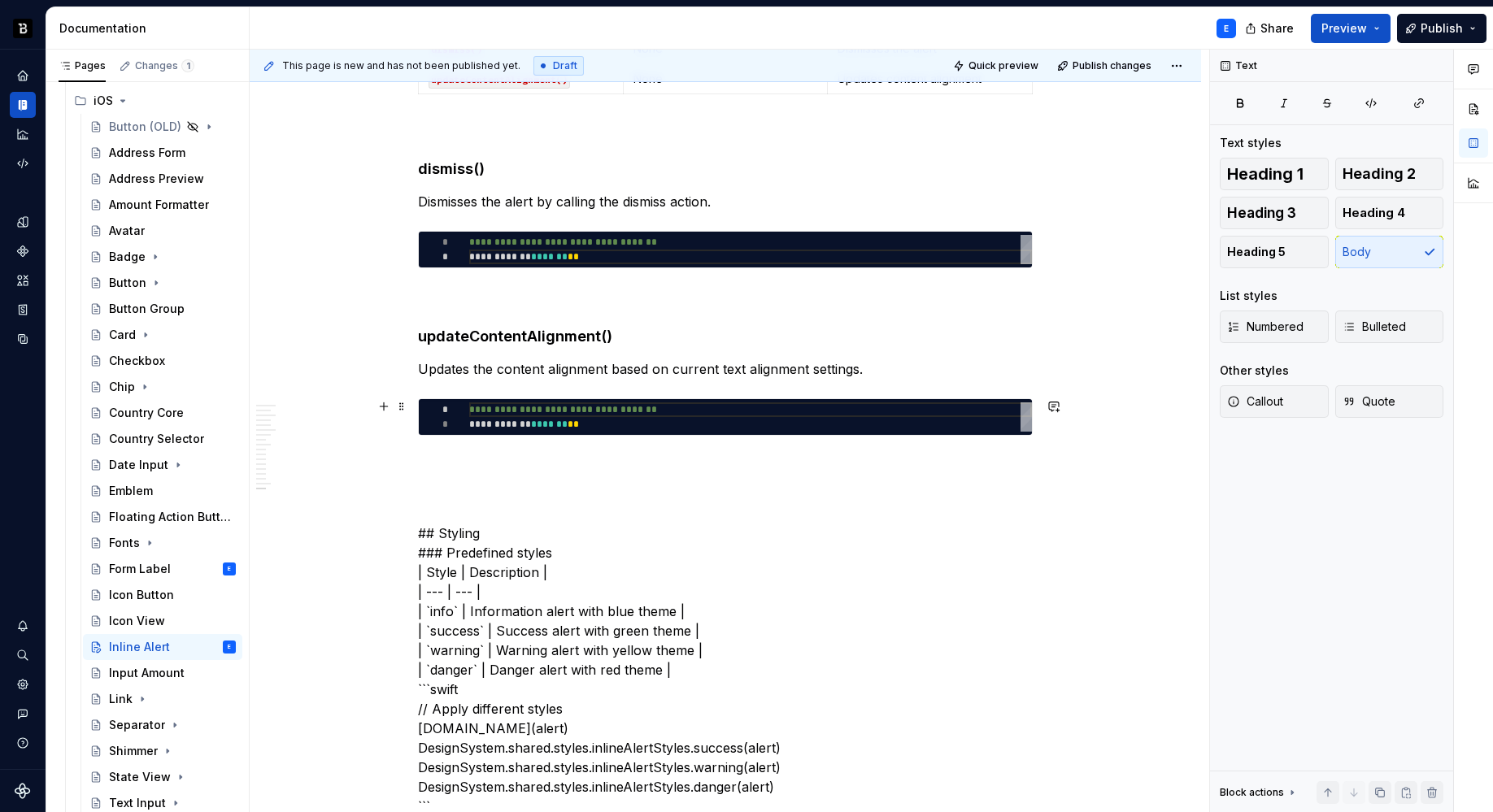
click at [527, 402] on div "**********" at bounding box center [750, 416] width 563 height 29
type textarea "*"
type textarea "**********"
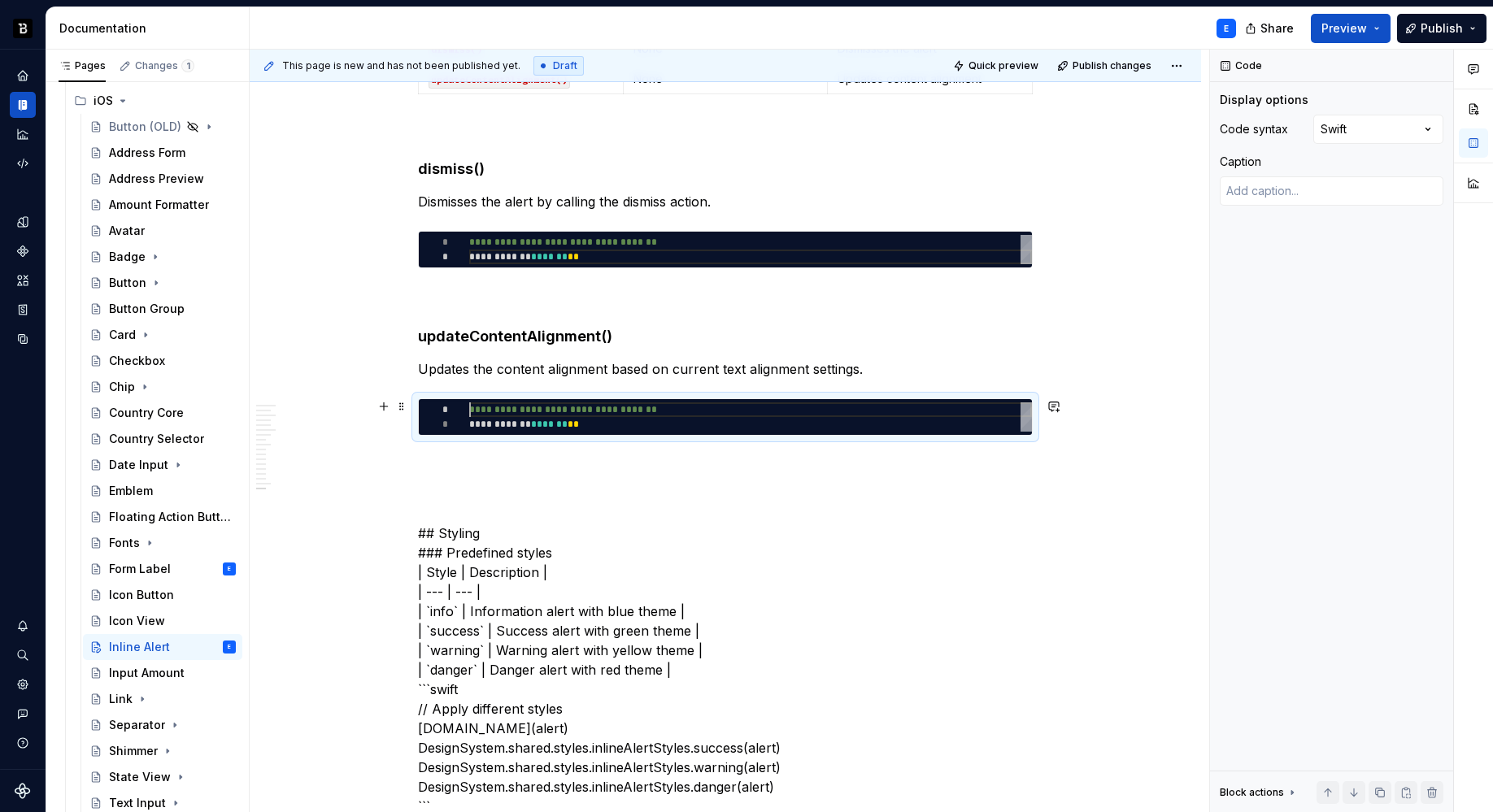
scroll to position [0, 124]
type textarea "*"
type textarea "**********"
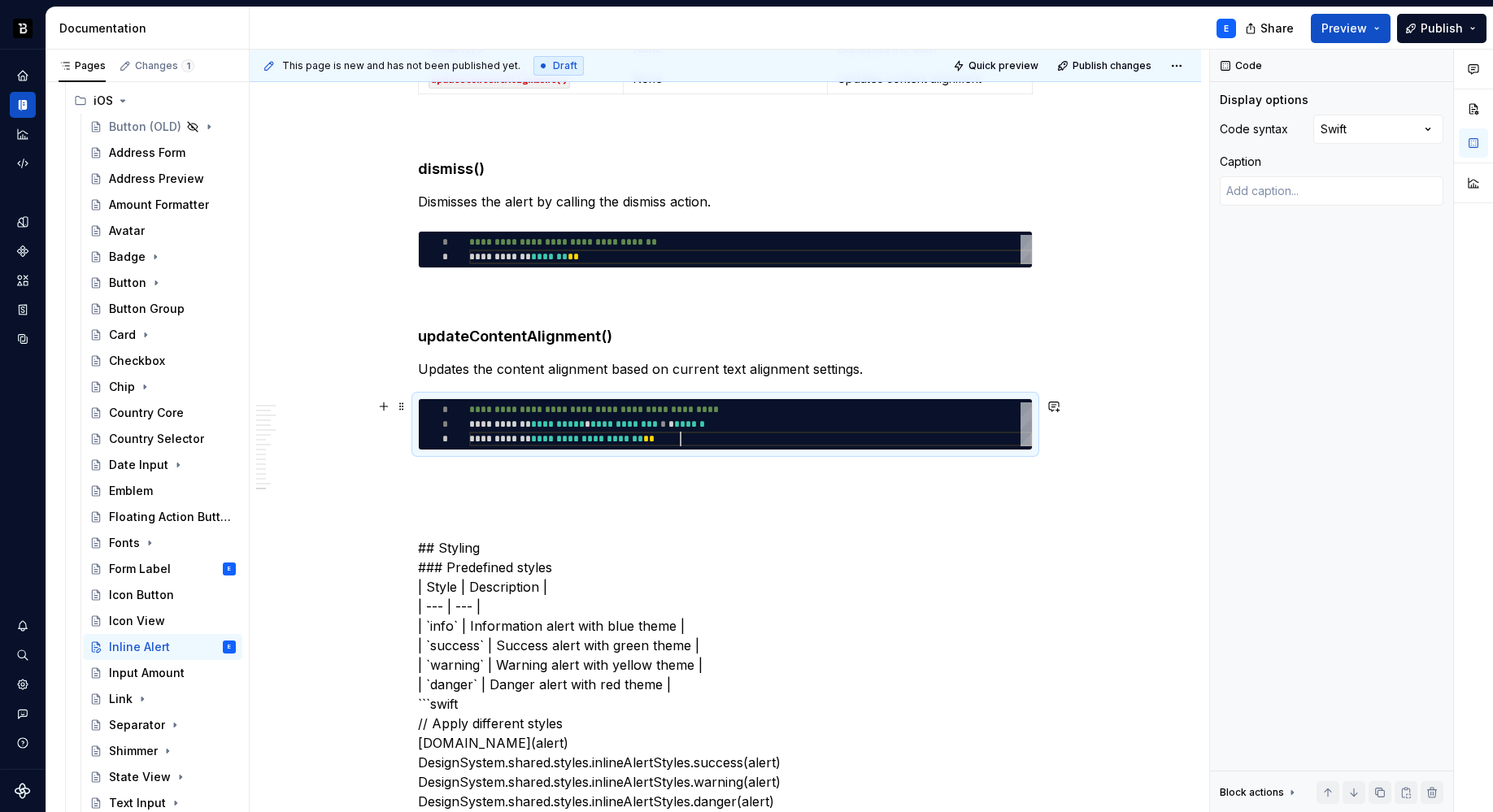
scroll to position [29, 212]
click at [533, 476] on p at bounding box center [725, 479] width 615 height 20
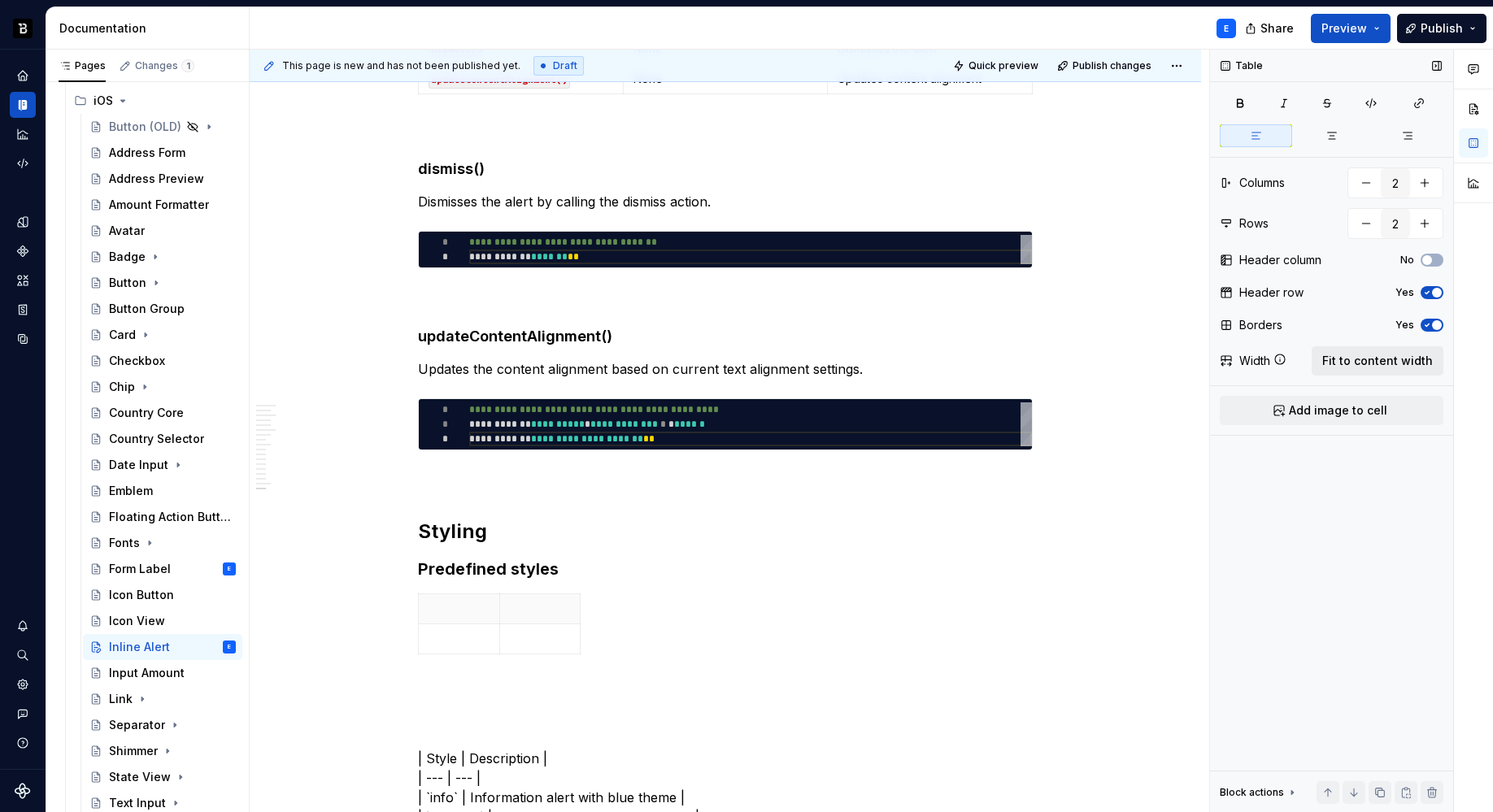
click at [1383, 355] on span "Fit to content width" at bounding box center [1377, 361] width 110 height 17
type textarea "*"
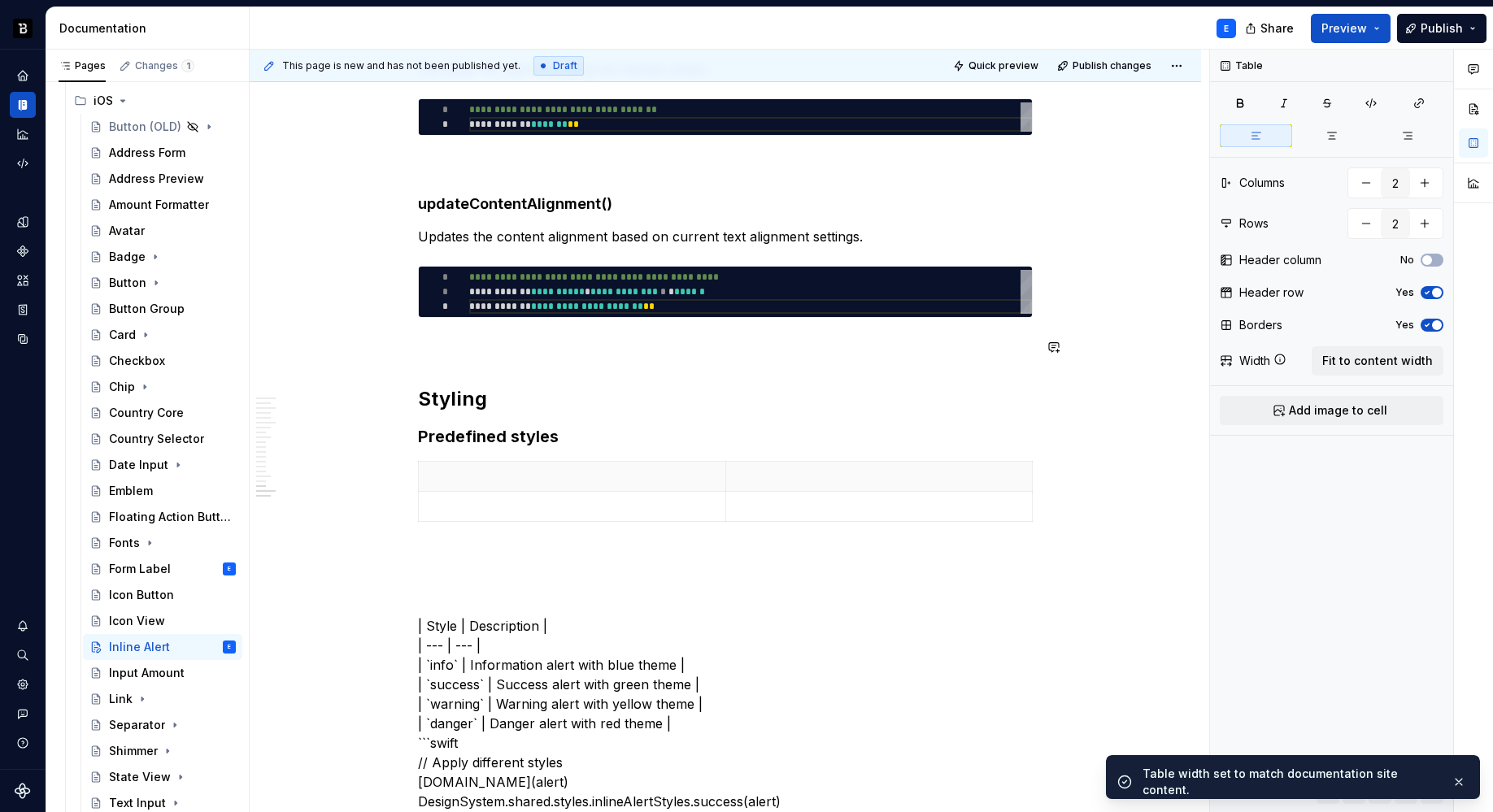
scroll to position [3635, 0]
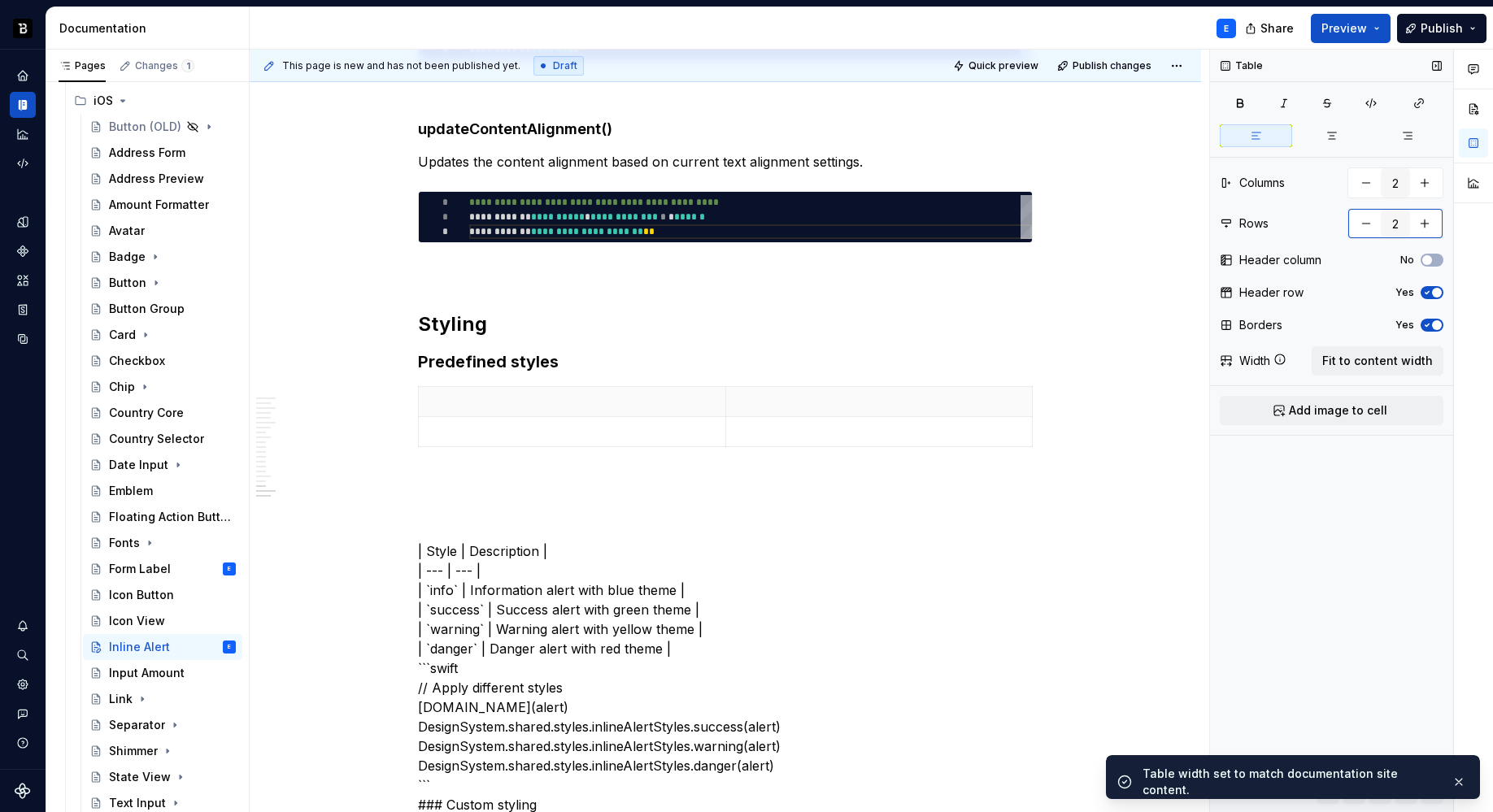
click at [1430, 222] on button "button" at bounding box center [1424, 223] width 29 height 29
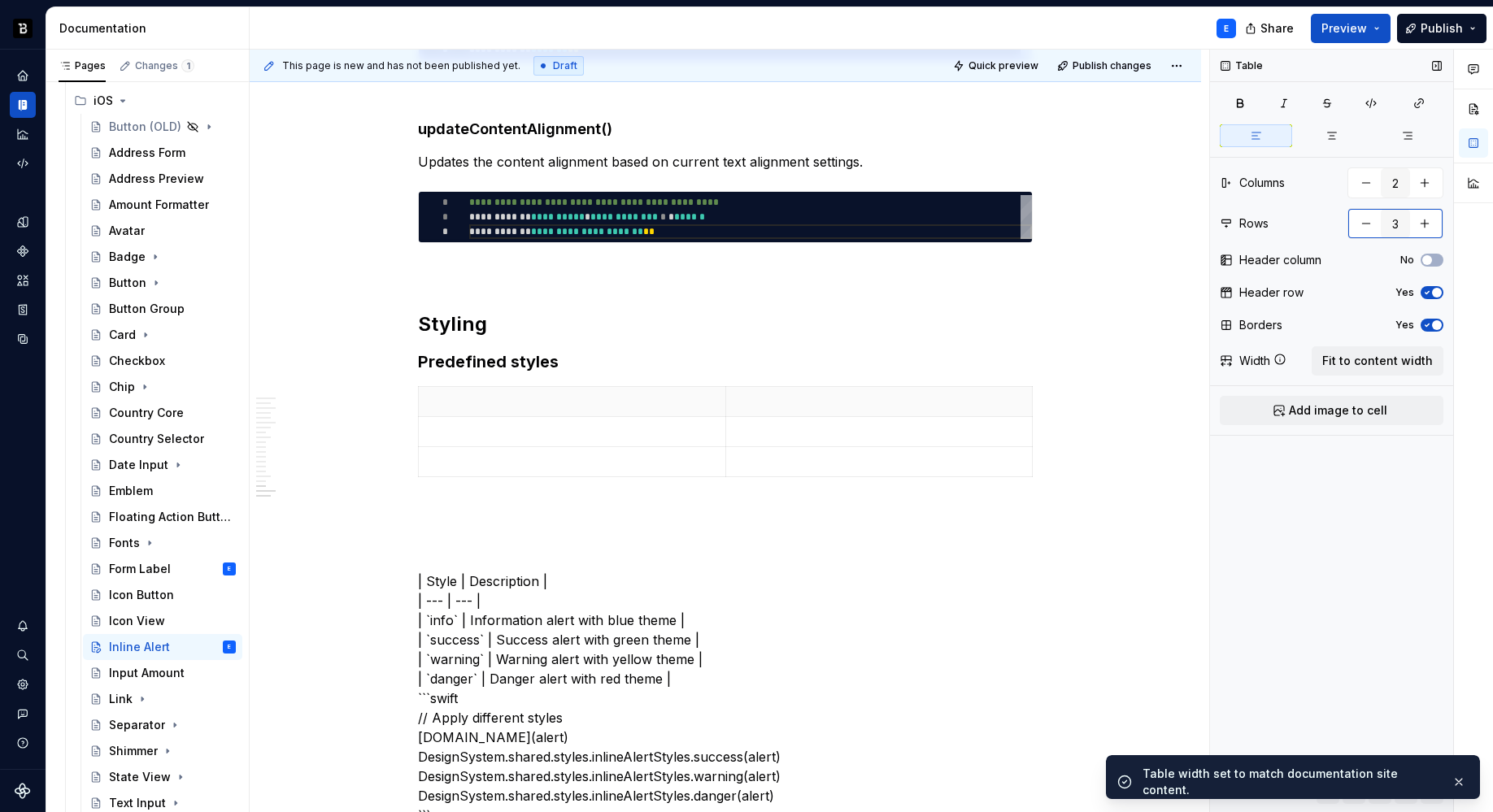
click at [1430, 222] on button "button" at bounding box center [1424, 223] width 29 height 29
type input "5"
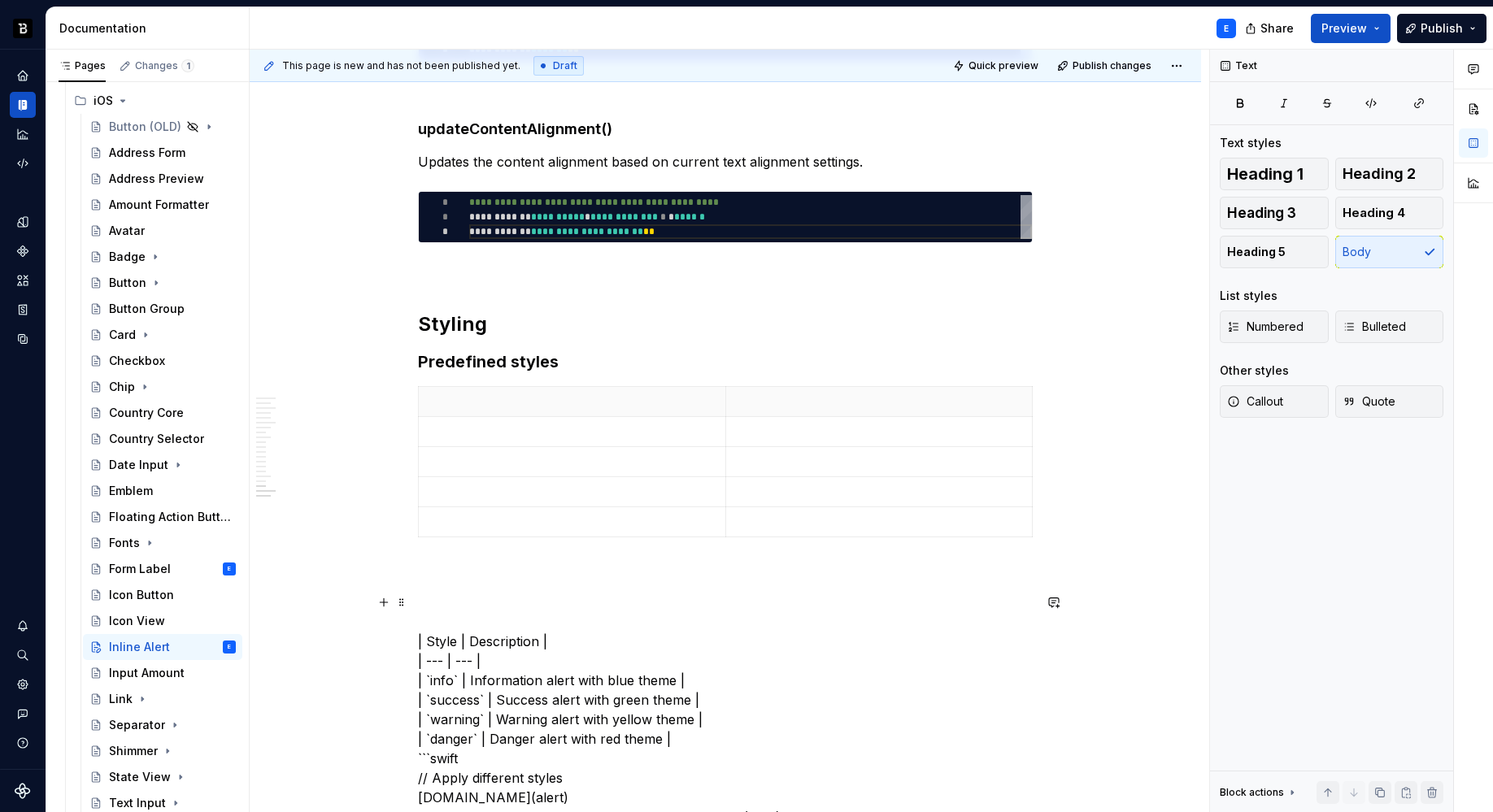
type textarea "*"
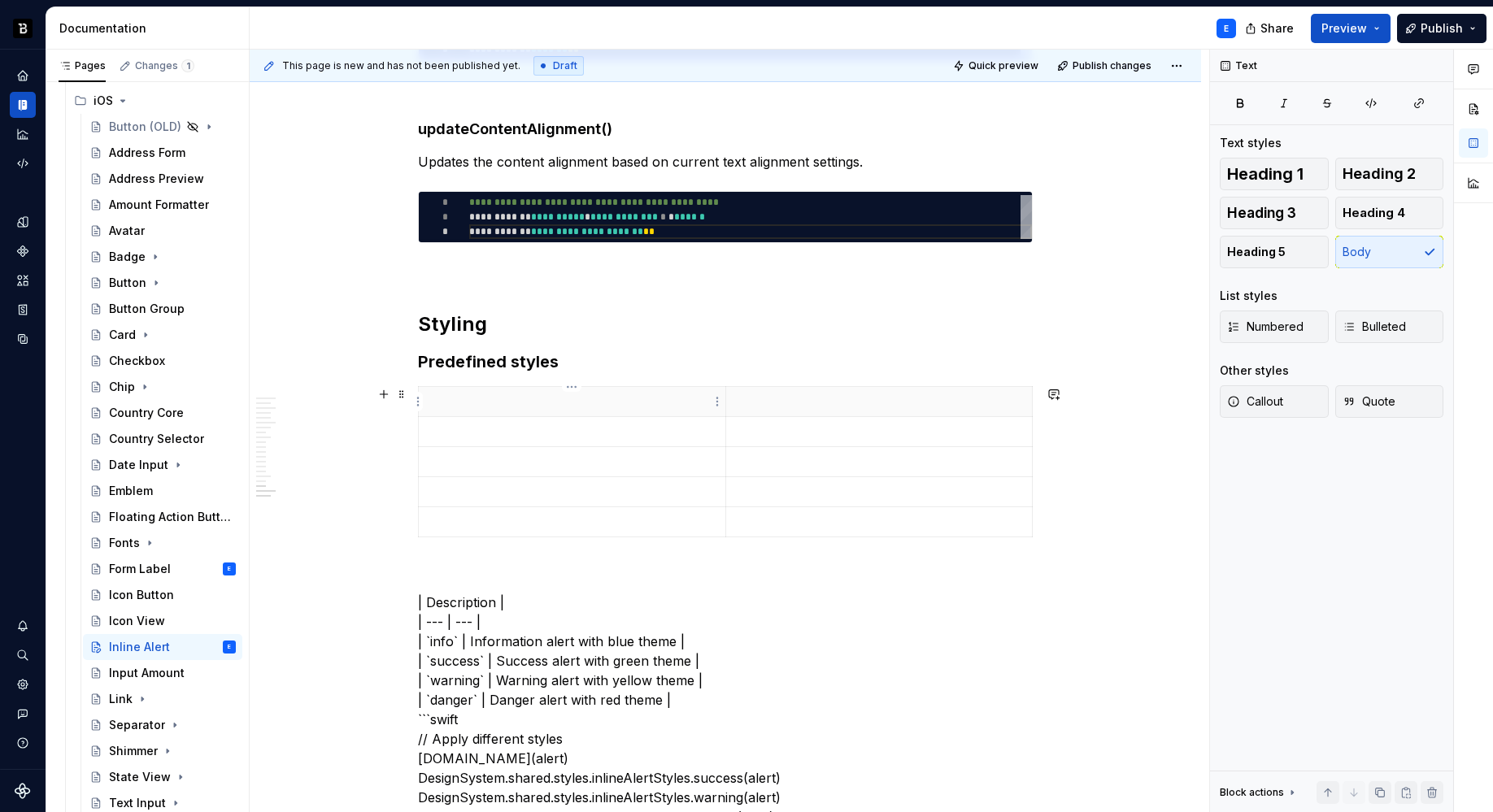
click at [481, 406] on p at bounding box center [572, 401] width 287 height 17
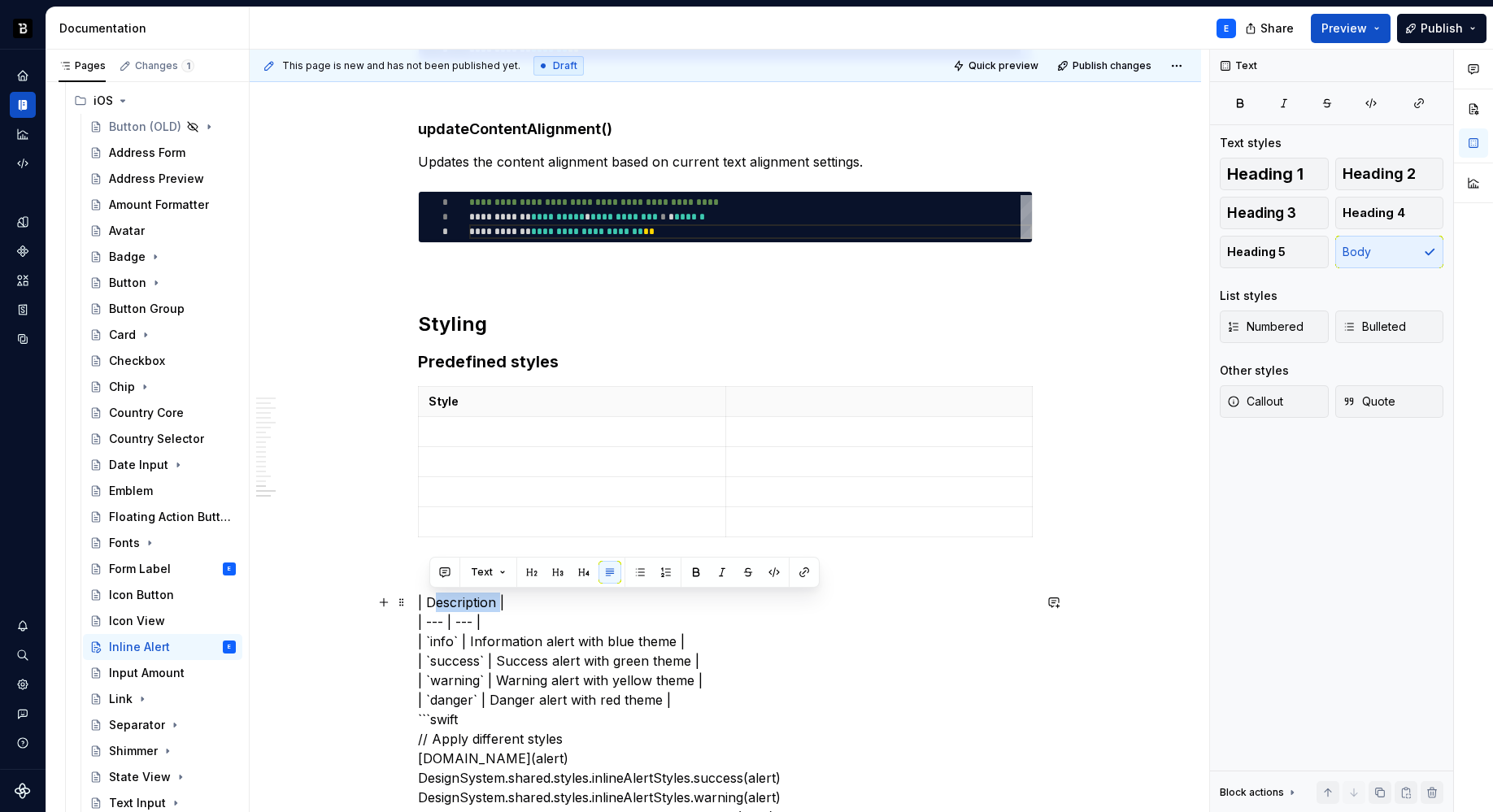
click at [797, 393] on p at bounding box center [880, 401] width 287 height 17
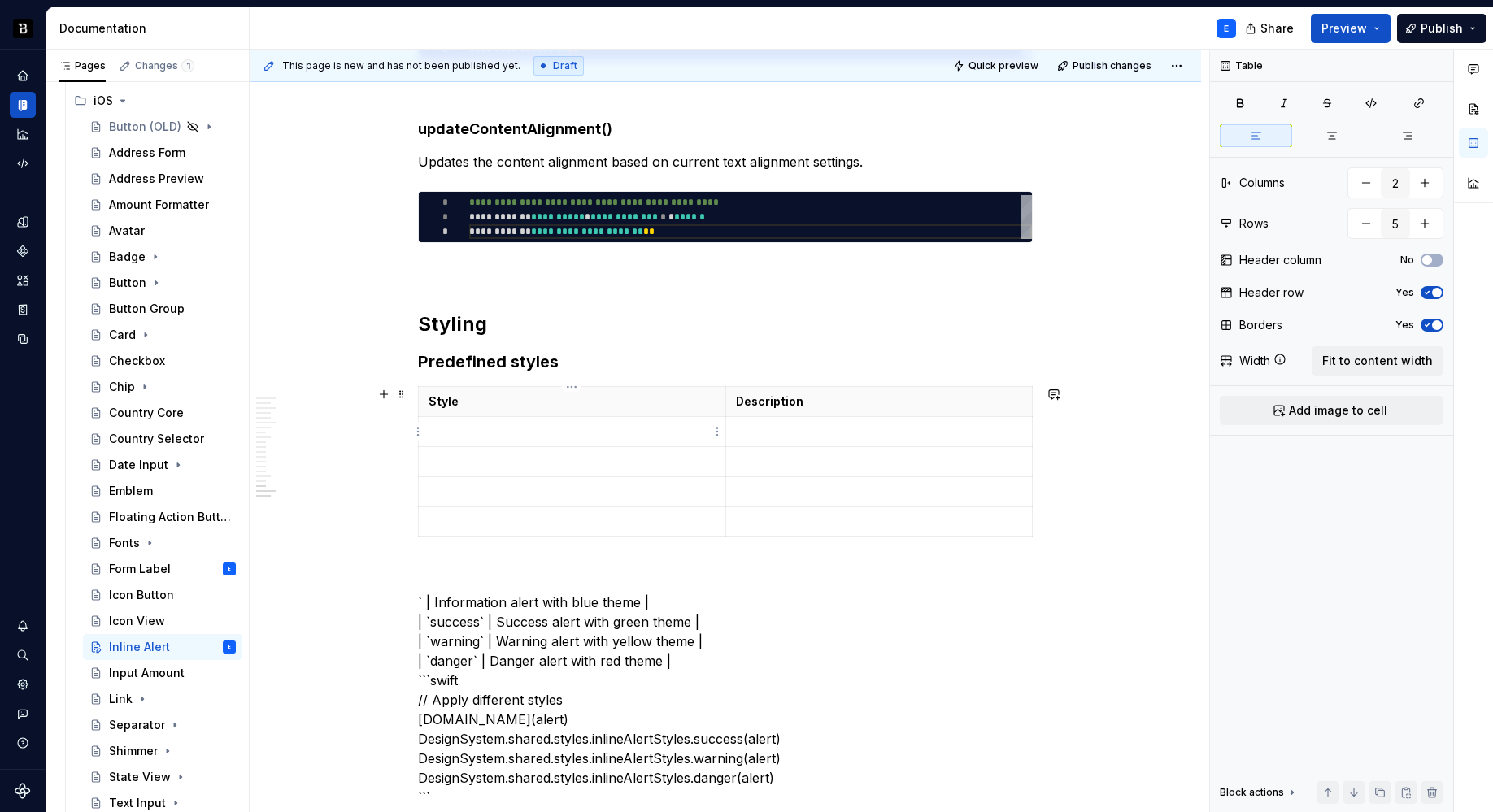
click at [465, 432] on p at bounding box center [572, 431] width 287 height 17
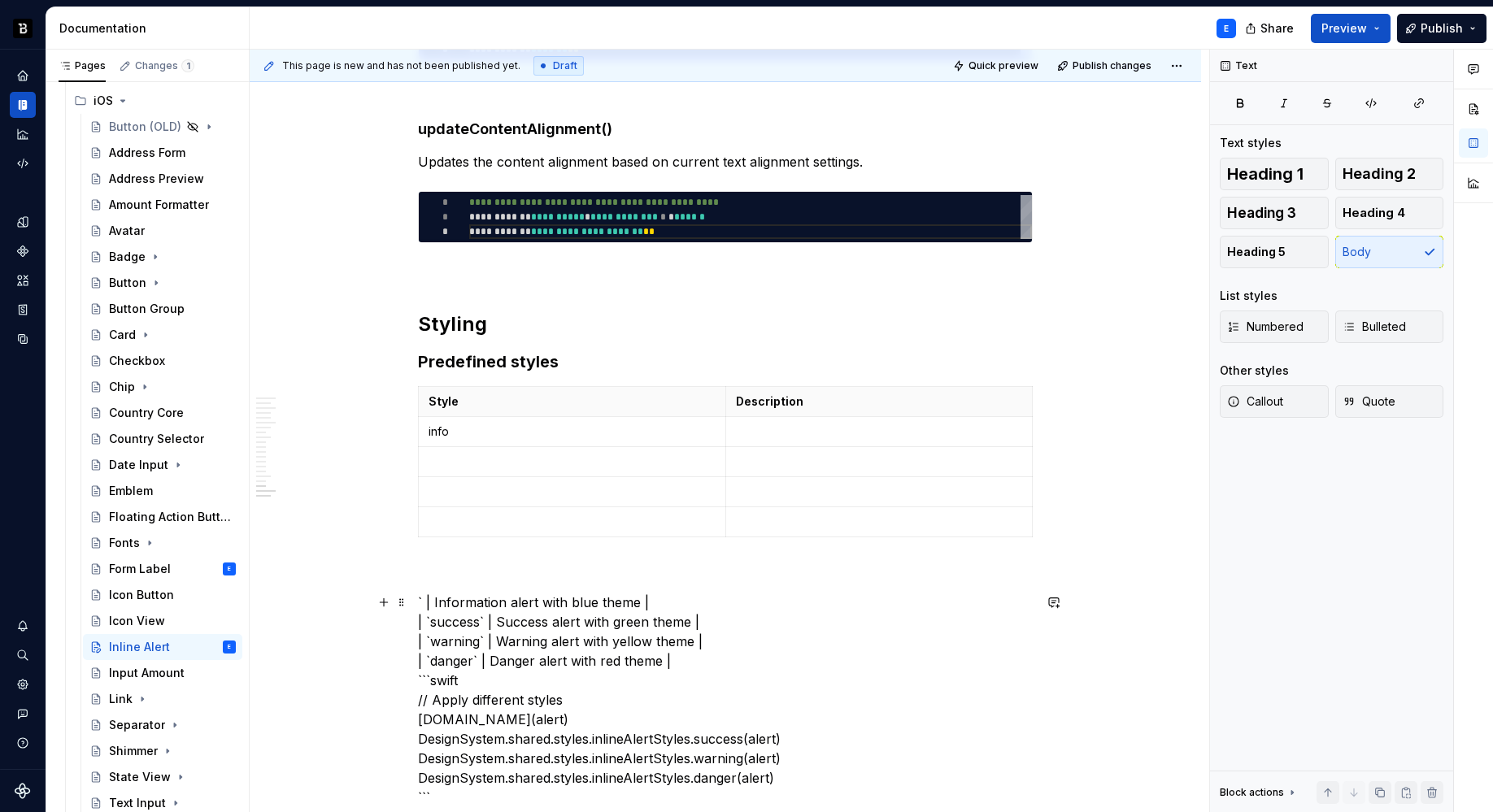
click at [472, 456] on p at bounding box center [572, 462] width 287 height 17
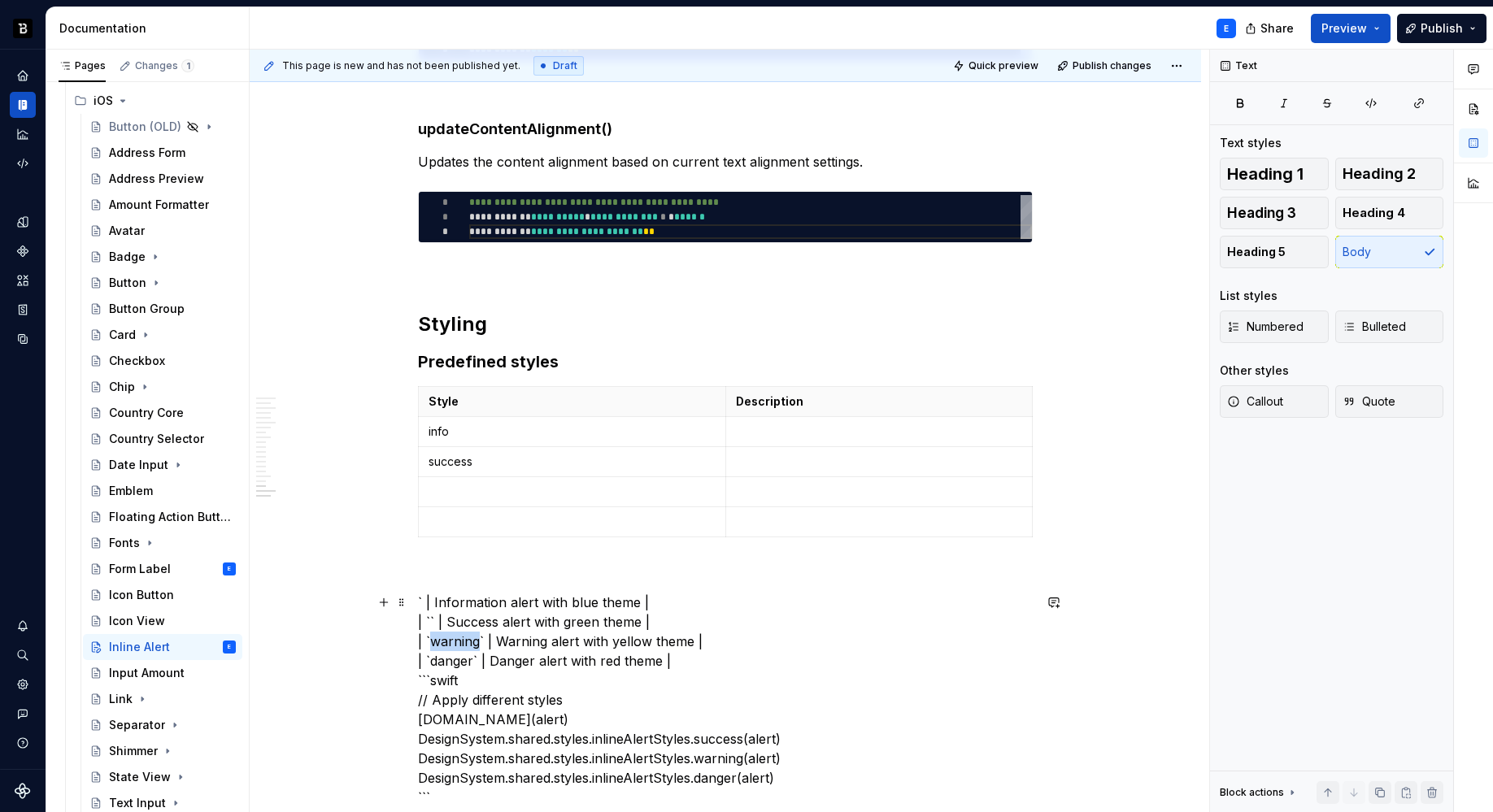
click at [476, 494] on p at bounding box center [572, 492] width 287 height 17
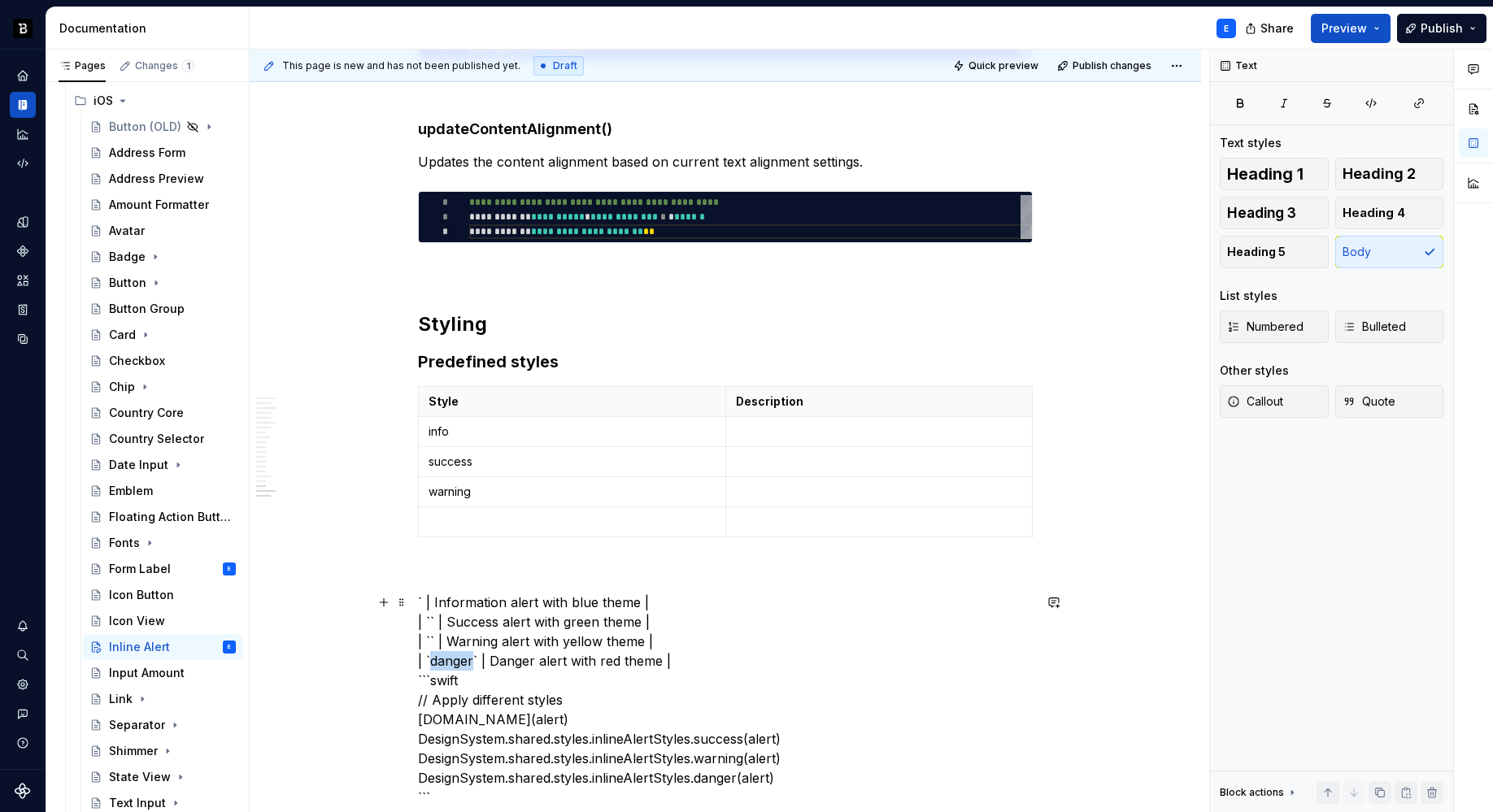
click at [471, 518] on p at bounding box center [572, 522] width 287 height 17
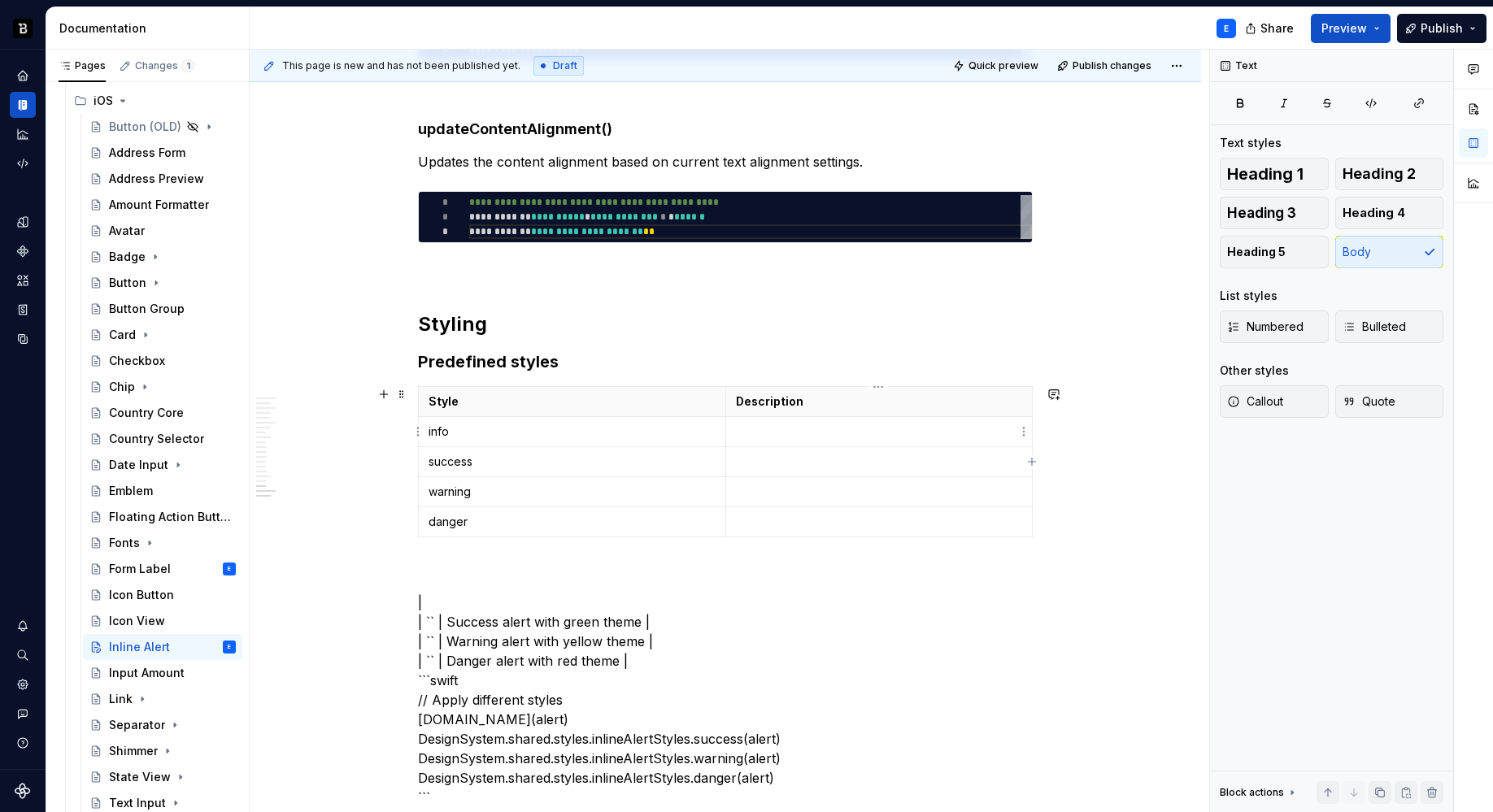
click at [756, 431] on p at bounding box center [880, 431] width 287 height 17
